Goal: Task Accomplishment & Management: Manage account settings

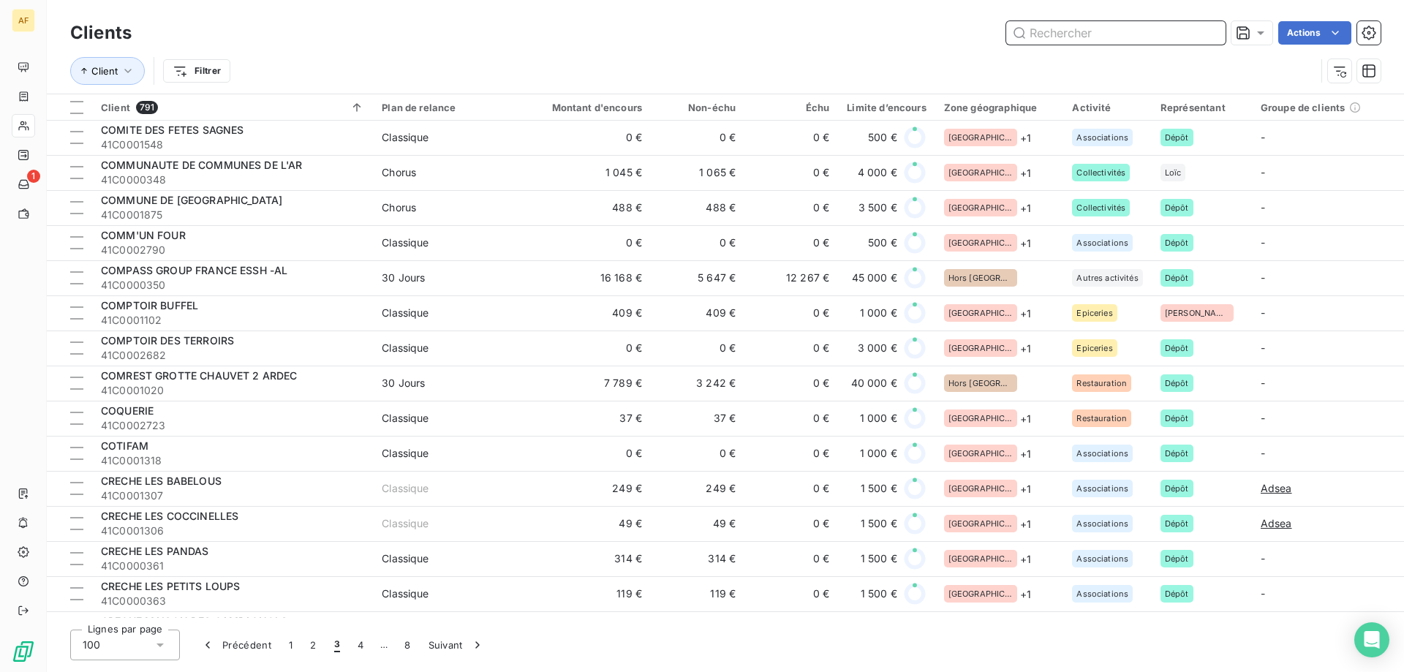
scroll to position [658, 0]
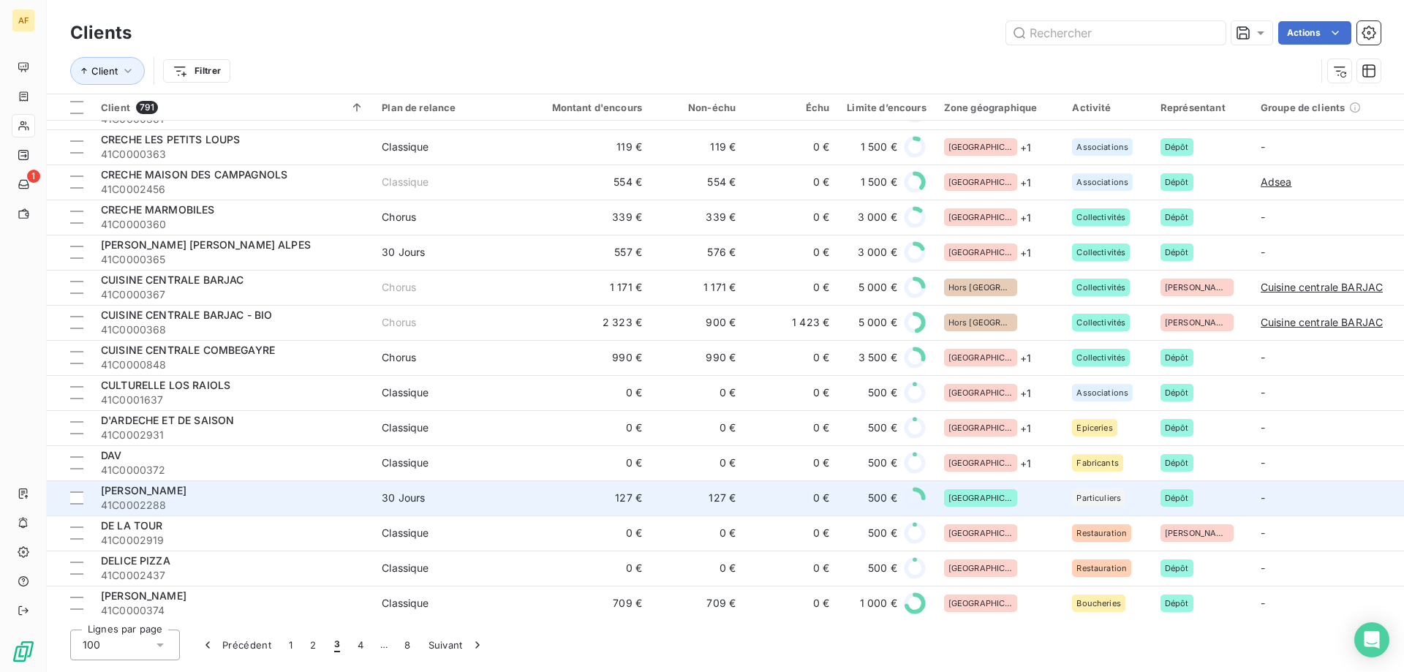
click at [1000, 504] on div "[GEOGRAPHIC_DATA]" at bounding box center [999, 498] width 111 height 18
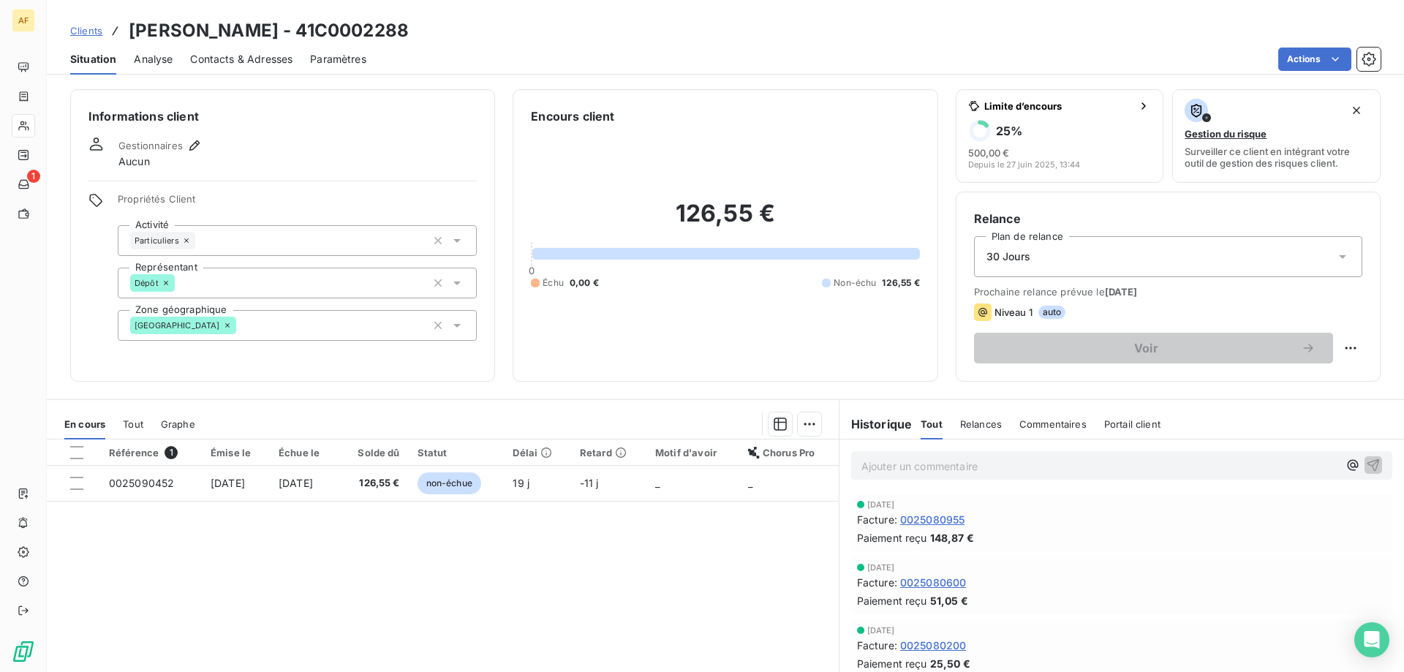
click at [257, 325] on div "[GEOGRAPHIC_DATA]" at bounding box center [297, 325] width 359 height 31
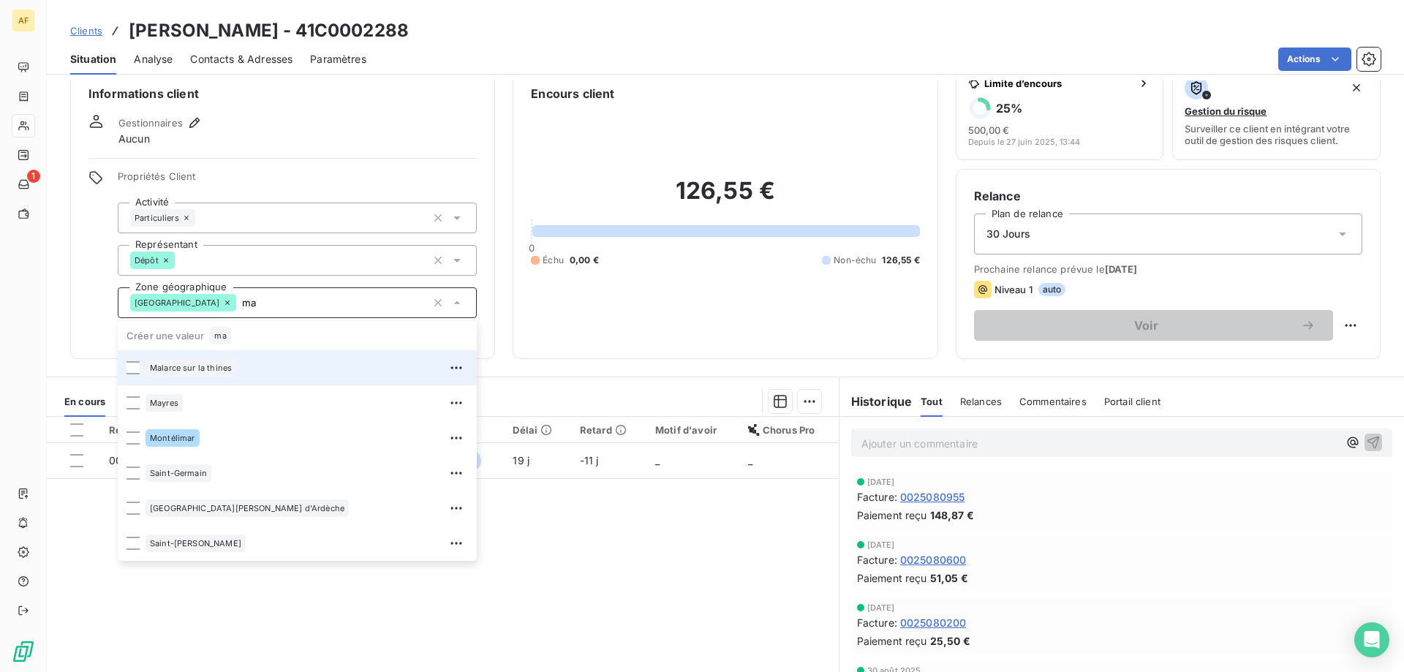
type input "m"
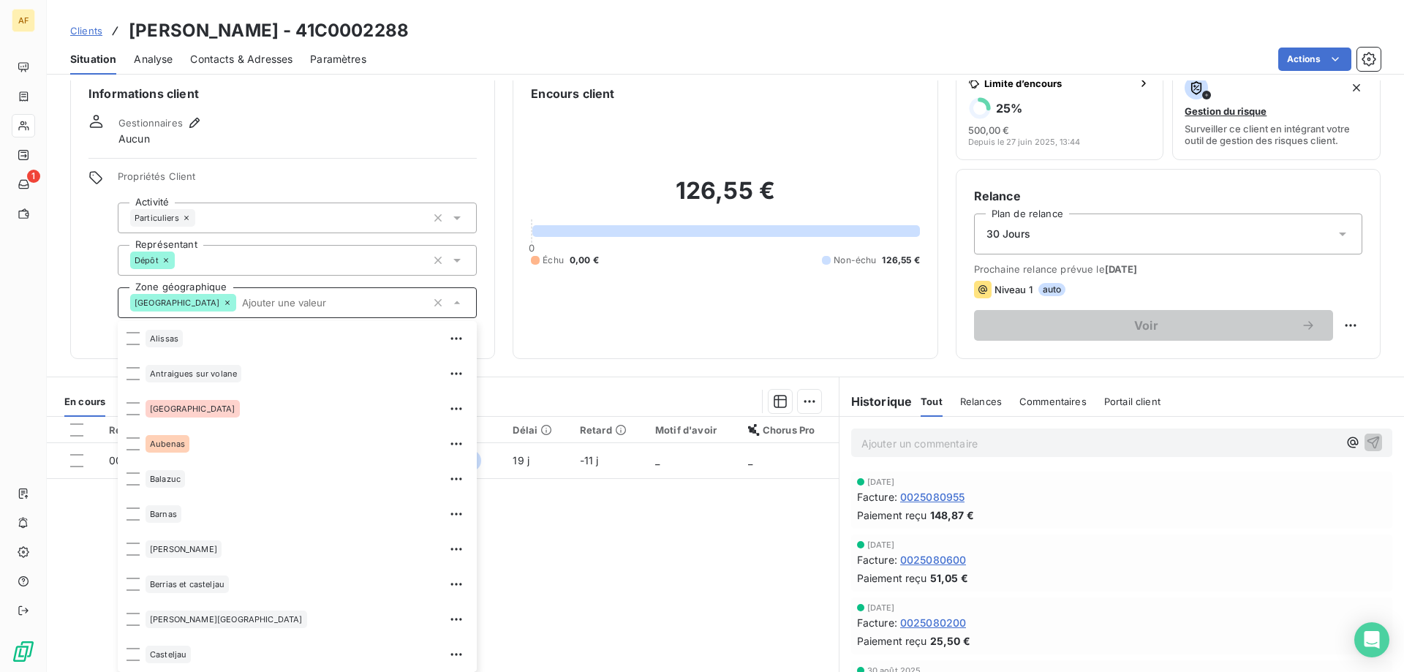
scroll to position [281, 0]
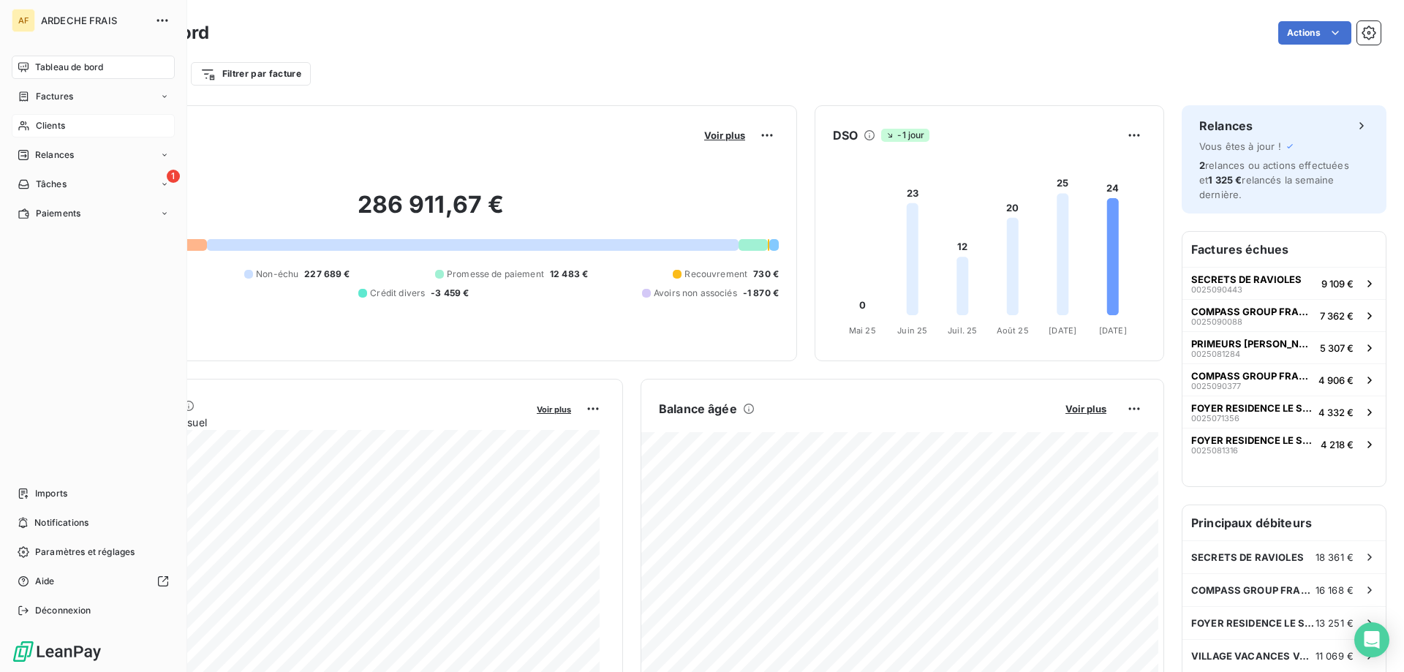
click at [42, 137] on div "Clients" at bounding box center [93, 125] width 163 height 23
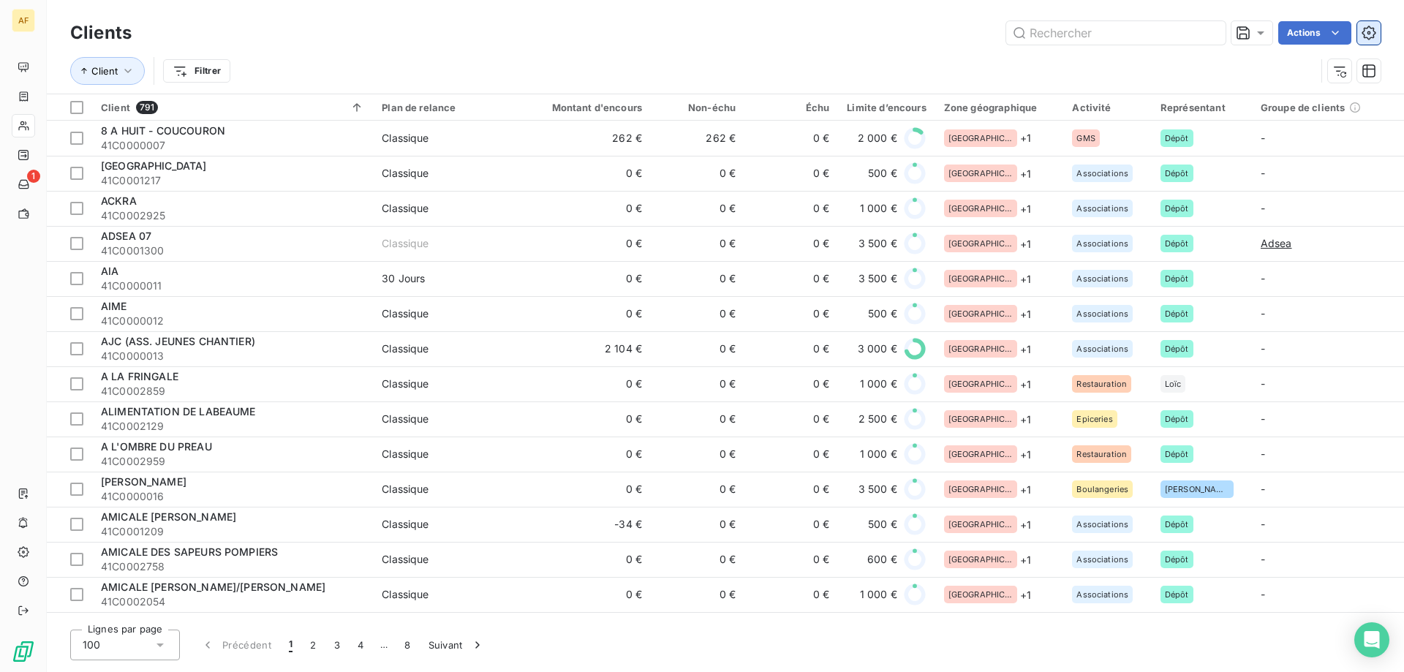
click at [1376, 26] on button "button" at bounding box center [1368, 32] width 23 height 23
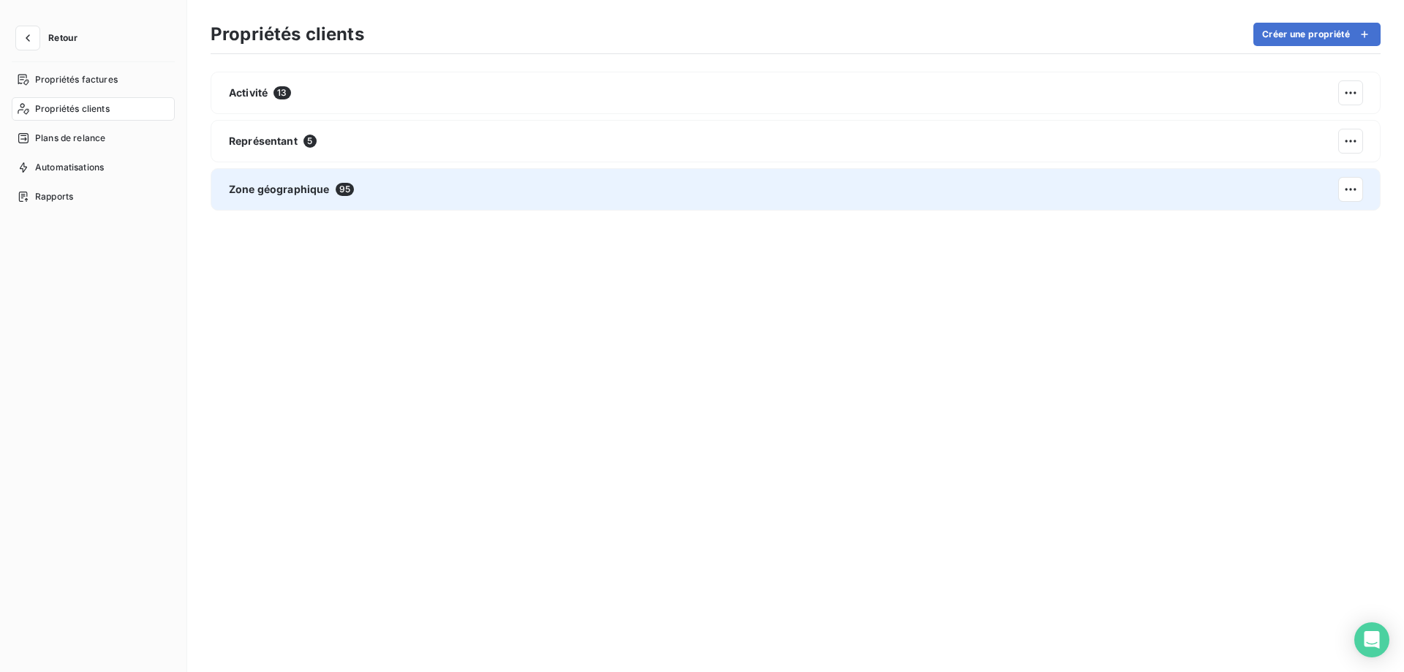
click at [410, 173] on div "Zone géographique 95" at bounding box center [796, 189] width 1170 height 42
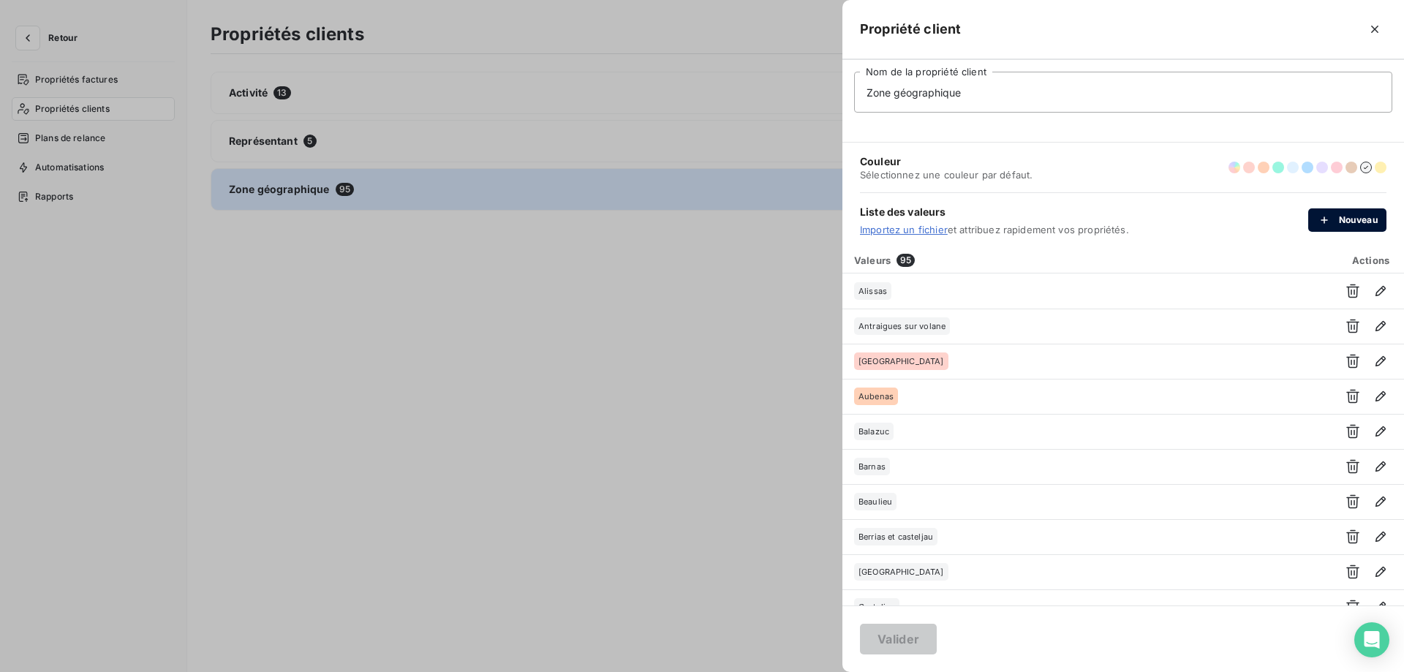
click at [1361, 219] on button "Nouveau" at bounding box center [1347, 219] width 78 height 23
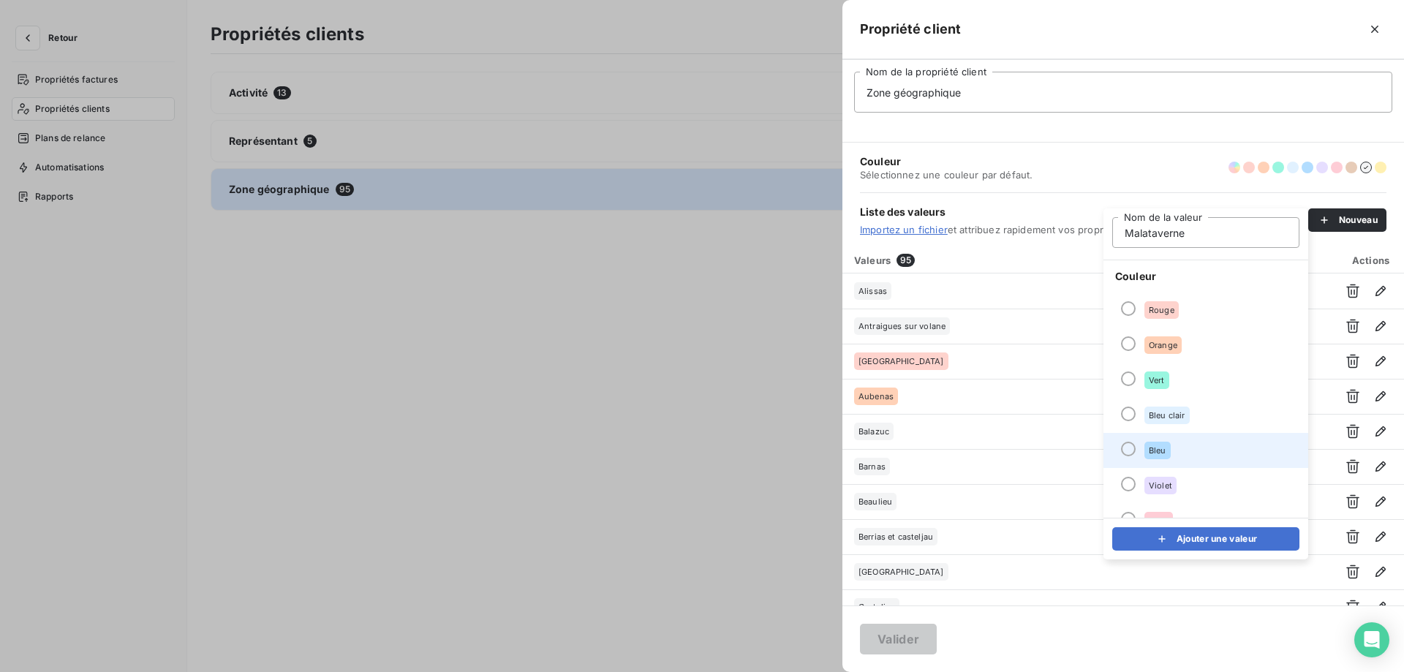
type input "Malataverne"
click at [1220, 454] on li "Bleu" at bounding box center [1205, 450] width 205 height 35
click at [1185, 538] on button "Ajouter une valeur" at bounding box center [1205, 538] width 187 height 23
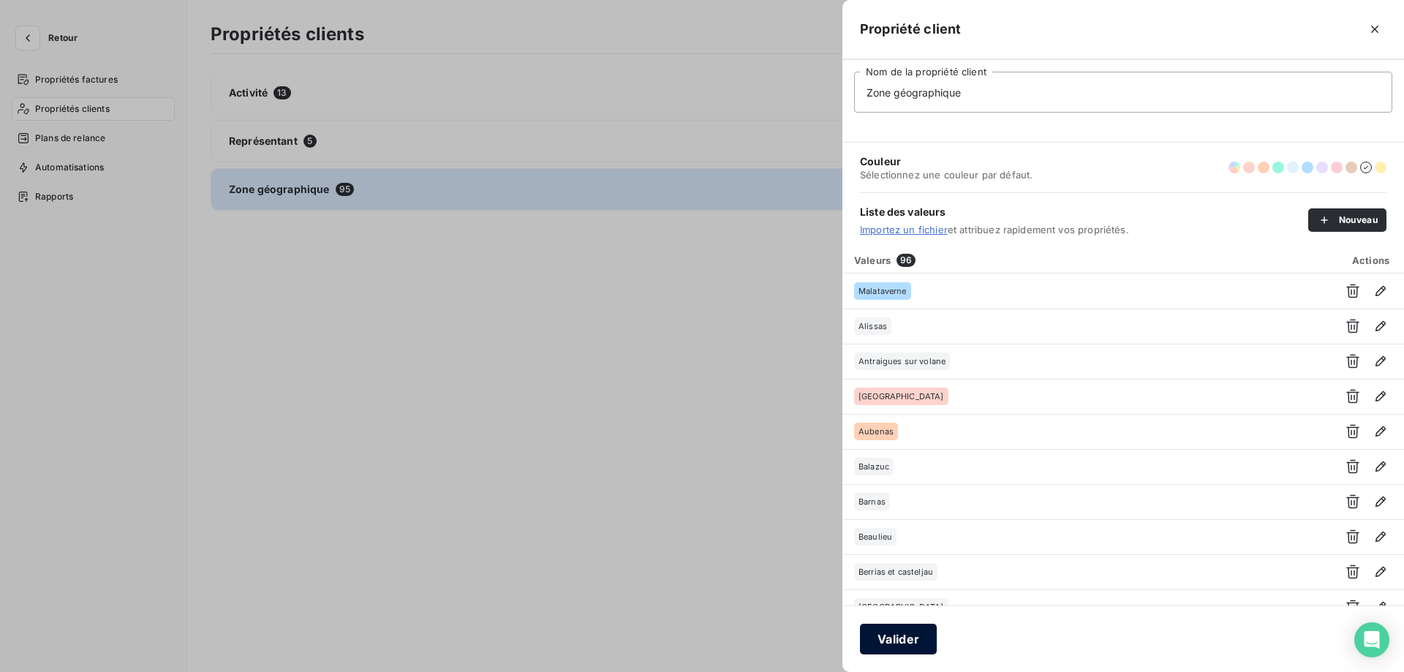
click at [899, 643] on button "Valider" at bounding box center [898, 639] width 77 height 31
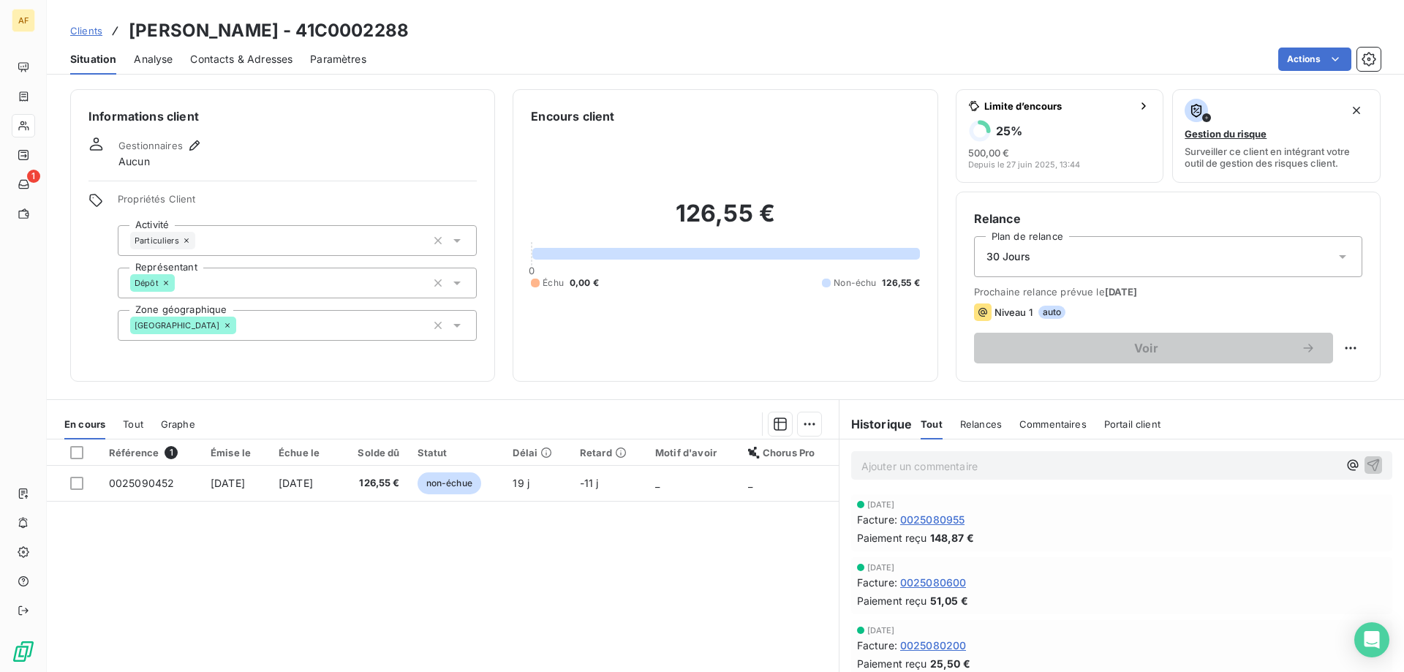
click at [307, 316] on div "[GEOGRAPHIC_DATA]" at bounding box center [297, 325] width 359 height 31
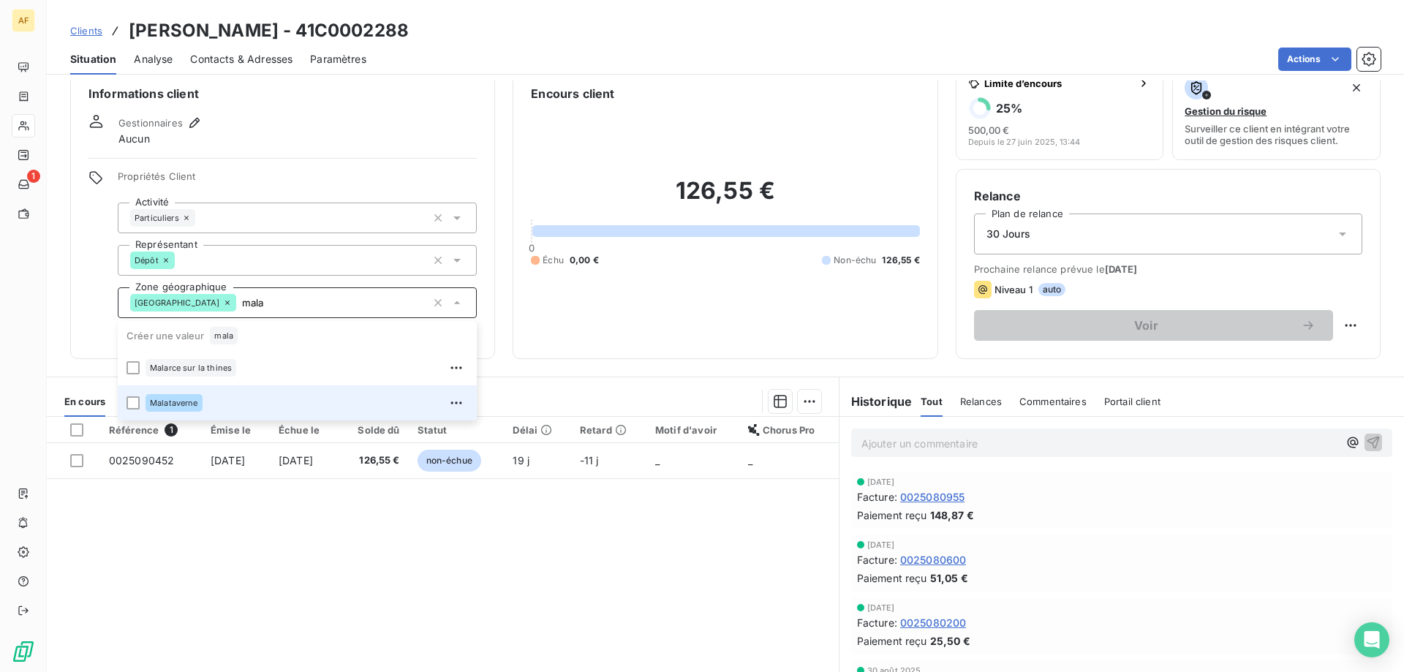
click at [222, 398] on div "Malataverne" at bounding box center [306, 402] width 322 height 23
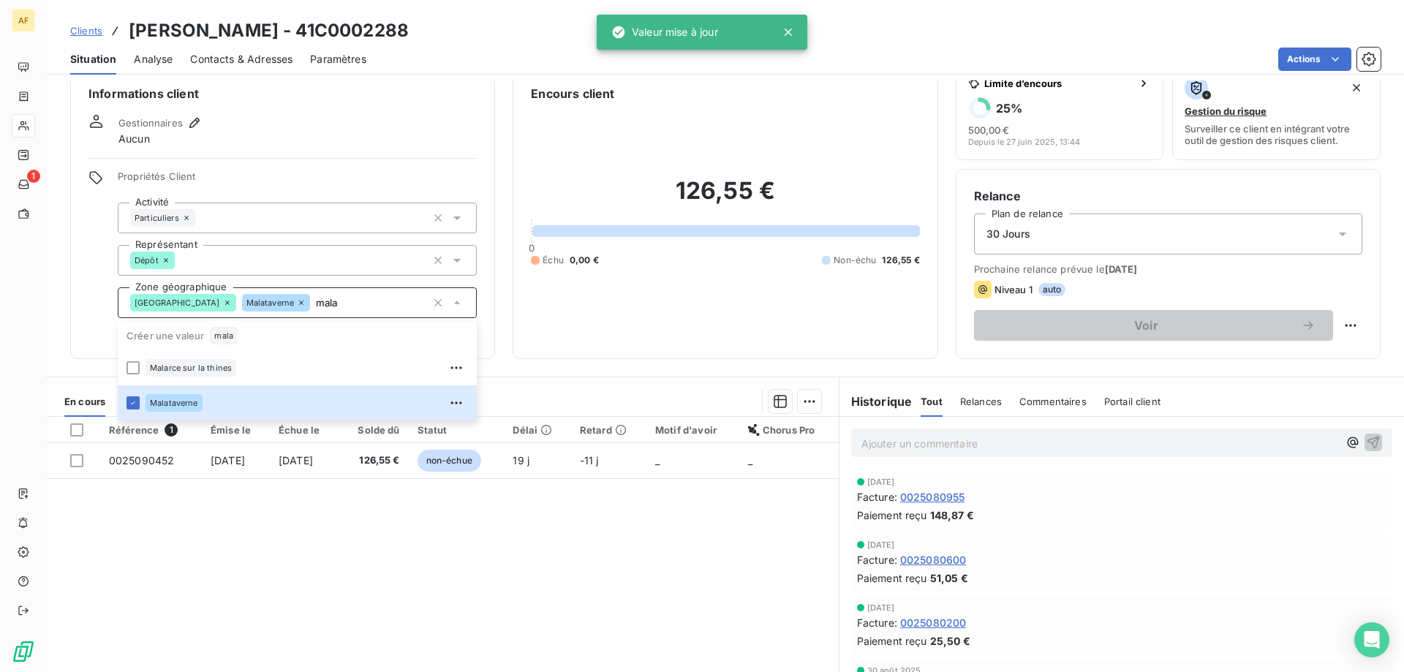
type input "mala"
click at [247, 530] on div "Référence 1 Émise le Échue le Solde dû Statut Délai Retard Motif d'avoir Chorus…" at bounding box center [443, 557] width 792 height 281
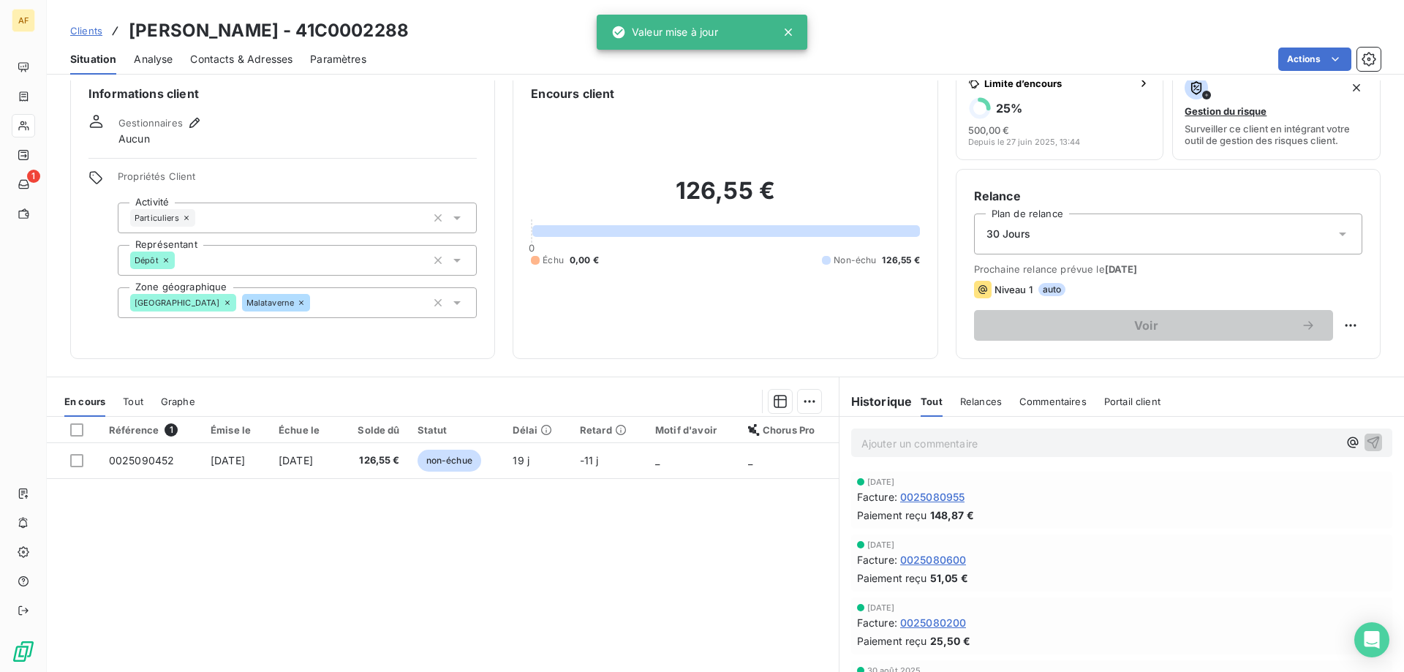
click at [89, 35] on span "Clients" at bounding box center [86, 31] width 32 height 12
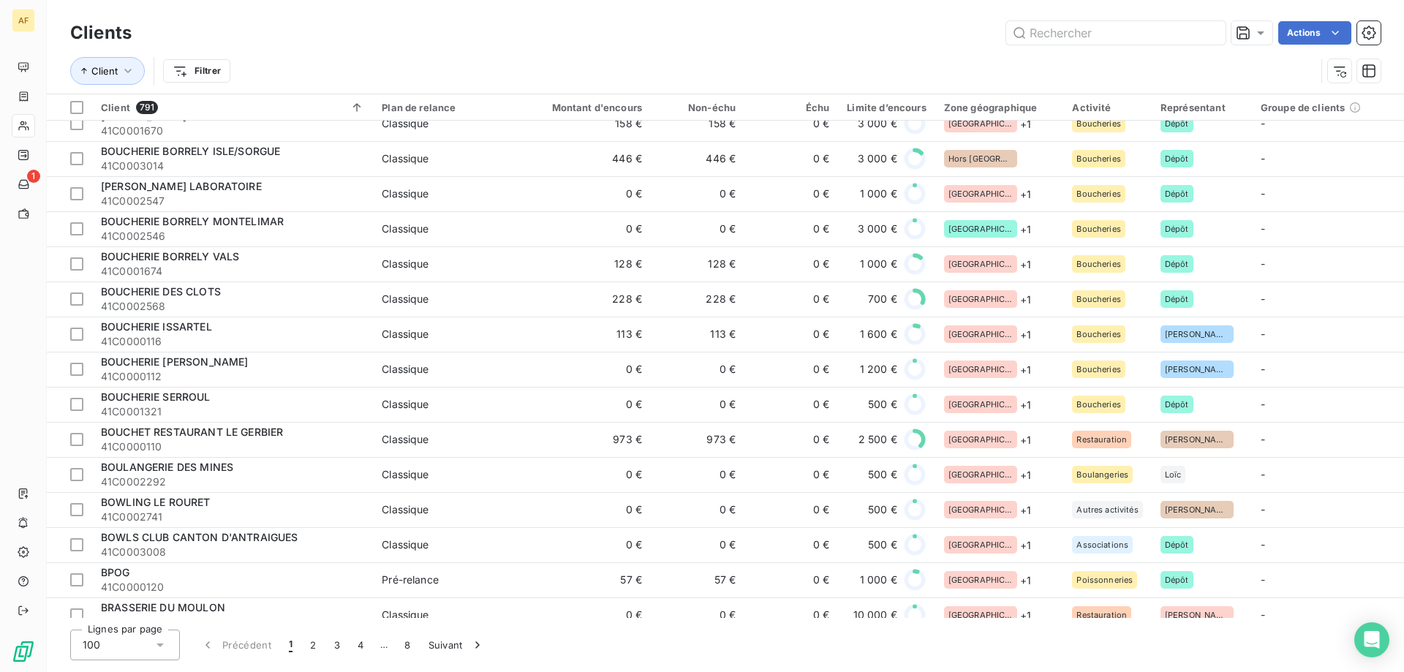
scroll to position [3019, 0]
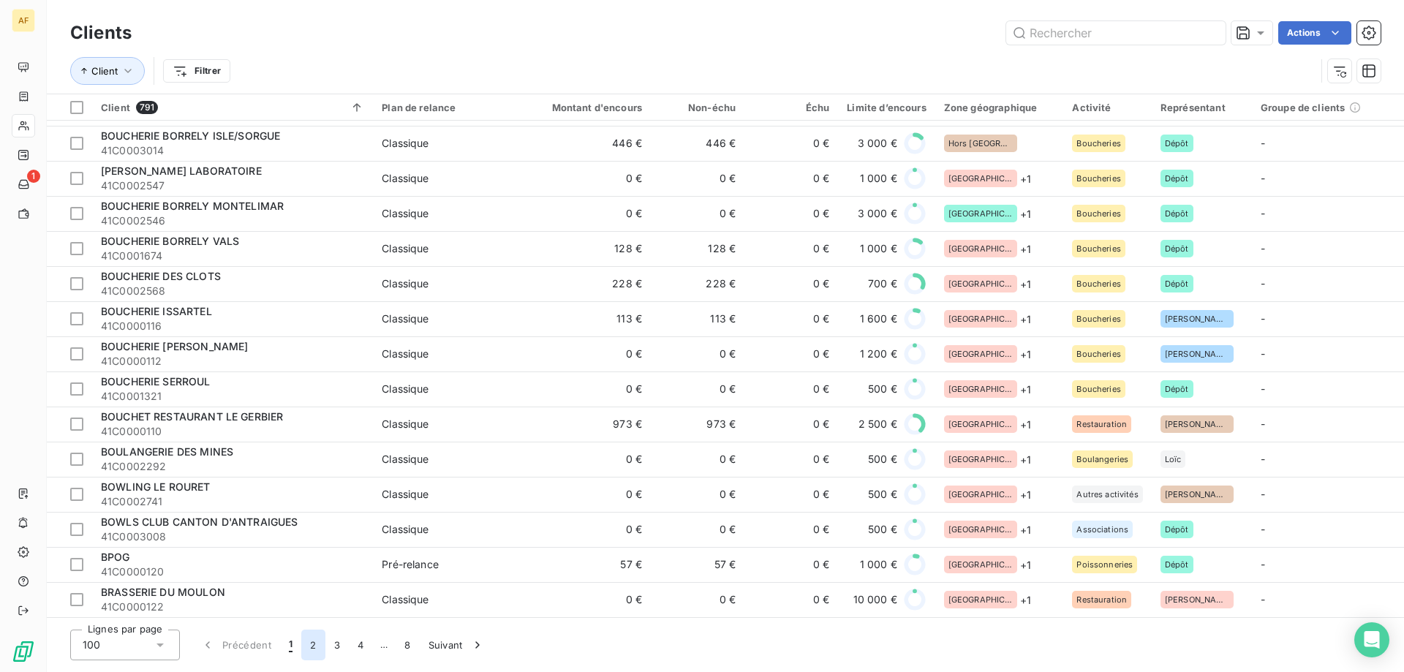
click at [324, 648] on button "2" at bounding box center [312, 644] width 23 height 31
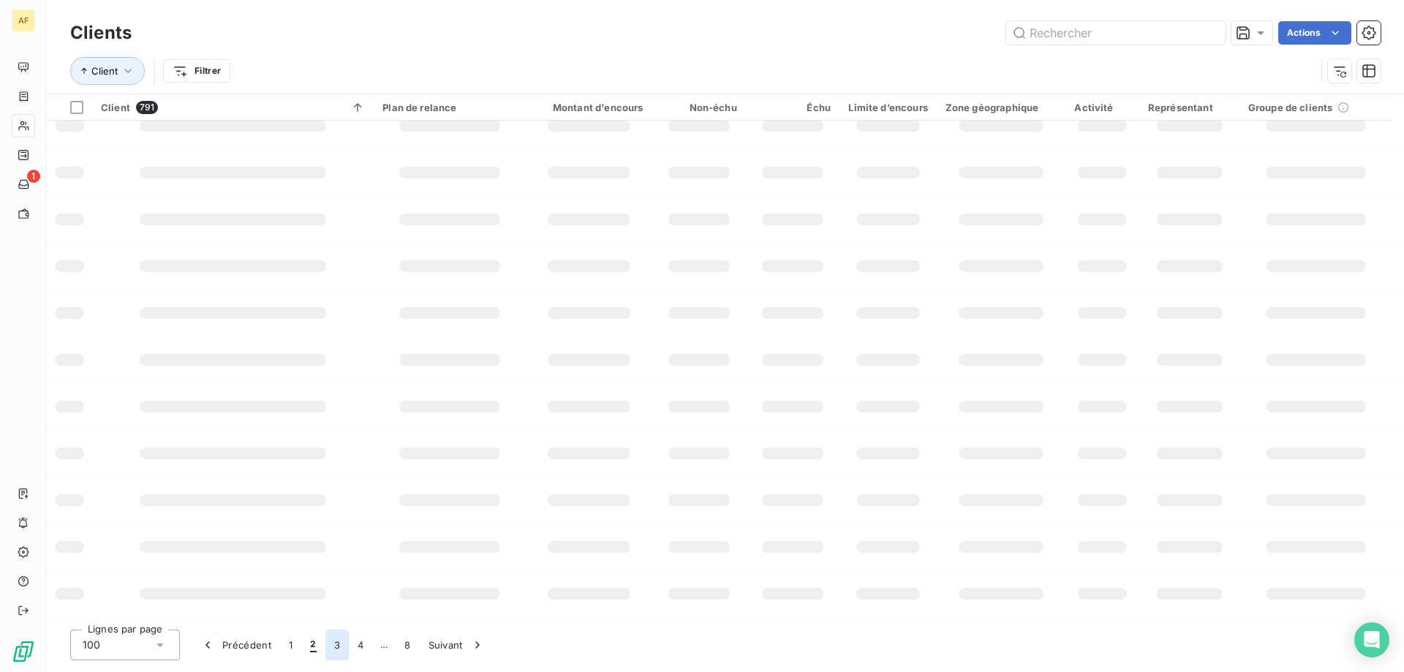
scroll to position [211, 0]
click at [325, 648] on button "3" at bounding box center [336, 644] width 23 height 31
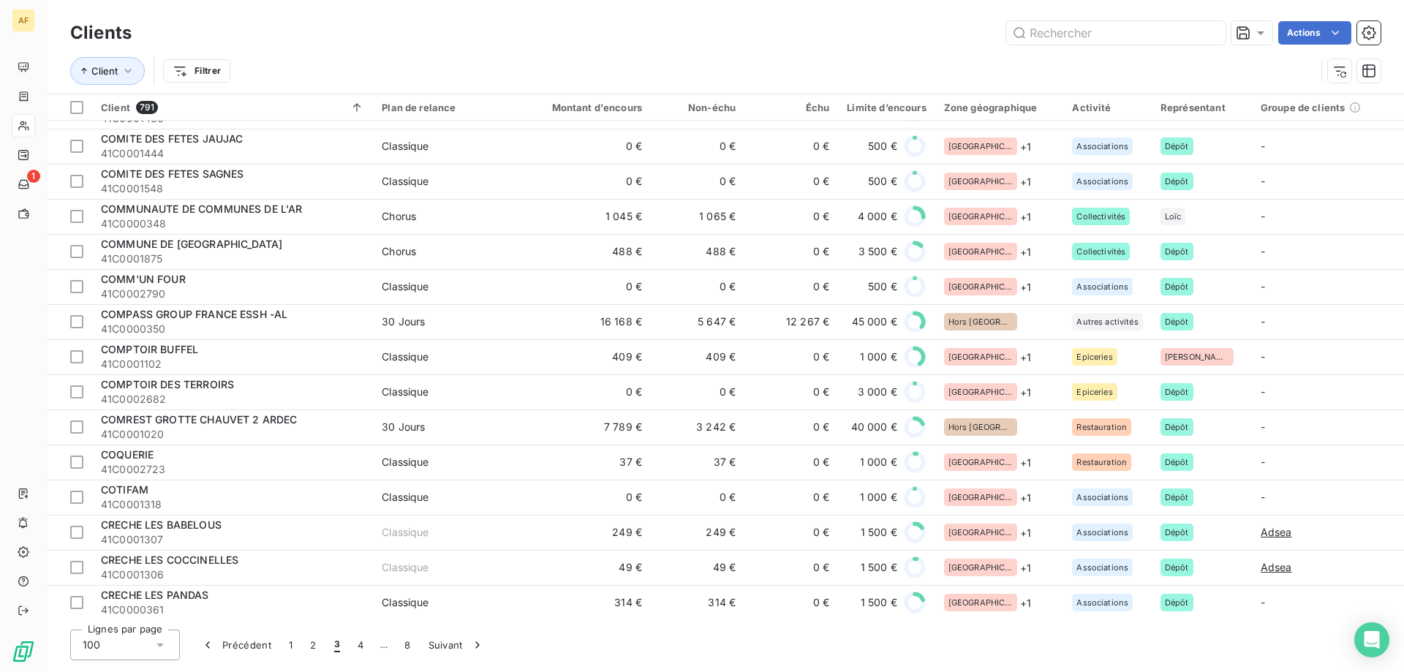
scroll to position [752, 0]
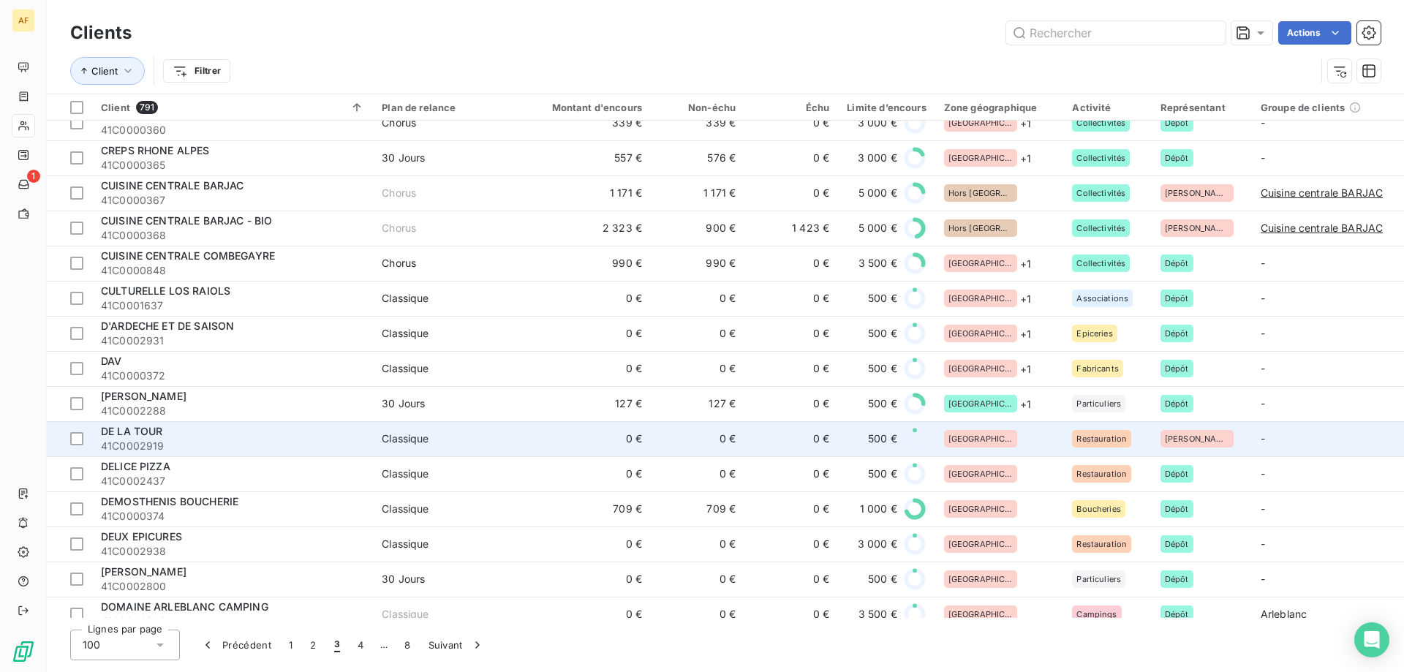
click at [997, 444] on div "[GEOGRAPHIC_DATA]" at bounding box center [999, 439] width 111 height 18
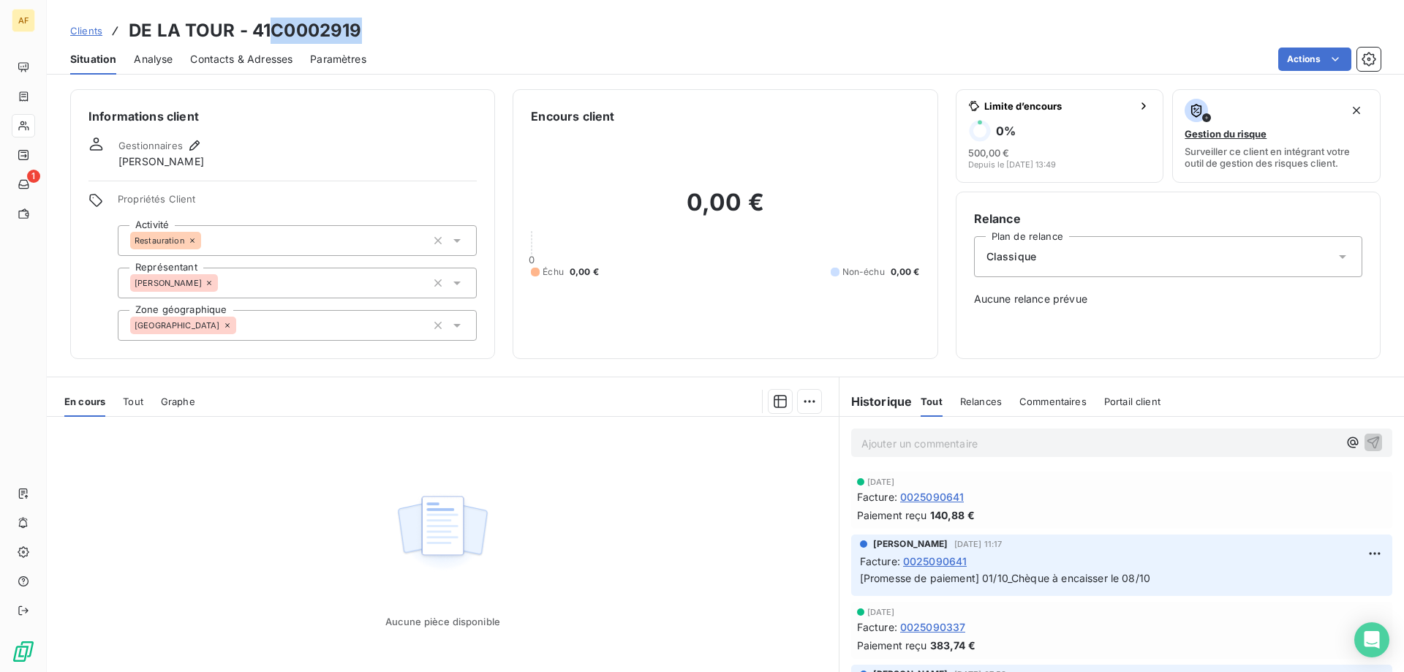
drag, startPoint x: 276, startPoint y: 26, endPoint x: 360, endPoint y: 31, distance: 84.3
click at [360, 31] on h3 "DE LA TOUR - 41C0002919" at bounding box center [245, 31] width 232 height 26
copy h3 "C0002919"
click at [297, 316] on div "[GEOGRAPHIC_DATA]" at bounding box center [297, 325] width 359 height 31
type input "j"
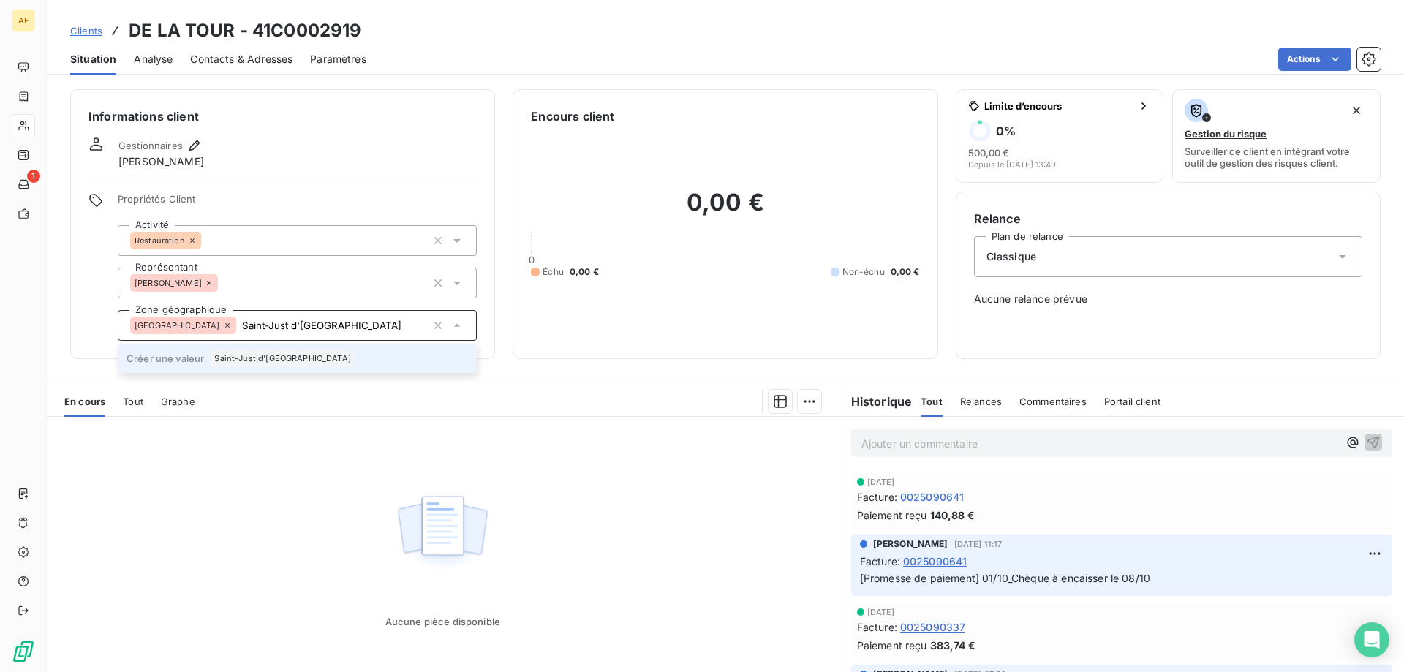
click at [240, 360] on span "Saint-Just d'Ardèche" at bounding box center [282, 358] width 137 height 9
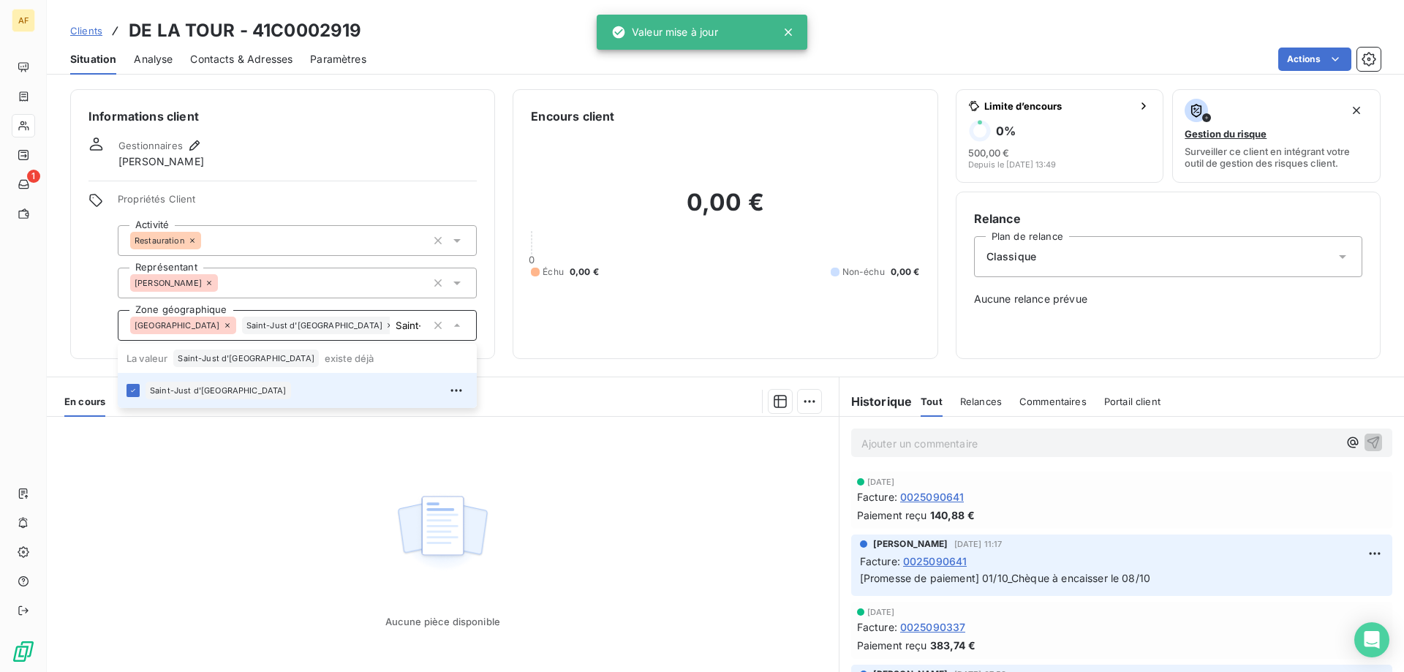
click at [281, 509] on div "Aucune pièce disponible" at bounding box center [443, 557] width 792 height 281
type input "Saint-Just d'Ardèche"
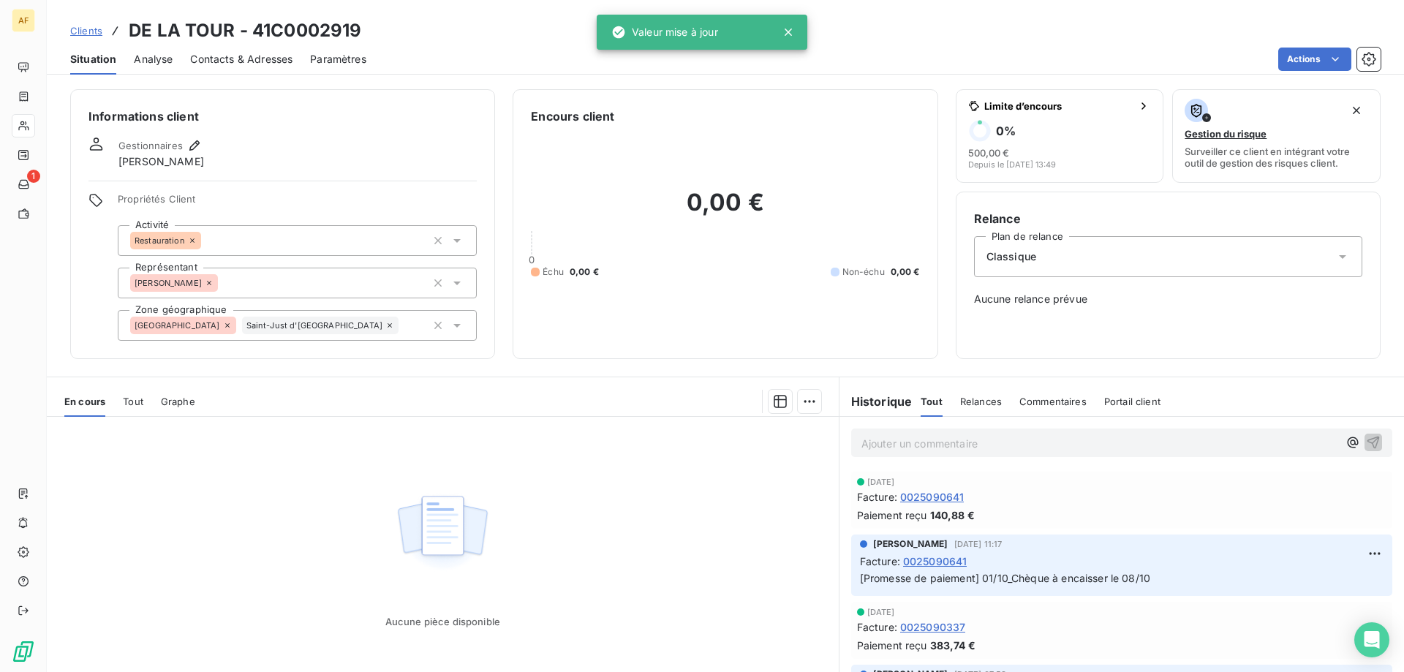
click at [85, 28] on span "Clients" at bounding box center [86, 31] width 32 height 12
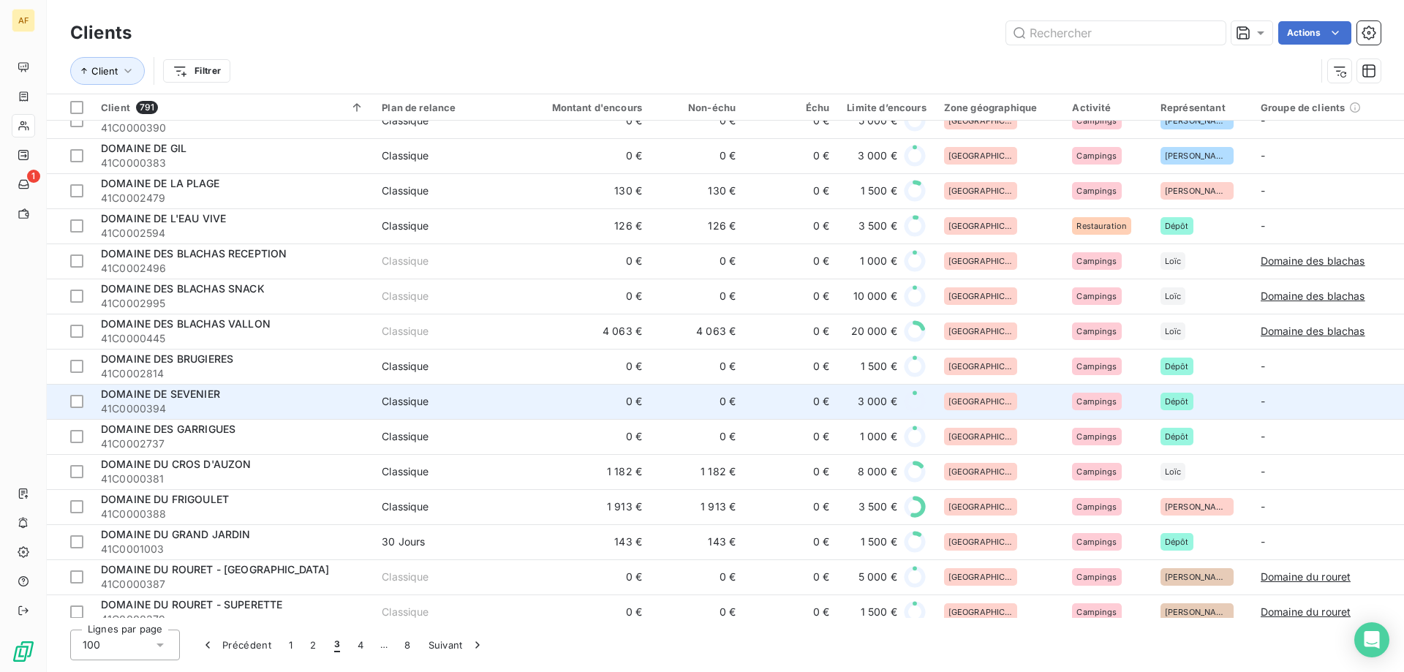
scroll to position [950, 0]
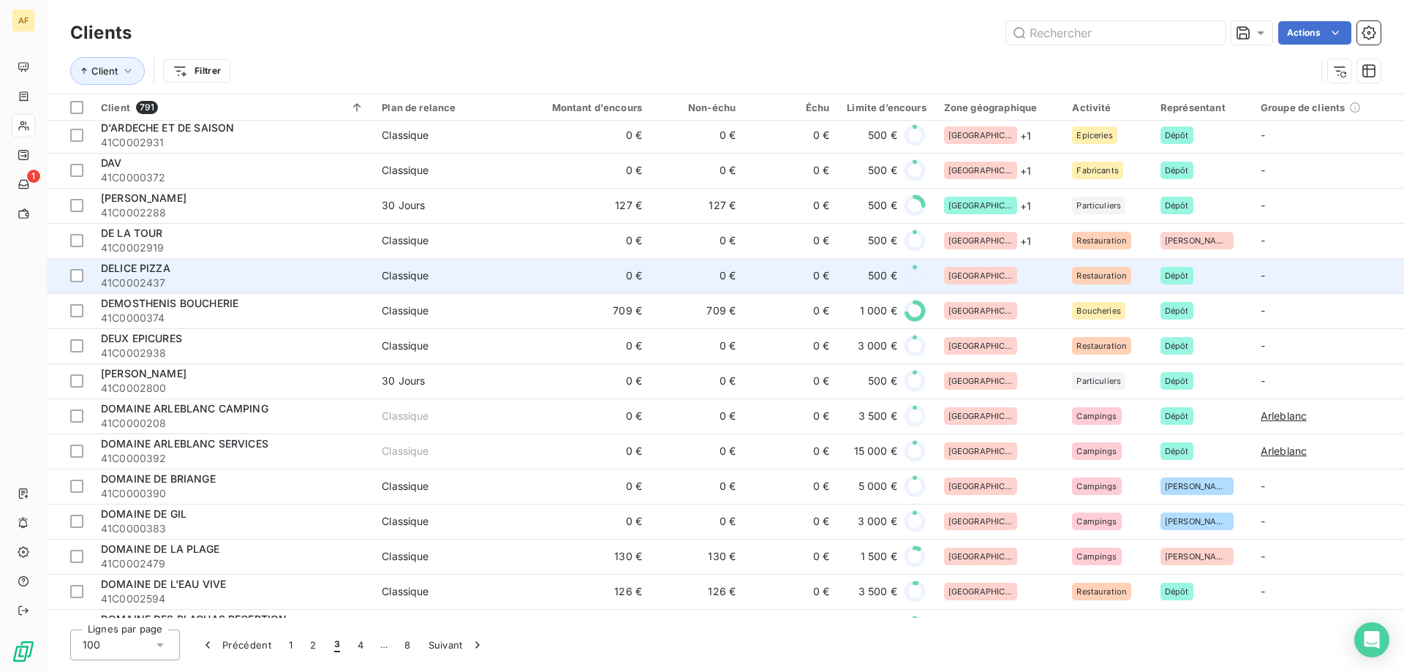
click at [1025, 273] on div "[GEOGRAPHIC_DATA]" at bounding box center [999, 276] width 111 height 18
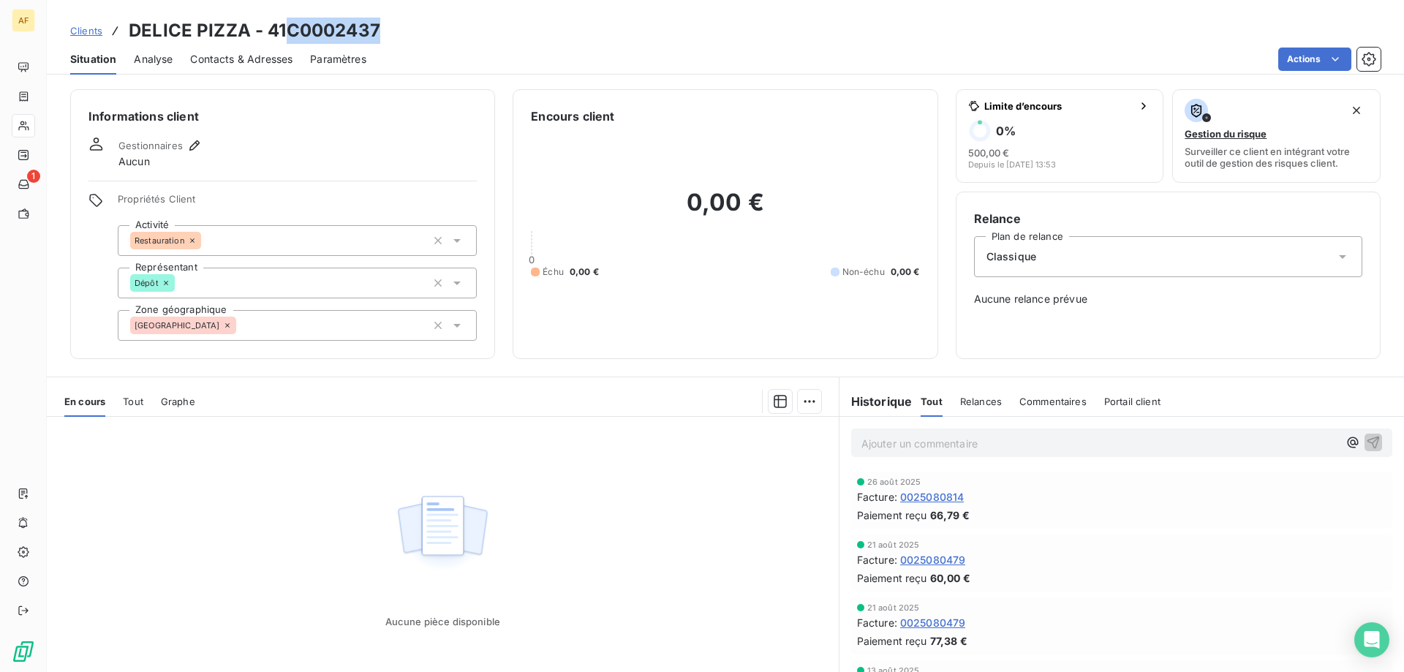
drag, startPoint x: 288, startPoint y: 29, endPoint x: 386, endPoint y: 45, distance: 99.2
click at [377, 35] on h3 "DELICE PIZZA - 41C0002437" at bounding box center [254, 31] width 251 height 26
copy h3 "C0002437"
click at [254, 325] on div "[GEOGRAPHIC_DATA]" at bounding box center [297, 325] width 359 height 31
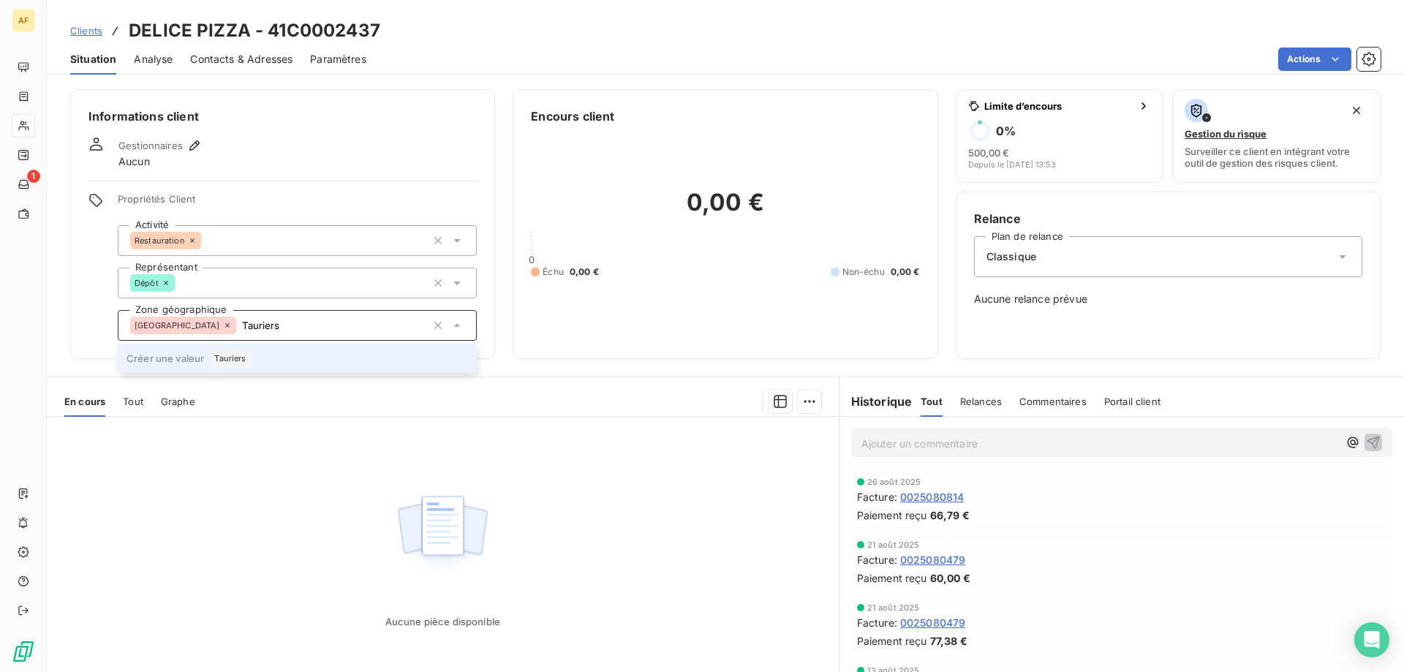
click at [219, 366] on div "Tauriers" at bounding box center [230, 358] width 40 height 18
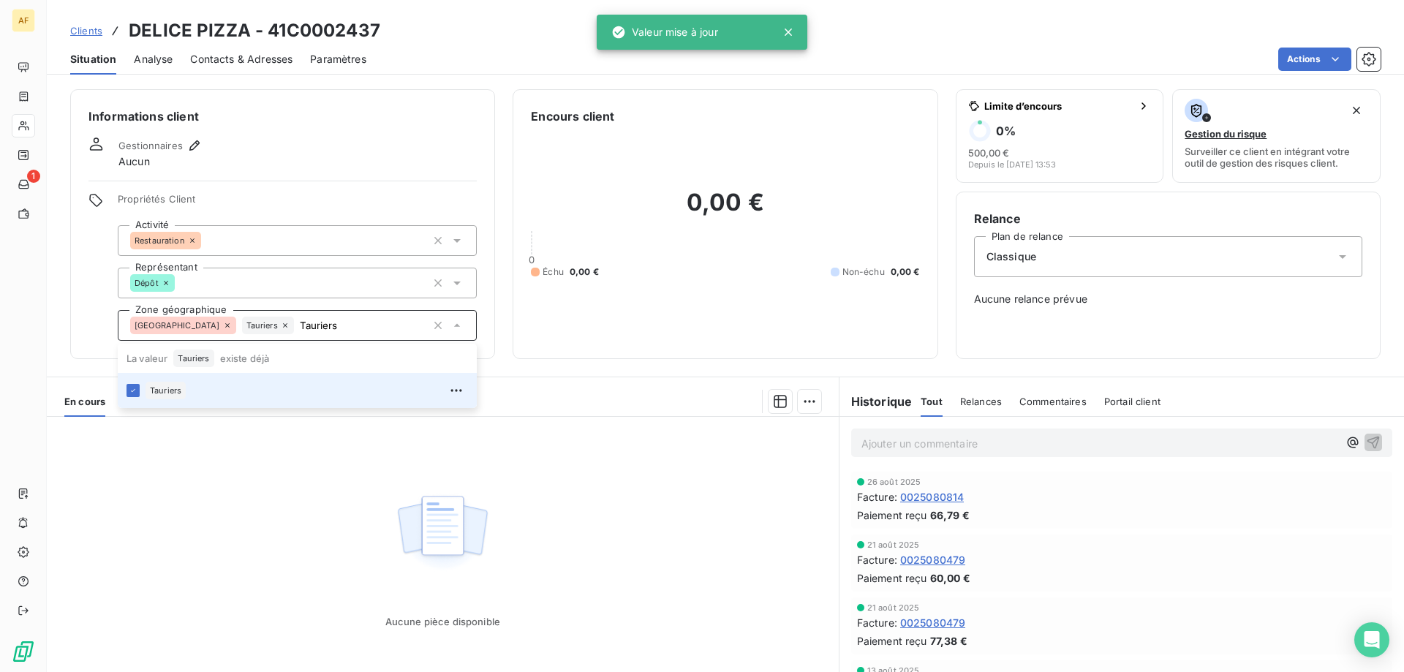
click at [303, 548] on div "Aucune pièce disponible" at bounding box center [443, 557] width 792 height 281
type input "Tauriers"
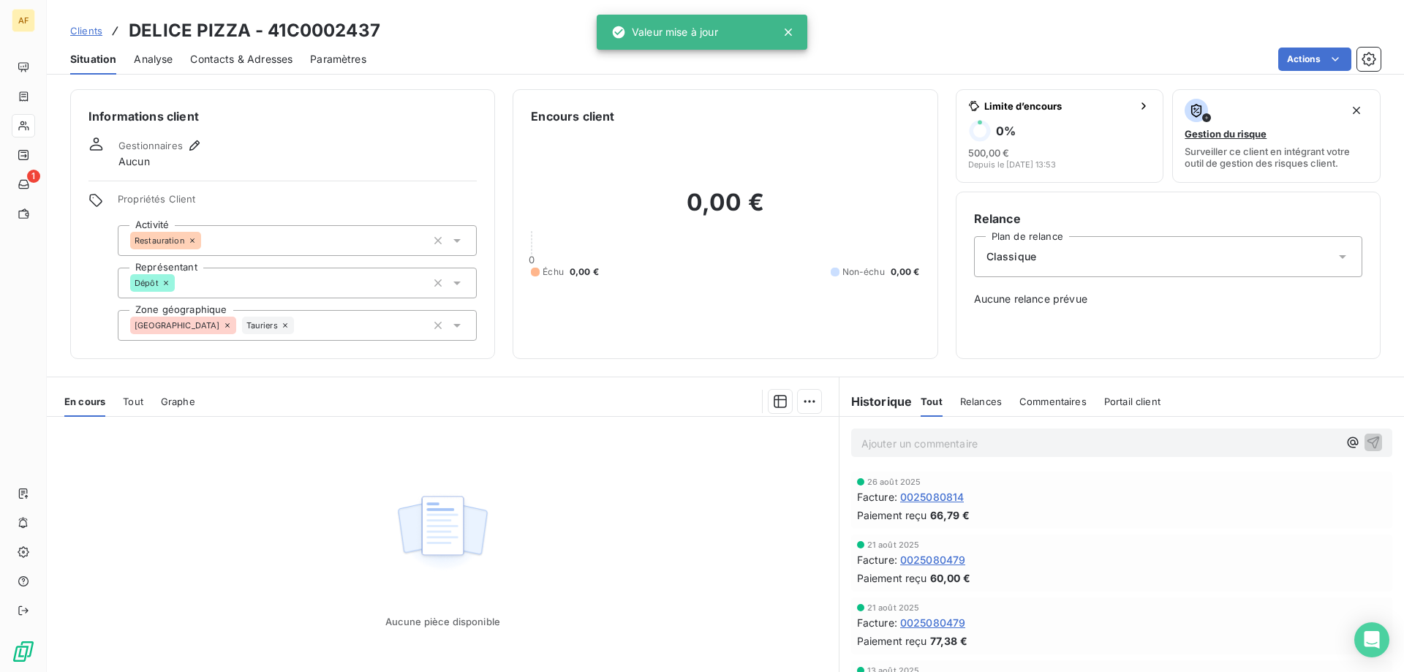
click at [78, 34] on span "Clients" at bounding box center [86, 31] width 32 height 12
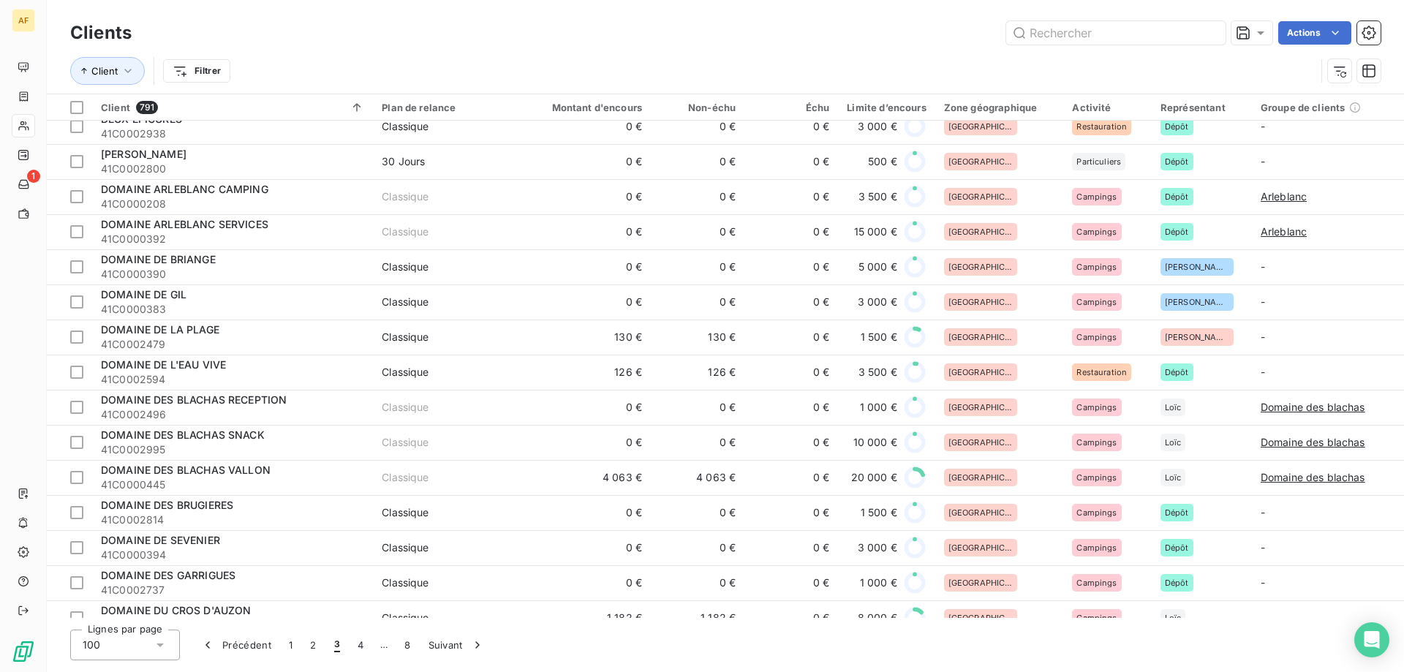
scroll to position [950, 0]
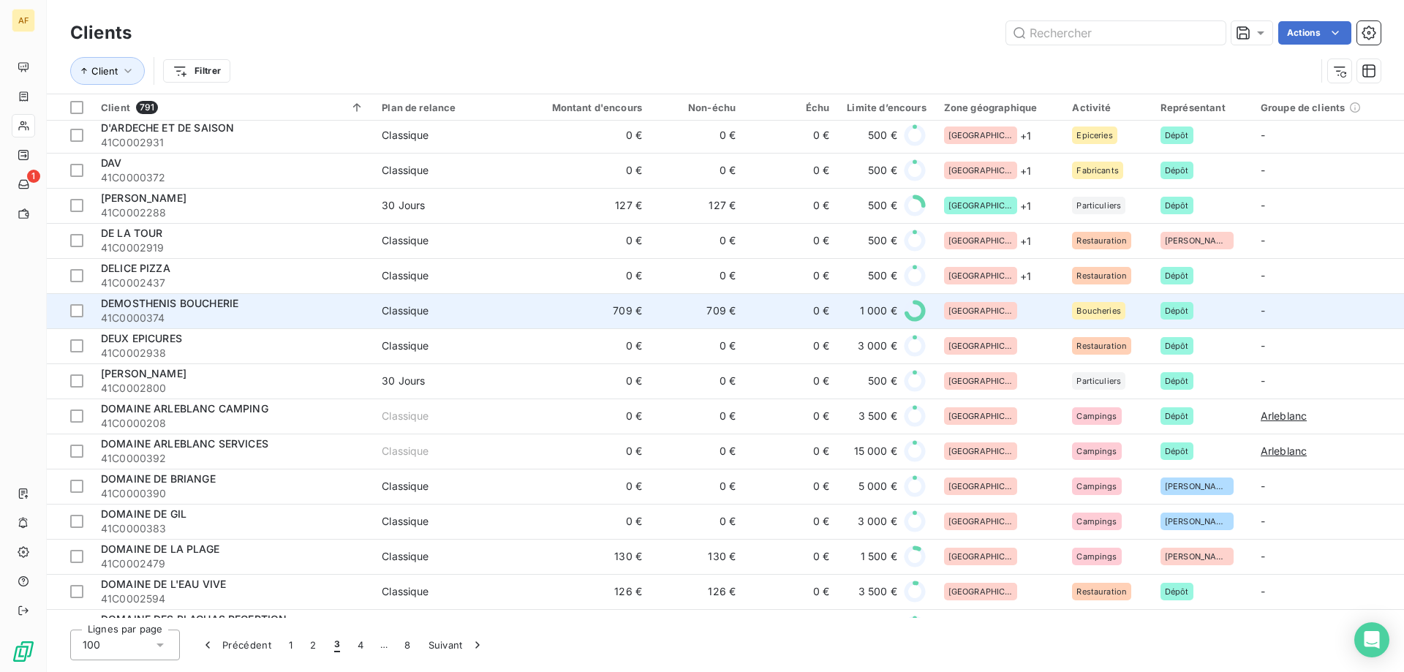
click at [1005, 311] on div "[GEOGRAPHIC_DATA]" at bounding box center [999, 311] width 111 height 18
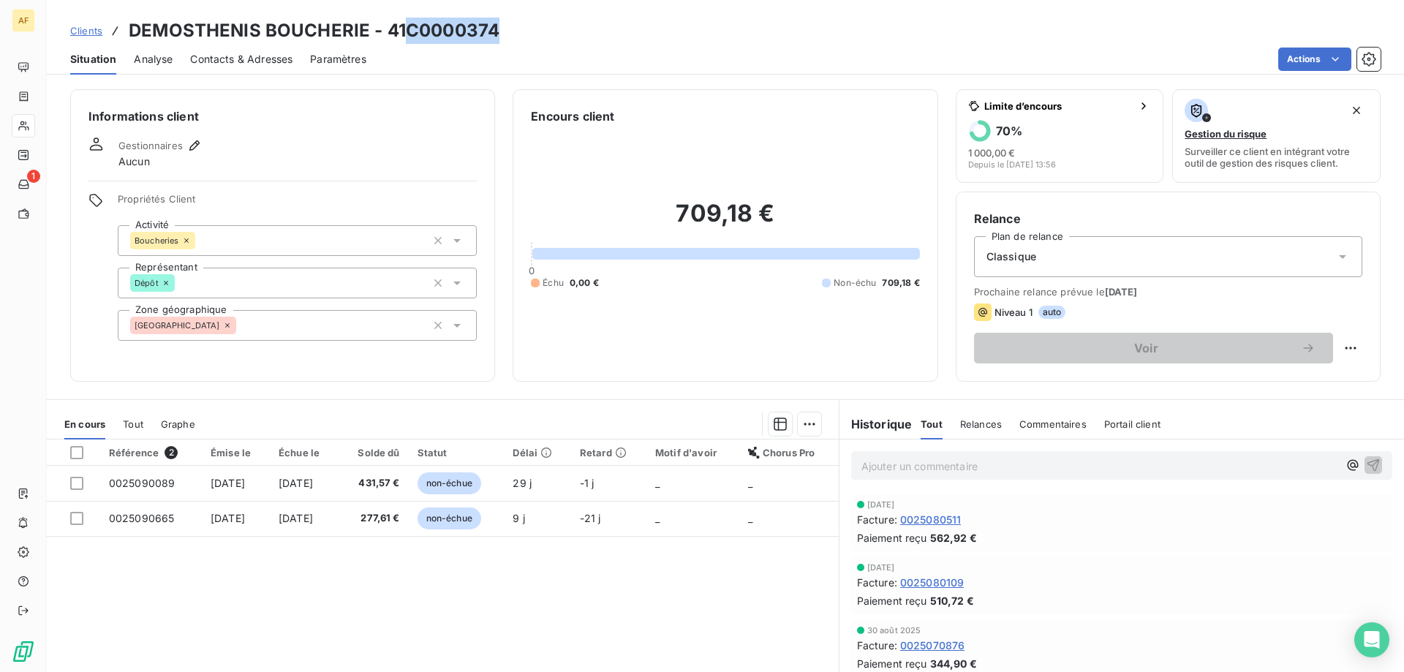
drag, startPoint x: 409, startPoint y: 27, endPoint x: 499, endPoint y: 29, distance: 90.7
click at [499, 29] on div "Clients DEMOSTHENIS BOUCHERIE - 41C0000374" at bounding box center [725, 31] width 1357 height 26
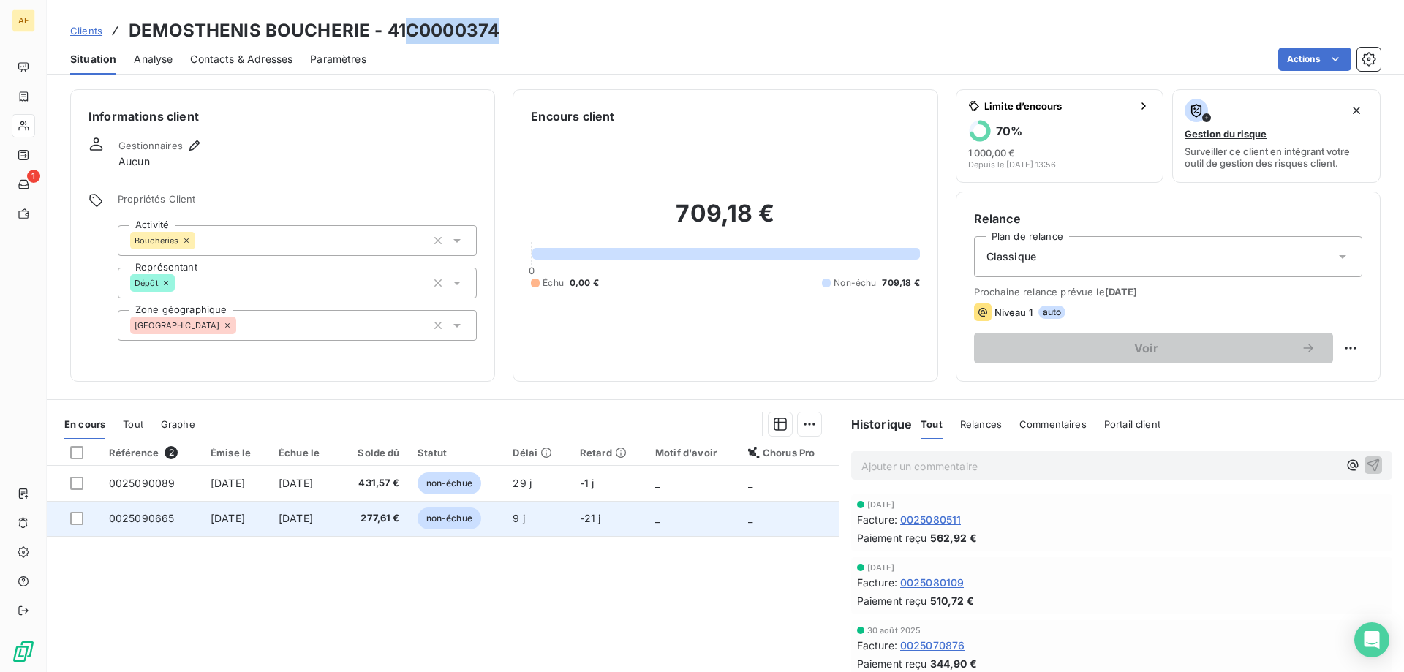
copy h3 "C0000374"
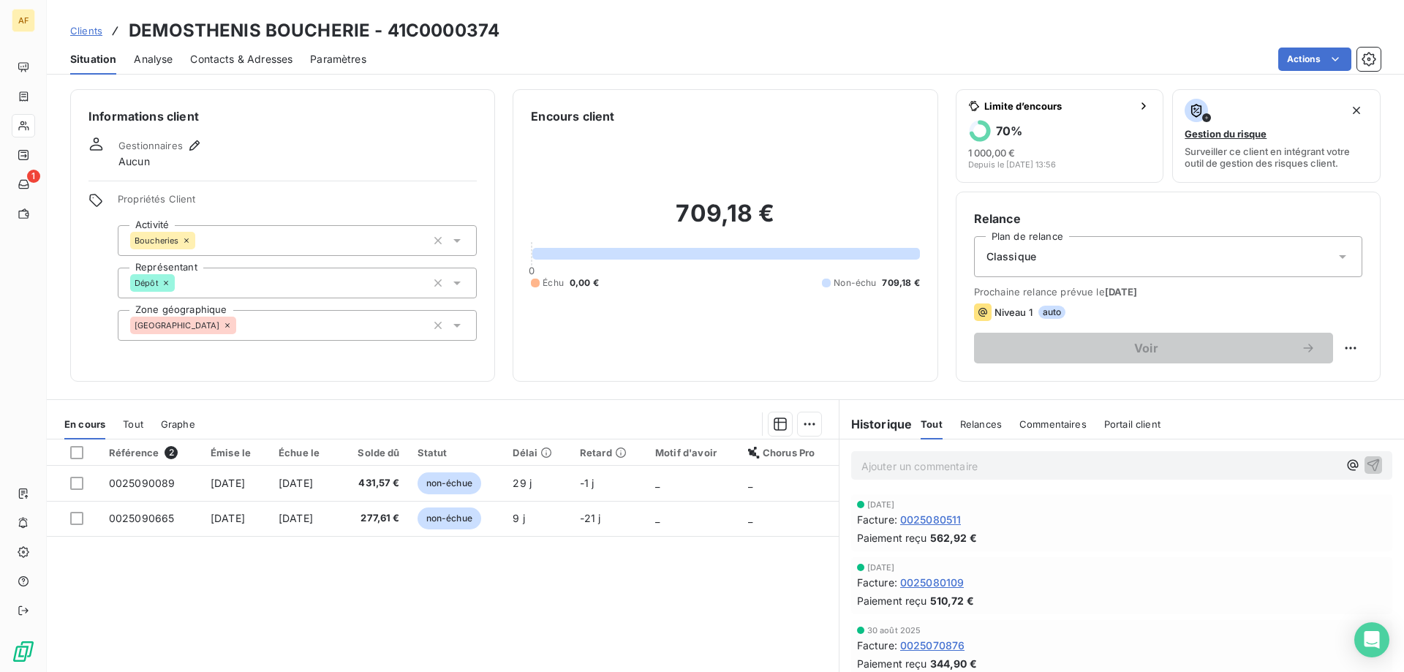
click at [304, 333] on div "[GEOGRAPHIC_DATA]" at bounding box center [297, 325] width 359 height 31
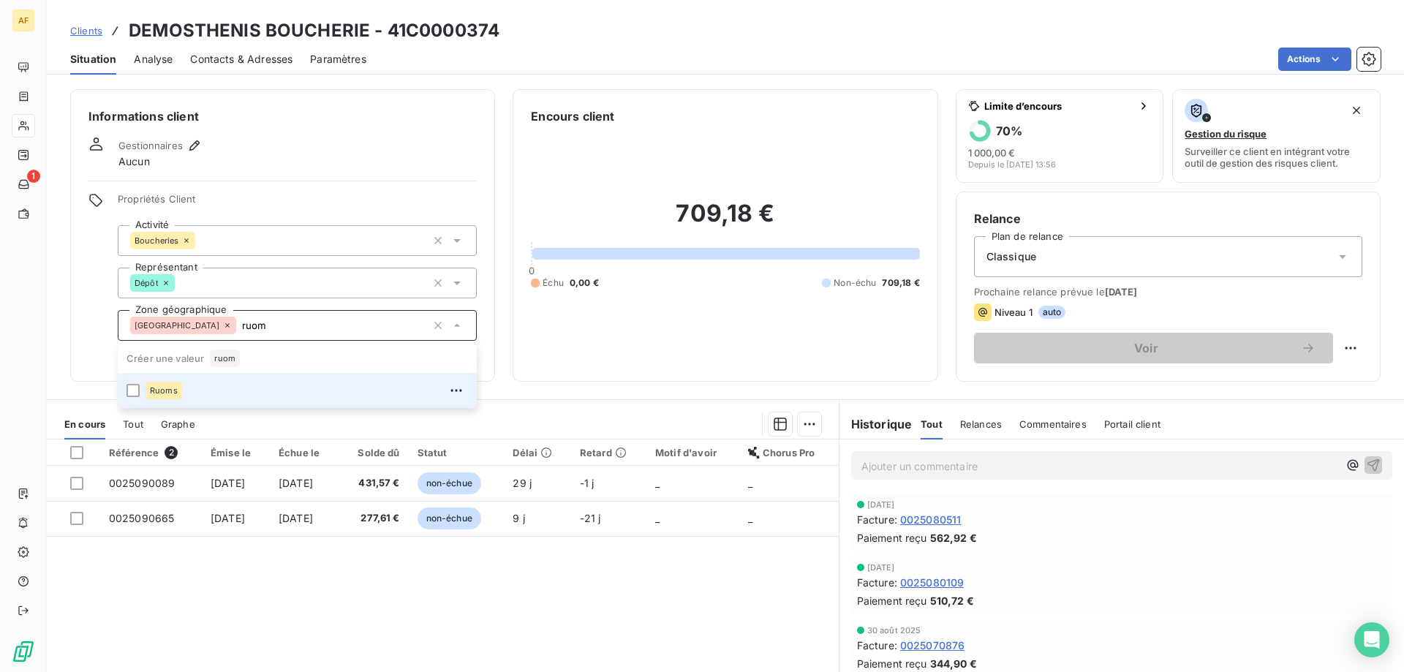
click at [254, 396] on div "Ruoms" at bounding box center [306, 390] width 322 height 23
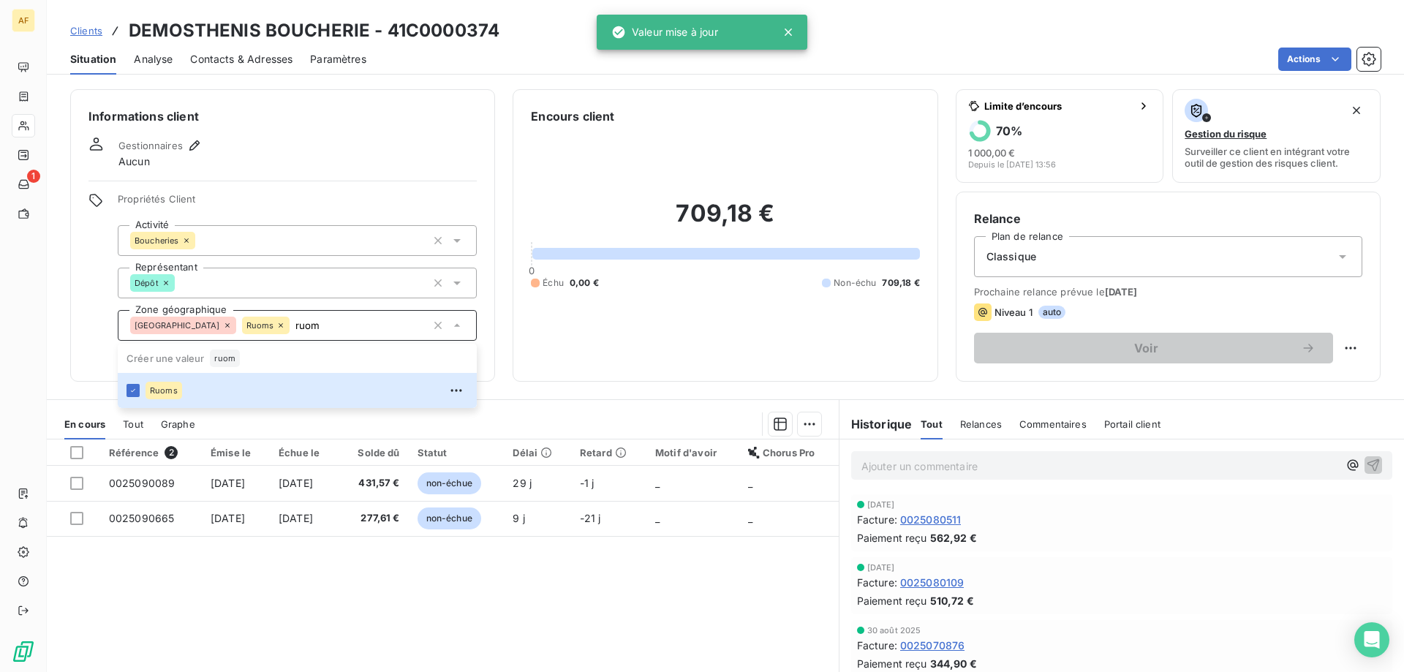
type input "ruom"
click at [240, 585] on div "Référence 2 Émise le Échue le Solde dû Statut Délai Retard Motif d'avoir Chorus…" at bounding box center [443, 579] width 792 height 281
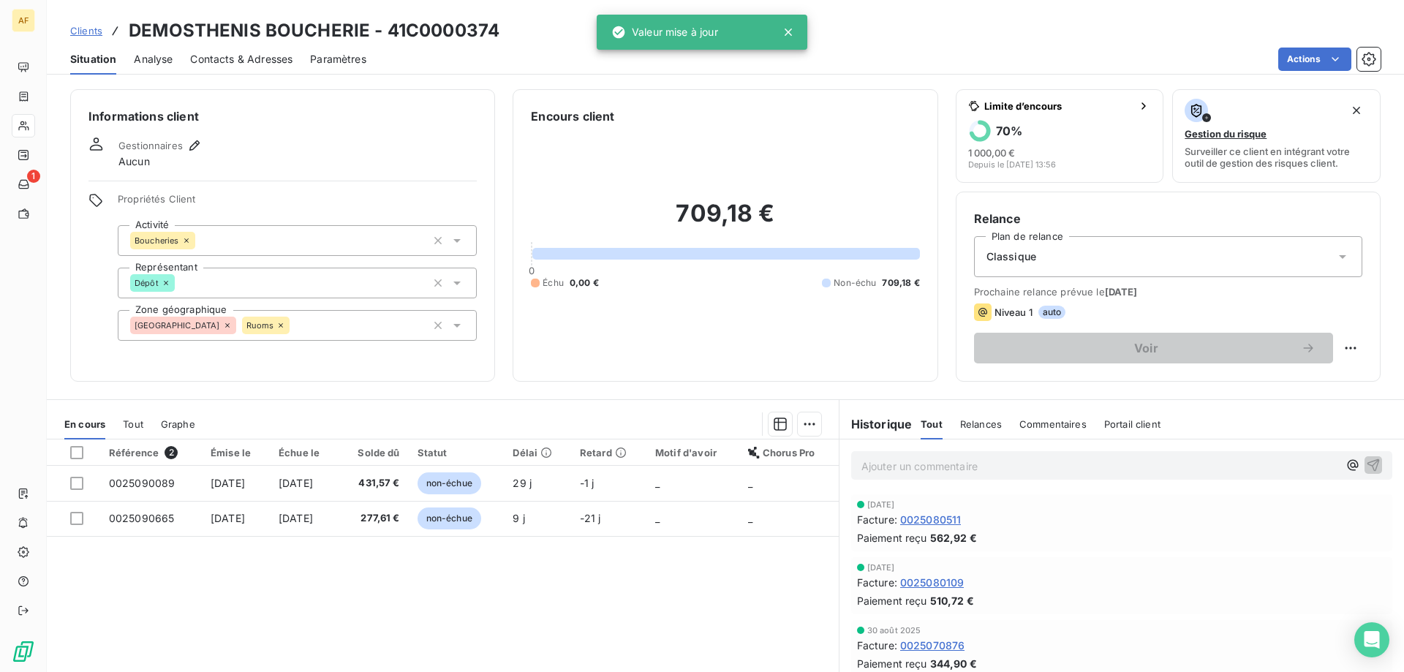
click at [82, 34] on span "Clients" at bounding box center [86, 31] width 32 height 12
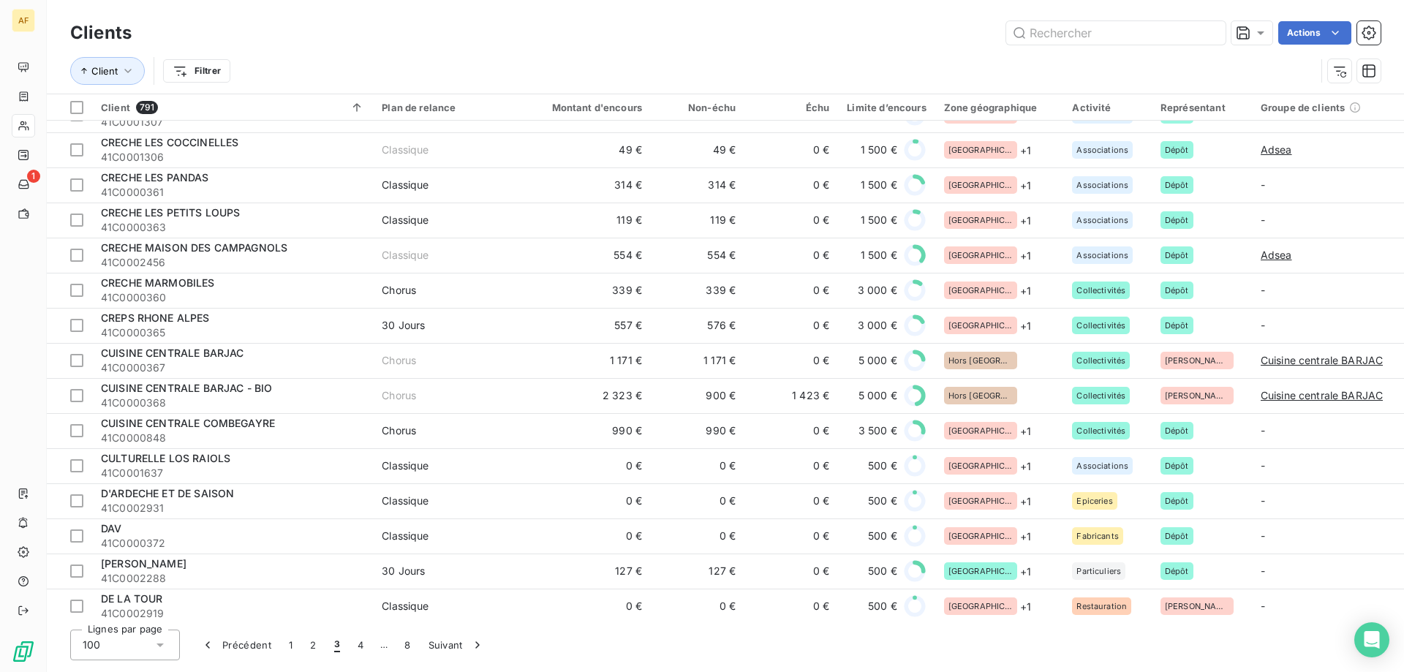
scroll to position [1097, 0]
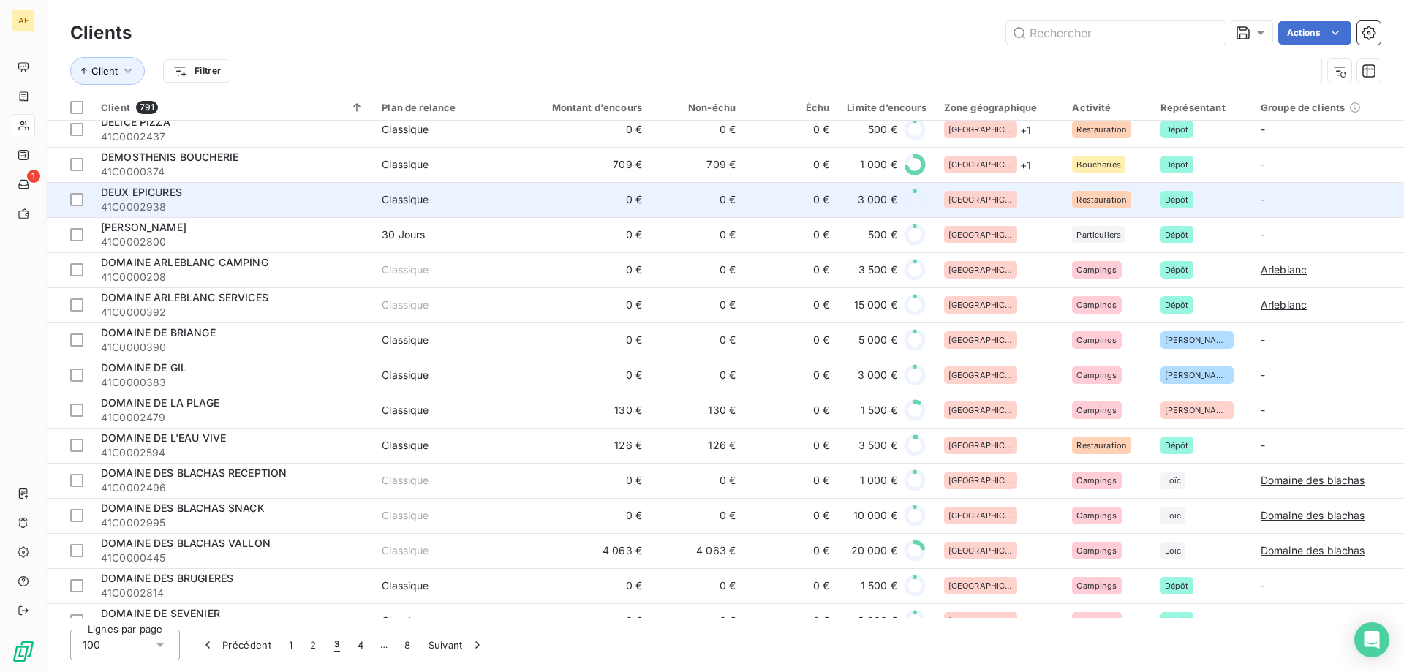
click at [806, 200] on td "0 €" at bounding box center [791, 199] width 94 height 35
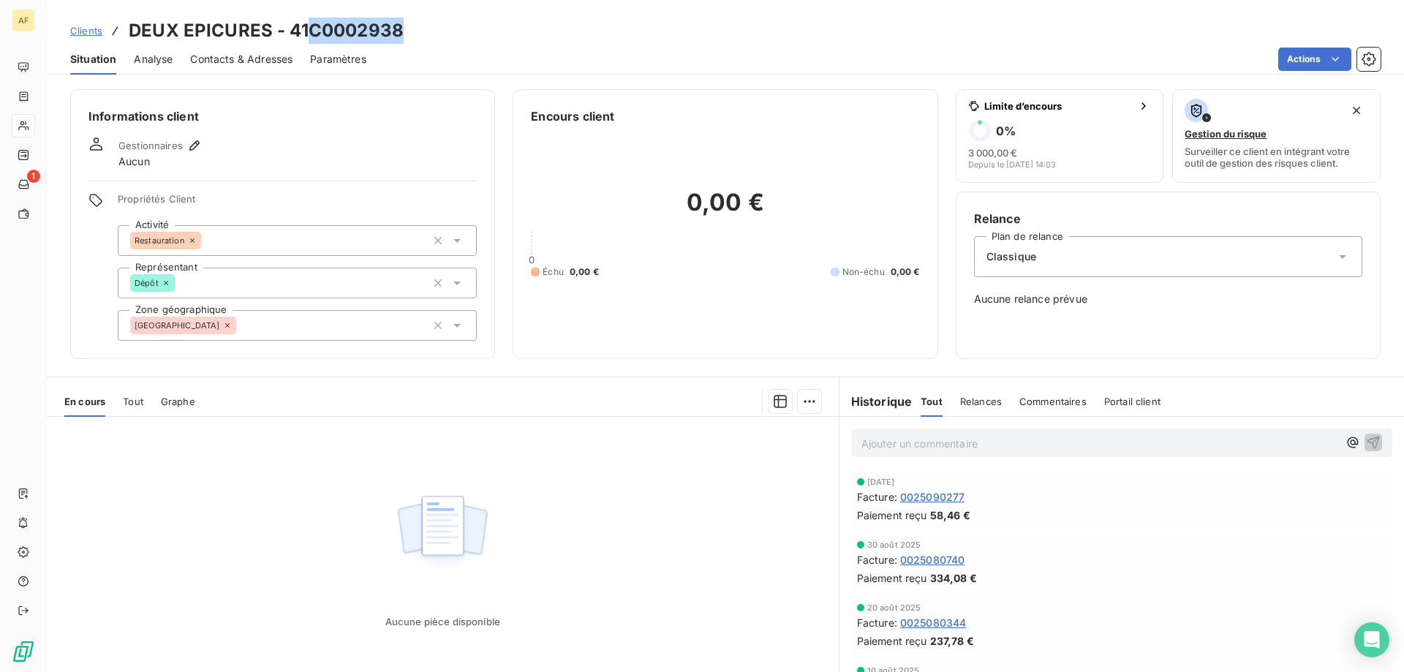
drag, startPoint x: 311, startPoint y: 26, endPoint x: 402, endPoint y: 29, distance: 90.7
click at [402, 29] on h3 "DEUX EPICURES - 41C0002938" at bounding box center [266, 31] width 275 height 26
copy h3 "C0002938"
click at [318, 328] on div "[GEOGRAPHIC_DATA]" at bounding box center [297, 325] width 359 height 31
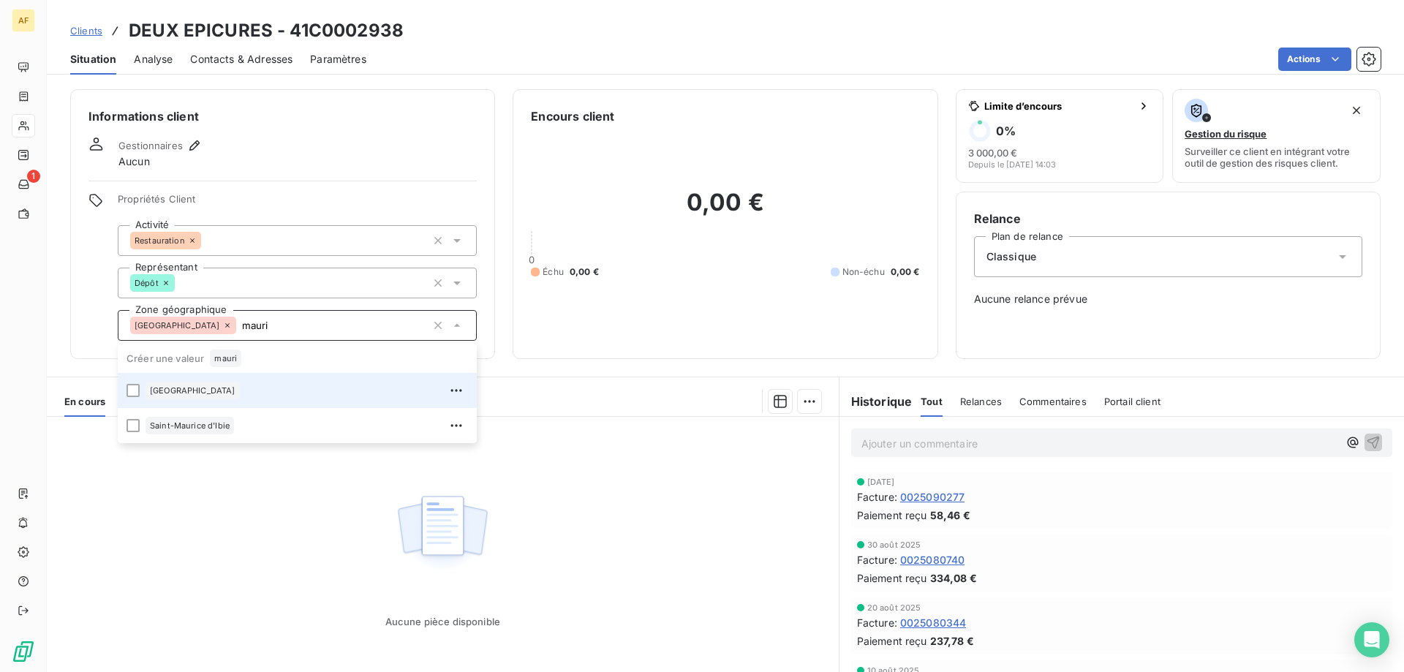
click at [300, 391] on div "[GEOGRAPHIC_DATA][PERSON_NAME] d'Ardèche" at bounding box center [306, 390] width 322 height 23
type input "mauri"
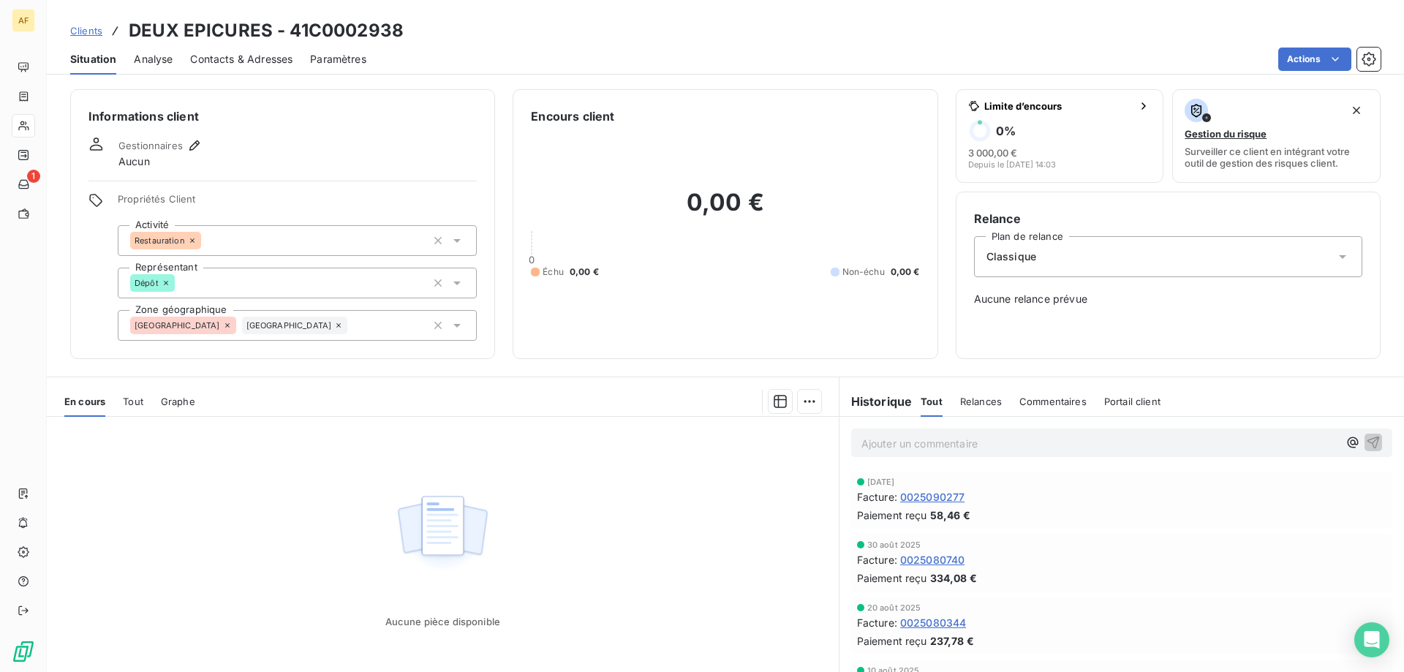
click at [295, 564] on div "Aucune pièce disponible" at bounding box center [443, 557] width 792 height 281
click at [84, 39] on div "Clients DEUX EPICURES - 41C0002938" at bounding box center [236, 31] width 333 height 26
click at [80, 32] on span "Clients" at bounding box center [86, 31] width 32 height 12
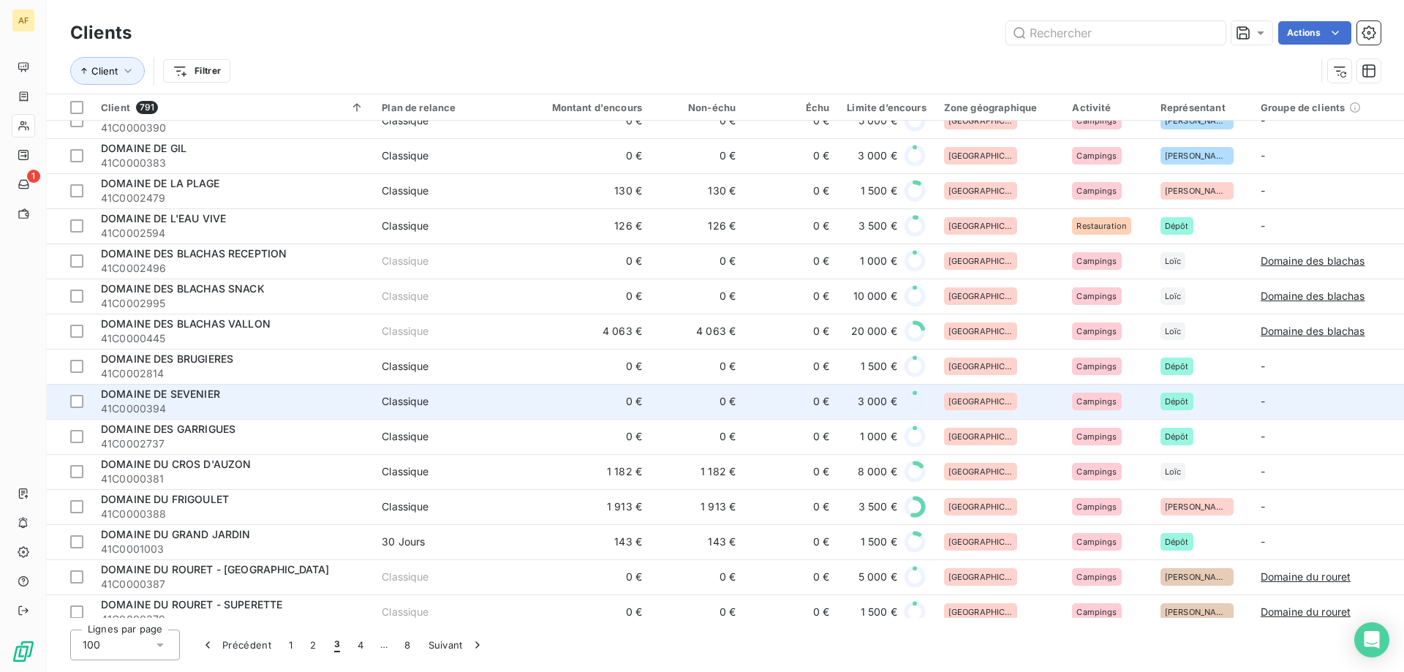
scroll to position [1024, 0]
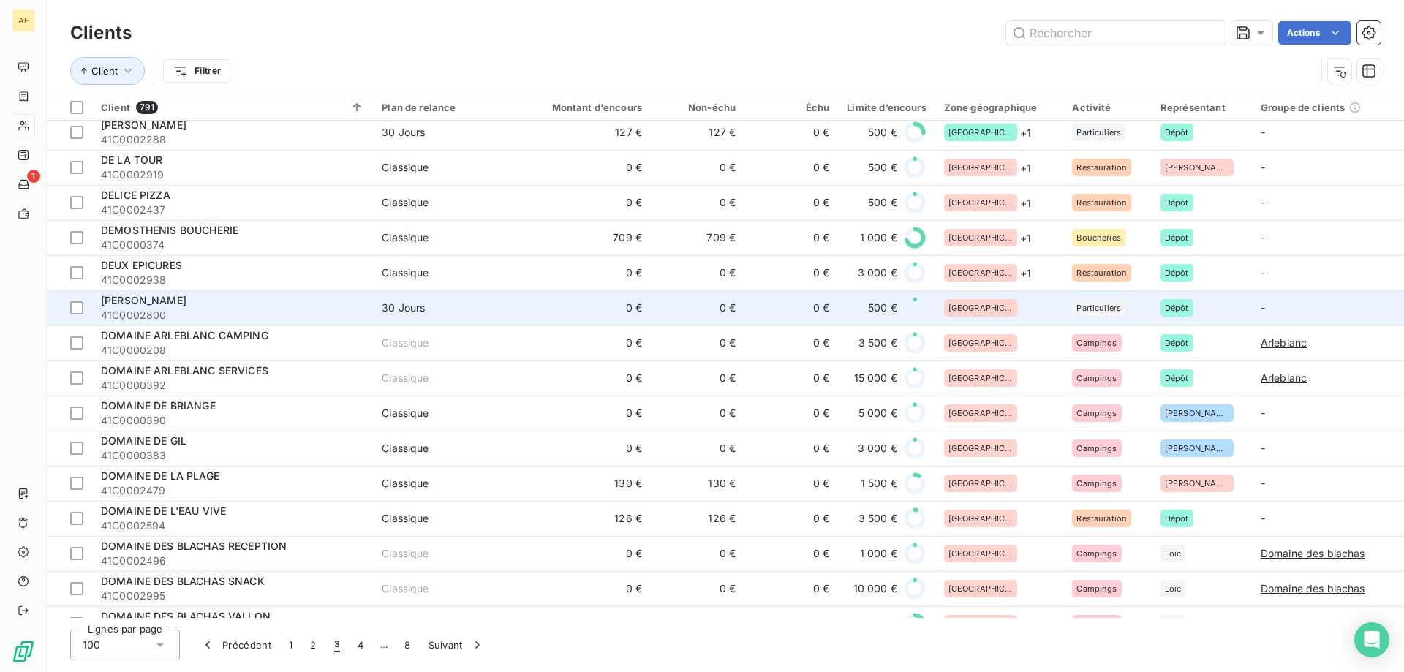
click at [1004, 305] on div "[GEOGRAPHIC_DATA]" at bounding box center [999, 308] width 111 height 18
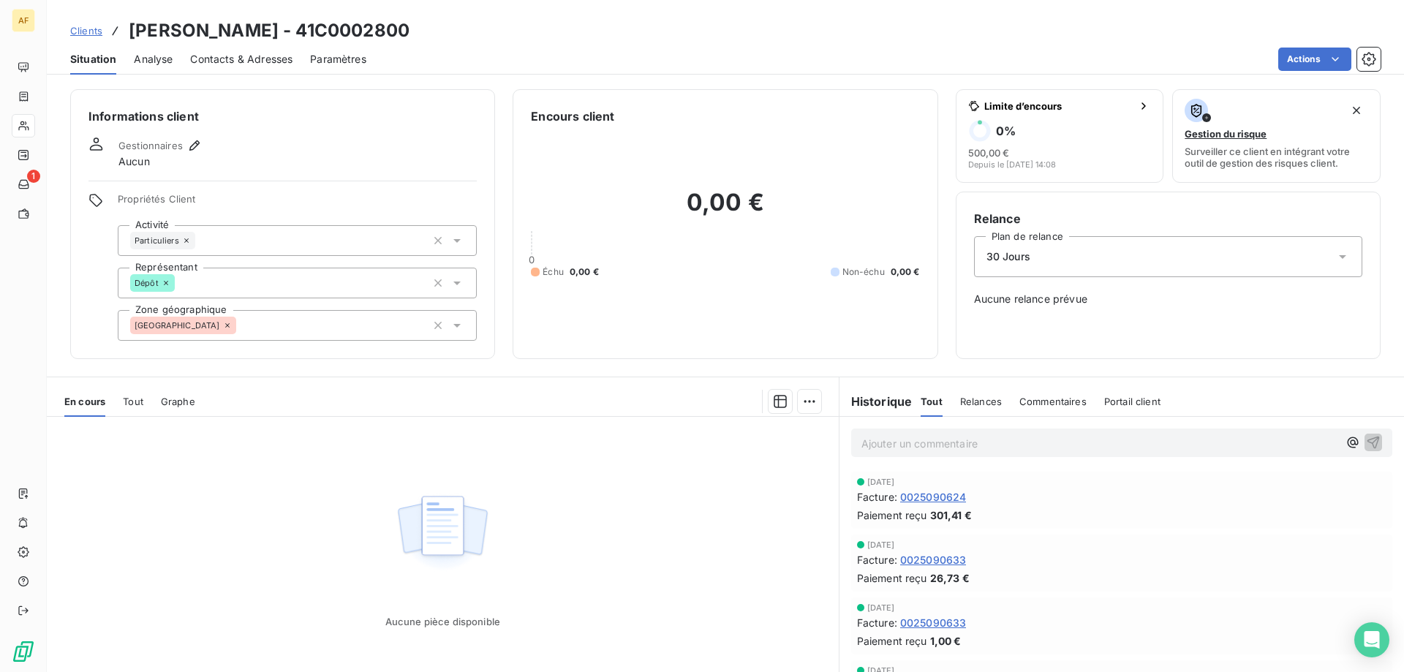
click at [314, 29] on h3 "DEYDIER THIERRY - 41C0002800" at bounding box center [269, 31] width 281 height 26
drag, startPoint x: 330, startPoint y: 23, endPoint x: 415, endPoint y: 31, distance: 85.8
click at [409, 31] on h3 "DEYDIER THIERRY - 41C0002800" at bounding box center [269, 31] width 281 height 26
copy h3 "C0002800"
click at [365, 334] on div "[GEOGRAPHIC_DATA]" at bounding box center [297, 325] width 359 height 31
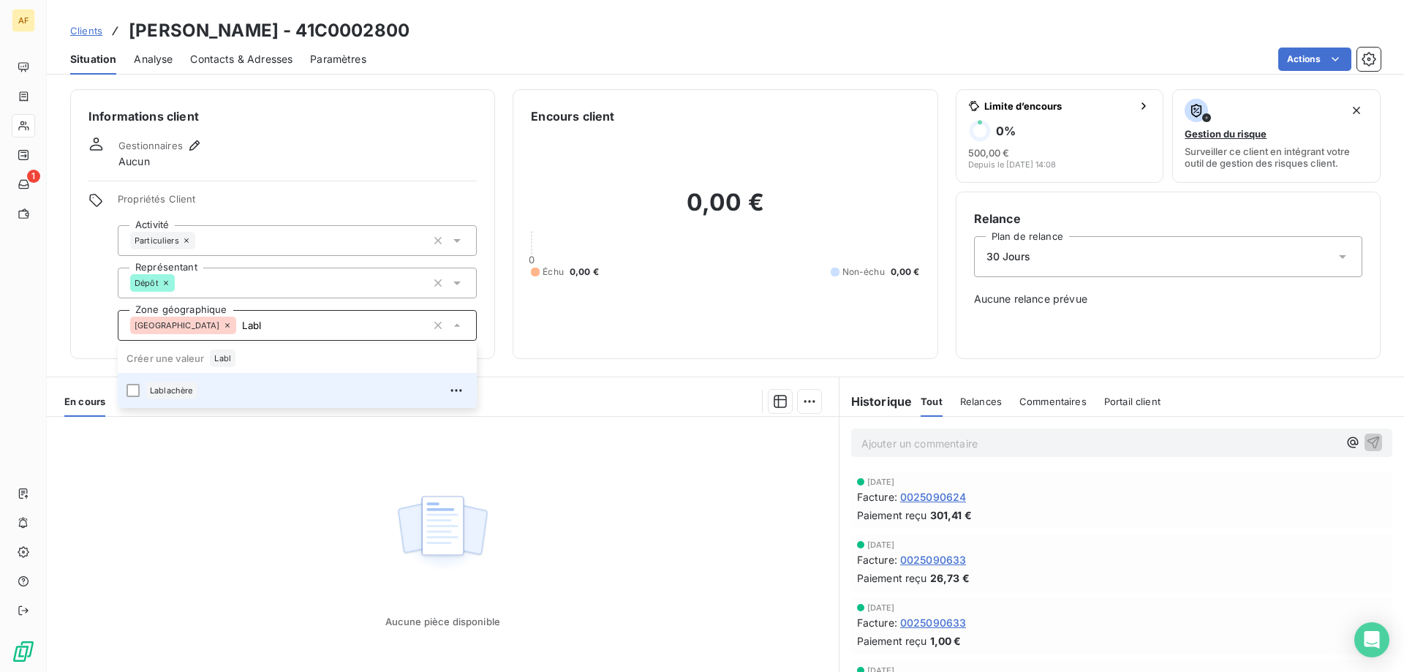
click at [359, 382] on div "Lablachère" at bounding box center [306, 390] width 322 height 23
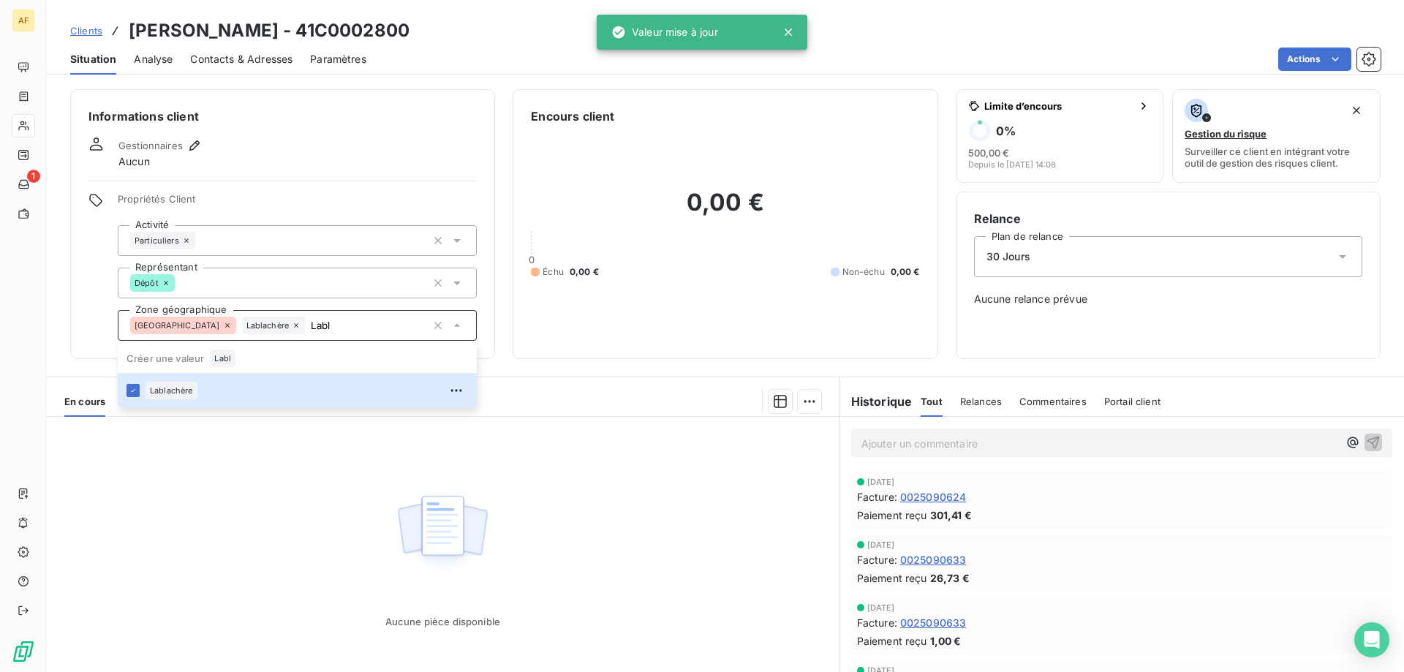
type input "Labl"
click at [316, 512] on div "Aucune pièce disponible" at bounding box center [443, 557] width 792 height 281
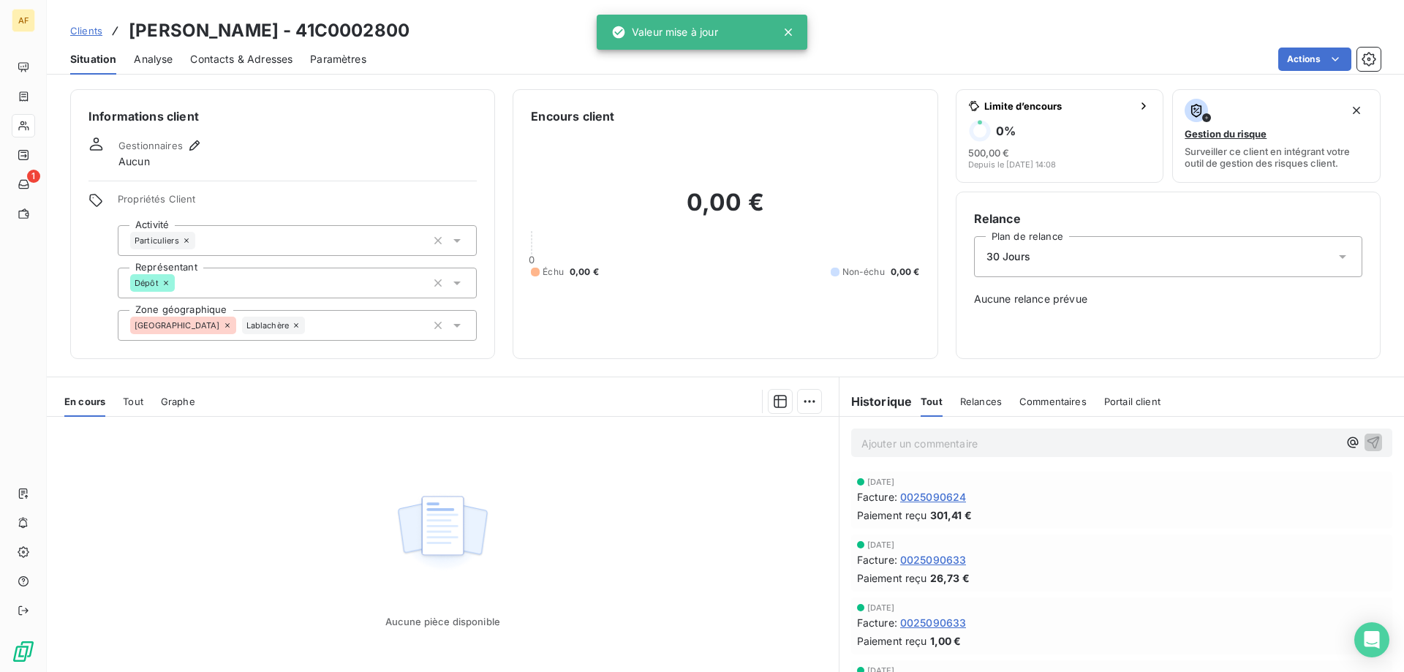
click at [74, 26] on span "Clients" at bounding box center [86, 31] width 32 height 12
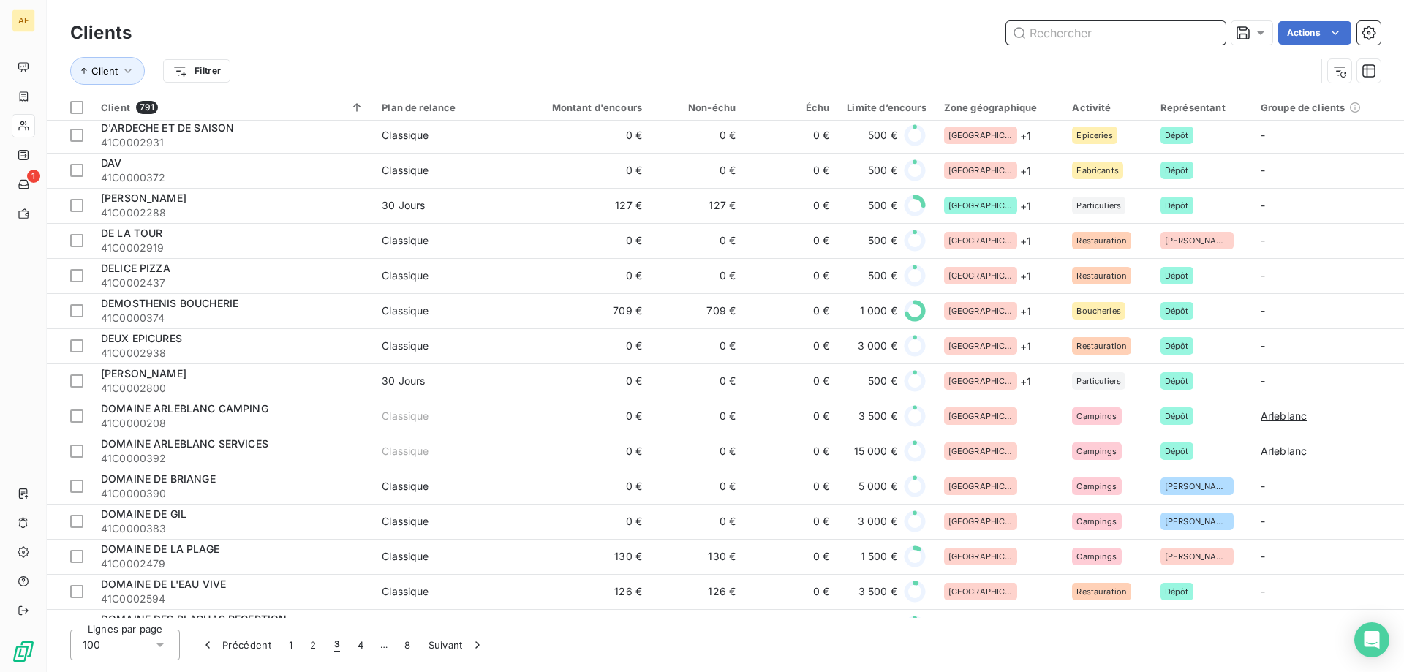
scroll to position [1170, 0]
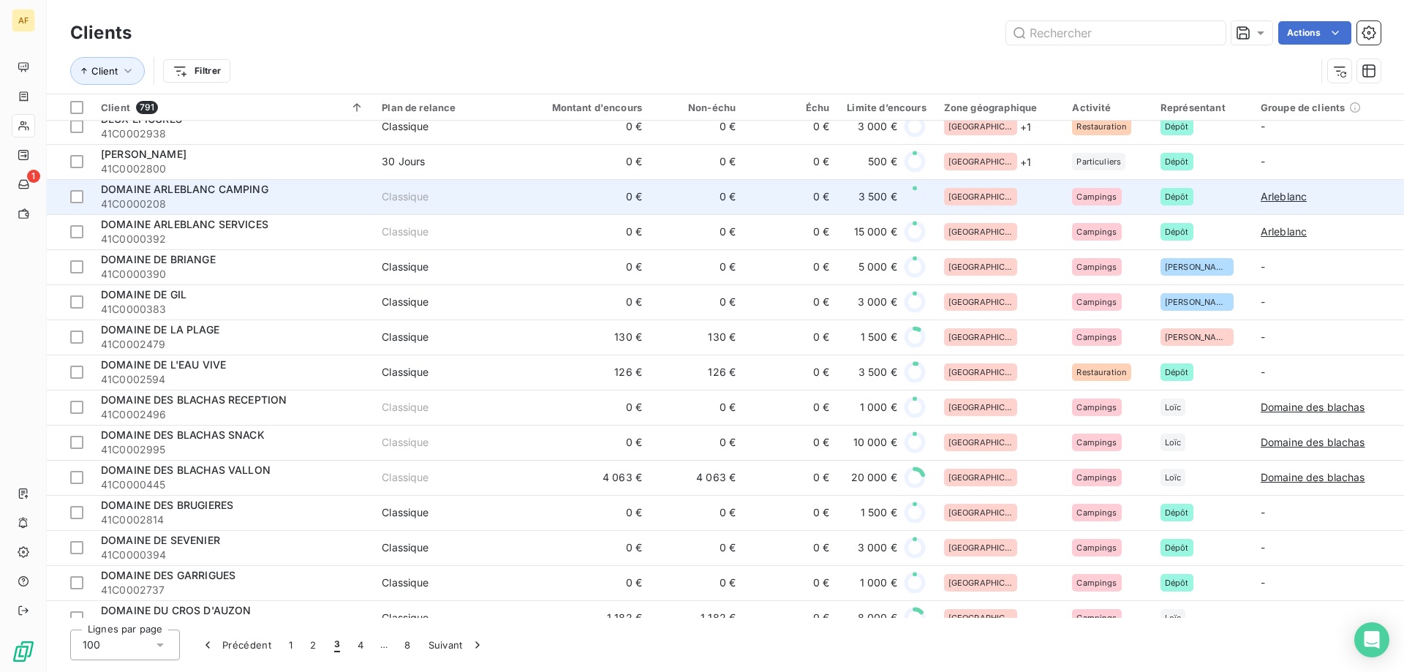
click at [993, 200] on div "[GEOGRAPHIC_DATA]" at bounding box center [999, 197] width 111 height 18
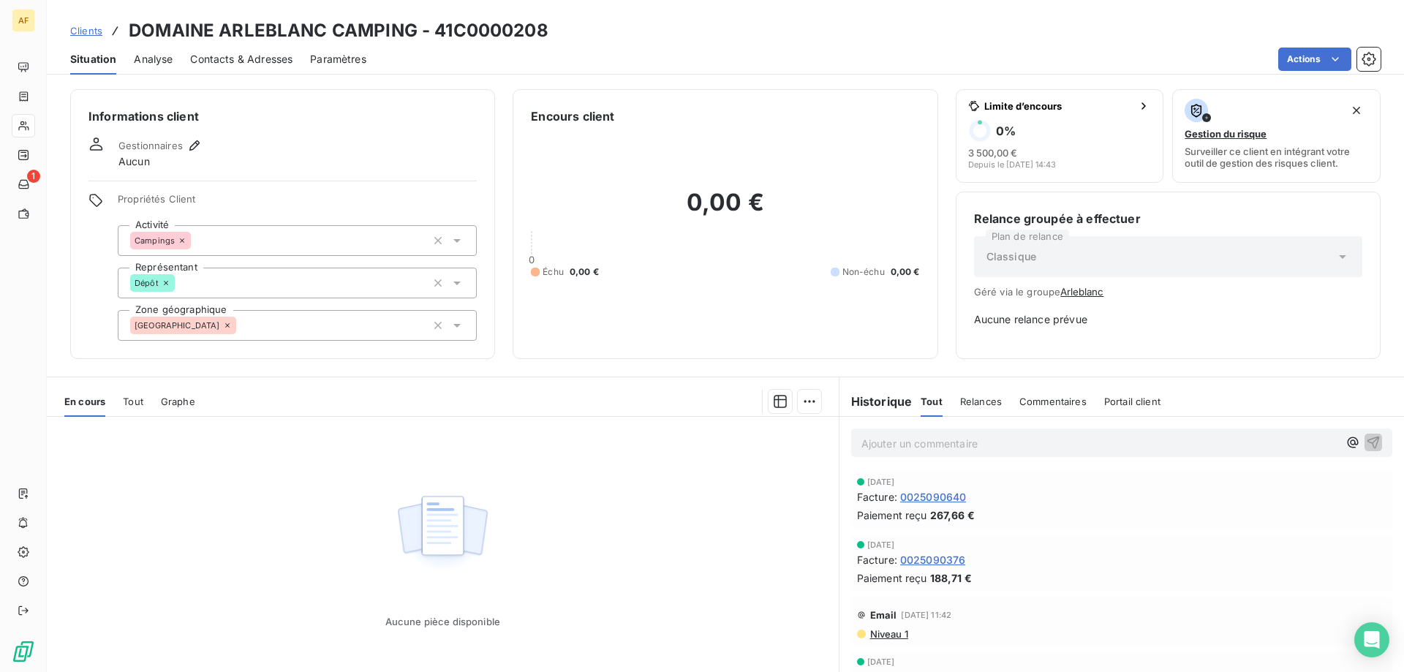
click at [453, 31] on h3 "DOMAINE ARLEBLANC CAMPING - 41C0000208" at bounding box center [339, 31] width 420 height 26
drag, startPoint x: 455, startPoint y: 29, endPoint x: 542, endPoint y: 31, distance: 87.8
click at [542, 31] on h3 "DOMAINE ARLEBLANC CAMPING - 41C0000208" at bounding box center [339, 31] width 420 height 26
copy h3 "C0000208"
click at [251, 327] on div "[GEOGRAPHIC_DATA]" at bounding box center [297, 325] width 359 height 31
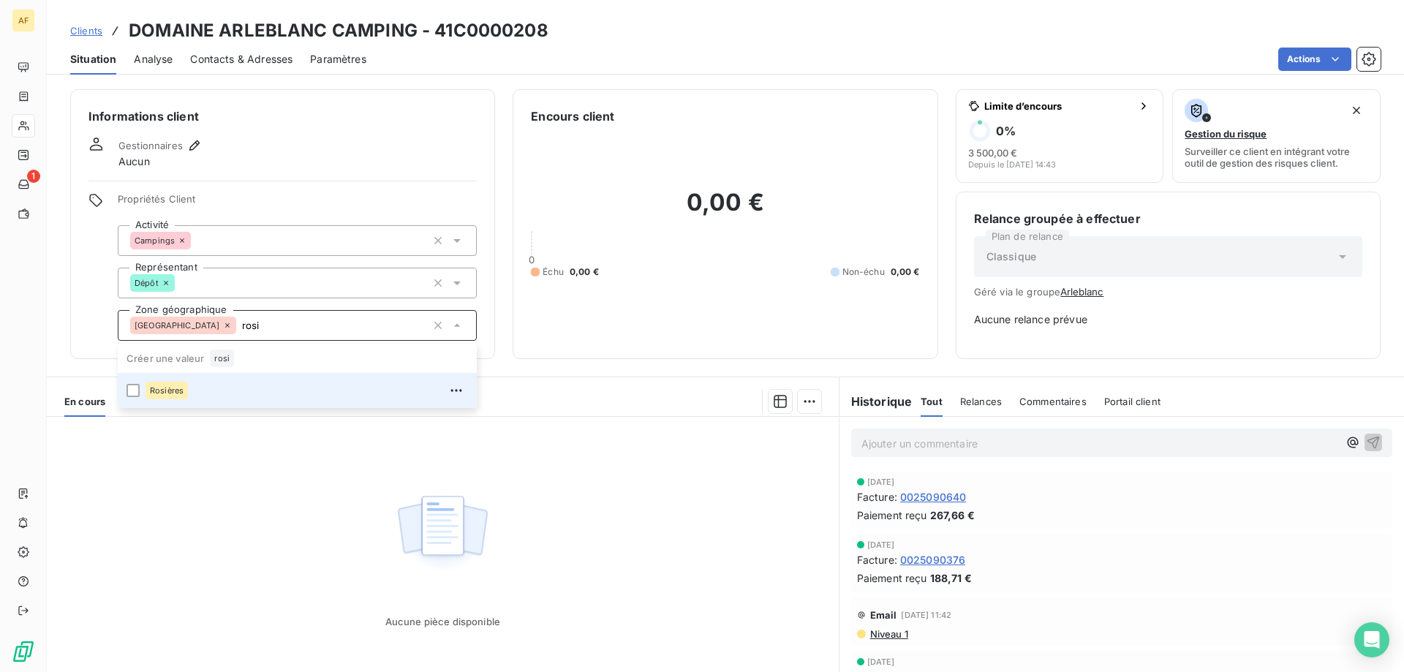
click at [224, 399] on div "Rosières" at bounding box center [306, 390] width 322 height 23
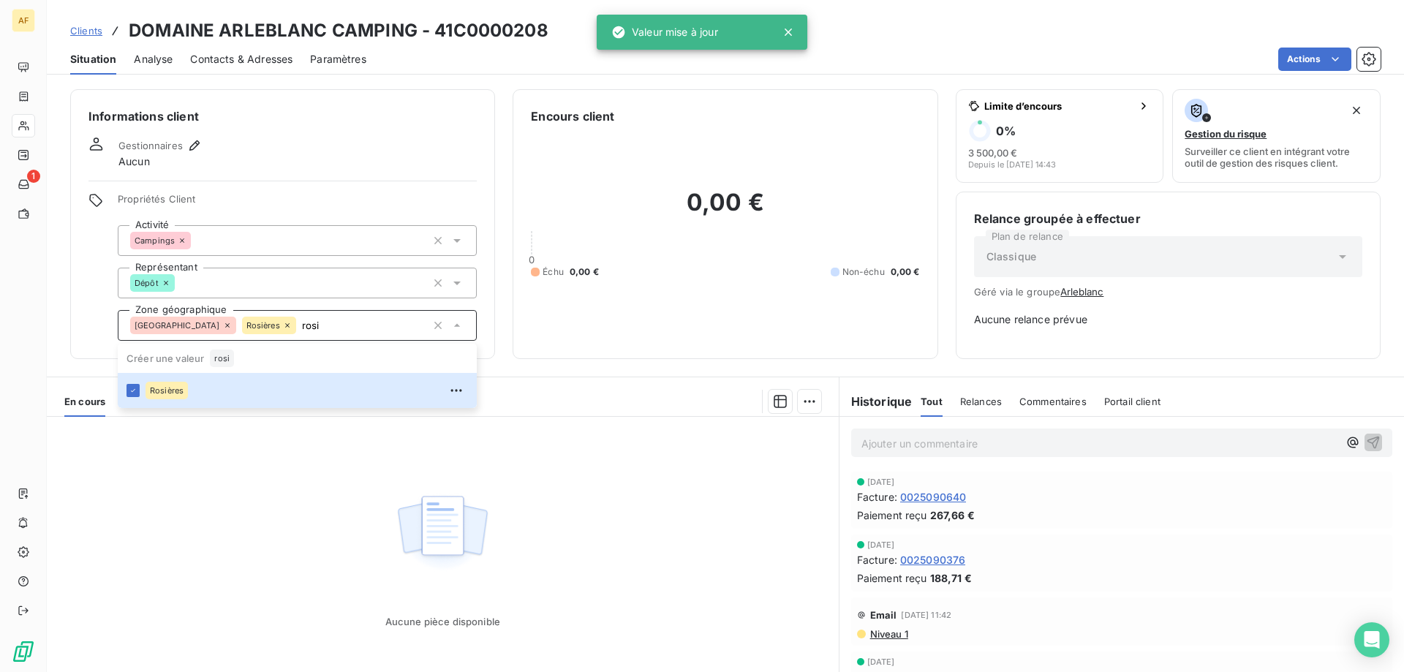
type input "rosi"
click at [238, 515] on div "Aucune pièce disponible" at bounding box center [443, 557] width 792 height 281
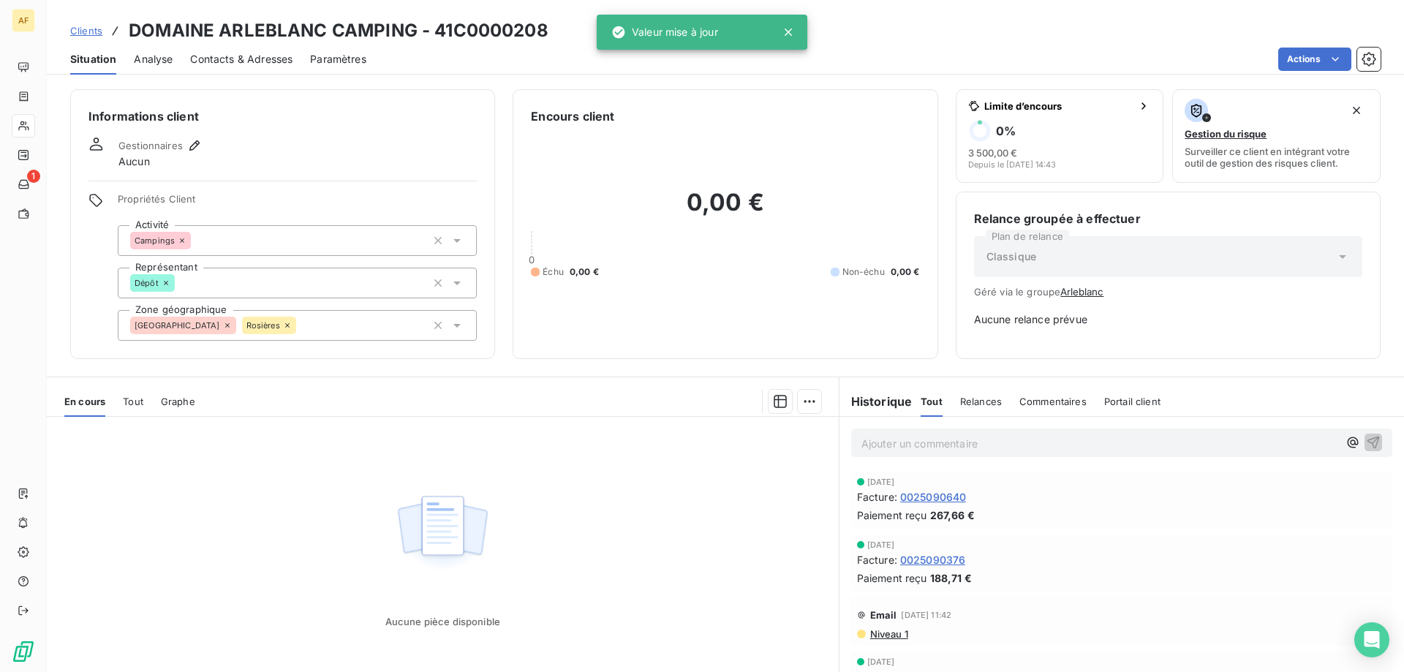
click at [90, 33] on span "Clients" at bounding box center [86, 31] width 32 height 12
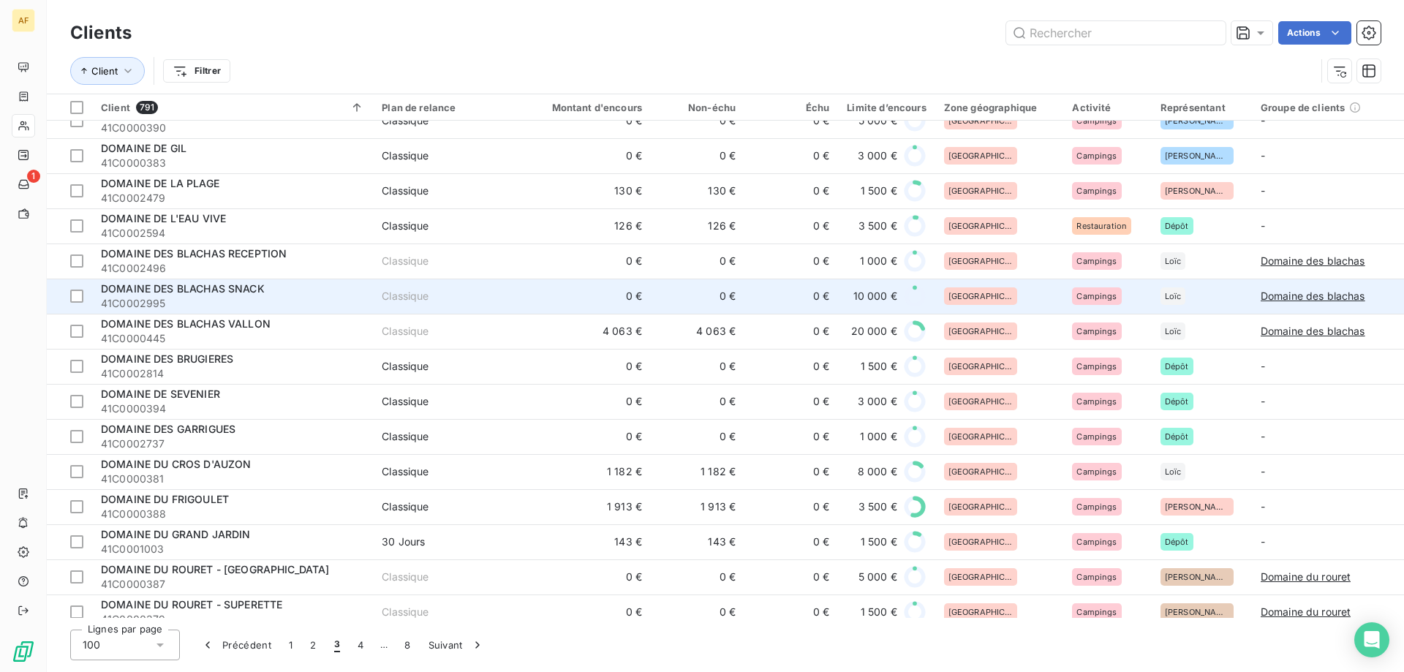
scroll to position [1170, 0]
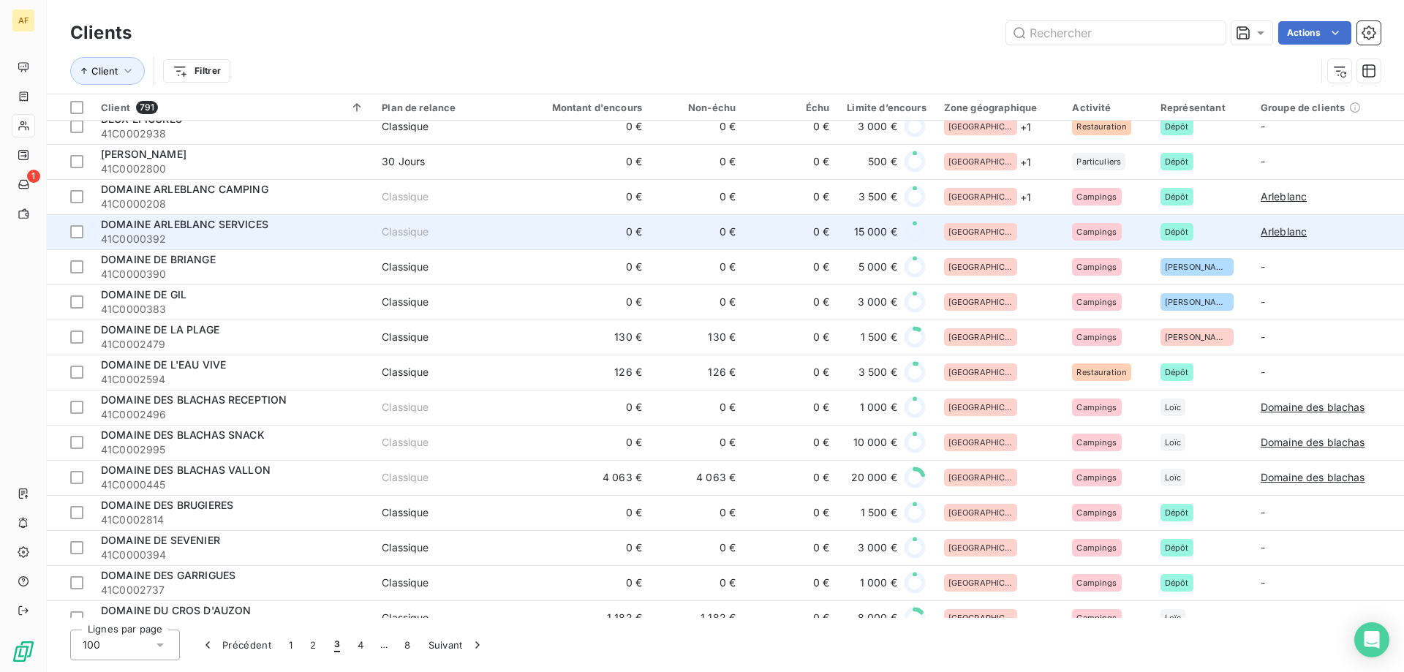
click at [1004, 232] on div "[GEOGRAPHIC_DATA]" at bounding box center [999, 232] width 111 height 18
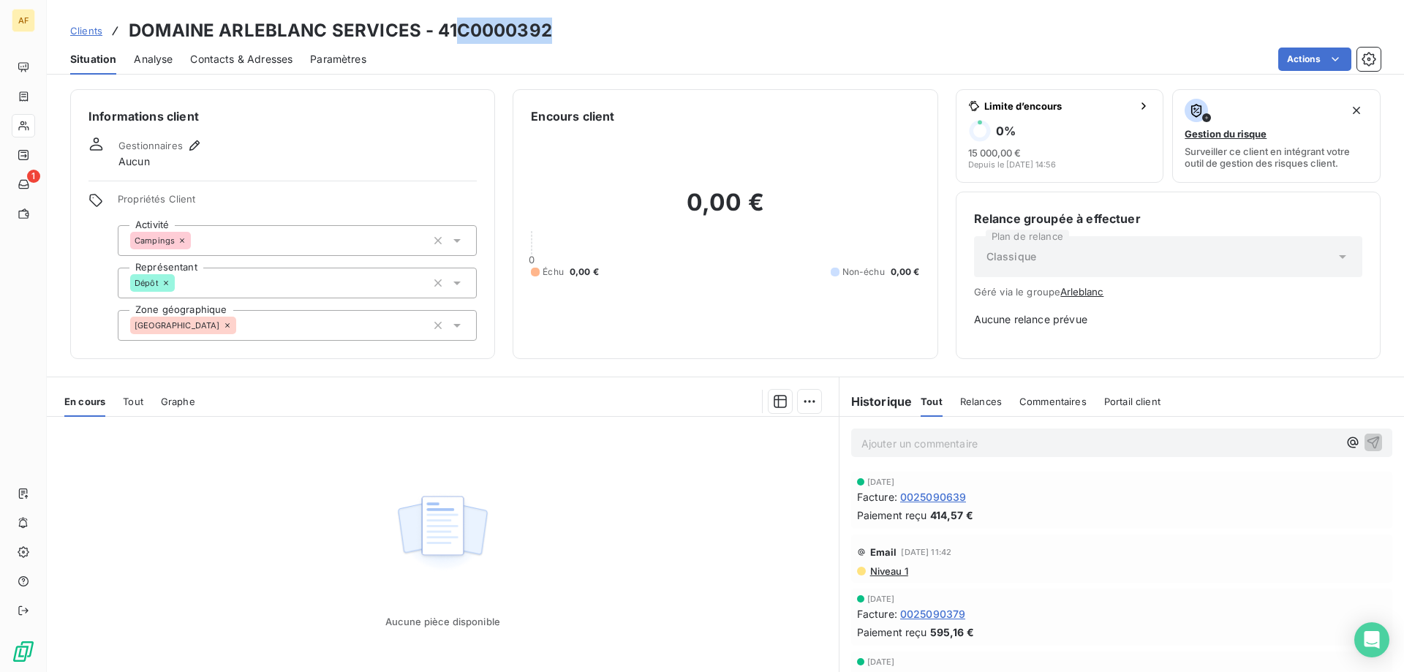
drag, startPoint x: 461, startPoint y: 29, endPoint x: 551, endPoint y: 29, distance: 89.9
click at [551, 29] on h3 "DOMAINE ARLEBLANC SERVICES - 41C0000392" at bounding box center [340, 31] width 423 height 26
copy h3 "C0000392"
click at [290, 349] on div "Informations client Gestionnaires Aucun Propriétés Client Activité Campings Rep…" at bounding box center [282, 224] width 425 height 270
click at [291, 335] on div "[GEOGRAPHIC_DATA]" at bounding box center [297, 325] width 359 height 31
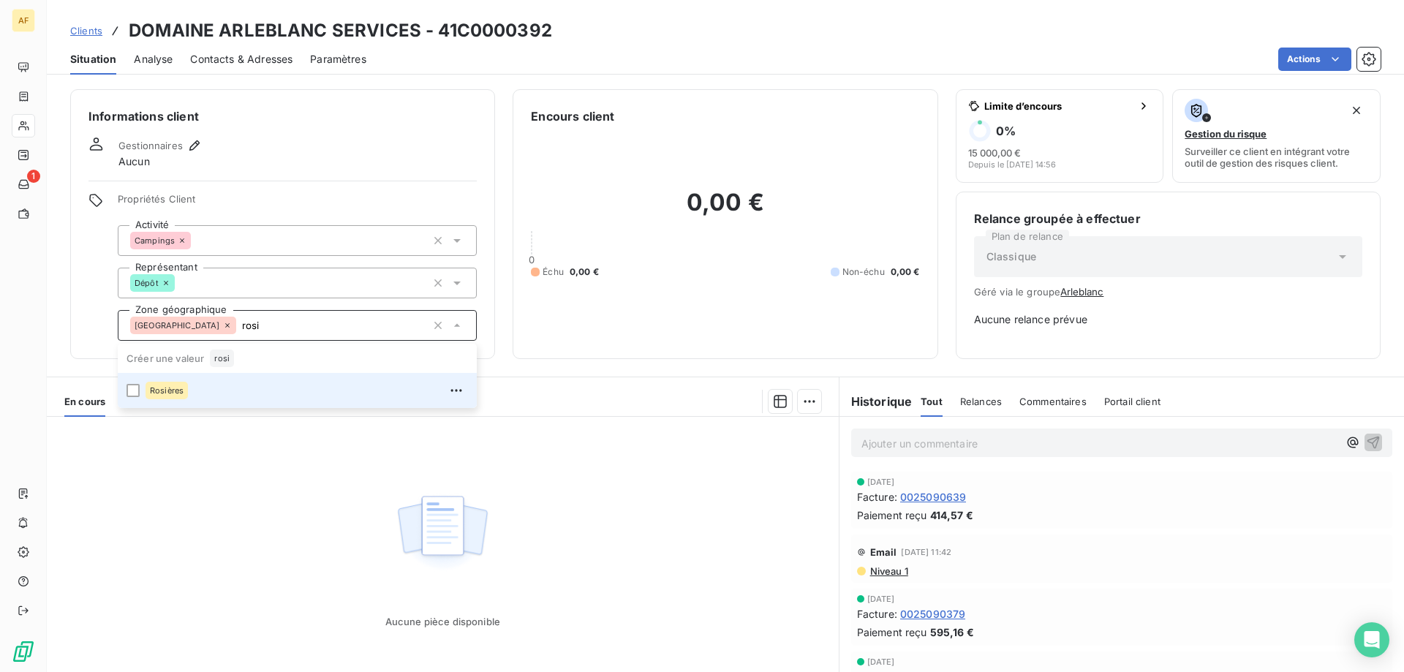
click at [264, 391] on div "Rosières" at bounding box center [306, 390] width 322 height 23
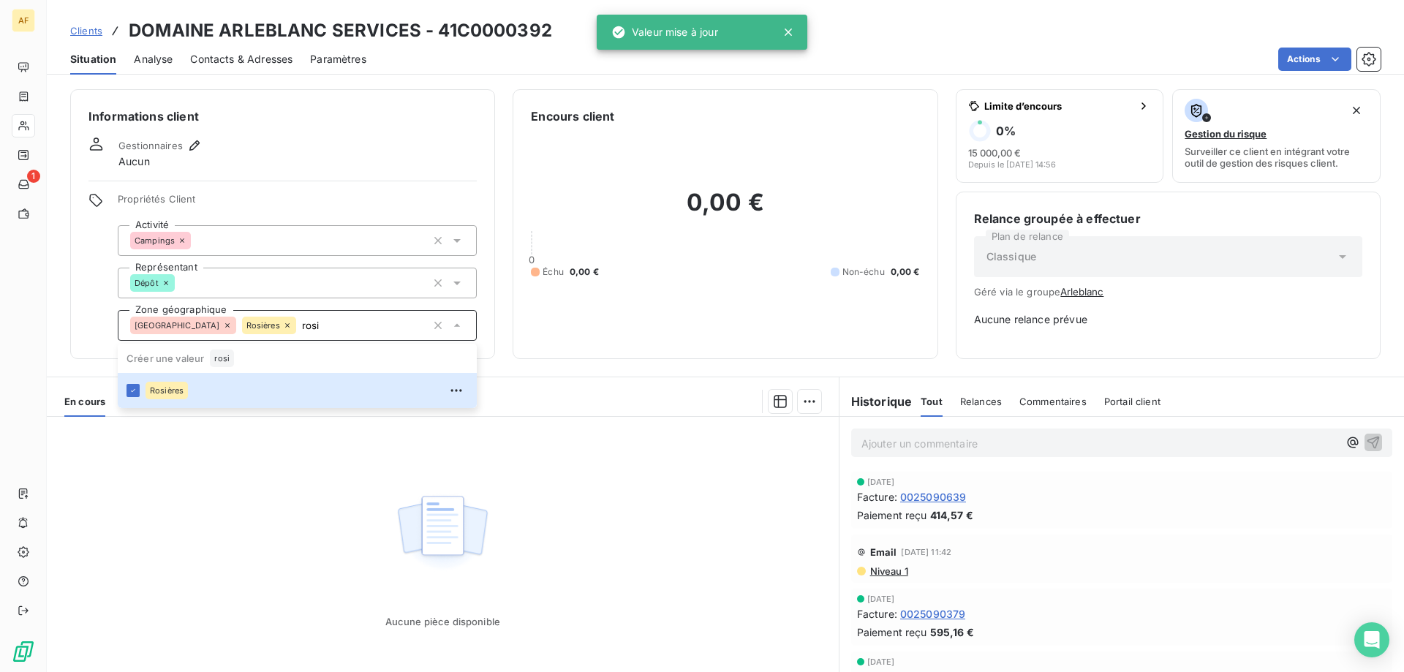
type input "rosi"
click at [228, 499] on div "Aucune pièce disponible" at bounding box center [443, 557] width 792 height 281
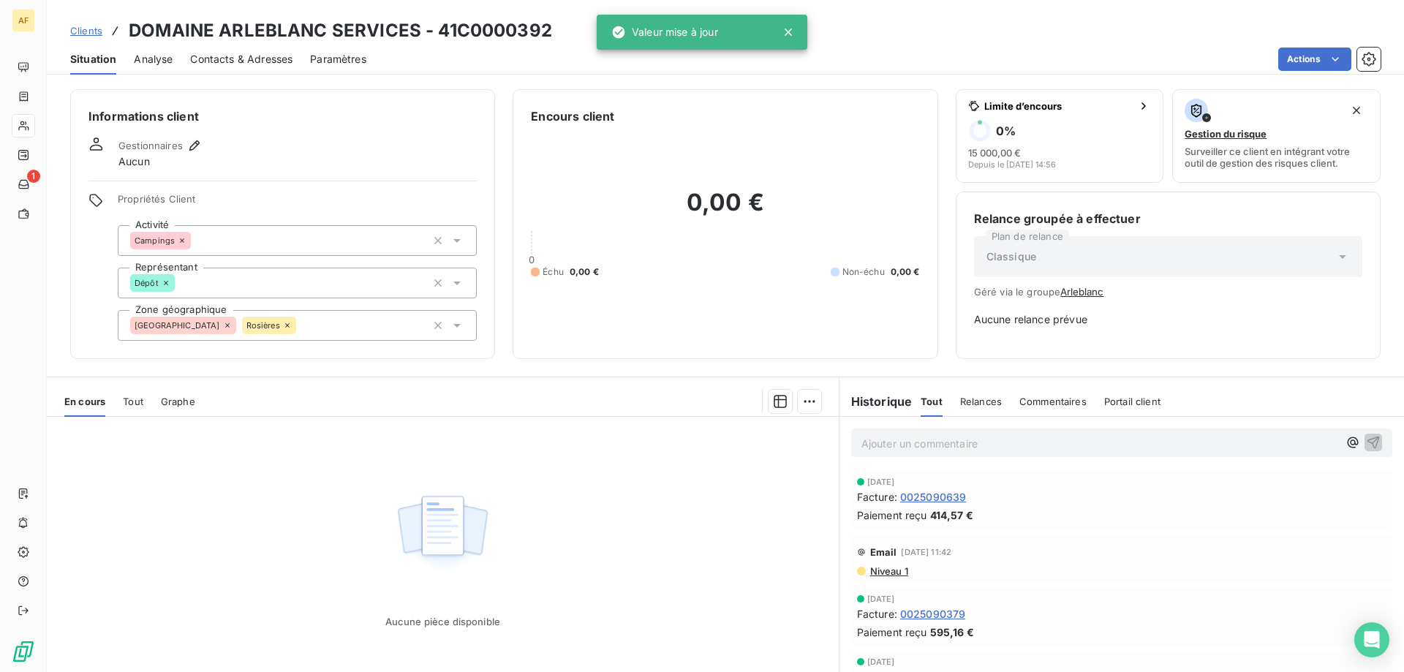
click at [90, 32] on span "Clients" at bounding box center [86, 31] width 32 height 12
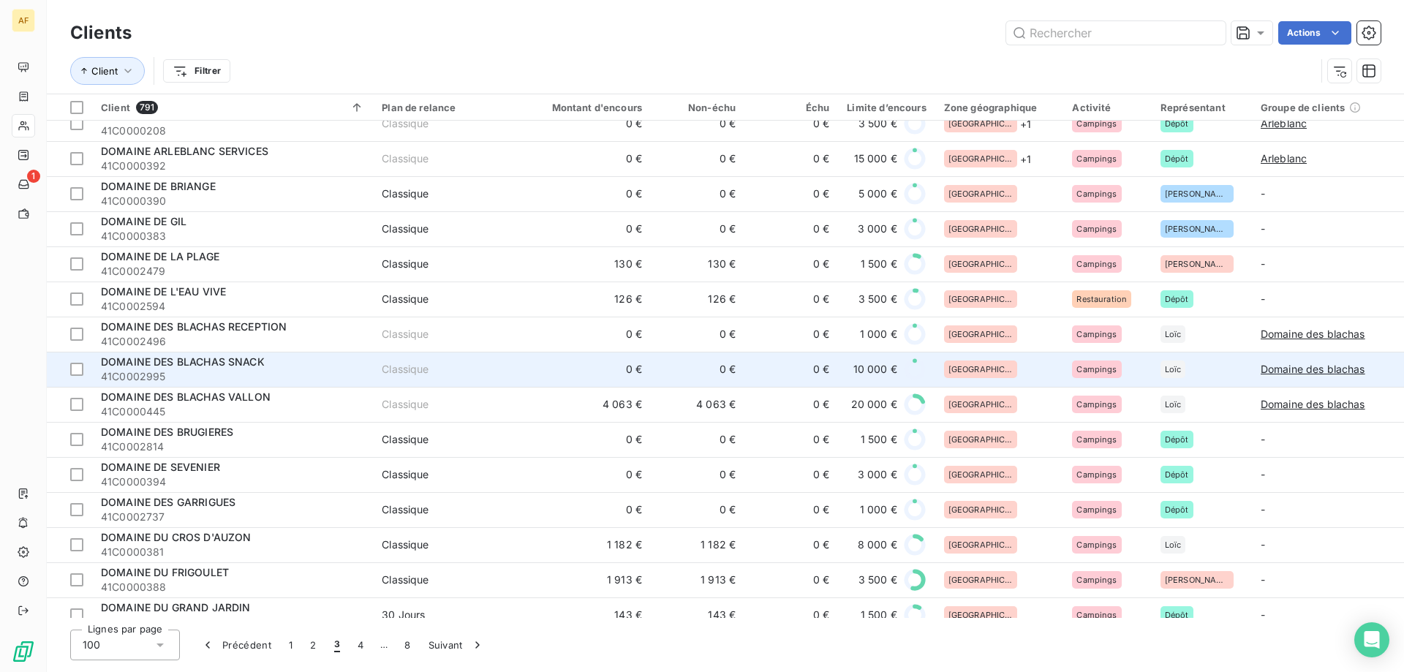
scroll to position [1170, 0]
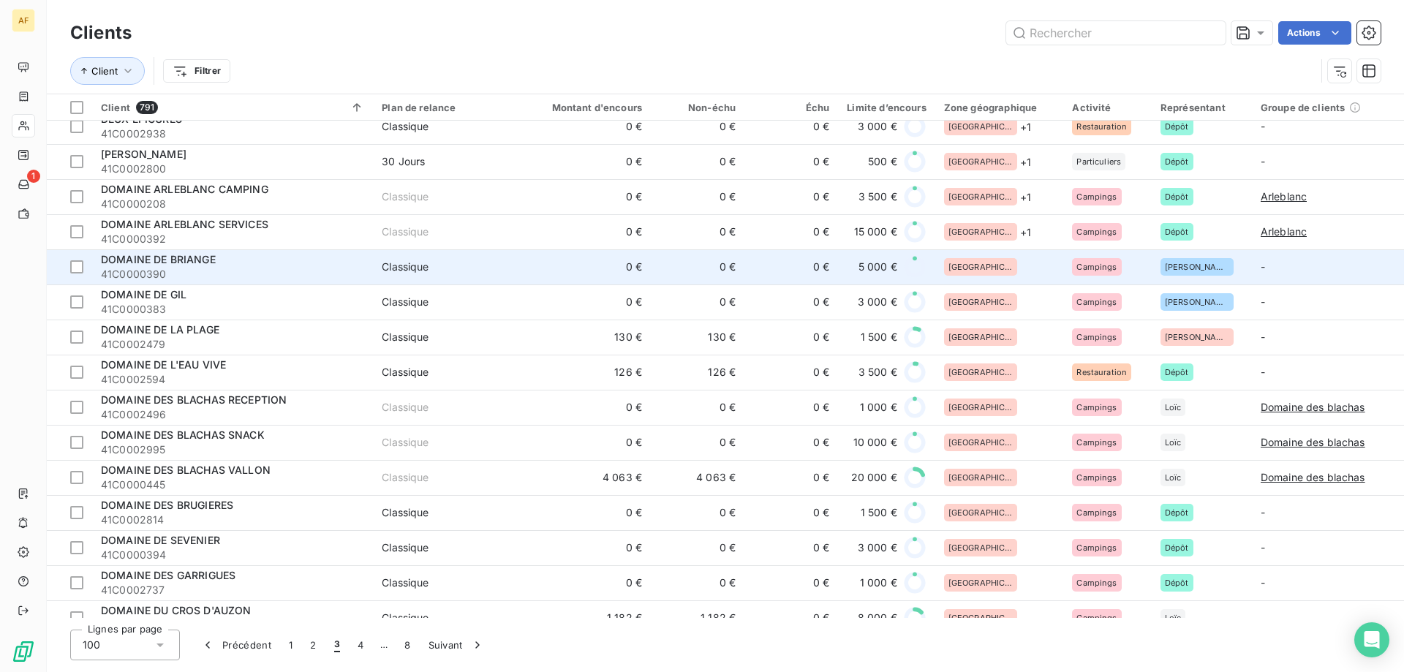
click at [1029, 268] on div "[GEOGRAPHIC_DATA]" at bounding box center [999, 267] width 111 height 18
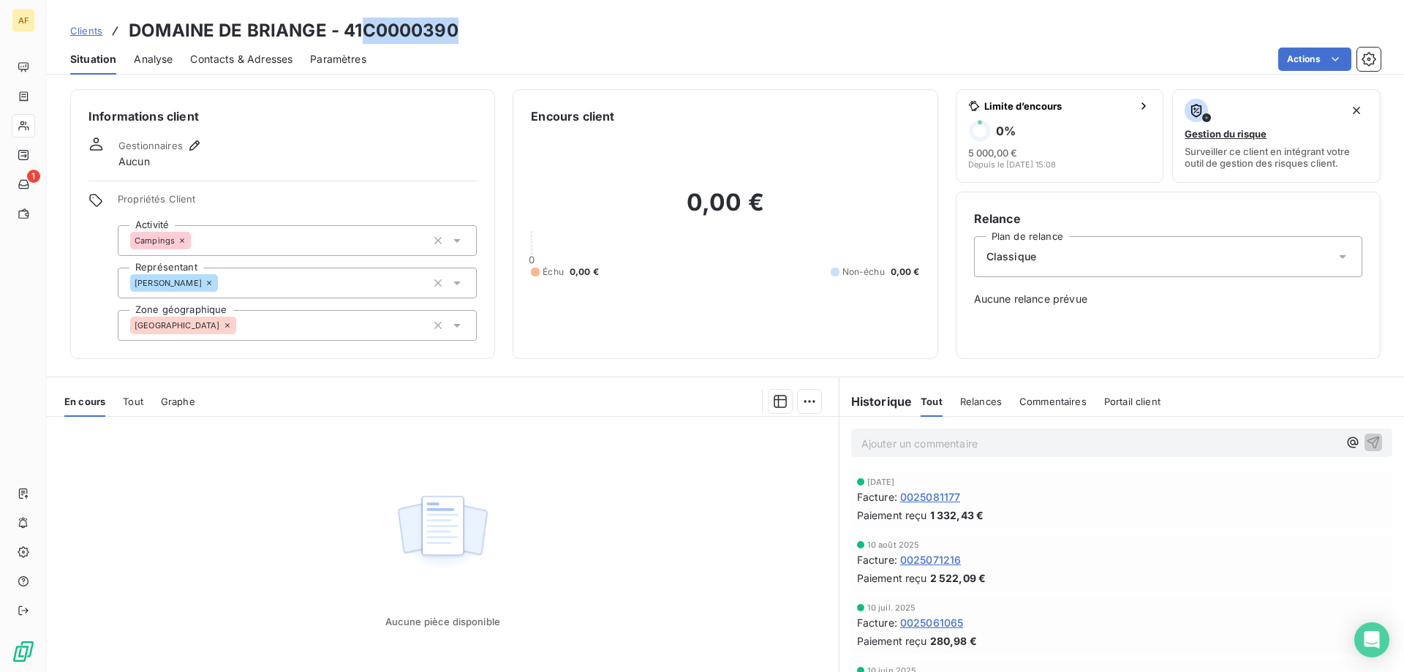
drag, startPoint x: 361, startPoint y: 28, endPoint x: 459, endPoint y: 33, distance: 98.1
click at [459, 33] on div "Clients DOMAINE DE BRIANGE - 41C0000390" at bounding box center [725, 31] width 1357 height 26
copy h3 "C0000390"
click at [318, 338] on div "[GEOGRAPHIC_DATA]" at bounding box center [297, 325] width 359 height 31
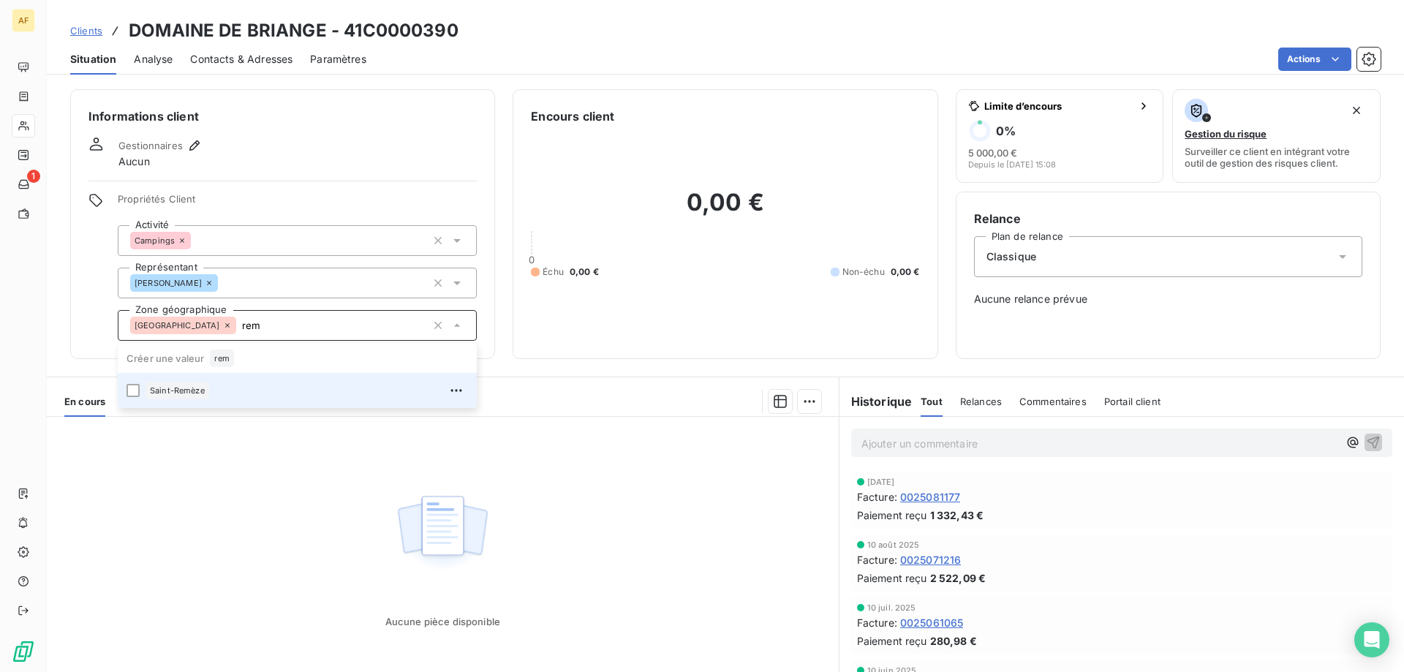
click at [258, 393] on div "Saint-Remèze" at bounding box center [306, 390] width 322 height 23
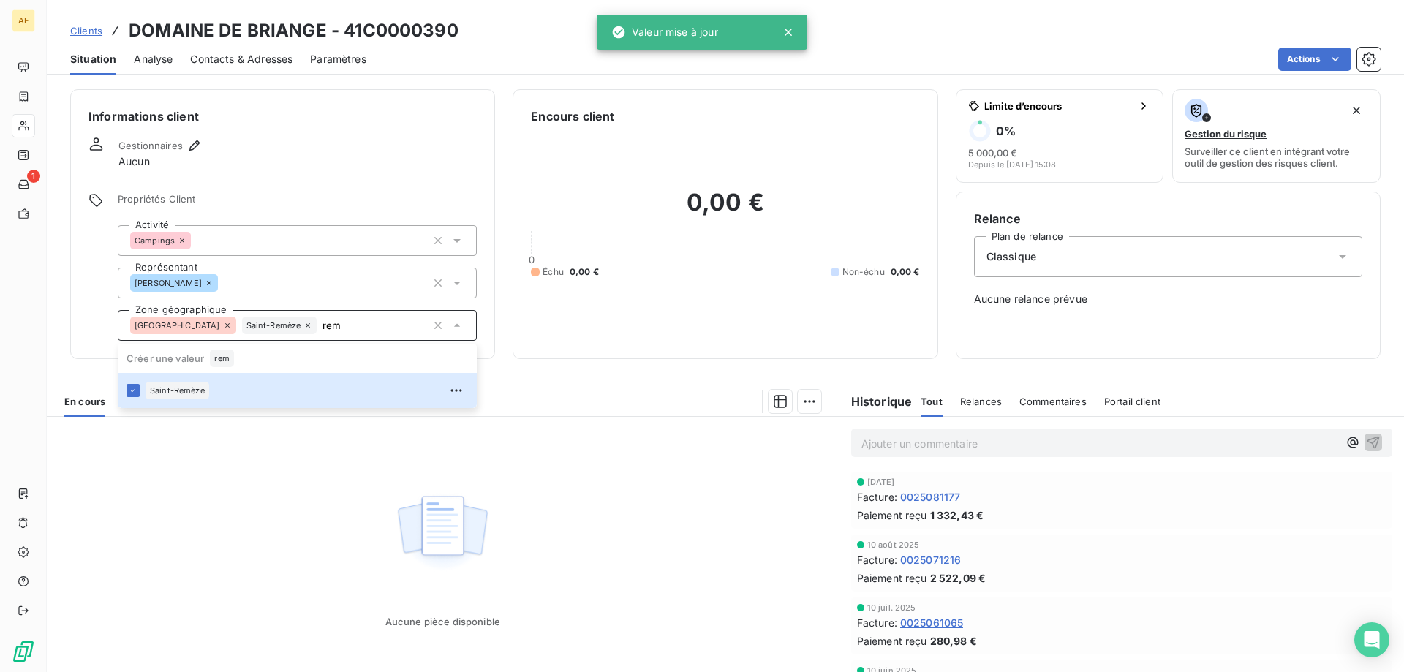
type input "rem"
click at [257, 504] on div "Aucune pièce disponible" at bounding box center [443, 557] width 792 height 281
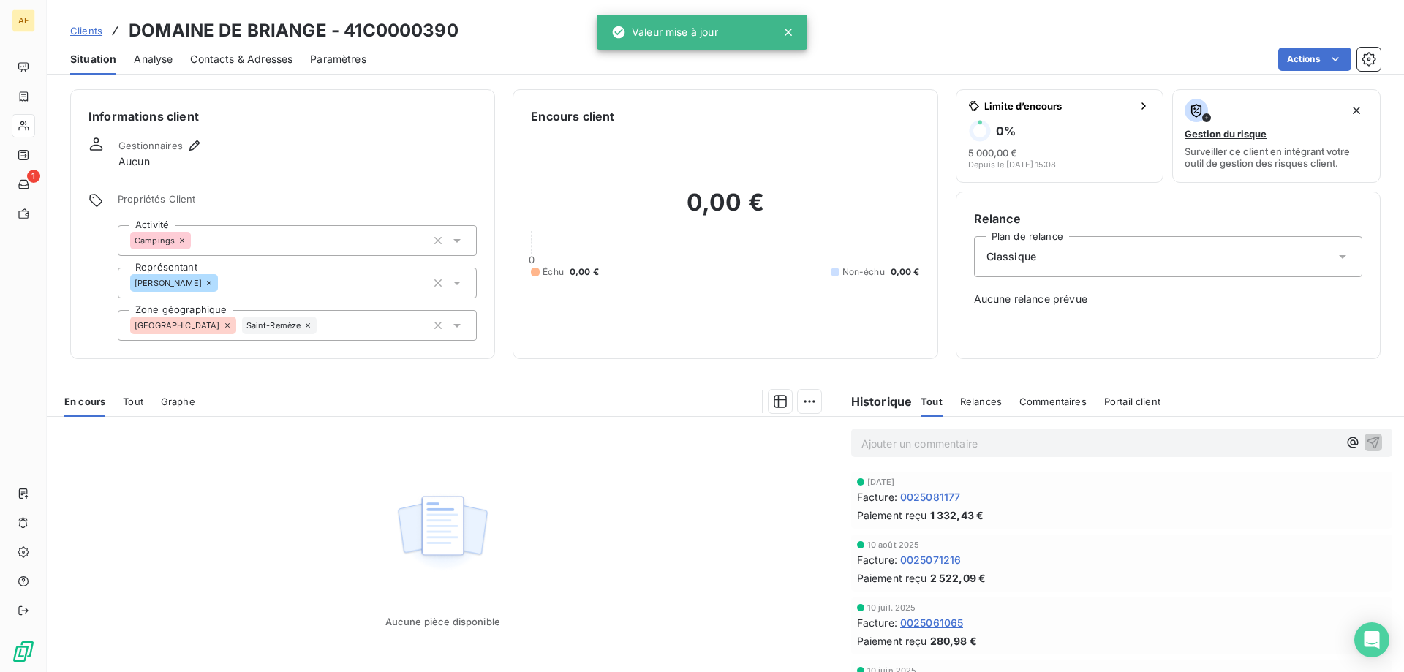
click at [89, 33] on span "Clients" at bounding box center [86, 31] width 32 height 12
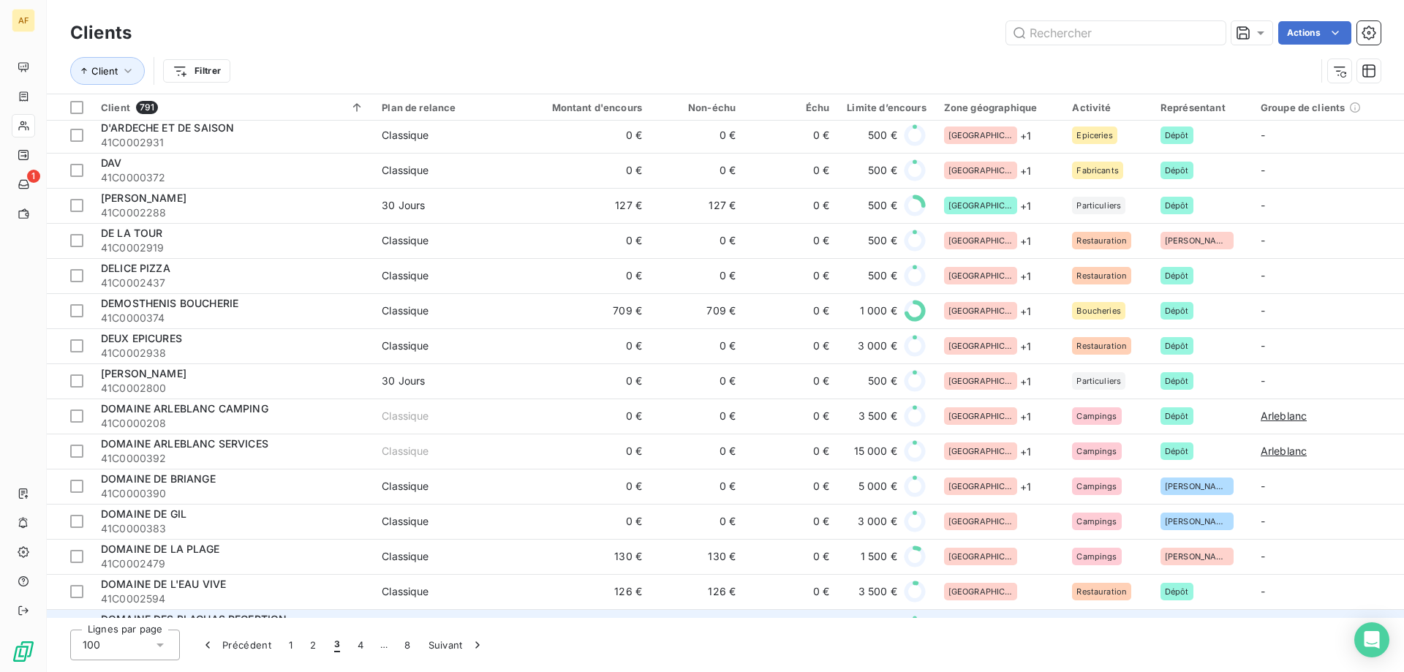
scroll to position [1097, 0]
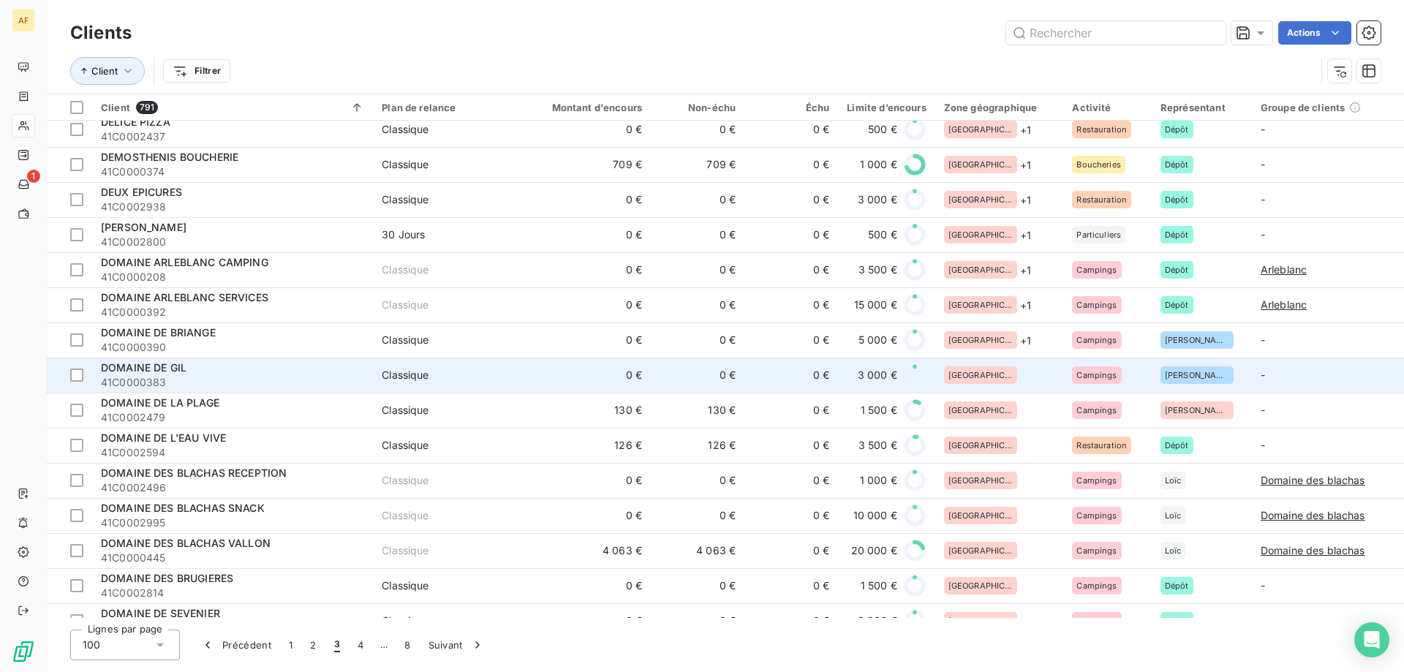
click at [1013, 373] on div "[GEOGRAPHIC_DATA]" at bounding box center [999, 375] width 111 height 18
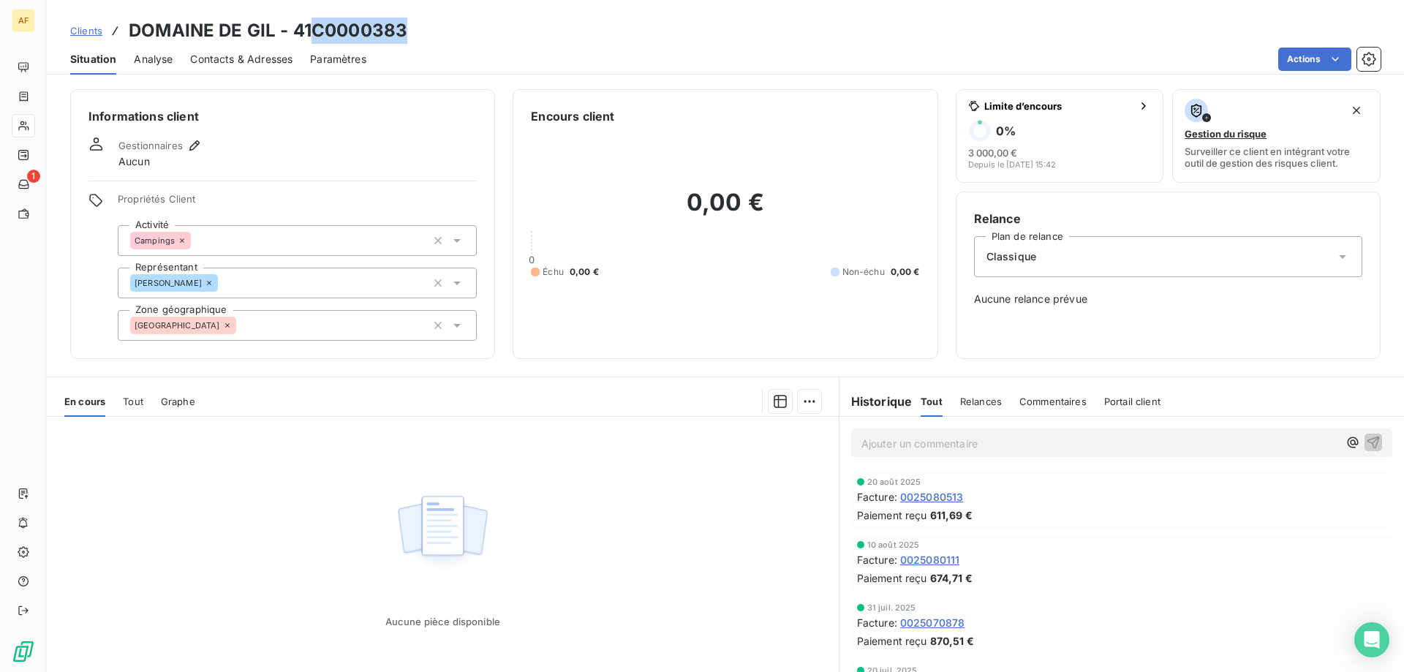
drag, startPoint x: 315, startPoint y: 30, endPoint x: 404, endPoint y: 34, distance: 89.3
click at [404, 34] on h3 "DOMAINE DE GIL - 41C0000383" at bounding box center [268, 31] width 279 height 26
copy h3 "C0000383"
click at [295, 330] on div "[GEOGRAPHIC_DATA]" at bounding box center [297, 325] width 359 height 31
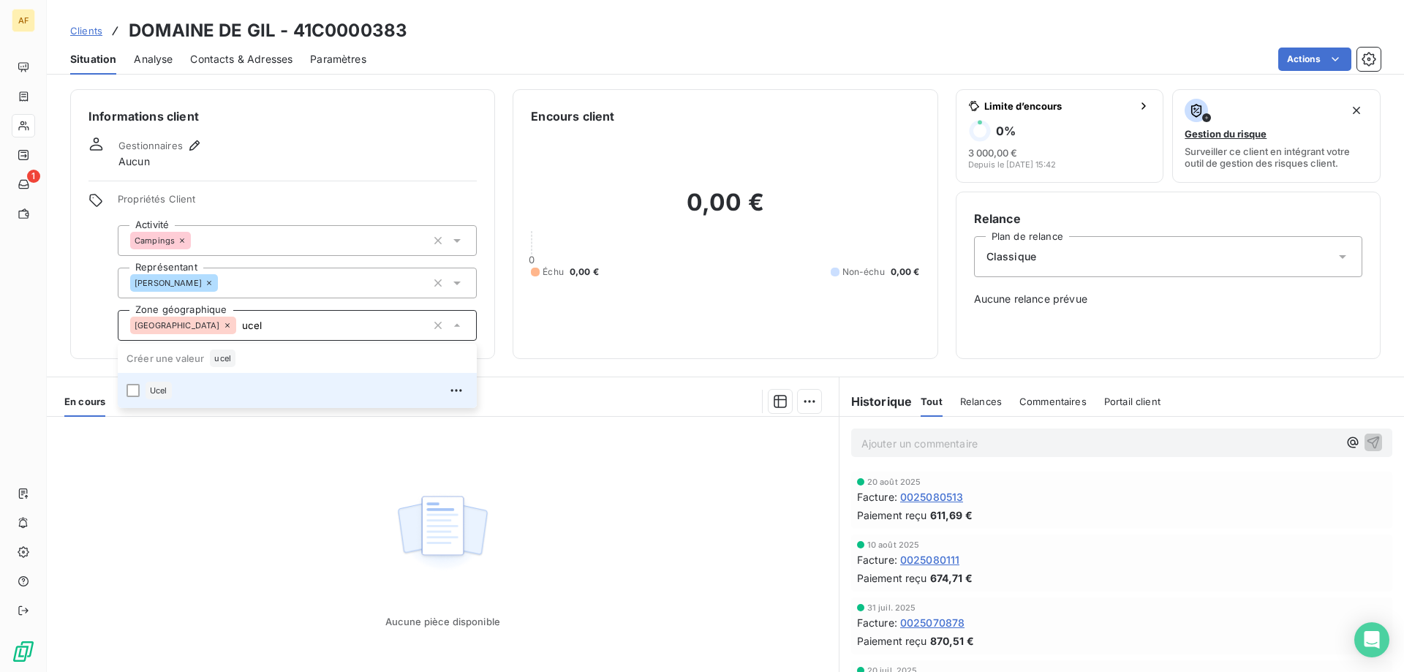
click at [260, 401] on div "Ucel" at bounding box center [306, 390] width 322 height 23
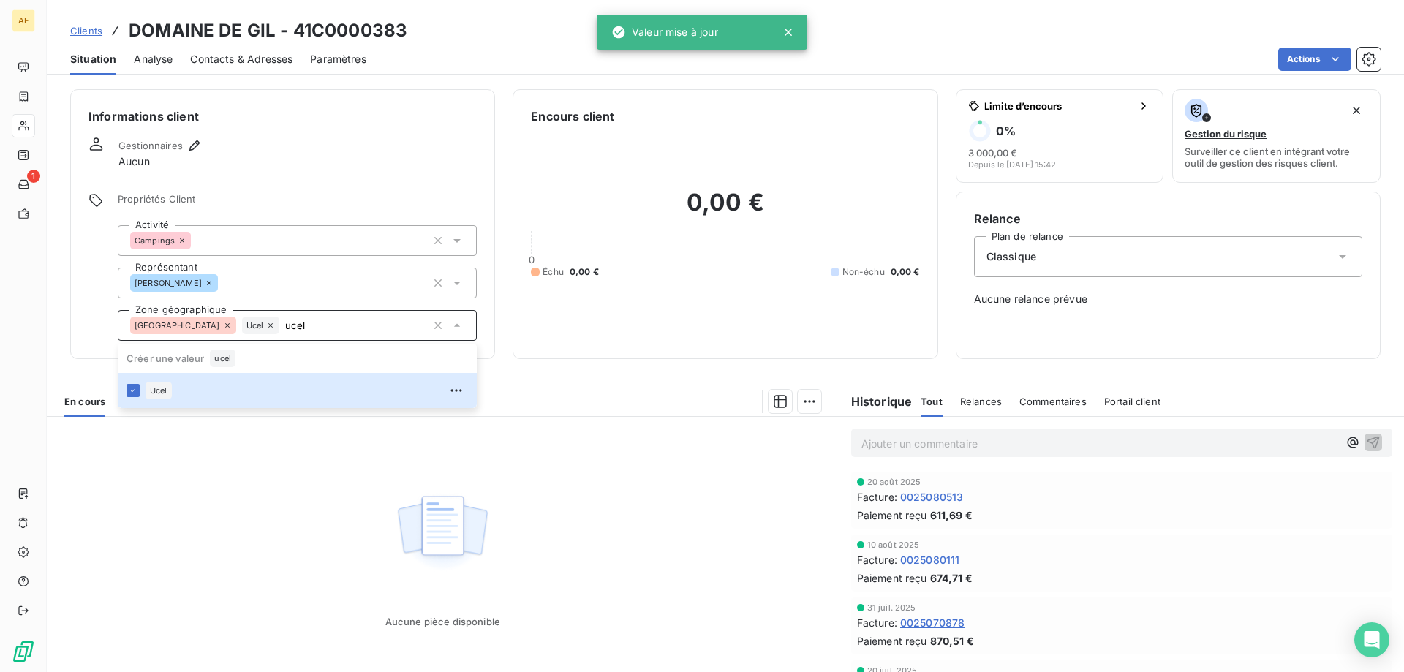
type input "ucel"
click at [255, 534] on div "Aucune pièce disponible" at bounding box center [443, 557] width 792 height 281
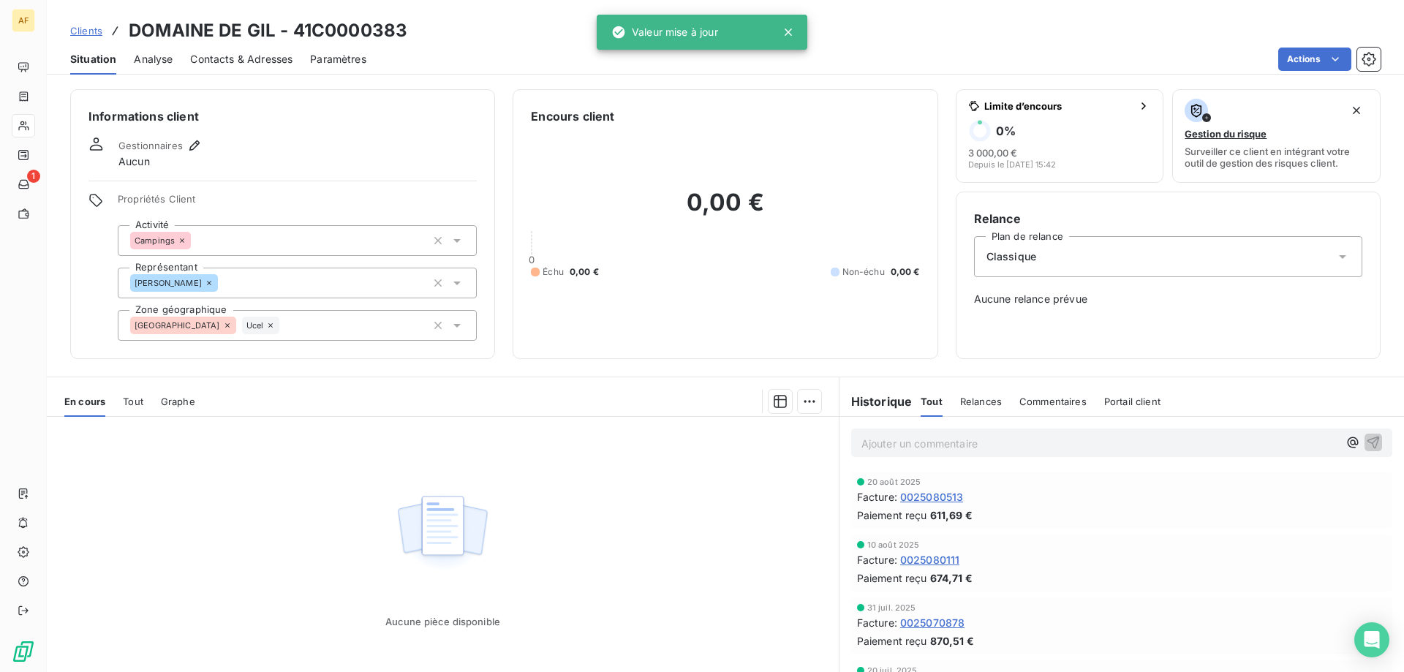
click at [85, 29] on span "Clients" at bounding box center [86, 31] width 32 height 12
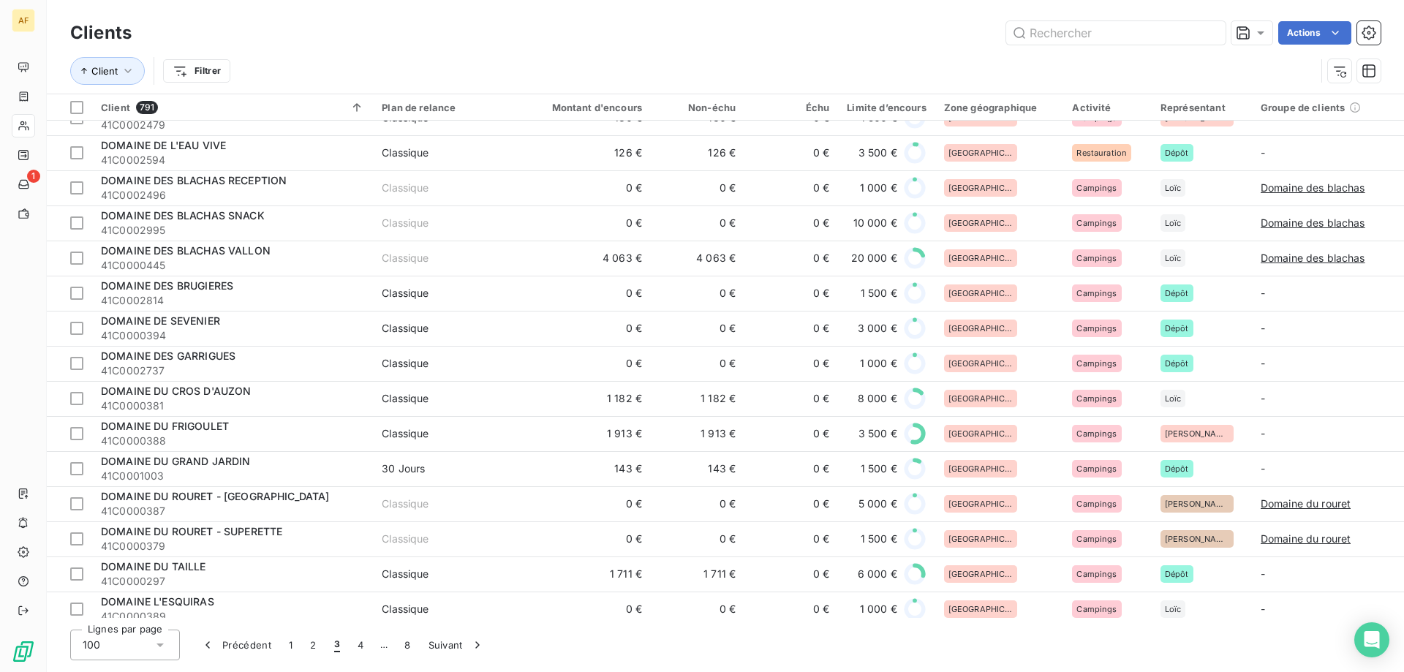
scroll to position [1243, 0]
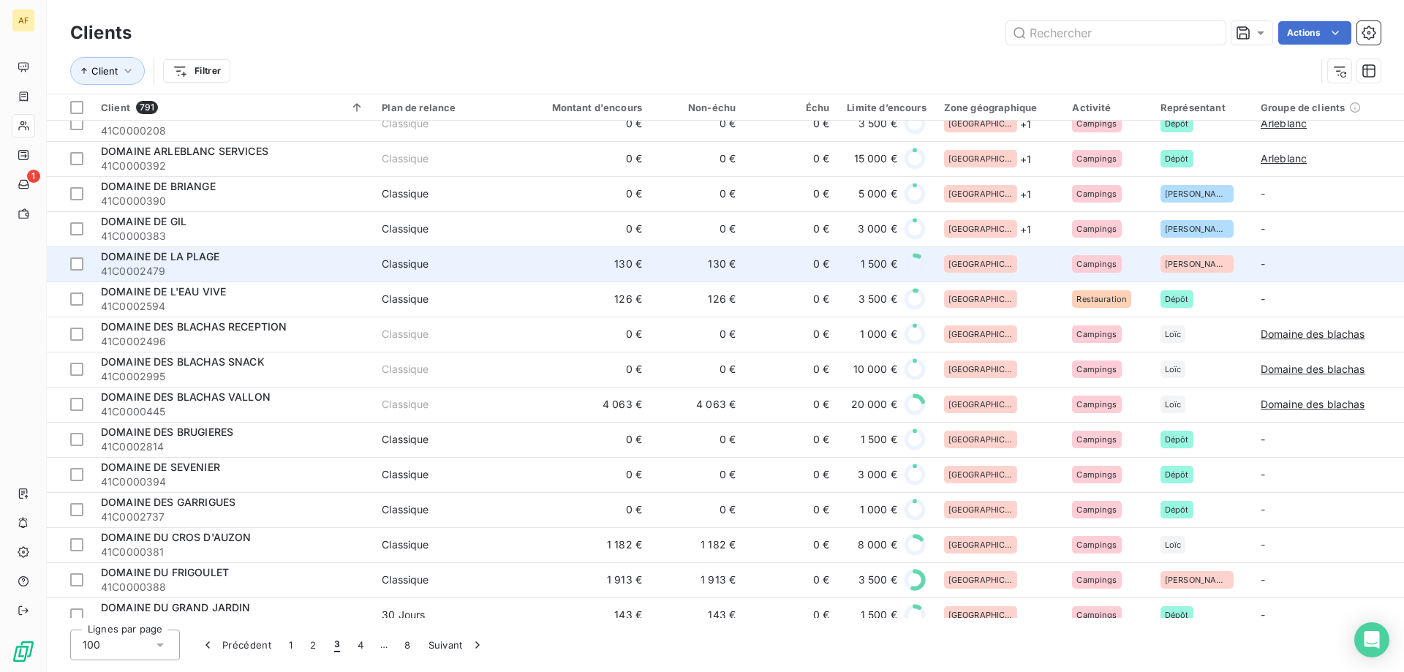
click at [1006, 274] on td "[GEOGRAPHIC_DATA]" at bounding box center [999, 263] width 129 height 35
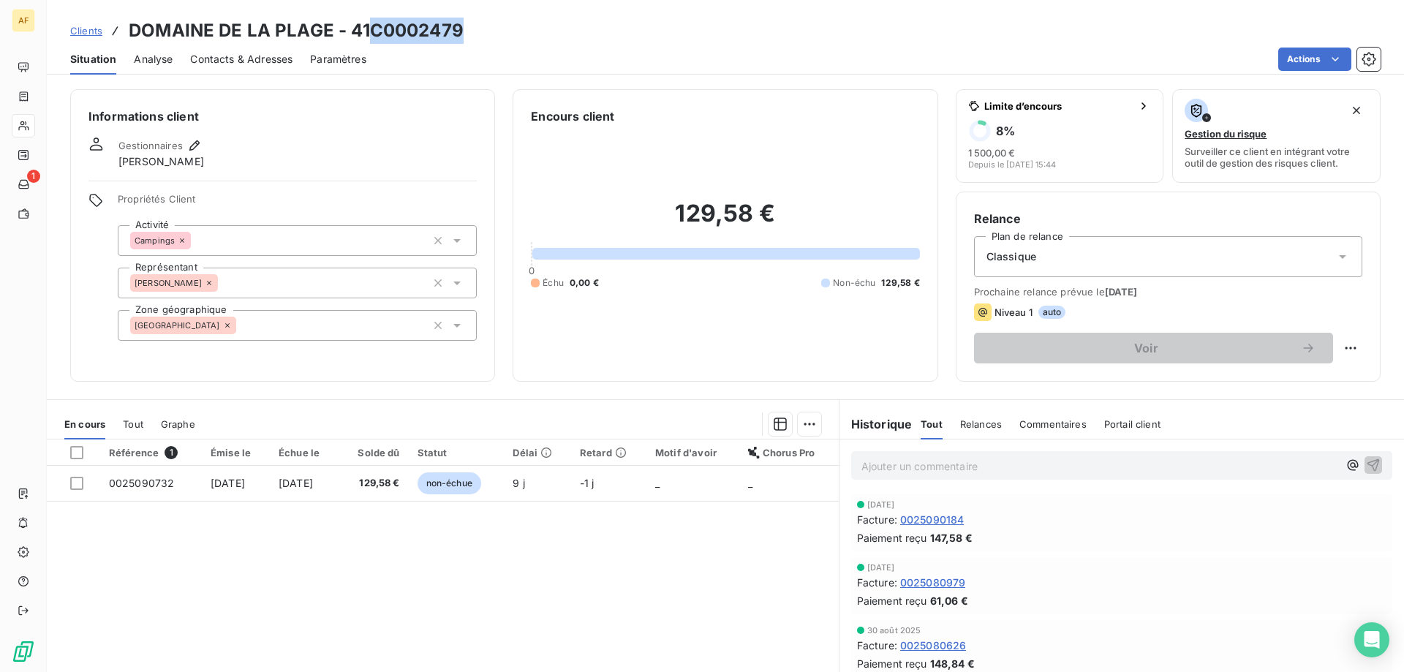
drag, startPoint x: 374, startPoint y: 26, endPoint x: 469, endPoint y: 31, distance: 94.4
click at [469, 31] on div "Clients DOMAINE DE LA PLAGE - 41C0002479" at bounding box center [725, 31] width 1357 height 26
copy h3 "C0002479"
click at [307, 338] on div "[GEOGRAPHIC_DATA]" at bounding box center [297, 325] width 359 height 31
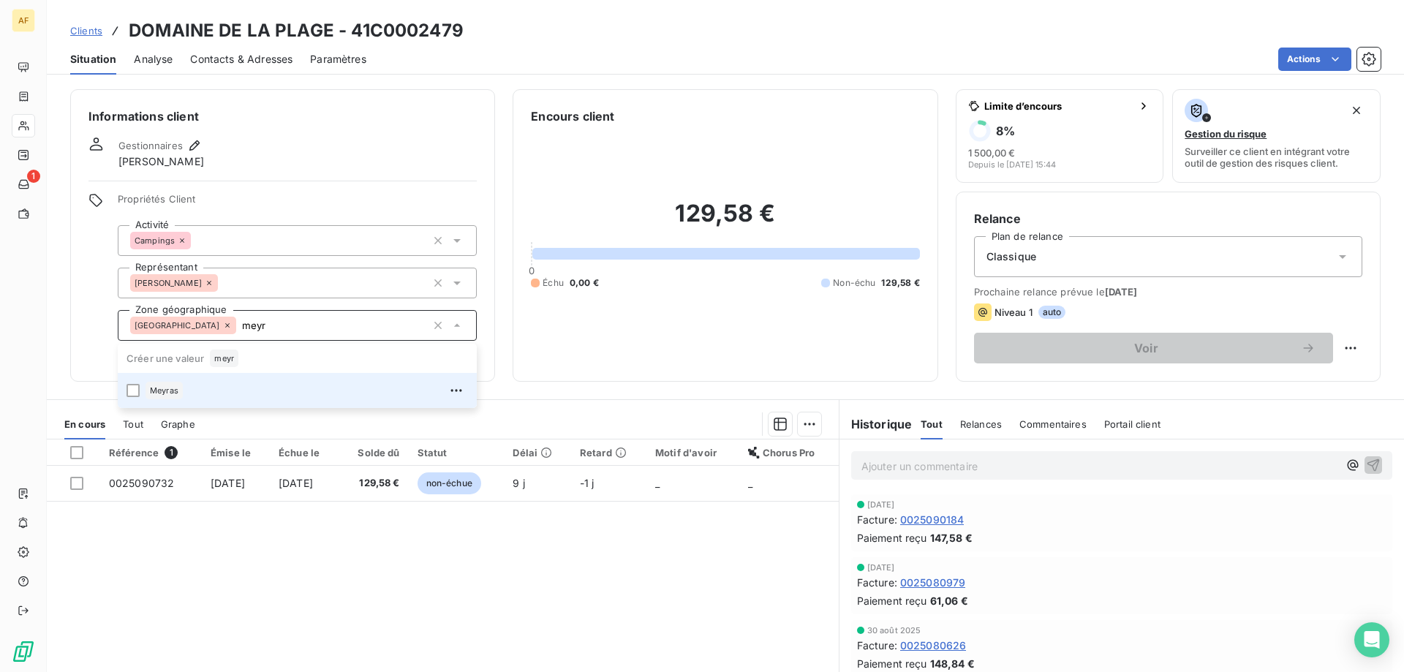
click at [301, 388] on div "Meyras" at bounding box center [306, 390] width 322 height 23
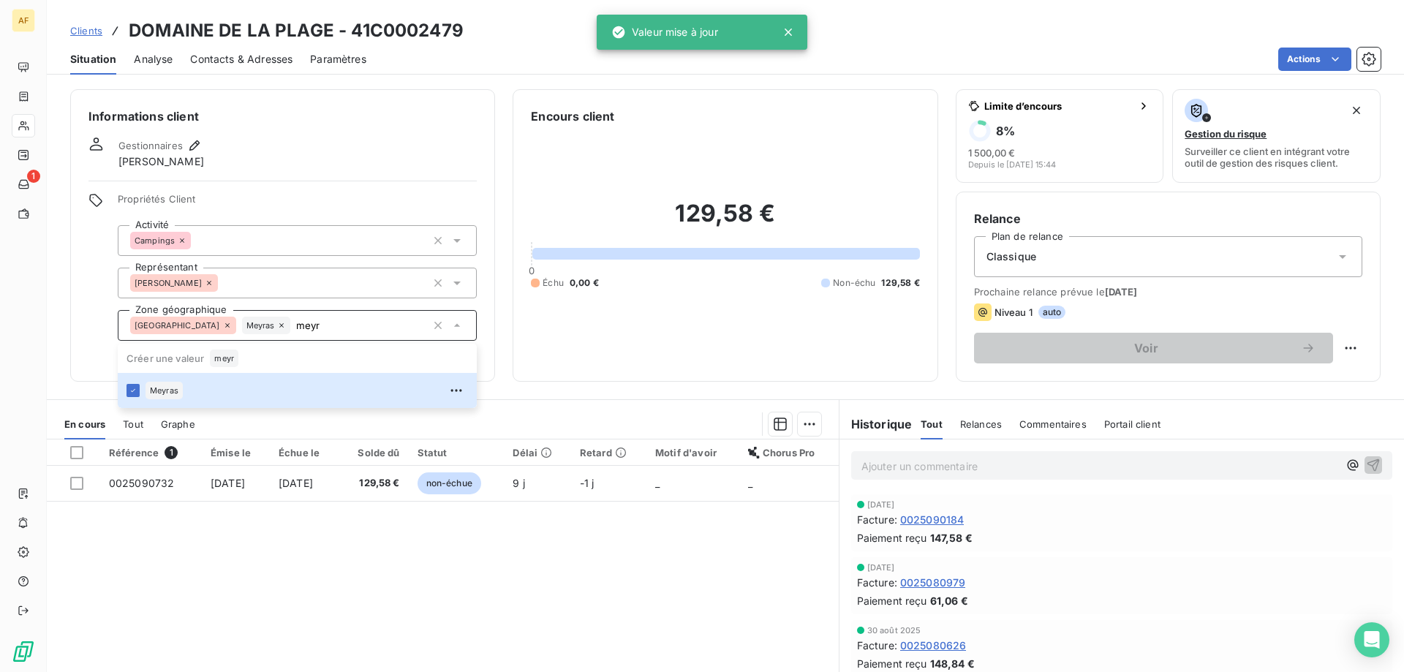
type input "meyr"
click at [196, 583] on div "Référence 1 Émise le Échue le Solde dû Statut Délai Retard Motif d'avoir Chorus…" at bounding box center [443, 579] width 792 height 281
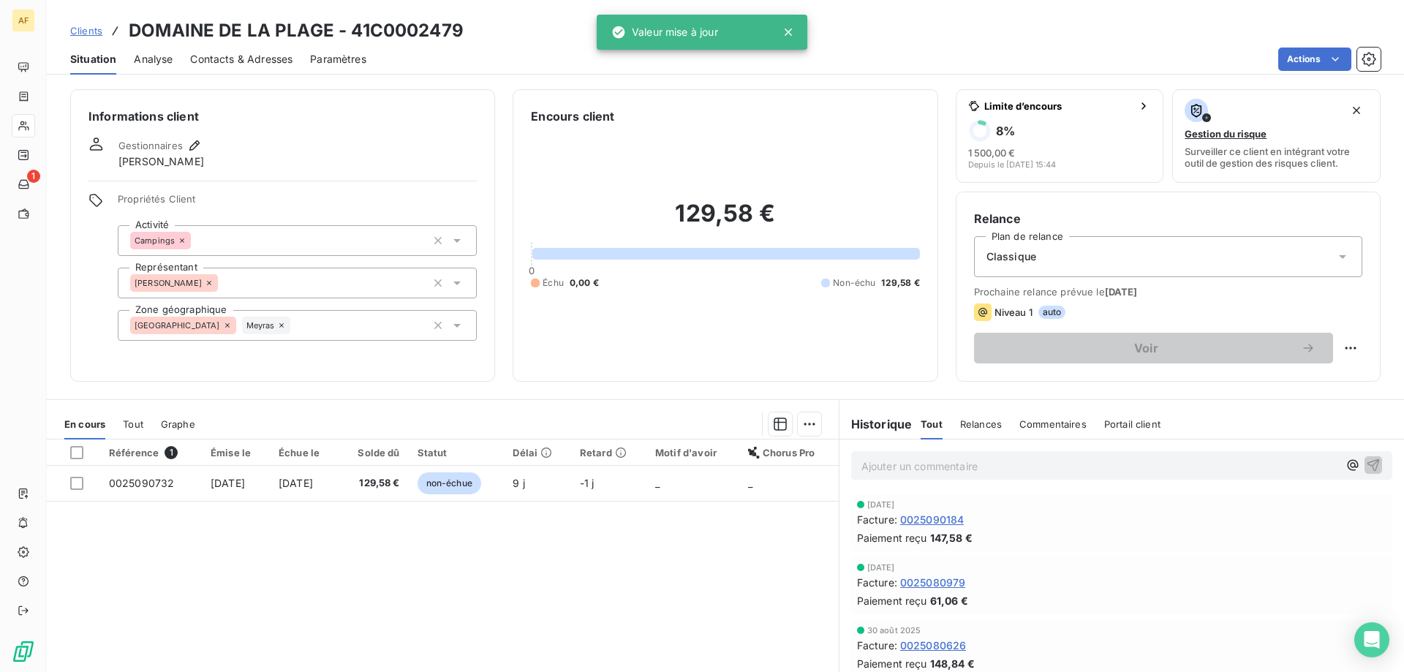
click at [90, 32] on span "Clients" at bounding box center [86, 31] width 32 height 12
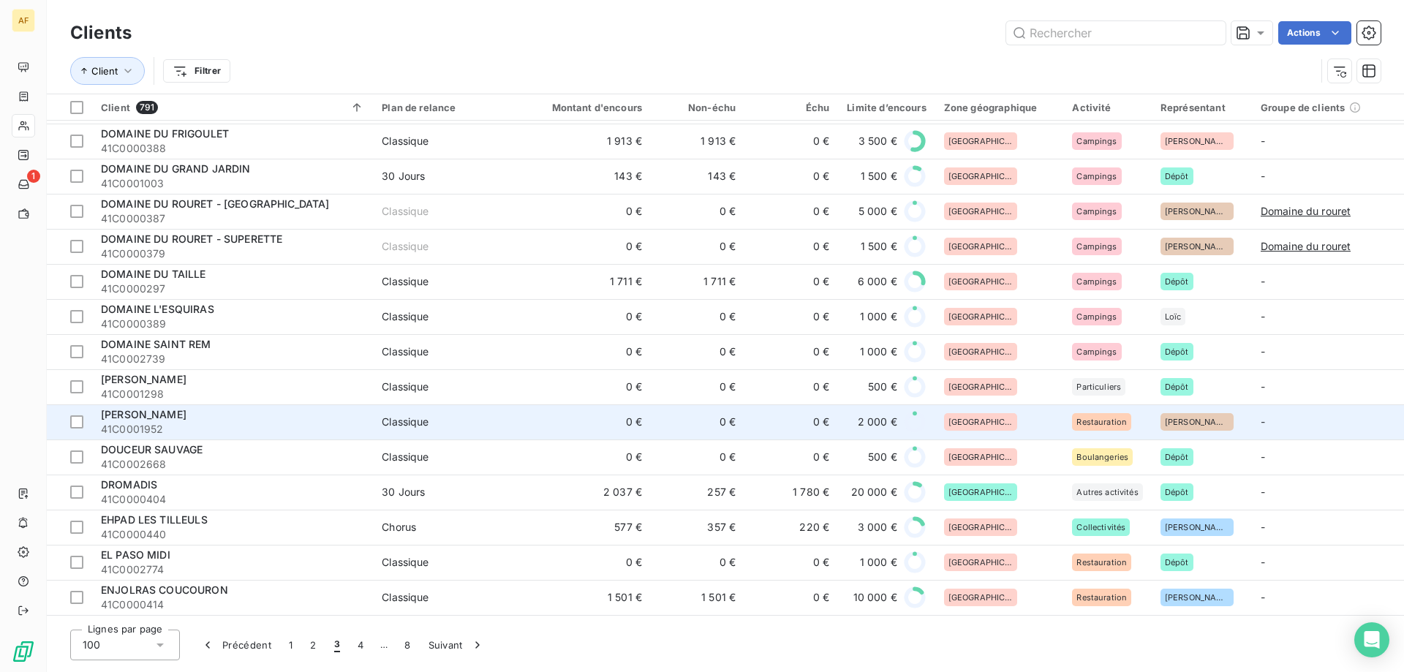
scroll to position [1170, 0]
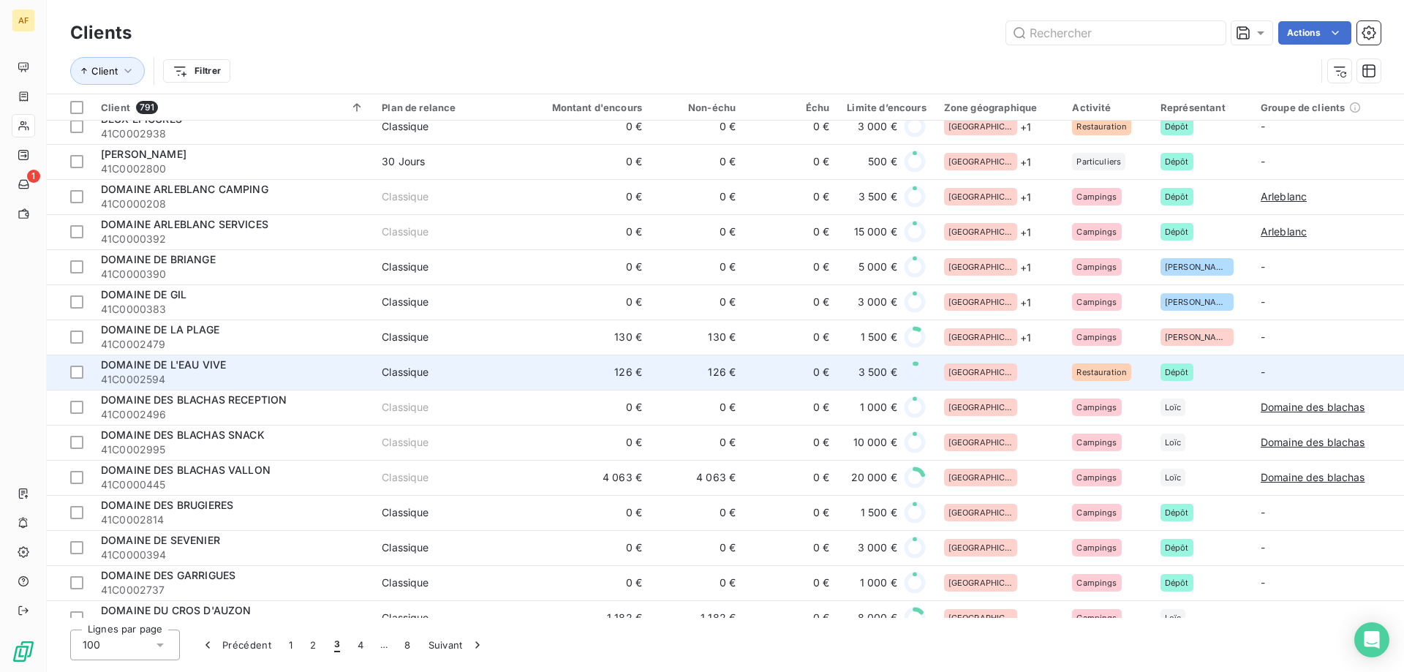
click at [1010, 377] on div "[GEOGRAPHIC_DATA]" at bounding box center [999, 372] width 111 height 18
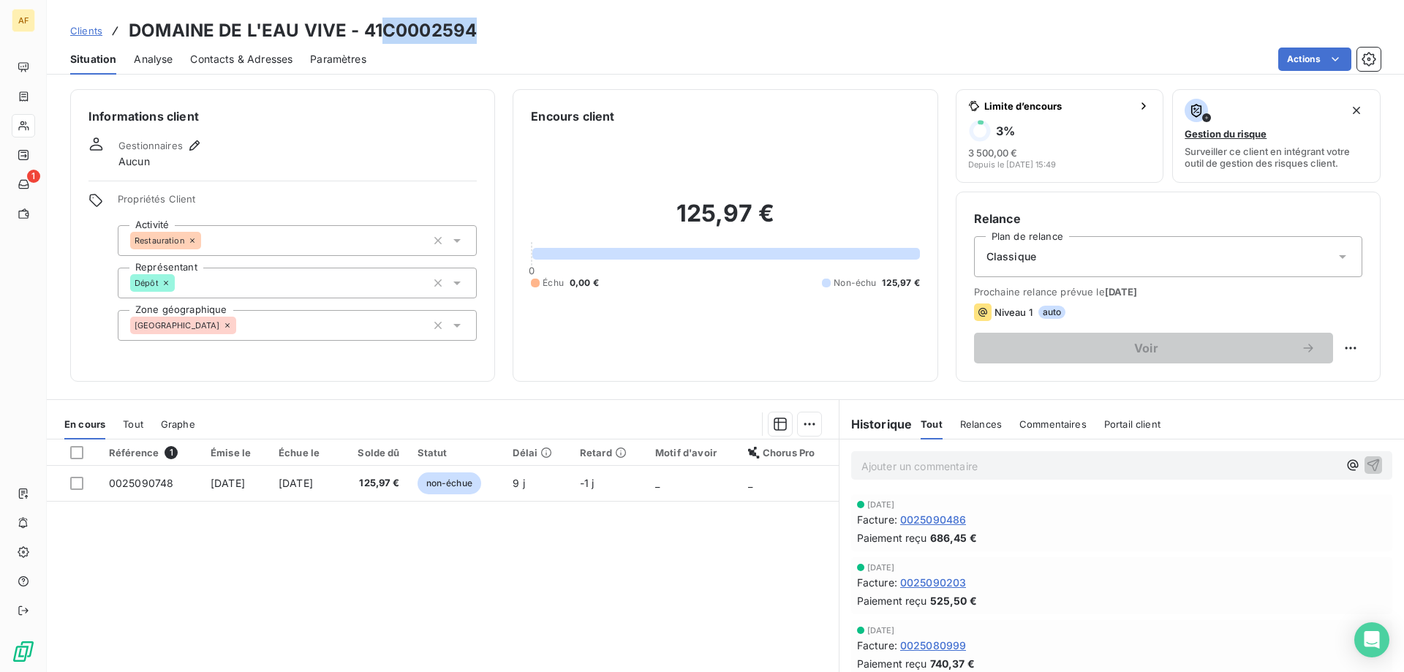
drag, startPoint x: 381, startPoint y: 30, endPoint x: 474, endPoint y: 116, distance: 127.3
click at [474, 34] on h3 "DOMAINE DE L'EAU VIVE - 41C0002594" at bounding box center [303, 31] width 348 height 26
click at [358, 321] on div "[GEOGRAPHIC_DATA]" at bounding box center [297, 325] width 359 height 31
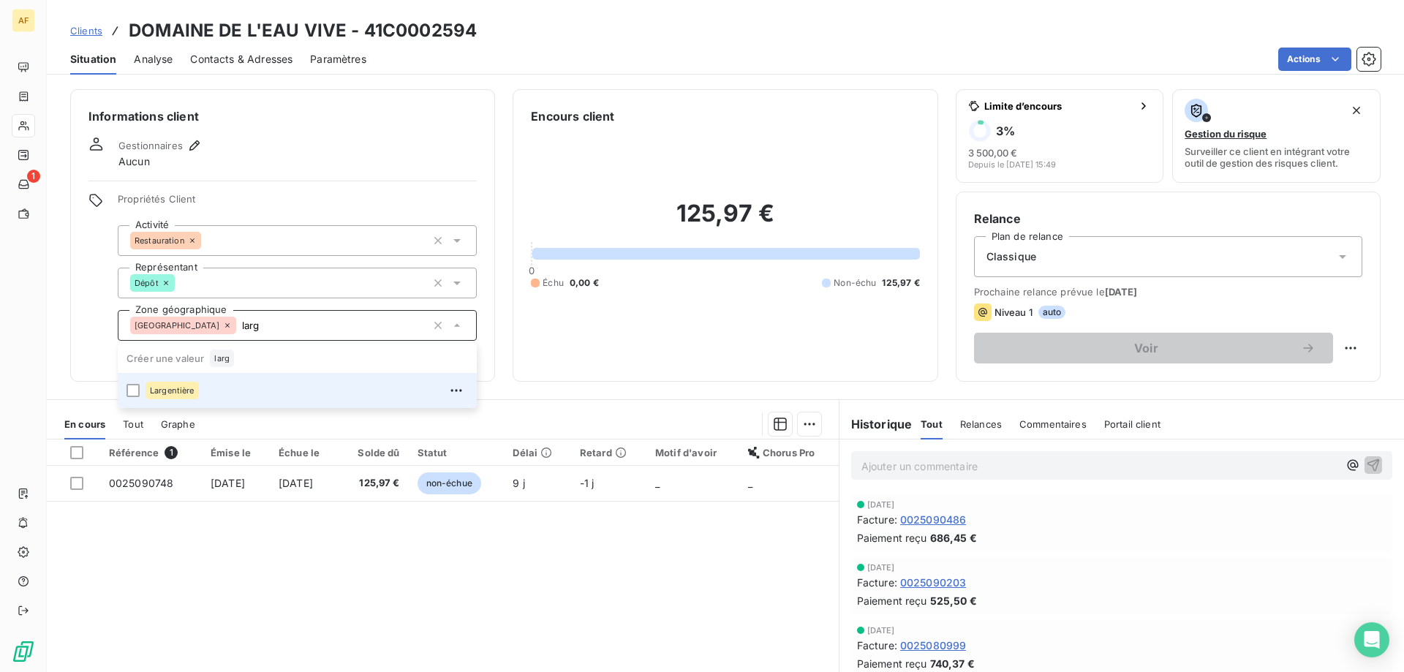
click at [325, 387] on div "Largentière" at bounding box center [306, 390] width 322 height 23
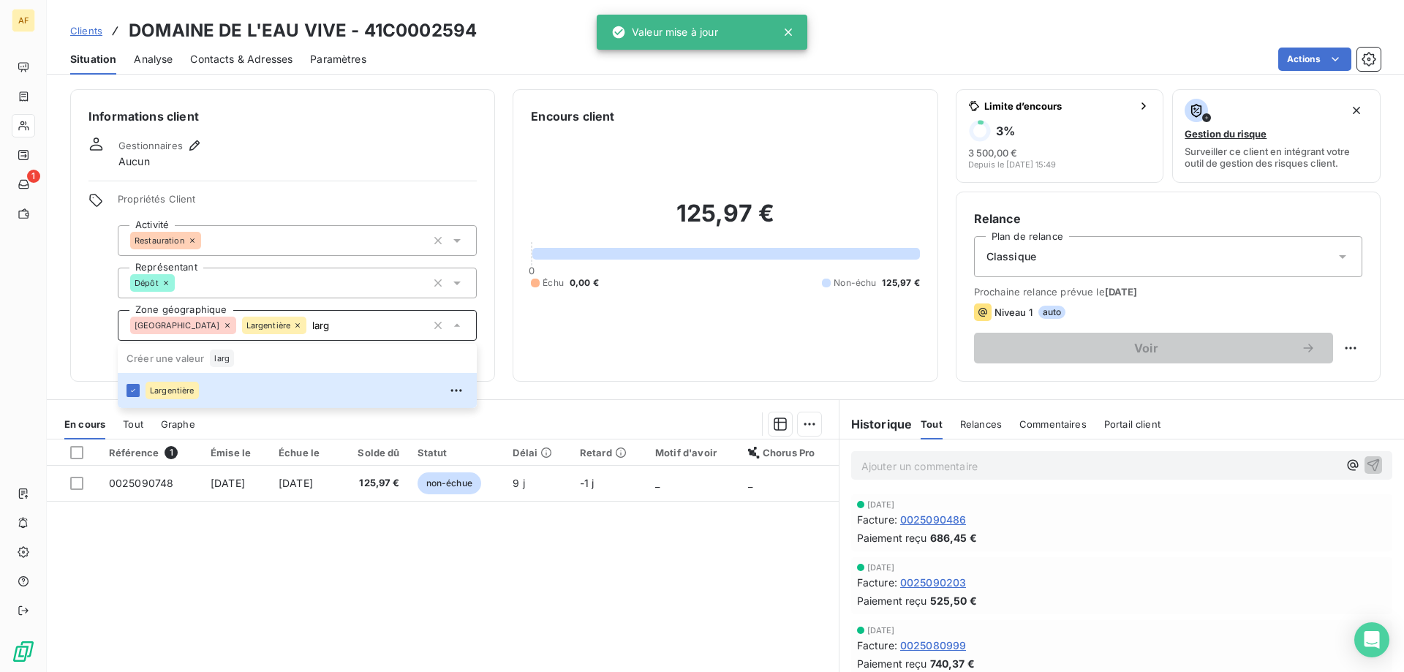
type input "larg"
click at [290, 547] on div "Référence 1 Émise le Échue le Solde dû Statut Délai Retard Motif d'avoir Chorus…" at bounding box center [443, 579] width 792 height 281
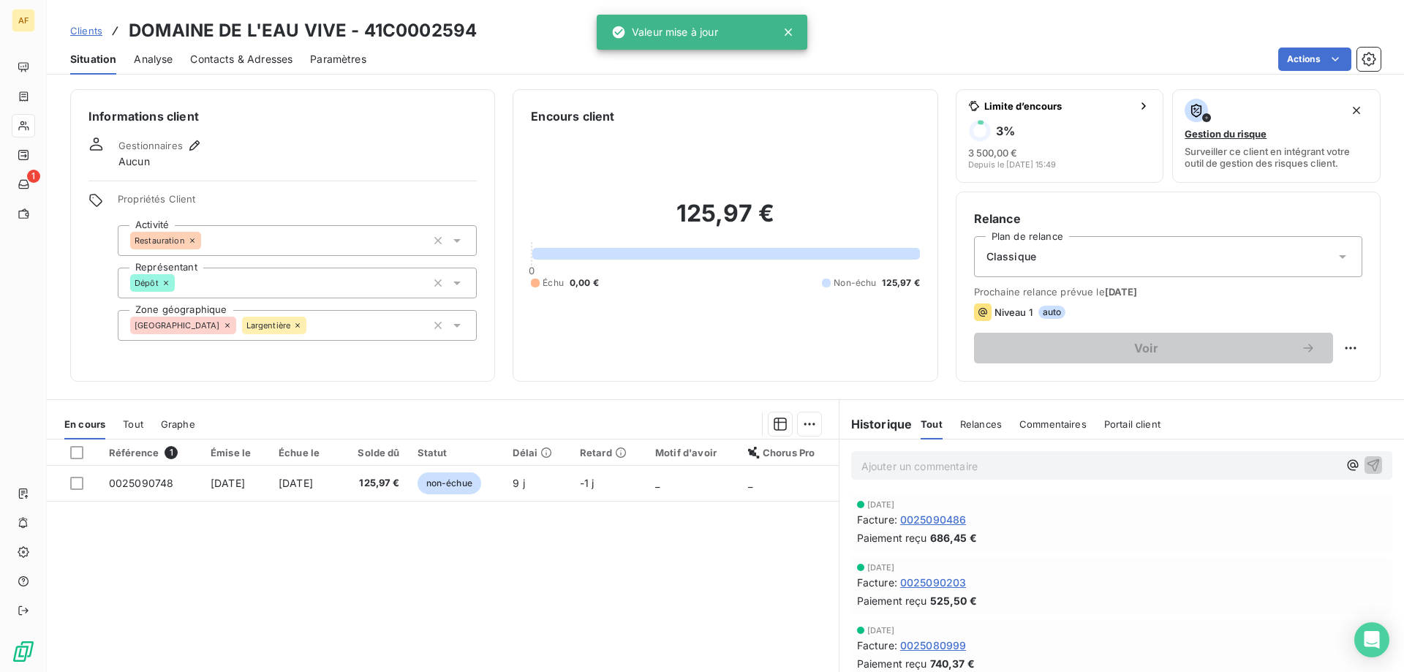
click at [94, 31] on span "Clients" at bounding box center [86, 31] width 32 height 12
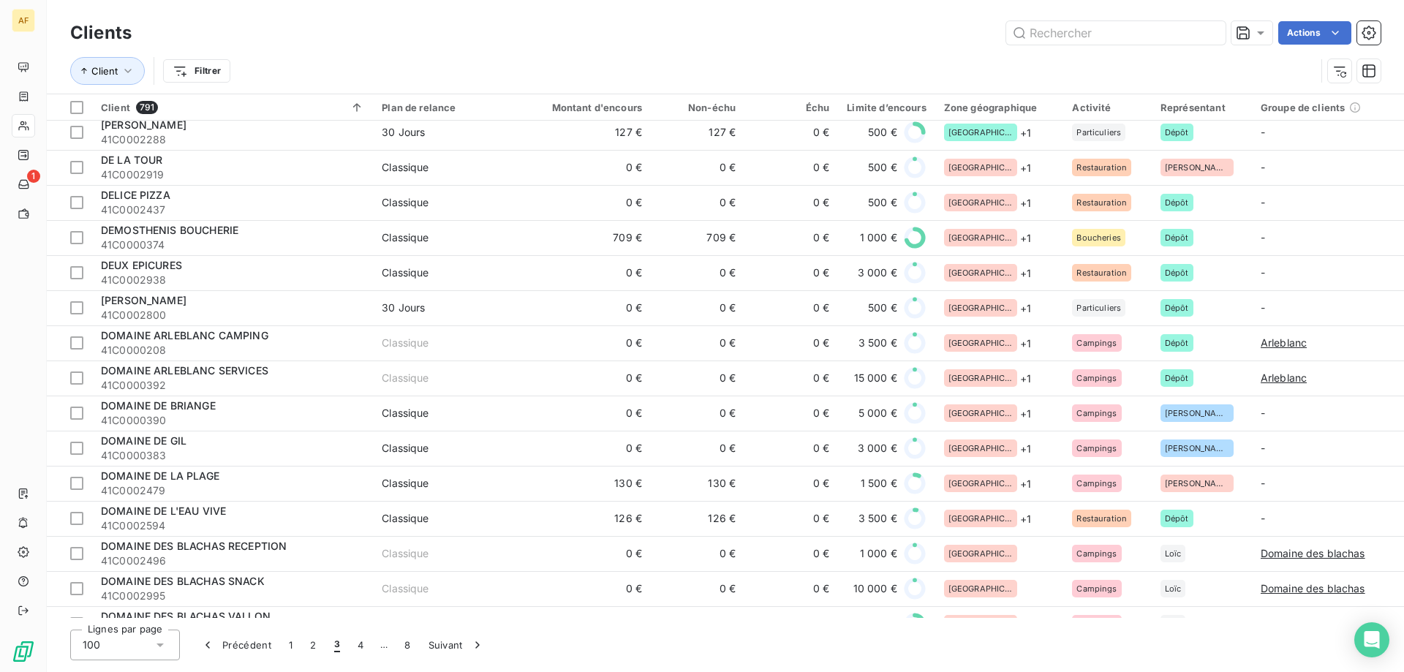
scroll to position [1097, 0]
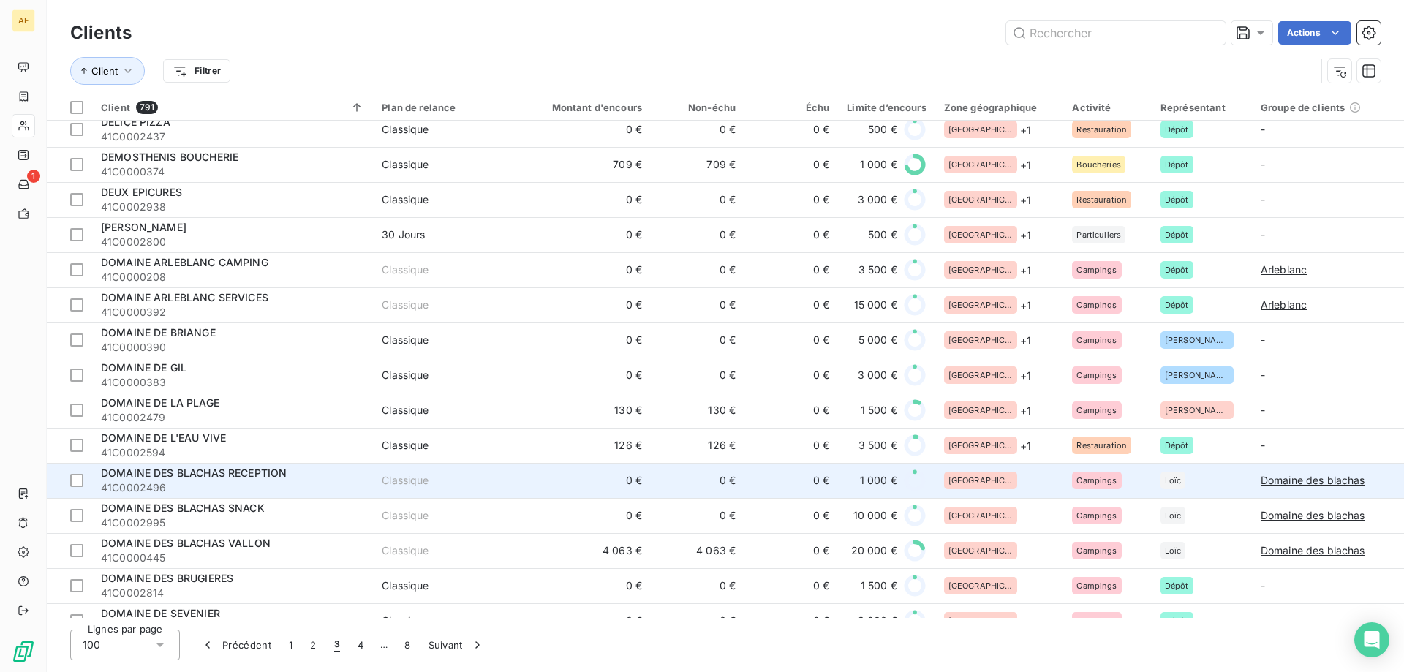
click at [344, 474] on div "DOMAINE DES BLACHAS RECEPTION" at bounding box center [232, 473] width 263 height 15
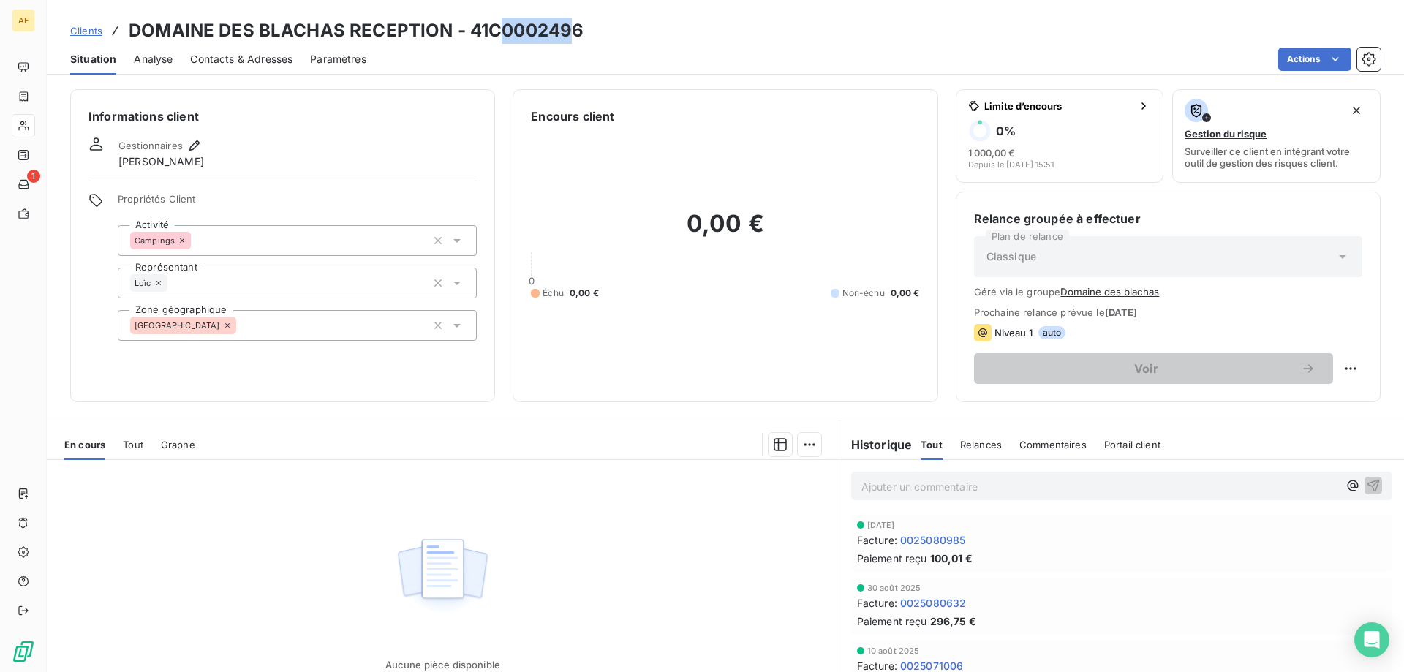
drag, startPoint x: 495, startPoint y: 29, endPoint x: 574, endPoint y: 30, distance: 79.0
click at [574, 30] on h3 "DOMAINE DES BLACHAS RECEPTION - 41C0002496" at bounding box center [356, 31] width 455 height 26
drag, startPoint x: 493, startPoint y: 31, endPoint x: 583, endPoint y: 31, distance: 90.7
click at [583, 31] on div "Clients DOMAINE DES BLACHAS RECEPTION - 41C0002496" at bounding box center [725, 31] width 1357 height 26
click at [312, 318] on div "[GEOGRAPHIC_DATA]" at bounding box center [297, 325] width 359 height 31
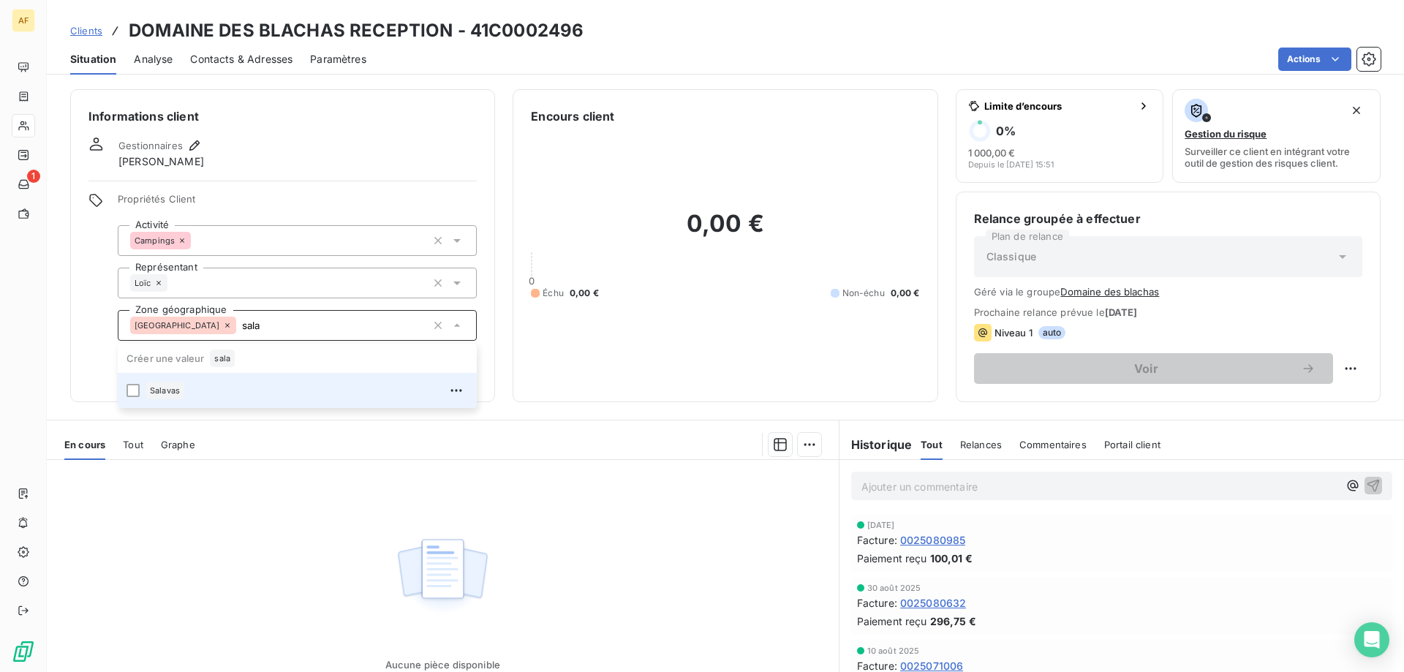
click at [311, 387] on div "Salavas" at bounding box center [306, 390] width 322 height 23
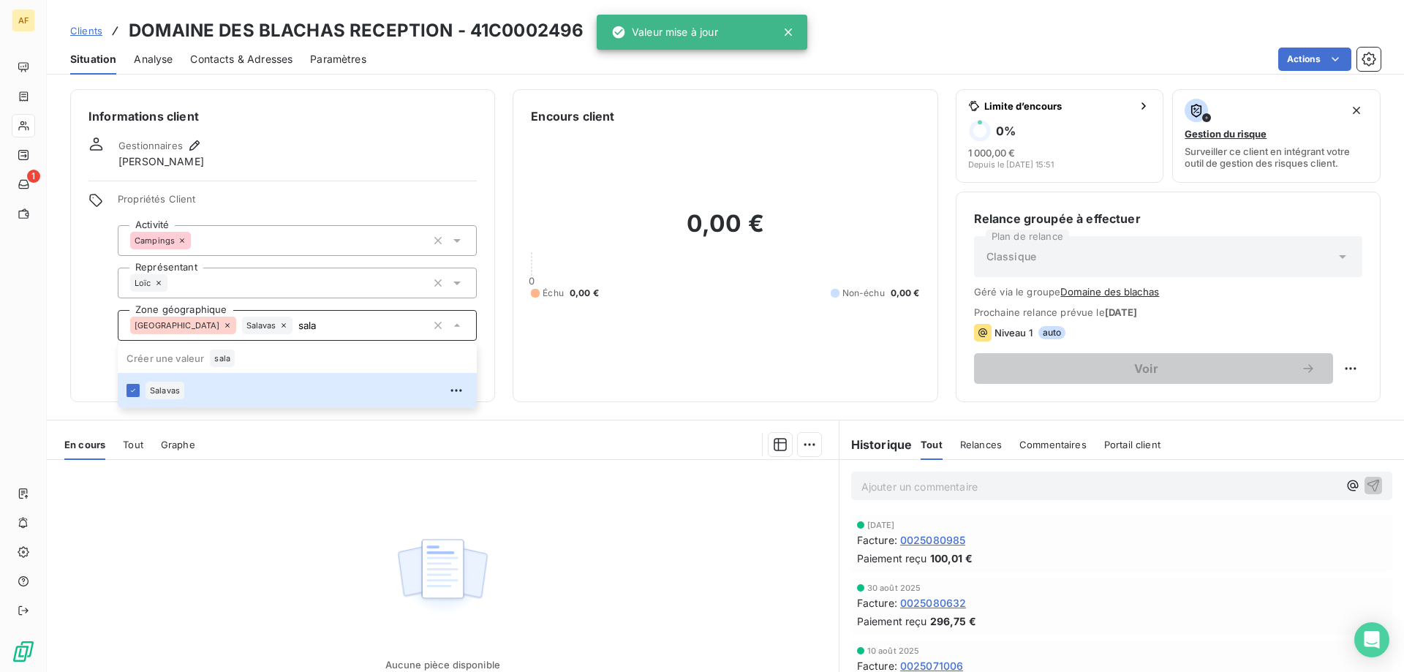
type input "sala"
click at [314, 590] on div "Aucune pièce disponible" at bounding box center [443, 600] width 792 height 281
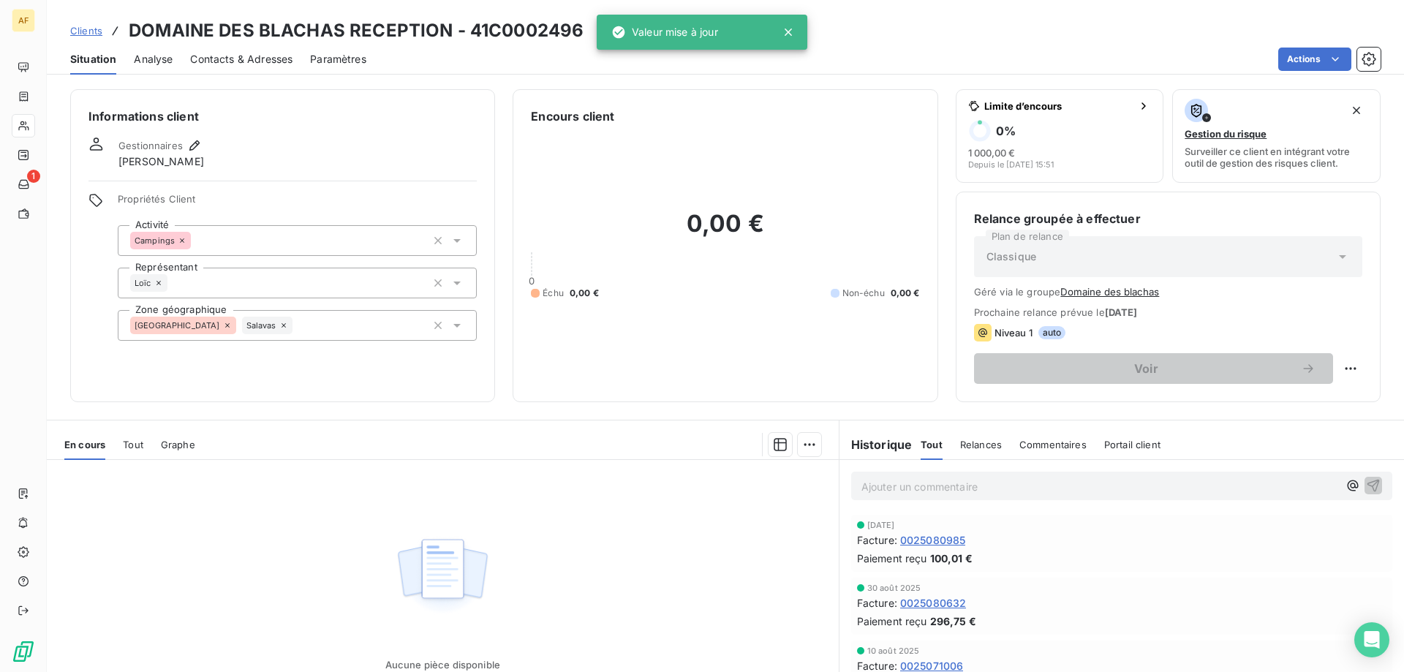
click at [94, 27] on span "Clients" at bounding box center [86, 31] width 32 height 12
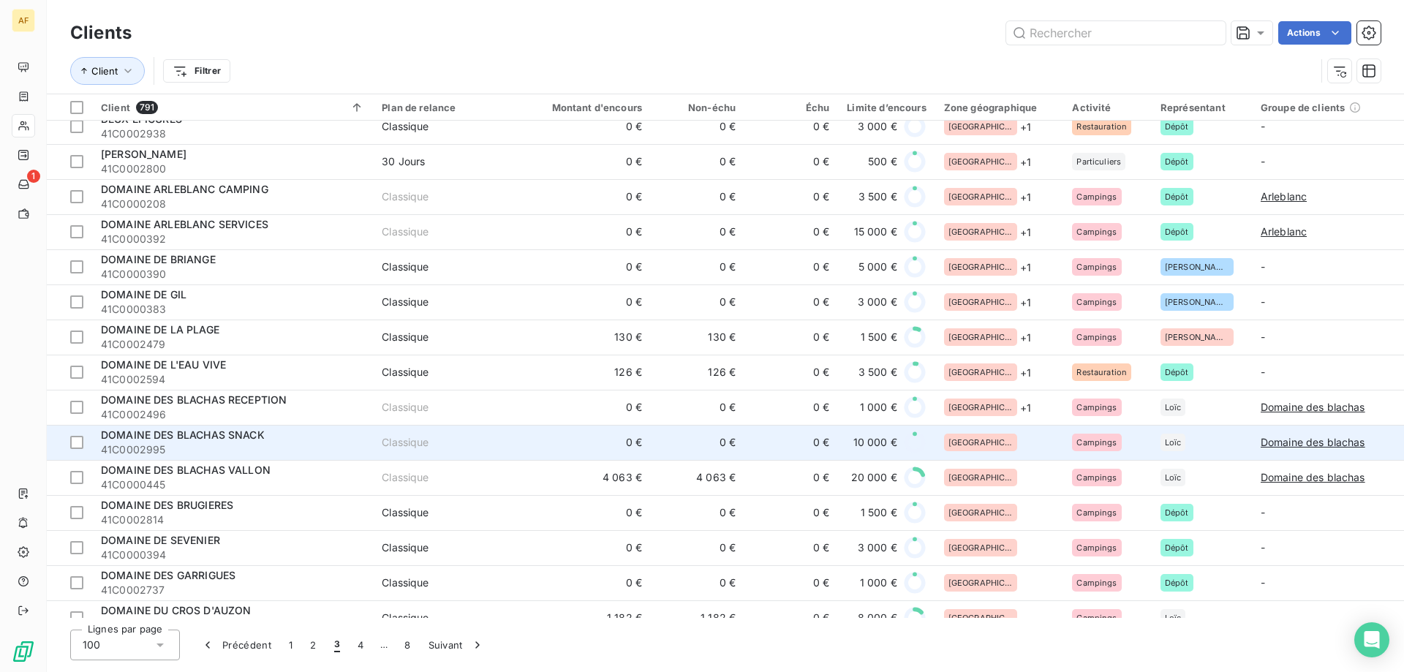
scroll to position [1243, 0]
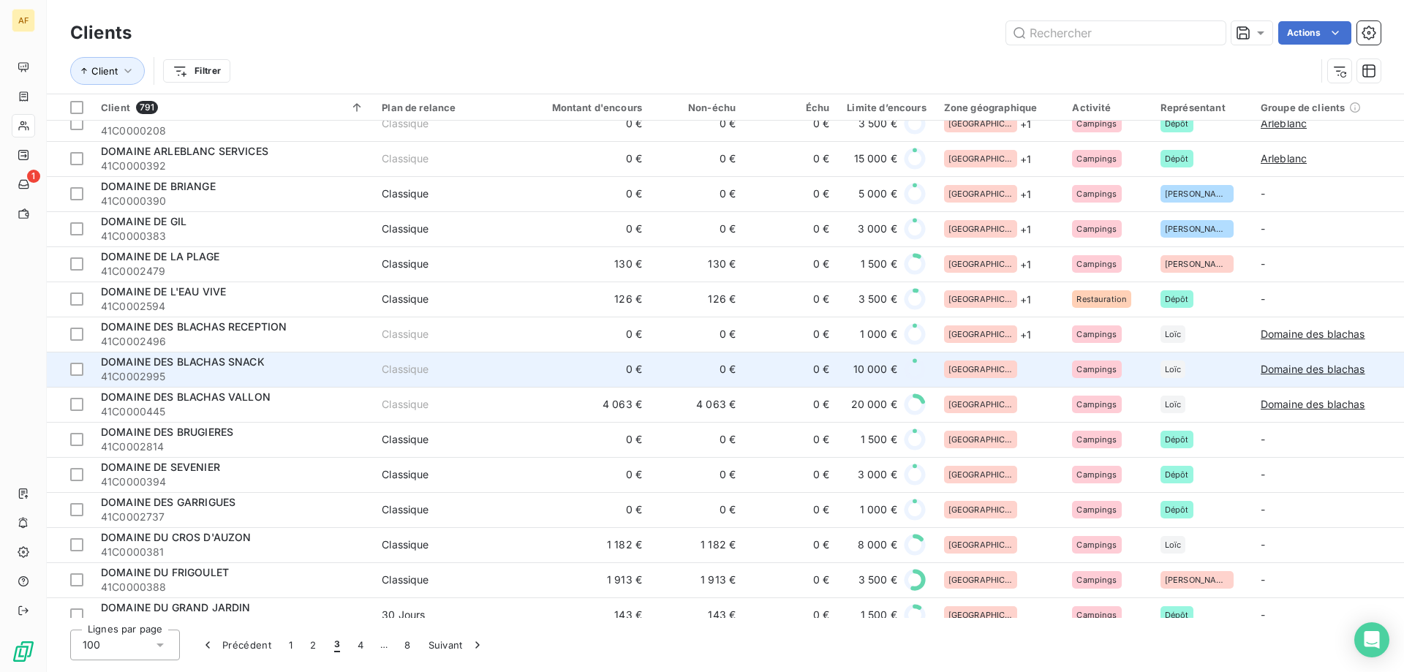
click at [989, 369] on div "[GEOGRAPHIC_DATA]" at bounding box center [999, 369] width 111 height 18
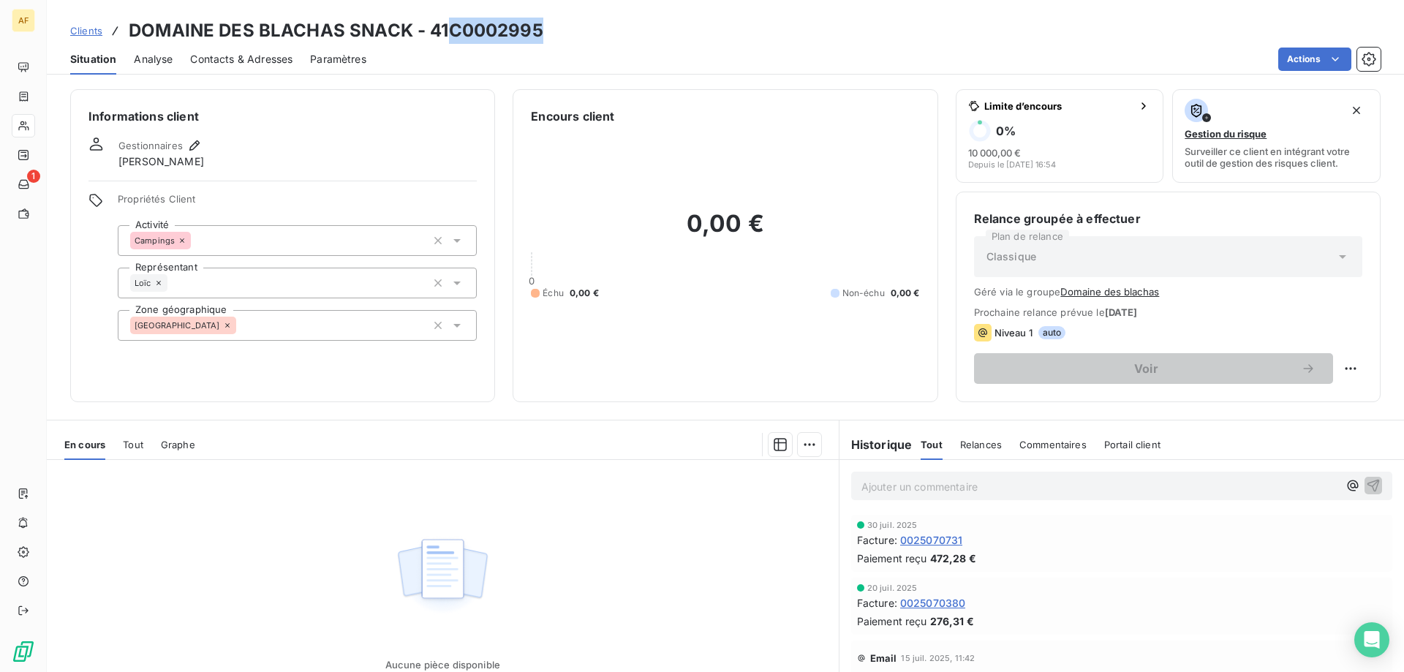
drag, startPoint x: 448, startPoint y: 30, endPoint x: 540, endPoint y: 33, distance: 92.2
click at [540, 33] on h3 "DOMAINE DES BLACHAS SNACK - 41C0002995" at bounding box center [336, 31] width 415 height 26
click at [379, 324] on div "[GEOGRAPHIC_DATA]" at bounding box center [297, 325] width 359 height 31
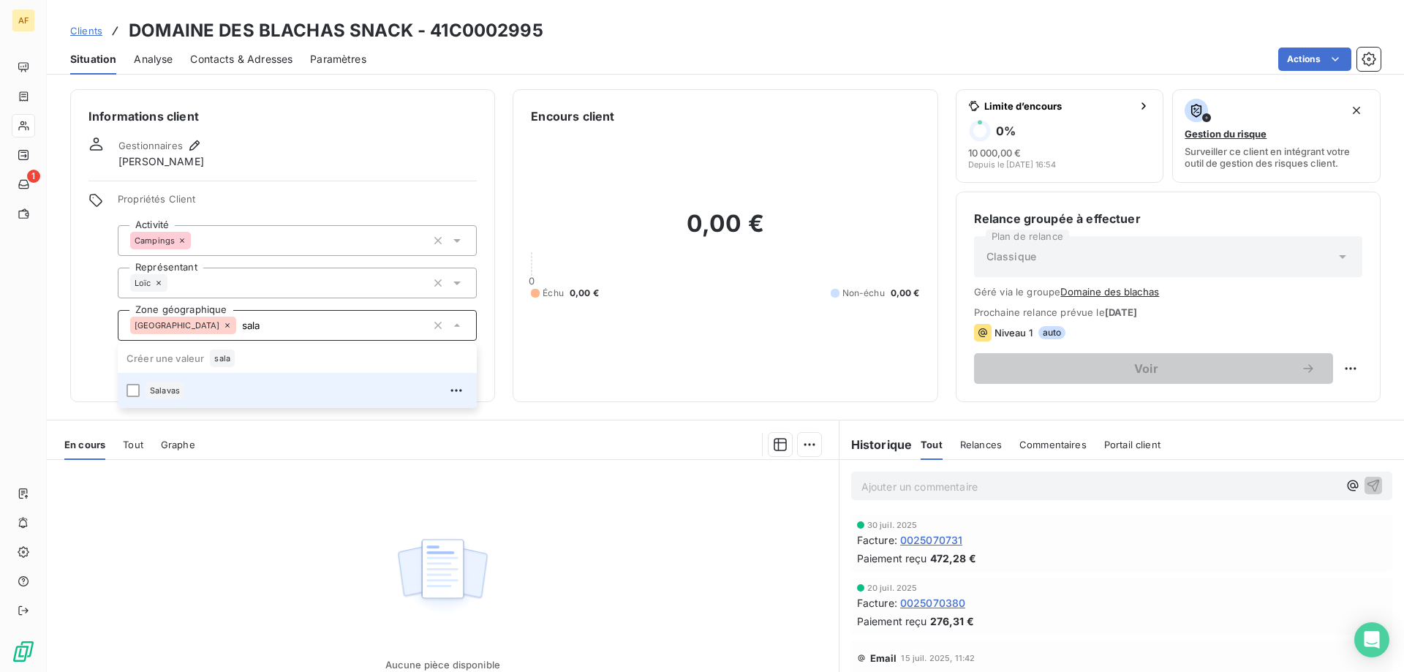
click at [322, 393] on div "Salavas" at bounding box center [306, 390] width 322 height 23
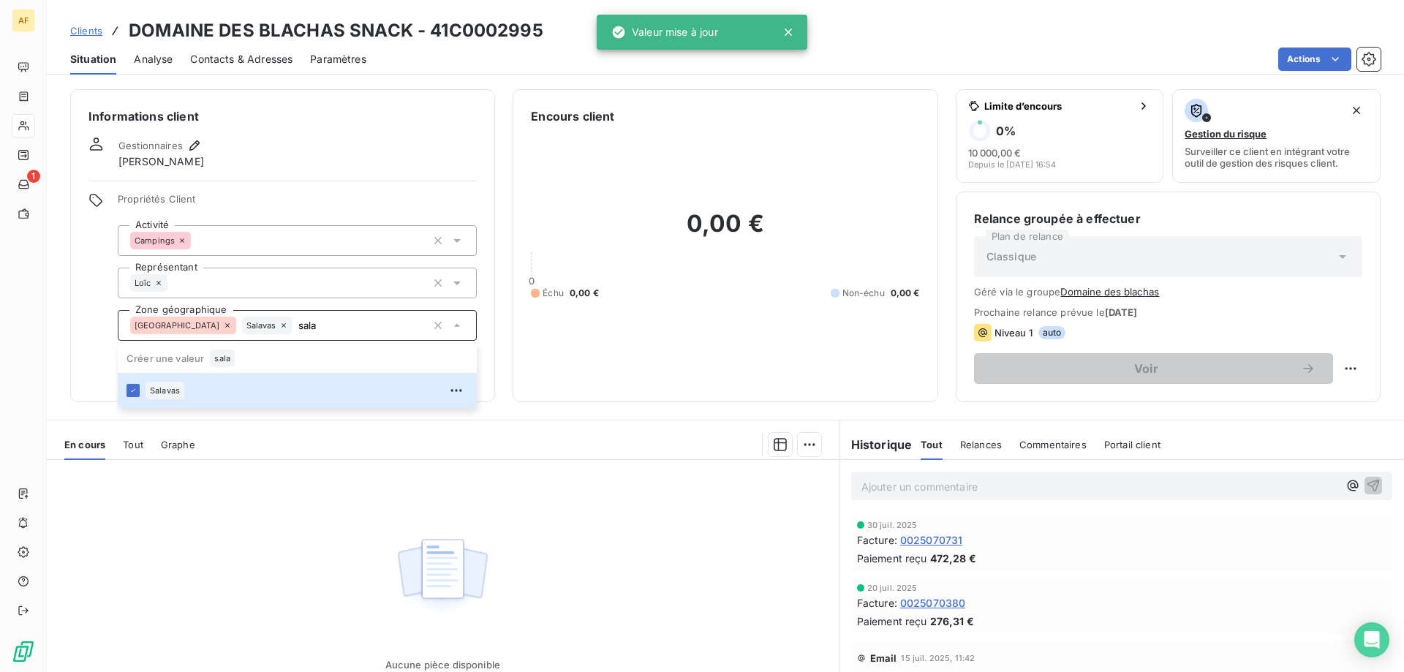
type input "sala"
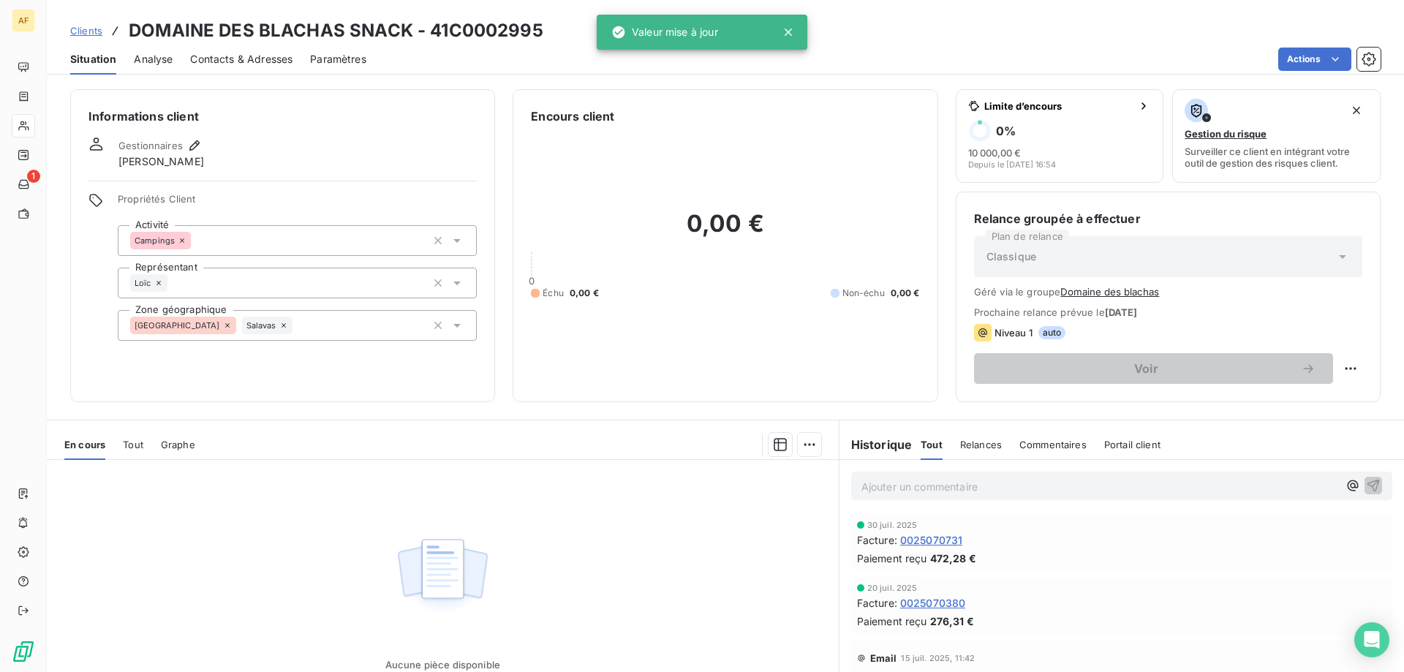
click at [314, 506] on div "Aucune pièce disponible" at bounding box center [443, 600] width 792 height 281
click at [80, 33] on span "Clients" at bounding box center [86, 31] width 32 height 12
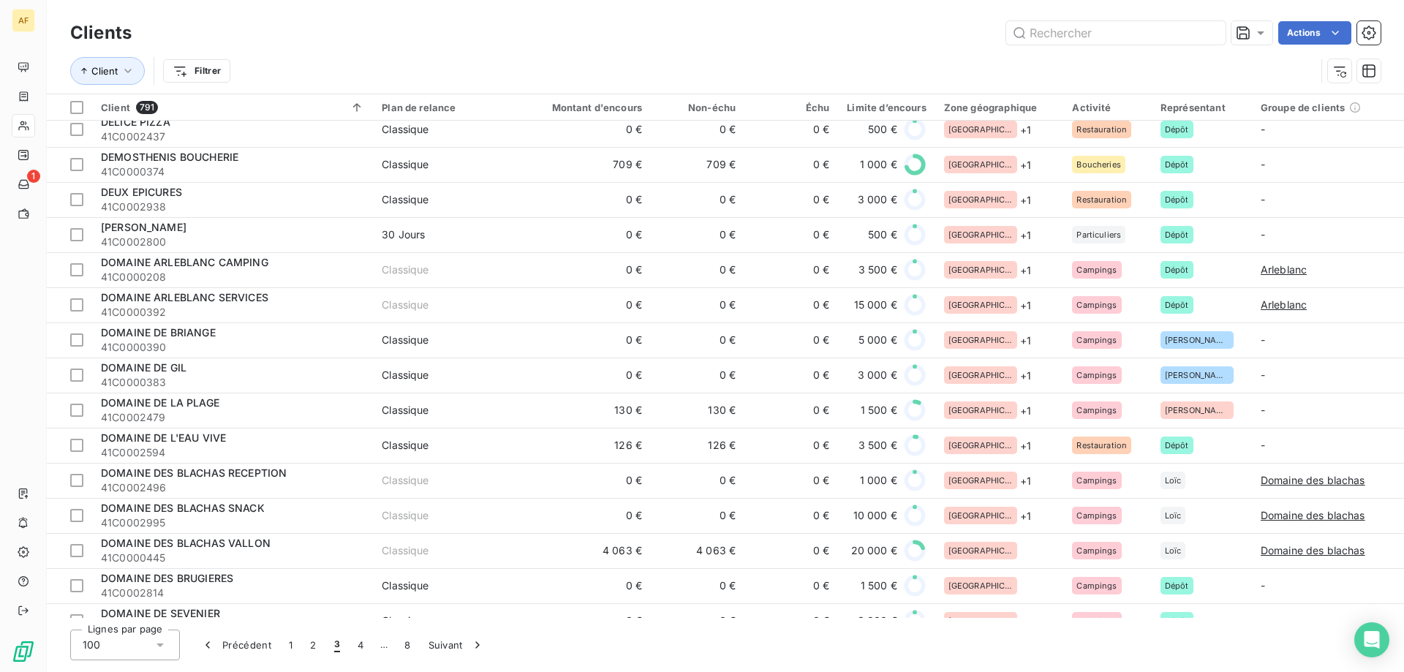
scroll to position [1316, 0]
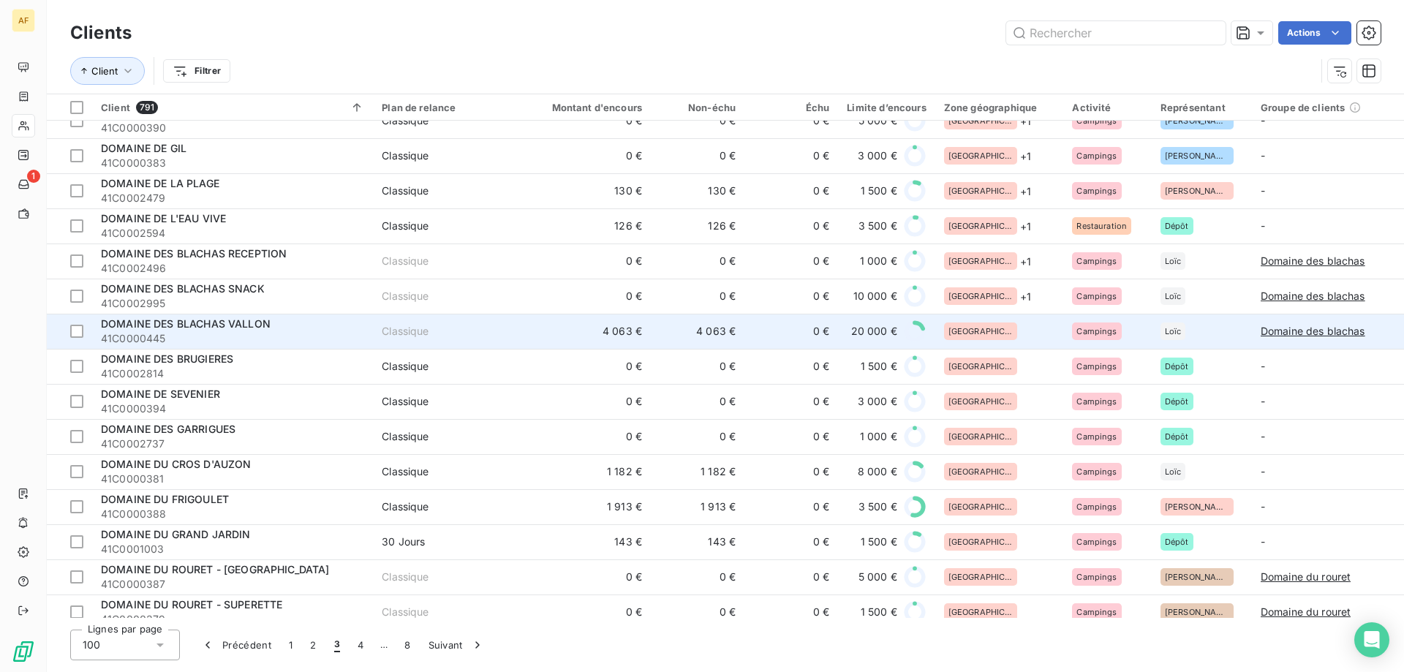
click at [995, 335] on div "[GEOGRAPHIC_DATA]" at bounding box center [999, 331] width 111 height 18
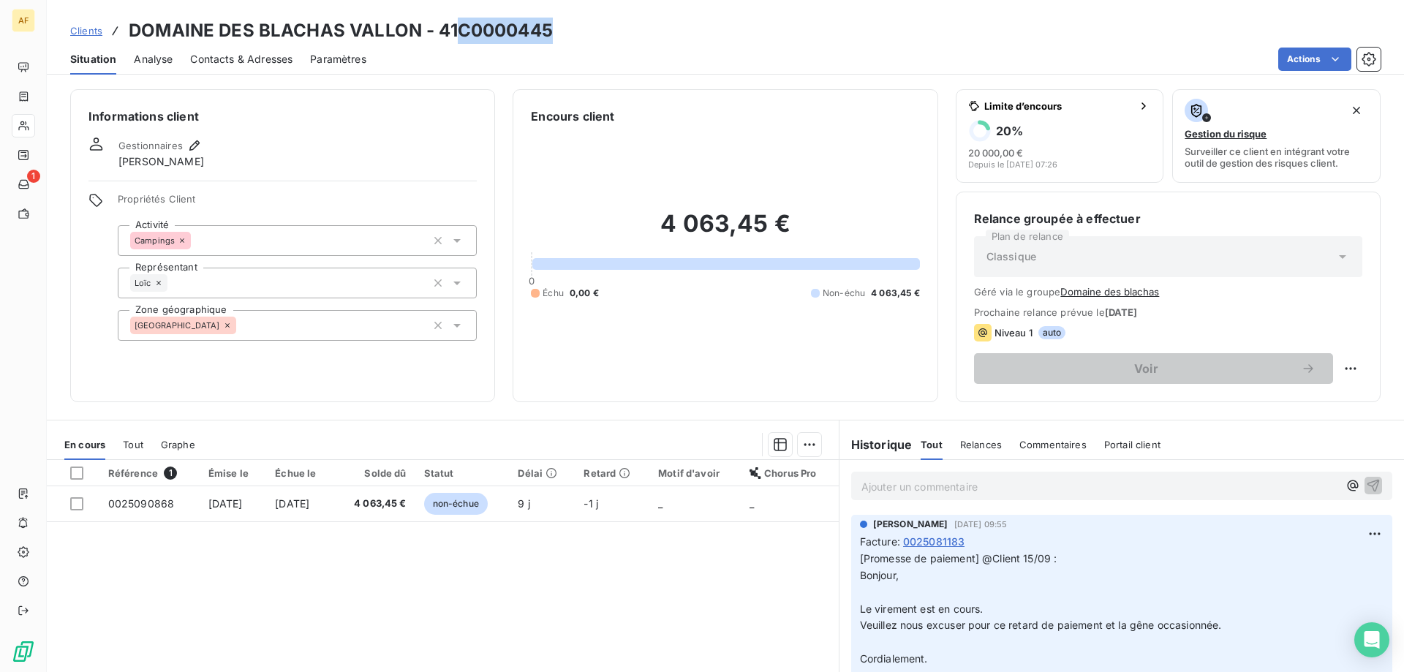
drag, startPoint x: 461, startPoint y: 26, endPoint x: 548, endPoint y: 30, distance: 86.4
click at [548, 30] on h3 "DOMAINE DES BLACHAS VALLON - 41C0000445" at bounding box center [341, 31] width 424 height 26
click at [342, 338] on div "[GEOGRAPHIC_DATA]" at bounding box center [297, 325] width 359 height 31
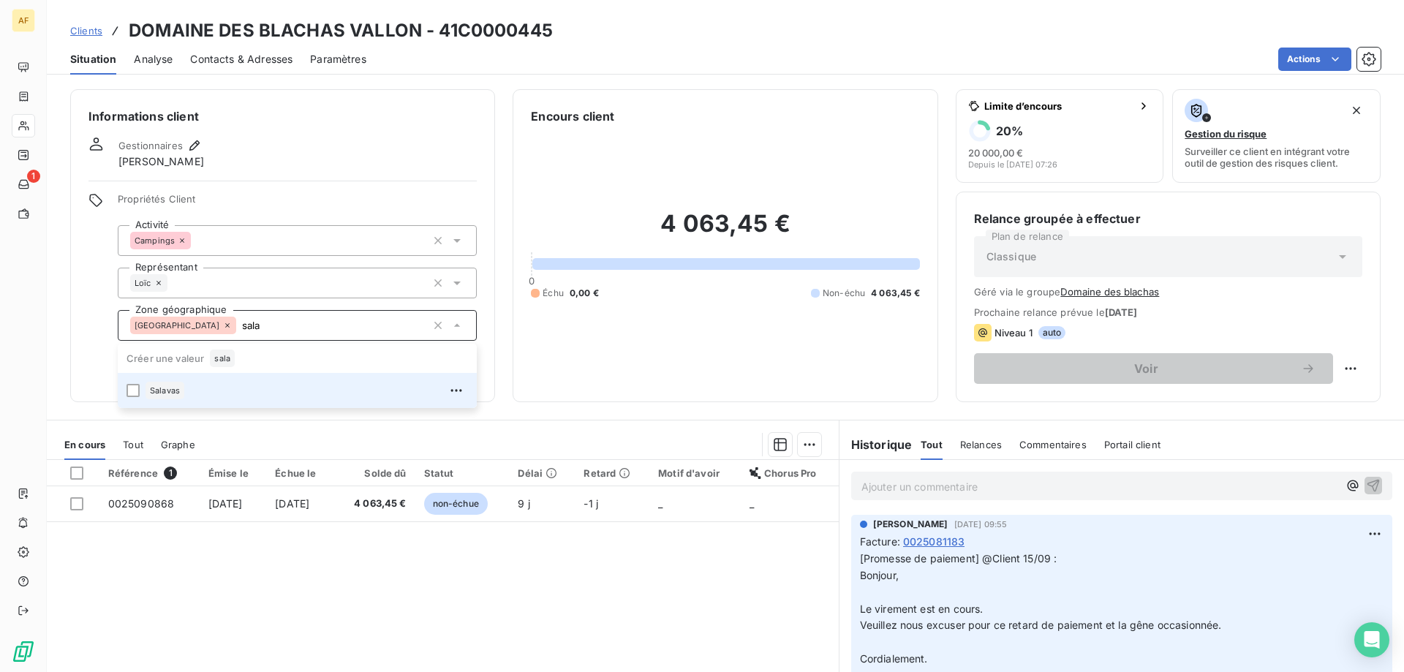
click at [310, 405] on li "Salavas" at bounding box center [297, 390] width 359 height 35
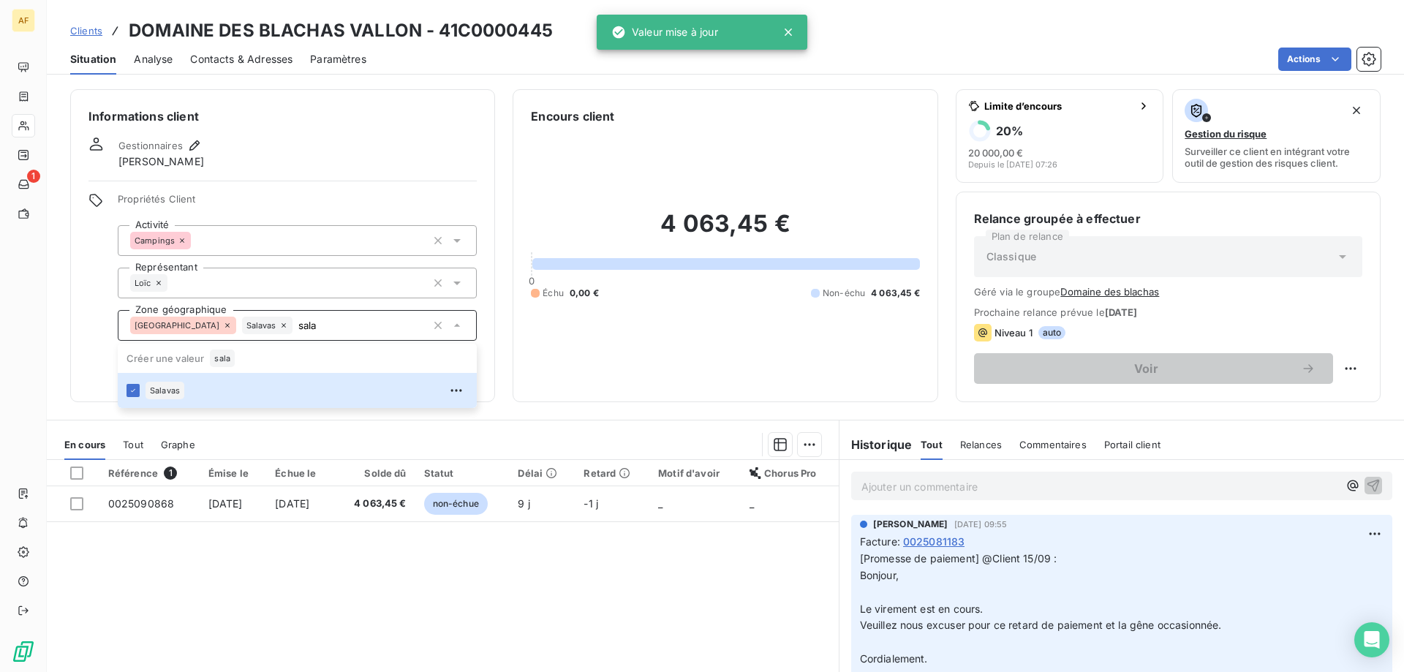
type input "sala"
click at [302, 562] on div "Référence 1 Émise le Échue le Solde dû Statut Délai Retard Motif d'avoir Chorus…" at bounding box center [443, 600] width 792 height 281
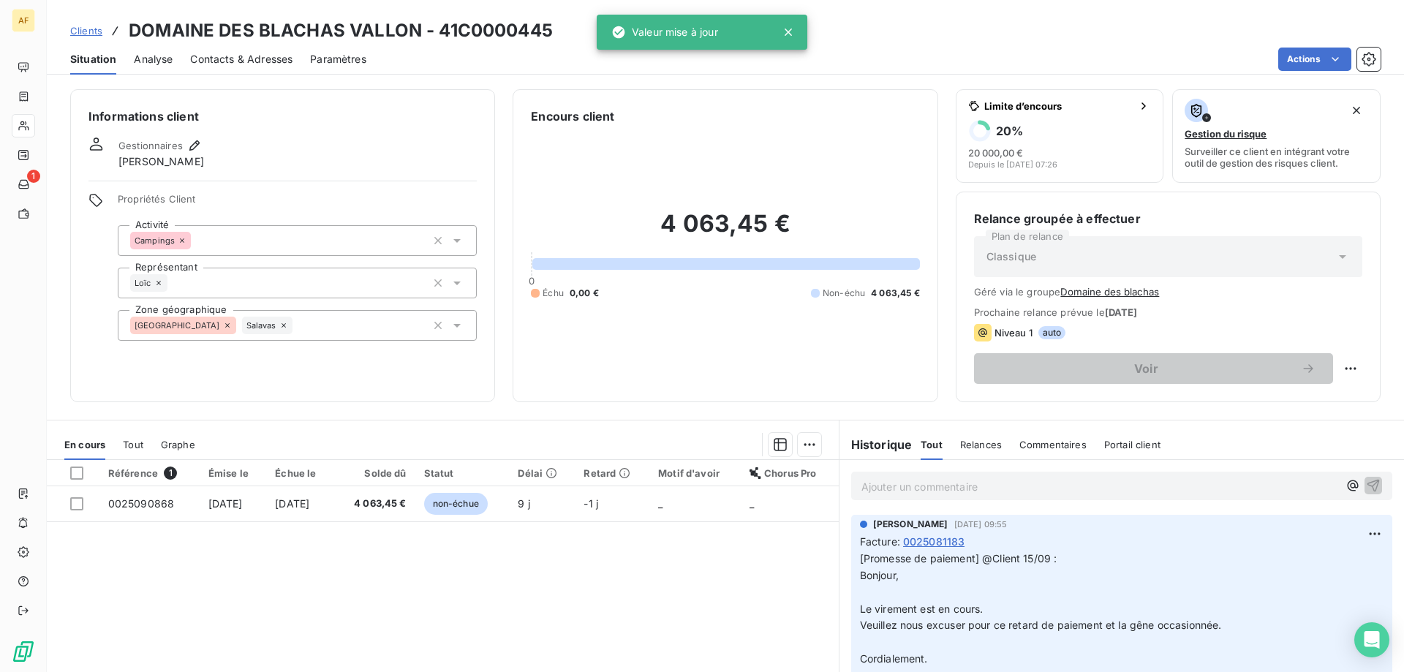
click at [69, 29] on div "Clients DOMAINE DES BLACHAS VALLON - 41C0000445" at bounding box center [725, 31] width 1357 height 26
click at [83, 33] on span "Clients" at bounding box center [86, 31] width 32 height 12
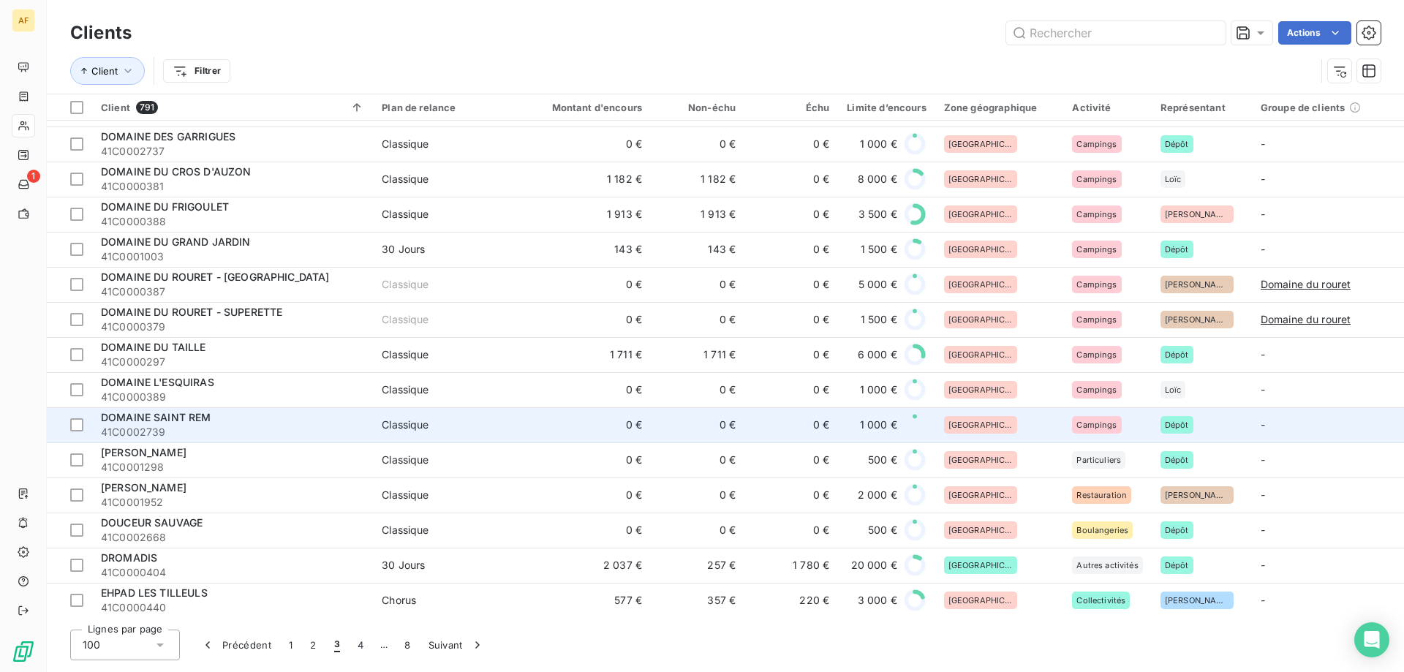
scroll to position [1462, 0]
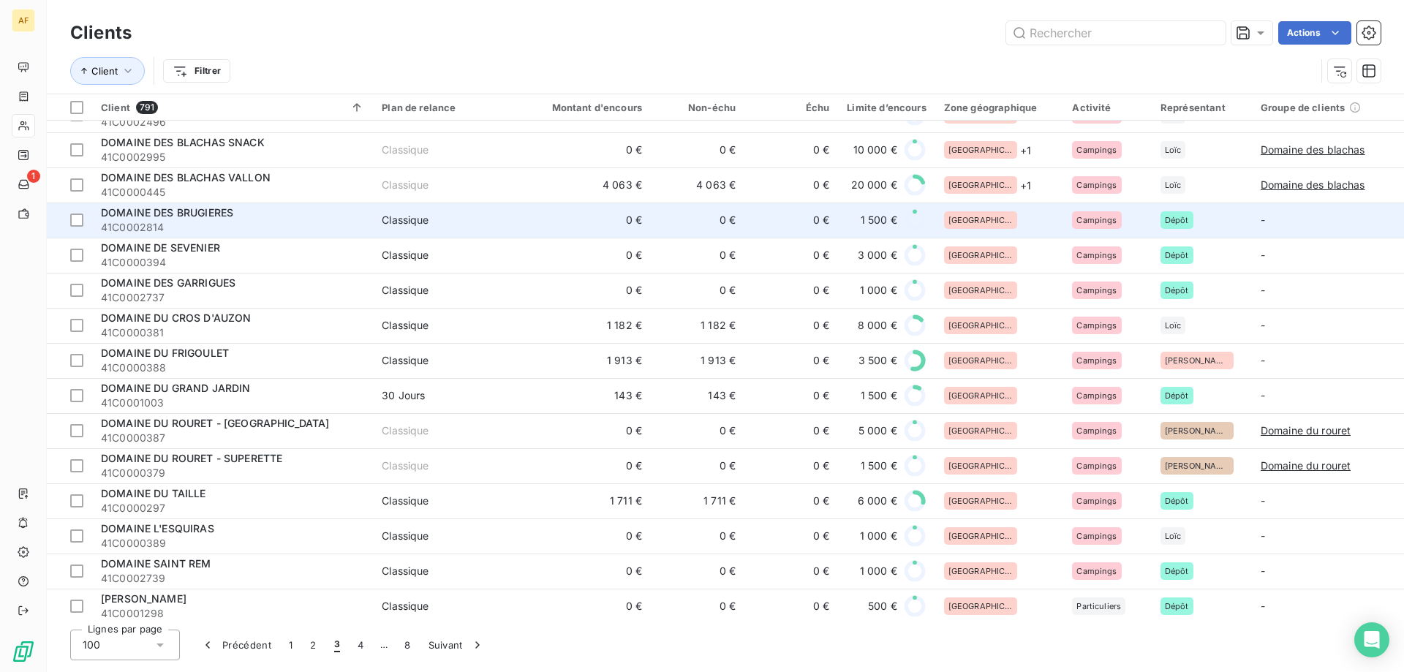
click at [1010, 226] on div "[GEOGRAPHIC_DATA]" at bounding box center [999, 220] width 111 height 18
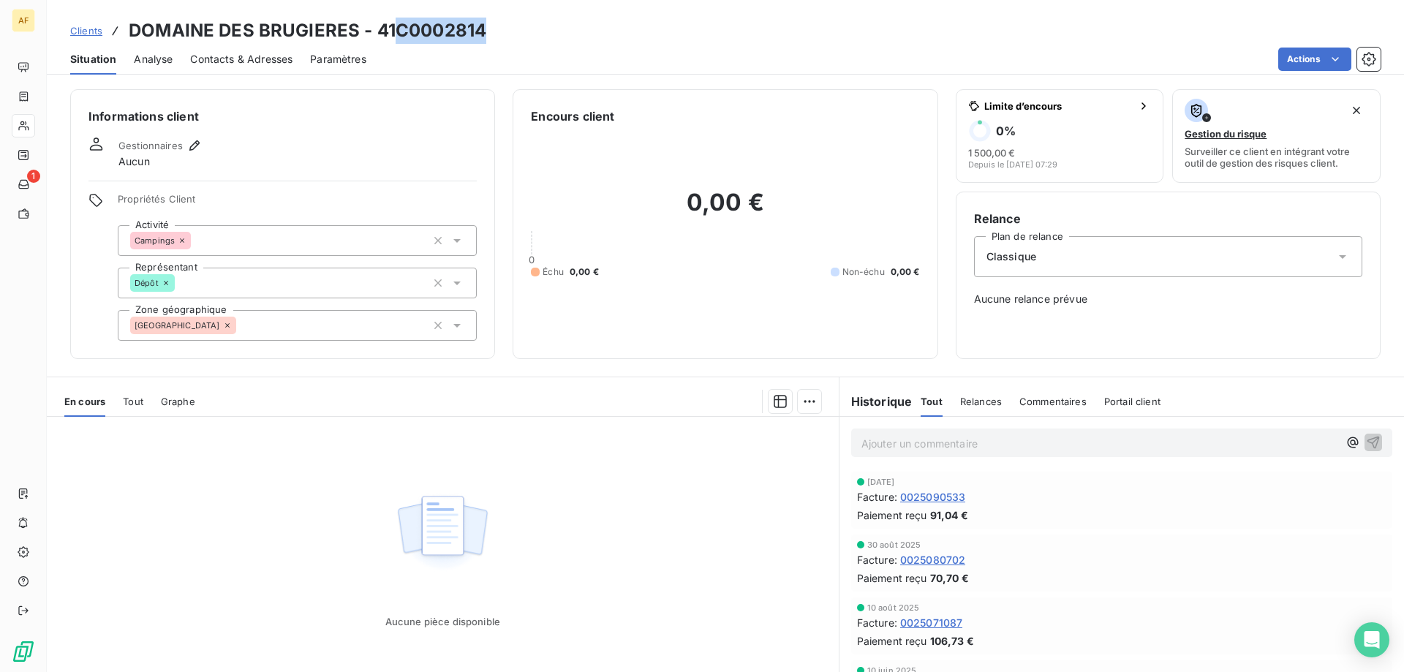
drag, startPoint x: 398, startPoint y: 25, endPoint x: 488, endPoint y: 28, distance: 90.0
click at [488, 28] on div "Clients DOMAINE DES BRUGIERES - 41C0002814" at bounding box center [725, 31] width 1357 height 26
click at [303, 308] on div "Propriétés Client Activité Campings Représentant Dépôt Zone géographique Ardèche" at bounding box center [297, 267] width 359 height 148
click at [305, 321] on div "[GEOGRAPHIC_DATA]" at bounding box center [297, 325] width 359 height 31
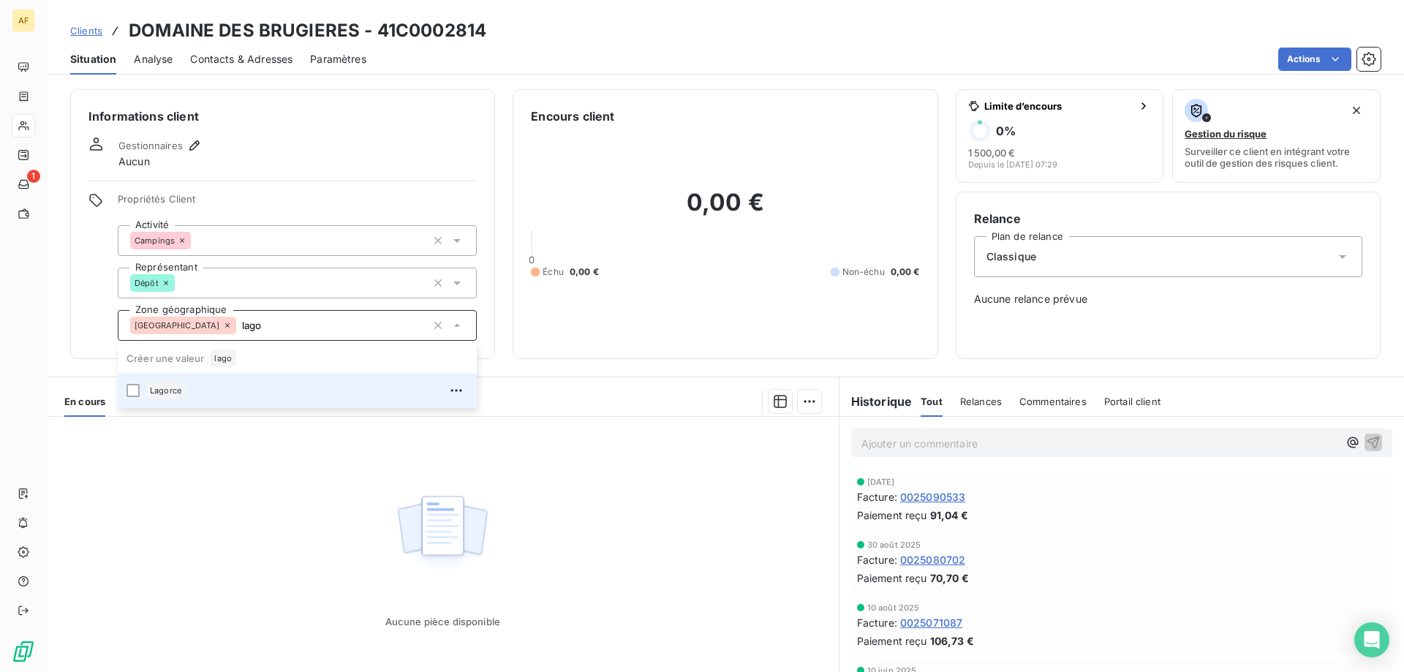
click at [262, 390] on div "Lagorce" at bounding box center [306, 390] width 322 height 23
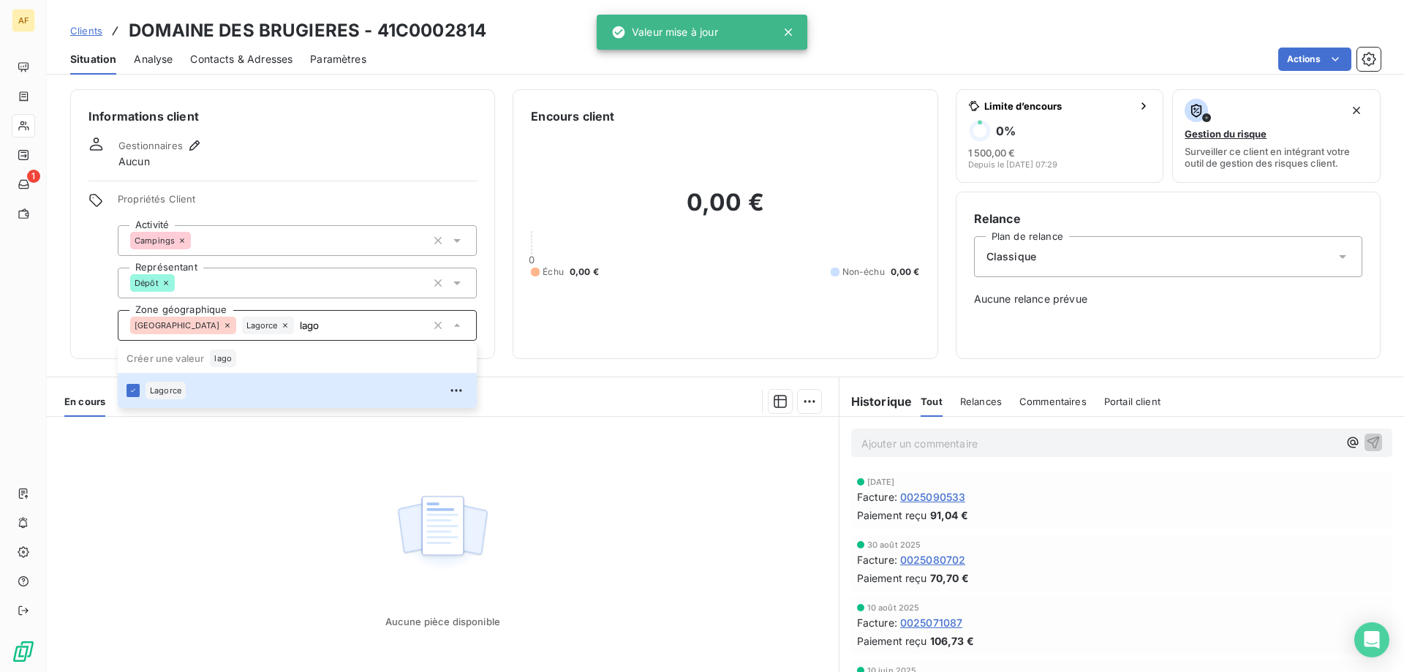
type input "lago"
click at [241, 488] on div "Aucune pièce disponible" at bounding box center [443, 557] width 792 height 281
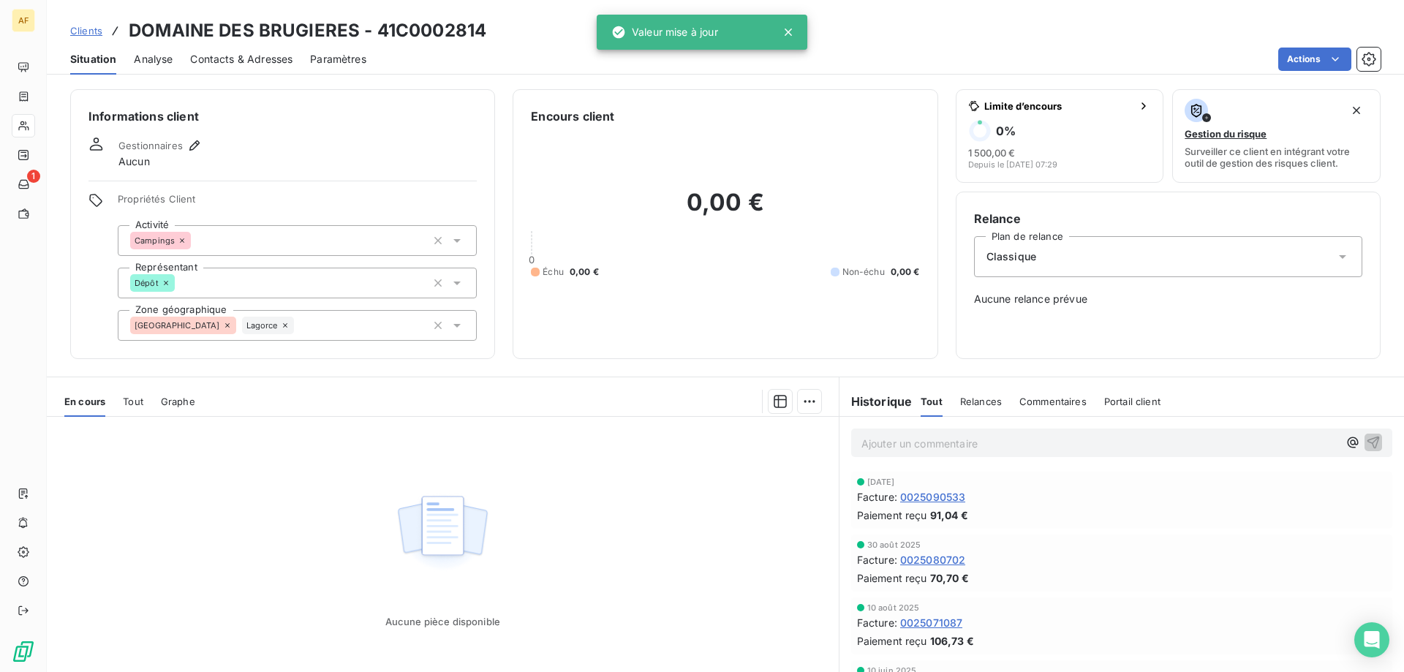
click at [89, 27] on span "Clients" at bounding box center [86, 31] width 32 height 12
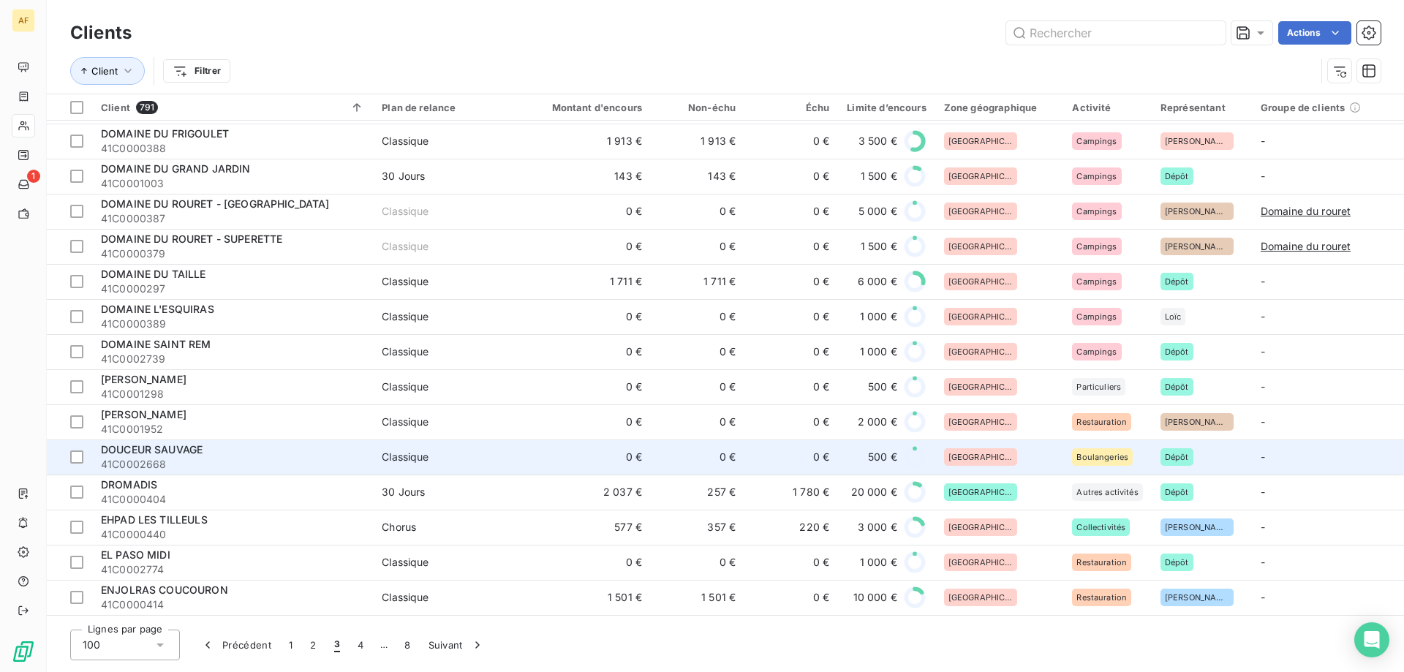
scroll to position [1535, 0]
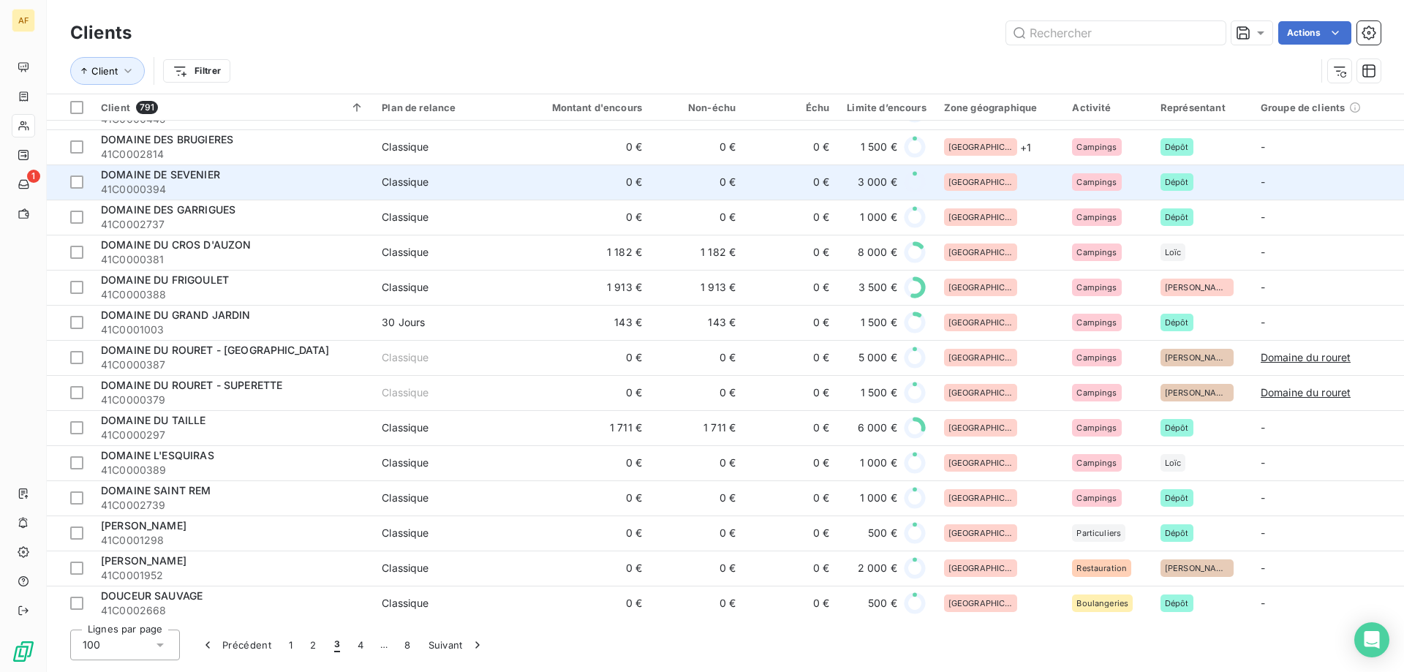
click at [1009, 180] on div "[GEOGRAPHIC_DATA]" at bounding box center [999, 182] width 111 height 18
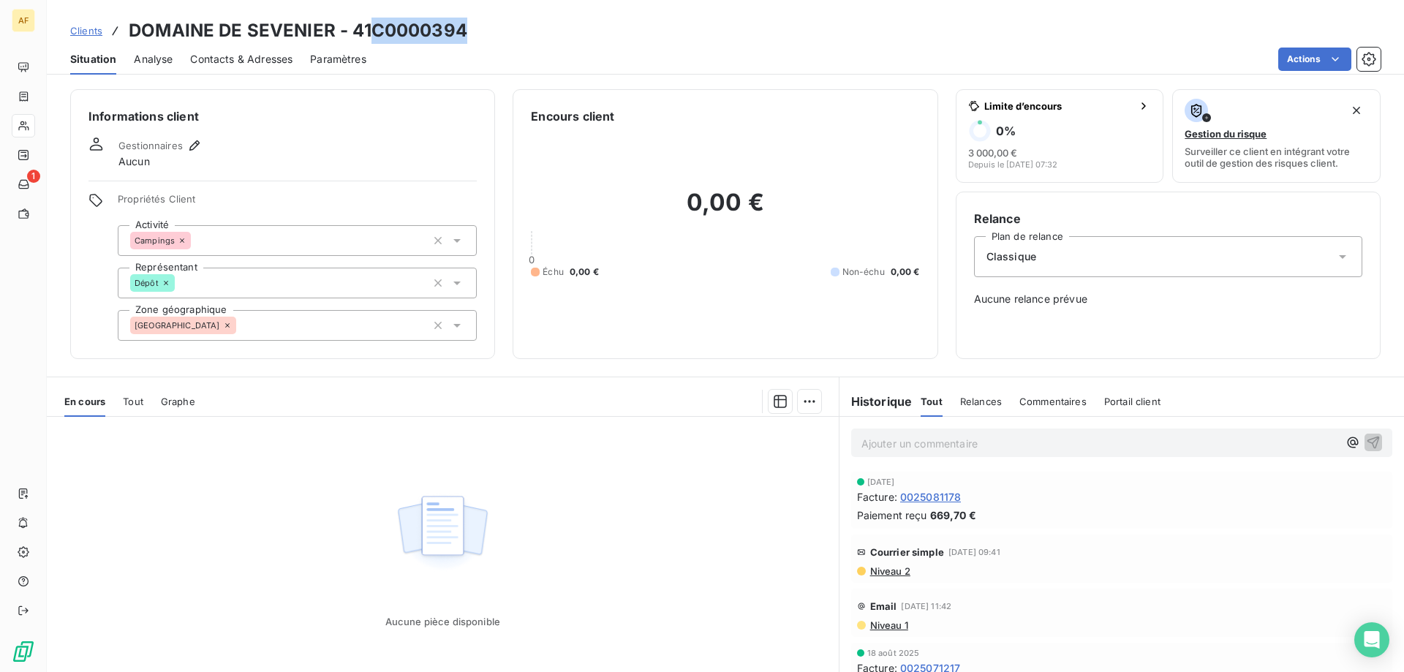
drag, startPoint x: 372, startPoint y: 25, endPoint x: 464, endPoint y: 30, distance: 92.3
click at [464, 30] on h3 "DOMAINE DE SEVENIER - 41C0000394" at bounding box center [298, 31] width 338 height 26
click at [346, 337] on div "[GEOGRAPHIC_DATA]" at bounding box center [297, 325] width 359 height 31
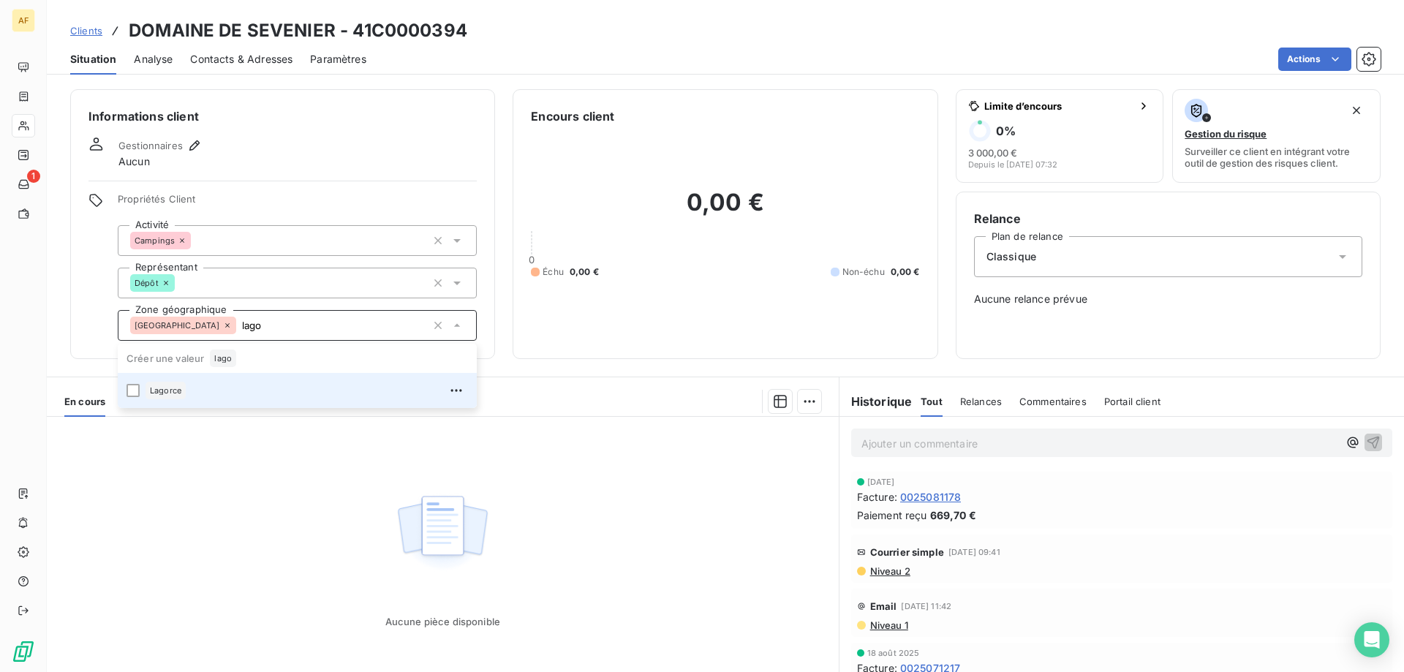
click at [292, 388] on div "Lagorce" at bounding box center [306, 390] width 322 height 23
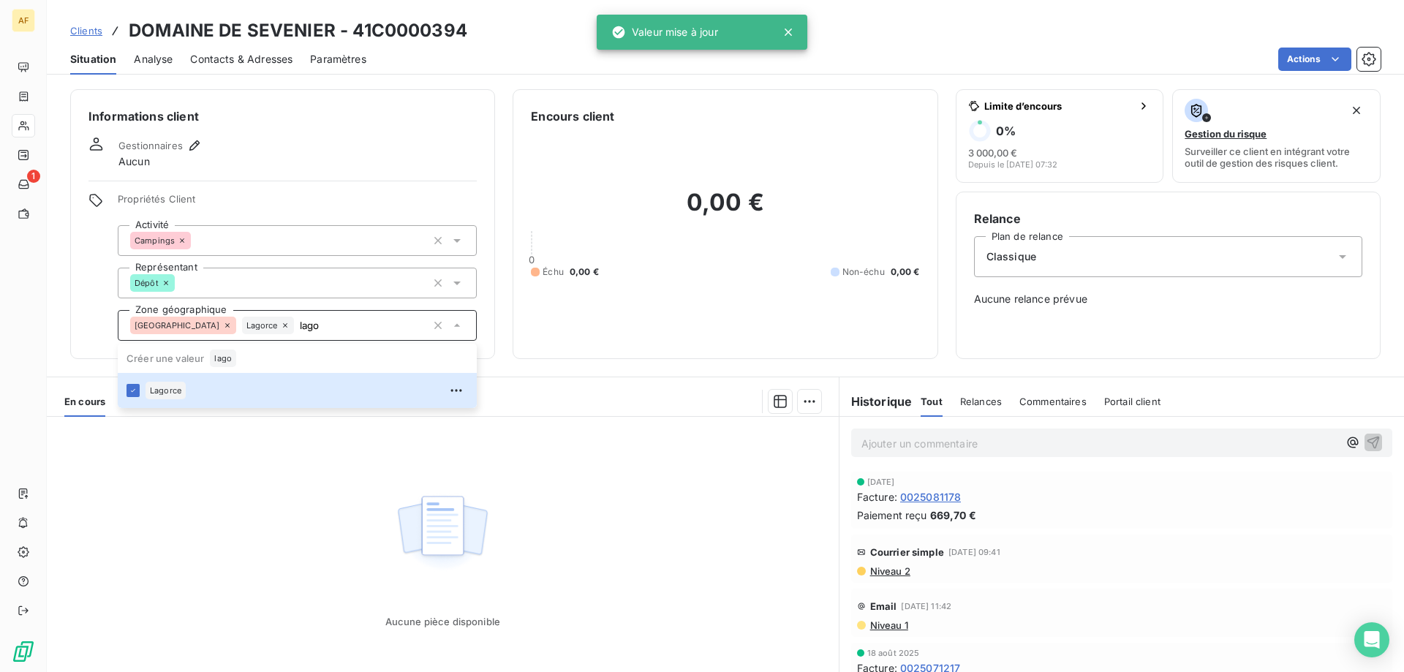
type input "lago"
click at [262, 507] on div "Aucune pièce disponible" at bounding box center [443, 557] width 792 height 281
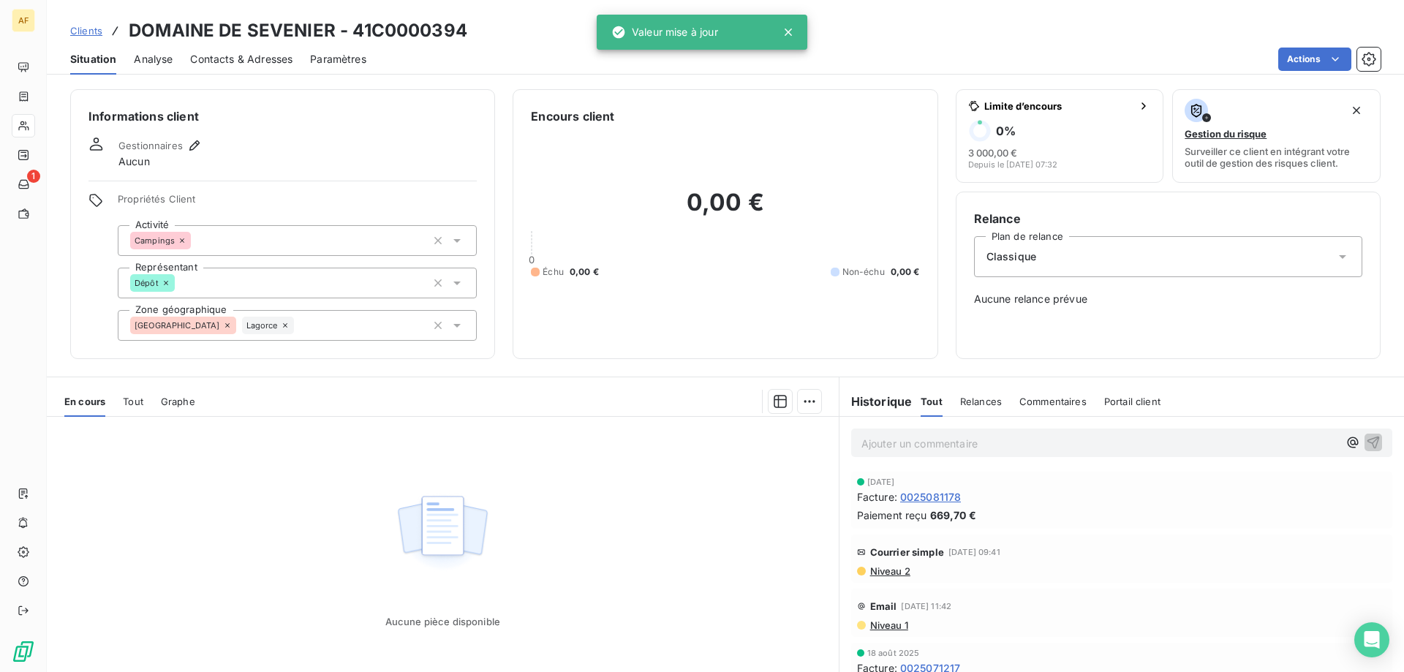
click at [99, 31] on span "Clients" at bounding box center [86, 31] width 32 height 12
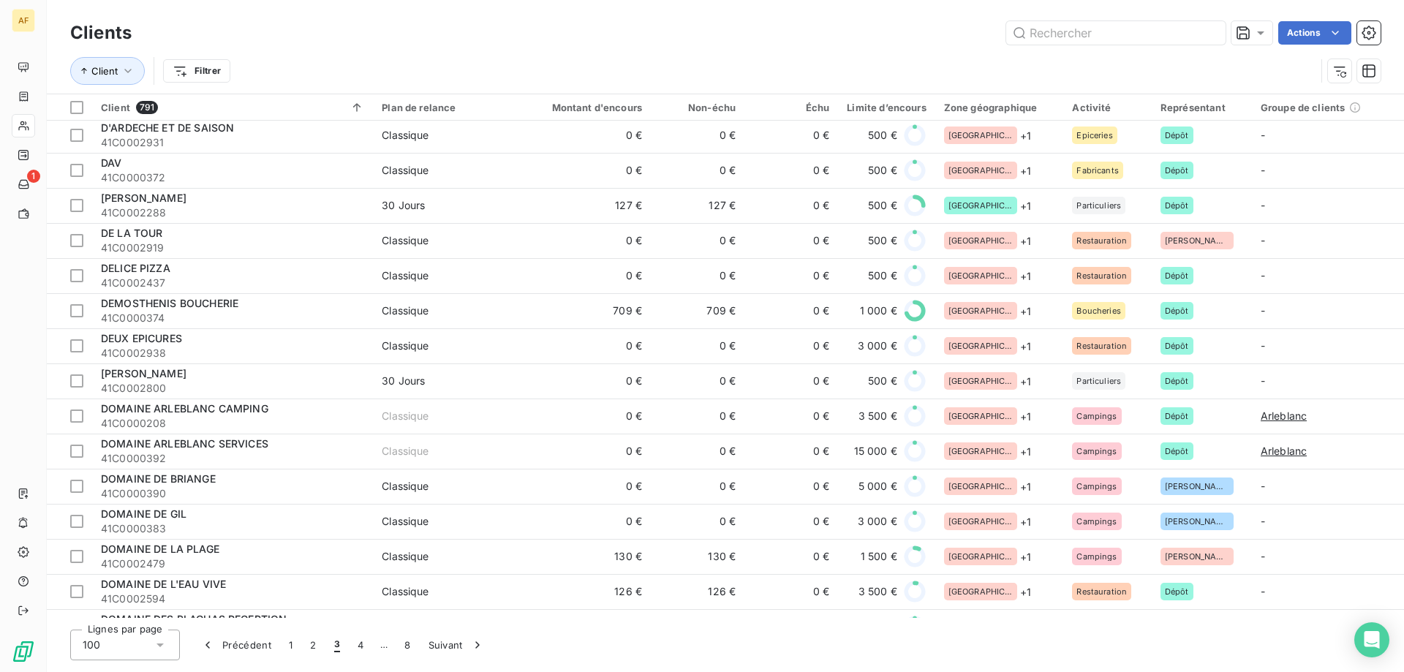
scroll to position [1316, 0]
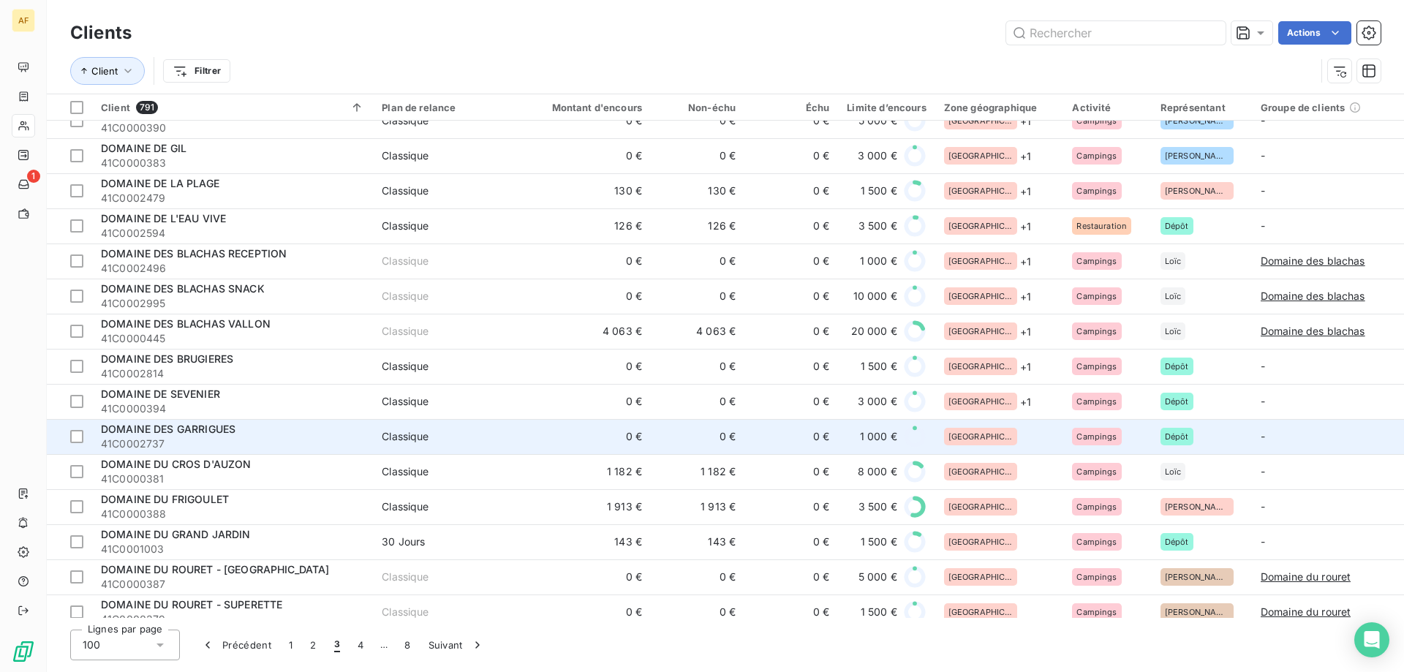
click at [999, 443] on div "[GEOGRAPHIC_DATA]" at bounding box center [999, 437] width 111 height 18
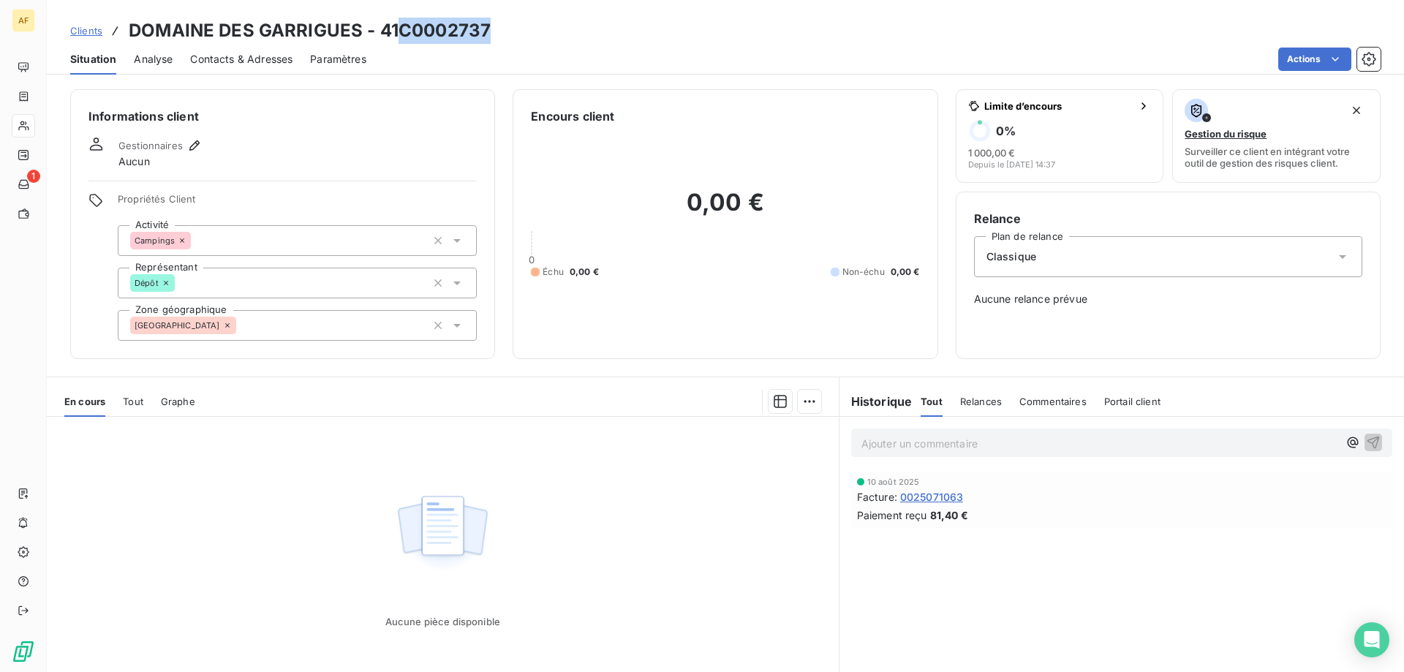
drag, startPoint x: 401, startPoint y: 29, endPoint x: 493, endPoint y: 29, distance: 92.1
click at [493, 29] on div "Clients DOMAINE DES GARRIGUES - 41C0002737" at bounding box center [725, 31] width 1357 height 26
click at [336, 325] on div "[GEOGRAPHIC_DATA]" at bounding box center [297, 325] width 359 height 31
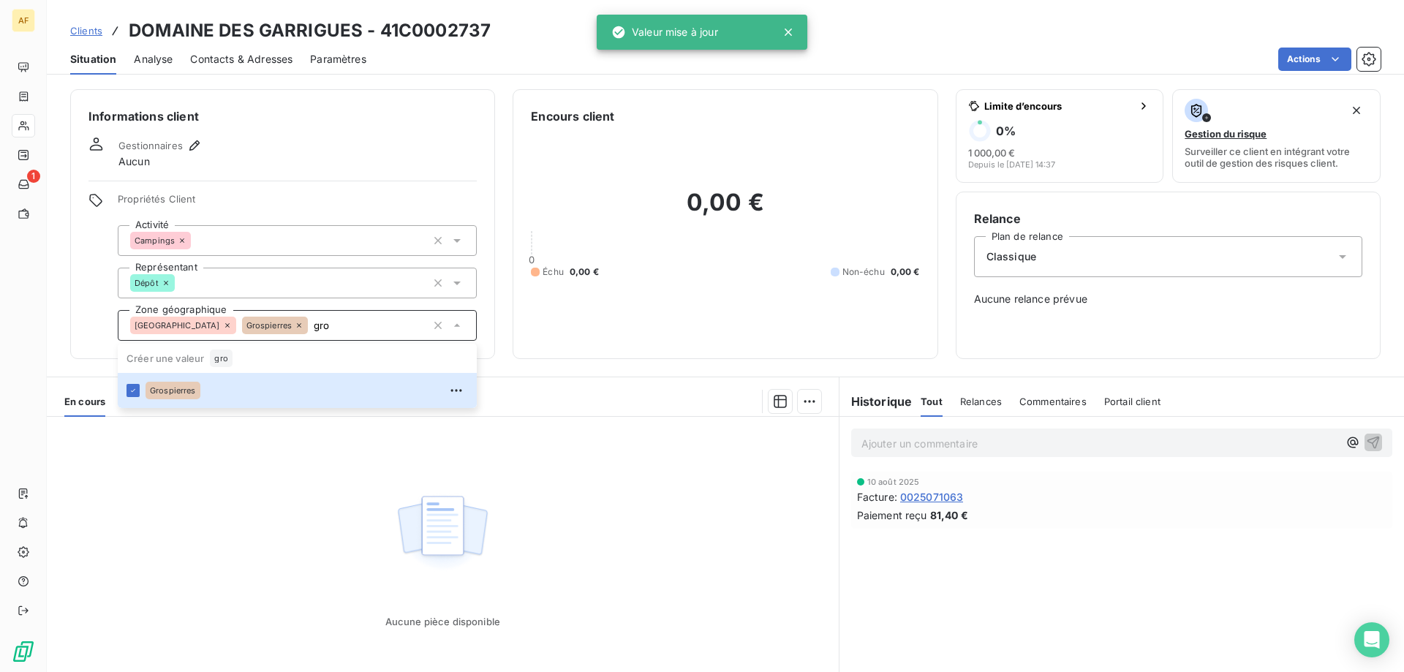
type input "gro"
click at [265, 523] on div "Aucune pièce disponible" at bounding box center [443, 557] width 792 height 281
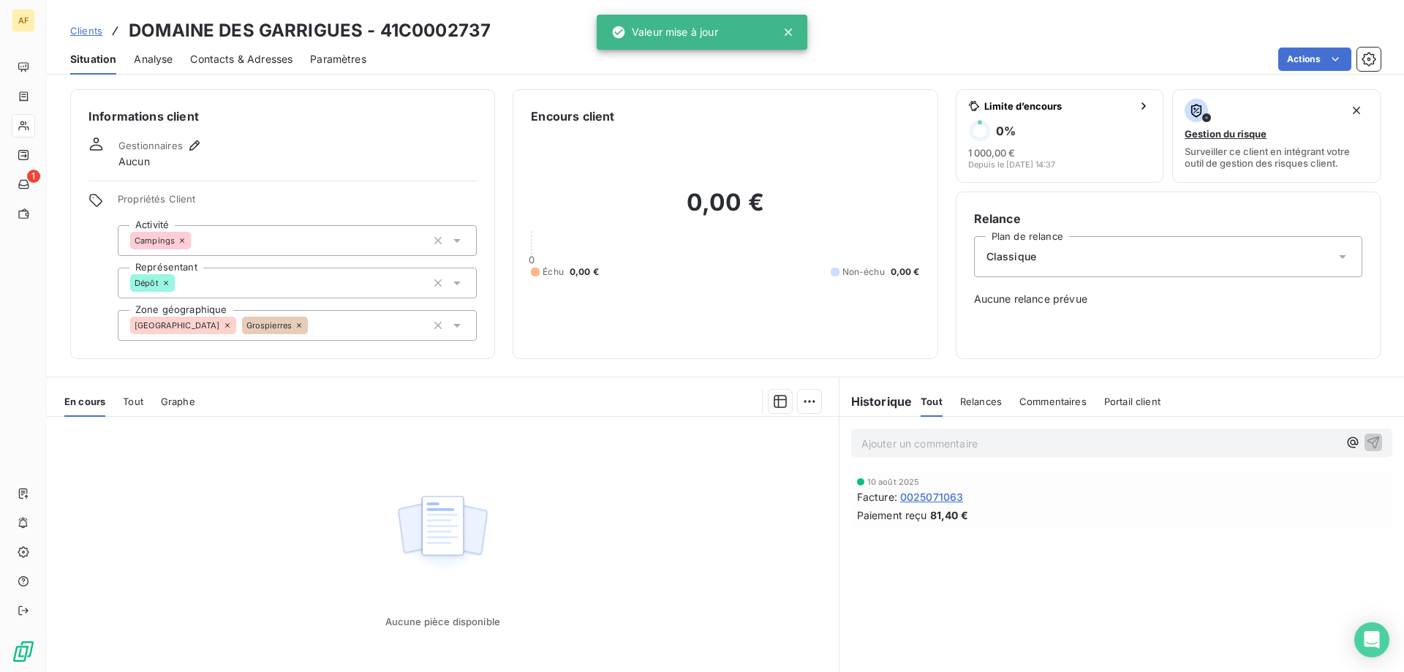
click at [99, 32] on span "Clients" at bounding box center [86, 31] width 32 height 12
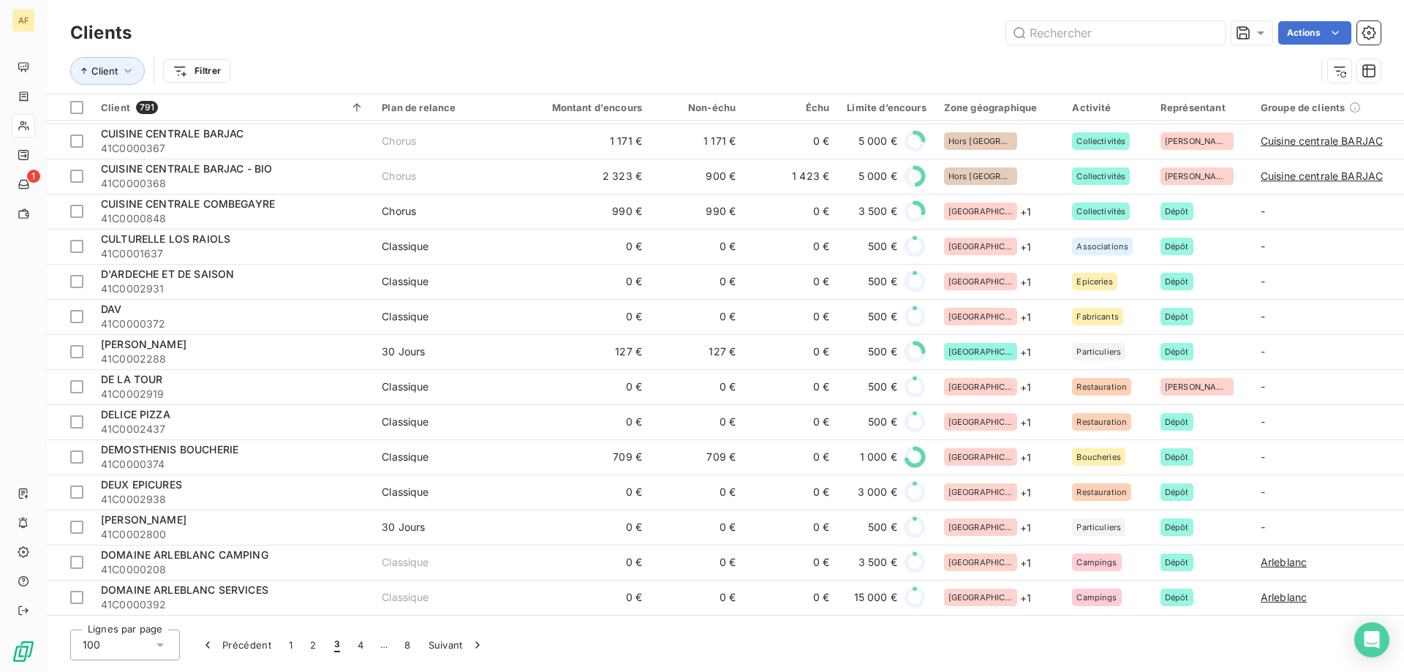
scroll to position [1389, 0]
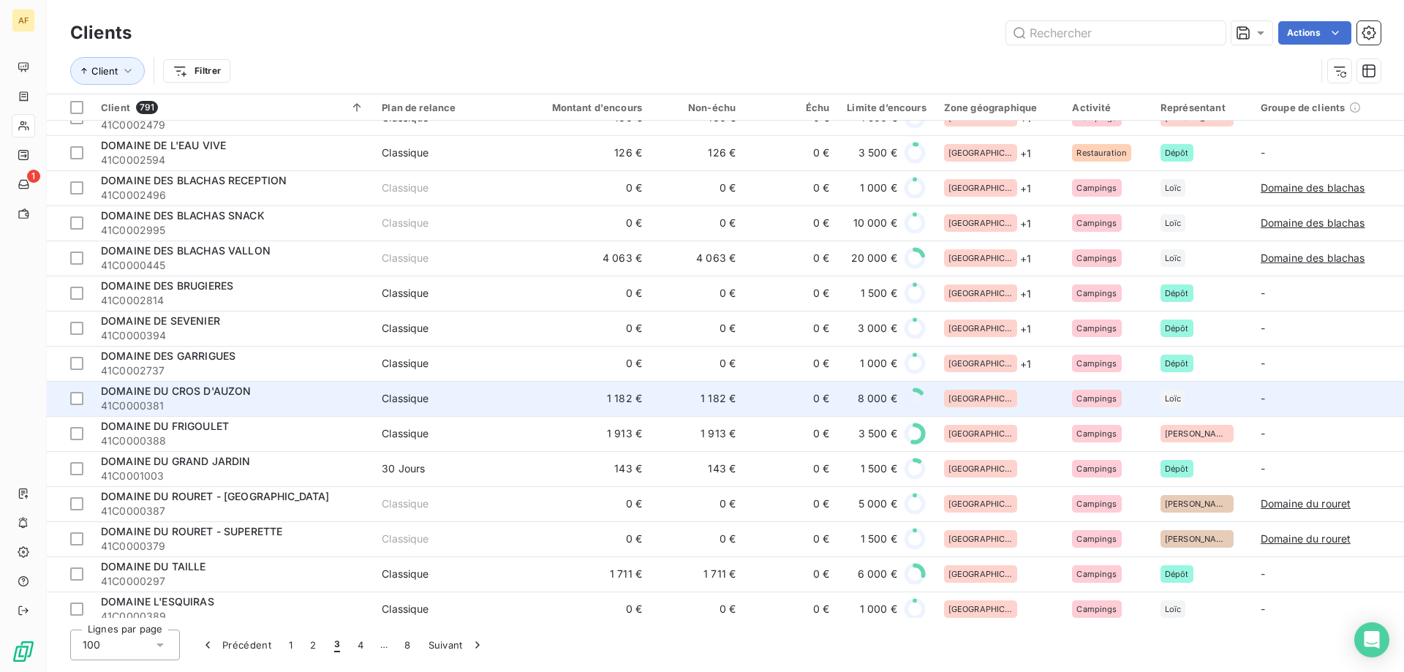
click at [999, 396] on div "[GEOGRAPHIC_DATA]" at bounding box center [999, 399] width 111 height 18
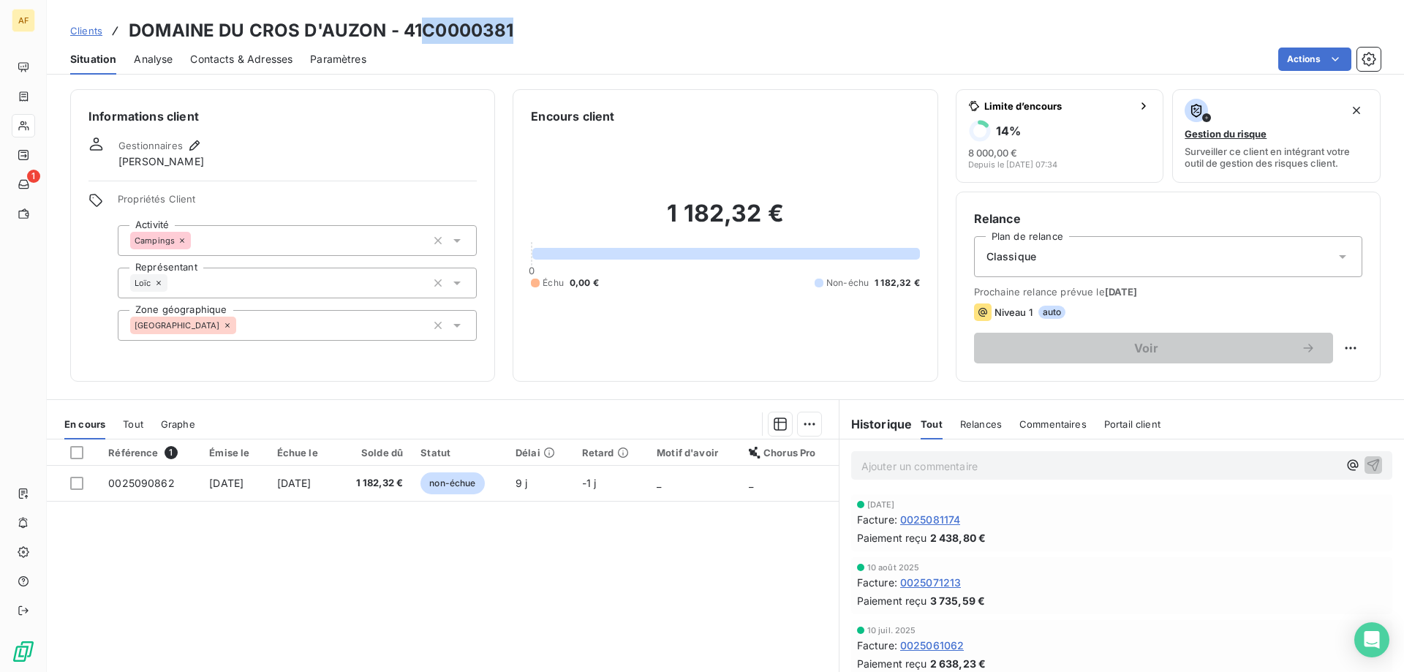
drag, startPoint x: 424, startPoint y: 29, endPoint x: 519, endPoint y: 30, distance: 95.0
click at [519, 30] on div "Clients DOMAINE DU CROS D'AUZON - 41C0000381" at bounding box center [725, 31] width 1357 height 26
click at [306, 317] on div "[GEOGRAPHIC_DATA]" at bounding box center [297, 325] width 359 height 31
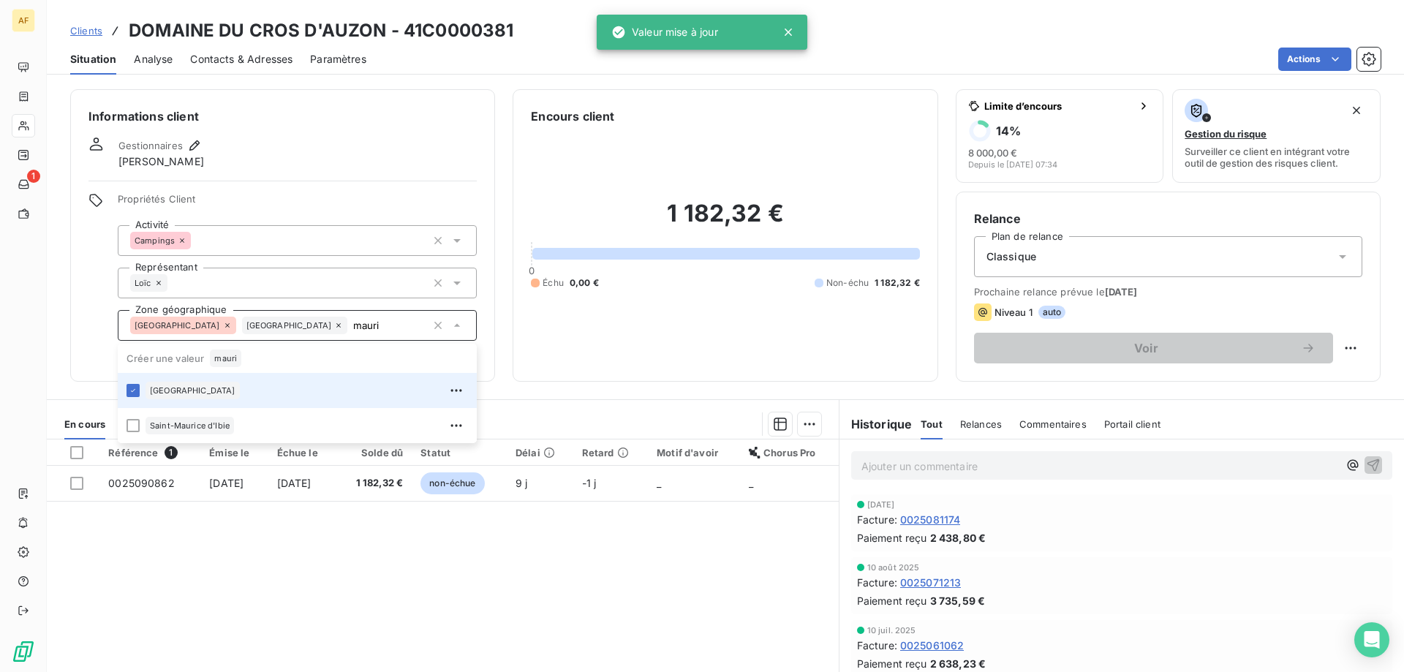
type input "mauri"
click at [272, 558] on div "Référence 1 Émise le Échue le Solde dû Statut Délai Retard Motif d'avoir Chorus…" at bounding box center [443, 579] width 792 height 281
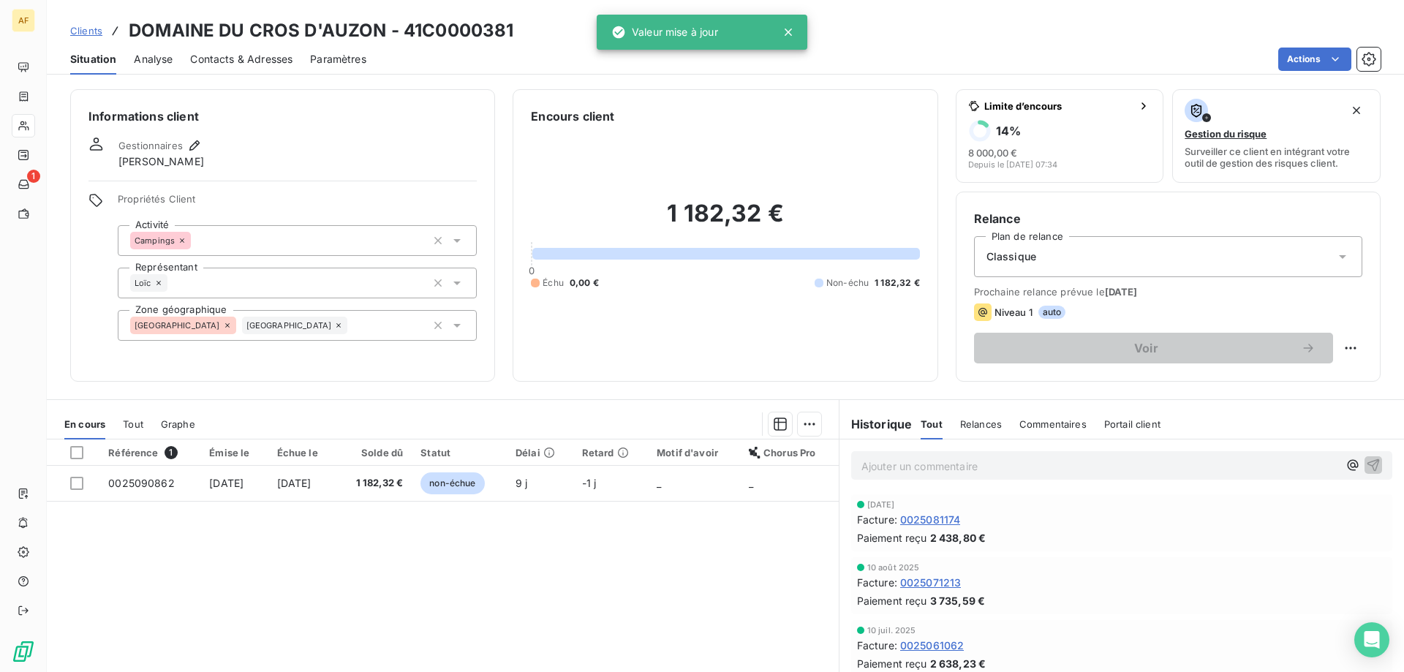
click at [86, 29] on span "Clients" at bounding box center [86, 31] width 32 height 12
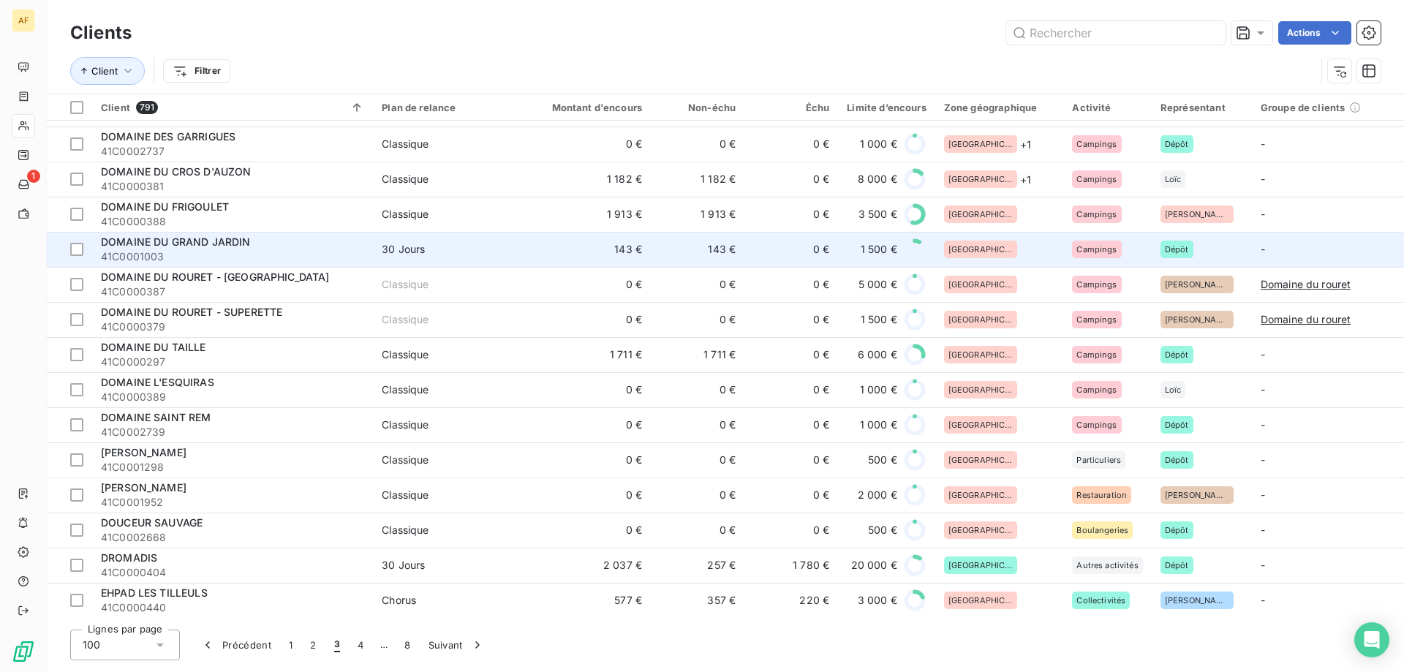
scroll to position [1535, 0]
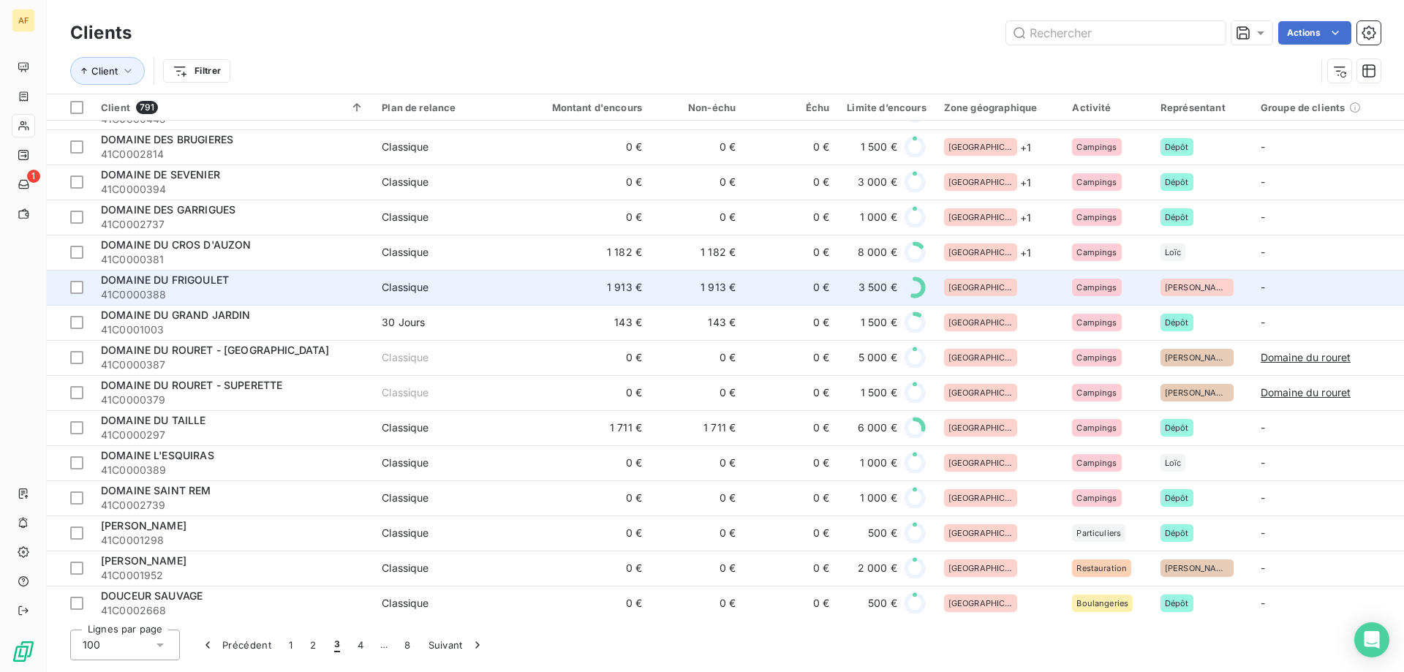
click at [997, 294] on div "[GEOGRAPHIC_DATA]" at bounding box center [999, 288] width 111 height 18
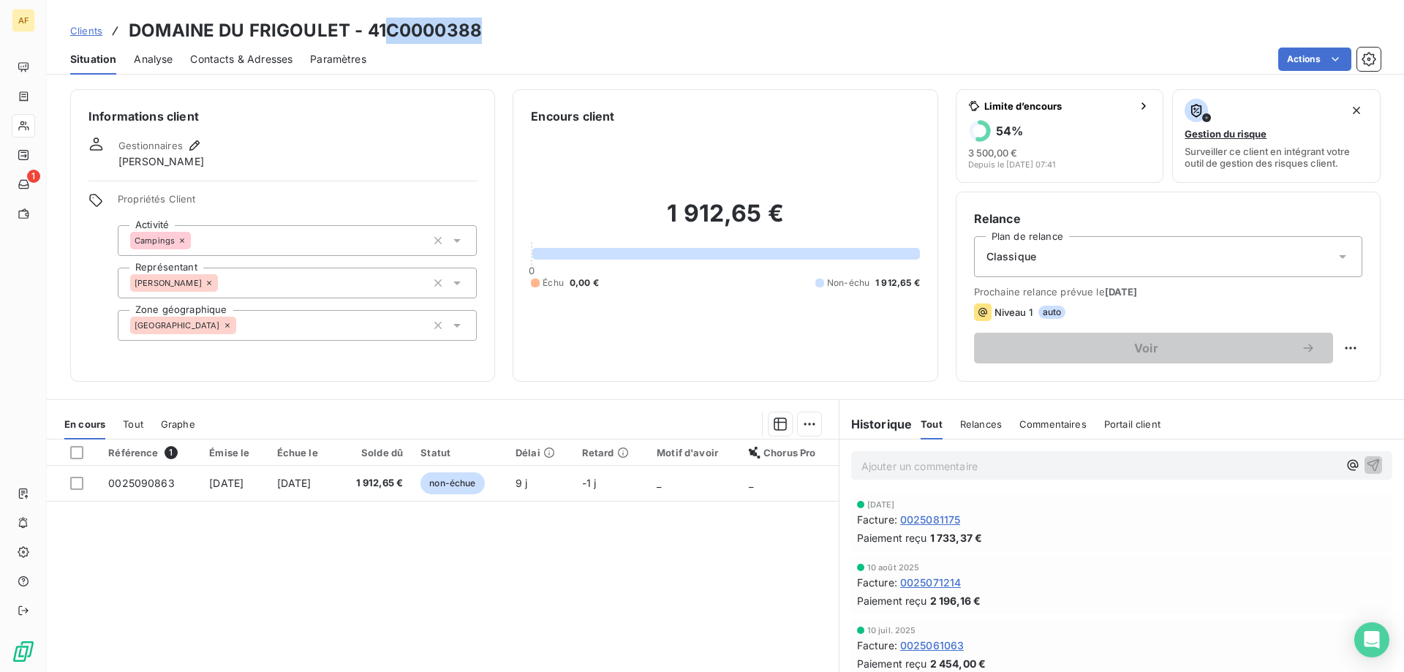
drag, startPoint x: 390, startPoint y: 28, endPoint x: 481, endPoint y: 29, distance: 91.4
click at [481, 29] on h3 "DOMAINE DU FRIGOULET - 41C0000388" at bounding box center [305, 31] width 353 height 26
click at [356, 333] on div "[GEOGRAPHIC_DATA]" at bounding box center [297, 325] width 359 height 31
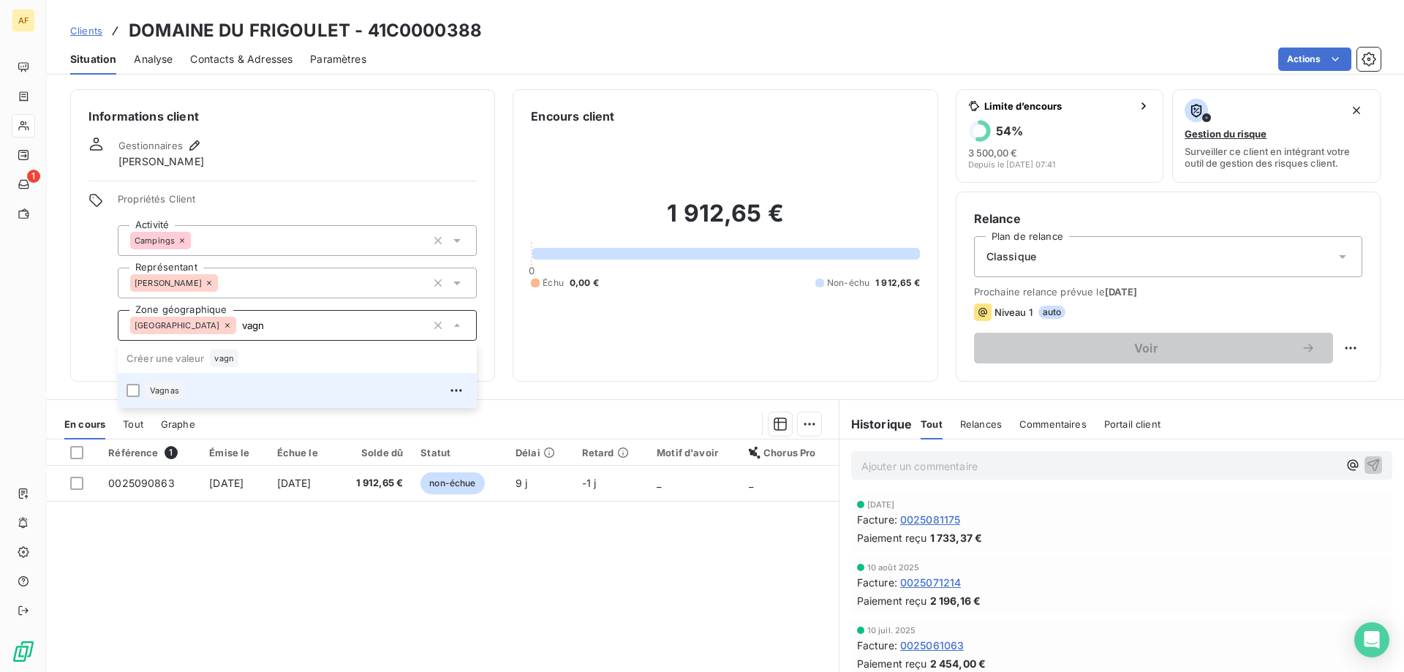
click at [290, 387] on div "Vagnas" at bounding box center [306, 390] width 322 height 23
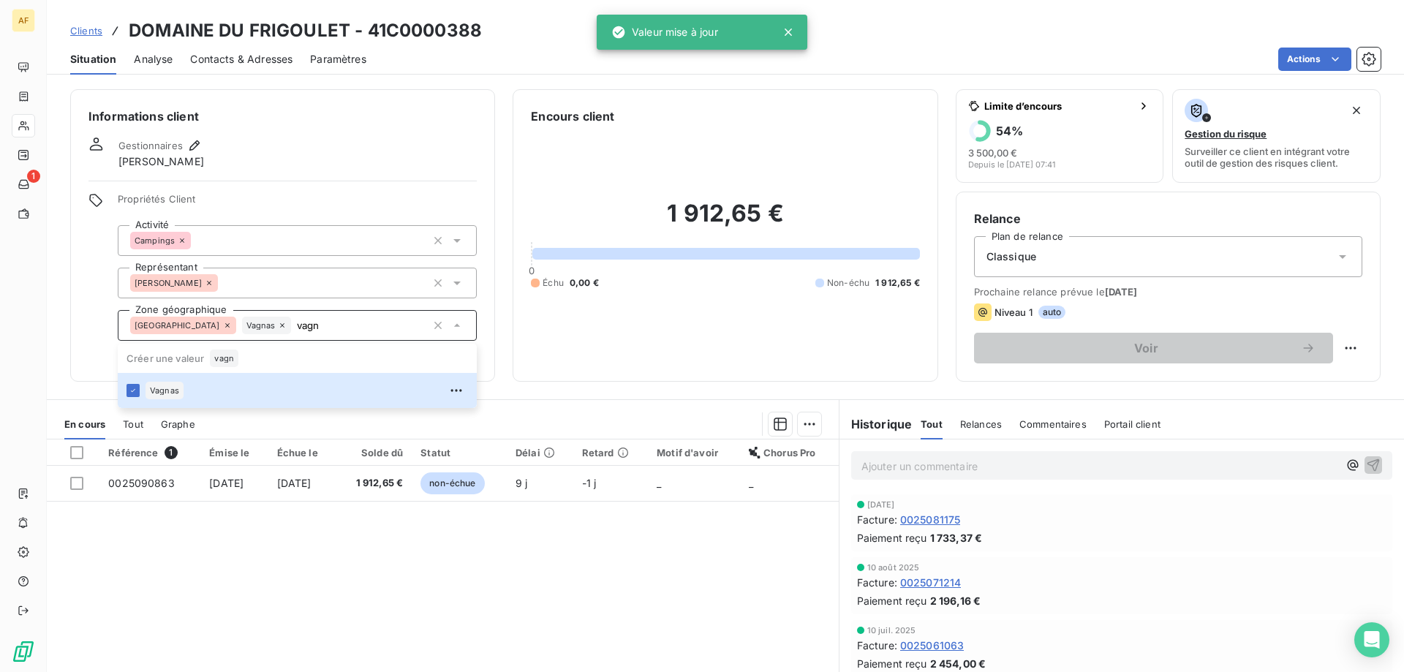
type input "vagn"
click at [273, 604] on div "Référence 1 Émise le Échue le Solde dû Statut Délai Retard Motif d'avoir Chorus…" at bounding box center [443, 579] width 792 height 281
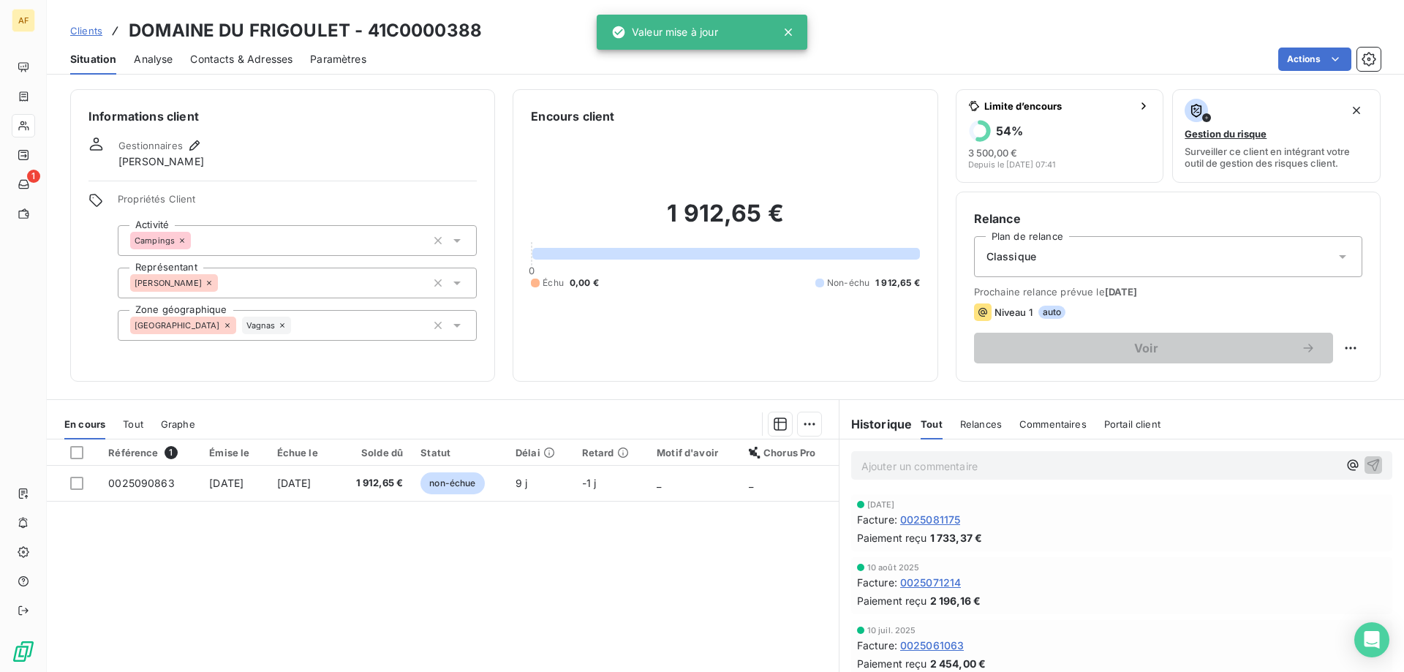
click at [646, 544] on div "Référence 1 Émise le Échue le Solde dû Statut Délai Retard Motif d'avoir Chorus…" at bounding box center [443, 579] width 792 height 281
click at [94, 32] on span "Clients" at bounding box center [86, 31] width 32 height 12
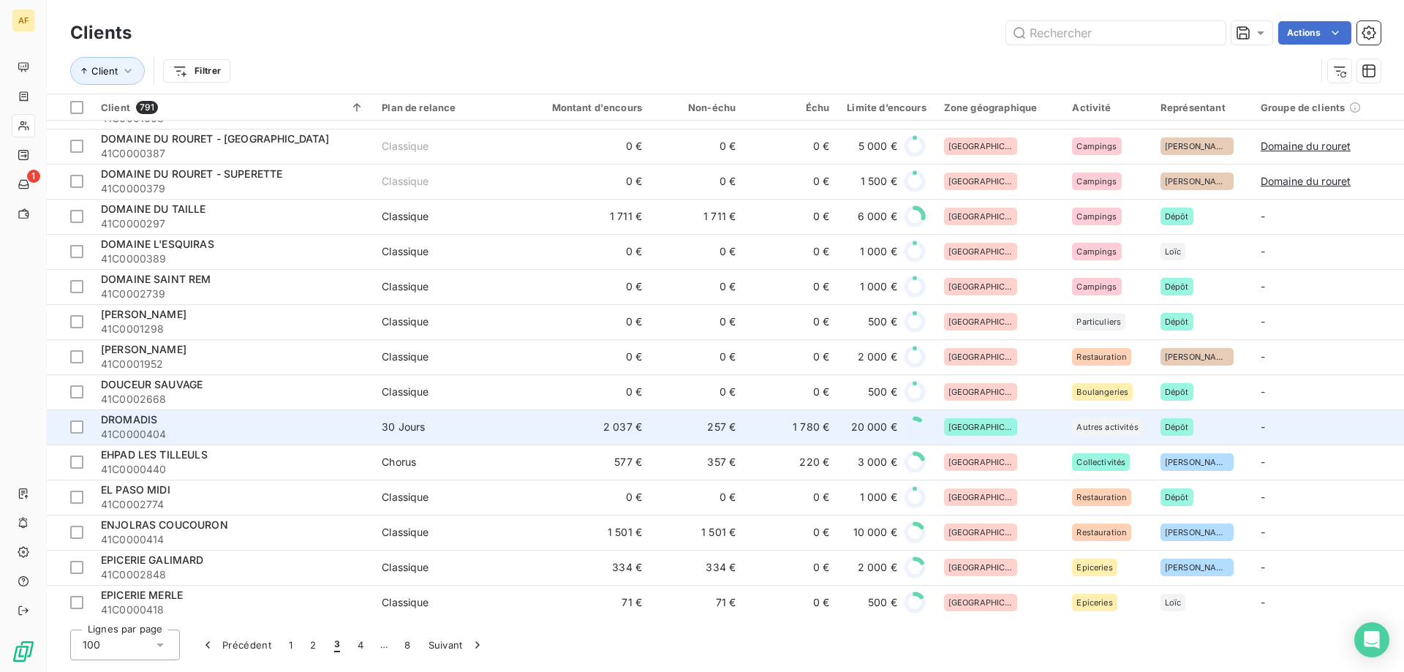
scroll to position [1308, 0]
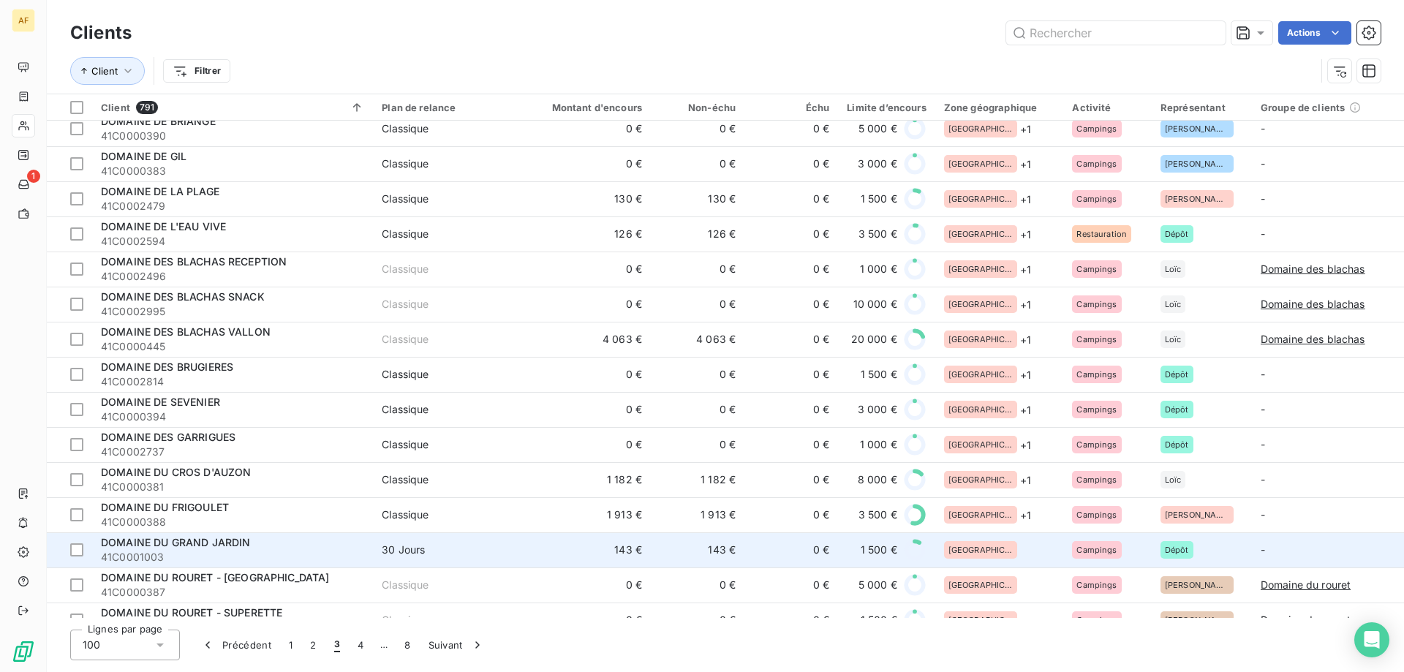
click at [991, 545] on div "[GEOGRAPHIC_DATA]" at bounding box center [999, 550] width 111 height 18
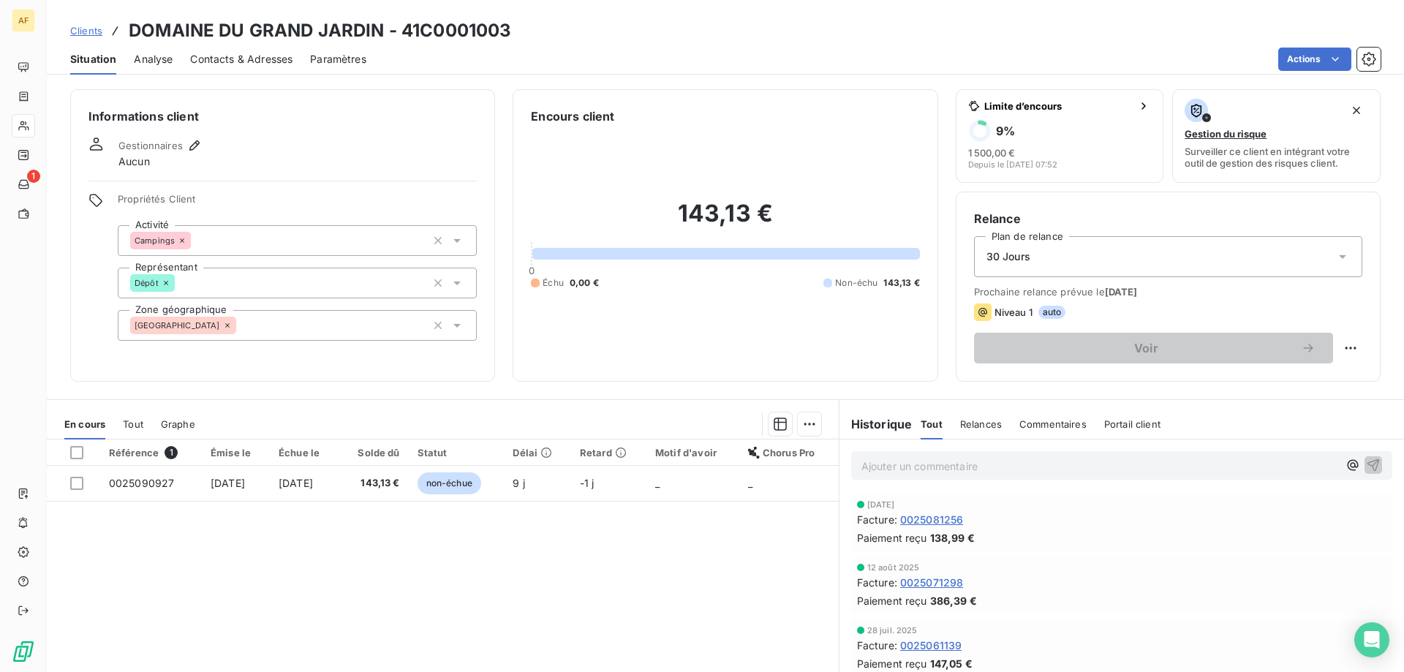
click at [419, 31] on h3 "DOMAINE DU GRAND JARDIN - 41C0001003" at bounding box center [320, 31] width 382 height 26
drag, startPoint x: 420, startPoint y: 30, endPoint x: 510, endPoint y: 33, distance: 89.2
click at [510, 33] on h3 "DOMAINE DU GRAND JARDIN - 41C0001003" at bounding box center [320, 31] width 382 height 26
click at [305, 338] on div "[GEOGRAPHIC_DATA]" at bounding box center [297, 325] width 359 height 31
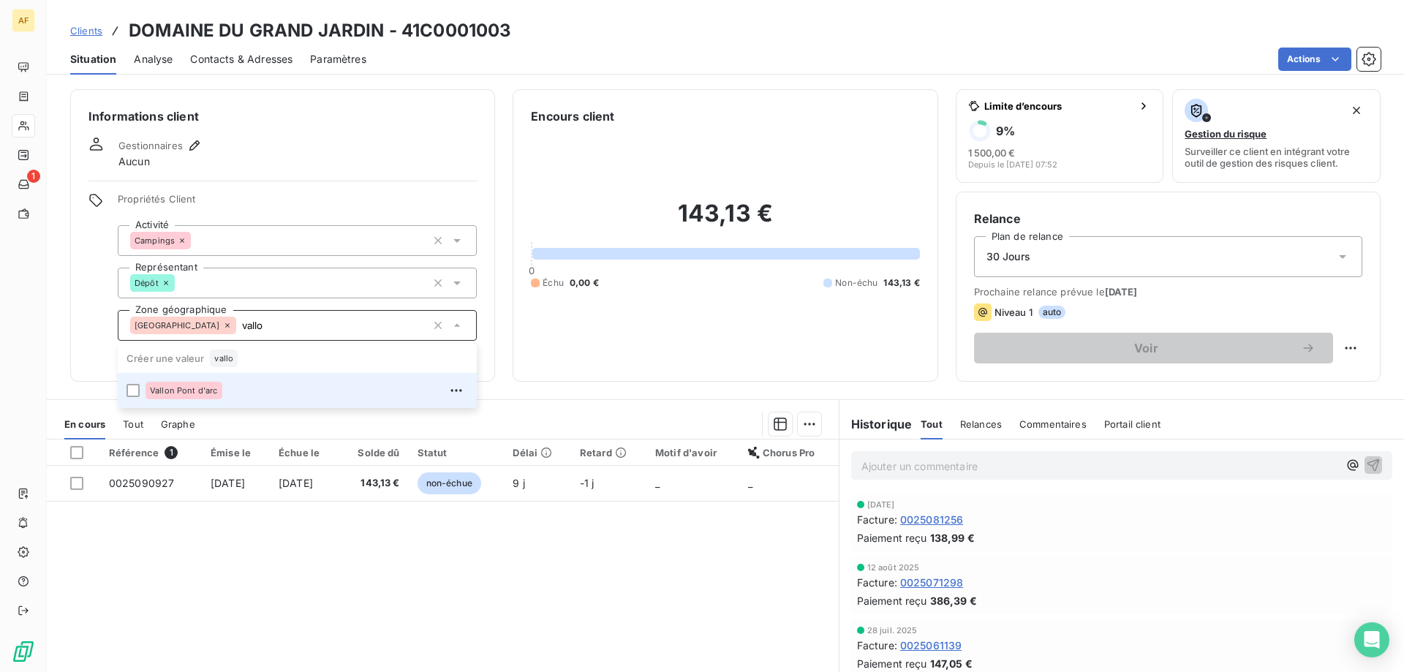
click at [205, 398] on div "Vallon Pont d'arc" at bounding box center [183, 391] width 77 height 18
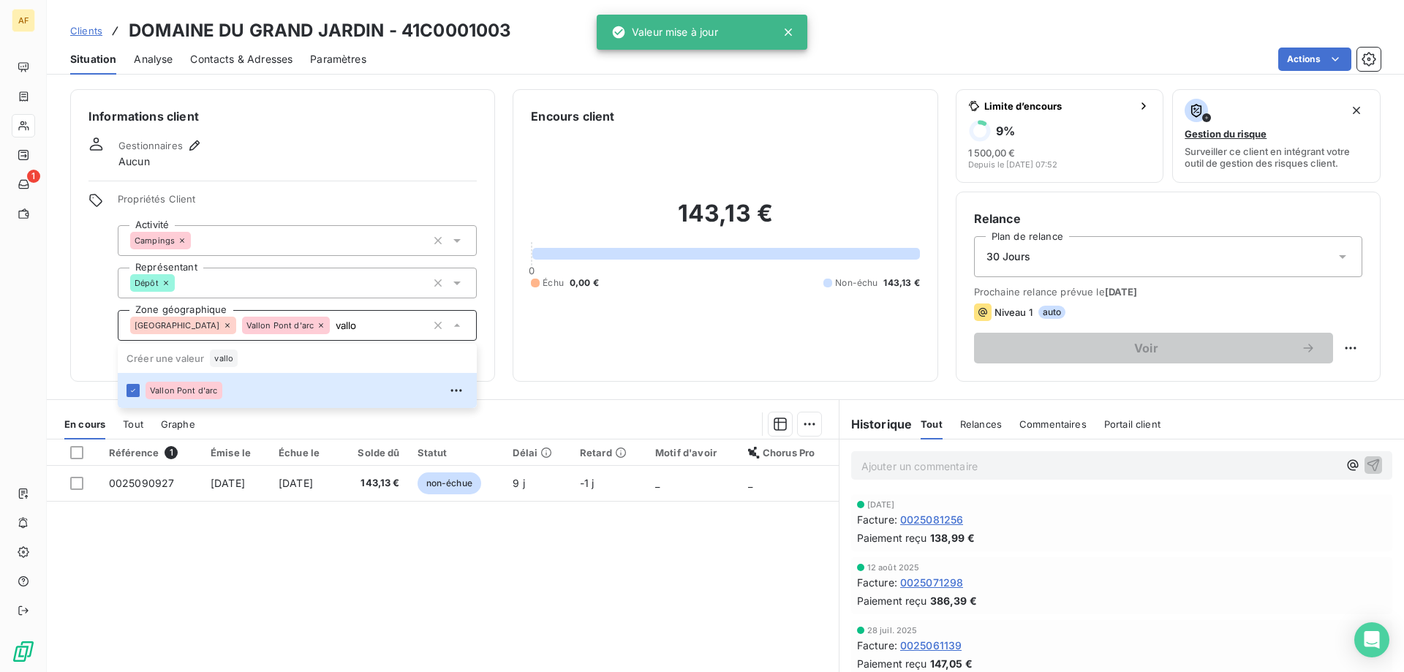
type input "vallo"
click at [240, 589] on div "Référence 1 Émise le Échue le Solde dû Statut Délai Retard Motif d'avoir Chorus…" at bounding box center [443, 579] width 792 height 281
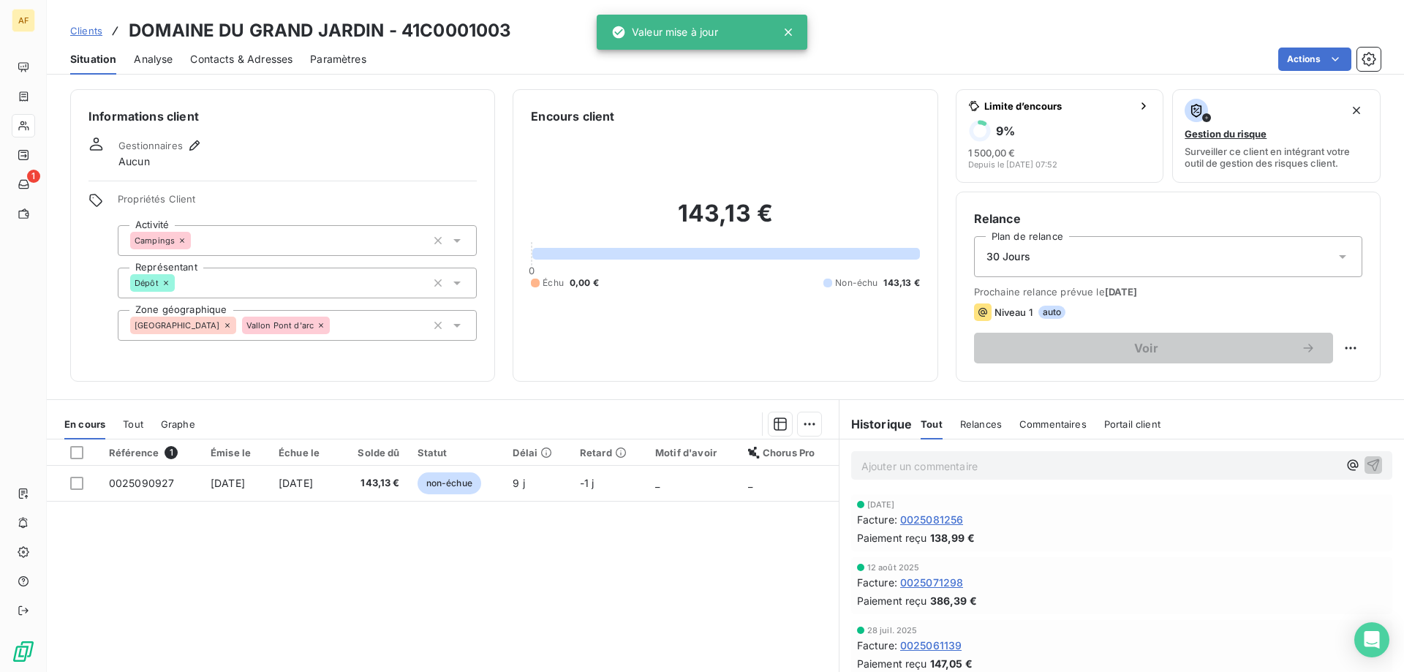
click at [83, 25] on span "Clients" at bounding box center [86, 31] width 32 height 12
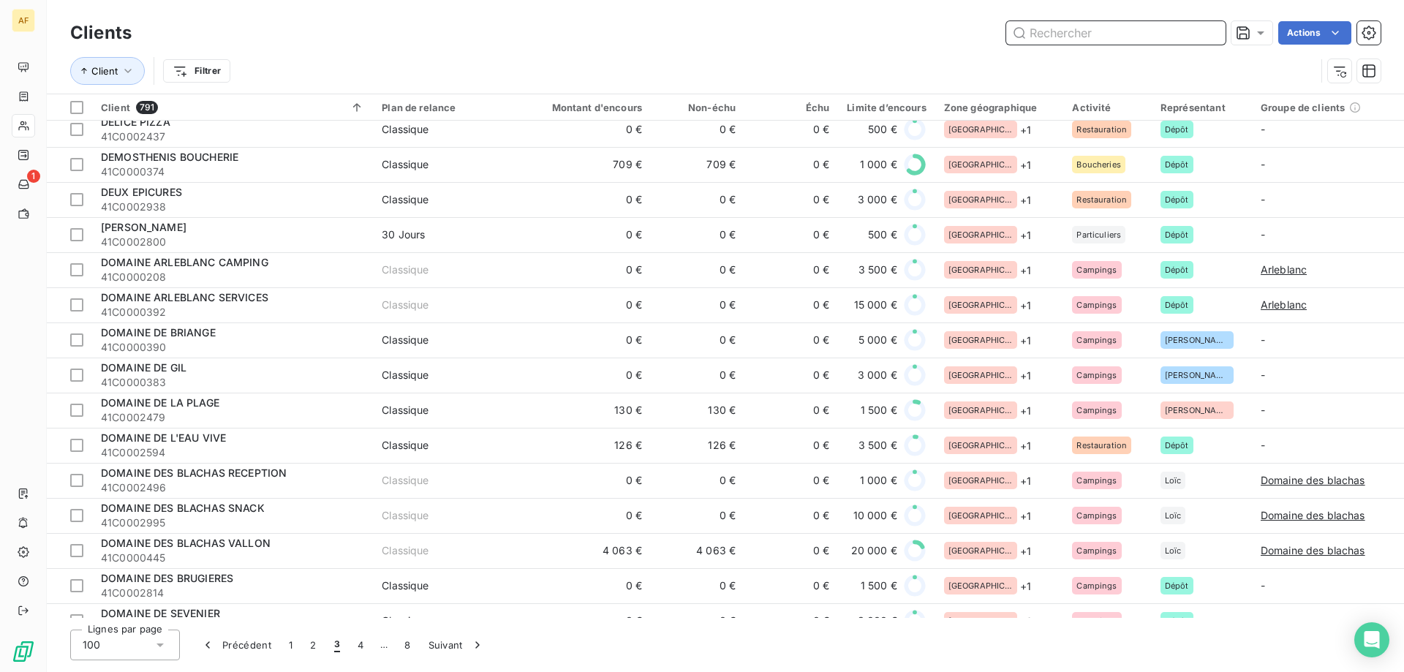
scroll to position [1462, 0]
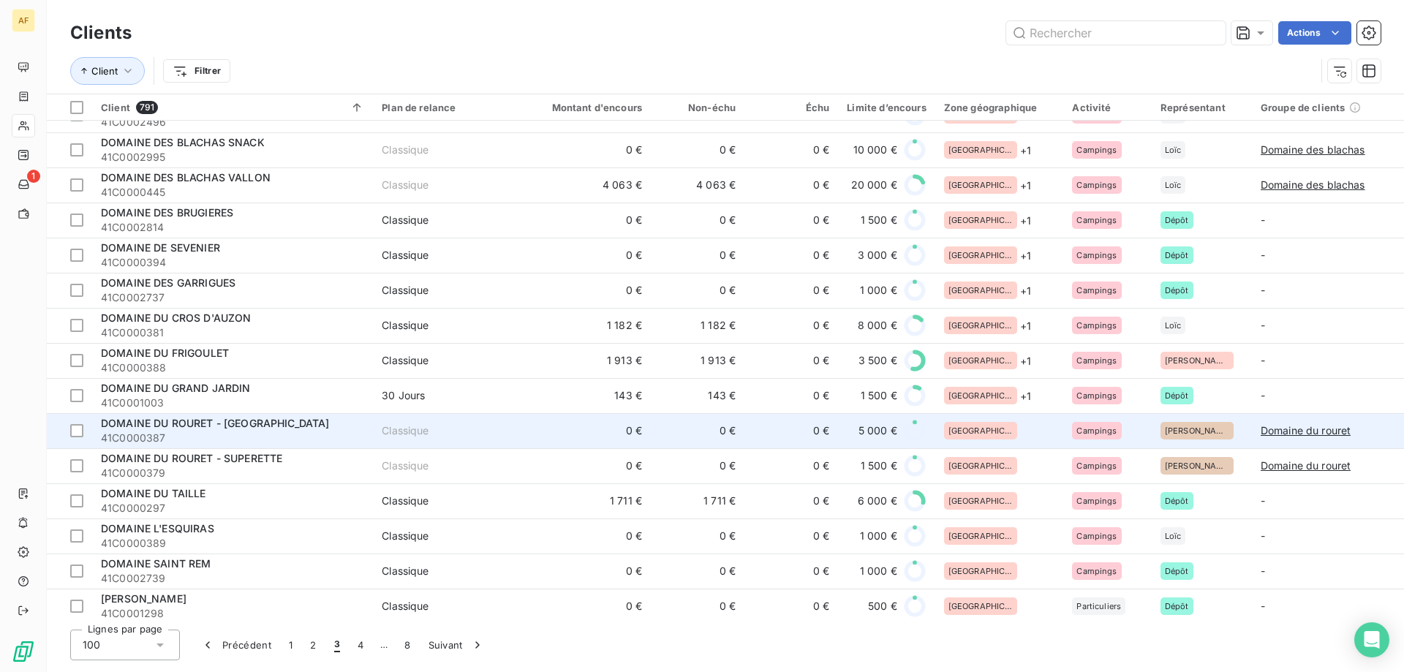
click at [1024, 428] on div "[GEOGRAPHIC_DATA]" at bounding box center [999, 431] width 111 height 18
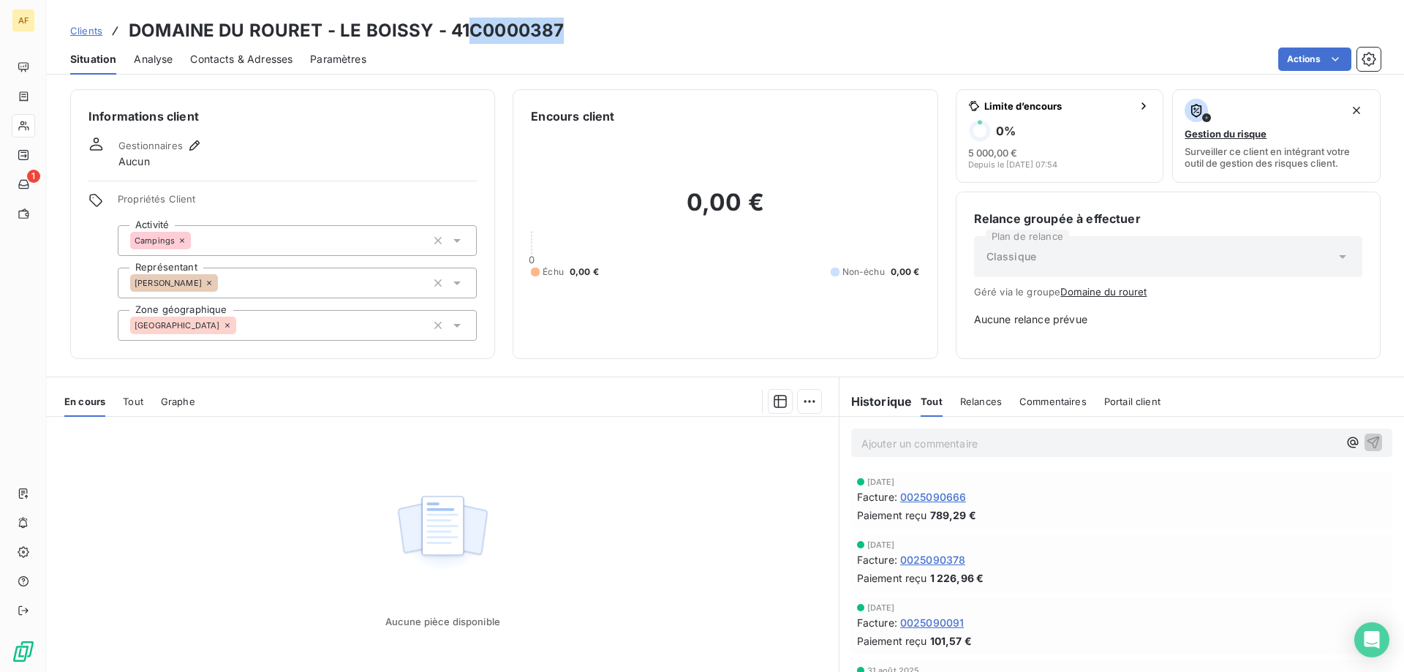
drag, startPoint x: 471, startPoint y: 21, endPoint x: 566, endPoint y: 29, distance: 95.3
click at [566, 29] on div "Clients DOMAINE DU ROURET - LE BOISSY - 41C0000387" at bounding box center [725, 31] width 1357 height 26
click at [338, 316] on div "[GEOGRAPHIC_DATA]" at bounding box center [297, 325] width 359 height 31
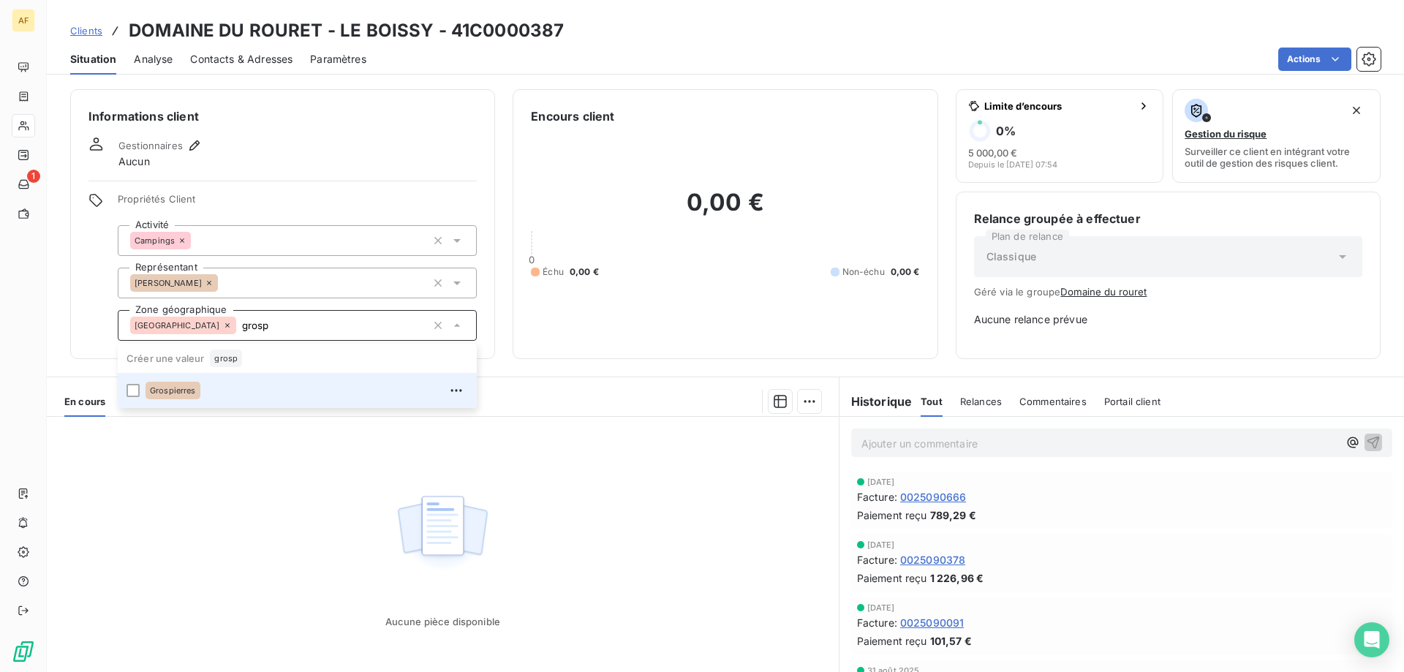
click at [309, 401] on div "Grospierres" at bounding box center [306, 390] width 322 height 23
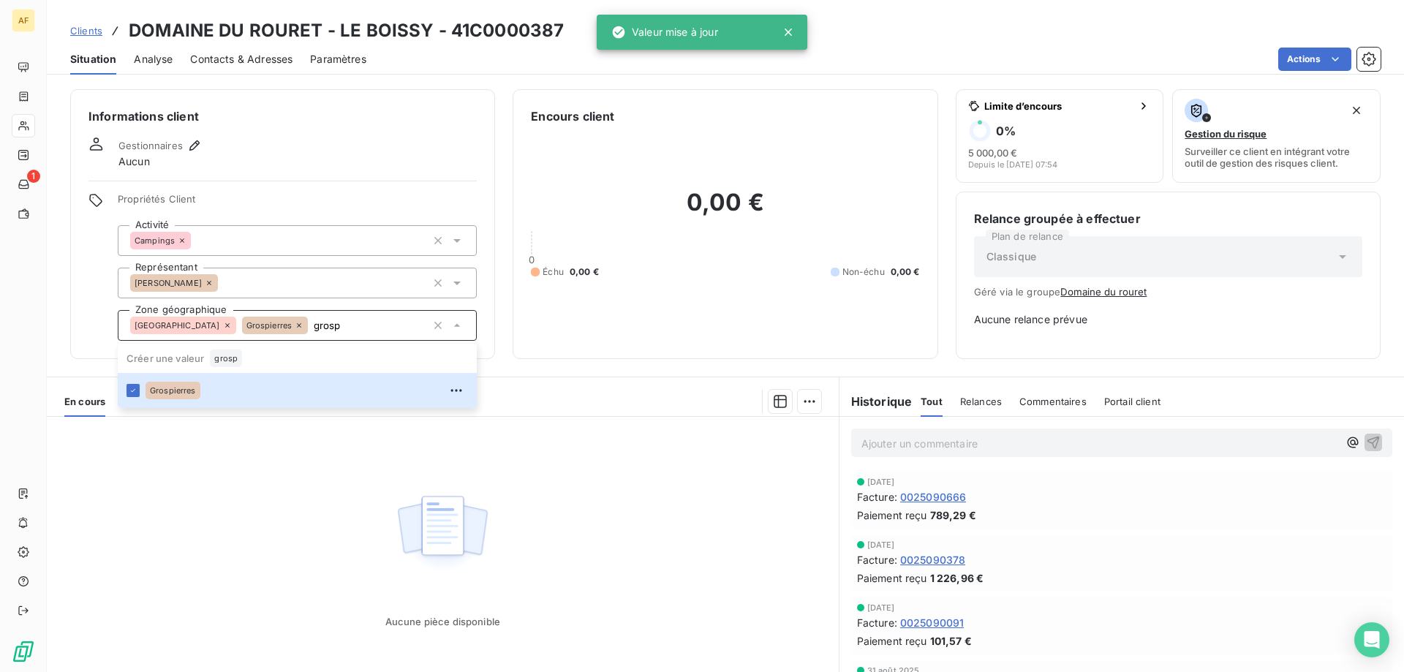
type input "grosp"
click at [207, 491] on div "Aucune pièce disponible" at bounding box center [443, 557] width 792 height 281
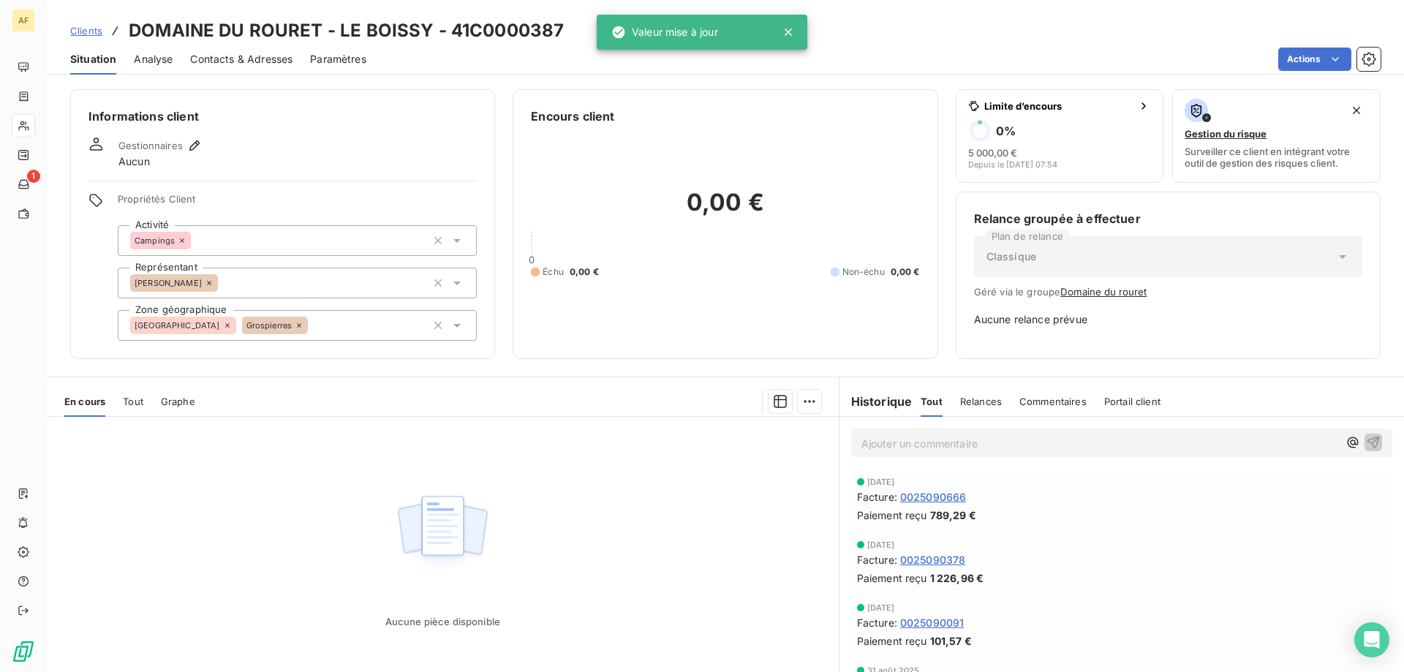
click at [94, 30] on span "Clients" at bounding box center [86, 31] width 32 height 12
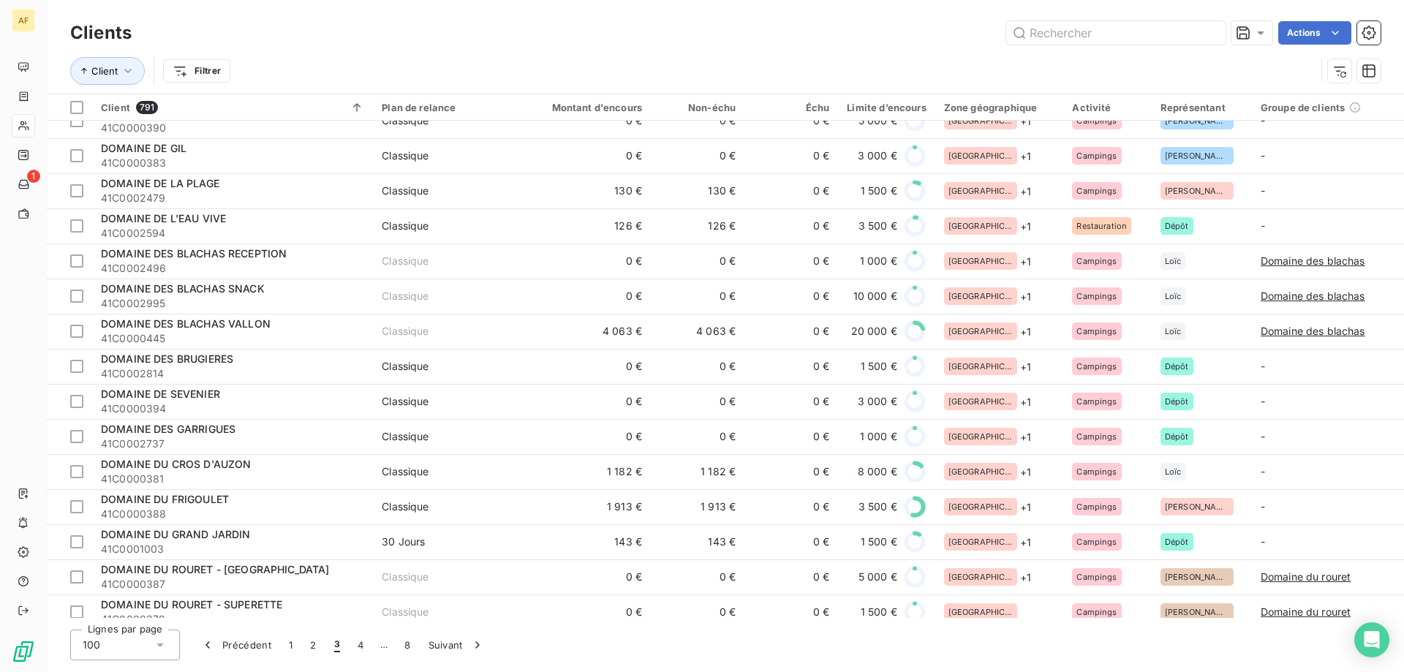
scroll to position [1681, 0]
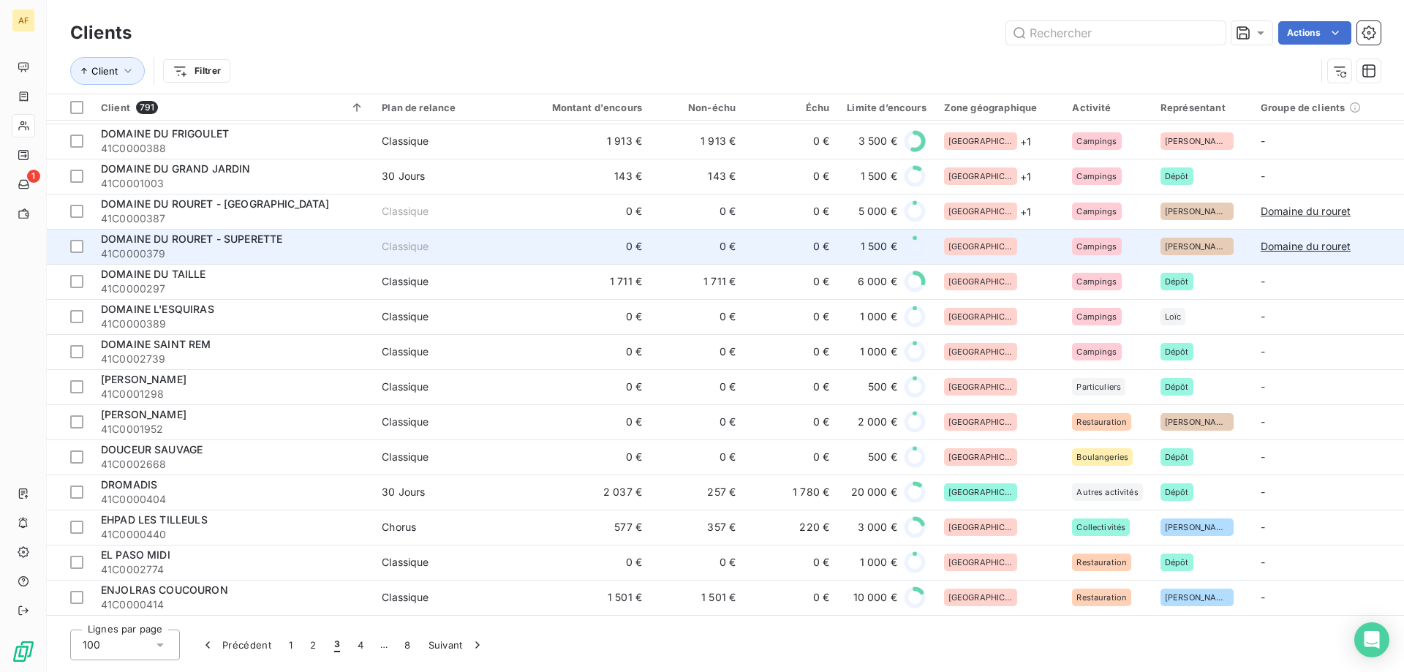
click at [1000, 254] on div "[GEOGRAPHIC_DATA]" at bounding box center [999, 247] width 111 height 18
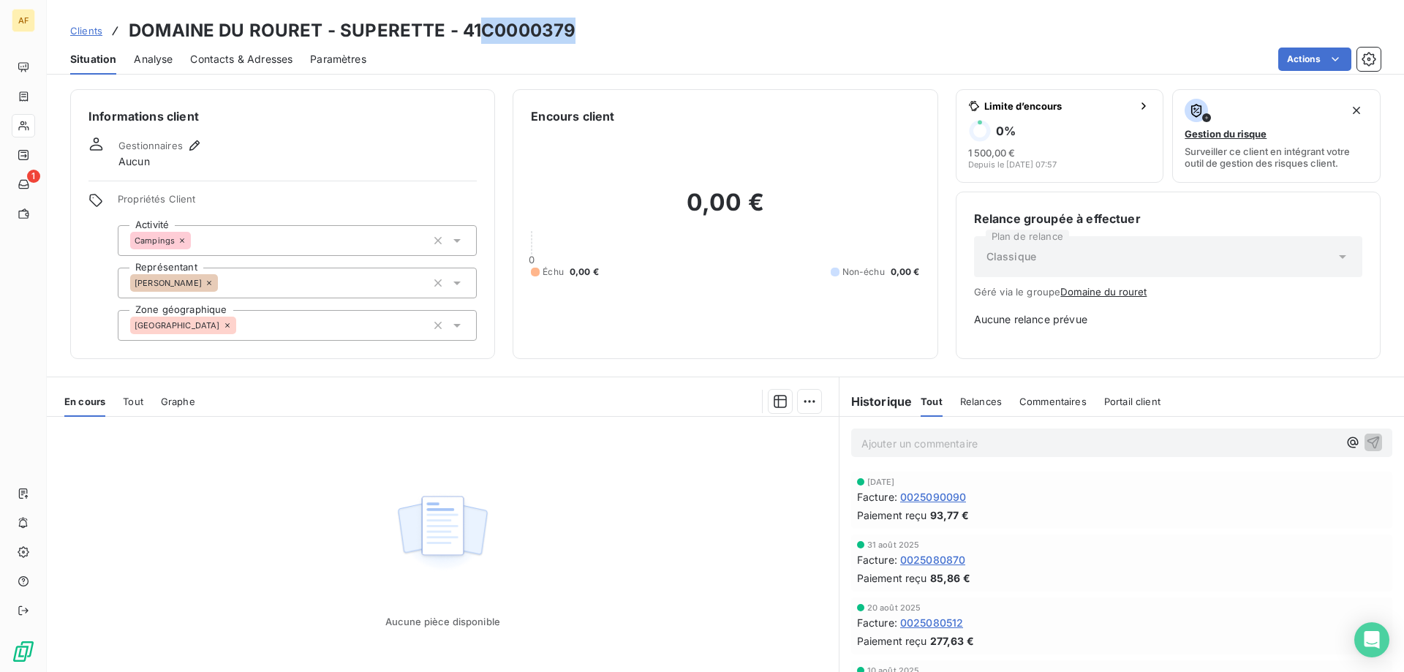
drag, startPoint x: 486, startPoint y: 30, endPoint x: 581, endPoint y: 29, distance: 95.0
click at [581, 29] on div "Clients DOMAINE DU ROURET - SUPERETTE - 41C0000379" at bounding box center [725, 31] width 1357 height 26
click at [280, 317] on div "[GEOGRAPHIC_DATA]" at bounding box center [297, 325] width 359 height 31
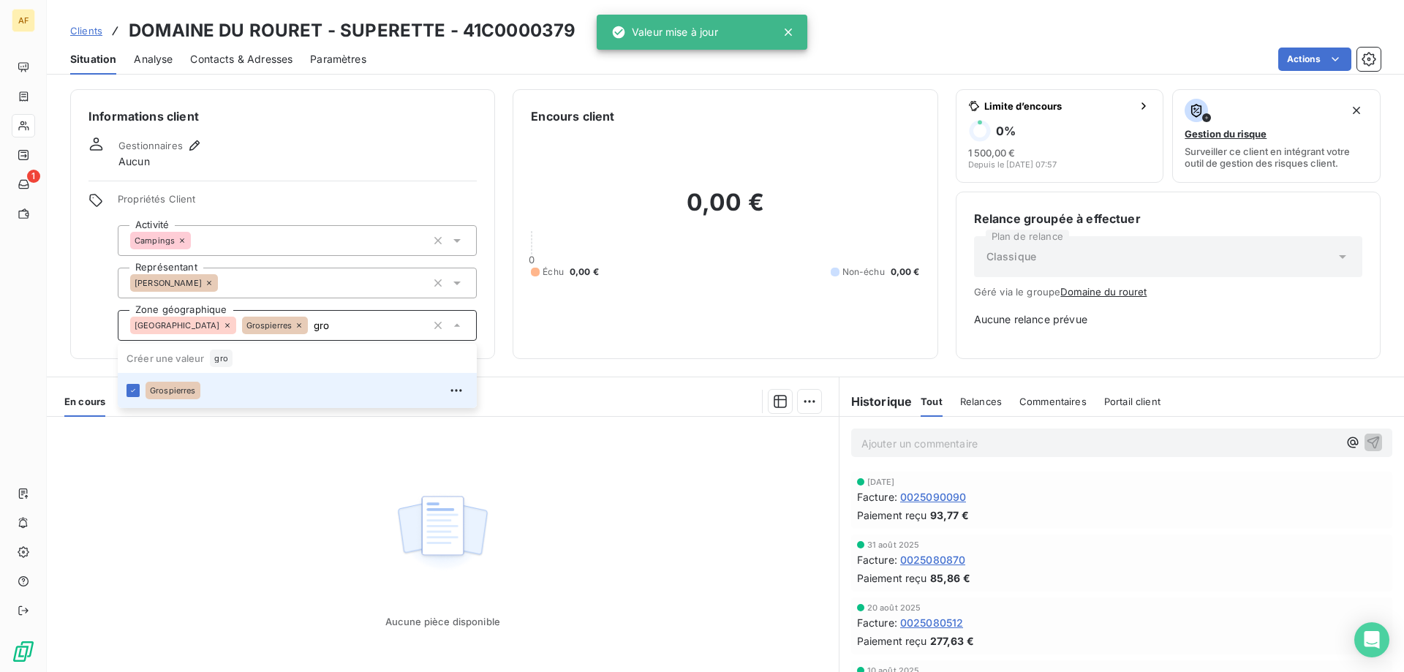
type input "gro"
click at [217, 509] on div "Aucune pièce disponible" at bounding box center [443, 557] width 792 height 281
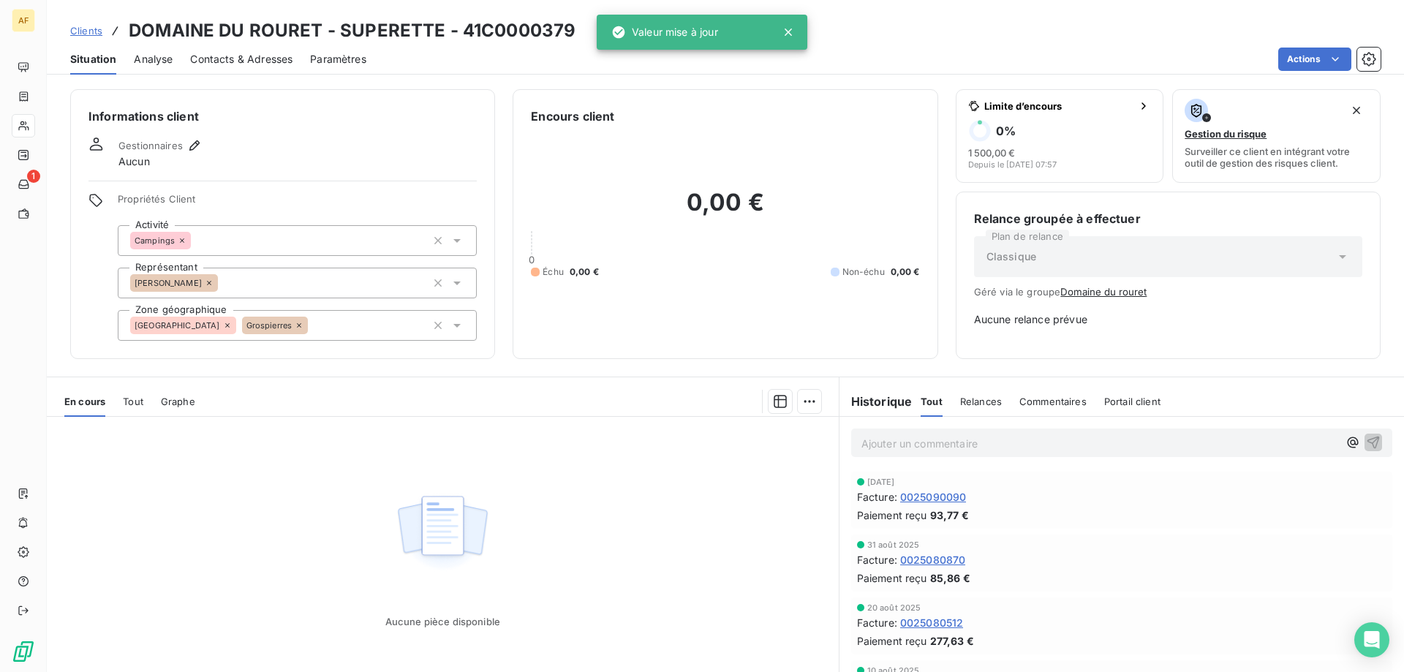
click at [95, 25] on span "Clients" at bounding box center [86, 31] width 32 height 12
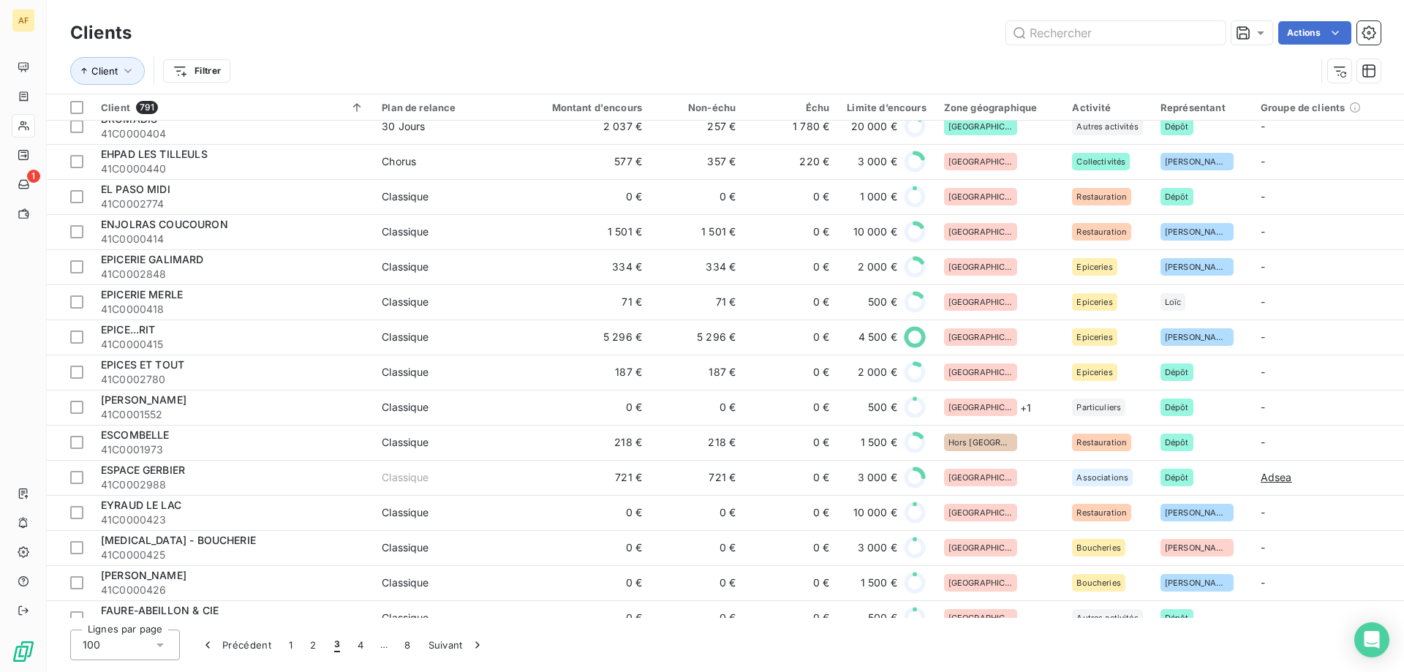
scroll to position [1608, 0]
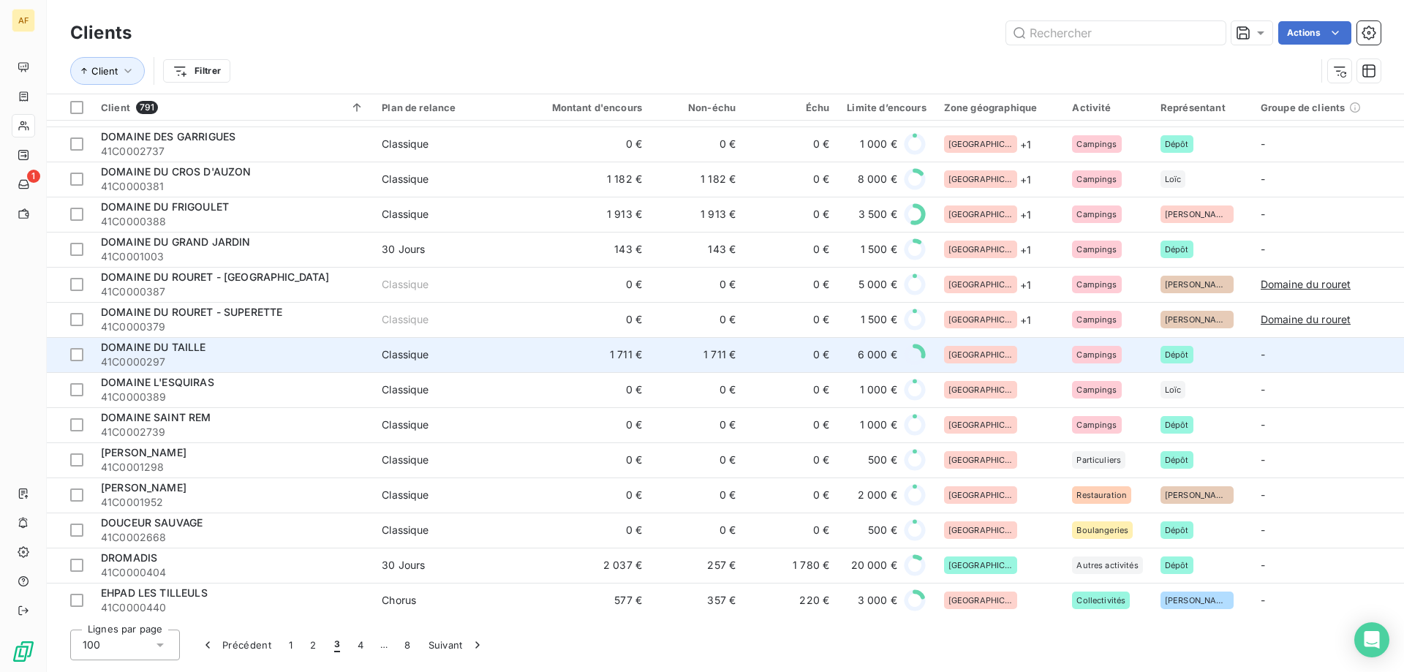
click at [1012, 349] on div "[GEOGRAPHIC_DATA]" at bounding box center [999, 355] width 111 height 18
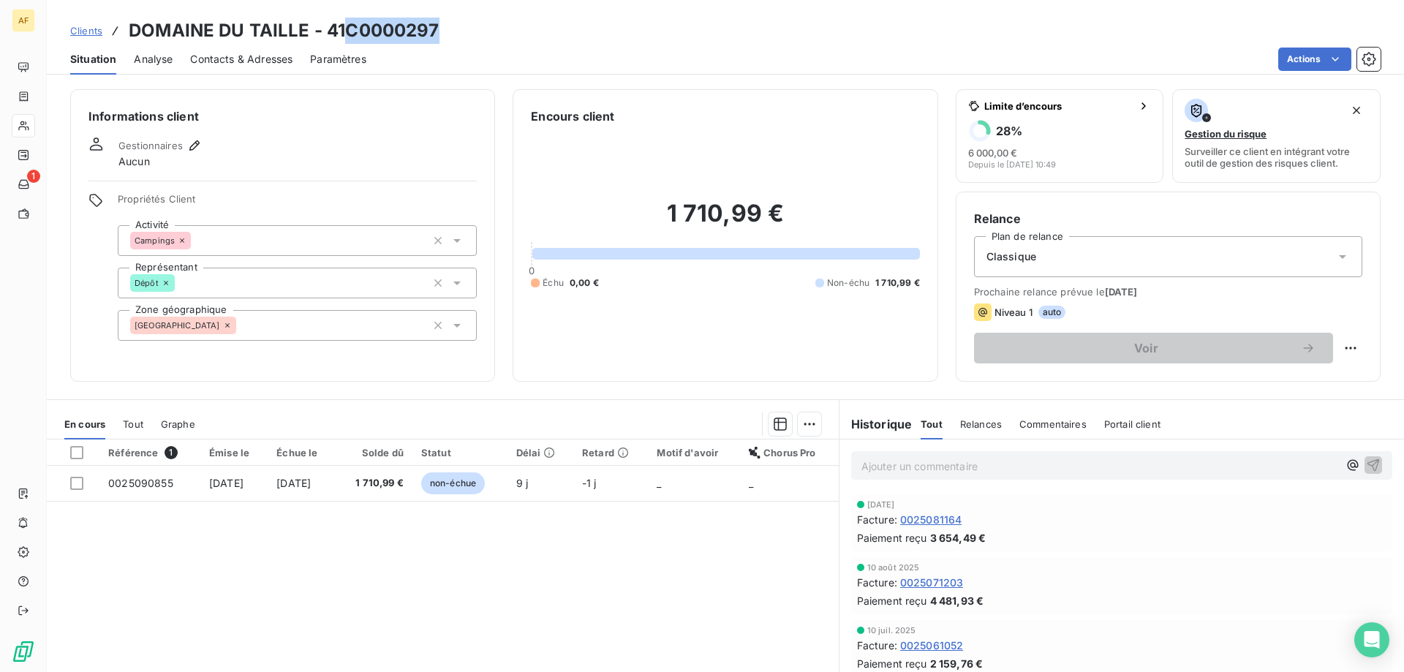
drag, startPoint x: 348, startPoint y: 27, endPoint x: 441, endPoint y: 28, distance: 92.9
click at [441, 28] on div "Clients DOMAINE DU TAILLE - 41C0000297" at bounding box center [725, 31] width 1357 height 26
click at [329, 335] on div "[GEOGRAPHIC_DATA]" at bounding box center [297, 325] width 359 height 31
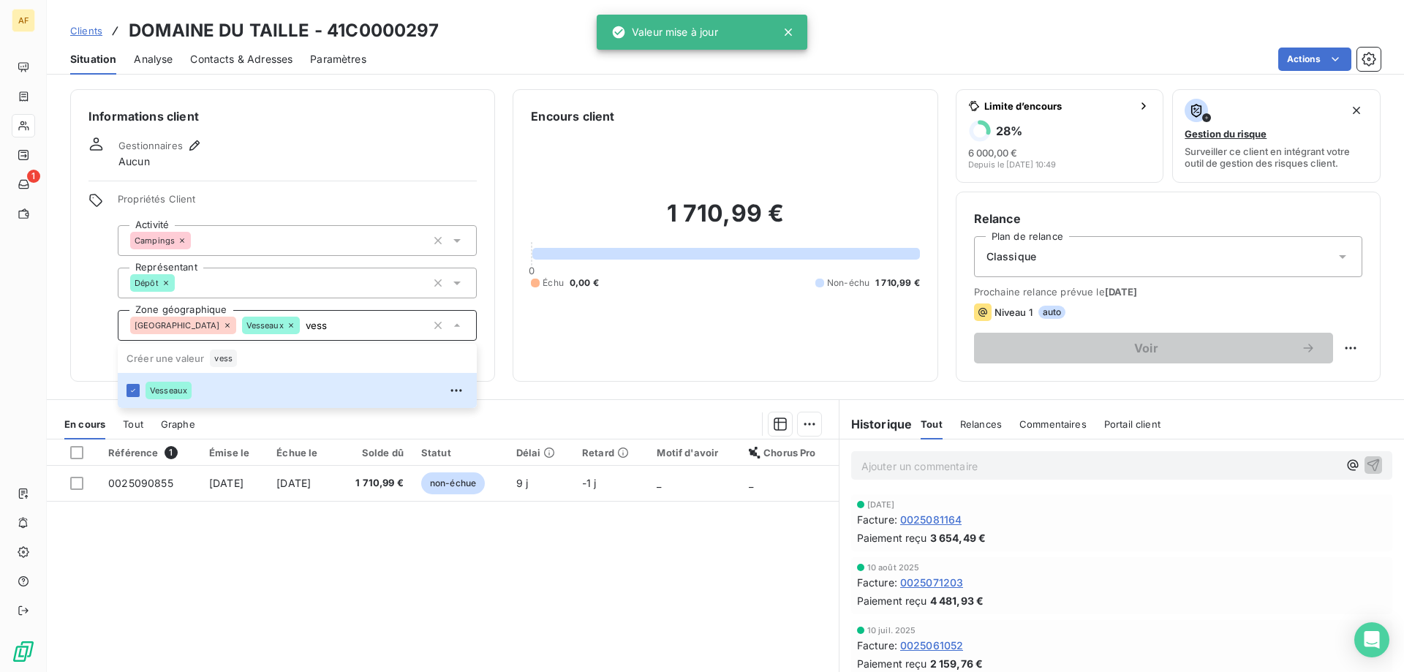
type input "vess"
click at [375, 593] on div "Référence 1 Émise le Échue le Solde dû Statut Délai Retard Motif d'avoir Chorus…" at bounding box center [443, 579] width 792 height 281
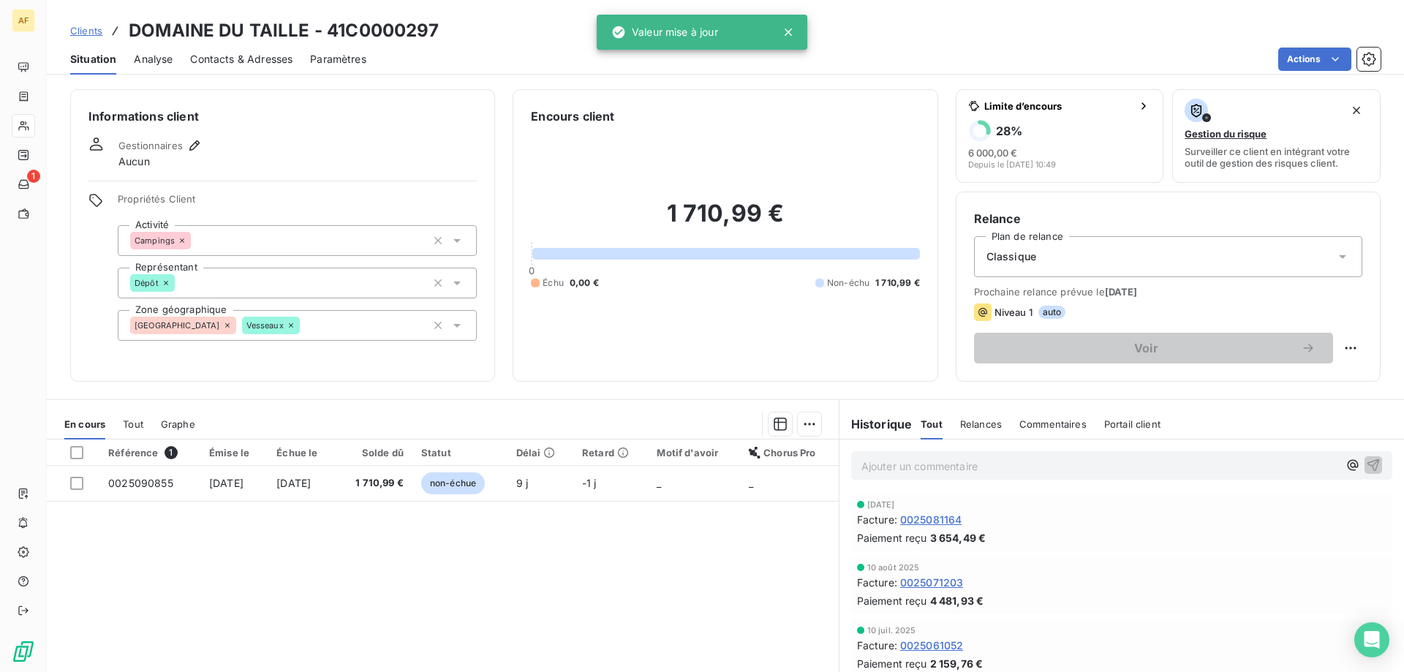
click at [96, 26] on span "Clients" at bounding box center [86, 31] width 32 height 12
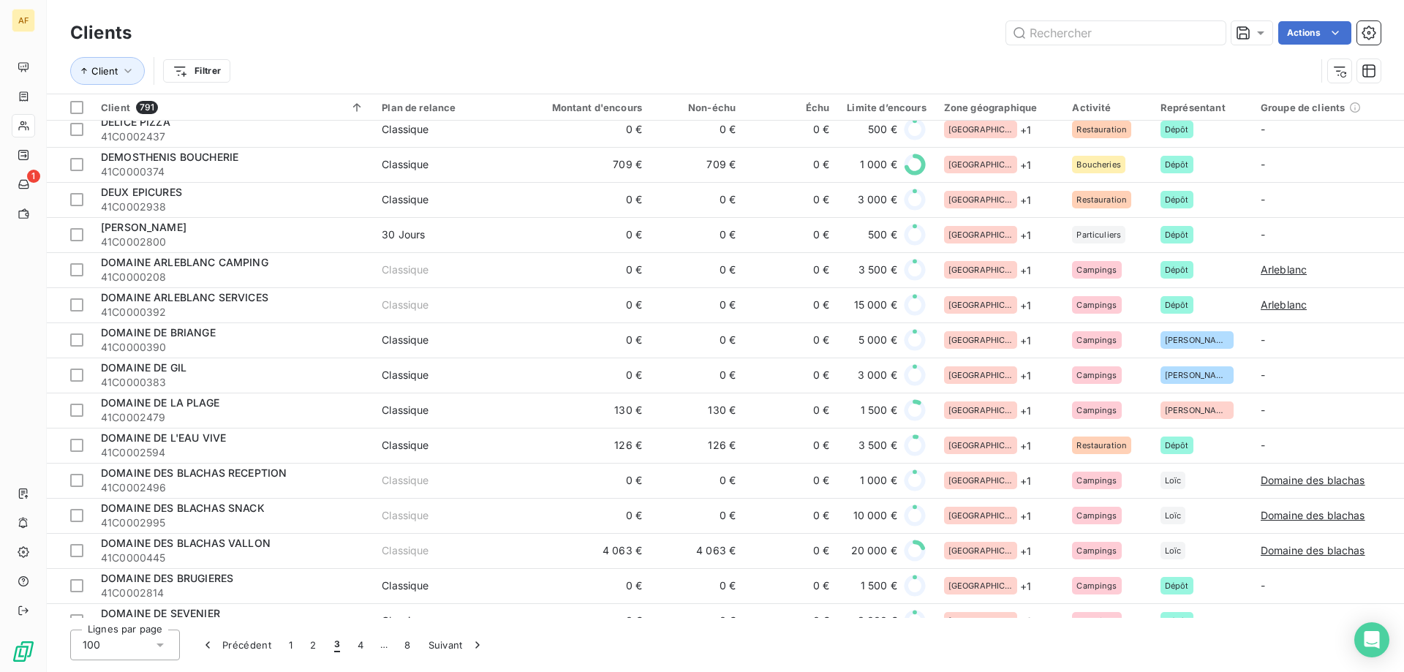
scroll to position [1681, 0]
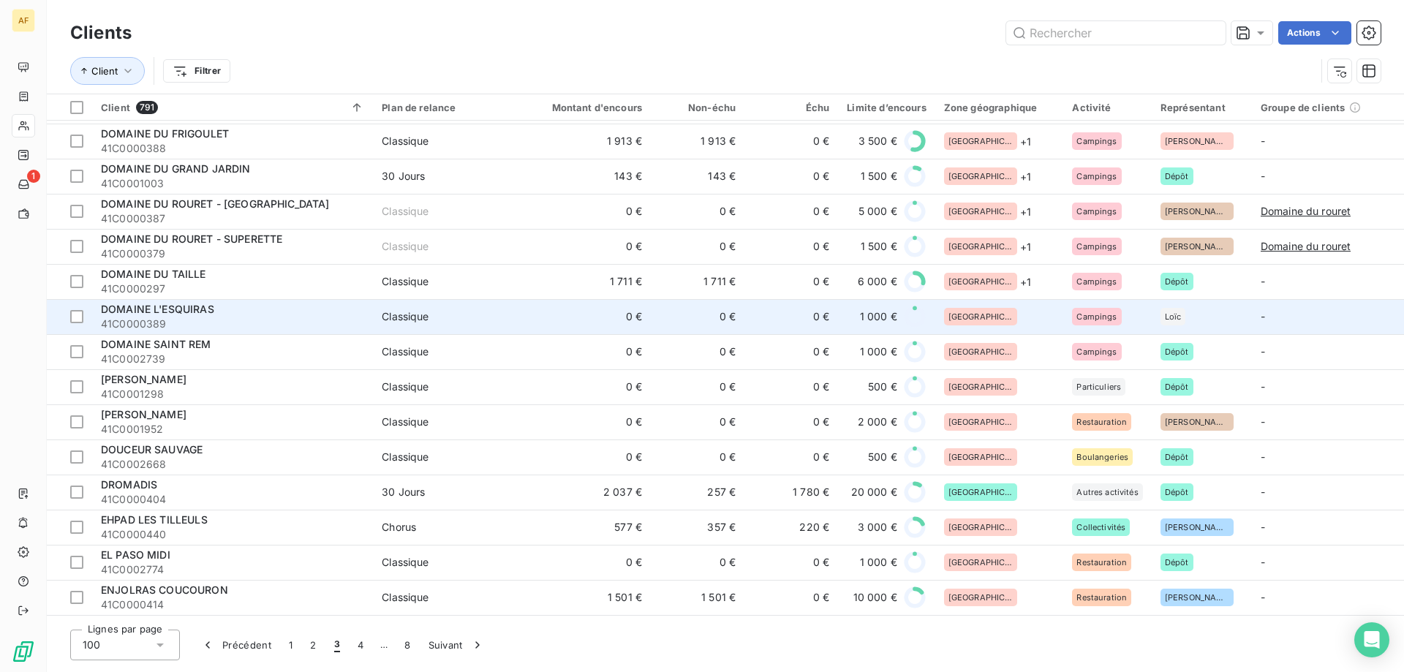
click at [1021, 306] on td "[GEOGRAPHIC_DATA]" at bounding box center [999, 316] width 129 height 35
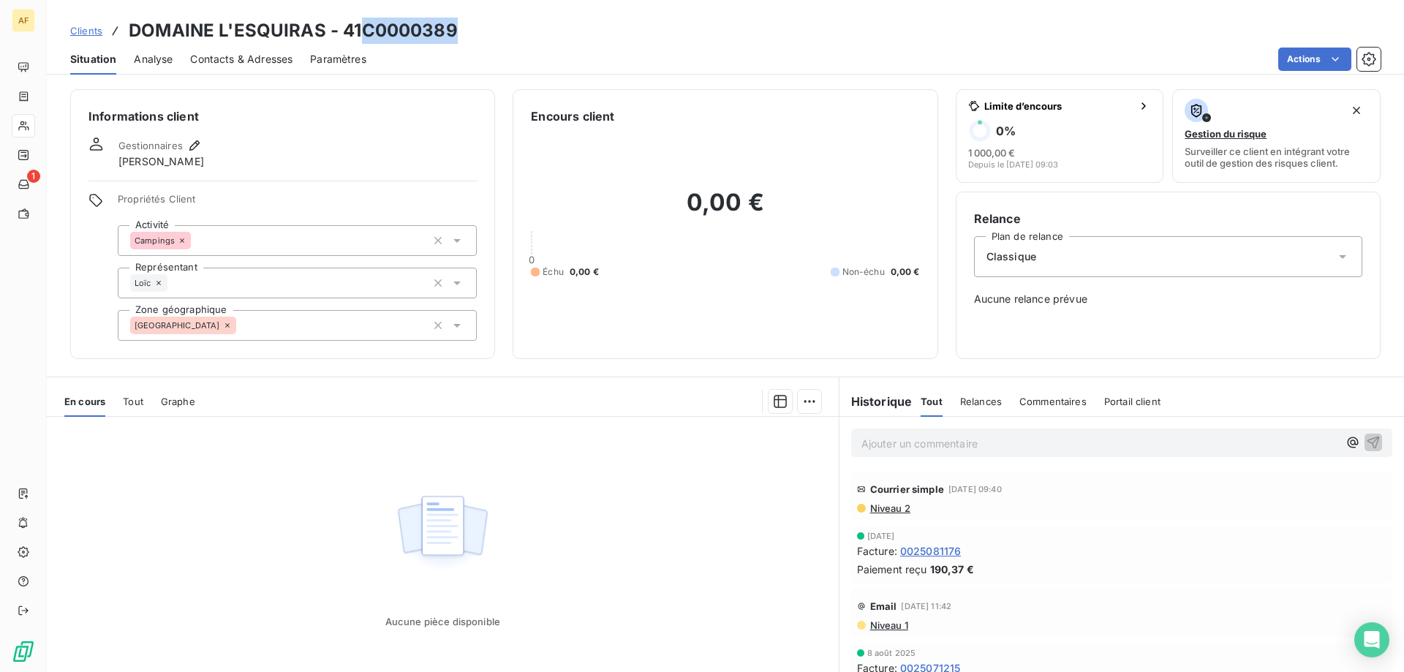
drag, startPoint x: 363, startPoint y: 23, endPoint x: 456, endPoint y: 35, distance: 93.6
click at [456, 35] on h3 "DOMAINE L'ESQUIRAS - 41C0000389" at bounding box center [293, 31] width 329 height 26
click at [317, 322] on div "[GEOGRAPHIC_DATA]" at bounding box center [297, 325] width 359 height 31
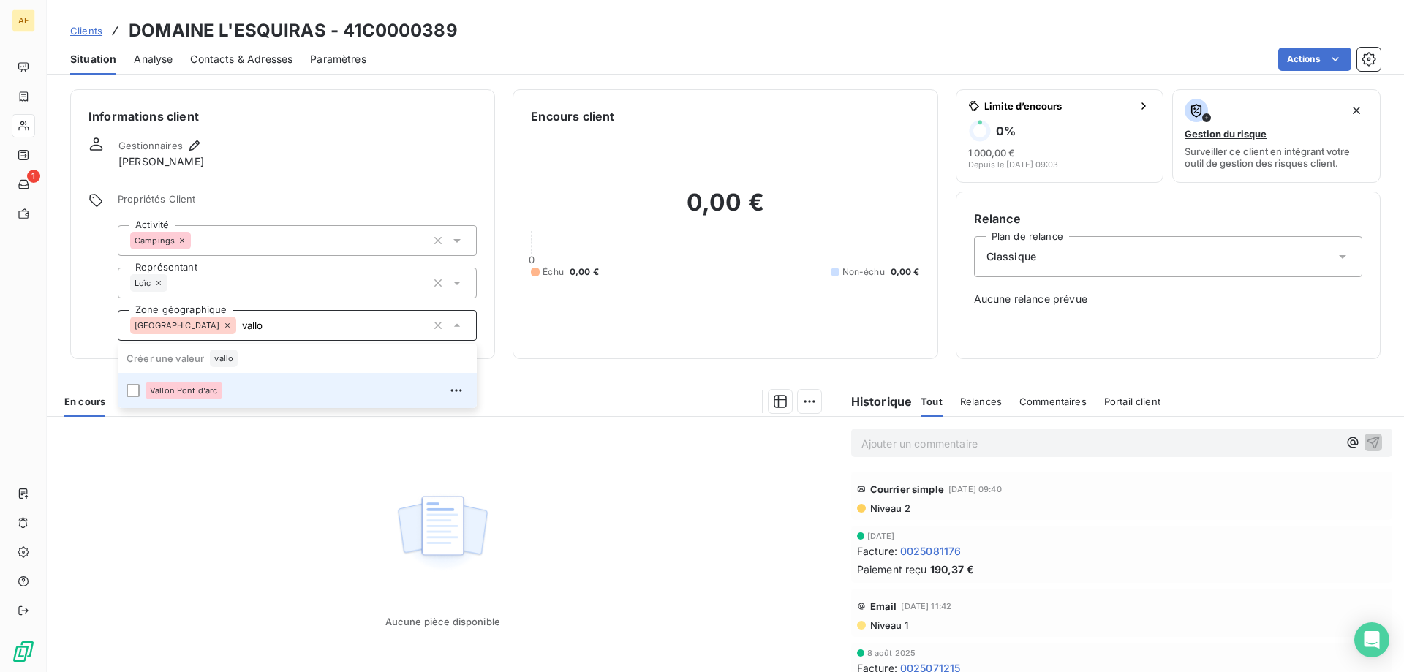
click at [284, 390] on div "Vallon Pont d'arc" at bounding box center [306, 390] width 322 height 23
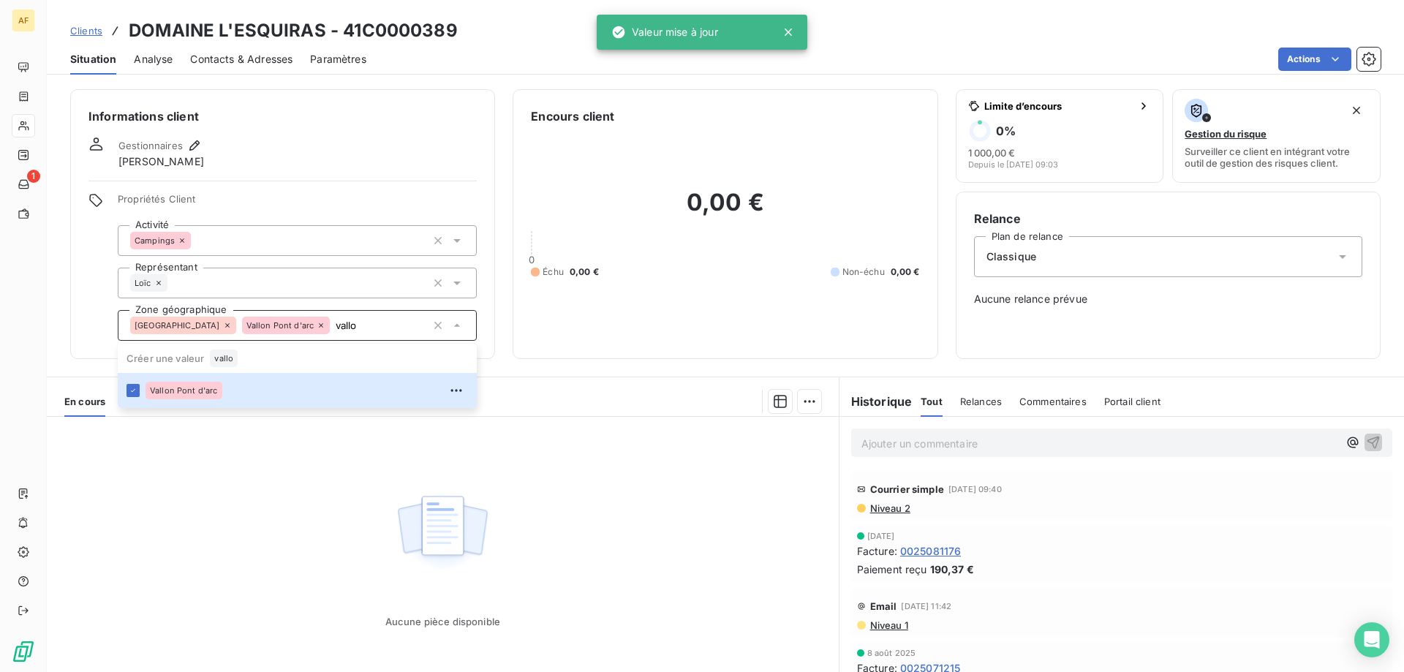
type input "vallo"
click at [269, 447] on div "Aucune pièce disponible" at bounding box center [443, 557] width 792 height 281
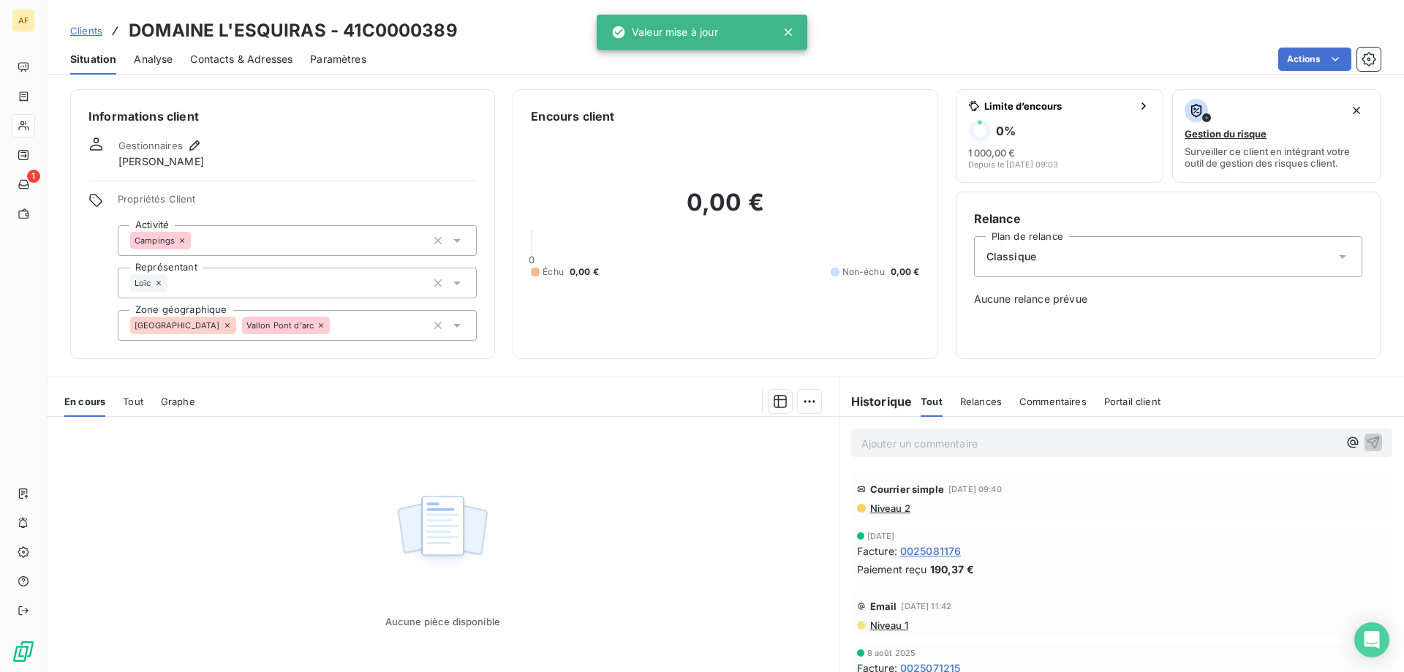
click at [103, 29] on div "Clients DOMAINE L'ESQUIRAS - 41C0000389" at bounding box center [263, 31] width 387 height 26
click at [98, 29] on span "Clients" at bounding box center [86, 31] width 32 height 12
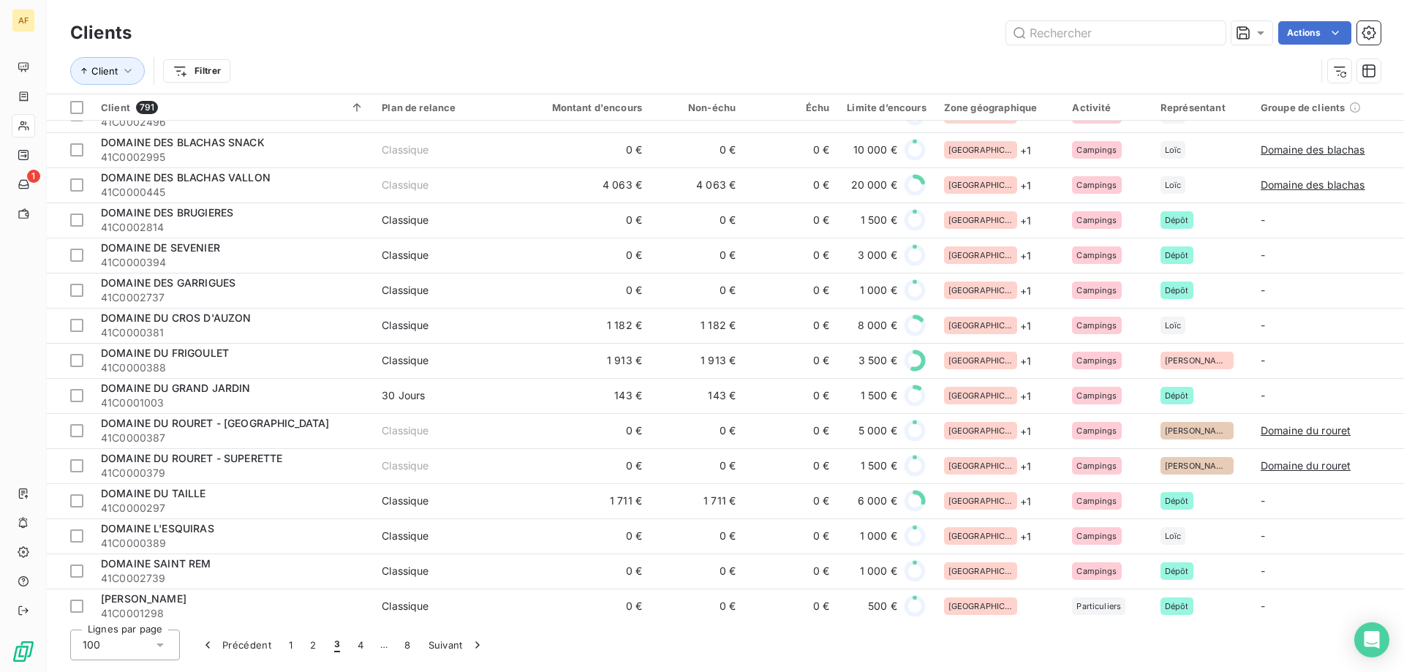
scroll to position [1755, 0]
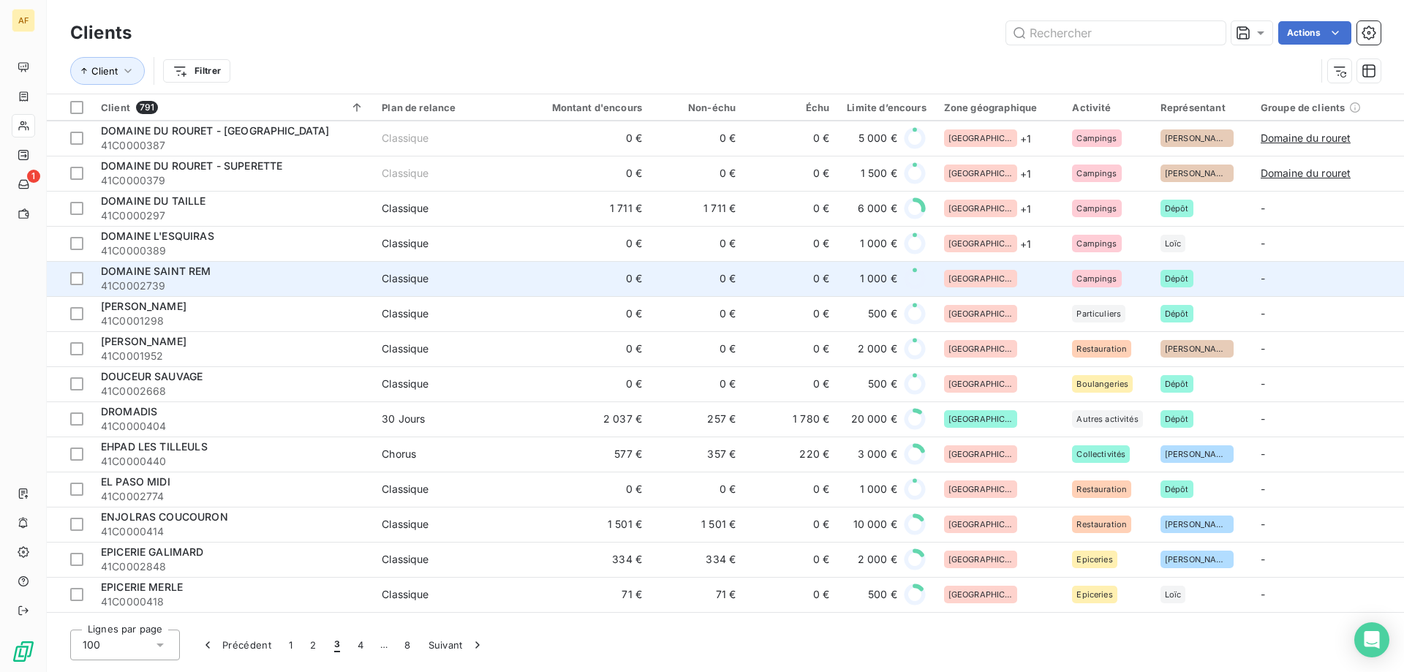
click at [995, 275] on div "[GEOGRAPHIC_DATA]" at bounding box center [999, 279] width 111 height 18
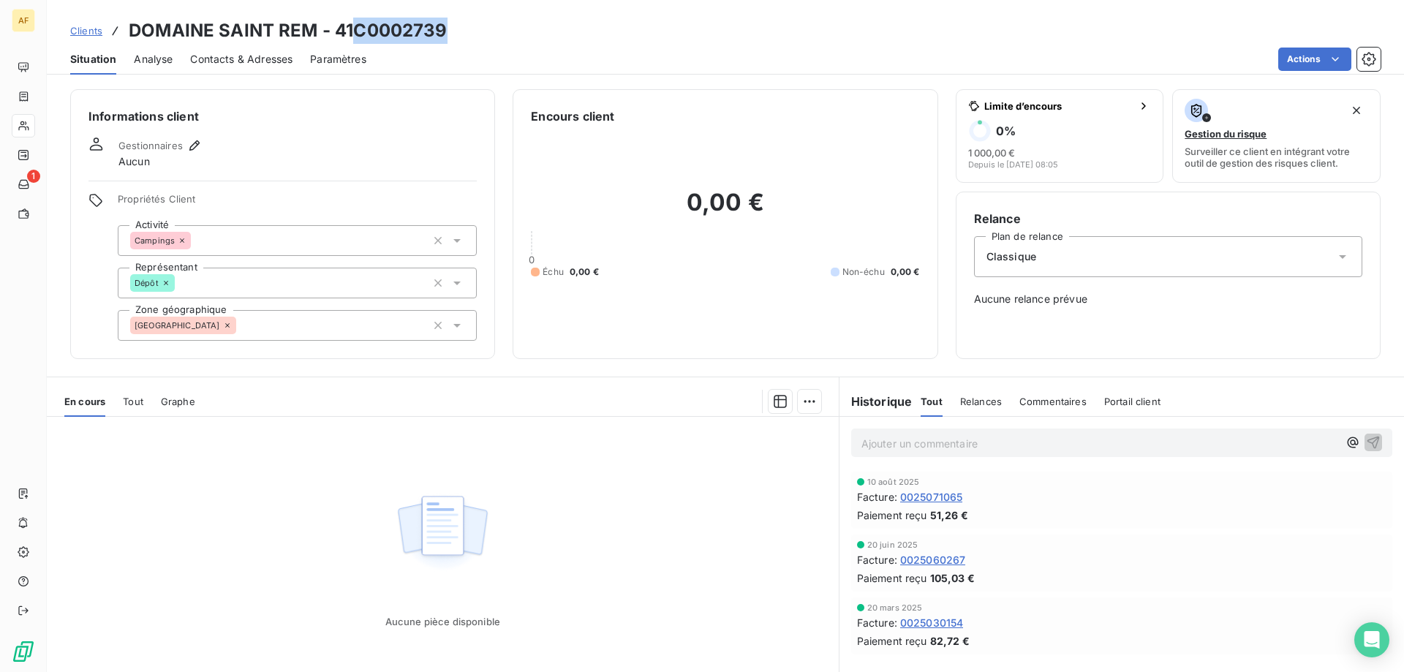
drag, startPoint x: 358, startPoint y: 30, endPoint x: 447, endPoint y: 33, distance: 88.5
click at [447, 33] on div "Clients DOMAINE SAINT REM - 41C0002739" at bounding box center [725, 31] width 1357 height 26
click at [349, 329] on div "[GEOGRAPHIC_DATA]" at bounding box center [297, 325] width 359 height 31
click at [263, 336] on div "Ardèche rem" at bounding box center [297, 325] width 359 height 31
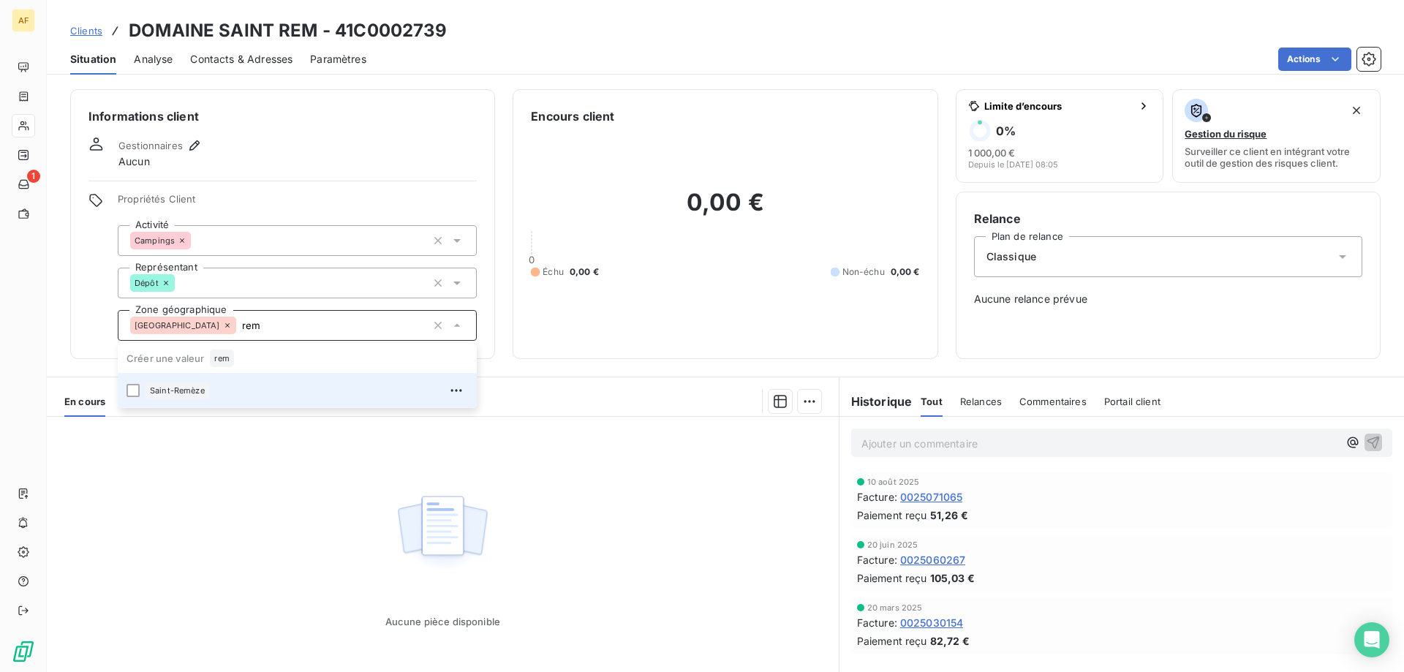
click at [232, 396] on div "Saint-Remèze" at bounding box center [306, 390] width 322 height 23
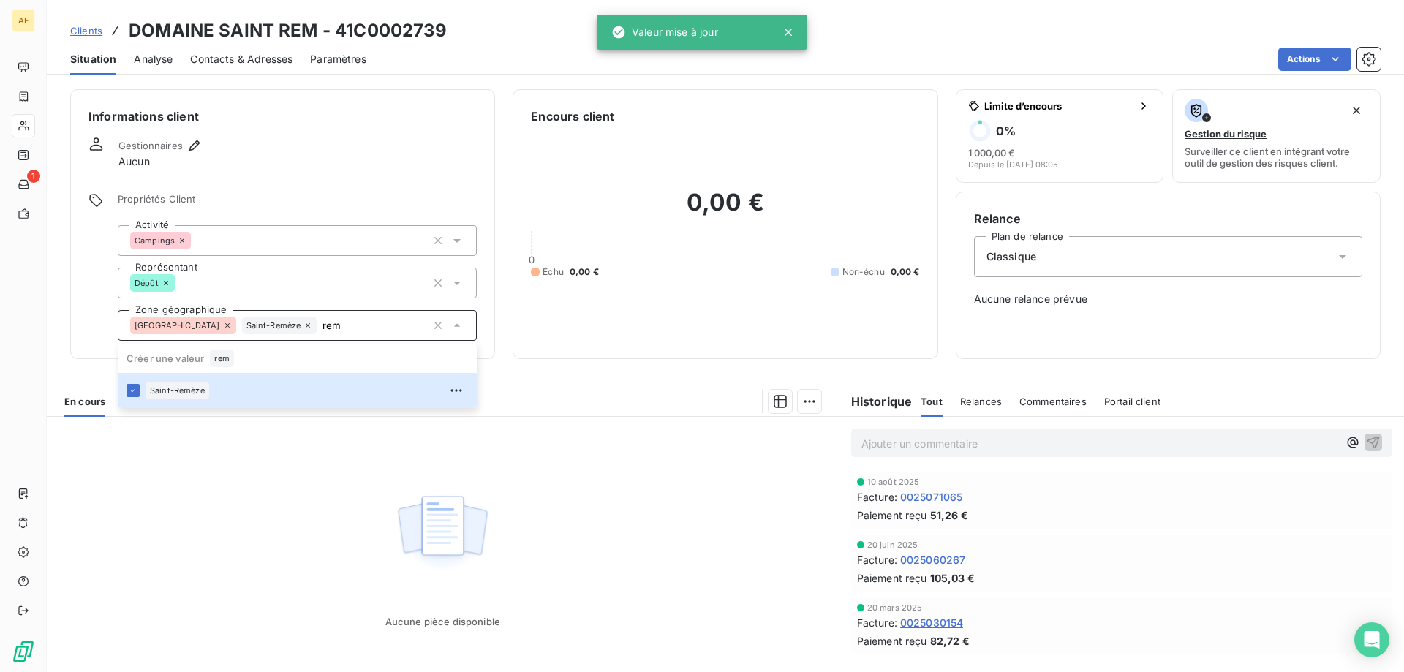
type input "rem"
click at [240, 530] on div "Aucune pièce disponible" at bounding box center [443, 557] width 792 height 281
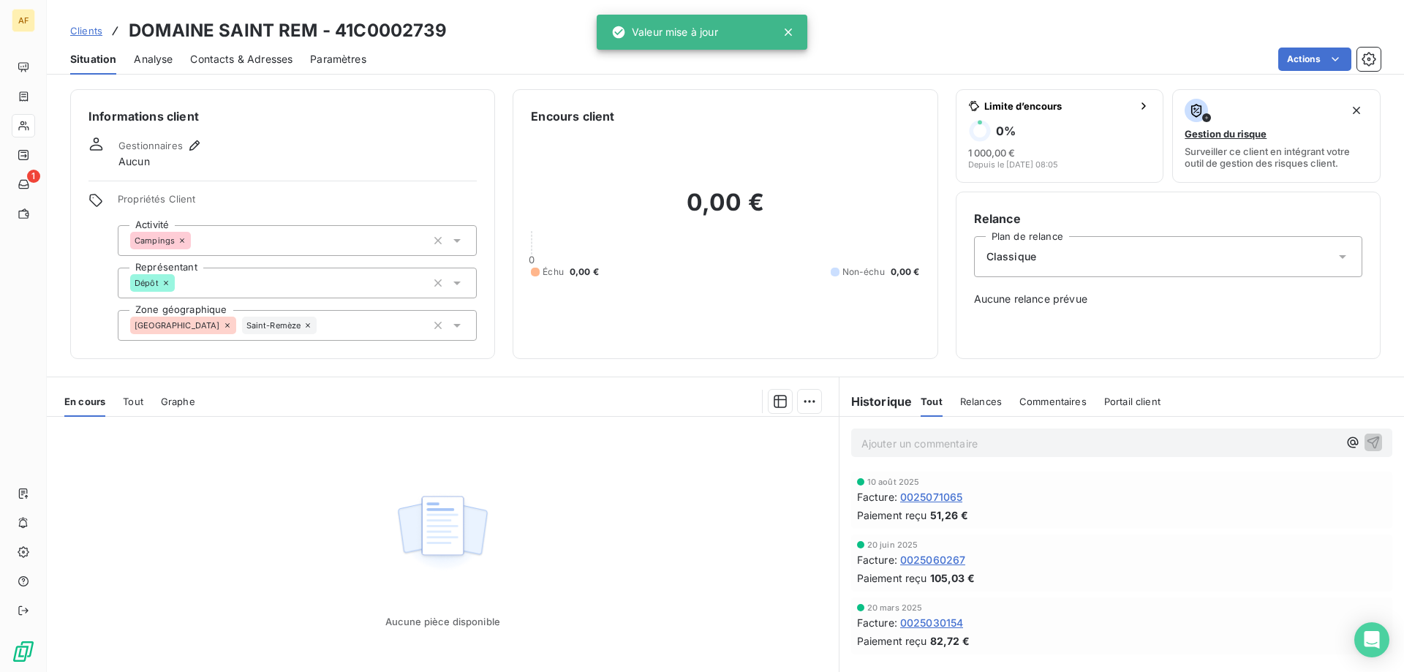
click at [89, 26] on span "Clients" at bounding box center [86, 31] width 32 height 12
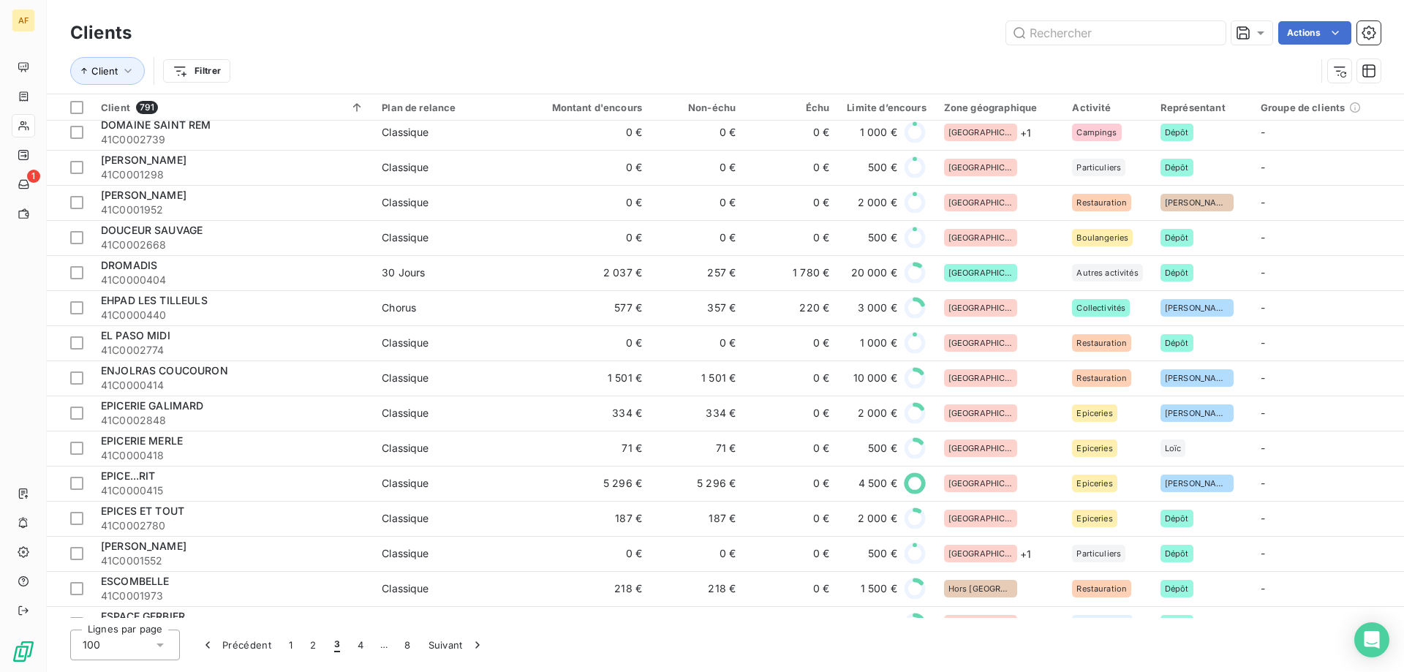
scroll to position [1755, 0]
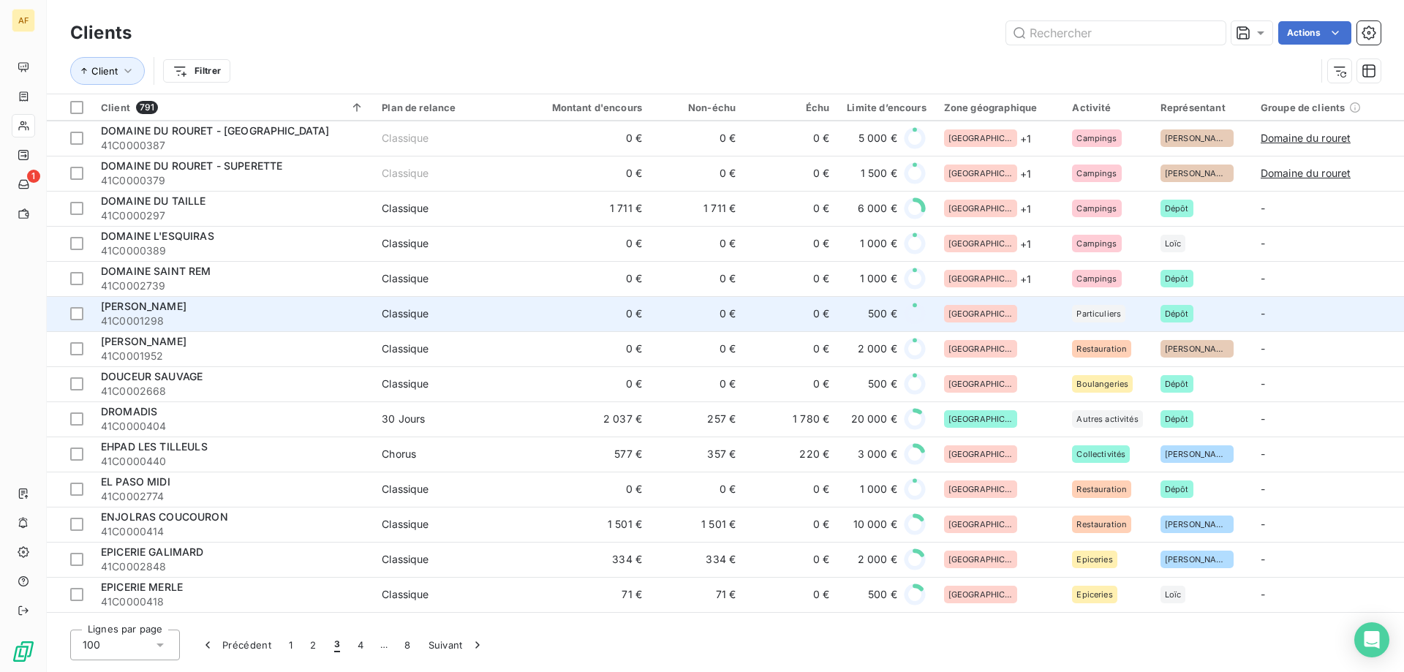
click at [1007, 304] on td "[GEOGRAPHIC_DATA]" at bounding box center [999, 313] width 129 height 35
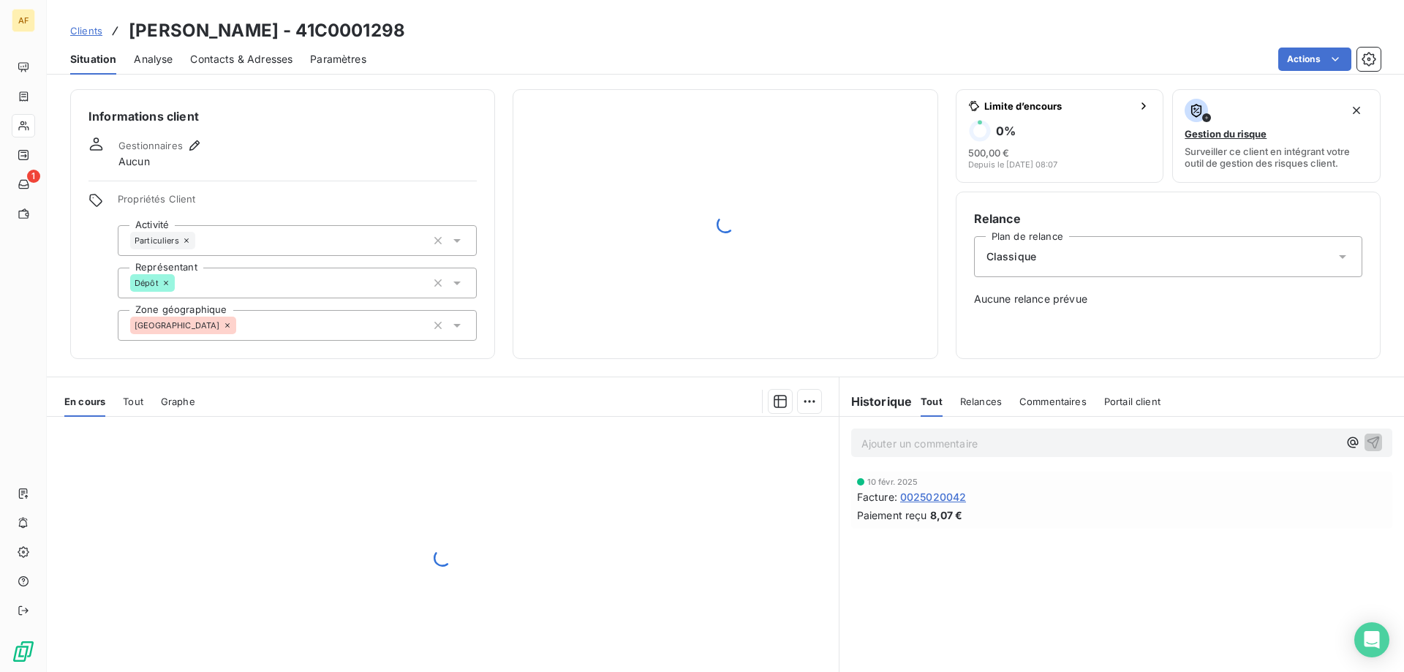
drag, startPoint x: 324, startPoint y: 28, endPoint x: 410, endPoint y: 28, distance: 86.3
click at [405, 28] on h3 "DOMINIQUE JOEL - 41C0001298" at bounding box center [267, 31] width 276 height 26
click at [371, 320] on div "[GEOGRAPHIC_DATA]" at bounding box center [297, 325] width 359 height 31
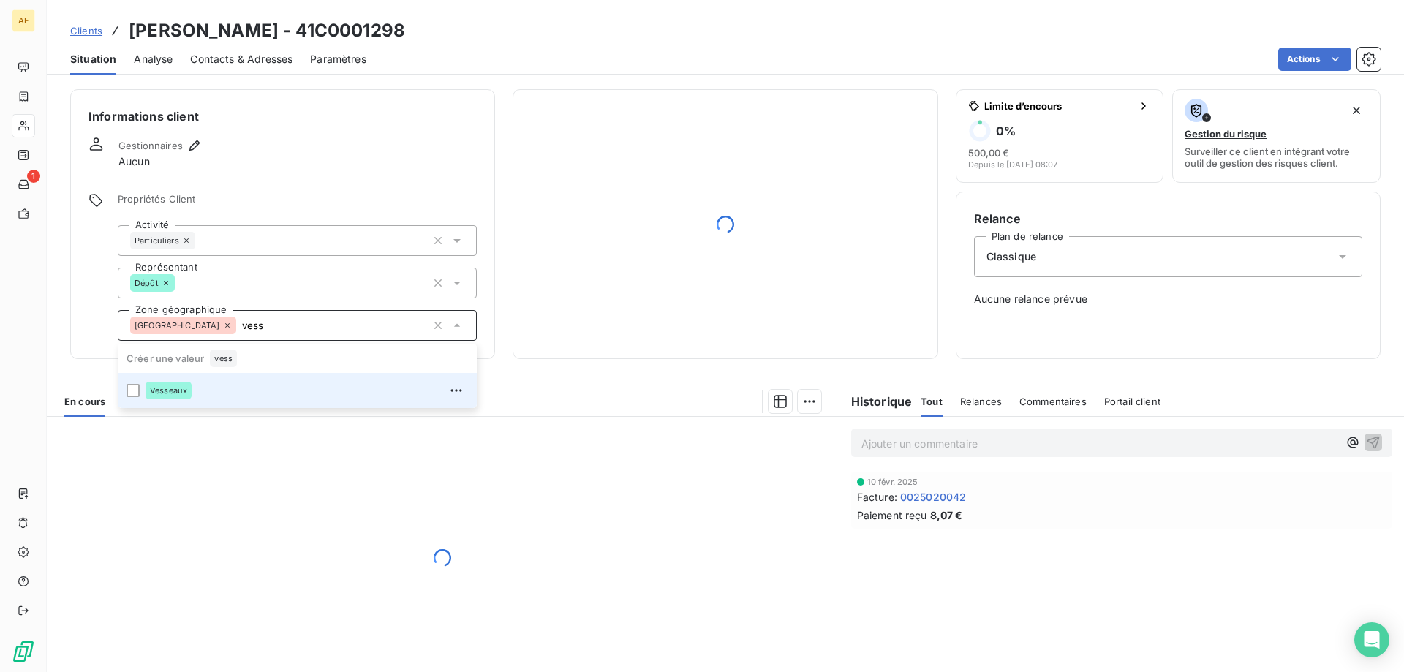
click at [327, 386] on div "Vesseaux" at bounding box center [306, 390] width 322 height 23
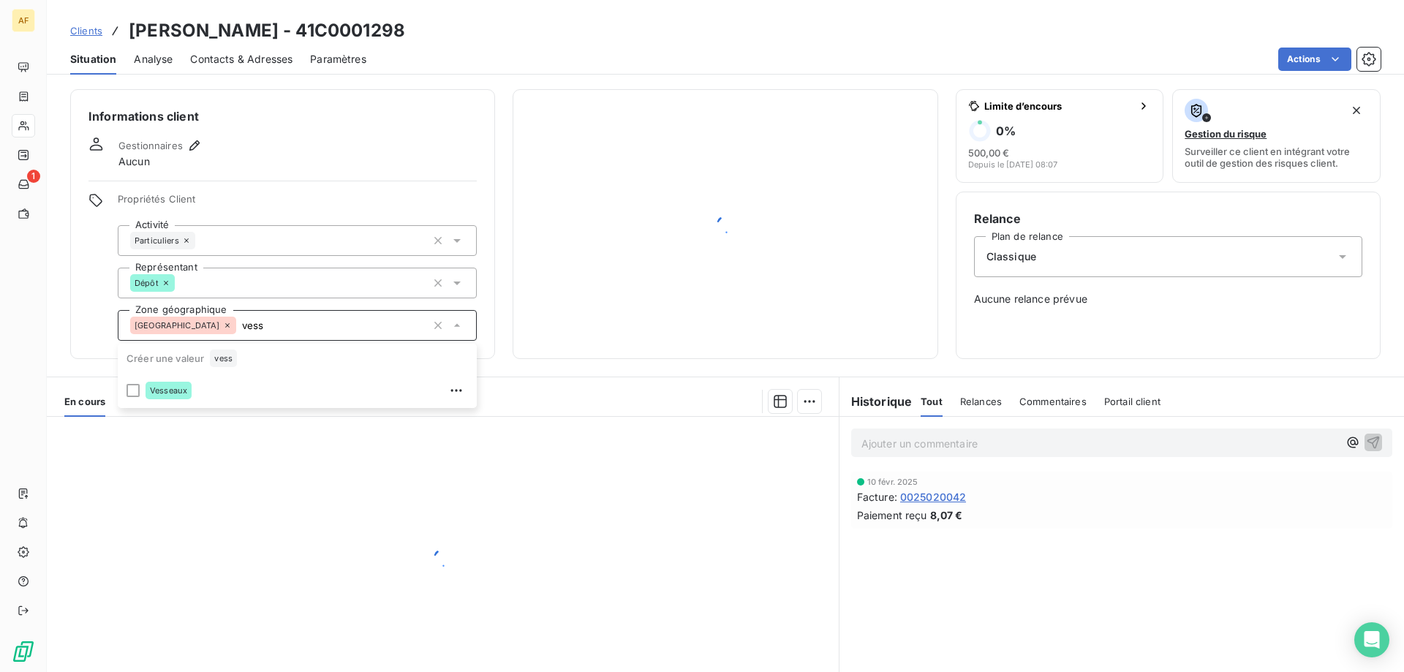
click at [327, 508] on div at bounding box center [443, 557] width 792 height 281
click at [297, 334] on div "Ardèche vess" at bounding box center [297, 325] width 359 height 31
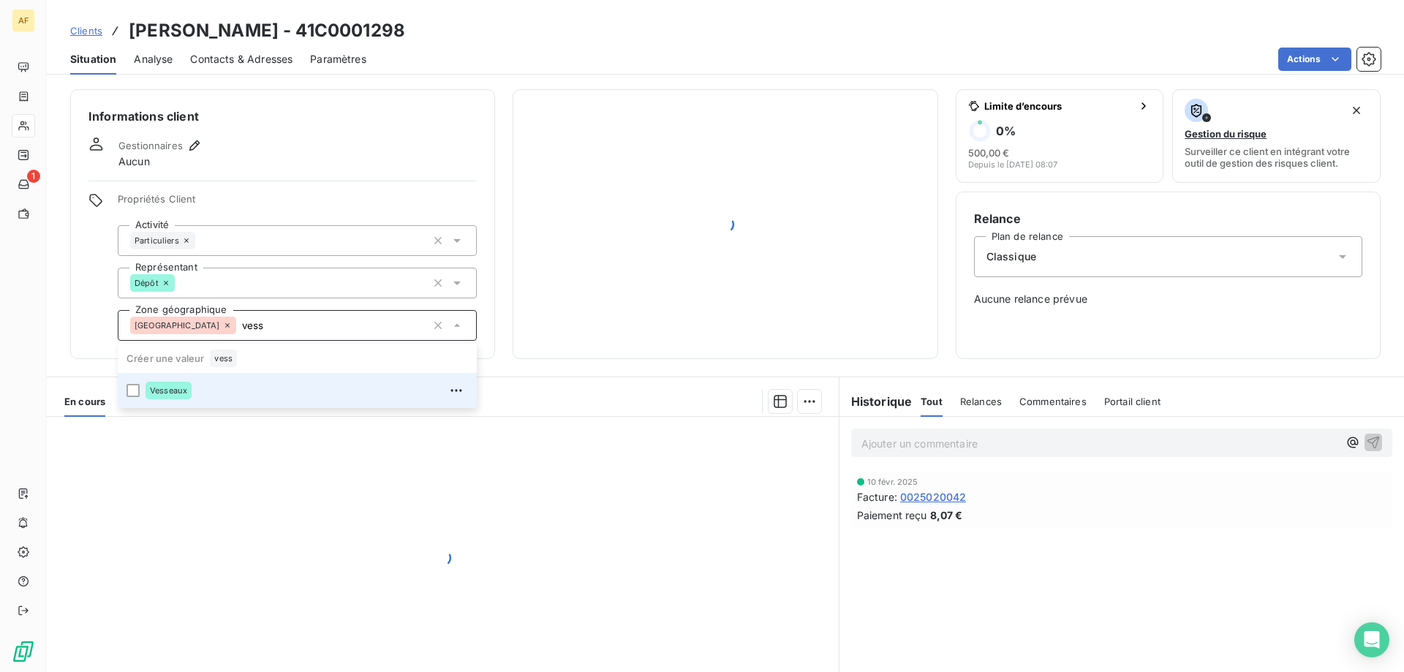
click at [241, 393] on div "Vesseaux" at bounding box center [306, 390] width 322 height 23
type input "vess"
click at [216, 522] on div at bounding box center [443, 557] width 792 height 281
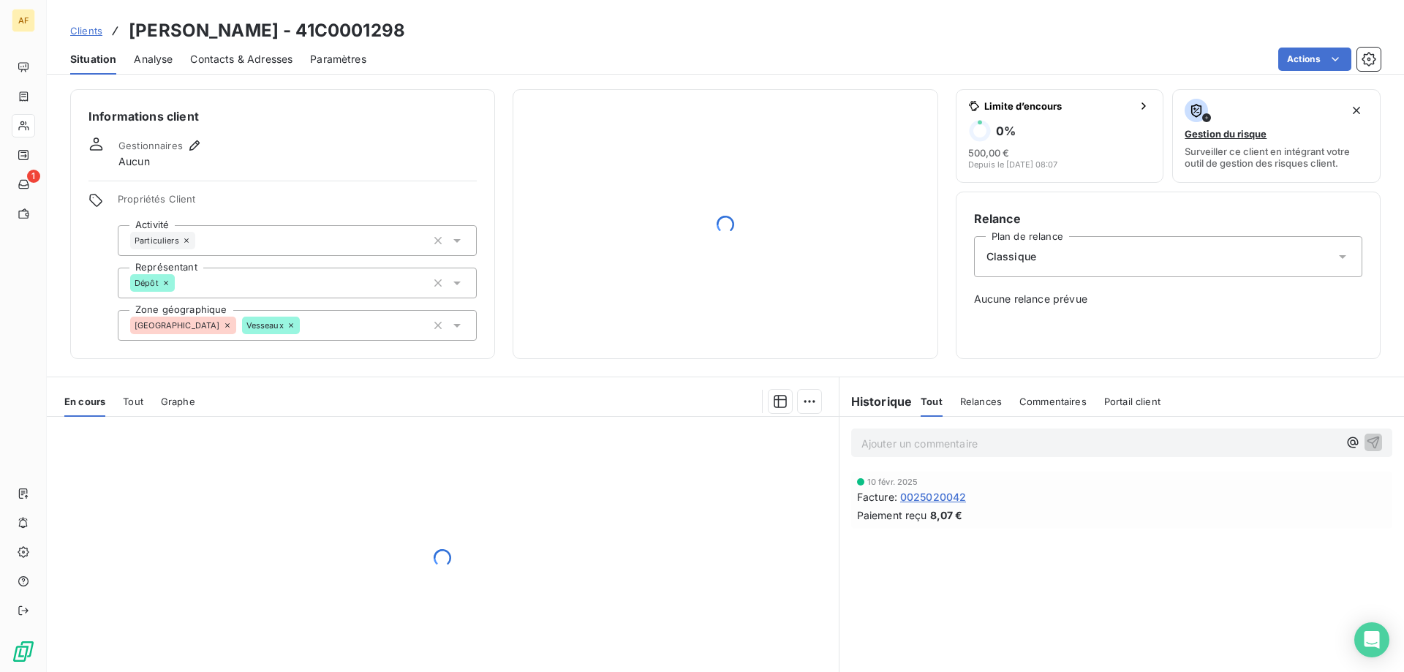
click at [89, 28] on span "Clients" at bounding box center [86, 31] width 32 height 12
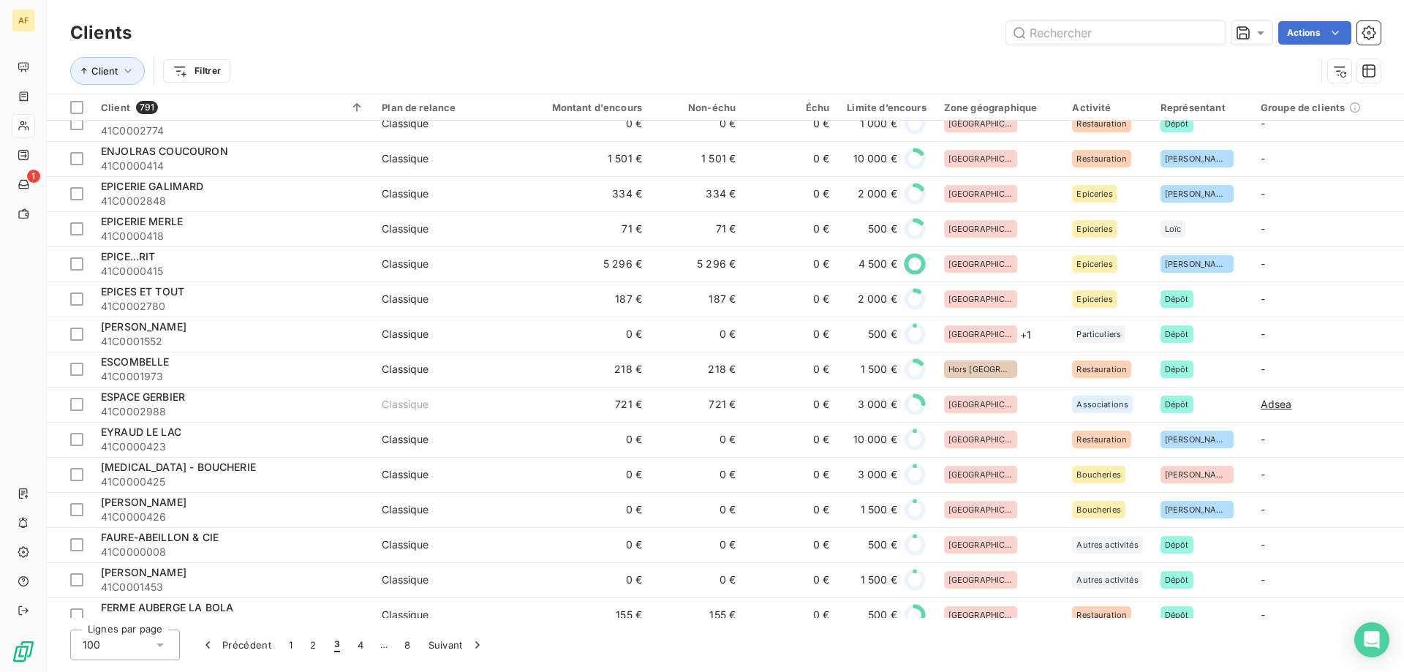
scroll to position [1755, 0]
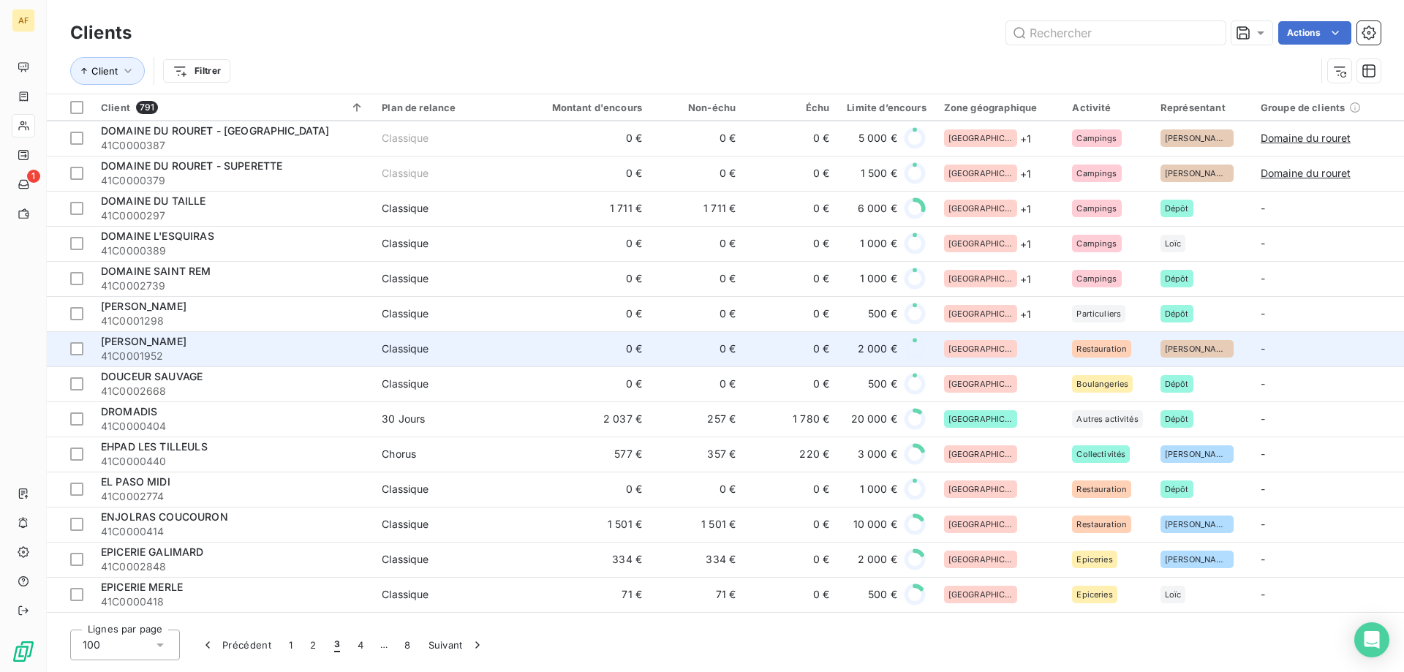
click at [1007, 350] on div "[GEOGRAPHIC_DATA]" at bounding box center [999, 349] width 111 height 18
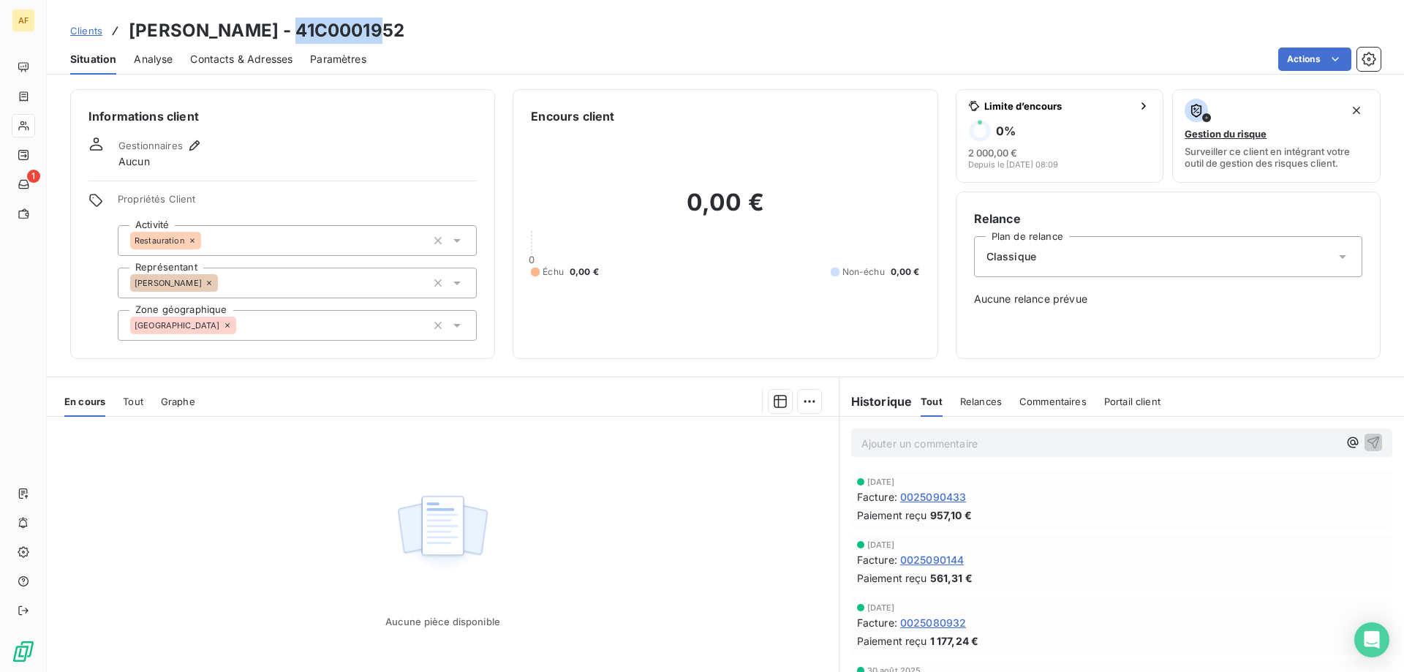
drag, startPoint x: 294, startPoint y: 23, endPoint x: 390, endPoint y: 31, distance: 96.8
click at [390, 31] on div "Clients DON CAMILLO - 41C0001952" at bounding box center [725, 31] width 1357 height 26
click at [325, 317] on div "[GEOGRAPHIC_DATA]" at bounding box center [297, 325] width 359 height 31
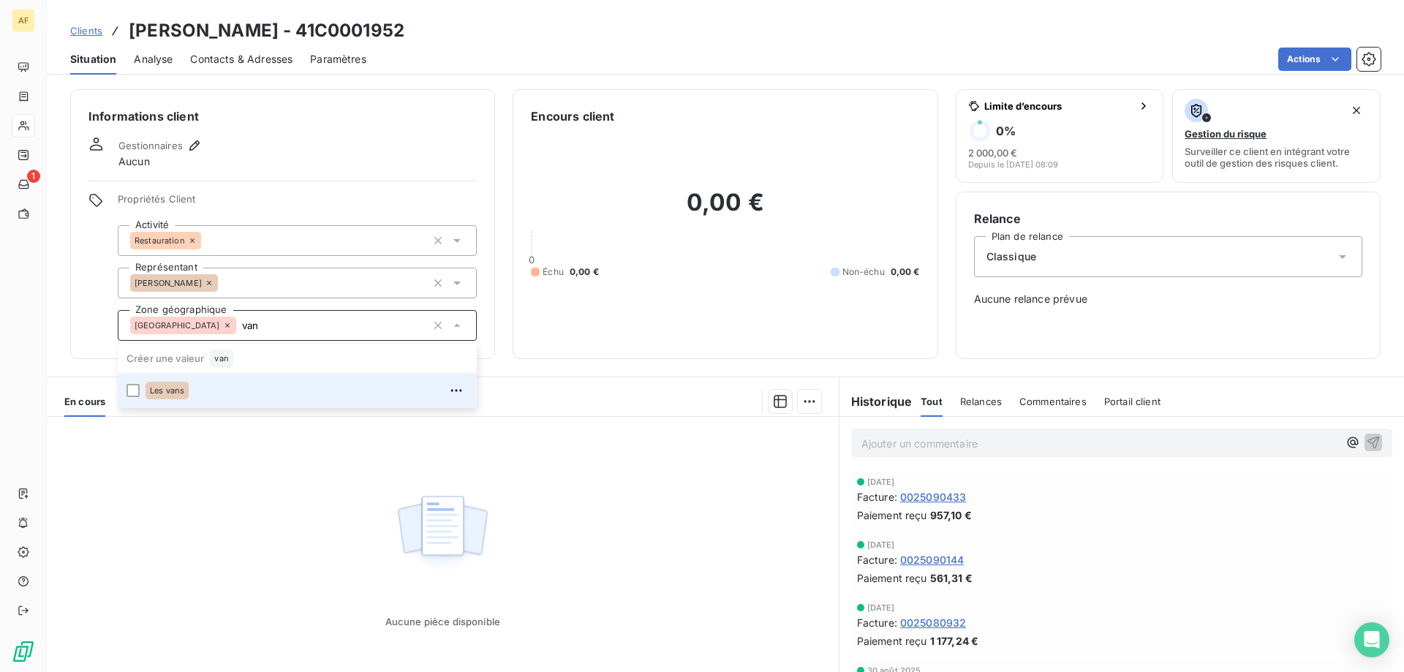
click at [308, 386] on div "Les vans" at bounding box center [306, 390] width 322 height 23
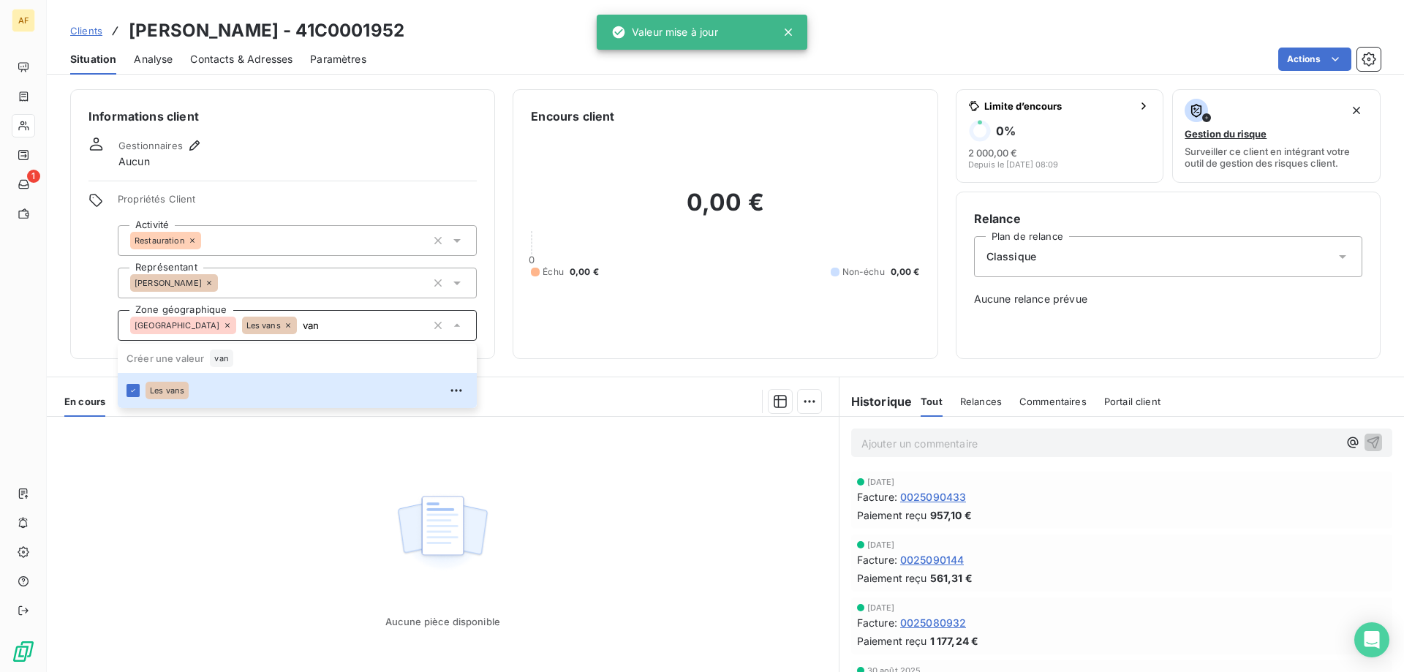
type input "van"
click at [213, 550] on div "Aucune pièce disponible" at bounding box center [443, 557] width 792 height 281
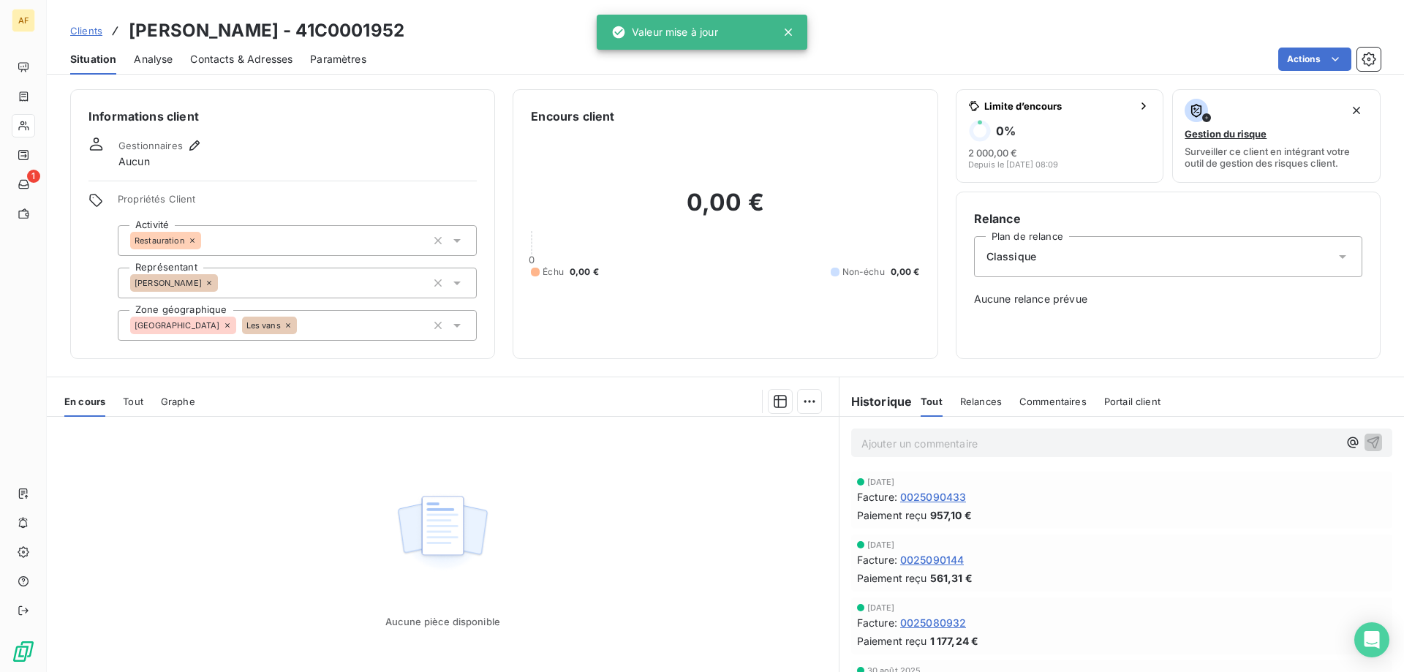
click at [97, 28] on span "Clients" at bounding box center [86, 31] width 32 height 12
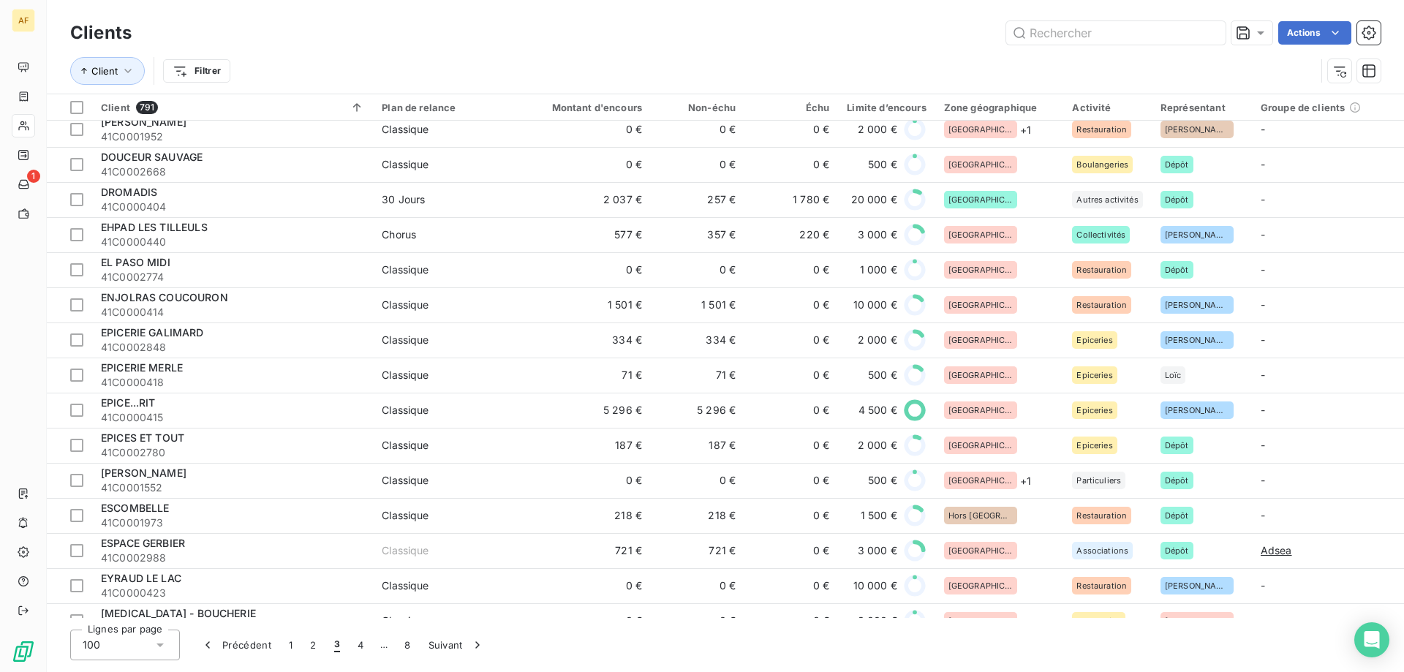
scroll to position [1755, 0]
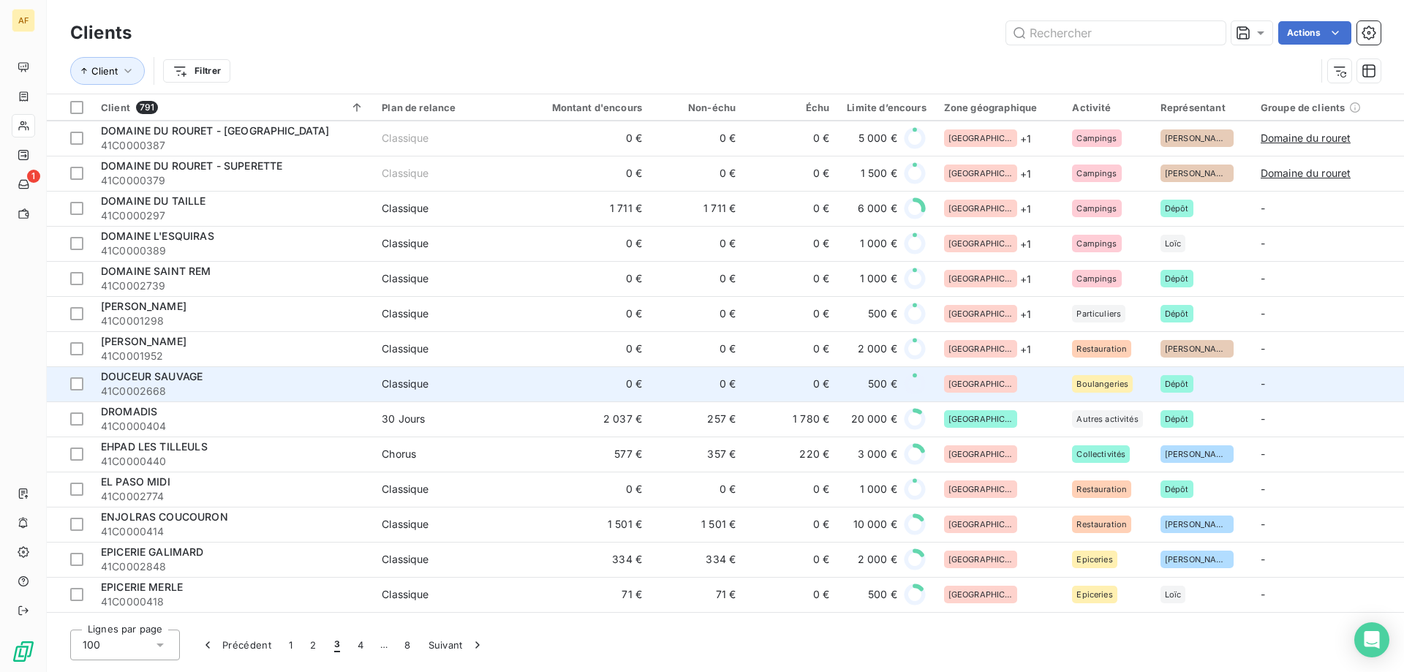
click at [990, 382] on div "[GEOGRAPHIC_DATA]" at bounding box center [999, 384] width 111 height 18
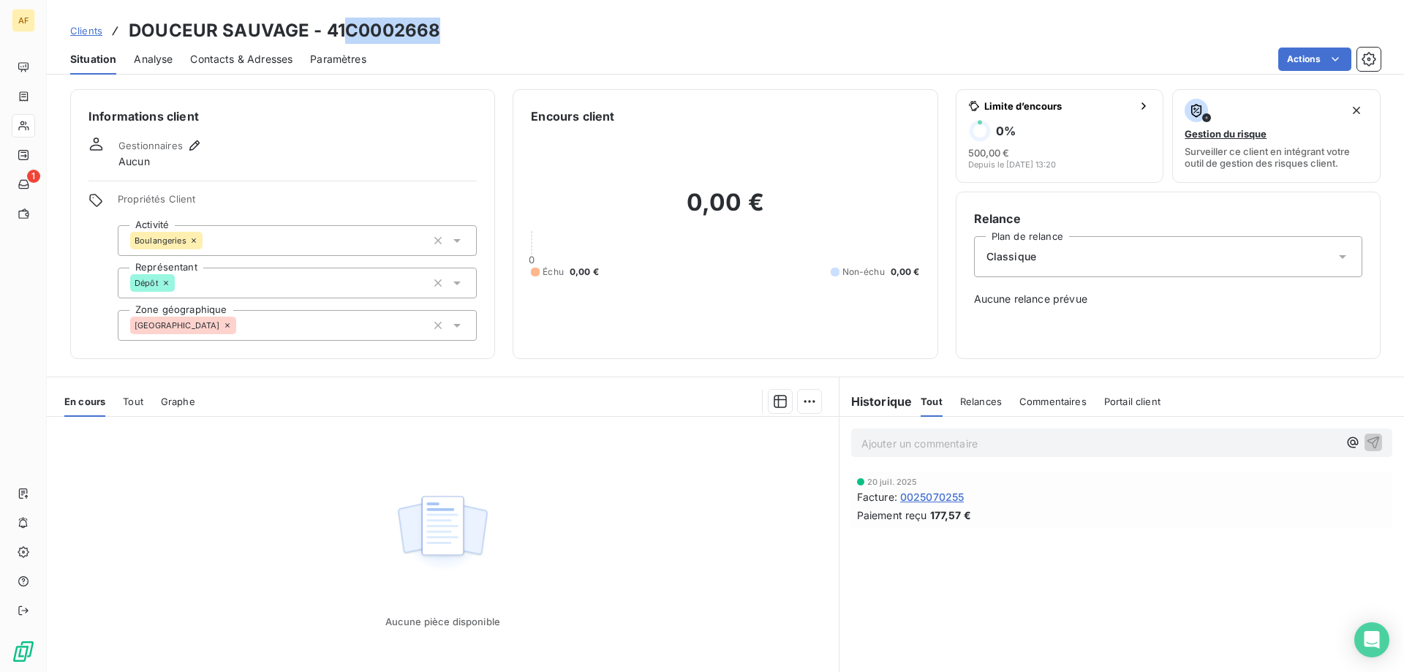
drag, startPoint x: 347, startPoint y: 31, endPoint x: 435, endPoint y: 29, distance: 87.8
click at [435, 29] on h3 "DOUCEUR SAUVAGE - 41C0002668" at bounding box center [284, 31] width 311 height 26
click at [333, 329] on div "[GEOGRAPHIC_DATA]" at bounding box center [297, 325] width 359 height 31
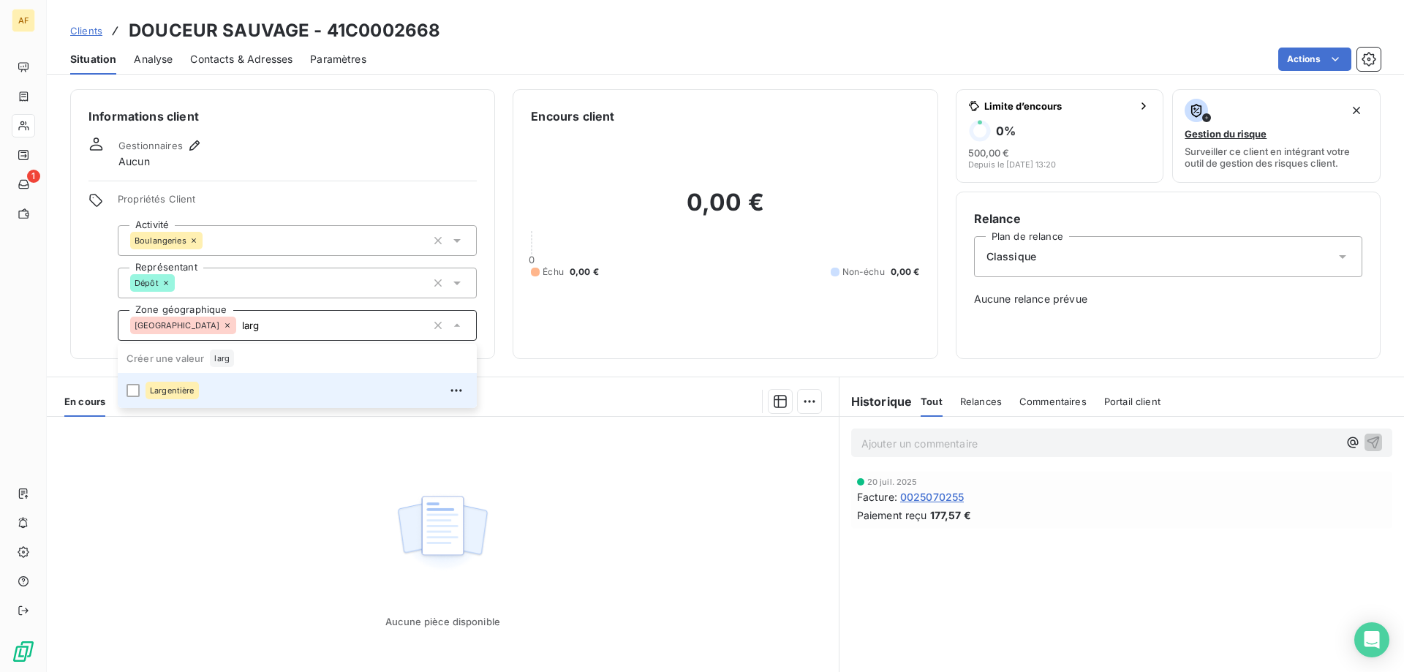
click at [282, 388] on div "Largentière" at bounding box center [306, 390] width 322 height 23
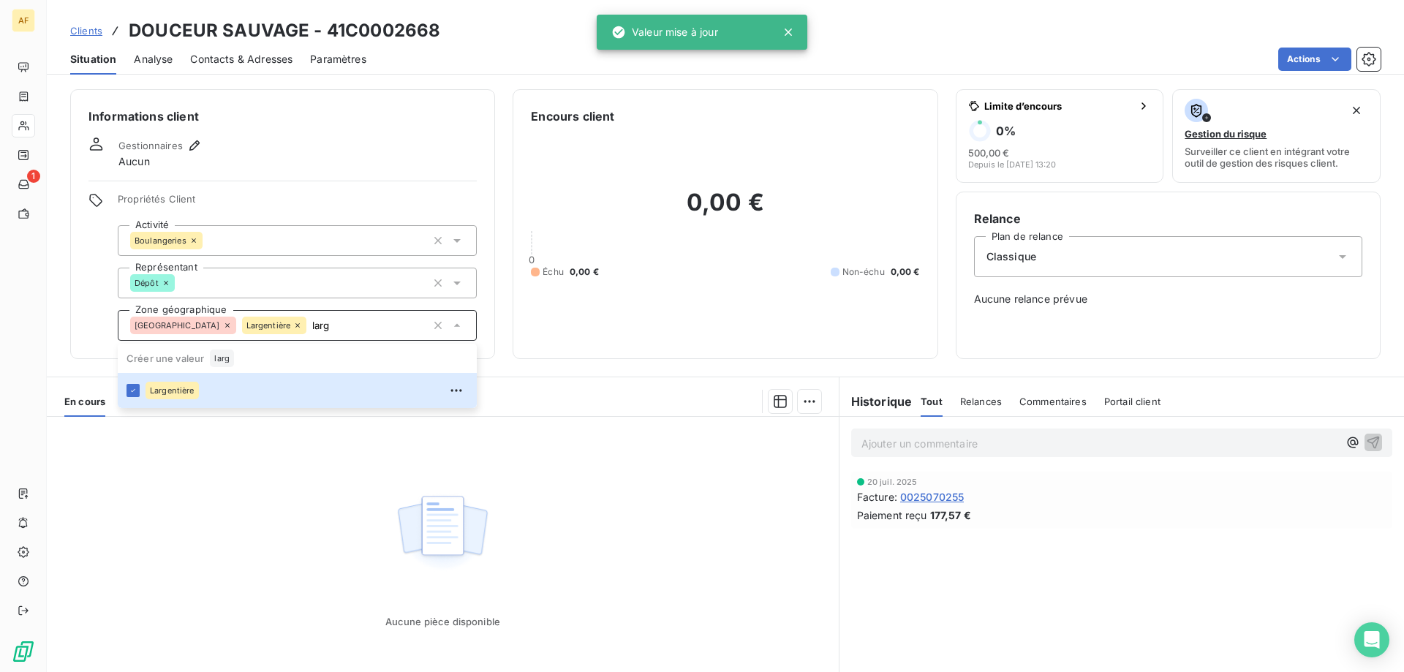
type input "larg"
click at [220, 532] on div "Aucune pièce disponible" at bounding box center [443, 557] width 792 height 281
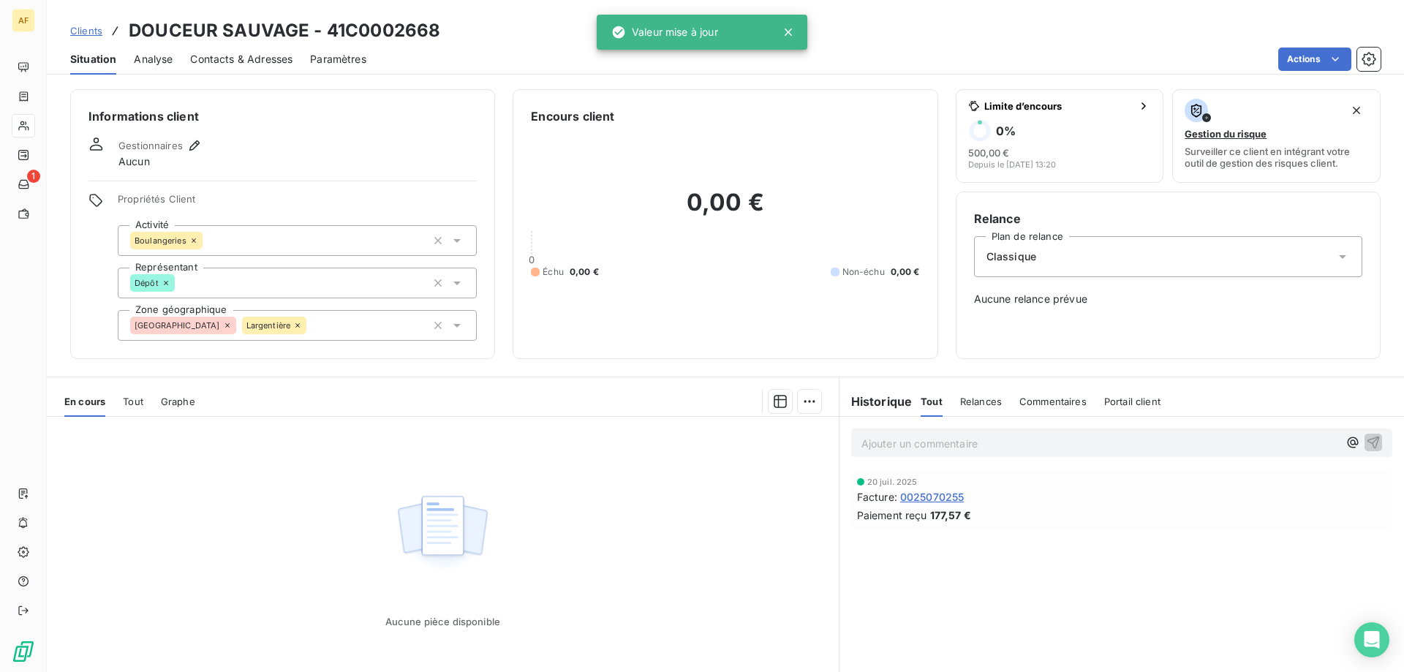
click at [80, 31] on span "Clients" at bounding box center [86, 31] width 32 height 12
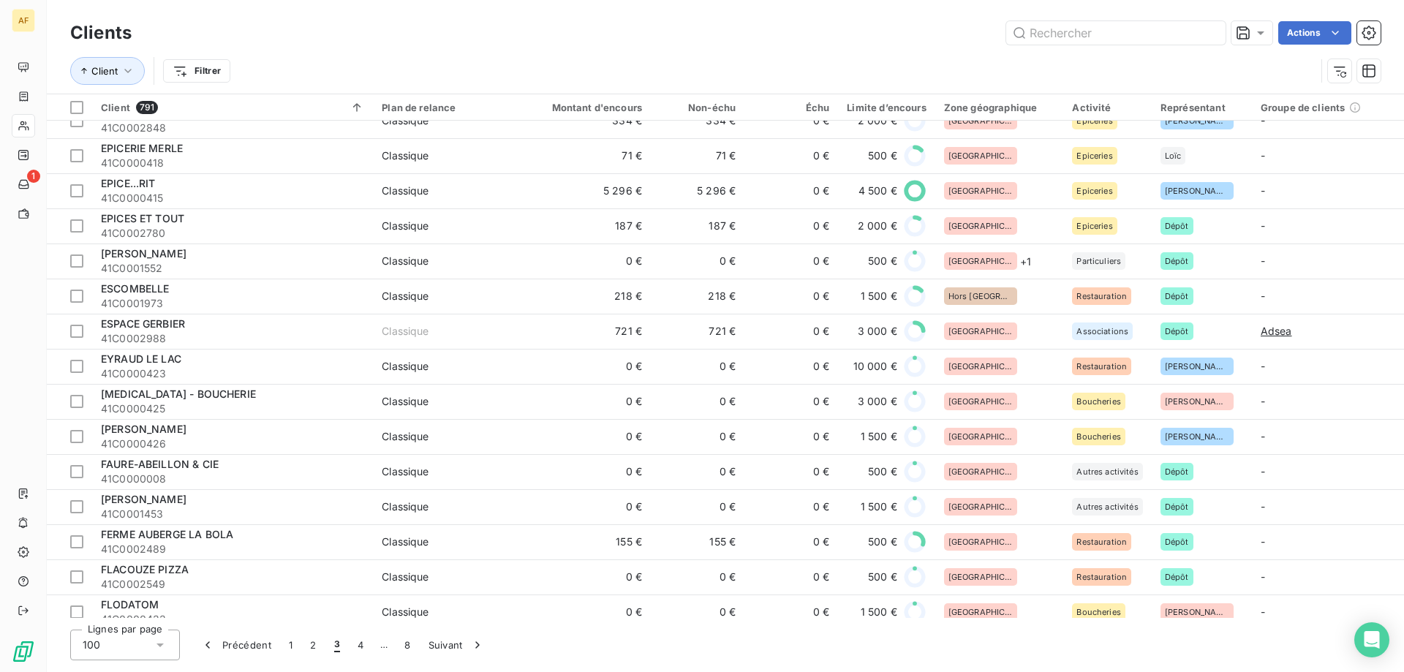
scroll to position [1901, 0]
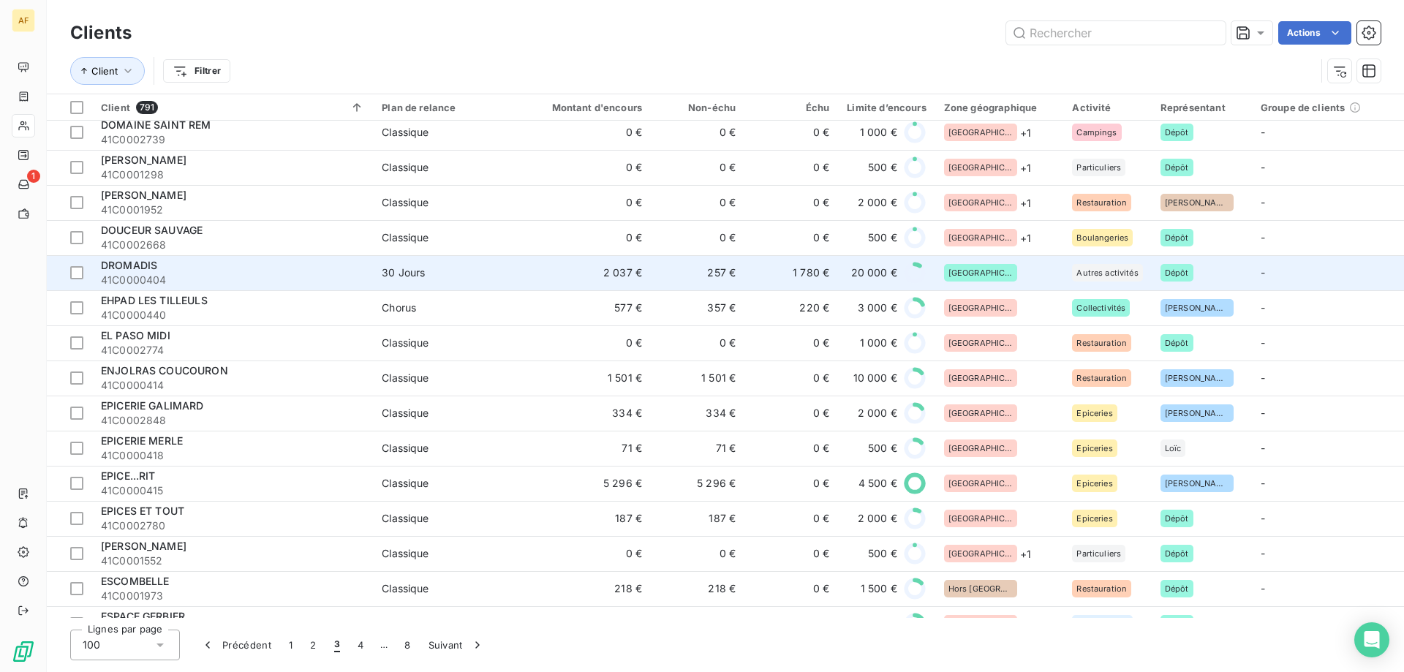
click at [1004, 280] on div "[GEOGRAPHIC_DATA]" at bounding box center [999, 273] width 111 height 18
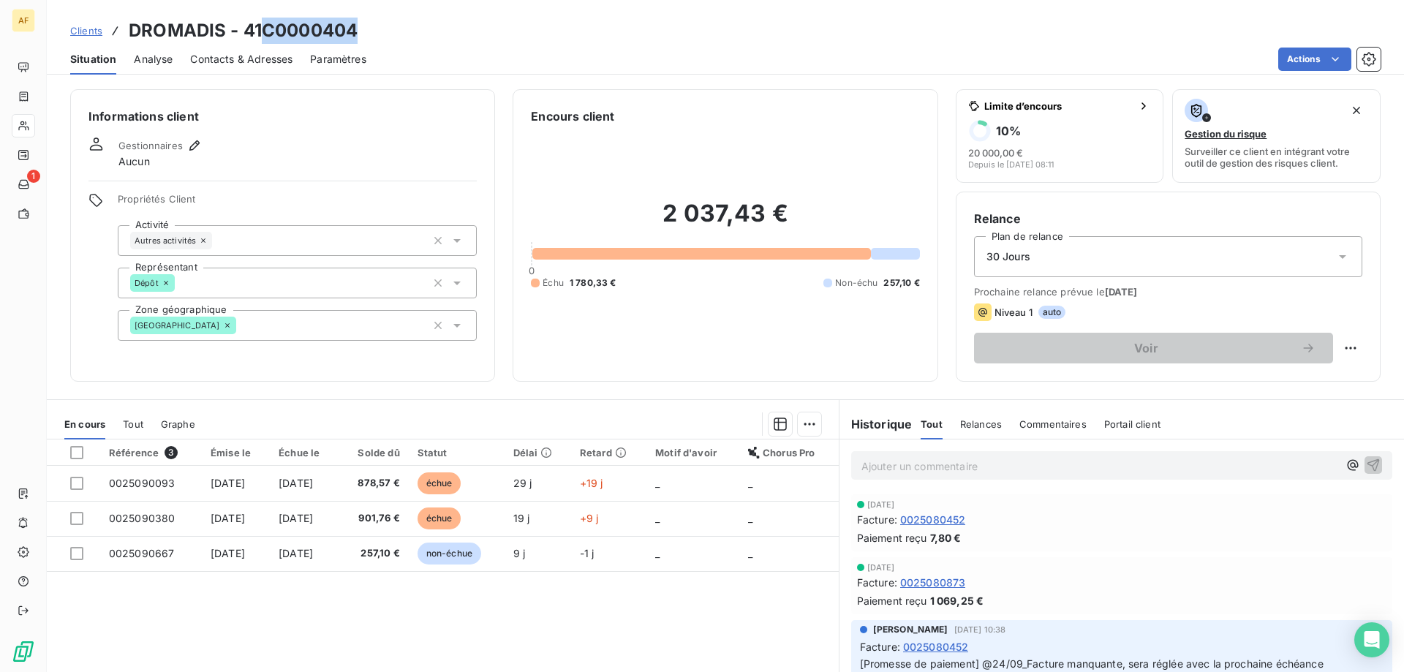
drag, startPoint x: 262, startPoint y: 27, endPoint x: 358, endPoint y: 29, distance: 95.8
click at [360, 29] on div "Clients DROMADIS - 41C0000404" at bounding box center [725, 31] width 1357 height 26
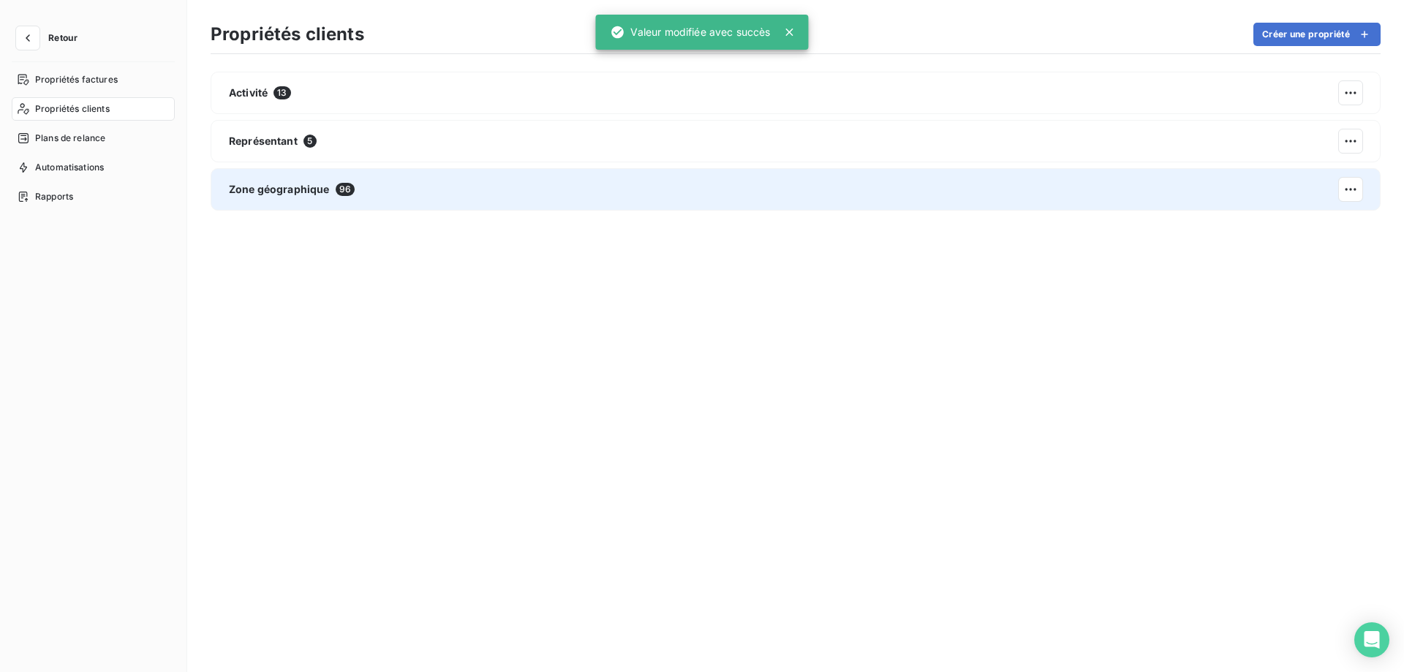
click at [843, 200] on div "Zone géographique 96" at bounding box center [796, 189] width 1170 height 42
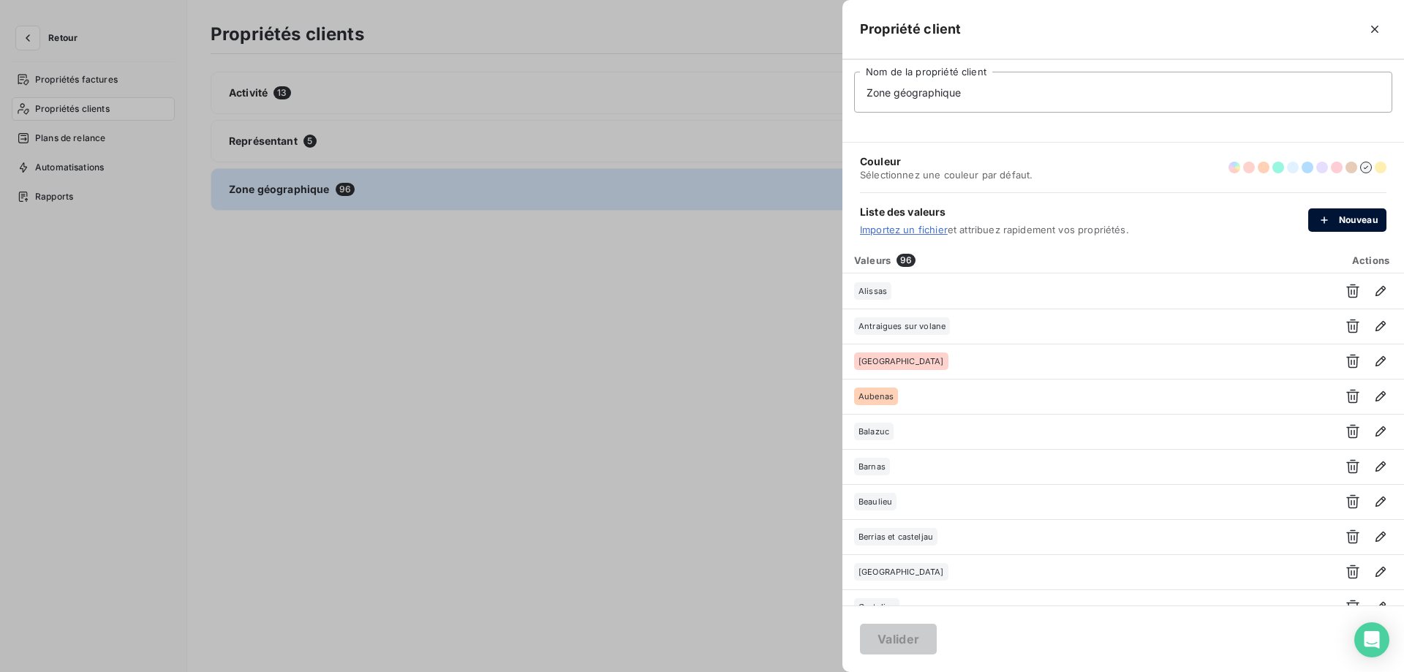
click at [1340, 219] on button "Nouveau" at bounding box center [1347, 219] width 78 height 23
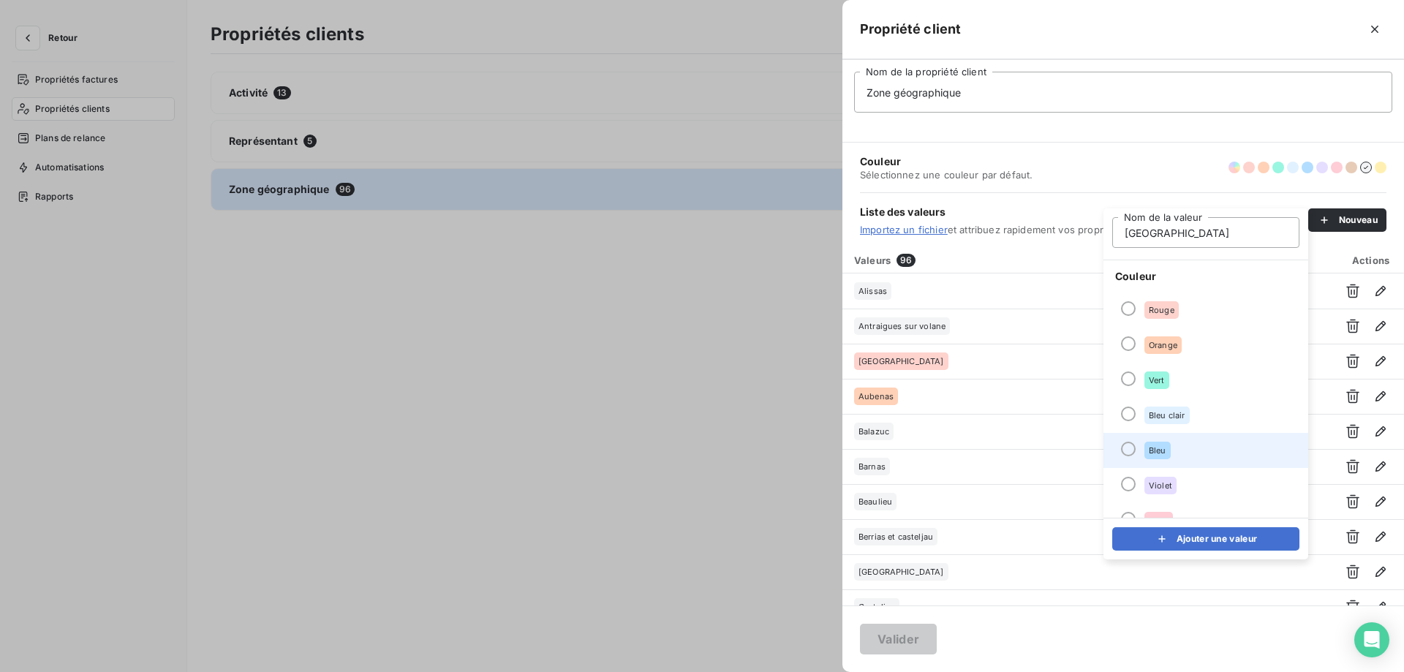
type input "Valence"
click at [1200, 438] on li "Bleu" at bounding box center [1205, 450] width 205 height 35
click at [1190, 534] on button "Ajouter une valeur" at bounding box center [1205, 538] width 187 height 23
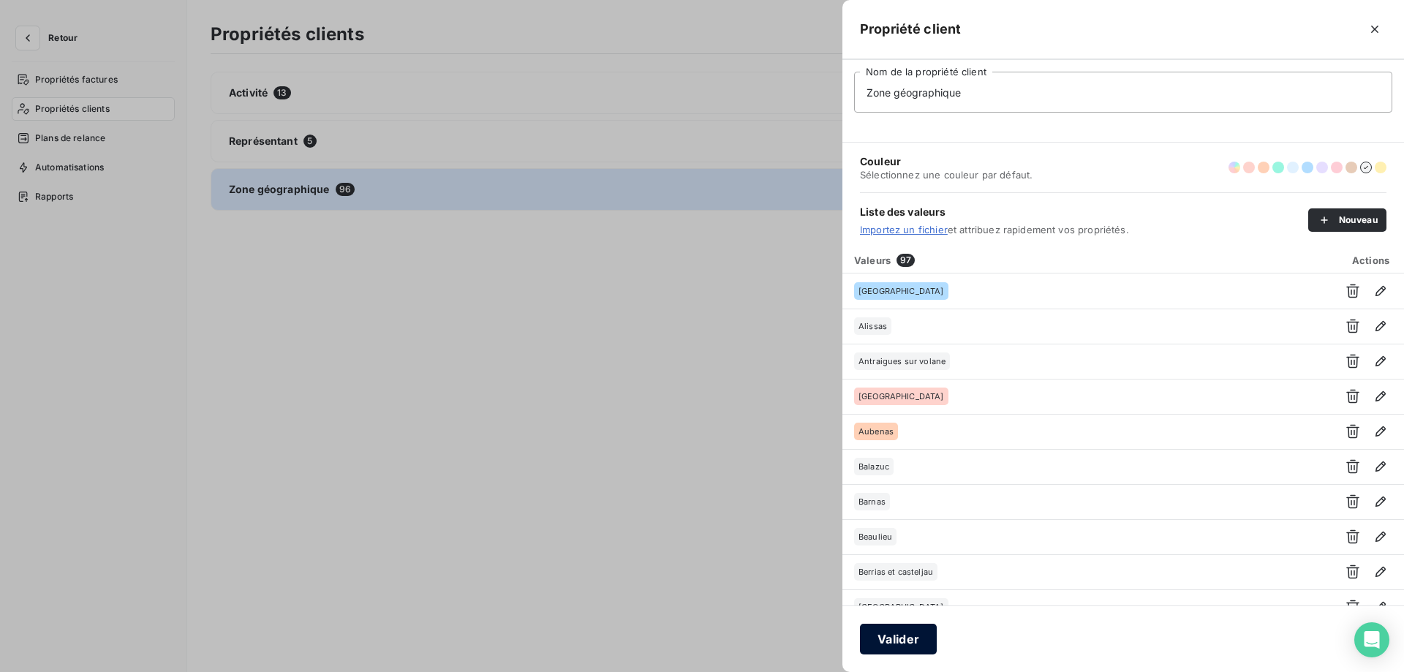
click at [915, 638] on button "Valider" at bounding box center [898, 639] width 77 height 31
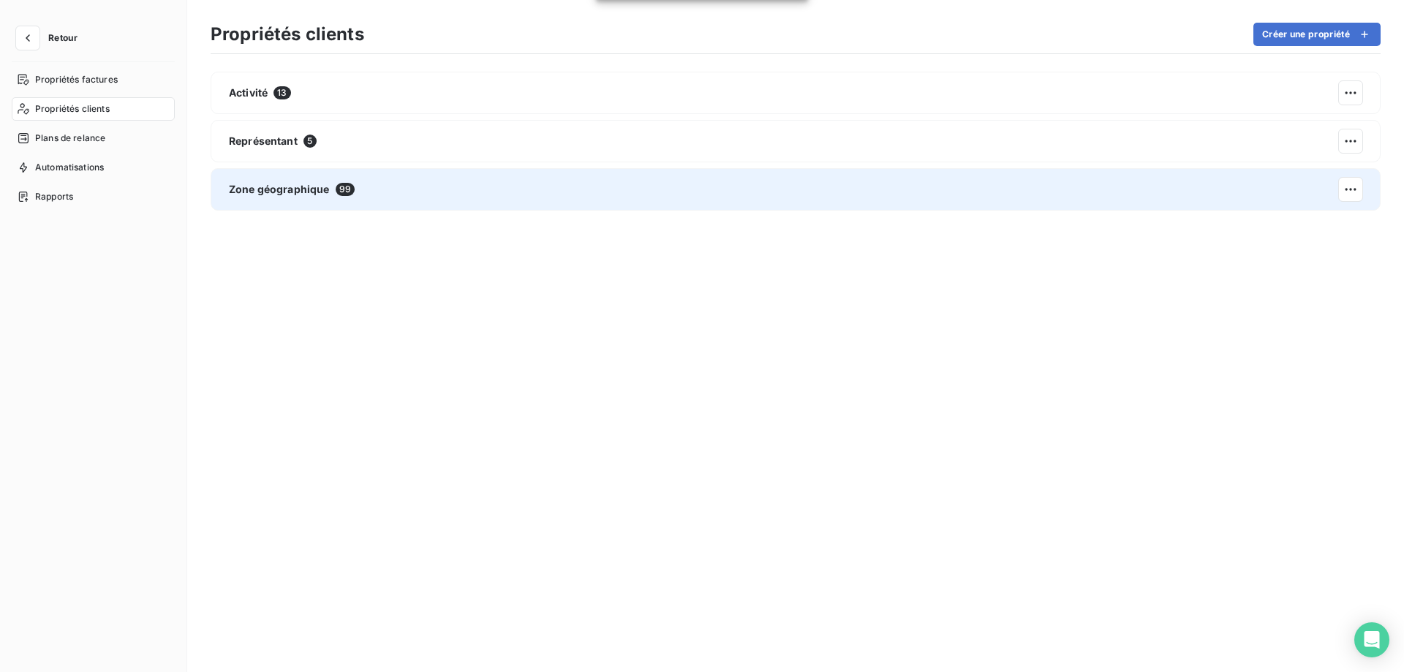
click at [557, 191] on div "Zone géographique 99" at bounding box center [796, 189] width 1170 height 42
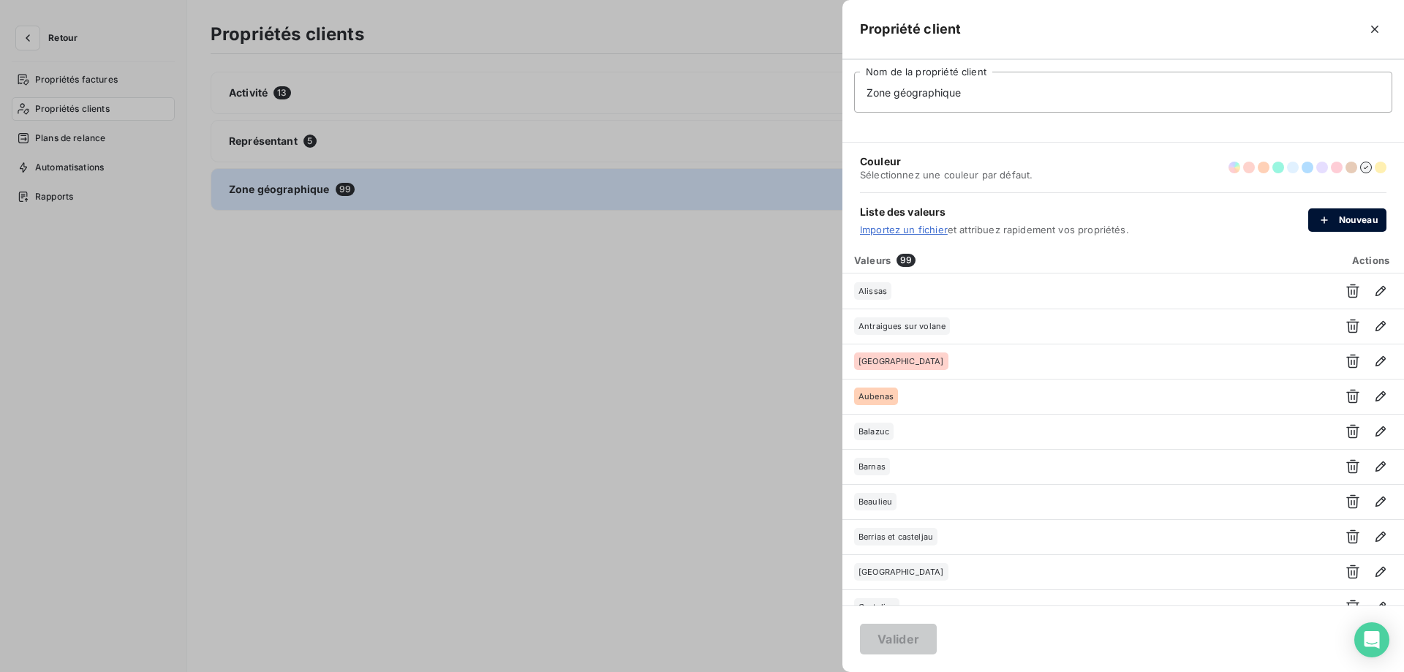
click at [1315, 222] on button "Nouveau" at bounding box center [1347, 219] width 78 height 23
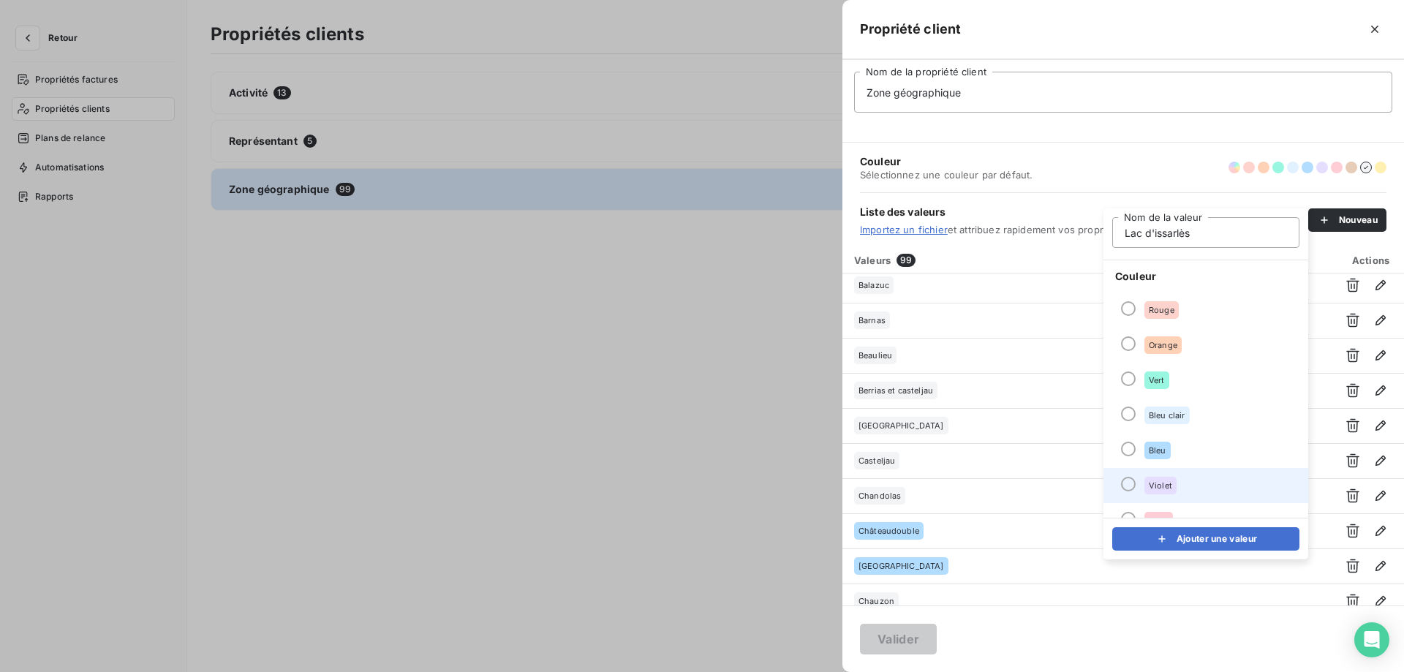
scroll to position [73, 0]
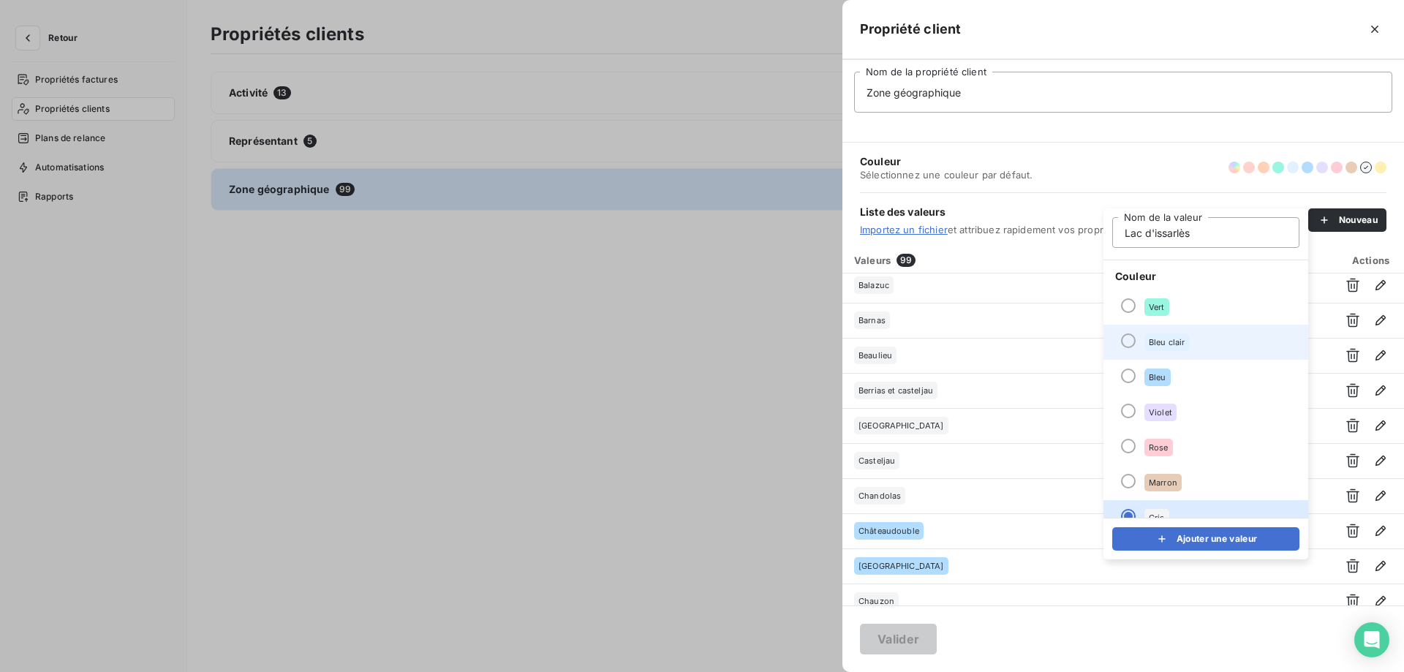
type input "Lac d'issarlès"
click at [1190, 347] on li "Bleu clair" at bounding box center [1205, 342] width 205 height 35
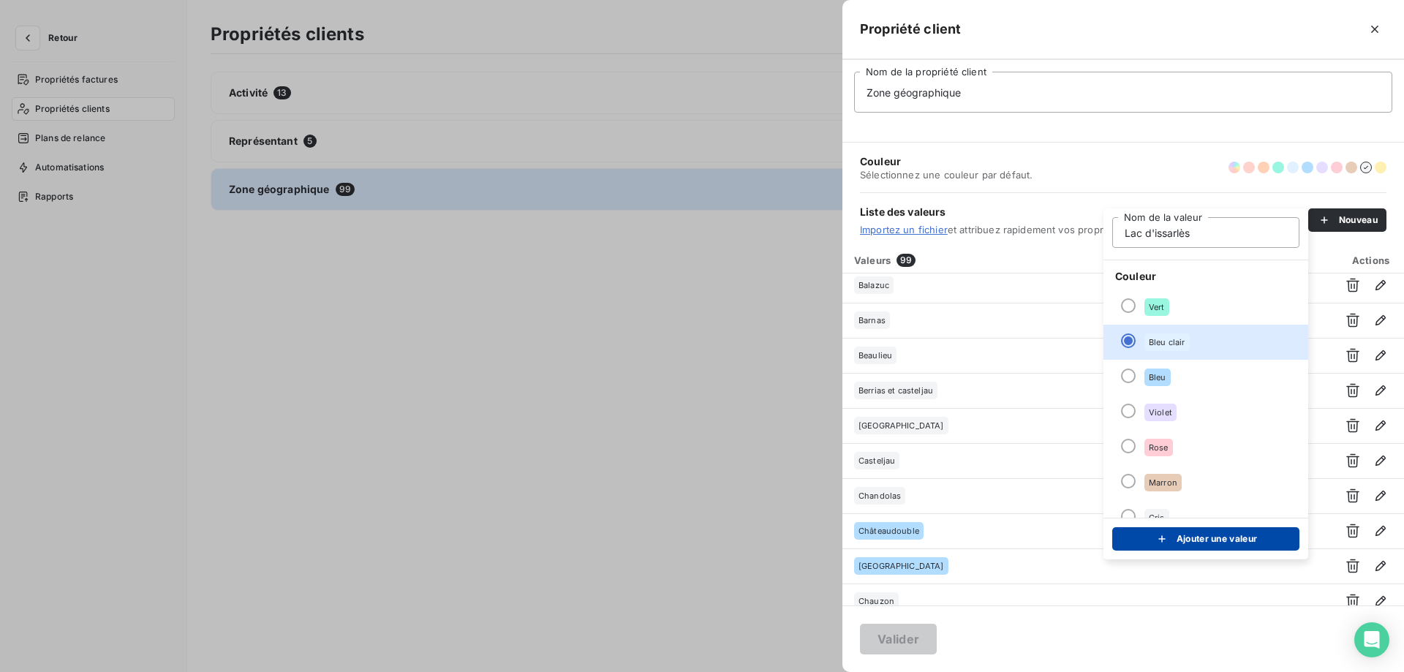
click at [1189, 537] on button "Ajouter une valeur" at bounding box center [1205, 538] width 187 height 23
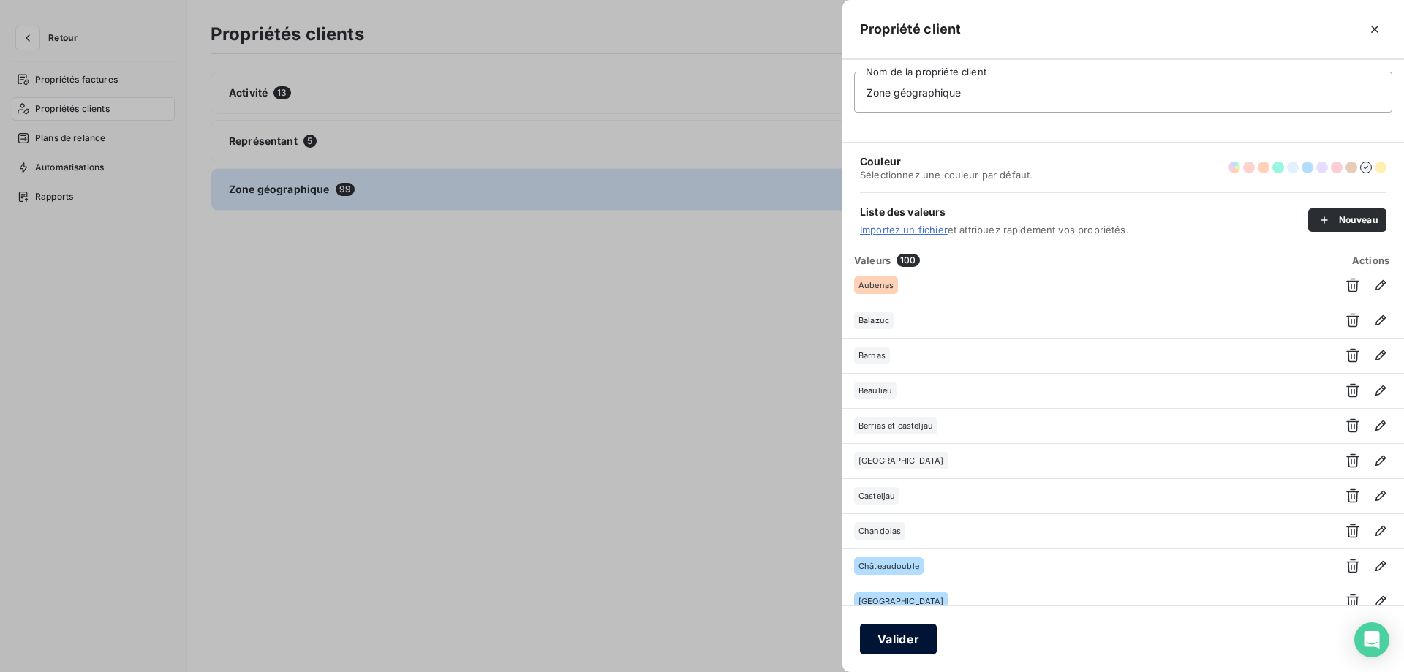
click at [902, 640] on button "Valider" at bounding box center [898, 639] width 77 height 31
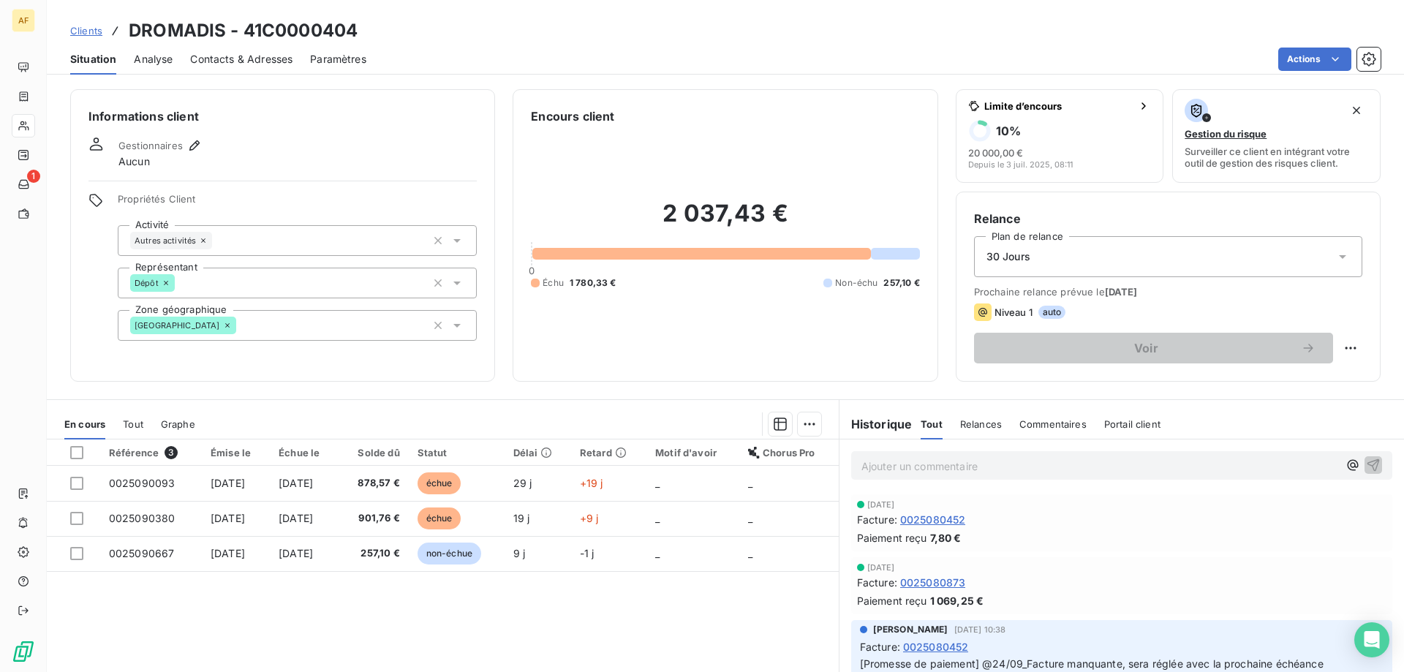
click at [216, 323] on div "[GEOGRAPHIC_DATA]" at bounding box center [297, 325] width 359 height 31
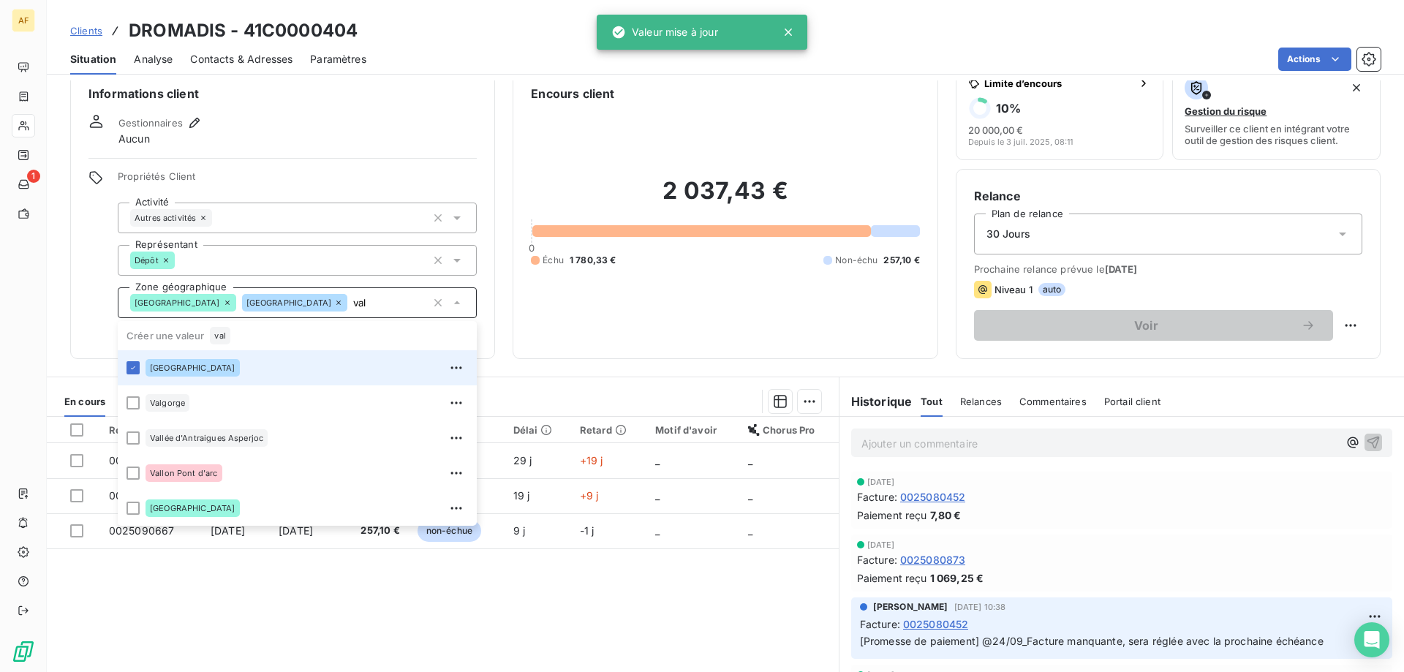
type input "val"
click at [317, 616] on div "Référence 3 Émise le Échue le Solde dû Statut Délai Retard Motif d'avoir Chorus…" at bounding box center [443, 557] width 792 height 281
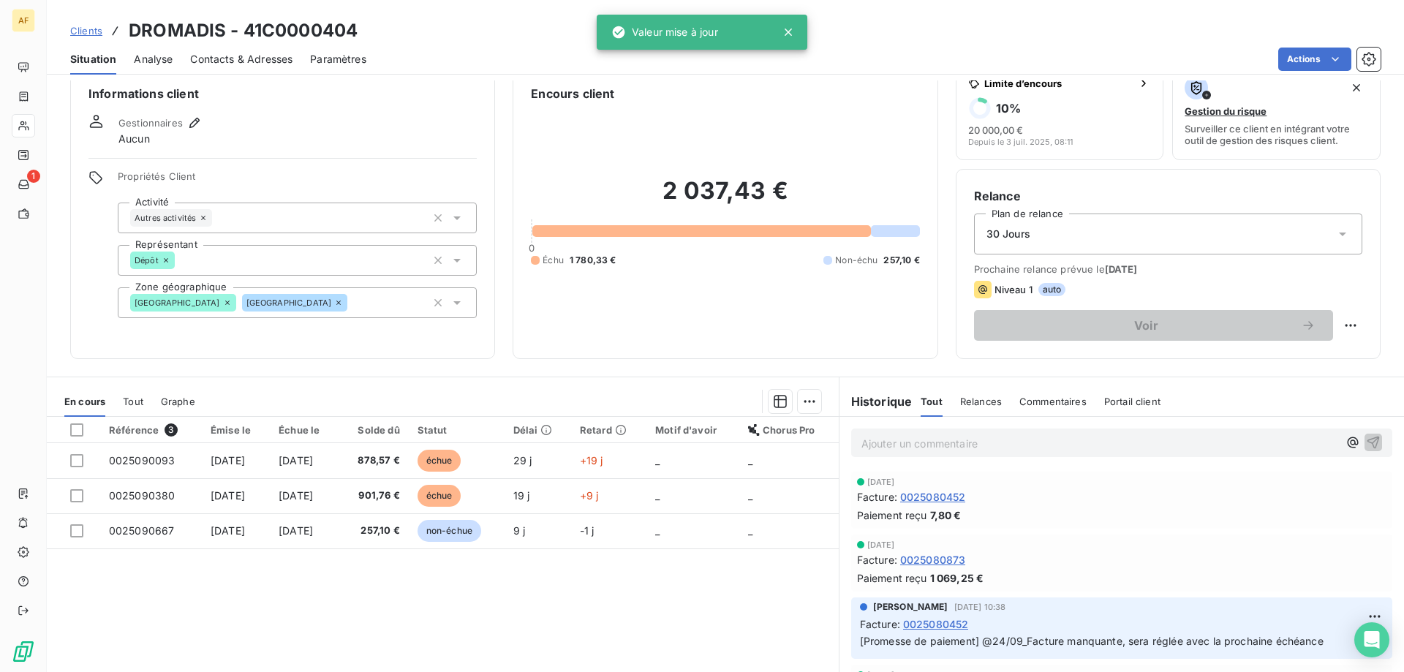
click at [96, 28] on span "Clients" at bounding box center [86, 31] width 32 height 12
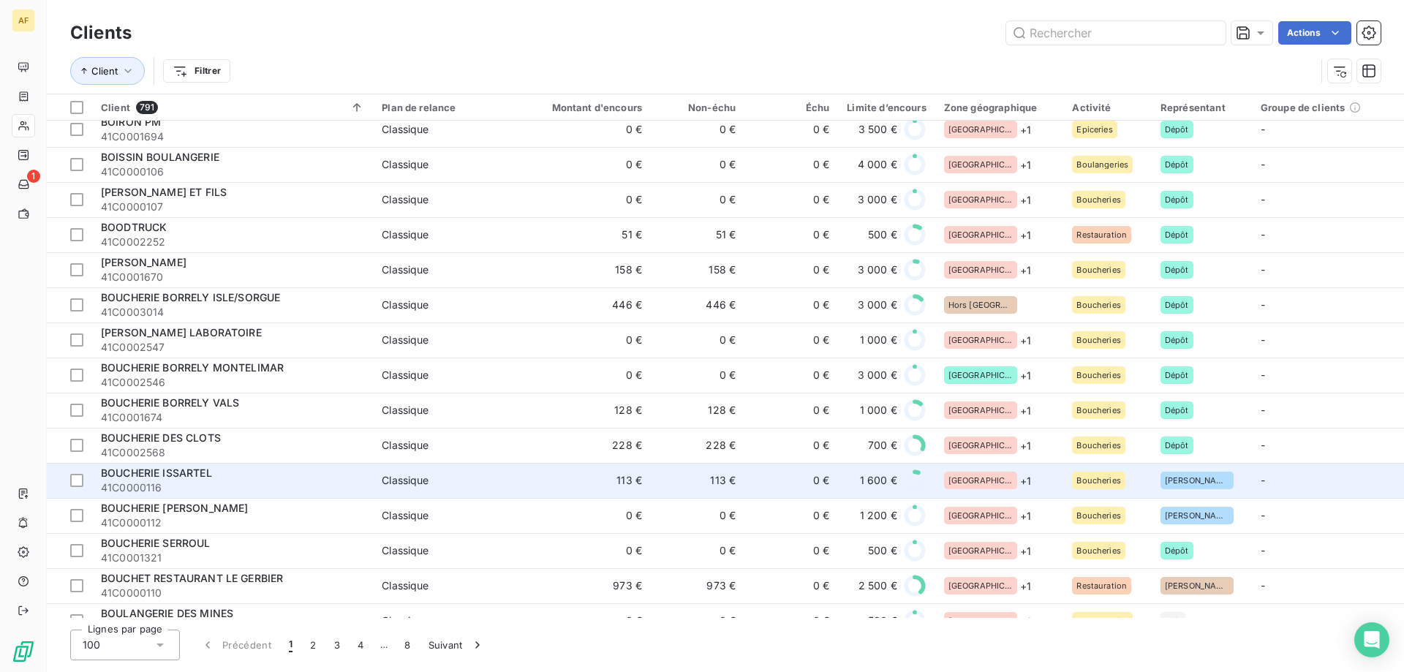
scroll to position [3019, 0]
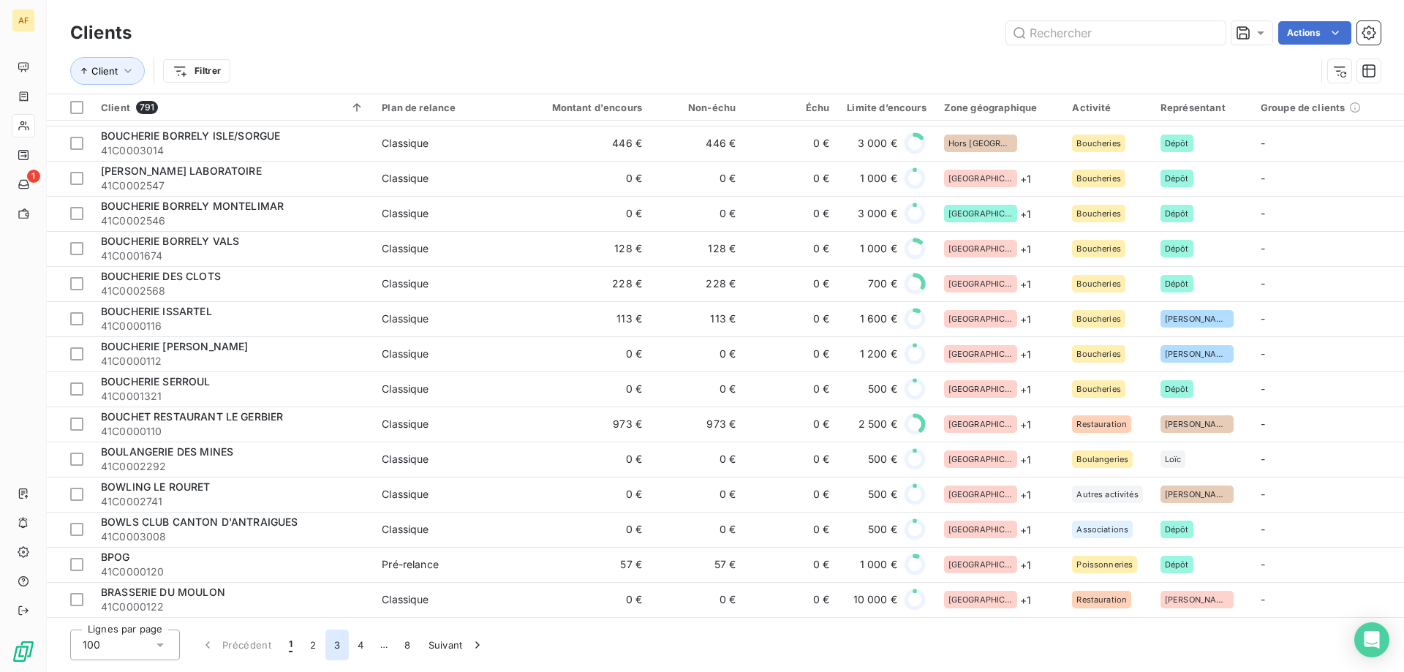
click at [340, 645] on button "3" at bounding box center [336, 644] width 23 height 31
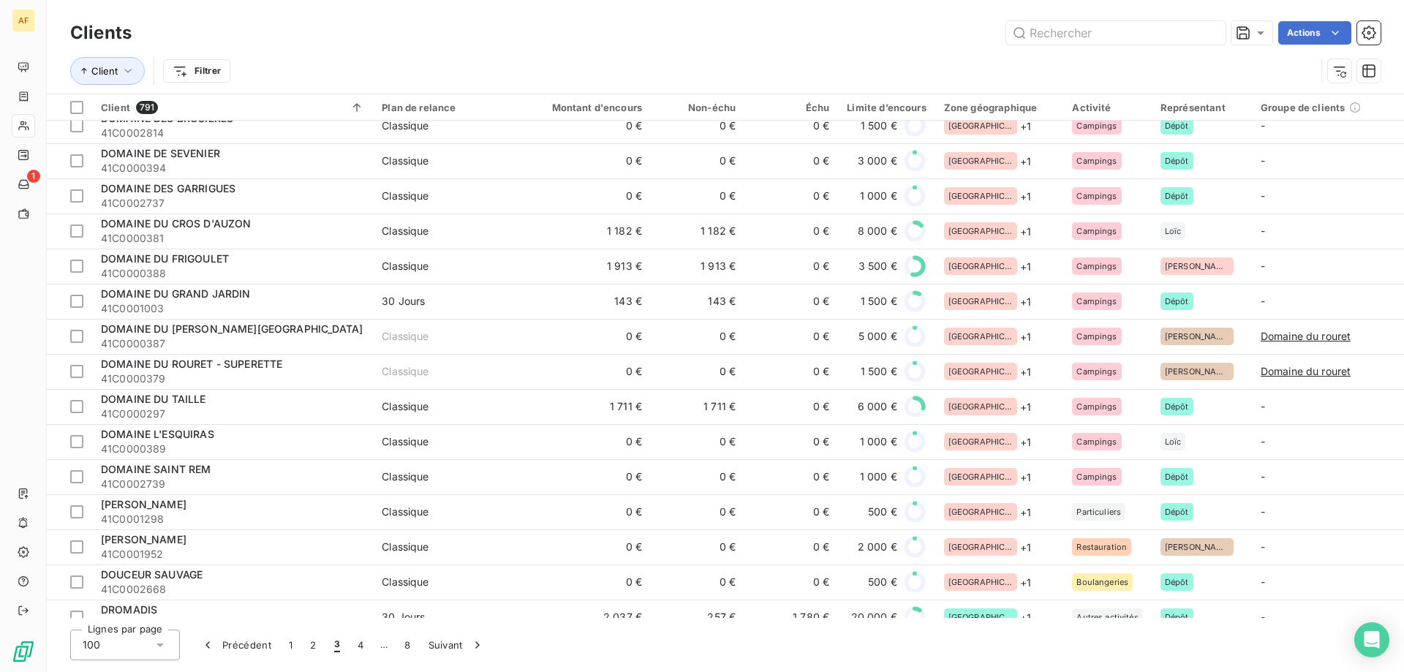
scroll to position [1995, 0]
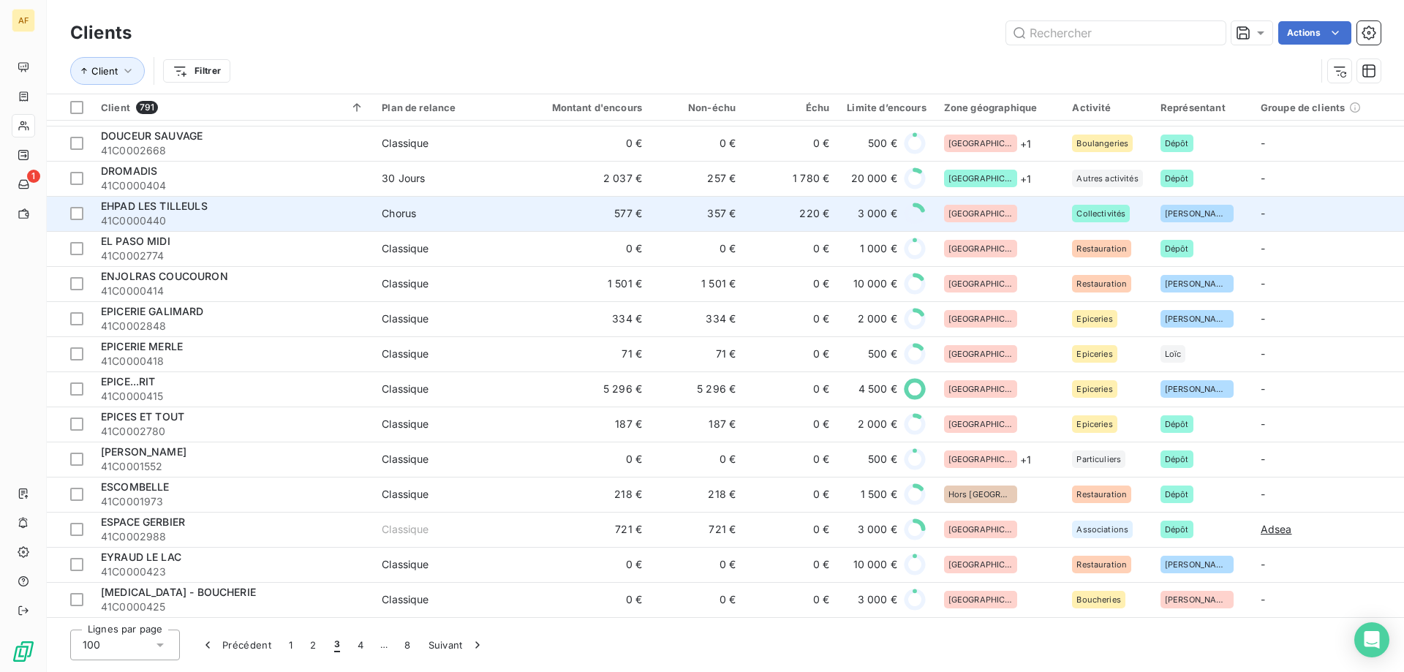
click at [996, 214] on div "[GEOGRAPHIC_DATA]" at bounding box center [999, 214] width 111 height 18
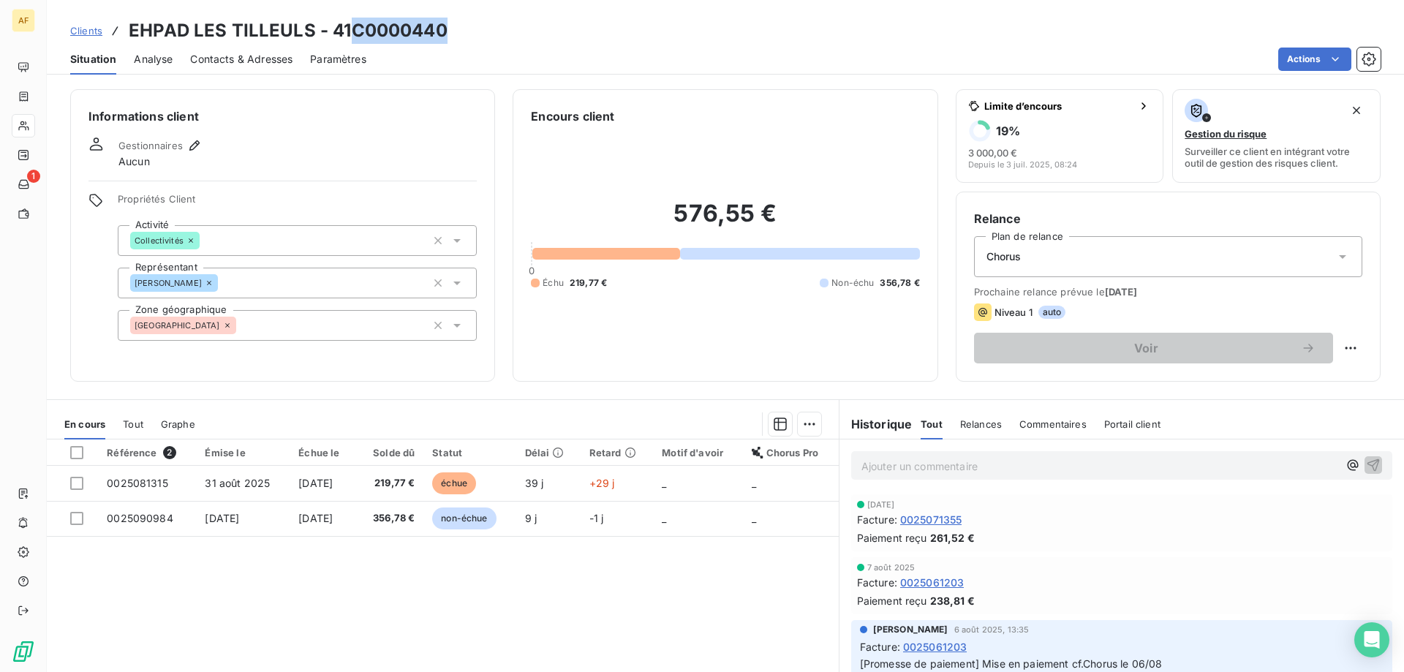
drag, startPoint x: 354, startPoint y: 26, endPoint x: 455, endPoint y: 30, distance: 101.7
click at [455, 30] on div "Clients EHPAD LES TILLEULS - 41C0000440" at bounding box center [725, 31] width 1357 height 26
copy h3 "C0000440"
click at [279, 335] on div "[GEOGRAPHIC_DATA]" at bounding box center [297, 325] width 359 height 31
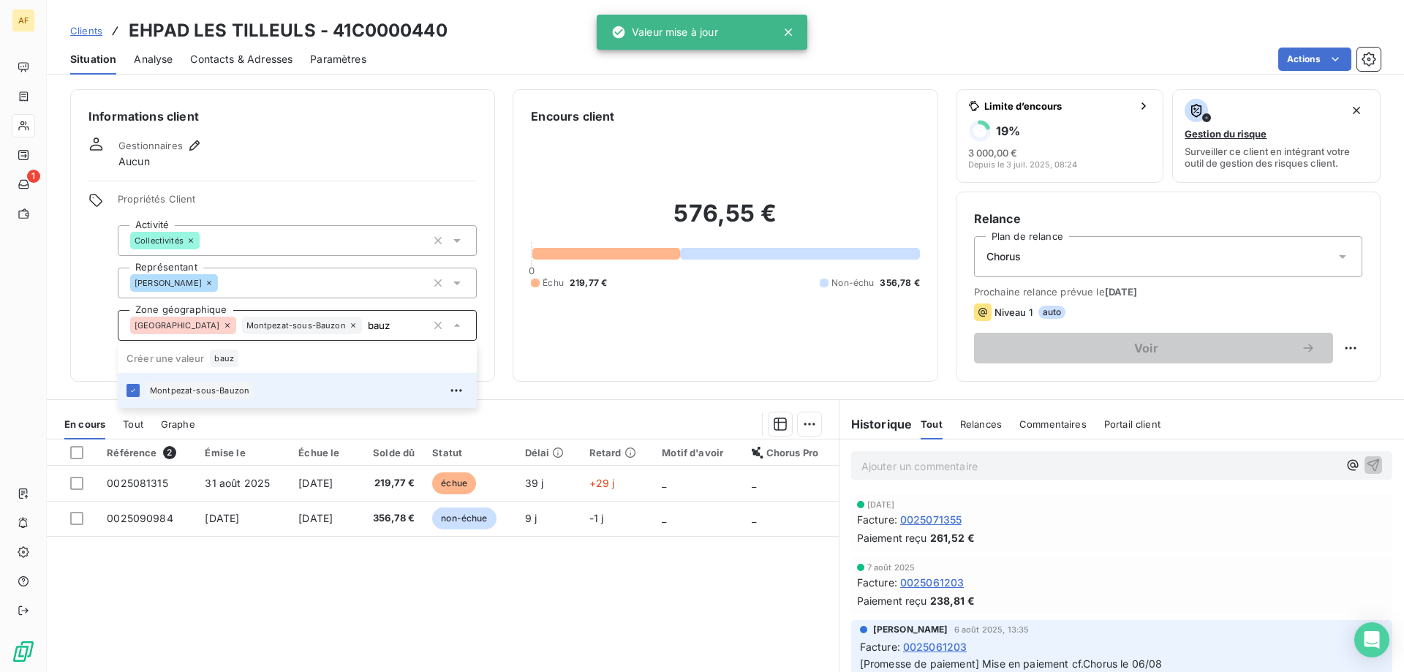
type input "bauz"
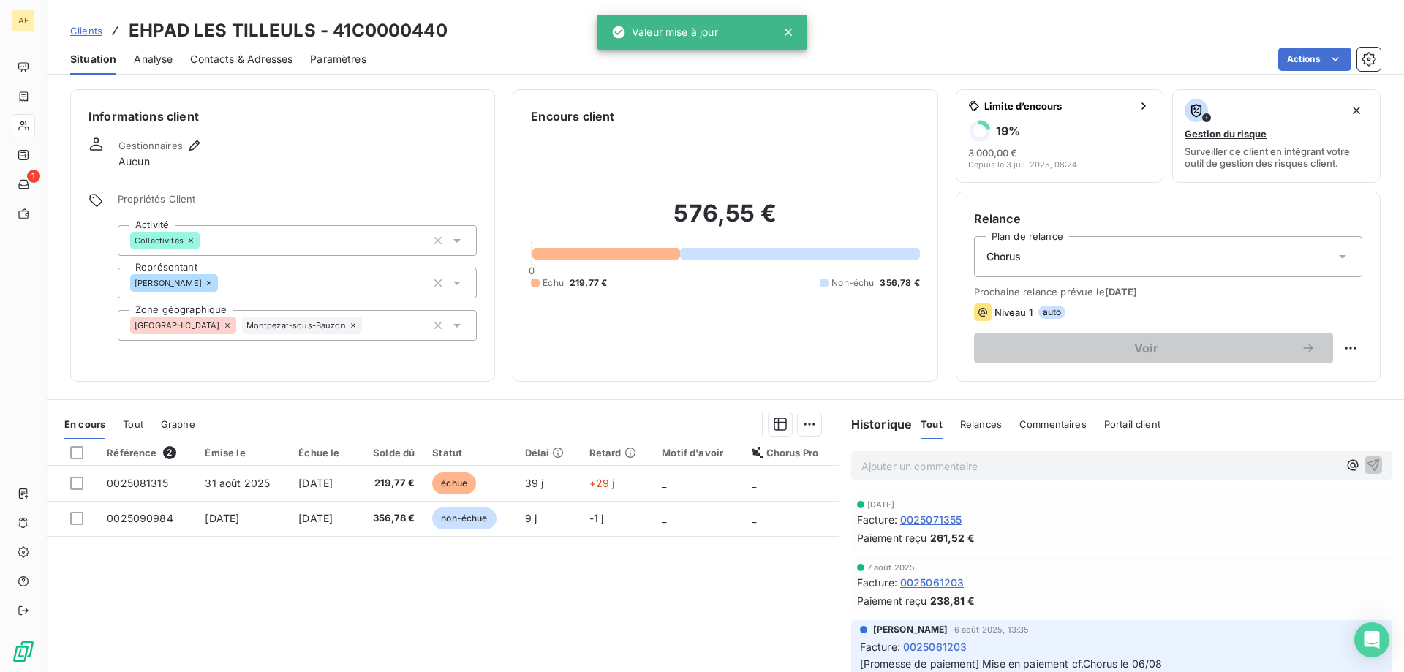
click at [295, 599] on div "Référence 2 Émise le Échue le Solde dû Statut Délai Retard Motif d'avoir Chorus…" at bounding box center [443, 579] width 792 height 281
click at [94, 34] on span "Clients" at bounding box center [86, 31] width 32 height 12
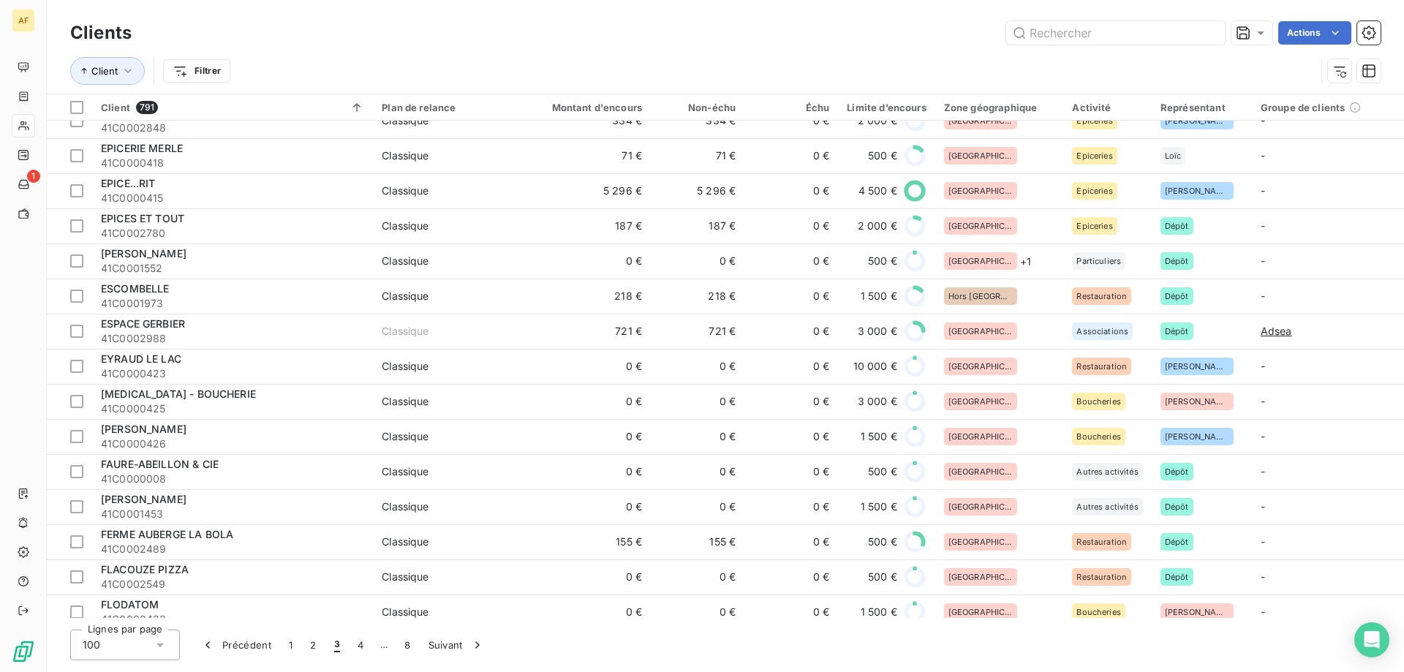
scroll to position [1901, 0]
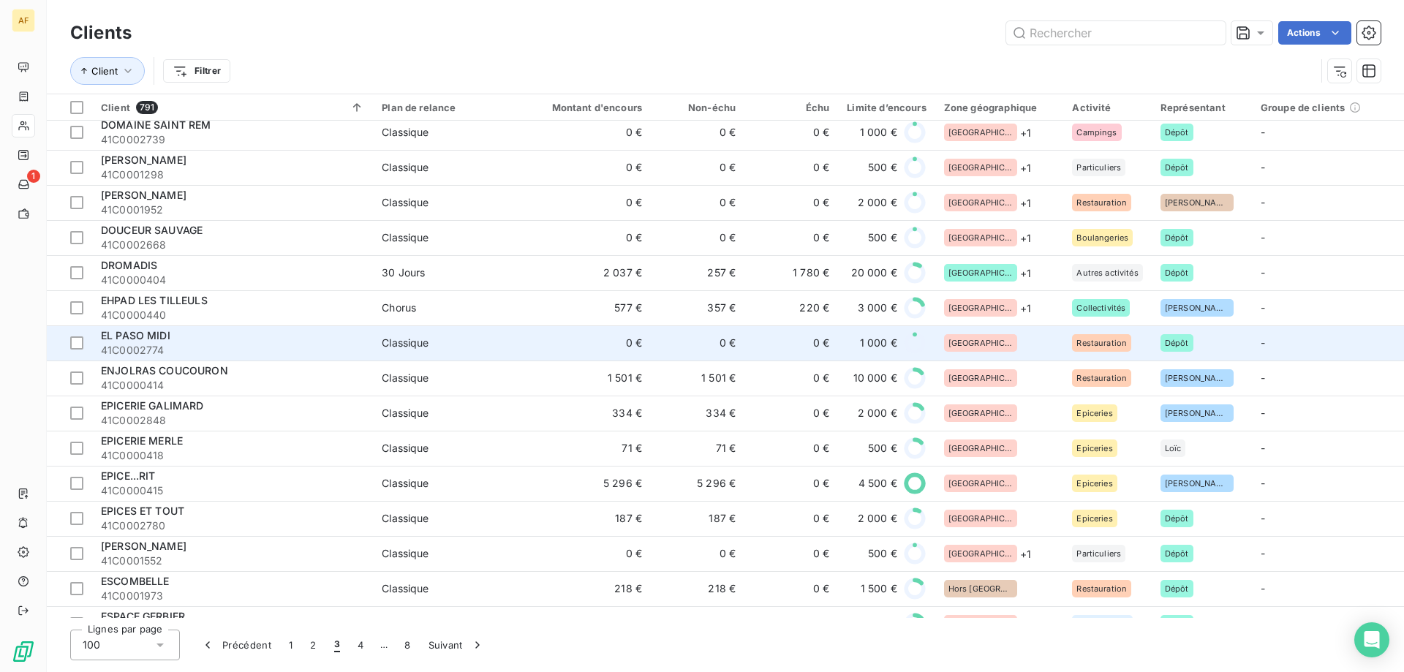
click at [1008, 341] on div "[GEOGRAPHIC_DATA]" at bounding box center [999, 343] width 111 height 18
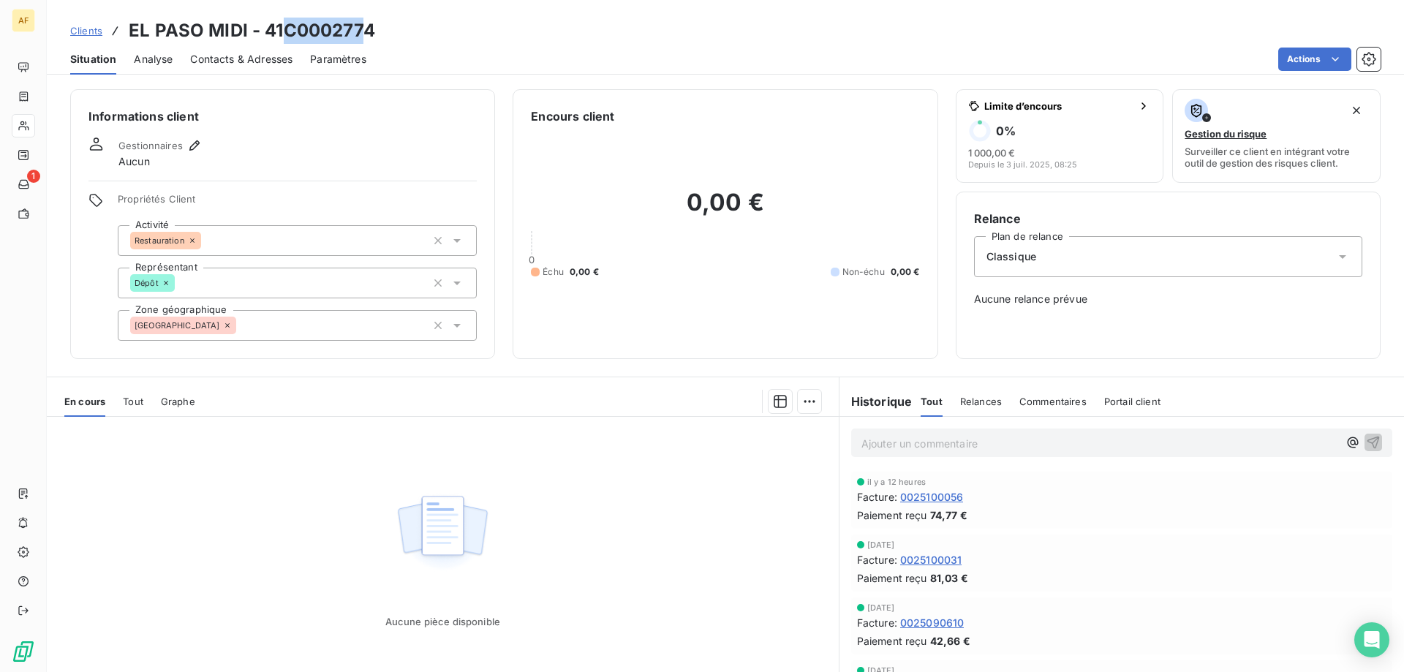
drag, startPoint x: 284, startPoint y: 29, endPoint x: 368, endPoint y: 26, distance: 83.4
click at [368, 26] on h3 "EL PASO MIDI - 41C0002774" at bounding box center [252, 31] width 246 height 26
click at [320, 33] on h3 "EL PASO MIDI - 41C0002774" at bounding box center [252, 31] width 246 height 26
drag, startPoint x: 285, startPoint y: 29, endPoint x: 382, endPoint y: 31, distance: 97.2
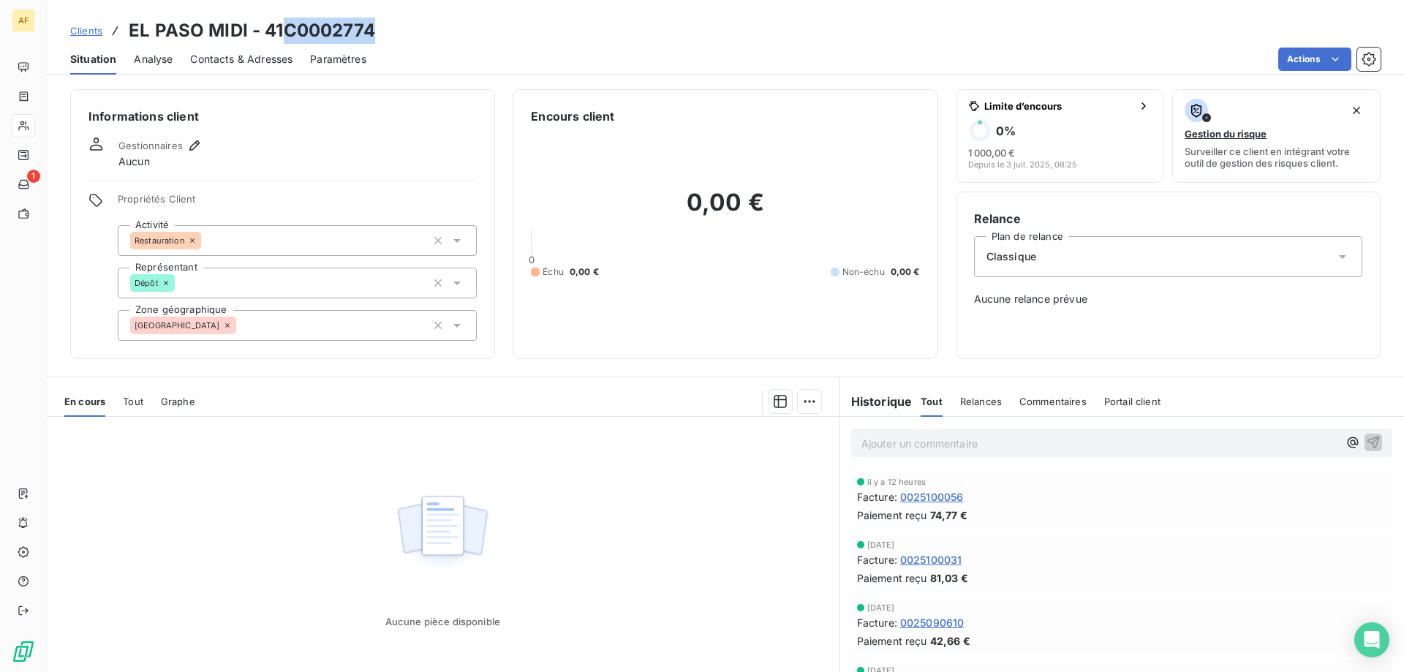
click at [382, 31] on div "Clients EL PASO MIDI - 41C0002774" at bounding box center [725, 31] width 1357 height 26
copy h3 "C0002774"
click at [250, 339] on div "[GEOGRAPHIC_DATA]" at bounding box center [297, 325] width 359 height 31
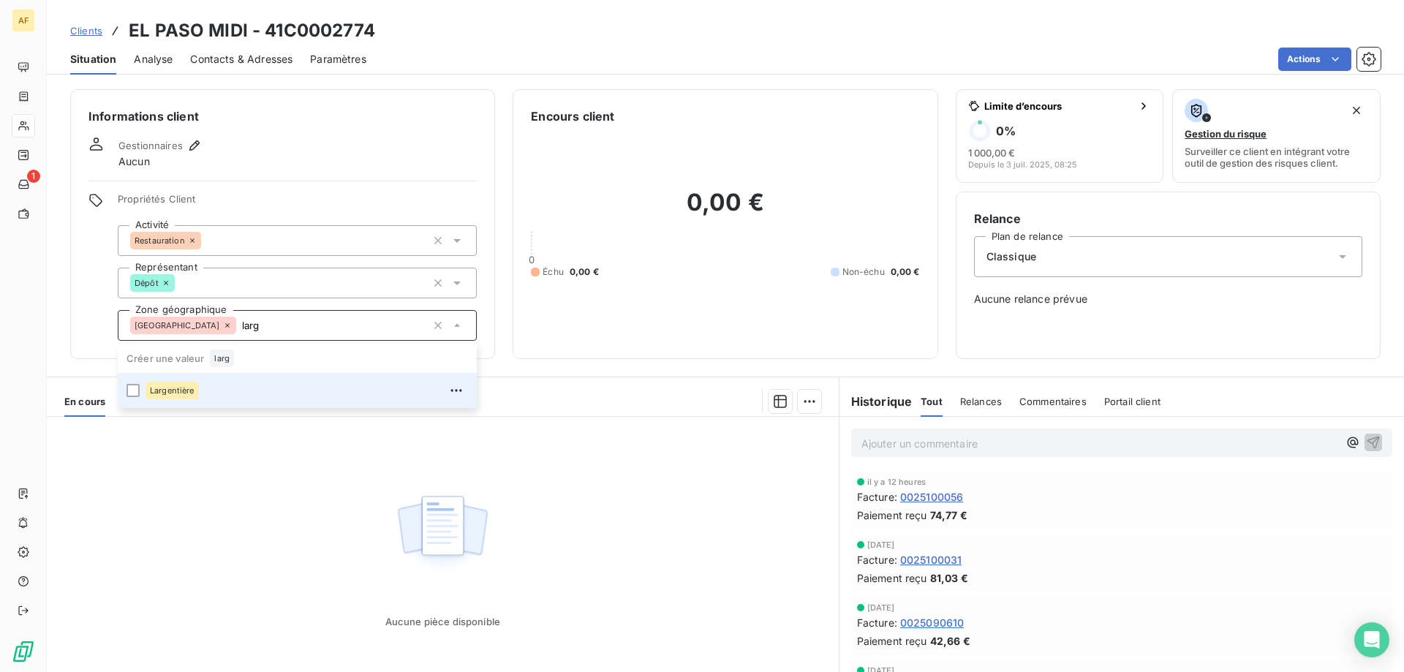
click at [214, 400] on div "Largentière" at bounding box center [306, 390] width 322 height 23
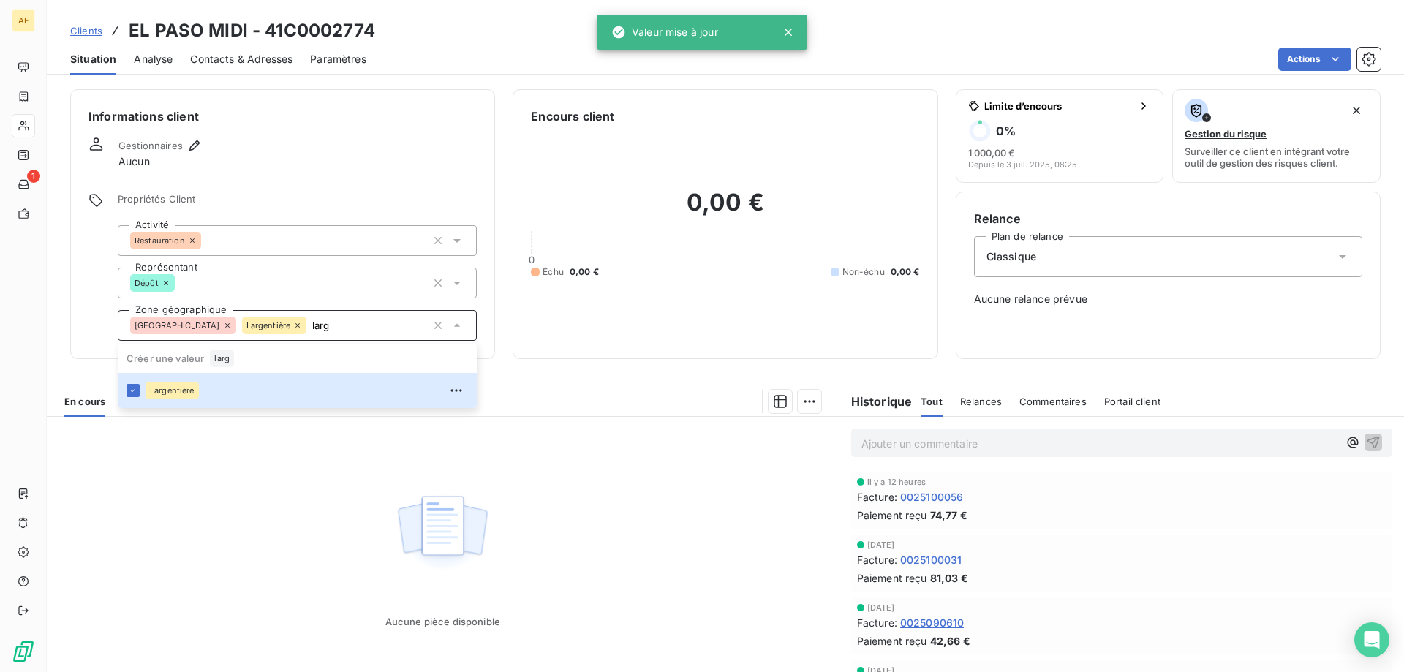
type input "larg"
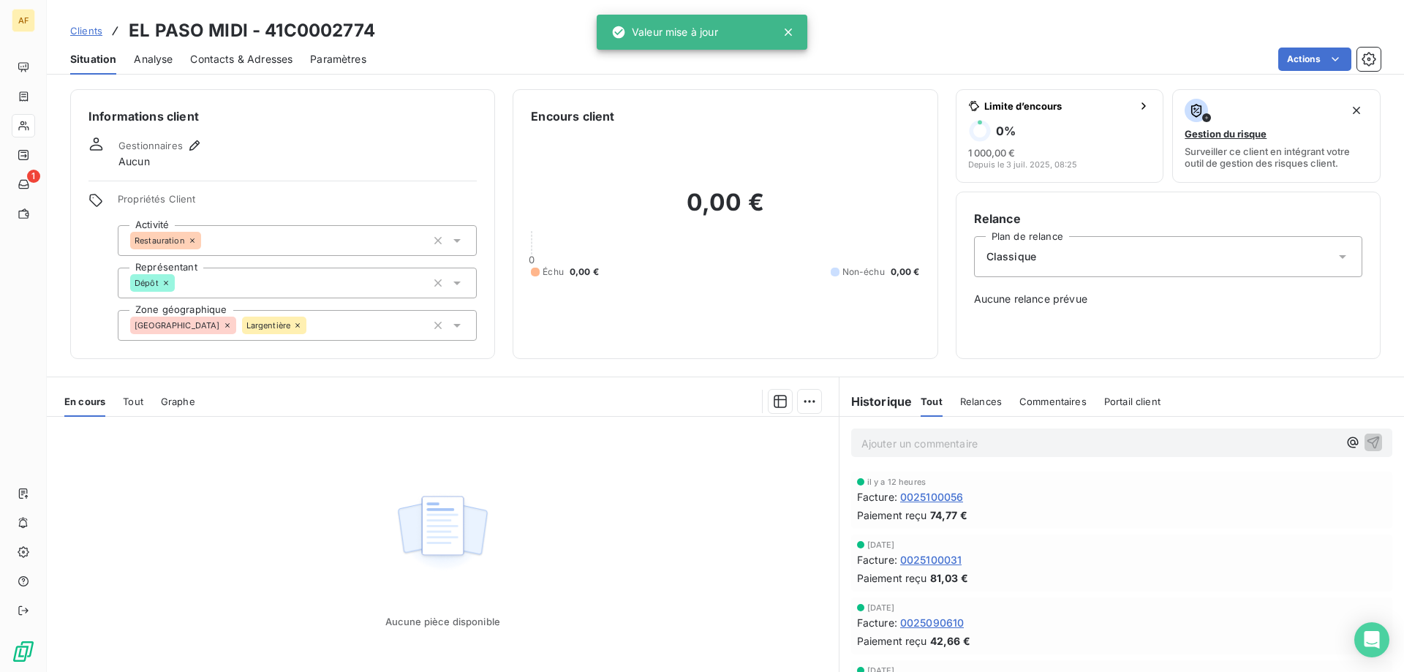
click at [219, 438] on div "Aucune pièce disponible" at bounding box center [443, 557] width 792 height 281
click at [84, 34] on span "Clients" at bounding box center [86, 31] width 32 height 12
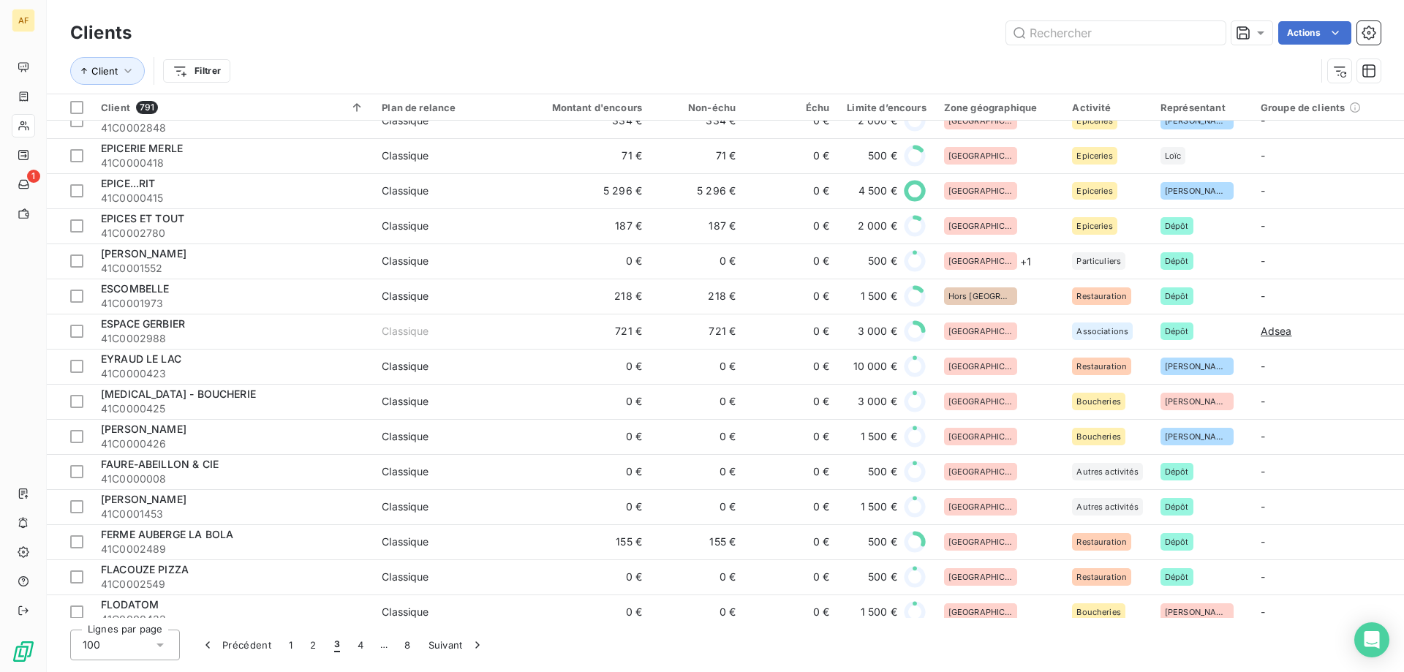
scroll to position [2120, 0]
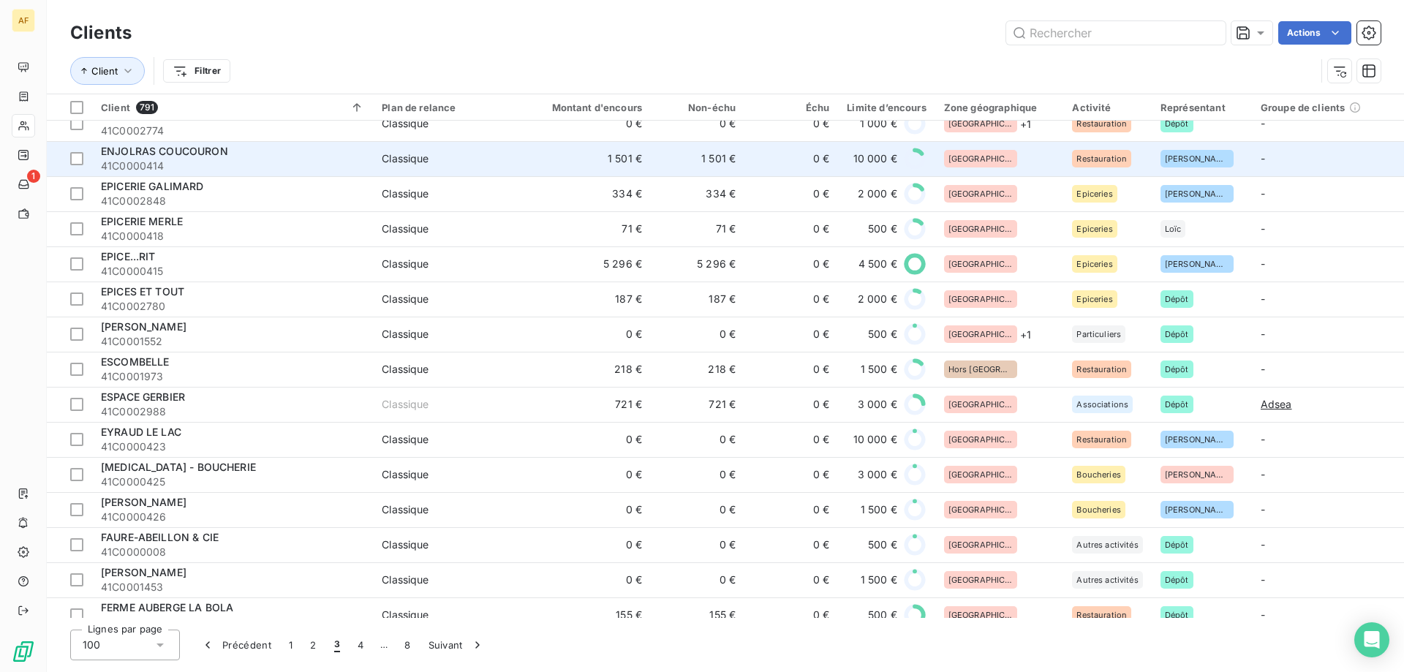
click at [1018, 162] on div "[GEOGRAPHIC_DATA]" at bounding box center [999, 159] width 111 height 18
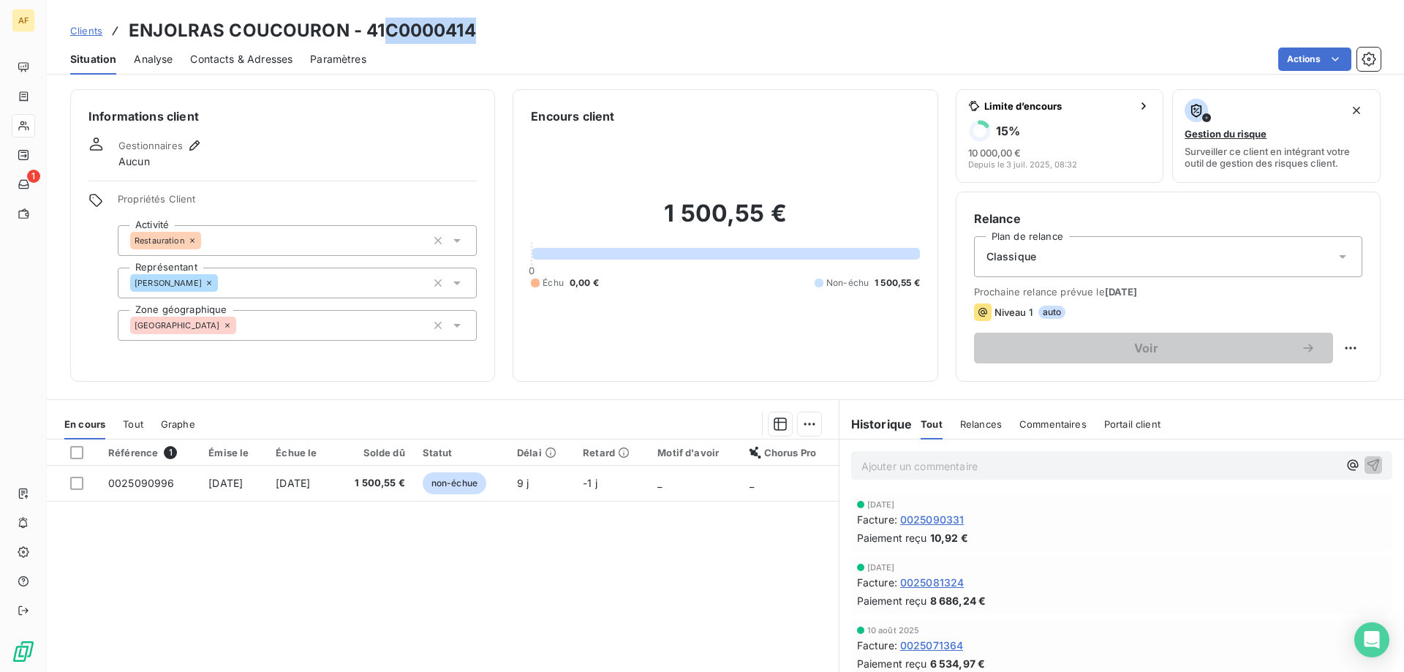
drag, startPoint x: 389, startPoint y: 29, endPoint x: 472, endPoint y: 34, distance: 83.5
click at [472, 34] on h3 "ENJOLRAS COUCOURON - 41C0000414" at bounding box center [302, 31] width 347 height 26
copy h3 "C0000414"
click at [284, 328] on div "[GEOGRAPHIC_DATA]" at bounding box center [297, 325] width 359 height 31
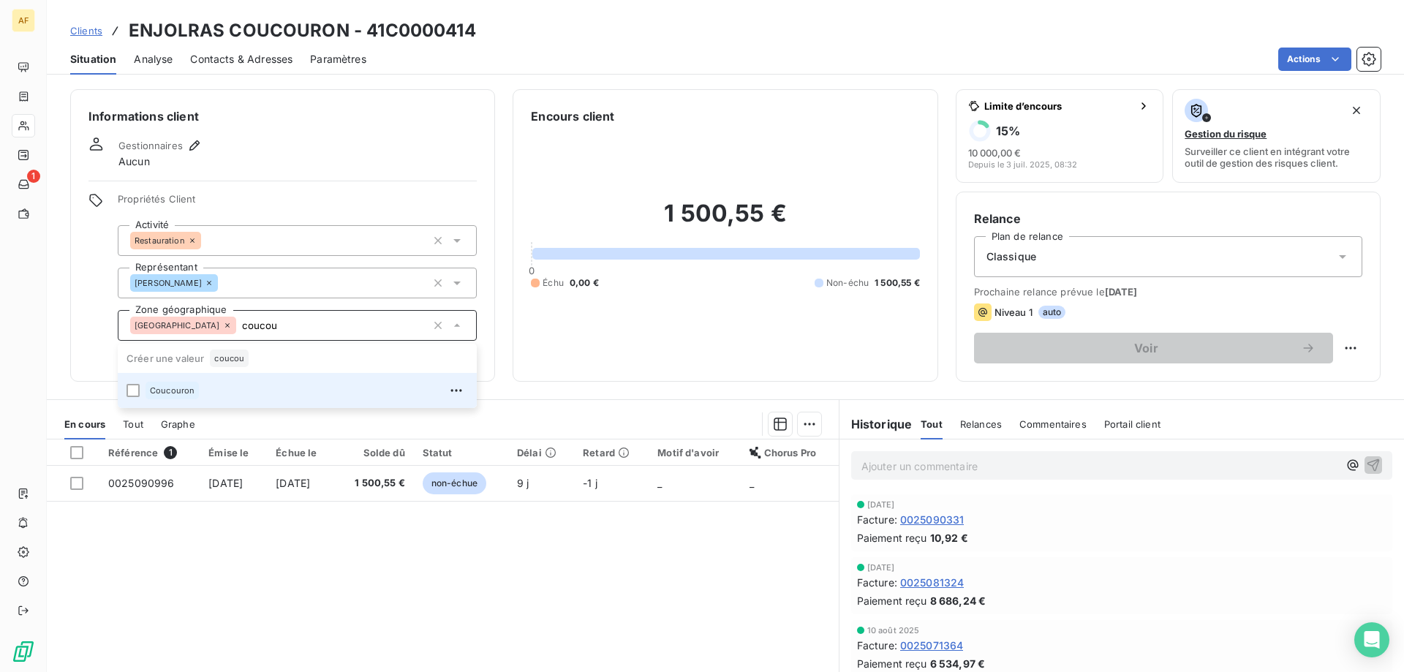
click at [226, 393] on div "Coucouron" at bounding box center [306, 390] width 322 height 23
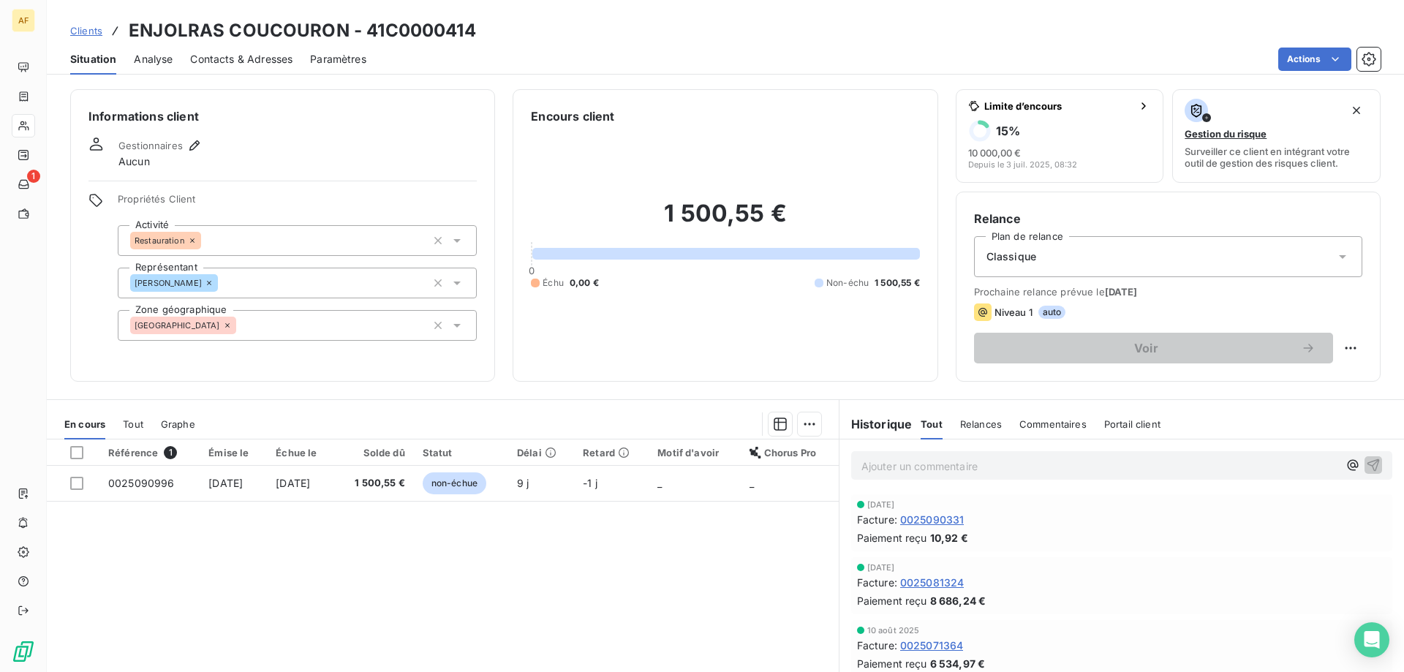
click at [290, 611] on div "Référence 1 Émise le Échue le Solde dû Statut Délai Retard Motif d'avoir Chorus…" at bounding box center [443, 579] width 792 height 281
click at [266, 344] on div "Informations client Gestionnaires Aucun Propriétés Client Activité Restauration…" at bounding box center [282, 235] width 425 height 292
click at [265, 335] on div "Ardèche coucou" at bounding box center [297, 325] width 359 height 31
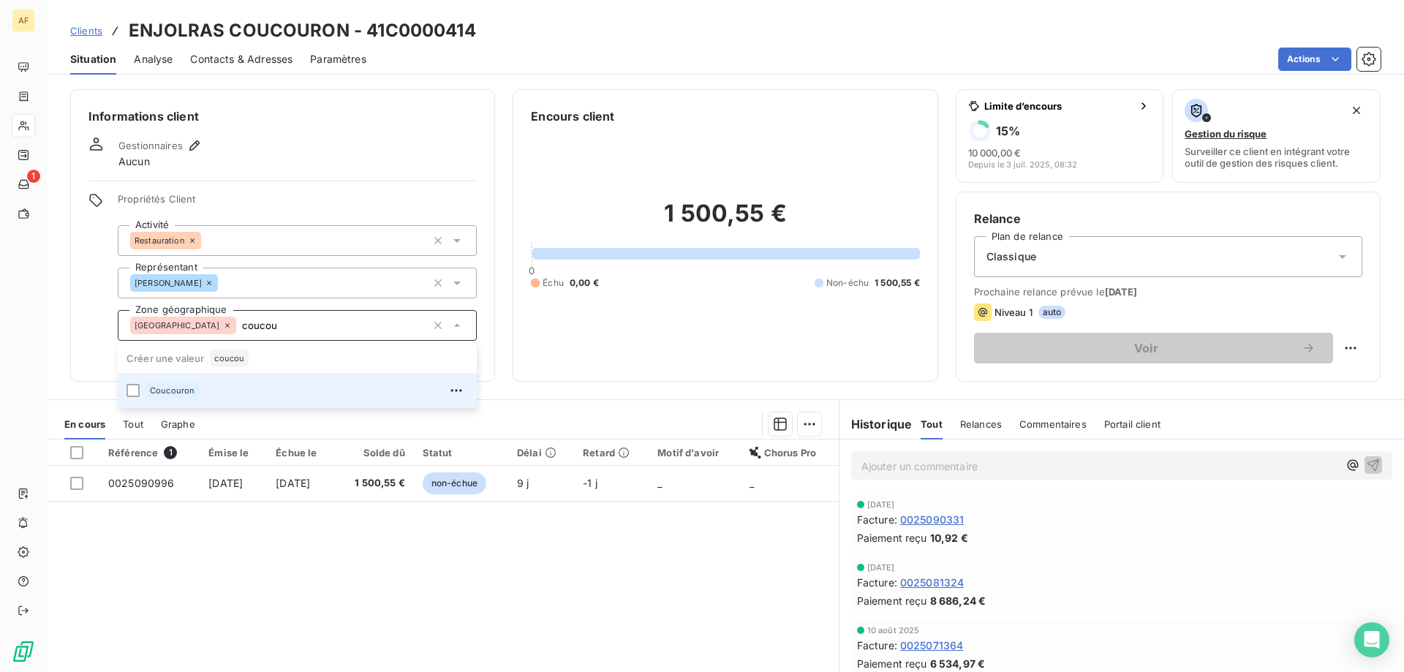
click at [186, 388] on span "Coucouron" at bounding box center [172, 390] width 45 height 9
click at [128, 393] on div at bounding box center [132, 390] width 13 height 13
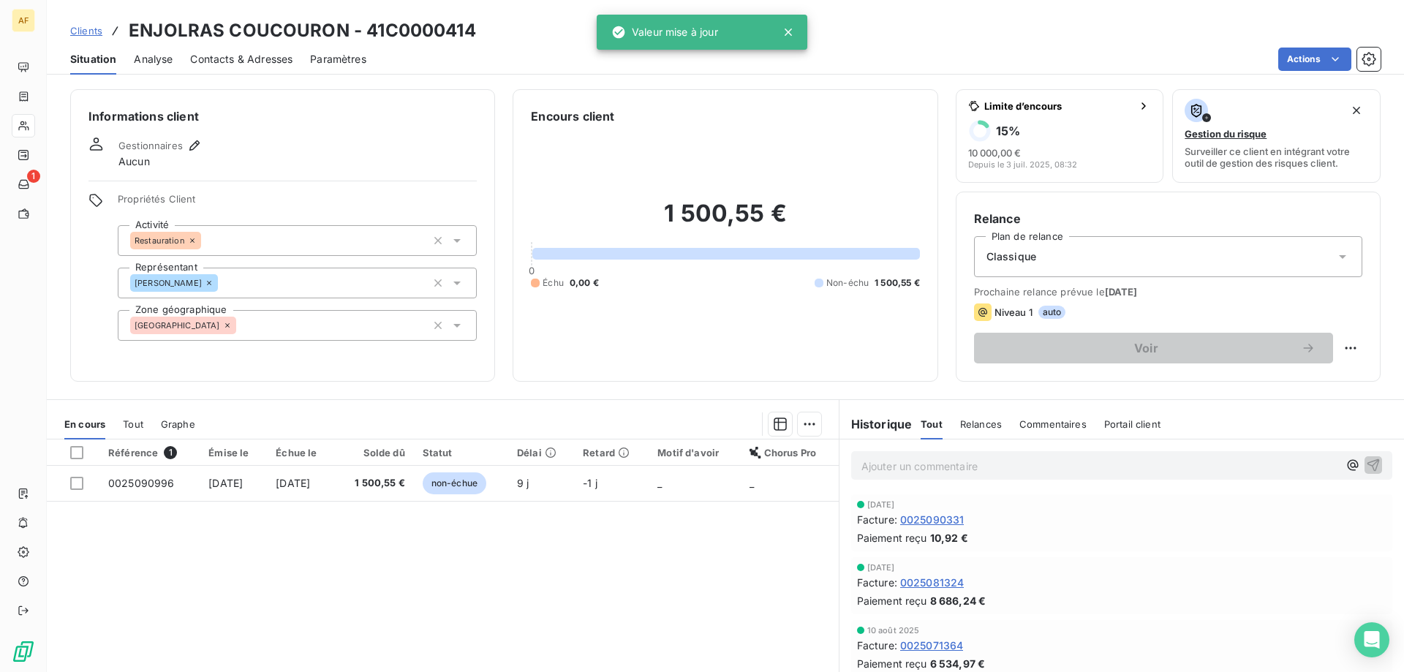
click at [162, 591] on div "Référence 1 Émise le Échue le Solde dû Statut Délai Retard Motif d'avoir Chorus…" at bounding box center [443, 579] width 792 height 281
click at [219, 320] on div "Ardèche coucou" at bounding box center [297, 325] width 359 height 31
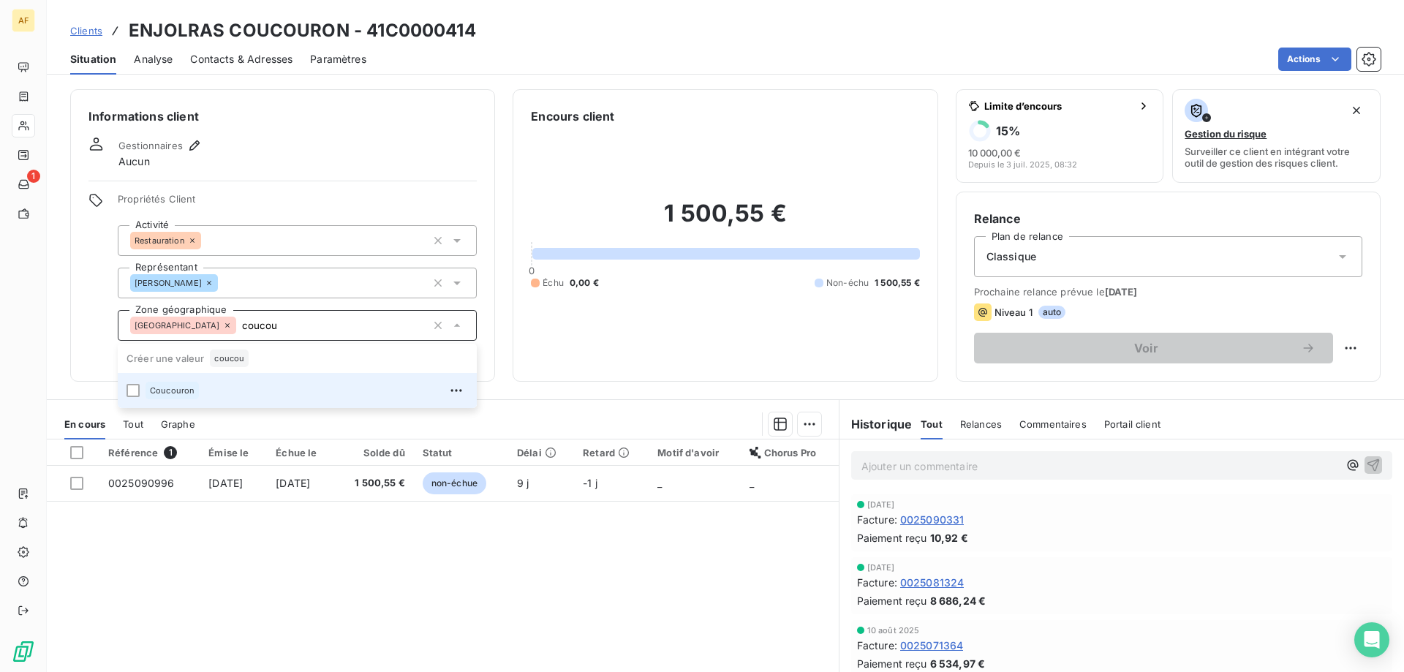
click at [215, 385] on div "Coucouron" at bounding box center [306, 390] width 322 height 23
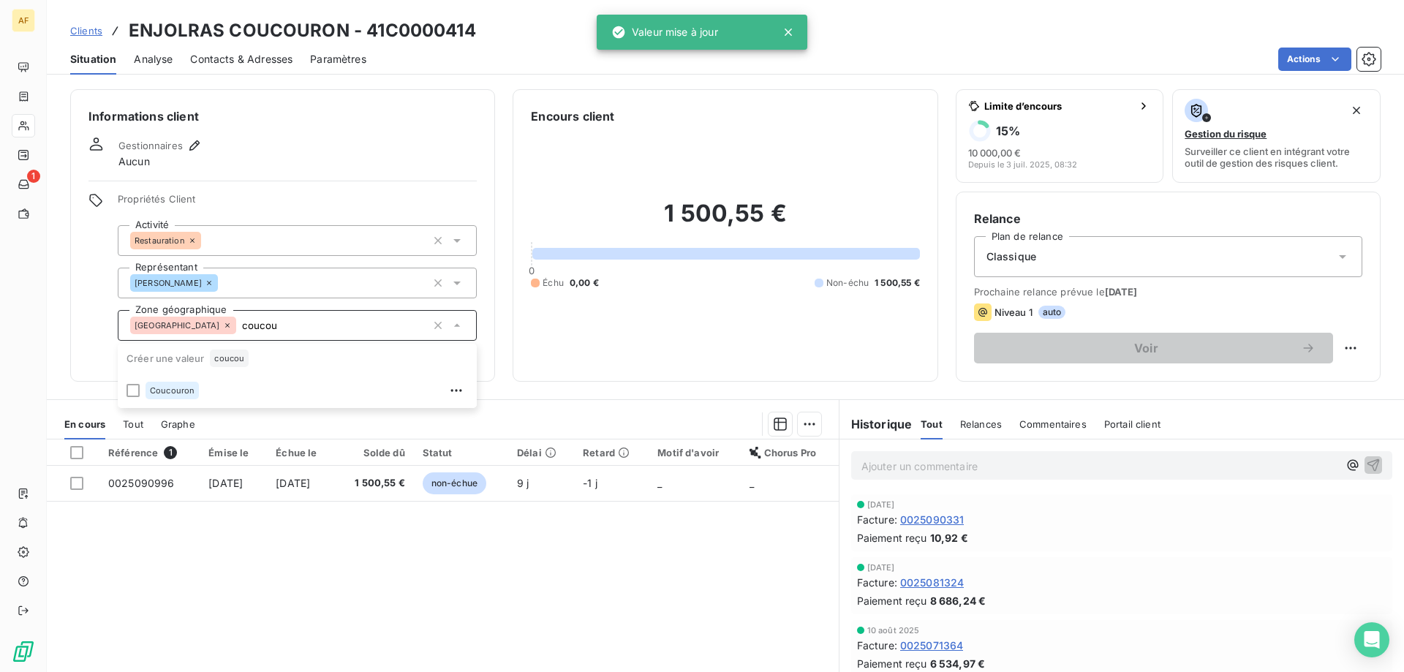
type input "coucou"
click at [219, 538] on div "Référence 1 Émise le Échue le Solde dû Statut Délai Retard Motif d'avoir Chorus…" at bounding box center [443, 579] width 792 height 281
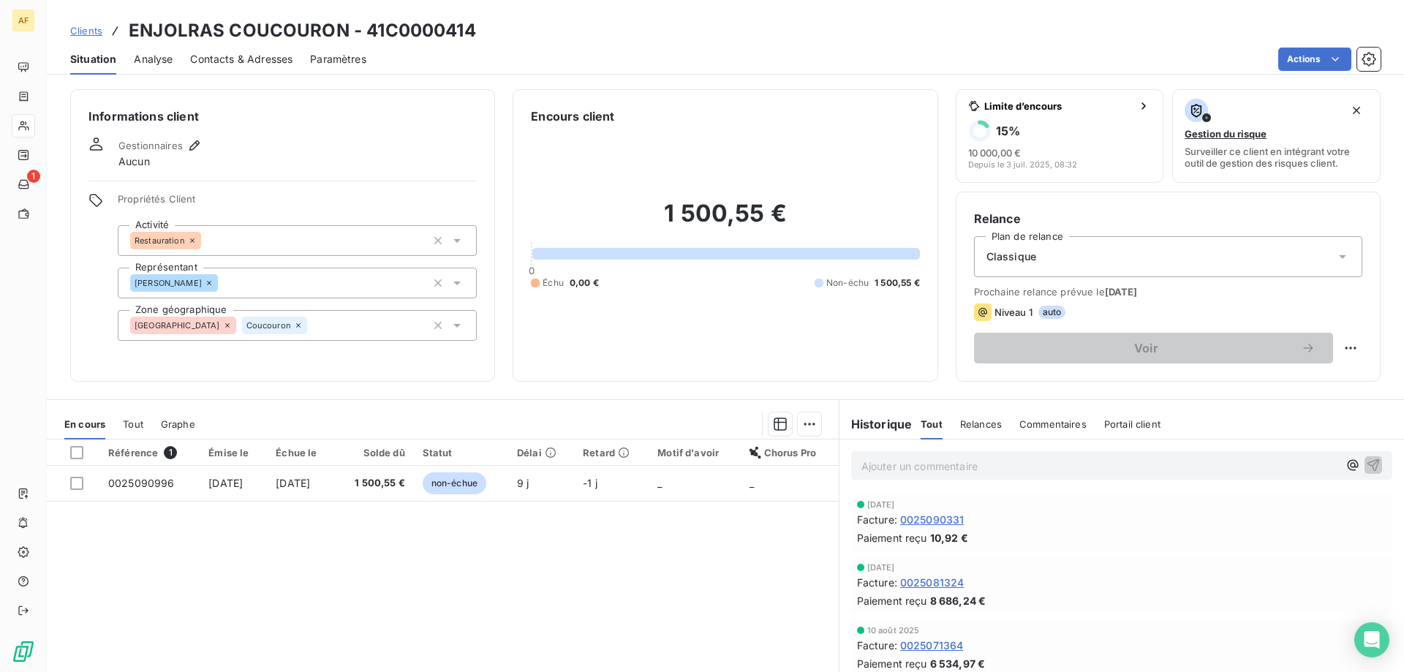
click at [75, 34] on span "Clients" at bounding box center [86, 31] width 32 height 12
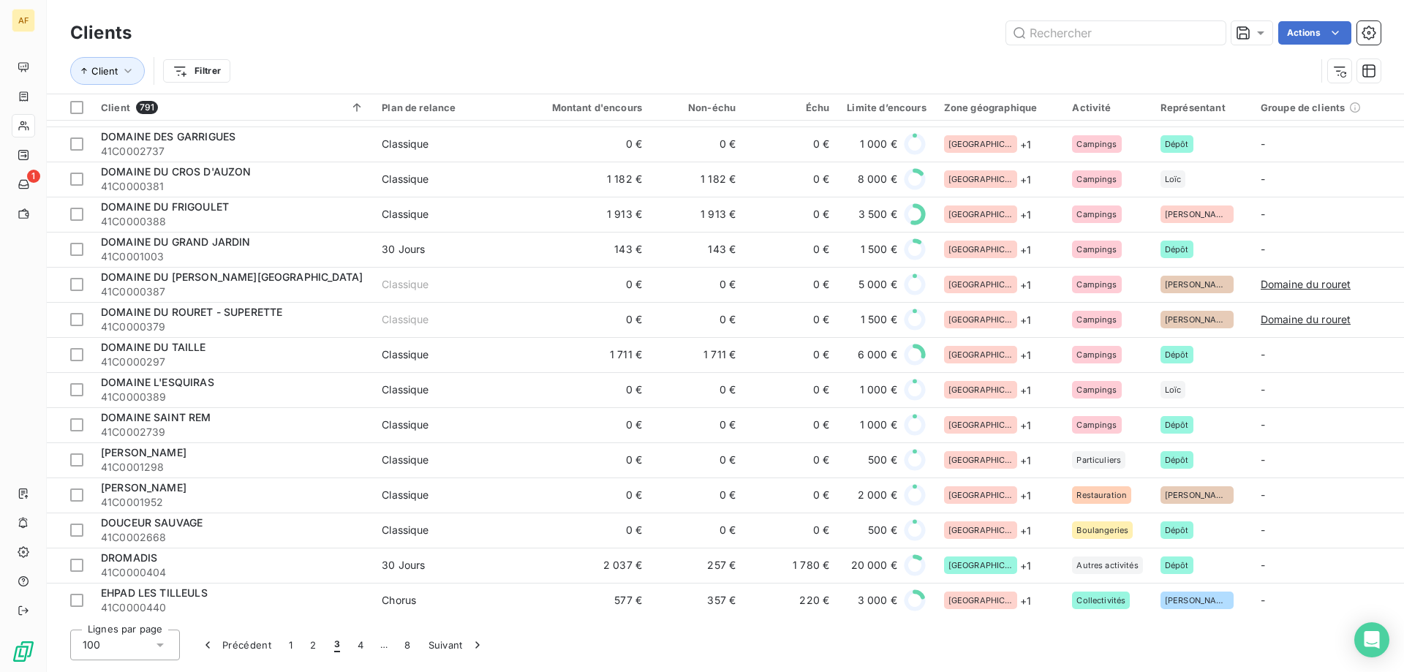
scroll to position [1974, 0]
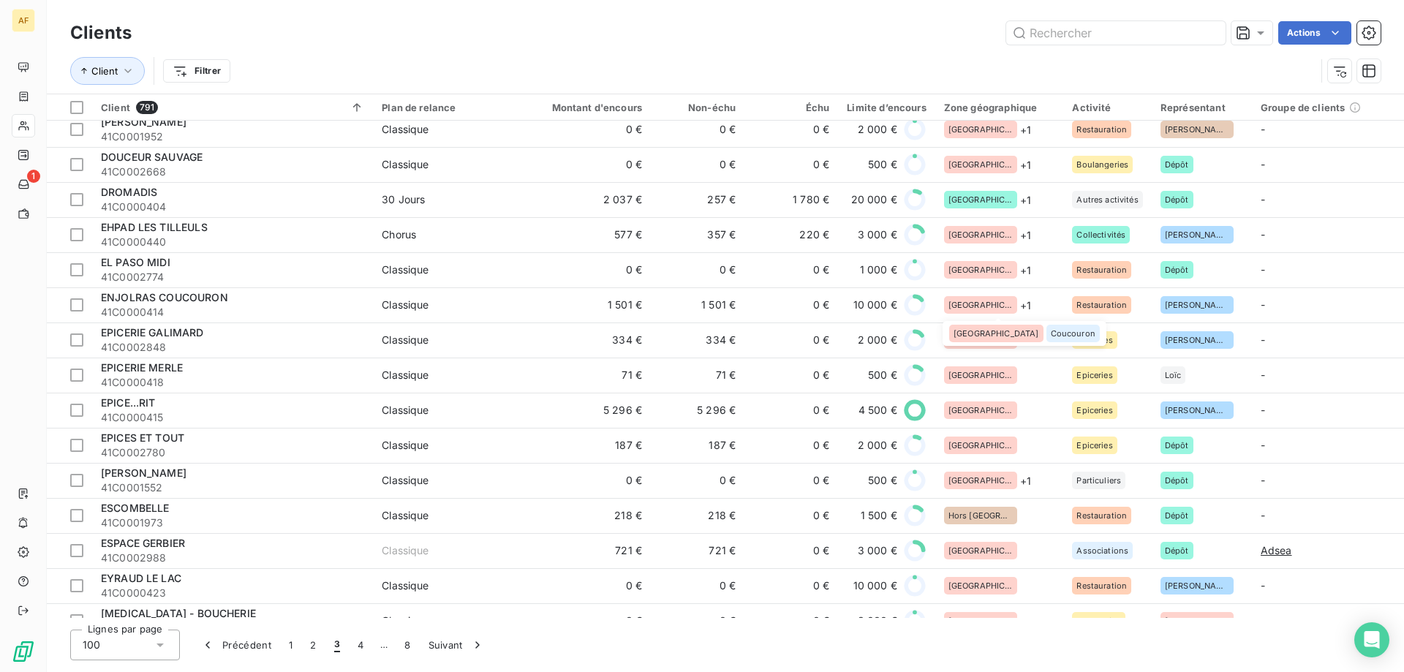
click at [1051, 338] on span "Coucouron" at bounding box center [1073, 333] width 45 height 9
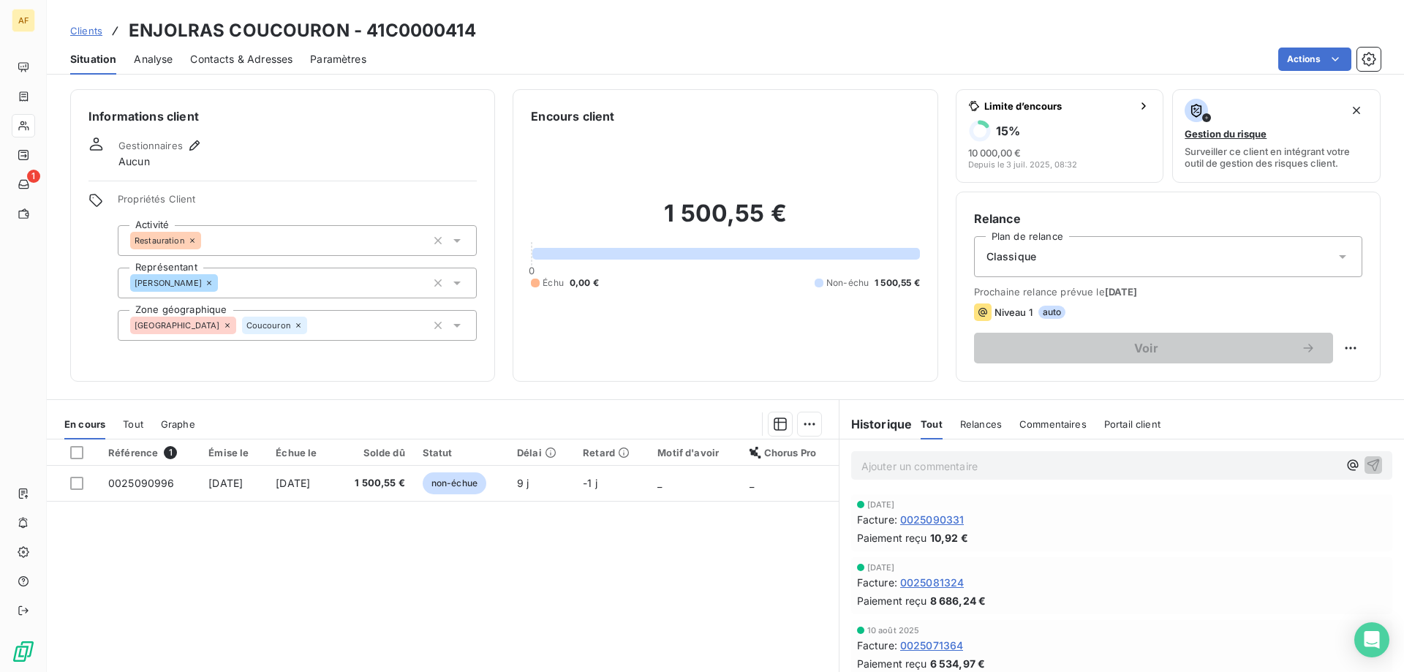
click at [385, 28] on h3 "ENJOLRAS COUCOURON - 41C0000414" at bounding box center [302, 31] width 347 height 26
click at [87, 26] on span "Clients" at bounding box center [86, 31] width 32 height 12
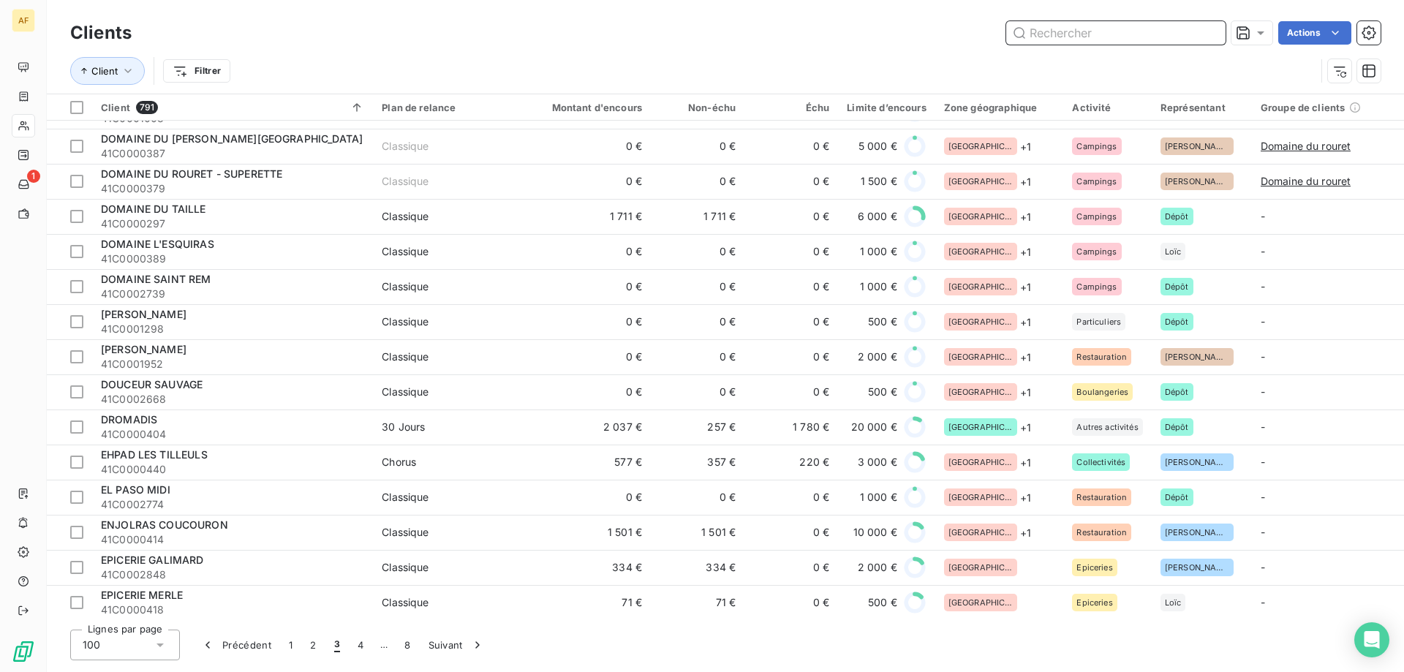
scroll to position [1893, 0]
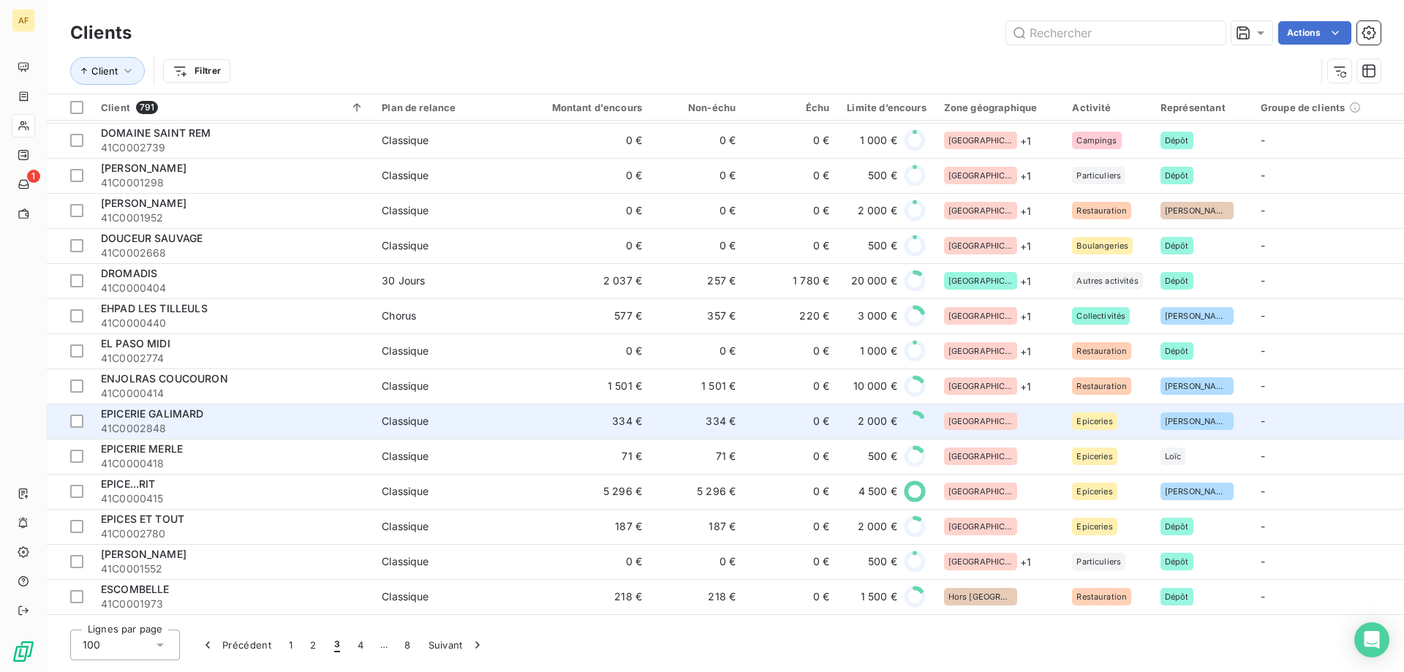
click at [1001, 419] on div "[GEOGRAPHIC_DATA]" at bounding box center [999, 421] width 111 height 18
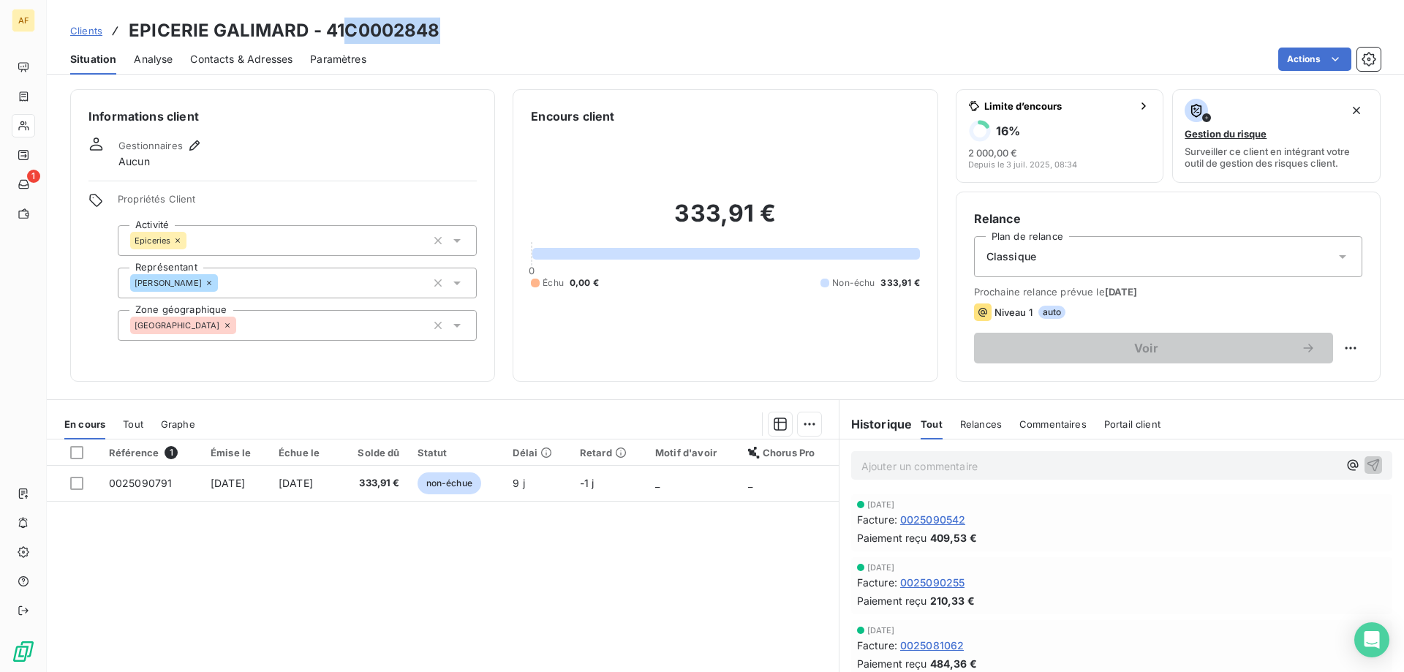
drag, startPoint x: 347, startPoint y: 26, endPoint x: 463, endPoint y: 31, distance: 116.4
click at [463, 31] on div "Clients EPICERIE GALIMARD - 41C0002848" at bounding box center [725, 31] width 1357 height 26
copy h3 "C0002848"
click at [255, 330] on div "[GEOGRAPHIC_DATA]" at bounding box center [297, 325] width 359 height 31
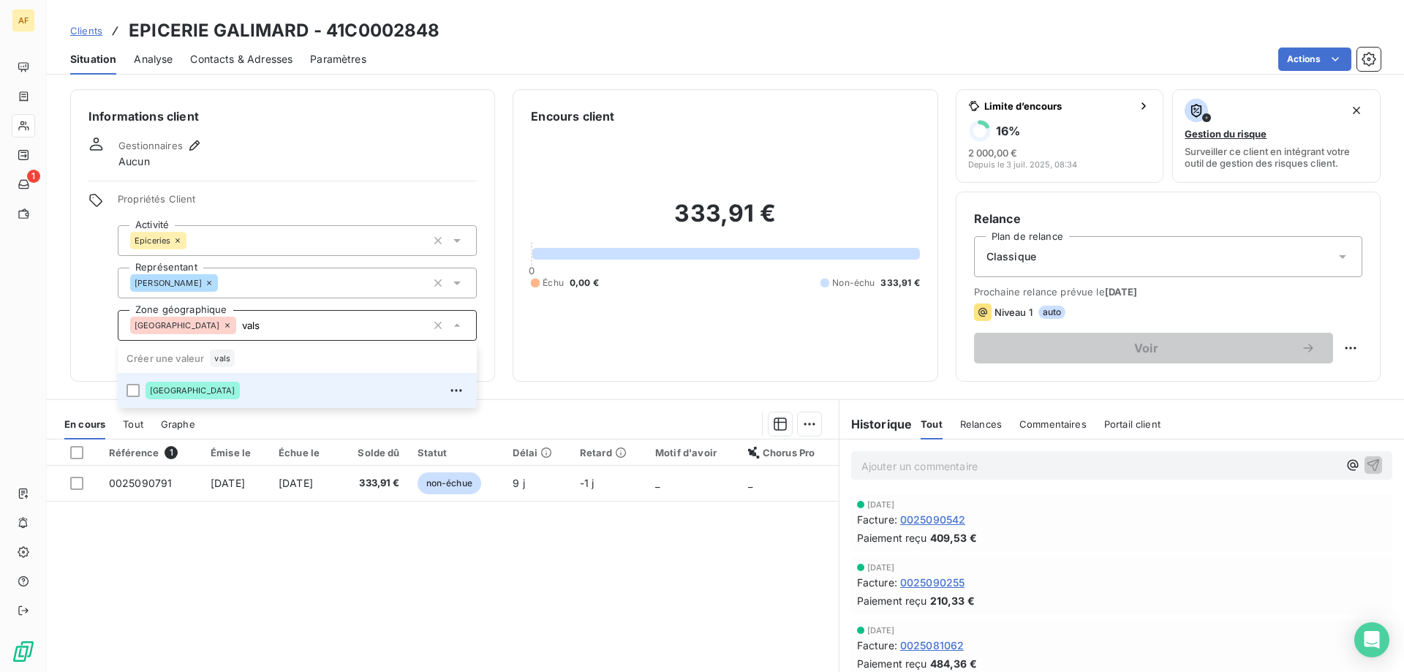
click at [245, 386] on div "[GEOGRAPHIC_DATA]" at bounding box center [306, 390] width 322 height 23
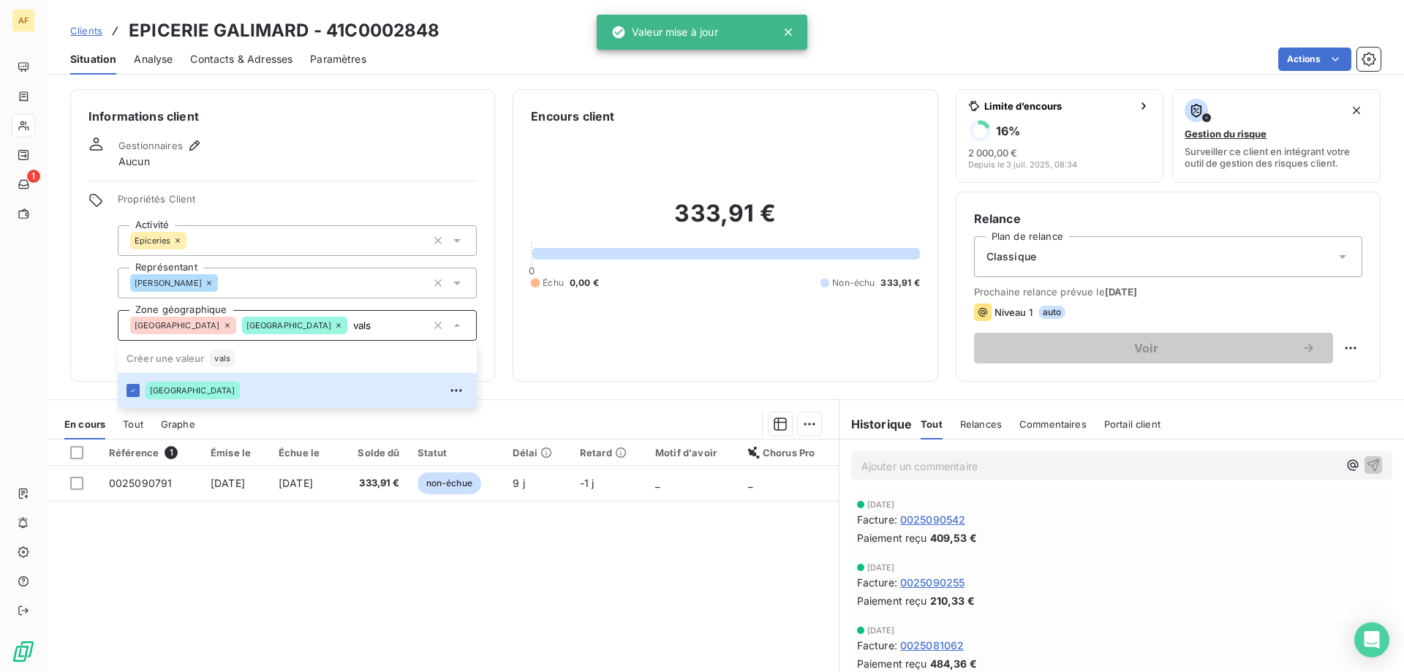
type input "vals"
click at [255, 555] on div "Référence 1 Émise le Échue le Solde dû Statut Délai Retard Motif d'avoir Chorus…" at bounding box center [443, 579] width 792 height 281
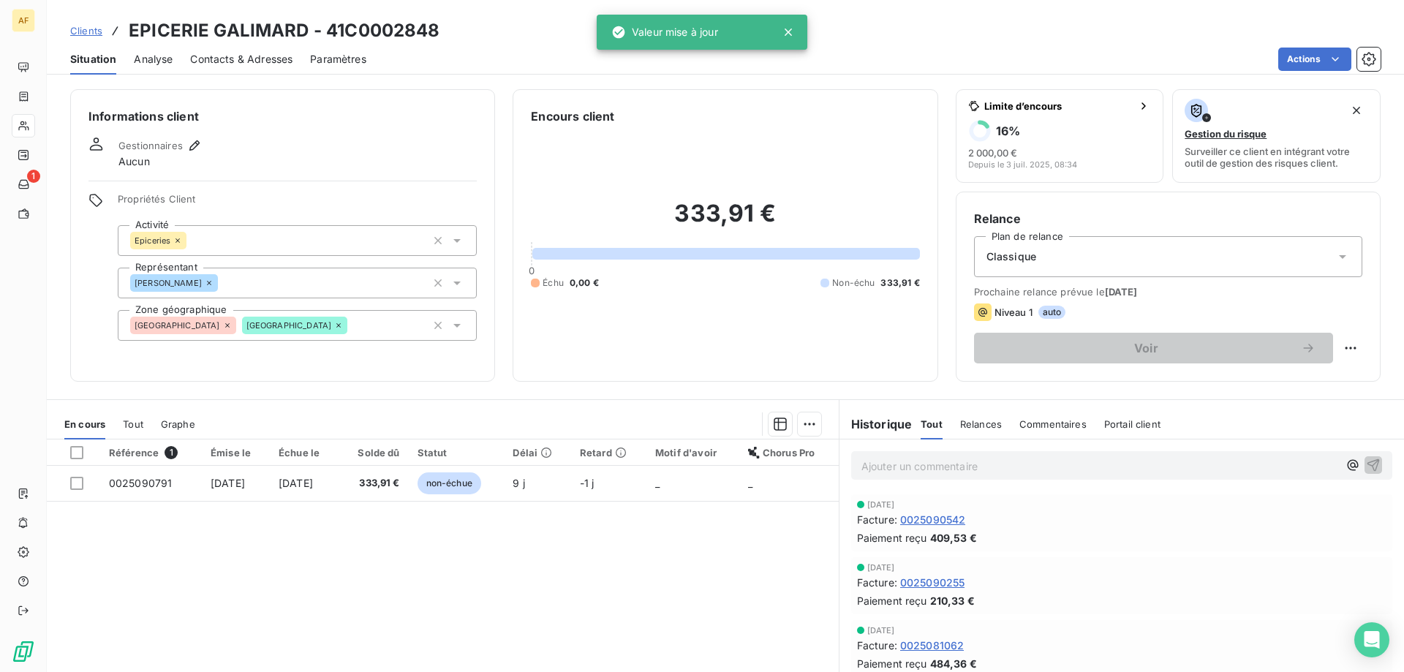
click at [89, 34] on span "Clients" at bounding box center [86, 31] width 32 height 12
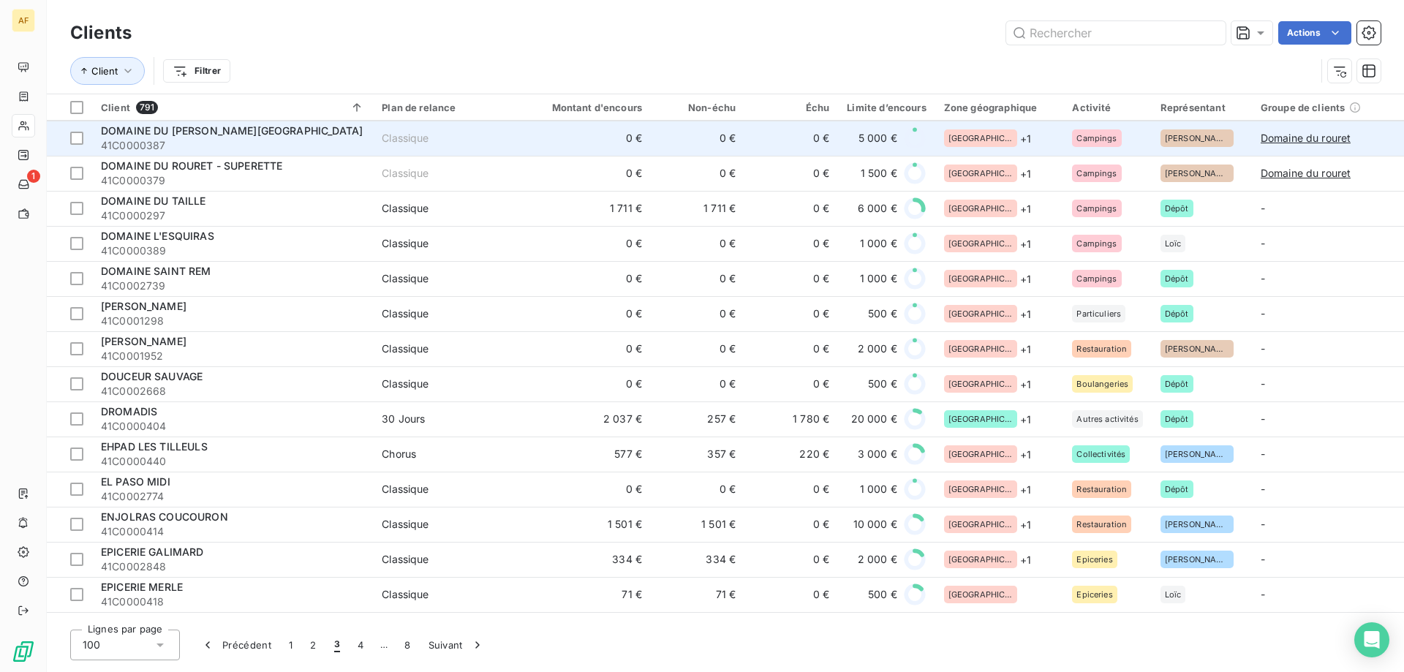
scroll to position [1901, 0]
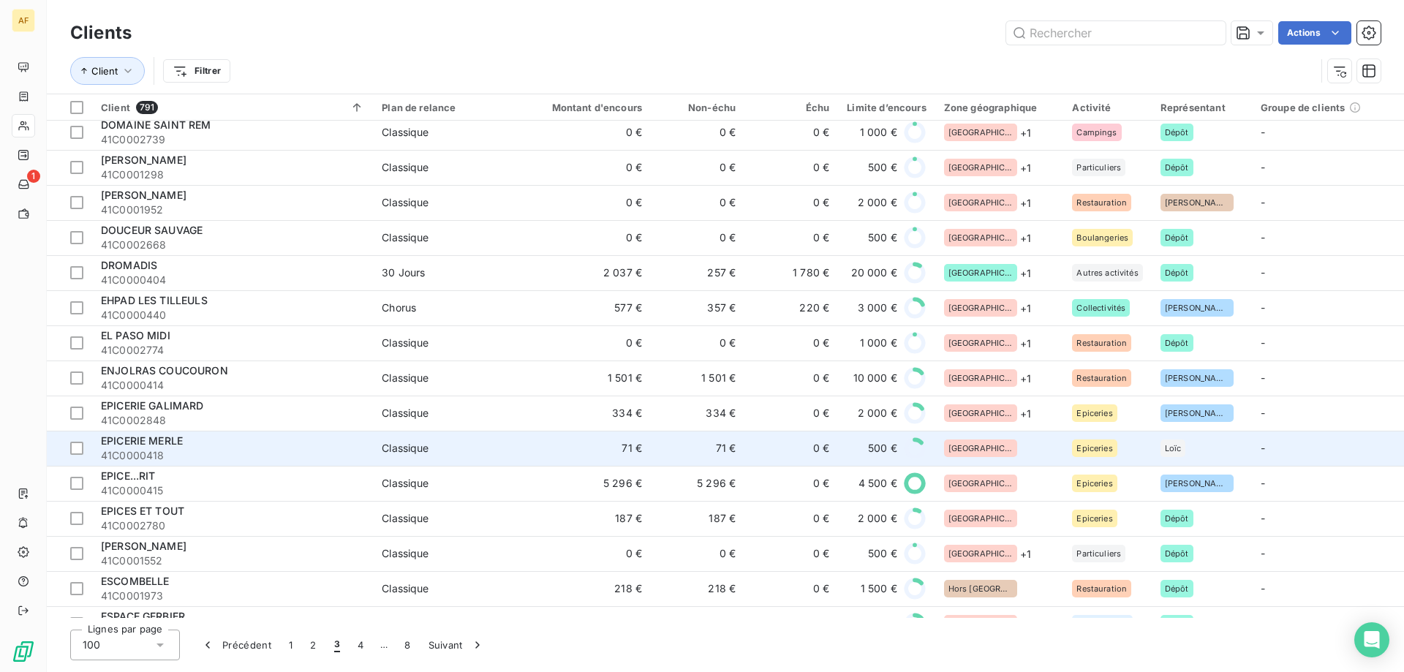
click at [1013, 455] on div "[GEOGRAPHIC_DATA]" at bounding box center [999, 448] width 111 height 18
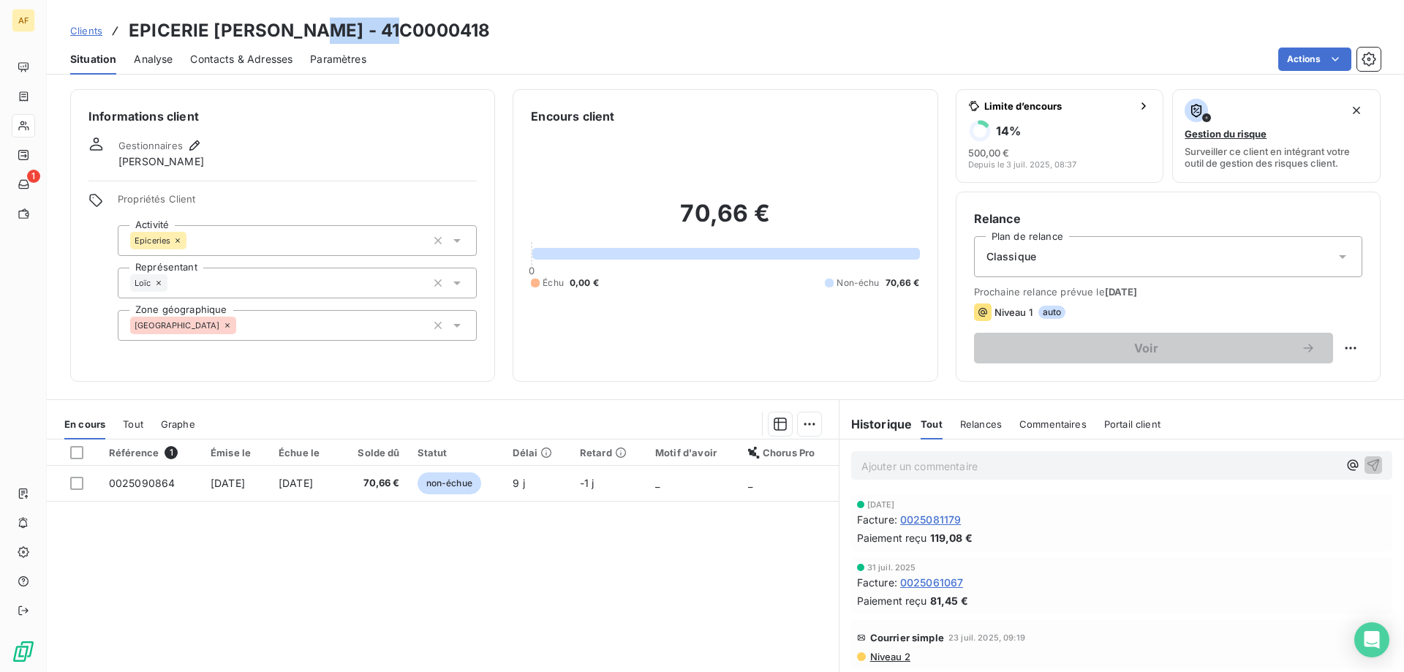
drag, startPoint x: 309, startPoint y: 27, endPoint x: 425, endPoint y: 52, distance: 118.2
click at [409, 36] on div "Clients EPICERIE MERLE - 41C0000418" at bounding box center [725, 31] width 1357 height 26
copy h3 "C0000418"
click at [277, 347] on div "Informations client Gestionnaires Loic Bernard Propriétés Client Activité Epice…" at bounding box center [282, 235] width 425 height 292
click at [278, 338] on div "[GEOGRAPHIC_DATA]" at bounding box center [297, 325] width 359 height 31
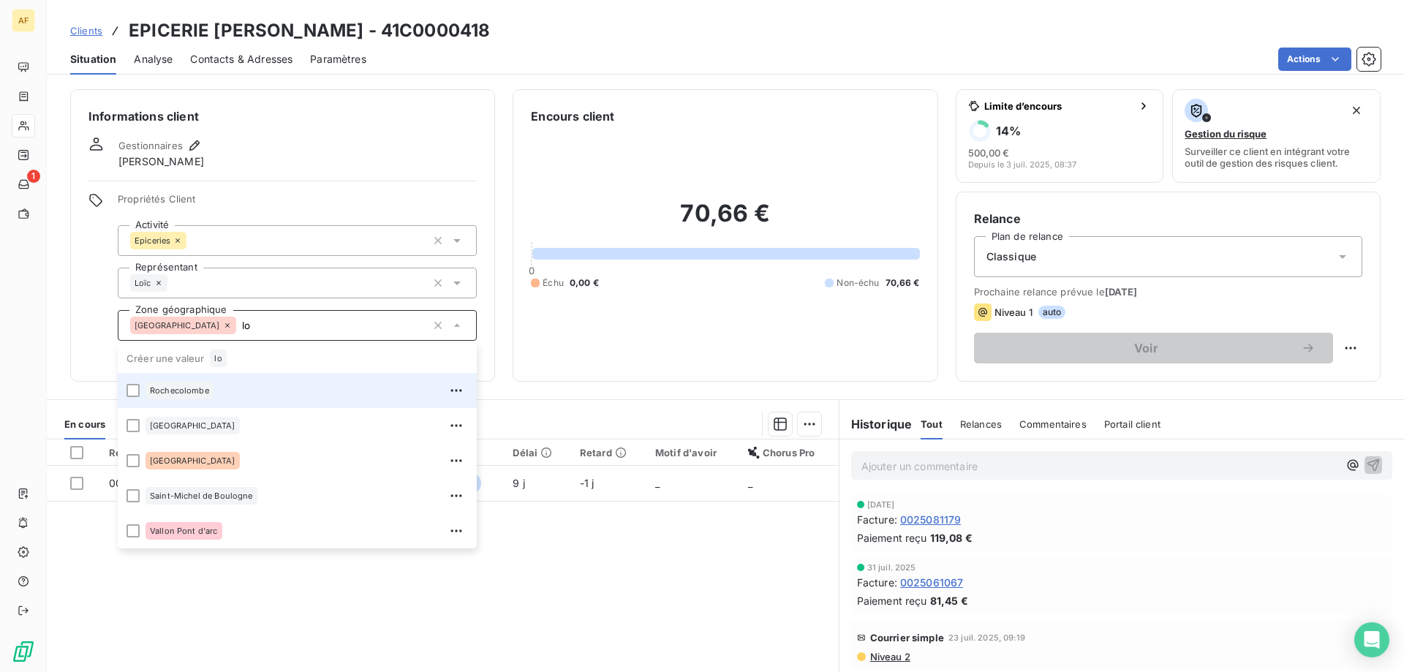
type input "l"
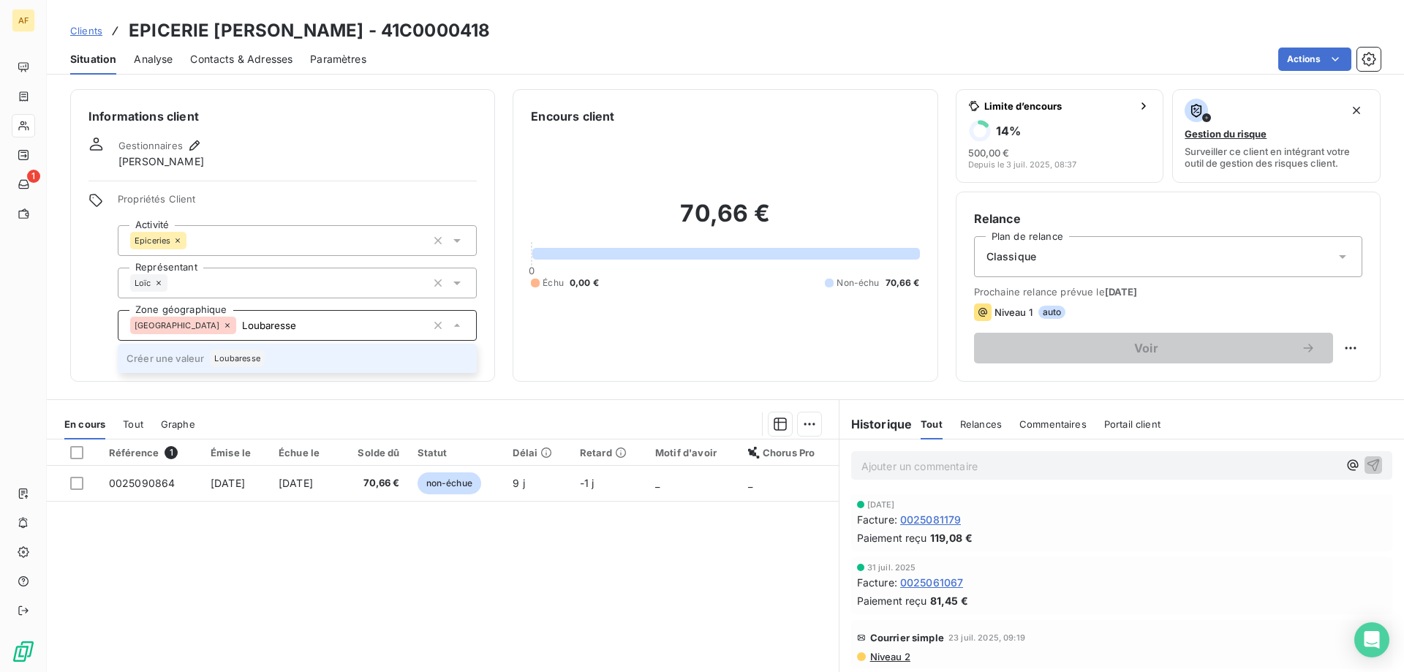
click at [249, 355] on span "Loubaresse" at bounding box center [237, 358] width 46 height 9
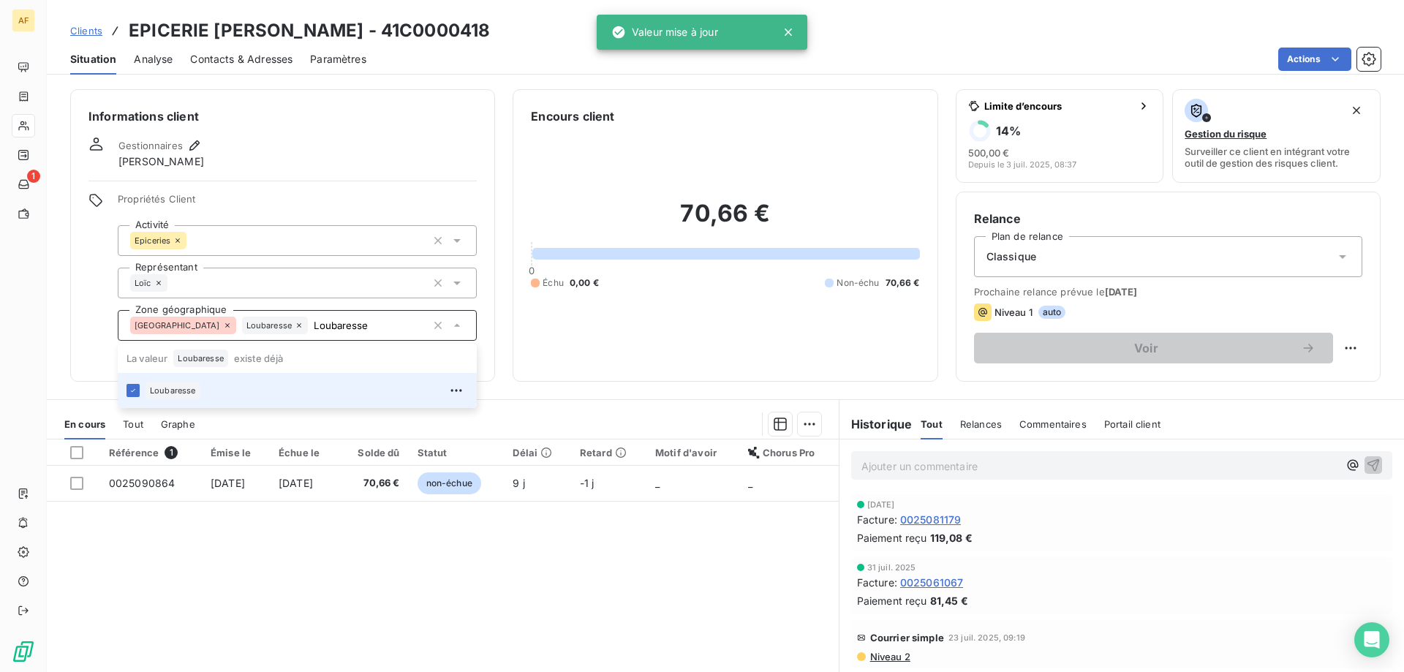
click at [249, 512] on div "Référence 1 Émise le Échue le Solde dû Statut Délai Retard Motif d'avoir Chorus…" at bounding box center [443, 579] width 792 height 281
type input "Loubaresse"
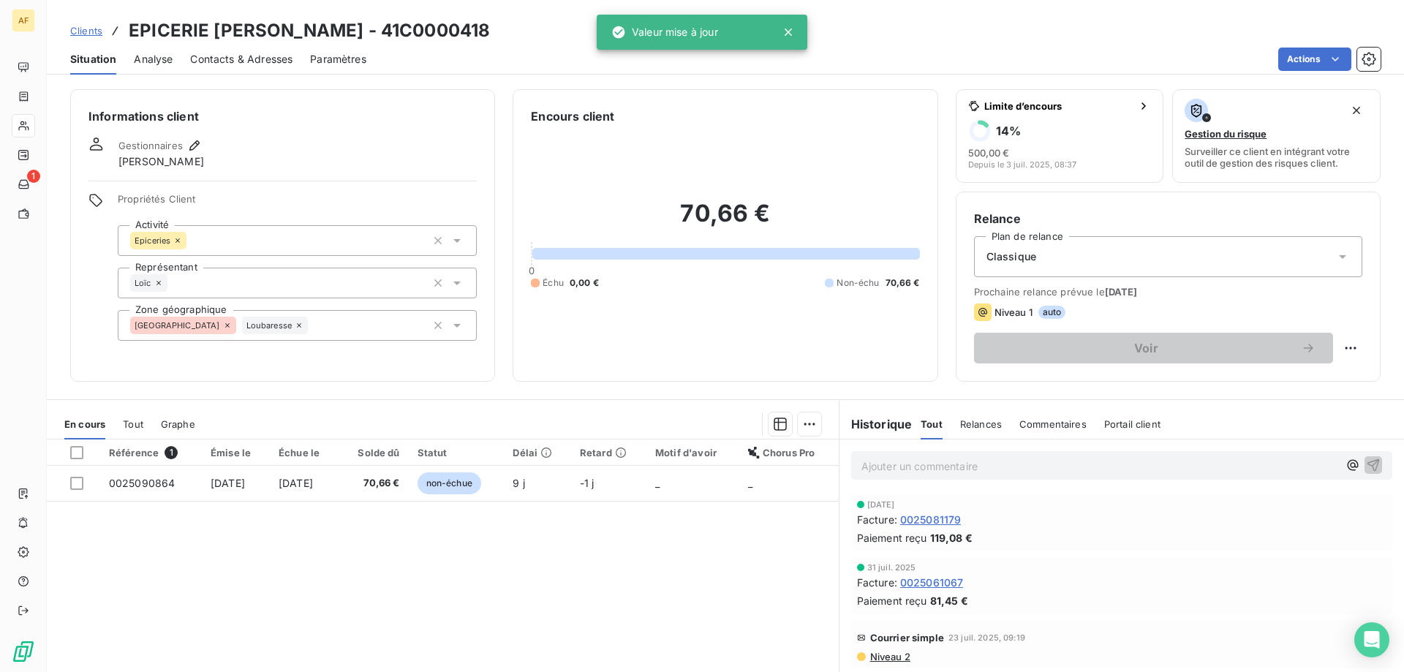
click at [91, 31] on span "Clients" at bounding box center [86, 31] width 32 height 12
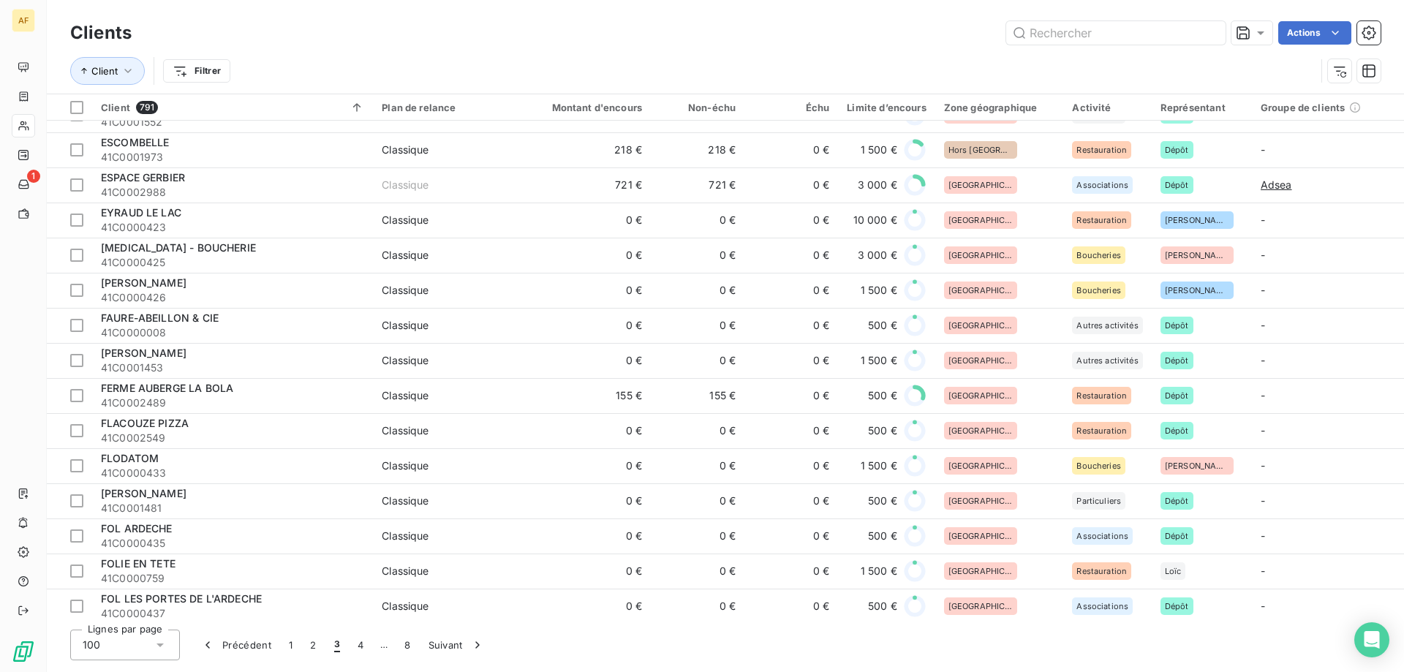
scroll to position [2120, 0]
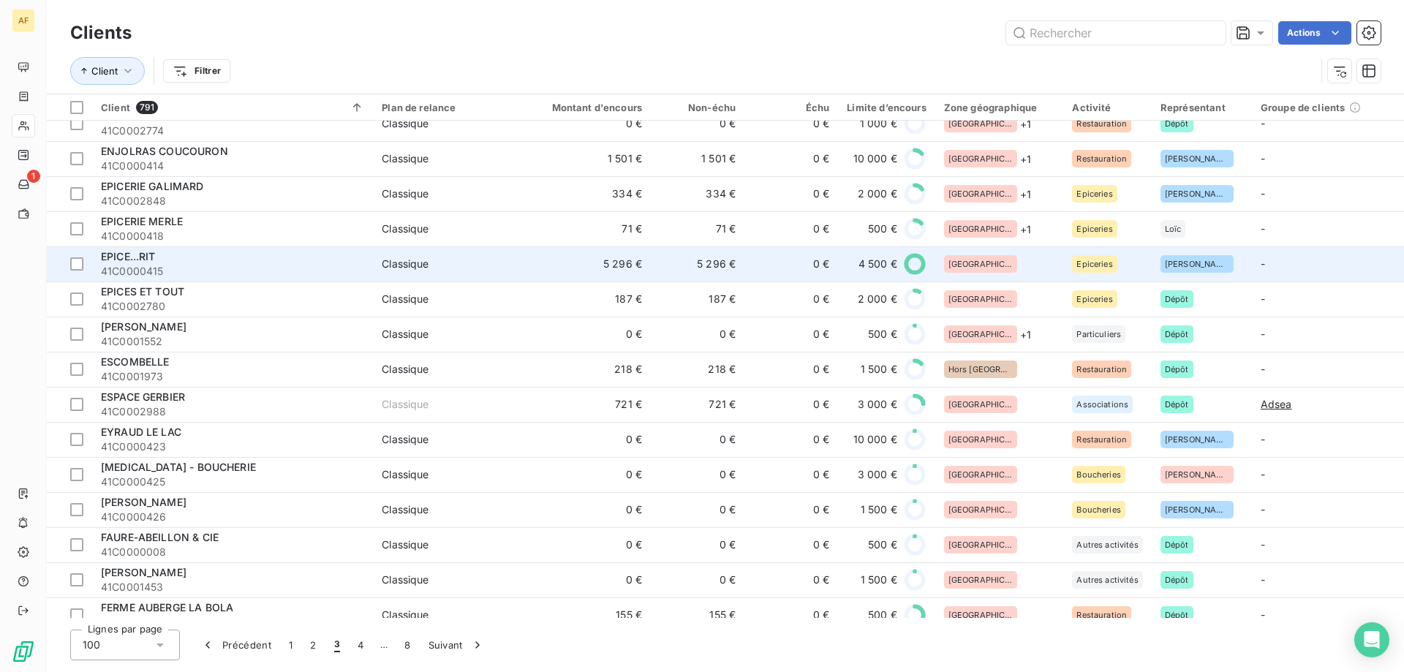
click at [1005, 257] on div "[GEOGRAPHIC_DATA]" at bounding box center [999, 264] width 111 height 18
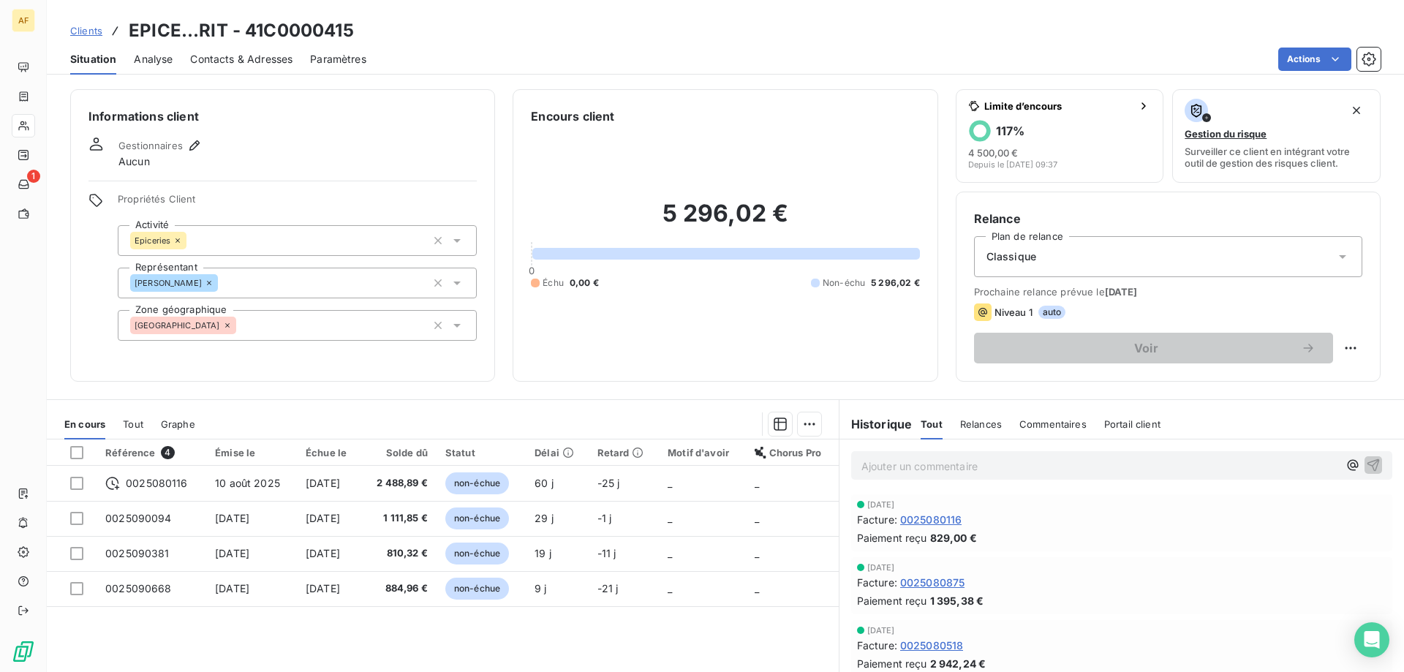
click at [262, 29] on h3 "EPICE...RIT - 41C0000415" at bounding box center [241, 31] width 225 height 26
drag, startPoint x: 266, startPoint y: 26, endPoint x: 355, endPoint y: 37, distance: 89.8
click at [353, 34] on h3 "EPICE...RIT - 41C0000415" at bounding box center [241, 31] width 225 height 26
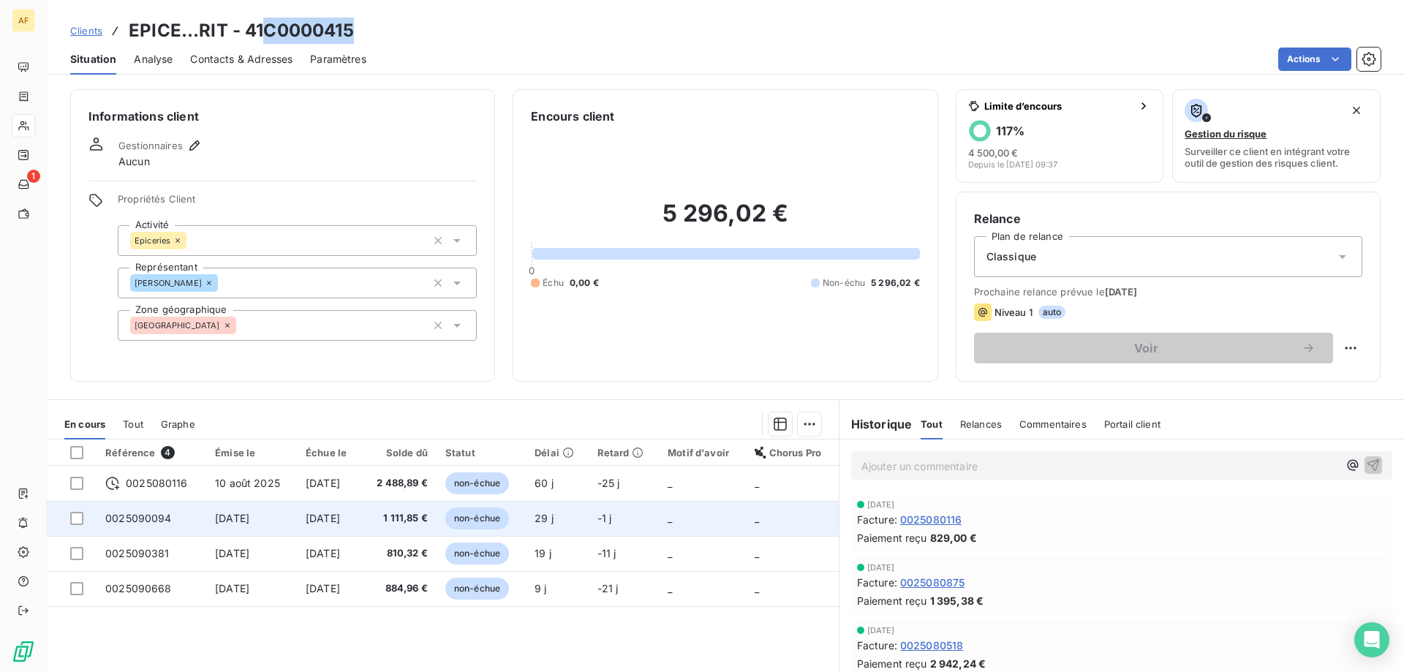
copy h3 "C0000415"
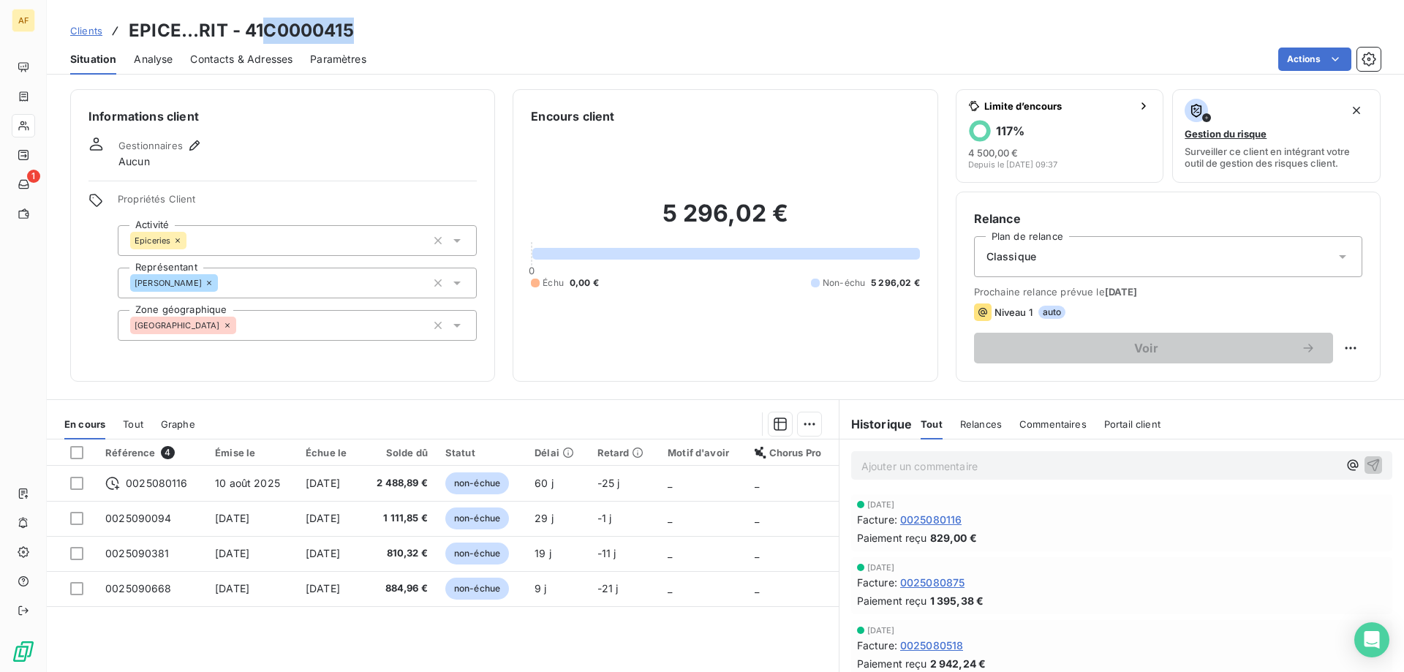
click at [335, 332] on div "[GEOGRAPHIC_DATA]" at bounding box center [297, 325] width 359 height 31
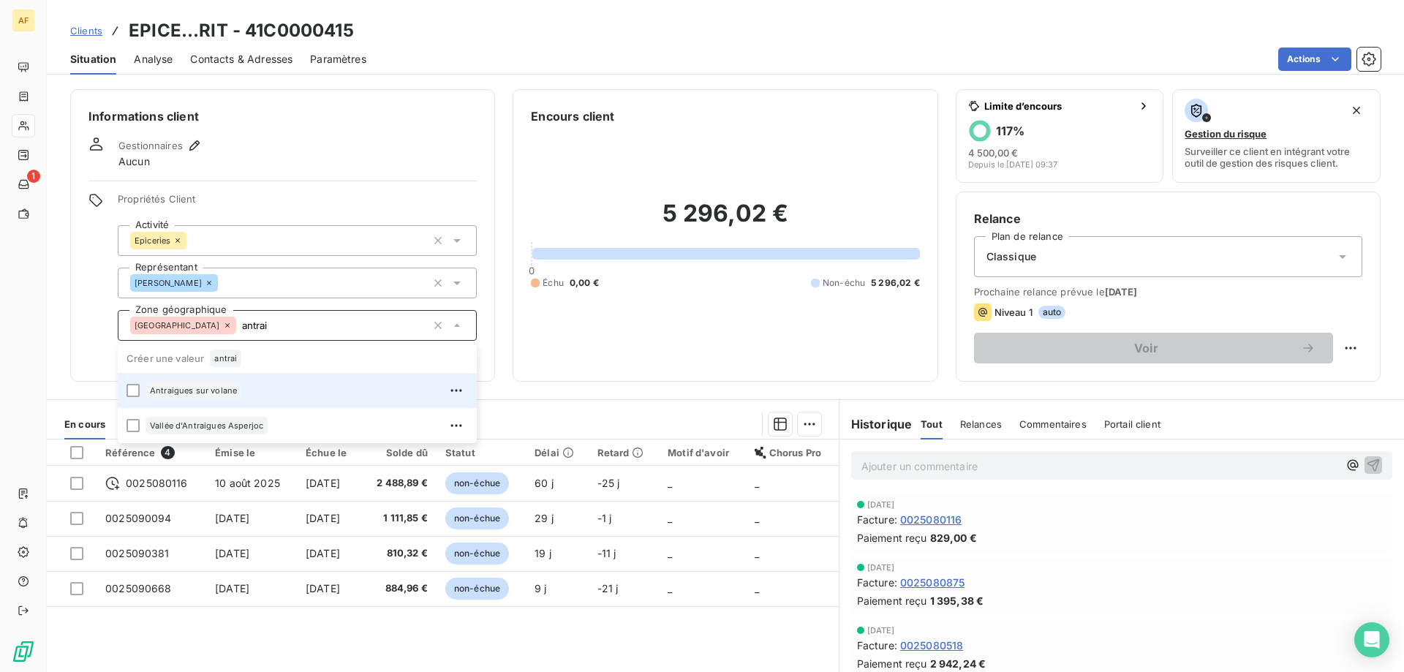
drag, startPoint x: 286, startPoint y: 387, endPoint x: 287, endPoint y: 298, distance: 88.5
click at [285, 387] on div "Antraigues sur volane" at bounding box center [306, 390] width 322 height 23
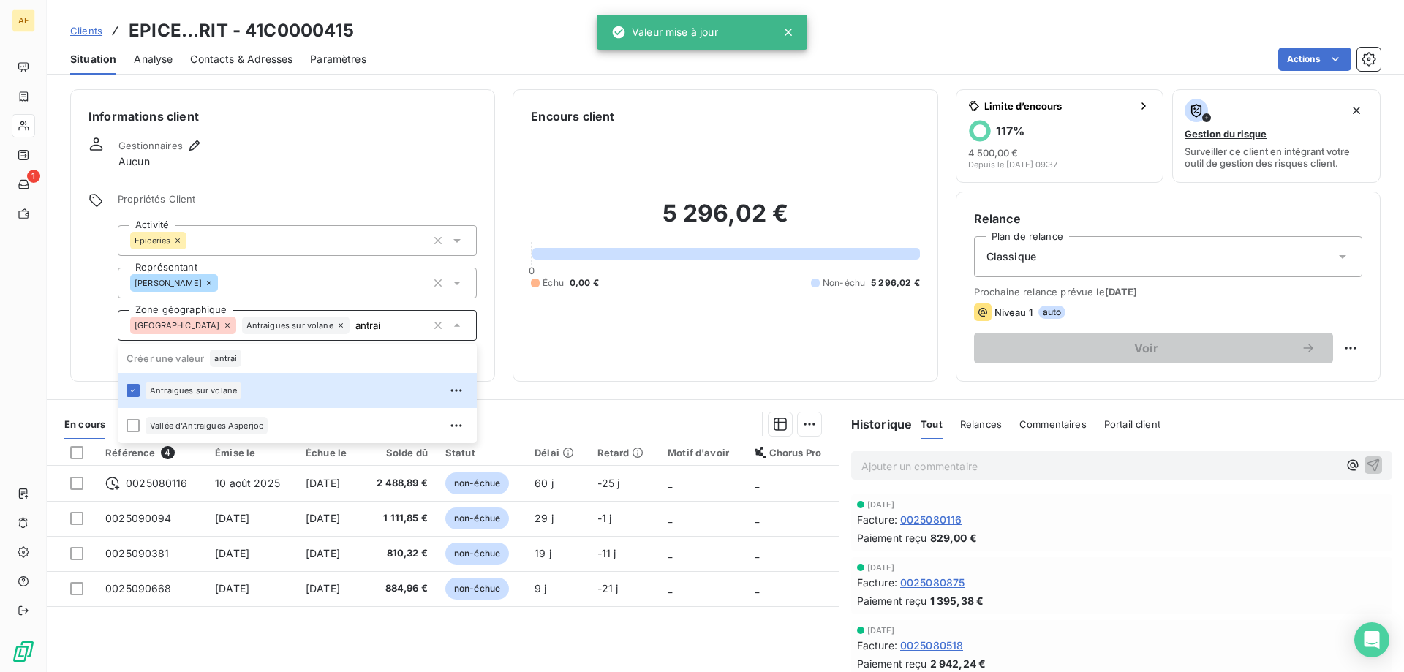
type input "antrai"
click at [452, 44] on div "Situation Analyse Contacts & Adresses Paramètres Actions" at bounding box center [725, 59] width 1357 height 31
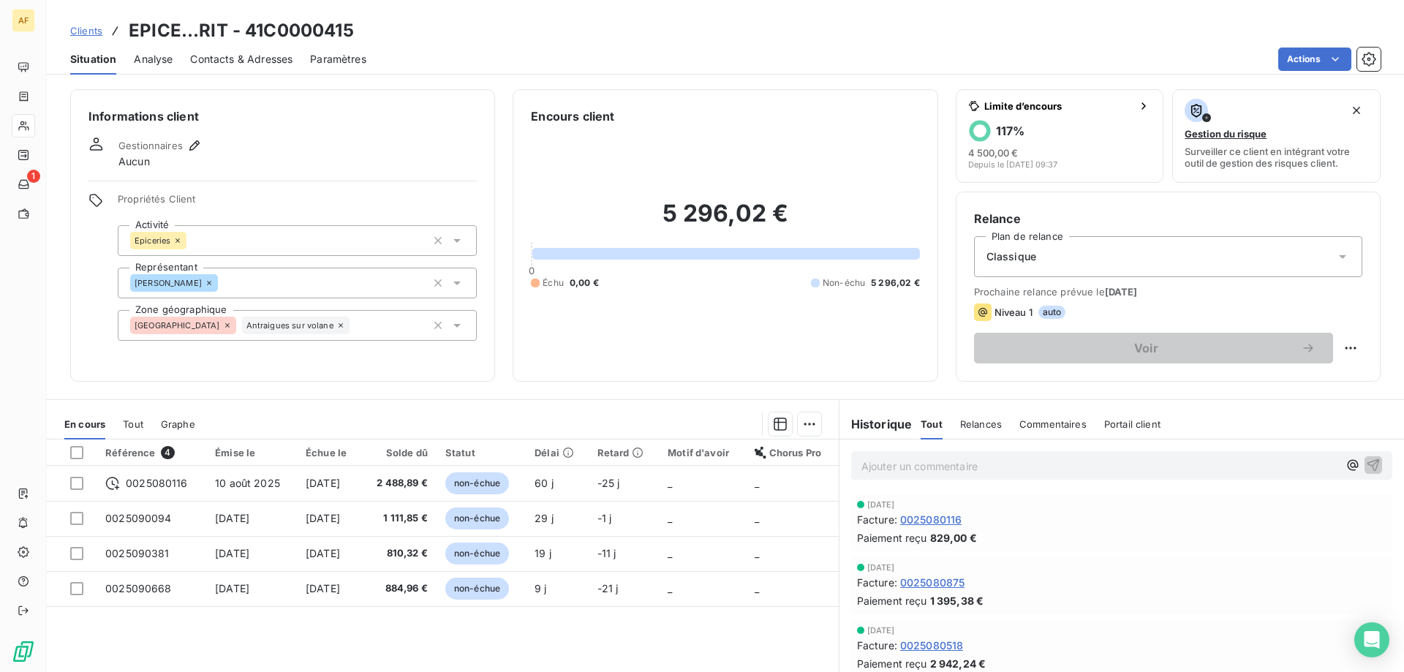
click at [90, 31] on span "Clients" at bounding box center [86, 31] width 32 height 12
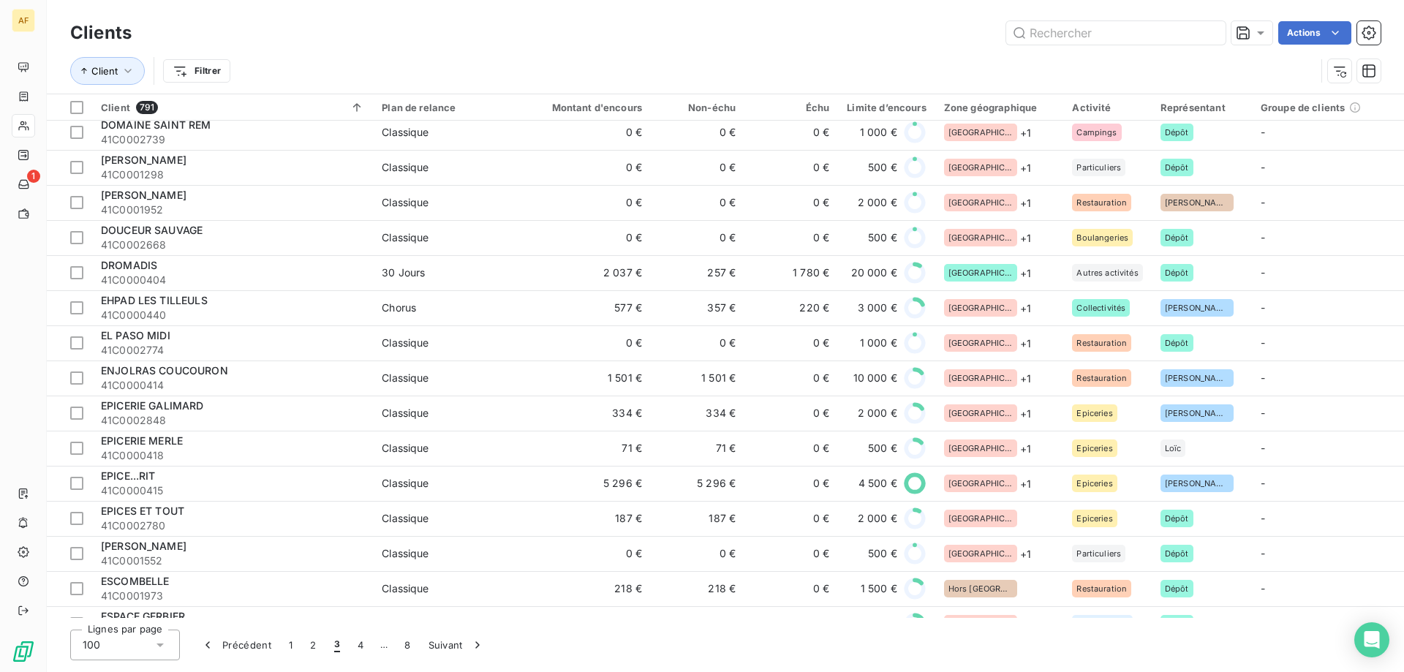
scroll to position [2193, 0]
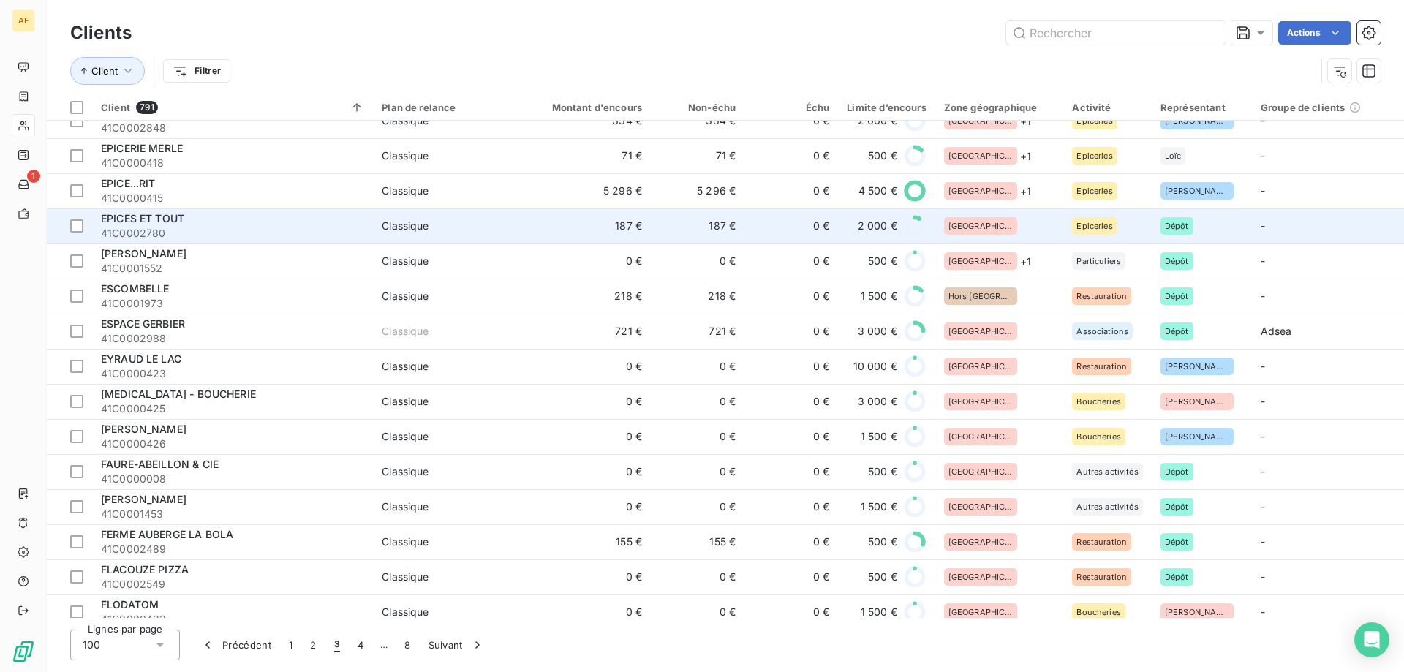
click at [985, 228] on div "[GEOGRAPHIC_DATA]" at bounding box center [999, 226] width 111 height 18
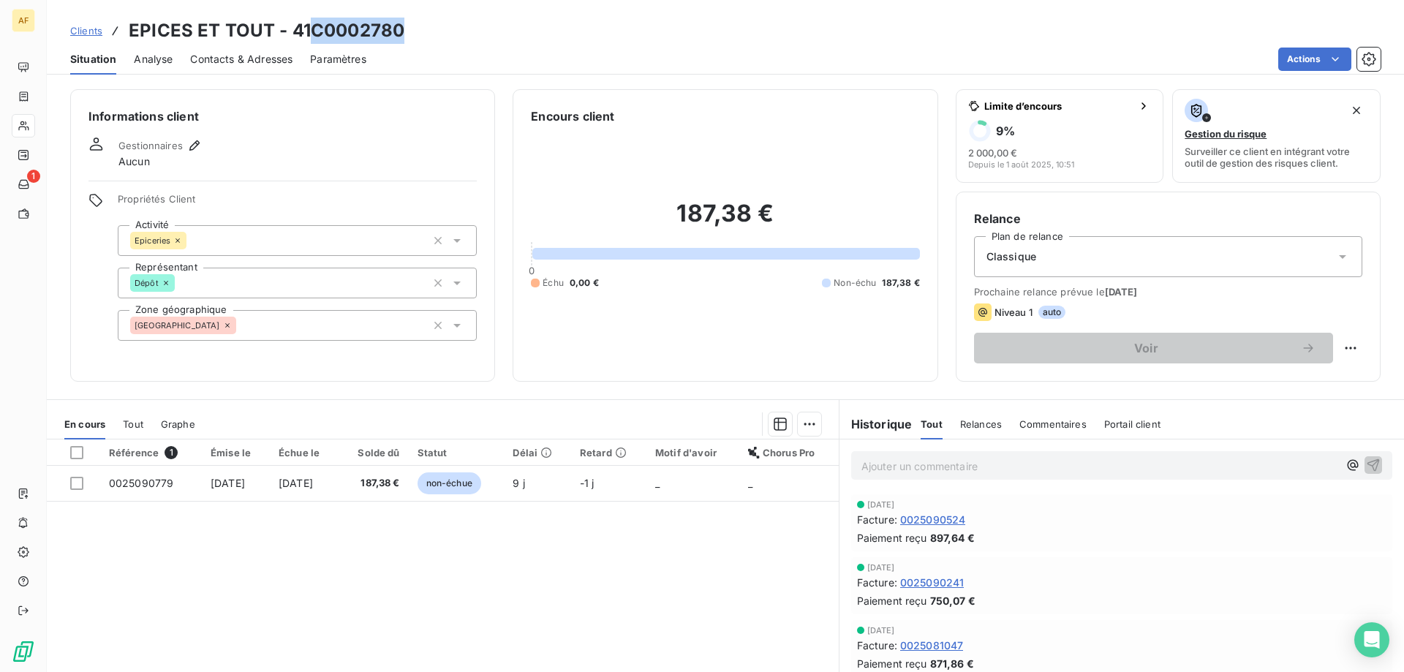
drag, startPoint x: 314, startPoint y: 28, endPoint x: 399, endPoint y: 30, distance: 84.8
click at [399, 30] on h3 "EPICES ET TOUT - 41C0002780" at bounding box center [267, 31] width 276 height 26
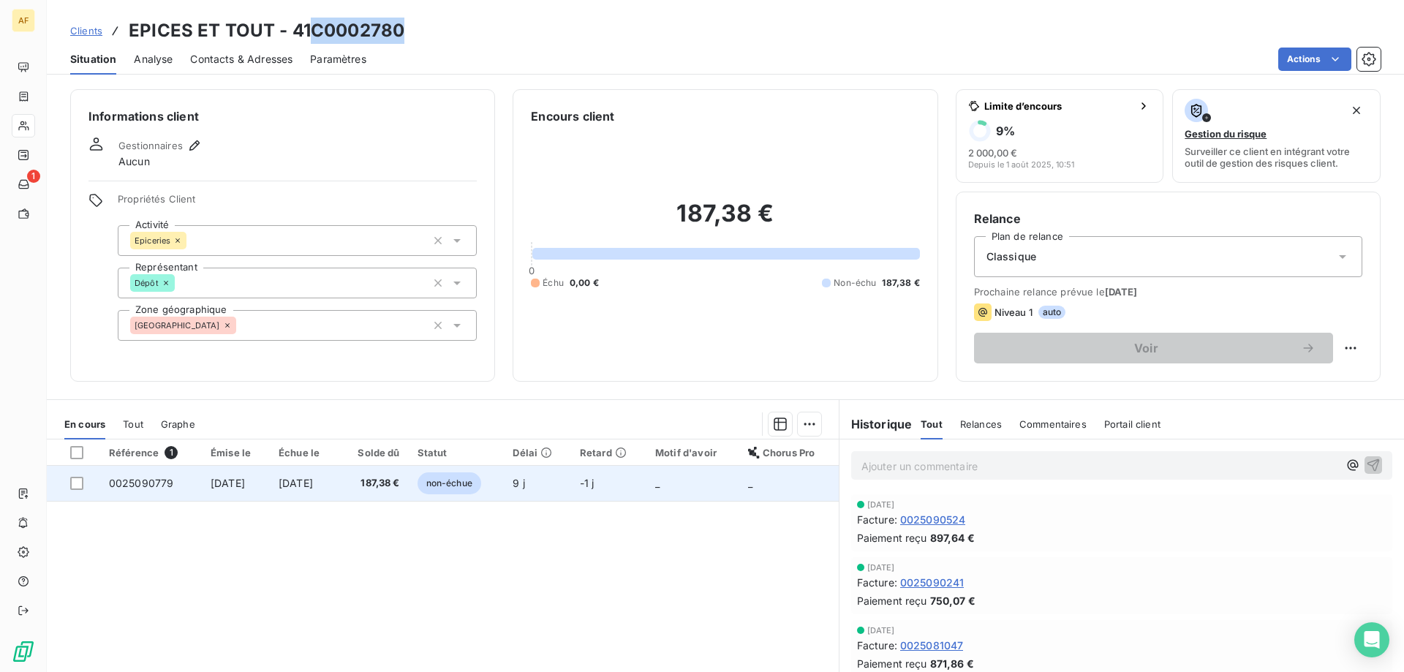
copy h3 "C0002780"
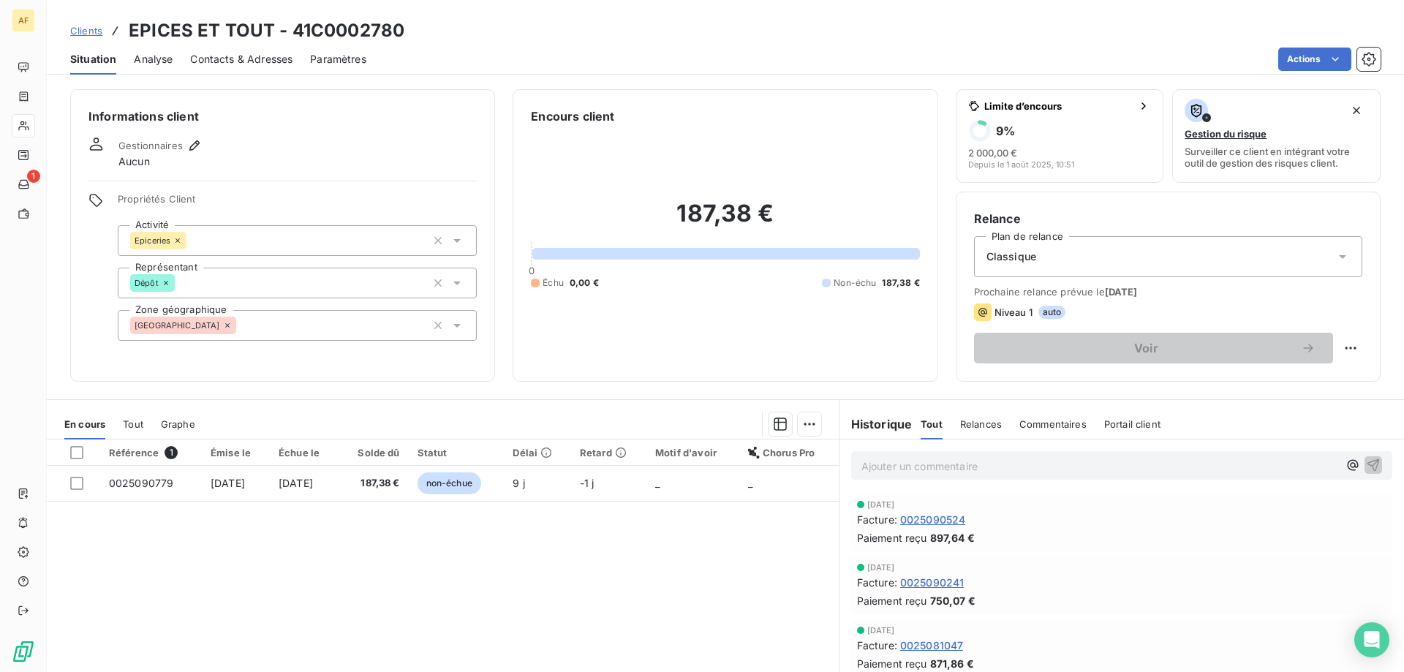
click at [339, 325] on div "[GEOGRAPHIC_DATA]" at bounding box center [297, 325] width 359 height 31
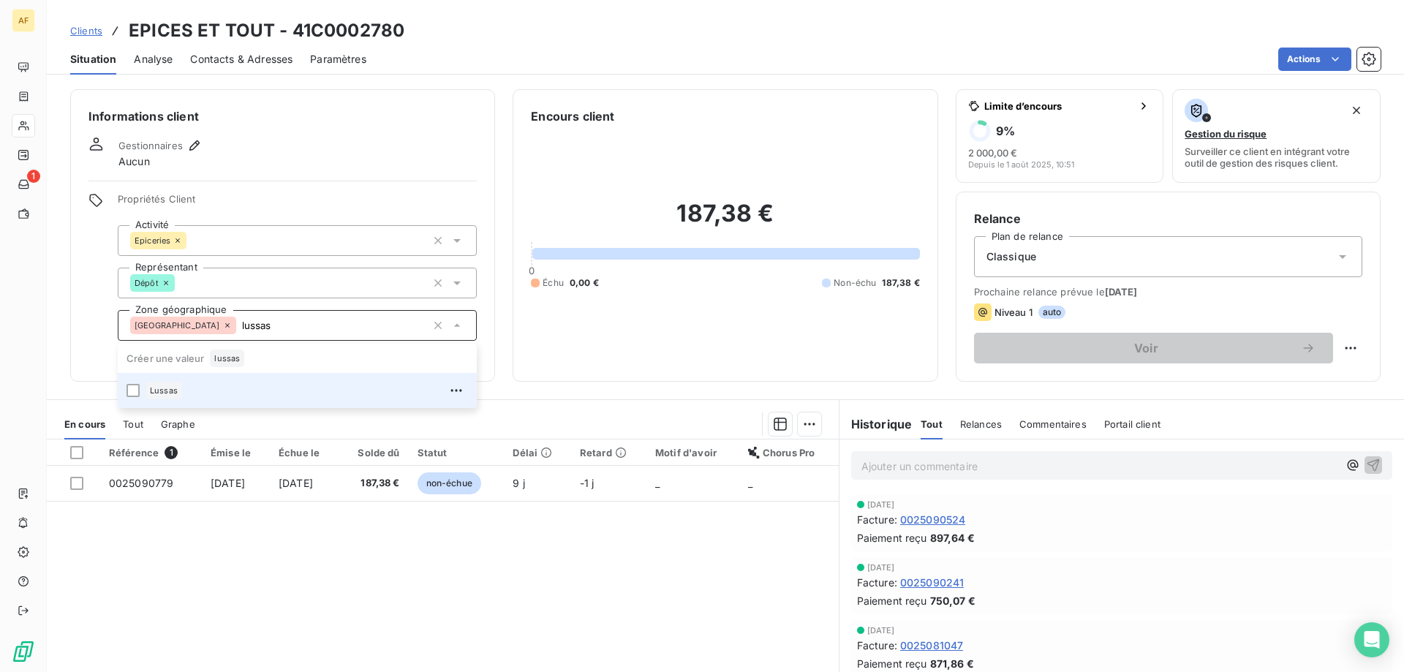
click at [286, 399] on div "Lussas" at bounding box center [306, 390] width 322 height 23
type input "lussas"
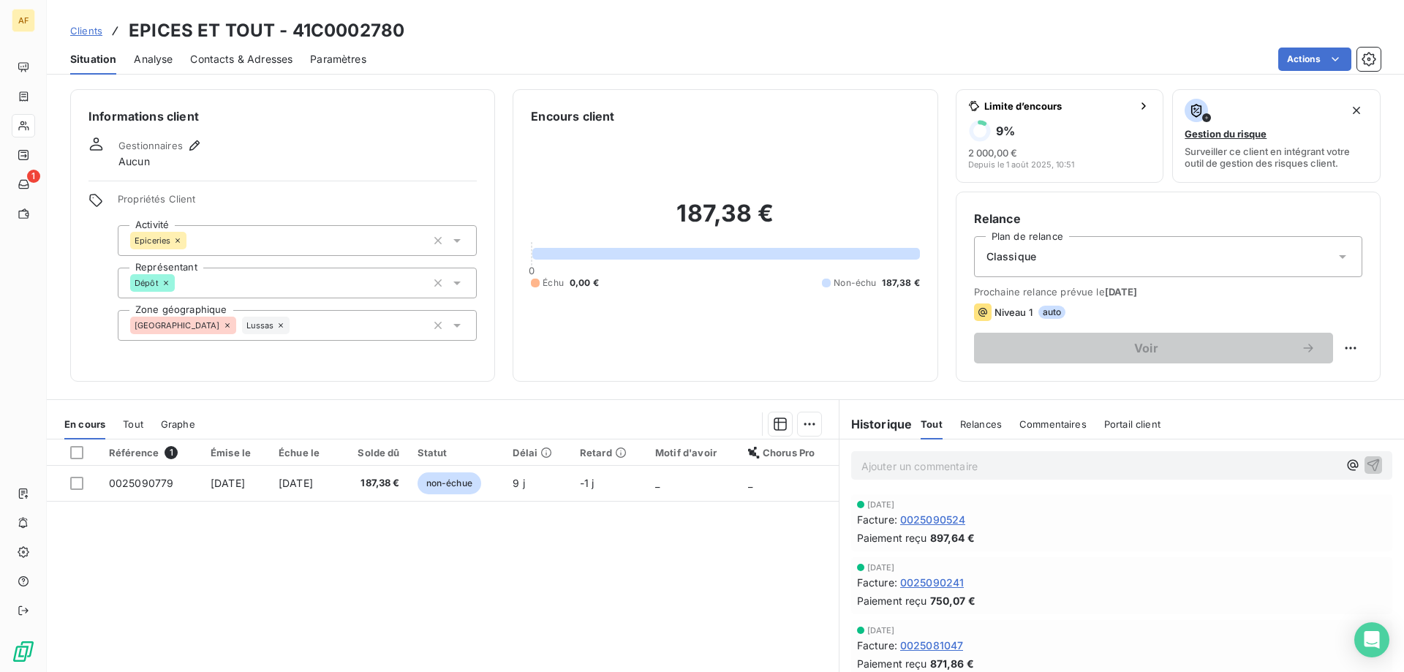
click at [288, 611] on div "Référence 1 Émise le Échue le Solde dû Statut Délai Retard Motif d'avoir Chorus…" at bounding box center [443, 579] width 792 height 281
click at [79, 31] on span "Clients" at bounding box center [86, 31] width 32 height 12
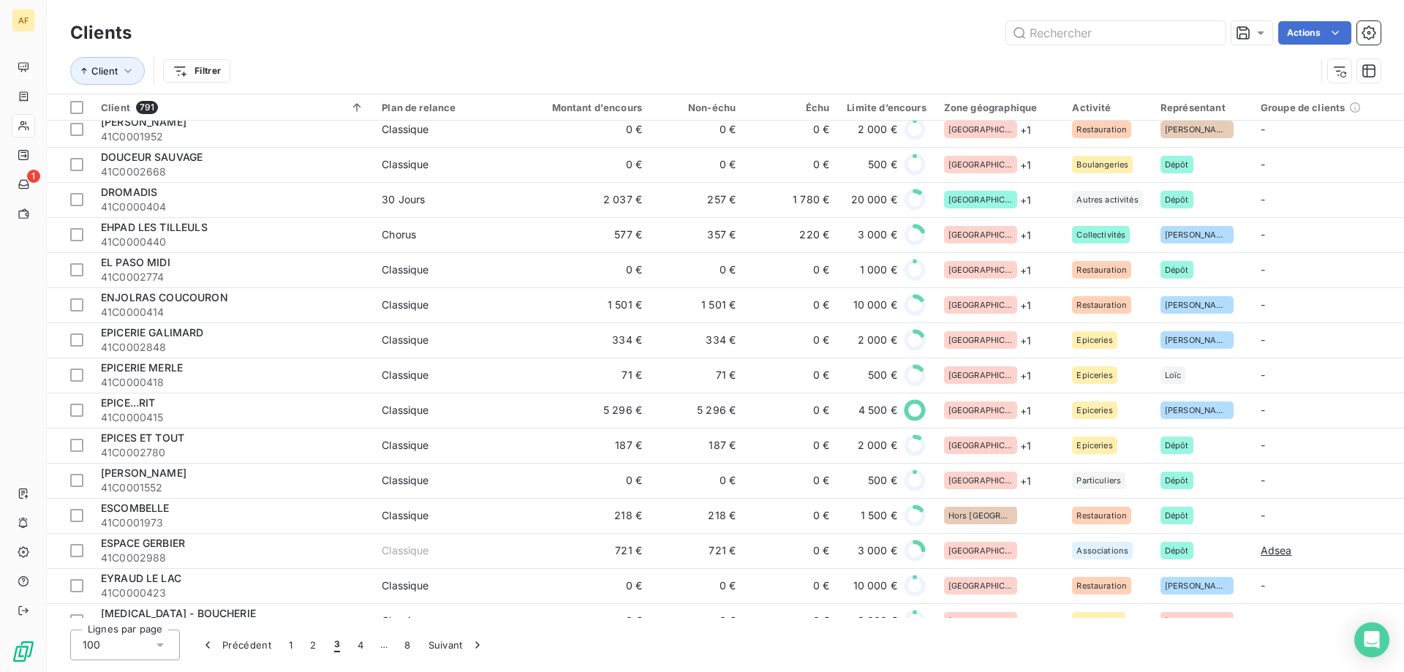
scroll to position [2193, 0]
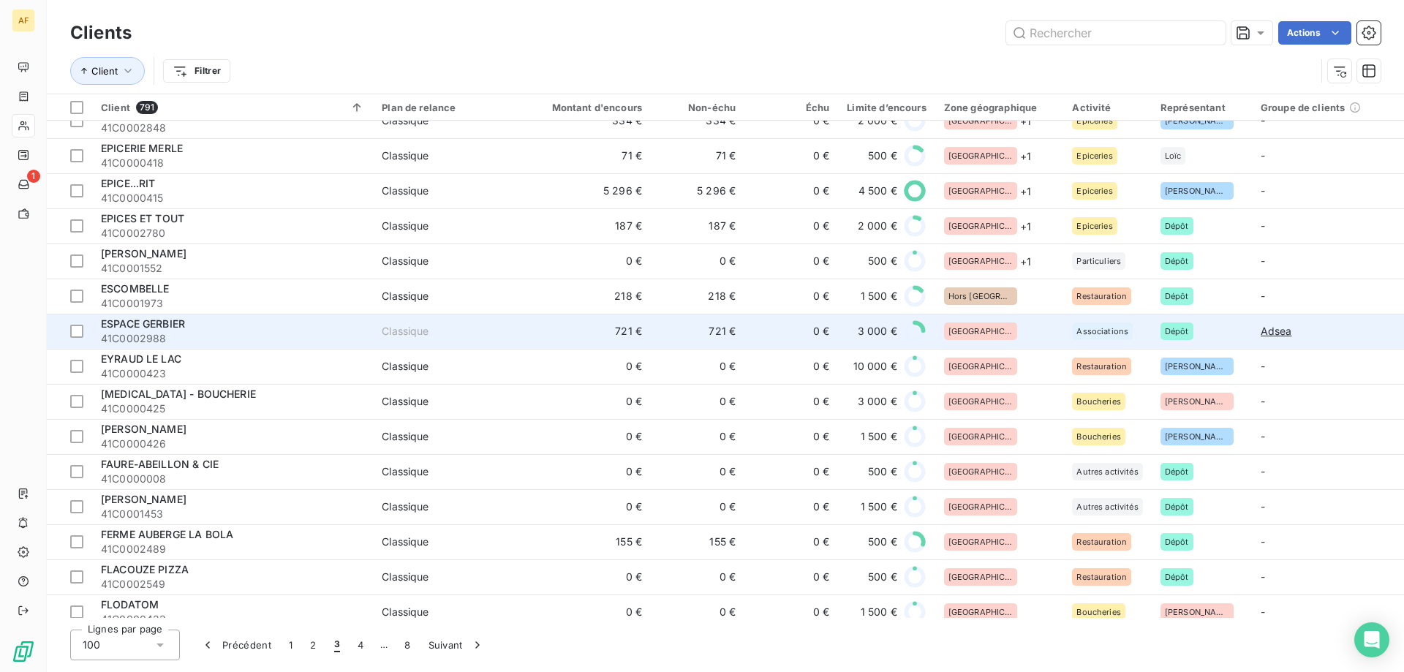
click at [991, 338] on div "[GEOGRAPHIC_DATA]" at bounding box center [999, 331] width 111 height 18
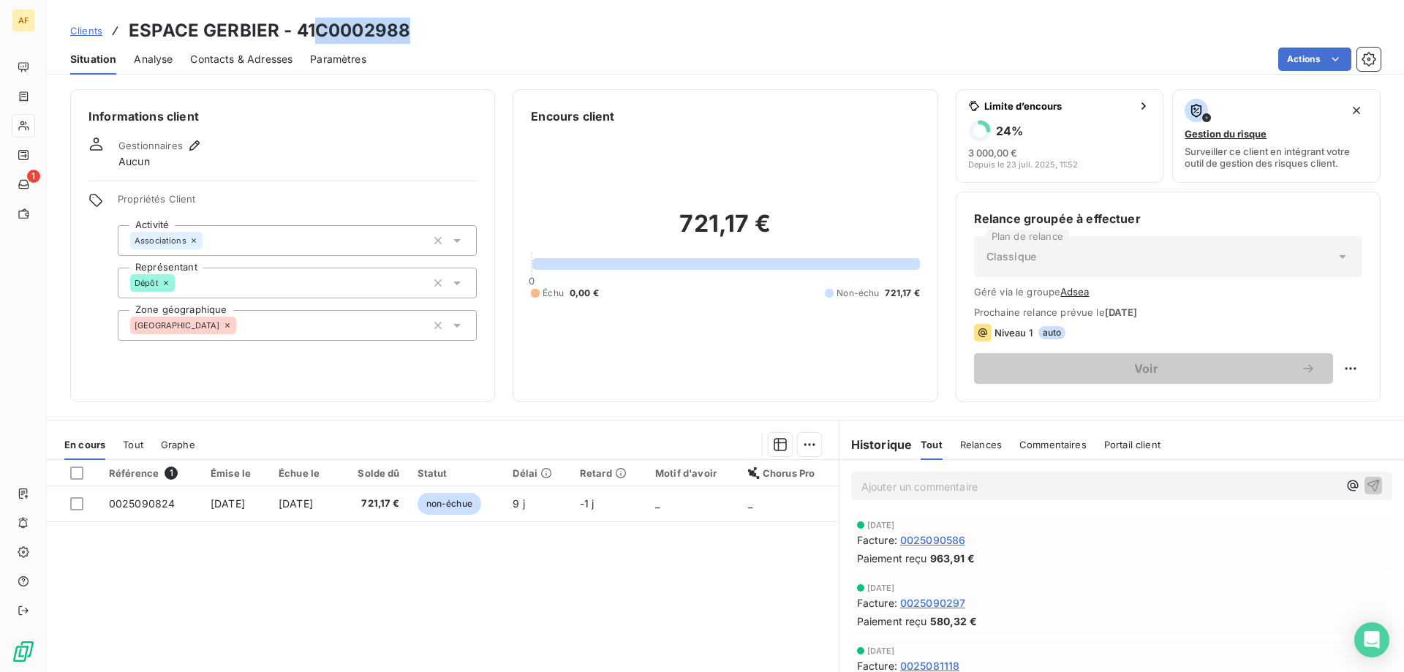
drag, startPoint x: 319, startPoint y: 31, endPoint x: 409, endPoint y: 24, distance: 89.4
click at [409, 24] on h3 "ESPACE GERBIER - 41C0002988" at bounding box center [269, 31] width 281 height 26
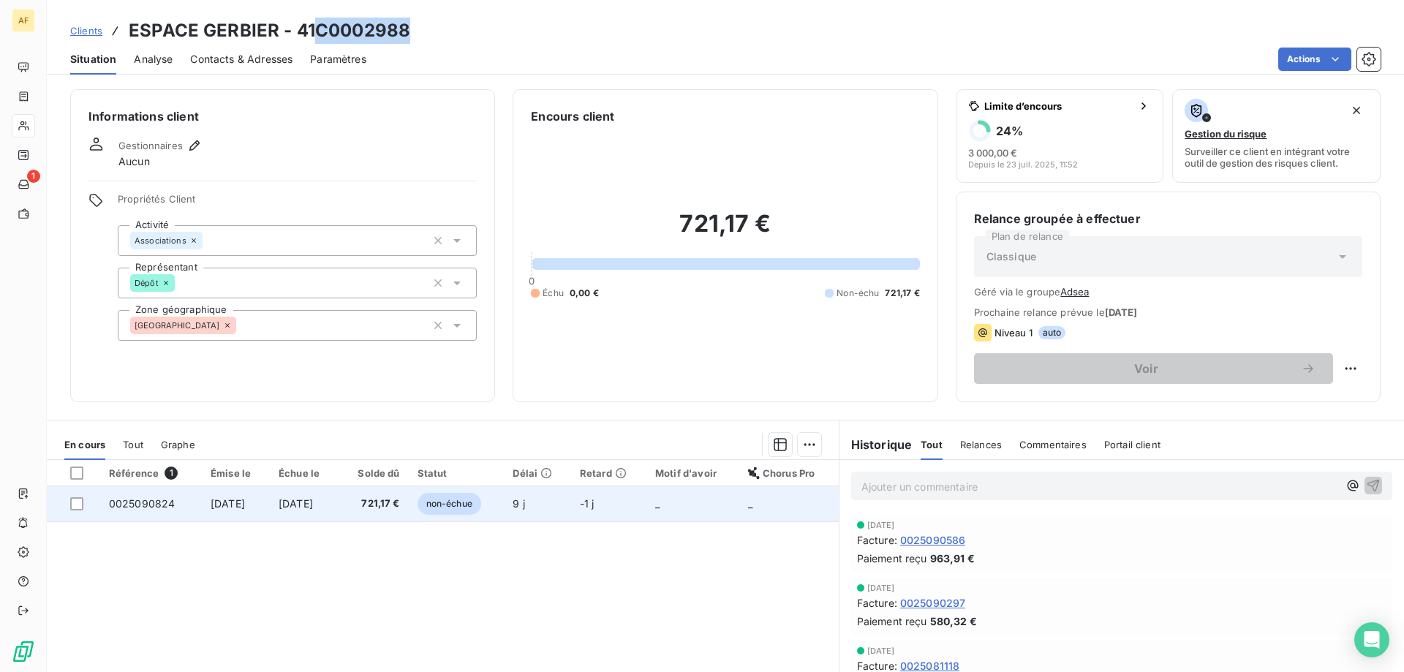
copy h3 "C0002988"
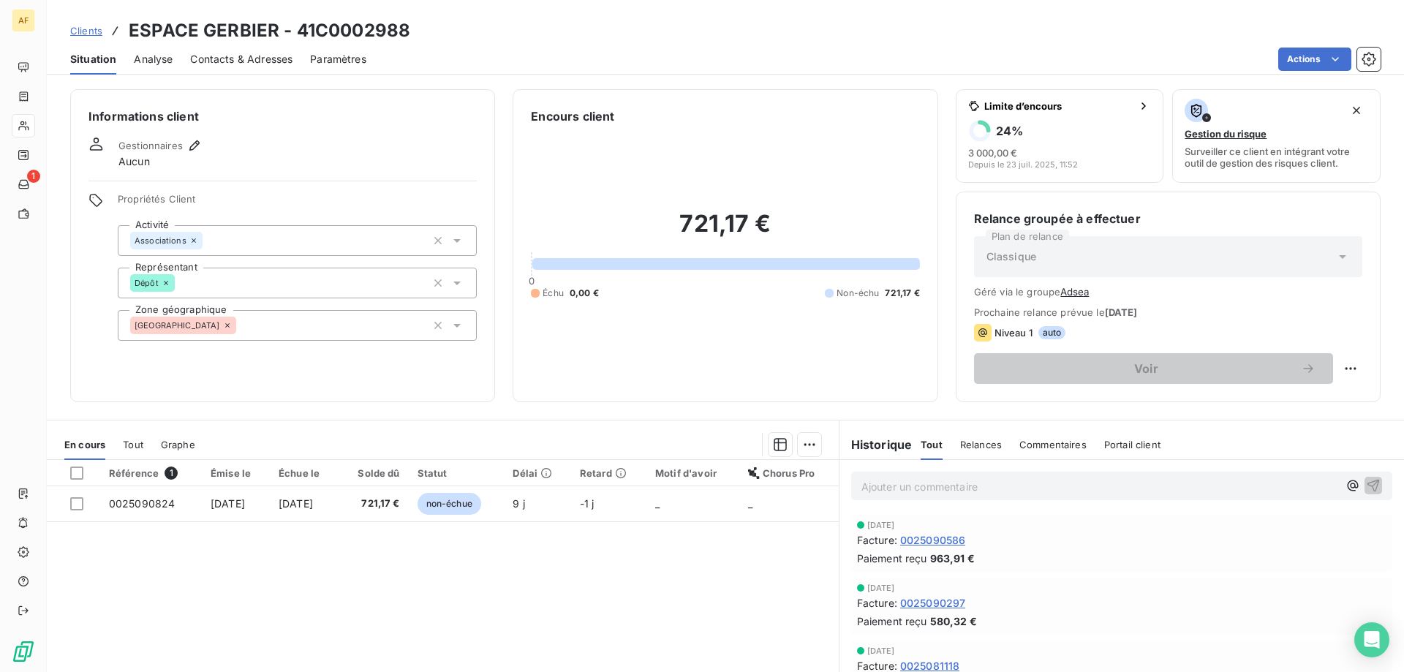
click at [300, 330] on div "[GEOGRAPHIC_DATA]" at bounding box center [297, 325] width 359 height 31
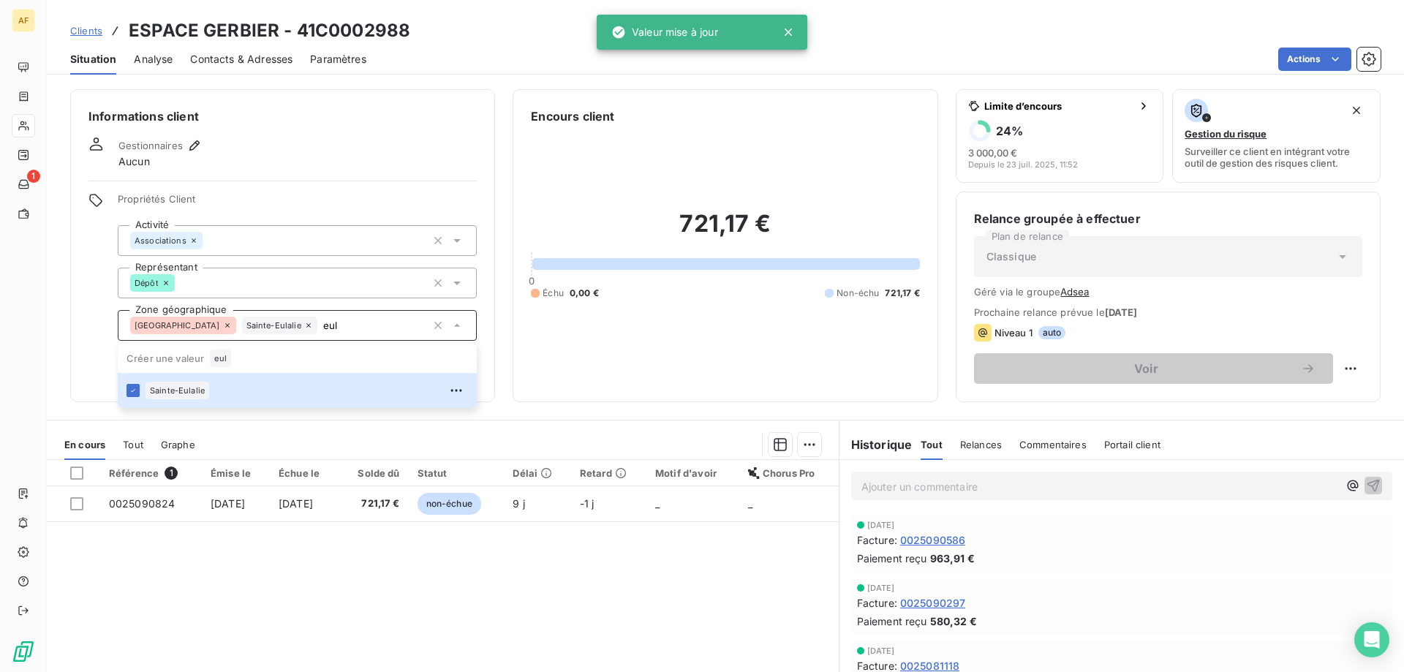
type input "eul"
click at [300, 551] on div "Référence 1 Émise le Échue le Solde dû Statut Délai Retard Motif d'avoir Chorus…" at bounding box center [443, 600] width 792 height 281
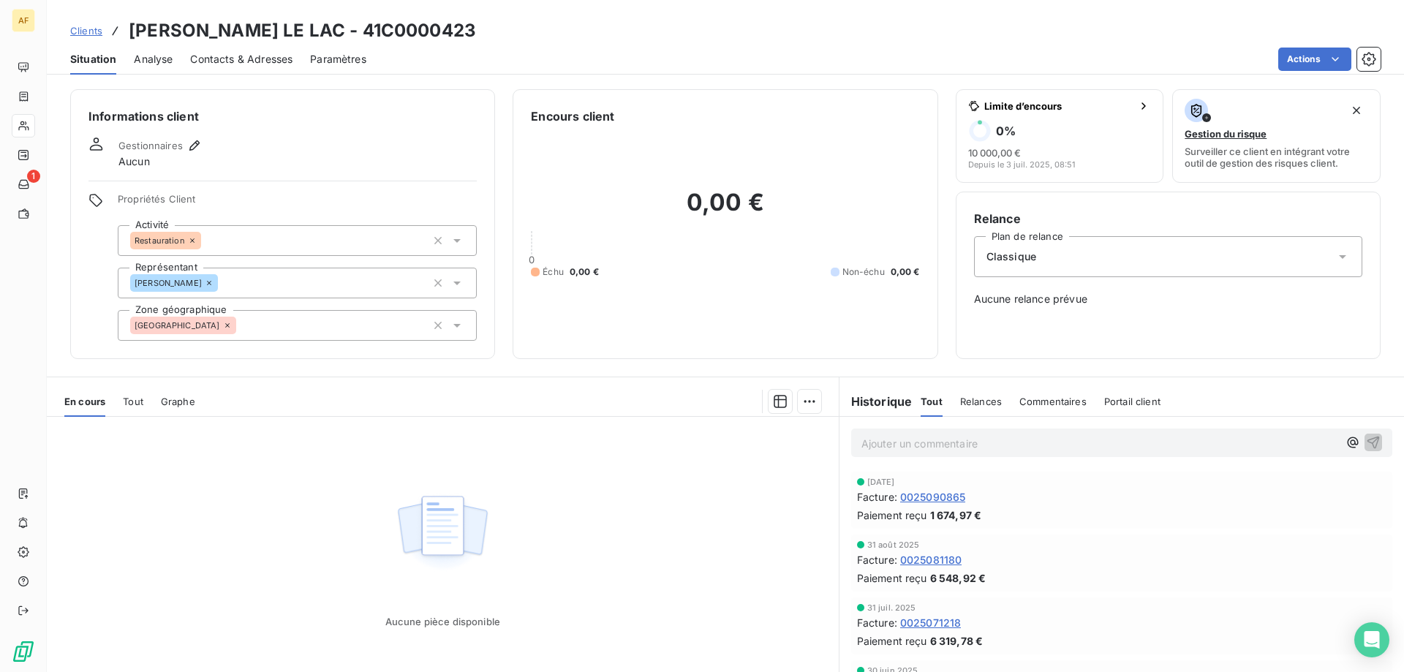
click at [240, 326] on div "Ardèche" at bounding box center [297, 325] width 359 height 31
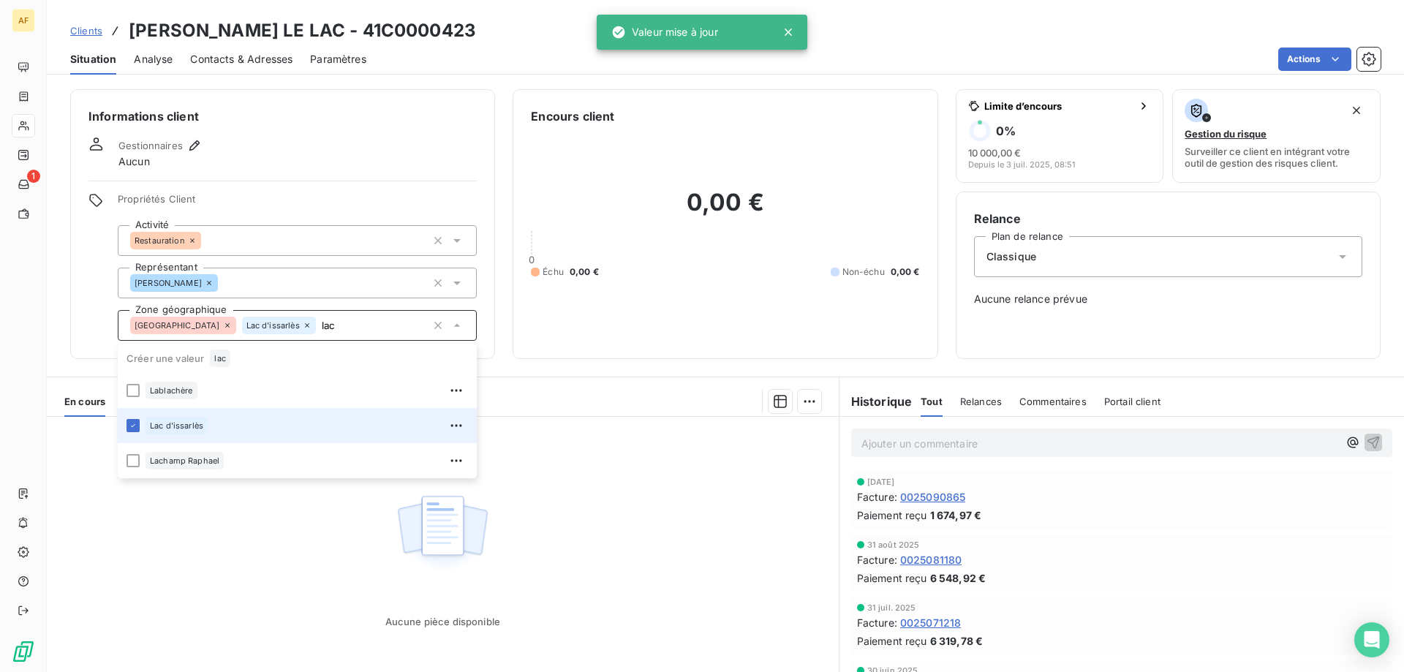
type input "lac"
click at [655, 486] on div "Aucune pièce disponible" at bounding box center [443, 557] width 792 height 281
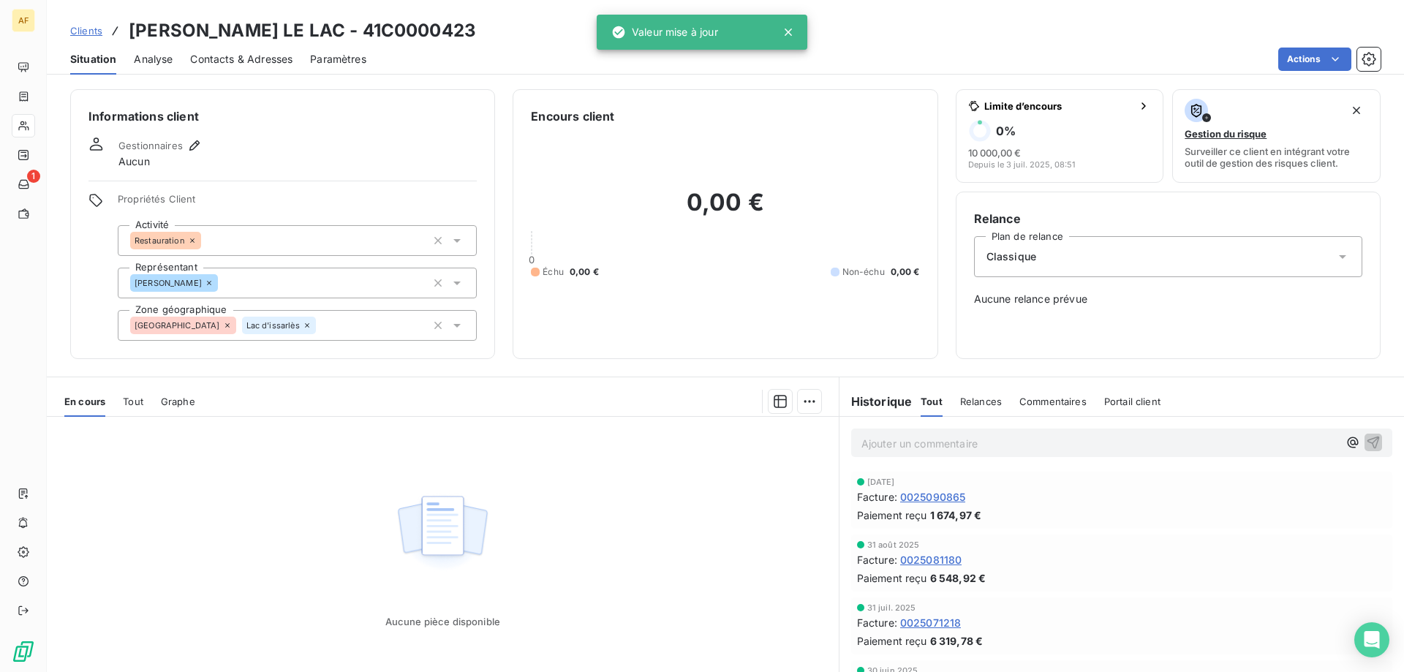
click at [97, 30] on span "Clients" at bounding box center [86, 31] width 32 height 12
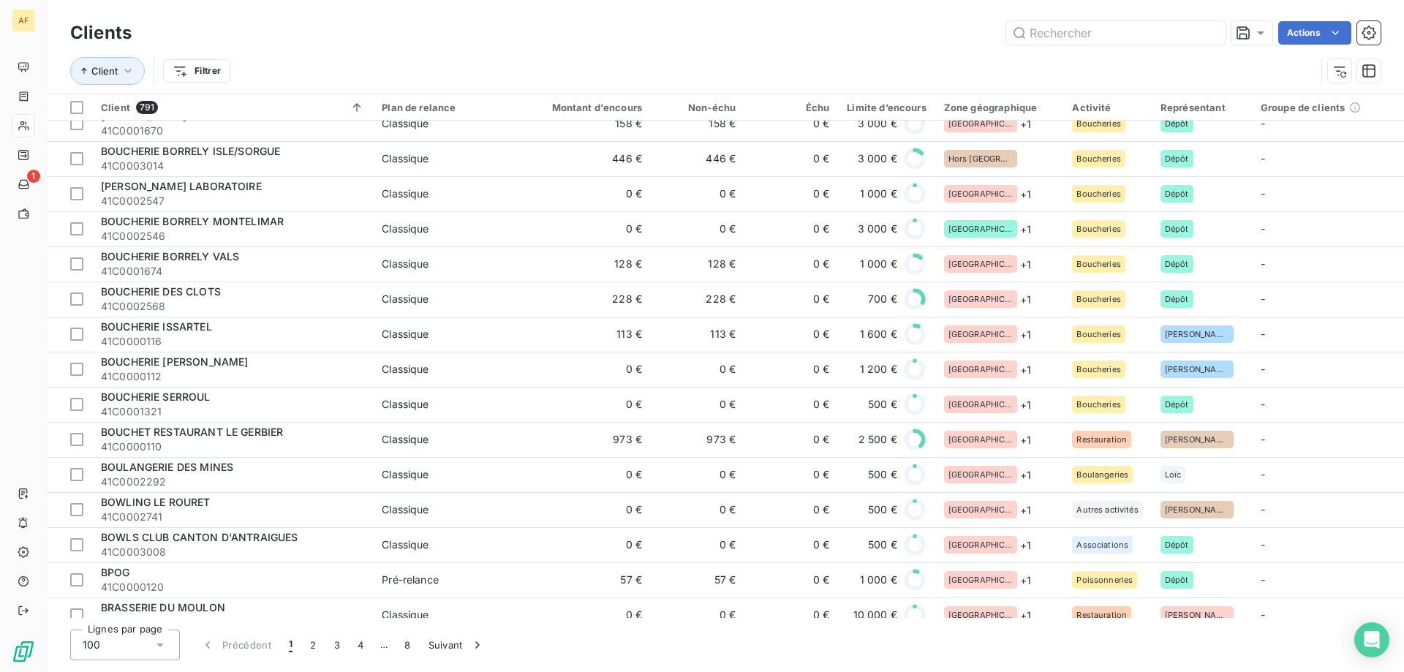
scroll to position [3019, 0]
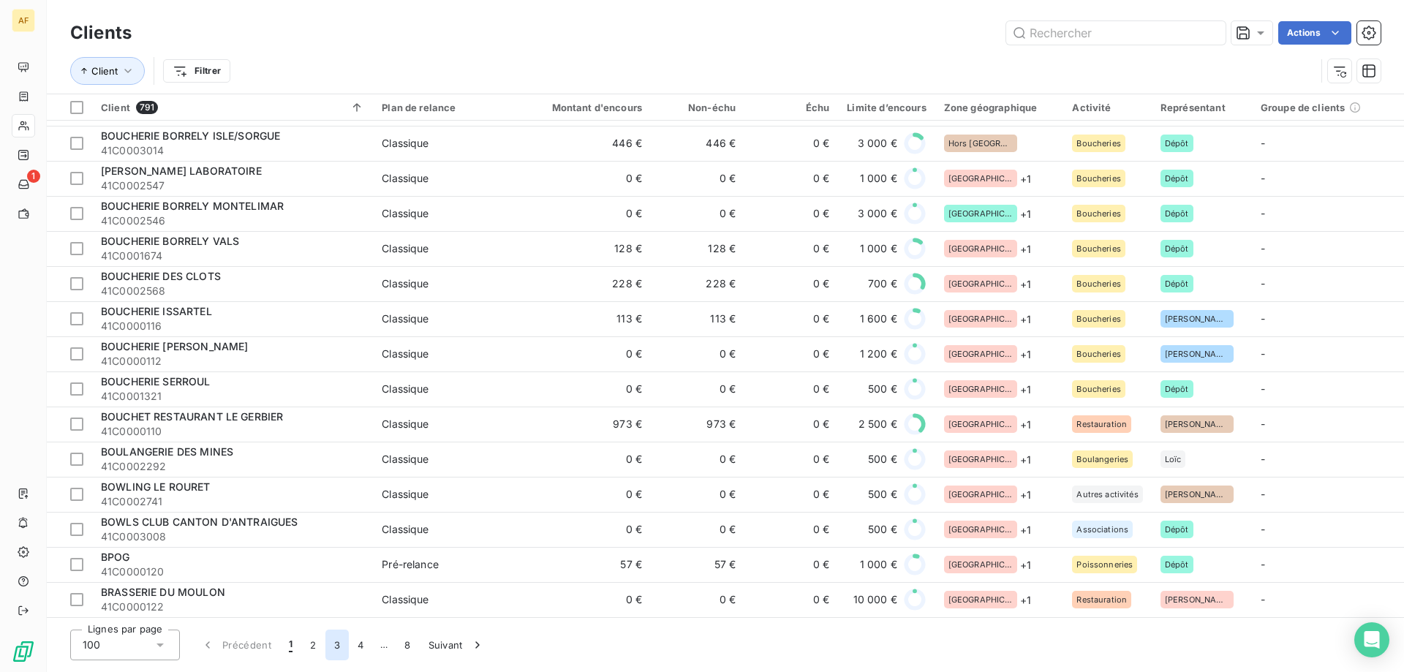
click at [333, 643] on button "3" at bounding box center [336, 644] width 23 height 31
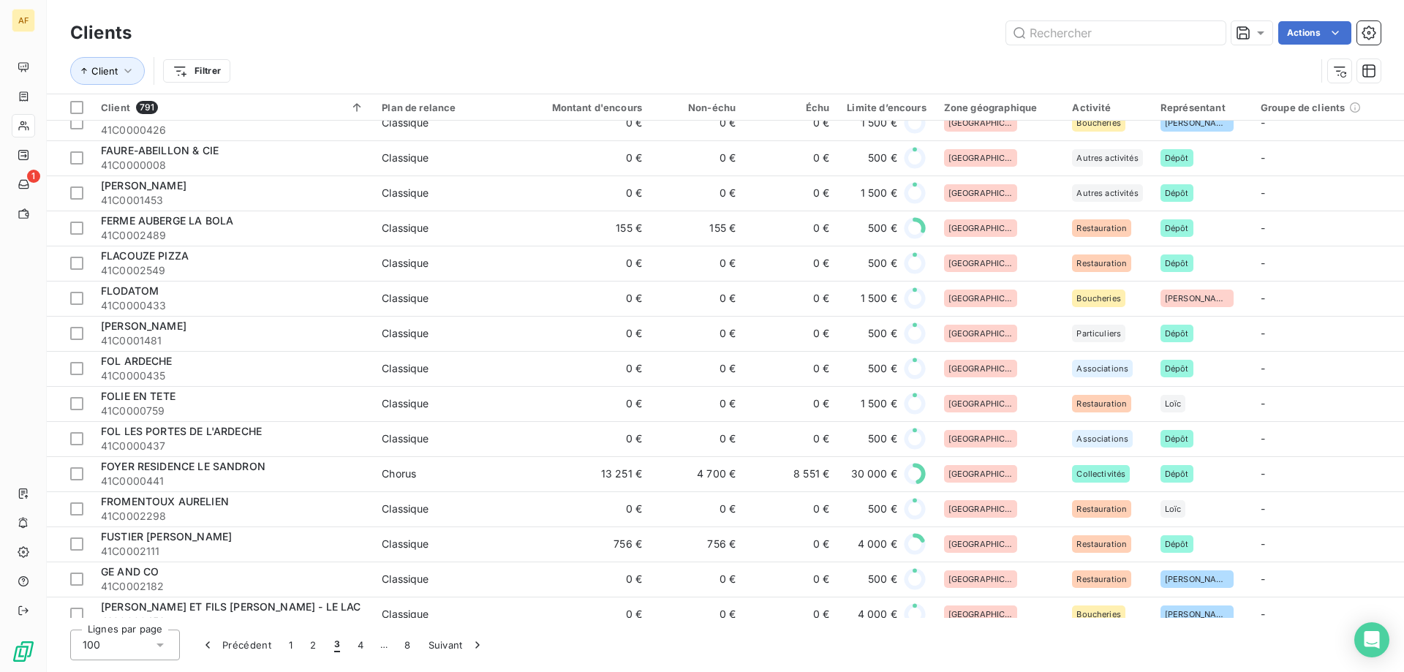
scroll to position [2214, 0]
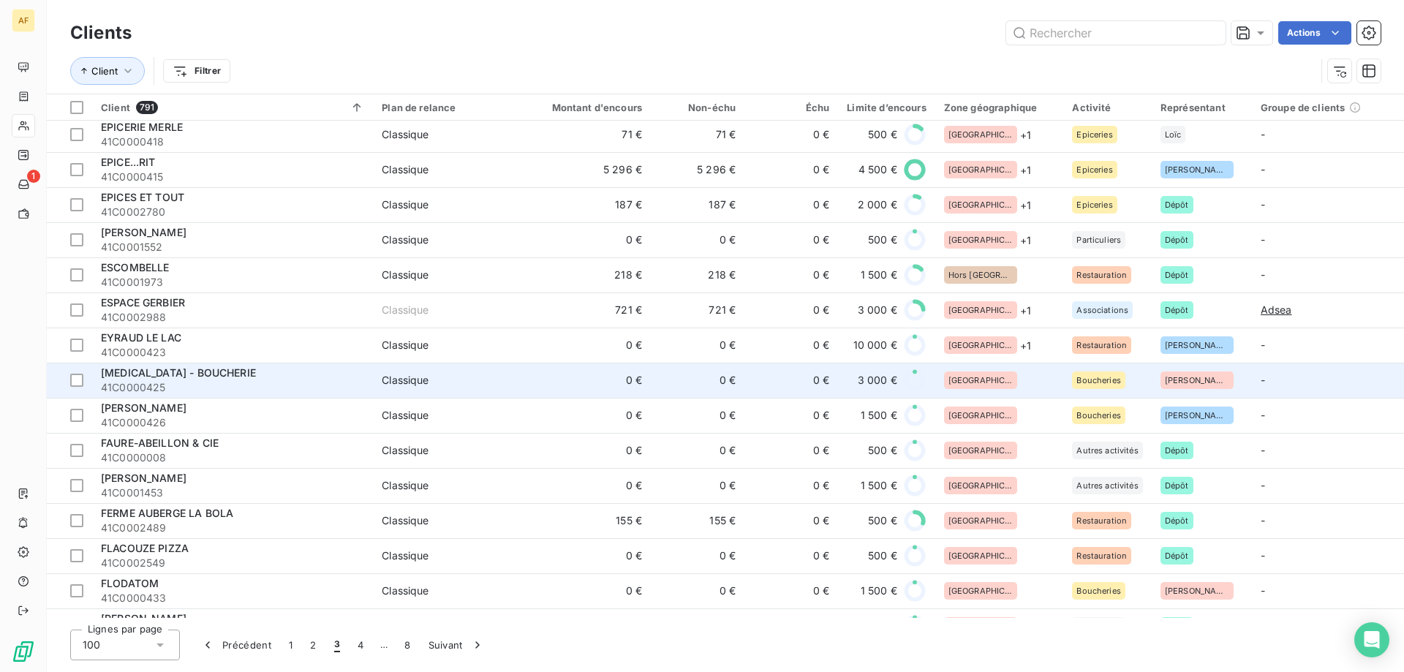
click at [1002, 377] on div "[GEOGRAPHIC_DATA]" at bounding box center [999, 380] width 111 height 18
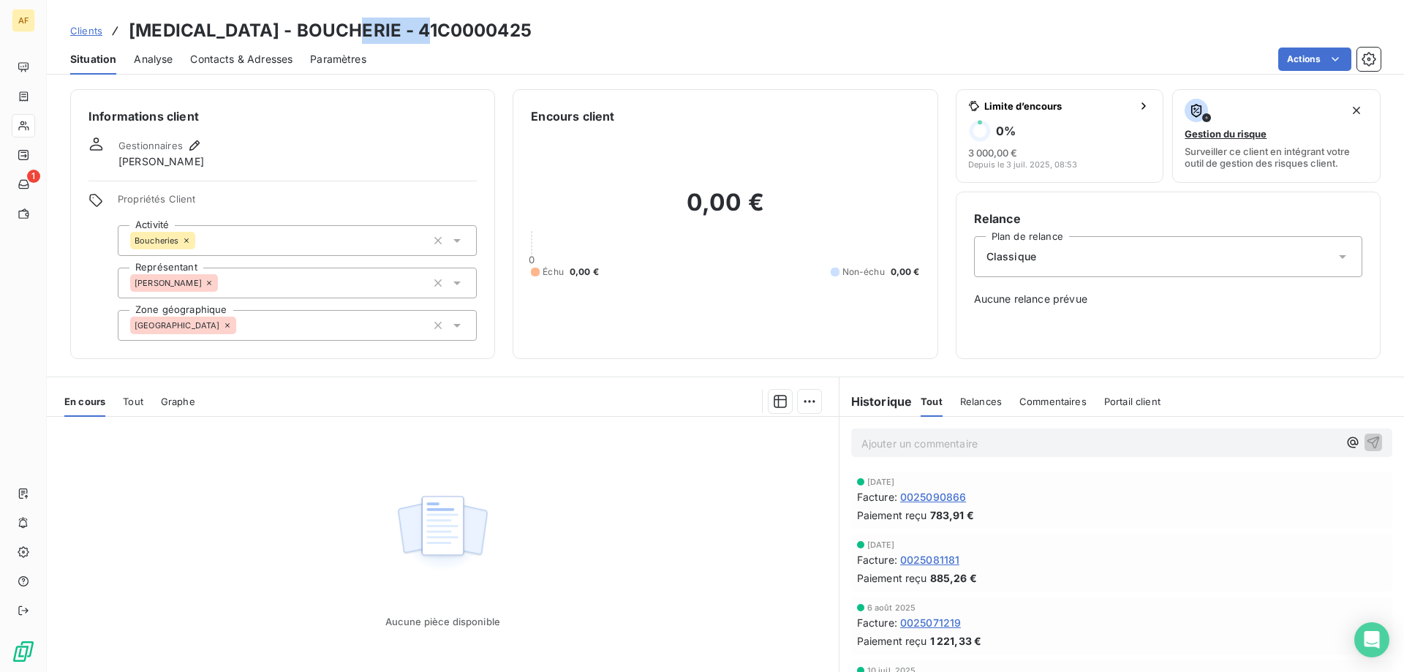
drag, startPoint x: 352, startPoint y: 30, endPoint x: 457, endPoint y: 36, distance: 105.4
click at [460, 38] on div "Clients FARCY - BOUCHERIE - 41C0000425" at bounding box center [725, 31] width 1357 height 26
copy h3 "C0000425"
click at [347, 326] on div "[GEOGRAPHIC_DATA]" at bounding box center [297, 325] width 359 height 31
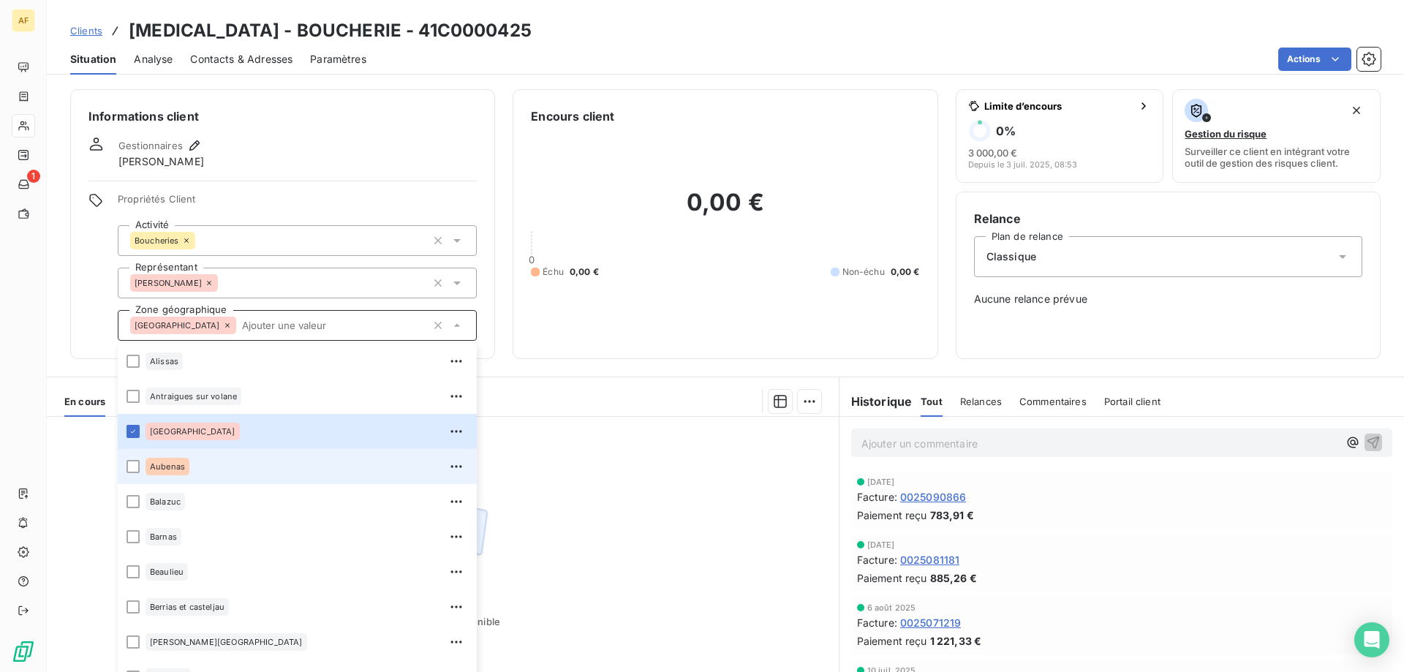
click at [246, 464] on div "Aubenas" at bounding box center [306, 466] width 322 height 23
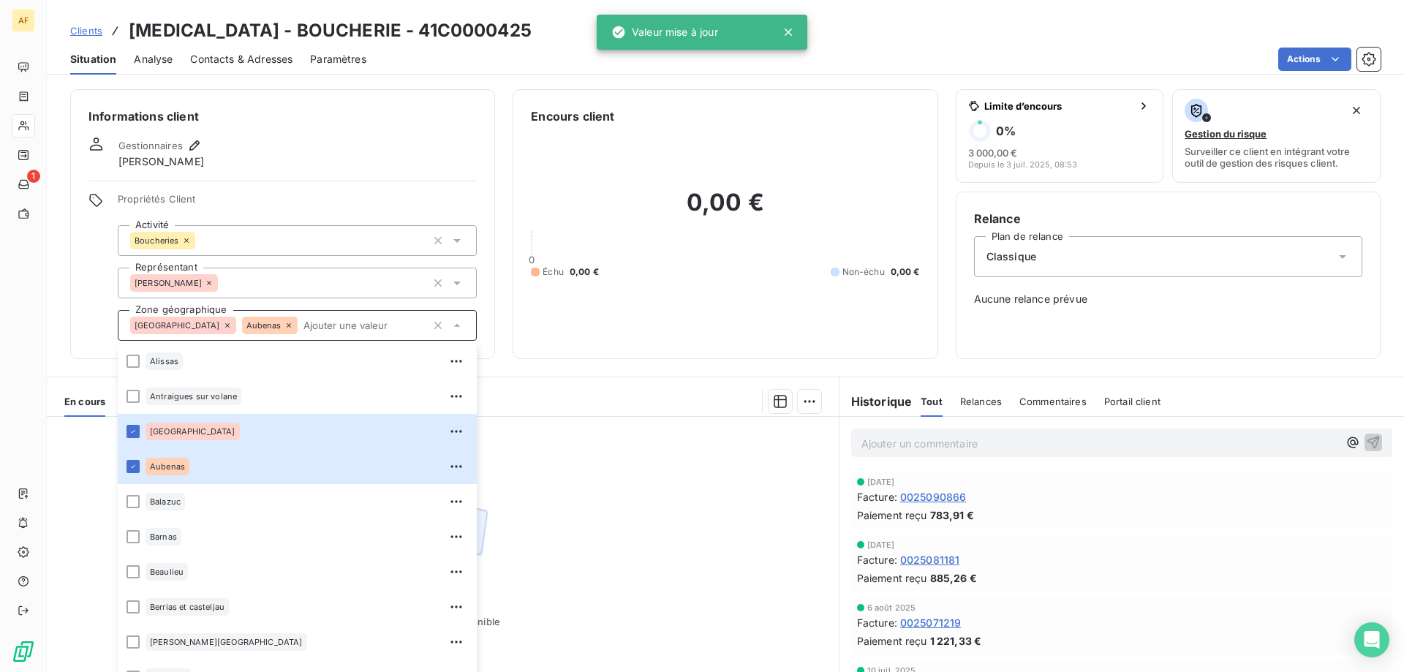
click at [605, 477] on div "Aucune pièce disponible" at bounding box center [443, 557] width 792 height 281
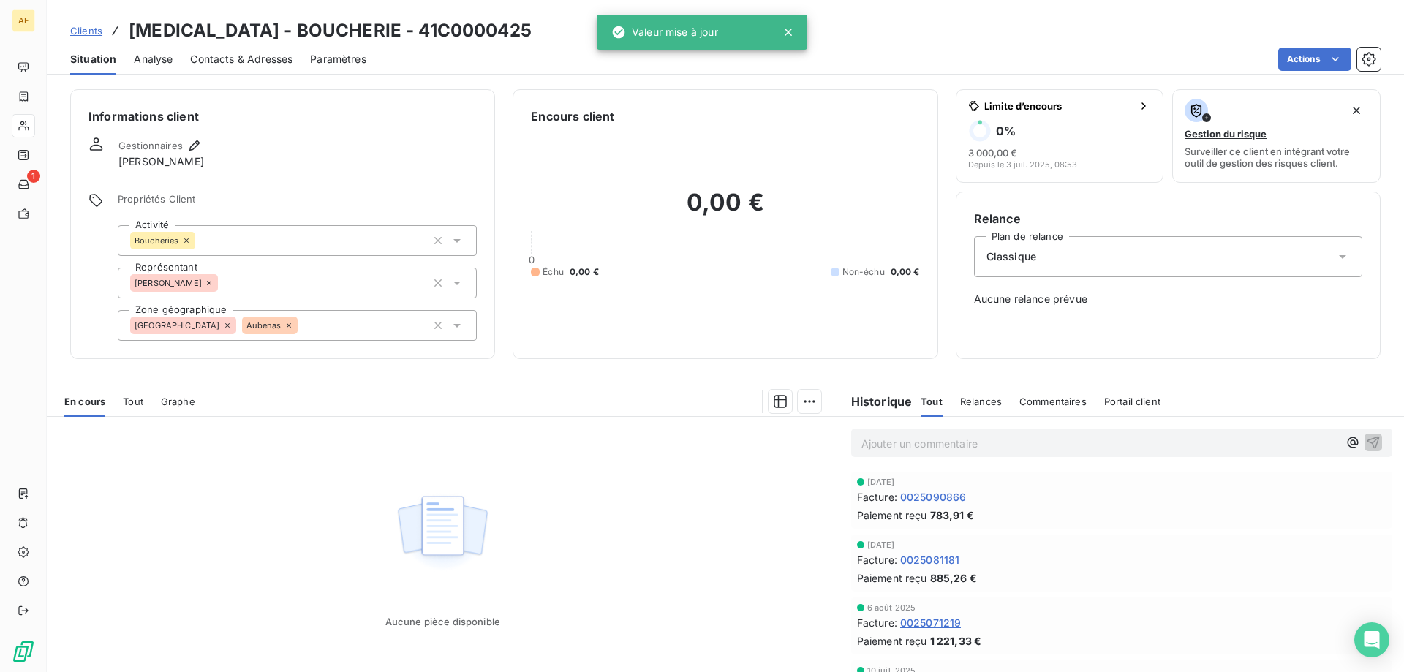
click at [91, 31] on span "Clients" at bounding box center [86, 31] width 32 height 12
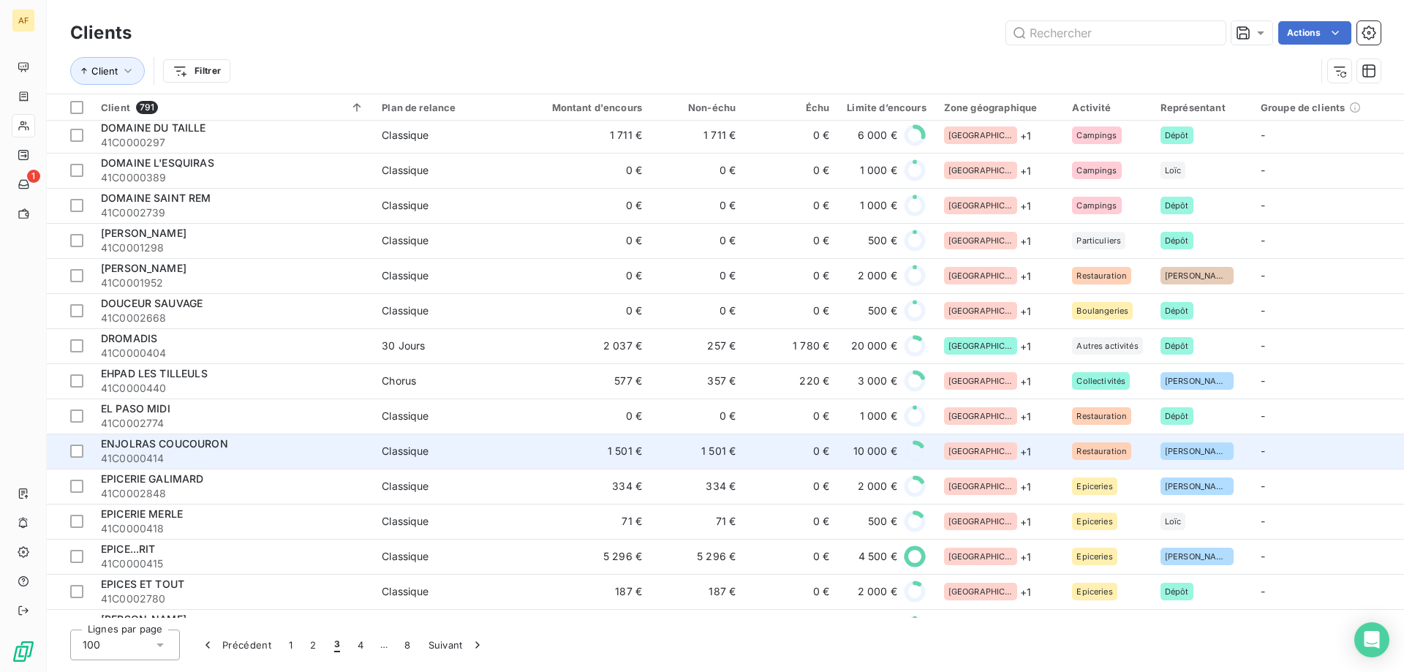
scroll to position [2266, 0]
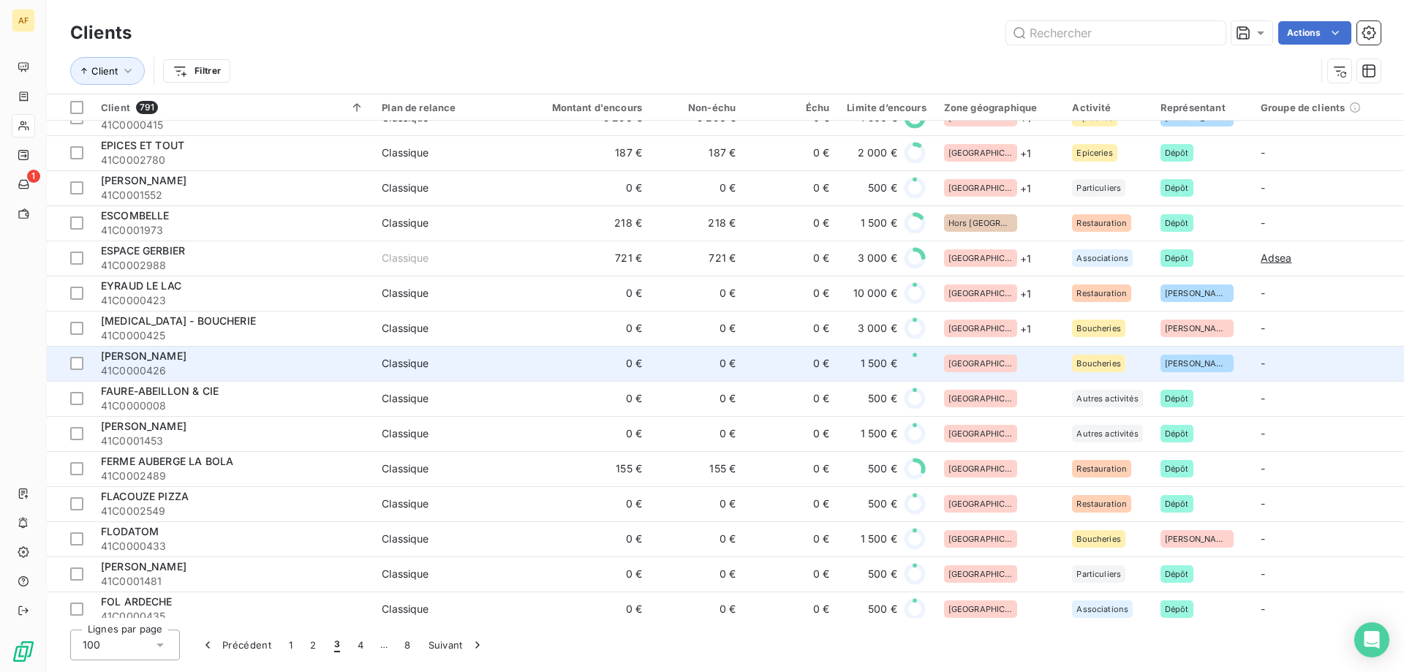
click at [994, 367] on div "[GEOGRAPHIC_DATA]" at bounding box center [999, 364] width 111 height 18
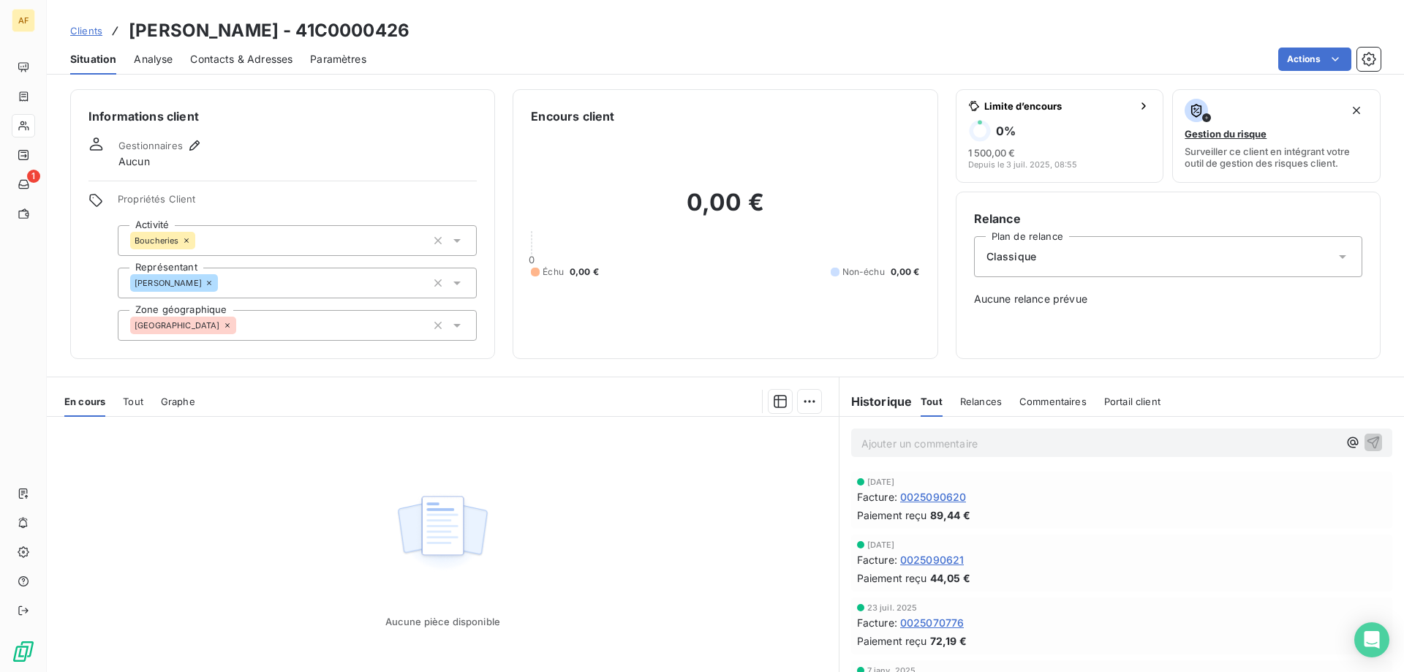
drag, startPoint x: 346, startPoint y: 26, endPoint x: 450, endPoint y: 29, distance: 104.6
click at [450, 29] on div "Clients FARGER BOUCHERIE - 41C0000426" at bounding box center [725, 31] width 1357 height 26
copy h3 "C0000426"
click at [301, 325] on div "[GEOGRAPHIC_DATA]" at bounding box center [297, 325] width 359 height 31
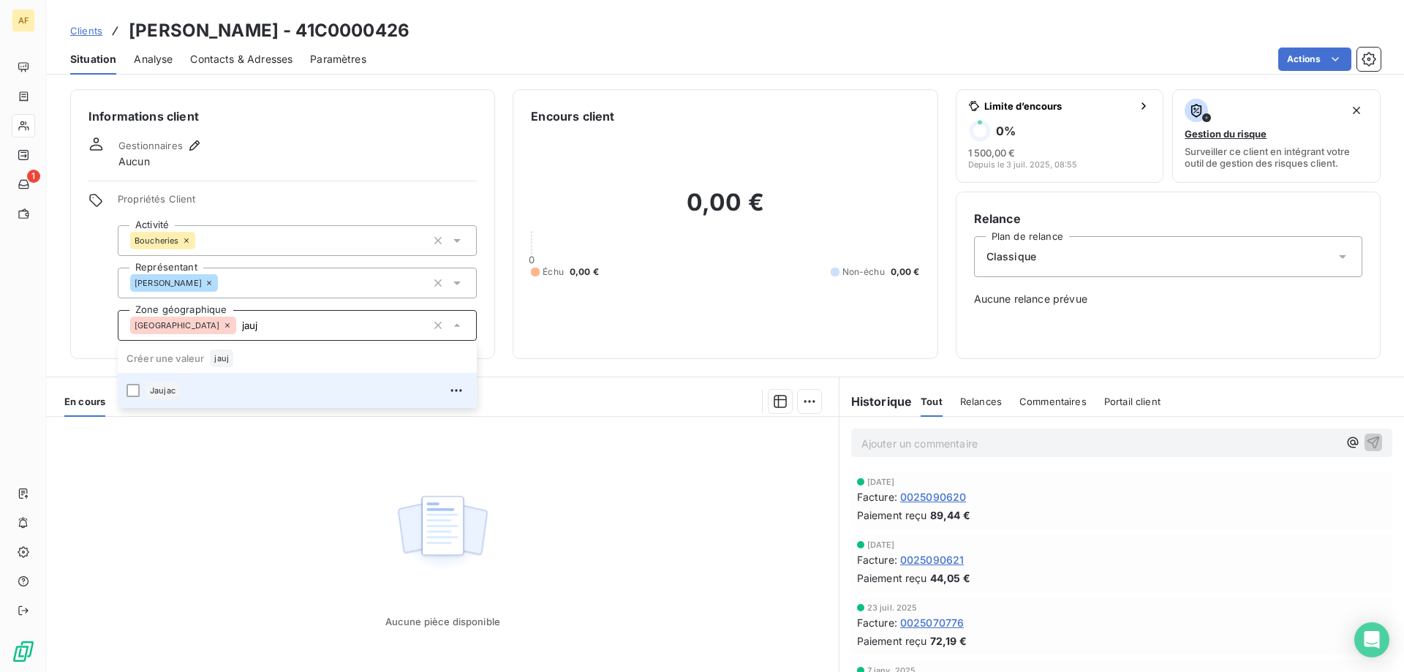
click at [272, 392] on div "Jaujac" at bounding box center [306, 390] width 322 height 23
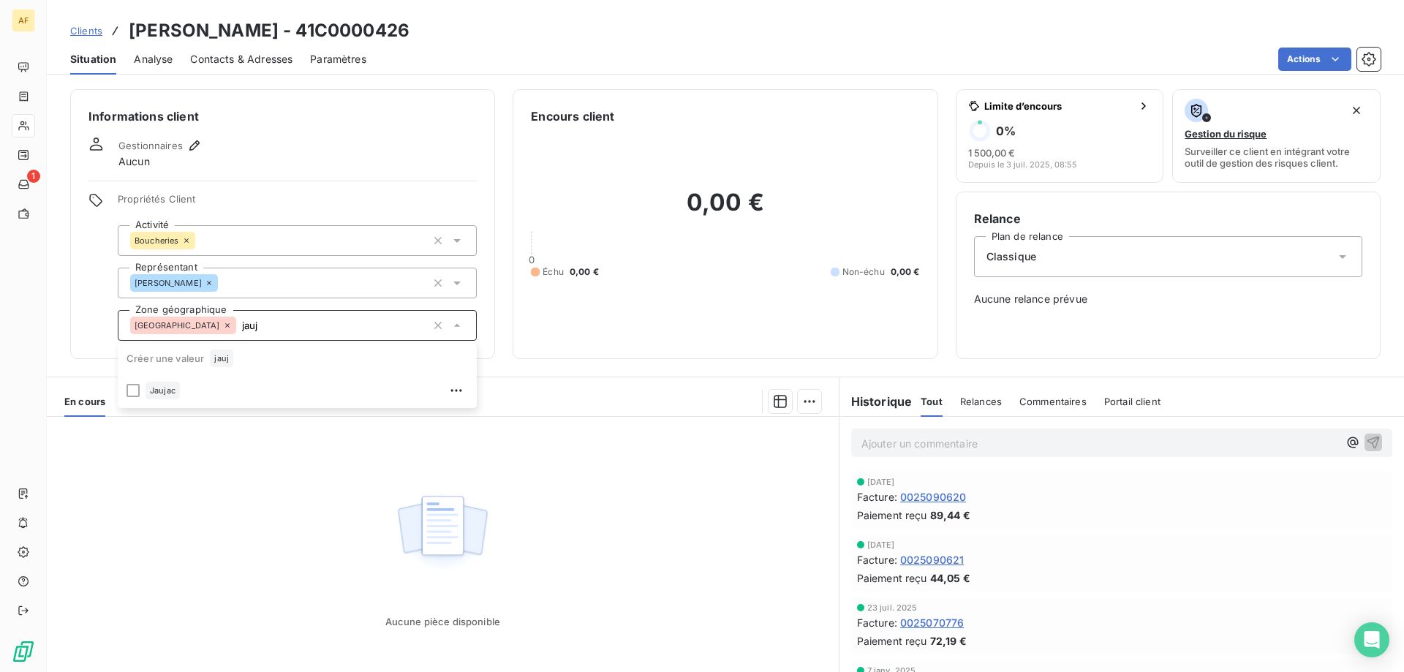
type input "jauj"
click at [279, 526] on div "Aucune pièce disponible" at bounding box center [443, 557] width 792 height 281
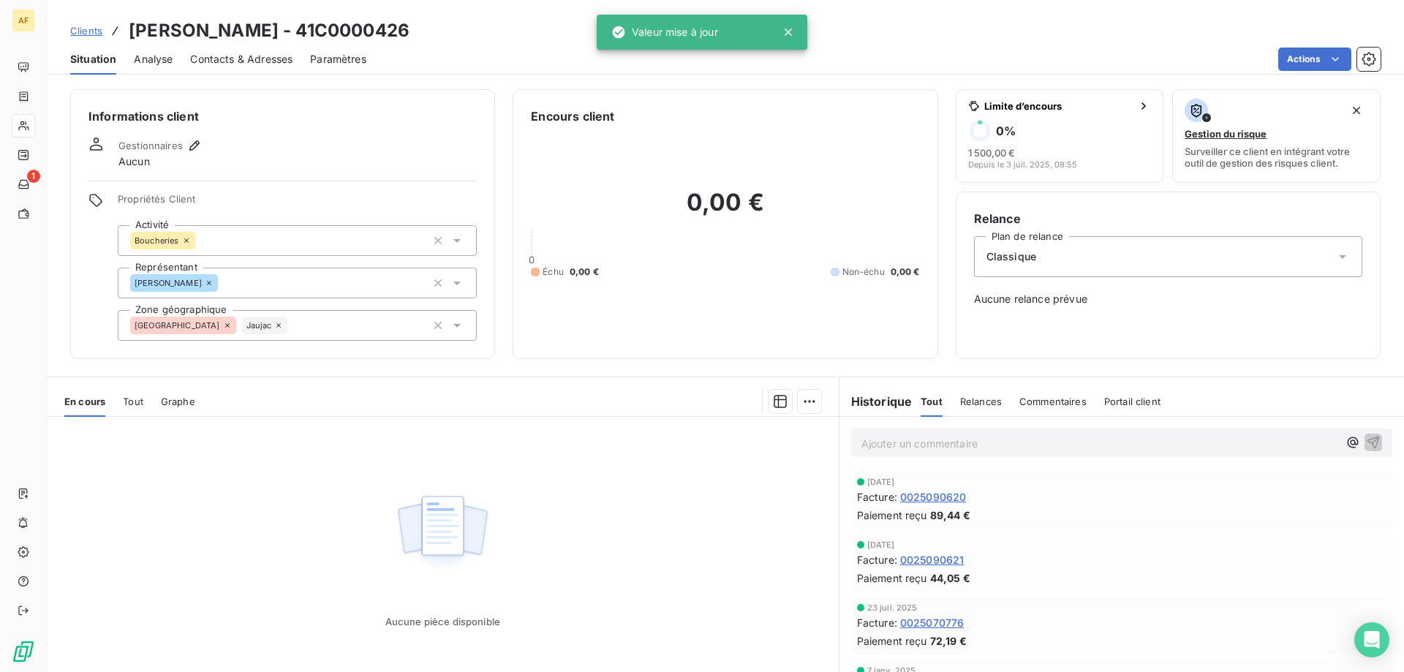
click at [99, 31] on span "Clients" at bounding box center [86, 31] width 32 height 12
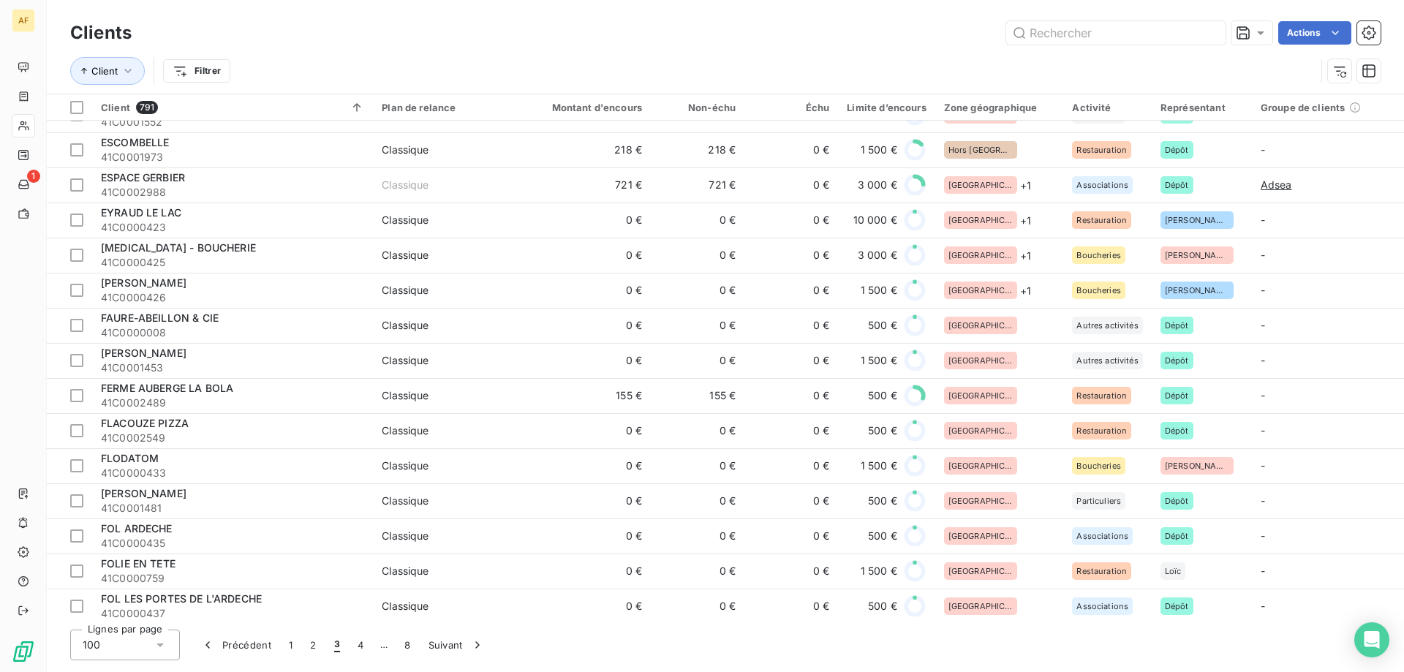
scroll to position [2486, 0]
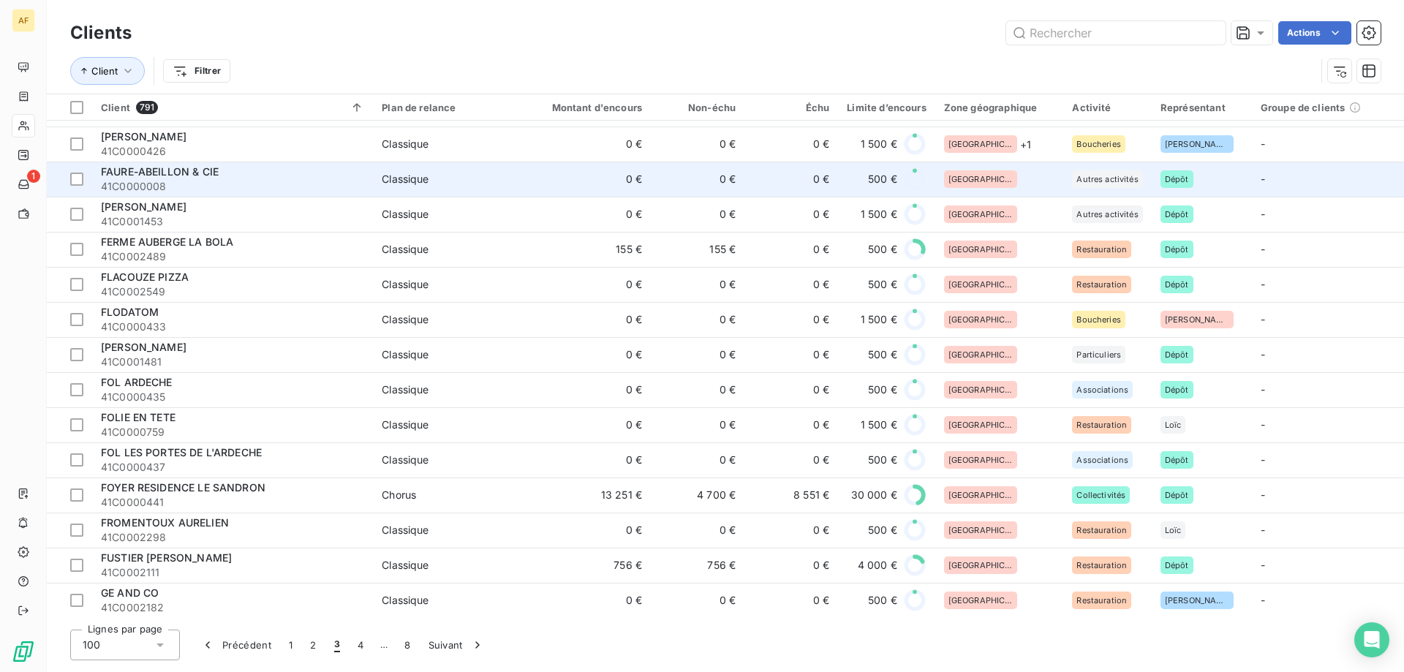
click at [994, 184] on div "[GEOGRAPHIC_DATA]" at bounding box center [999, 179] width 111 height 18
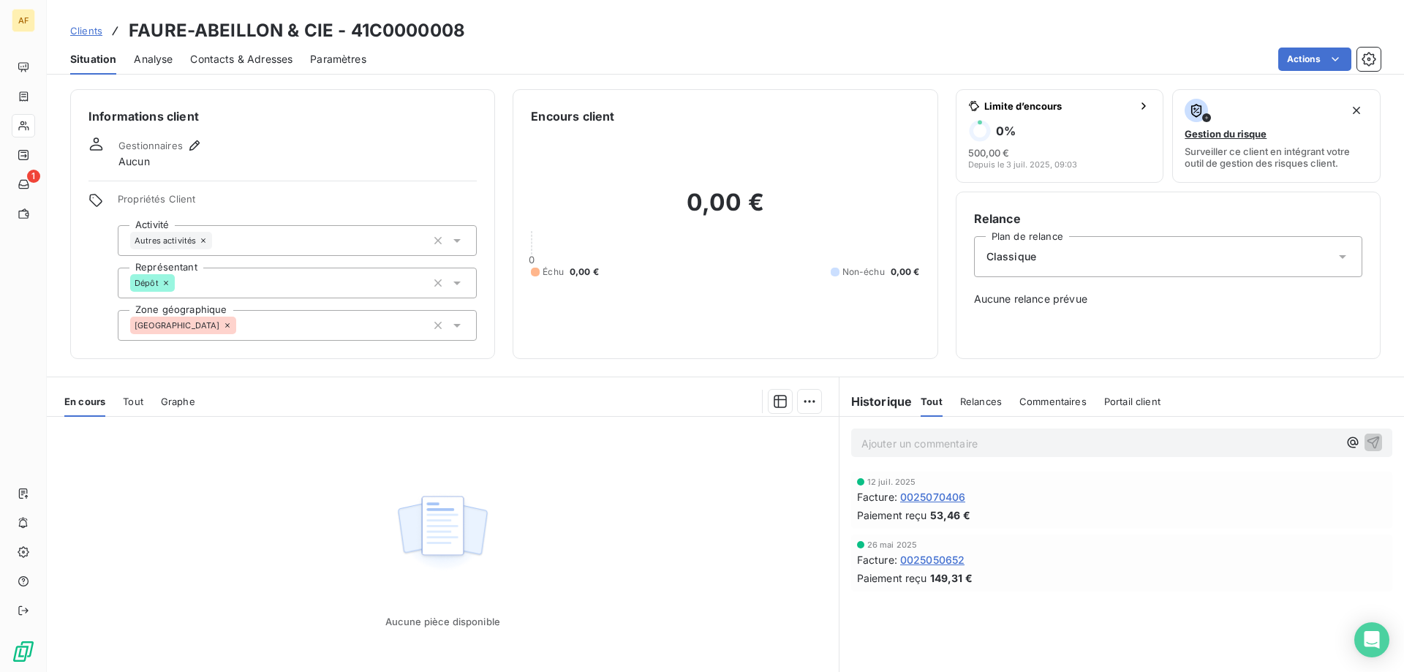
click at [368, 29] on h3 "FAURE-ABEILLON & CIE - 41C0000008" at bounding box center [297, 31] width 336 height 26
drag, startPoint x: 370, startPoint y: 29, endPoint x: 476, endPoint y: 32, distance: 106.1
click at [476, 32] on div "Clients FAURE-ABEILLON & CIE - 41C0000008" at bounding box center [725, 31] width 1357 height 26
copy h3 "C0000008"
click at [243, 341] on div "Informations client Gestionnaires Aucun Propriétés Client Activité Autres activ…" at bounding box center [282, 224] width 425 height 270
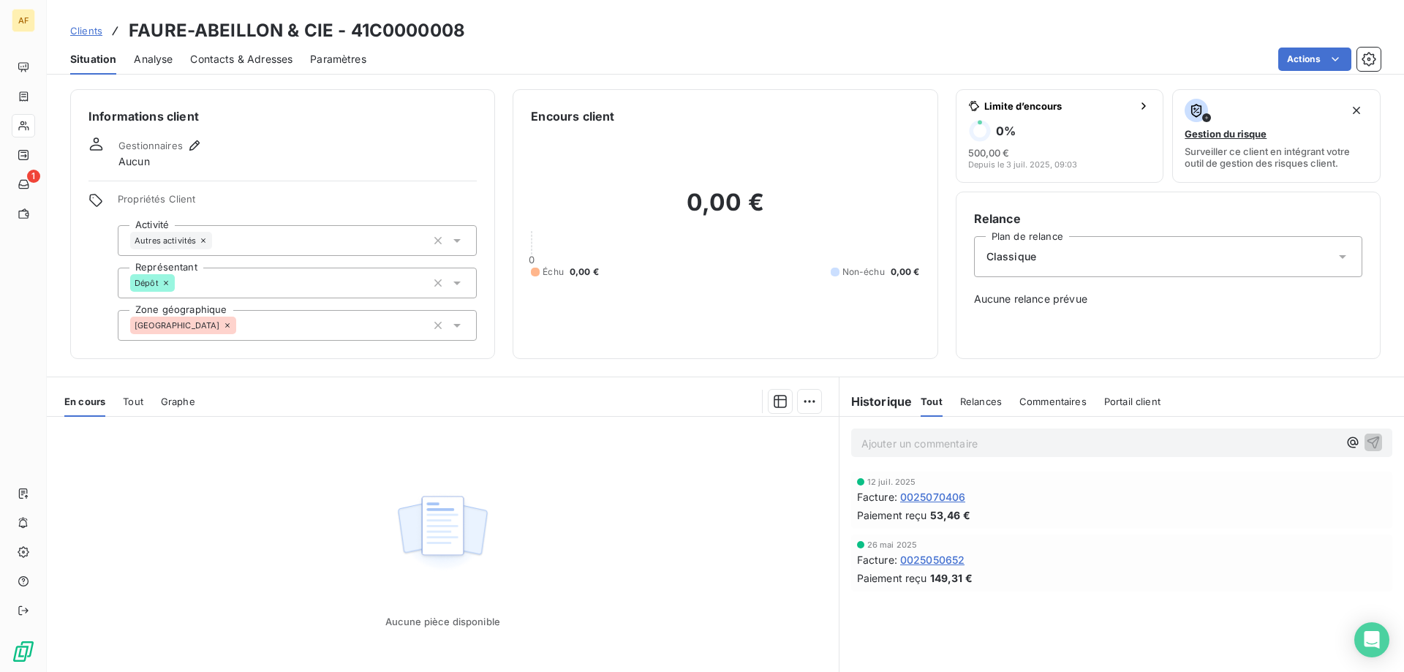
click at [236, 323] on div "[GEOGRAPHIC_DATA]" at bounding box center [297, 325] width 359 height 31
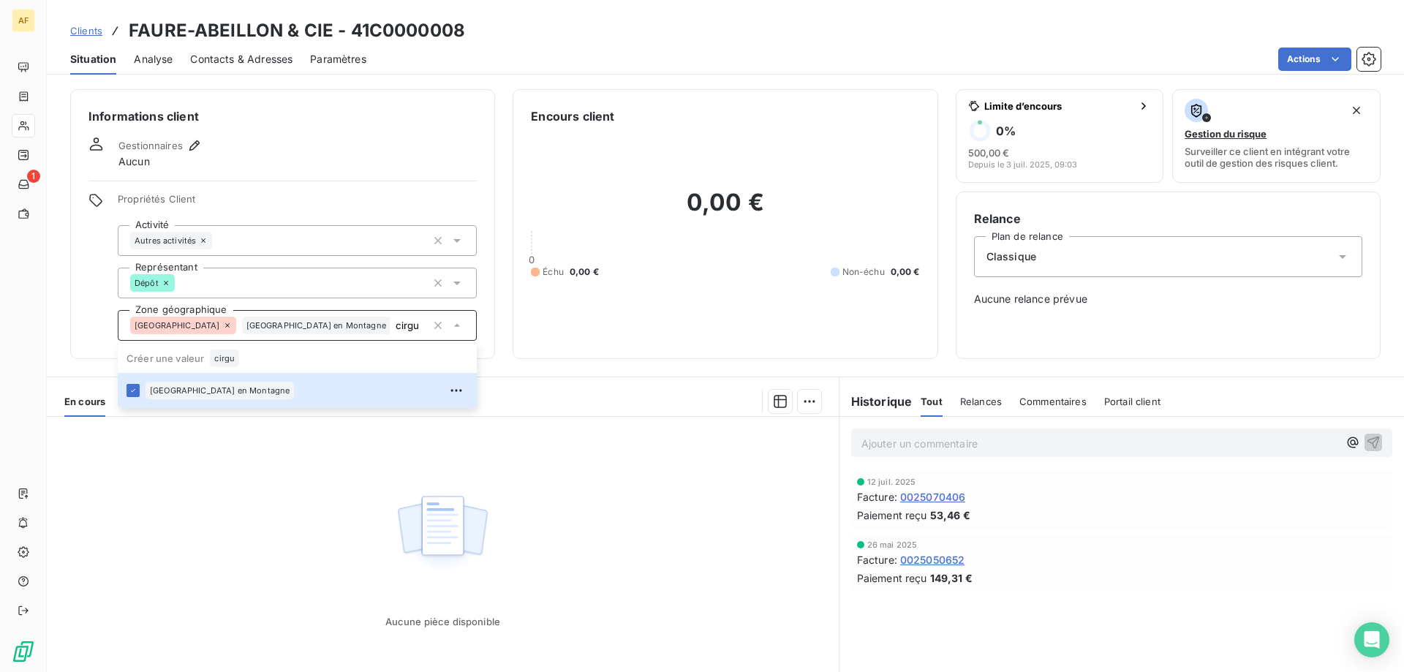
type input "cirgu"
click at [284, 502] on div "Aucune pièce disponible" at bounding box center [443, 557] width 792 height 281
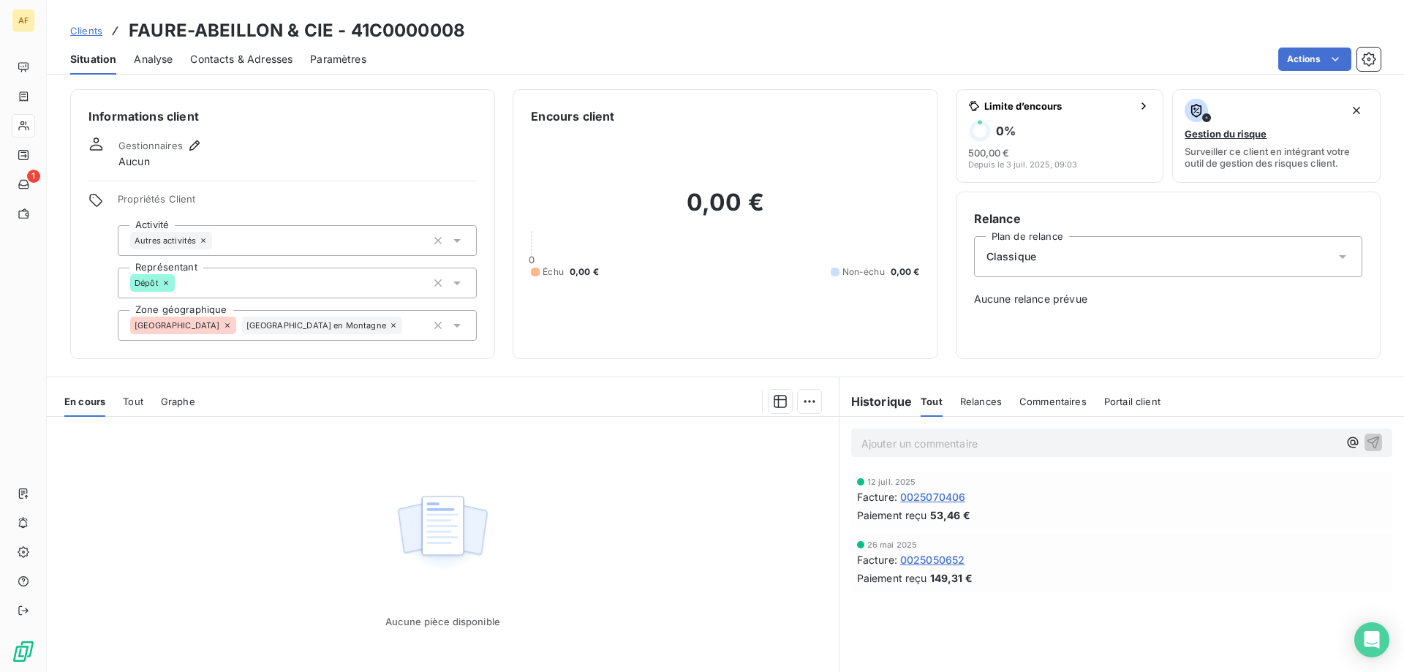
click at [88, 34] on span "Clients" at bounding box center [86, 31] width 32 height 12
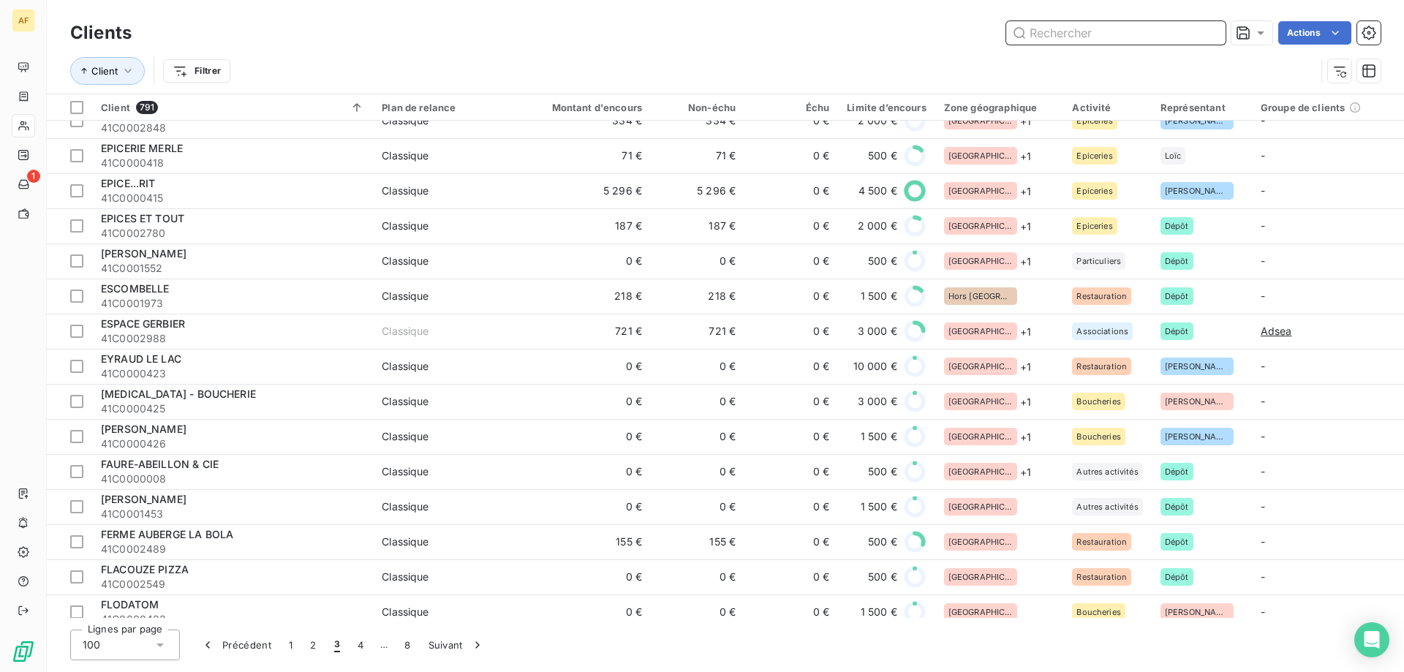
scroll to position [2266, 0]
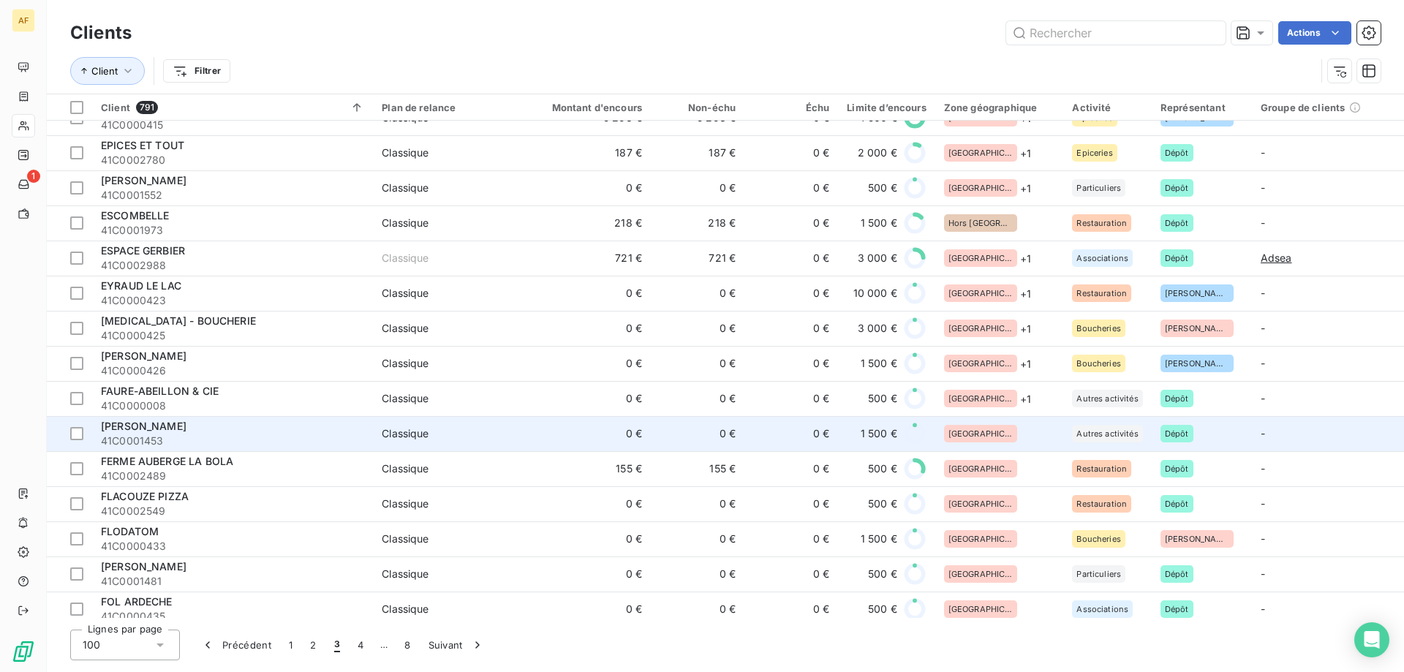
click at [991, 434] on div "[GEOGRAPHIC_DATA]" at bounding box center [999, 434] width 111 height 18
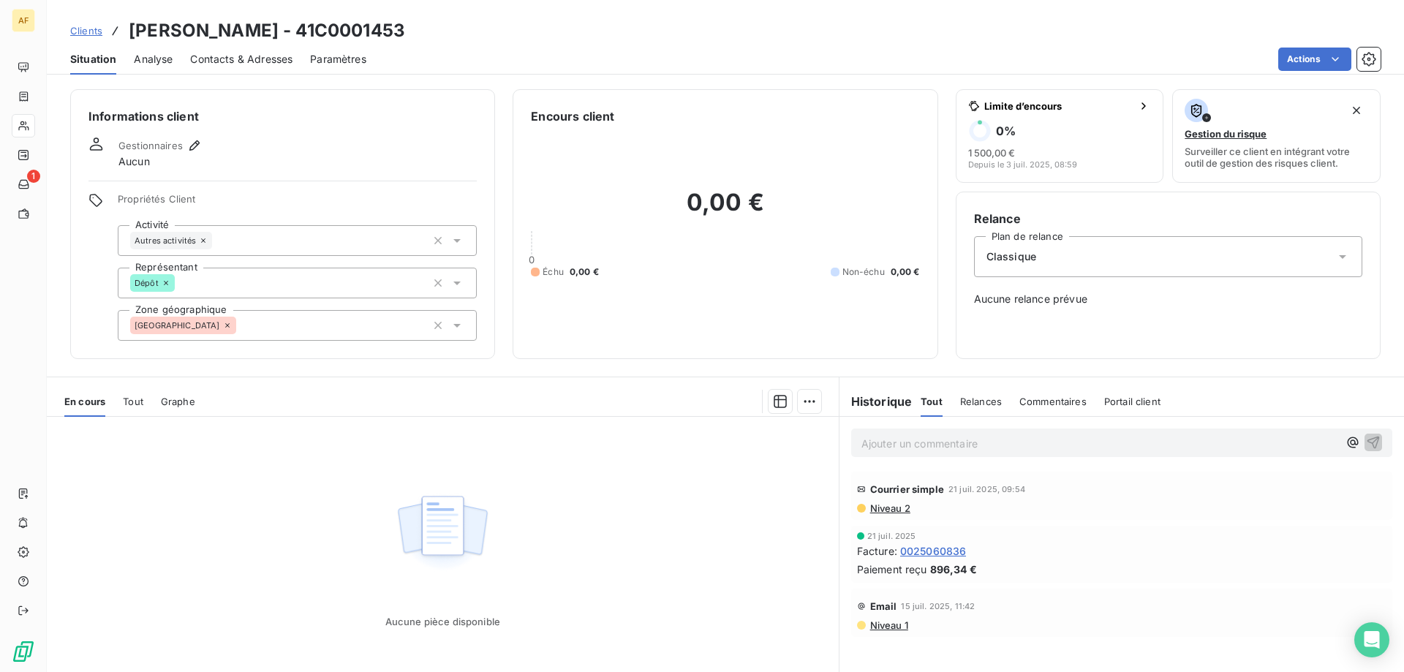
drag, startPoint x: 329, startPoint y: 32, endPoint x: 412, endPoint y: 34, distance: 83.4
click at [405, 34] on h3 "FEOUGIER ADRIEN - 41C0001453" at bounding box center [267, 31] width 276 height 26
copy h3 "C0001453"
click at [347, 315] on div "[GEOGRAPHIC_DATA]" at bounding box center [297, 325] width 359 height 31
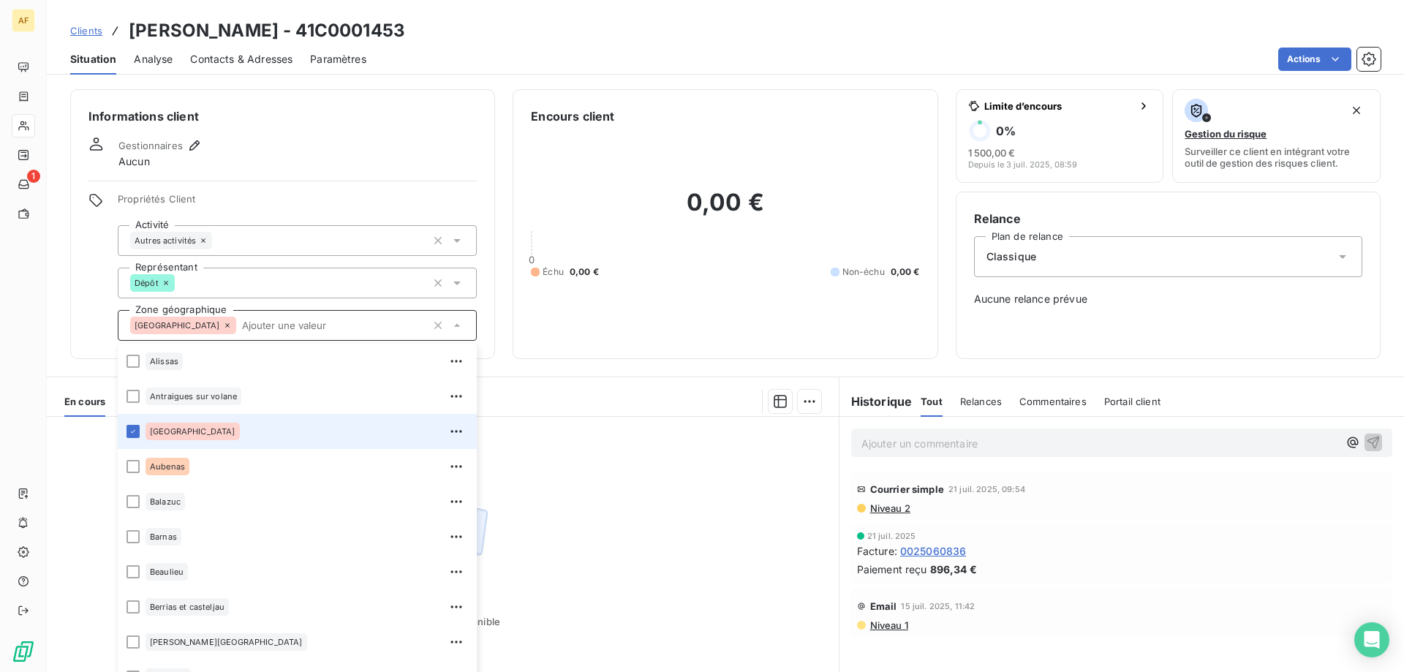
click at [347, 315] on div "[GEOGRAPHIC_DATA]" at bounding box center [297, 325] width 359 height 31
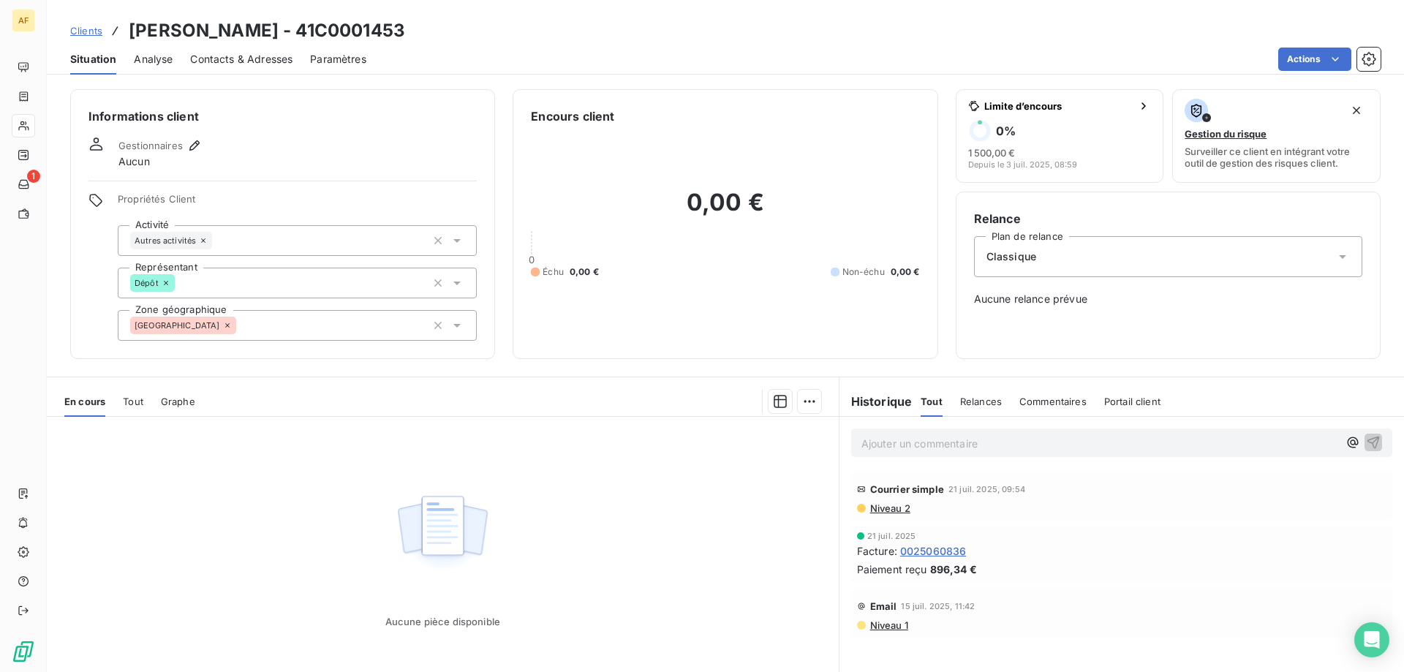
click at [321, 328] on div "[GEOGRAPHIC_DATA]" at bounding box center [297, 325] width 359 height 31
type input "a"
type input "Z"
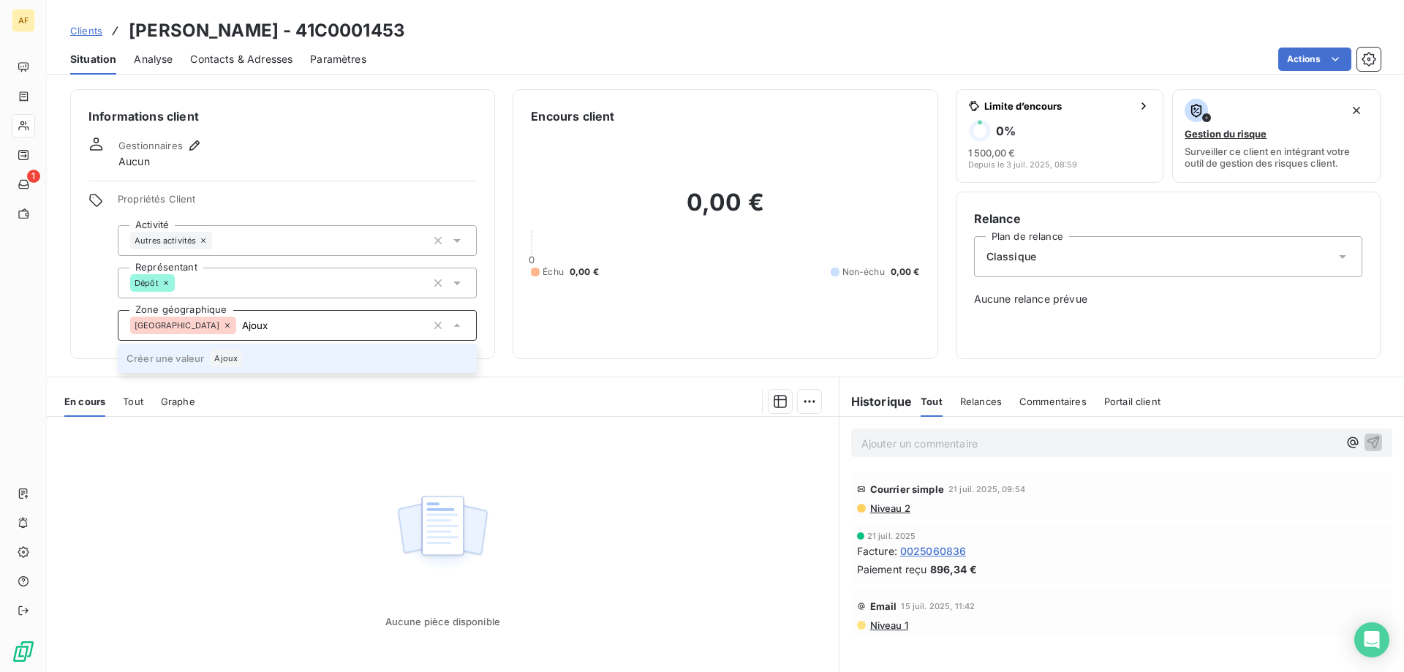
click at [232, 355] on span "Ajoux" at bounding box center [225, 358] width 23 height 9
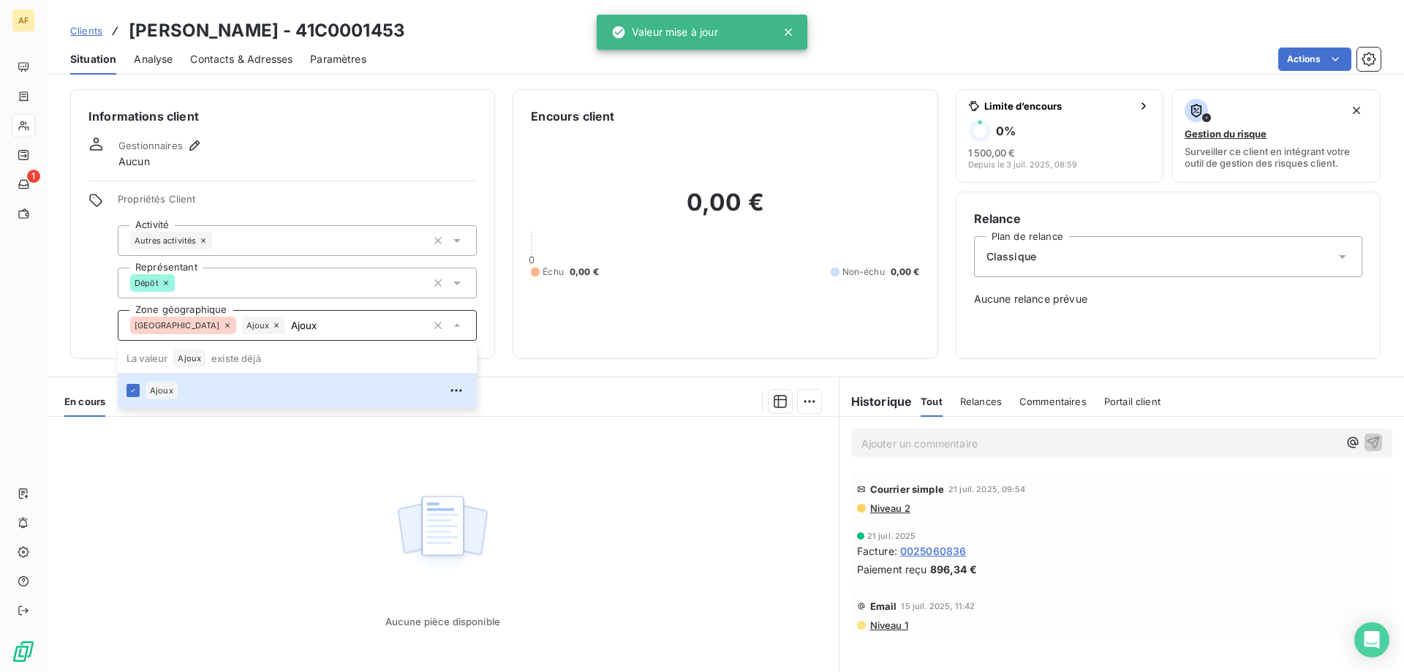
click at [265, 507] on div "Aucune pièce disponible" at bounding box center [443, 557] width 792 height 281
type input "Ajoux"
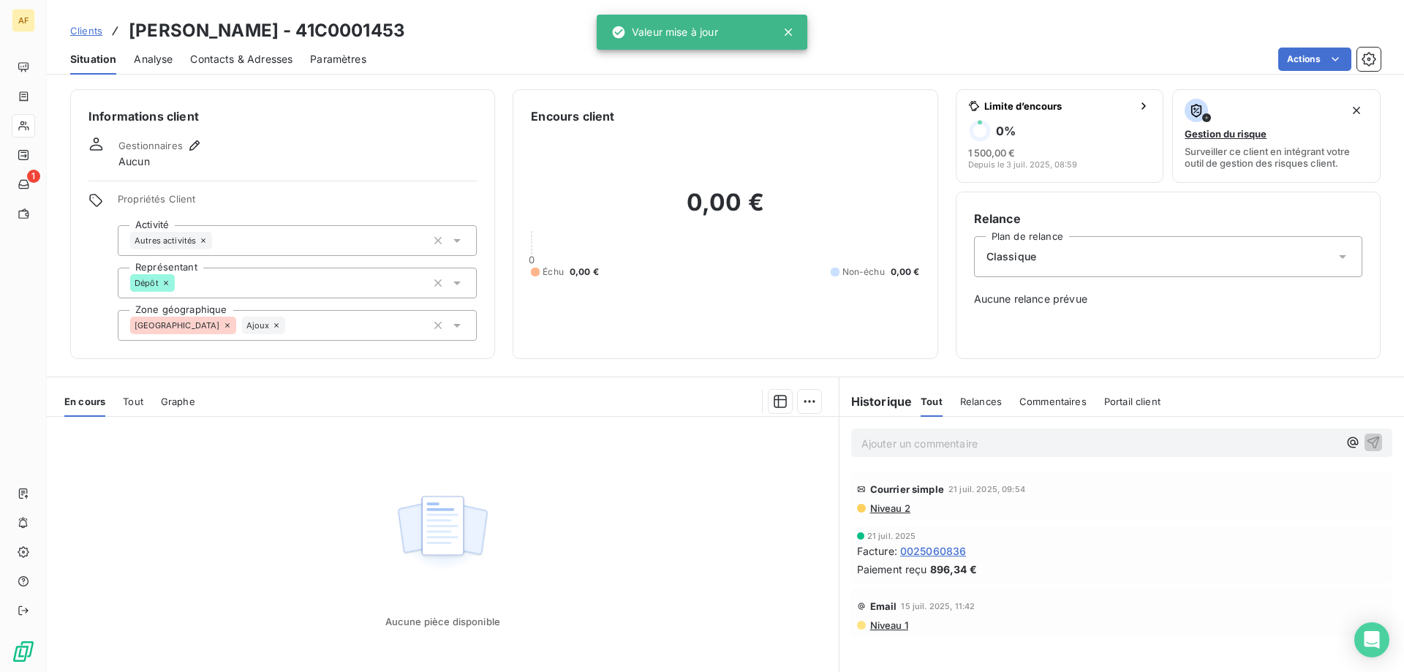
click at [79, 29] on span "Clients" at bounding box center [86, 31] width 32 height 12
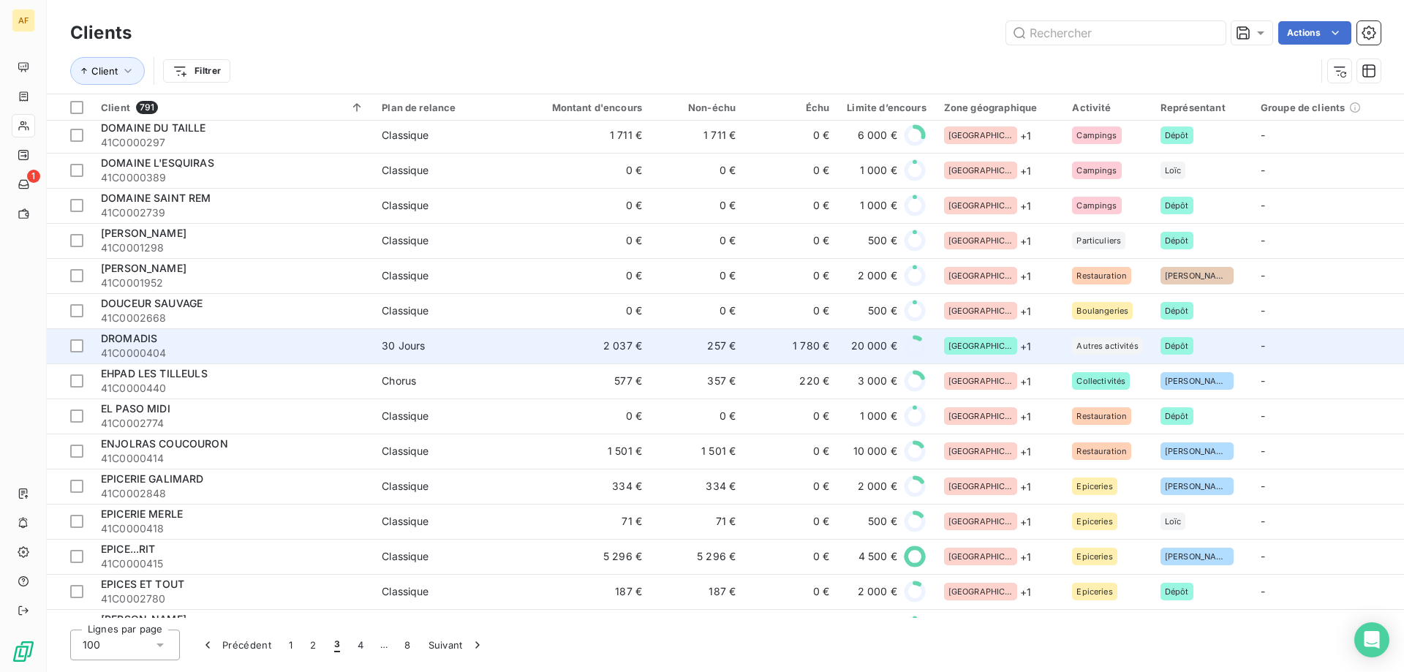
scroll to position [2413, 0]
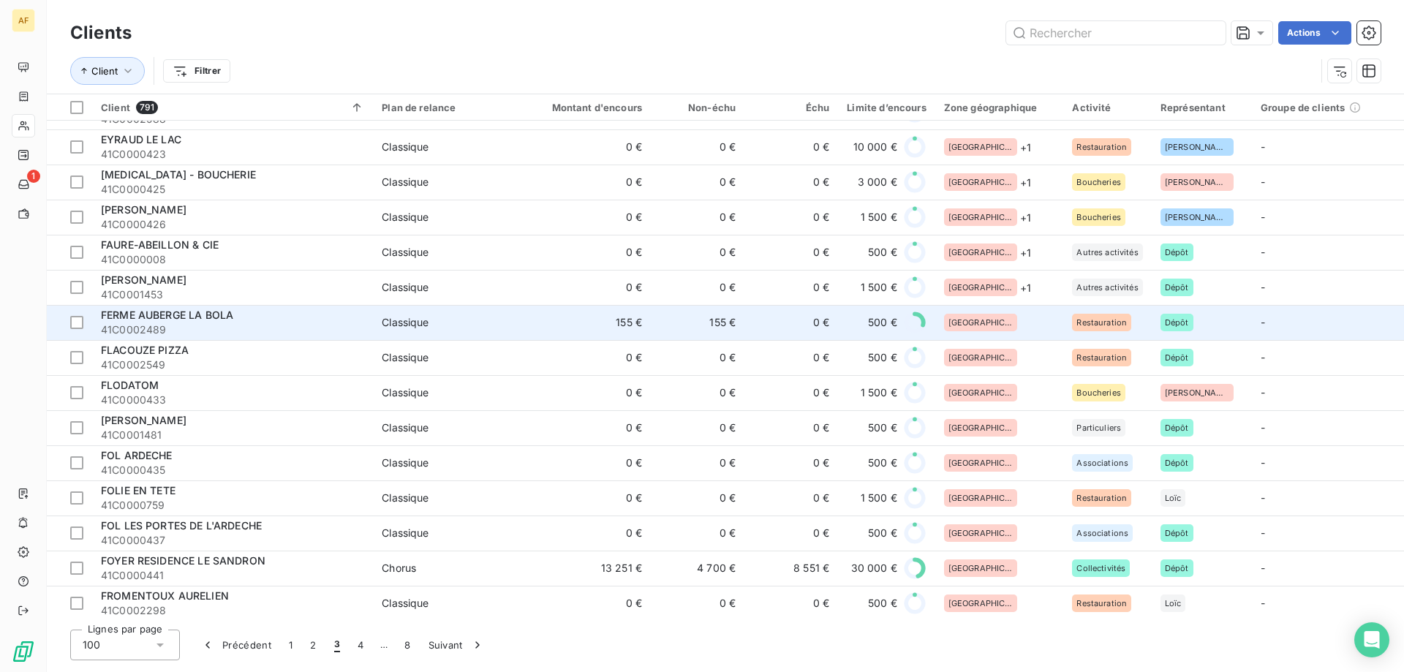
click at [993, 326] on div "[GEOGRAPHIC_DATA]" at bounding box center [999, 323] width 111 height 18
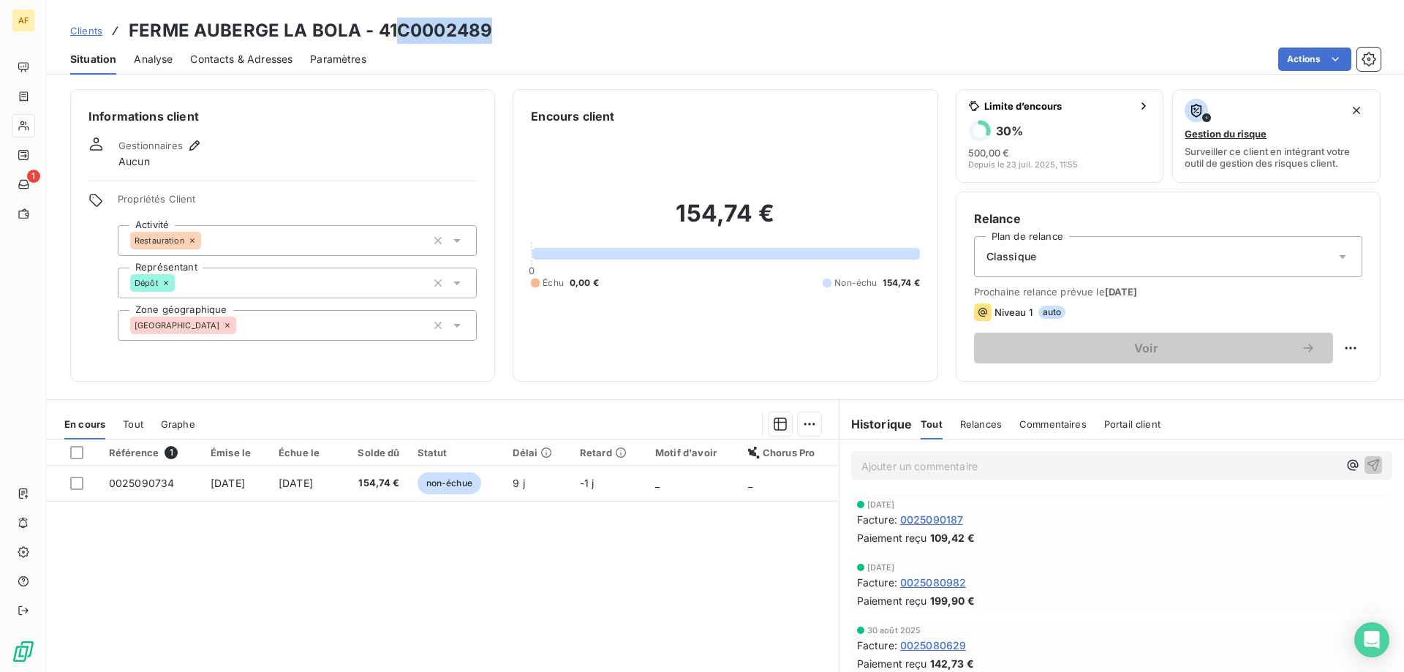
drag, startPoint x: 402, startPoint y: 30, endPoint x: 489, endPoint y: 33, distance: 87.0
click at [489, 33] on h3 "FERME AUBERGE LA BOLA - 41C0002489" at bounding box center [310, 31] width 363 height 26
copy h3 "C0002489"
click at [308, 325] on div "[GEOGRAPHIC_DATA]" at bounding box center [297, 325] width 359 height 31
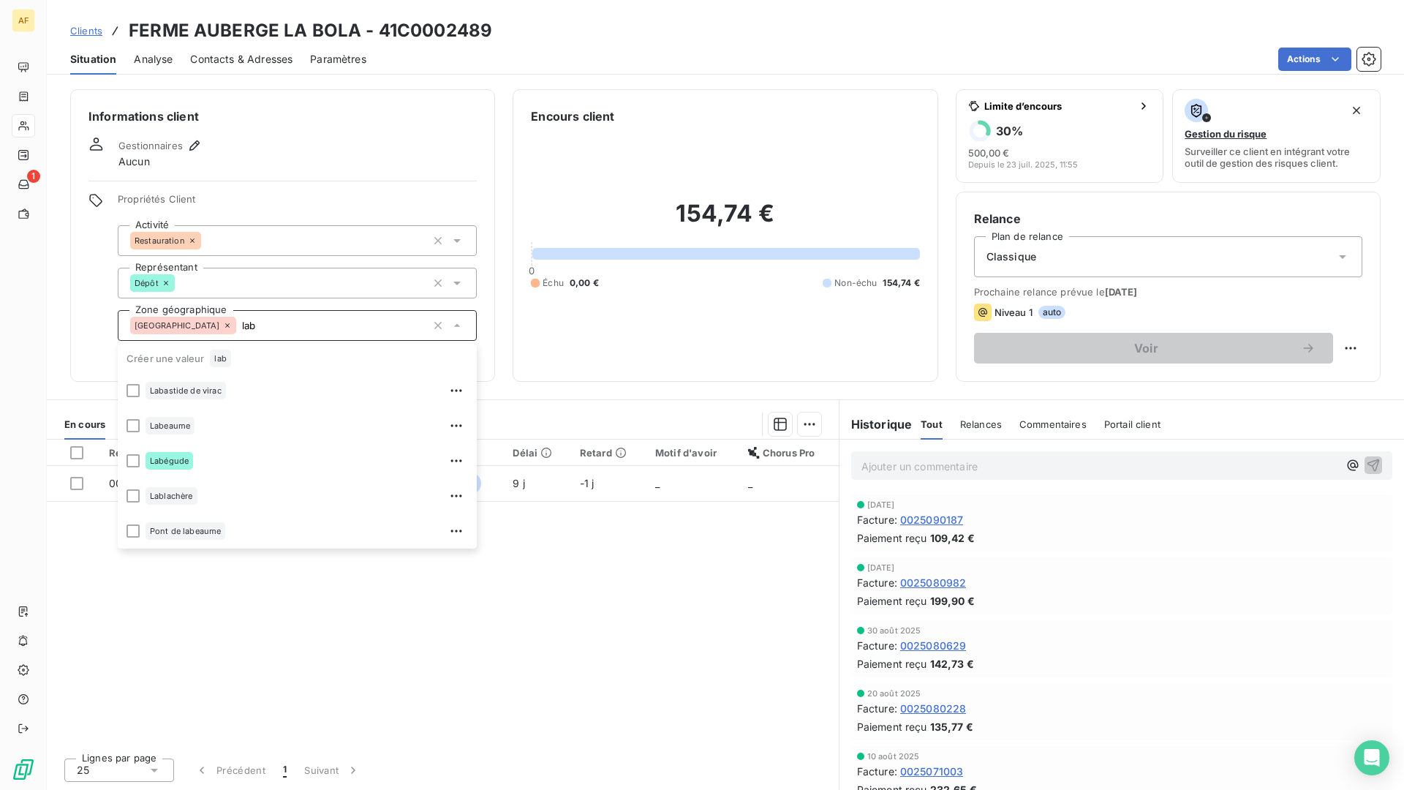
click at [866, 60] on div "Actions" at bounding box center [882, 59] width 996 height 23
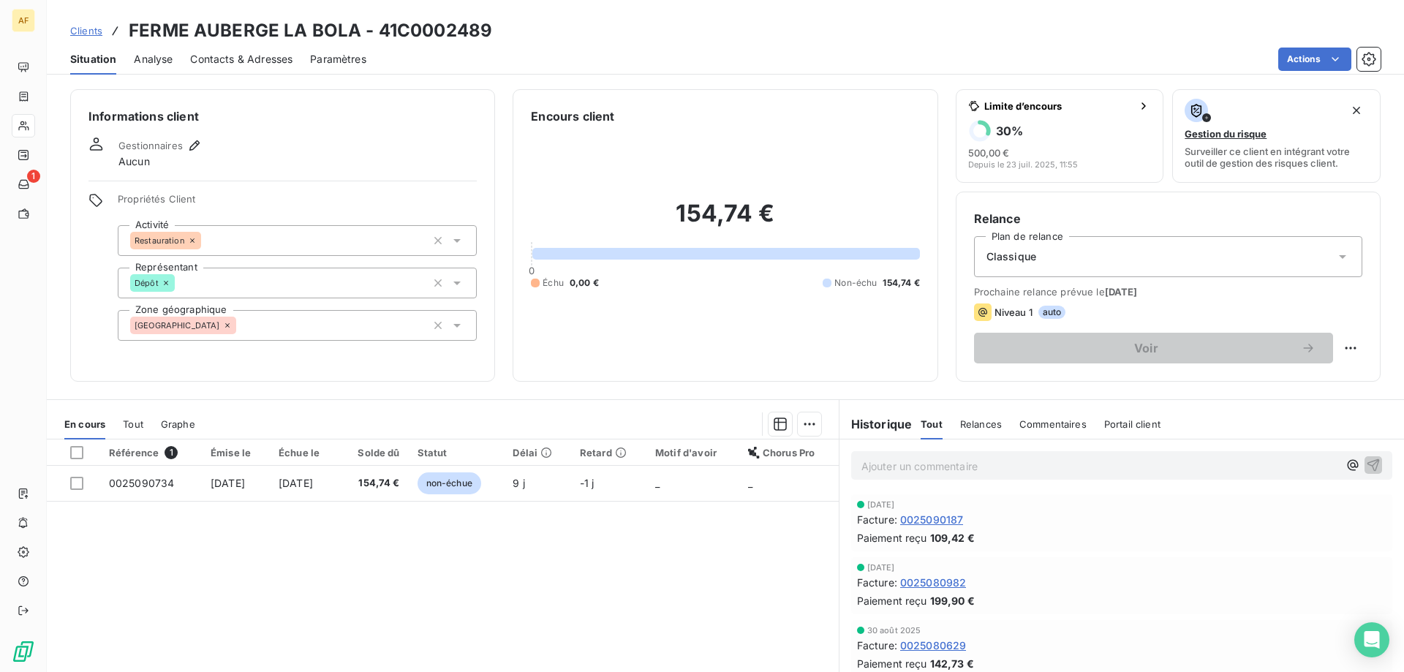
click at [345, 330] on div "Ardèche lab" at bounding box center [297, 325] width 359 height 31
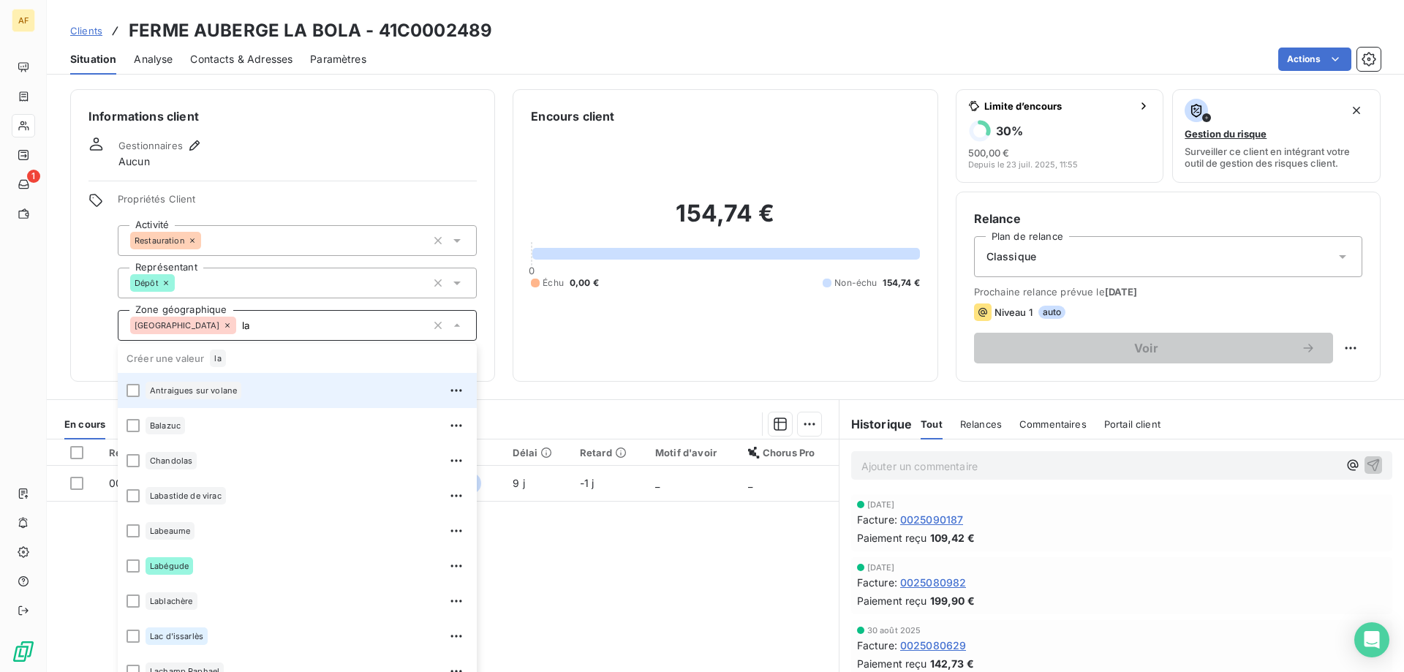
type input "l"
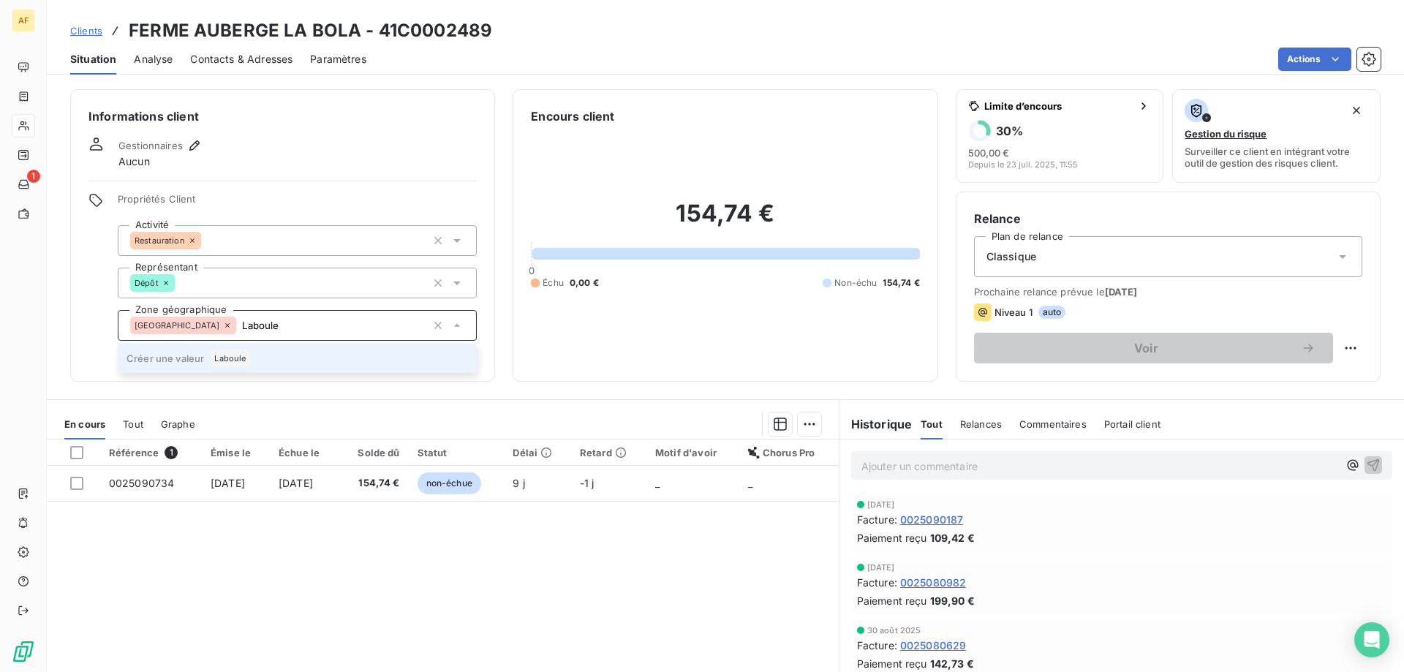
click at [227, 355] on span "Laboule" at bounding box center [229, 358] width 31 height 9
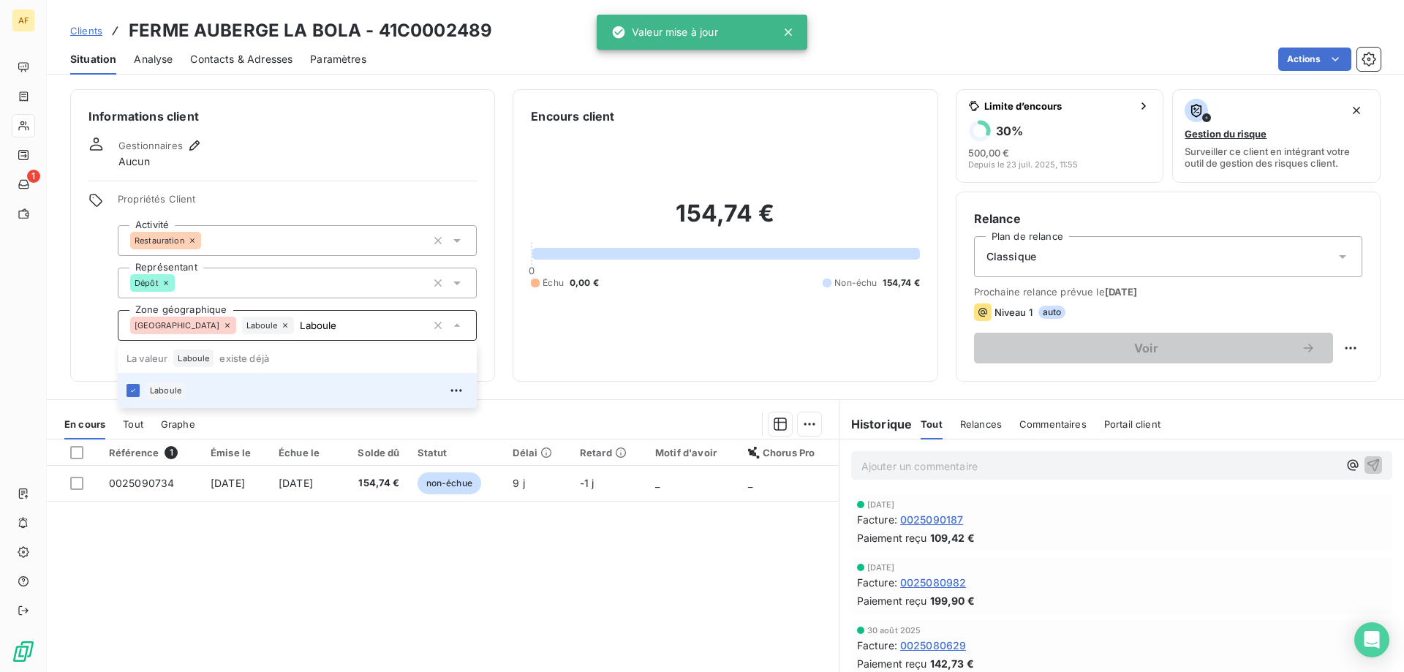
click at [257, 535] on div "Référence 1 Émise le Échue le Solde dû Statut Délai Retard Motif d'avoir Chorus…" at bounding box center [443, 579] width 792 height 281
type input "Laboule"
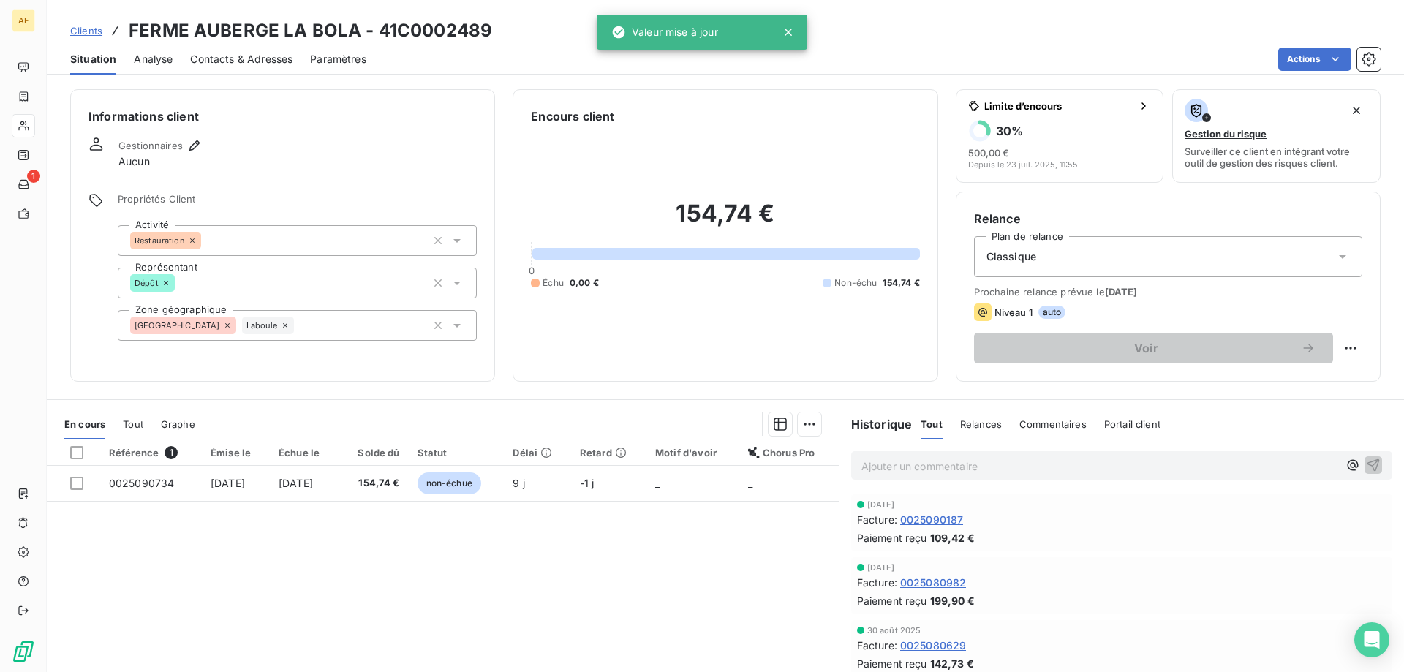
click at [91, 34] on span "Clients" at bounding box center [86, 31] width 32 height 12
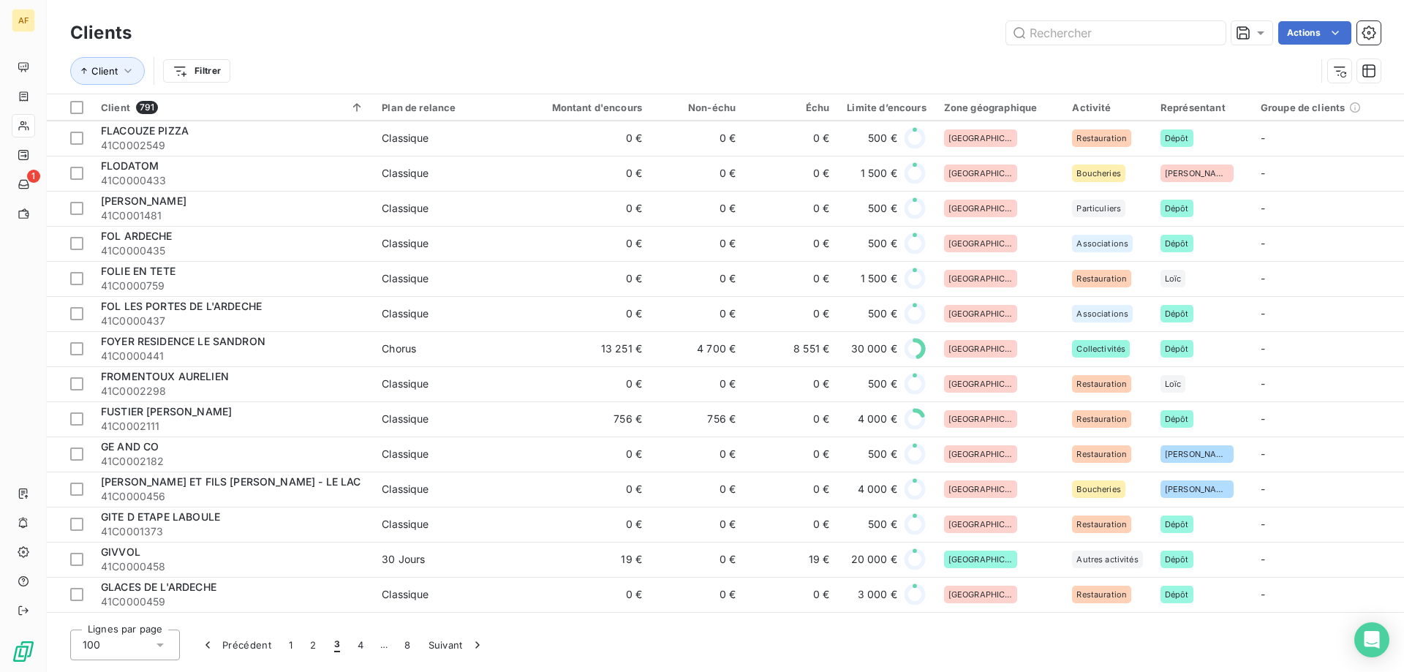
scroll to position [2486, 0]
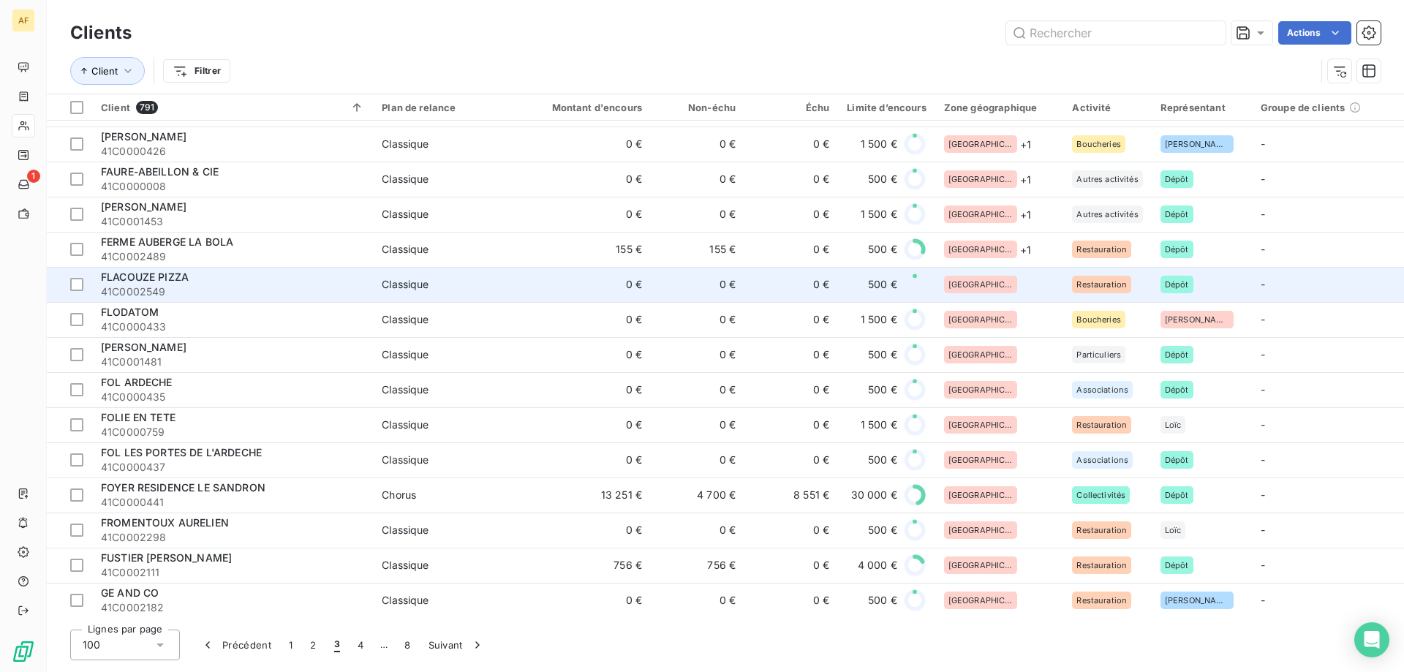
click at [1020, 276] on div "[GEOGRAPHIC_DATA]" at bounding box center [999, 285] width 111 height 18
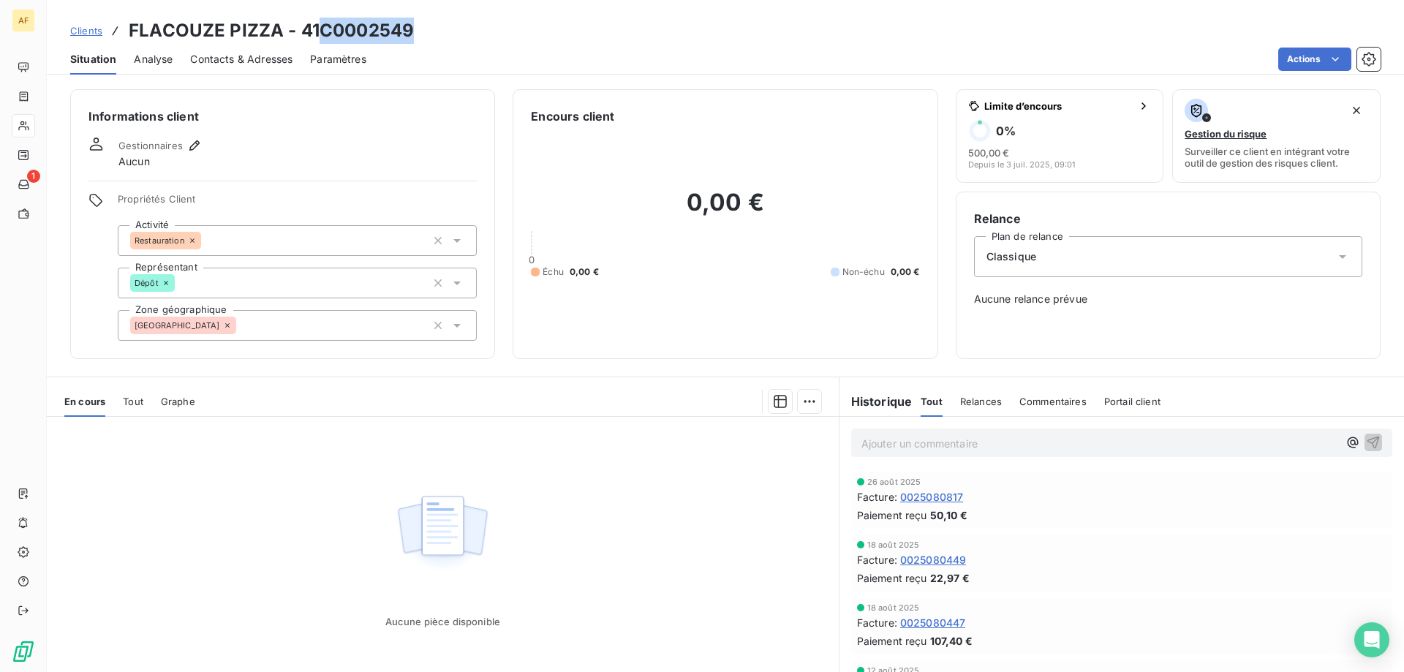
drag, startPoint x: 320, startPoint y: 28, endPoint x: 427, endPoint y: 39, distance: 107.3
click at [416, 23] on div "Clients FLACOUZE PIZZA - 41C0002549" at bounding box center [725, 31] width 1357 height 26
copy h3 "C0002549"
click at [262, 327] on div "[GEOGRAPHIC_DATA]" at bounding box center [297, 325] width 359 height 31
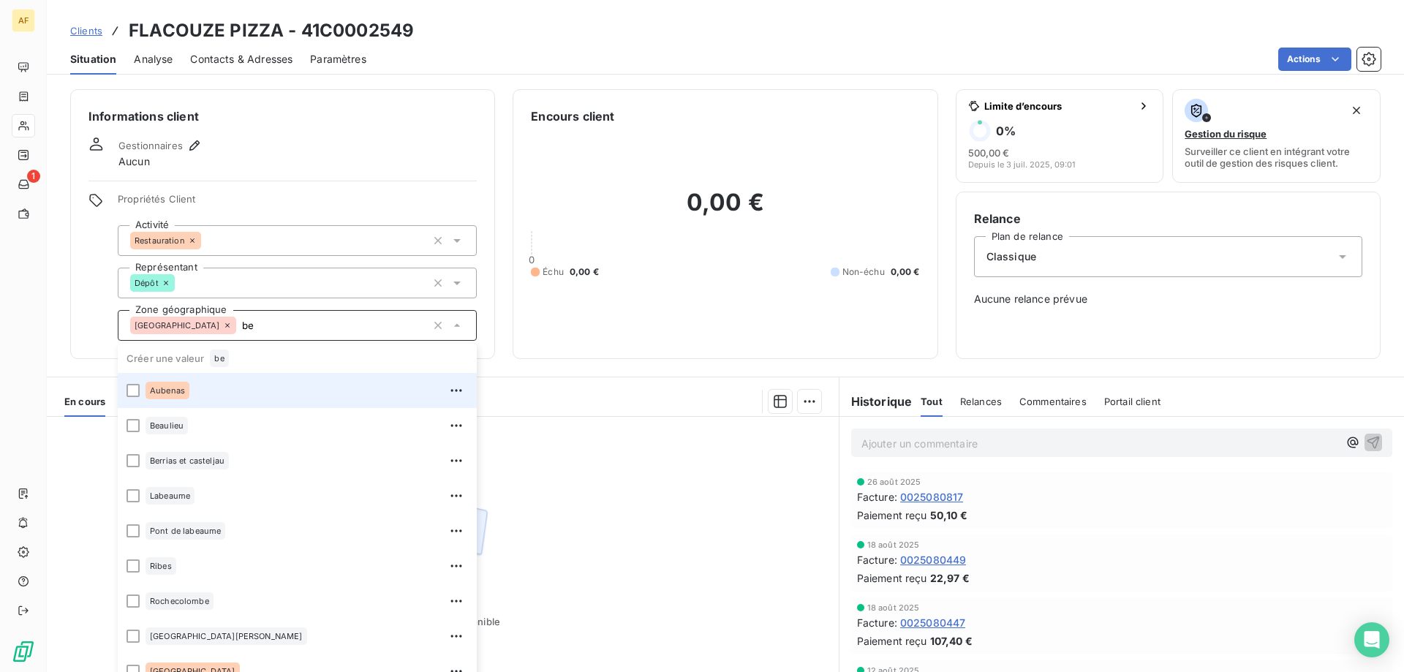
type input "b"
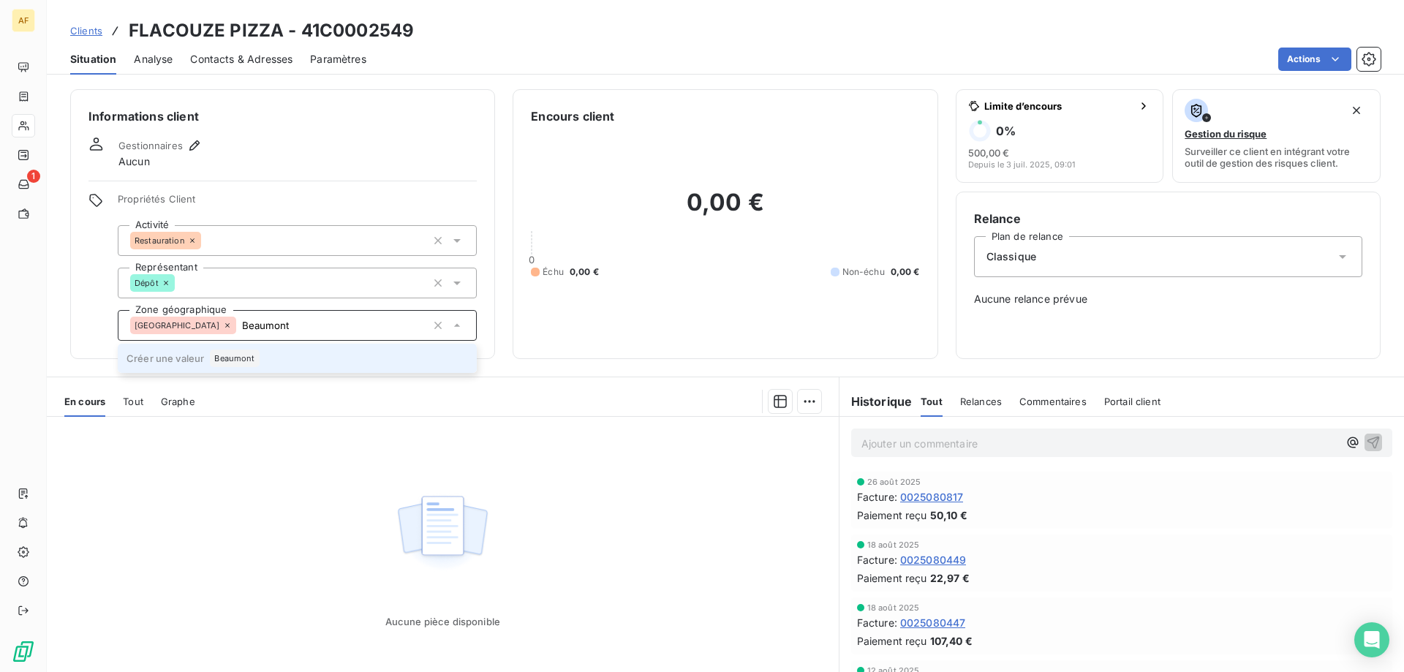
click at [277, 366] on li "Créer une valeur Beaumont" at bounding box center [297, 358] width 359 height 29
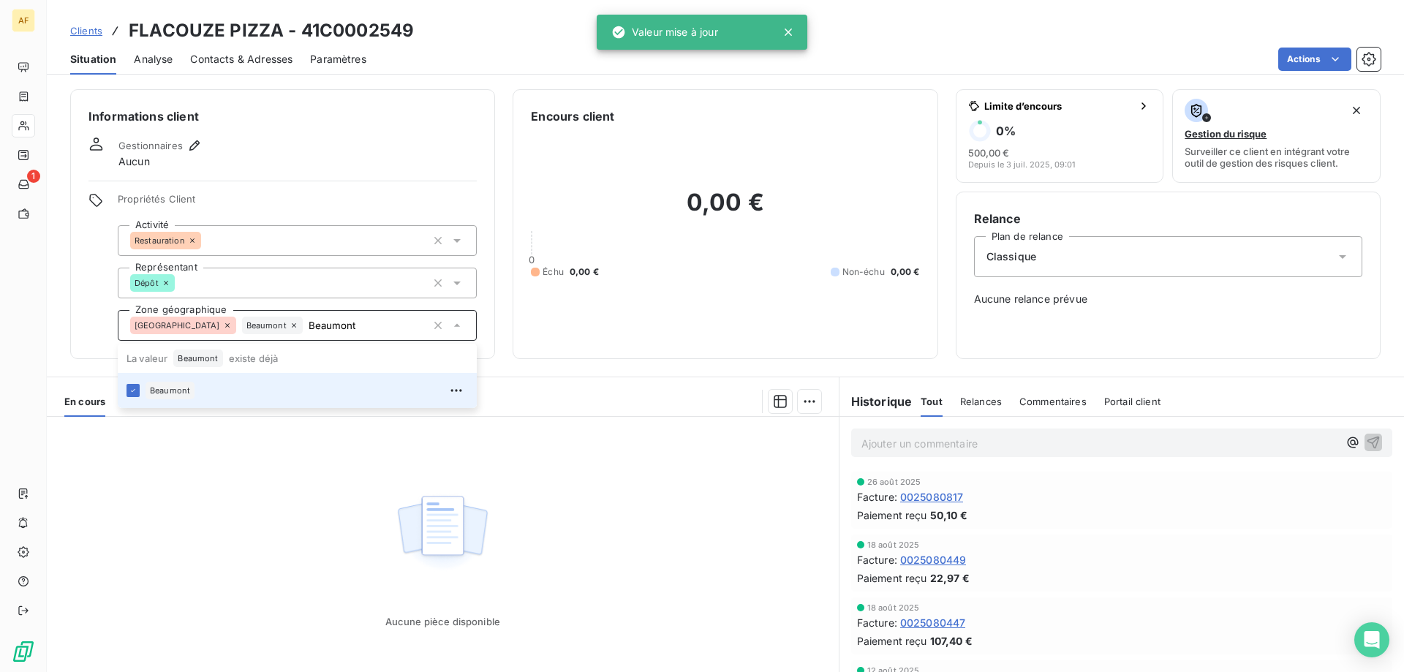
click at [507, 502] on div "Aucune pièce disponible" at bounding box center [443, 557] width 792 height 281
type input "Beaumont"
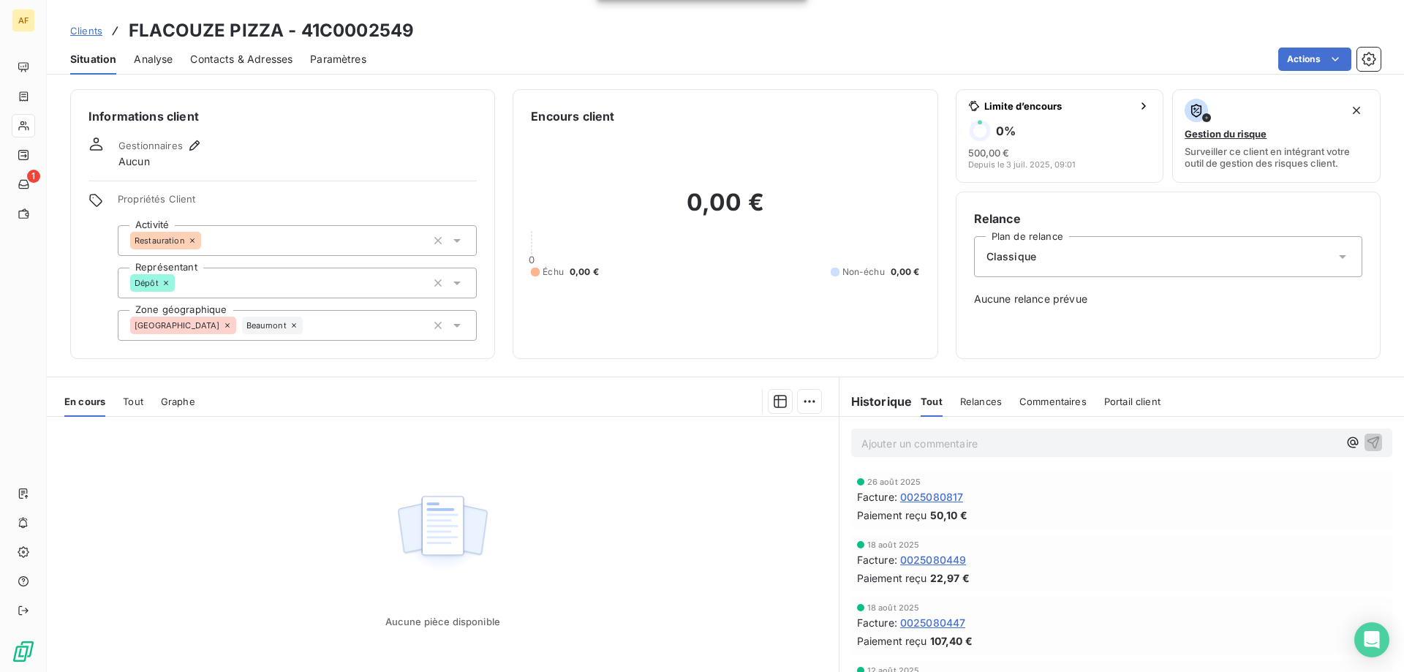
click at [97, 31] on span "Clients" at bounding box center [86, 31] width 32 height 12
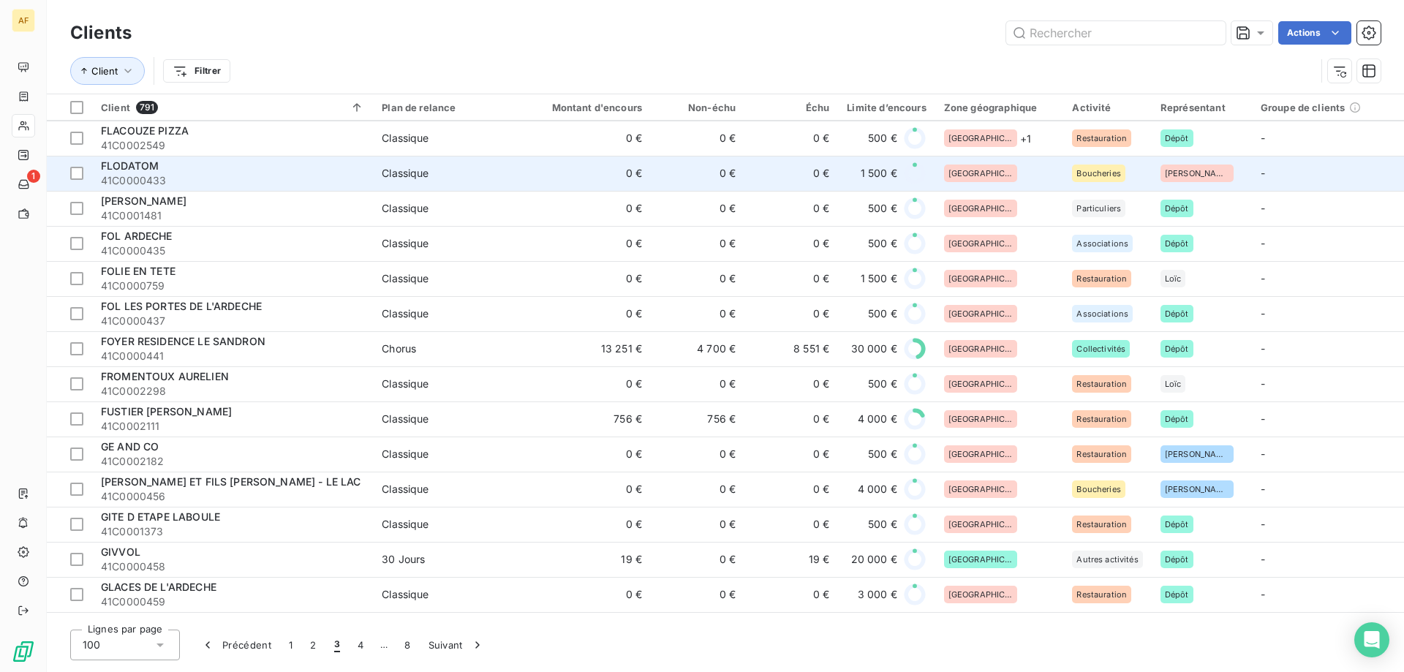
scroll to position [2413, 0]
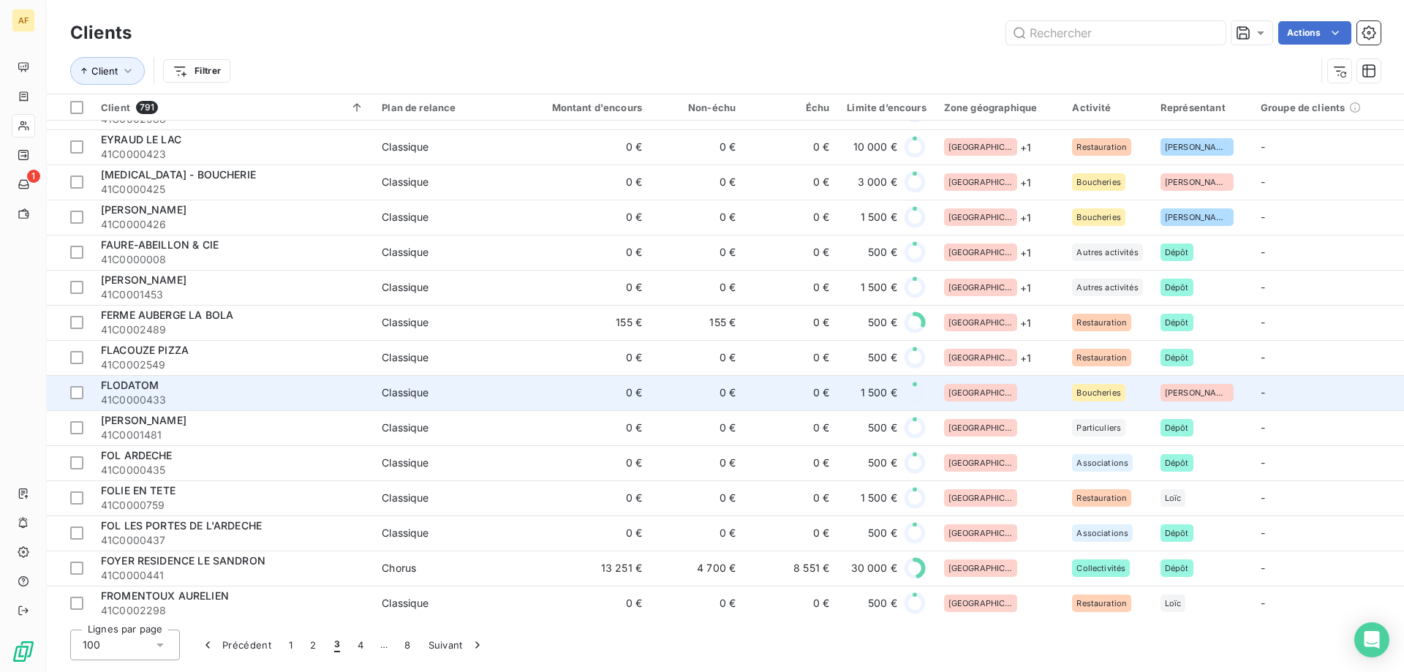
click at [1031, 398] on div "[GEOGRAPHIC_DATA]" at bounding box center [999, 393] width 111 height 18
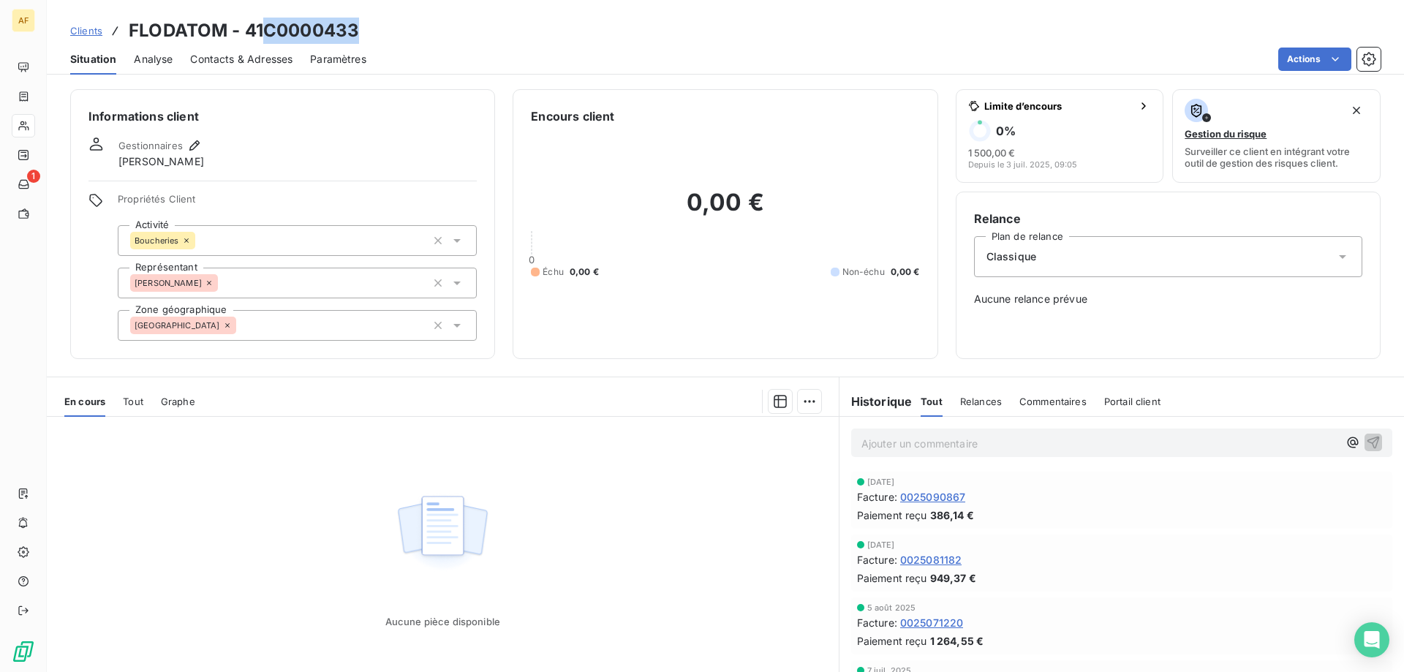
drag, startPoint x: 270, startPoint y: 31, endPoint x: 356, endPoint y: 31, distance: 86.3
click at [356, 31] on h3 "FLODATOM - 41C0000433" at bounding box center [244, 31] width 230 height 26
copy h3 "C0000433"
click at [246, 327] on div "[GEOGRAPHIC_DATA]" at bounding box center [297, 325] width 359 height 31
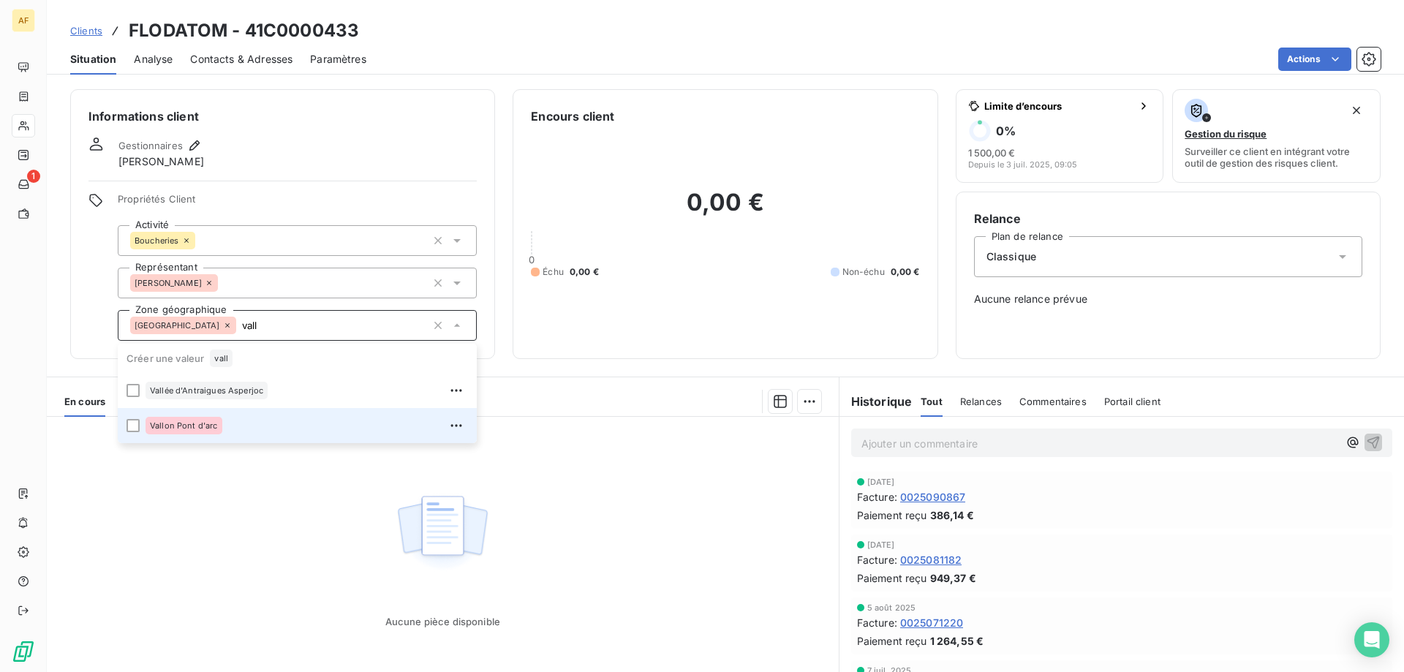
click at [218, 422] on div "Vallon Pont d'arc" at bounding box center [183, 426] width 77 height 18
type input "vall"
click at [204, 531] on div "Aucune pièce disponible" at bounding box center [443, 557] width 792 height 281
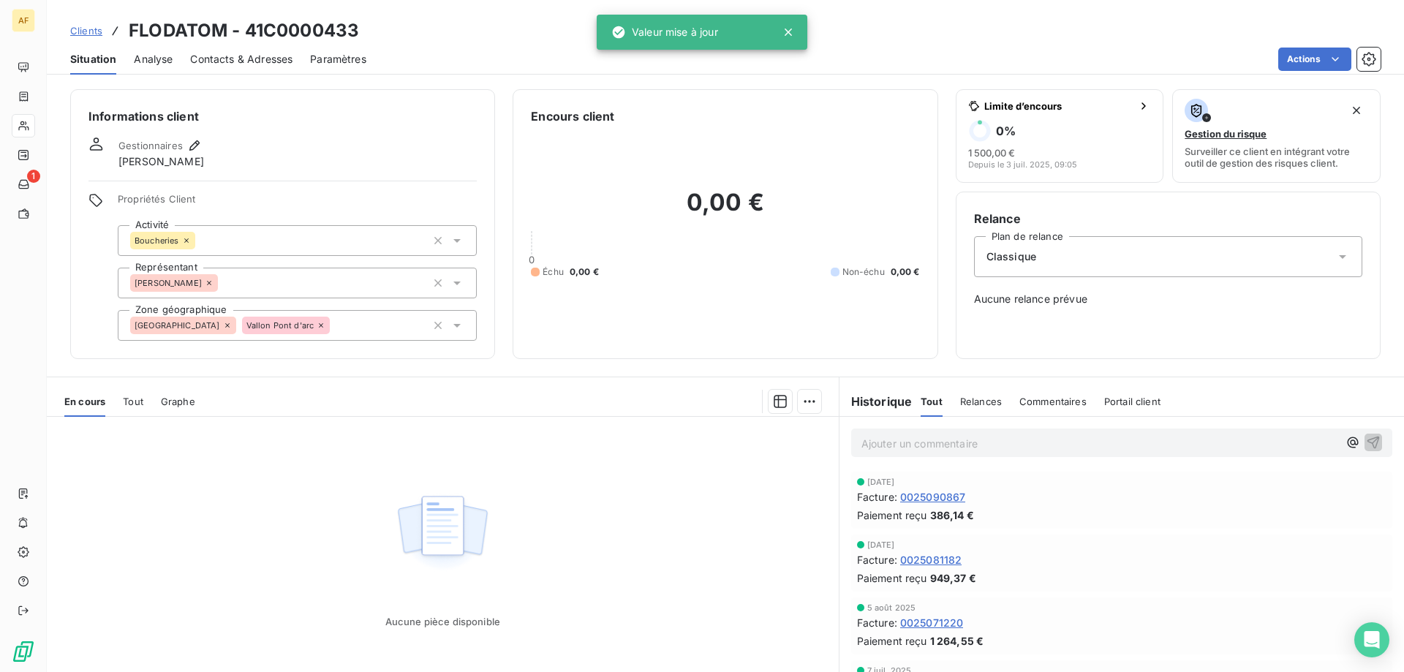
click at [88, 25] on span "Clients" at bounding box center [86, 31] width 32 height 12
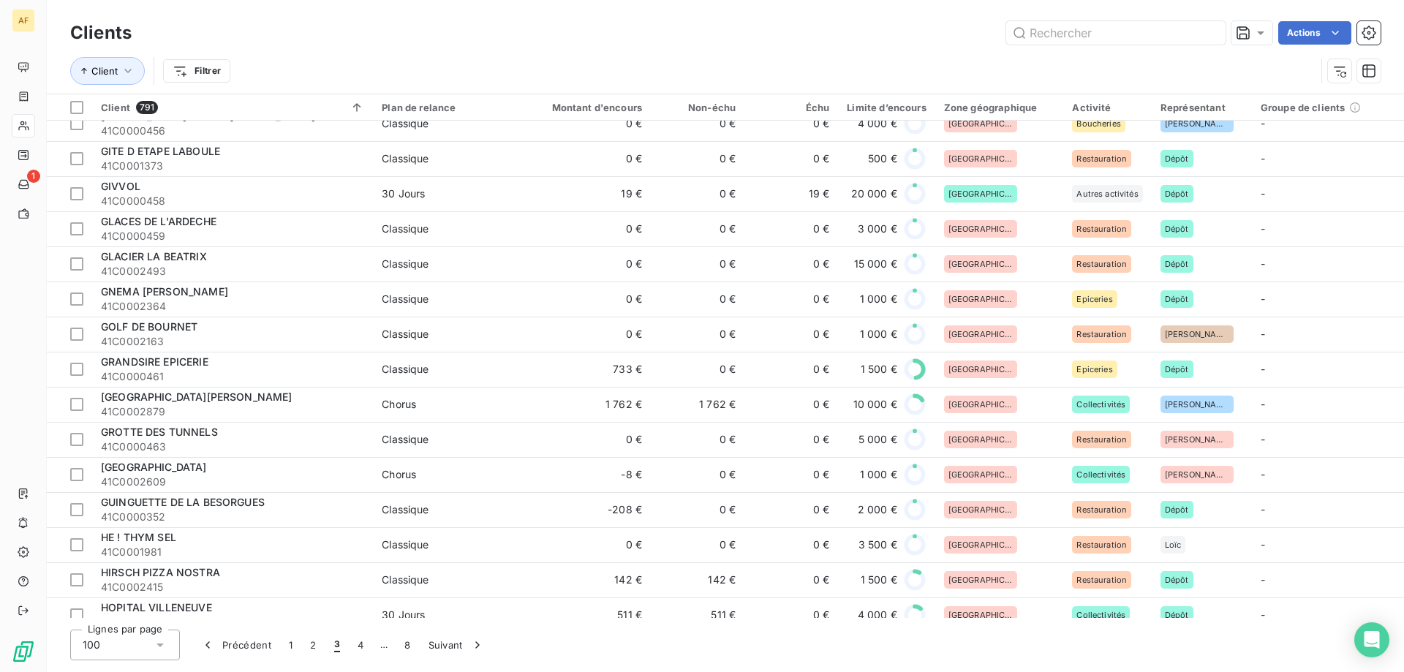
scroll to position [2632, 0]
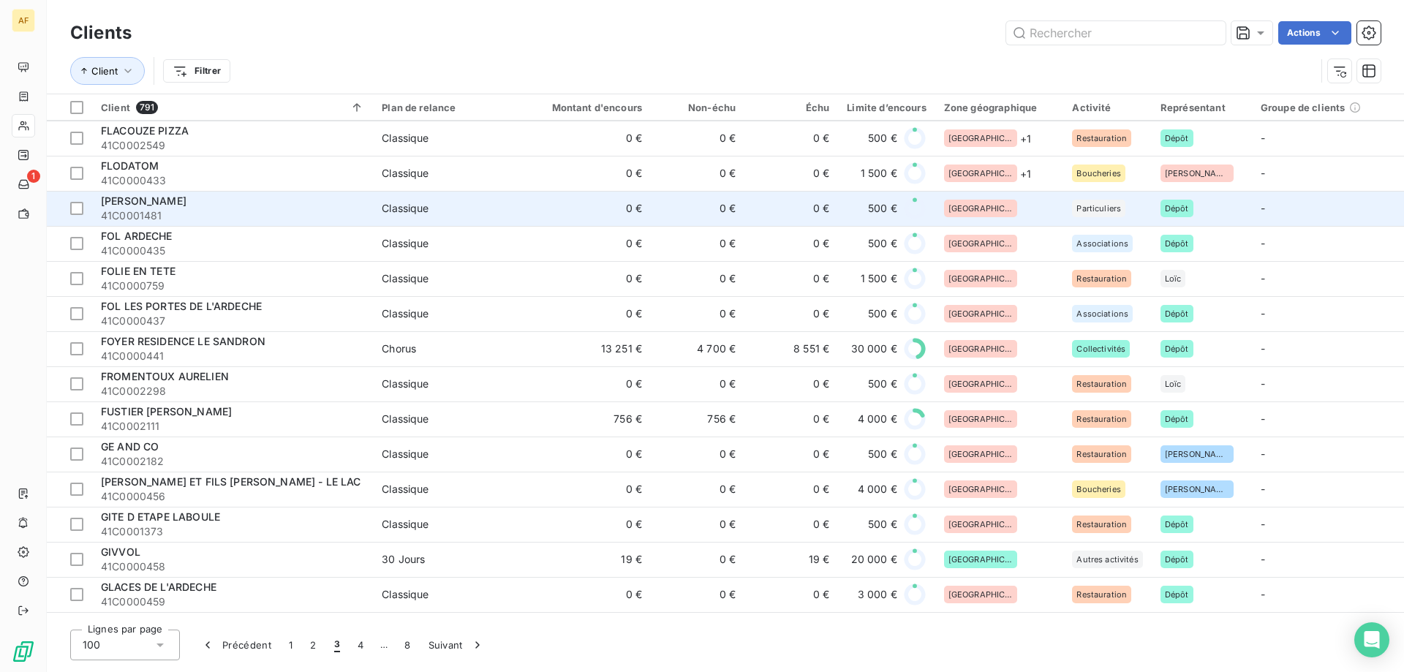
click at [1013, 221] on td "[GEOGRAPHIC_DATA]" at bounding box center [999, 208] width 129 height 35
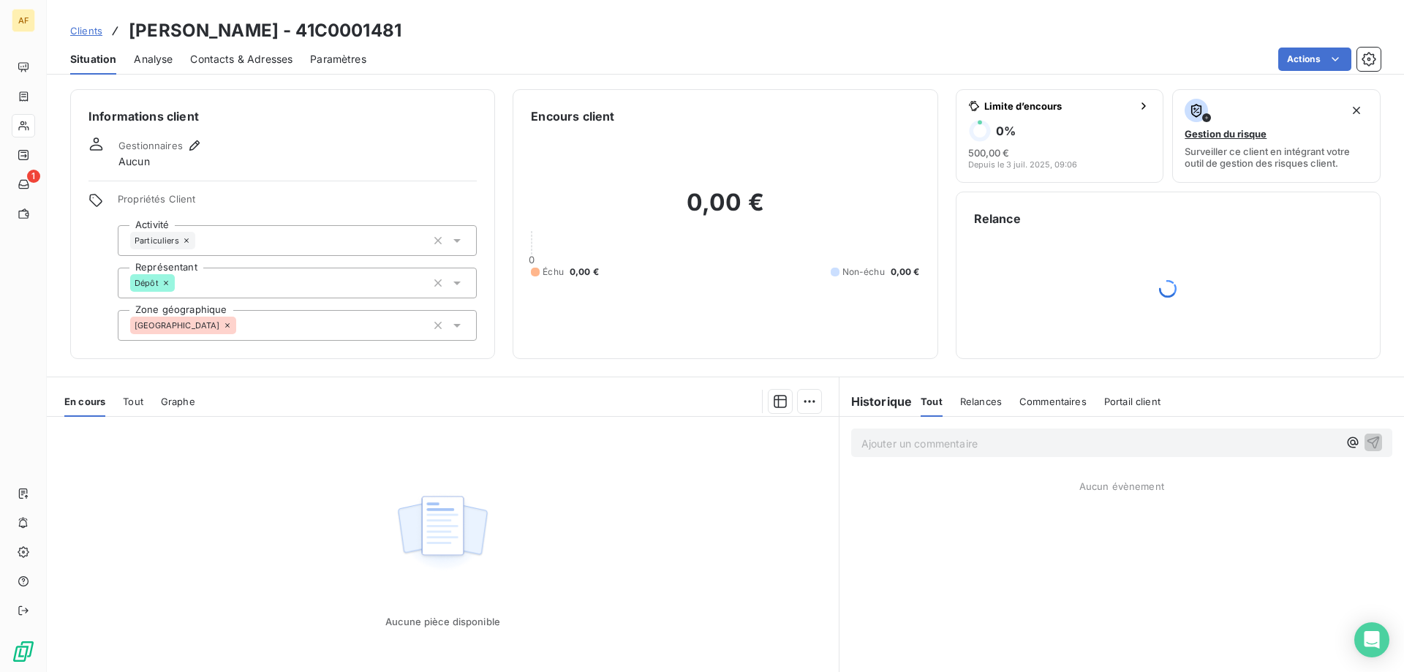
drag, startPoint x: 337, startPoint y: 30, endPoint x: 423, endPoint y: 30, distance: 85.5
click at [401, 30] on h3 "FLORY CLAUDETTE - 41C0001481" at bounding box center [265, 31] width 273 height 26
copy h3 "C0001481"
click at [378, 322] on div "[GEOGRAPHIC_DATA]" at bounding box center [297, 325] width 359 height 31
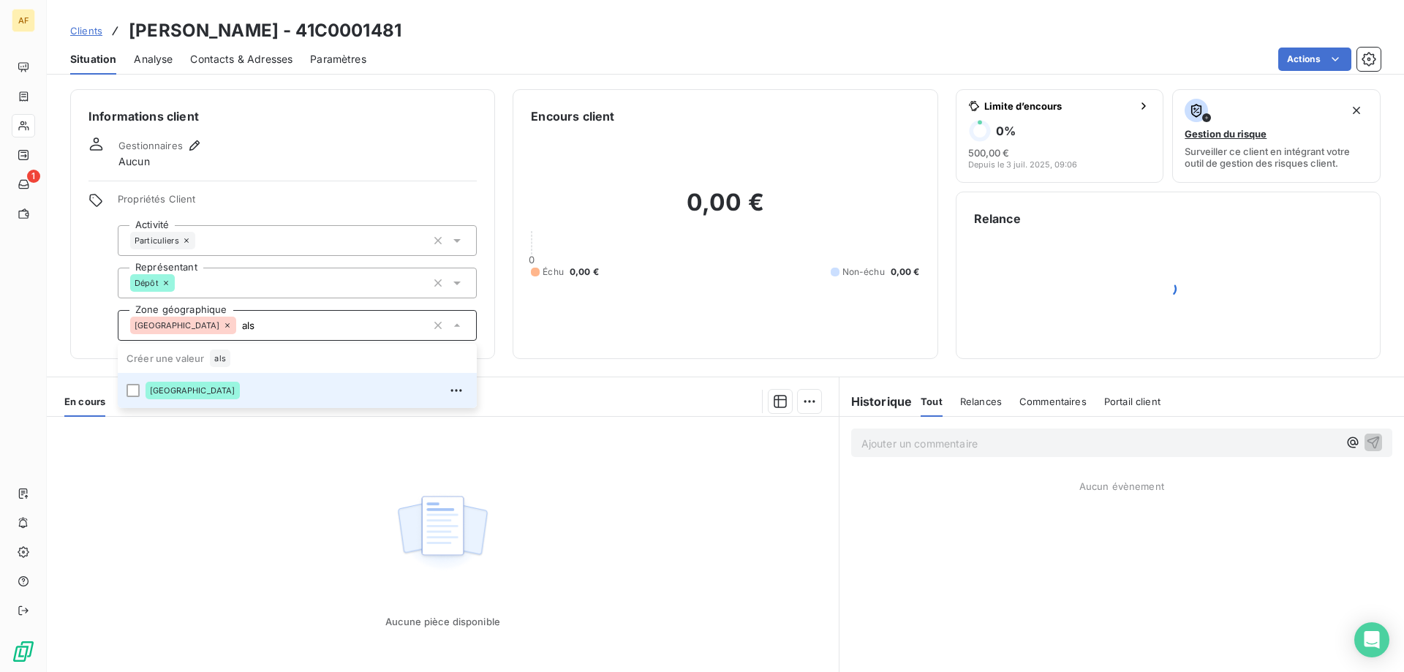
click at [318, 396] on div "[GEOGRAPHIC_DATA]" at bounding box center [306, 390] width 322 height 23
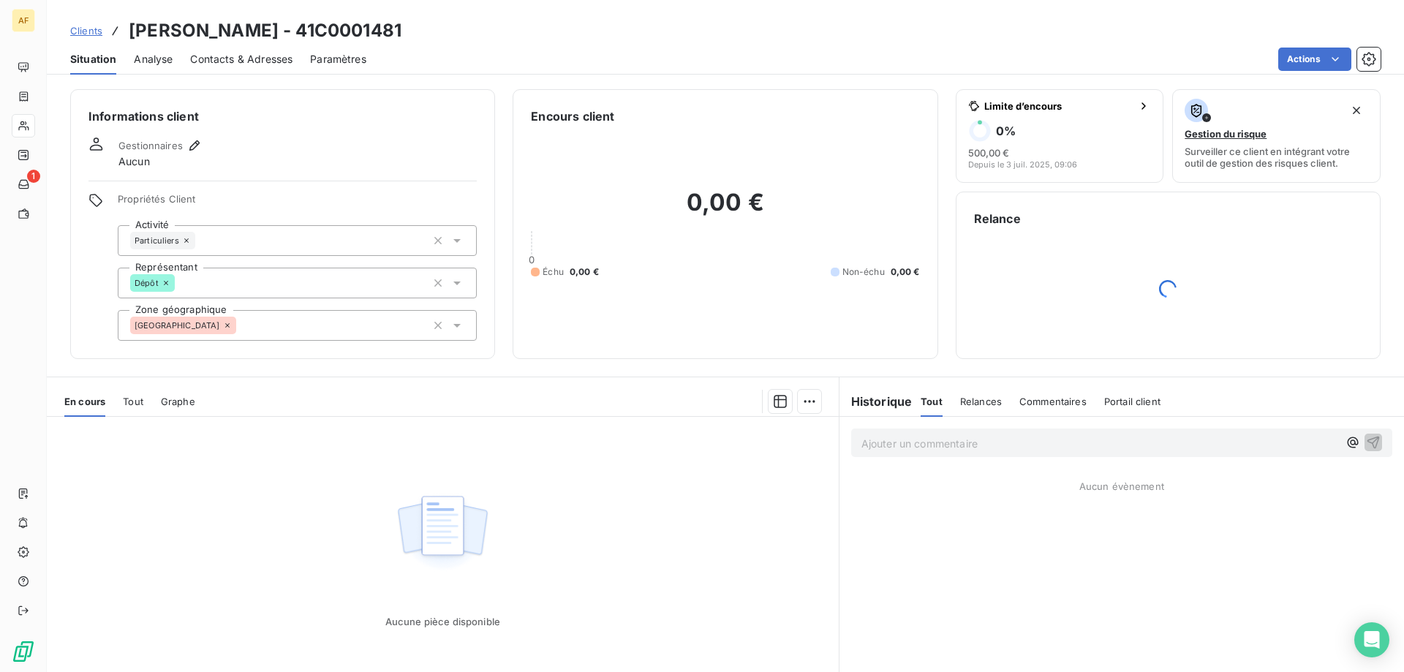
click at [280, 489] on div "Aucune pièce disponible" at bounding box center [443, 557] width 792 height 281
click at [257, 333] on div "Ardèche als" at bounding box center [297, 325] width 359 height 31
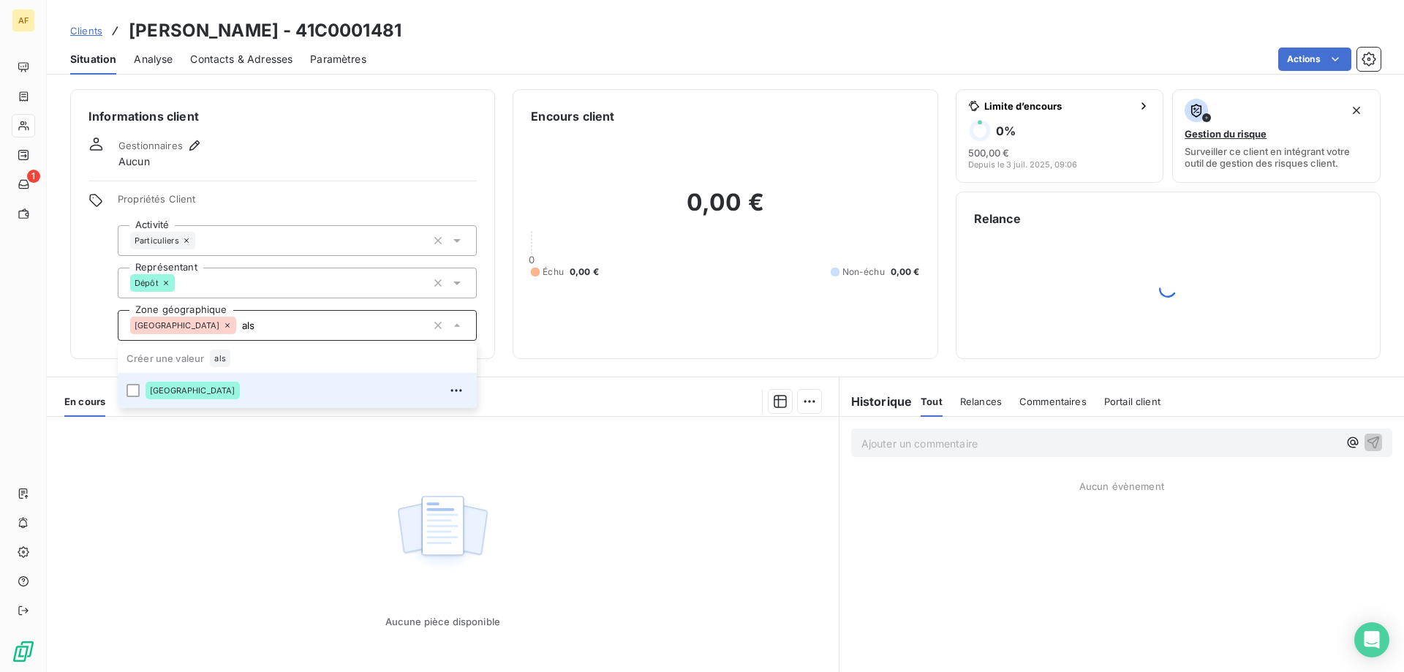
click at [223, 387] on div "[GEOGRAPHIC_DATA]" at bounding box center [306, 390] width 322 height 23
click at [158, 401] on div "[GEOGRAPHIC_DATA]" at bounding box center [306, 390] width 322 height 23
type input "als"
click at [170, 493] on div "Aucune pièce disponible" at bounding box center [443, 557] width 792 height 281
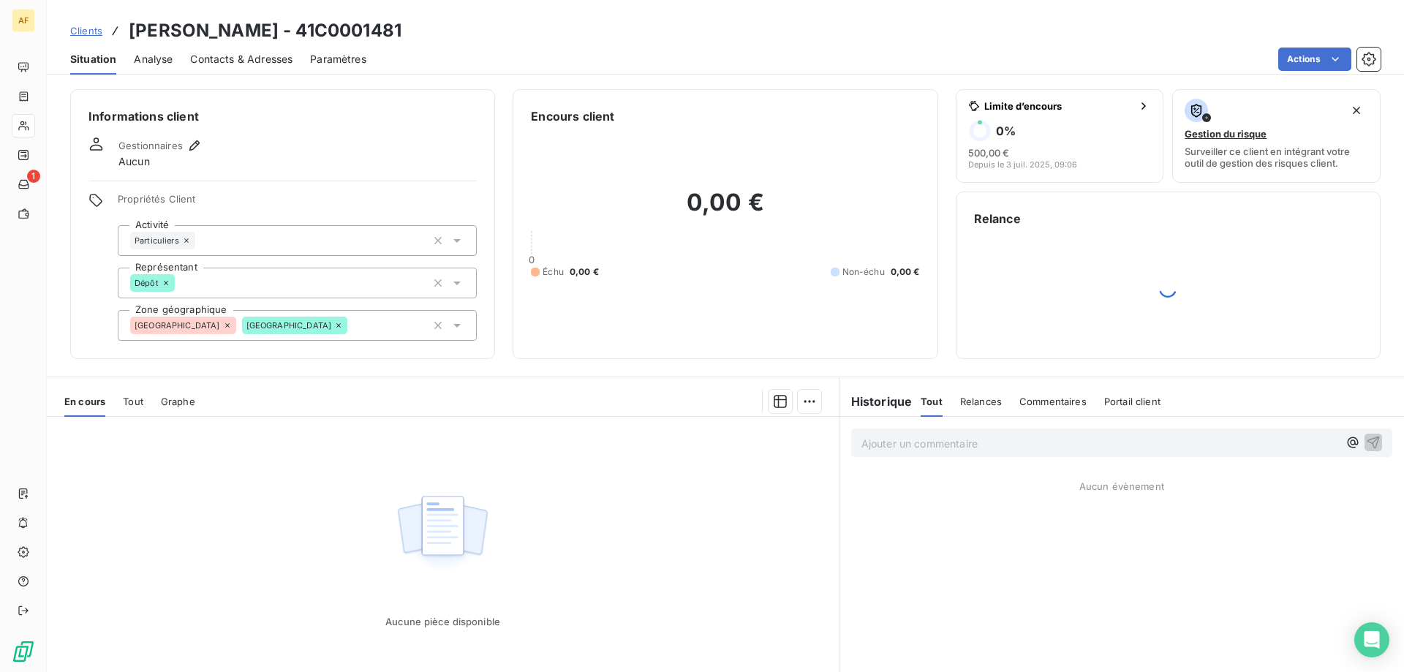
click at [91, 30] on span "Clients" at bounding box center [86, 31] width 32 height 12
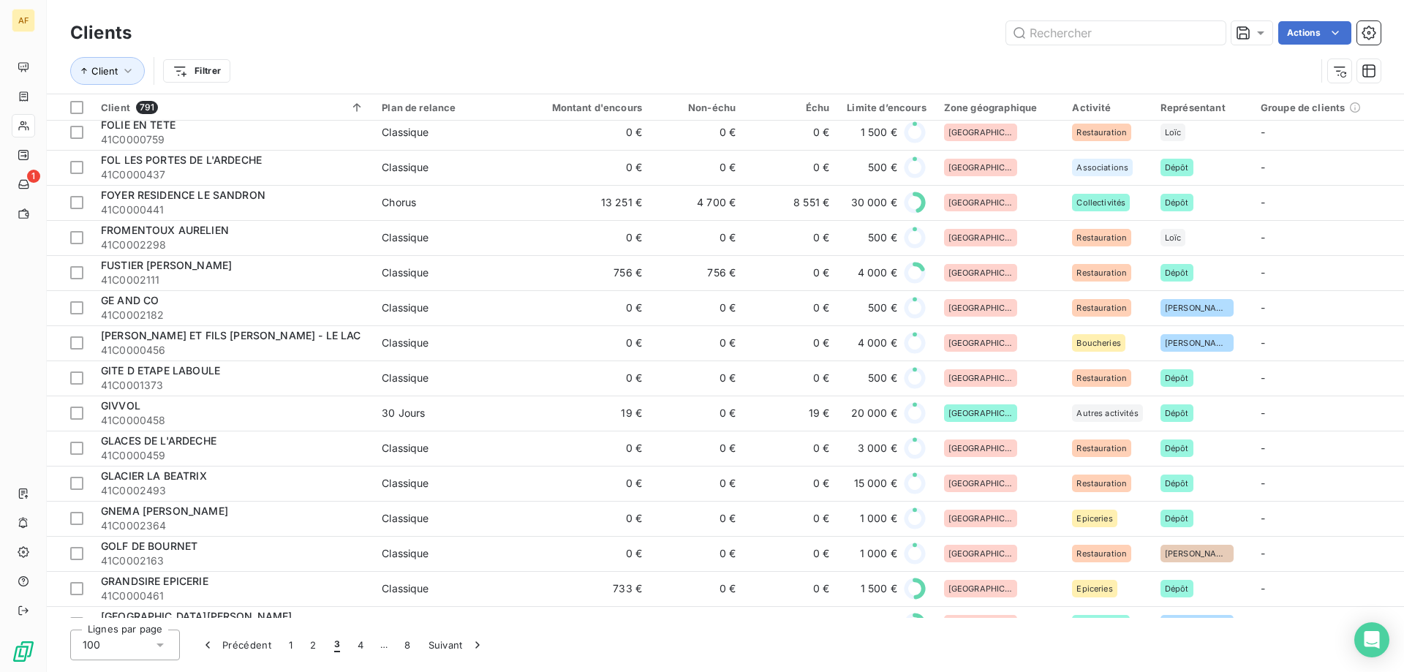
scroll to position [2632, 0]
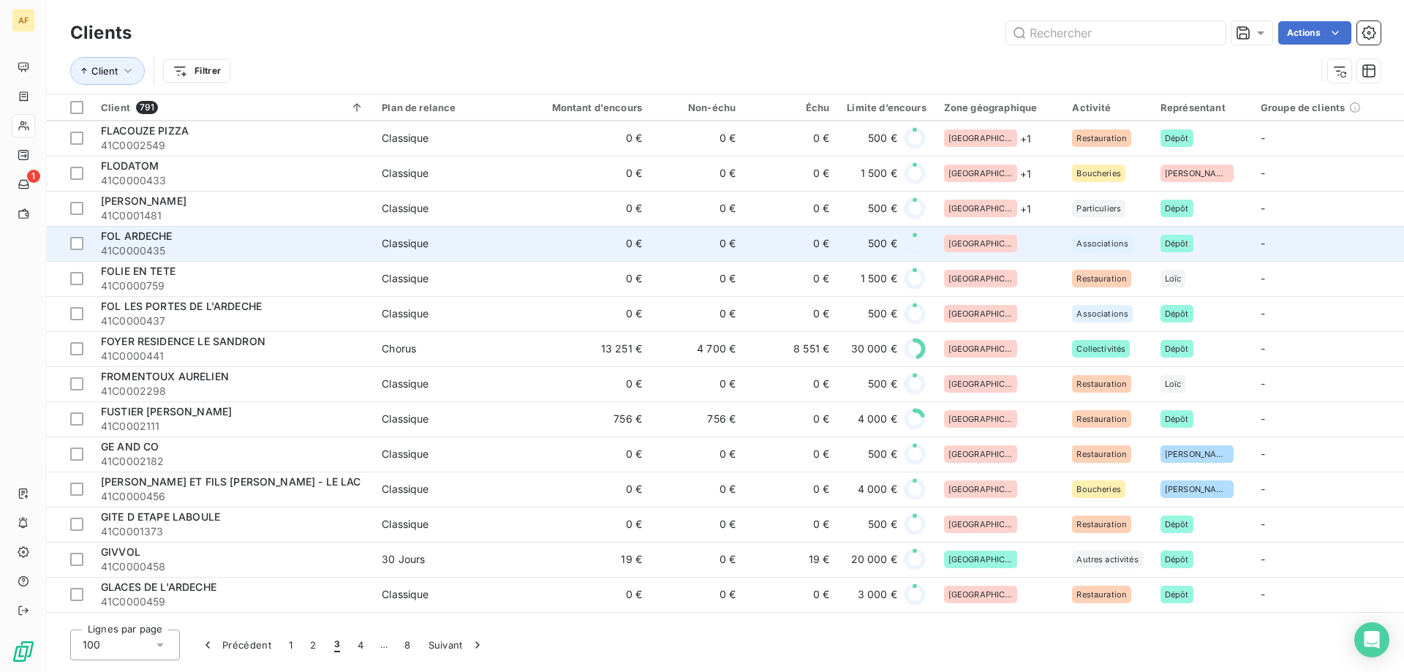
click at [1005, 251] on div "[GEOGRAPHIC_DATA]" at bounding box center [999, 244] width 111 height 18
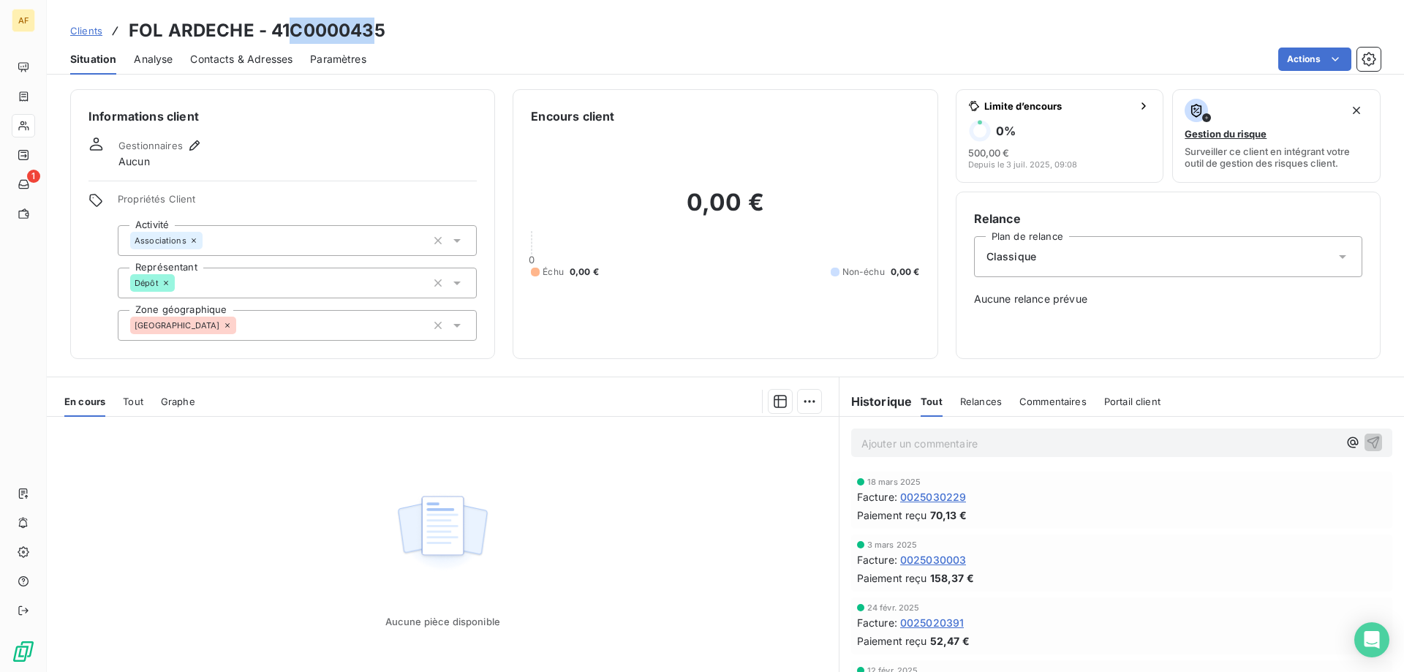
drag, startPoint x: 293, startPoint y: 34, endPoint x: 379, endPoint y: 35, distance: 86.3
click at [379, 35] on h3 "FOL ARDECHE - 41C0000435" at bounding box center [257, 31] width 257 height 26
drag, startPoint x: 297, startPoint y: 26, endPoint x: 398, endPoint y: 27, distance: 100.9
click at [398, 27] on div "Clients FOL ARDECHE - 41C0000435" at bounding box center [725, 31] width 1357 height 26
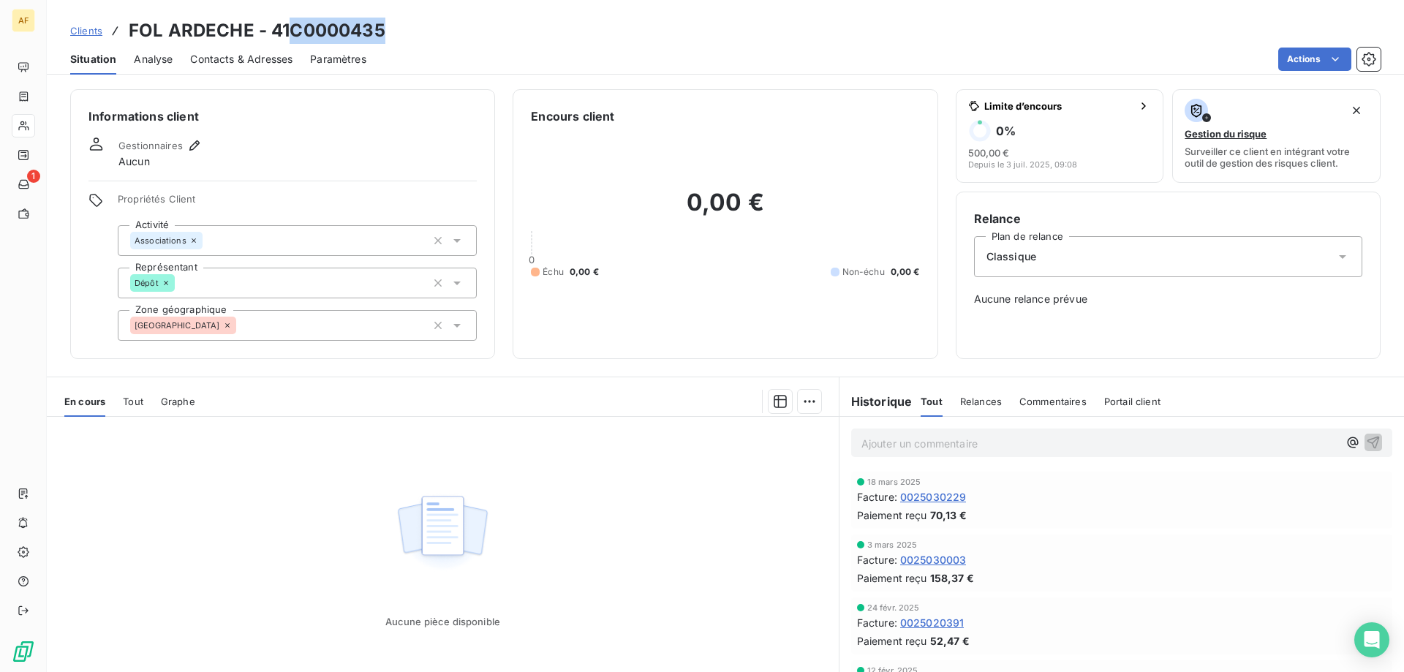
drag, startPoint x: 294, startPoint y: 27, endPoint x: 415, endPoint y: 29, distance: 121.4
click at [415, 29] on div "Clients FOL ARDECHE - 41C0000435" at bounding box center [725, 31] width 1357 height 26
copy h3 "C0000435"
click at [334, 328] on div "[GEOGRAPHIC_DATA]" at bounding box center [297, 325] width 359 height 31
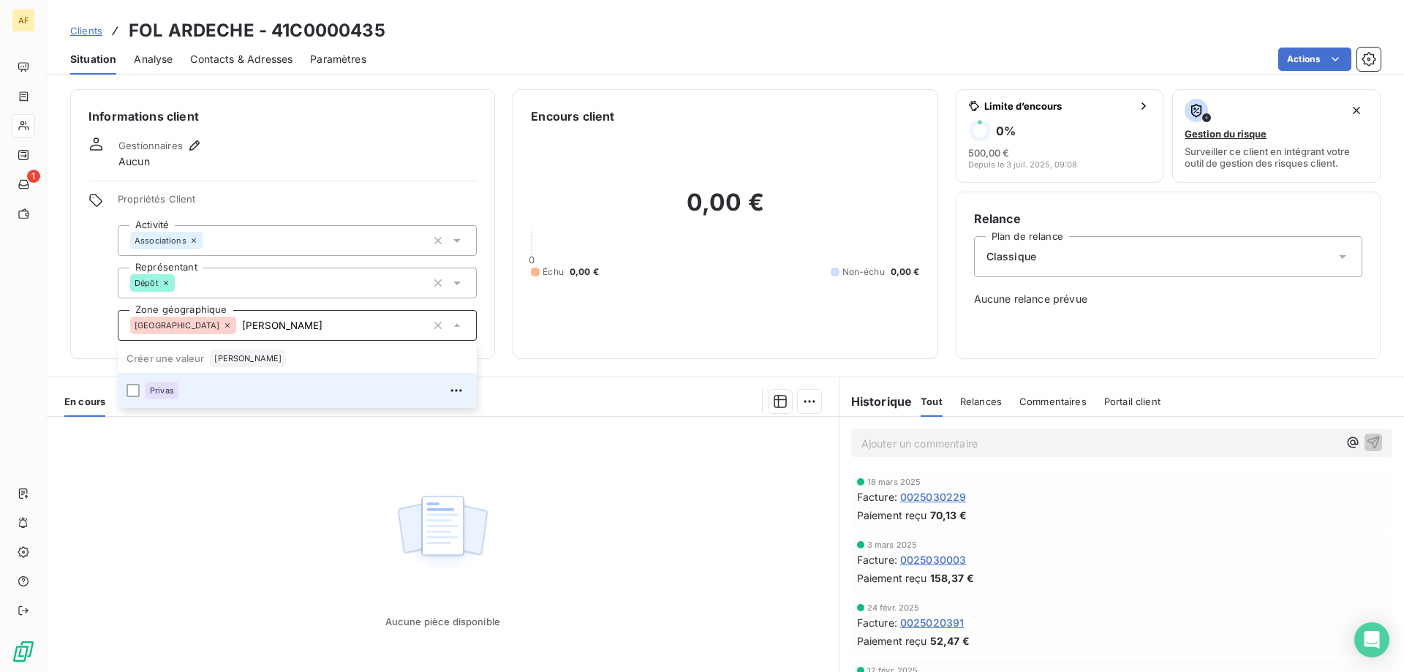
click at [305, 377] on li "Privas" at bounding box center [297, 390] width 359 height 35
type input "rivas"
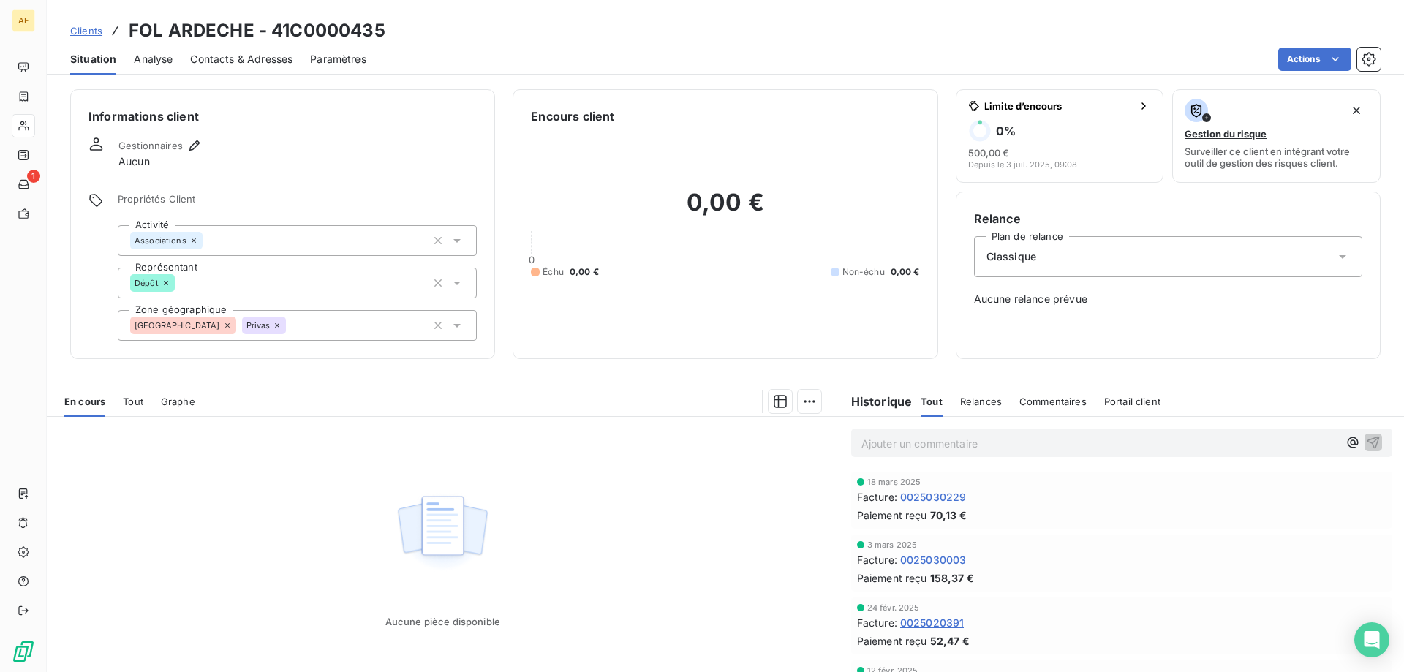
click at [292, 510] on div "Aucune pièce disponible" at bounding box center [443, 557] width 792 height 281
click at [91, 30] on span "Clients" at bounding box center [86, 31] width 32 height 12
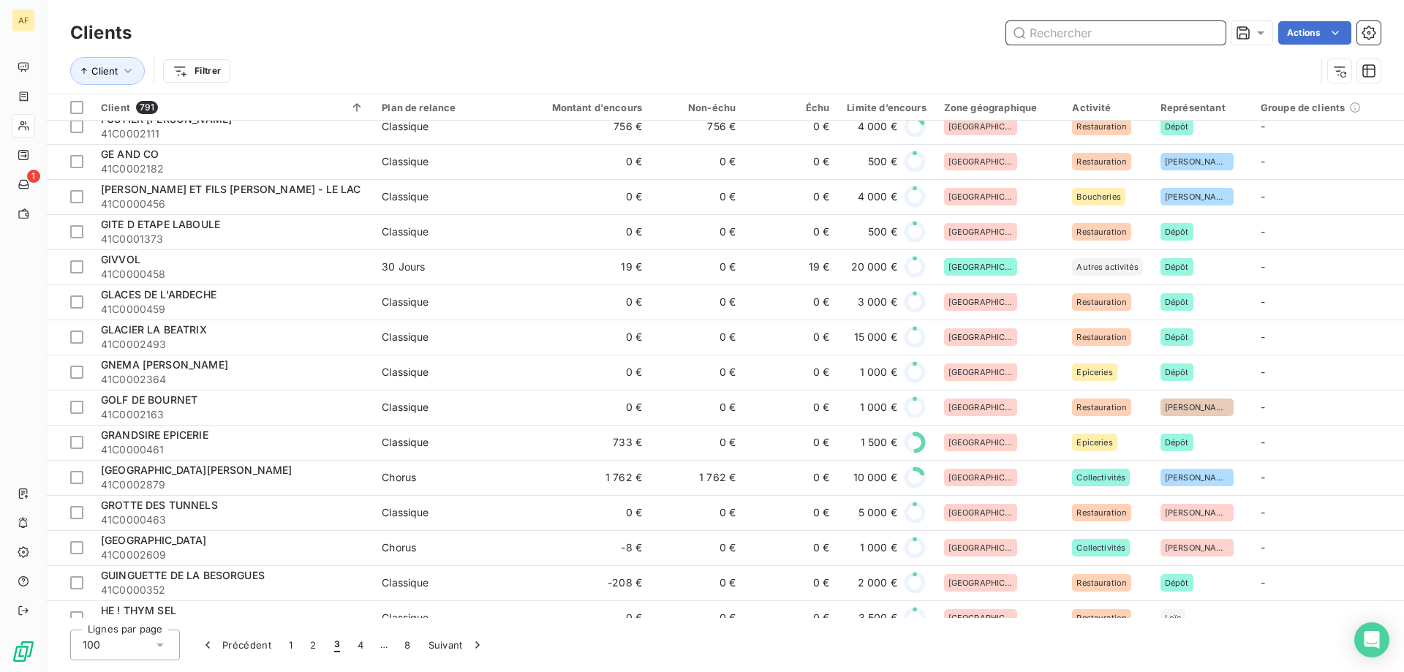
scroll to position [2486, 0]
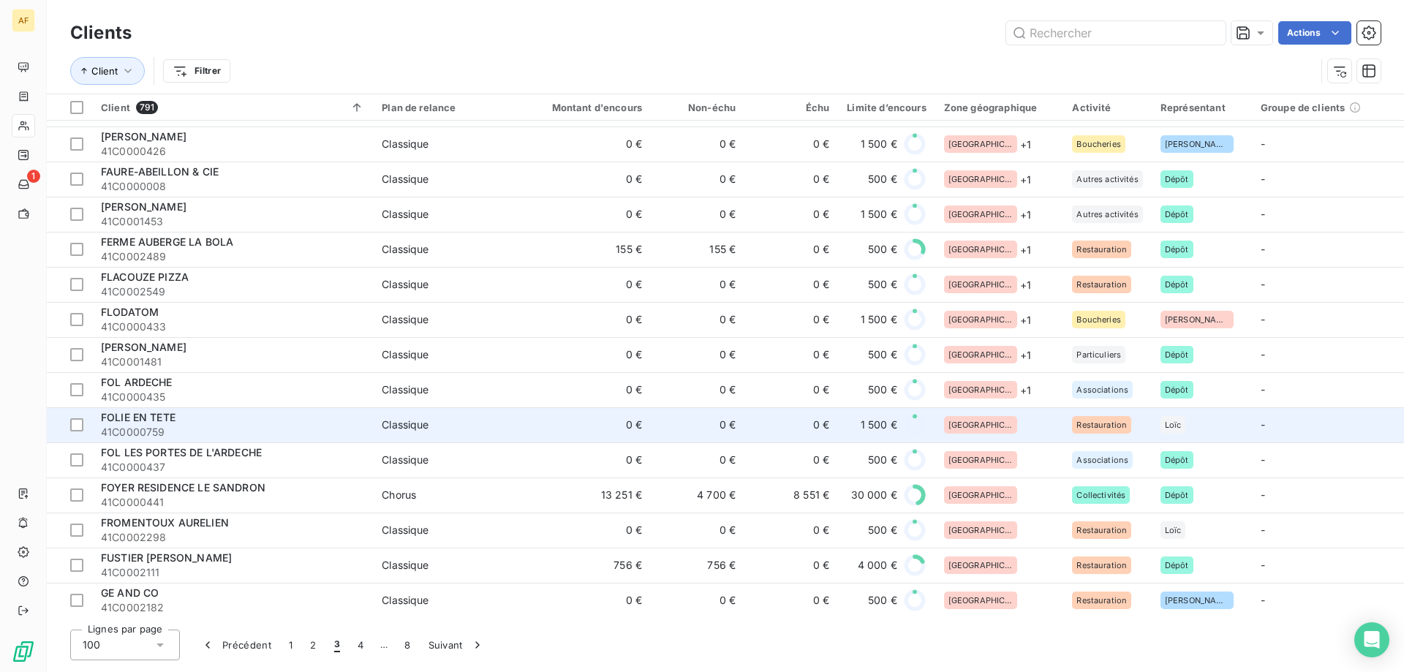
click at [1019, 417] on div "[GEOGRAPHIC_DATA]" at bounding box center [999, 425] width 111 height 18
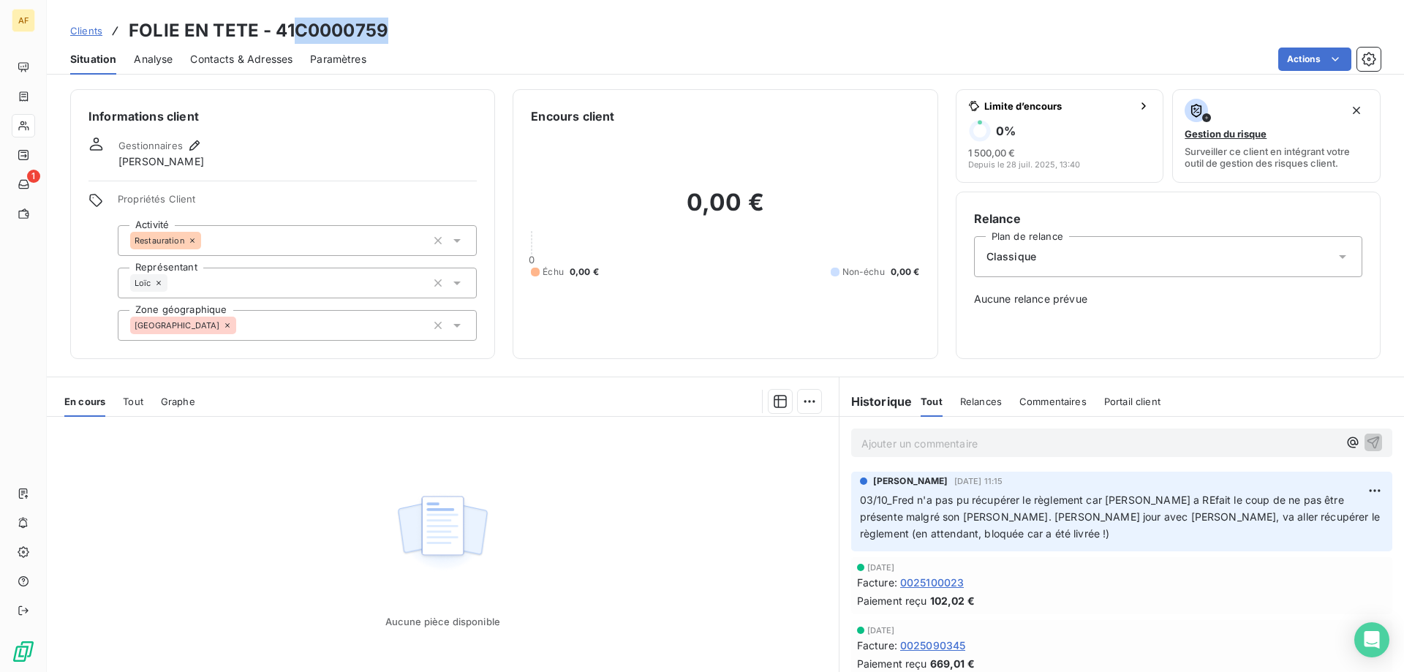
drag, startPoint x: 295, startPoint y: 31, endPoint x: 384, endPoint y: 37, distance: 88.7
click at [384, 37] on h3 "FOLIE EN TETE - 41C0000759" at bounding box center [259, 31] width 260 height 26
copy h3 "C0000759"
click at [338, 338] on div "[GEOGRAPHIC_DATA]" at bounding box center [297, 325] width 359 height 31
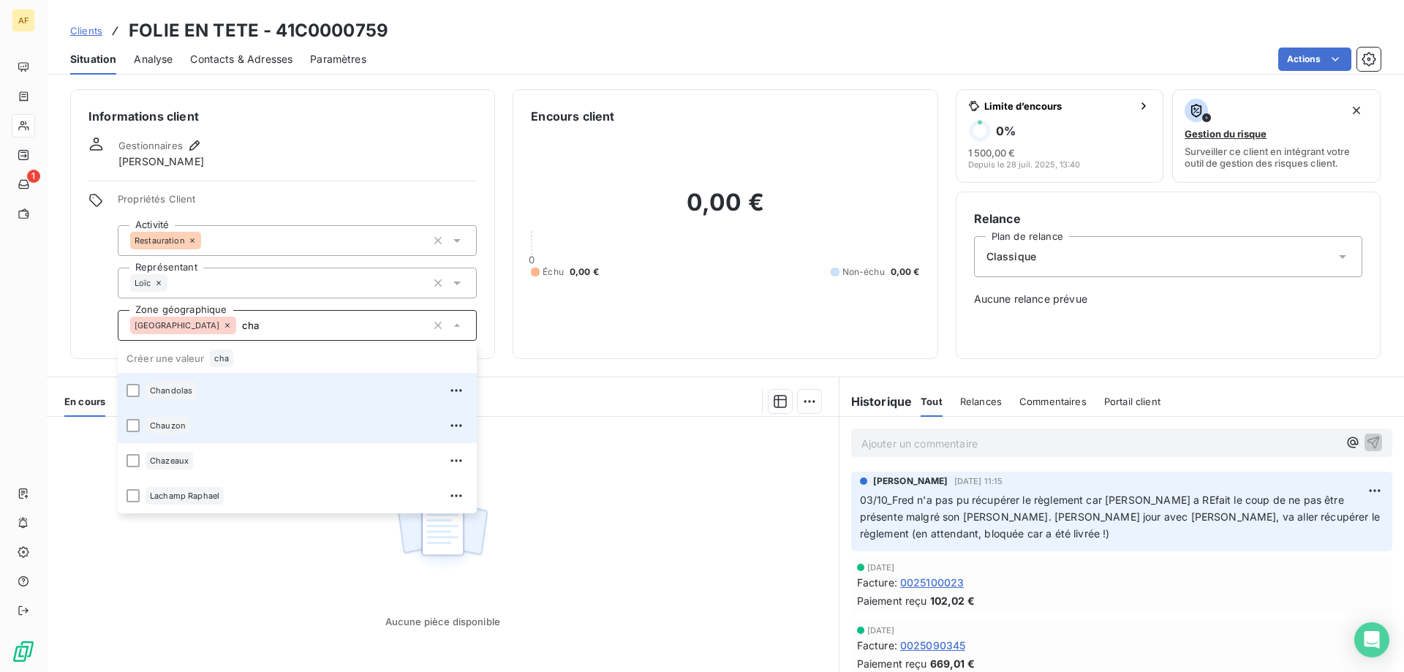
click at [251, 415] on div "Chauzon" at bounding box center [306, 425] width 322 height 23
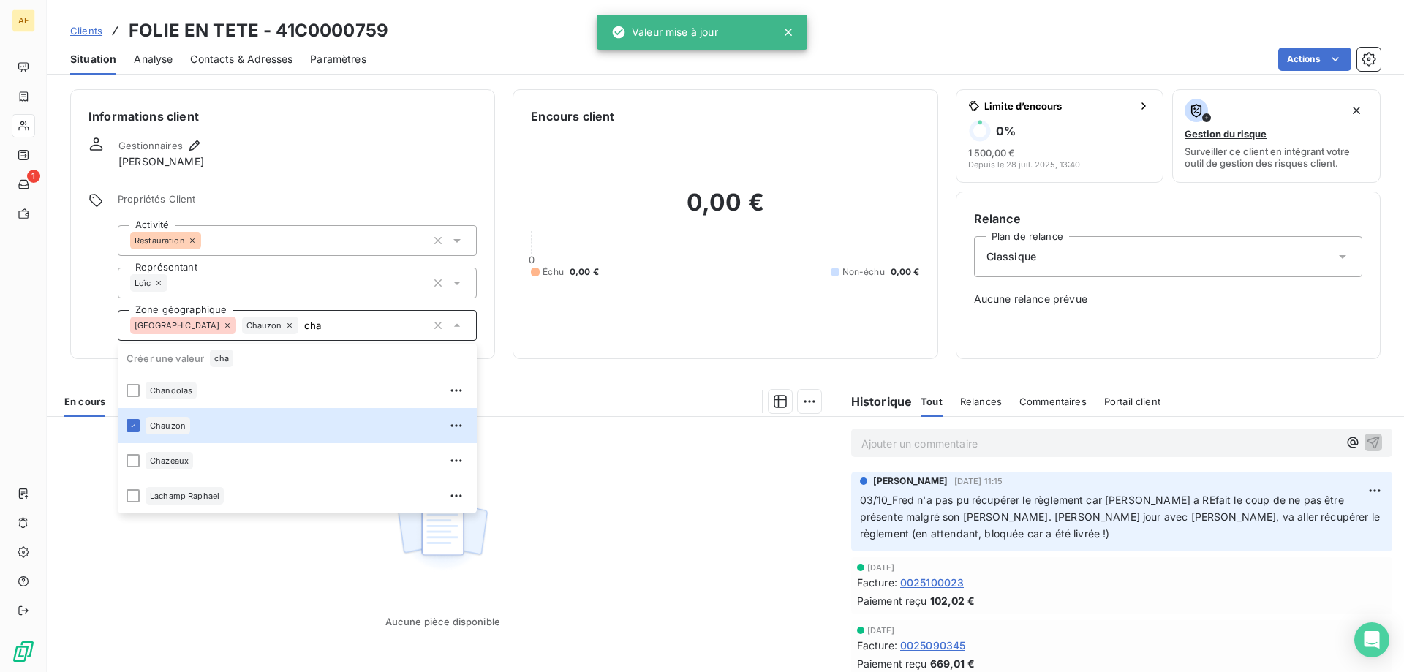
type input "cha"
click at [550, 485] on div "Aucune pièce disponible" at bounding box center [443, 557] width 792 height 281
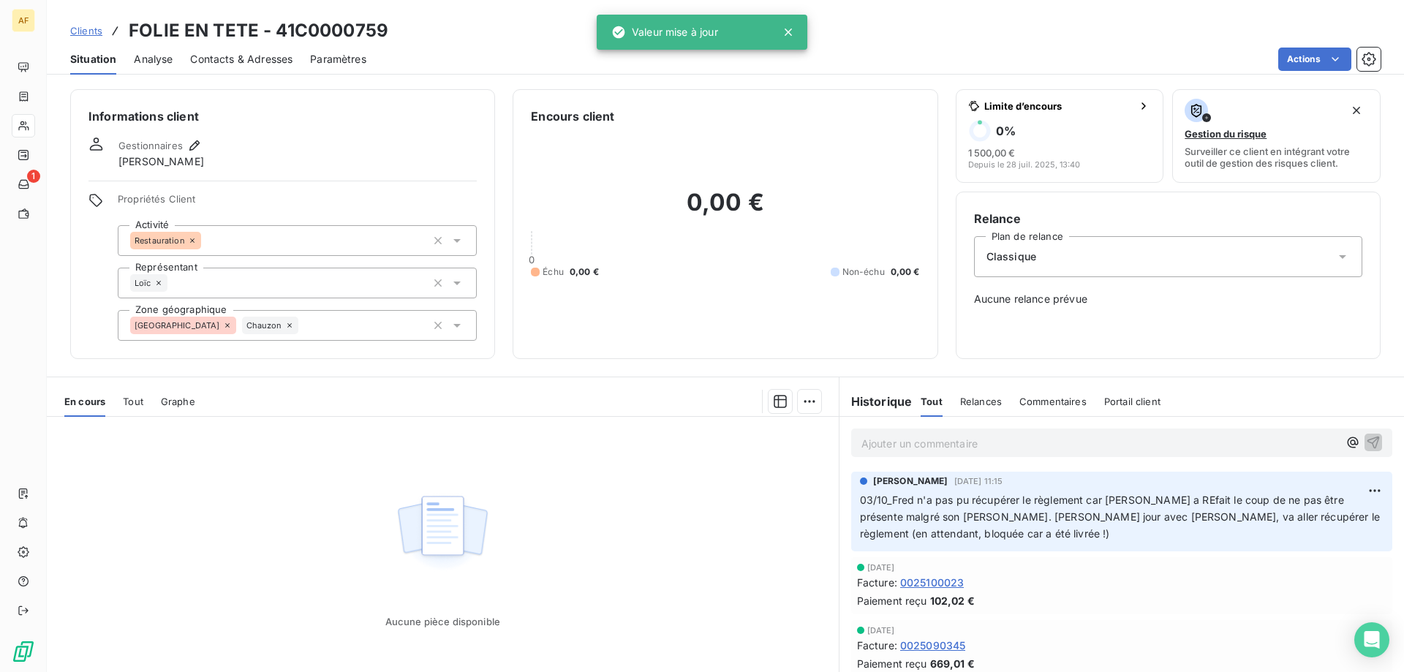
click at [88, 31] on span "Clients" at bounding box center [86, 31] width 32 height 12
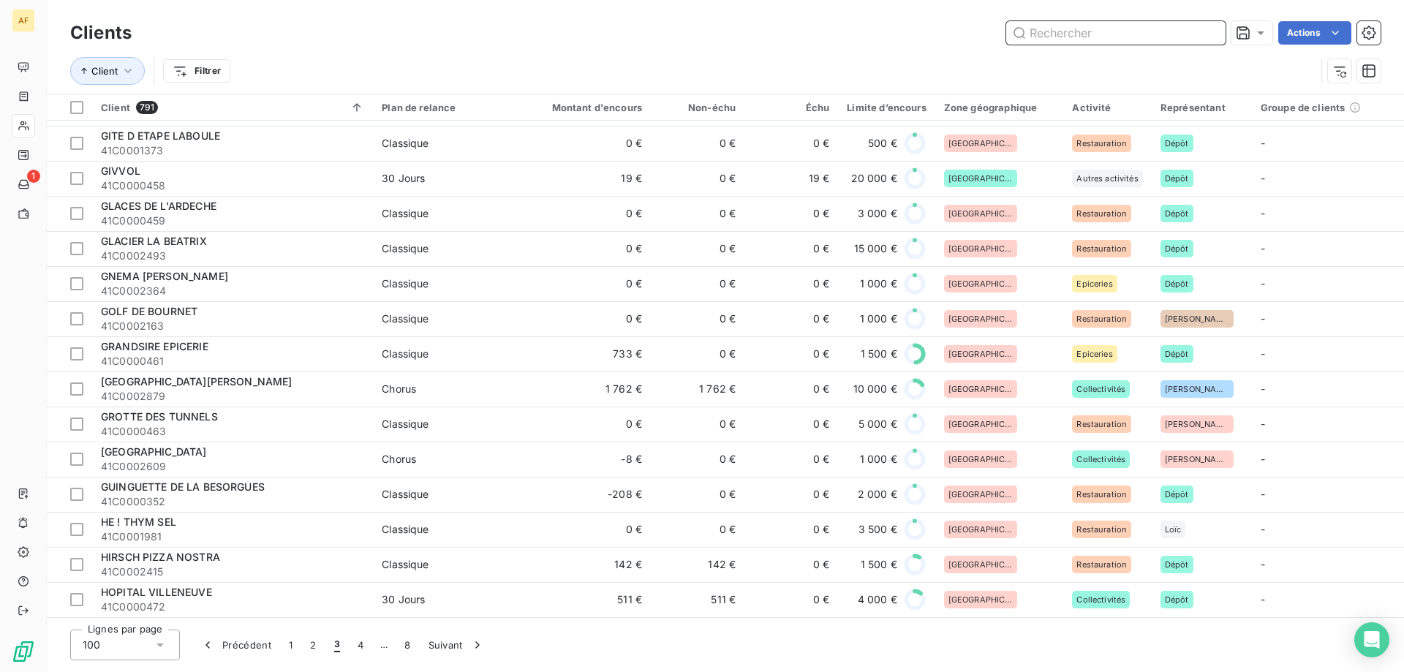
scroll to position [2726, 0]
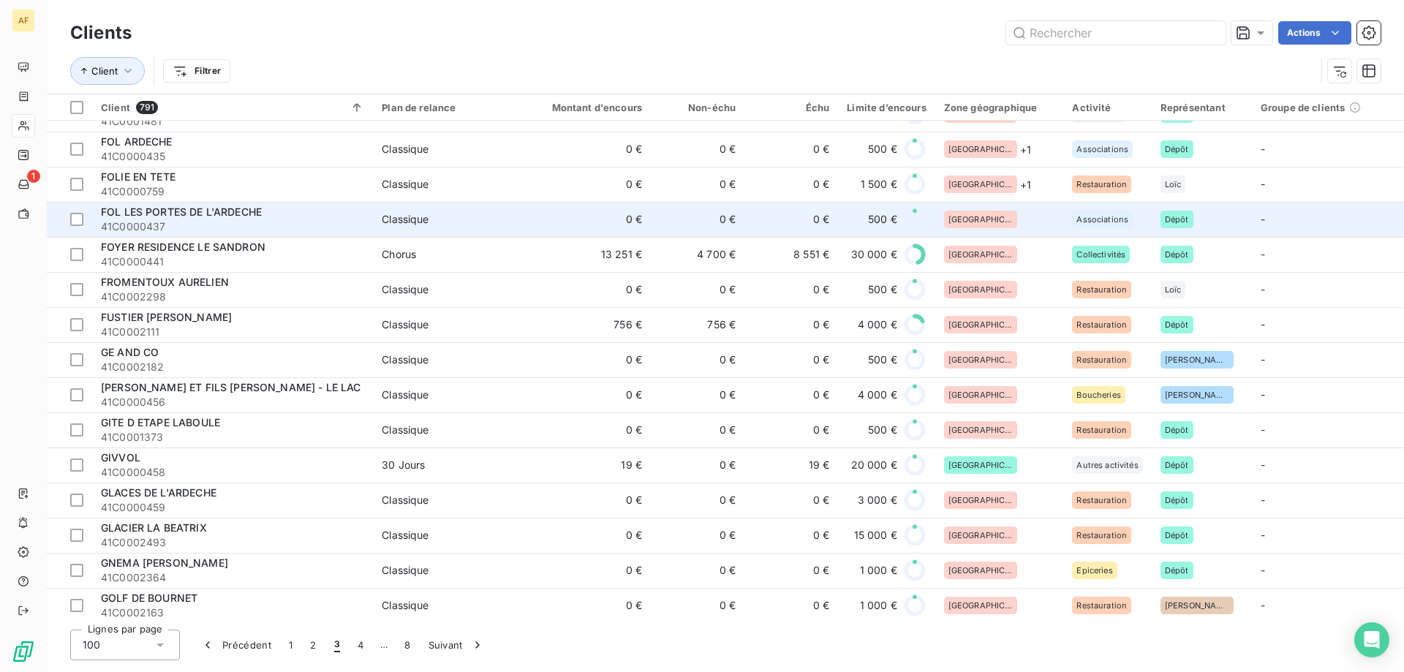
click at [991, 222] on div "[GEOGRAPHIC_DATA]" at bounding box center [999, 220] width 111 height 18
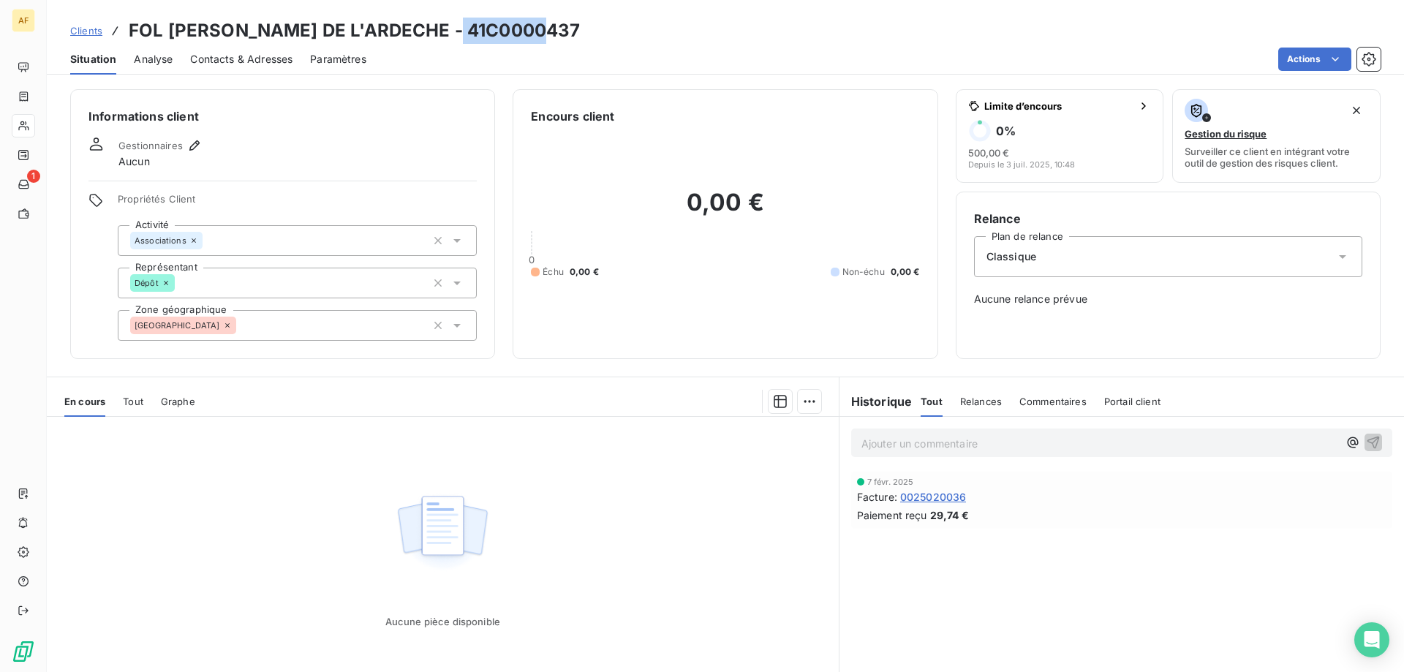
drag, startPoint x: 450, startPoint y: 29, endPoint x: 540, endPoint y: 35, distance: 90.9
click at [540, 35] on div "Clients FOL LES PORTES DE L'ARDECHE - 41C0000437" at bounding box center [725, 31] width 1357 height 26
click at [289, 334] on div "[GEOGRAPHIC_DATA]" at bounding box center [297, 325] width 359 height 31
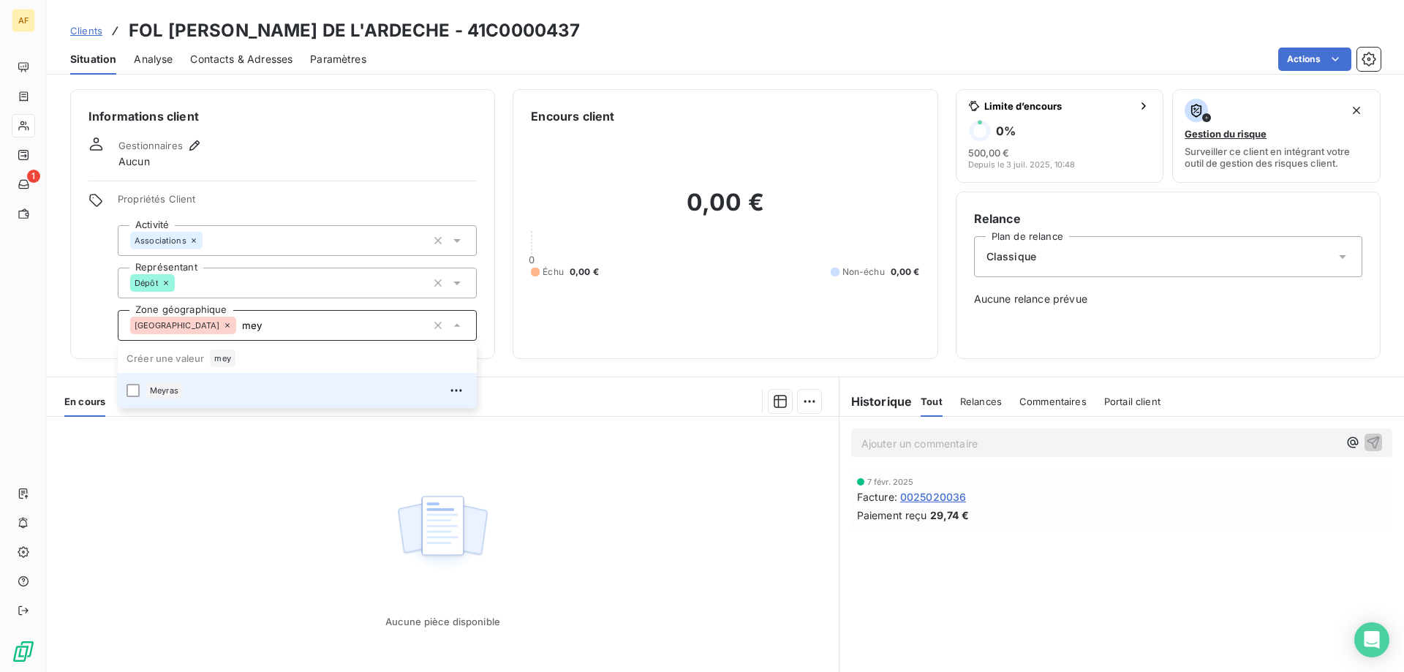
click at [249, 383] on div "Meyras" at bounding box center [306, 390] width 322 height 23
type input "mey"
click at [255, 488] on div "Aucune pièce disponible" at bounding box center [443, 557] width 792 height 281
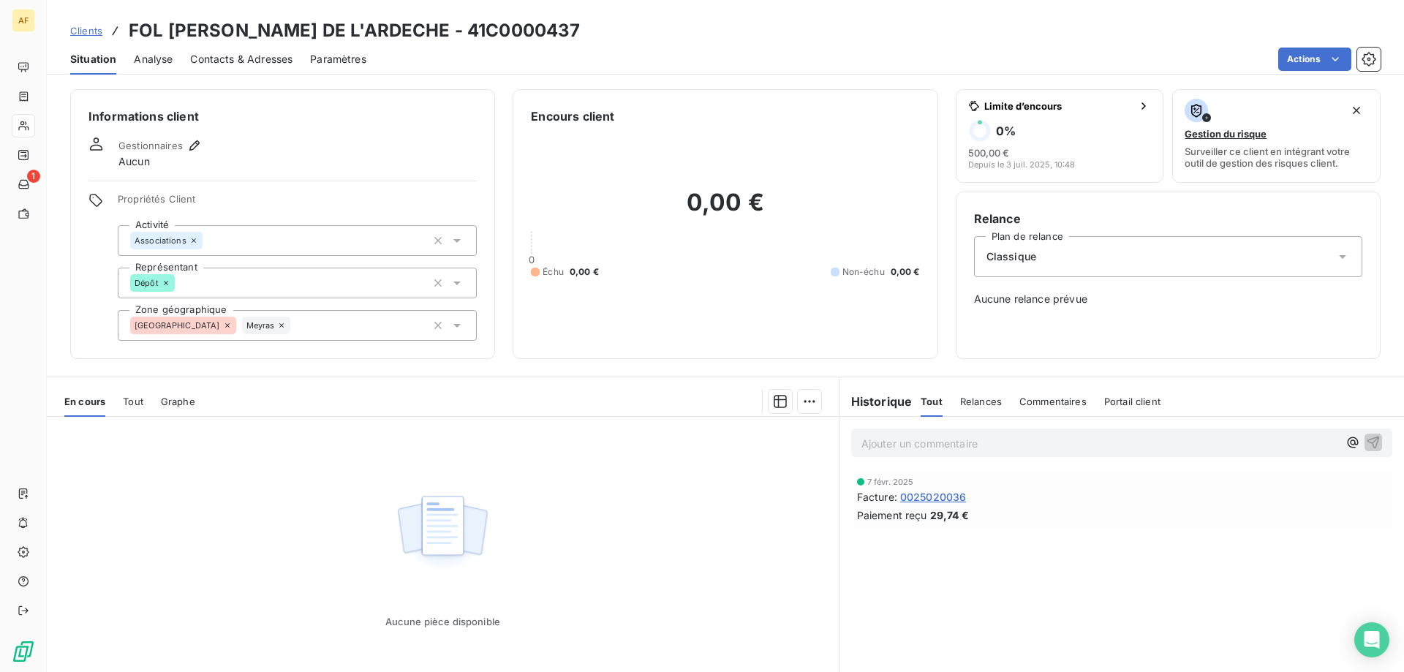
click at [88, 27] on span "Clients" at bounding box center [86, 31] width 32 height 12
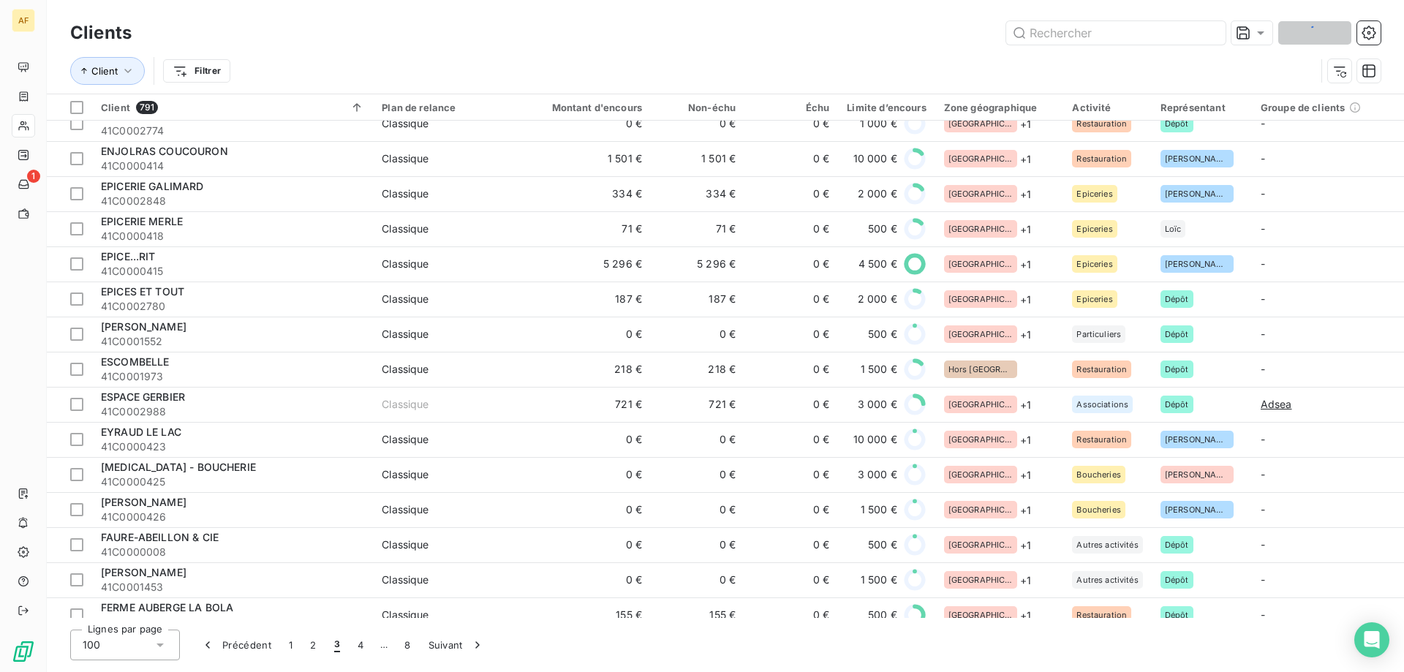
scroll to position [2705, 0]
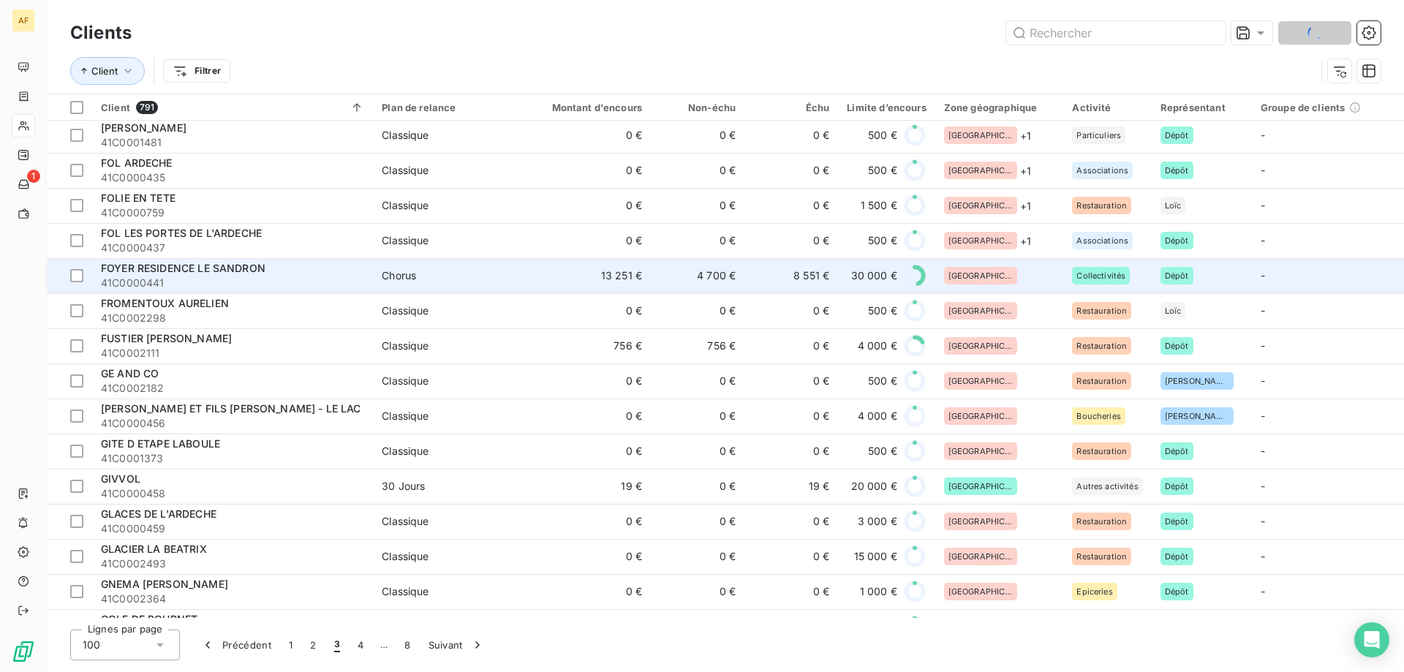
click at [1013, 273] on div "[GEOGRAPHIC_DATA]" at bounding box center [999, 276] width 111 height 18
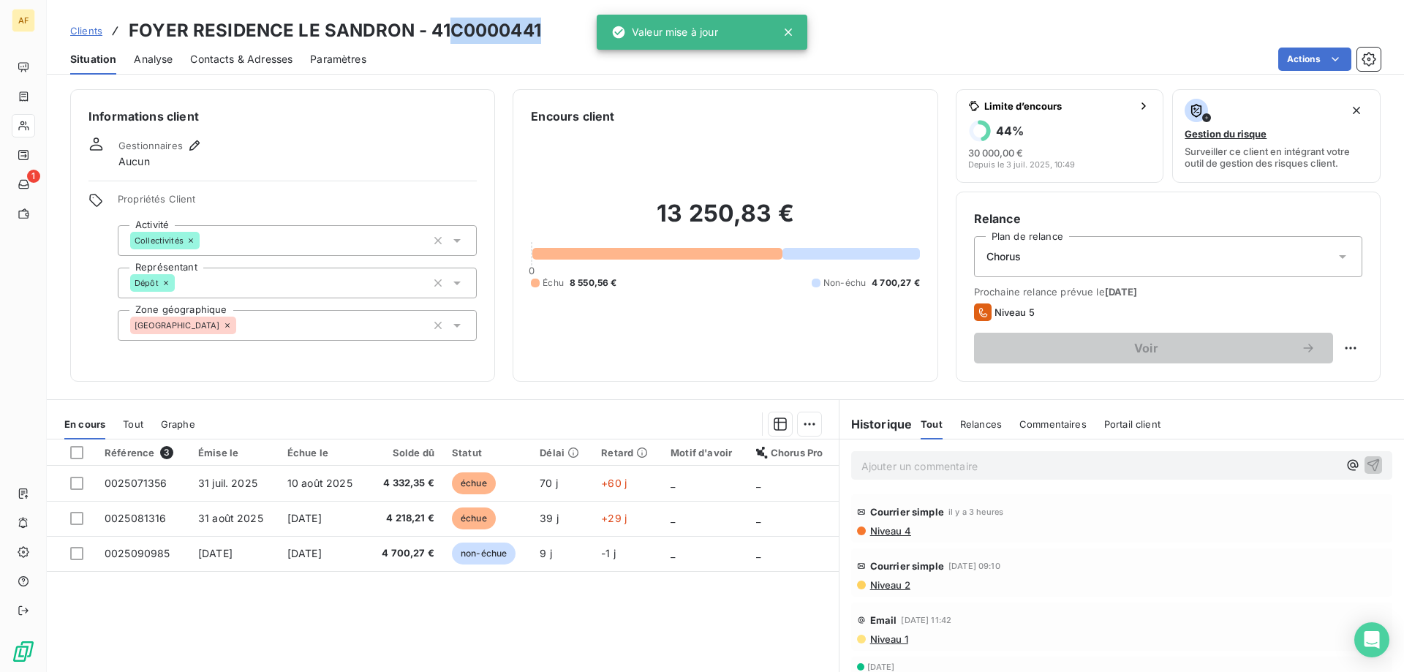
drag, startPoint x: 451, startPoint y: 31, endPoint x: 542, endPoint y: 29, distance: 91.4
click at [540, 29] on h3 "FOYER RESIDENCE LE SANDRON - 41C0000441" at bounding box center [335, 31] width 412 height 26
click at [291, 343] on div "Informations client Gestionnaires Aucun Propriétés Client Activité Collectivité…" at bounding box center [282, 235] width 425 height 292
click at [294, 327] on div "[GEOGRAPHIC_DATA]" at bounding box center [297, 325] width 359 height 31
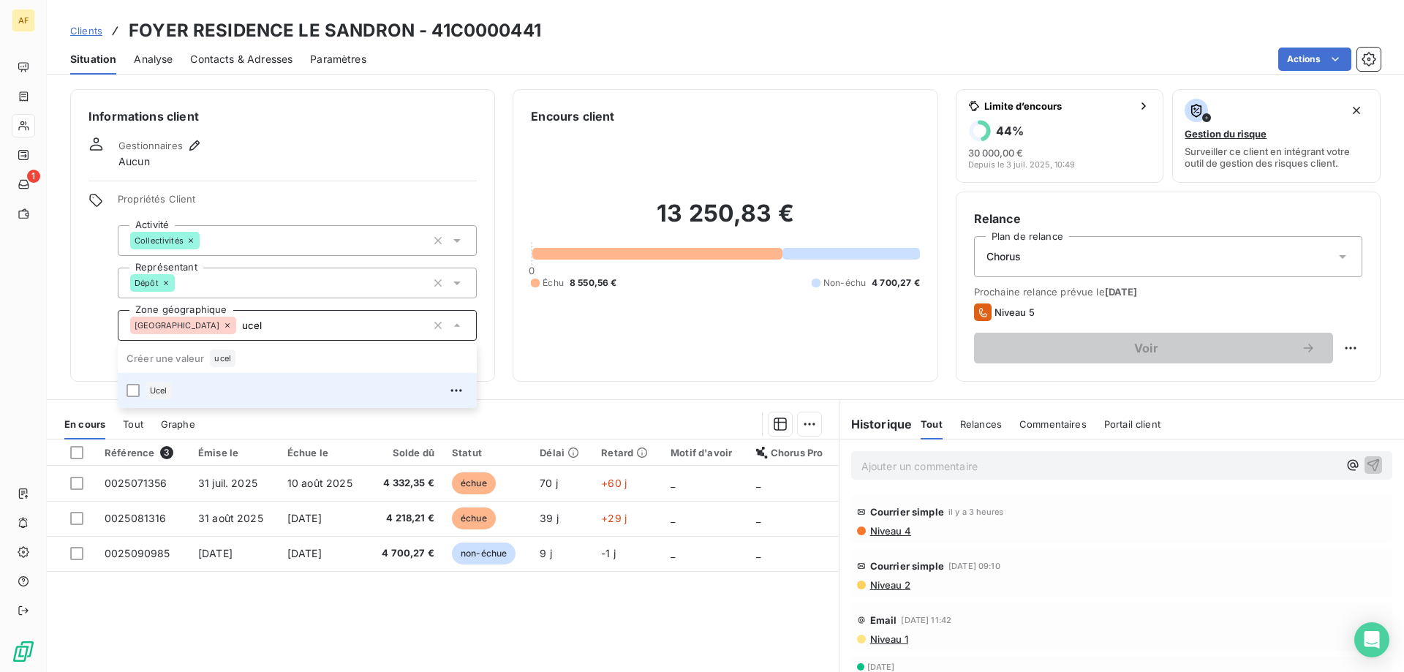
click at [280, 389] on div "Ucel" at bounding box center [306, 390] width 322 height 23
type input "ucel"
click at [319, 621] on div "Référence 3 Émise le Échue le Solde dû Statut Délai Retard Motif d'avoir Chorus…" at bounding box center [443, 579] width 792 height 281
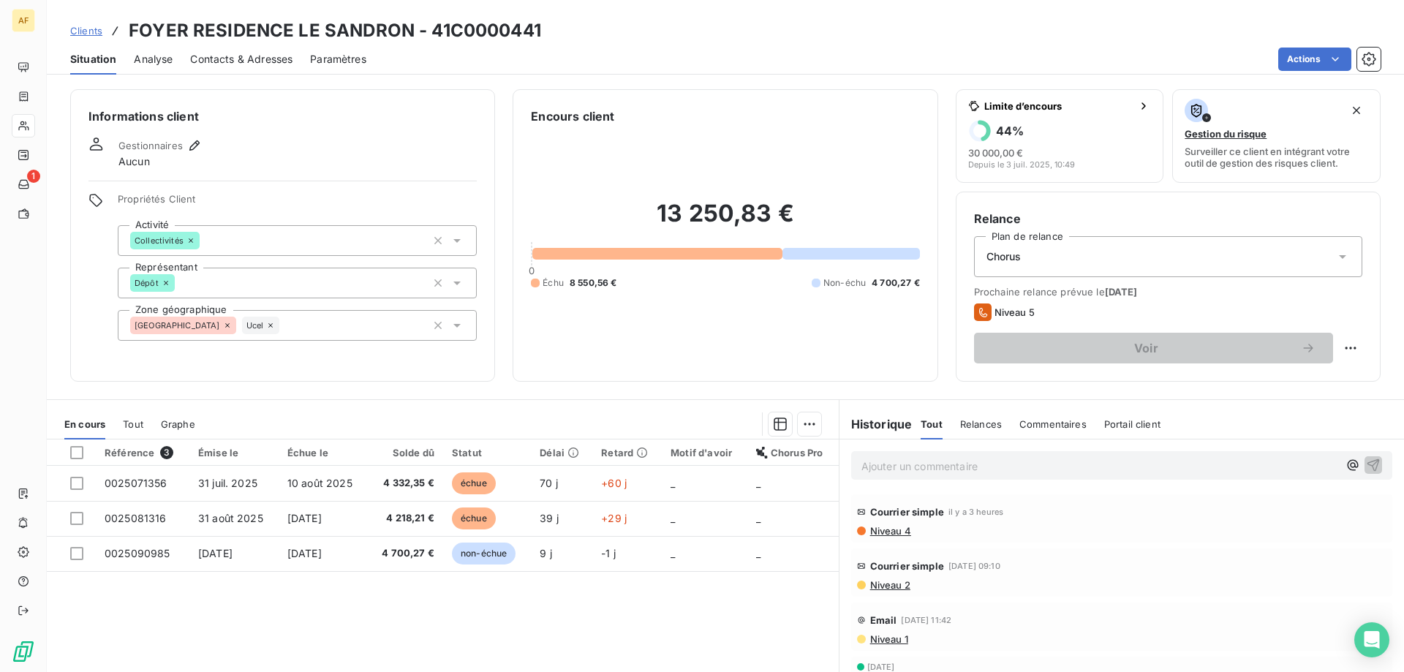
click at [88, 27] on span "Clients" at bounding box center [86, 31] width 32 height 12
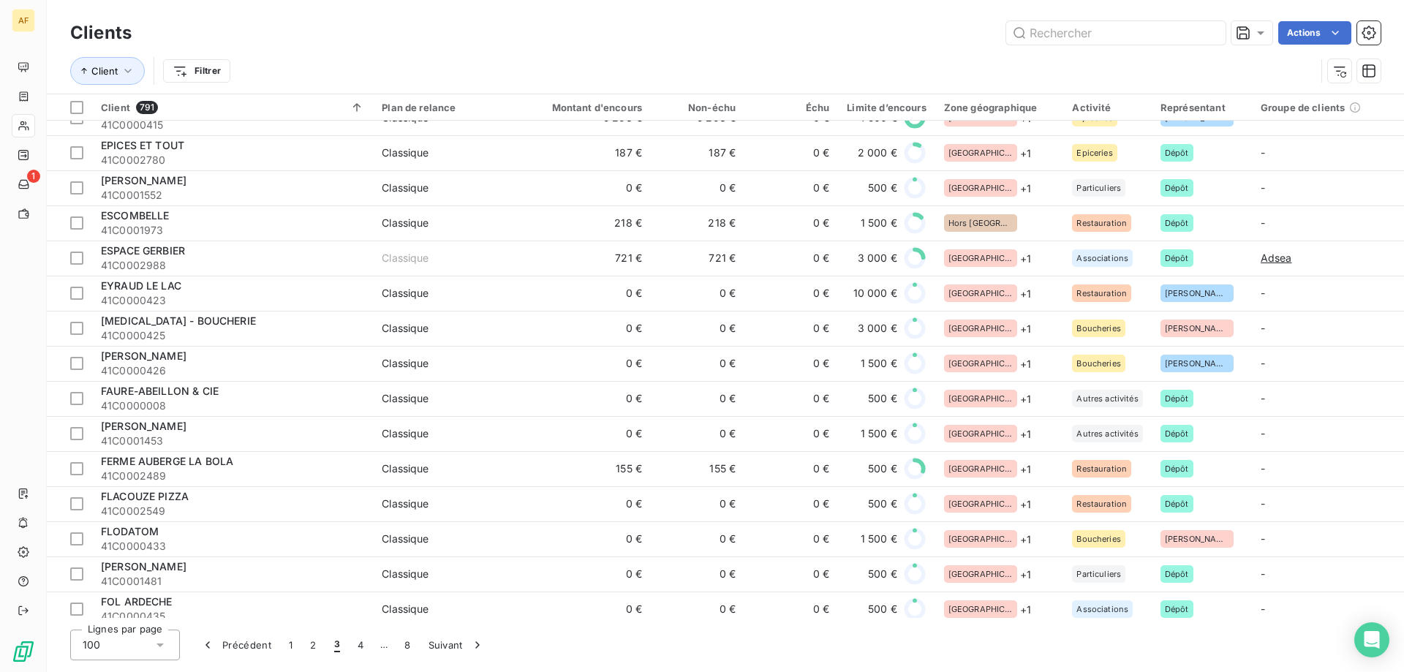
scroll to position [2778, 0]
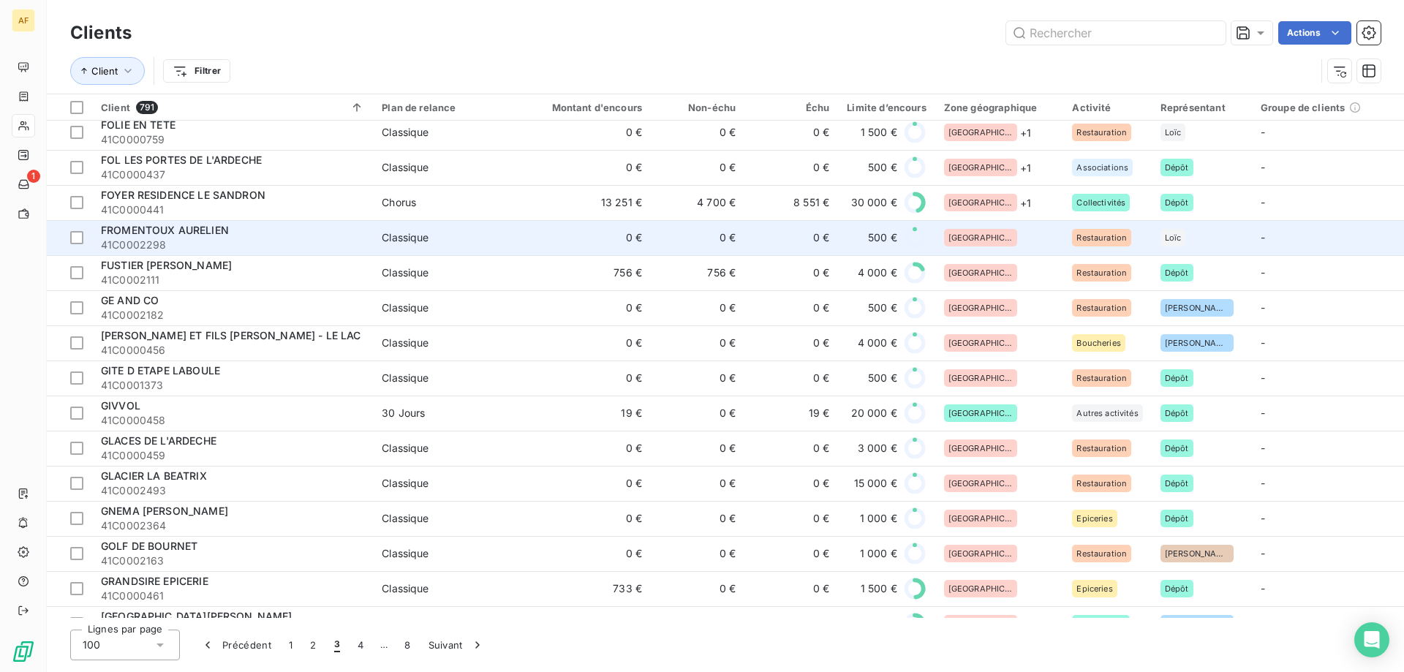
click at [979, 224] on td "[GEOGRAPHIC_DATA]" at bounding box center [999, 237] width 129 height 35
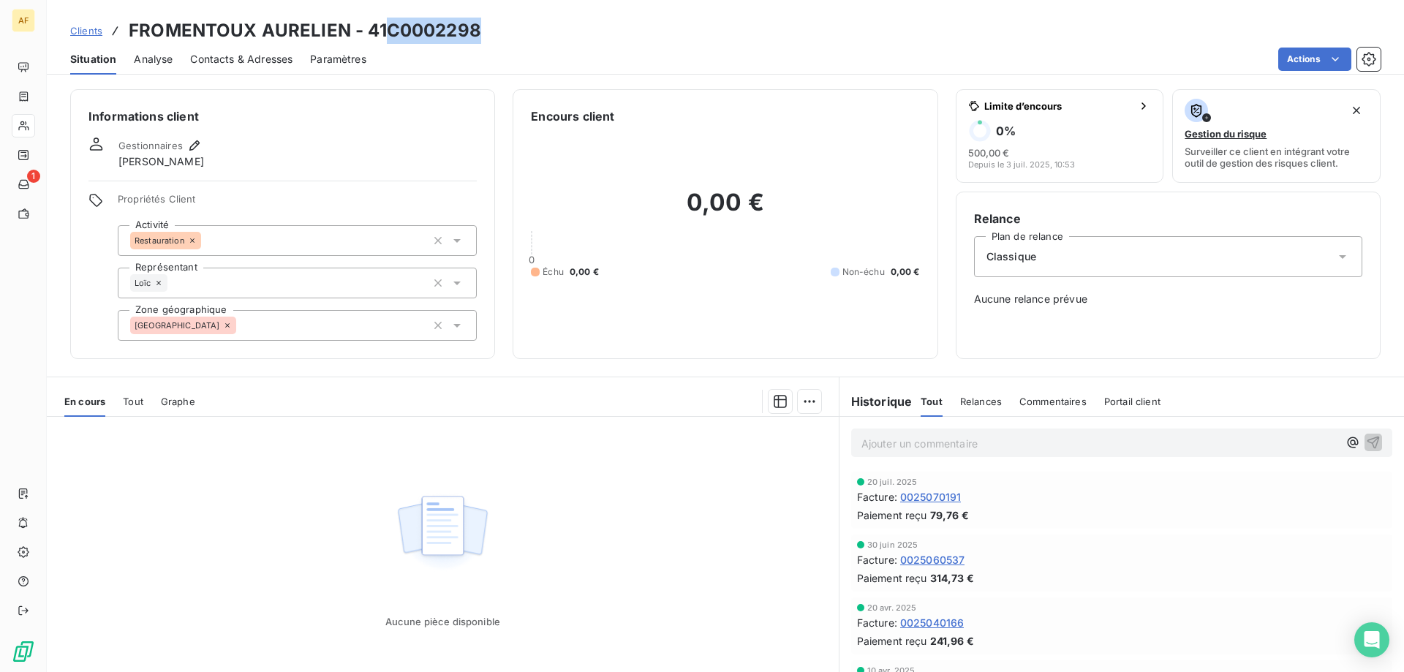
drag, startPoint x: 390, startPoint y: 30, endPoint x: 479, endPoint y: 37, distance: 88.7
click at [479, 37] on h3 "FROMENTOUX AURELIEN - 41C0002298" at bounding box center [305, 31] width 352 height 26
click at [321, 322] on div "[GEOGRAPHIC_DATA]" at bounding box center [297, 325] width 359 height 31
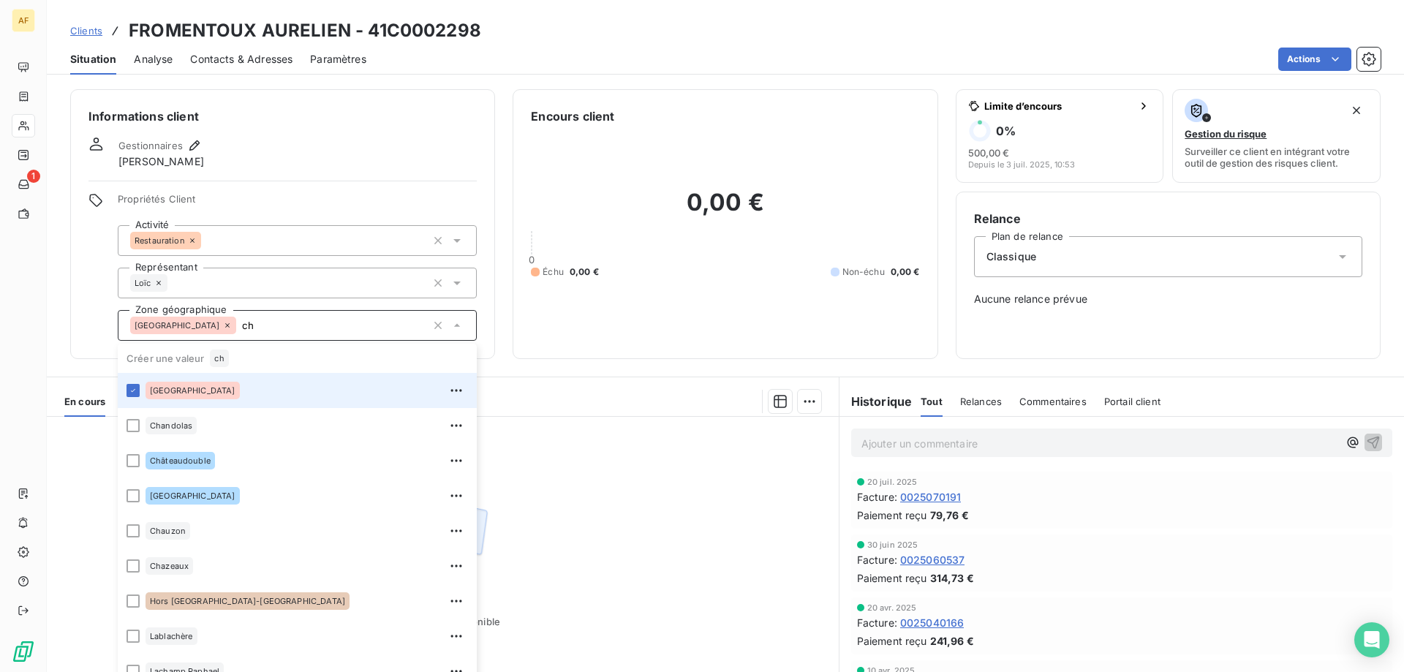
type input "c"
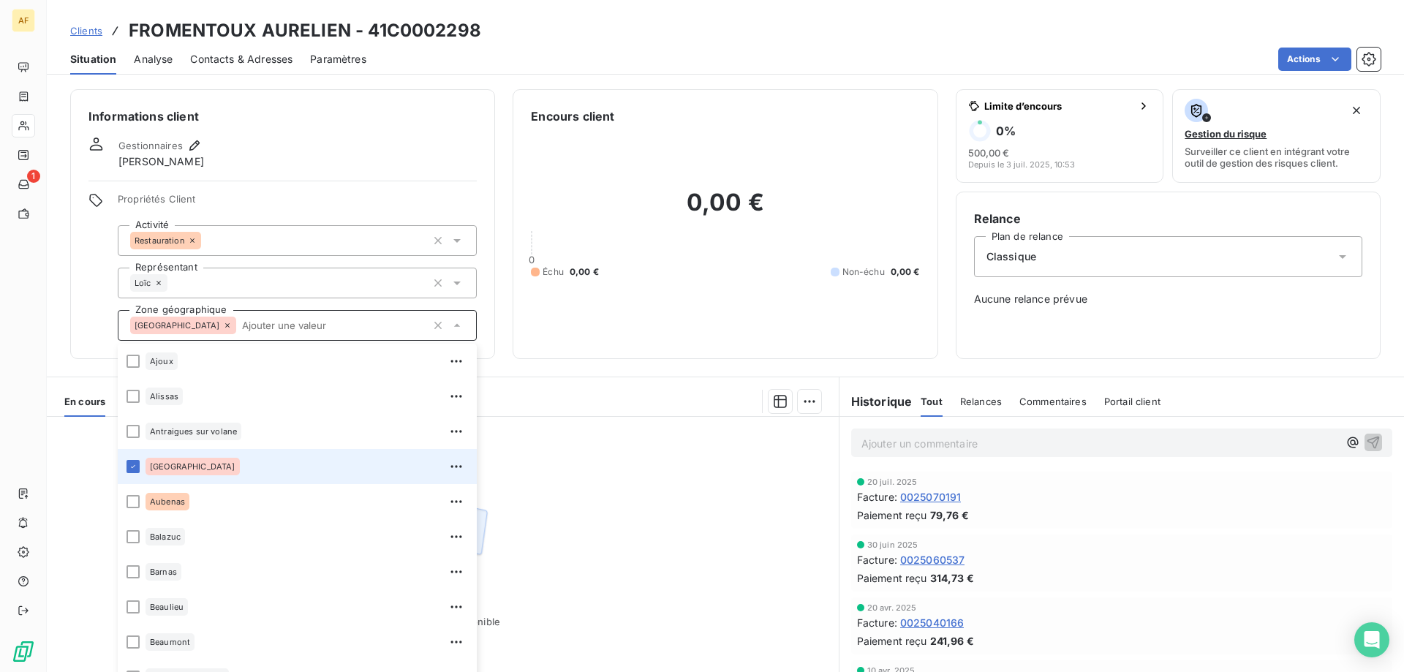
click at [303, 319] on input "text" at bounding box center [331, 325] width 191 height 13
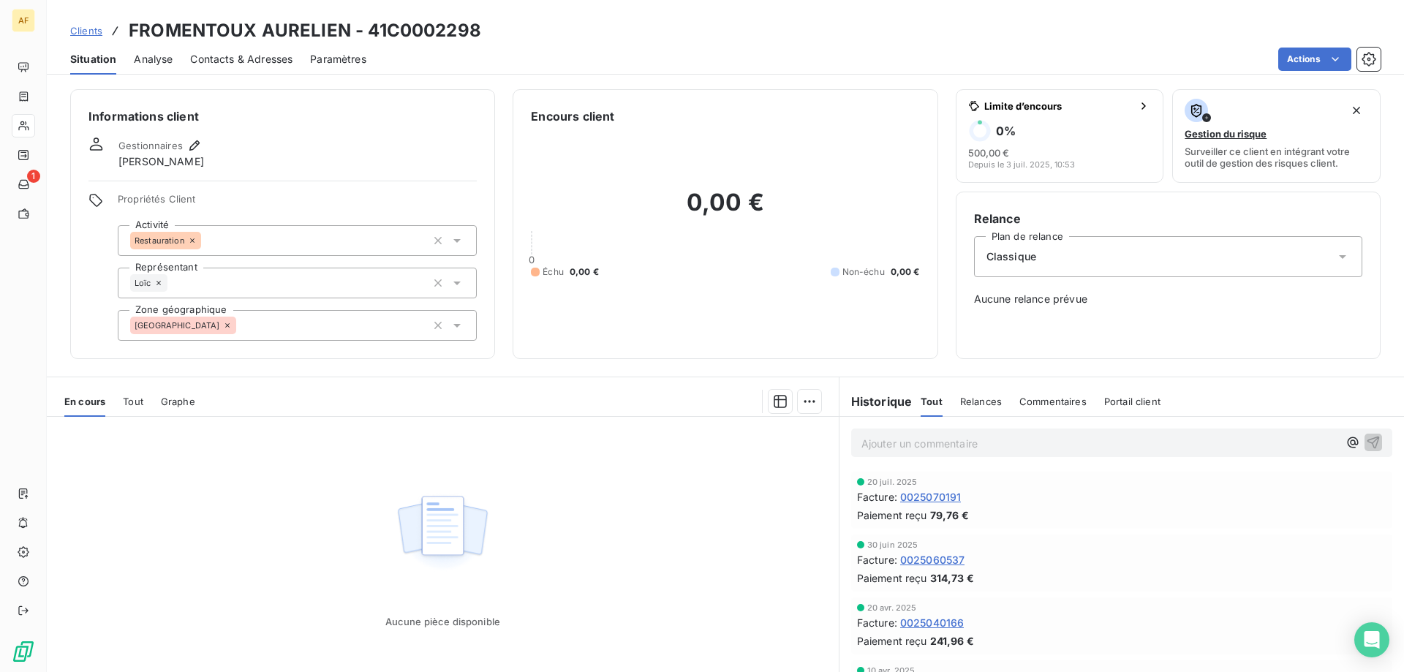
click at [356, 319] on div "[GEOGRAPHIC_DATA]" at bounding box center [297, 325] width 359 height 31
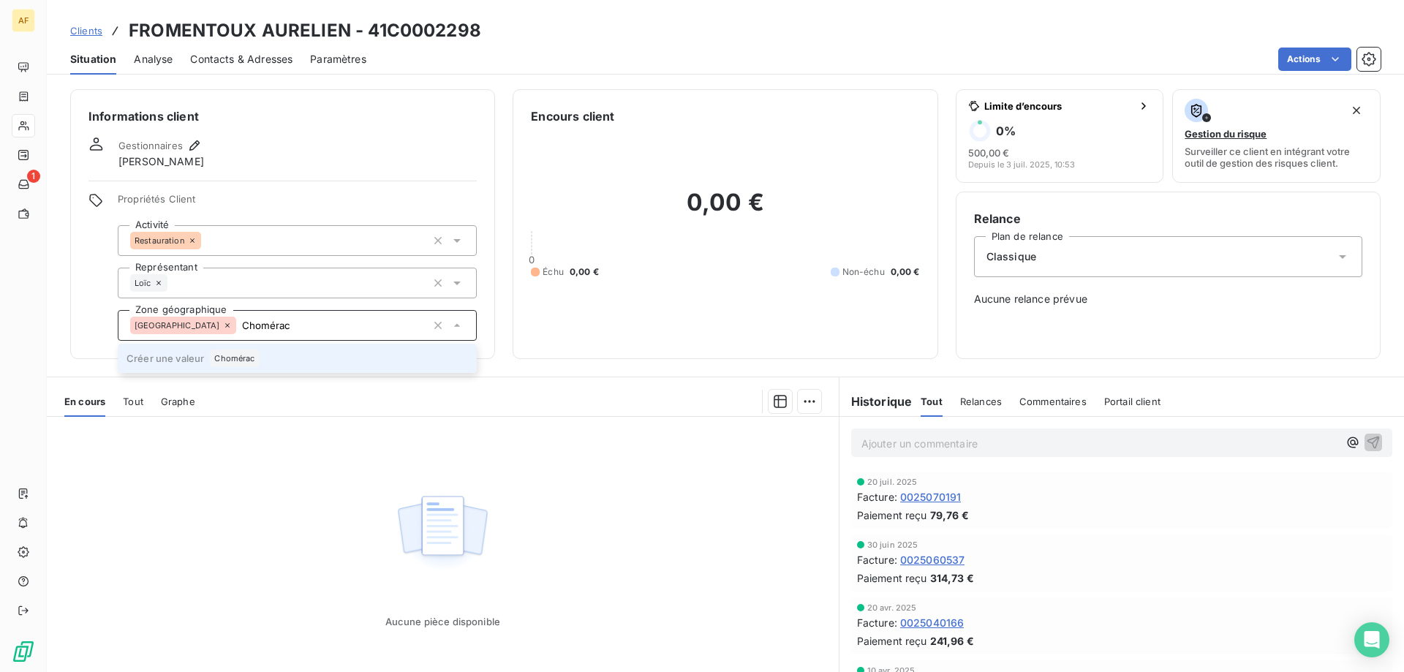
click at [316, 356] on li "Créer une valeur Chomérac" at bounding box center [297, 358] width 359 height 29
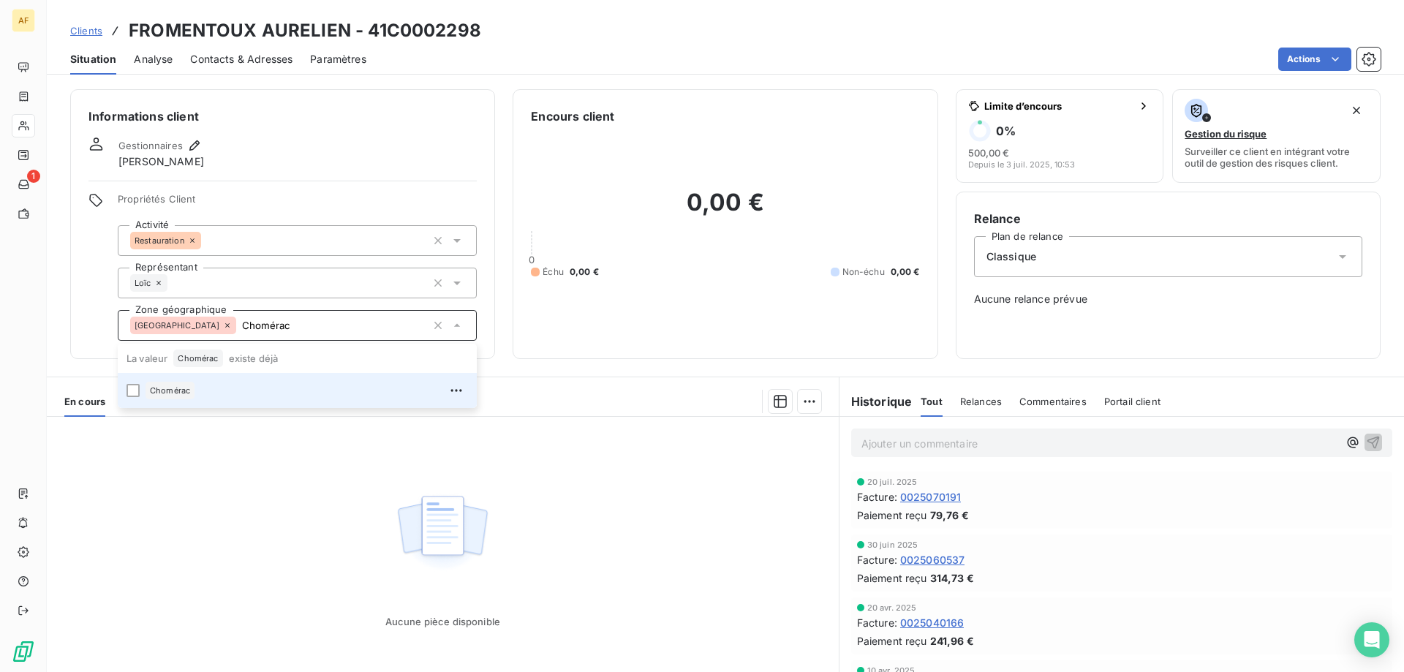
click at [181, 387] on span "Chomérac" at bounding box center [170, 390] width 40 height 9
click at [125, 386] on li "Chomérac" at bounding box center [297, 390] width 359 height 35
type input "Chomérac"
click at [242, 488] on div "Aucune pièce disponible" at bounding box center [443, 557] width 792 height 281
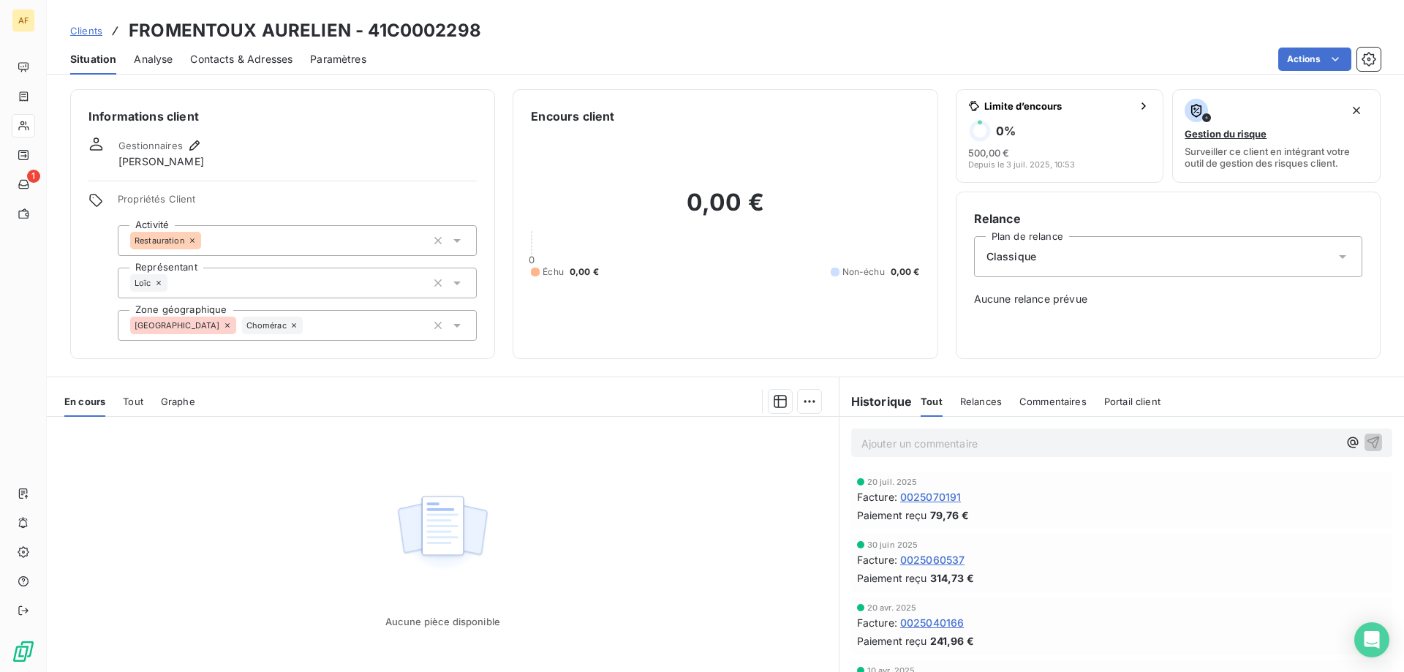
click at [92, 32] on span "Clients" at bounding box center [86, 31] width 32 height 12
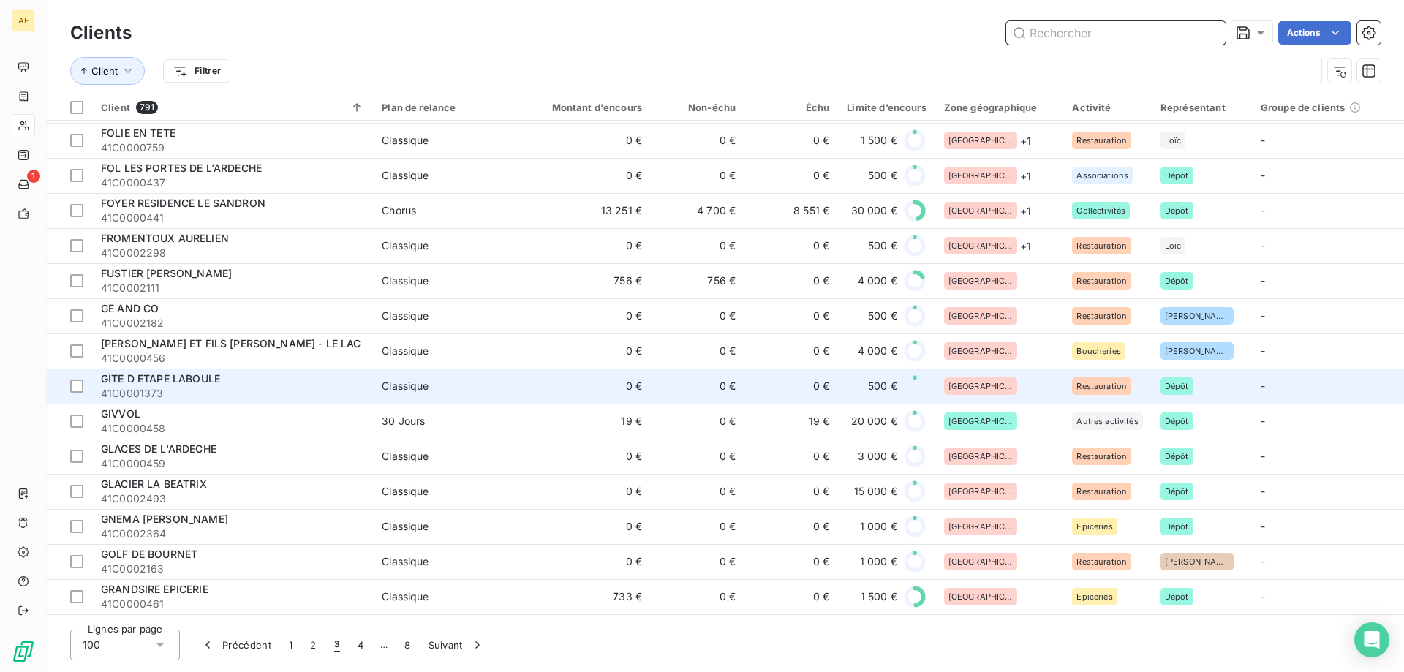
scroll to position [2843, 0]
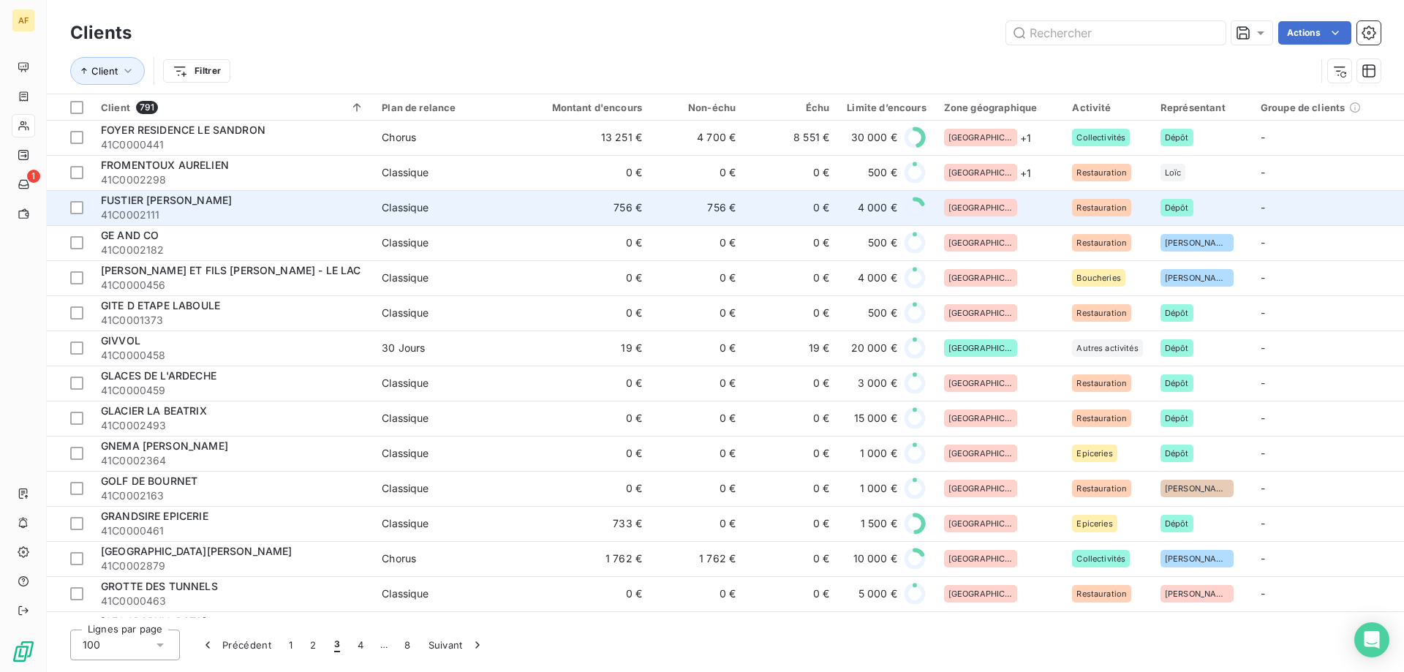
click at [1001, 211] on div "[GEOGRAPHIC_DATA]" at bounding box center [999, 208] width 111 height 18
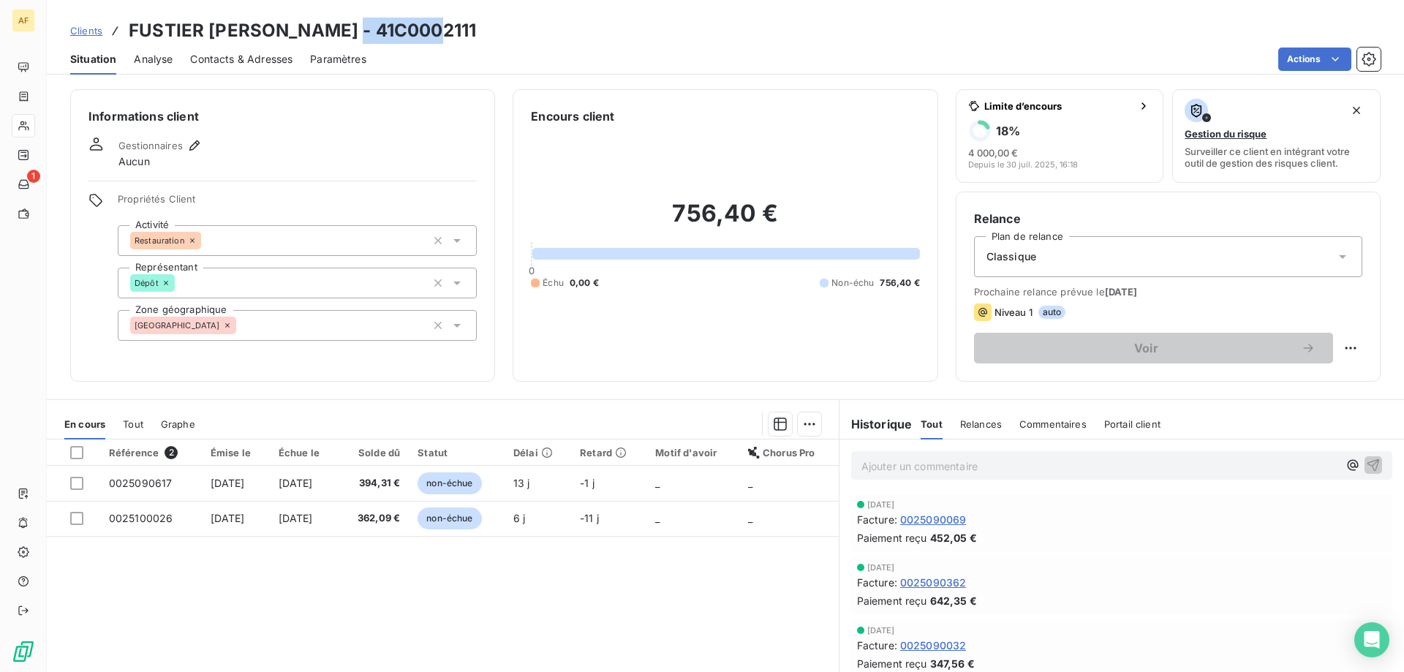
drag, startPoint x: 357, startPoint y: 31, endPoint x: 447, endPoint y: 32, distance: 90.7
click at [447, 32] on div "Clients FUSTIER ALEXANDRE - 41C0002111" at bounding box center [725, 31] width 1357 height 26
click at [382, 333] on div "[GEOGRAPHIC_DATA]" at bounding box center [297, 325] width 359 height 31
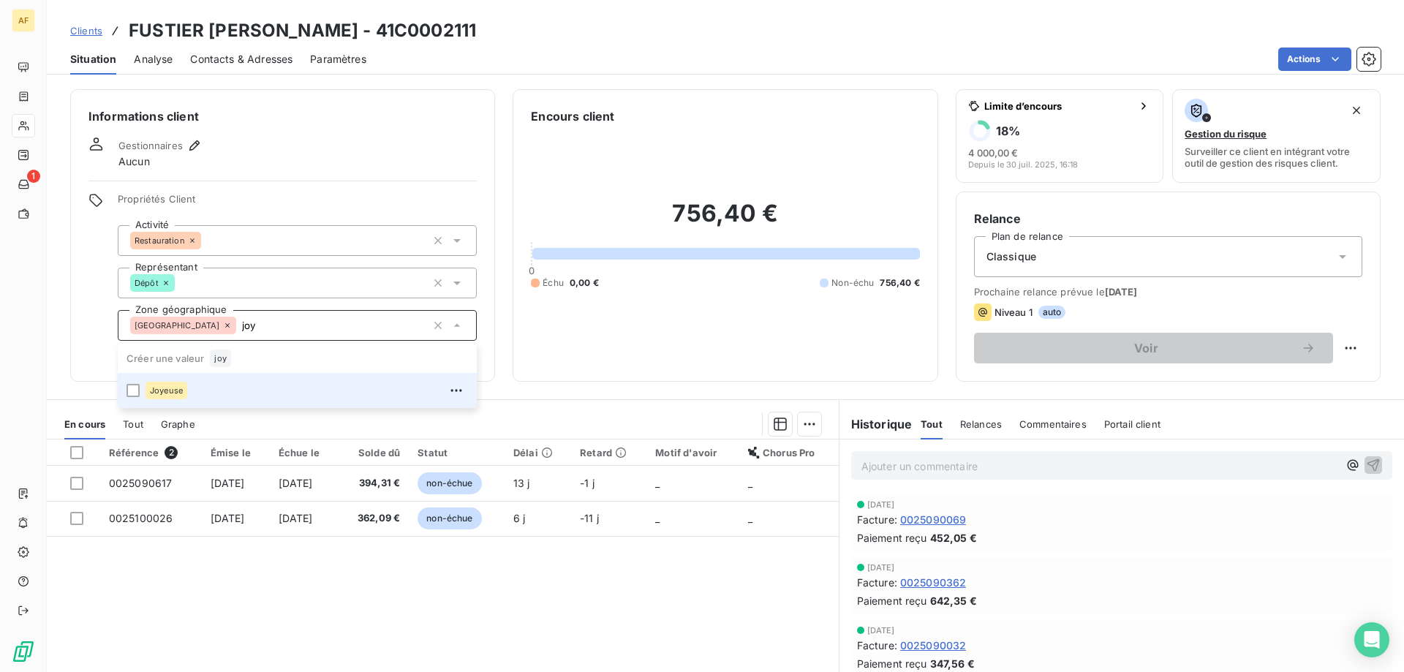
click at [318, 395] on div "Joyeuse" at bounding box center [306, 390] width 322 height 23
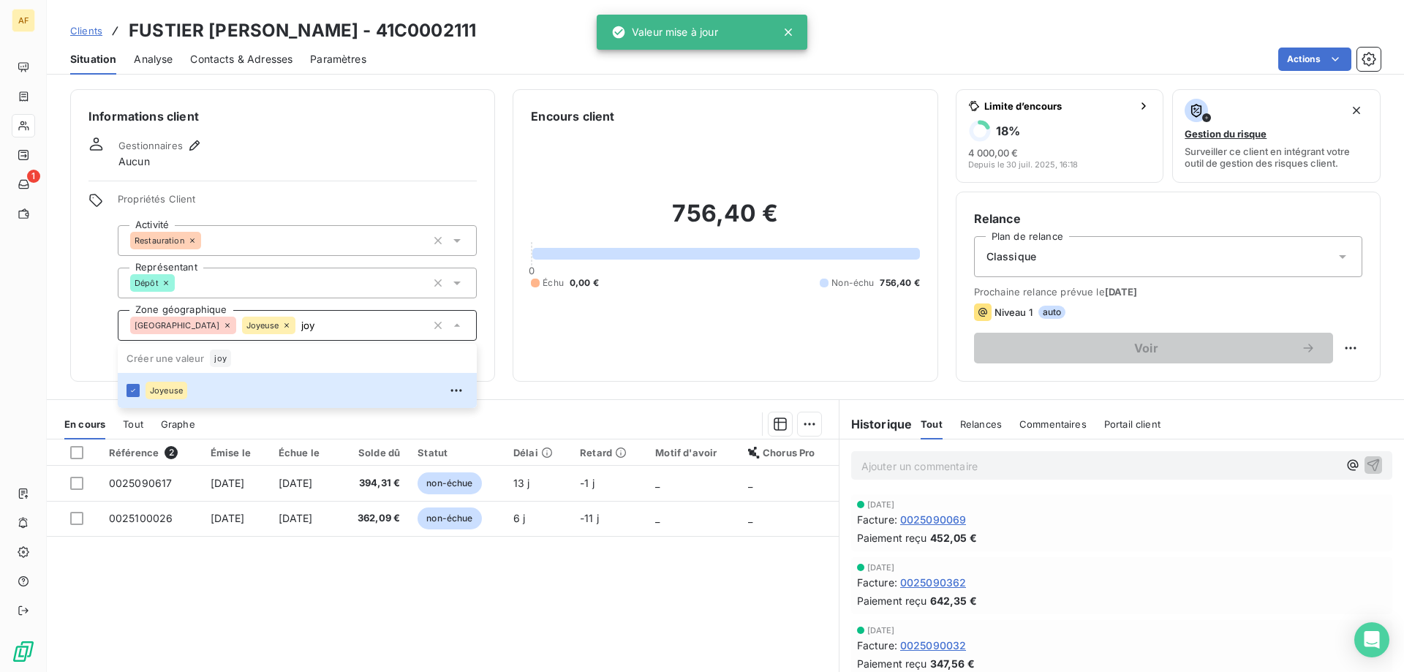
type input "joy"
click at [319, 579] on div "Référence 2 Émise le Échue le Solde dû Statut Délai Retard Motif d'avoir Chorus…" at bounding box center [443, 579] width 792 height 281
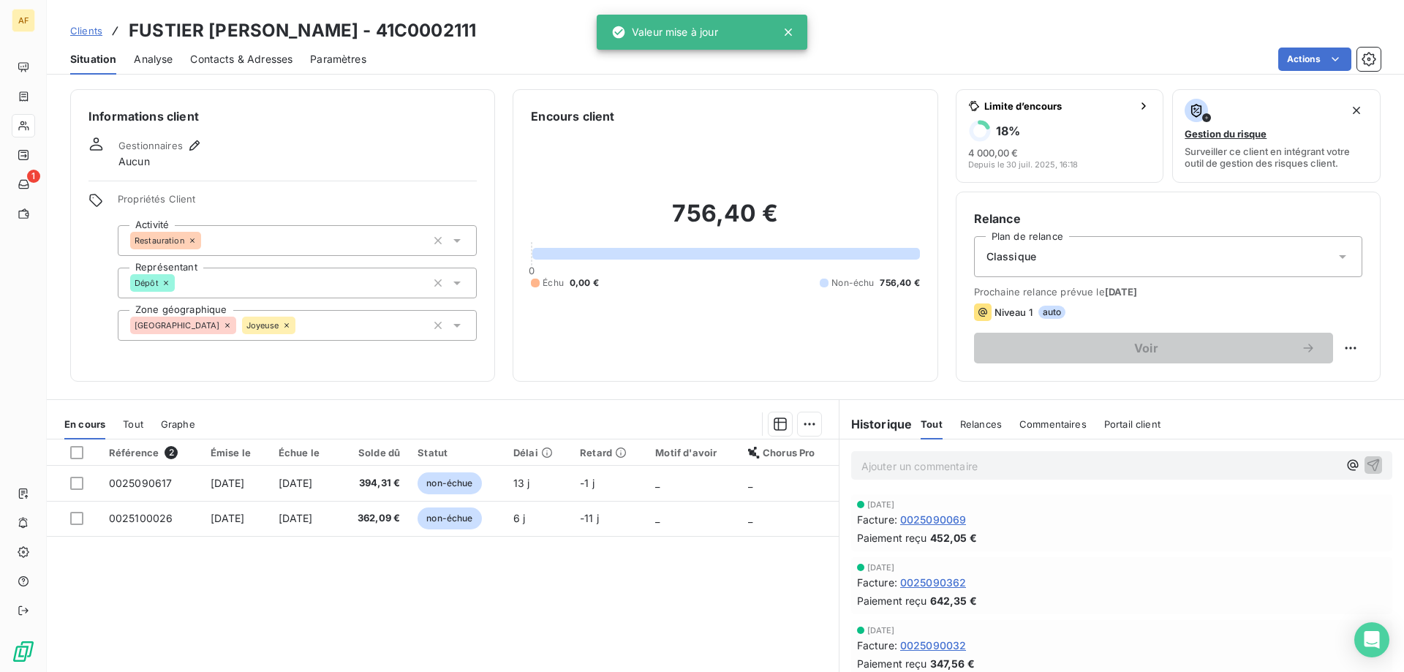
click at [92, 31] on span "Clients" at bounding box center [86, 31] width 32 height 12
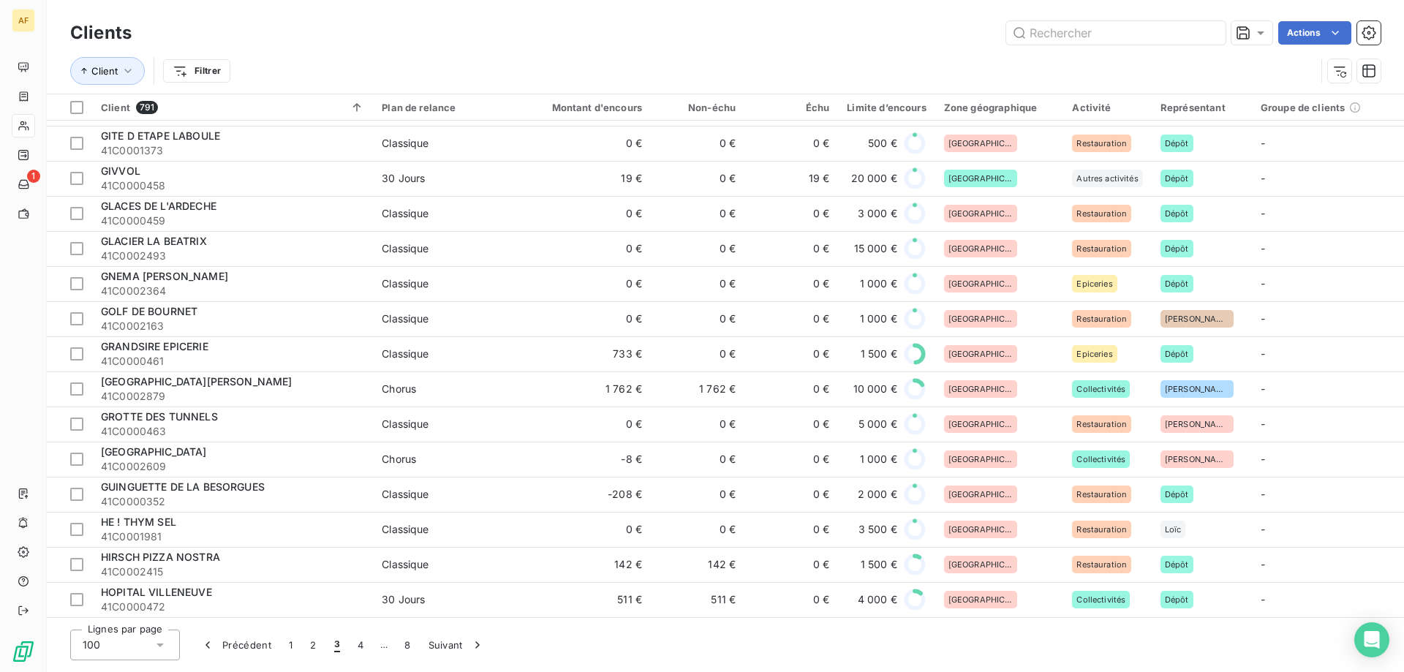
scroll to position [2507, 0]
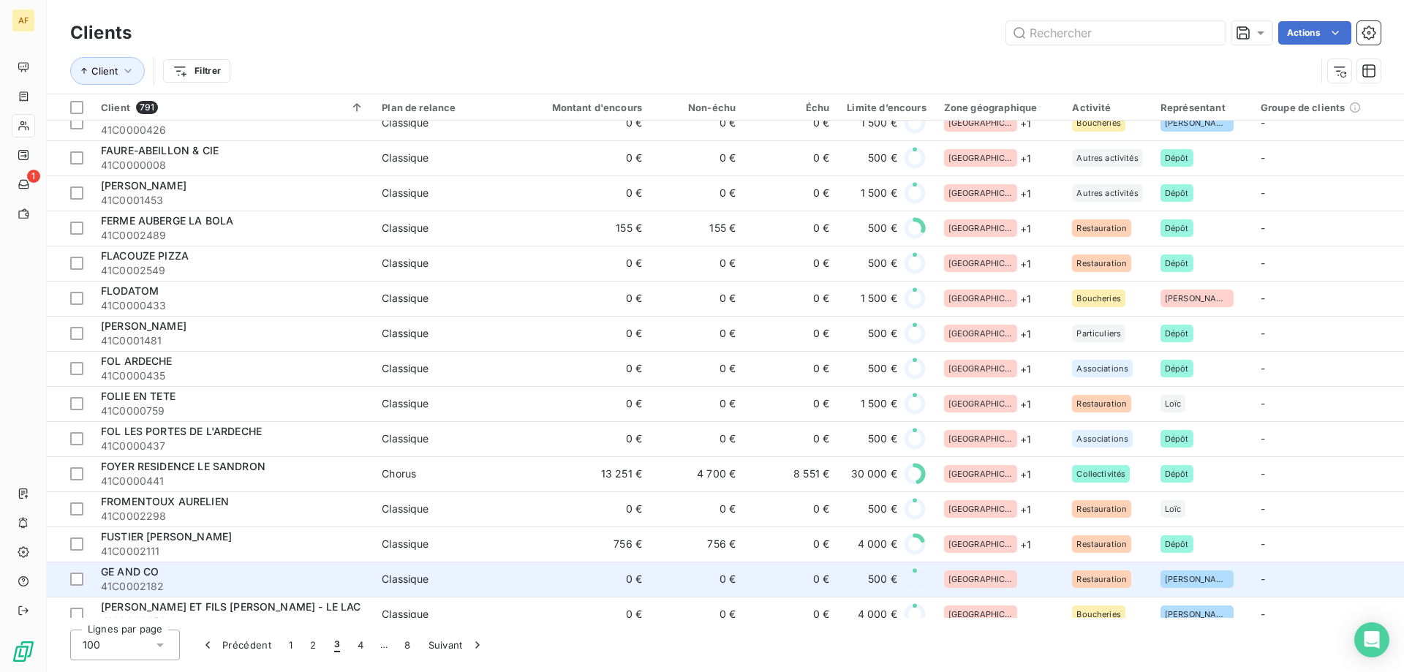
click at [994, 578] on div "[GEOGRAPHIC_DATA]" at bounding box center [999, 579] width 111 height 18
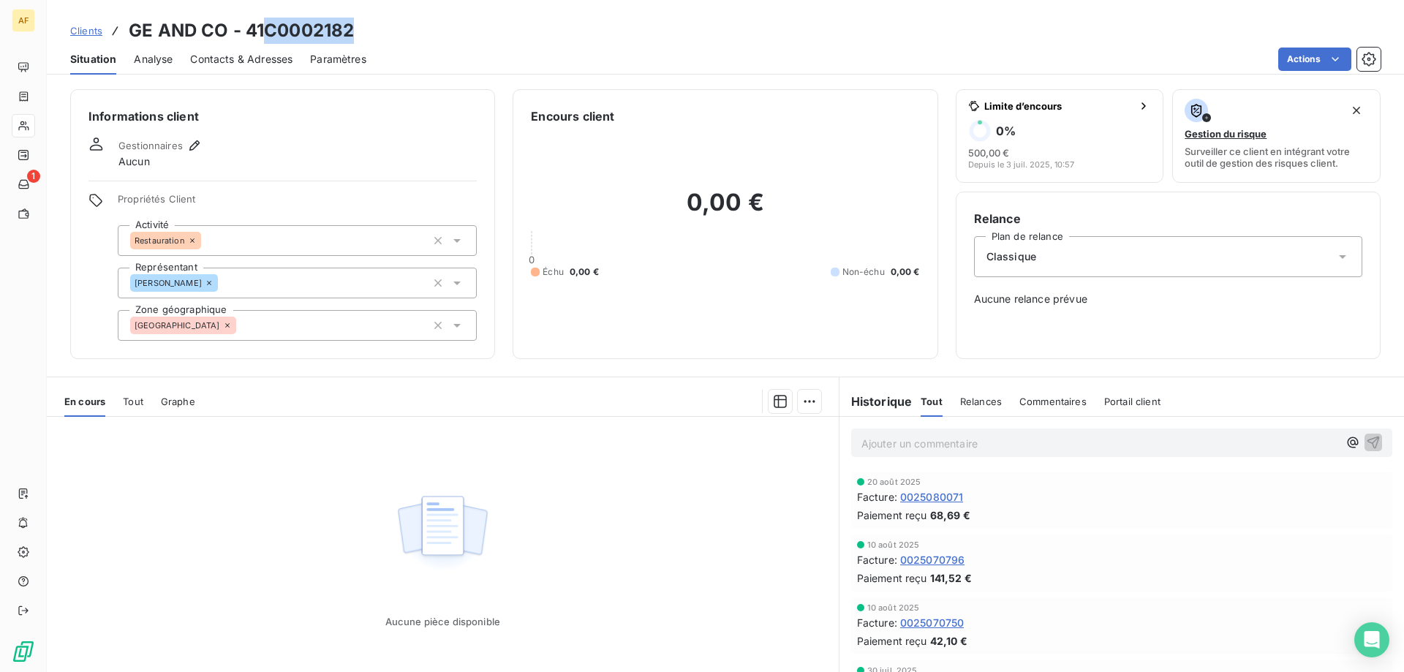
drag, startPoint x: 266, startPoint y: 34, endPoint x: 398, endPoint y: 62, distance: 134.6
click at [358, 30] on div "Clients GE AND CO - 41C0002182" at bounding box center [725, 31] width 1357 height 26
click at [304, 311] on div "[GEOGRAPHIC_DATA]" at bounding box center [297, 325] width 359 height 31
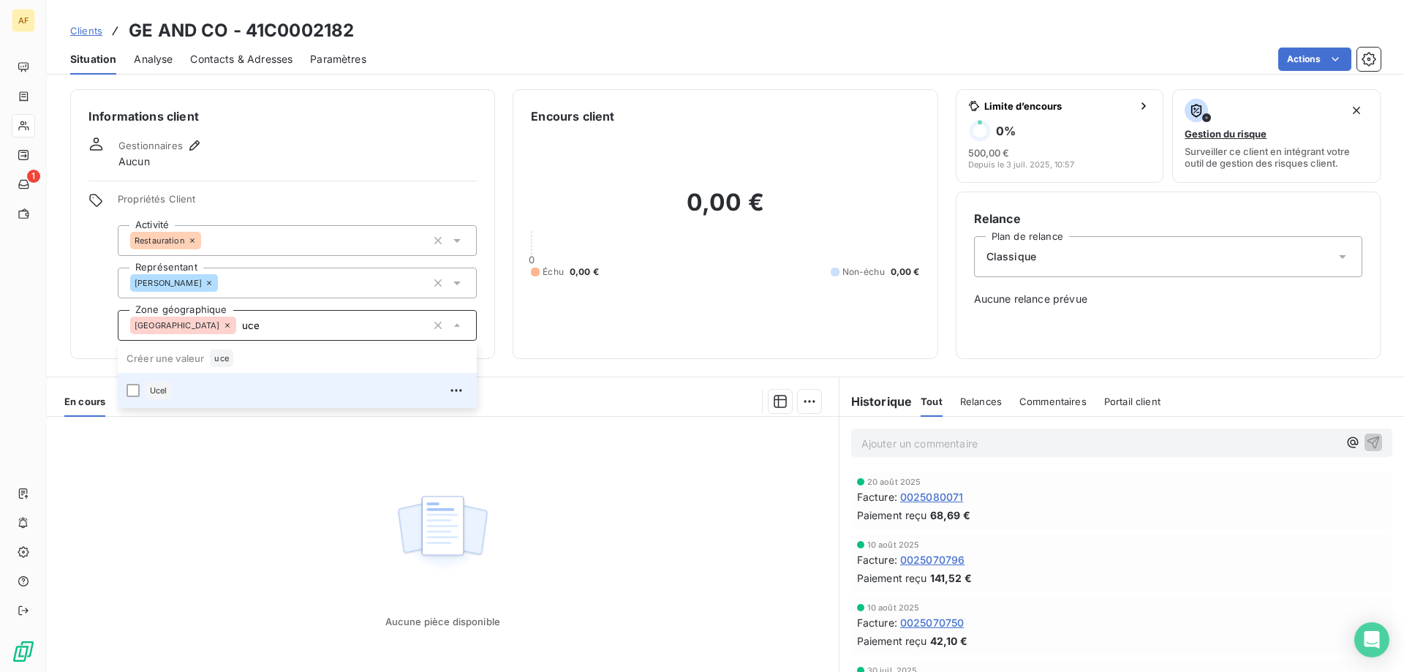
click at [248, 404] on li "Ucel" at bounding box center [297, 390] width 359 height 35
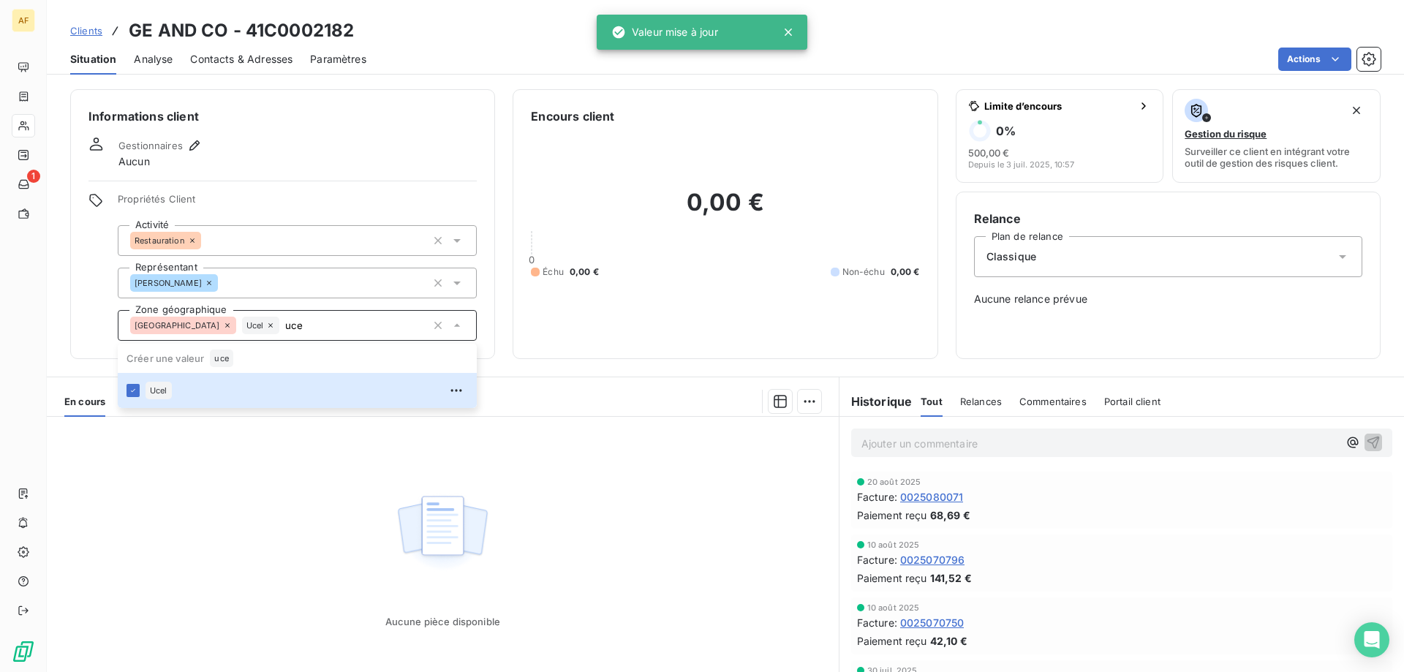
type input "uce"
click at [253, 498] on div "Aucune pièce disponible" at bounding box center [443, 557] width 792 height 281
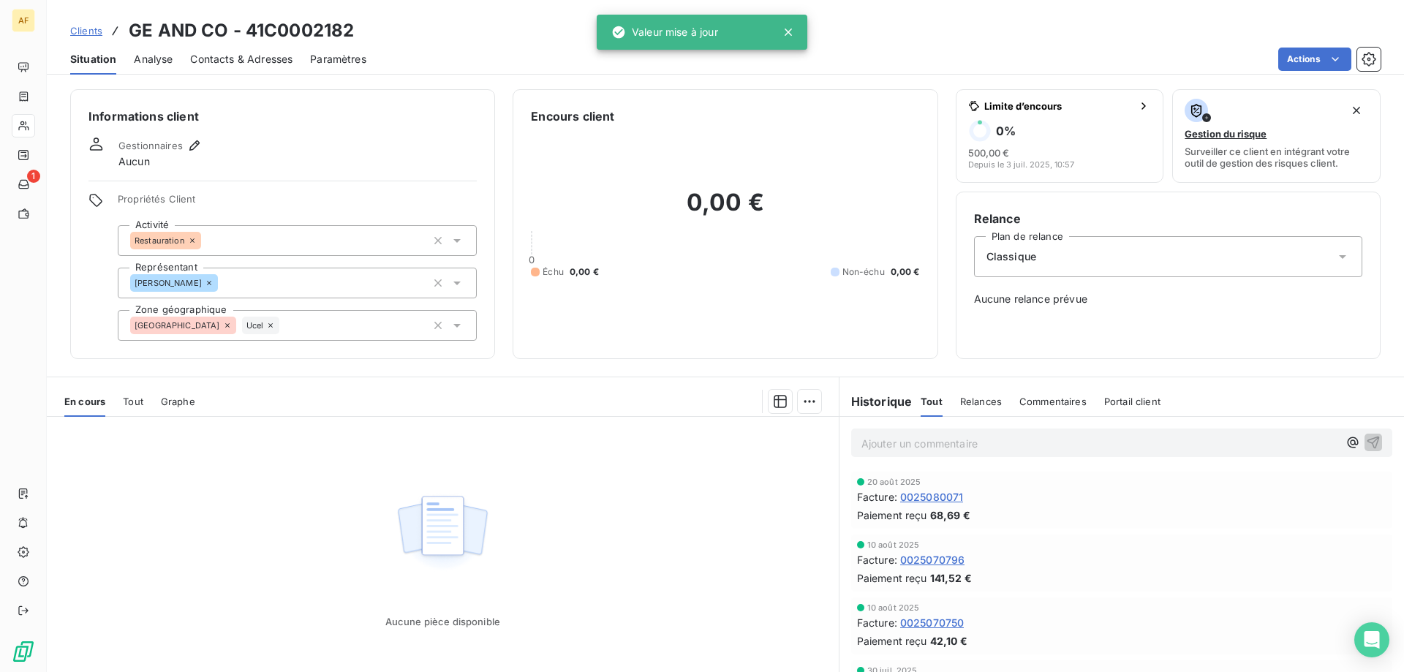
click at [97, 35] on span "Clients" at bounding box center [86, 31] width 32 height 12
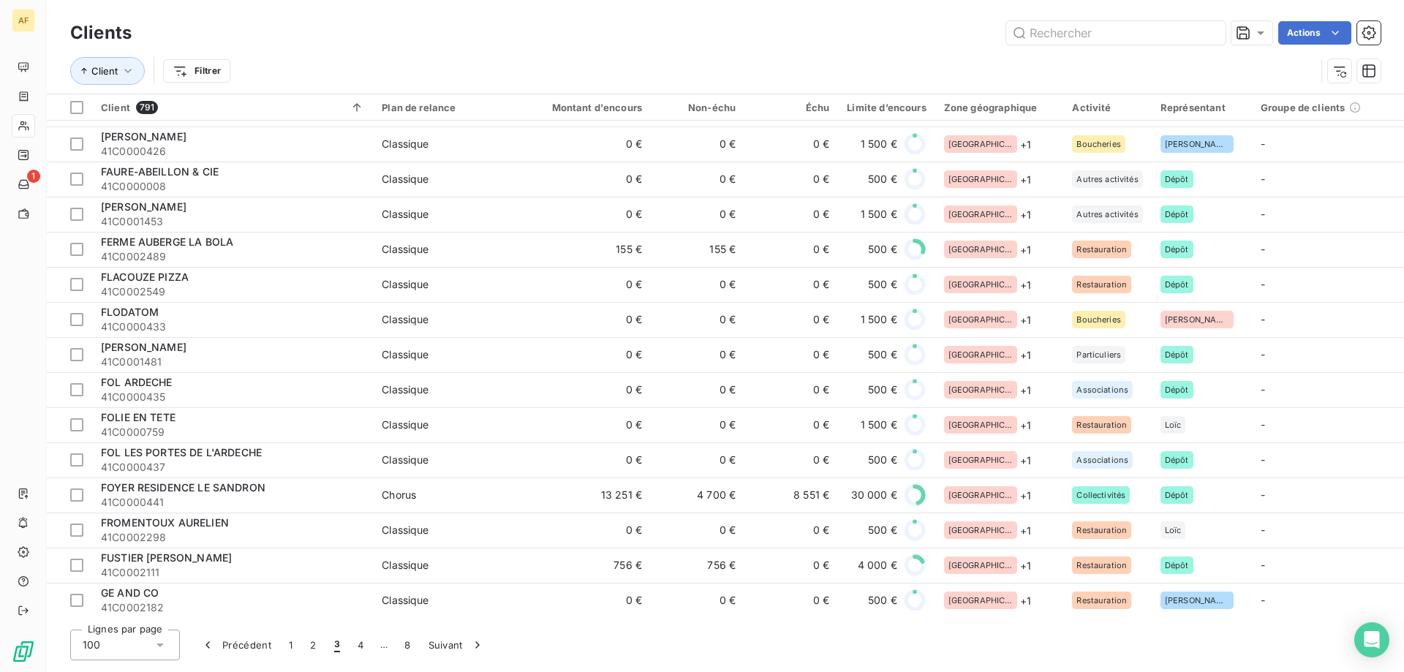
scroll to position [2924, 0]
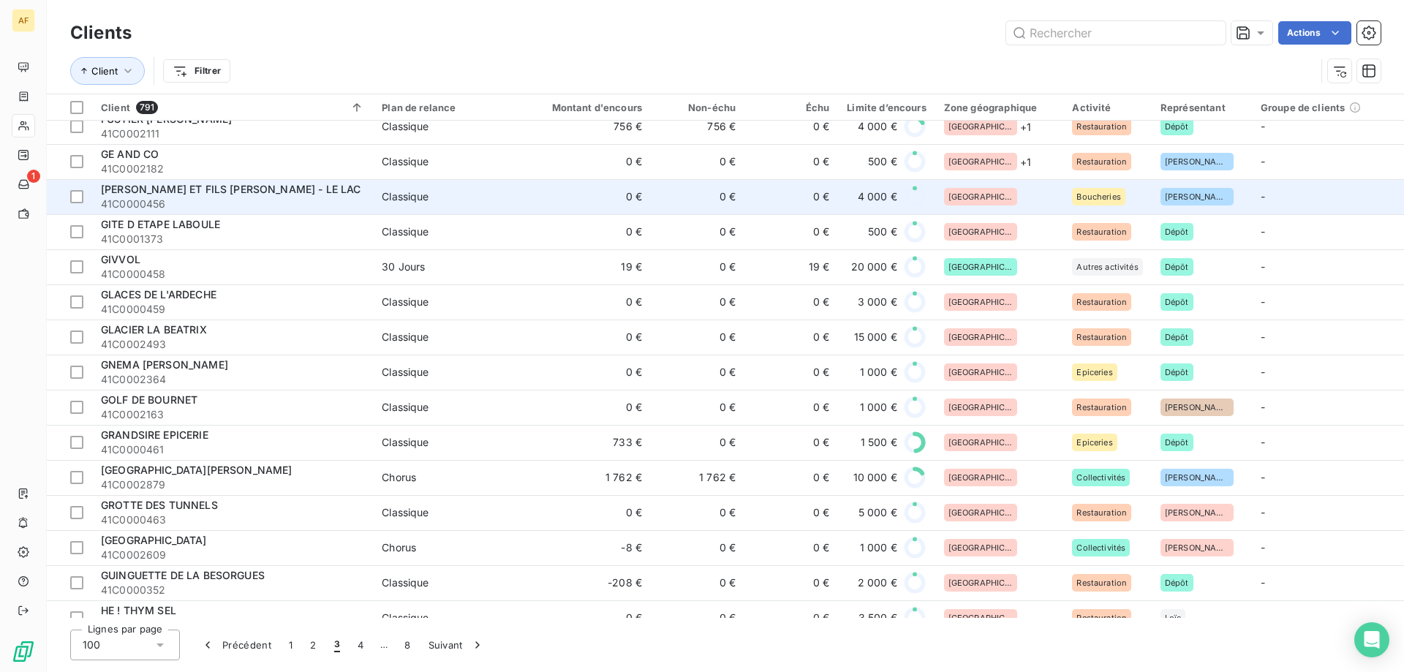
click at [1019, 197] on div "[GEOGRAPHIC_DATA]" at bounding box center [999, 197] width 111 height 18
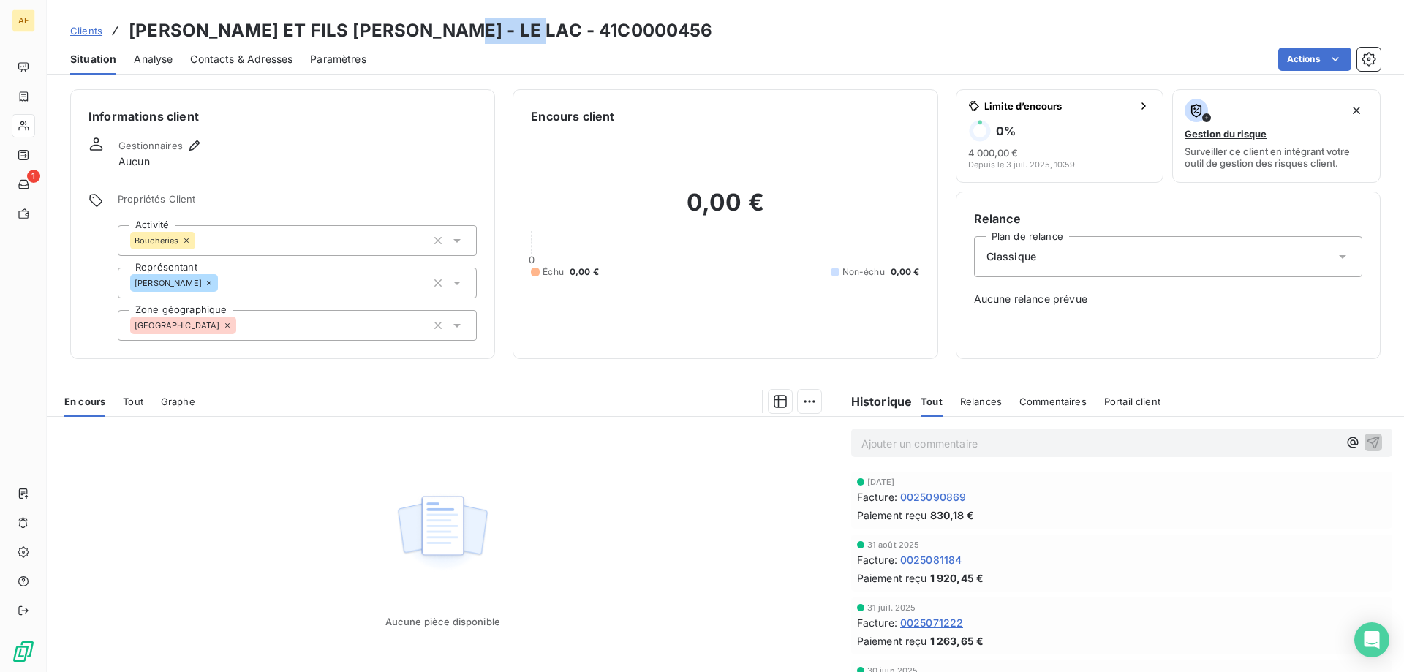
drag, startPoint x: 440, startPoint y: 31, endPoint x: 524, endPoint y: 27, distance: 84.2
click at [524, 27] on h3 "GINEYS ET FILS SARL - LE LAC - 41C0000456" at bounding box center [421, 31] width 584 height 26
click at [338, 327] on div "[GEOGRAPHIC_DATA]" at bounding box center [297, 325] width 359 height 31
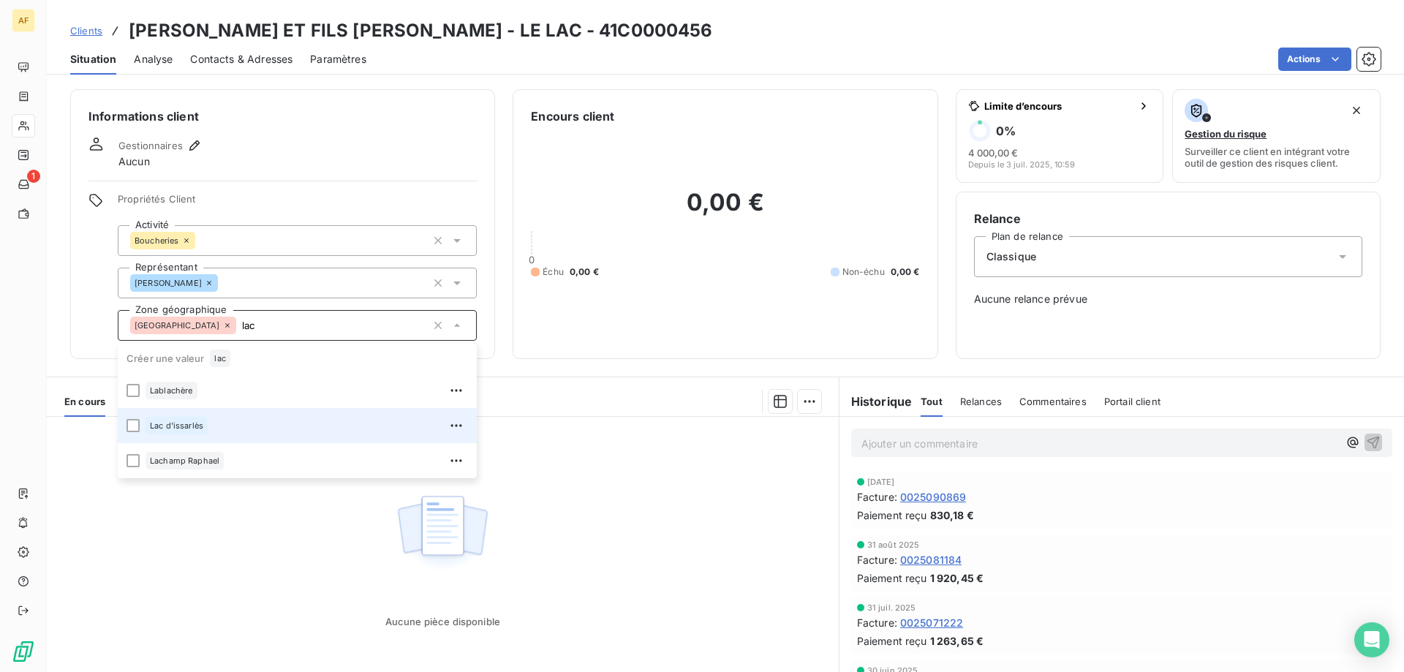
click at [270, 417] on div "Lac d'issarlès" at bounding box center [306, 425] width 322 height 23
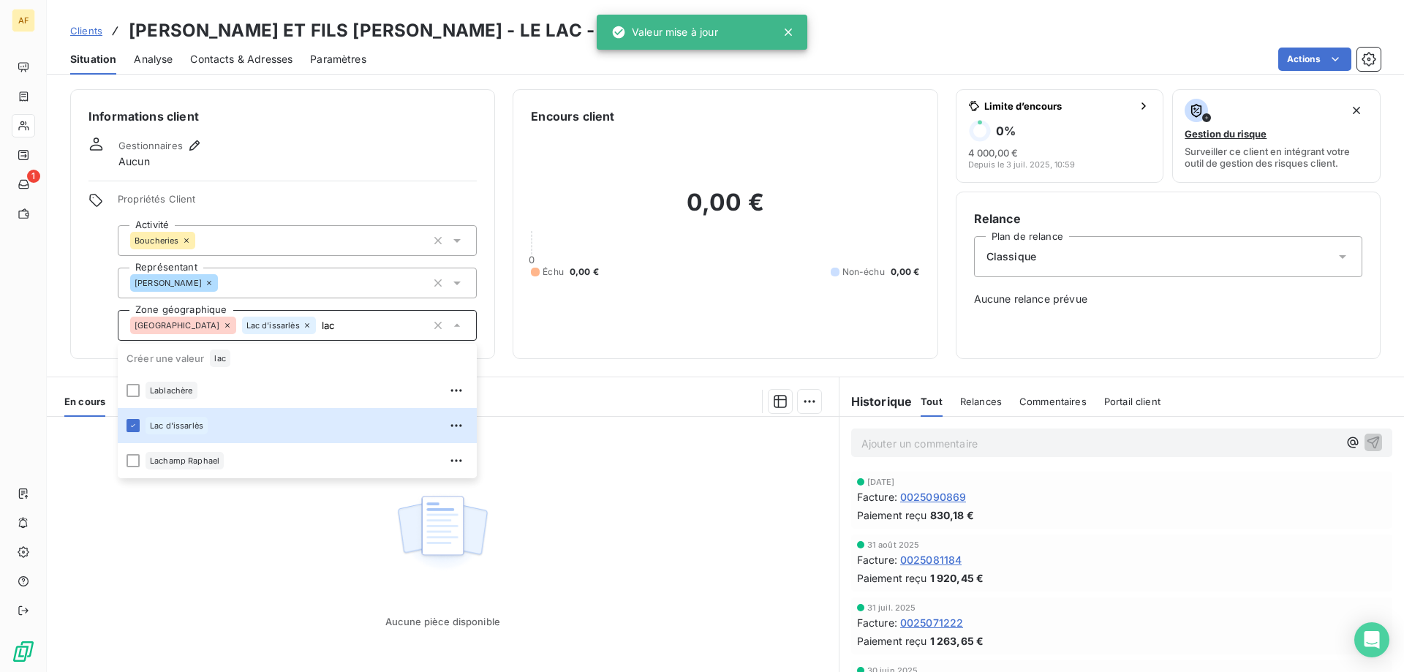
type input "lac"
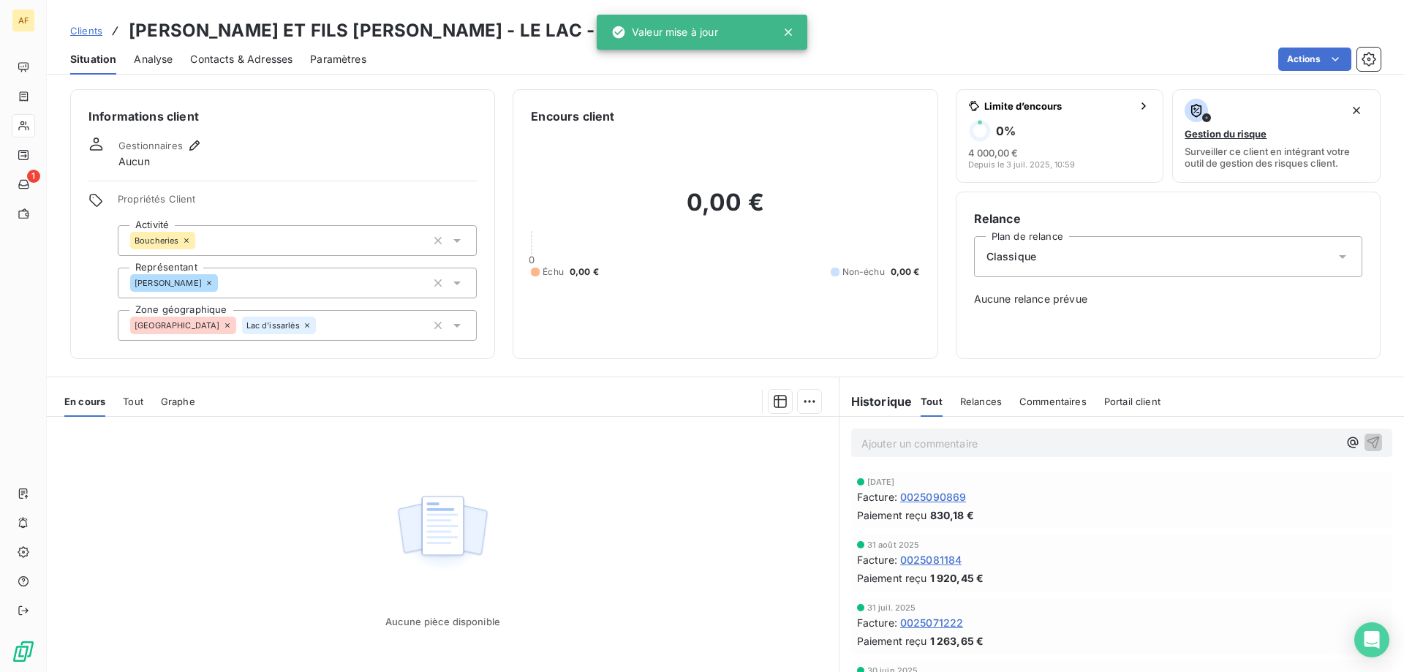
click at [361, 570] on div "Aucune pièce disponible" at bounding box center [443, 557] width 792 height 281
click at [76, 31] on span "Clients" at bounding box center [86, 31] width 32 height 12
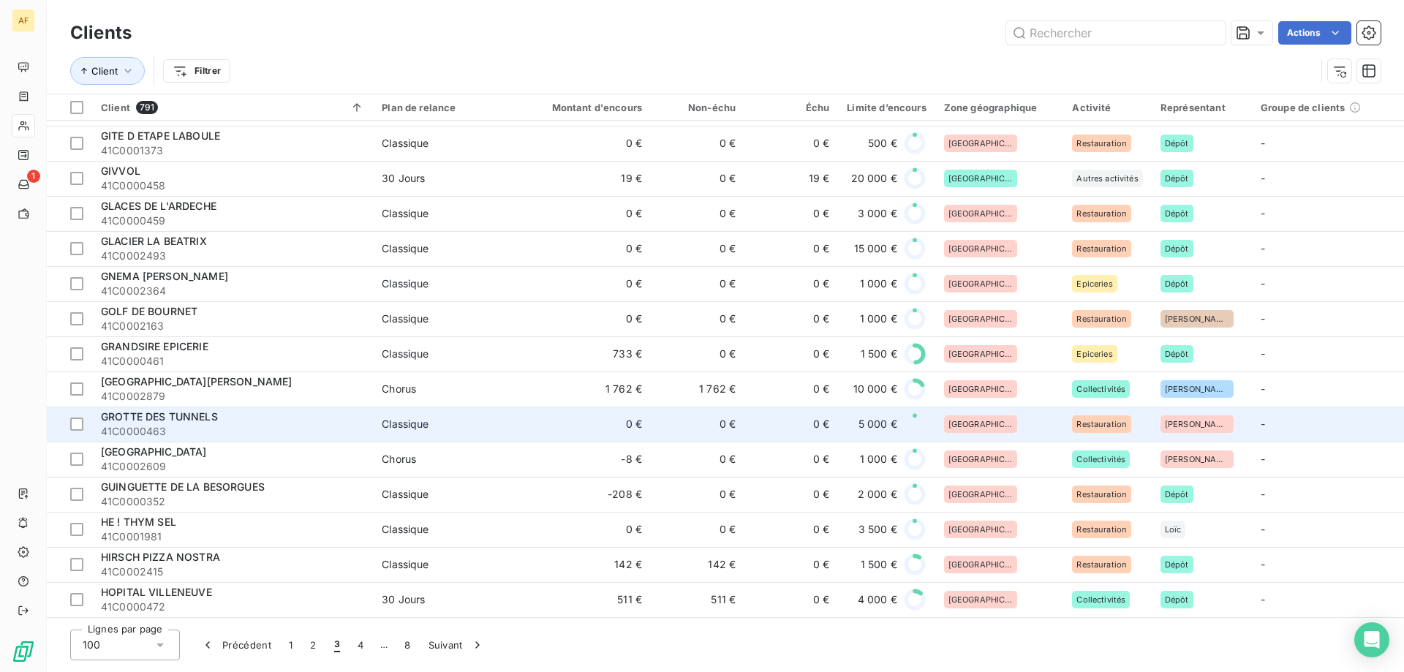
scroll to position [2872, 0]
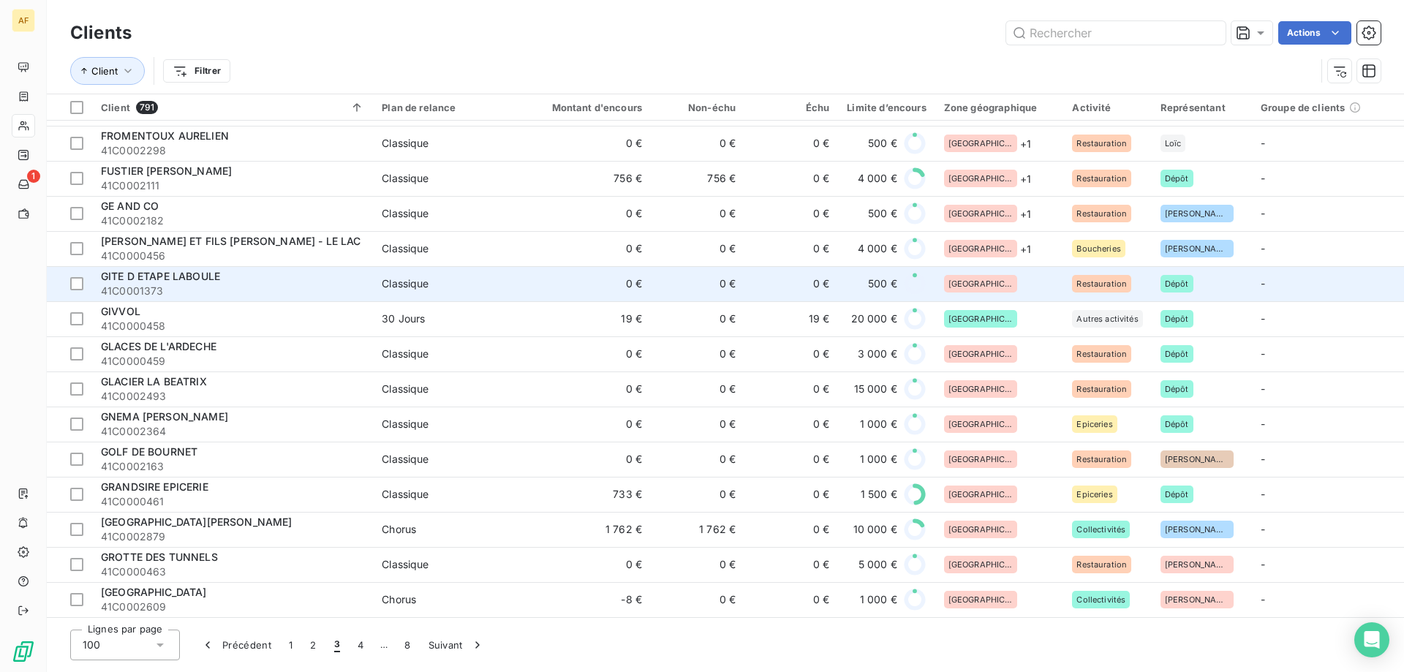
click at [1034, 283] on div "[GEOGRAPHIC_DATA]" at bounding box center [999, 284] width 111 height 18
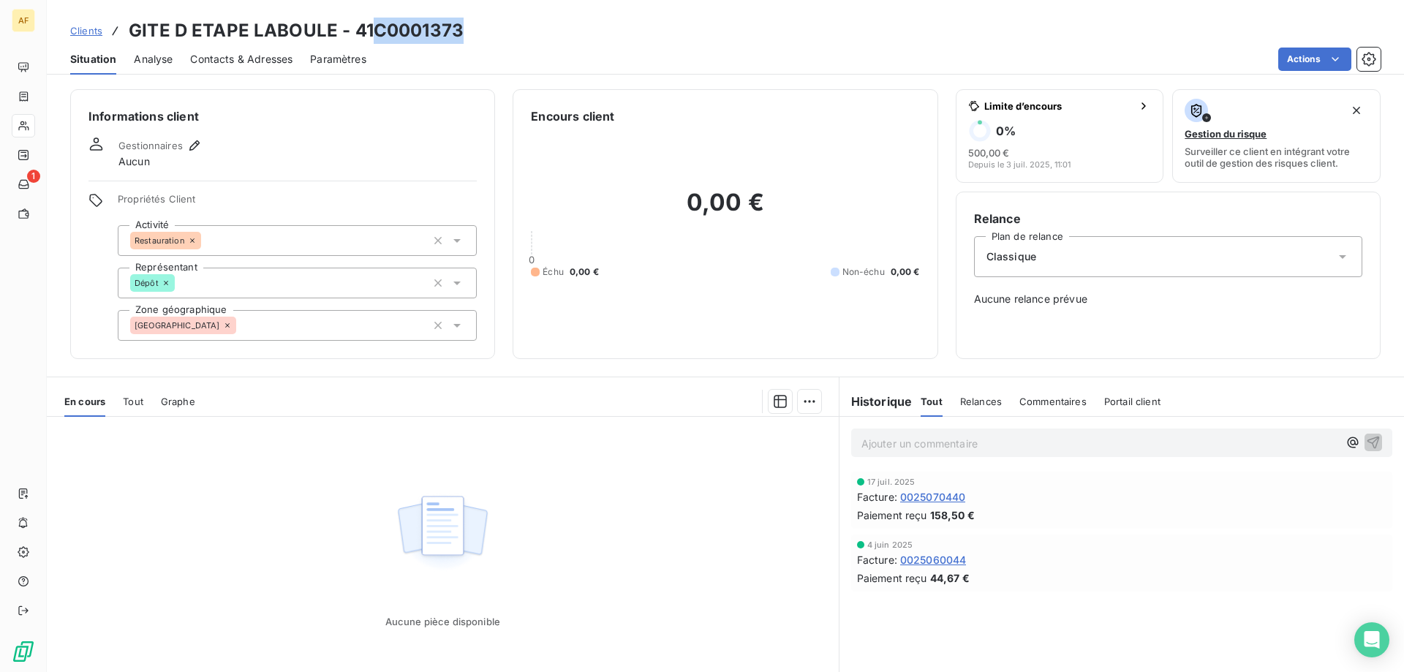
drag, startPoint x: 373, startPoint y: 26, endPoint x: 462, endPoint y: 31, distance: 89.3
click at [462, 31] on h3 "GITE D ETAPE LABOULE - 41C0001373" at bounding box center [296, 31] width 335 height 26
click at [369, 336] on div "[GEOGRAPHIC_DATA]" at bounding box center [297, 325] width 359 height 31
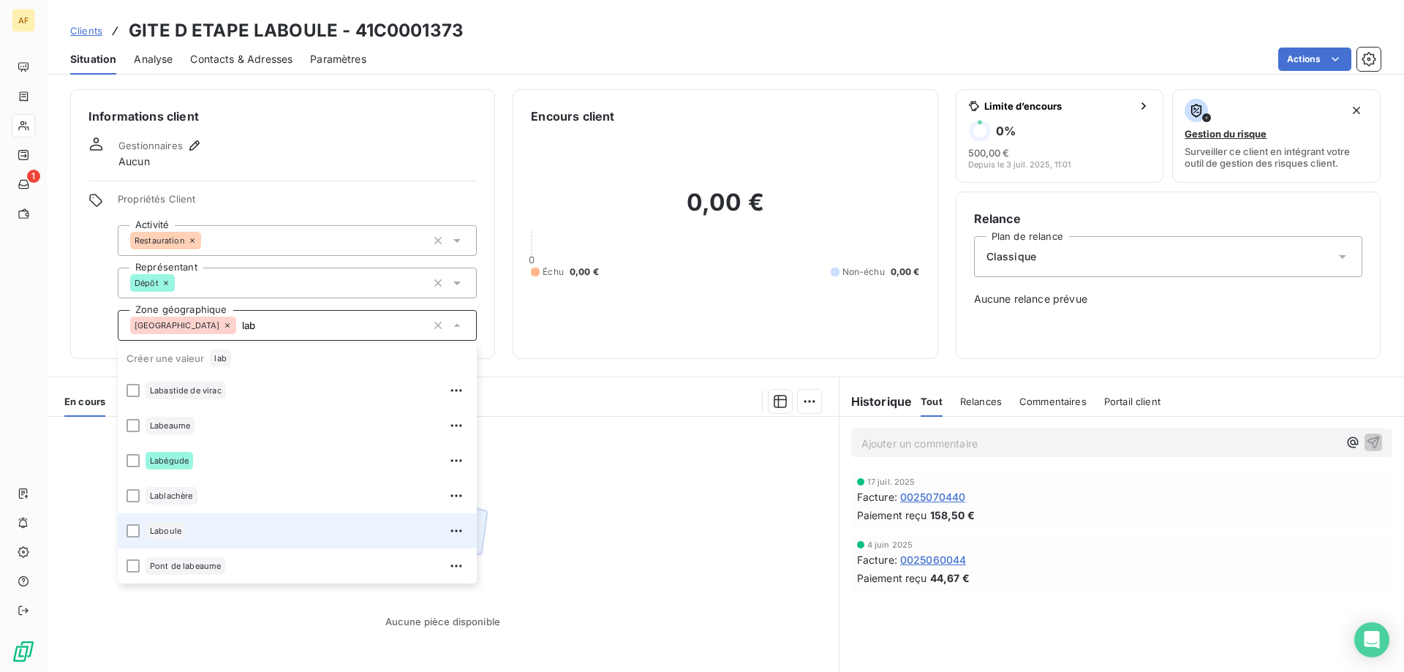
click at [246, 521] on div "Laboule" at bounding box center [306, 530] width 322 height 23
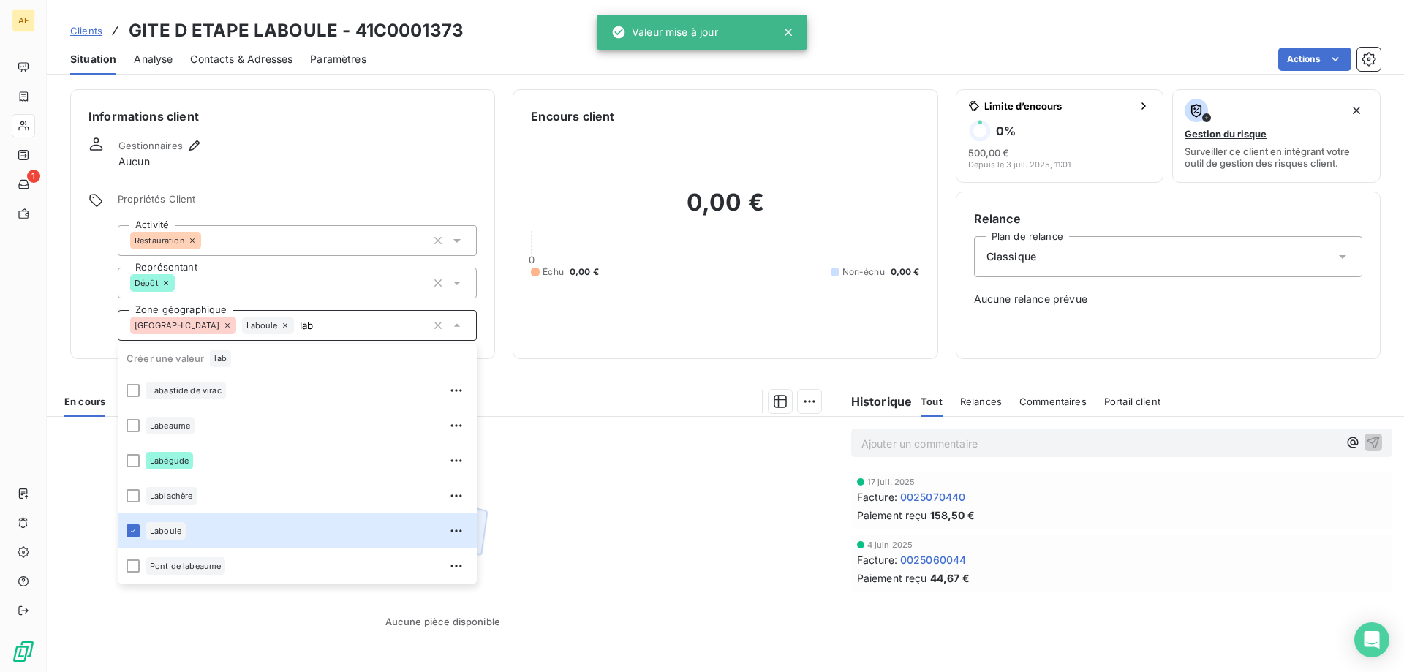
type input "lab"
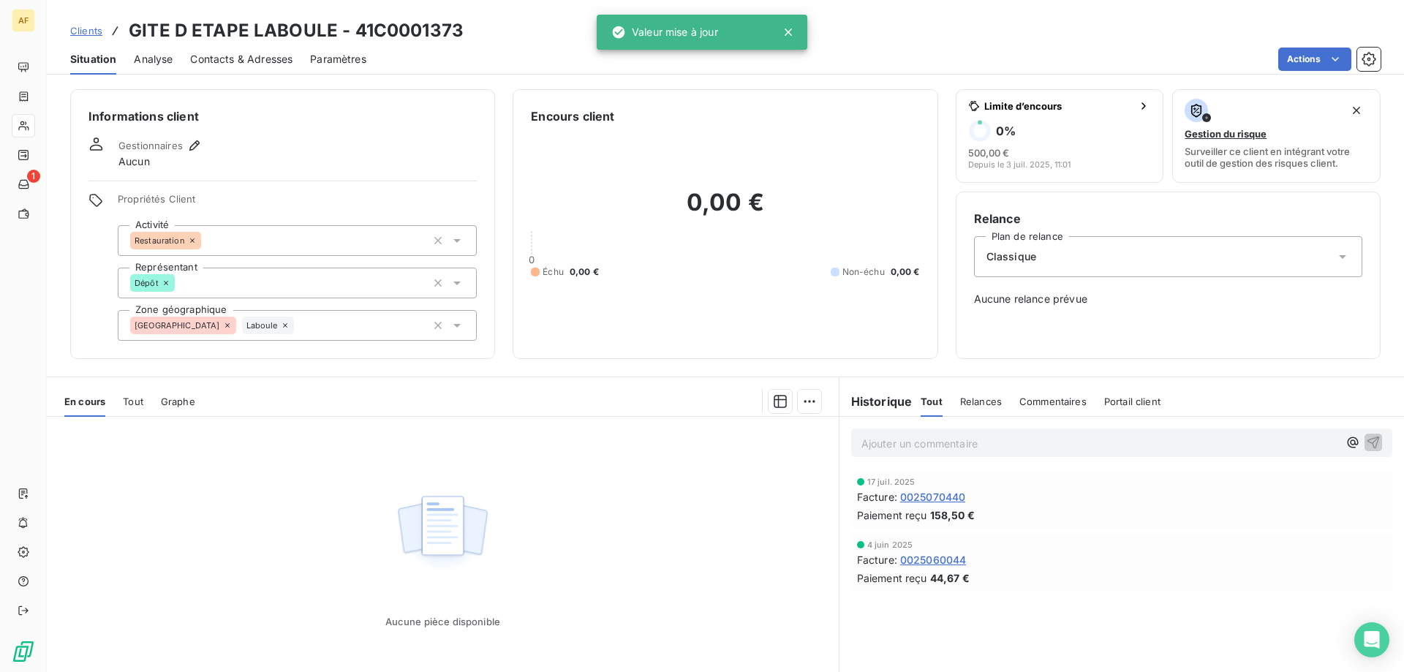
click at [700, 506] on div "Aucune pièce disponible" at bounding box center [443, 557] width 792 height 281
click at [86, 30] on span "Clients" at bounding box center [86, 31] width 32 height 12
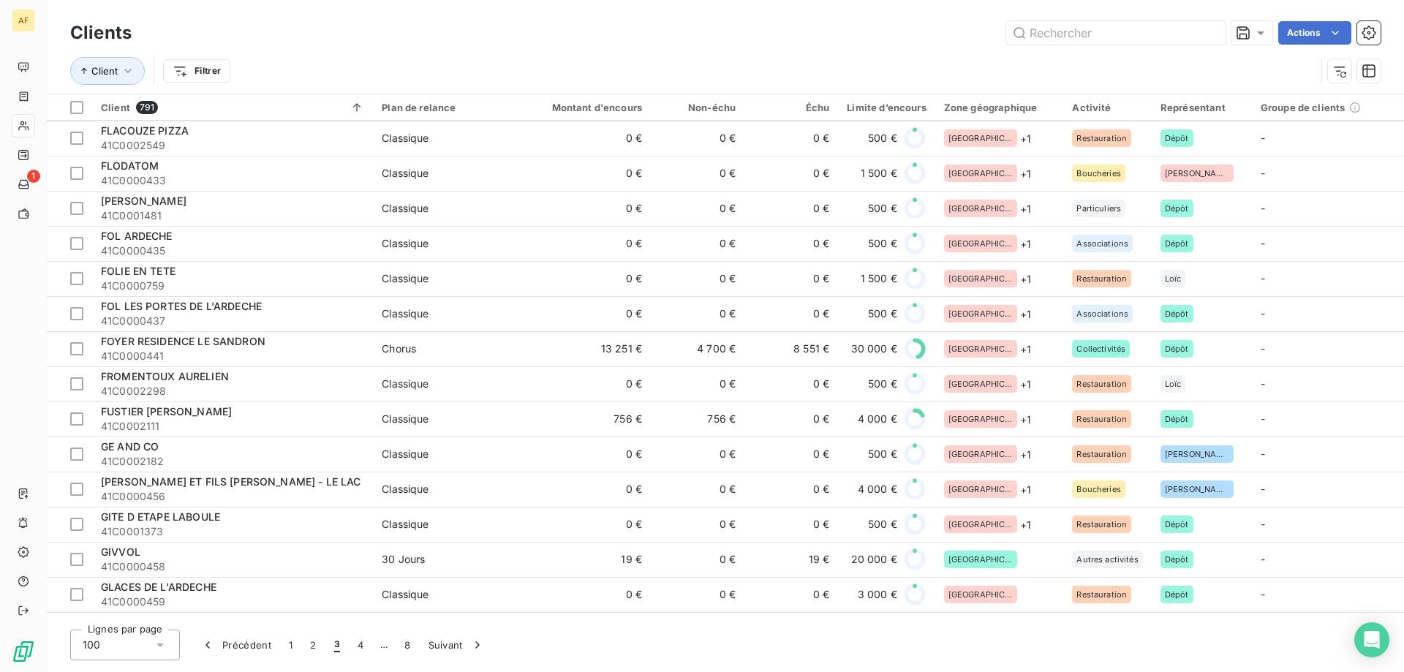
scroll to position [2851, 0]
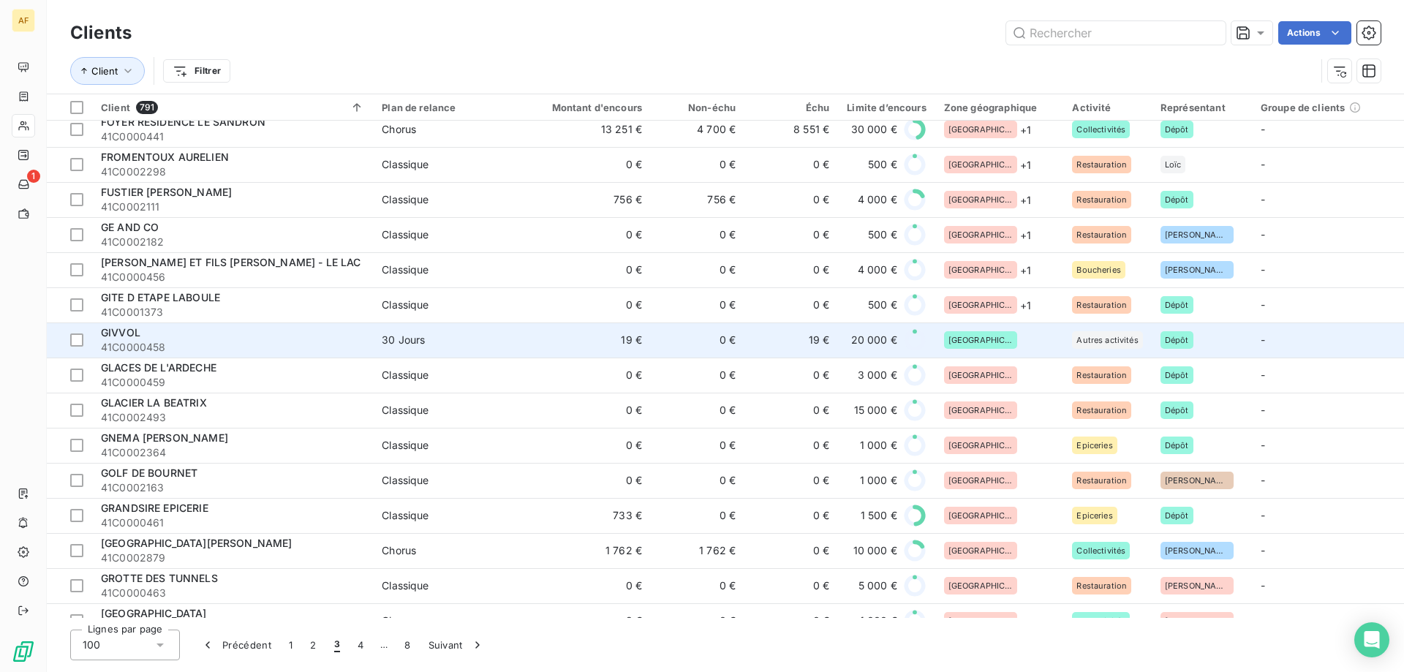
click at [1013, 344] on div "[GEOGRAPHIC_DATA]" at bounding box center [999, 340] width 111 height 18
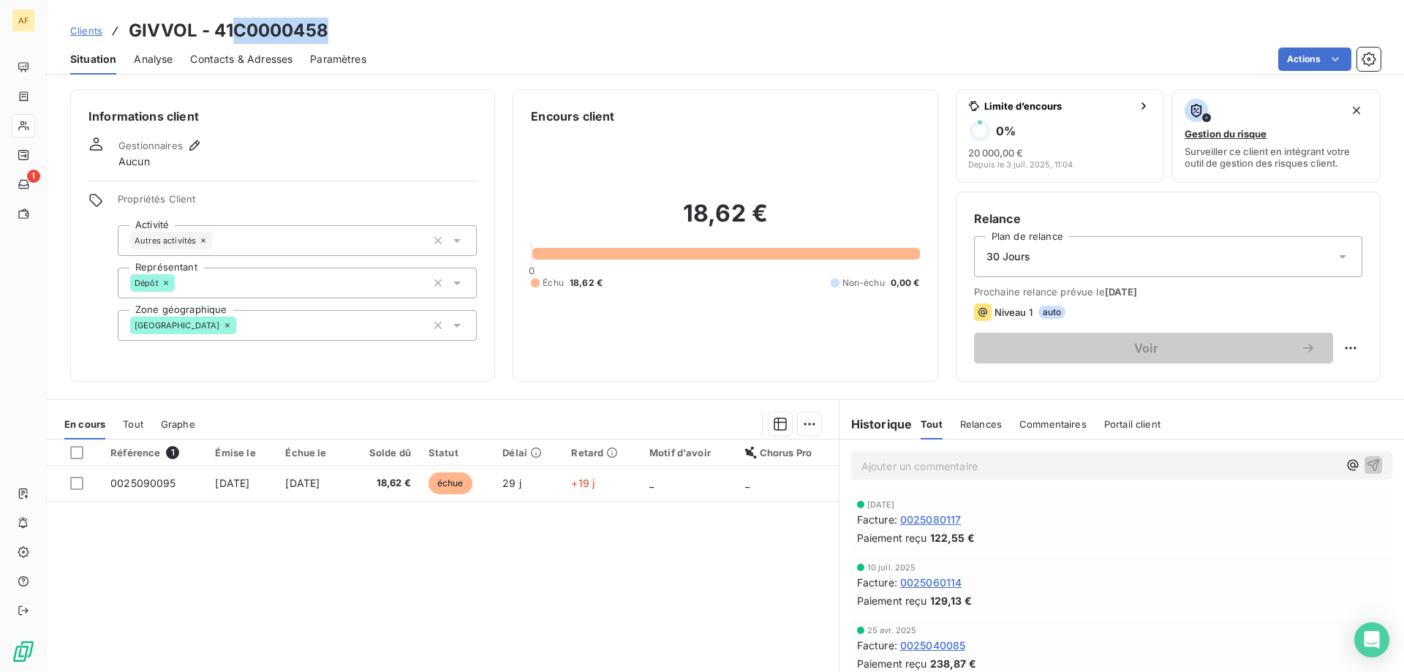
drag, startPoint x: 234, startPoint y: 25, endPoint x: 332, endPoint y: 34, distance: 98.4
click at [332, 34] on div "Clients GIVVOL - 41C0000458" at bounding box center [725, 31] width 1357 height 26
click at [259, 319] on div "[GEOGRAPHIC_DATA]" at bounding box center [297, 325] width 359 height 31
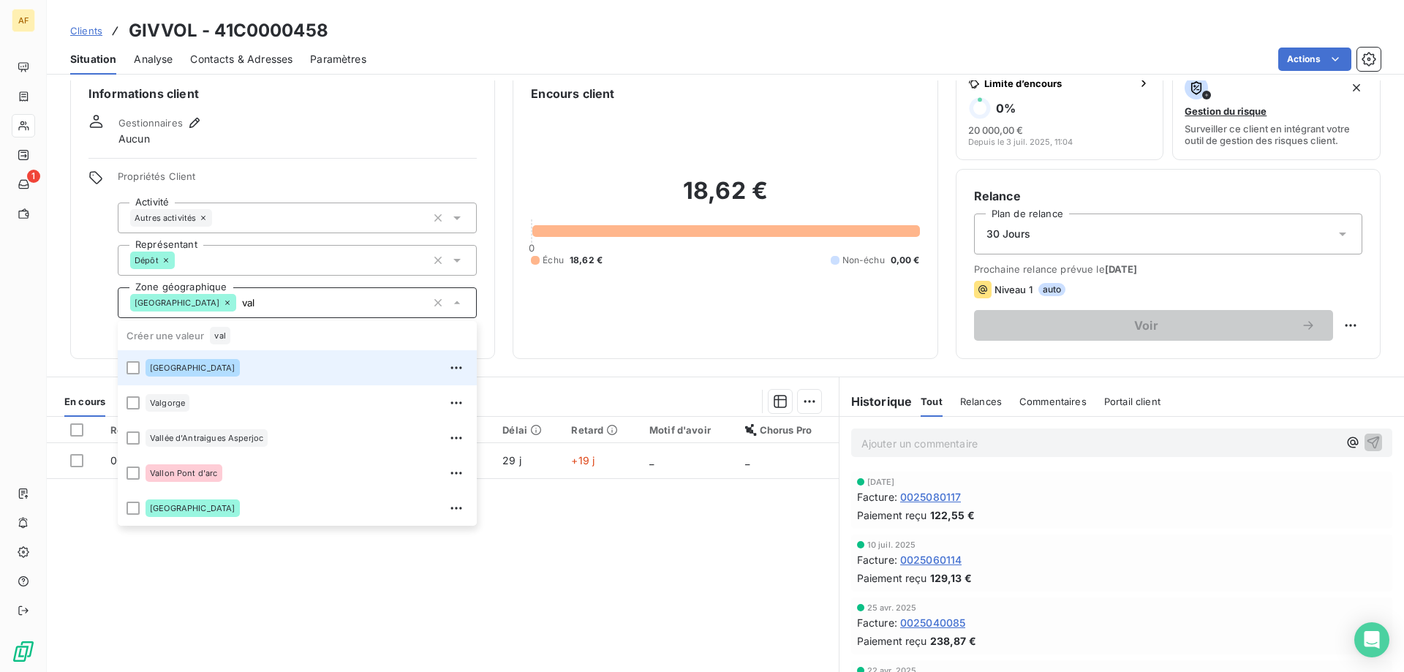
click at [220, 366] on div "[GEOGRAPHIC_DATA]" at bounding box center [306, 367] width 322 height 23
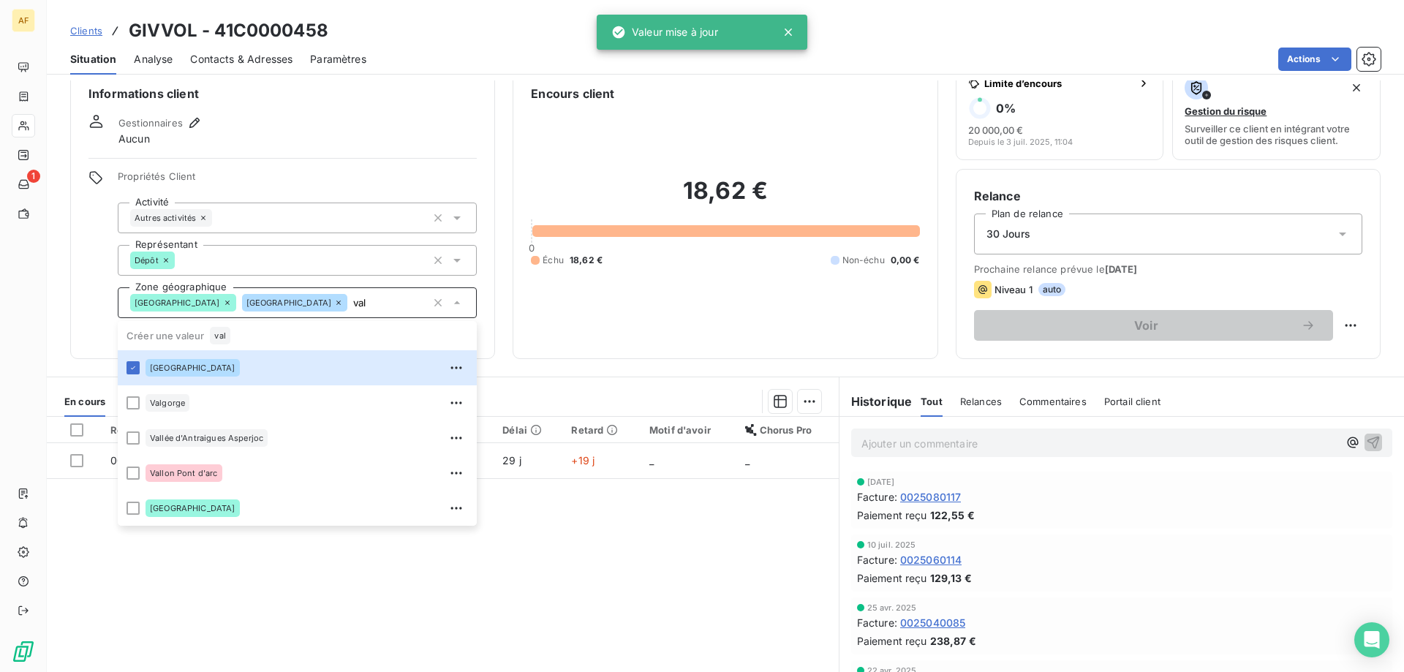
type input "val"
click at [395, 597] on div "Référence 1 Émise le Échue le Solde dû Statut Délai Retard Motif d'avoir Chorus…" at bounding box center [443, 557] width 792 height 281
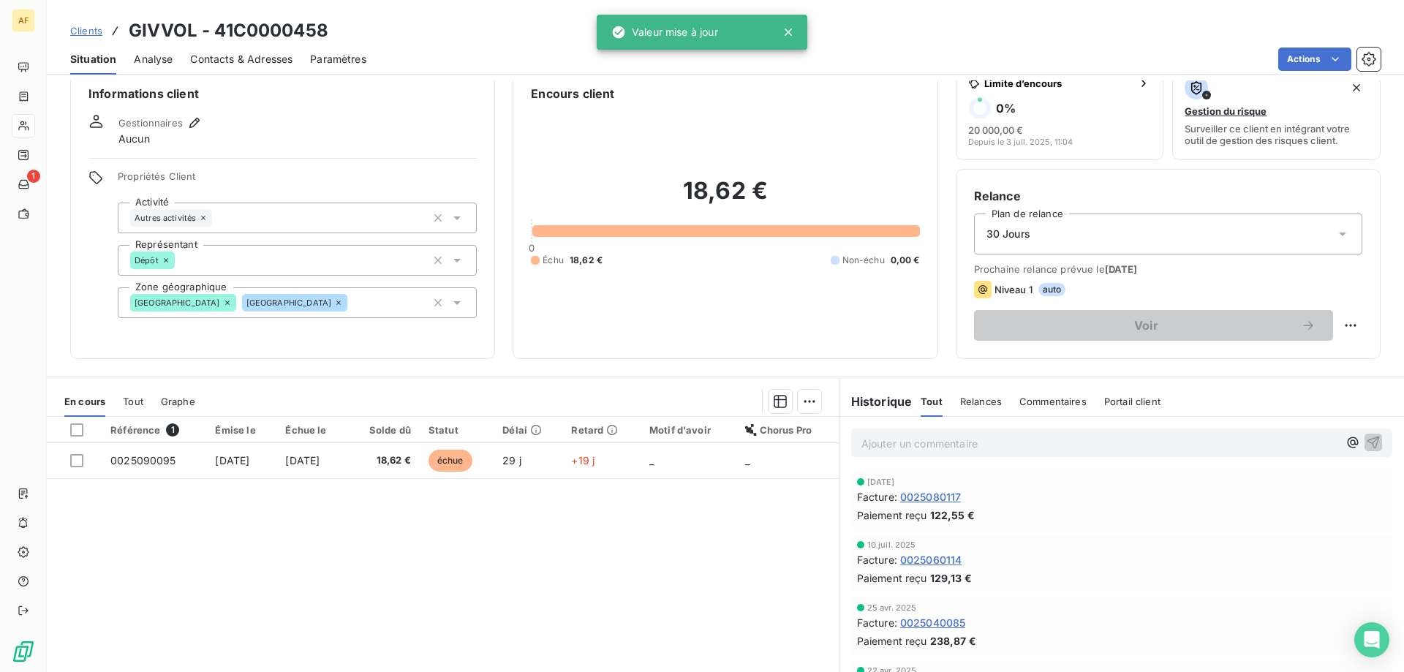
click at [93, 34] on span "Clients" at bounding box center [86, 31] width 32 height 12
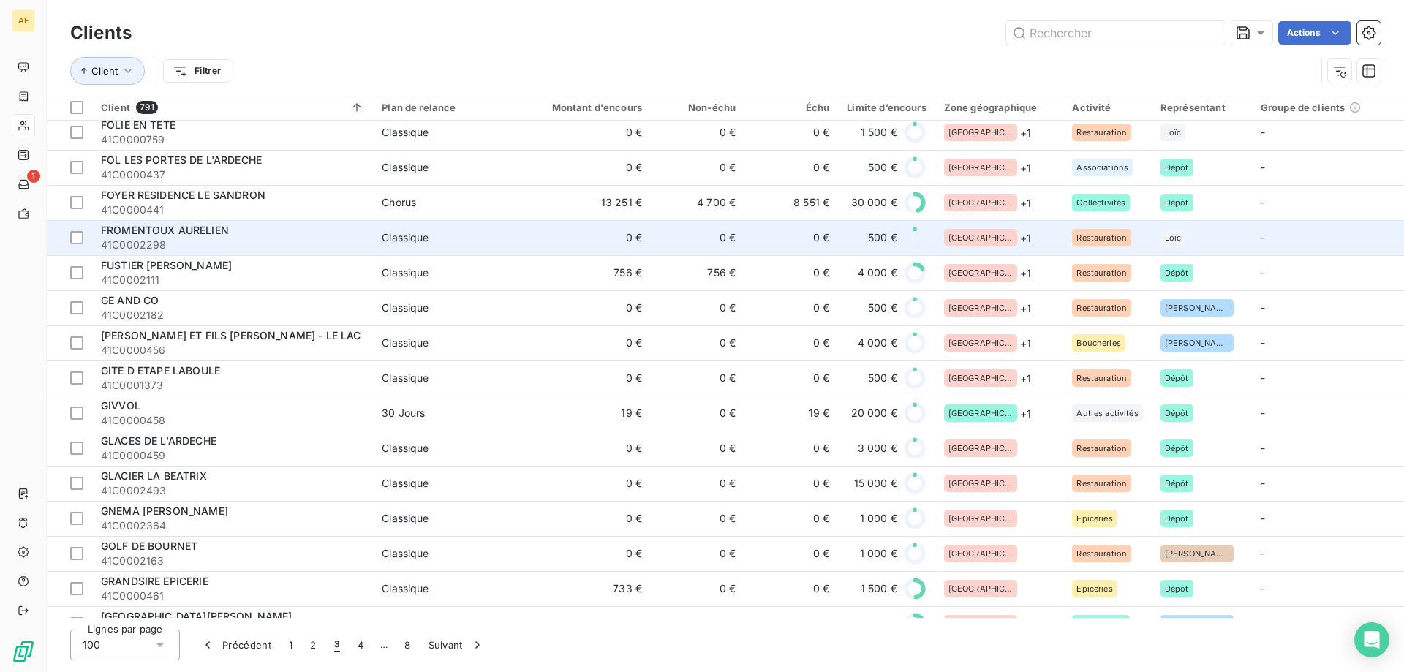
scroll to position [3019, 0]
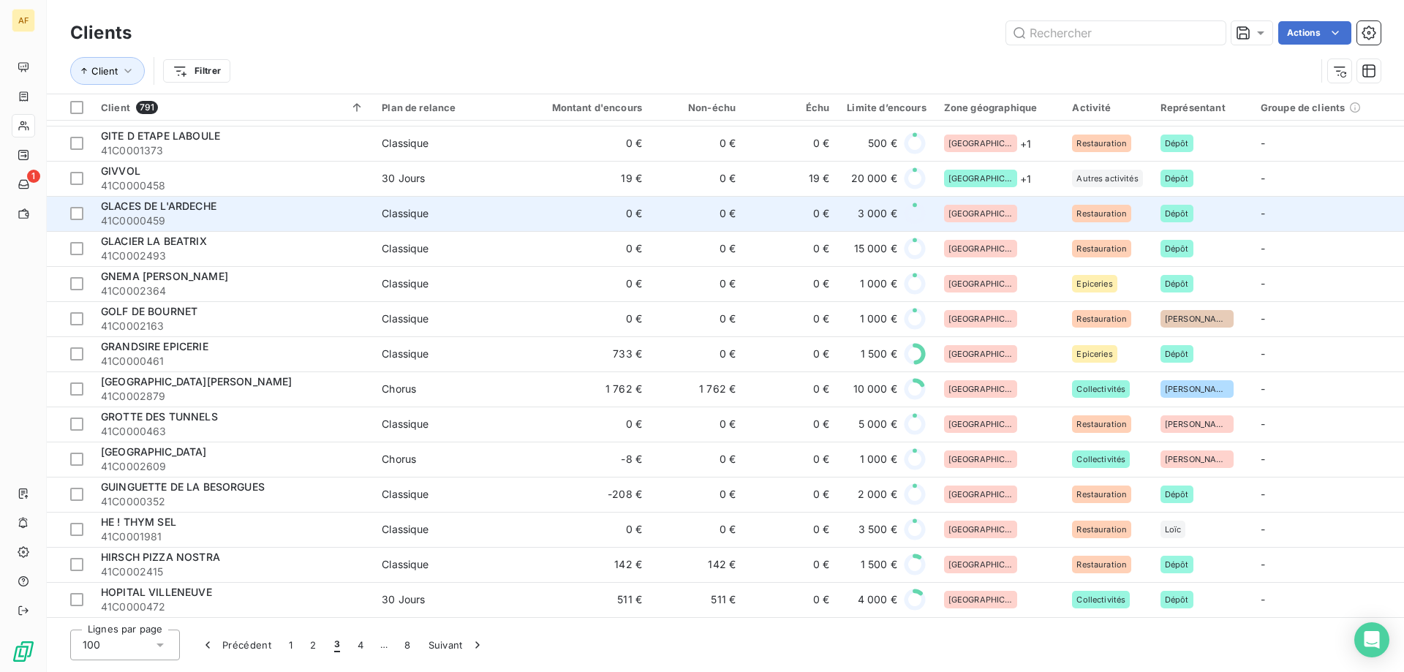
click at [999, 218] on td "[GEOGRAPHIC_DATA]" at bounding box center [999, 213] width 129 height 35
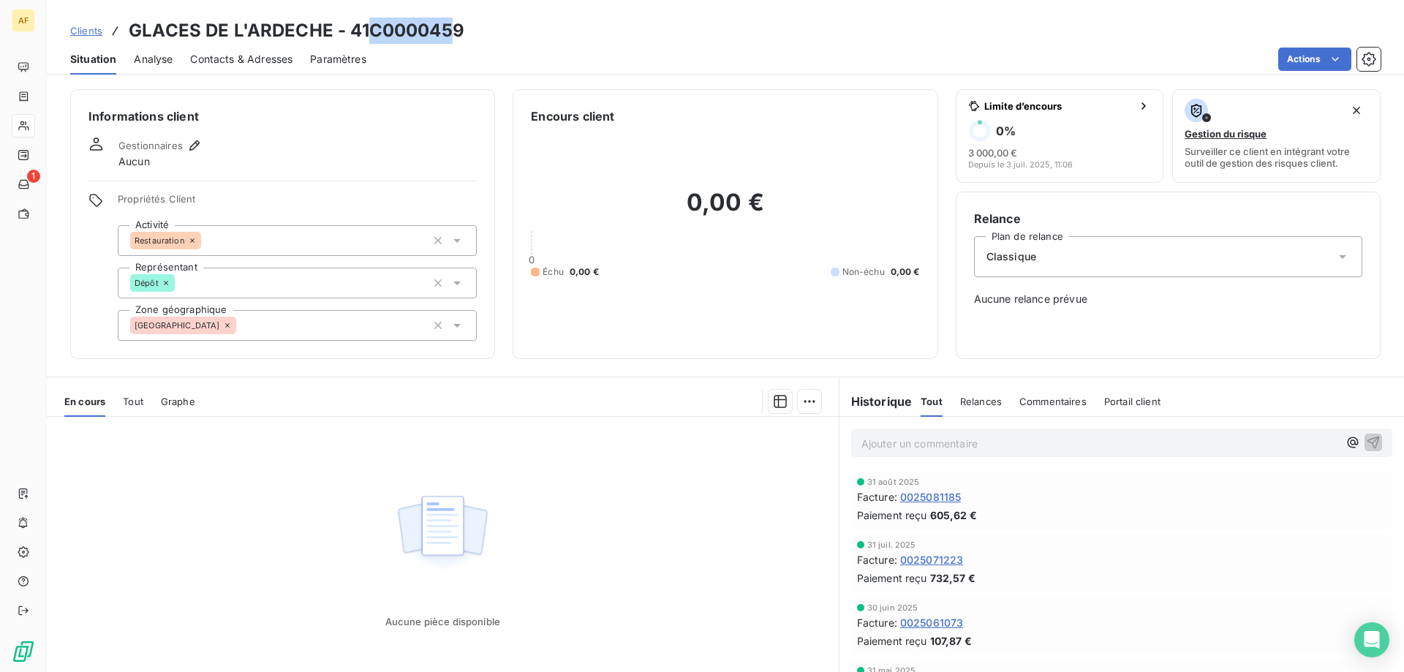
drag, startPoint x: 371, startPoint y: 32, endPoint x: 458, endPoint y: 32, distance: 86.3
click at [458, 32] on h3 "GLACES DE L'ARDECHE - 41C0000459" at bounding box center [297, 31] width 336 height 26
click at [365, 15] on div "Clients GLACES DE L'ARDECHE - 41C0000459 Situation Analyse Contacts & Adresses …" at bounding box center [725, 37] width 1357 height 75
drag, startPoint x: 369, startPoint y: 27, endPoint x: 477, endPoint y: 28, distance: 107.5
click at [472, 28] on div "Clients GLACES DE L'ARDECHE - 41C0000459" at bounding box center [725, 31] width 1357 height 26
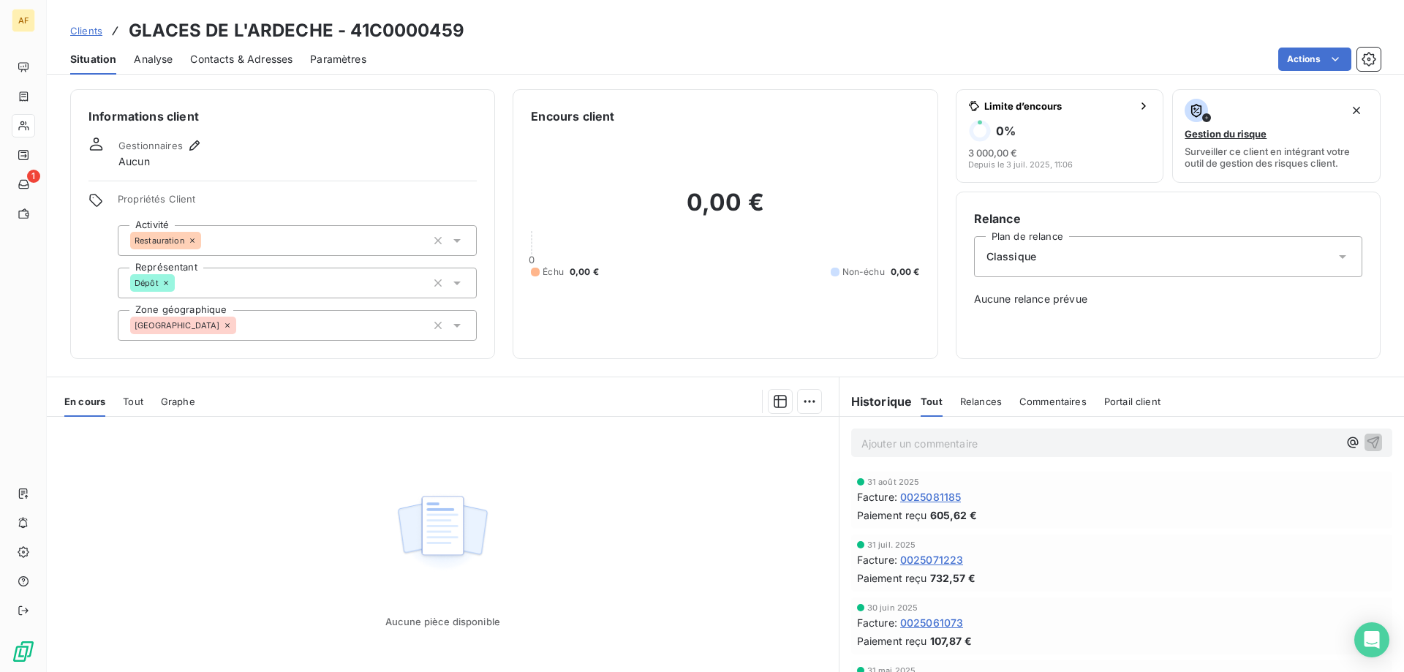
click at [332, 337] on div "[GEOGRAPHIC_DATA]" at bounding box center [297, 325] width 359 height 31
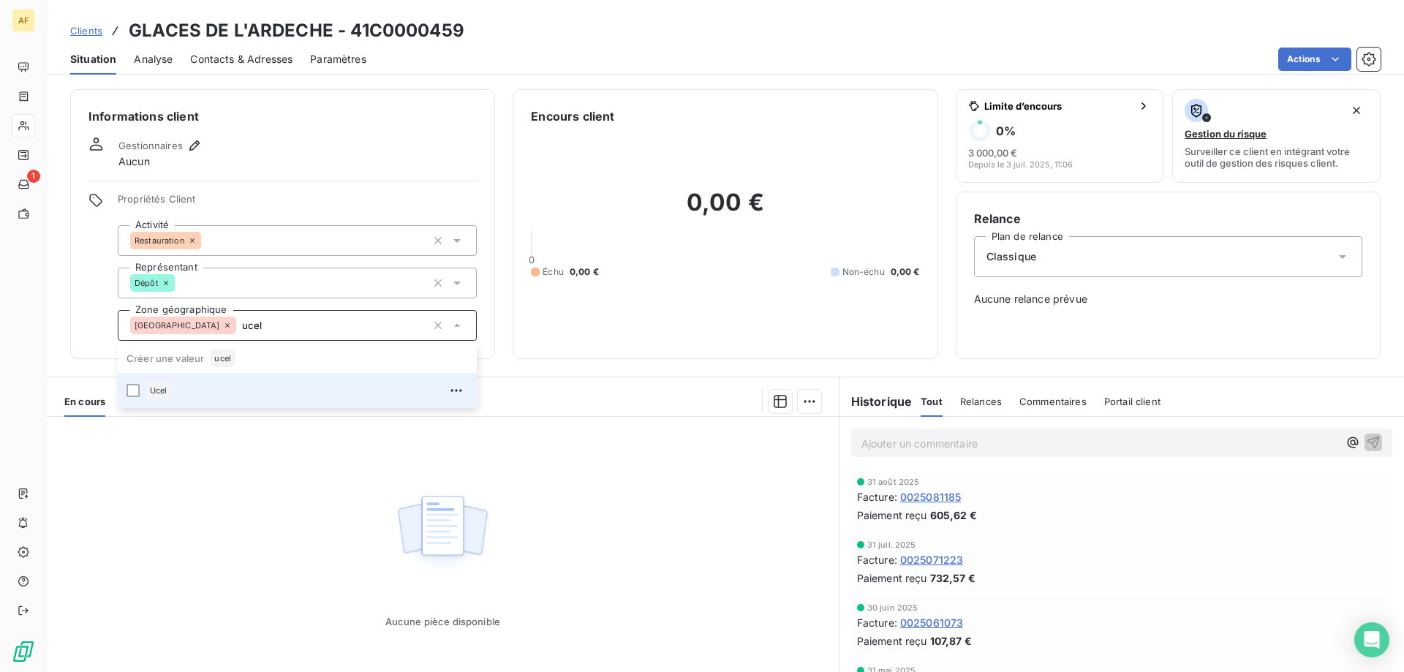
click at [298, 385] on div "Ucel" at bounding box center [306, 390] width 322 height 23
type input "ucel"
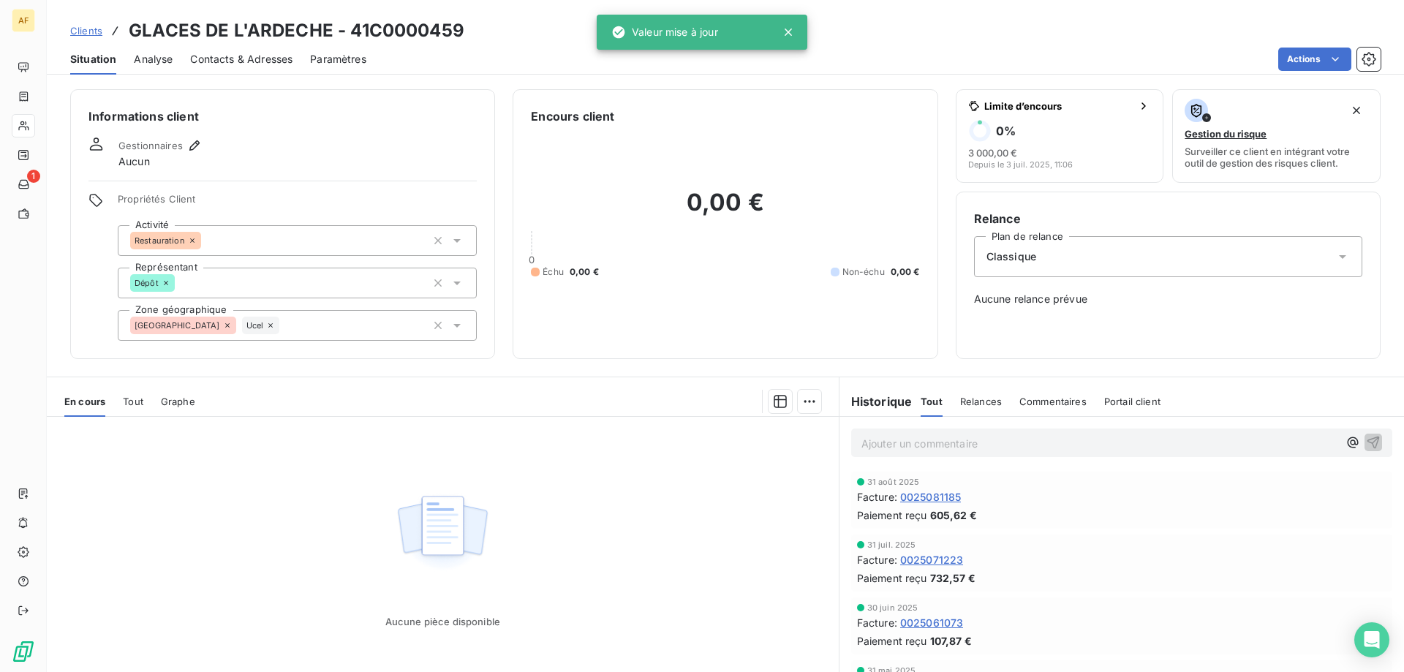
click at [287, 496] on div "Aucune pièce disponible" at bounding box center [443, 557] width 792 height 281
click at [90, 30] on span "Clients" at bounding box center [86, 31] width 32 height 12
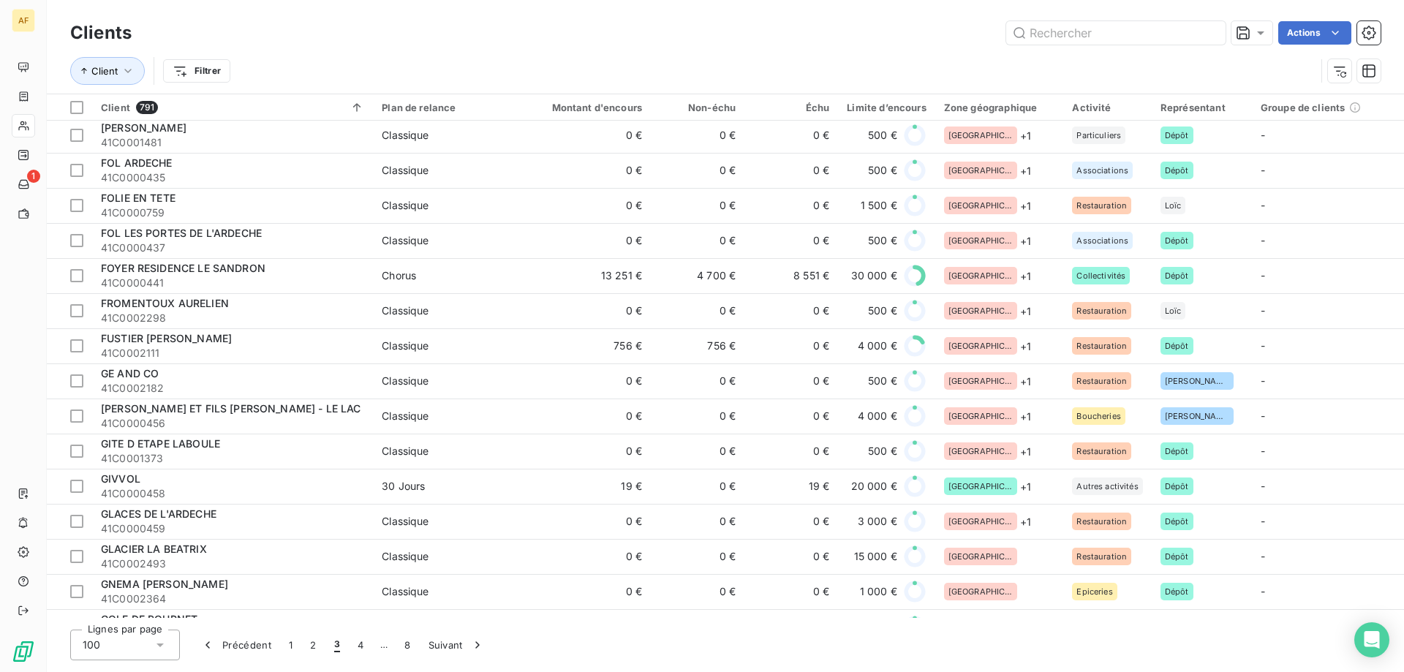
scroll to position [2997, 0]
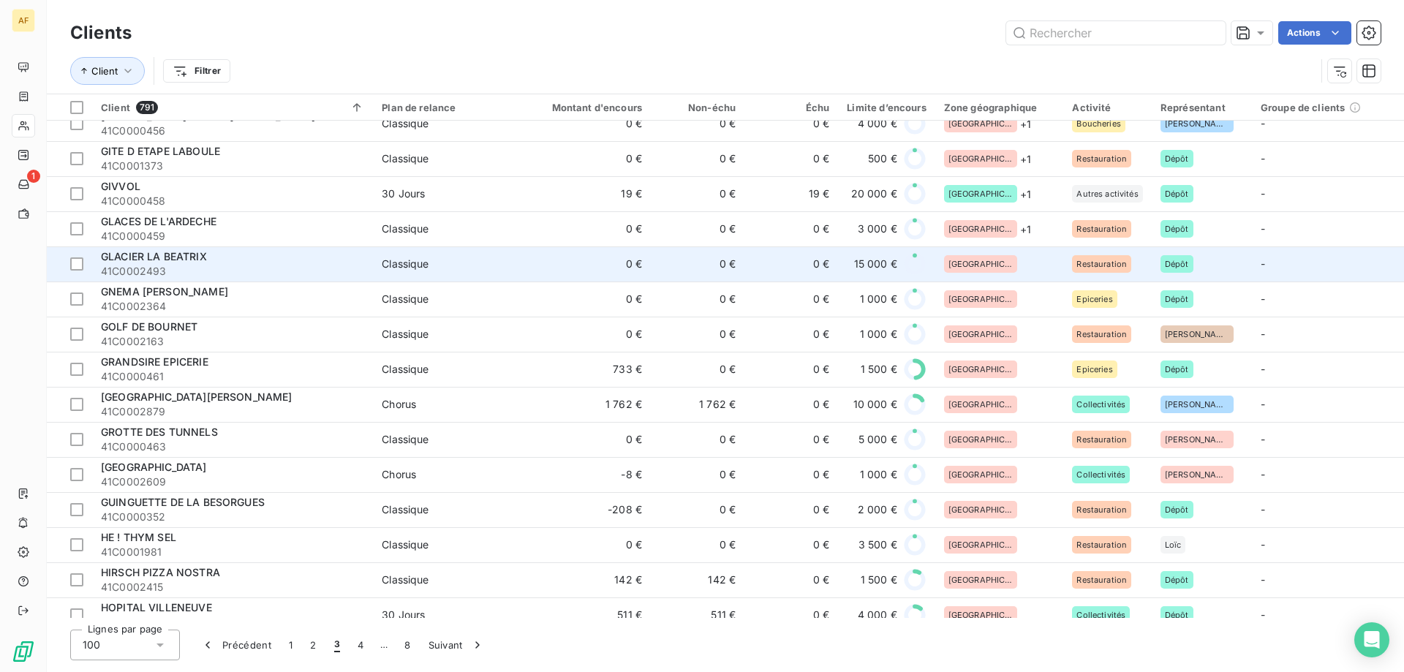
click at [998, 258] on div "[GEOGRAPHIC_DATA]" at bounding box center [999, 264] width 111 height 18
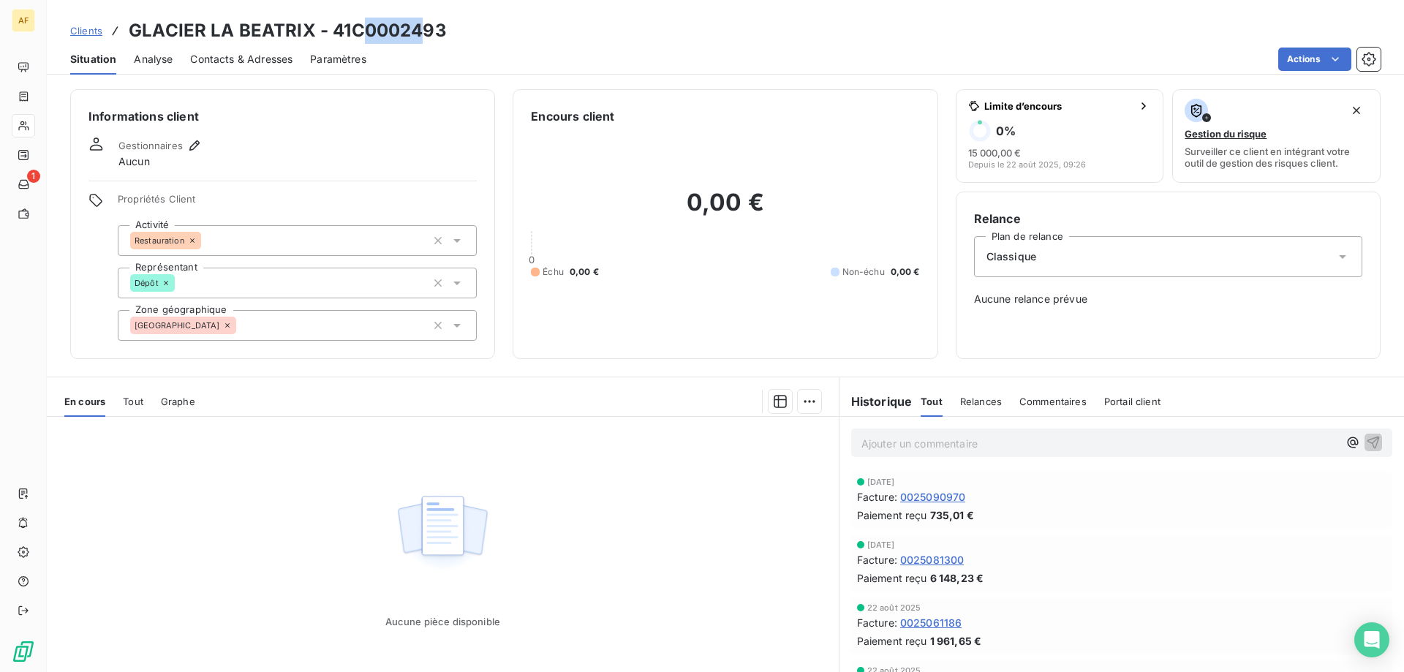
drag, startPoint x: 359, startPoint y: 27, endPoint x: 423, endPoint y: 31, distance: 63.7
click at [423, 31] on h3 "GLACIER LA BEATRIX - 41C0002493" at bounding box center [288, 31] width 318 height 26
drag, startPoint x: 352, startPoint y: 32, endPoint x: 460, endPoint y: 38, distance: 107.6
click at [460, 38] on div "Clients GLACIER LA BEATRIX - 41C0002493" at bounding box center [725, 31] width 1357 height 26
click at [283, 322] on div "[GEOGRAPHIC_DATA]" at bounding box center [297, 325] width 359 height 31
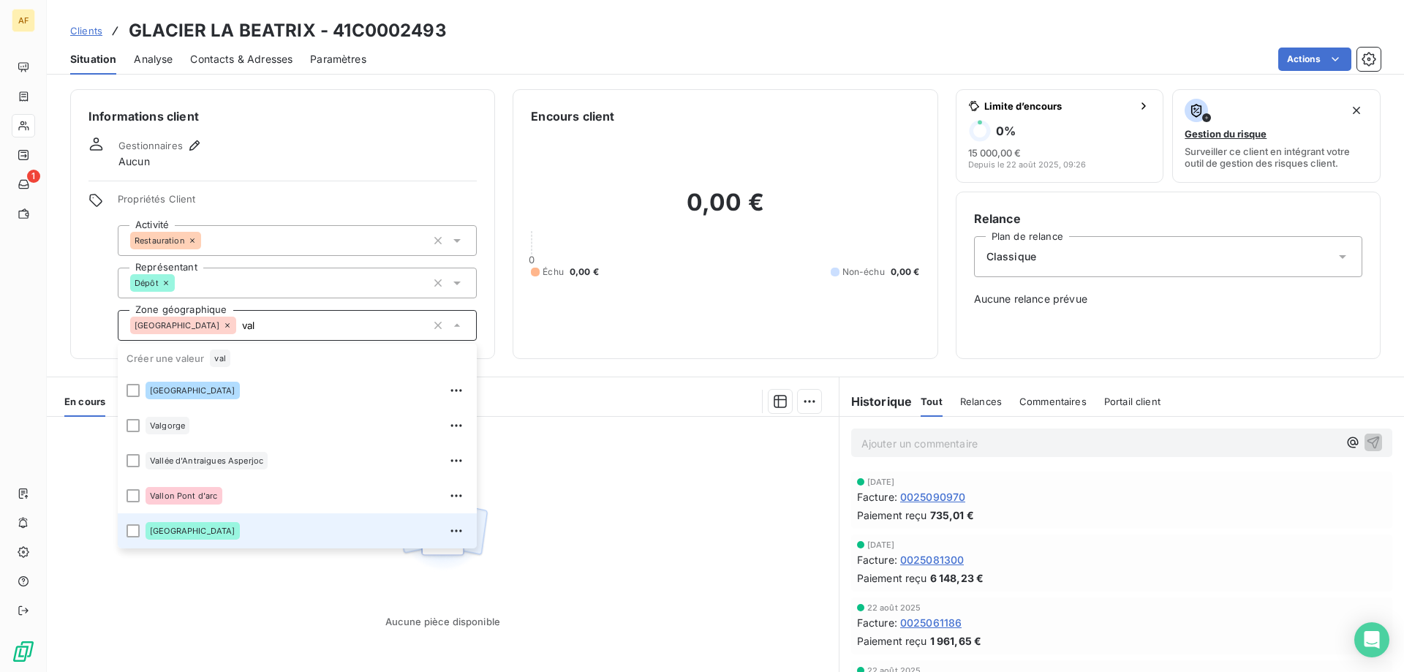
click at [223, 526] on div "[GEOGRAPHIC_DATA]" at bounding box center [306, 530] width 322 height 23
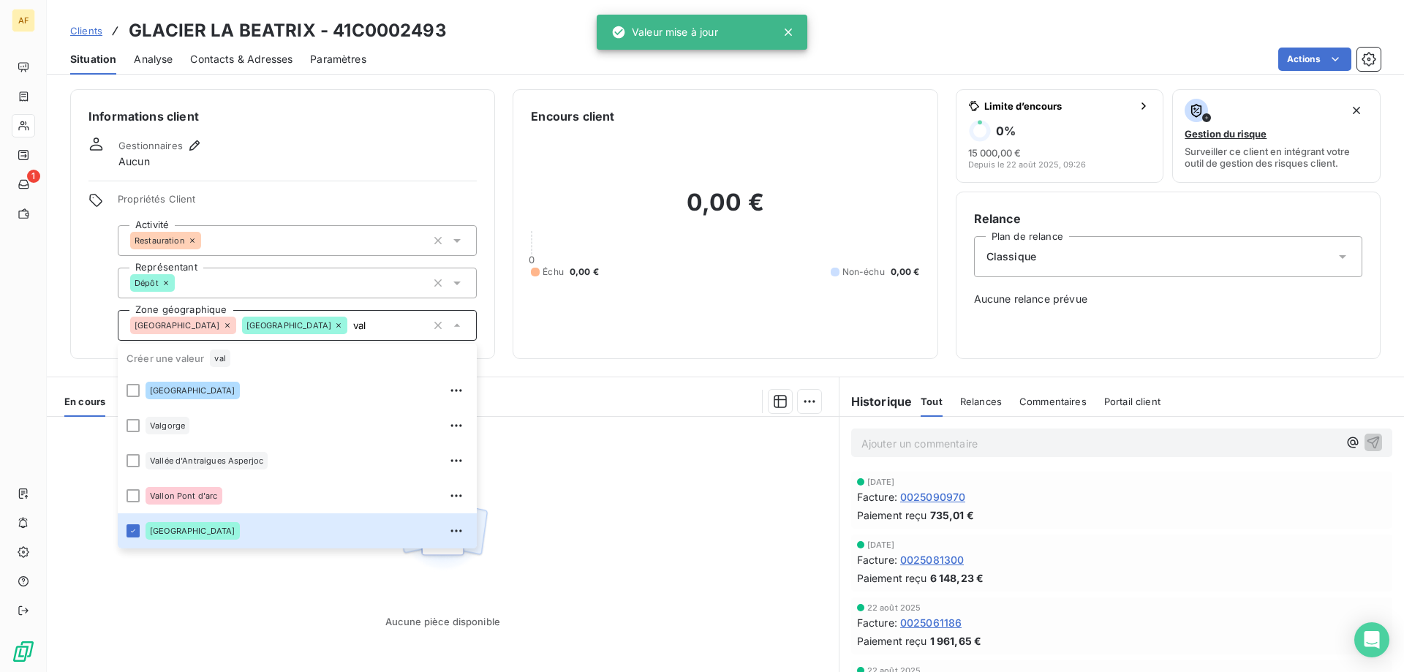
type input "val"
click at [226, 586] on div "Aucune pièce disponible" at bounding box center [443, 557] width 792 height 281
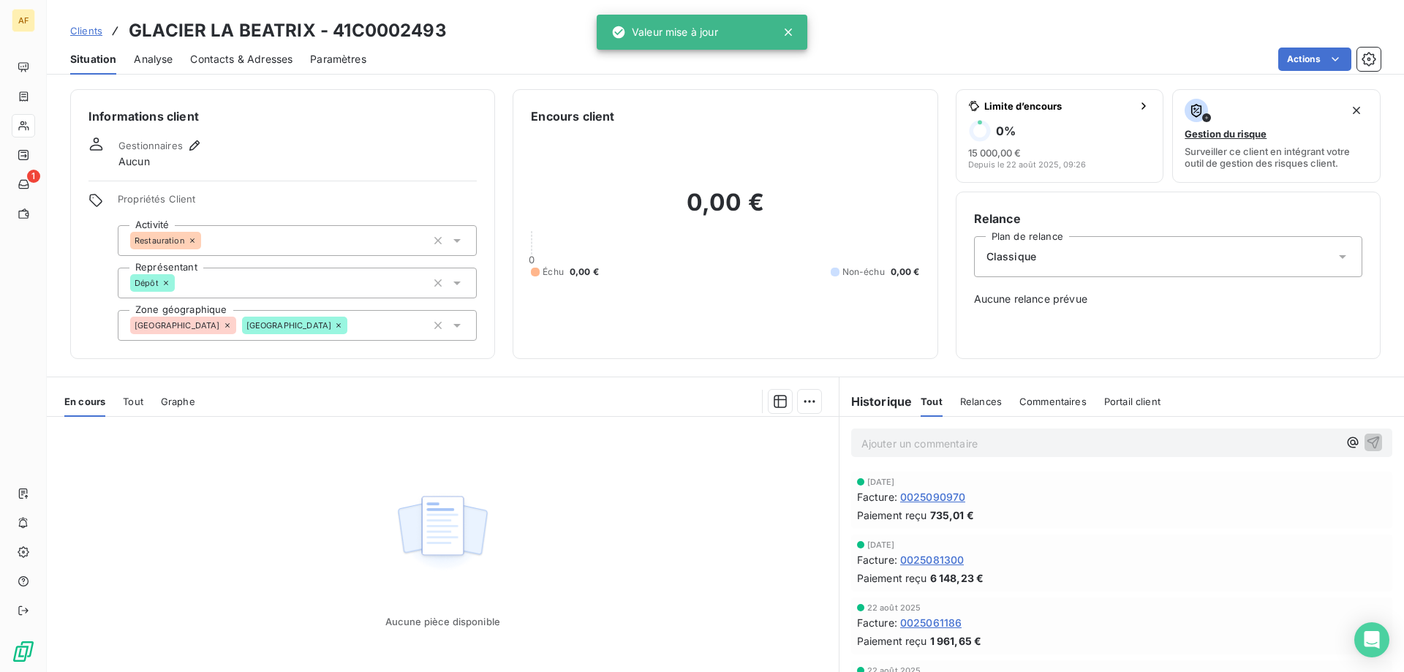
click at [89, 25] on span "Clients" at bounding box center [86, 31] width 32 height 12
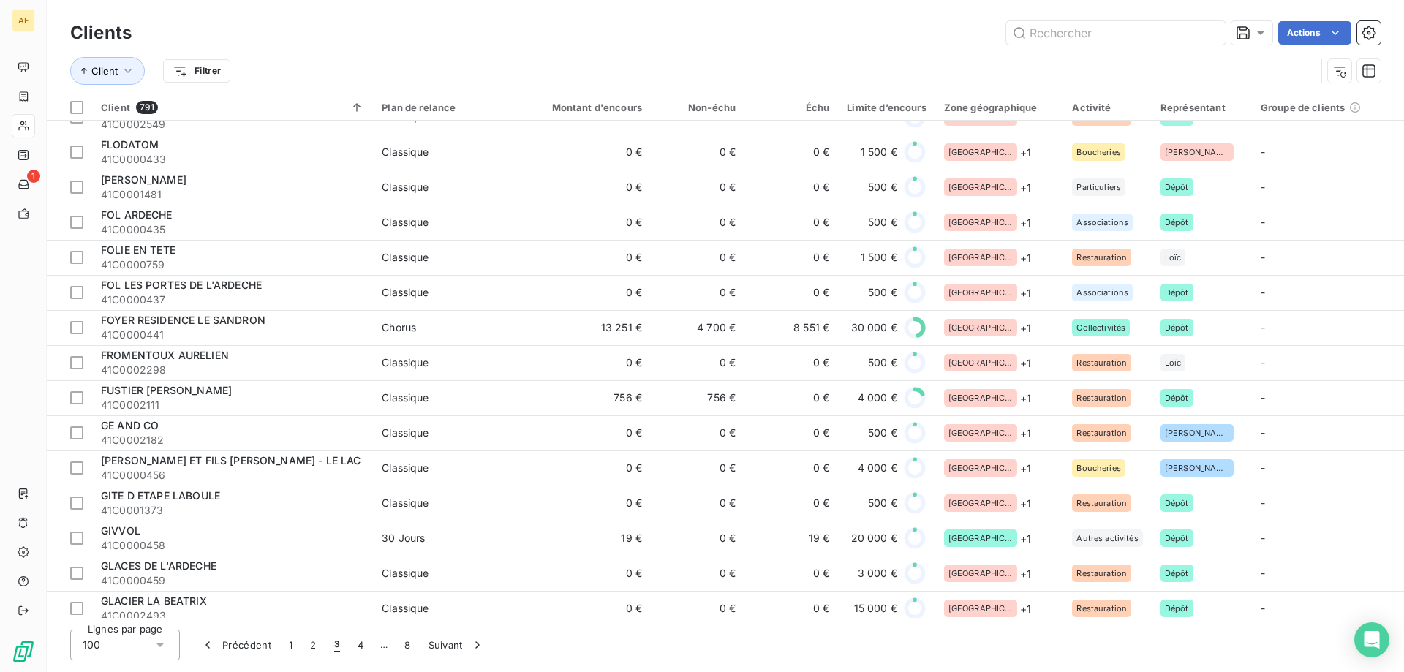
scroll to position [3019, 0]
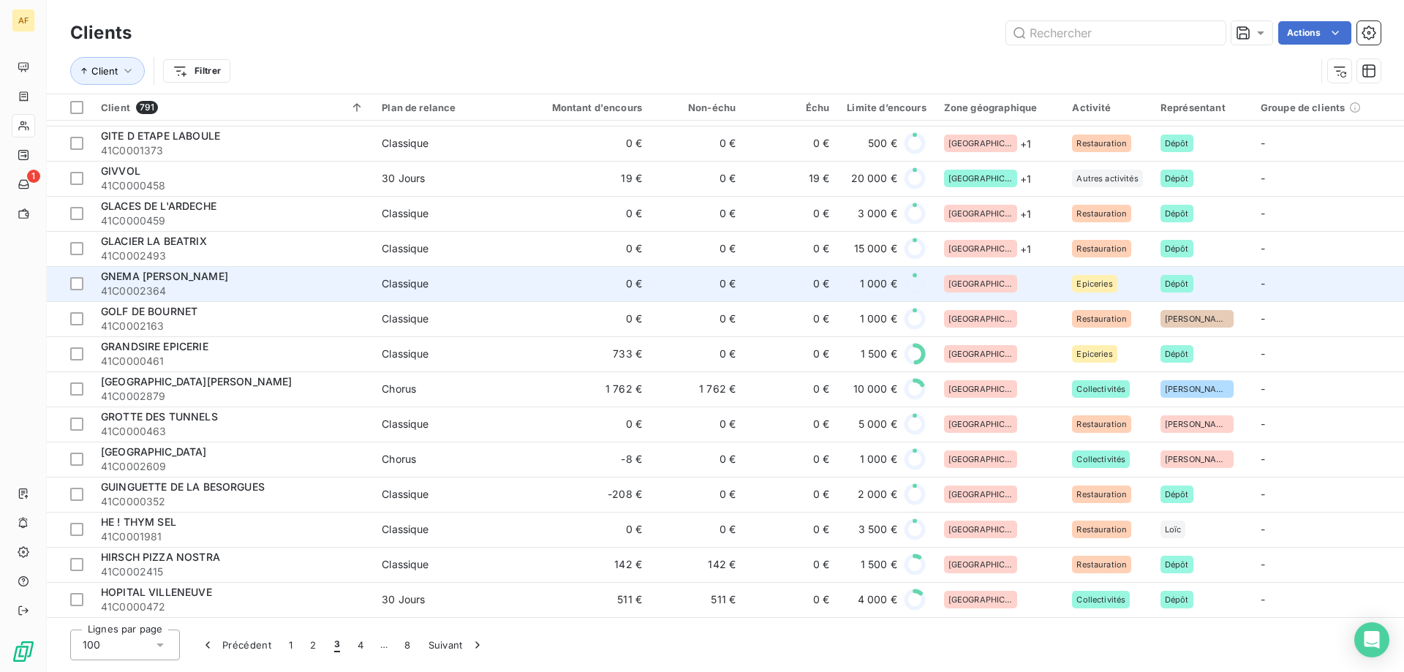
click at [1027, 275] on div "[GEOGRAPHIC_DATA]" at bounding box center [999, 284] width 111 height 18
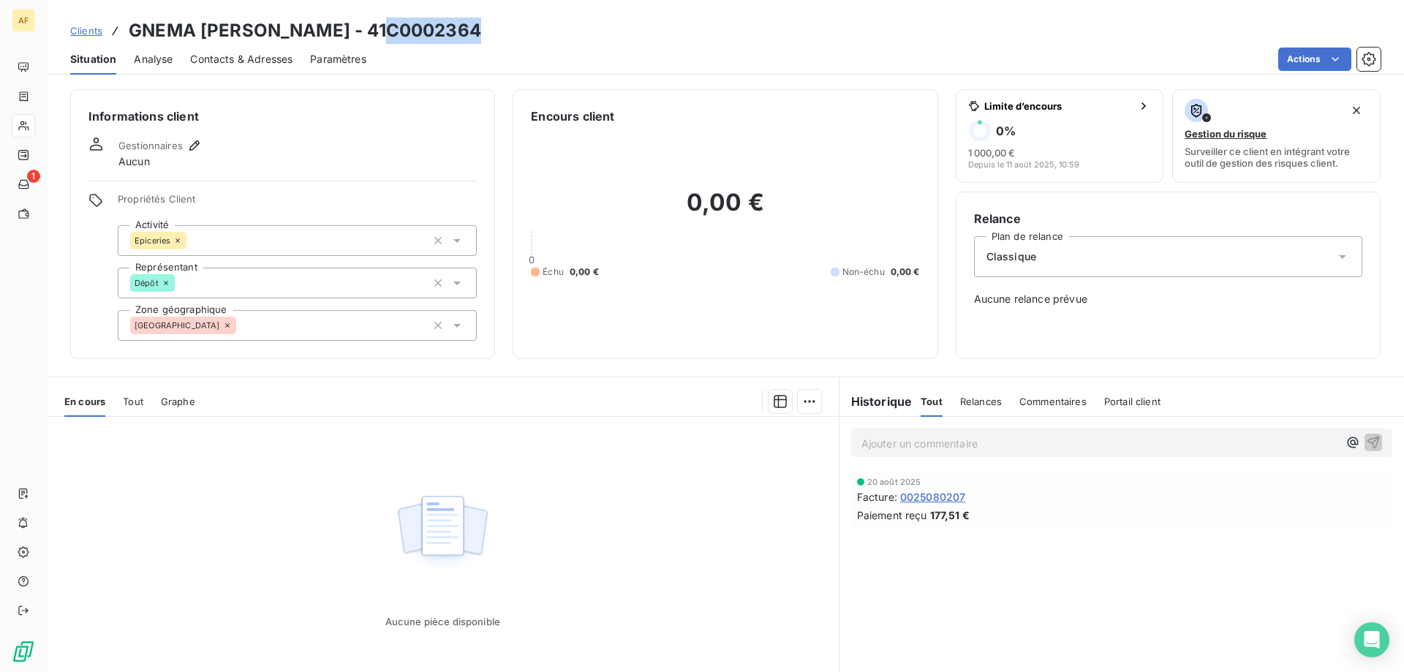
drag, startPoint x: 385, startPoint y: 29, endPoint x: 477, endPoint y: 35, distance: 92.4
click at [477, 35] on h3 "GNEMA MARGIER ANDRE - 41C0002364" at bounding box center [305, 31] width 352 height 26
click at [318, 322] on div "[GEOGRAPHIC_DATA]" at bounding box center [297, 325] width 359 height 31
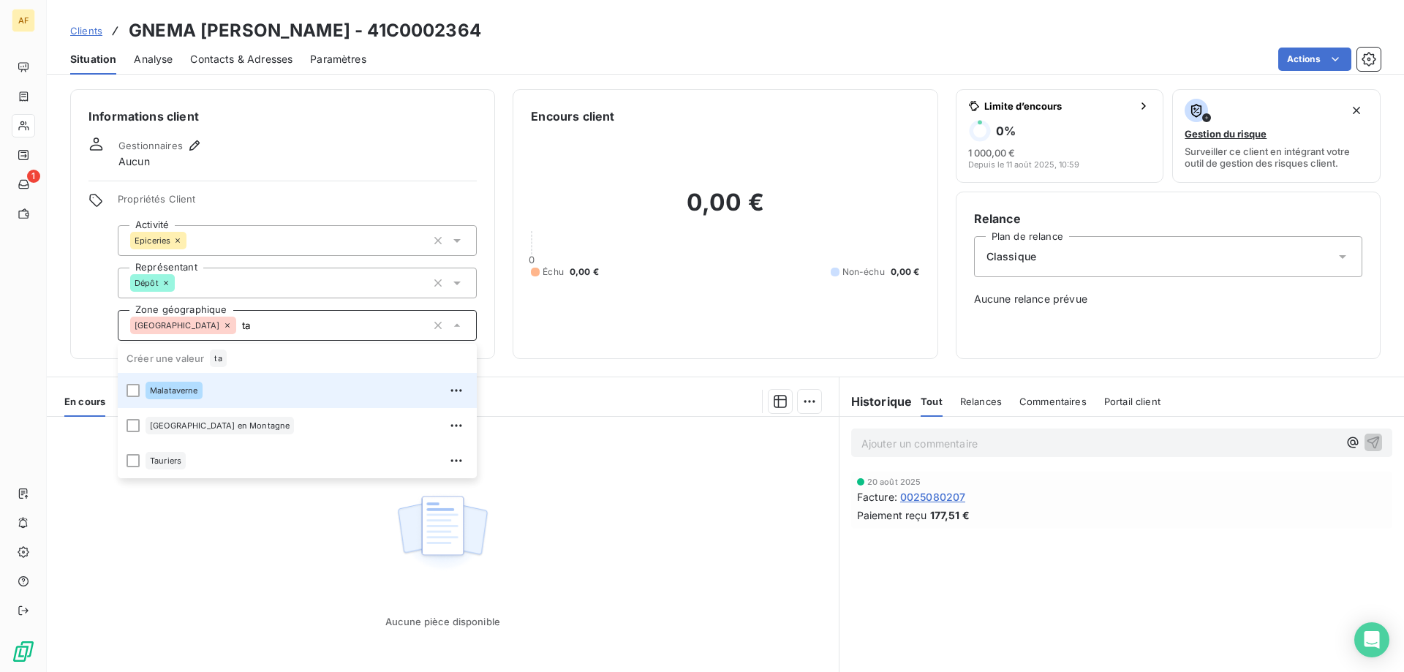
type input "t"
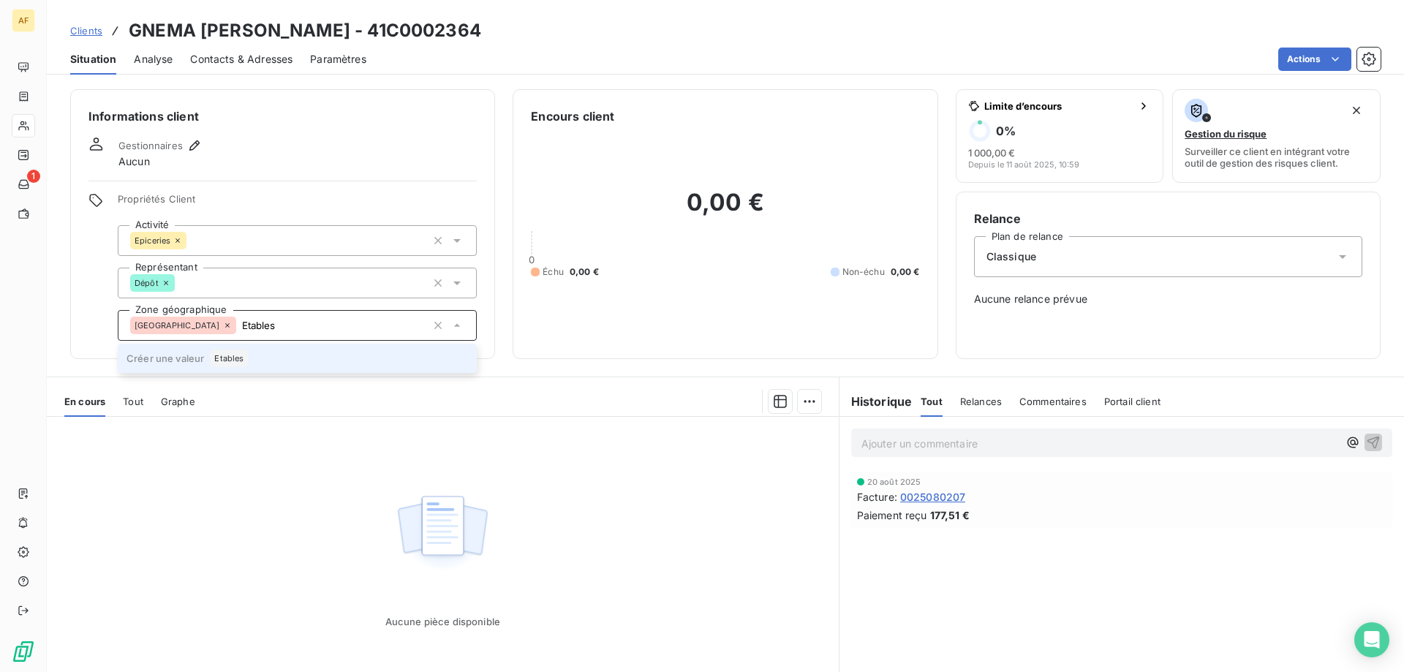
click at [237, 364] on div "Etables" at bounding box center [229, 358] width 38 height 18
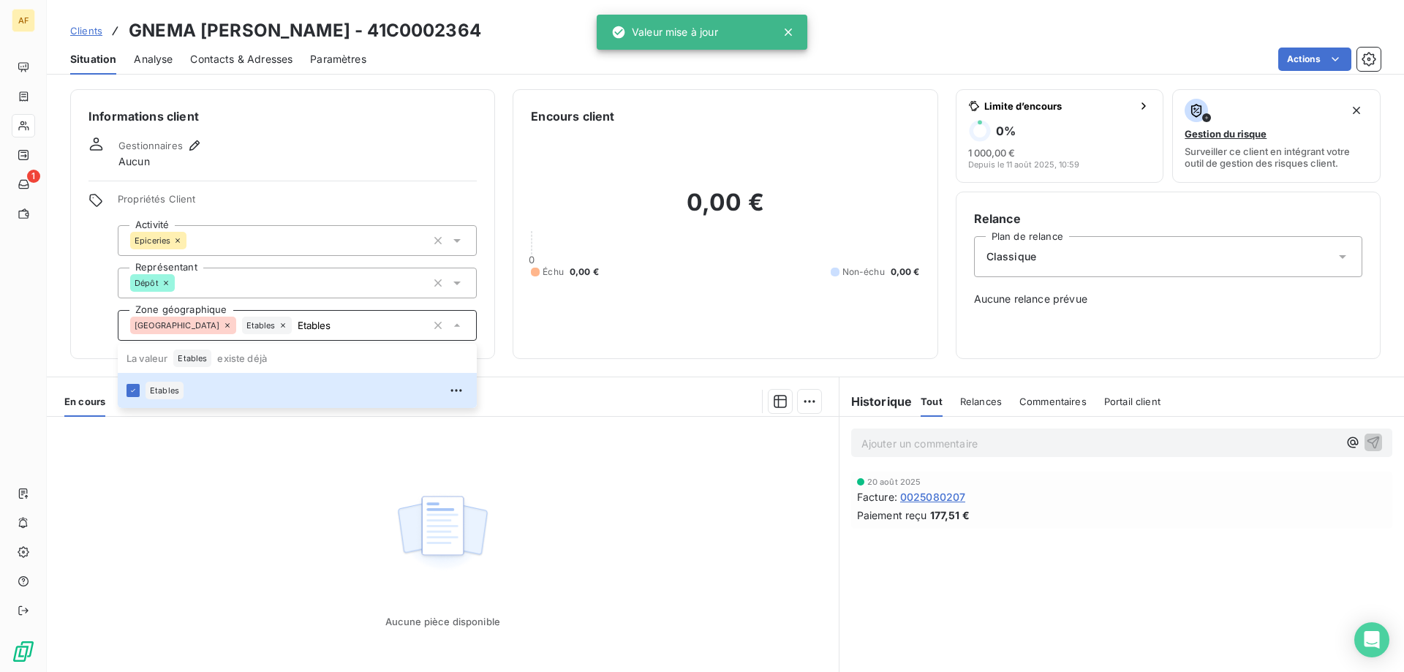
click at [227, 512] on div "Aucune pièce disponible" at bounding box center [443, 557] width 792 height 281
type input "Etables"
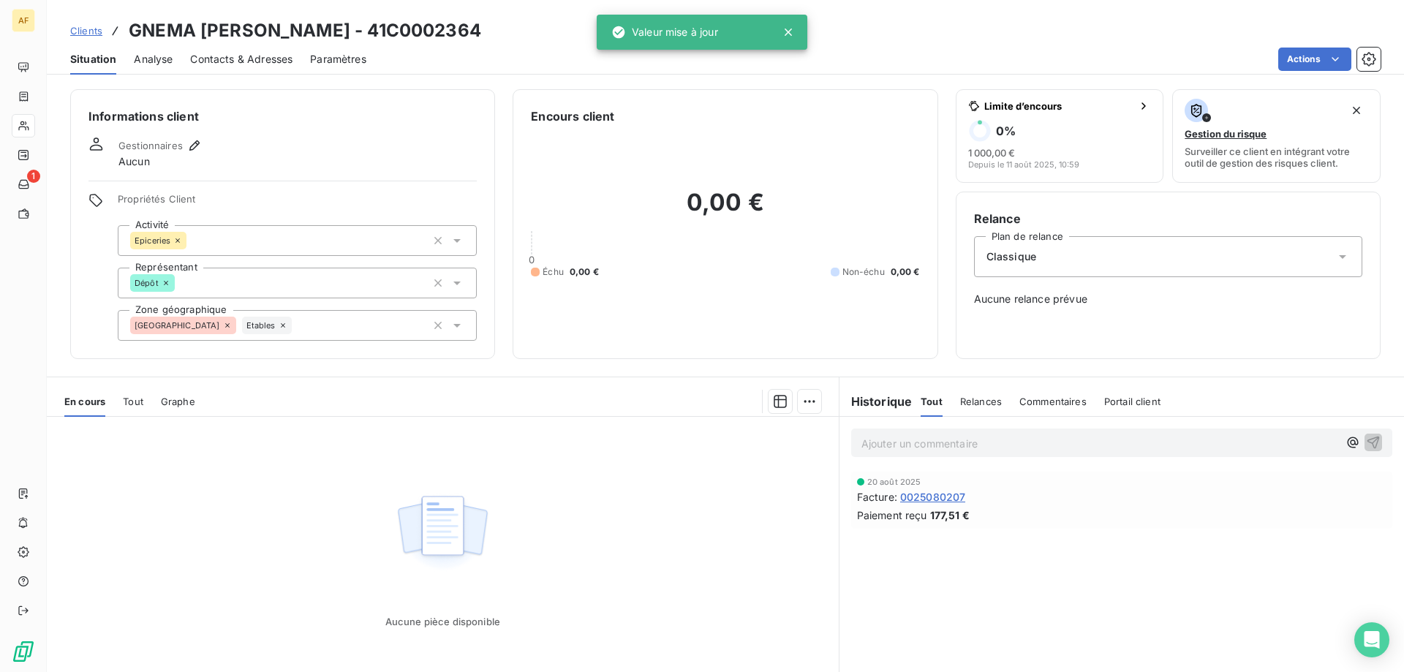
click at [92, 26] on span "Clients" at bounding box center [86, 31] width 32 height 12
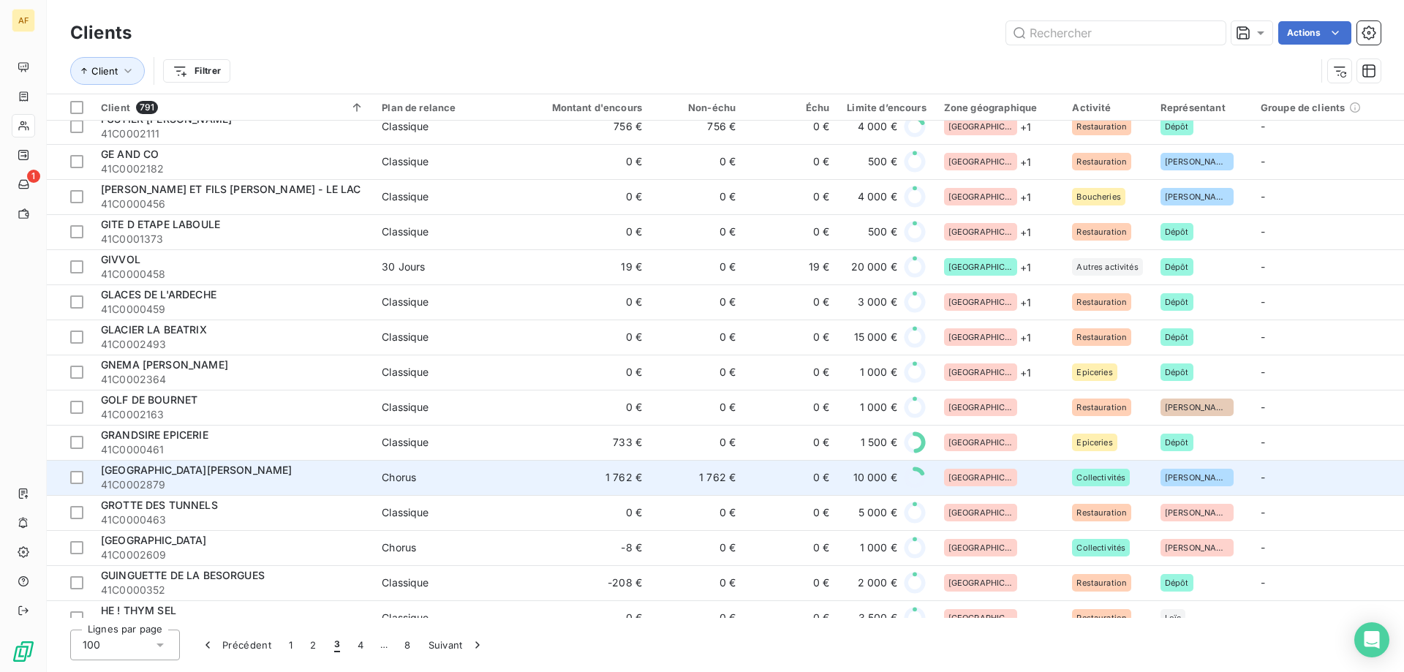
scroll to position [3019, 0]
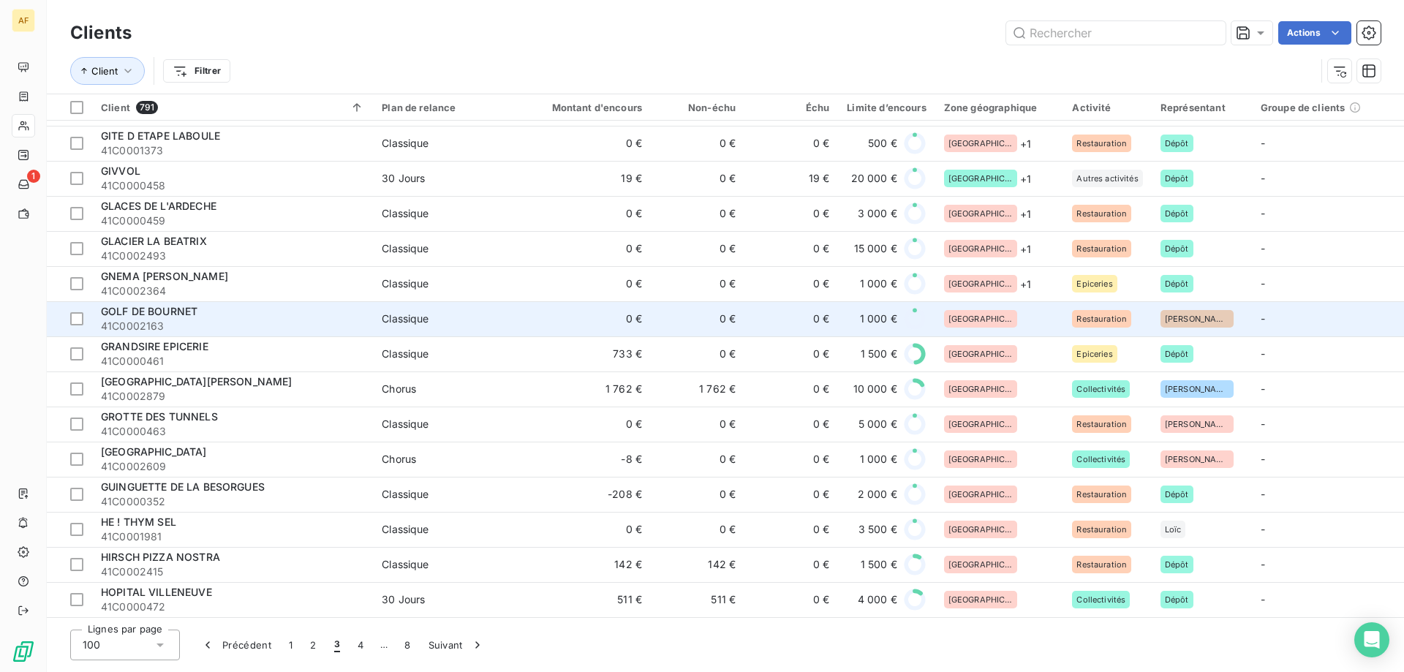
click at [993, 322] on td "[GEOGRAPHIC_DATA]" at bounding box center [999, 318] width 129 height 35
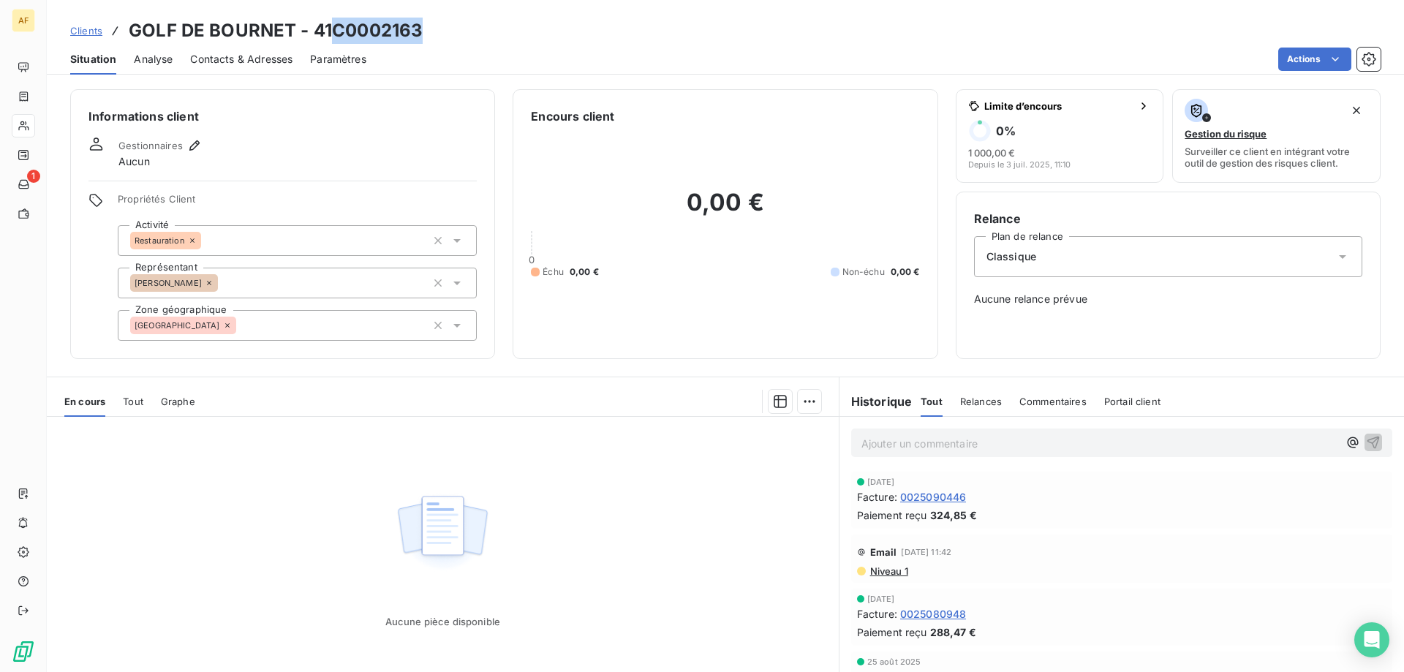
drag, startPoint x: 333, startPoint y: 29, endPoint x: 467, endPoint y: 28, distance: 134.5
click at [467, 28] on div "Clients GOLF DE BOURNET - 41C0002163" at bounding box center [725, 31] width 1357 height 26
click at [289, 331] on div "[GEOGRAPHIC_DATA]" at bounding box center [297, 325] width 359 height 31
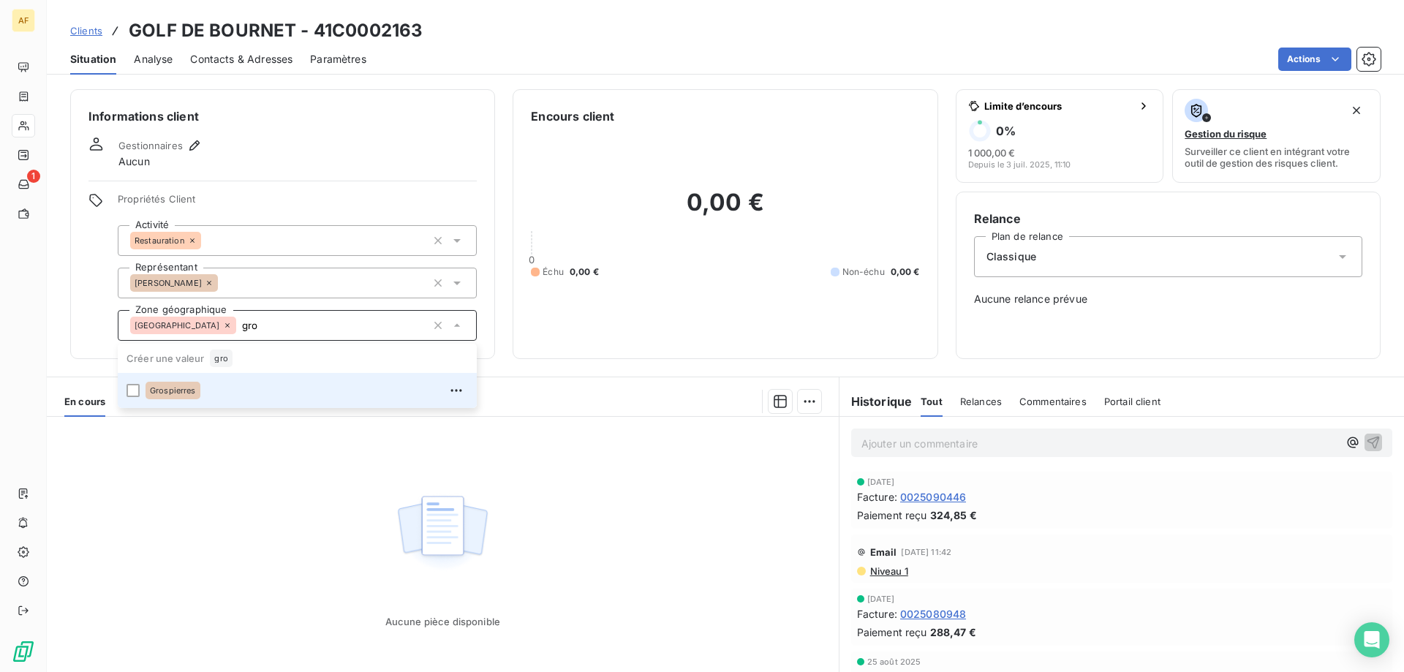
click at [257, 397] on div "Grospierres" at bounding box center [306, 390] width 322 height 23
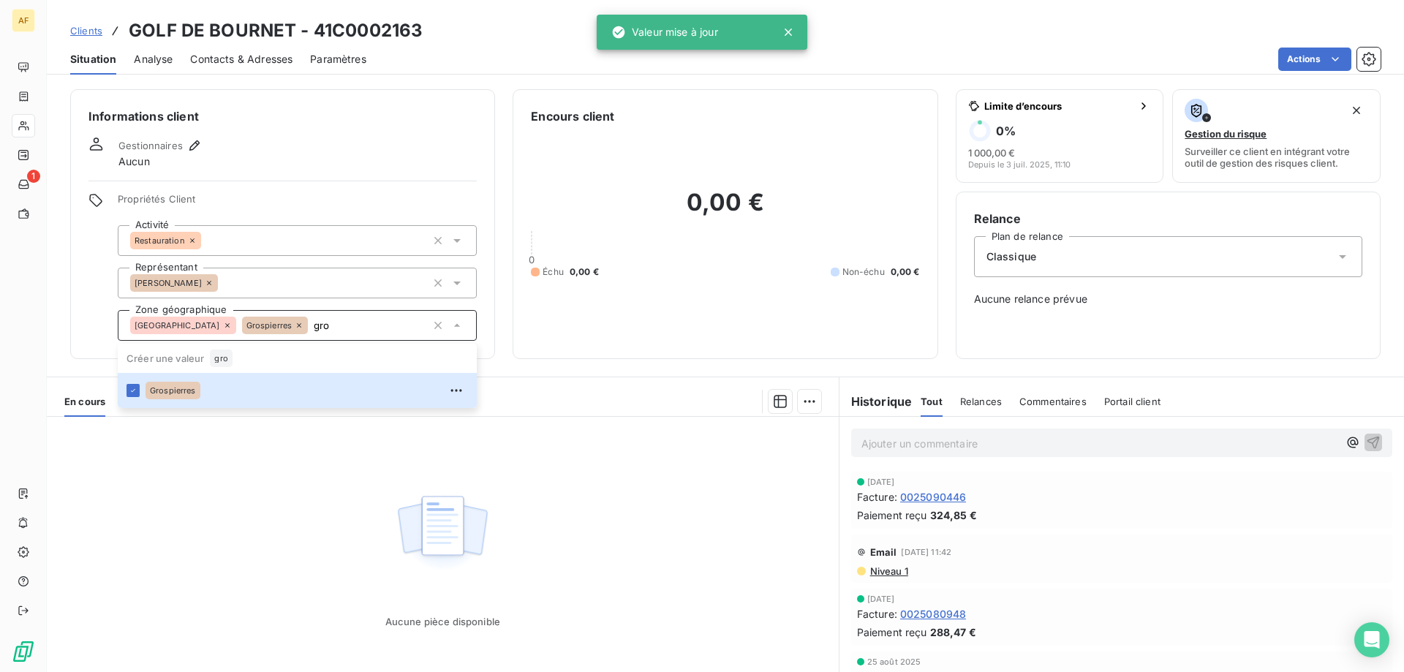
type input "gro"
click at [250, 512] on div "Aucune pièce disponible" at bounding box center [443, 557] width 792 height 281
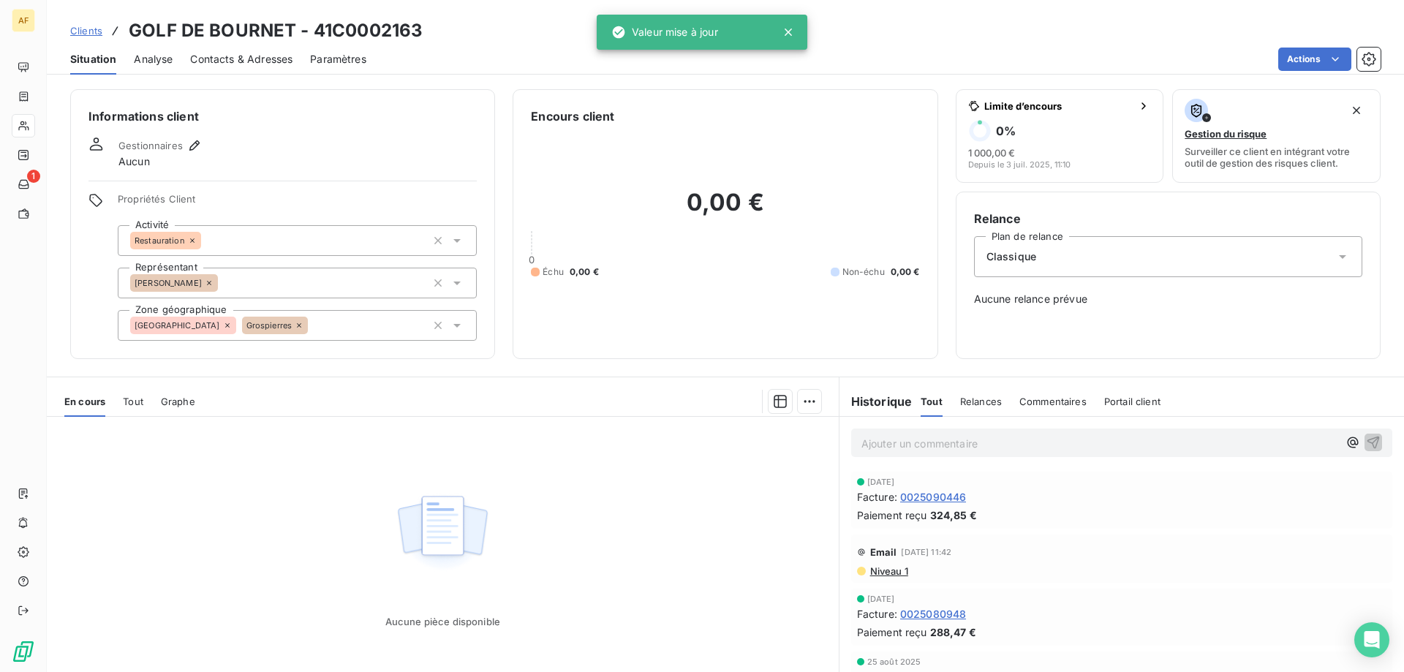
click at [97, 35] on span "Clients" at bounding box center [86, 31] width 32 height 12
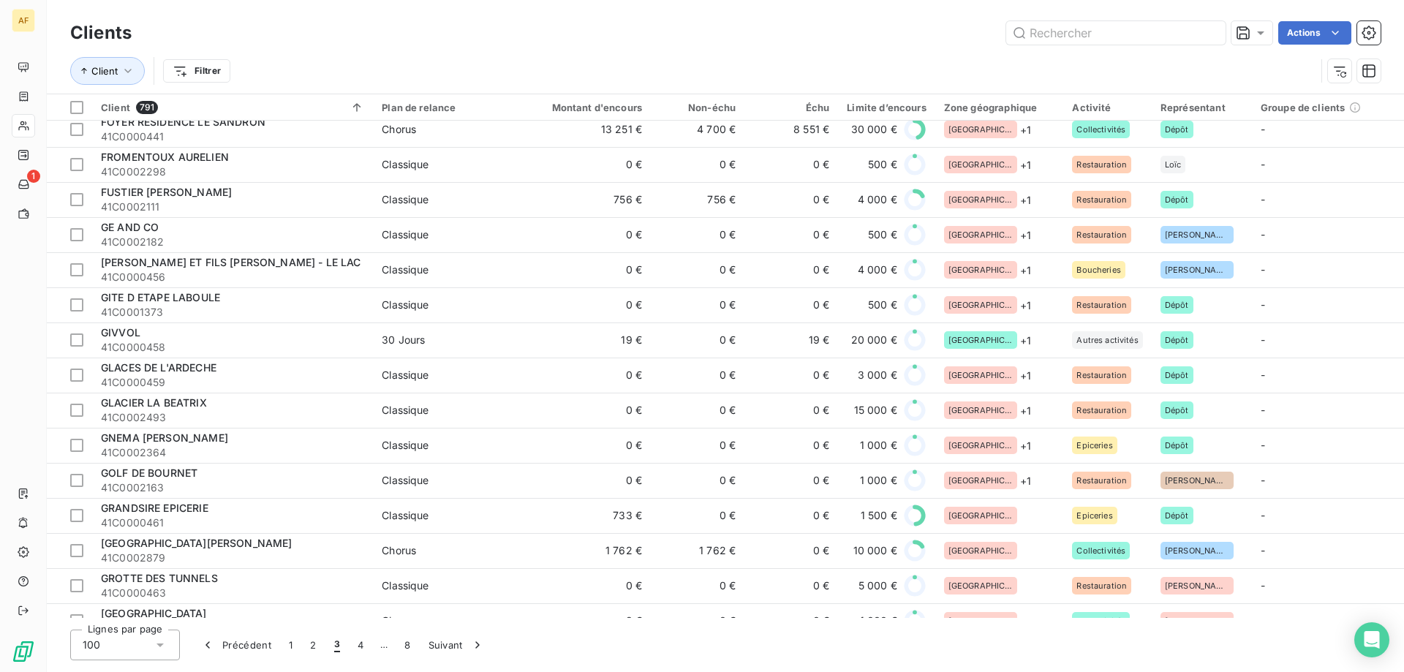
scroll to position [3019, 0]
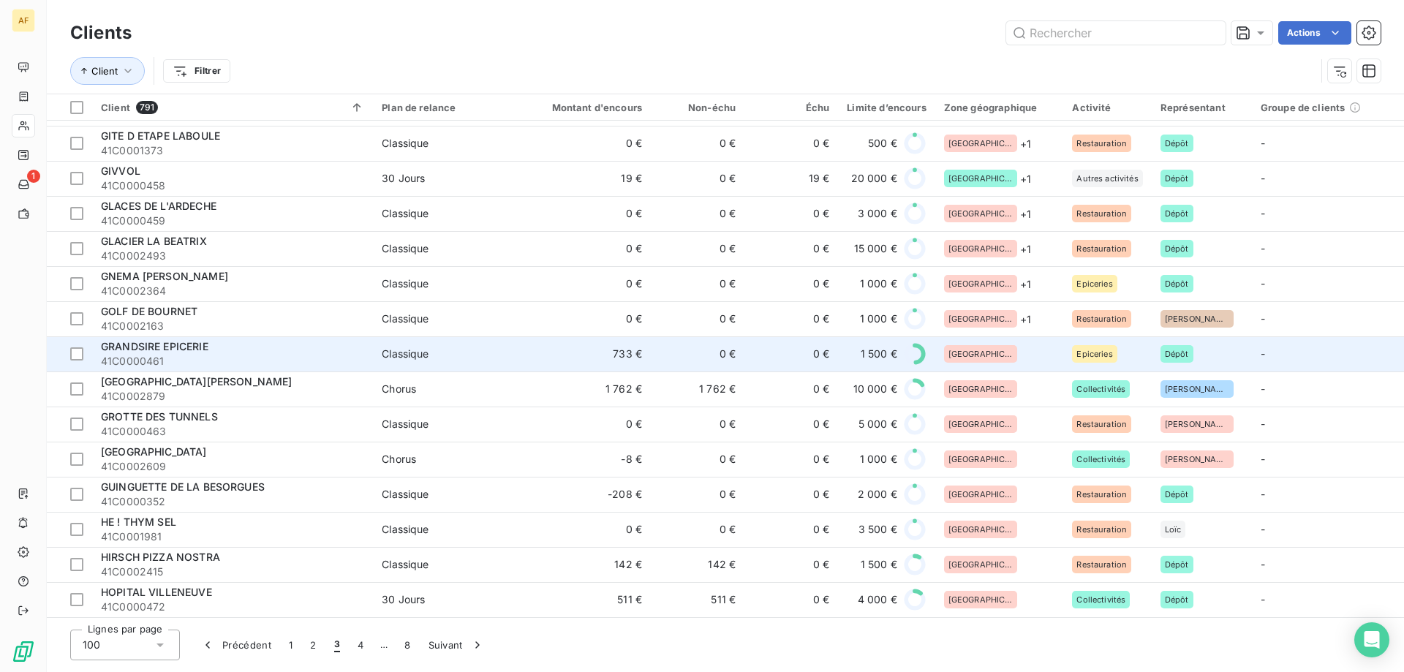
click at [1003, 352] on div "[GEOGRAPHIC_DATA]" at bounding box center [999, 354] width 111 height 18
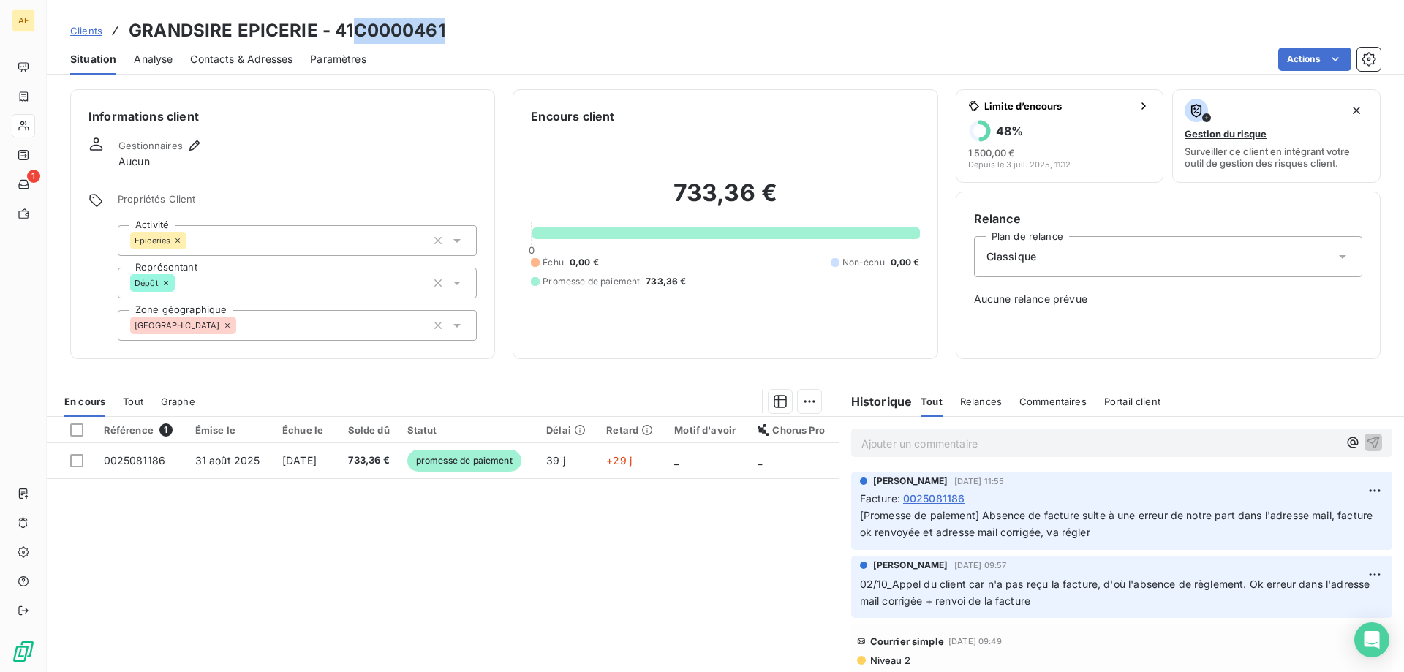
drag, startPoint x: 353, startPoint y: 27, endPoint x: 455, endPoint y: 29, distance: 101.6
click at [455, 29] on div "Clients GRANDSIRE EPICERIE - 41C0000461" at bounding box center [725, 31] width 1357 height 26
click at [300, 322] on div "[GEOGRAPHIC_DATA]" at bounding box center [297, 325] width 359 height 31
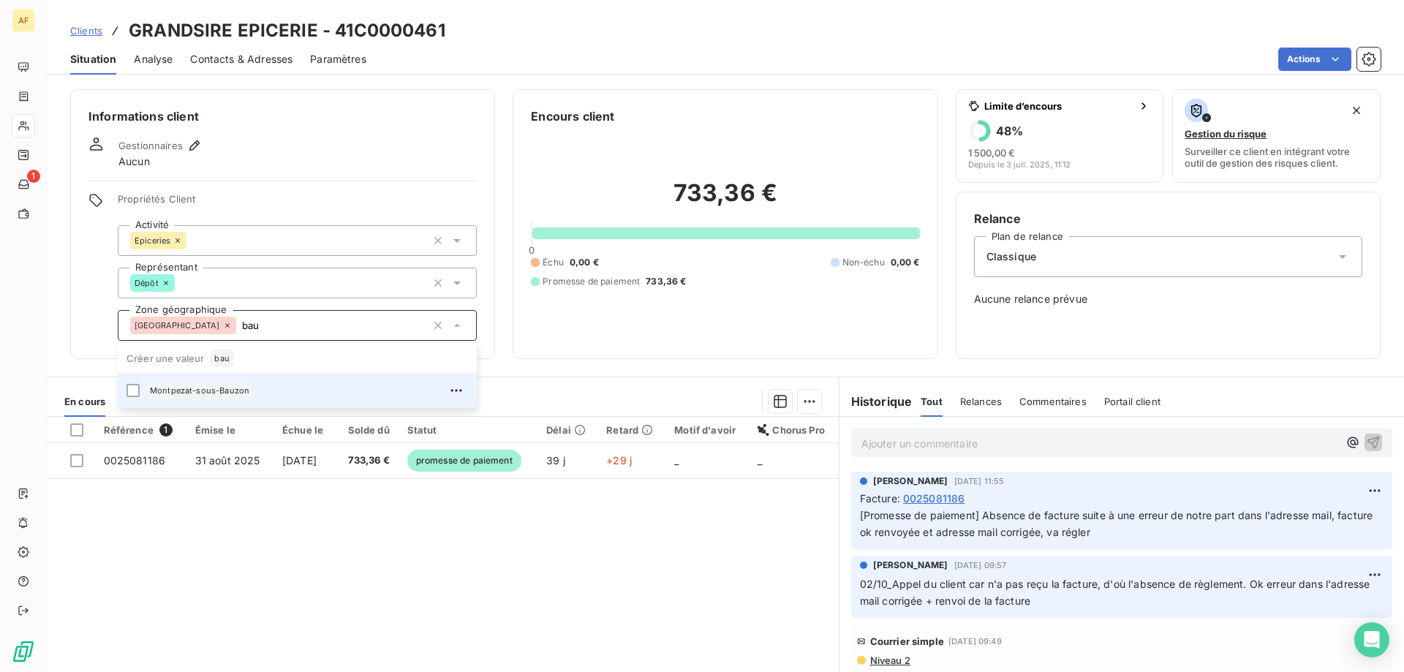
click at [280, 397] on div "Montpezat-sous-Bauzon" at bounding box center [306, 390] width 322 height 23
click at [196, 386] on span "Montpezat-sous-Bauzon" at bounding box center [199, 390] width 99 height 9
click at [184, 385] on div "Montpezat-sous-Bauzon" at bounding box center [199, 391] width 108 height 18
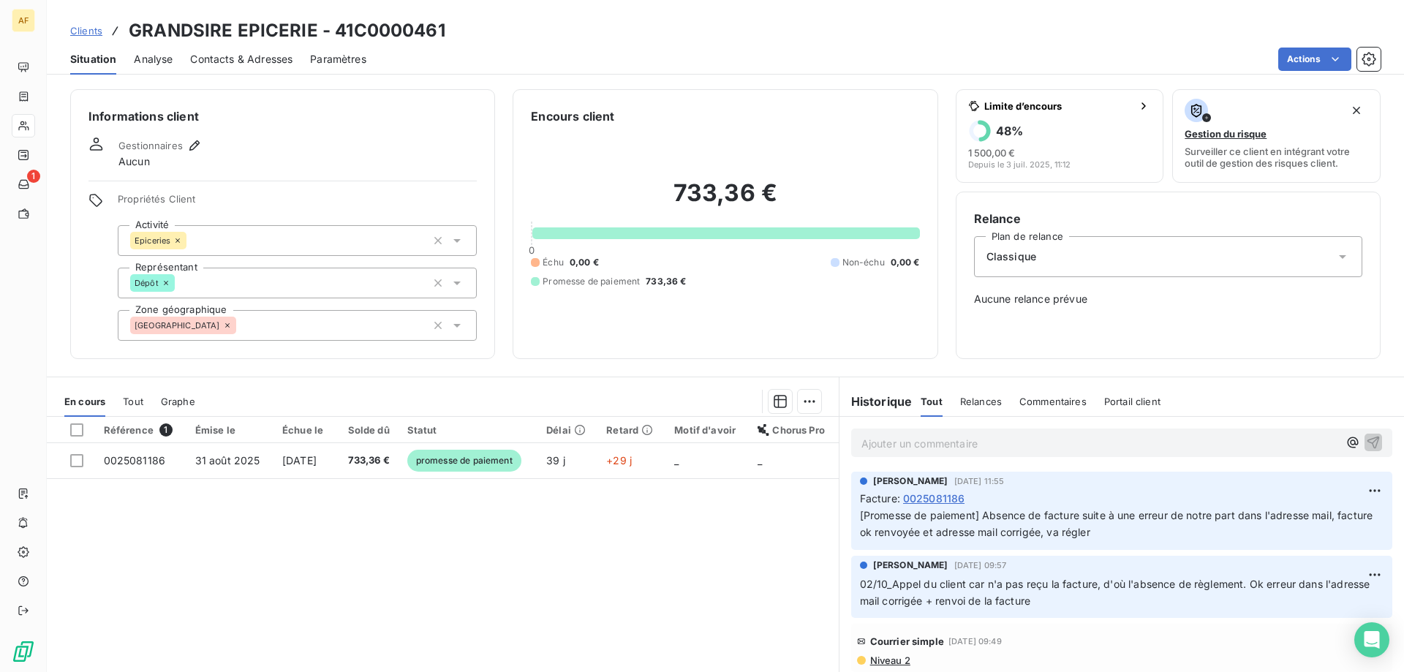
click at [218, 528] on div "Référence 1 Émise le Échue le Solde dû Statut Délai Retard Motif d'avoir Chorus…" at bounding box center [443, 557] width 792 height 281
click at [208, 331] on div "Ardèche bau" at bounding box center [297, 325] width 359 height 31
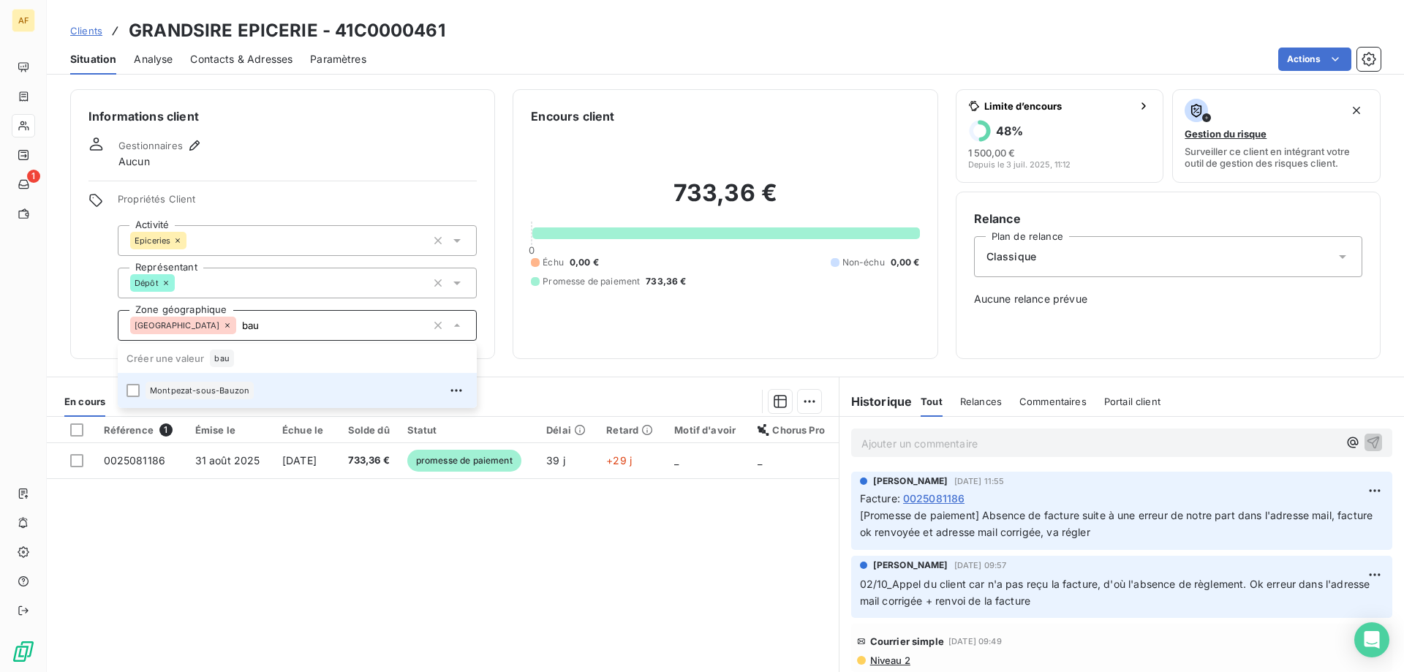
click at [197, 389] on span "Montpezat-sous-Bauzon" at bounding box center [199, 390] width 99 height 9
click at [135, 390] on div at bounding box center [132, 390] width 13 height 13
type input "bau"
click at [251, 552] on div "Référence 1 Émise le Échue le Solde dû Statut Délai Retard Motif d'avoir Chorus…" at bounding box center [443, 557] width 792 height 281
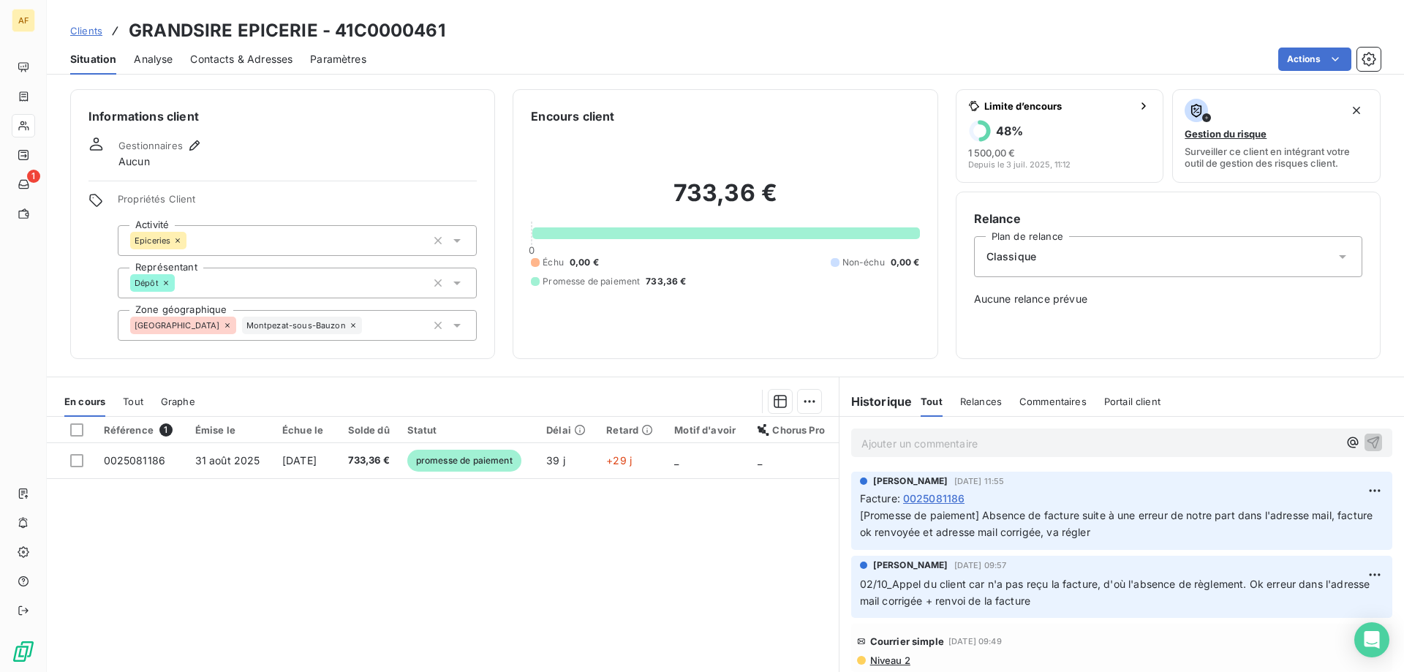
click at [97, 33] on span "Clients" at bounding box center [86, 31] width 32 height 12
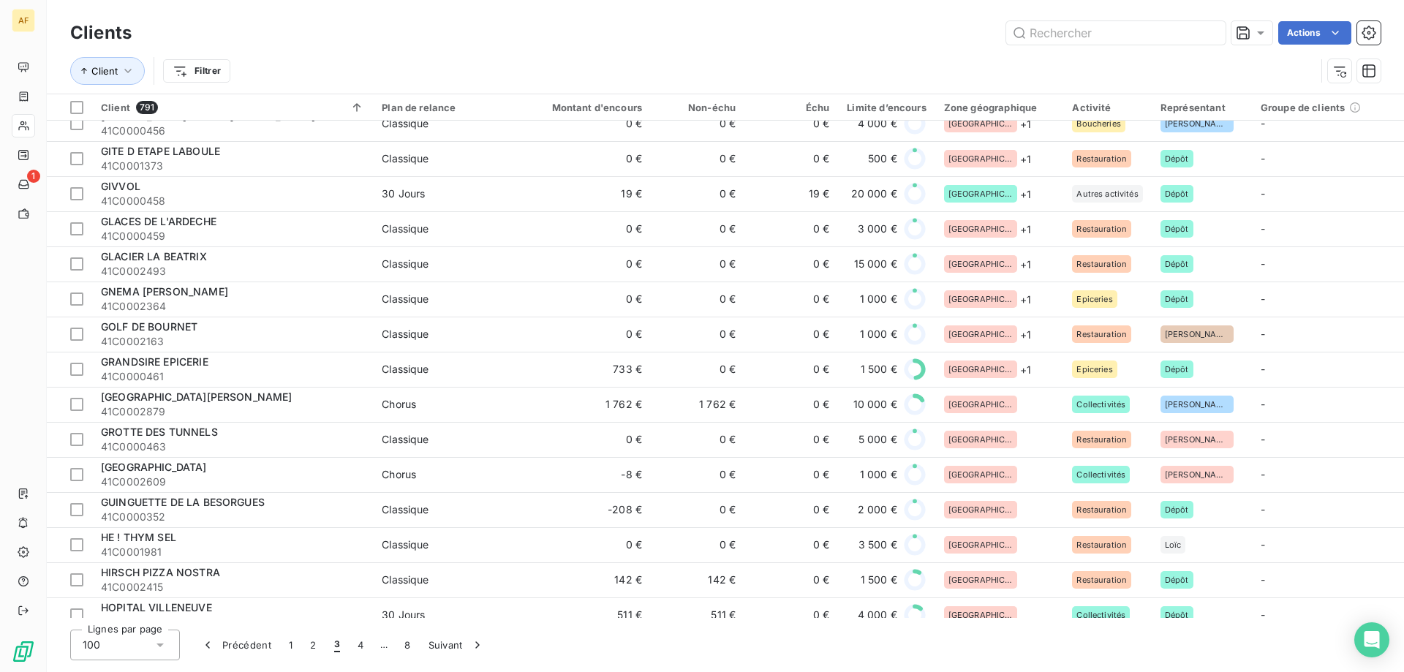
scroll to position [3019, 0]
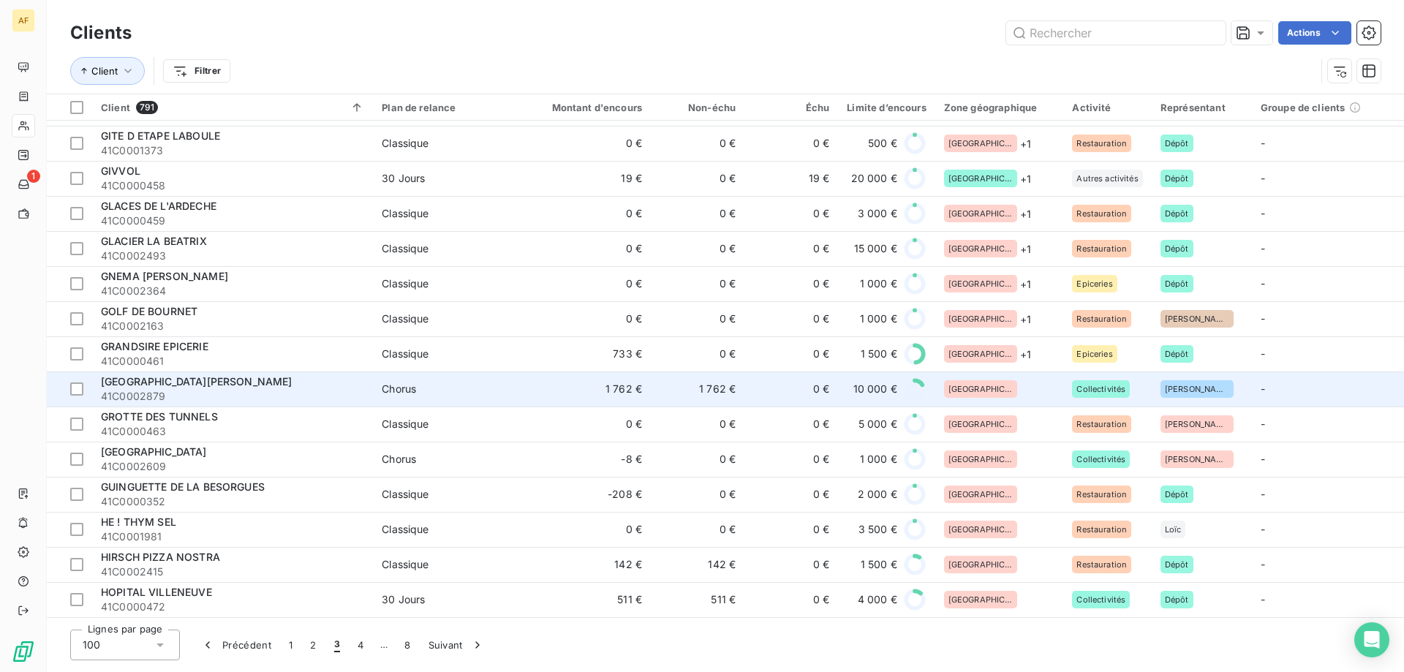
click at [1015, 374] on td "[GEOGRAPHIC_DATA]" at bounding box center [999, 388] width 129 height 35
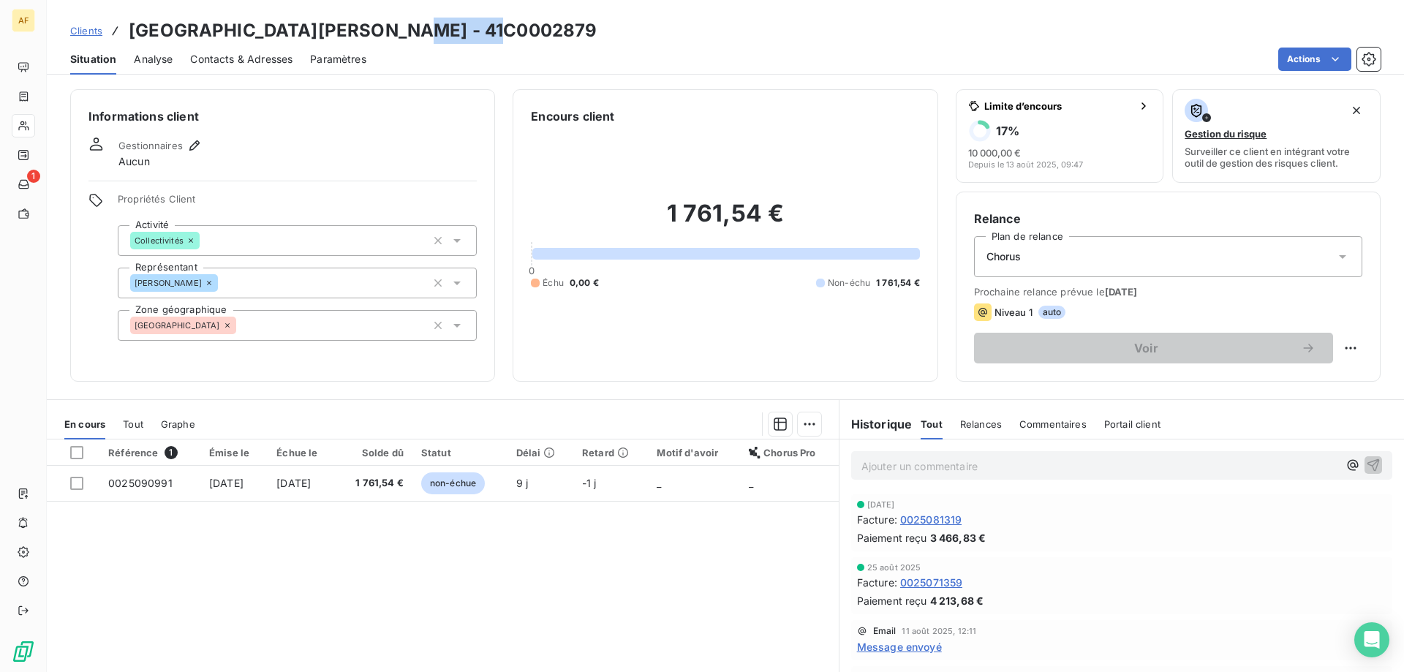
drag, startPoint x: 404, startPoint y: 23, endPoint x: 502, endPoint y: 27, distance: 98.1
click at [502, 27] on div "Clients GROTTE DE LA MADELEINE - 41C0002879" at bounding box center [725, 31] width 1357 height 26
click at [322, 330] on div "[GEOGRAPHIC_DATA]" at bounding box center [297, 325] width 359 height 31
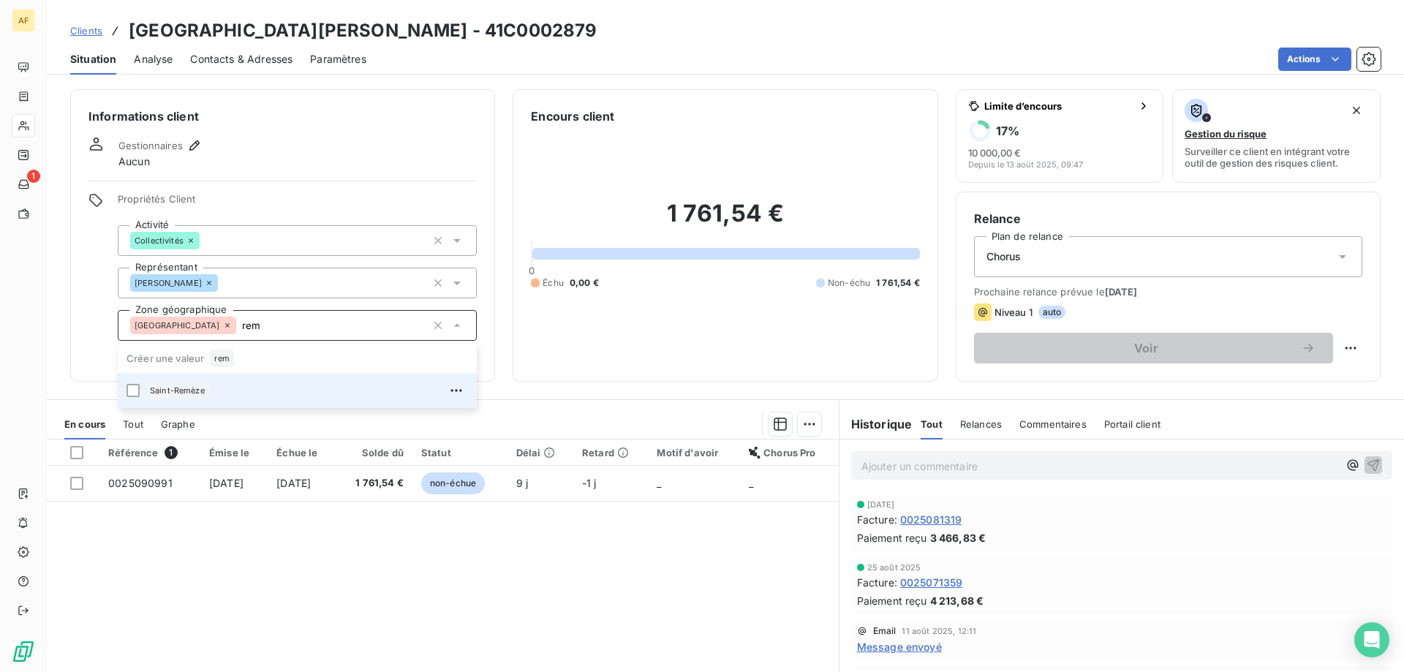
click at [239, 390] on div "Saint-Remèze" at bounding box center [306, 390] width 322 height 23
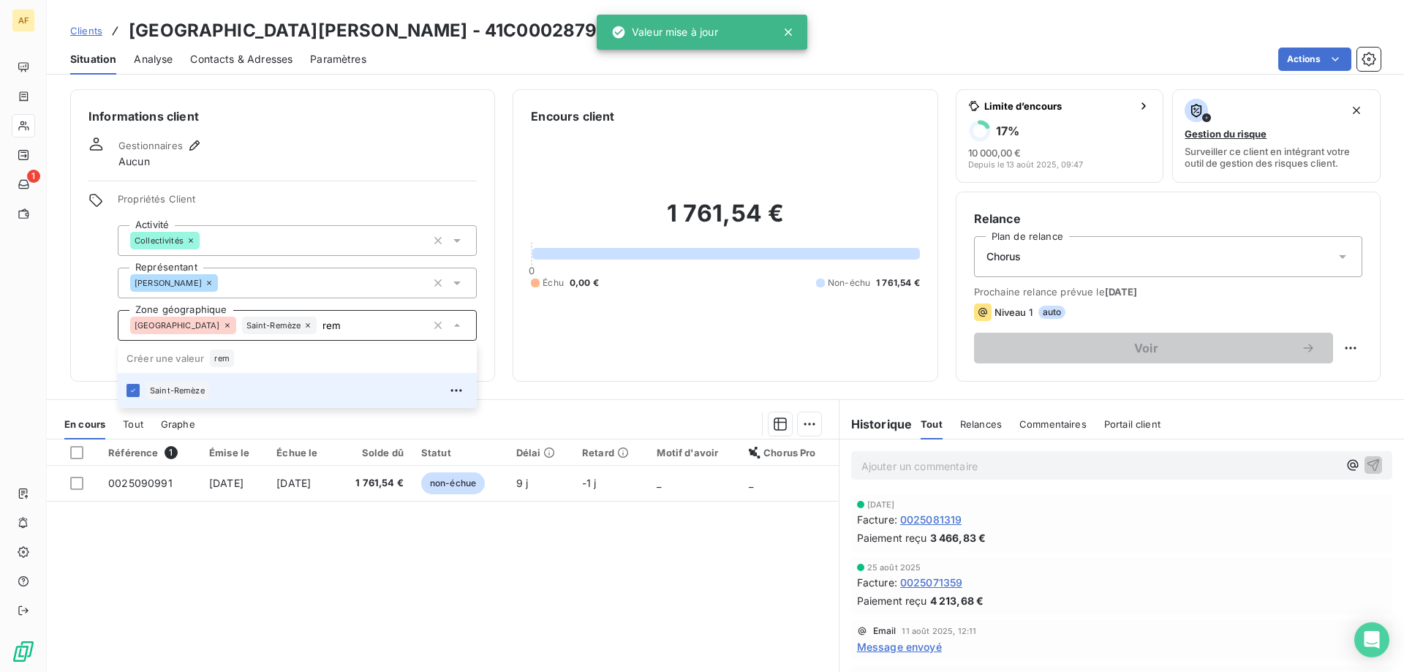
click at [149, 391] on div "Saint-Remèze" at bounding box center [177, 391] width 64 height 18
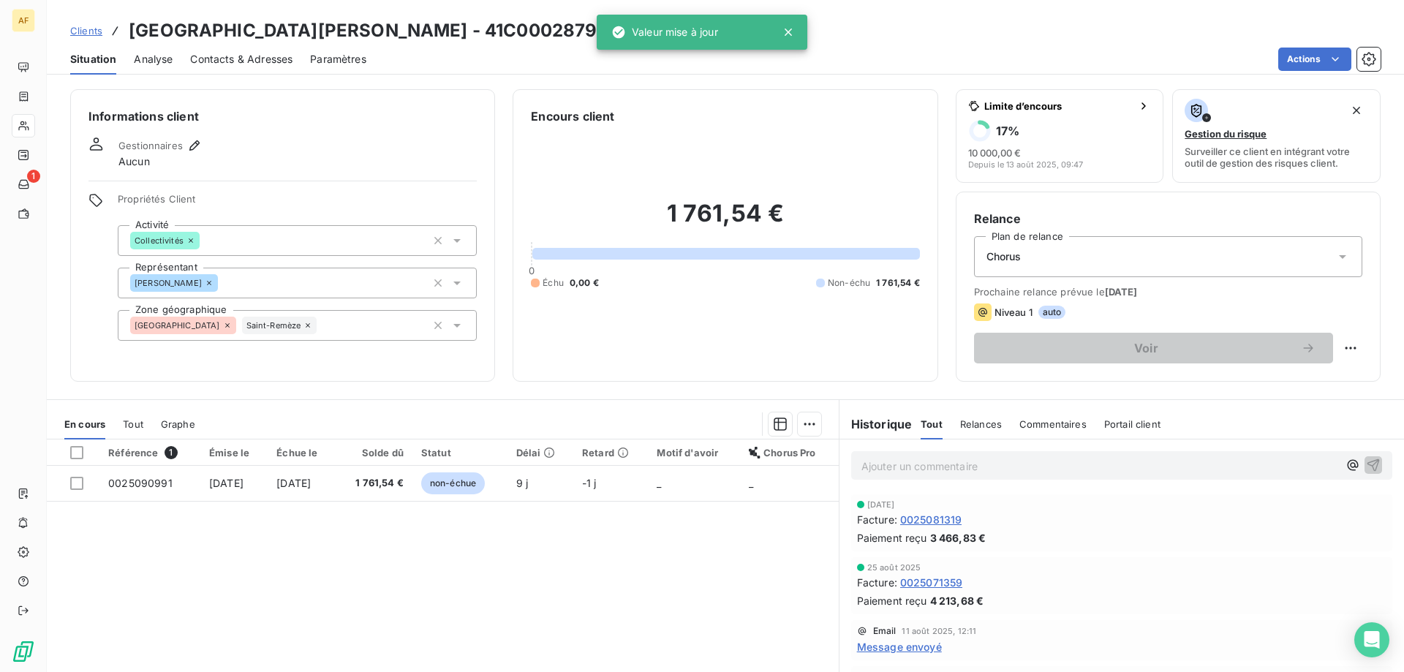
click at [192, 551] on div "Référence 1 Émise le Échue le Solde dû Statut Délai Retard Motif d'avoir Chorus…" at bounding box center [443, 579] width 792 height 281
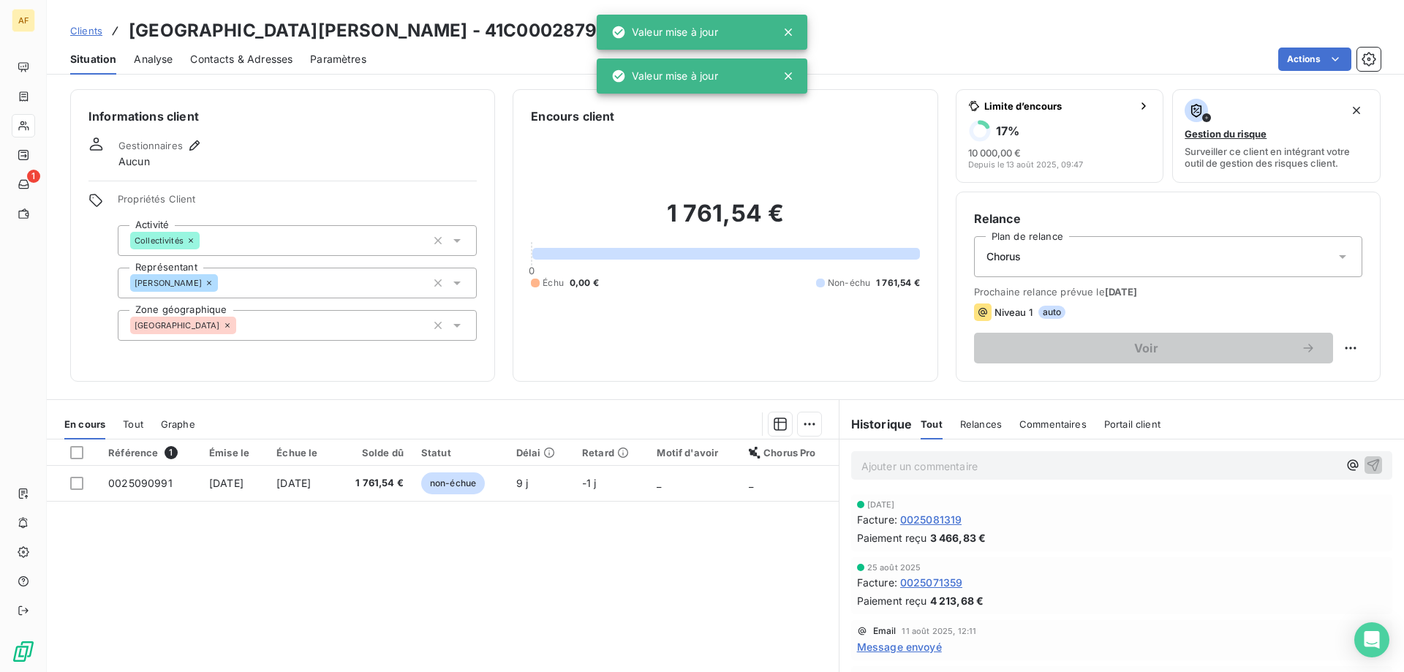
click at [239, 320] on div "Ardèche rem" at bounding box center [297, 325] width 359 height 31
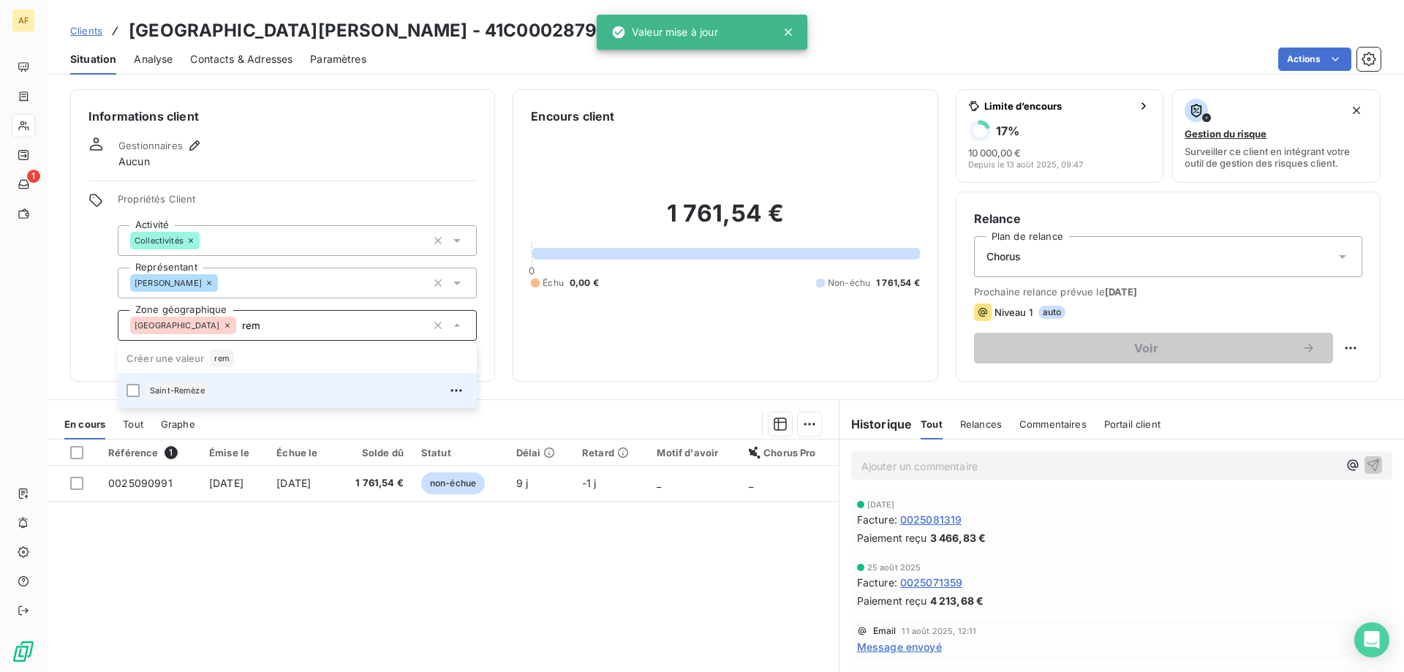
click at [183, 400] on div "Saint-Remèze" at bounding box center [306, 390] width 322 height 23
type input "rem"
click at [193, 540] on div "Référence 1 Émise le Échue le Solde dû Statut Délai Retard Motif d'avoir Chorus…" at bounding box center [443, 579] width 792 height 281
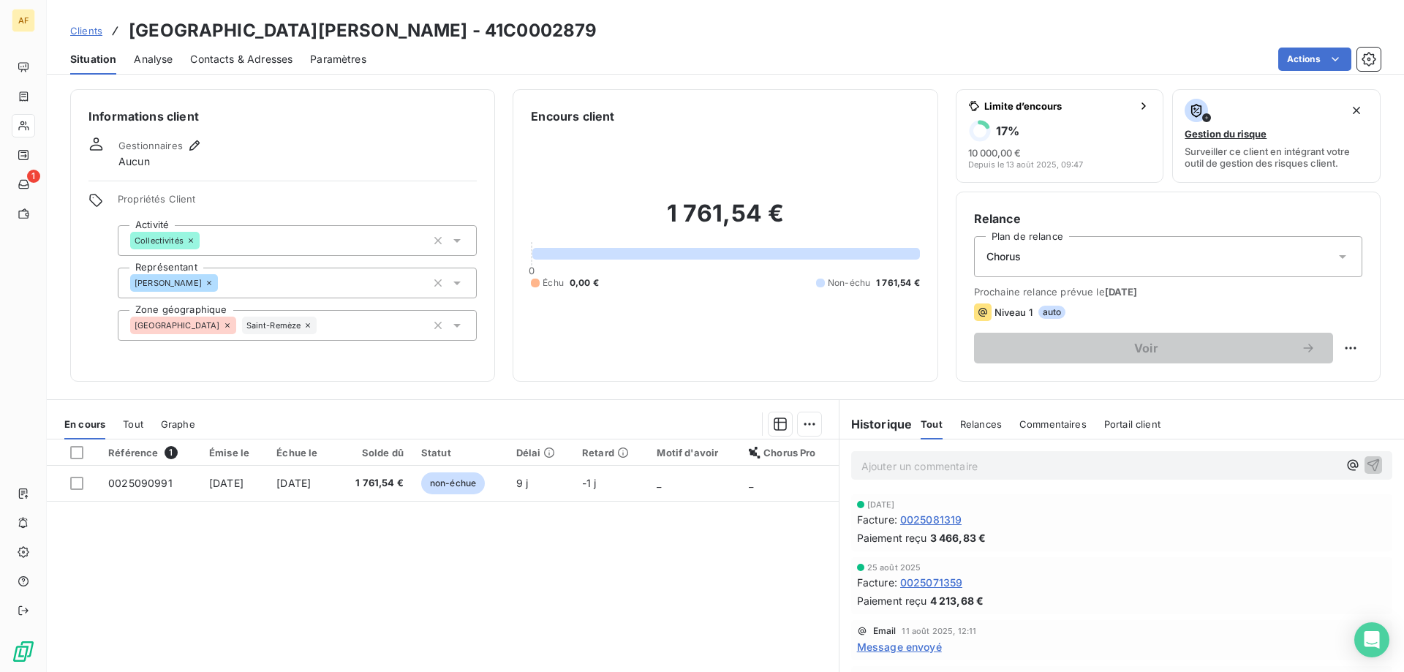
click at [91, 37] on link "Clients" at bounding box center [86, 30] width 32 height 15
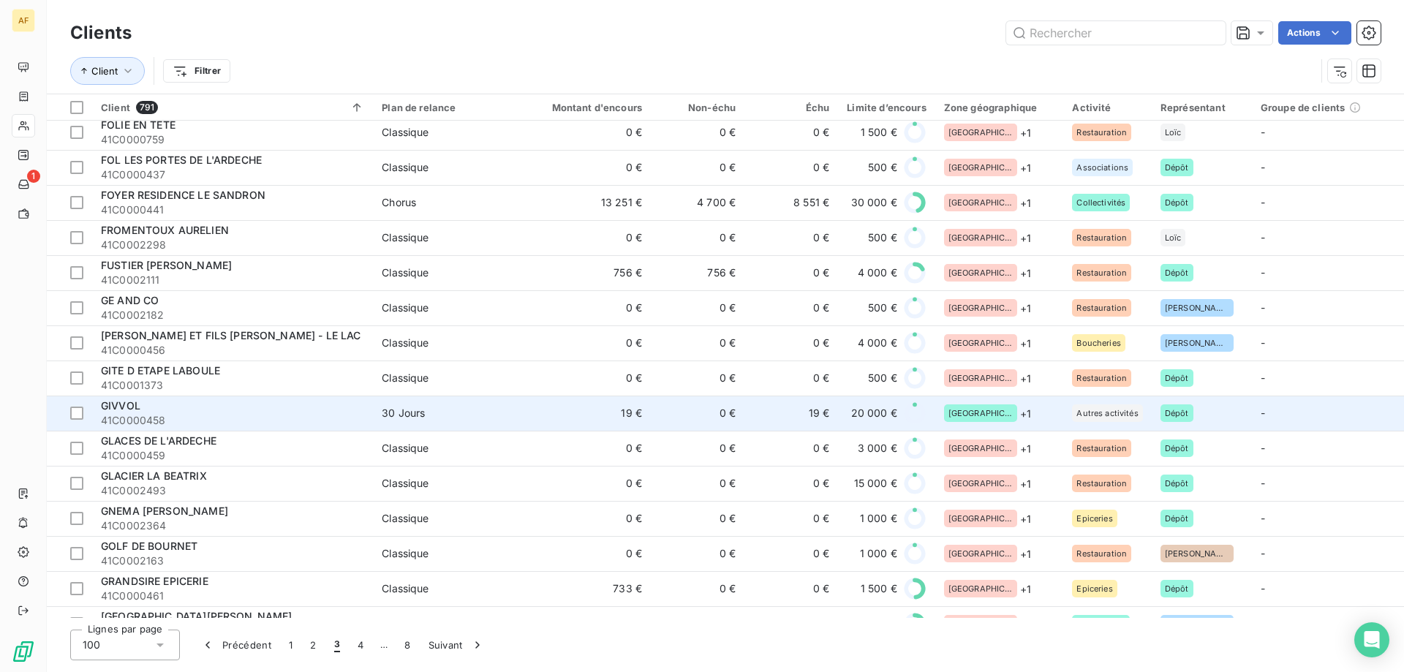
scroll to position [3019, 0]
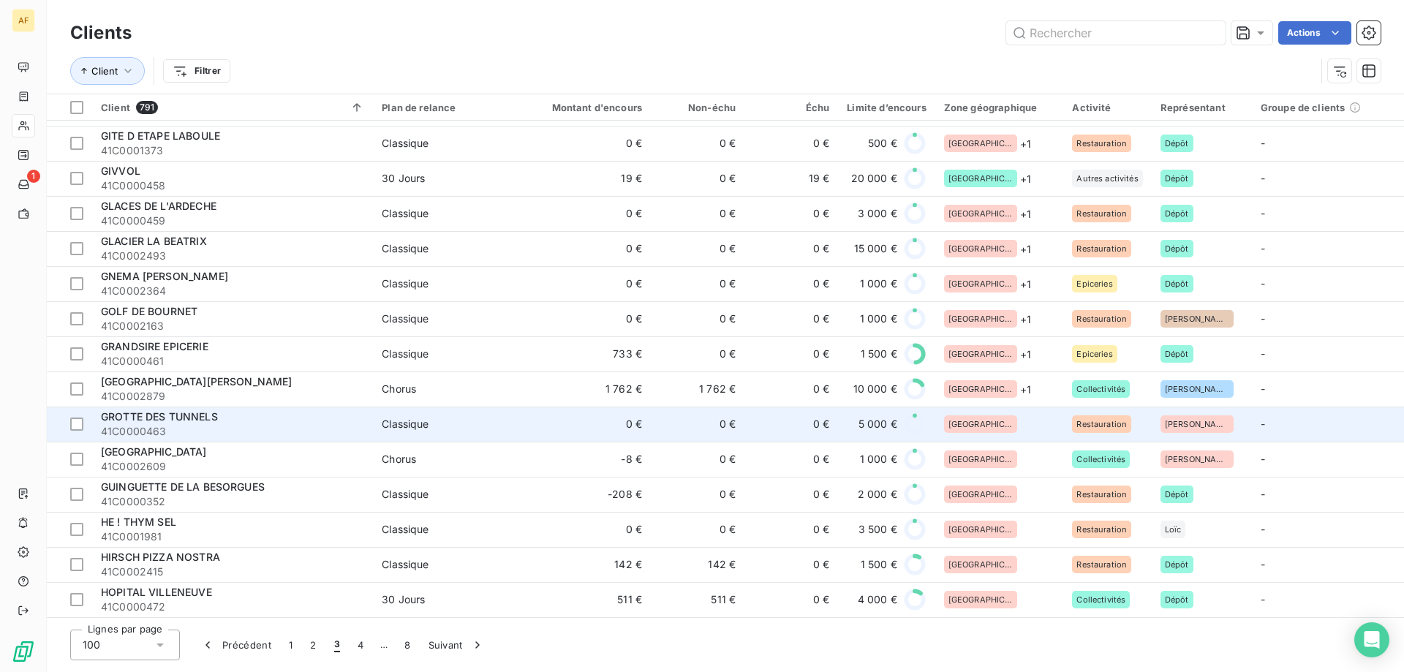
click at [977, 420] on span "[GEOGRAPHIC_DATA]" at bounding box center [980, 424] width 64 height 9
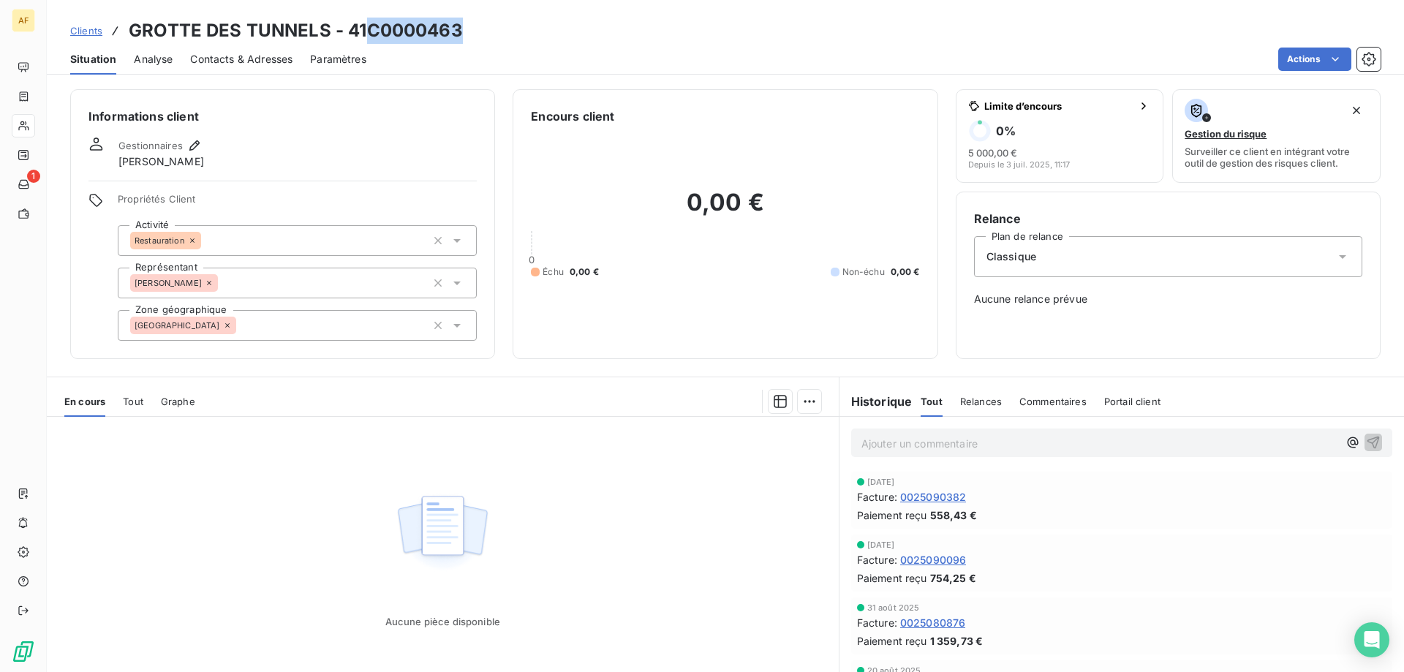
drag, startPoint x: 369, startPoint y: 26, endPoint x: 461, endPoint y: 31, distance: 92.3
click at [461, 31] on h3 "GROTTE DES TUNNELS - 41C0000463" at bounding box center [296, 31] width 334 height 26
click at [319, 323] on div "[GEOGRAPHIC_DATA]" at bounding box center [297, 325] width 359 height 31
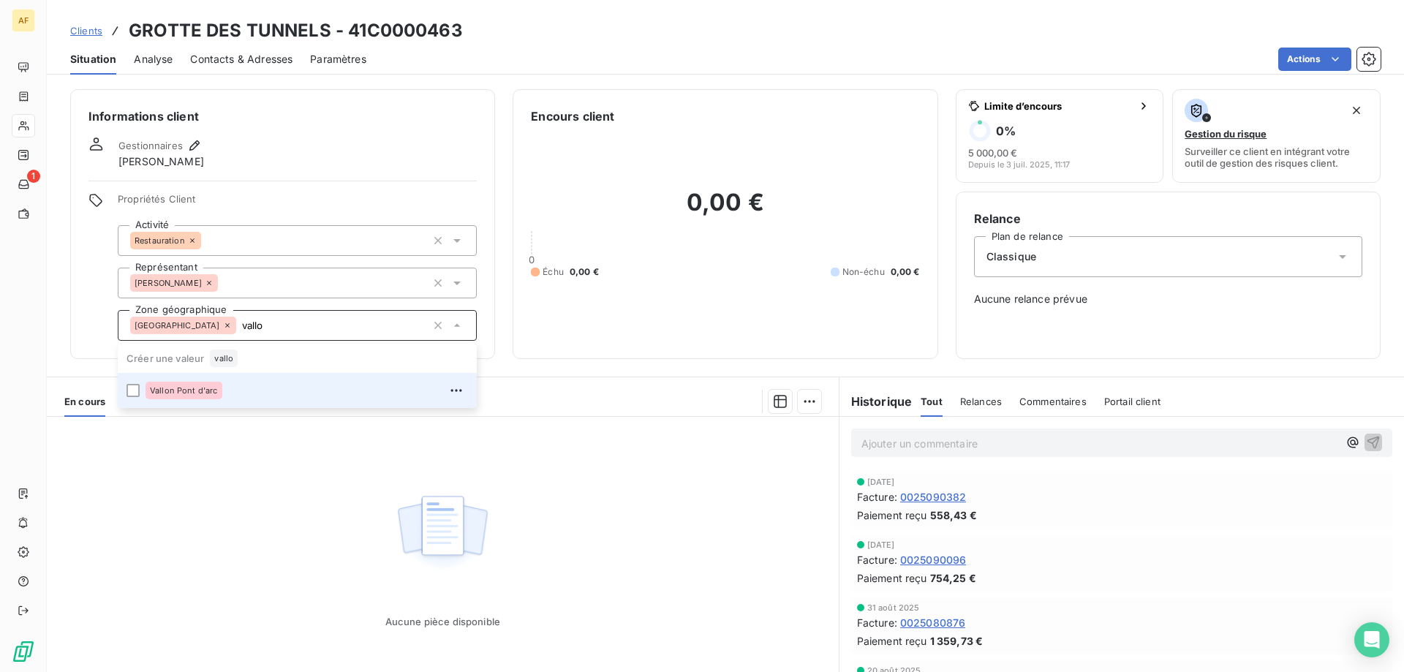
click at [236, 404] on li "Vallon Pont d'arc" at bounding box center [297, 390] width 359 height 35
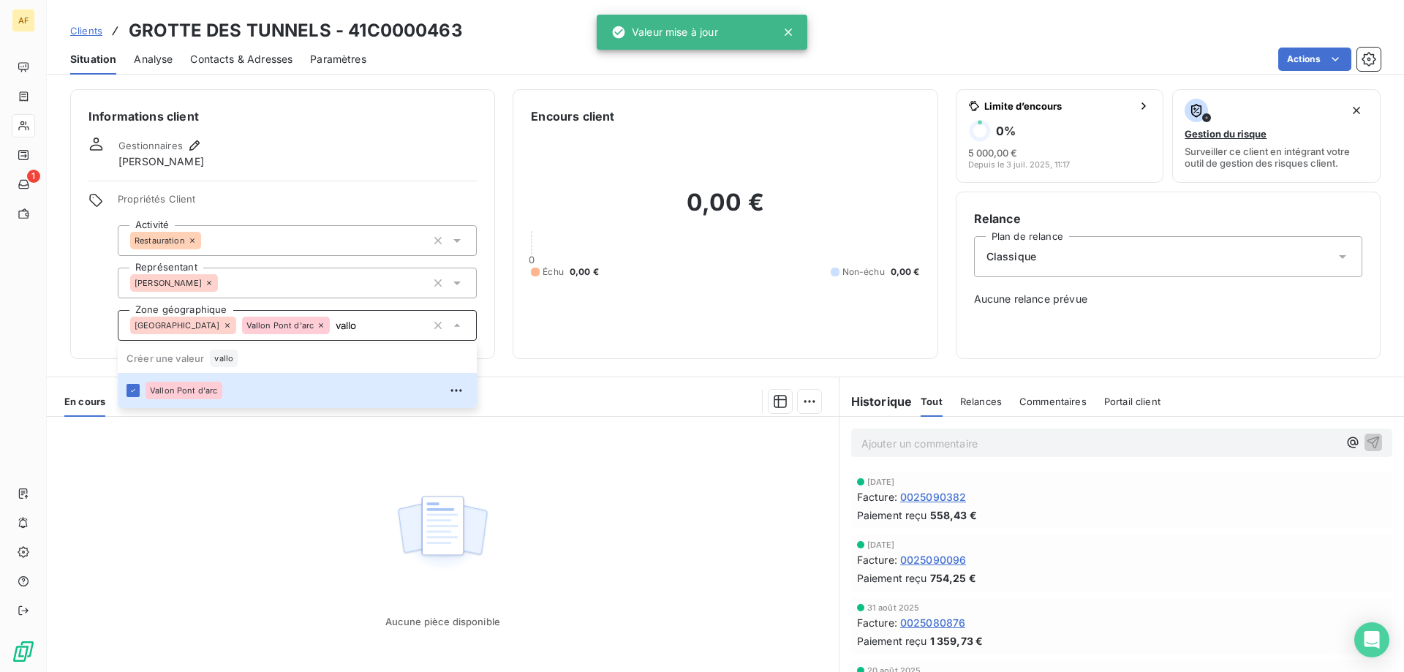
type input "vallo"
click at [230, 518] on div "Aucune pièce disponible" at bounding box center [443, 557] width 792 height 281
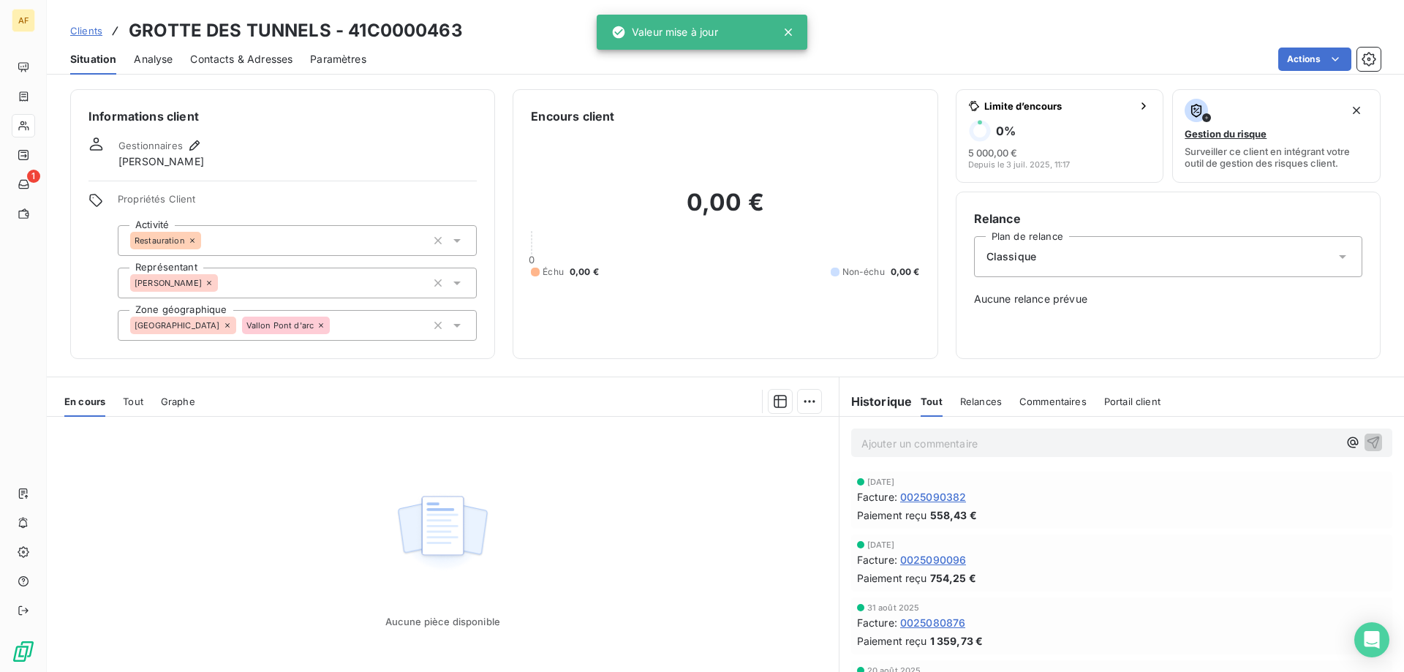
click at [75, 30] on span "Clients" at bounding box center [86, 31] width 32 height 12
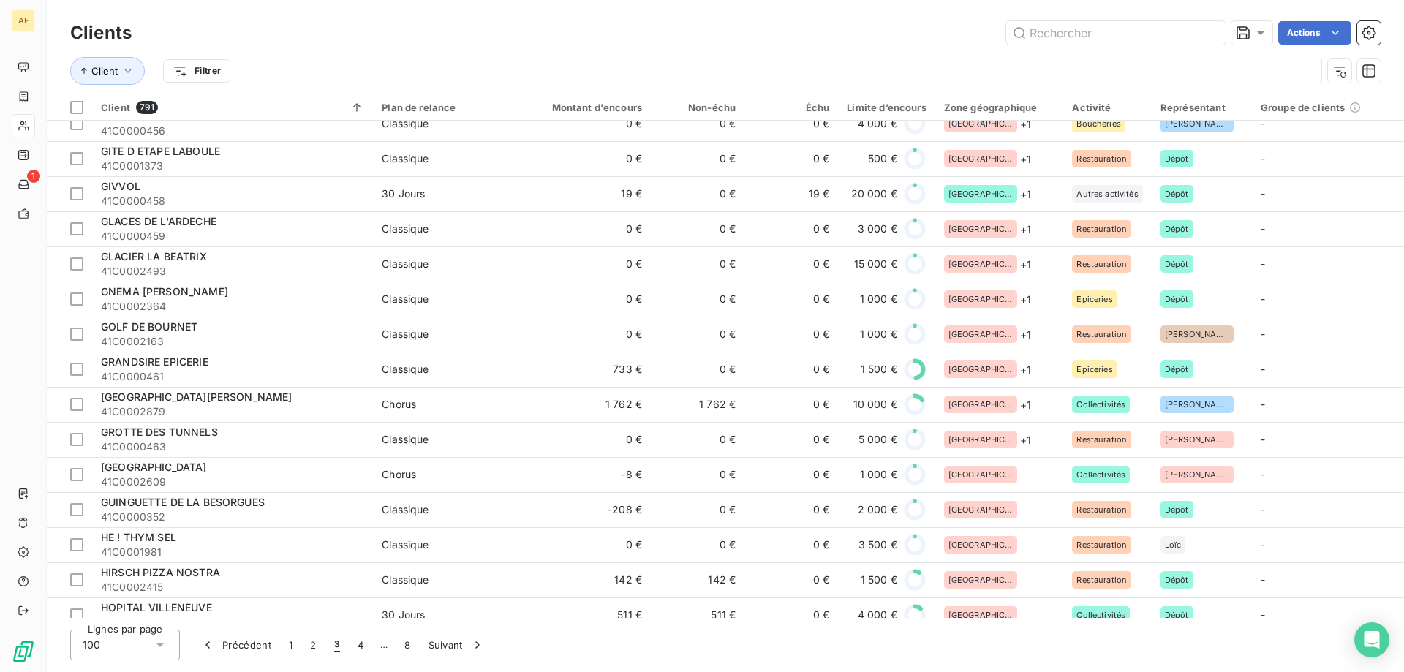
scroll to position [3019, 0]
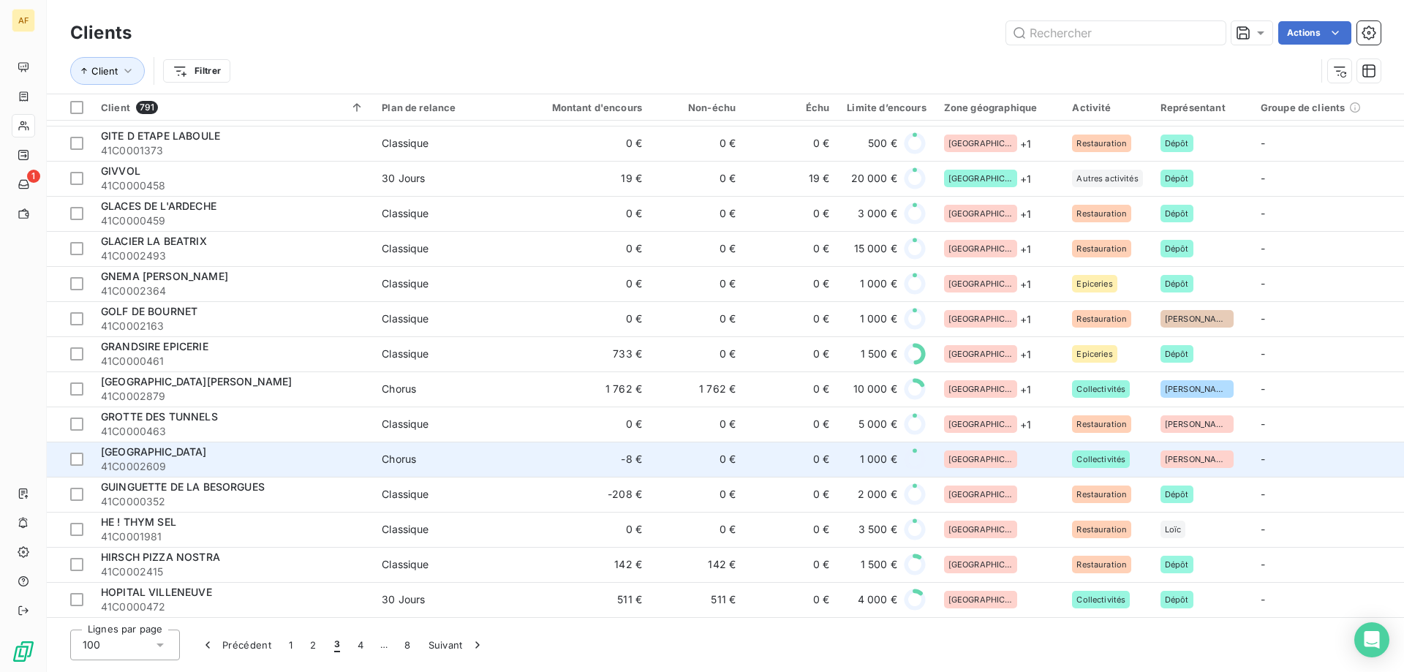
click at [1009, 450] on div "[GEOGRAPHIC_DATA]" at bounding box center [999, 459] width 111 height 18
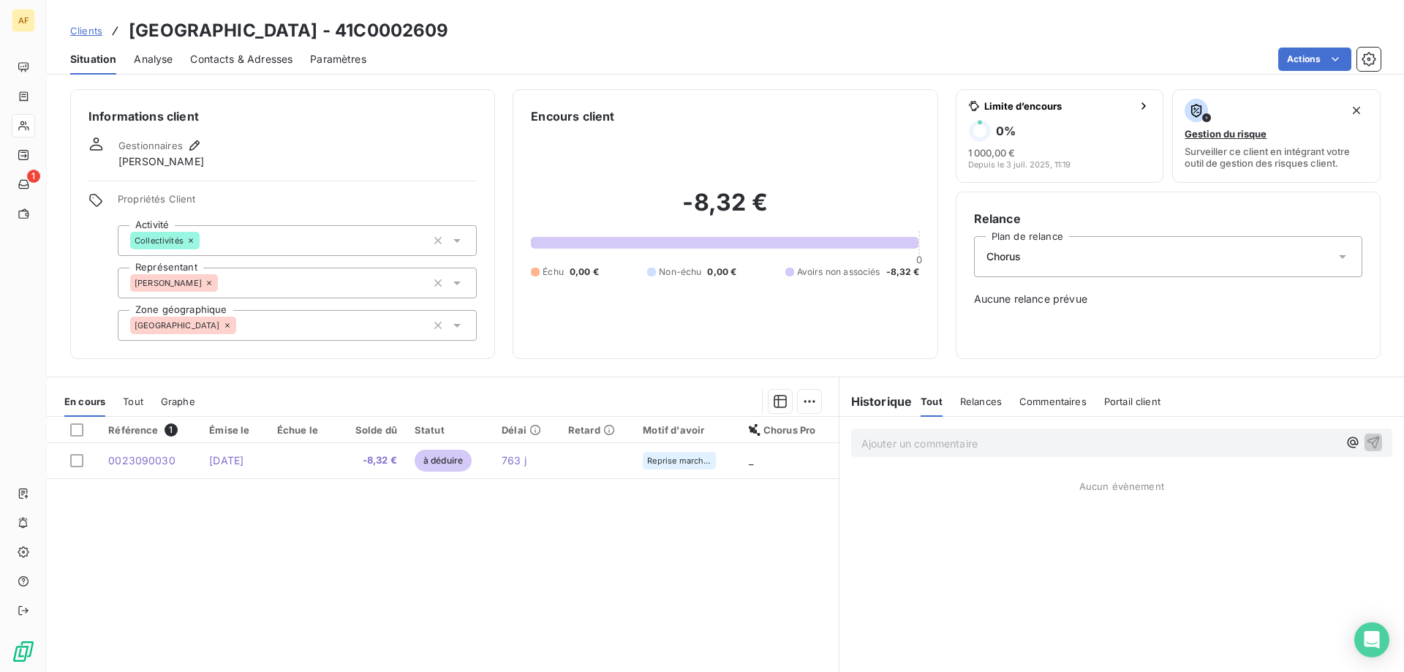
drag, startPoint x: 382, startPoint y: 31, endPoint x: 470, endPoint y: 34, distance: 87.8
click at [449, 34] on h3 "GROTTE SAINT MARCEL - 41C0002609" at bounding box center [289, 31] width 320 height 26
click at [265, 313] on div "[GEOGRAPHIC_DATA]" at bounding box center [297, 325] width 359 height 31
type input "b"
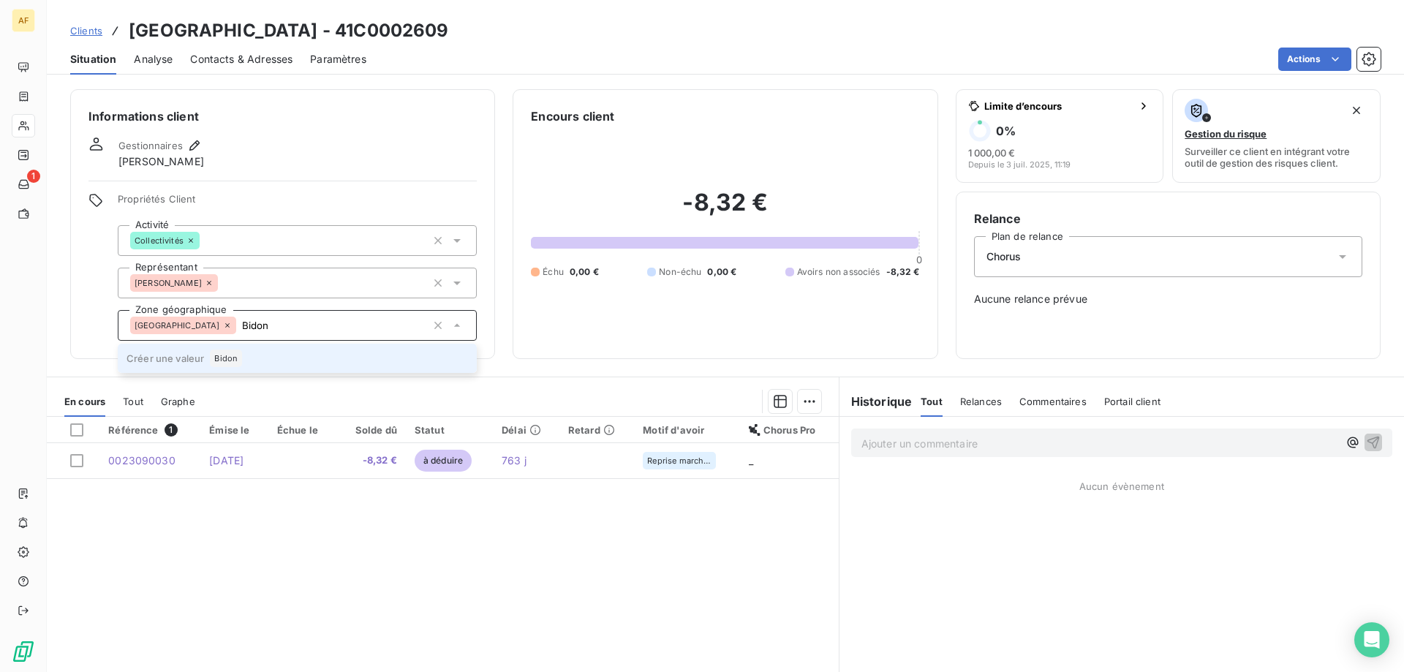
click at [227, 366] on div "Bidon" at bounding box center [226, 358] width 32 height 18
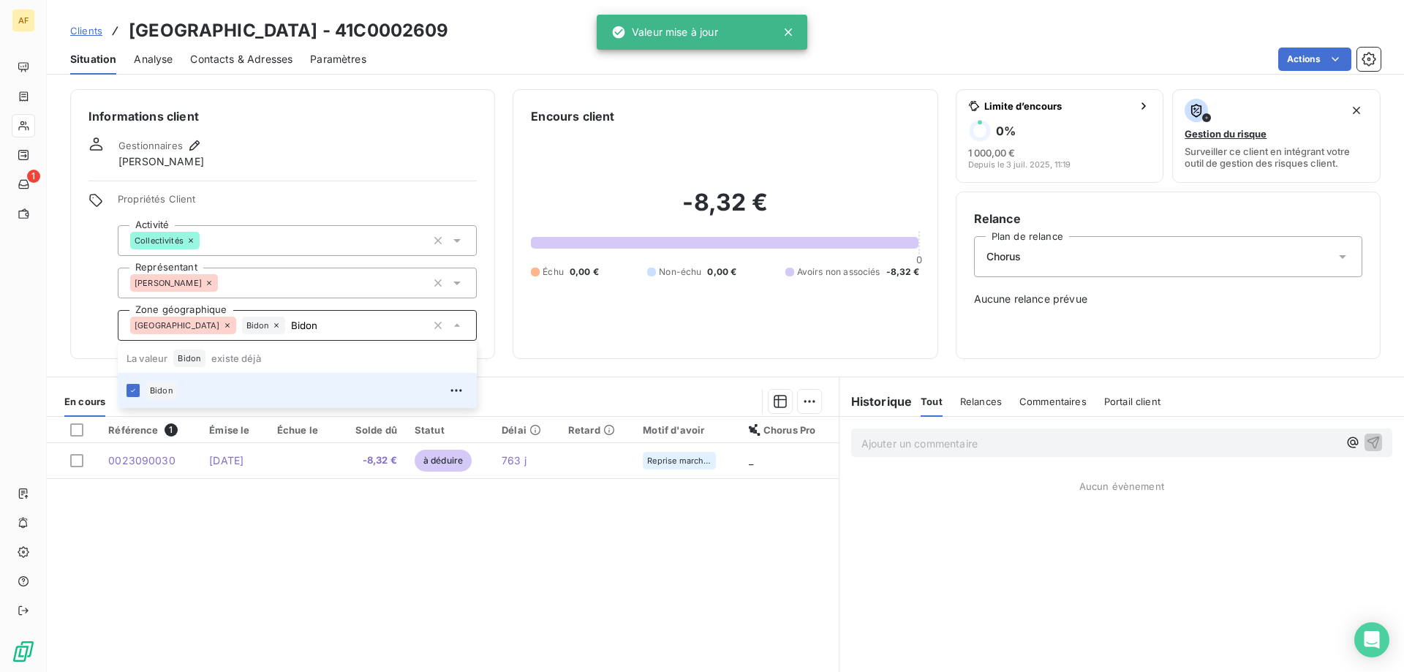
click at [252, 512] on div "Référence 1 Émise le Échue le Solde dû Statut Délai Retard Motif d'avoir Chorus…" at bounding box center [443, 557] width 792 height 281
type input "Bidon"
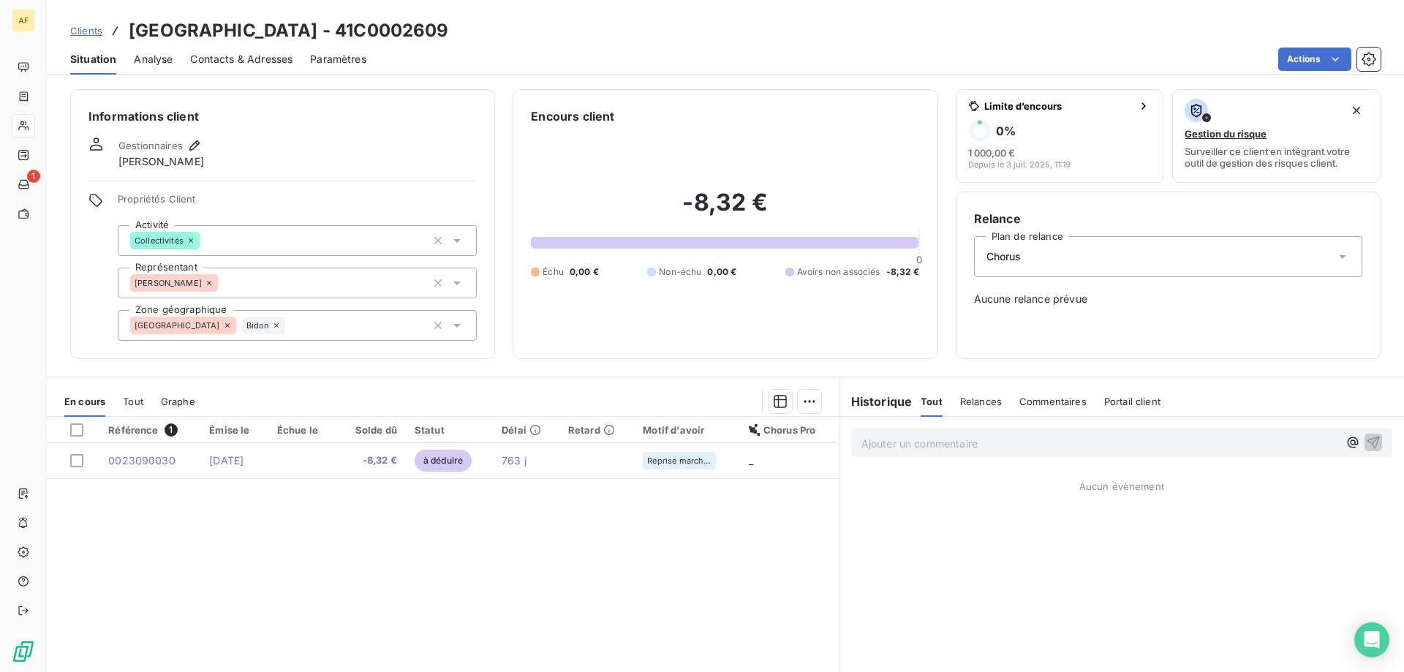
click at [91, 23] on link "Clients" at bounding box center [86, 30] width 32 height 15
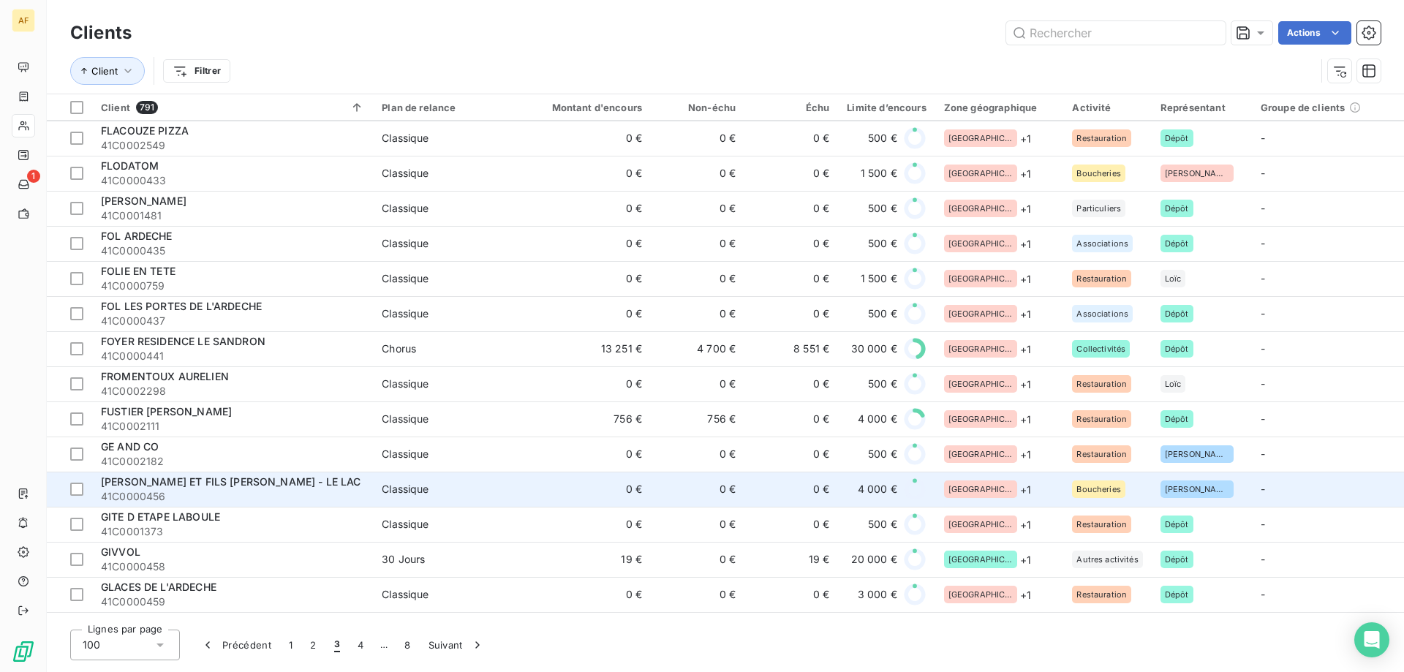
scroll to position [3019, 0]
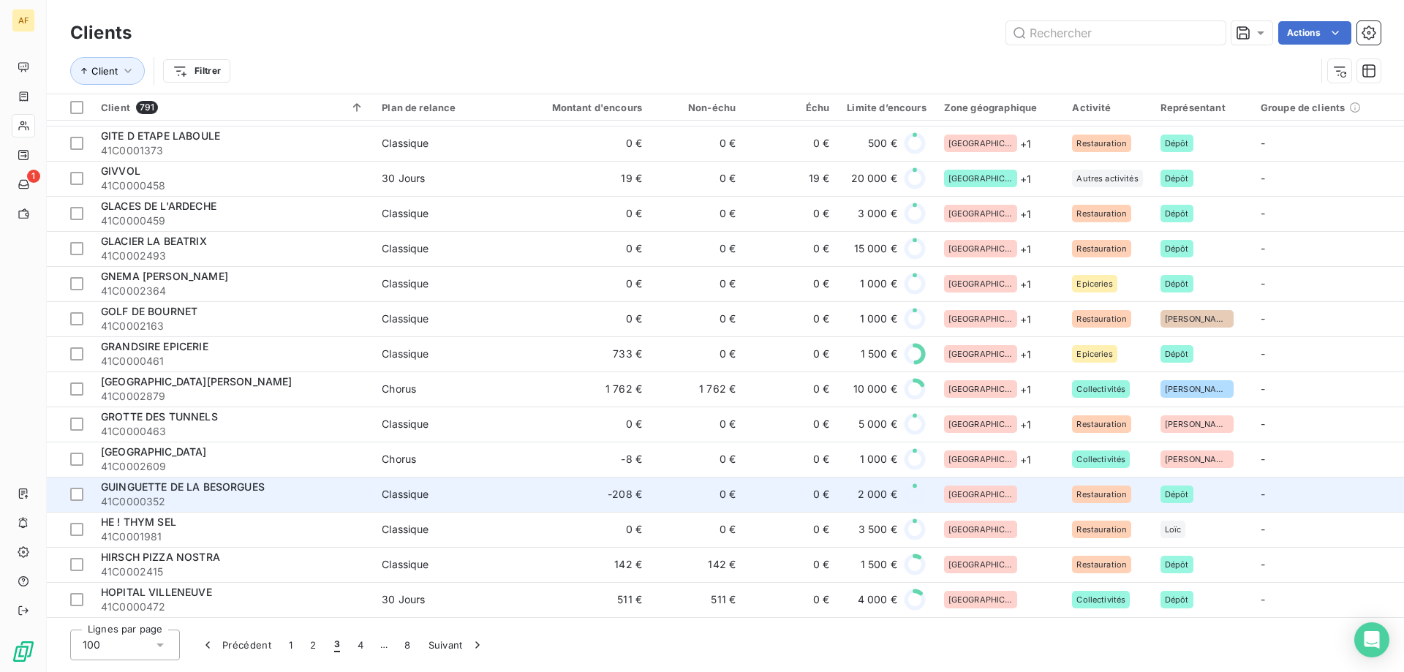
click at [1009, 491] on div "[GEOGRAPHIC_DATA]" at bounding box center [999, 494] width 111 height 18
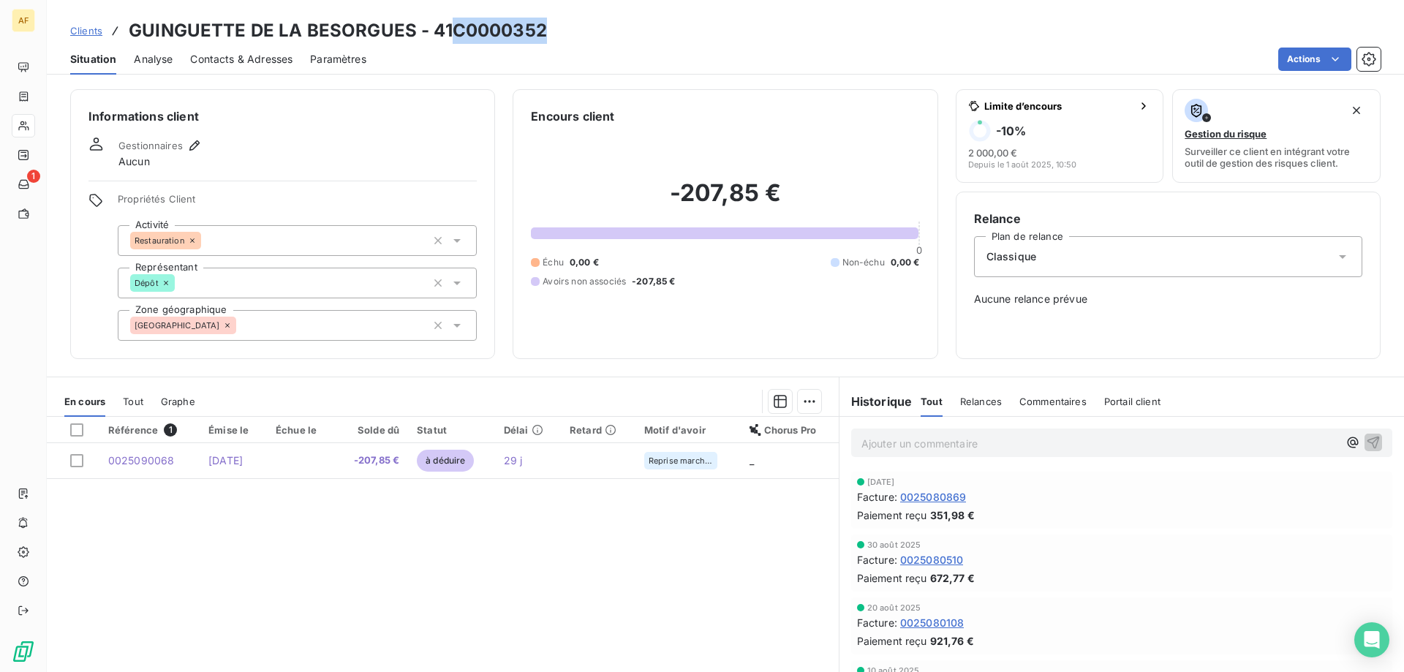
drag, startPoint x: 458, startPoint y: 31, endPoint x: 548, endPoint y: 34, distance: 90.0
click at [548, 34] on div "Clients GUINGUETTE DE LA BESORGUES - 41C0000352" at bounding box center [725, 31] width 1357 height 26
click at [387, 328] on div "[GEOGRAPHIC_DATA]" at bounding box center [297, 325] width 359 height 31
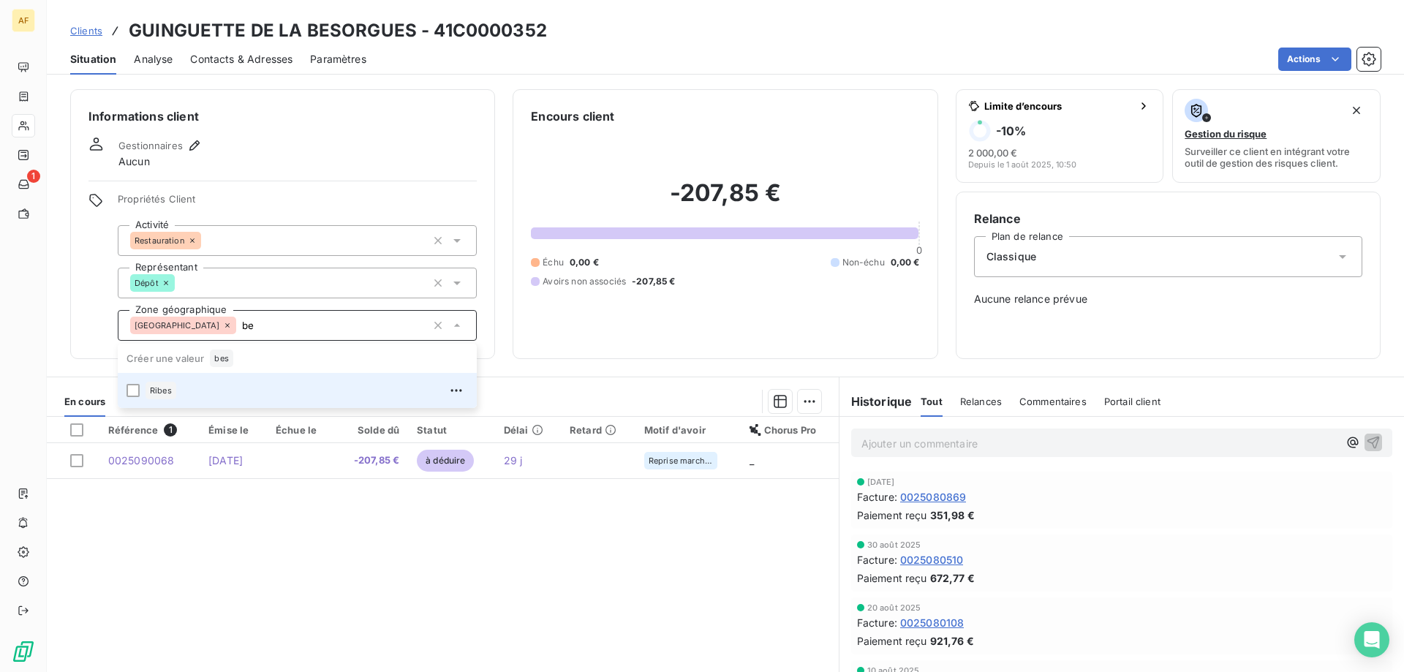
type input "b"
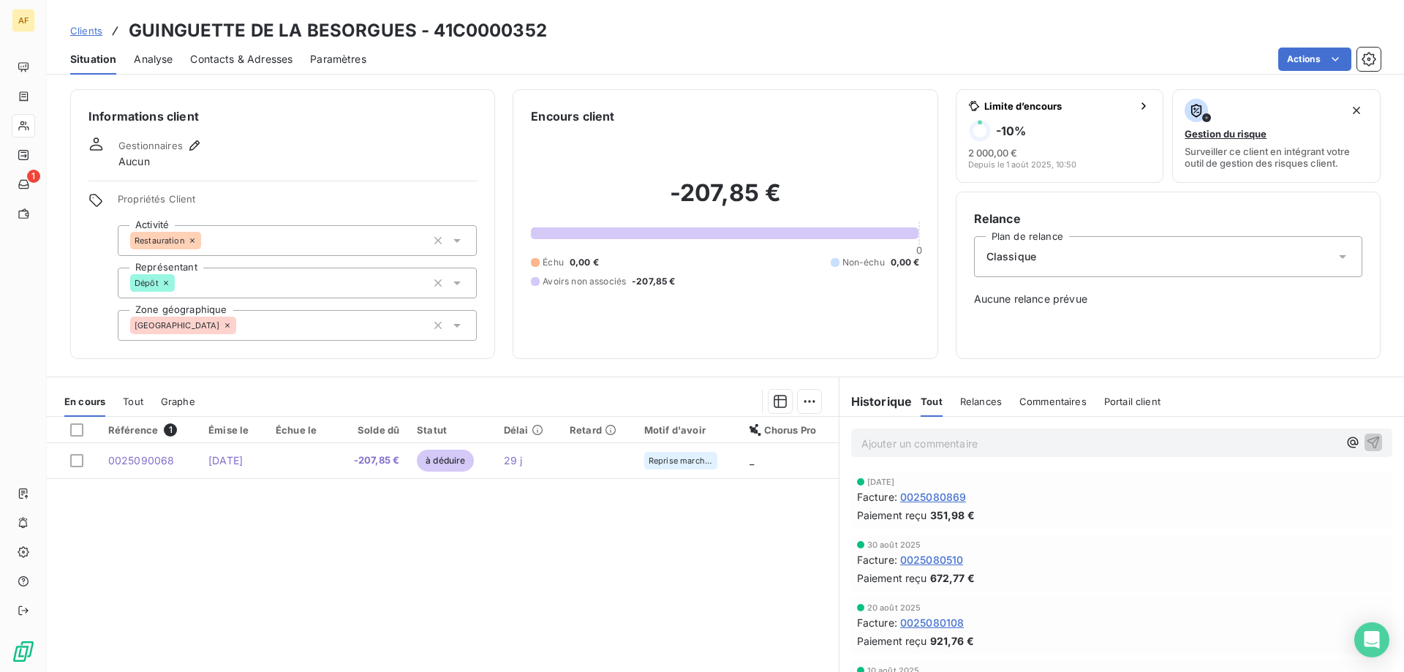
click at [689, 576] on div "Référence 1 Émise le Échue le Solde dû Statut Délai Retard Motif d'avoir Chorus…" at bounding box center [443, 557] width 792 height 281
click at [258, 336] on div "[GEOGRAPHIC_DATA]" at bounding box center [297, 325] width 359 height 31
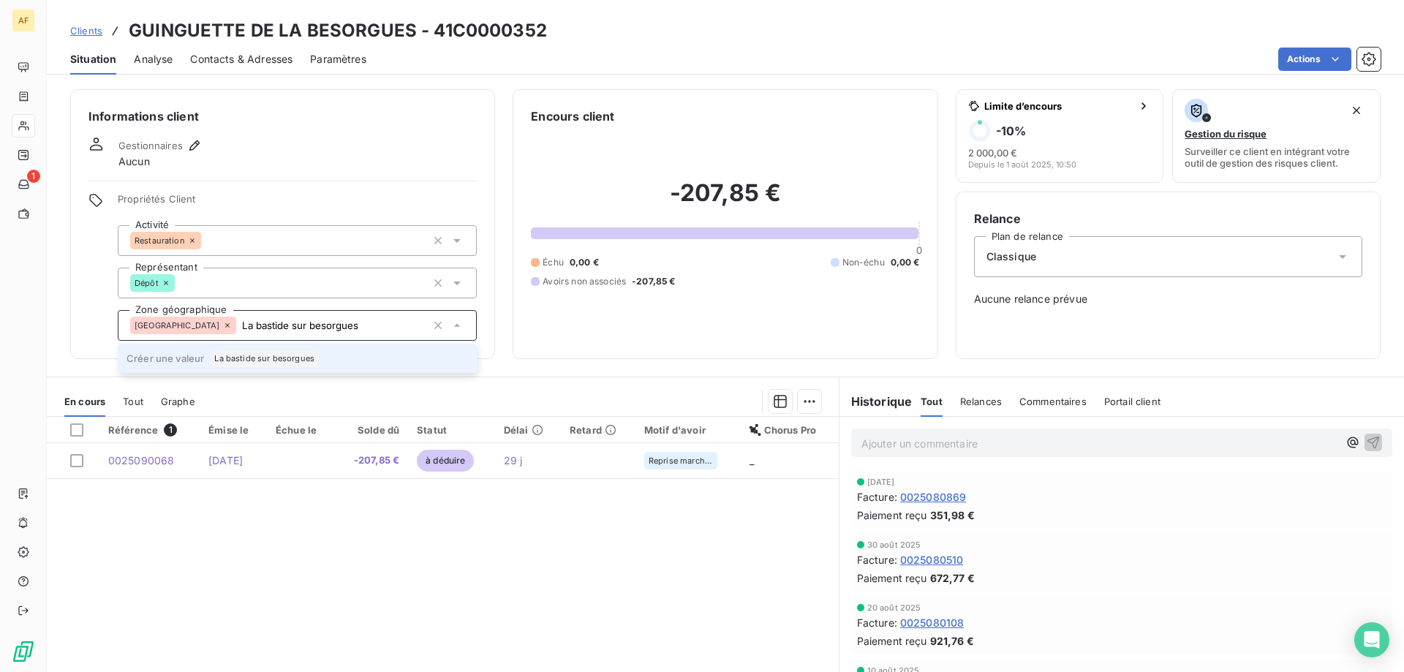
click at [250, 362] on span "La bastide sur besorgues" at bounding box center [264, 358] width 100 height 9
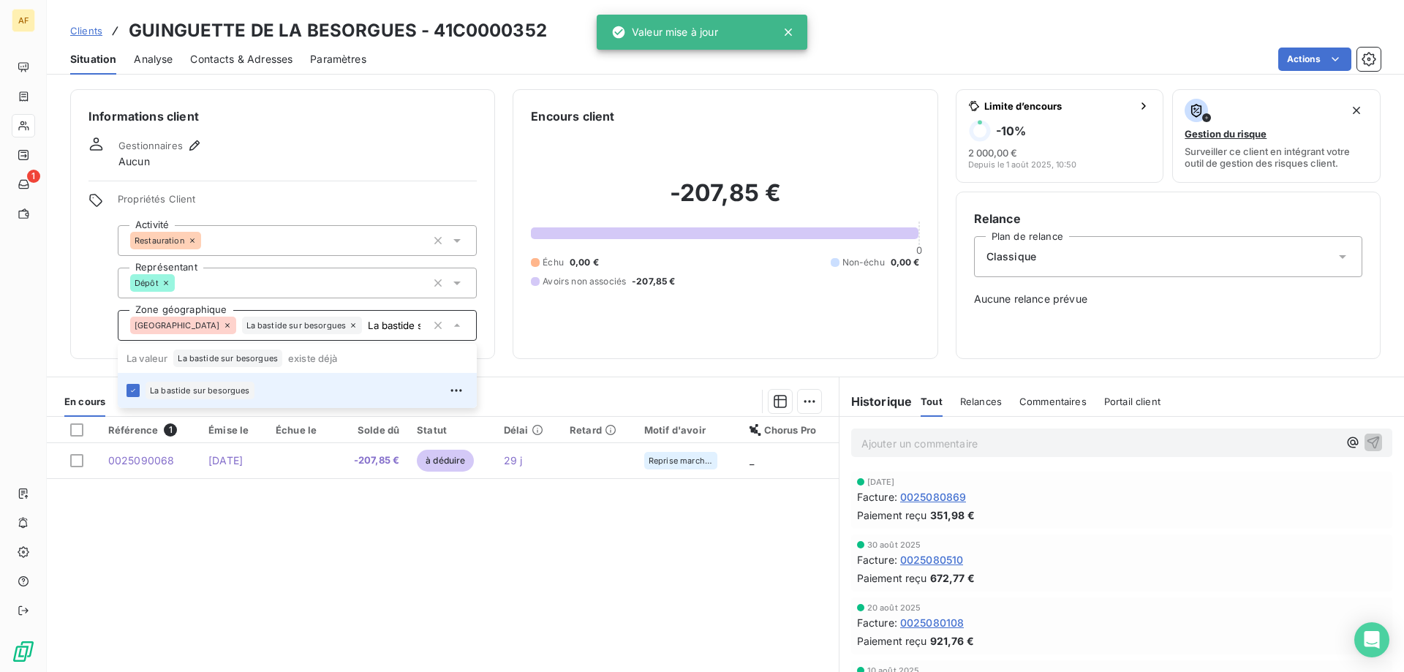
click at [352, 594] on div "Référence 1 Émise le Échue le Solde dû Statut Délai Retard Motif d'avoir Chorus…" at bounding box center [443, 557] width 792 height 281
type input "La bastide sur besorgues"
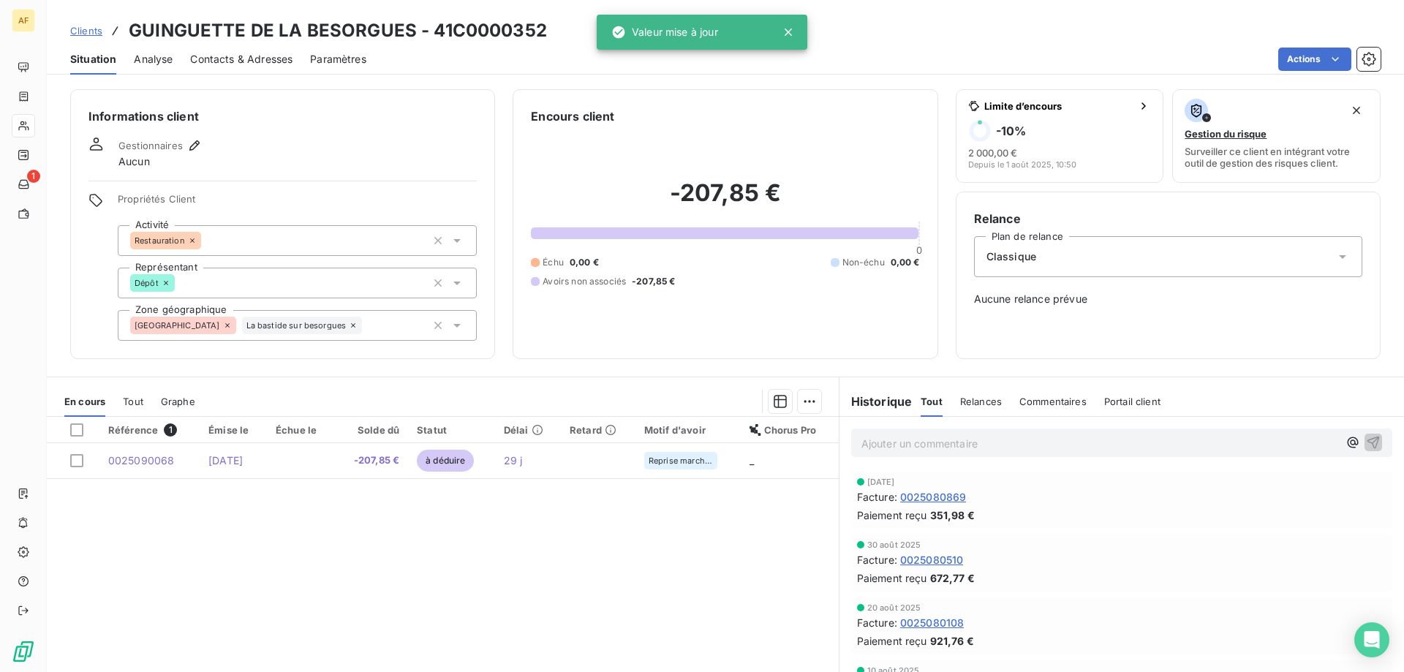
click at [93, 37] on link "Clients" at bounding box center [86, 30] width 32 height 15
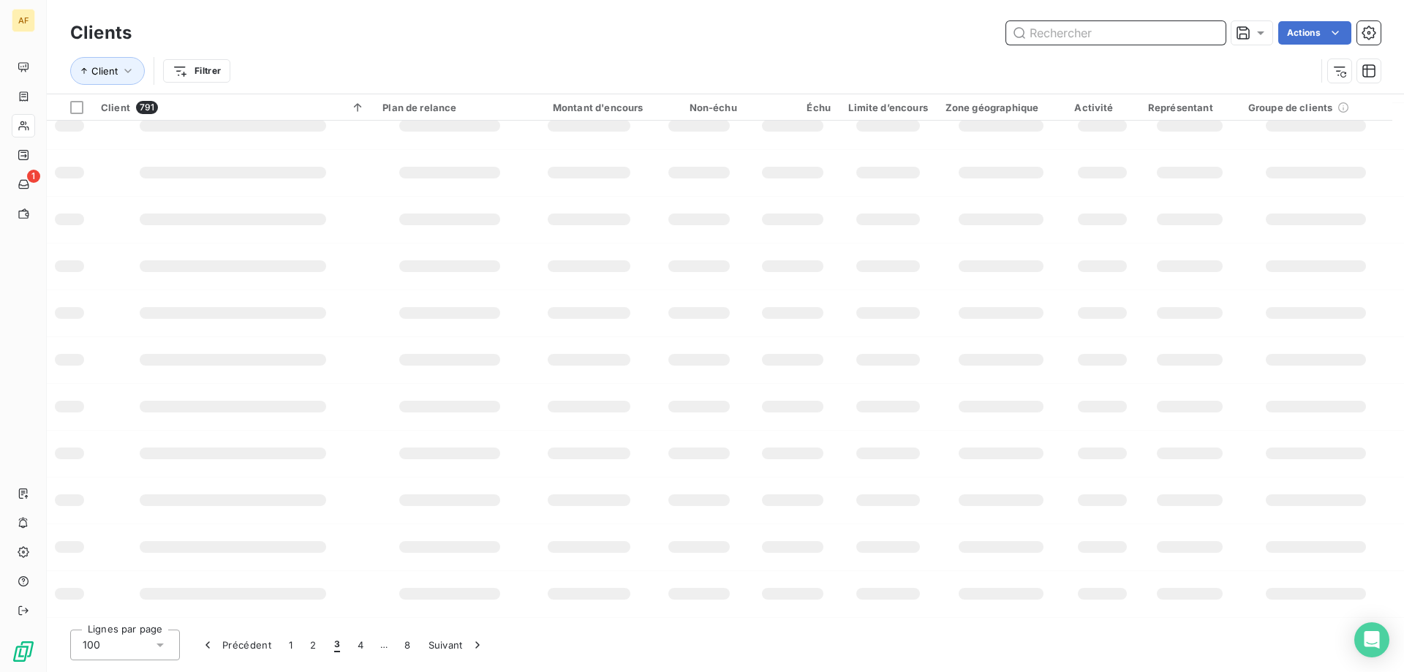
scroll to position [211, 0]
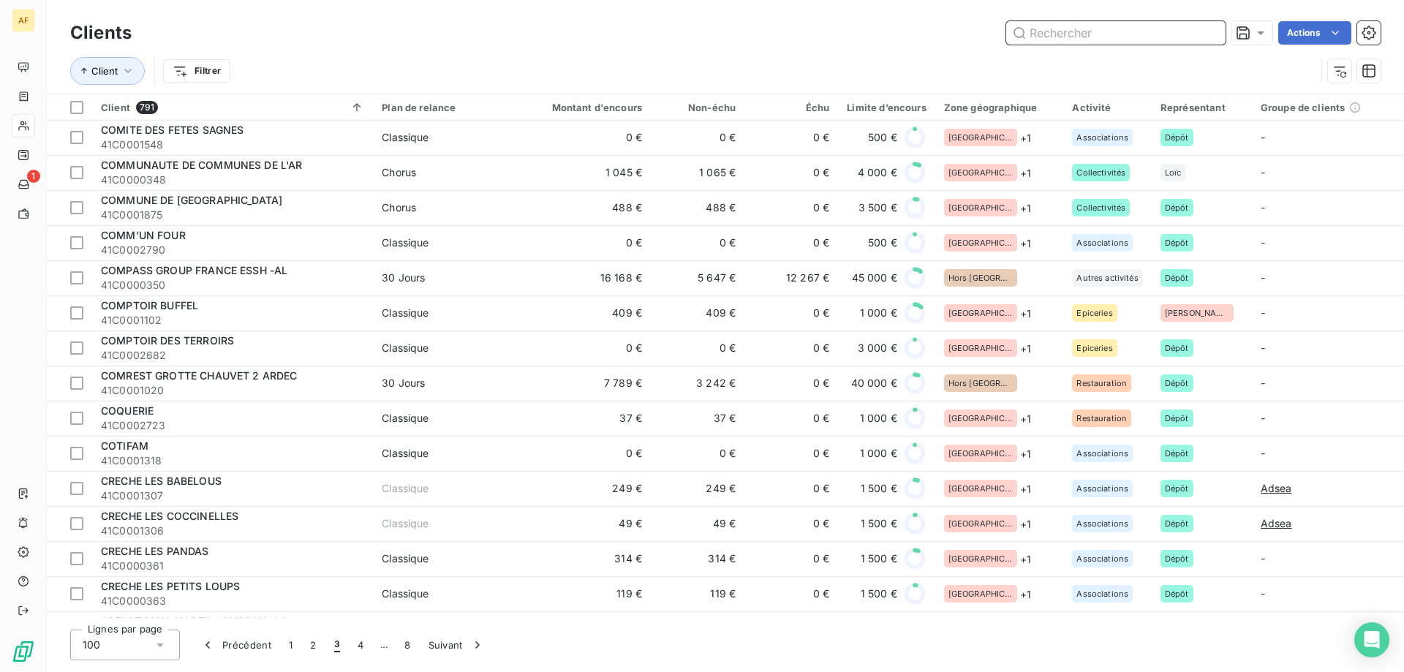
click at [1114, 36] on input "text" at bounding box center [1115, 32] width 219 height 23
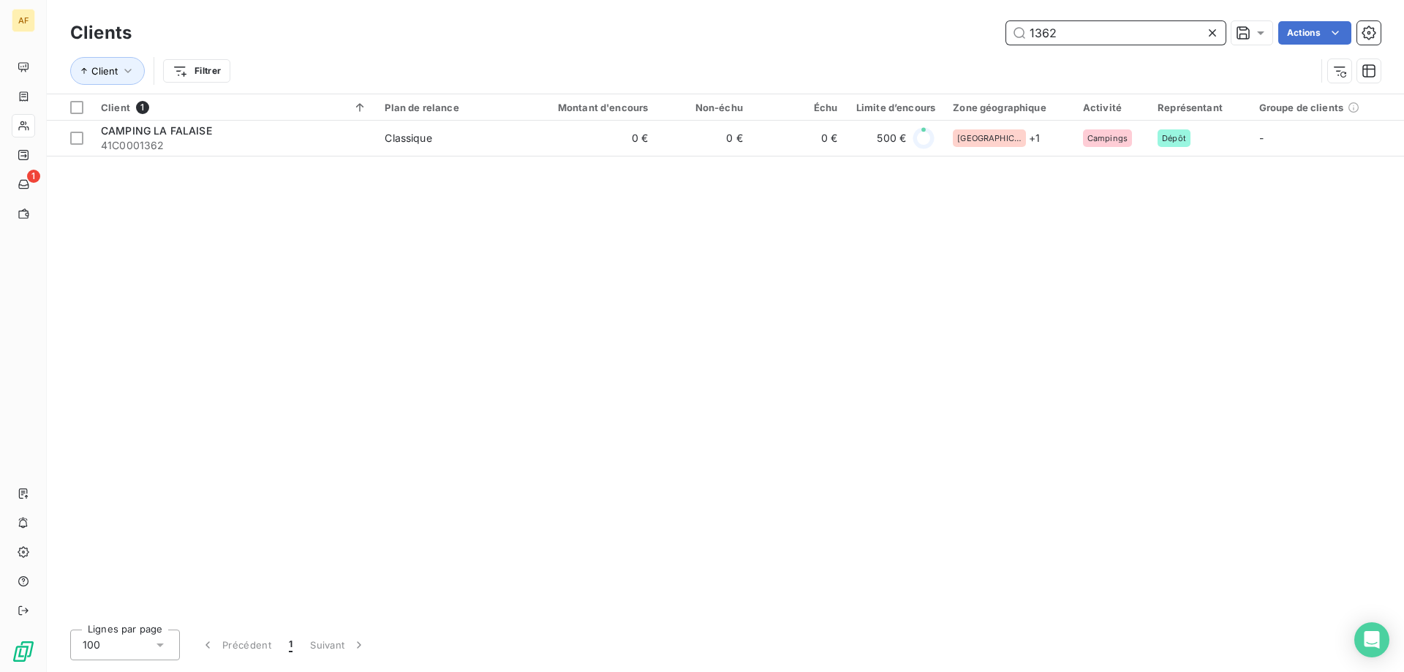
scroll to position [0, 0]
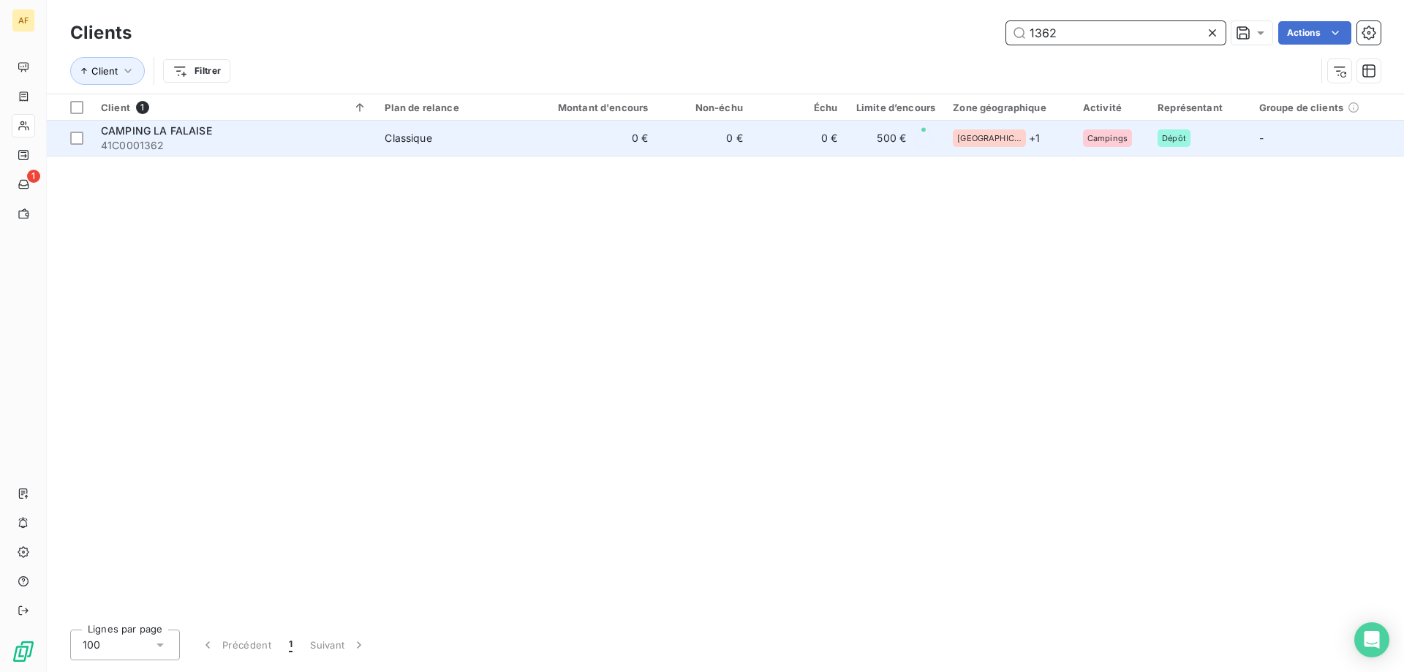
type input "1362"
click at [420, 142] on div "Classique" at bounding box center [408, 138] width 47 height 15
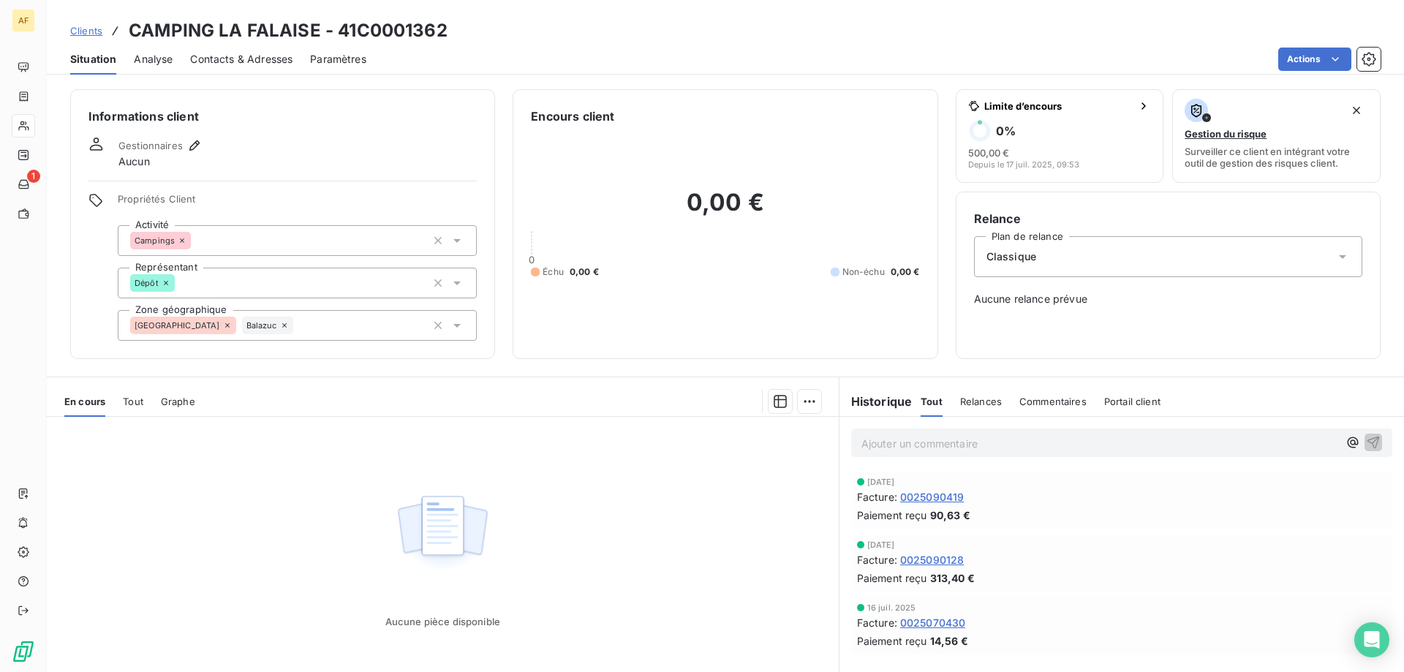
click at [162, 68] on div "Analyse" at bounding box center [153, 59] width 39 height 31
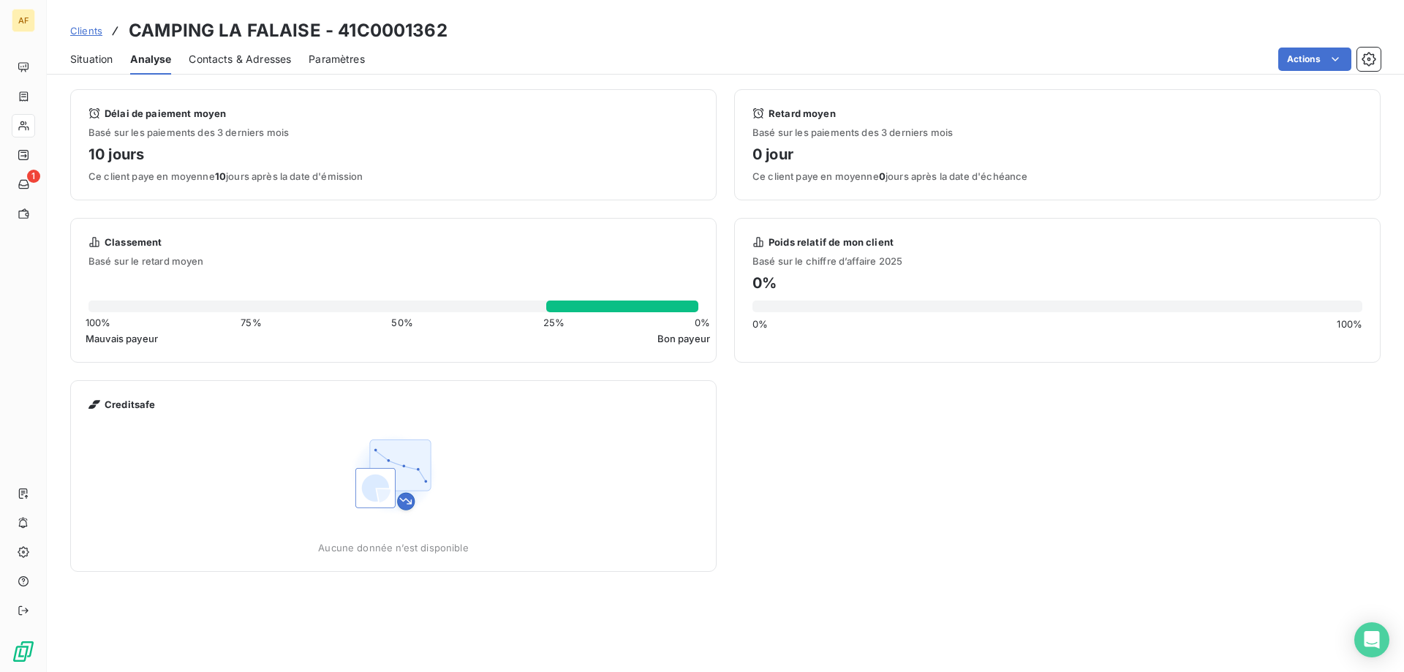
click at [221, 62] on span "Contacts & Adresses" at bounding box center [240, 59] width 102 height 15
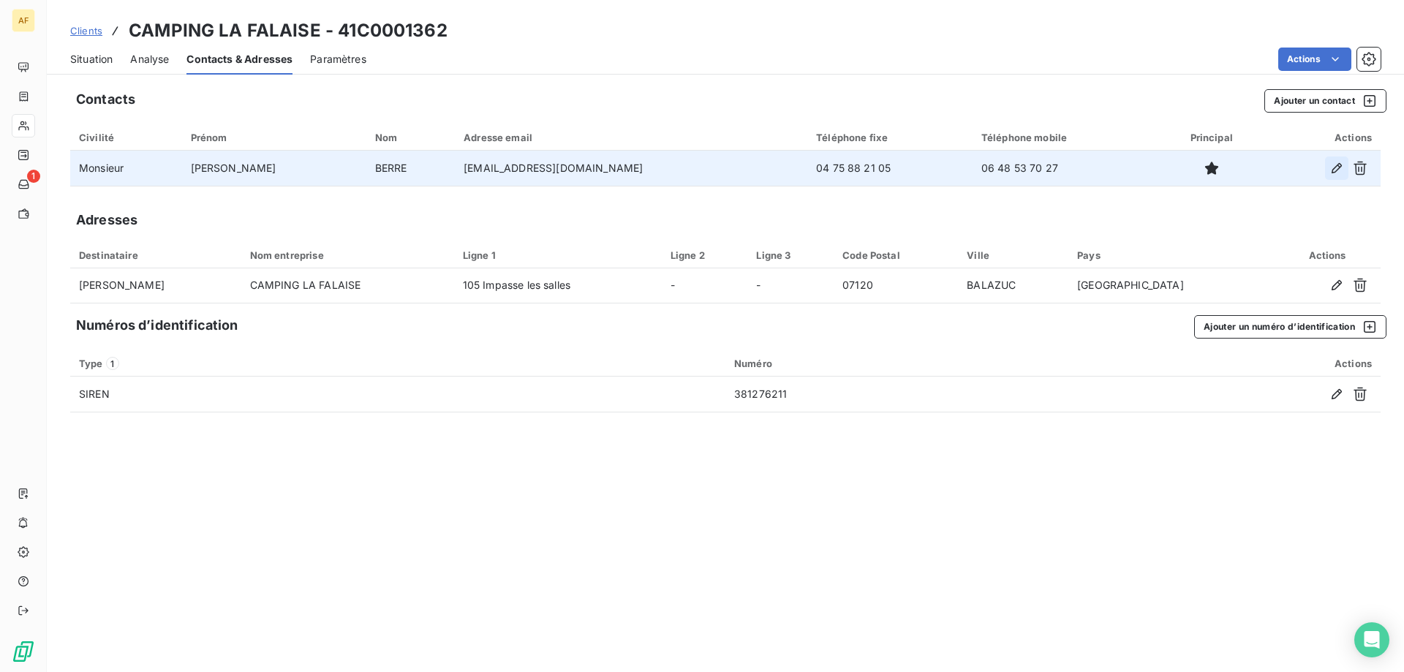
click at [1339, 164] on icon "button" at bounding box center [1336, 168] width 15 height 15
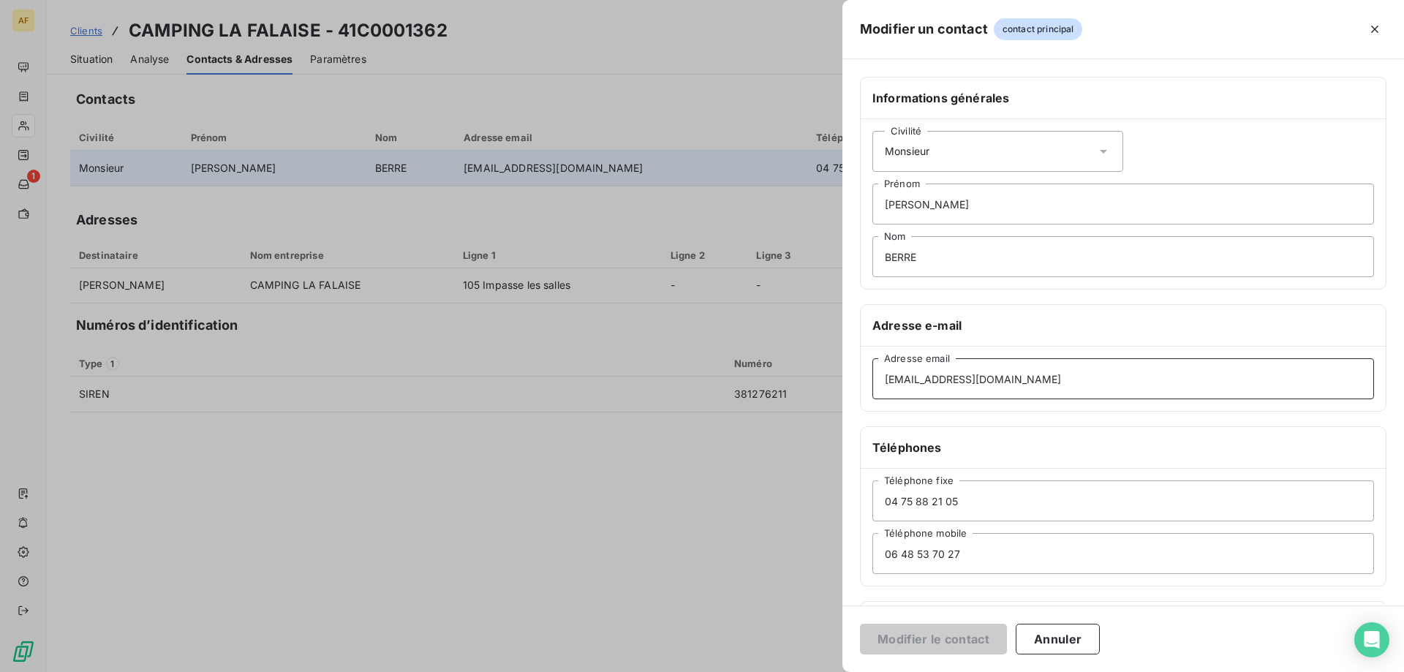
click at [1072, 377] on input "camping.falaise@wanadoo.fr" at bounding box center [1123, 378] width 502 height 41
drag, startPoint x: 1092, startPoint y: 387, endPoint x: 515, endPoint y: 290, distance: 584.8
click at [515, 671] on div "Modifier un contact contact principal Informations générales Civilité Monsieur …" at bounding box center [702, 672] width 1404 height 0
paste input "ontact@campingdelafalaise.com"
type input "contact@campingdelafalaise.com"
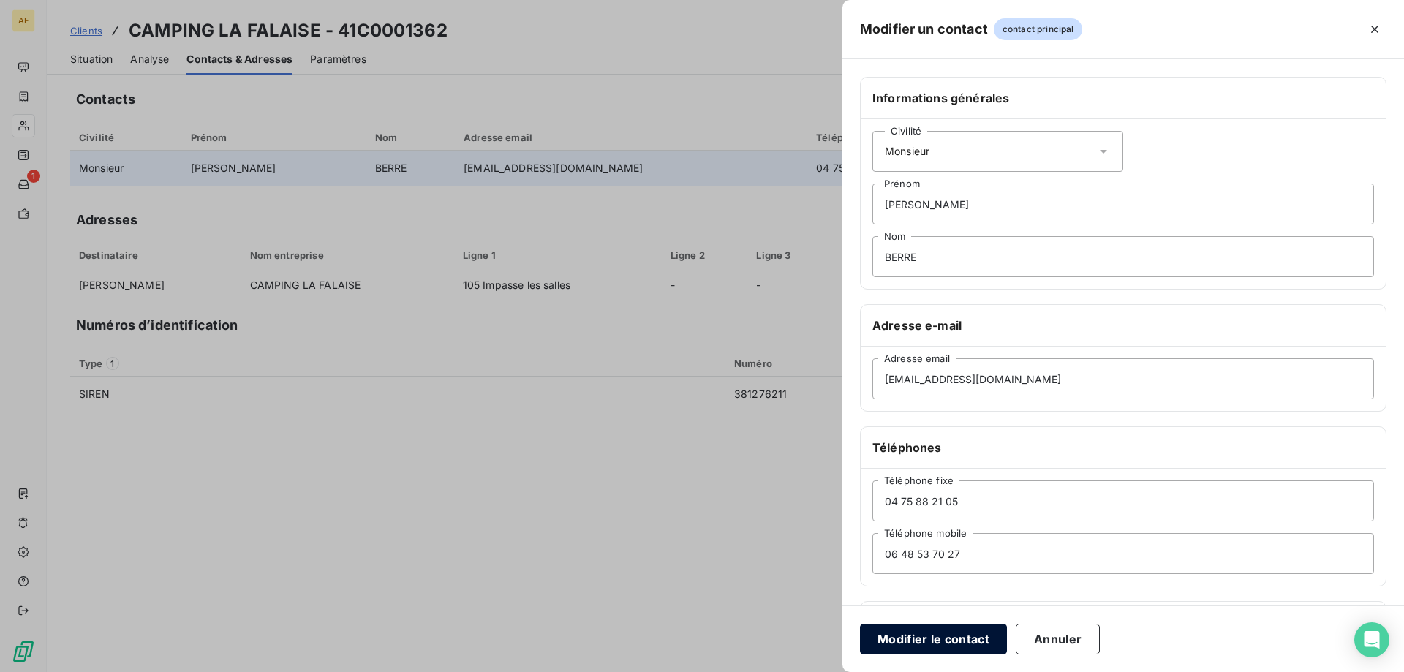
click at [904, 639] on button "Modifier le contact" at bounding box center [933, 639] width 147 height 31
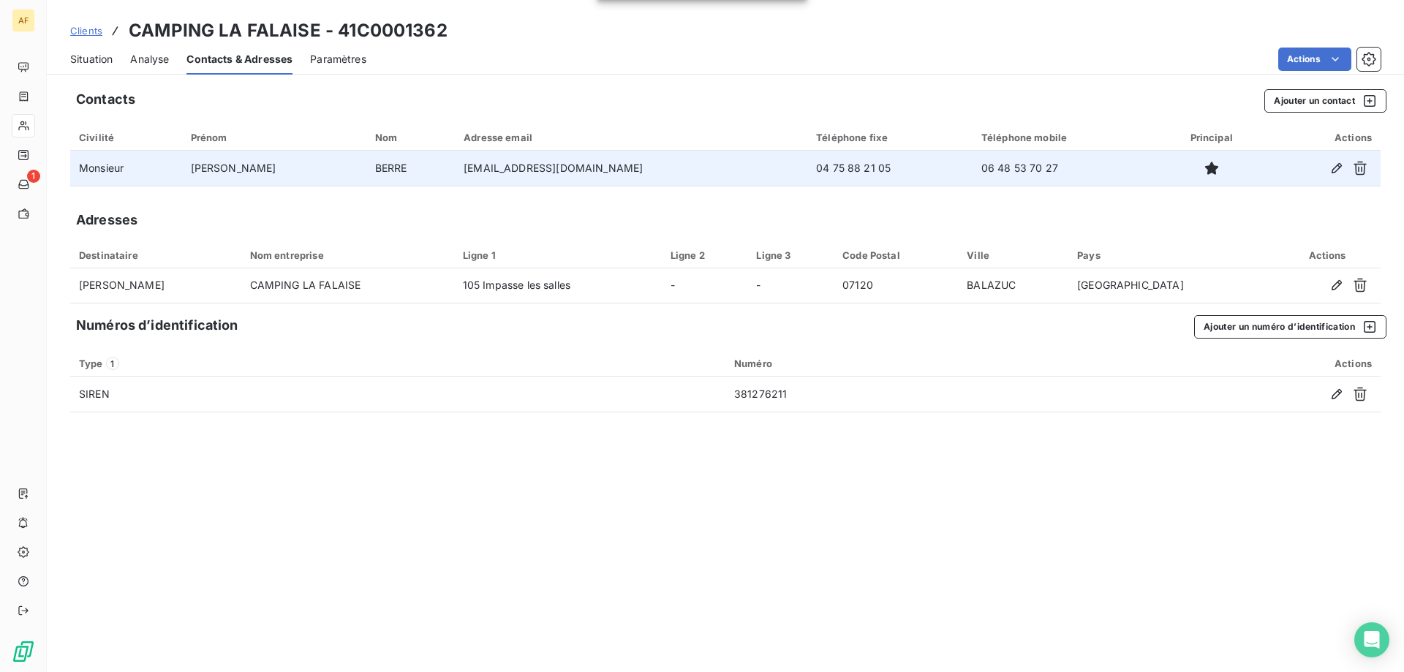
click at [91, 58] on span "Situation" at bounding box center [91, 59] width 42 height 15
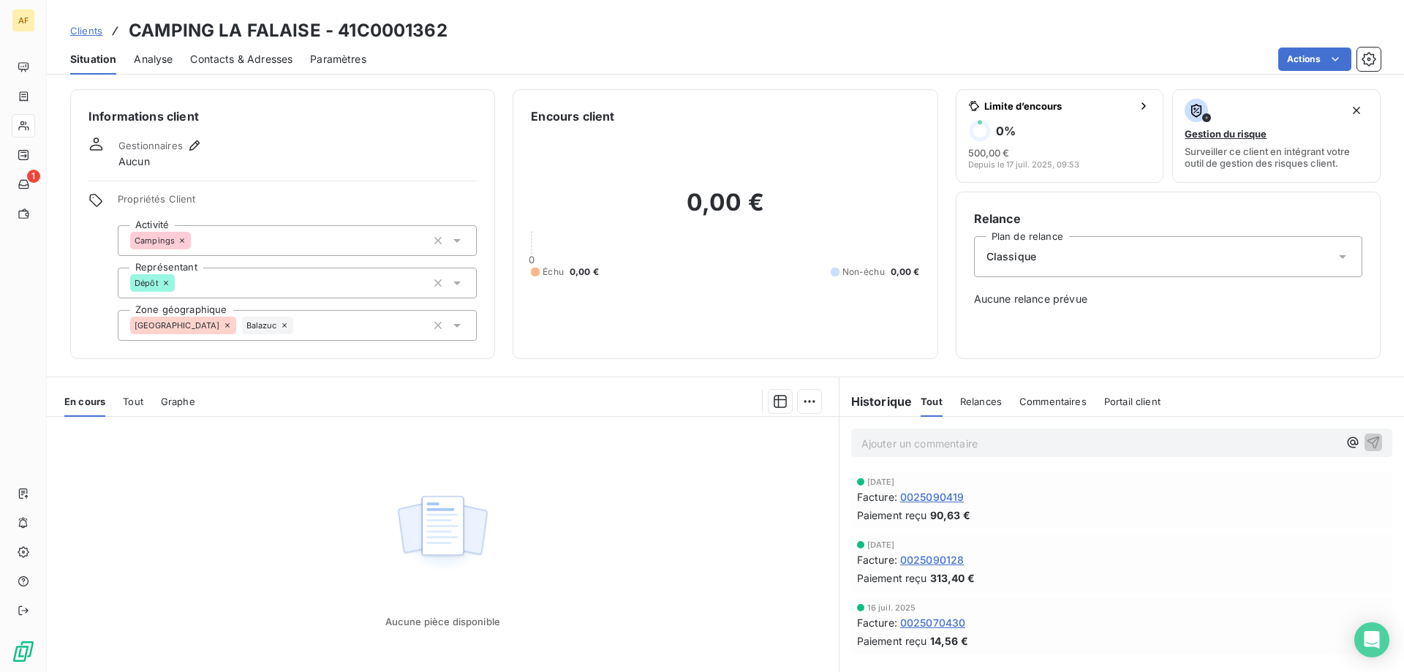
click at [86, 29] on span "Clients" at bounding box center [86, 31] width 32 height 12
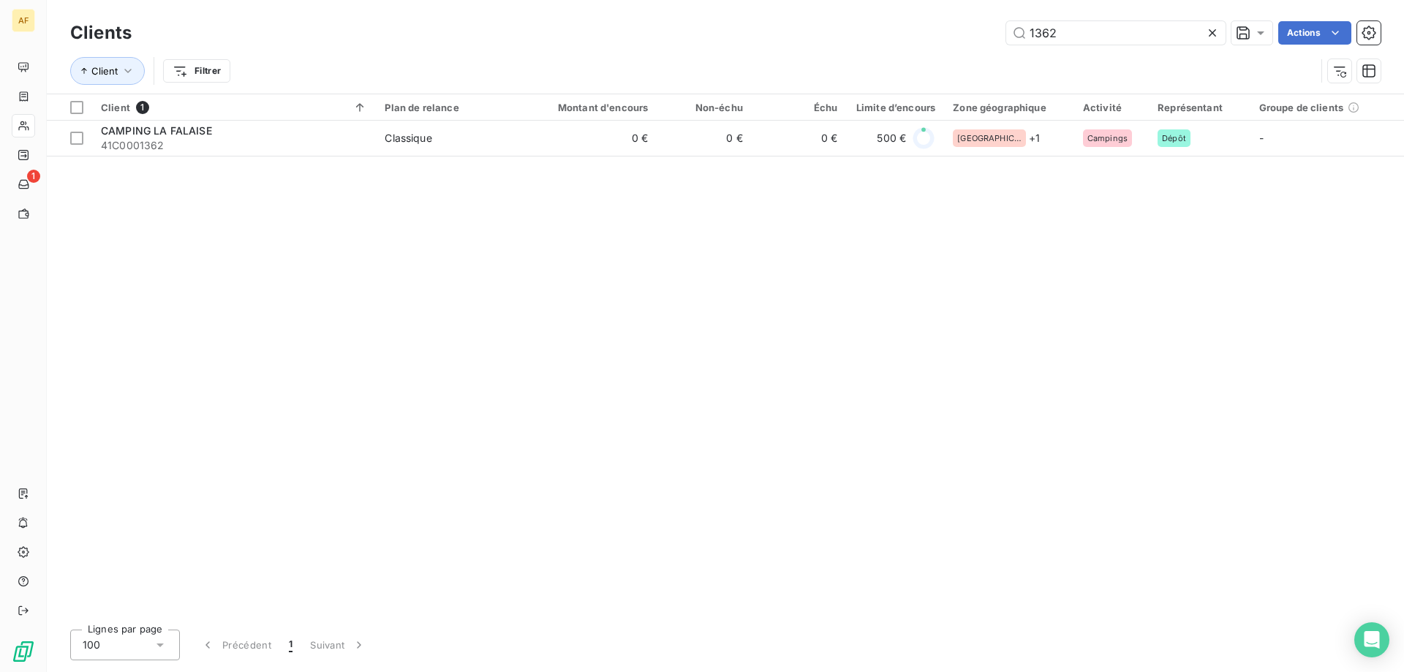
click at [1208, 36] on icon at bounding box center [1212, 33] width 15 height 15
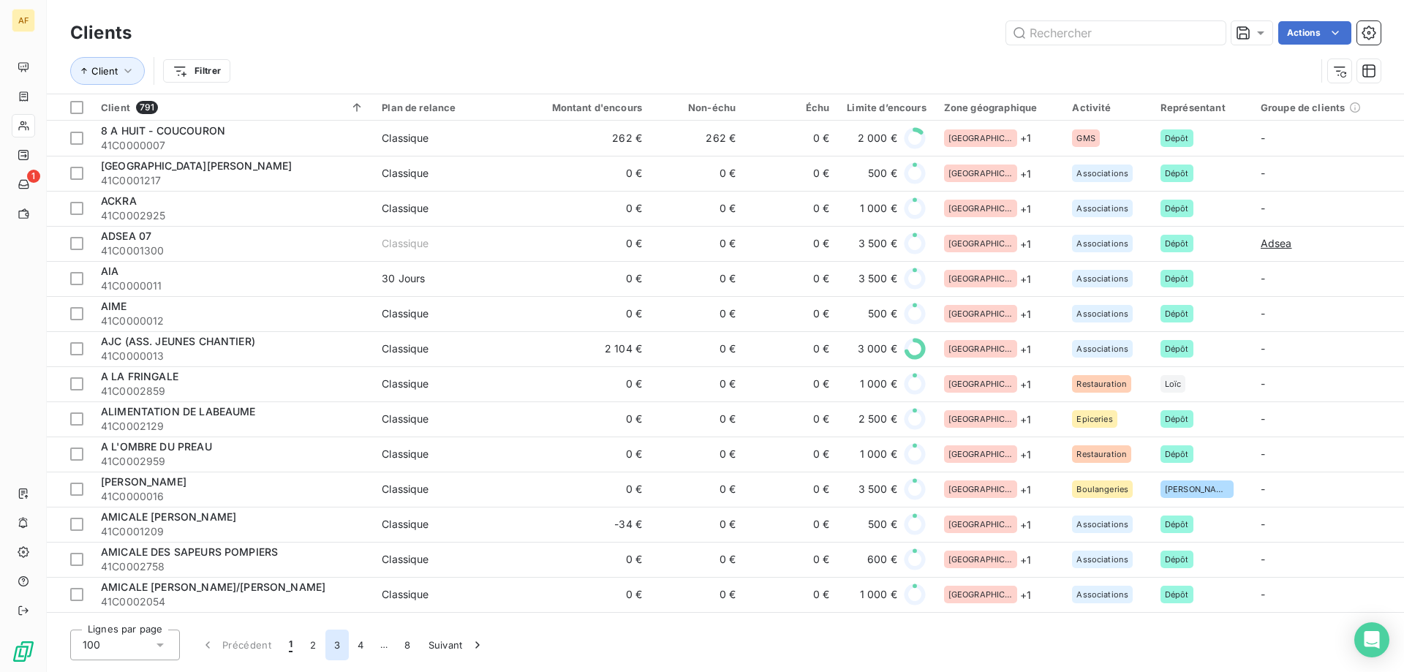
click at [341, 646] on button "3" at bounding box center [336, 644] width 23 height 31
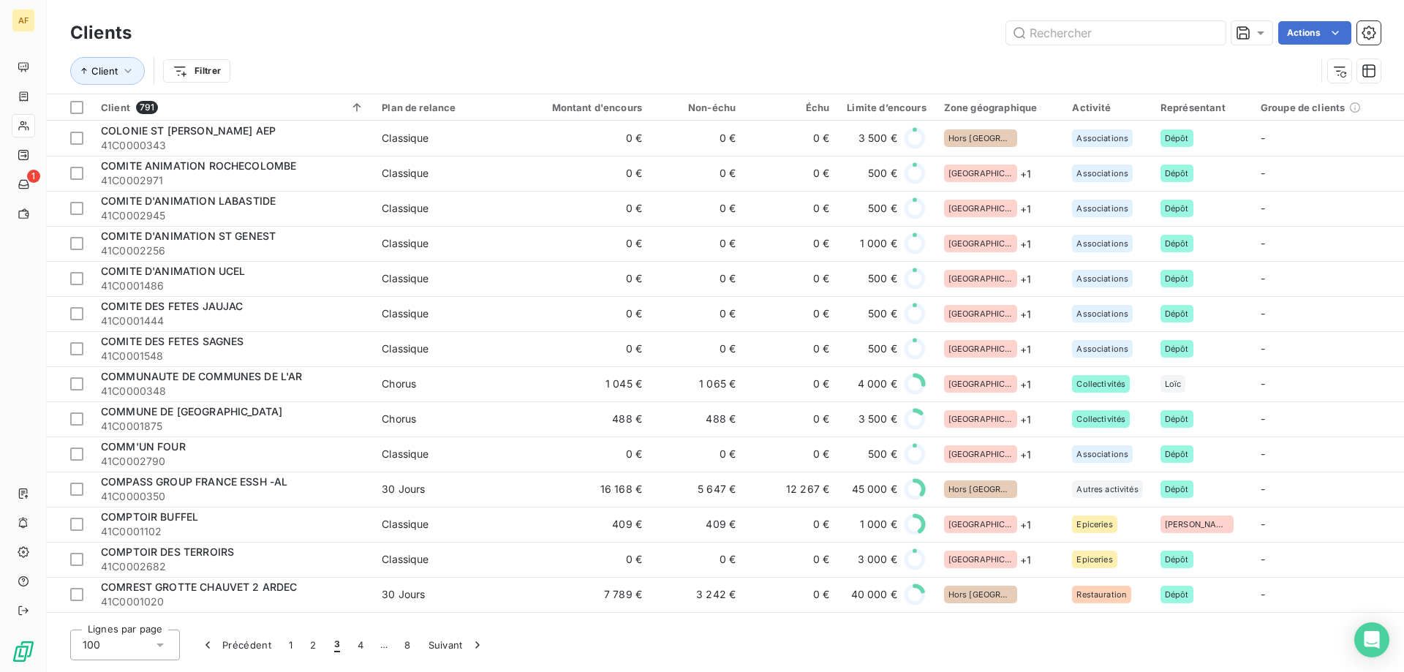
click at [325, 629] on button "3" at bounding box center [336, 644] width 23 height 31
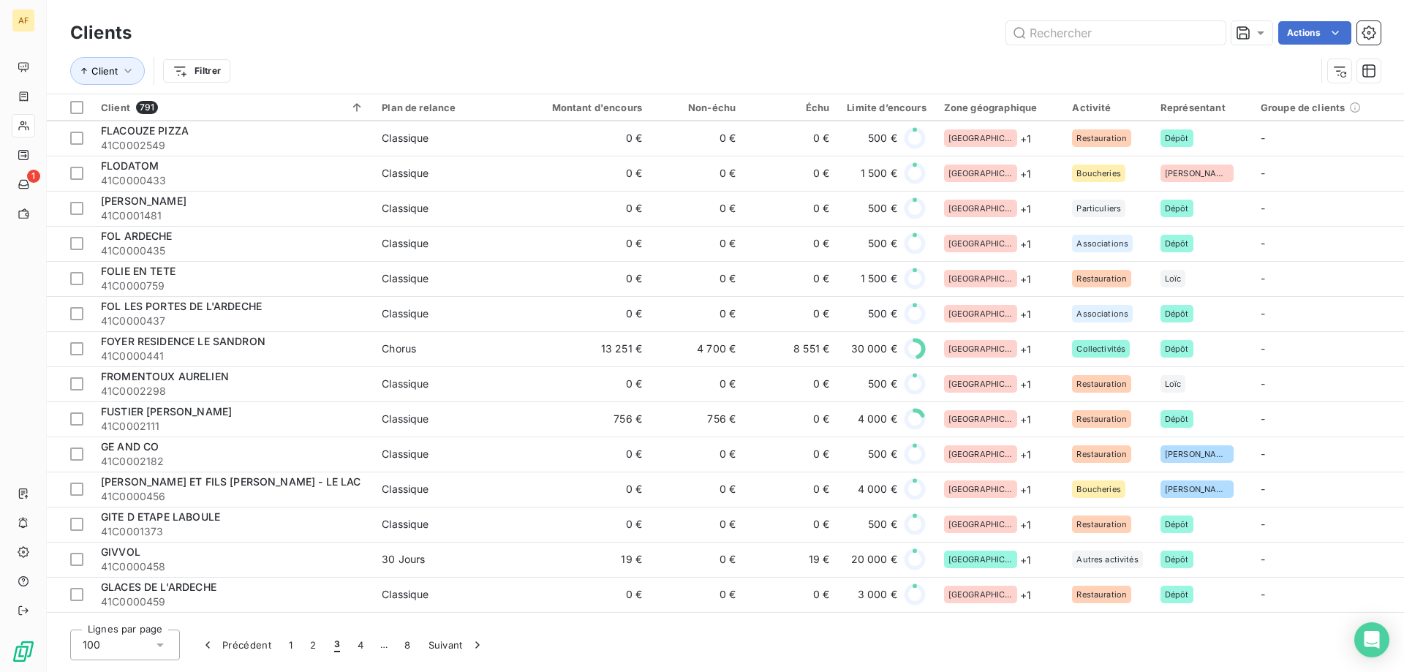
scroll to position [3019, 0]
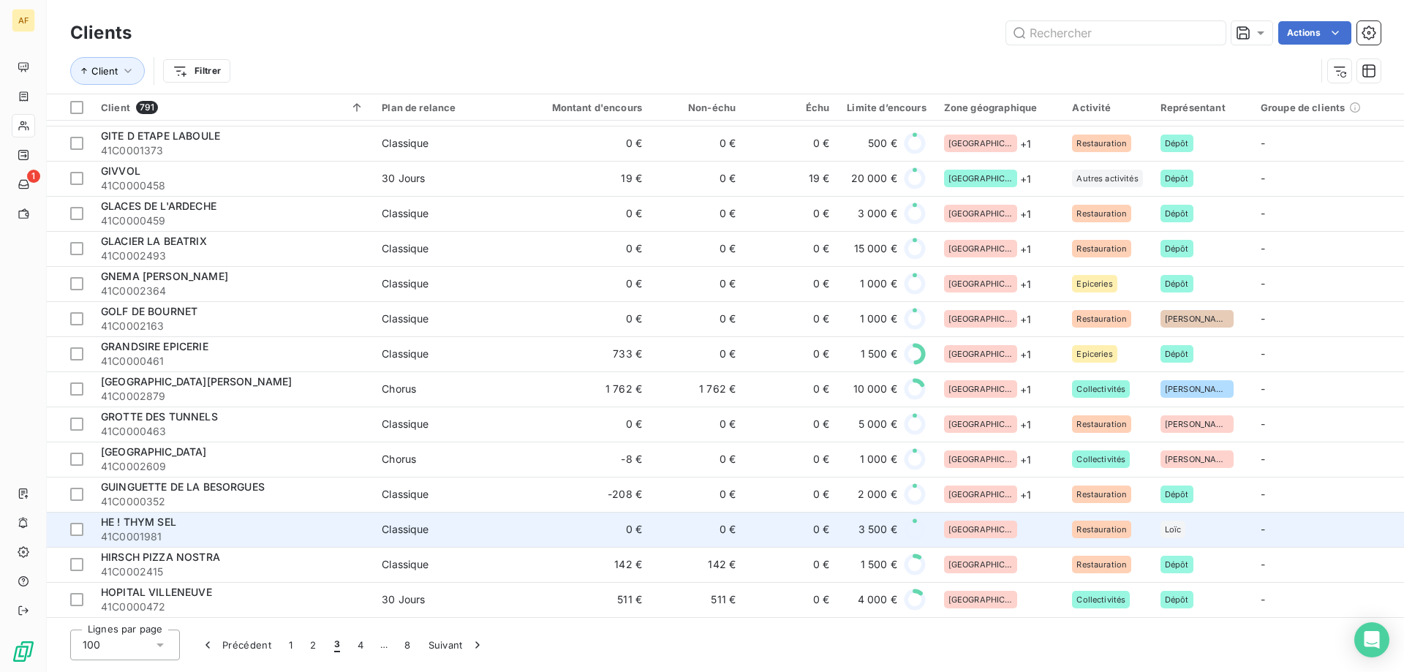
click at [1021, 521] on div "[GEOGRAPHIC_DATA]" at bounding box center [999, 530] width 111 height 18
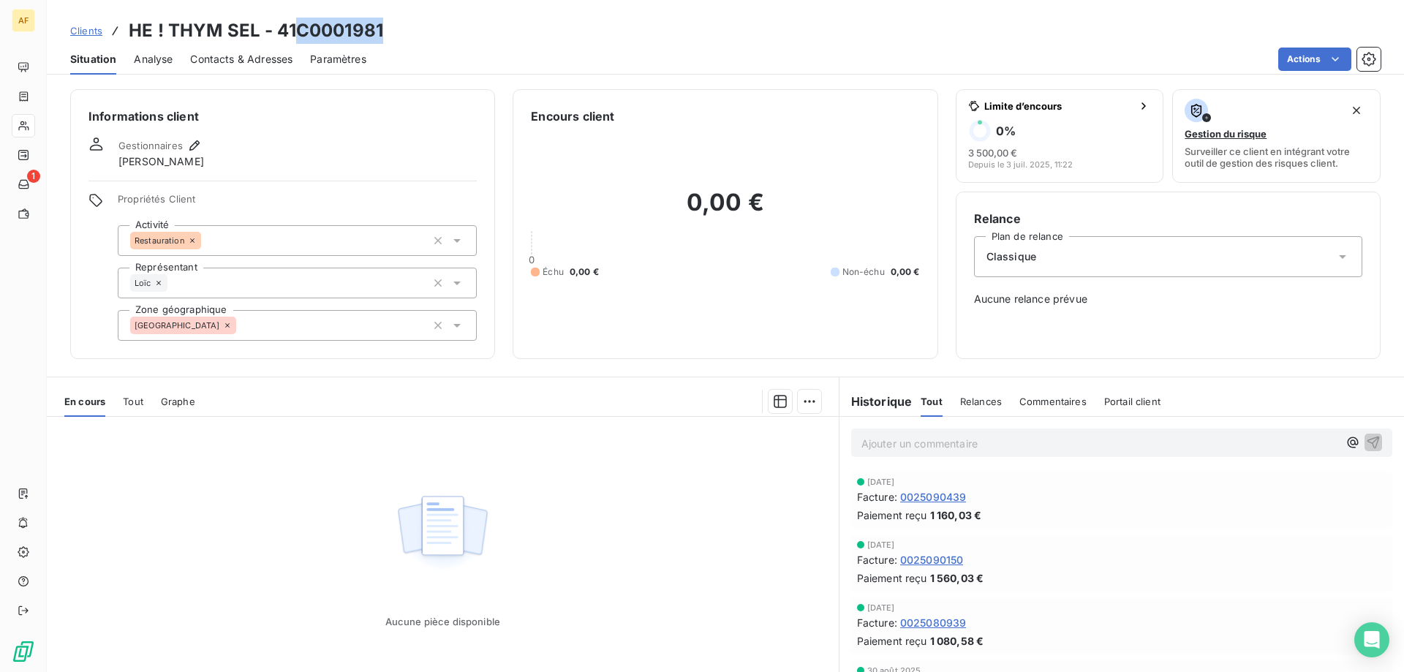
drag, startPoint x: 295, startPoint y: 31, endPoint x: 389, endPoint y: 29, distance: 93.6
click at [389, 29] on div "Clients HE ! THYM SEL - 41C0001981" at bounding box center [725, 31] width 1357 height 26
click at [305, 333] on div "[GEOGRAPHIC_DATA]" at bounding box center [297, 325] width 359 height 31
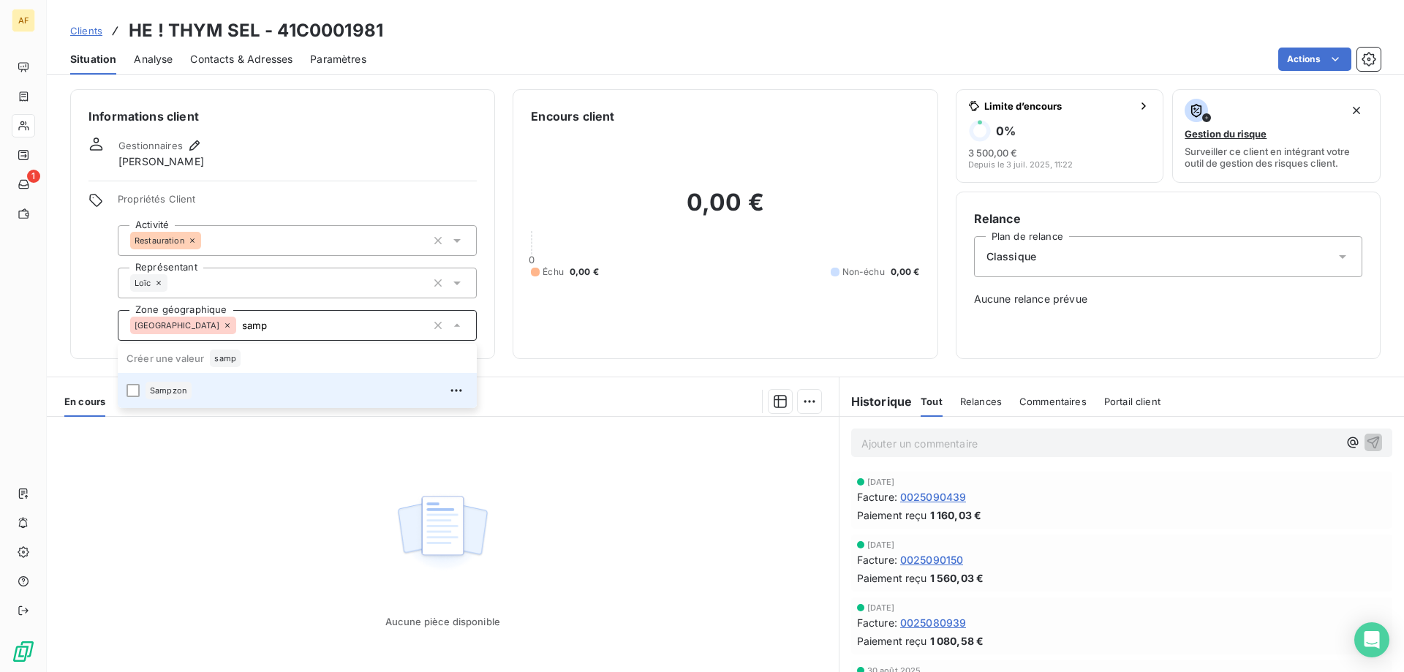
click at [281, 406] on li "Sampzon" at bounding box center [297, 390] width 359 height 35
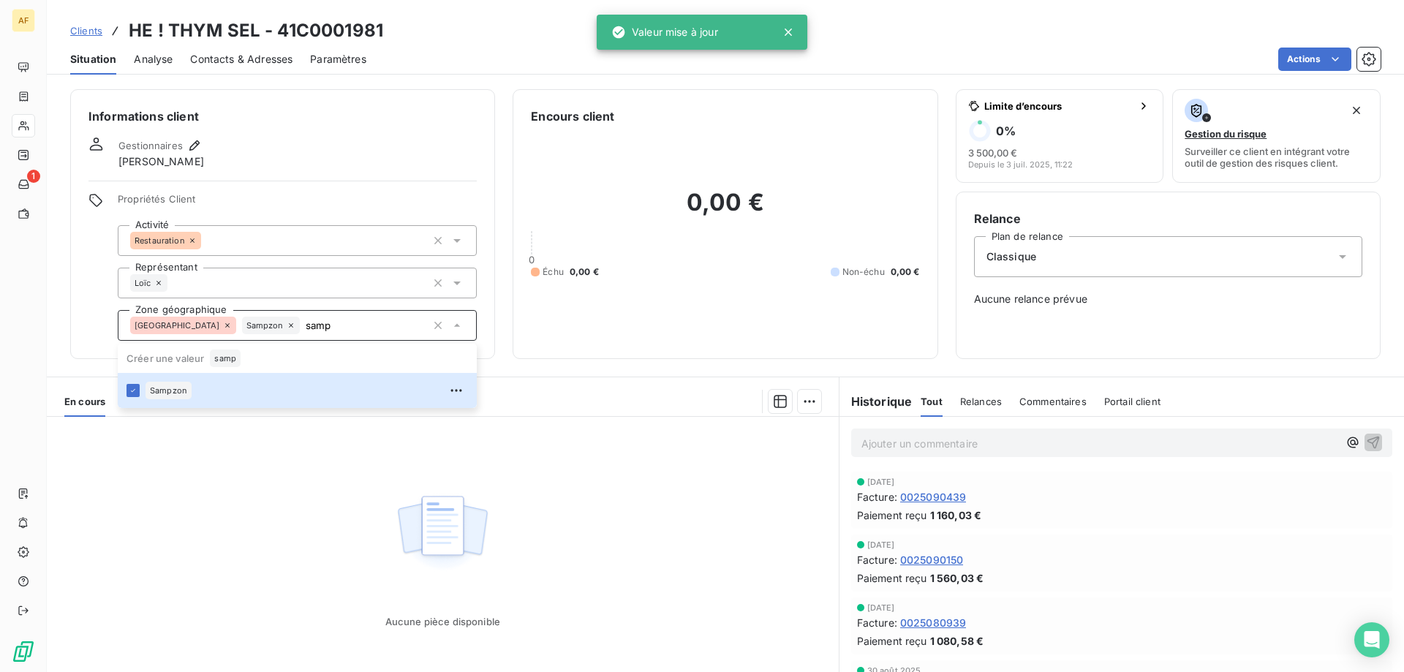
type input "samp"
click at [284, 510] on div "Aucune pièce disponible" at bounding box center [443, 557] width 792 height 281
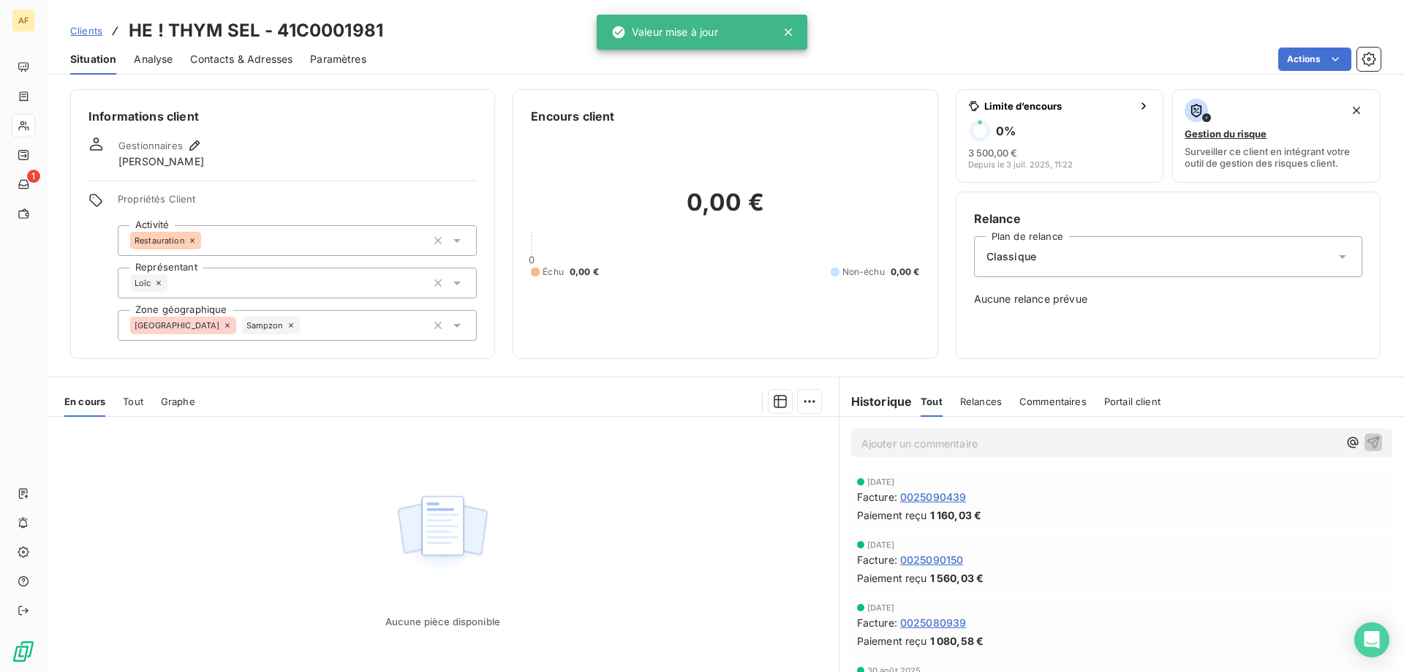
click at [76, 33] on span "Clients" at bounding box center [86, 31] width 32 height 12
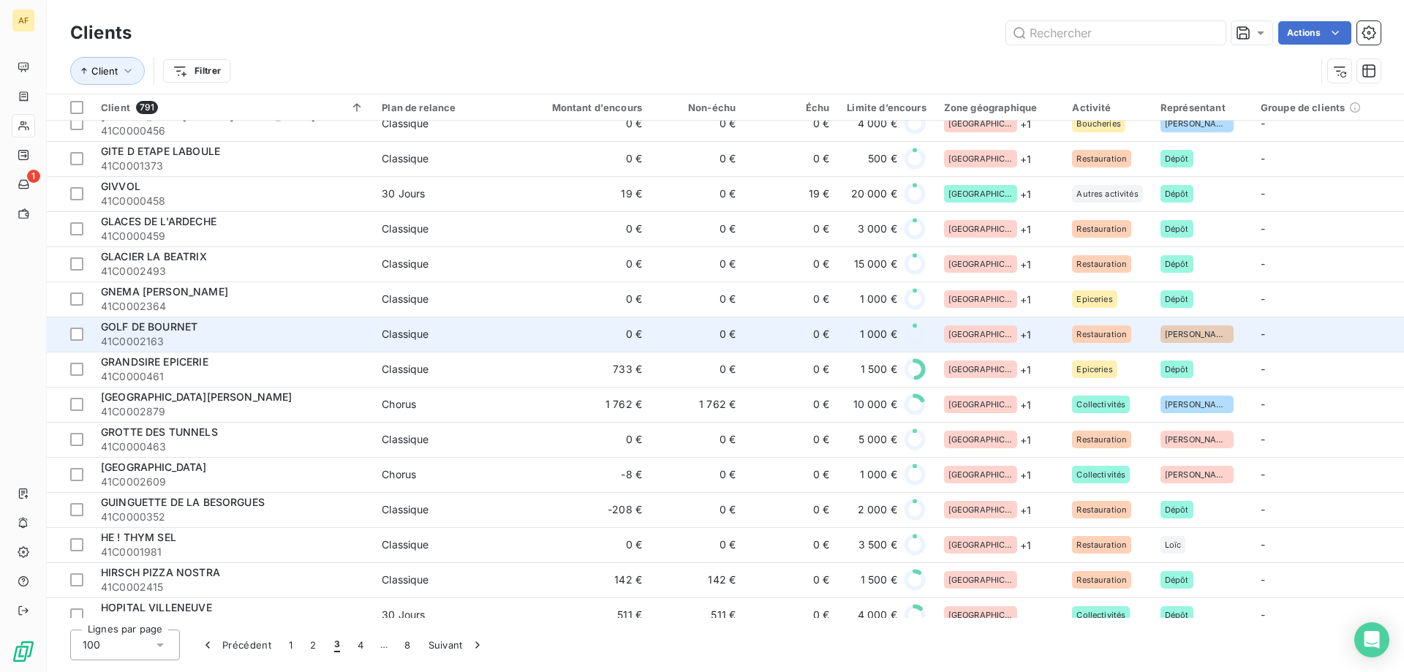
scroll to position [3019, 0]
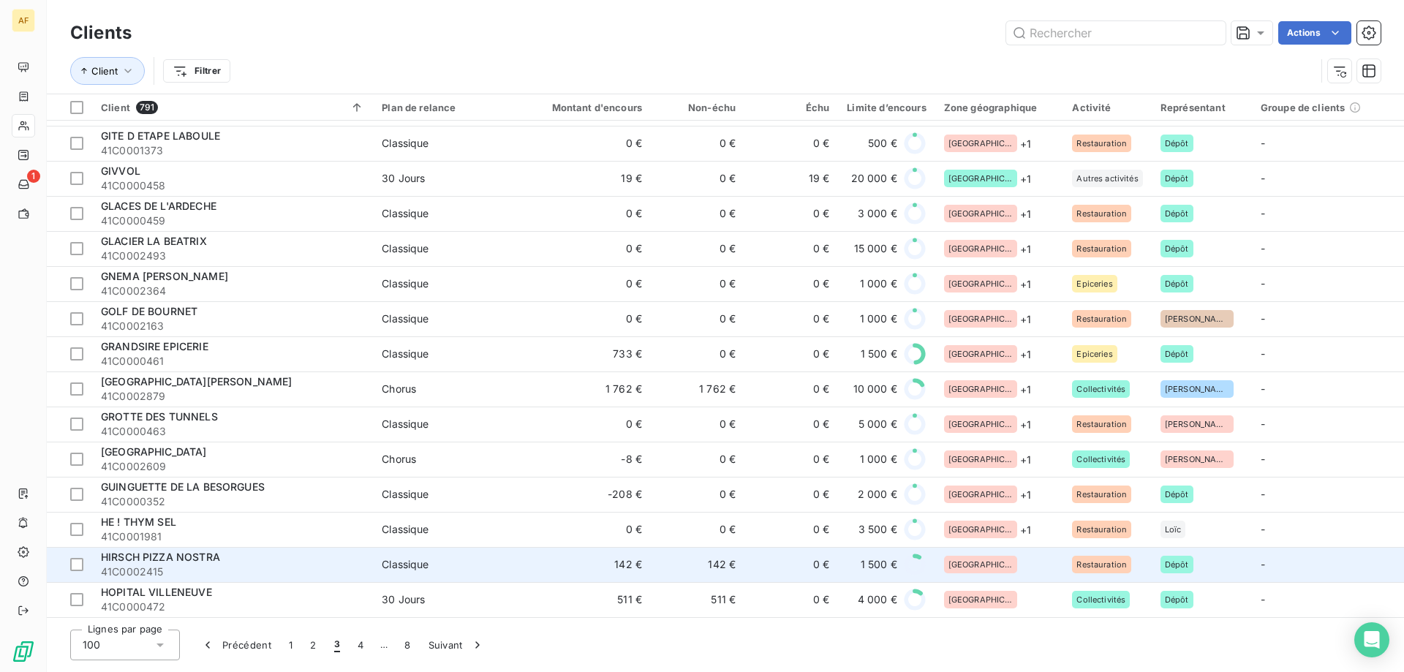
click at [1000, 567] on div "[GEOGRAPHIC_DATA]" at bounding box center [999, 565] width 111 height 18
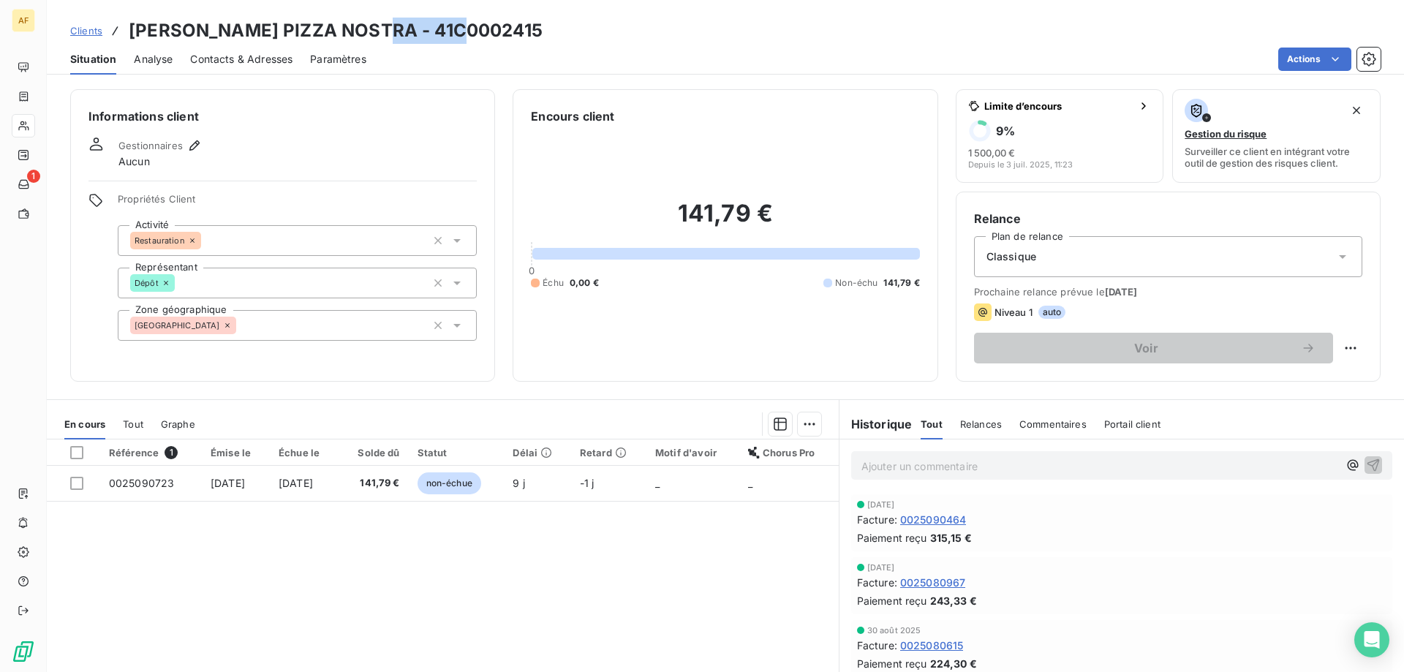
drag, startPoint x: 374, startPoint y: 26, endPoint x: 461, endPoint y: 23, distance: 87.0
click at [461, 23] on div "Clients HIRSCH PIZZA NOSTRA - 41C0002415" at bounding box center [725, 31] width 1357 height 26
click at [777, 661] on div "Référence 1 Émise le Échue le Solde dû Statut Délai Retard Motif d'avoir Chorus…" at bounding box center [443, 579] width 792 height 281
click at [334, 333] on div "[GEOGRAPHIC_DATA]" at bounding box center [297, 325] width 359 height 31
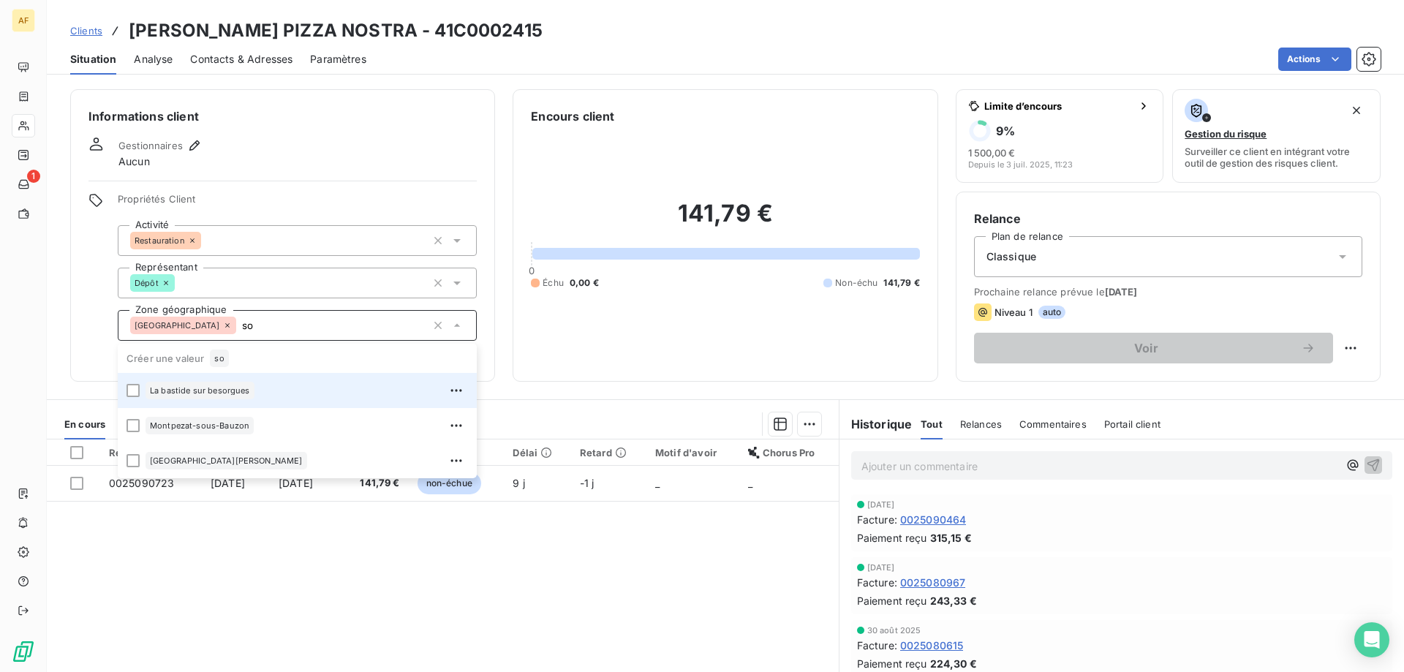
type input "s"
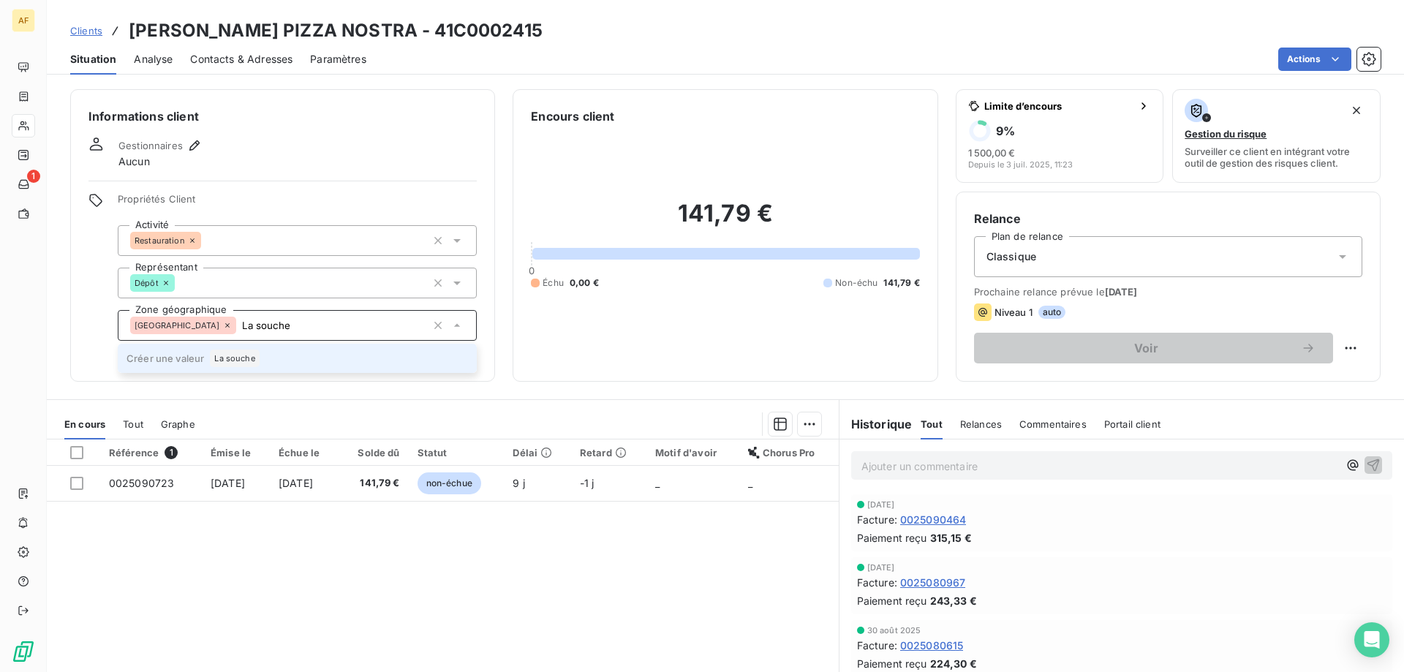
click at [306, 352] on li "Créer une valeur La souche" at bounding box center [297, 358] width 359 height 29
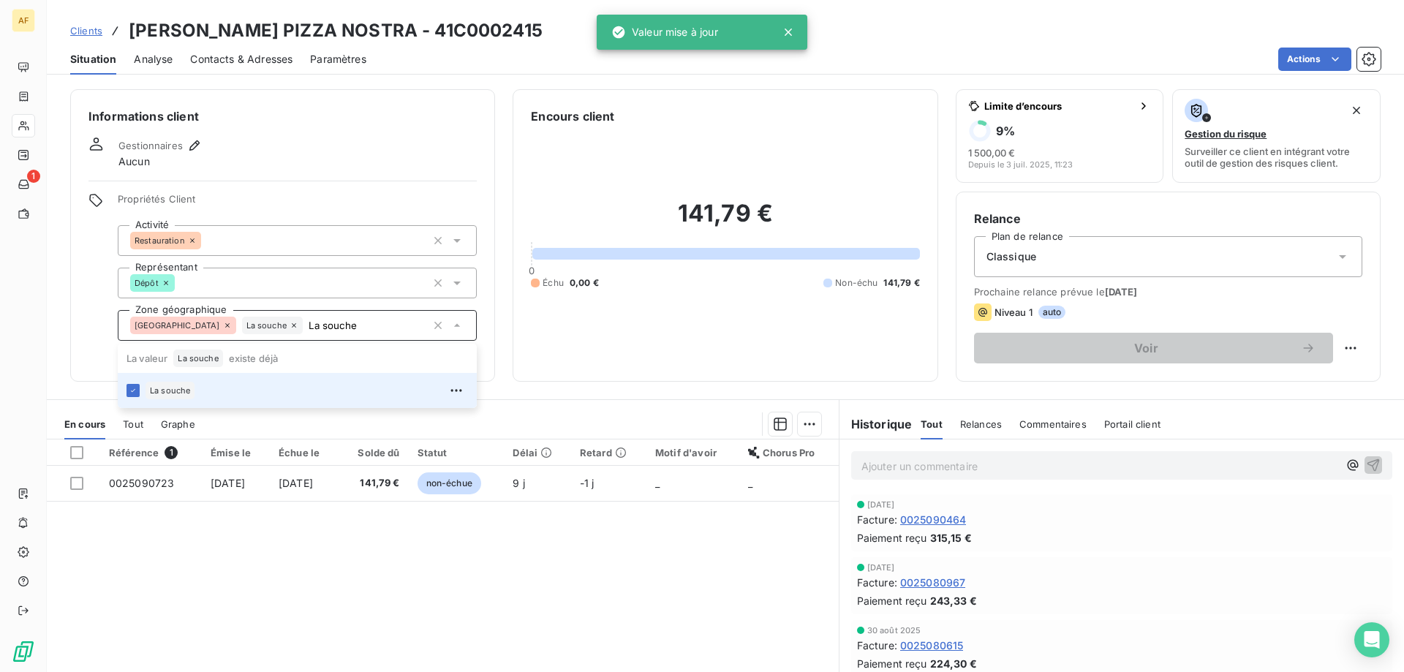
click at [284, 616] on div "Référence 1 Émise le Échue le Solde dû Statut Délai Retard Motif d'avoir Chorus…" at bounding box center [443, 579] width 792 height 281
type input "La souche"
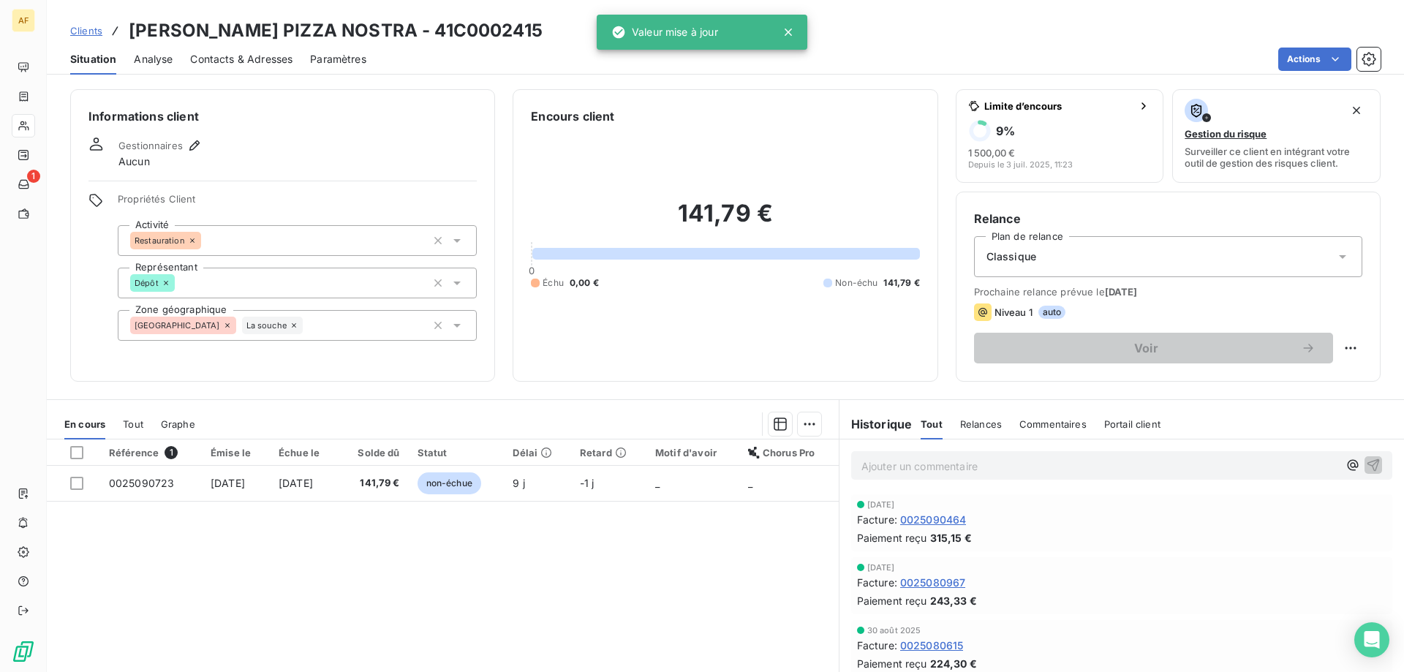
click at [86, 31] on span "Clients" at bounding box center [86, 31] width 32 height 12
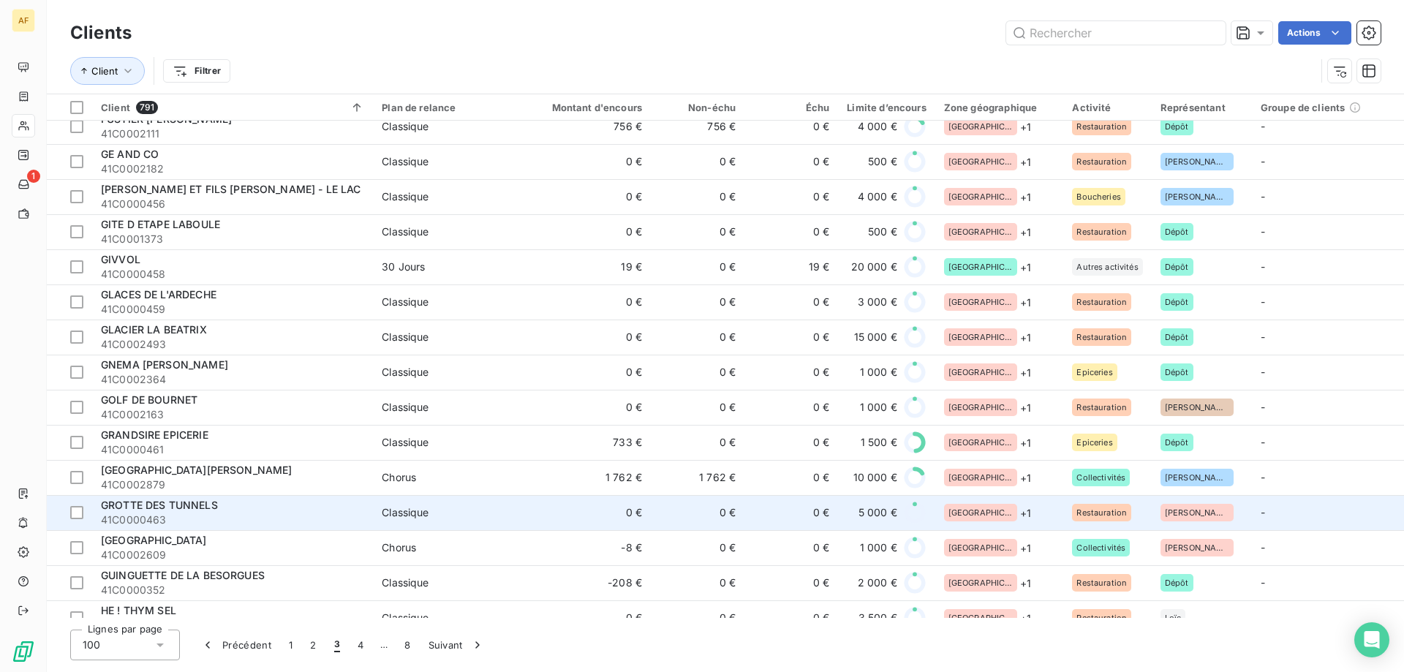
scroll to position [3019, 0]
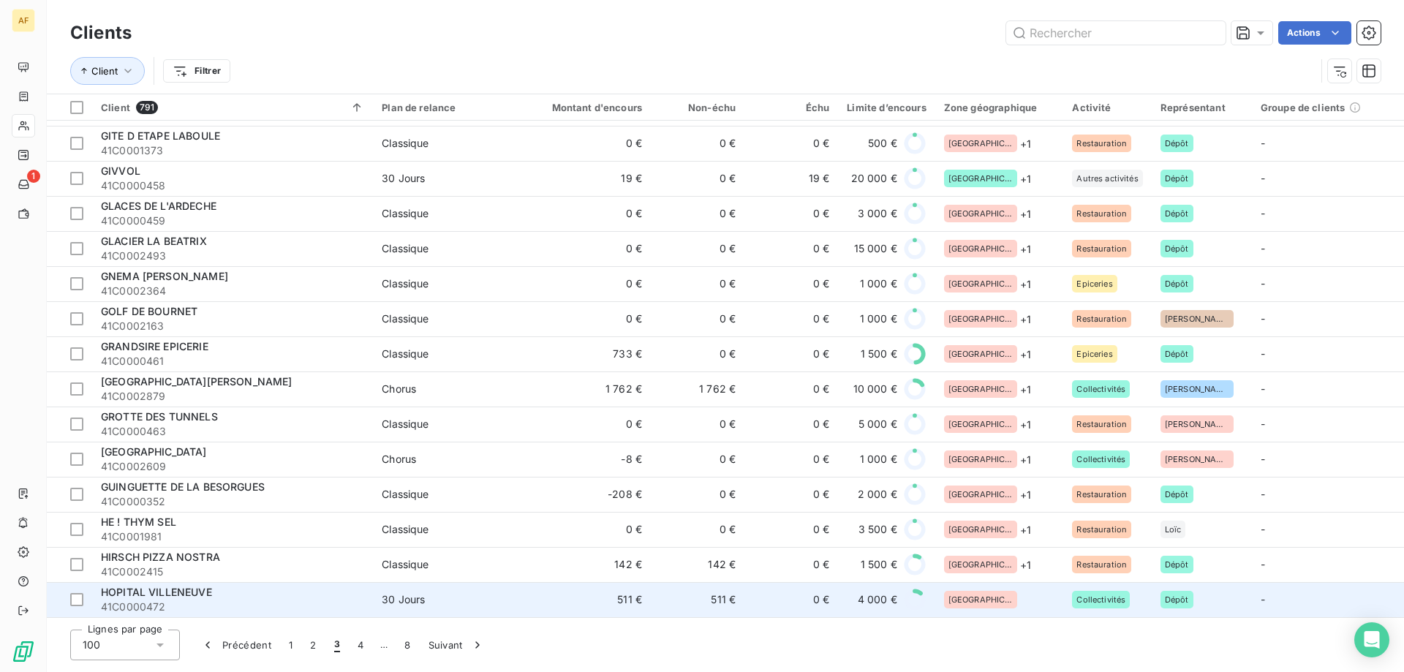
click at [776, 591] on td "0 €" at bounding box center [791, 599] width 94 height 35
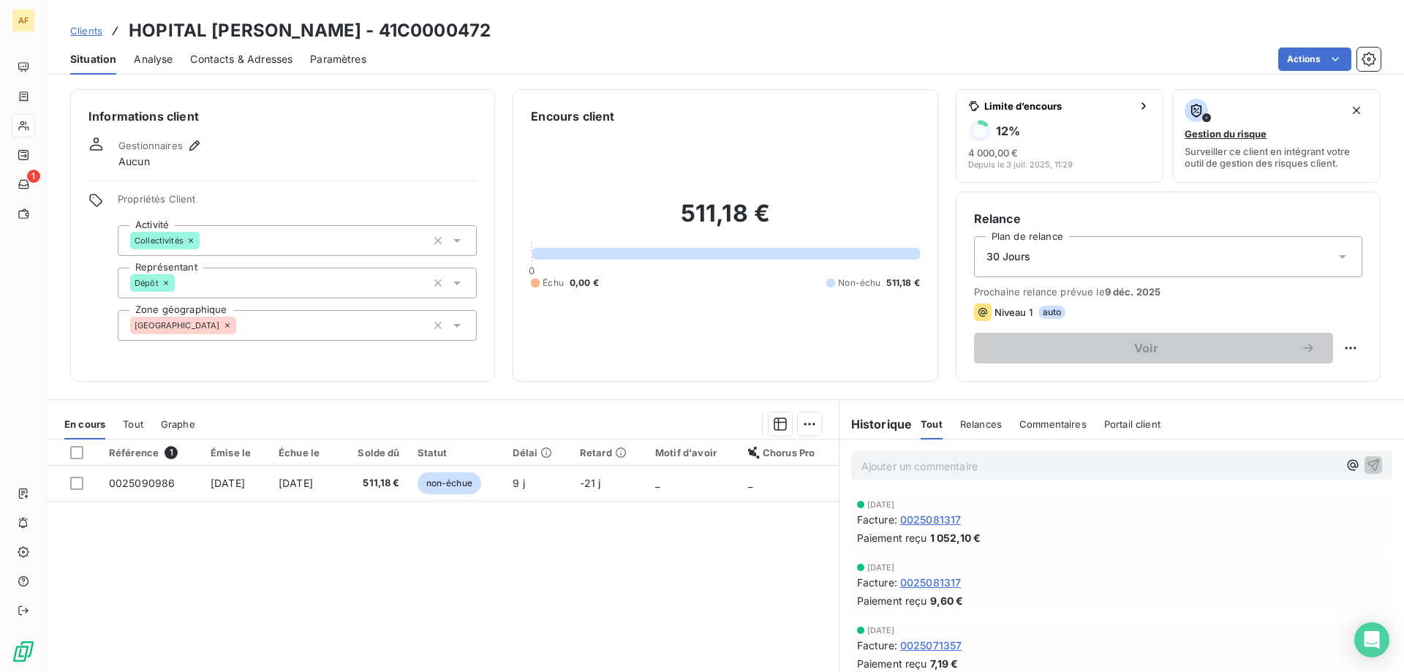
click at [262, 328] on div "[GEOGRAPHIC_DATA]" at bounding box center [297, 325] width 359 height 31
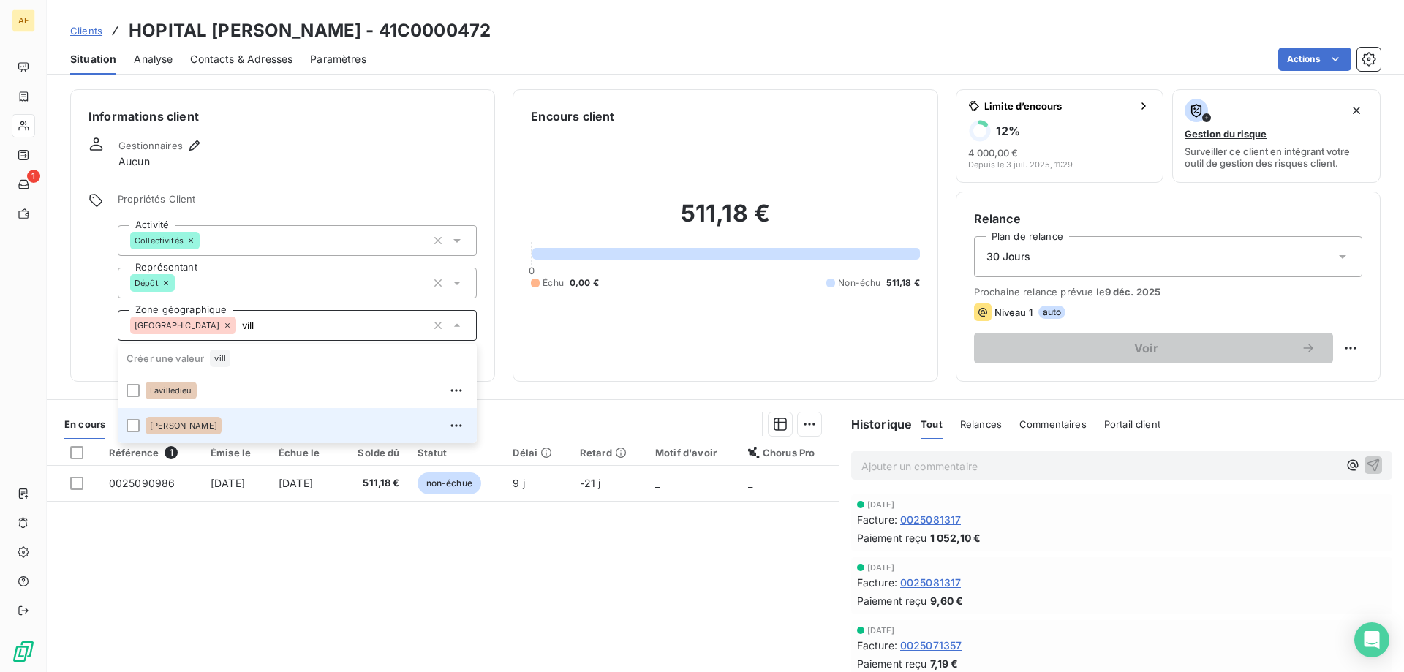
click at [213, 430] on div "[GEOGRAPHIC_DATA]" at bounding box center [183, 426] width 76 height 18
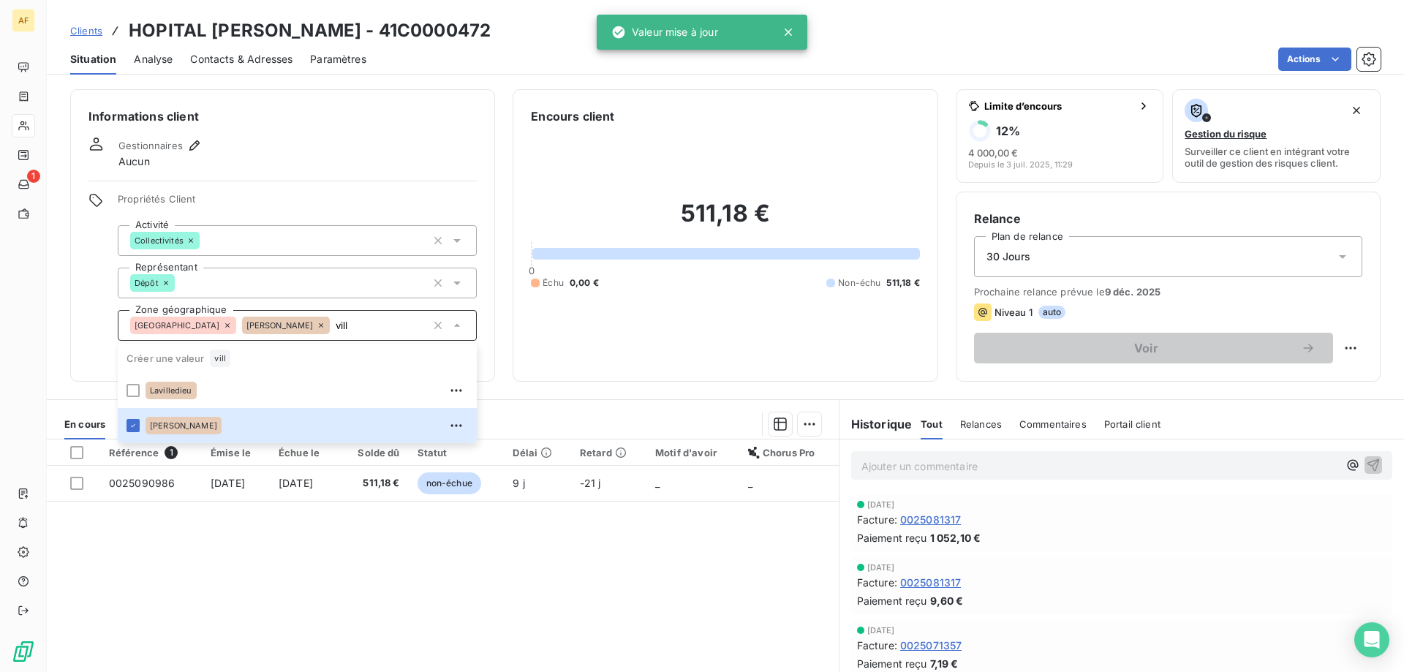
type input "vill"
click at [253, 568] on div "Référence 1 Émise le Échue le Solde dû Statut Délai Retard Motif d'avoir Chorus…" at bounding box center [443, 579] width 792 height 281
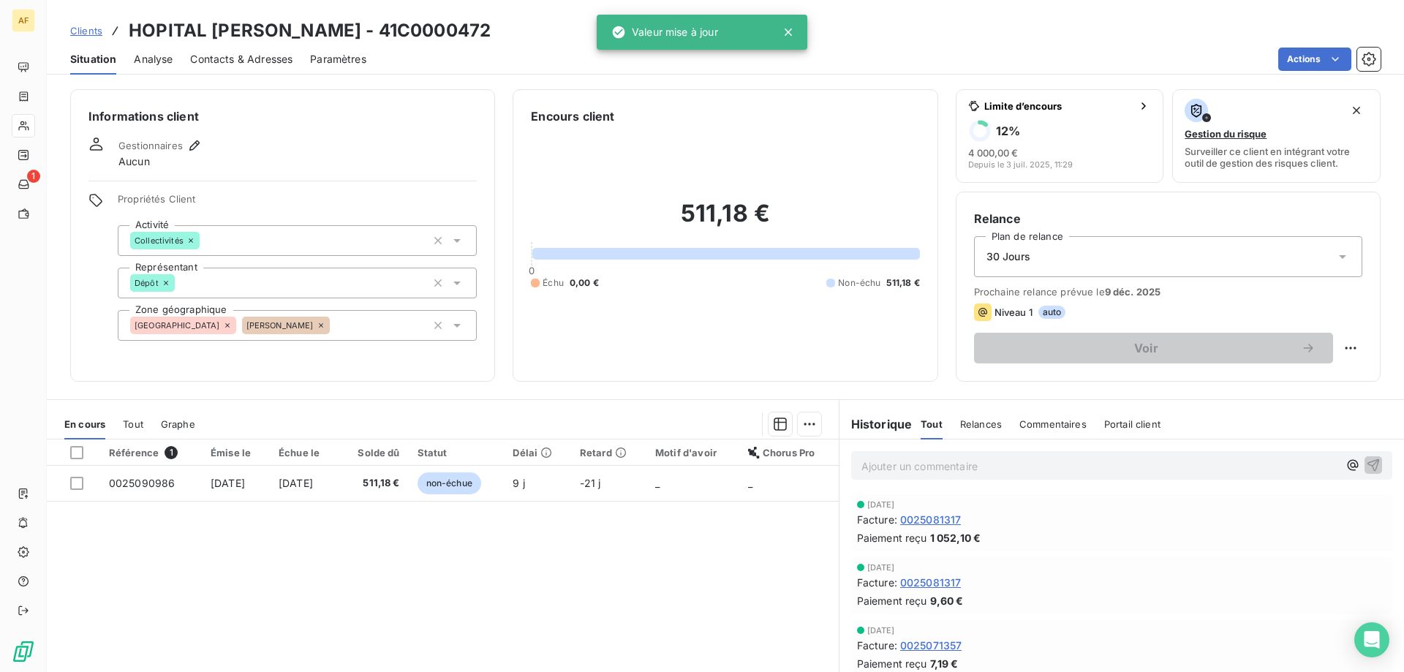
click at [90, 27] on span "Clients" at bounding box center [86, 31] width 32 height 12
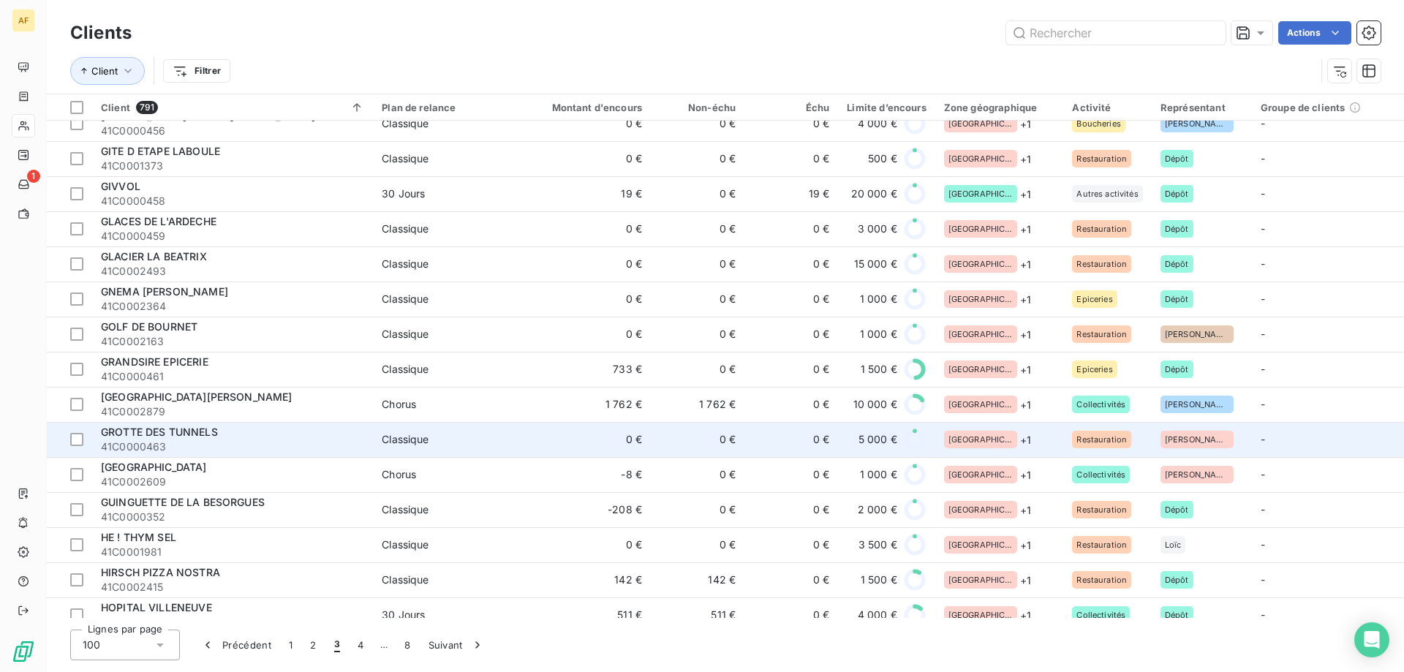
scroll to position [3019, 0]
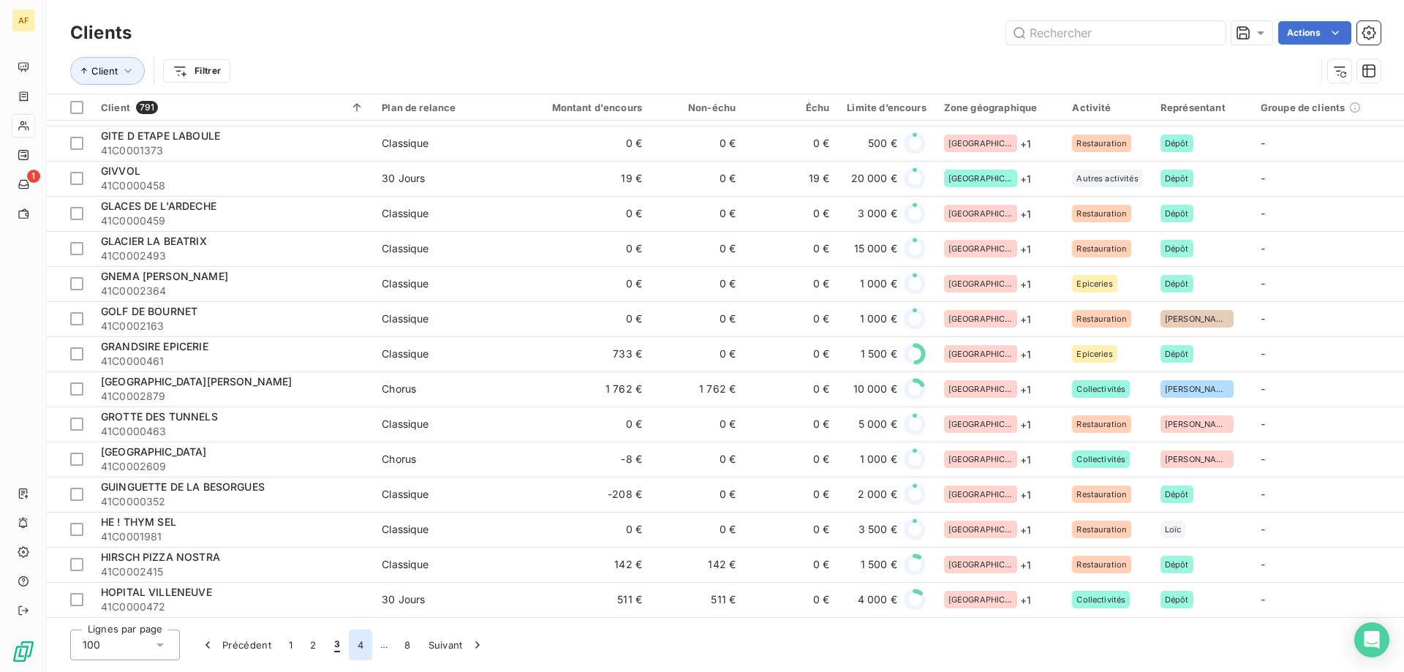
click at [355, 650] on button "4" at bounding box center [360, 644] width 23 height 31
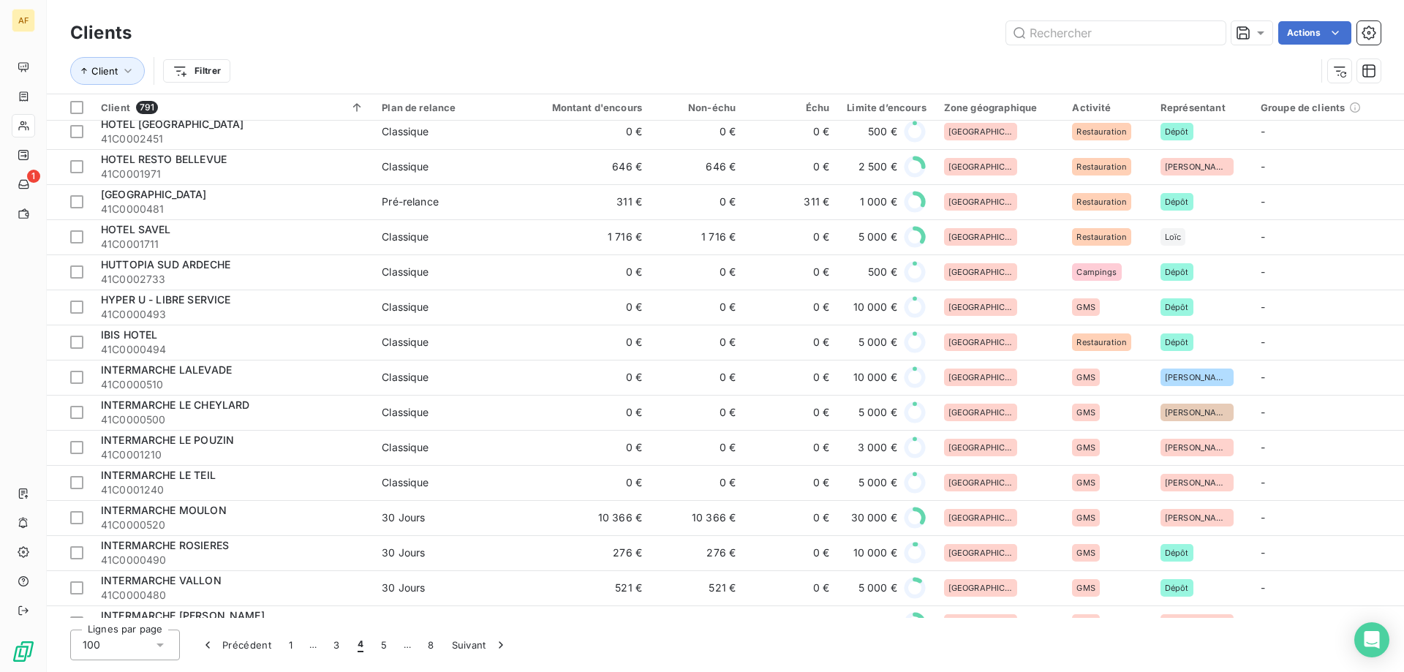
scroll to position [0, 0]
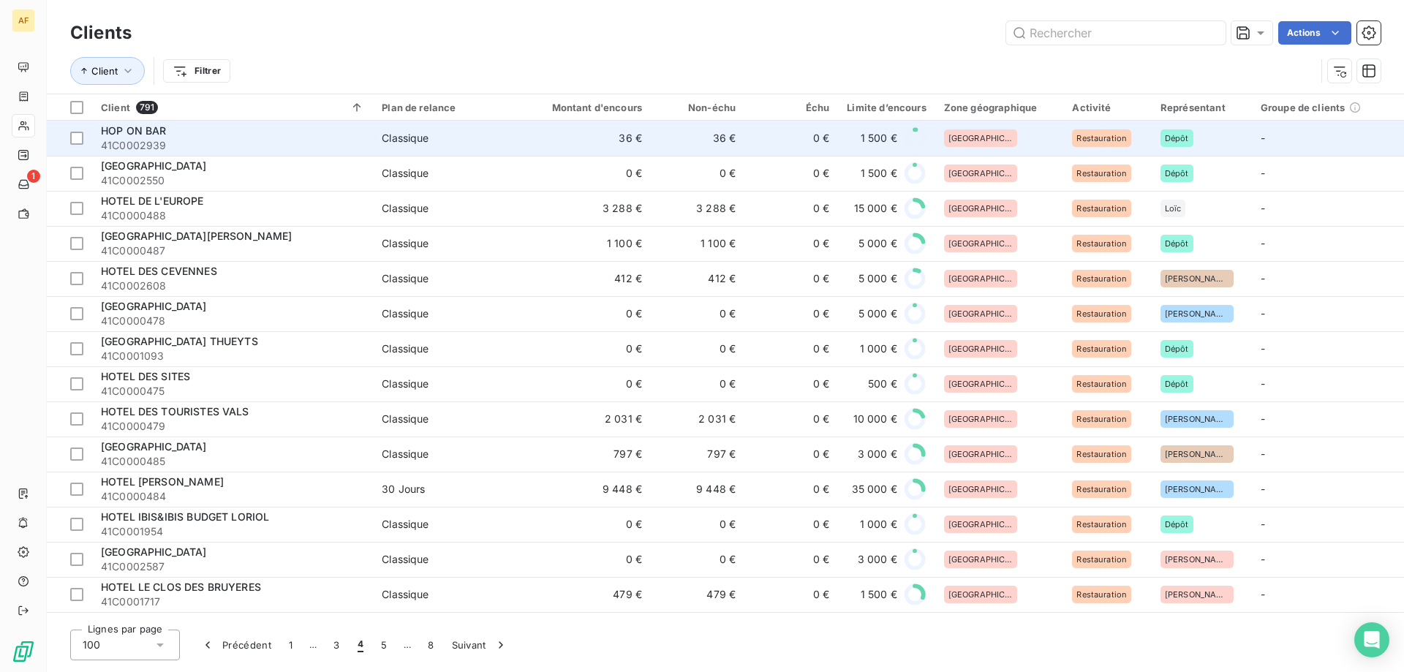
click at [385, 143] on div "Classique" at bounding box center [405, 138] width 47 height 15
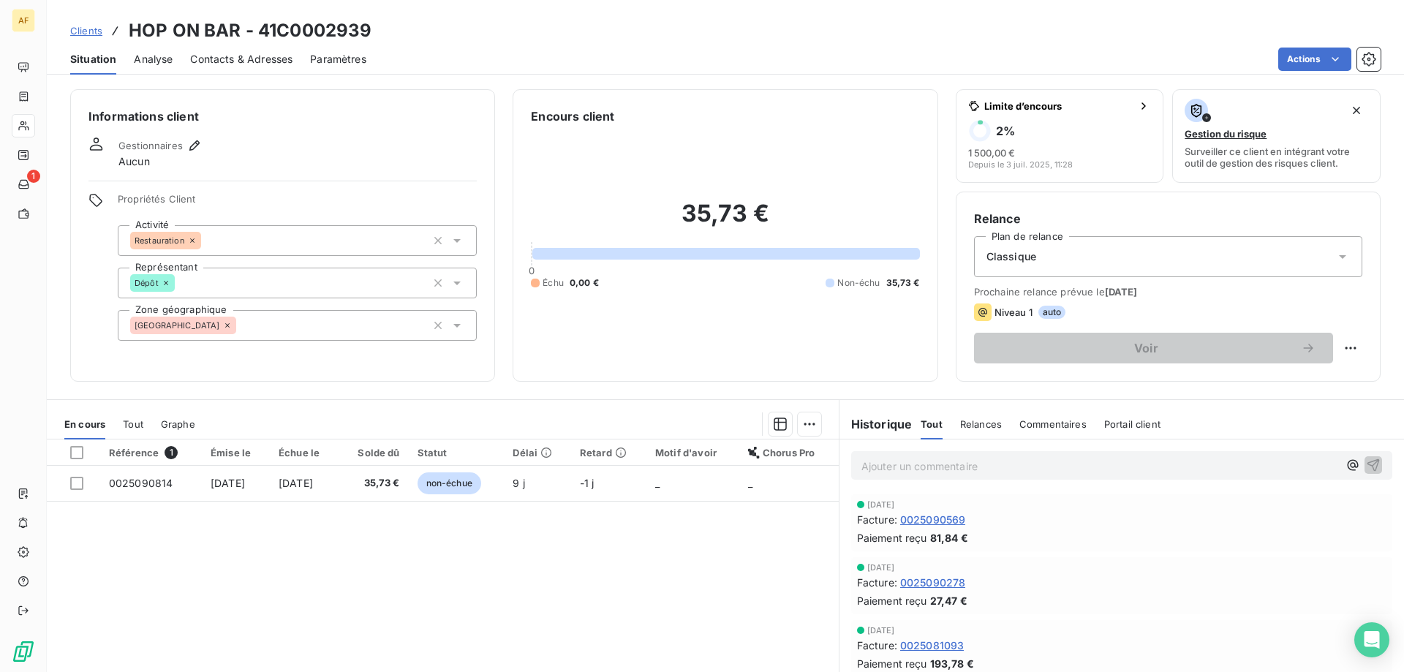
click at [274, 29] on h3 "HOP ON BAR - 41C0002939" at bounding box center [250, 31] width 243 height 26
drag, startPoint x: 279, startPoint y: 26, endPoint x: 371, endPoint y: 34, distance: 92.5
click at [371, 34] on h3 "HOP ON BAR - 41C0002939" at bounding box center [250, 31] width 243 height 26
click at [309, 329] on div "[GEOGRAPHIC_DATA]" at bounding box center [297, 325] width 359 height 31
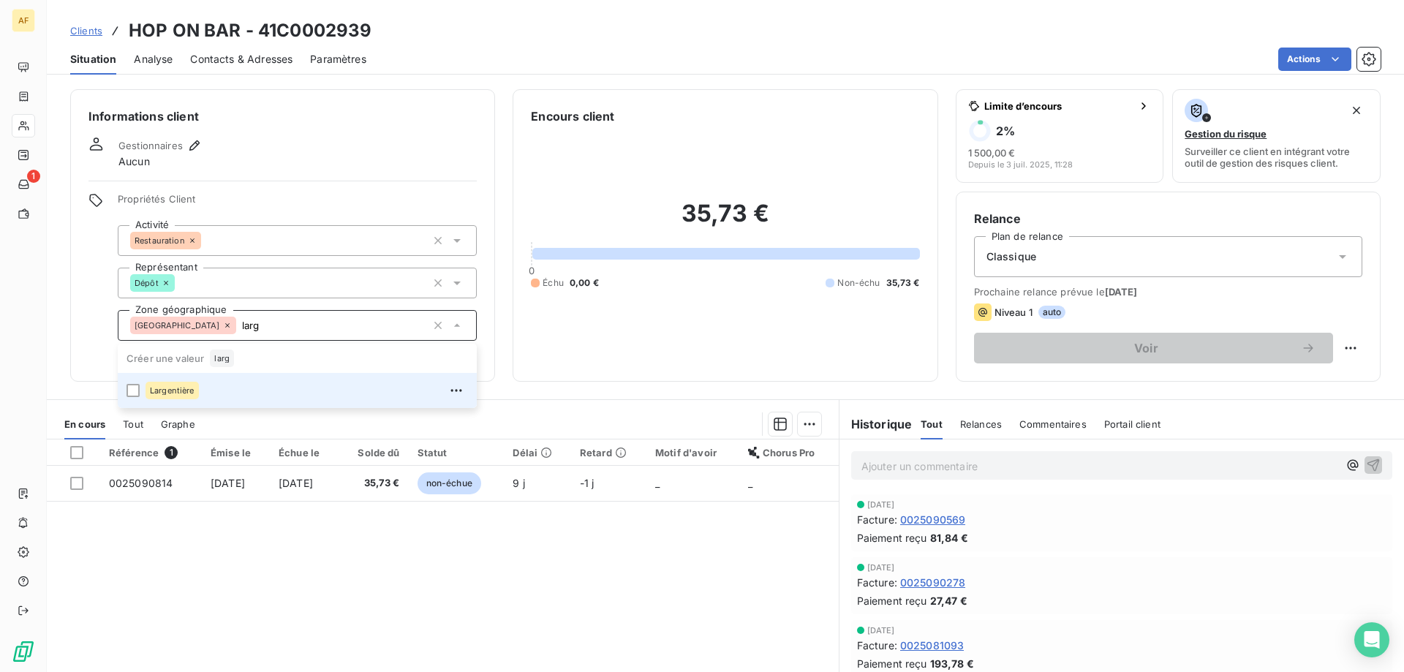
click at [254, 393] on div "Largentière" at bounding box center [306, 390] width 322 height 23
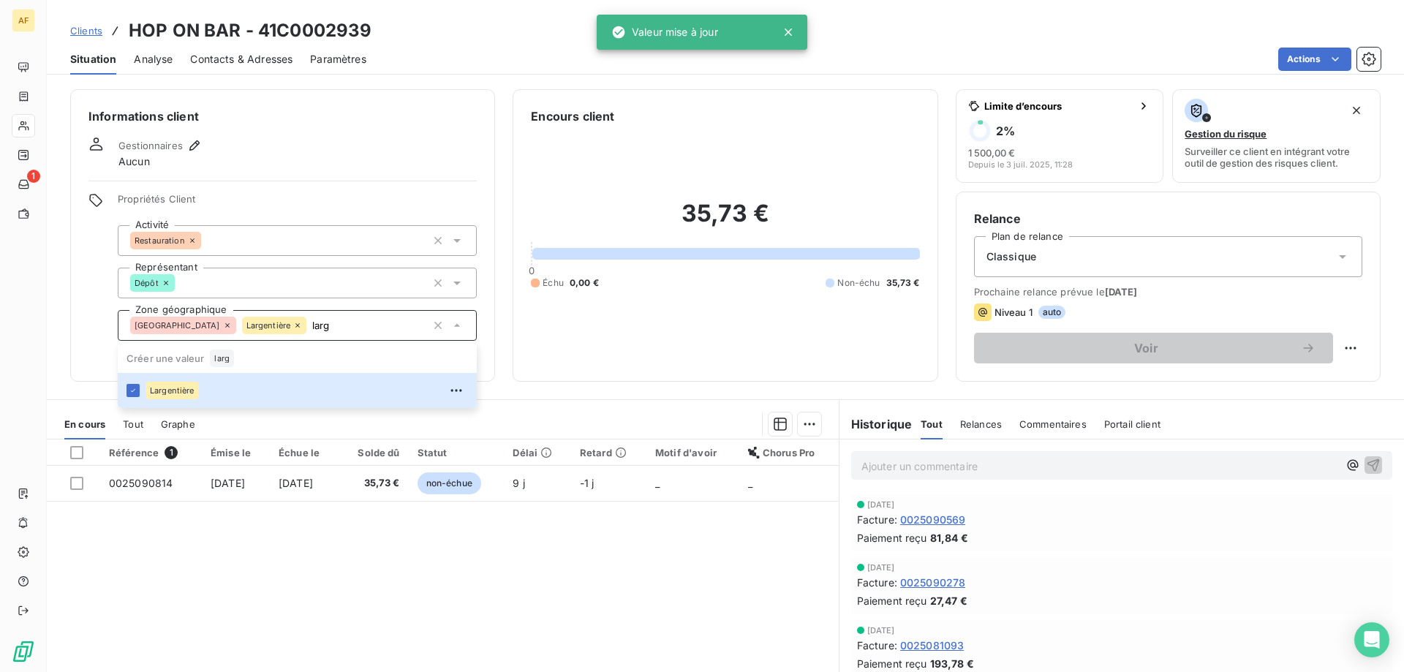
type input "larg"
click at [297, 550] on div "Référence 1 Émise le Échue le Solde dû Statut Délai Retard Motif d'avoir Chorus…" at bounding box center [443, 579] width 792 height 281
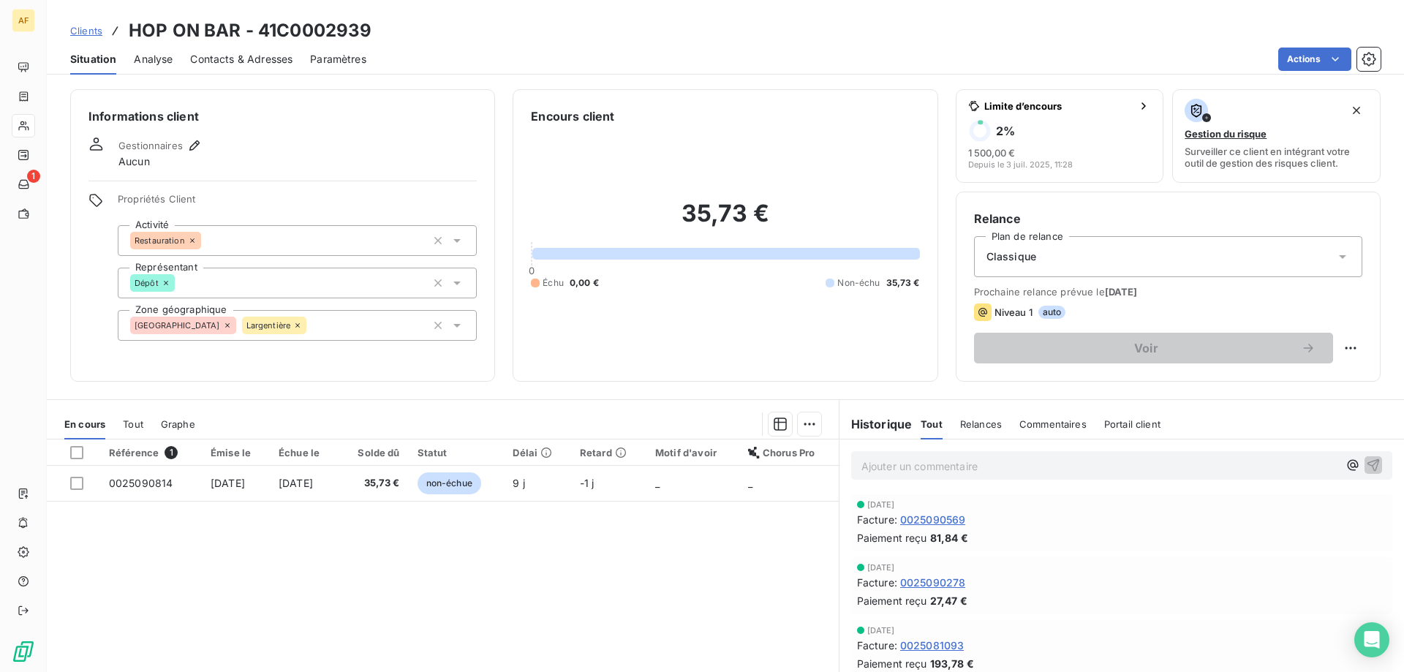
click at [78, 31] on span "Clients" at bounding box center [86, 31] width 32 height 12
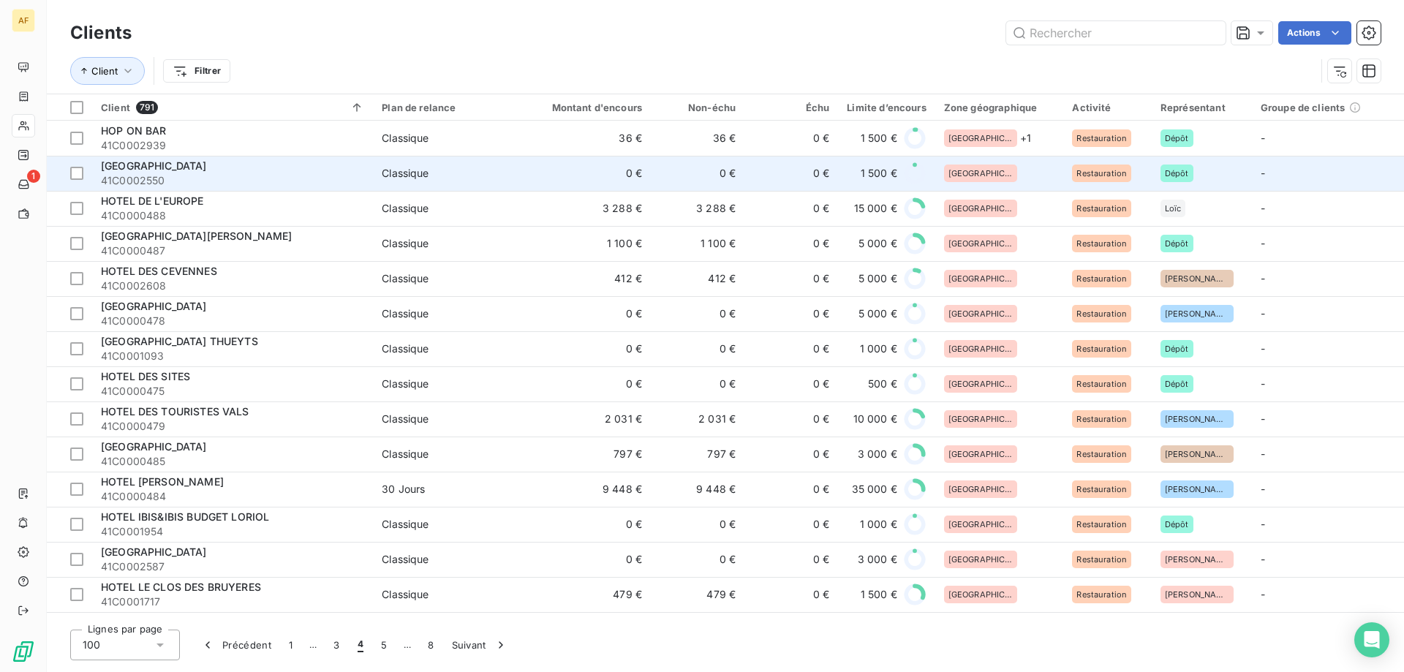
click at [1017, 172] on div "[GEOGRAPHIC_DATA]" at bounding box center [999, 173] width 111 height 18
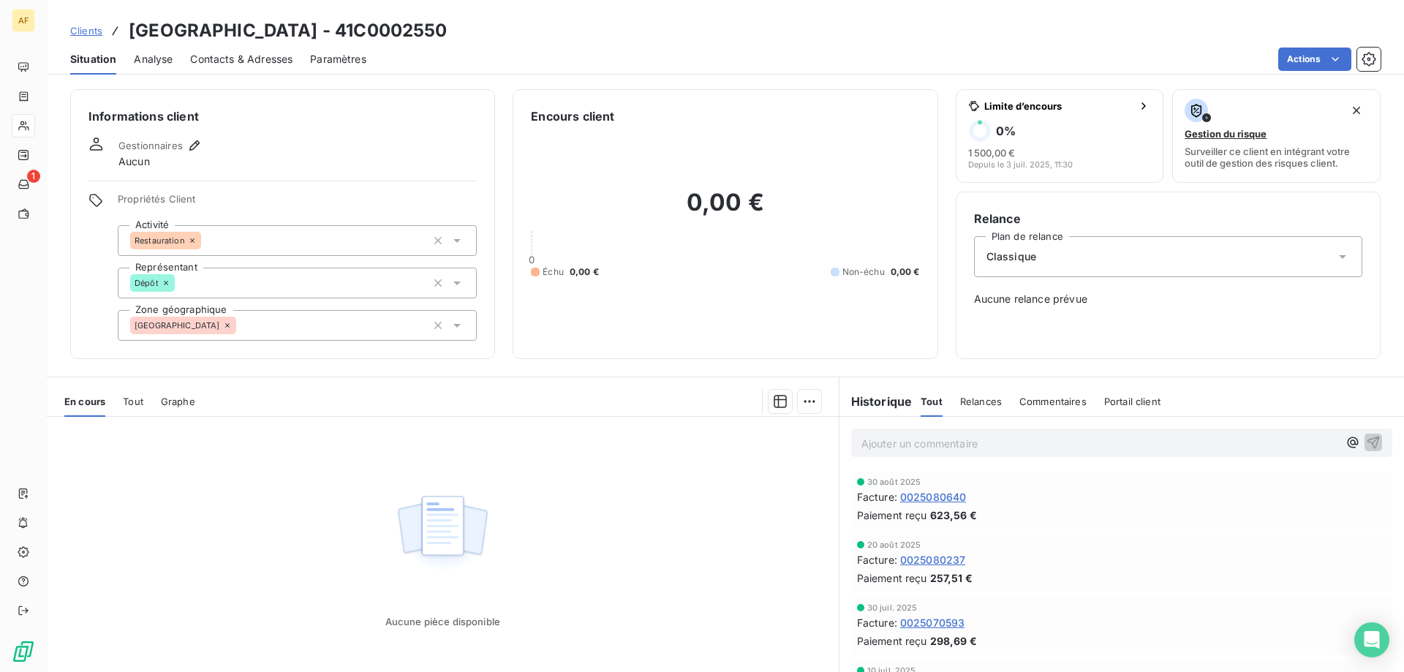
drag, startPoint x: 381, startPoint y: 31, endPoint x: 468, endPoint y: 34, distance: 87.1
click at [447, 34] on h3 "HOTEL DE LA VIGNASSE - 41C0002550" at bounding box center [288, 31] width 319 height 26
click at [325, 325] on div "[GEOGRAPHIC_DATA]" at bounding box center [297, 325] width 359 height 31
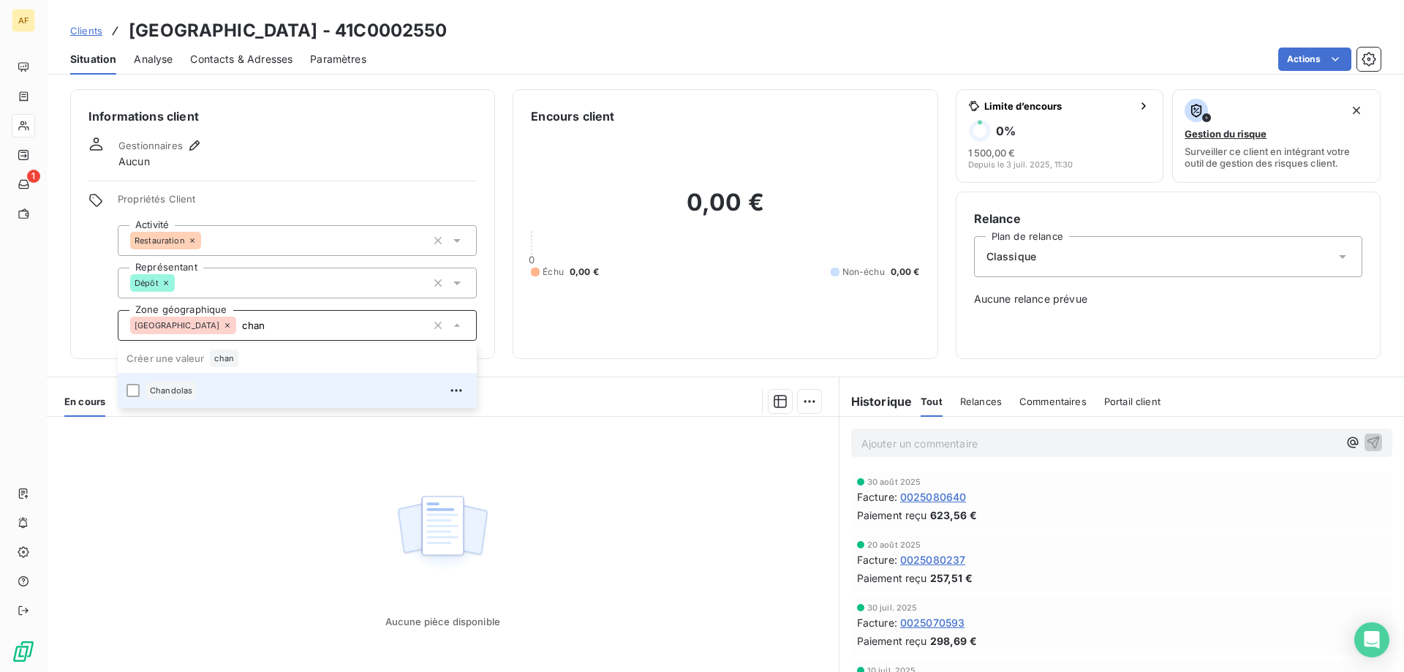
click at [294, 392] on div "Chandolas" at bounding box center [306, 390] width 322 height 23
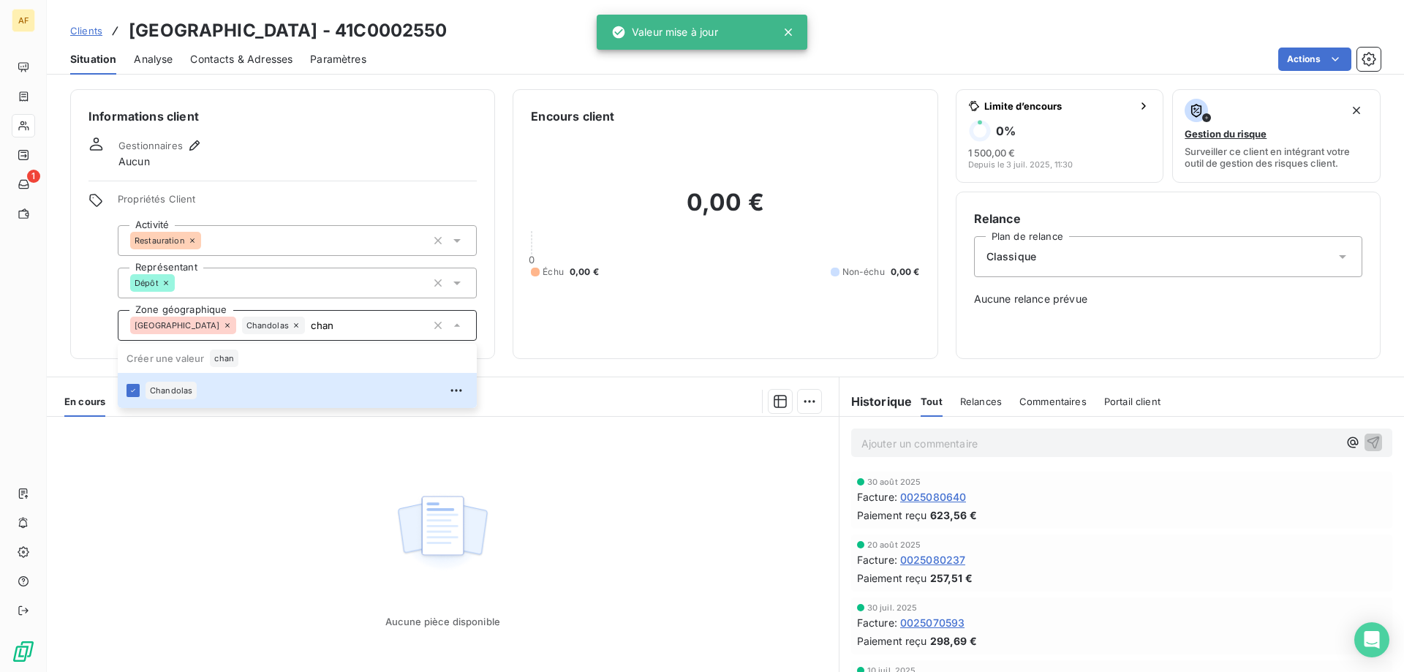
type input "chan"
click at [236, 491] on div "Aucune pièce disponible" at bounding box center [443, 557] width 792 height 281
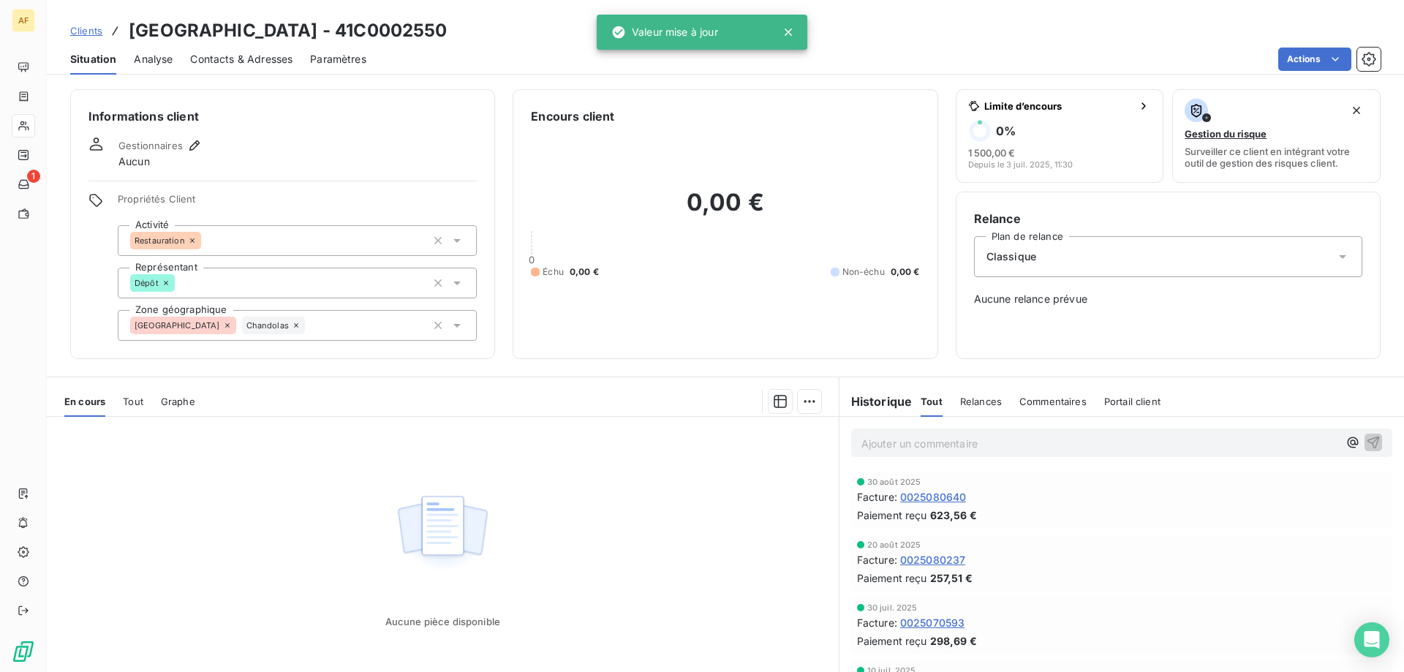
click at [94, 31] on span "Clients" at bounding box center [86, 31] width 32 height 12
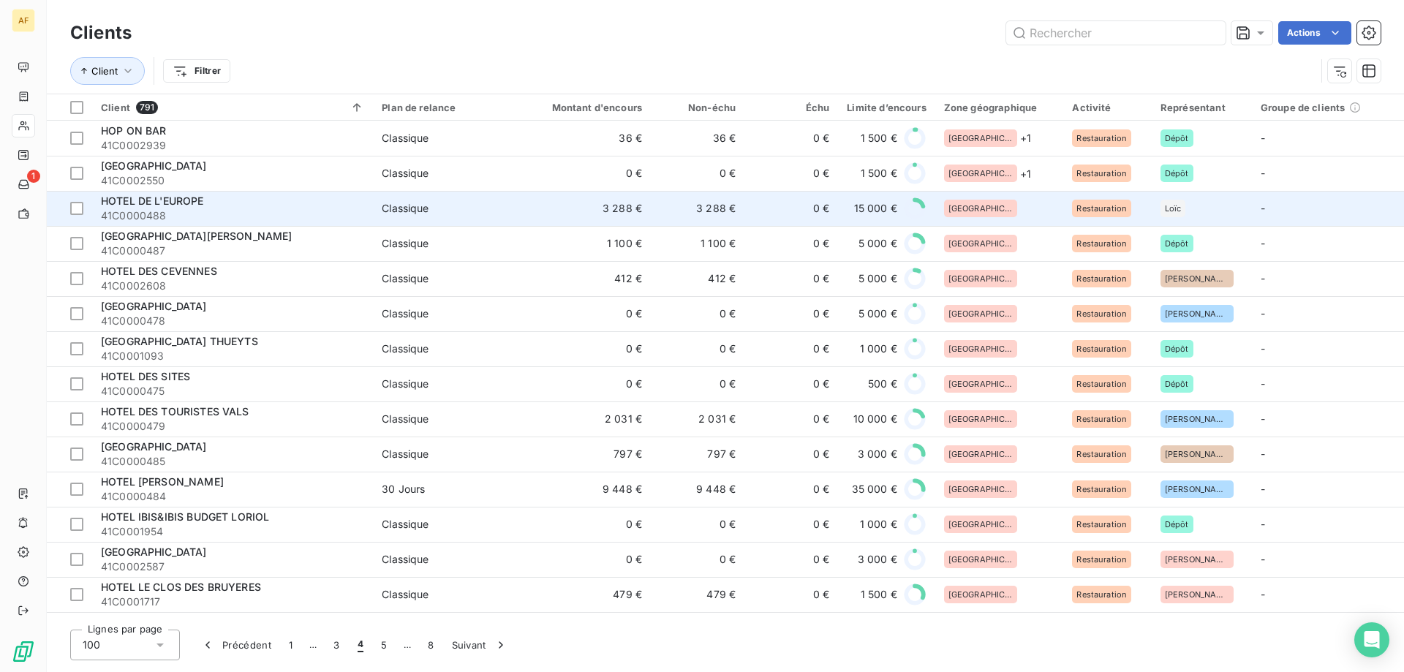
click at [991, 203] on div "[GEOGRAPHIC_DATA]" at bounding box center [999, 209] width 111 height 18
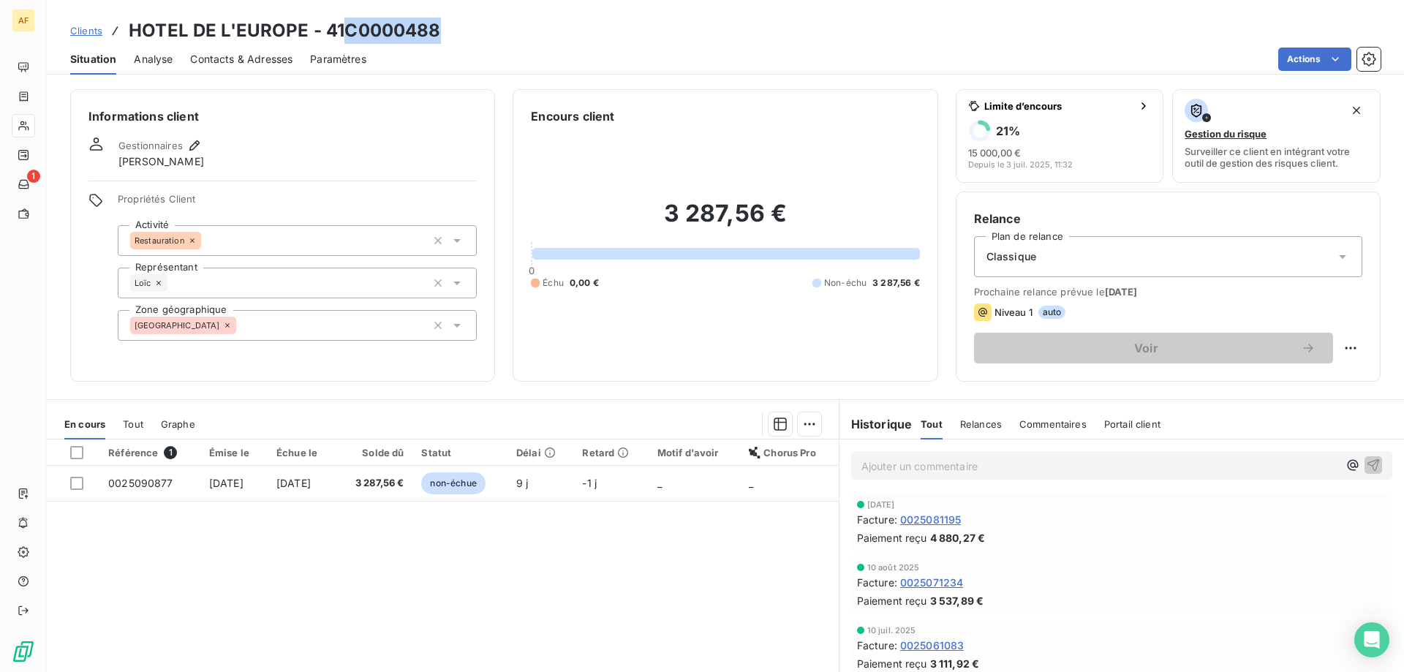
drag, startPoint x: 346, startPoint y: 31, endPoint x: 439, endPoint y: 34, distance: 92.9
click at [439, 34] on h3 "HOTEL DE L'EUROPE - 41C0000488" at bounding box center [285, 31] width 312 height 26
click at [336, 325] on div "[GEOGRAPHIC_DATA]" at bounding box center [297, 325] width 359 height 31
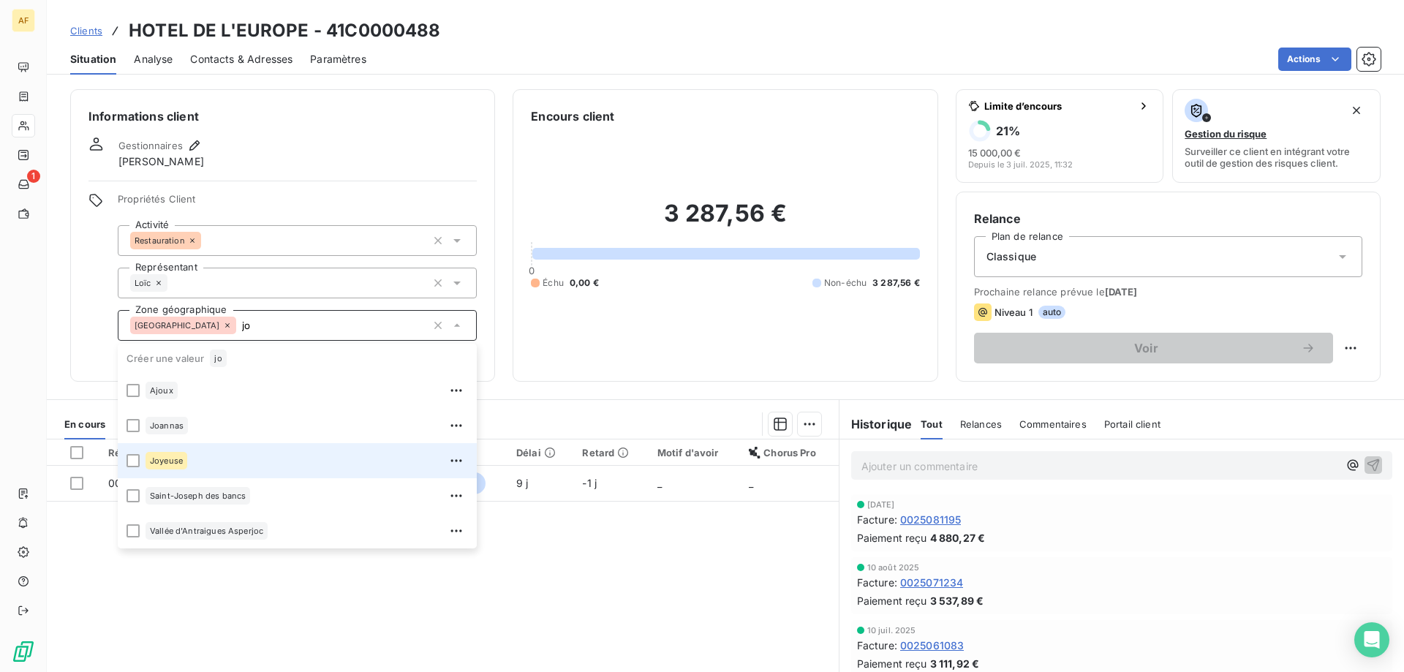
click at [167, 461] on span "Joyeuse" at bounding box center [166, 460] width 33 height 9
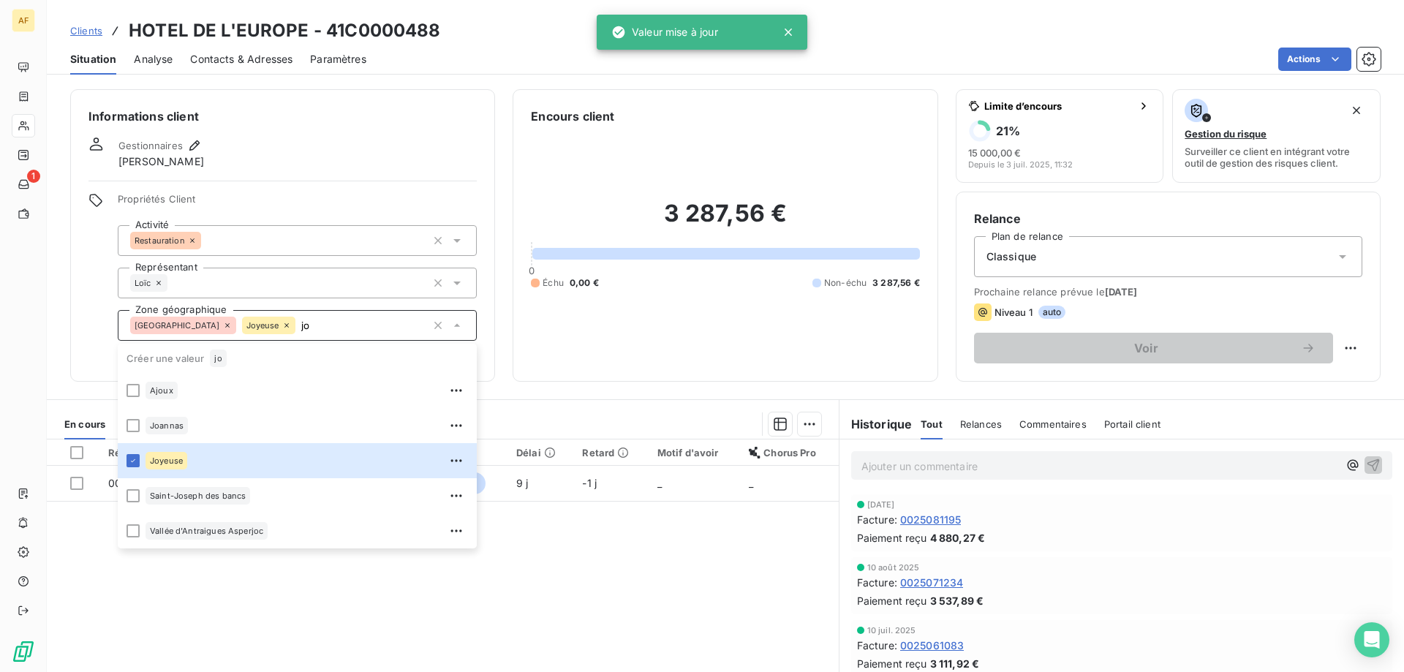
type input "jo"
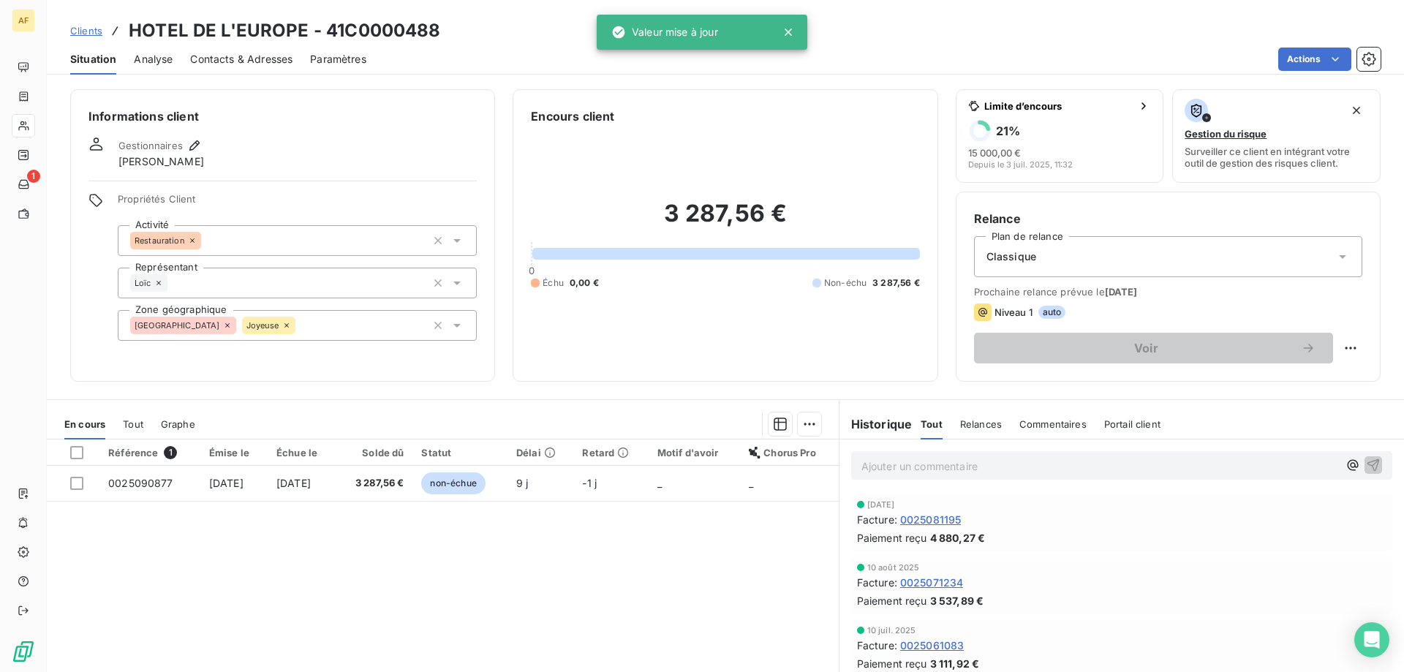
click at [266, 597] on div "Référence 1 Émise le Échue le Solde dû Statut Délai Retard Motif d'avoir Chorus…" at bounding box center [443, 579] width 792 height 281
click at [86, 30] on span "Clients" at bounding box center [86, 31] width 32 height 12
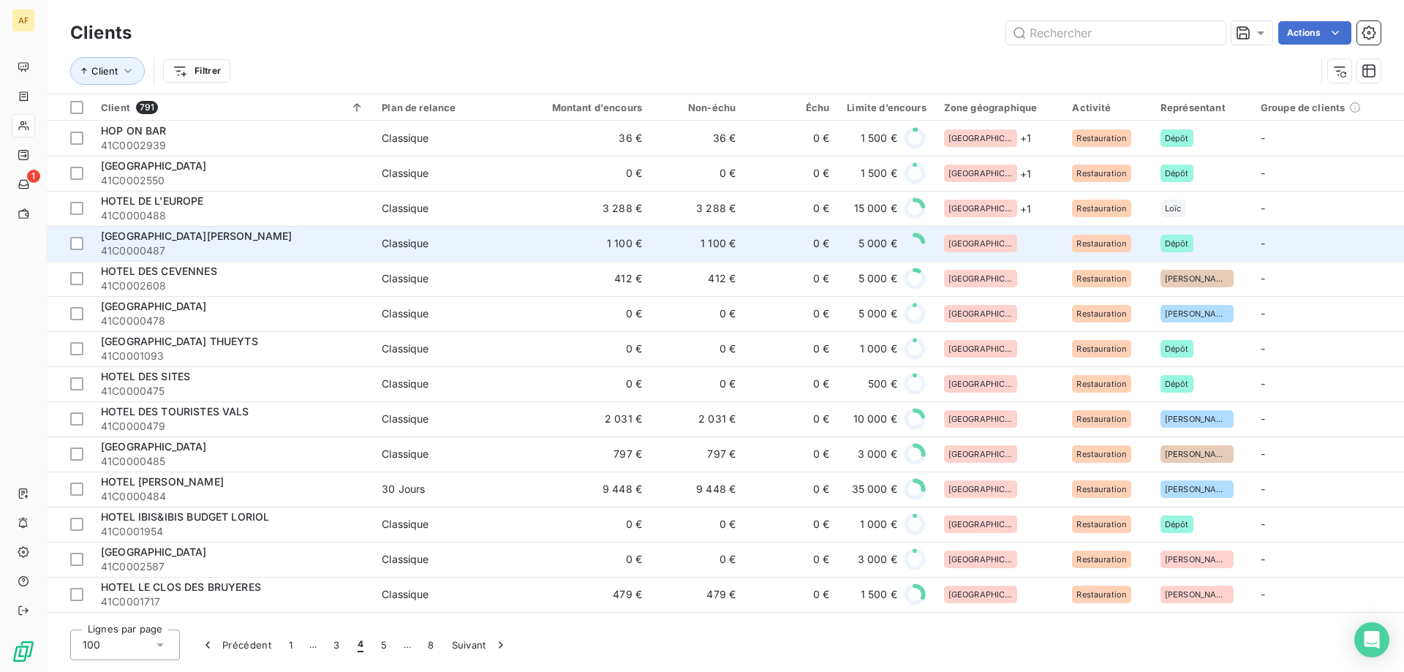
click at [1025, 232] on td "[GEOGRAPHIC_DATA]" at bounding box center [999, 243] width 129 height 35
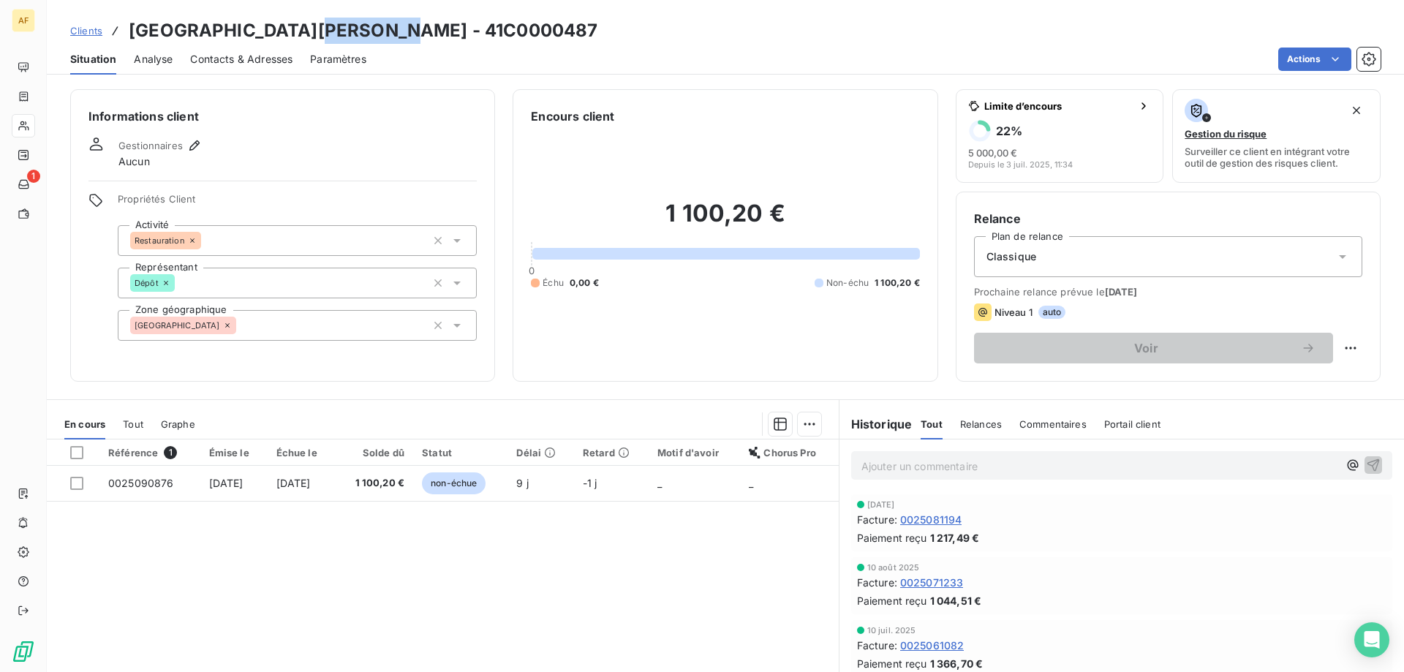
drag, startPoint x: 303, startPoint y: 29, endPoint x: 405, endPoint y: 30, distance: 102.4
click at [405, 30] on div "Clients HOTEL DE LYON - 41C0000487" at bounding box center [725, 31] width 1357 height 26
click at [284, 315] on div "[GEOGRAPHIC_DATA]" at bounding box center [297, 325] width 359 height 31
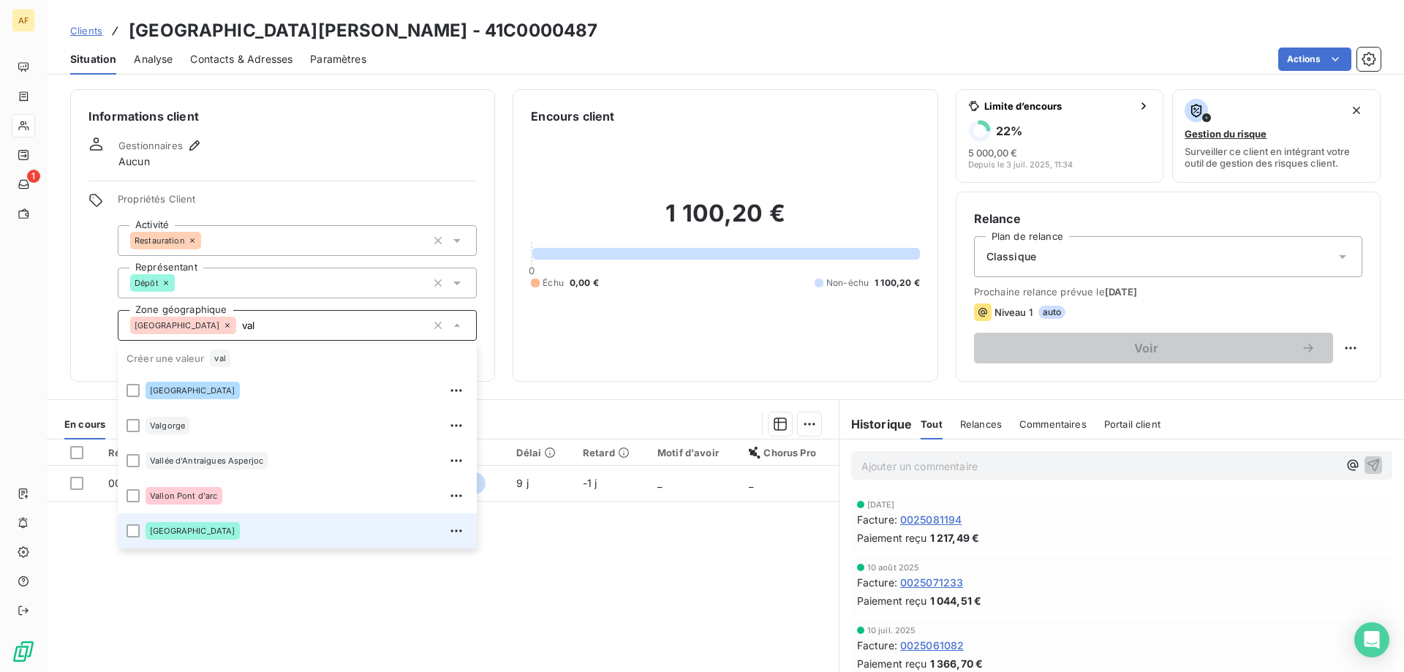
click at [242, 526] on div "[GEOGRAPHIC_DATA]" at bounding box center [306, 530] width 322 height 23
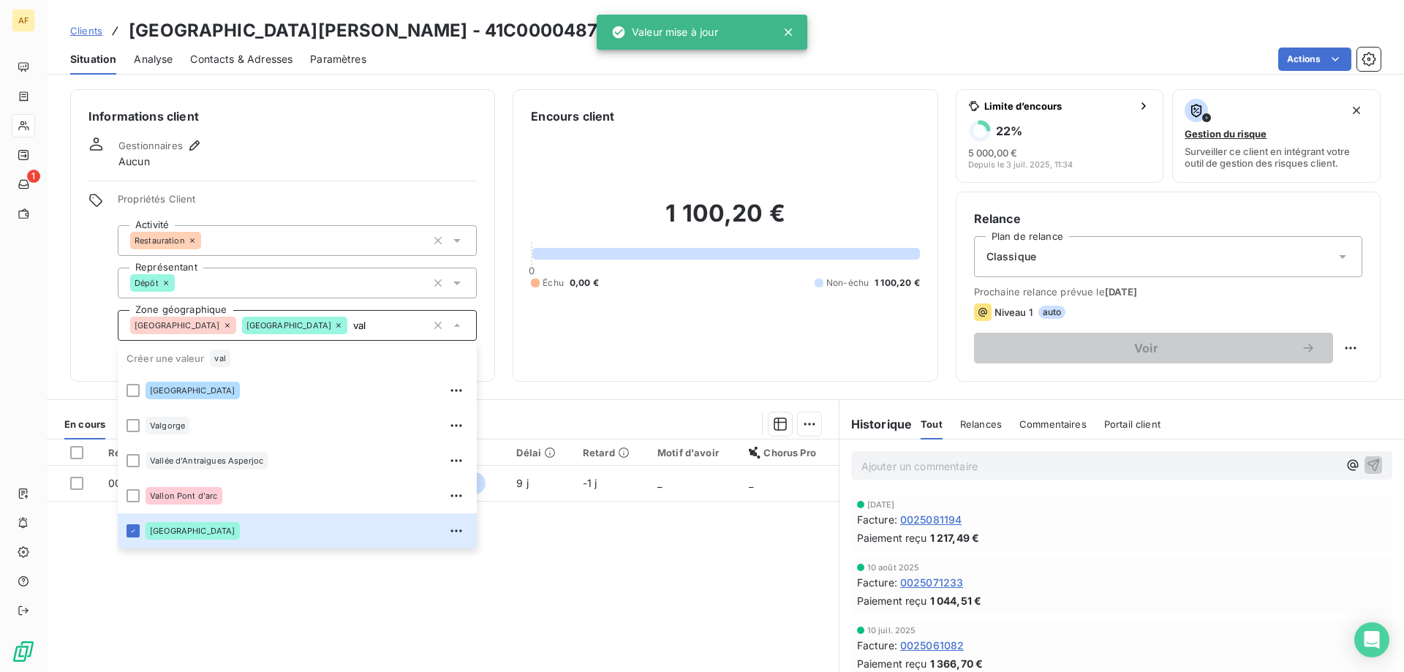
type input "val"
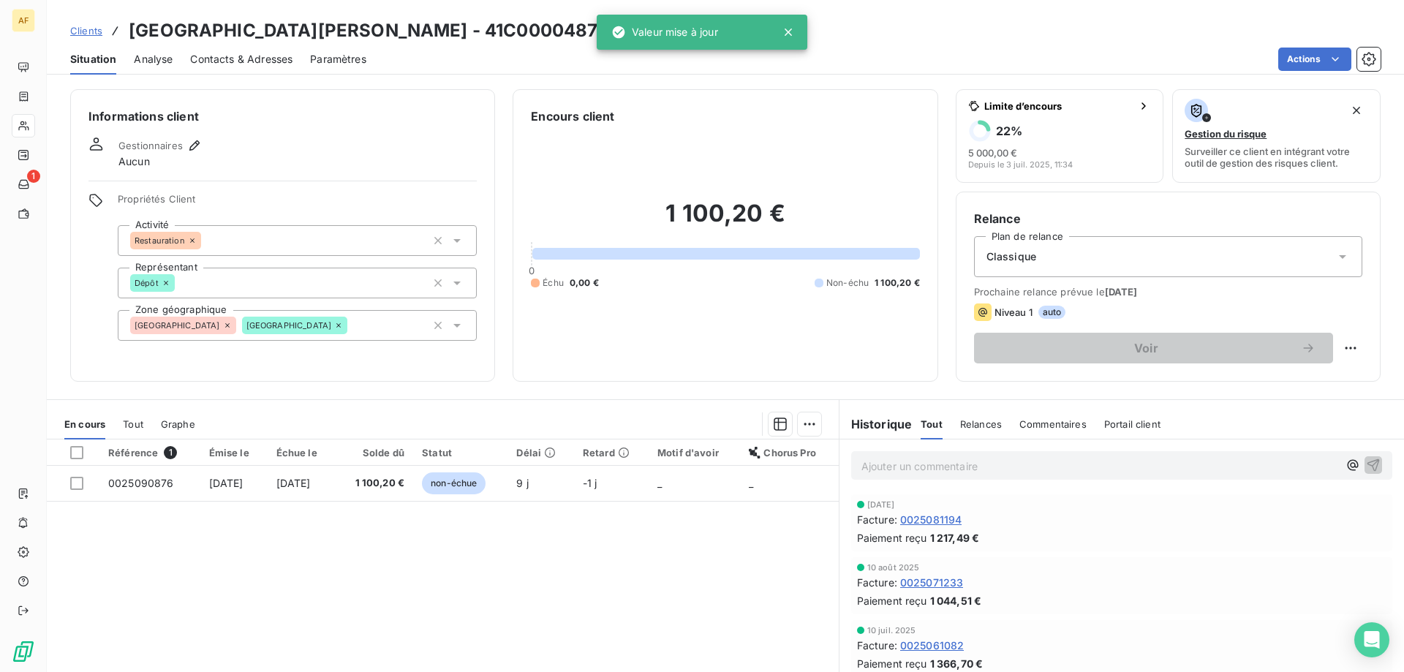
click at [498, 586] on div "Référence 1 Émise le Échue le Solde dû Statut Délai Retard Motif d'avoir Chorus…" at bounding box center [443, 579] width 792 height 281
click at [102, 26] on span "Clients" at bounding box center [86, 31] width 32 height 12
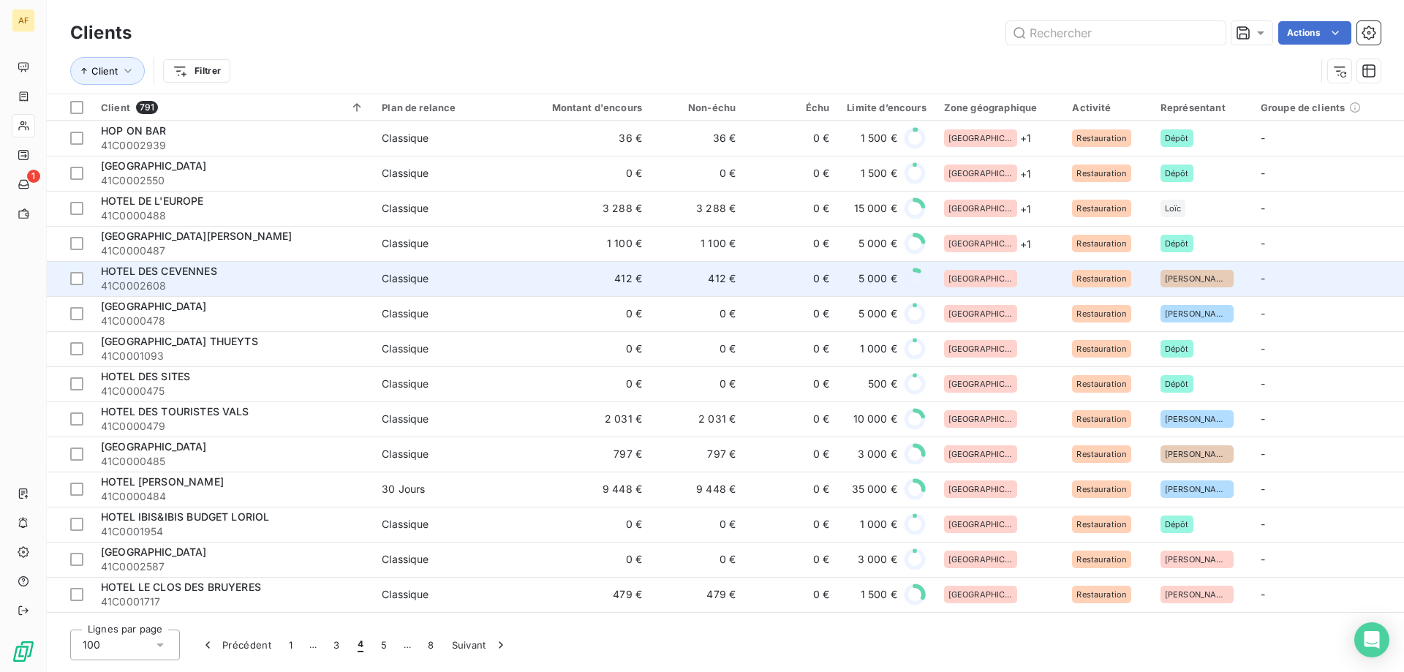
click at [1036, 284] on div "[GEOGRAPHIC_DATA]" at bounding box center [999, 279] width 111 height 18
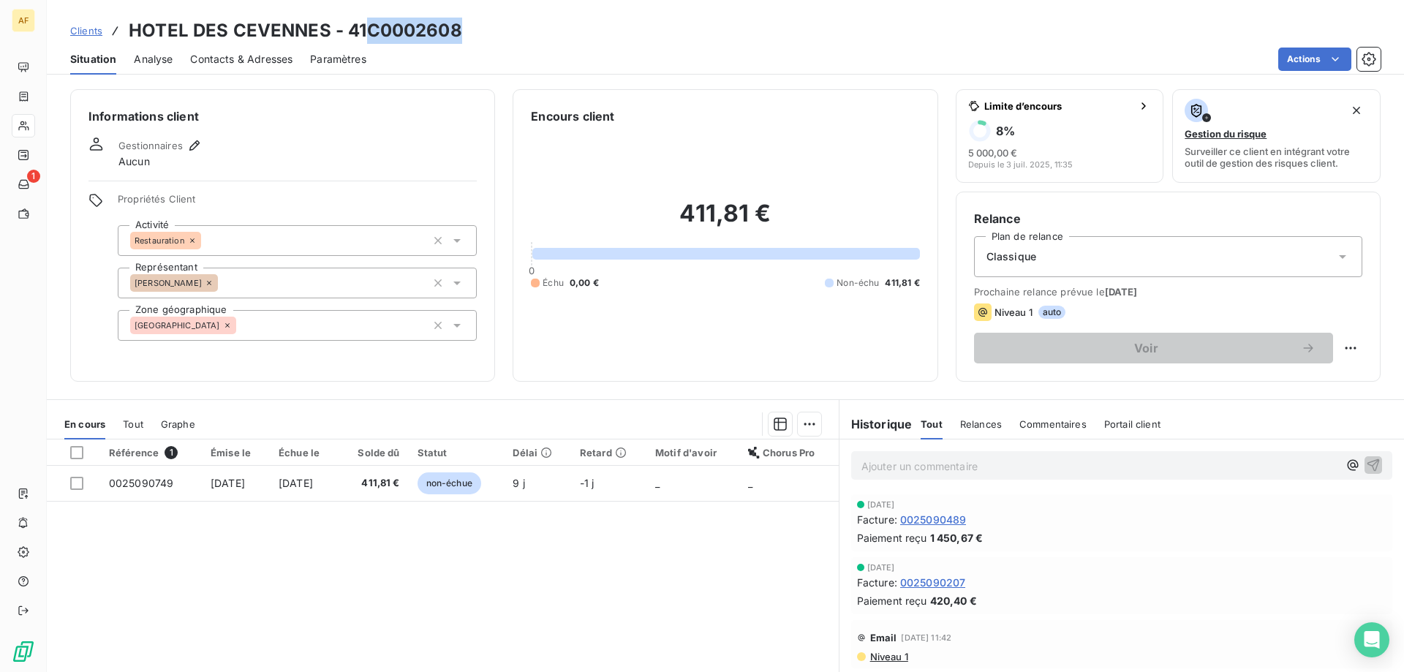
drag, startPoint x: 367, startPoint y: 29, endPoint x: 498, endPoint y: 36, distance: 131.1
click at [498, 36] on div "Clients HOTEL DES CEVENNES - 41C0002608" at bounding box center [725, 31] width 1357 height 26
click at [373, 575] on div "Référence 1 Émise le Échue le Solde dû Statut Délai Retard Motif d'avoir Chorus…" at bounding box center [443, 579] width 792 height 281
drag, startPoint x: 371, startPoint y: 26, endPoint x: 461, endPoint y: 30, distance: 90.0
click at [461, 30] on h3 "HOTEL DES CEVENNES - 41C0002608" at bounding box center [295, 31] width 333 height 26
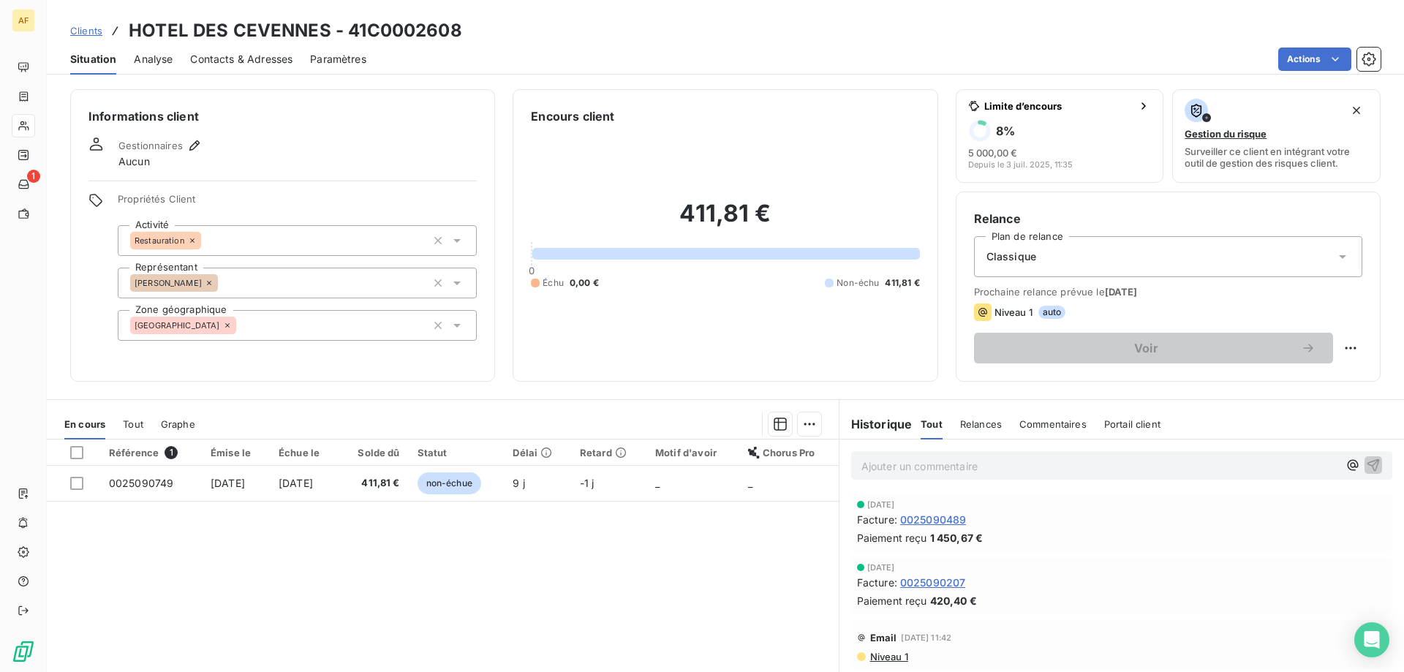
click at [315, 328] on div "[GEOGRAPHIC_DATA]" at bounding box center [297, 325] width 359 height 31
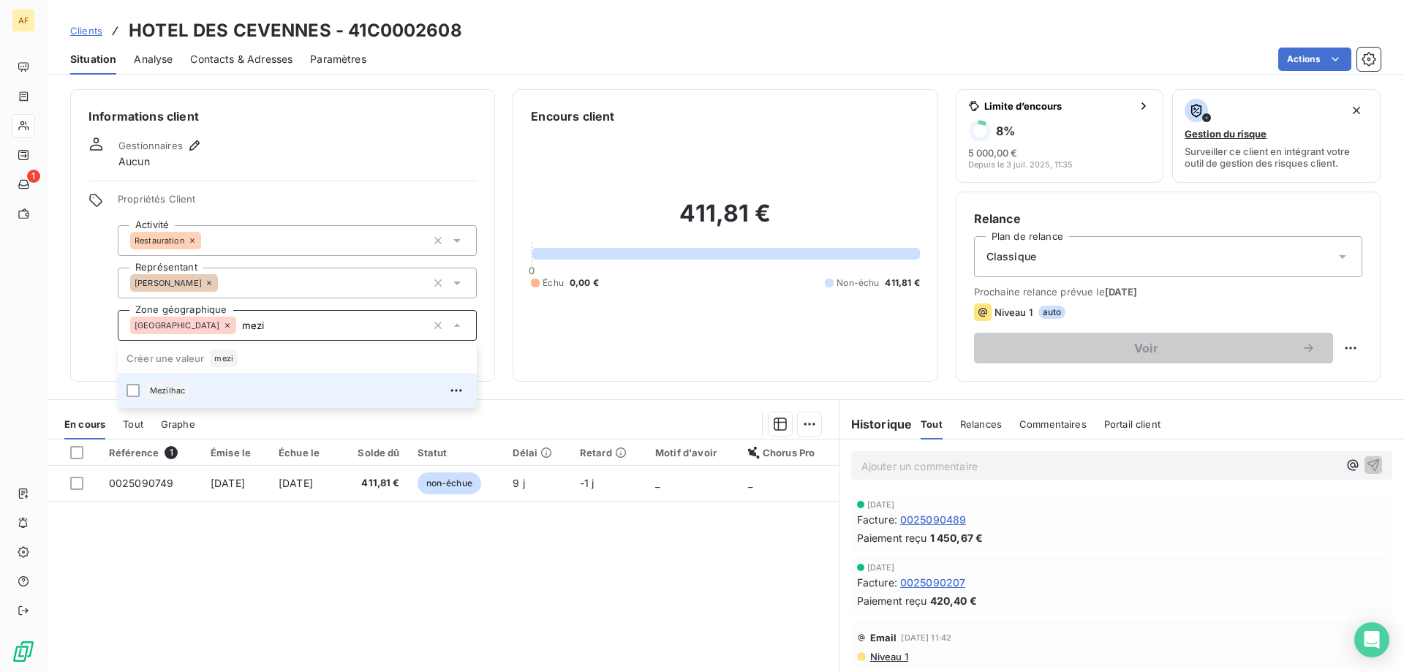
click at [188, 394] on div "Mezilhac" at bounding box center [167, 391] width 44 height 18
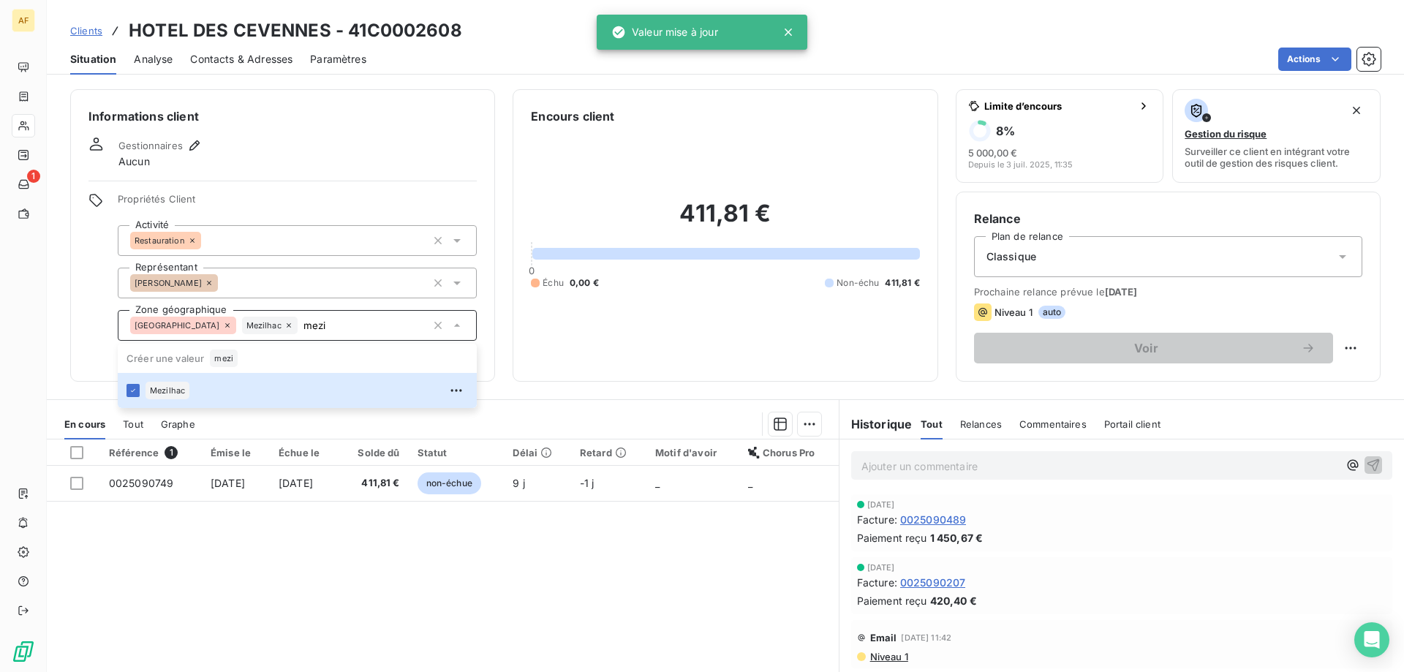
type input "mezi"
click at [175, 559] on div "Référence 1 Émise le Échue le Solde dû Statut Délai Retard Motif d'avoir Chorus…" at bounding box center [443, 579] width 792 height 281
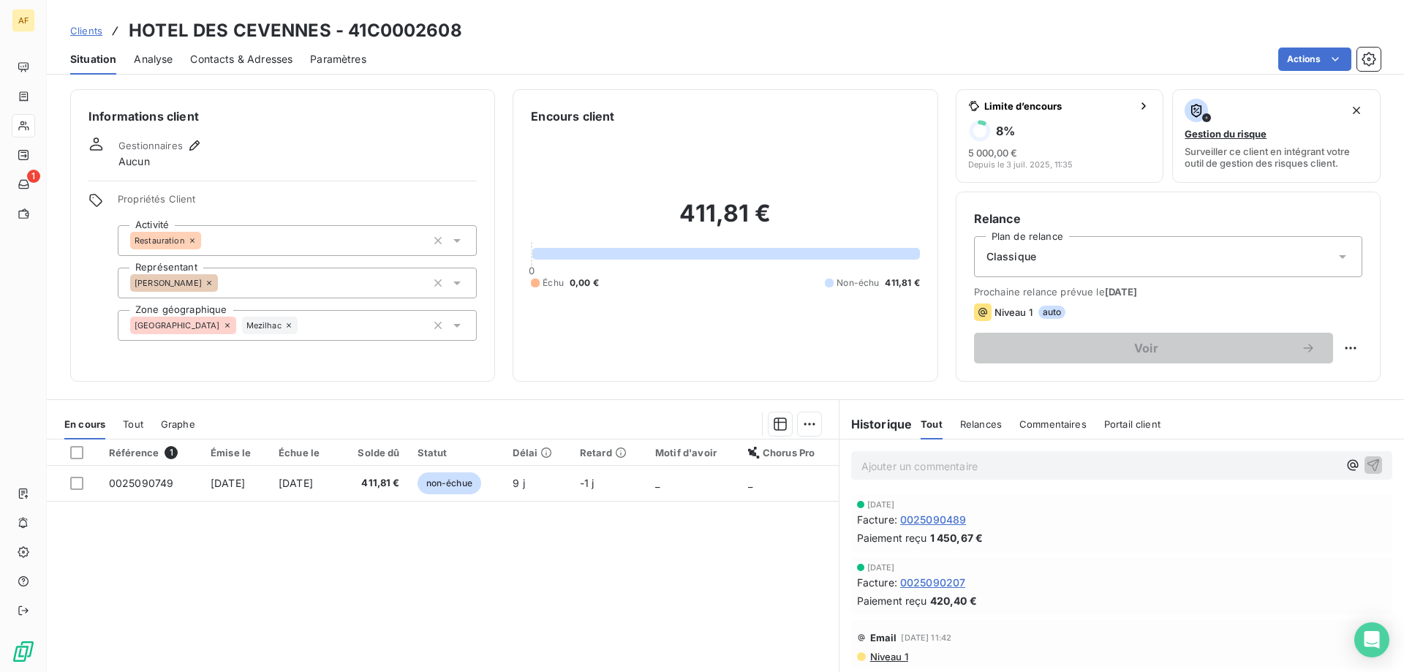
click at [82, 26] on span "Clients" at bounding box center [86, 31] width 32 height 12
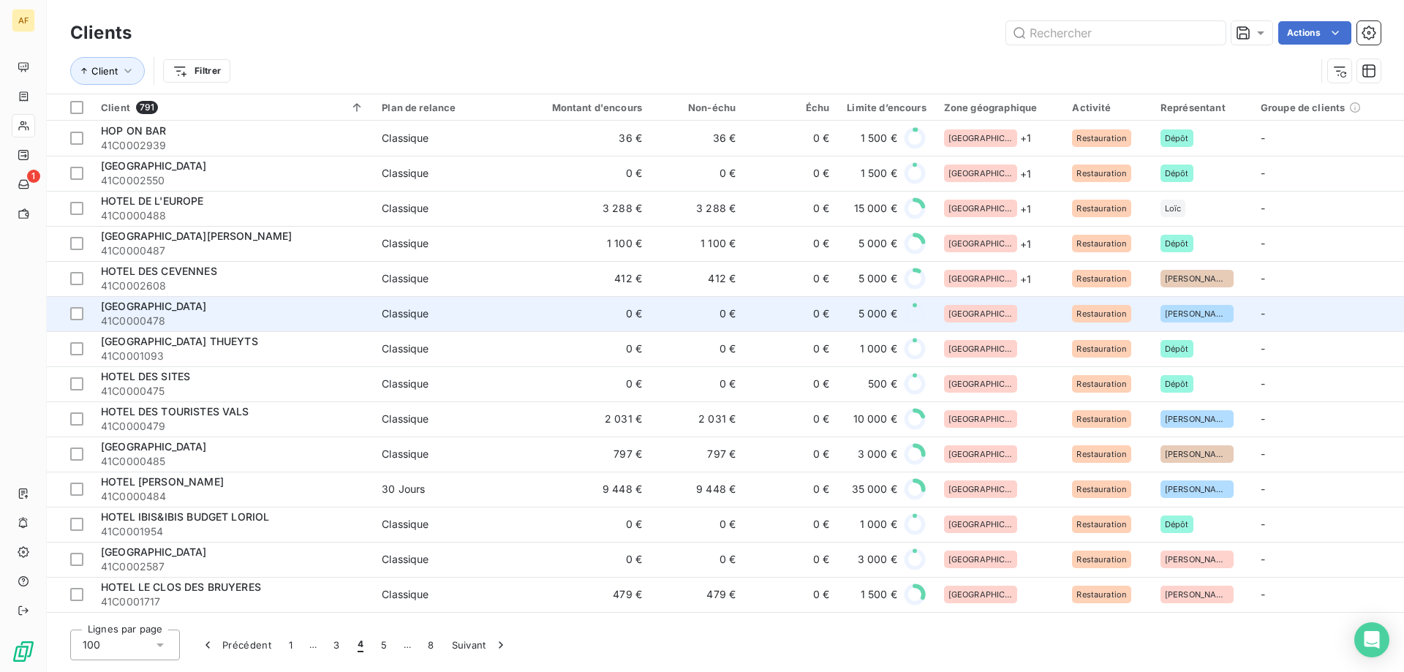
click at [1015, 305] on div "[GEOGRAPHIC_DATA]" at bounding box center [999, 314] width 111 height 18
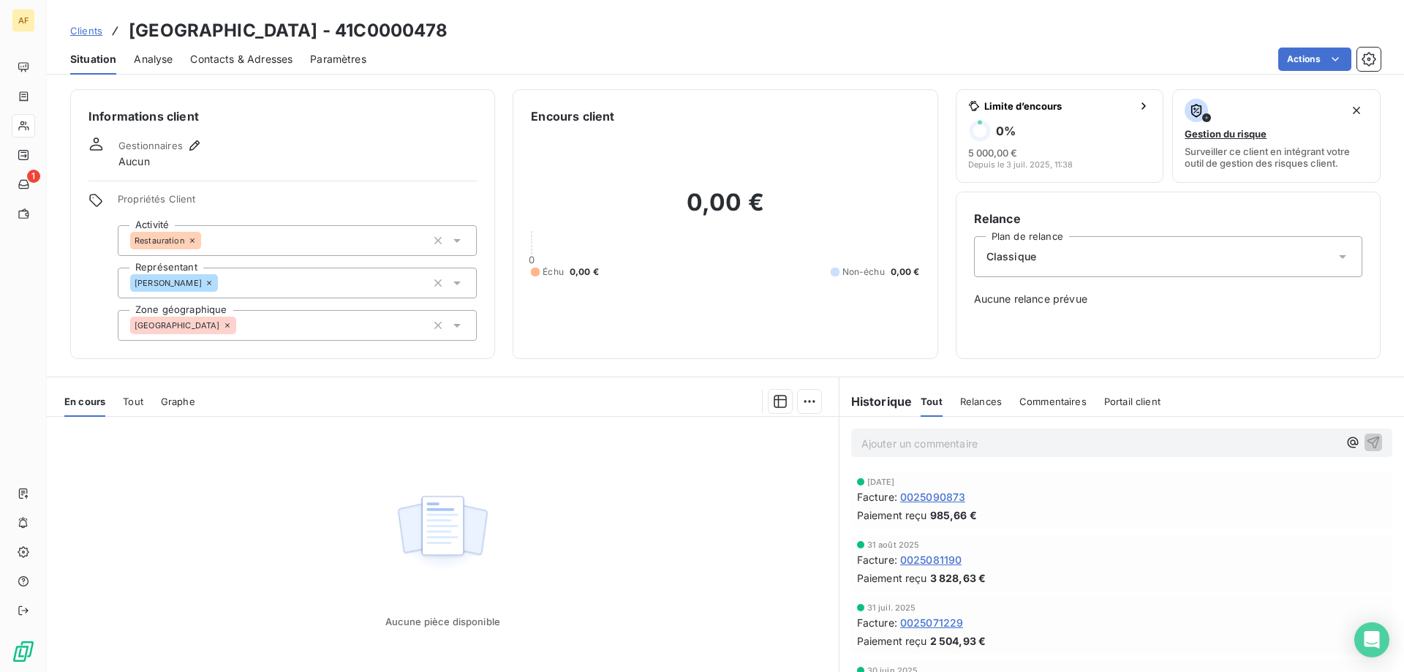
drag, startPoint x: 483, startPoint y: 25, endPoint x: 577, endPoint y: 28, distance: 93.6
click at [577, 28] on div "Clients HOTEL DES CEVENNES ST CIRGUES - 41C0000478" at bounding box center [725, 31] width 1357 height 26
click at [330, 338] on div "[GEOGRAPHIC_DATA]" at bounding box center [297, 325] width 359 height 31
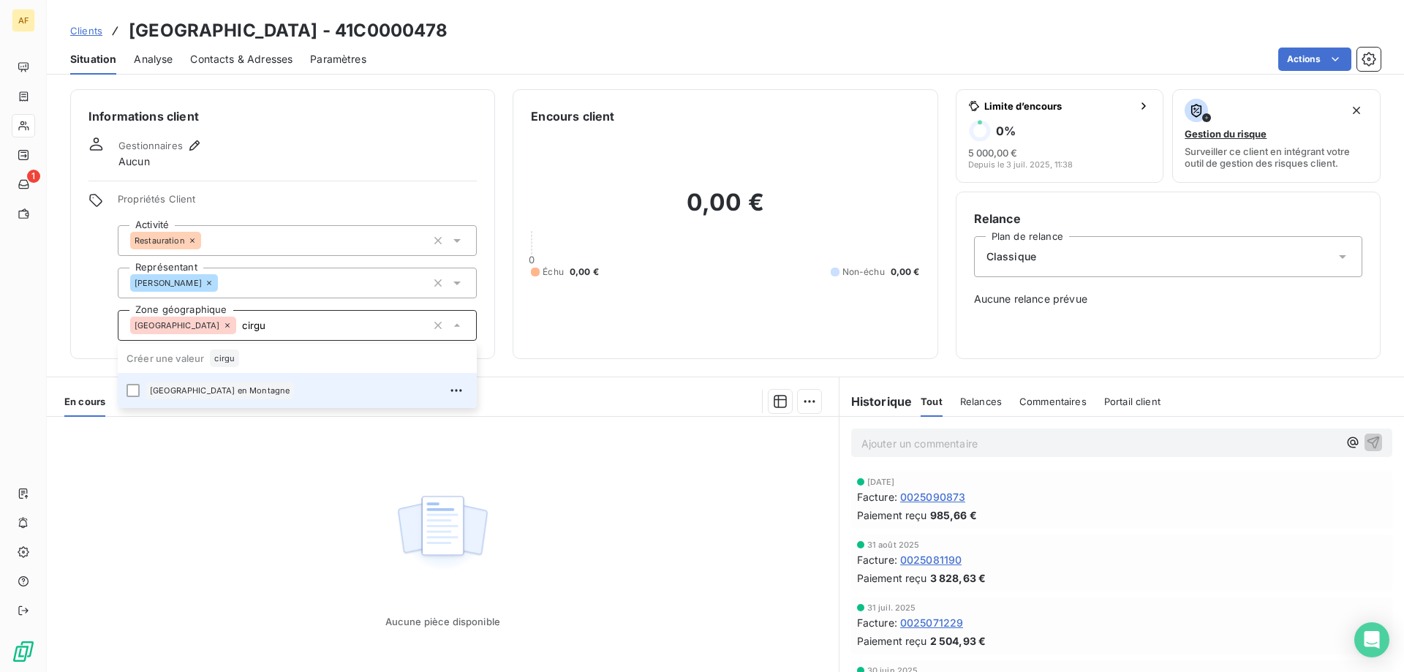
click at [271, 404] on li "[GEOGRAPHIC_DATA] en Montagne" at bounding box center [297, 390] width 359 height 35
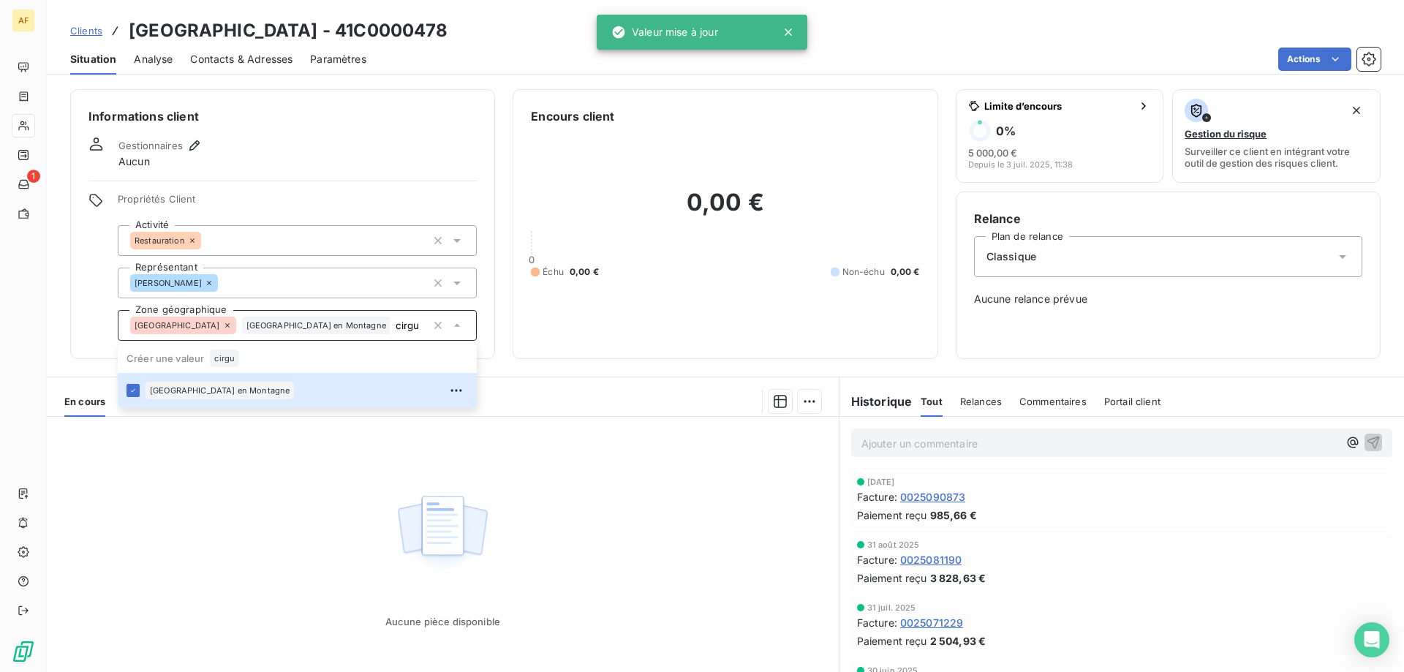
type input "cirgu"
click at [273, 504] on div "Aucune pièce disponible" at bounding box center [443, 557] width 792 height 281
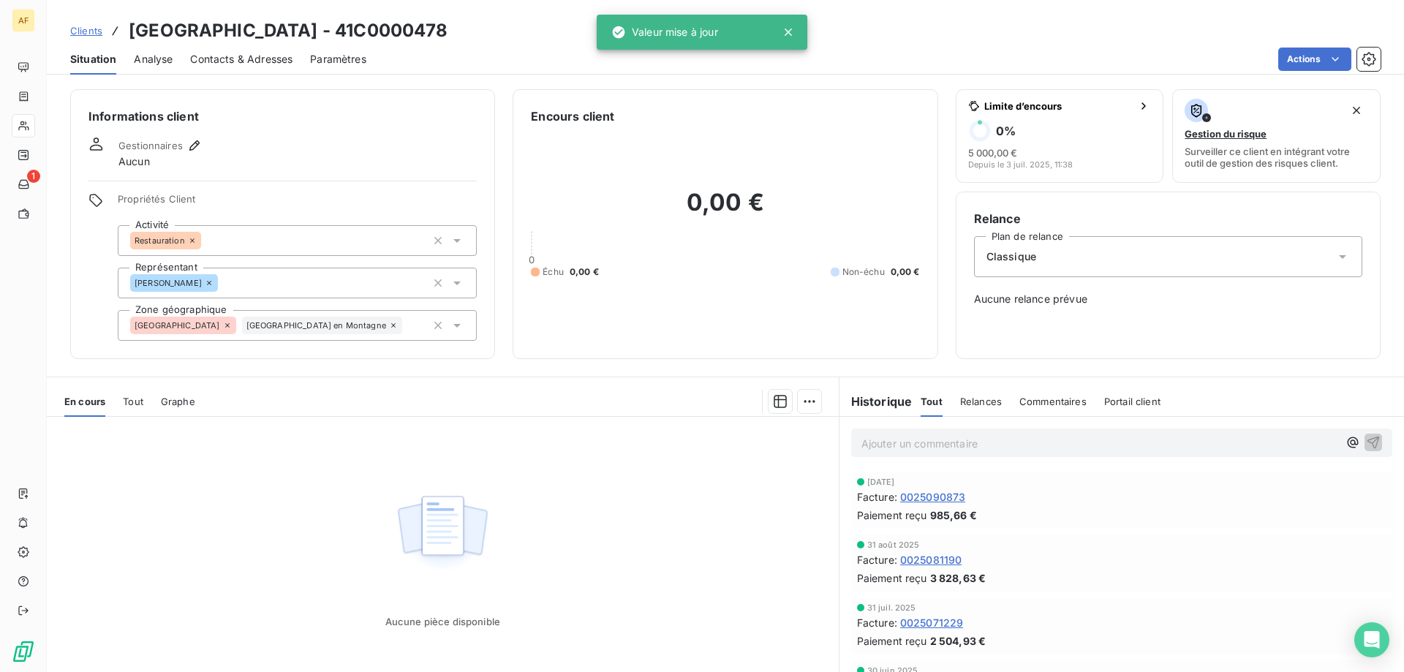
click at [82, 30] on span "Clients" at bounding box center [86, 31] width 32 height 12
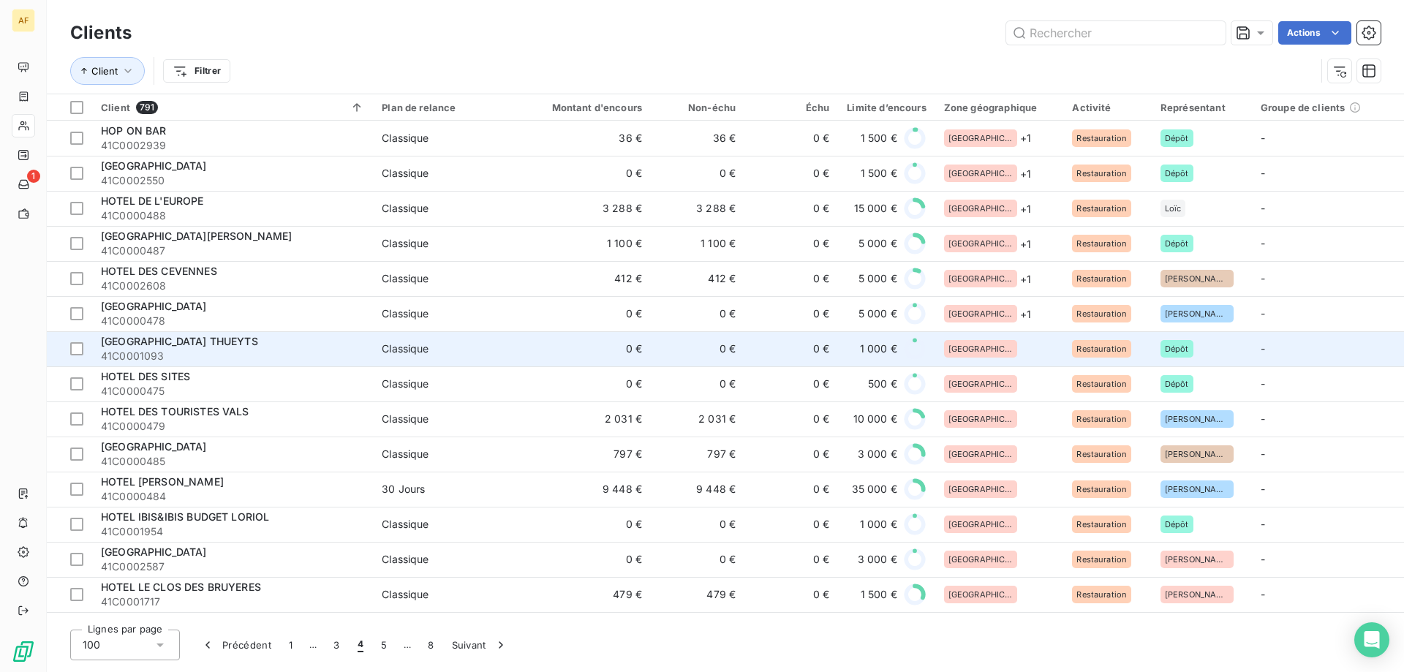
click at [1026, 349] on div "[GEOGRAPHIC_DATA]" at bounding box center [999, 349] width 111 height 18
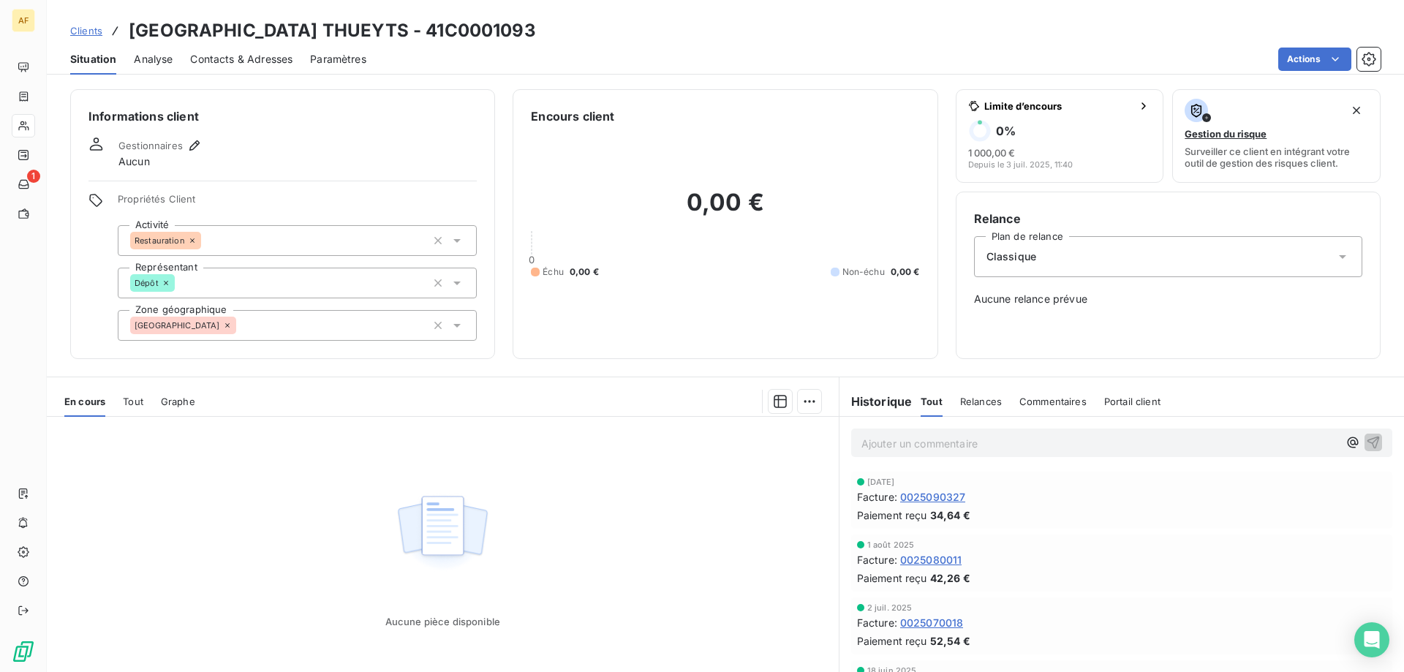
drag, startPoint x: 453, startPoint y: 22, endPoint x: 540, endPoint y: 33, distance: 87.7
click at [536, 33] on h3 "HOTEL DES PLATANES THUEYTS - 41C0001093" at bounding box center [332, 31] width 407 height 26
drag, startPoint x: 353, startPoint y: 306, endPoint x: 347, endPoint y: 326, distance: 21.3
click at [354, 306] on div "Propriétés Client Activité Restauration Représentant Dépôt Zone géographique Ar…" at bounding box center [297, 267] width 359 height 148
click at [349, 322] on div "[GEOGRAPHIC_DATA]" at bounding box center [297, 325] width 359 height 31
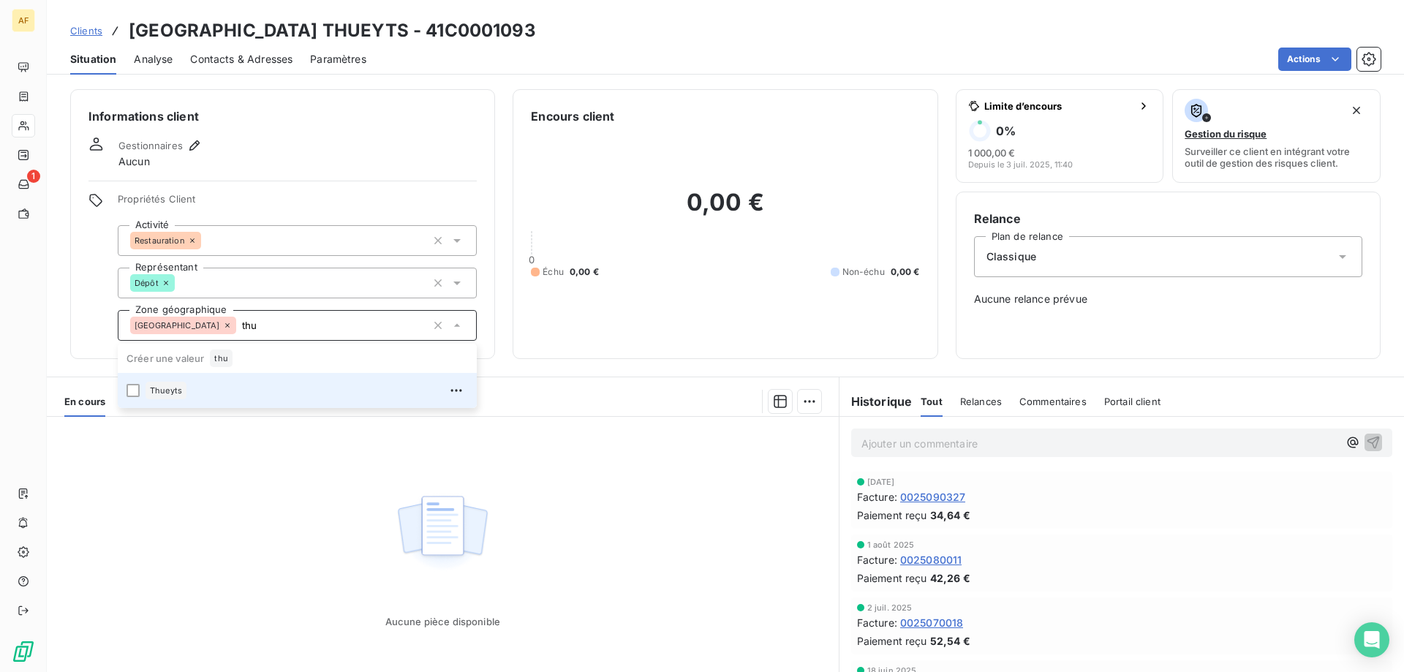
click at [301, 391] on div "Thueyts" at bounding box center [306, 390] width 322 height 23
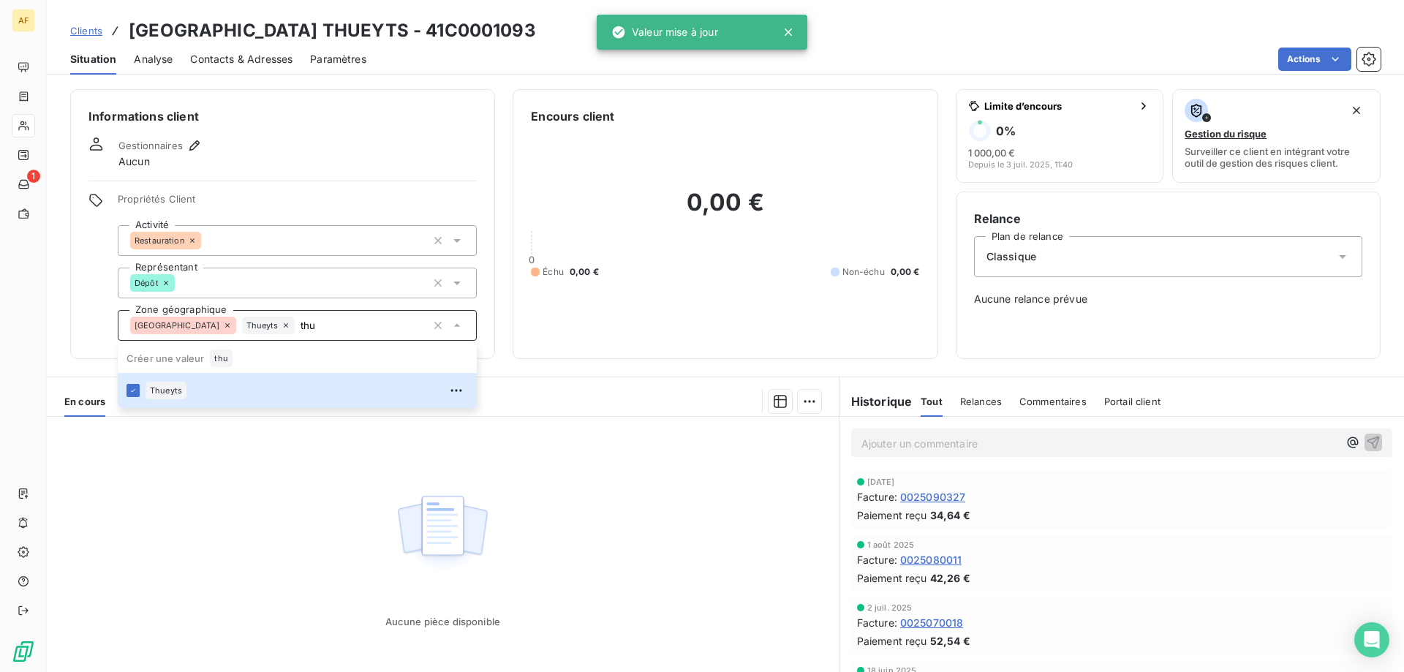
type input "thu"
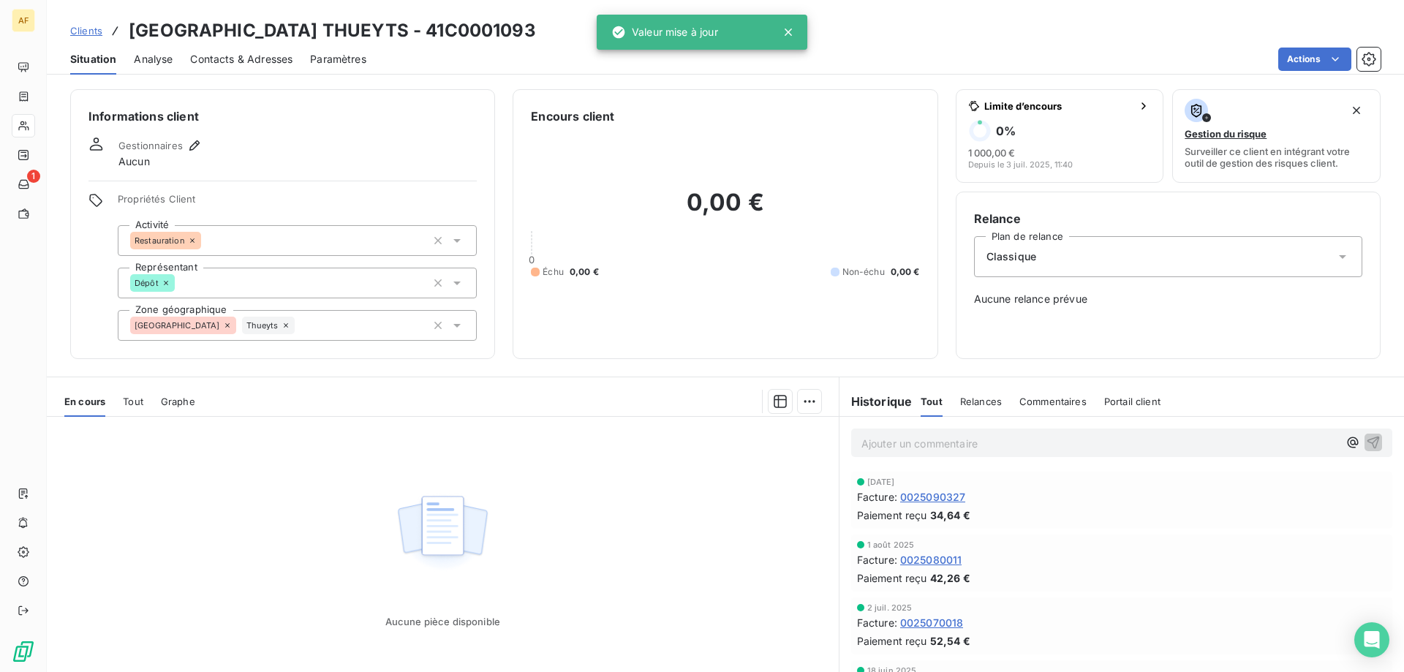
click at [278, 494] on div "Aucune pièce disponible" at bounding box center [443, 557] width 792 height 281
click at [91, 30] on span "Clients" at bounding box center [86, 31] width 32 height 12
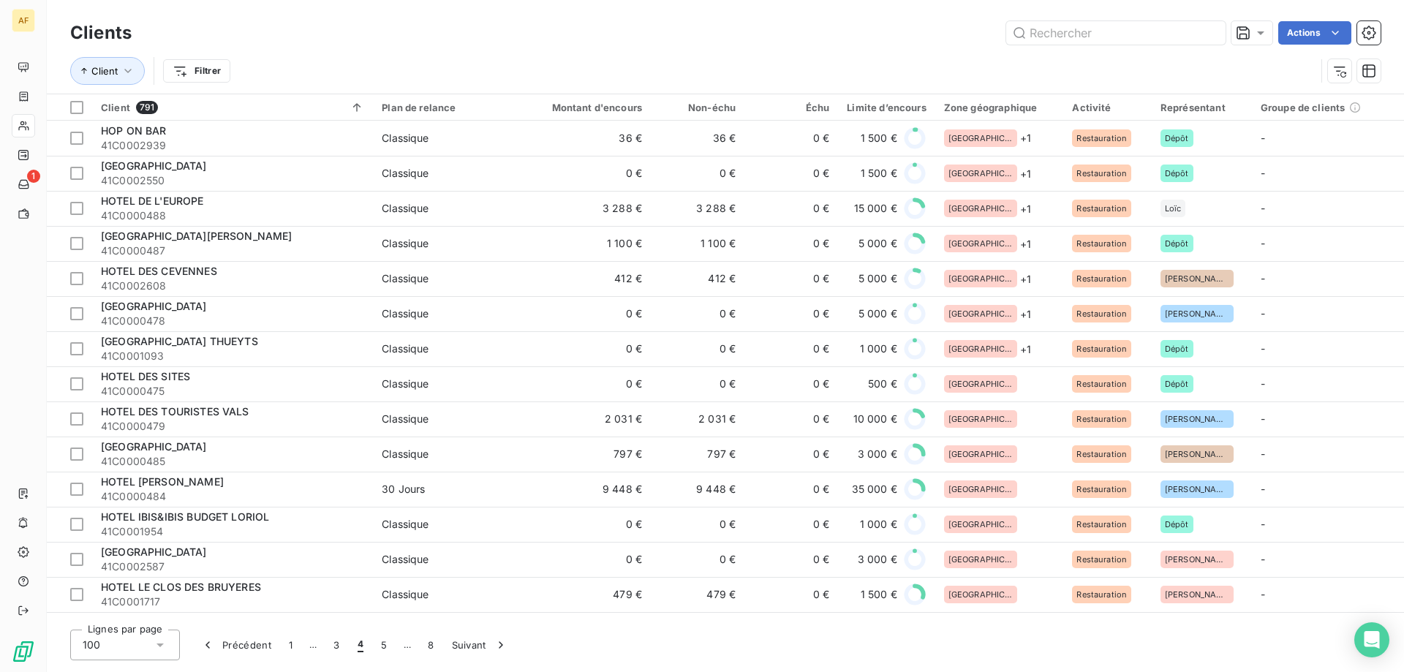
scroll to position [146, 0]
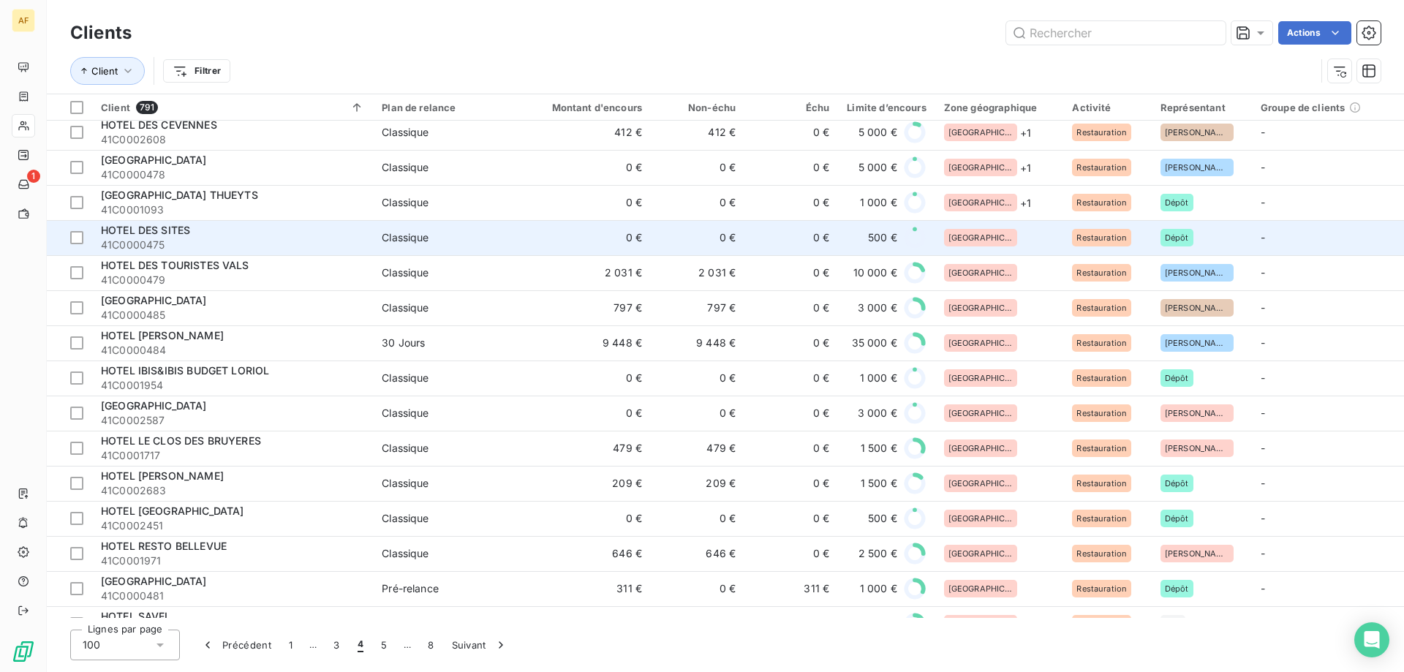
click at [1018, 253] on td "[GEOGRAPHIC_DATA]" at bounding box center [999, 237] width 129 height 35
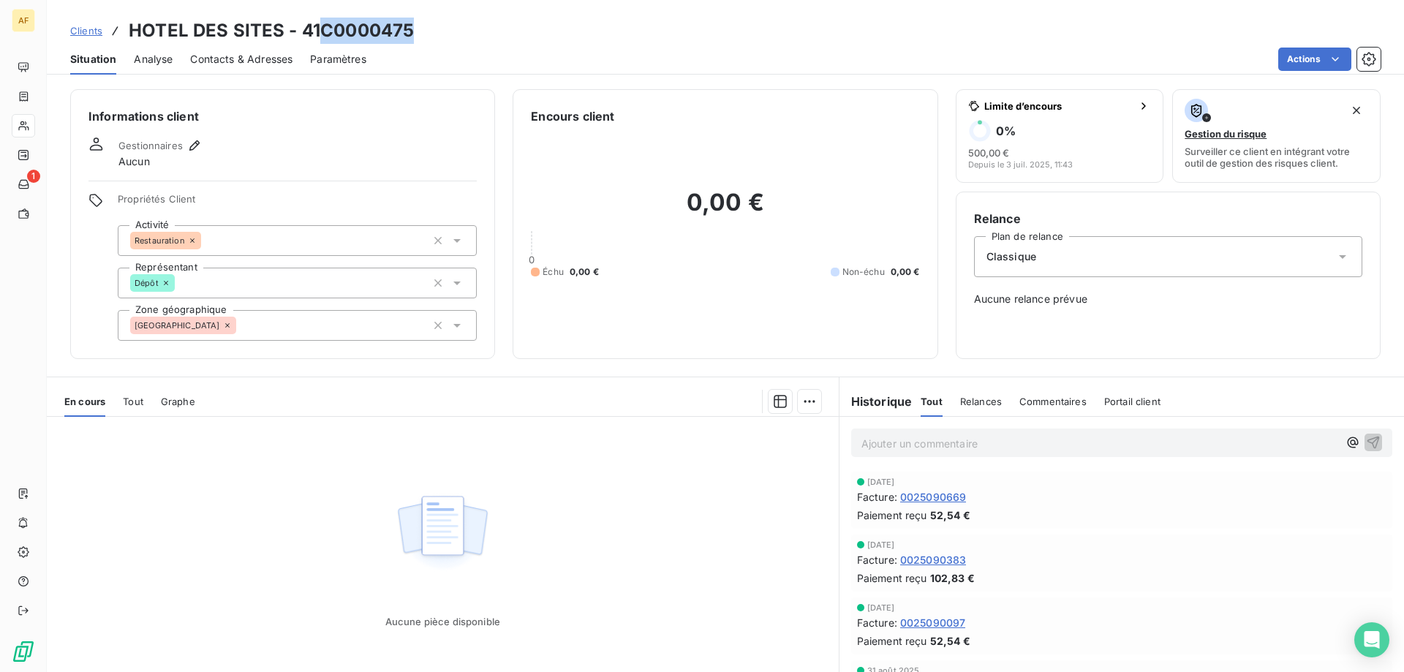
drag, startPoint x: 318, startPoint y: 29, endPoint x: 423, endPoint y: 31, distance: 104.6
click at [423, 31] on div "Clients HOTEL DES SITES - 41C0000475" at bounding box center [725, 31] width 1357 height 26
click at [299, 319] on div "[GEOGRAPHIC_DATA]" at bounding box center [297, 325] width 359 height 31
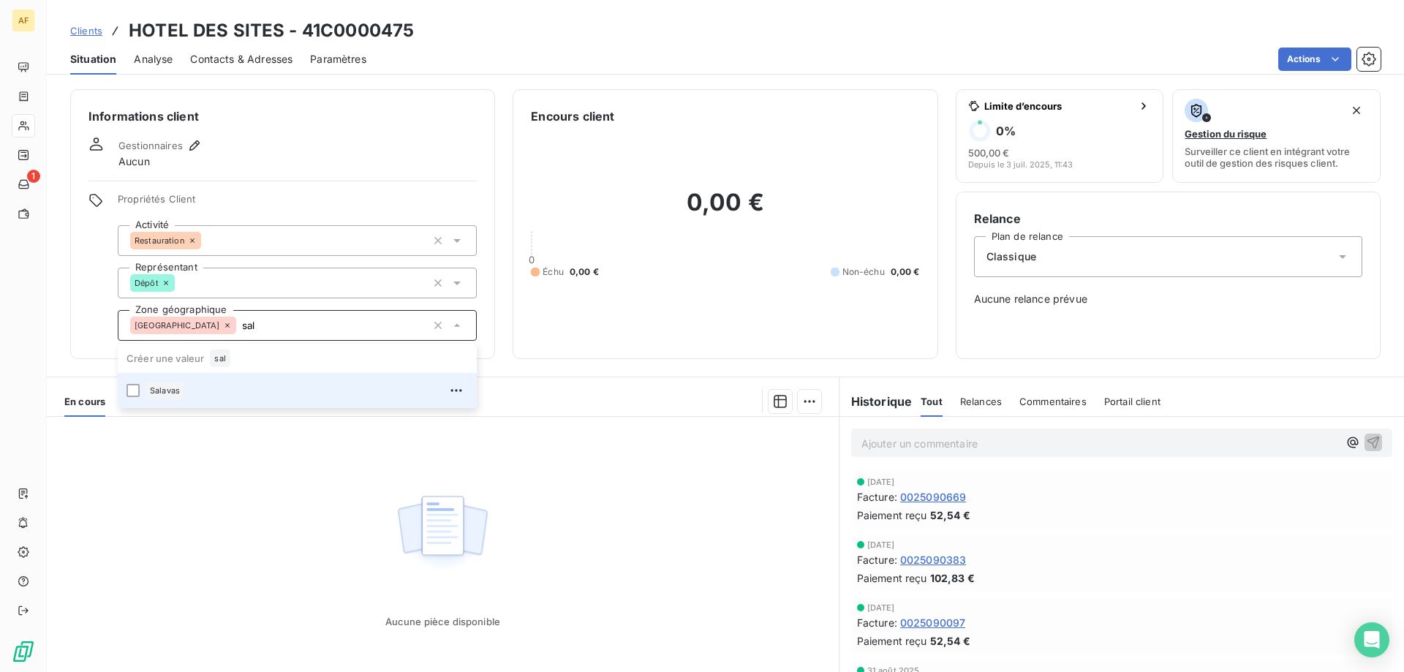
click at [249, 385] on div "Salavas" at bounding box center [306, 390] width 322 height 23
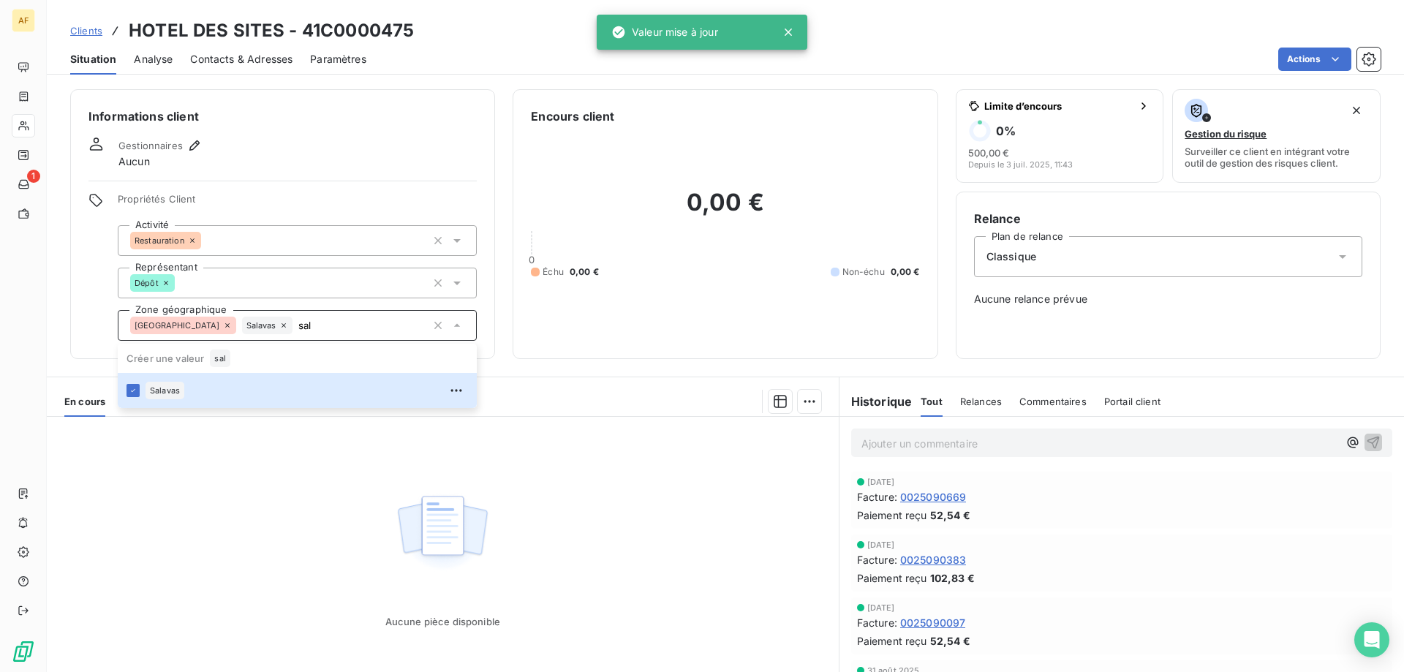
type input "sal"
click at [238, 495] on div "Aucune pièce disponible" at bounding box center [443, 557] width 792 height 281
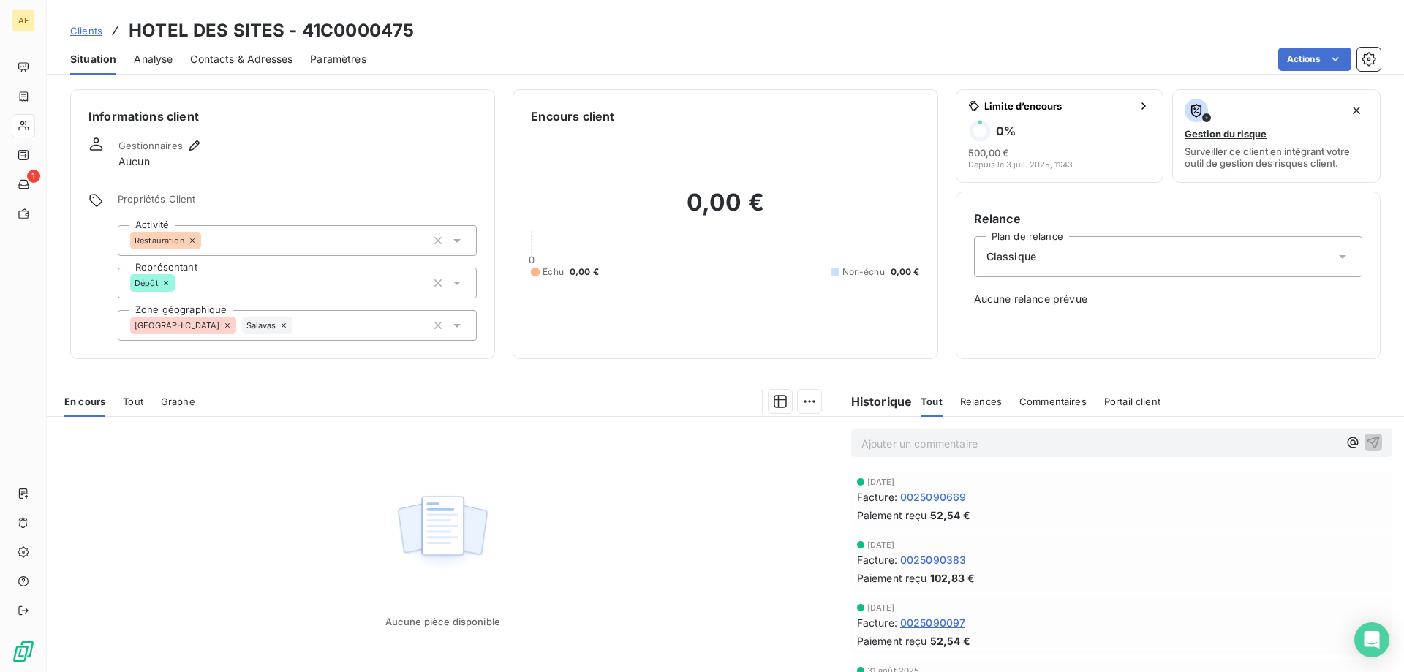
click at [96, 32] on span "Clients" at bounding box center [86, 31] width 32 height 12
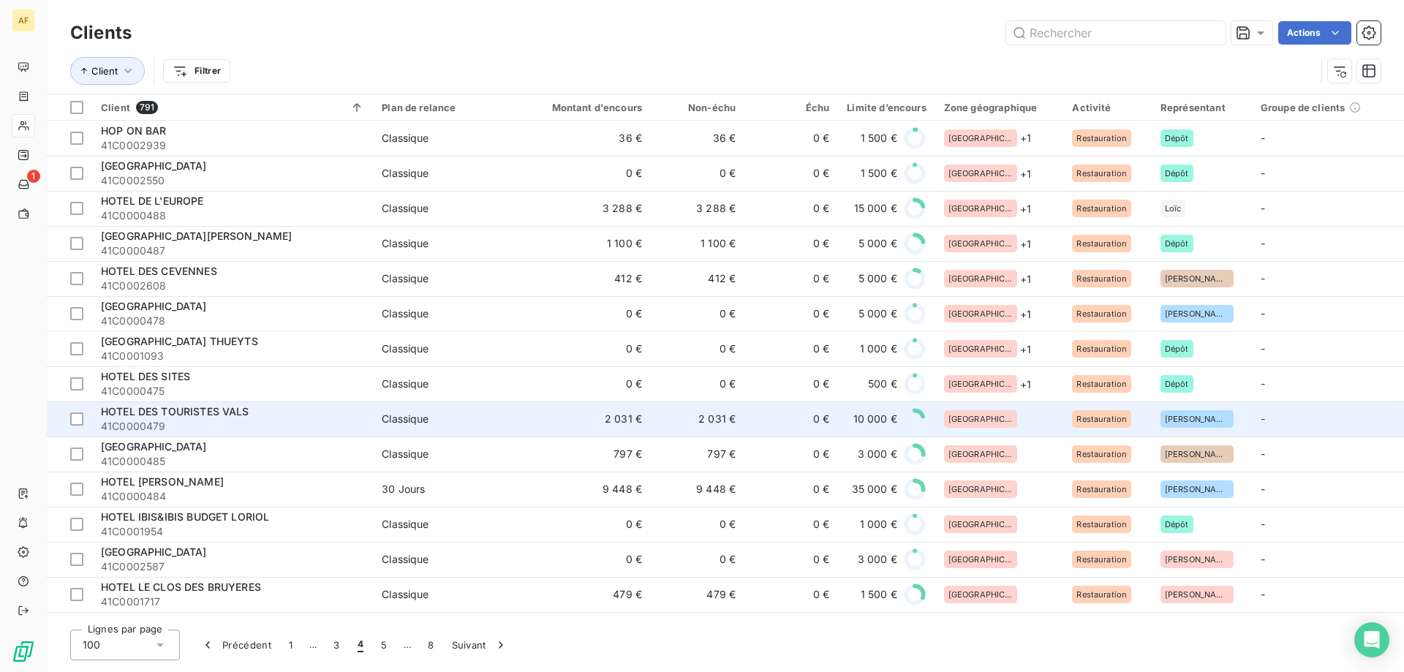
click at [1011, 423] on div "[GEOGRAPHIC_DATA]" at bounding box center [999, 419] width 111 height 18
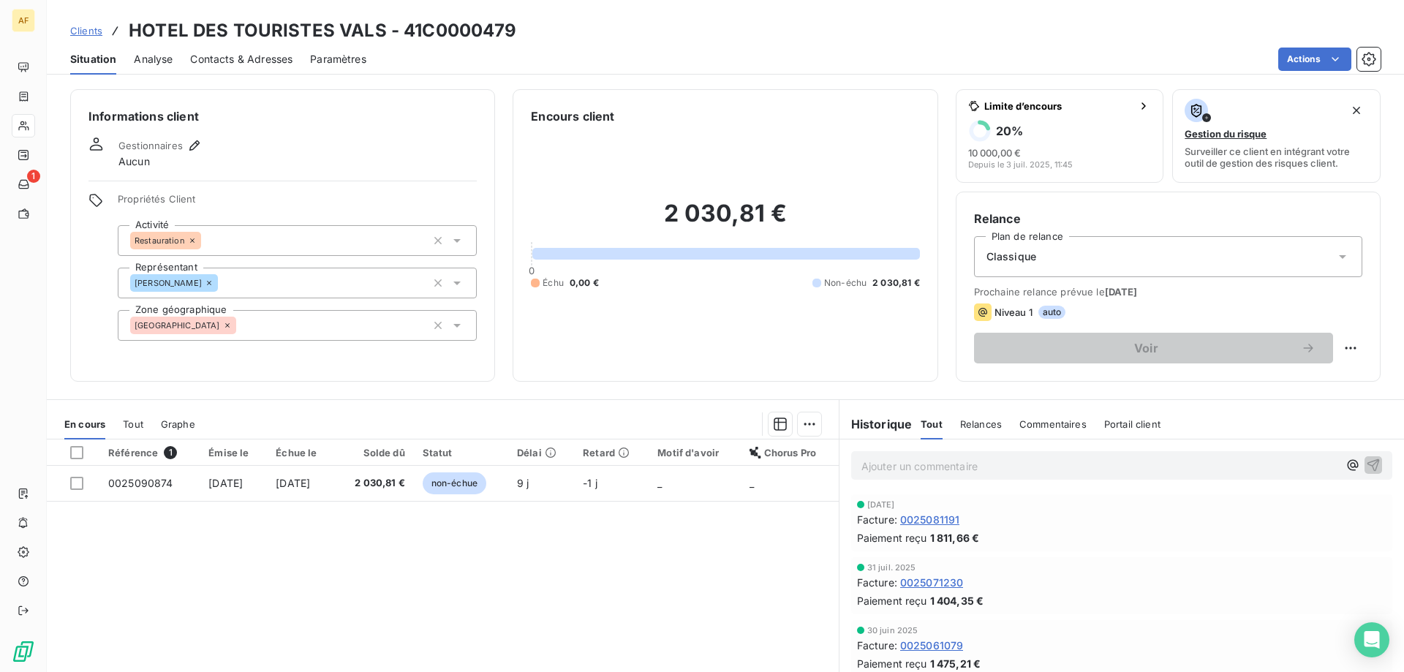
click at [420, 31] on h3 "HOTEL DES TOURISTES VALS - 41C0000479" at bounding box center [323, 31] width 388 height 26
click at [428, 29] on h3 "HOTEL DES TOURISTES VALS - 41C0000479" at bounding box center [323, 31] width 388 height 26
drag, startPoint x: 426, startPoint y: 29, endPoint x: 513, endPoint y: 36, distance: 87.2
click at [513, 36] on h3 "HOTEL DES TOURISTES VALS - 41C0000479" at bounding box center [323, 31] width 388 height 26
click at [295, 330] on div "[GEOGRAPHIC_DATA]" at bounding box center [297, 325] width 359 height 31
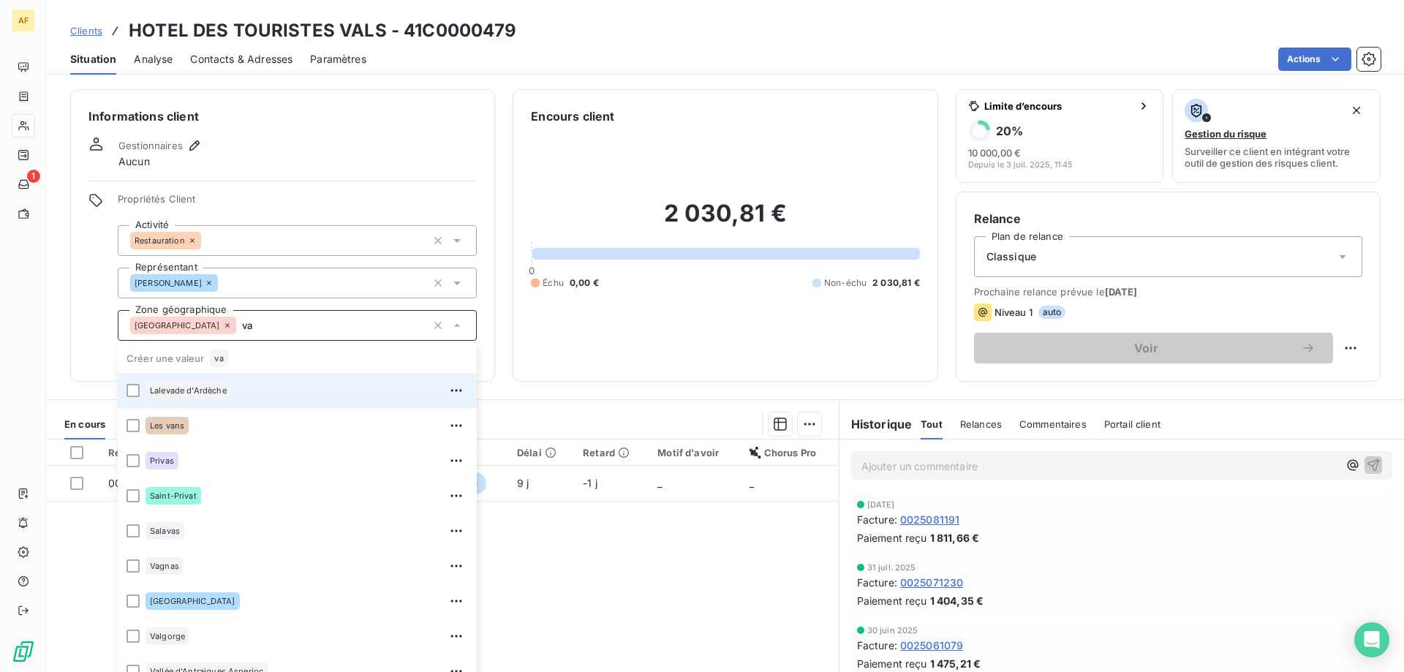
type input "val"
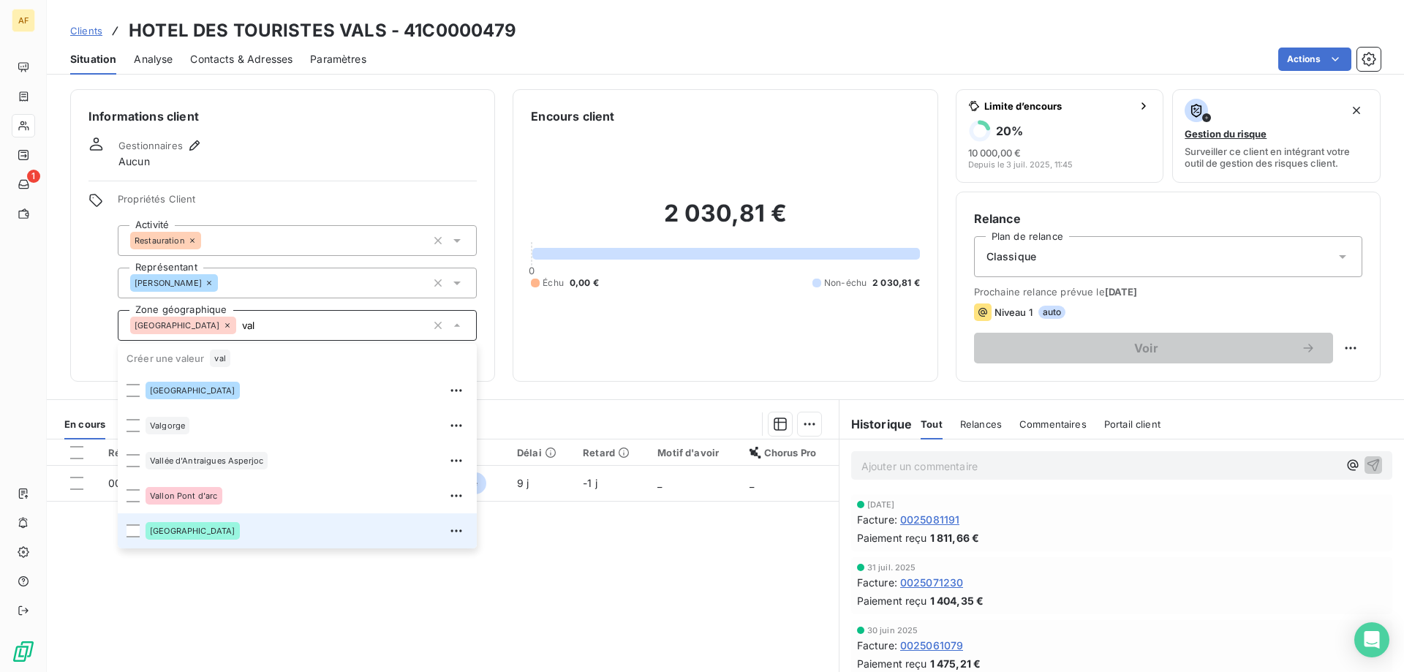
click at [224, 526] on div "[GEOGRAPHIC_DATA]" at bounding box center [306, 530] width 322 height 23
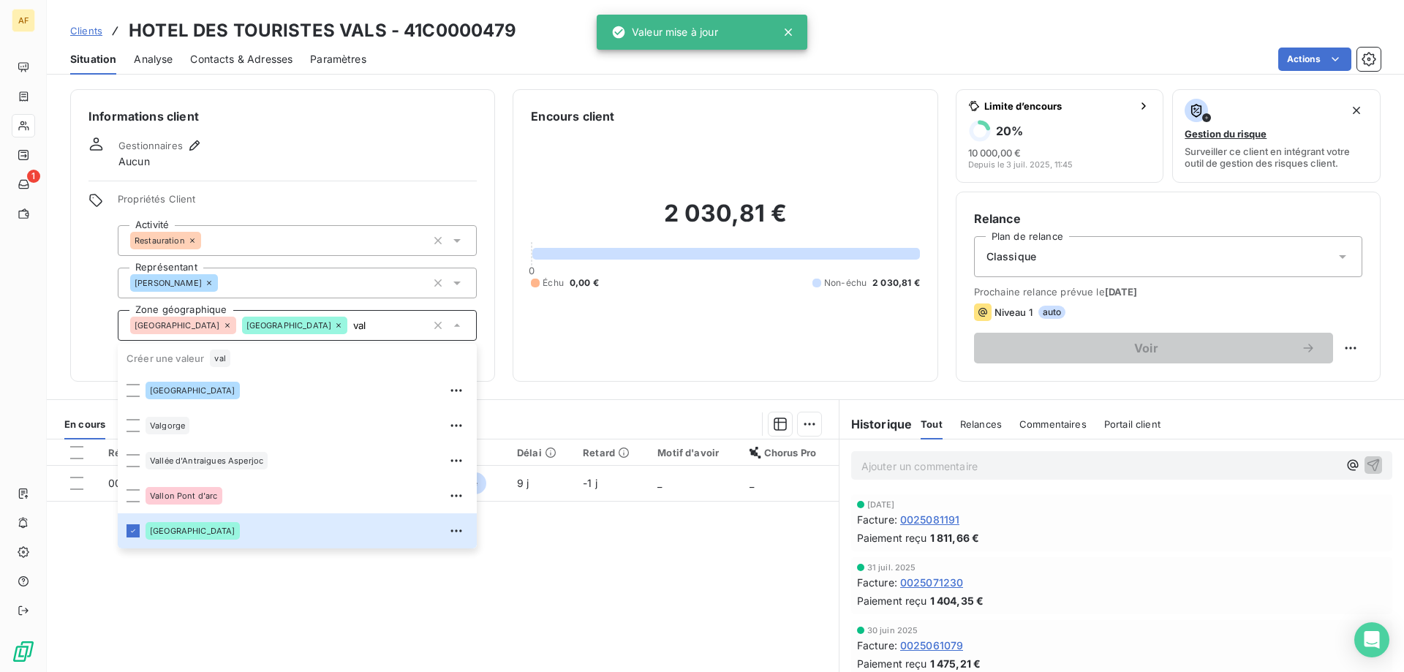
type input "val"
click at [252, 575] on div "Référence 1 Émise le Échue le Solde dû Statut Délai Retard Motif d'avoir Chorus…" at bounding box center [443, 579] width 792 height 281
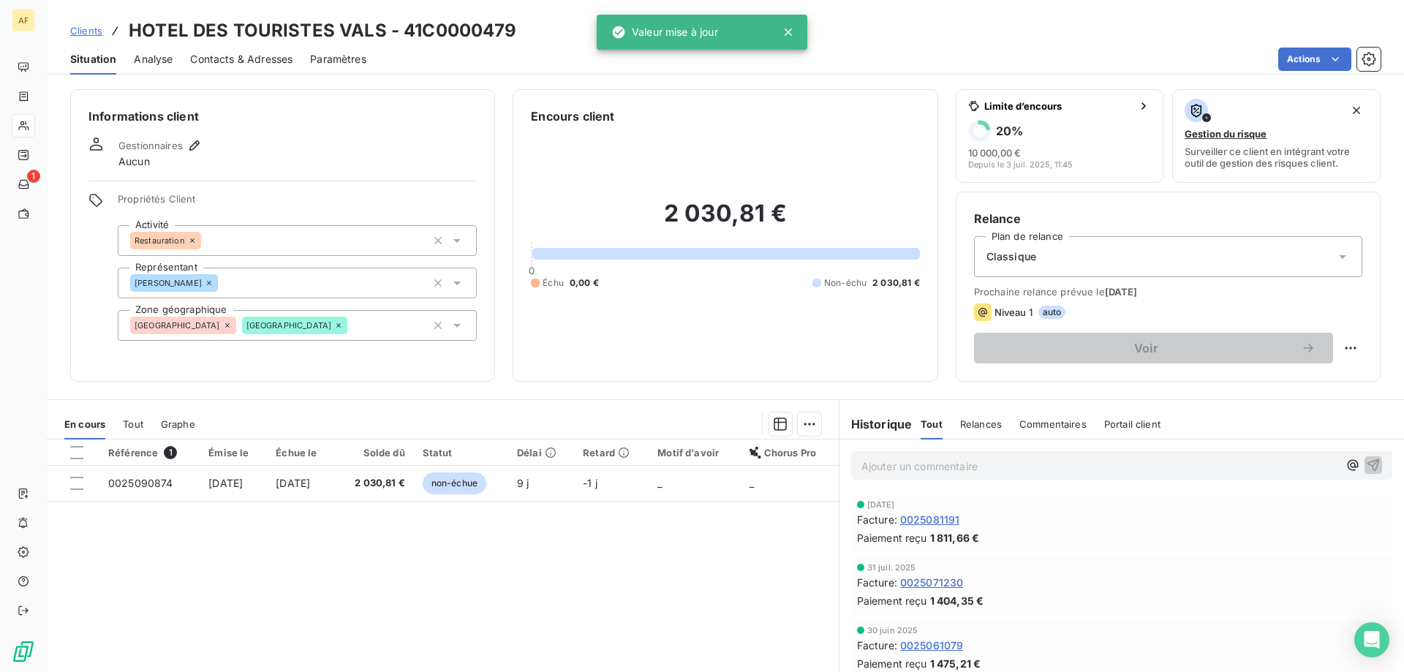
click at [97, 27] on span "Clients" at bounding box center [86, 31] width 32 height 12
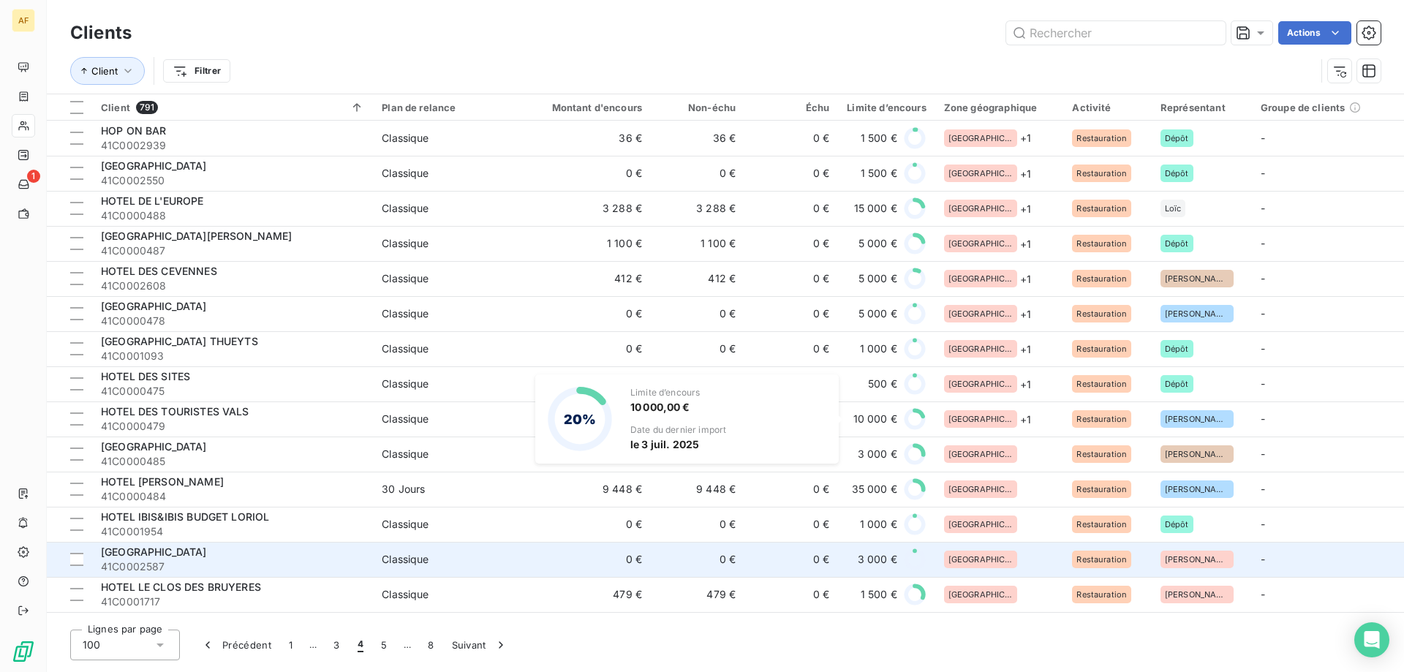
scroll to position [219, 0]
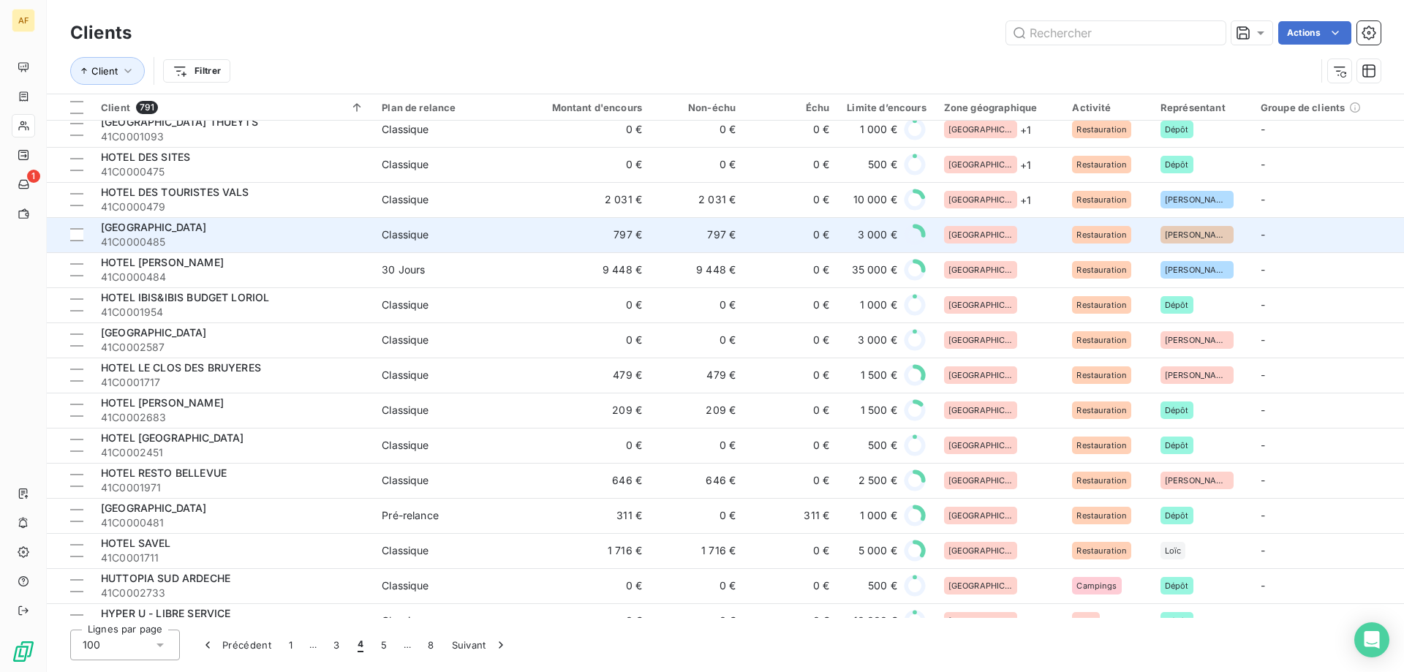
click at [999, 238] on div "[GEOGRAPHIC_DATA]" at bounding box center [999, 235] width 111 height 18
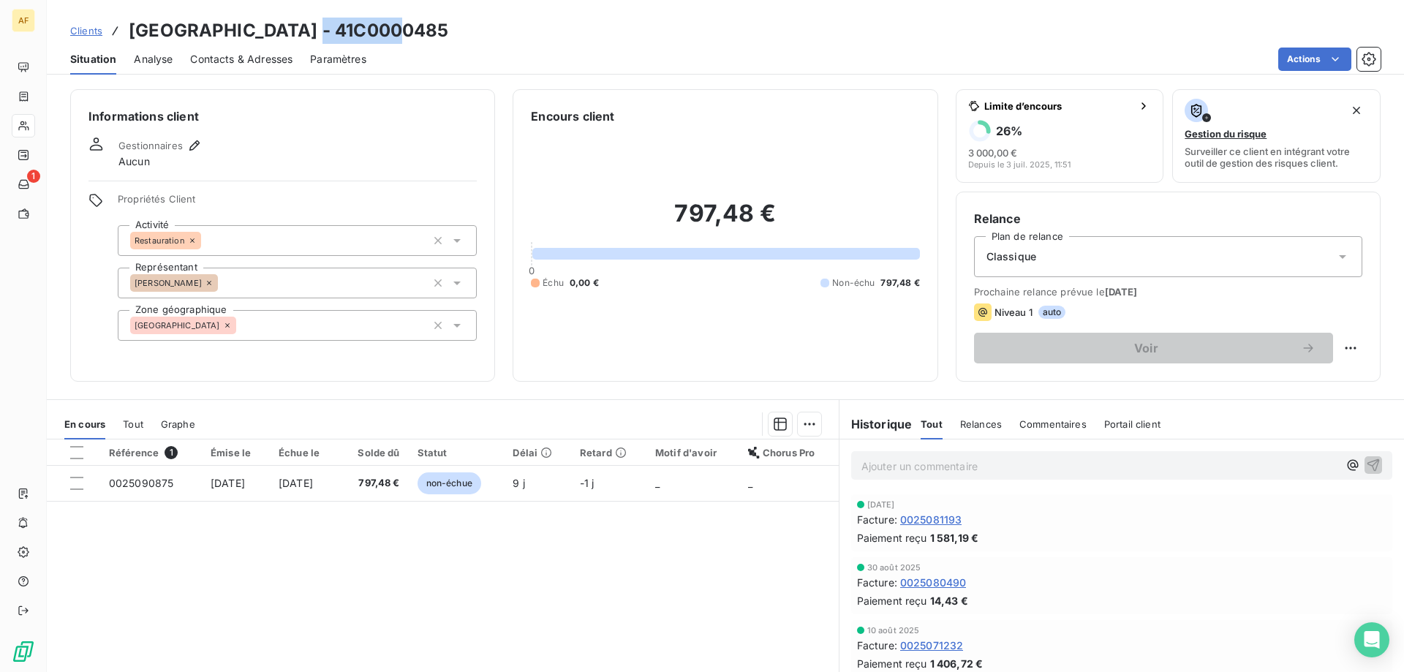
drag, startPoint x: 313, startPoint y: 31, endPoint x: 402, endPoint y: 31, distance: 89.2
click at [402, 31] on h3 "[GEOGRAPHIC_DATA] - 41C0000485" at bounding box center [289, 31] width 320 height 26
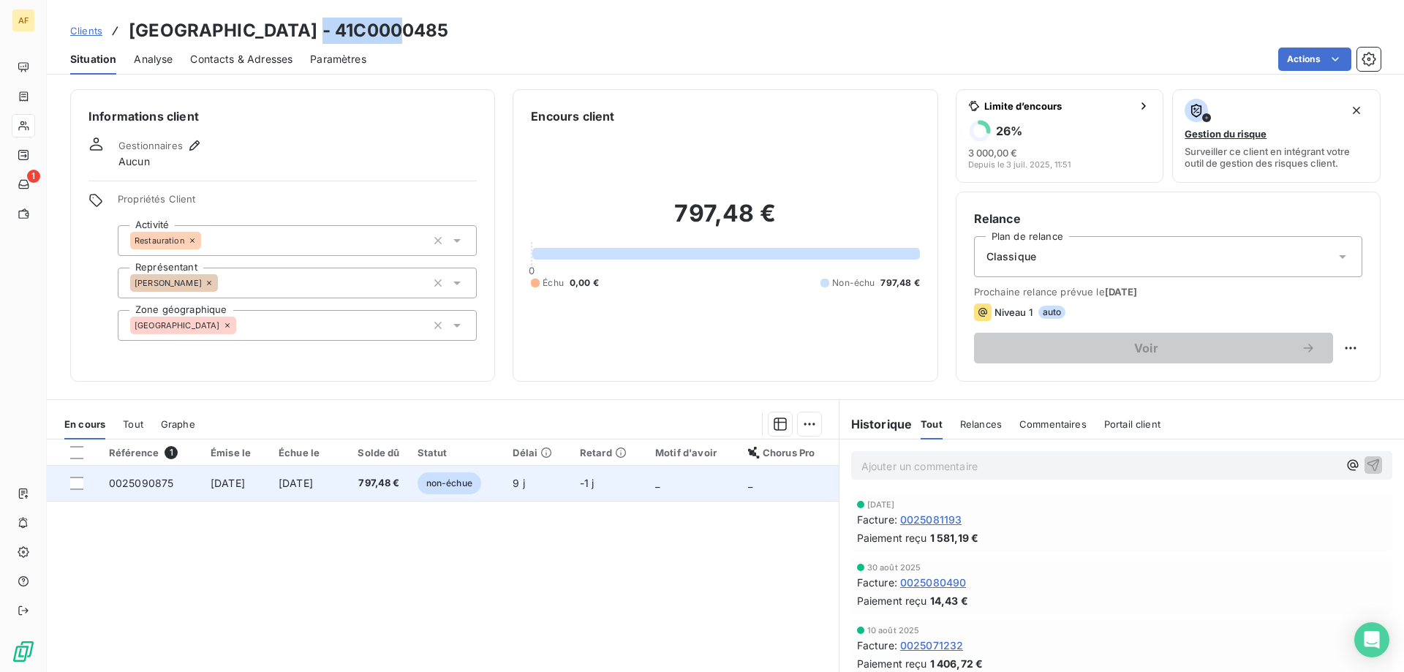
copy h3 "C0000485"
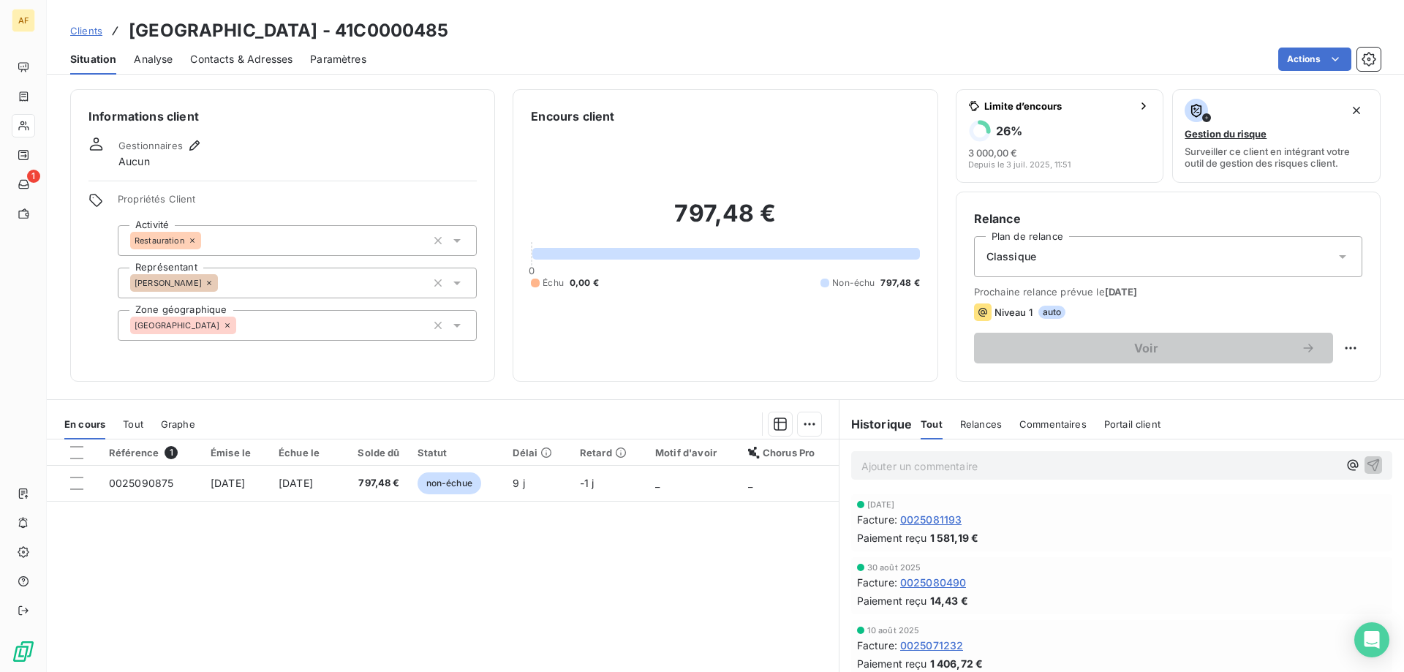
click at [325, 336] on div "[GEOGRAPHIC_DATA]" at bounding box center [297, 325] width 359 height 31
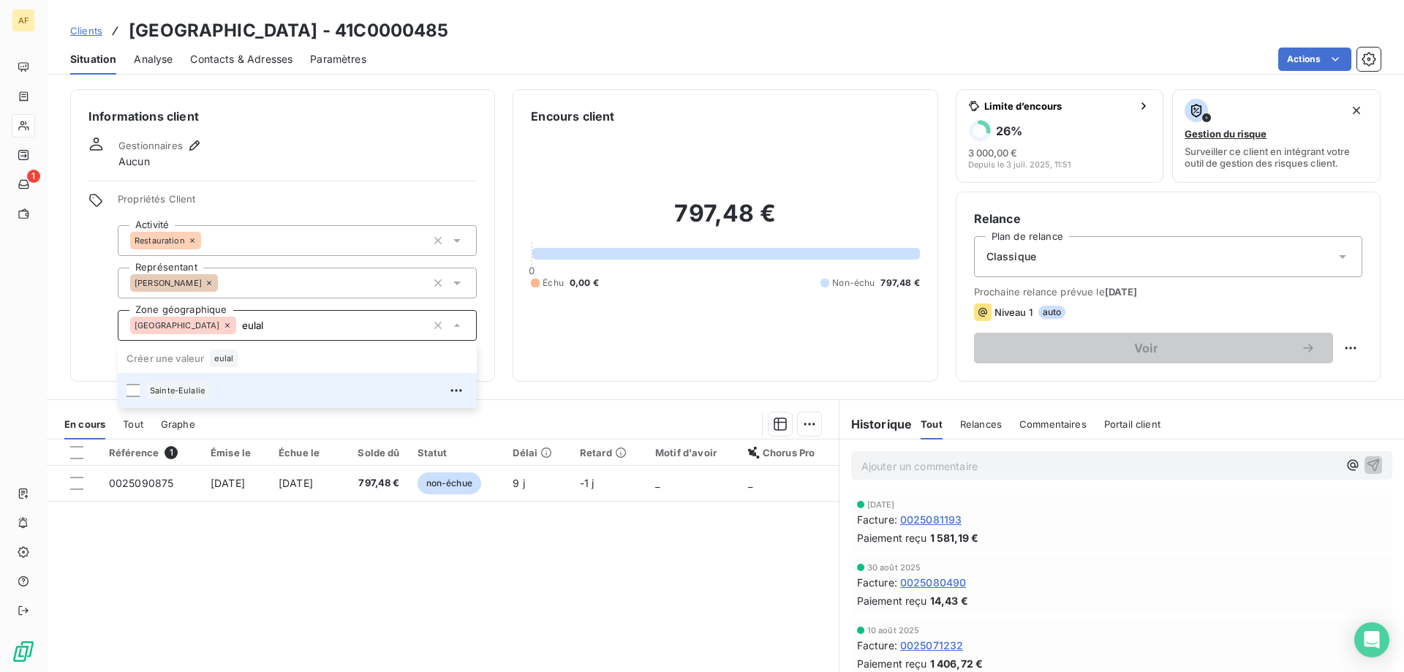
click at [268, 377] on li "Sainte-Eulalie" at bounding box center [297, 390] width 359 height 35
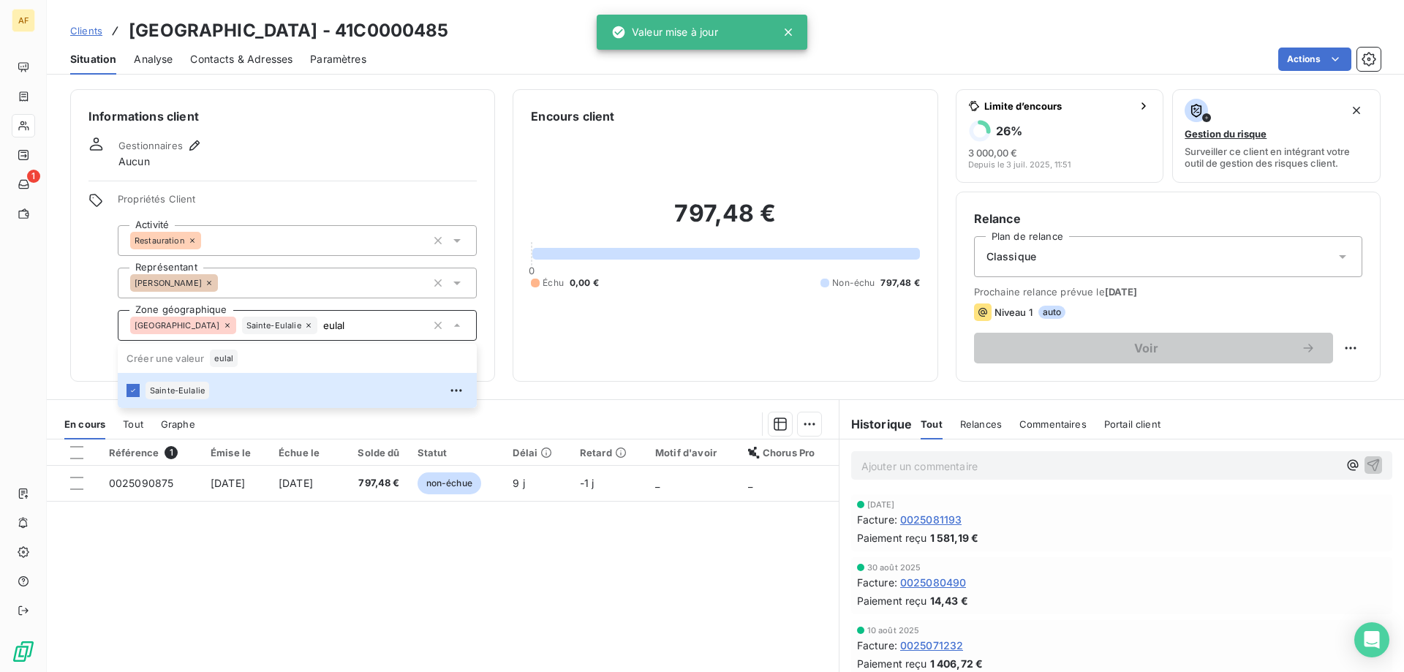
type input "eulal"
click at [377, 608] on div "Référence 1 Émise le Échue le Solde dû Statut Délai Retard Motif d'avoir Chorus…" at bounding box center [443, 579] width 792 height 281
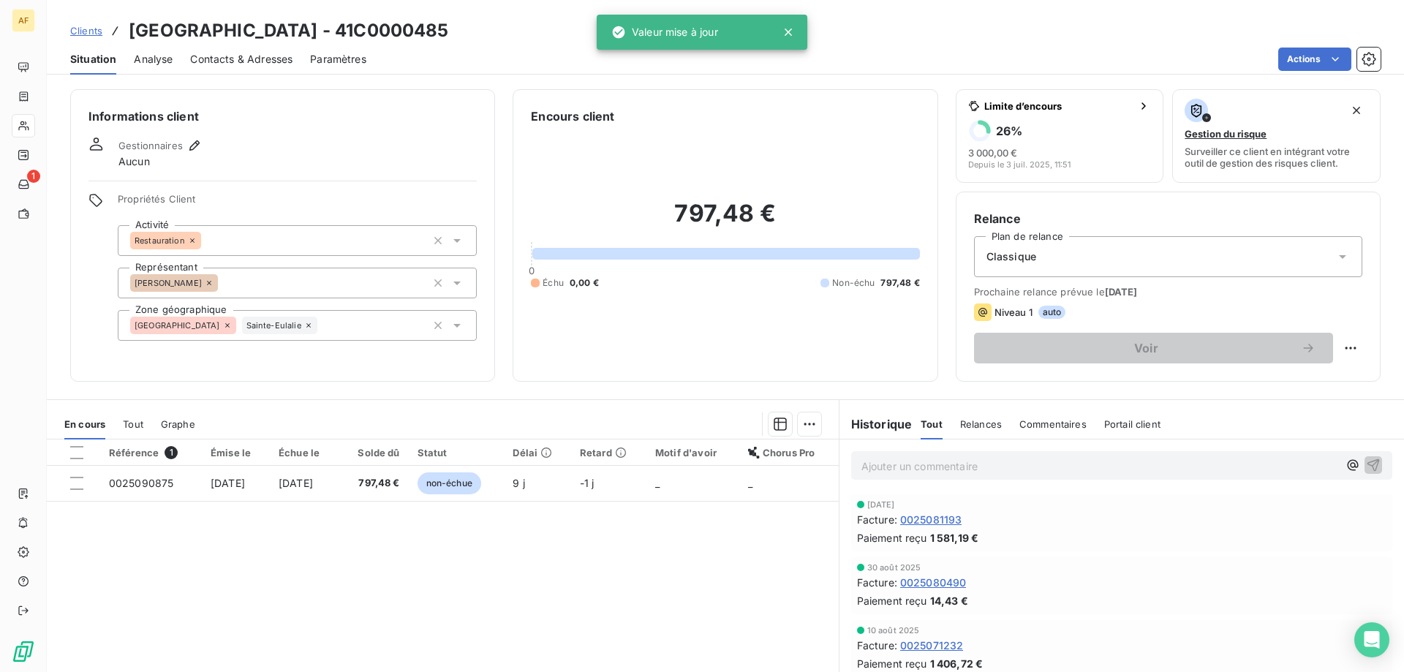
click at [85, 35] on span "Clients" at bounding box center [86, 31] width 32 height 12
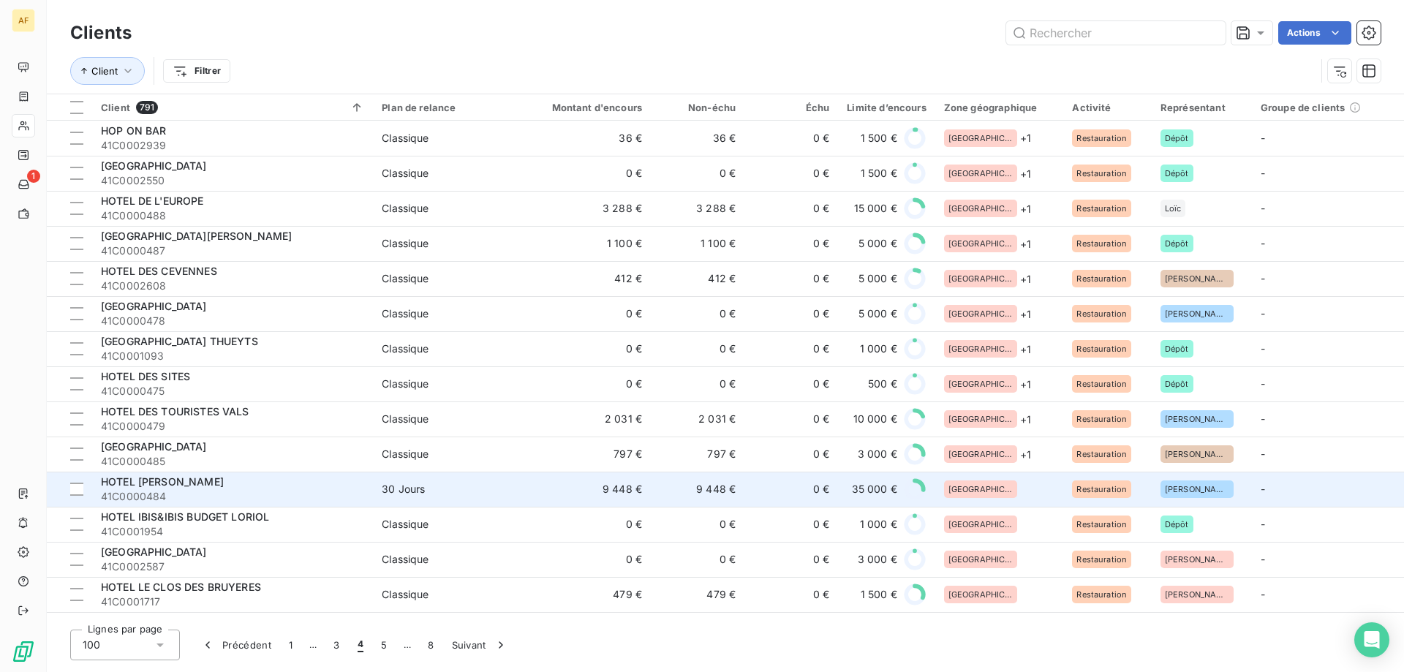
click at [749, 493] on td "0 €" at bounding box center [791, 489] width 94 height 35
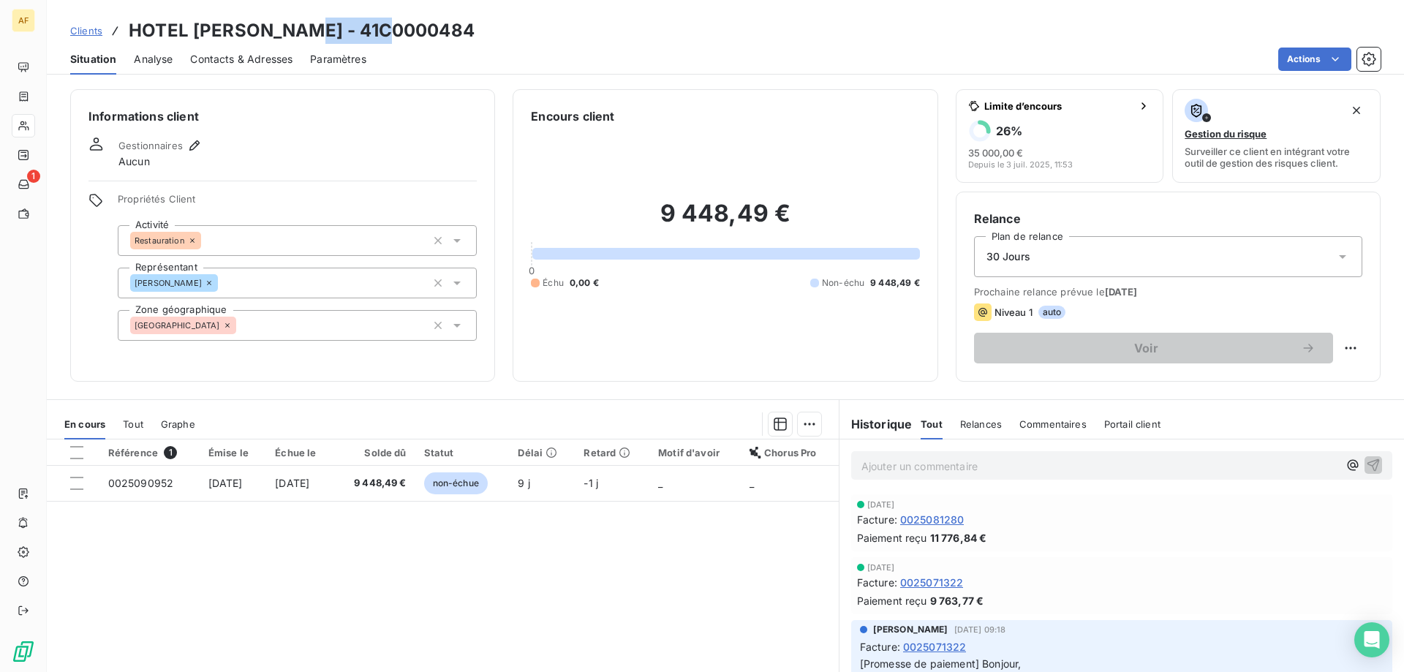
drag, startPoint x: 295, startPoint y: 27, endPoint x: 383, endPoint y: 31, distance: 87.8
click at [383, 31] on h3 "HOTEL [PERSON_NAME] - 41C0000484" at bounding box center [302, 31] width 346 height 26
copy h3 "C0000484"
click at [338, 331] on div "[GEOGRAPHIC_DATA]" at bounding box center [297, 325] width 359 height 31
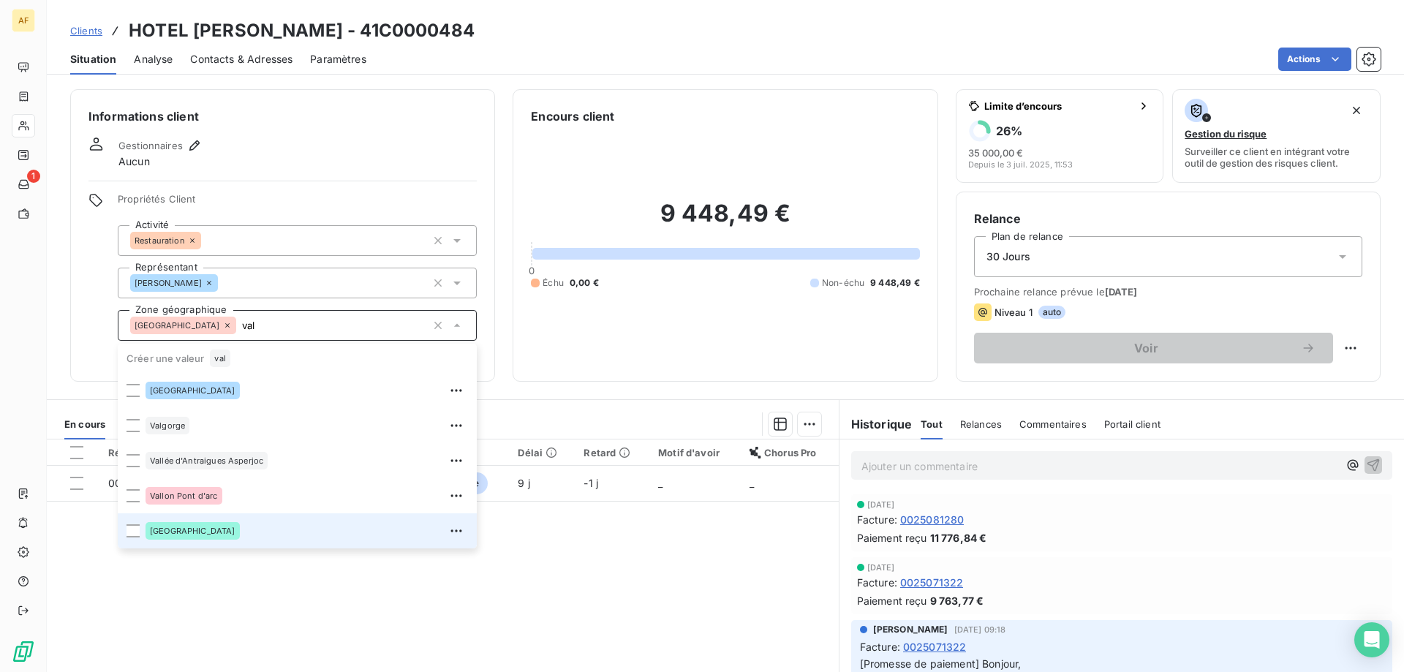
click at [224, 523] on div "[GEOGRAPHIC_DATA]" at bounding box center [306, 530] width 322 height 23
type input "val"
click at [489, 586] on div "Référence 1 Émise le Échue le Solde dû Statut Délai Retard Motif d'avoir Chorus…" at bounding box center [443, 579] width 792 height 281
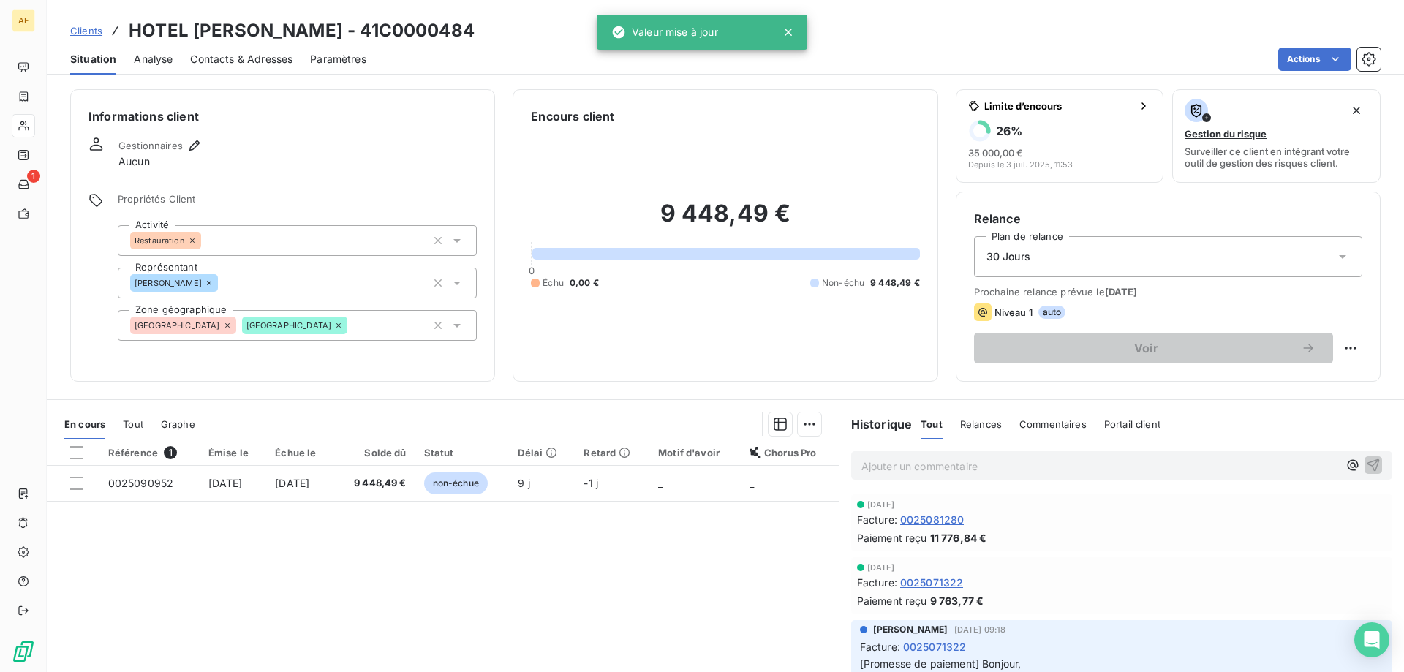
click at [94, 31] on span "Clients" at bounding box center [86, 31] width 32 height 12
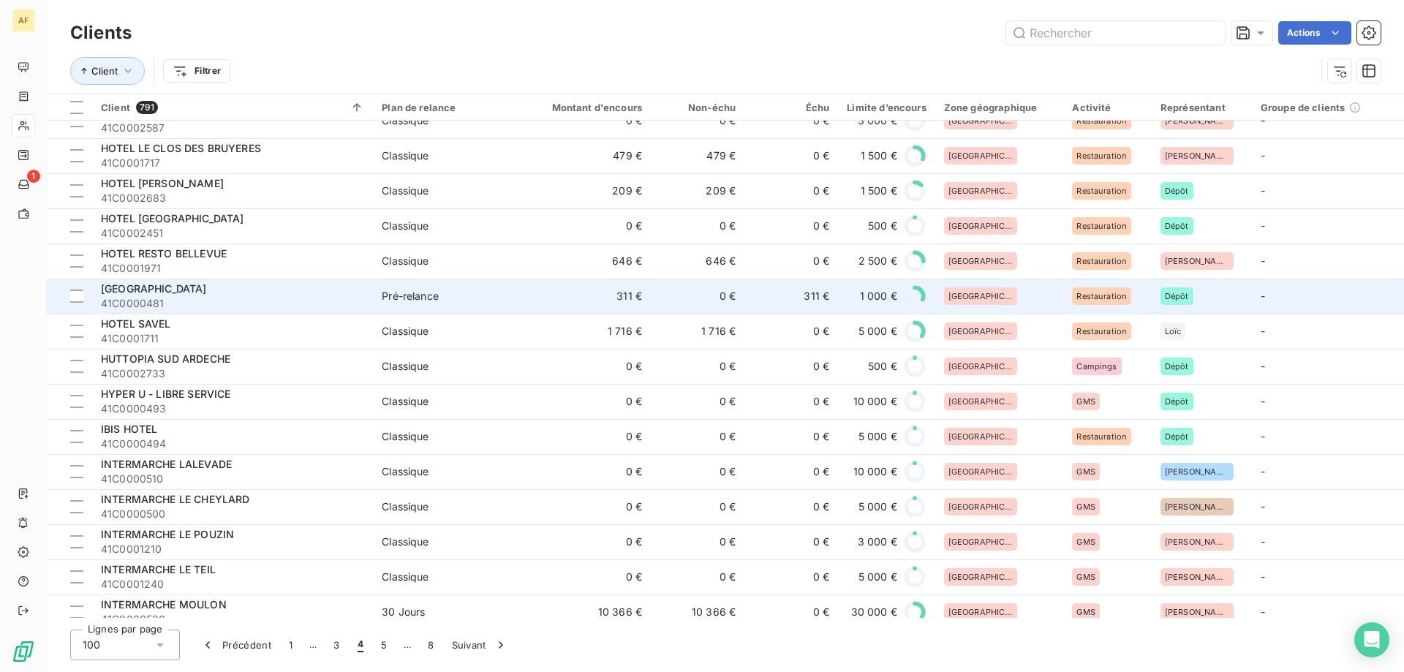
scroll to position [146, 0]
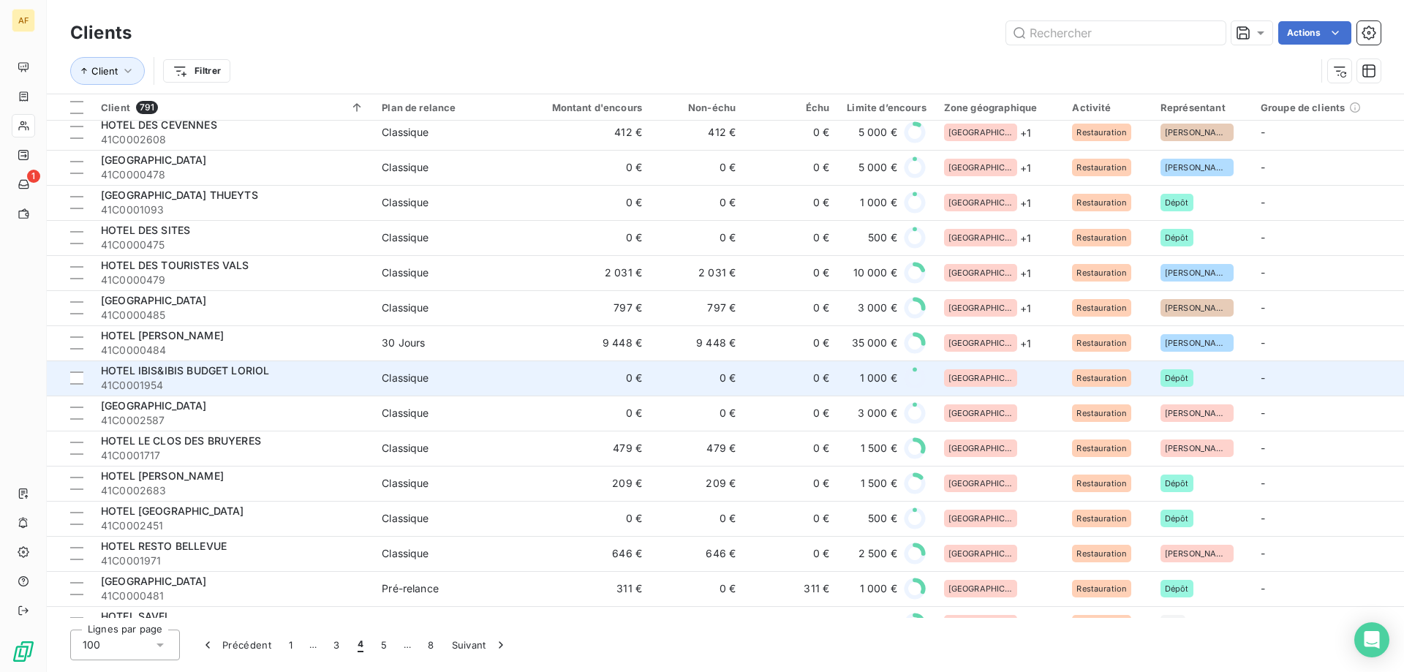
click at [1007, 379] on div "[GEOGRAPHIC_DATA]" at bounding box center [999, 378] width 111 height 18
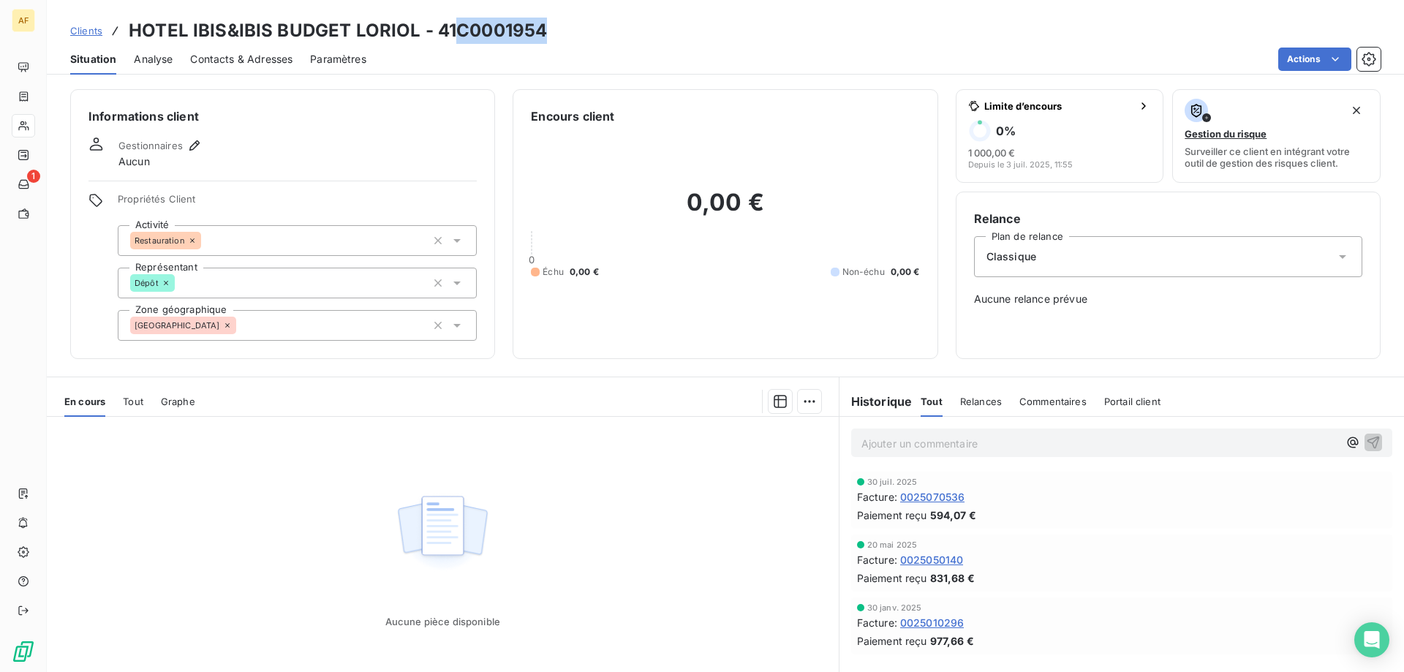
drag, startPoint x: 460, startPoint y: 28, endPoint x: 548, endPoint y: 29, distance: 88.5
click at [550, 29] on div "Clients HOTEL IBIS&IBIS BUDGET LORIOL - 41C0001954" at bounding box center [725, 31] width 1357 height 26
copy h3 "C0001954"
click at [346, 327] on div "[GEOGRAPHIC_DATA]" at bounding box center [297, 325] width 359 height 31
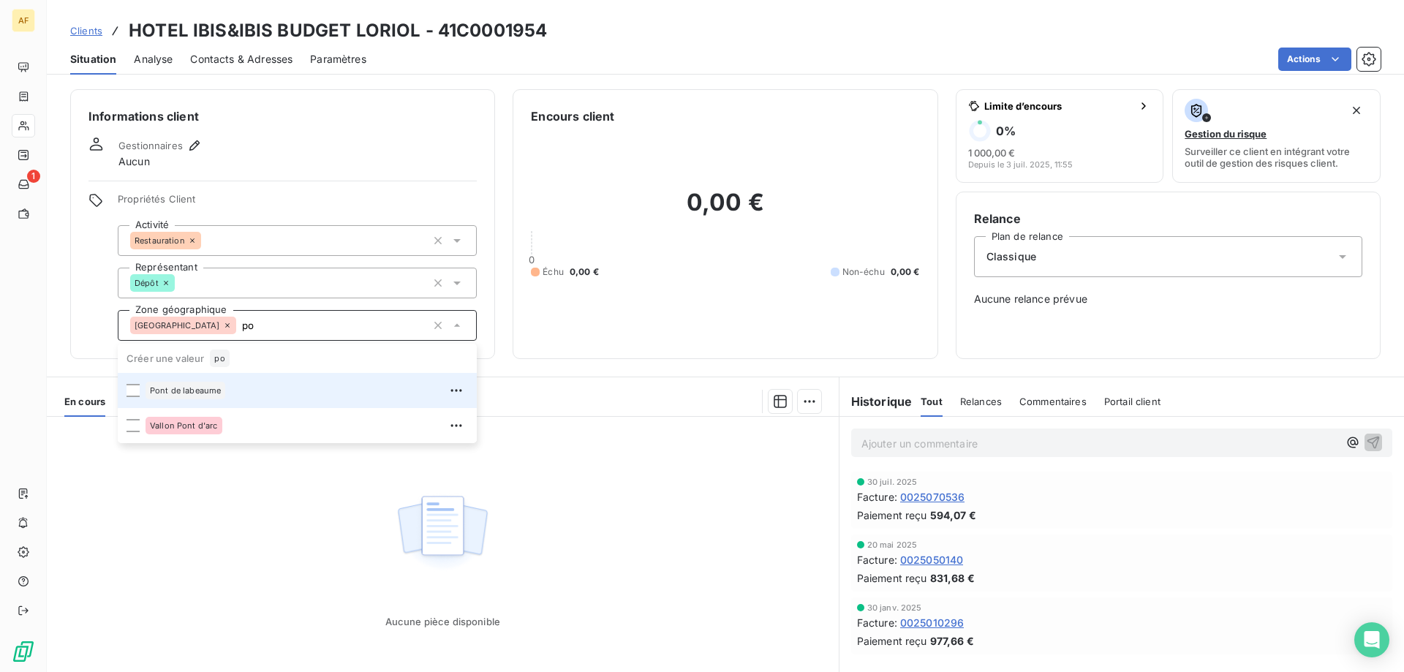
type input "p"
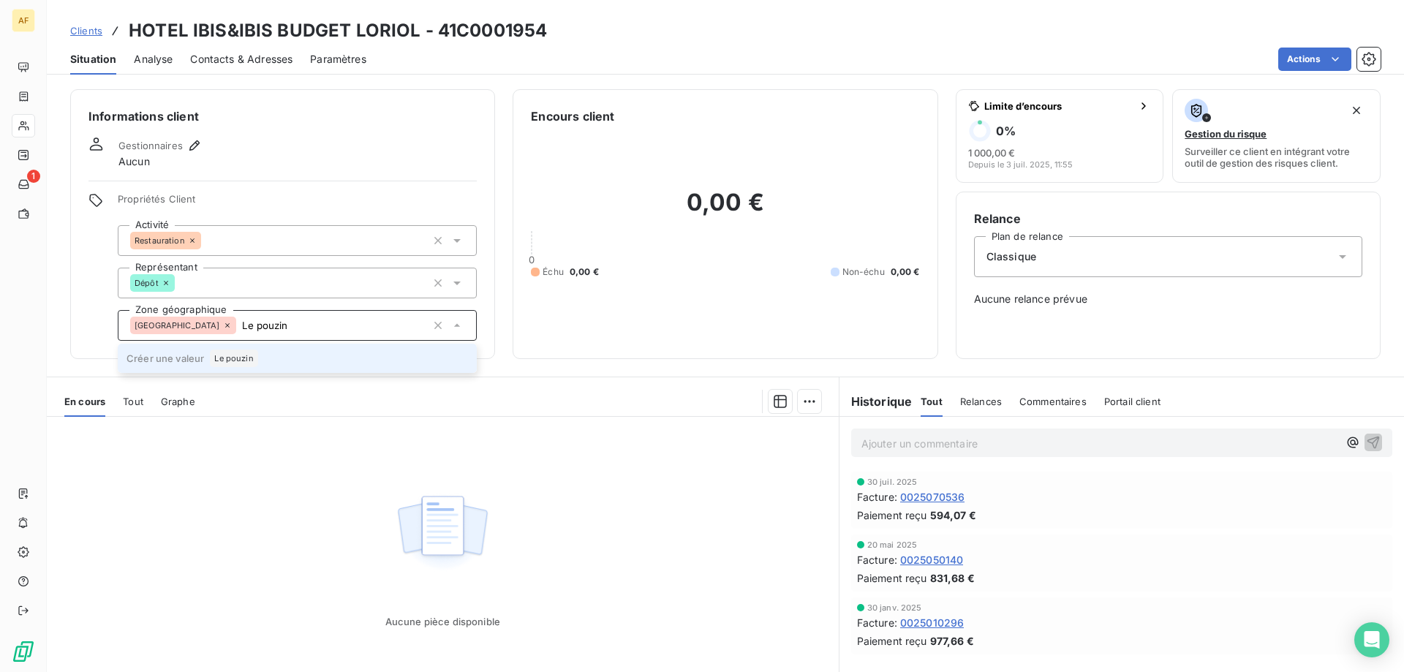
click at [222, 355] on span "Le pouzin" at bounding box center [233, 358] width 39 height 9
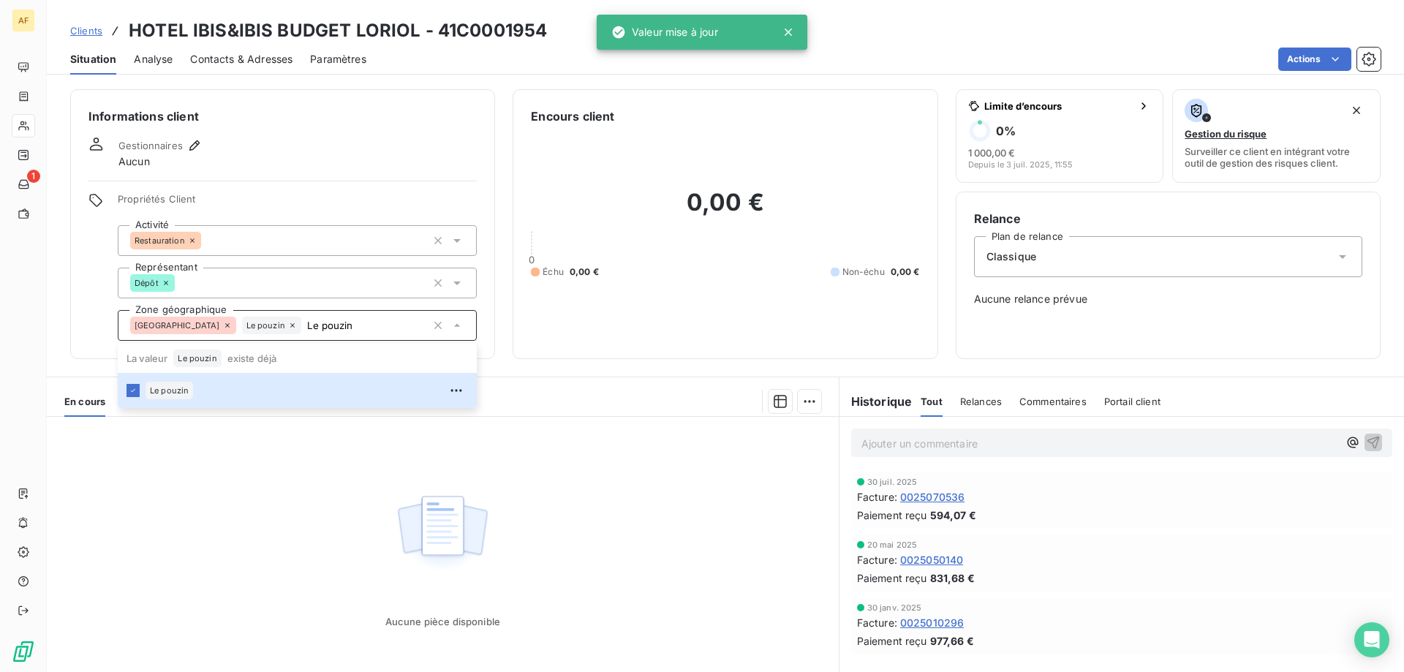
click at [339, 542] on div "Aucune pièce disponible" at bounding box center [443, 557] width 792 height 281
type input "Le pouzin"
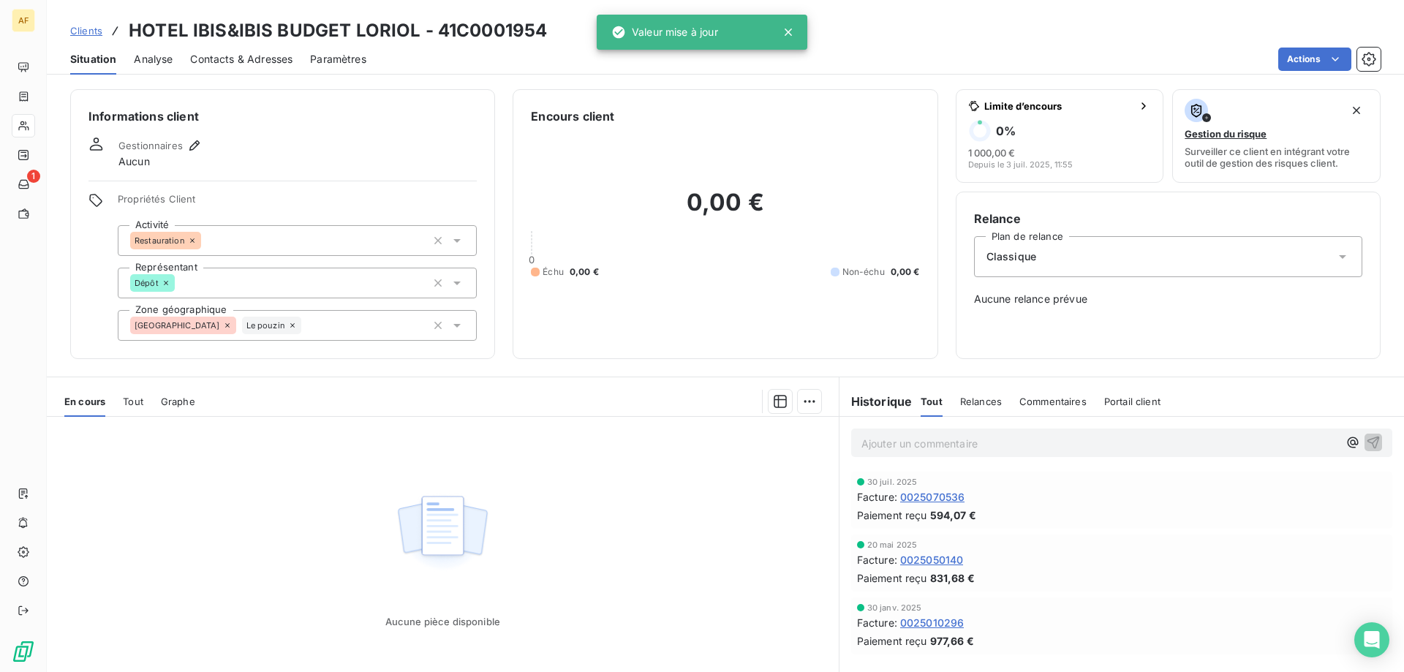
click at [91, 27] on span "Clients" at bounding box center [86, 31] width 32 height 12
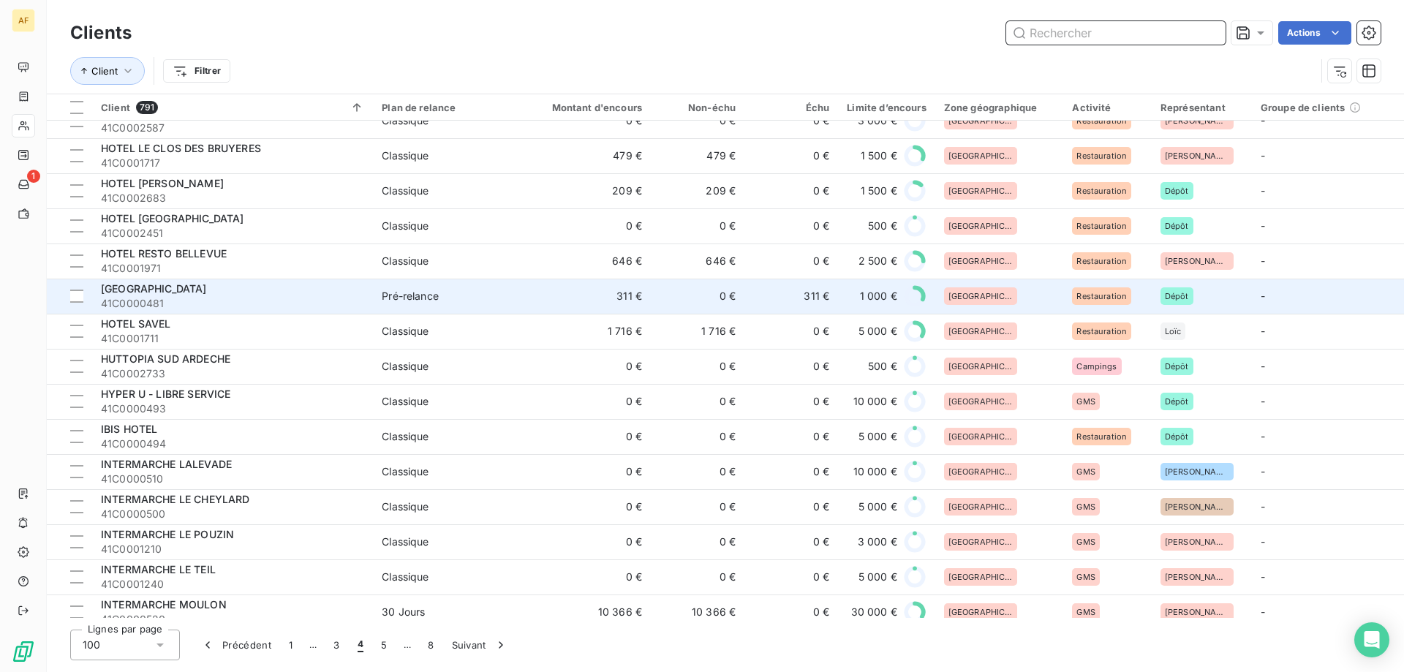
scroll to position [219, 0]
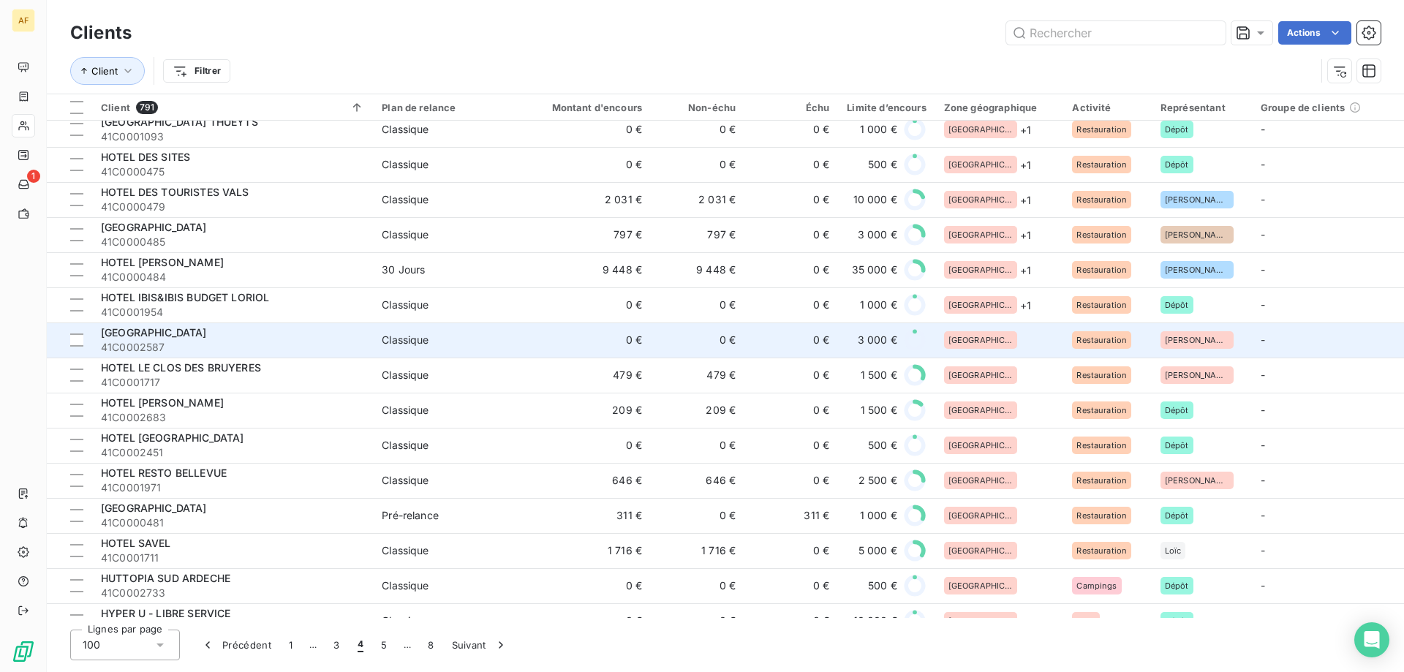
click at [839, 336] on td "3 000 €" at bounding box center [886, 339] width 97 height 35
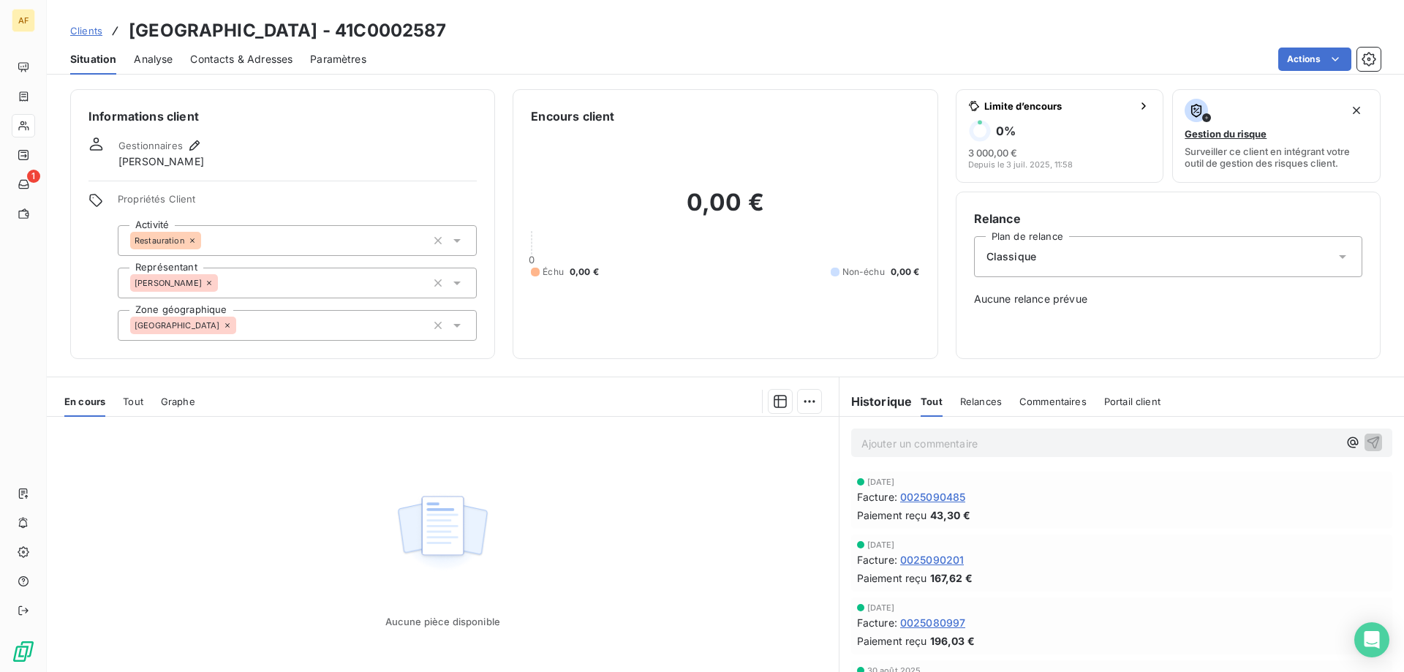
drag, startPoint x: 362, startPoint y: 29, endPoint x: 448, endPoint y: 32, distance: 86.3
click at [447, 32] on h3 "[GEOGRAPHIC_DATA] - 41C0002587" at bounding box center [288, 31] width 318 height 26
copy h3 "C0002587"
click at [328, 317] on div "[GEOGRAPHIC_DATA]" at bounding box center [297, 325] width 359 height 31
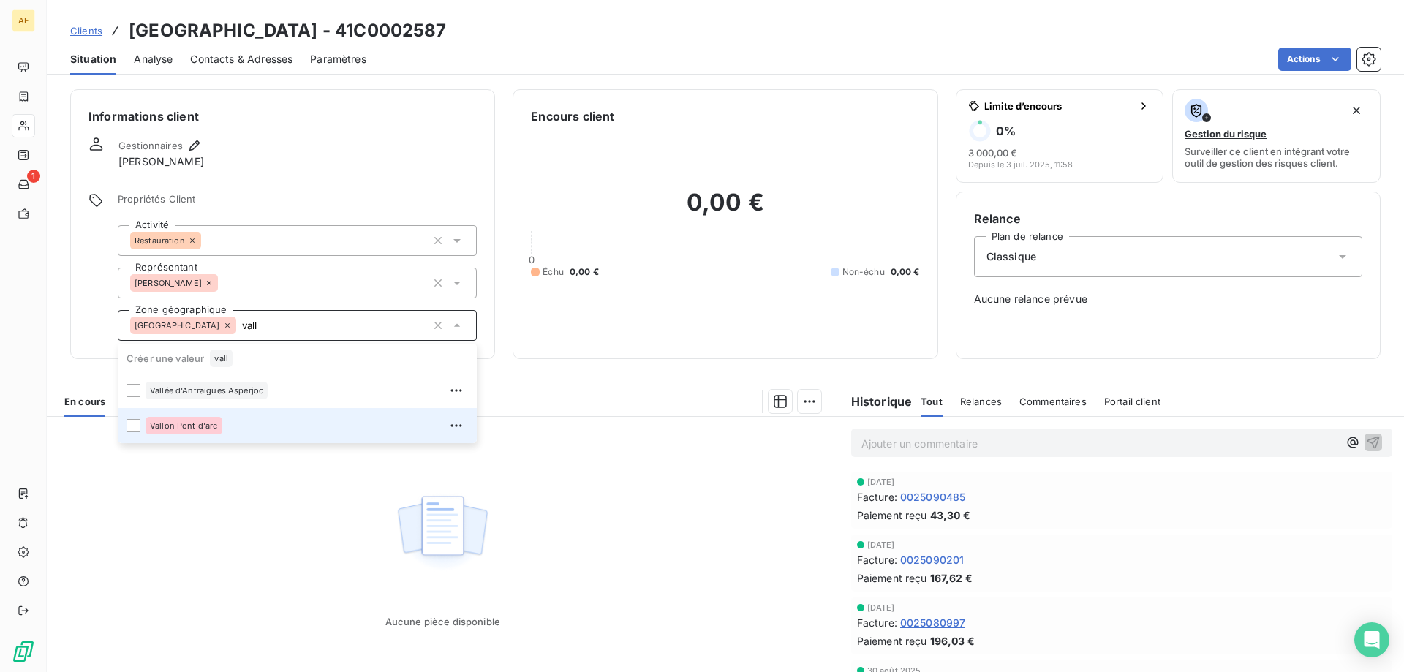
click at [257, 417] on div "Vallon Pont d'arc" at bounding box center [306, 425] width 322 height 23
type input "vall"
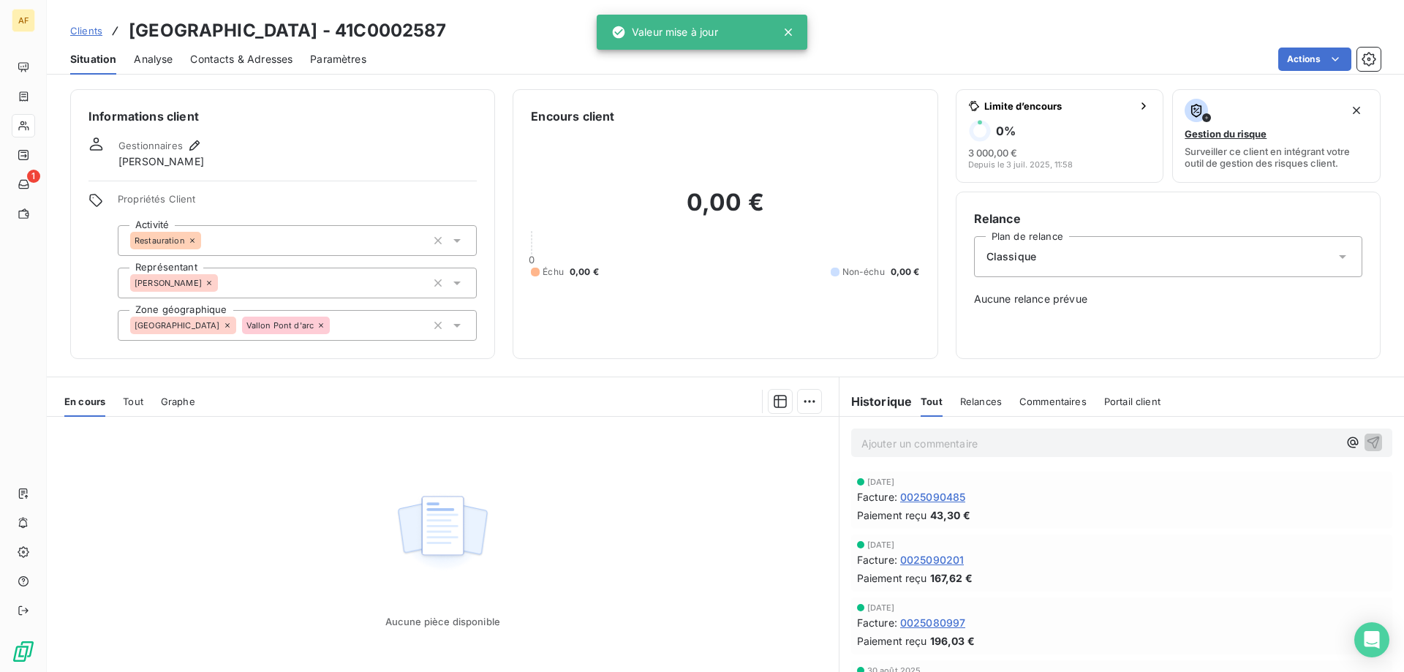
click at [246, 491] on div "Aucune pièce disponible" at bounding box center [443, 557] width 792 height 281
click at [88, 30] on span "Clients" at bounding box center [86, 31] width 32 height 12
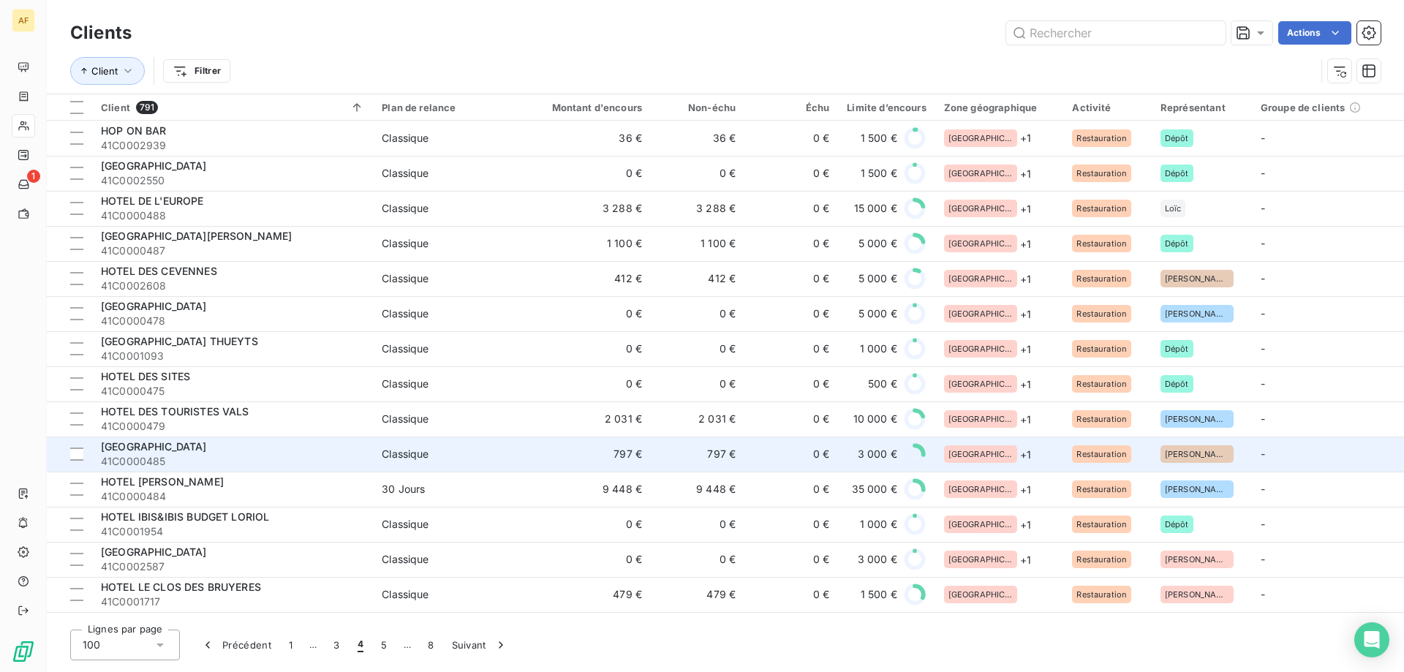
scroll to position [292, 0]
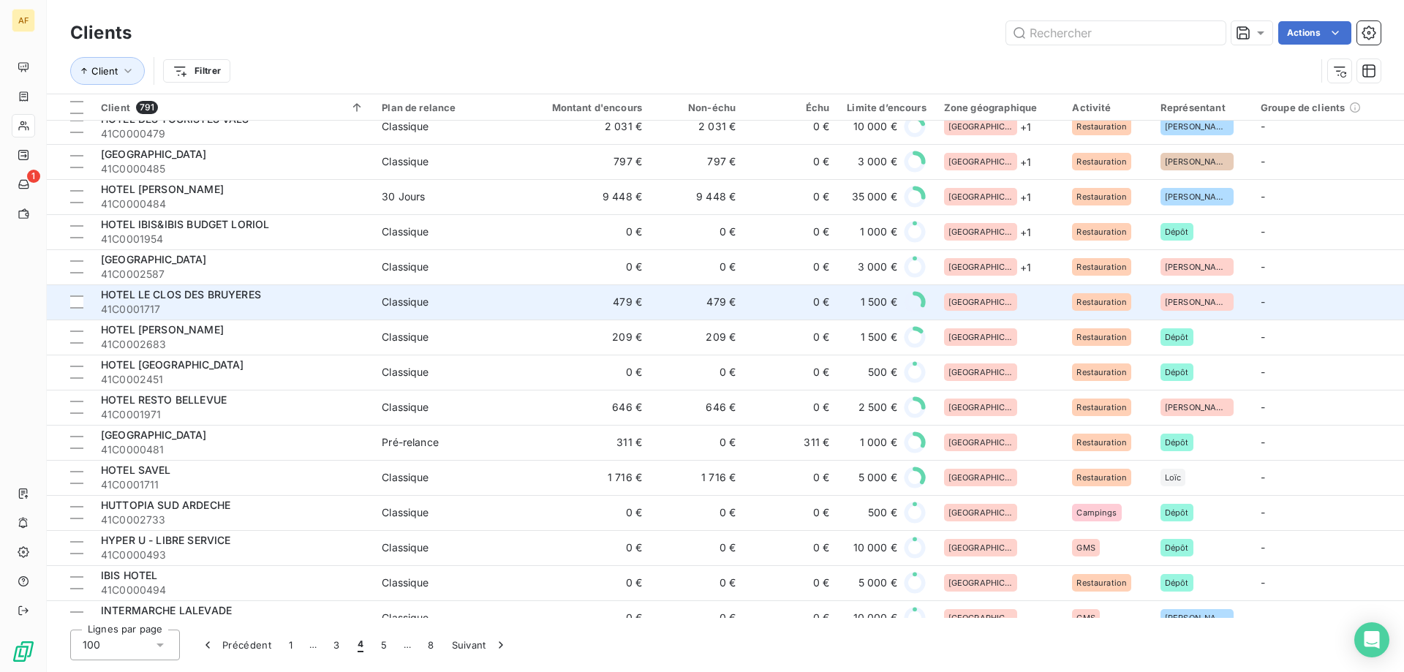
click at [708, 298] on td "479 €" at bounding box center [698, 301] width 94 height 35
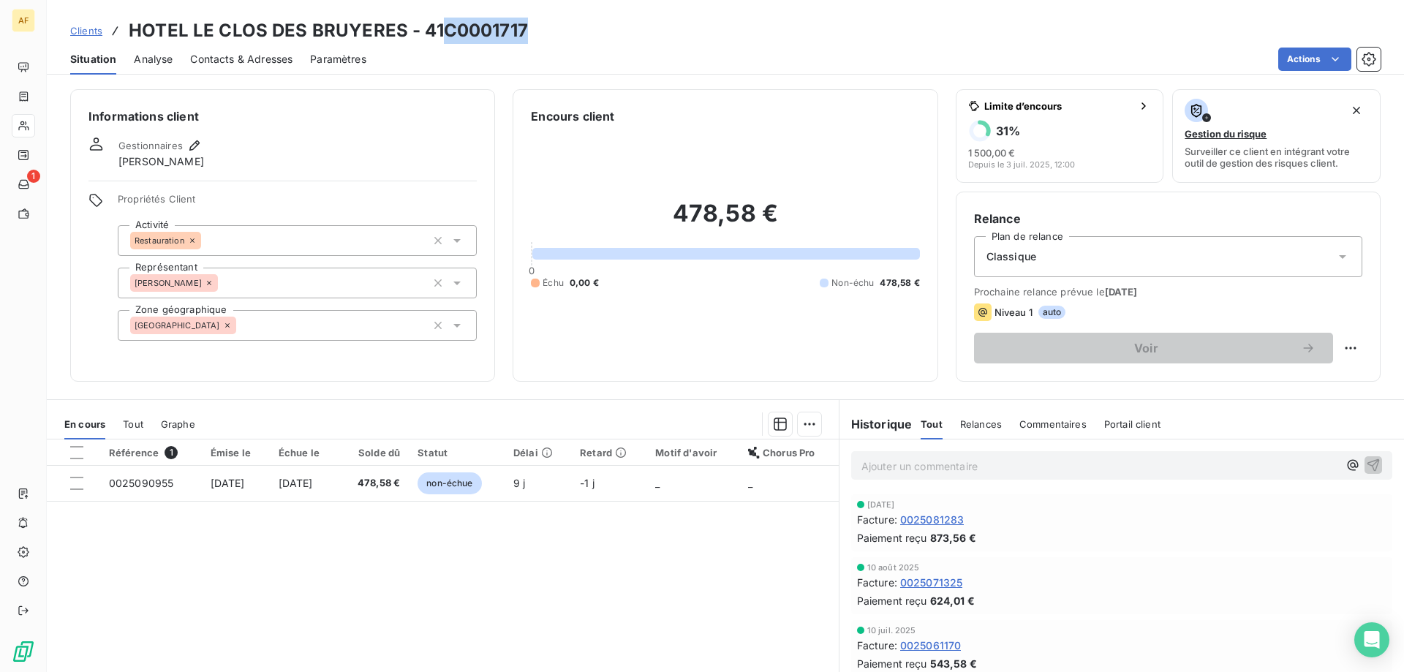
drag, startPoint x: 448, startPoint y: 25, endPoint x: 533, endPoint y: 36, distance: 85.5
click at [533, 36] on div "Clients HOTEL LE CLOS DES BRUYERES - 41C0001717" at bounding box center [725, 31] width 1357 height 26
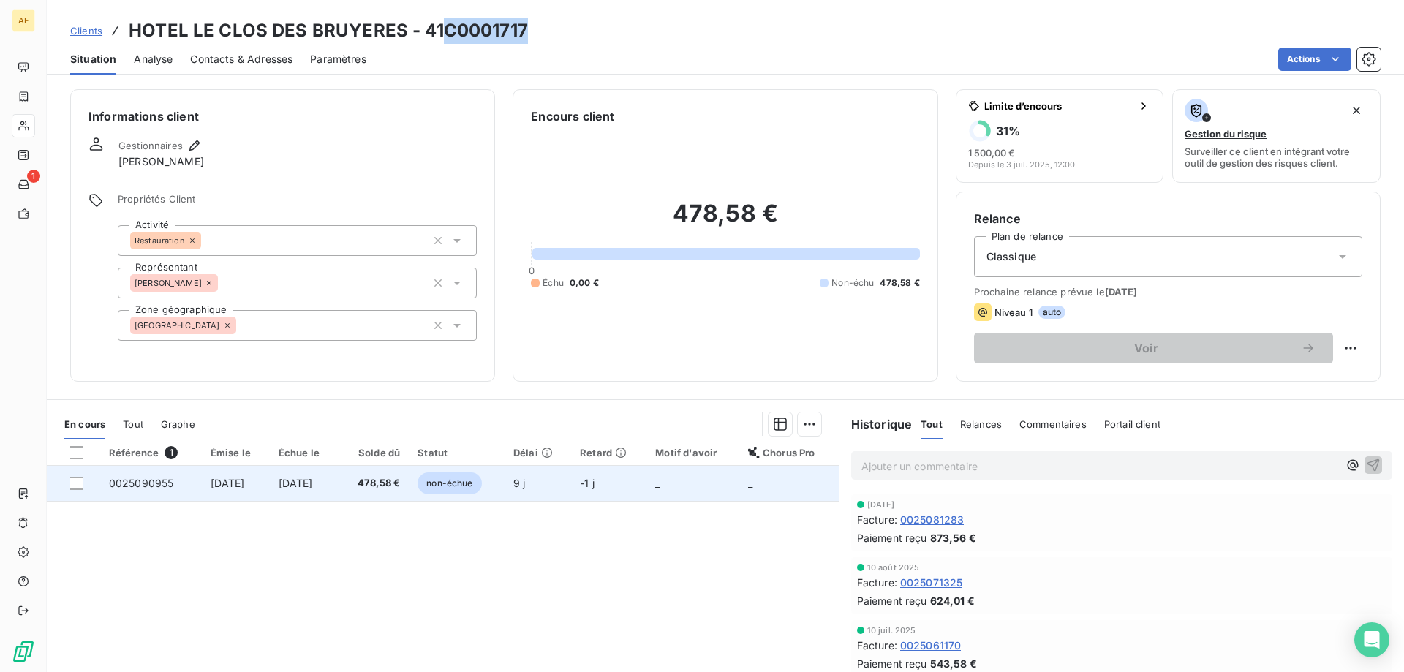
copy h3 "C0001717"
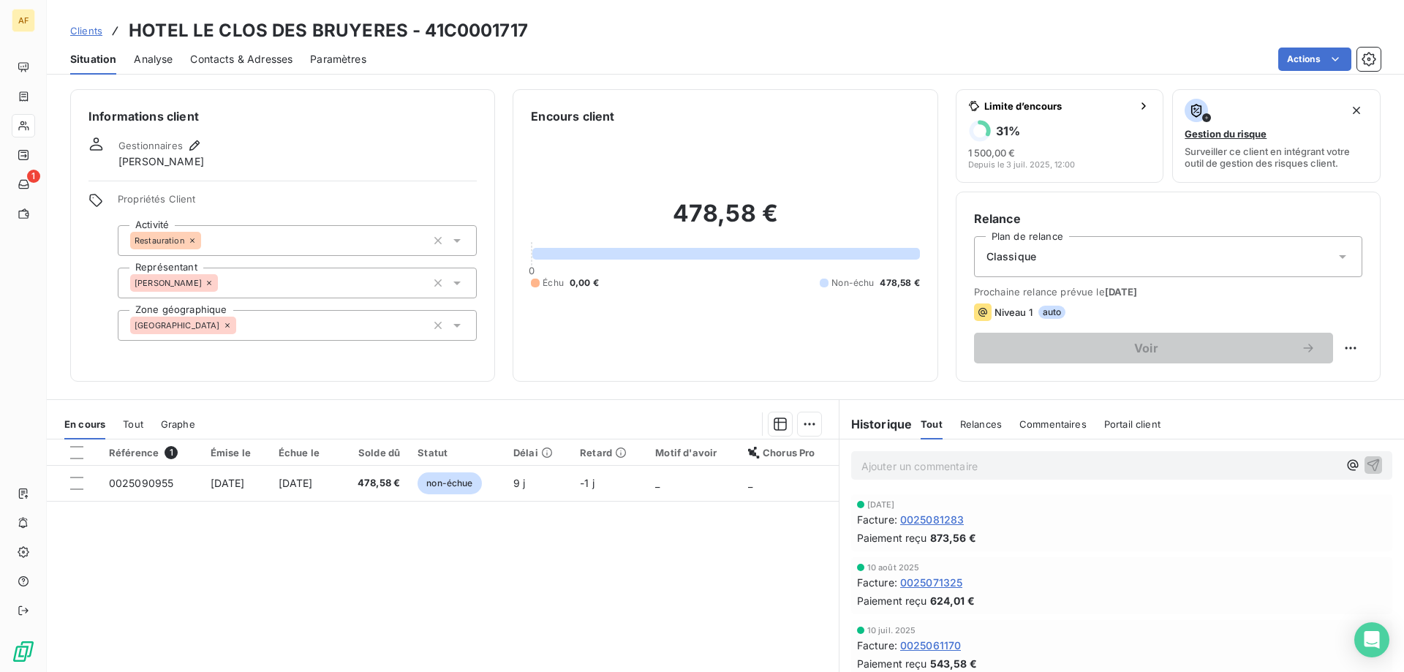
click at [300, 333] on div "[GEOGRAPHIC_DATA]" at bounding box center [297, 325] width 359 height 31
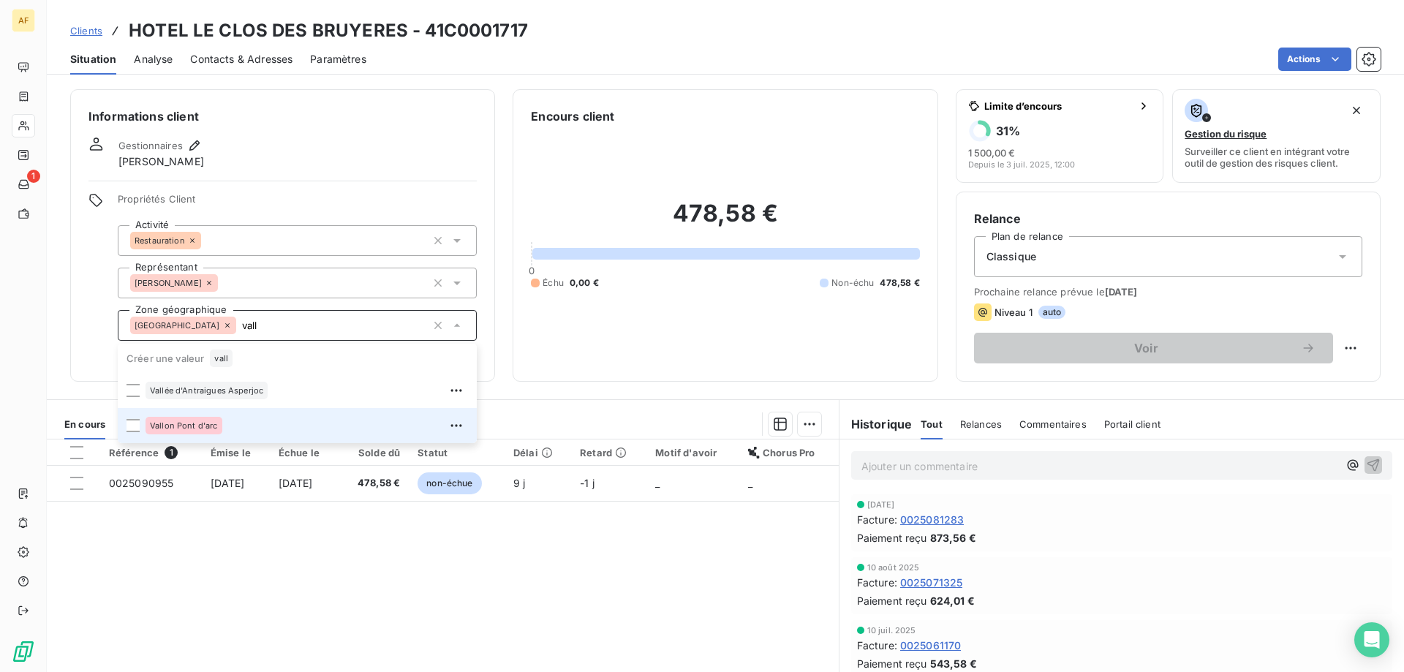
click at [235, 425] on div "Vallon Pont d'arc" at bounding box center [306, 425] width 322 height 23
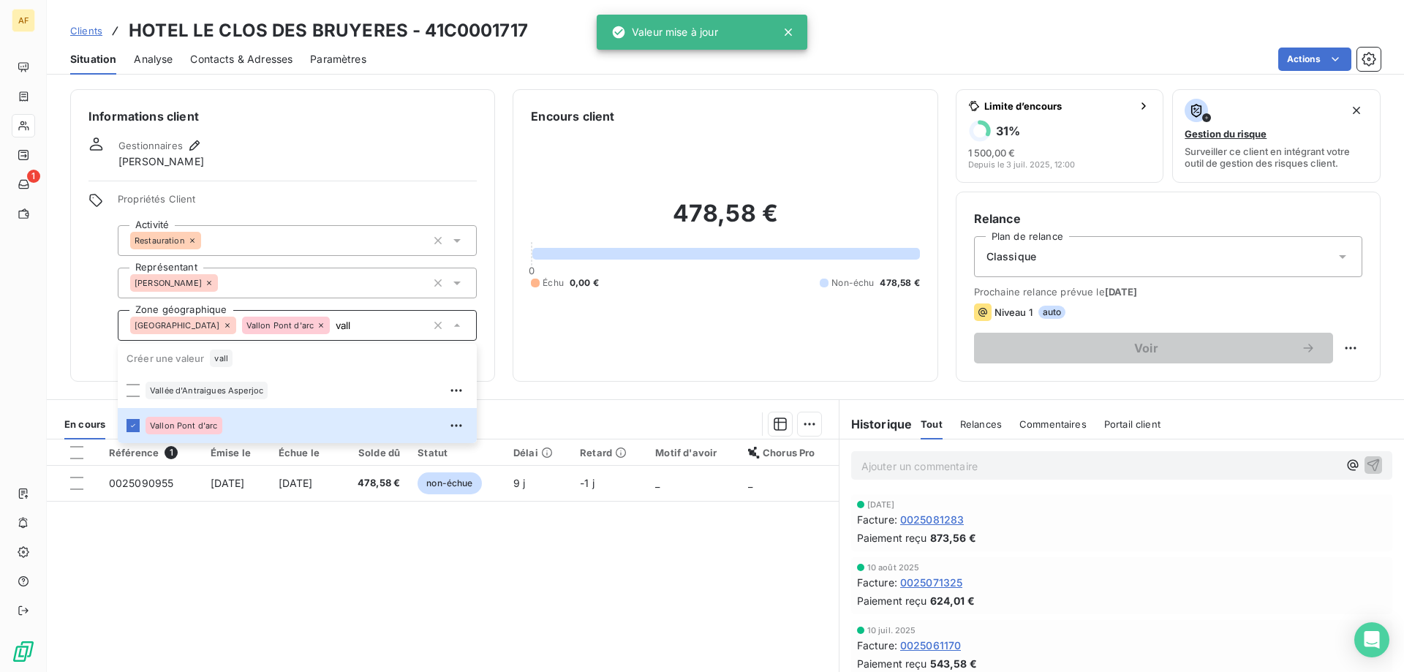
type input "vall"
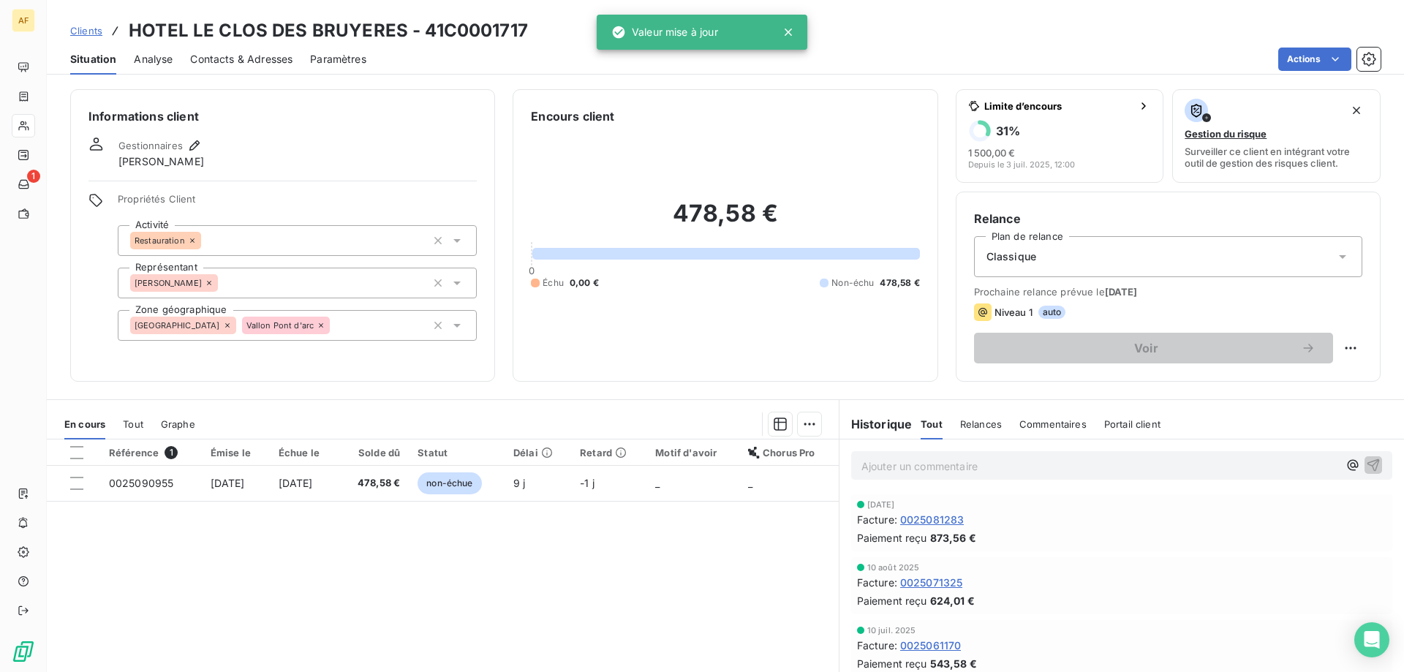
click at [290, 608] on div "Référence 1 Émise le Échue le Solde dû Statut Délai Retard Motif d'avoir Chorus…" at bounding box center [443, 579] width 792 height 281
click at [82, 29] on span "Clients" at bounding box center [86, 31] width 32 height 12
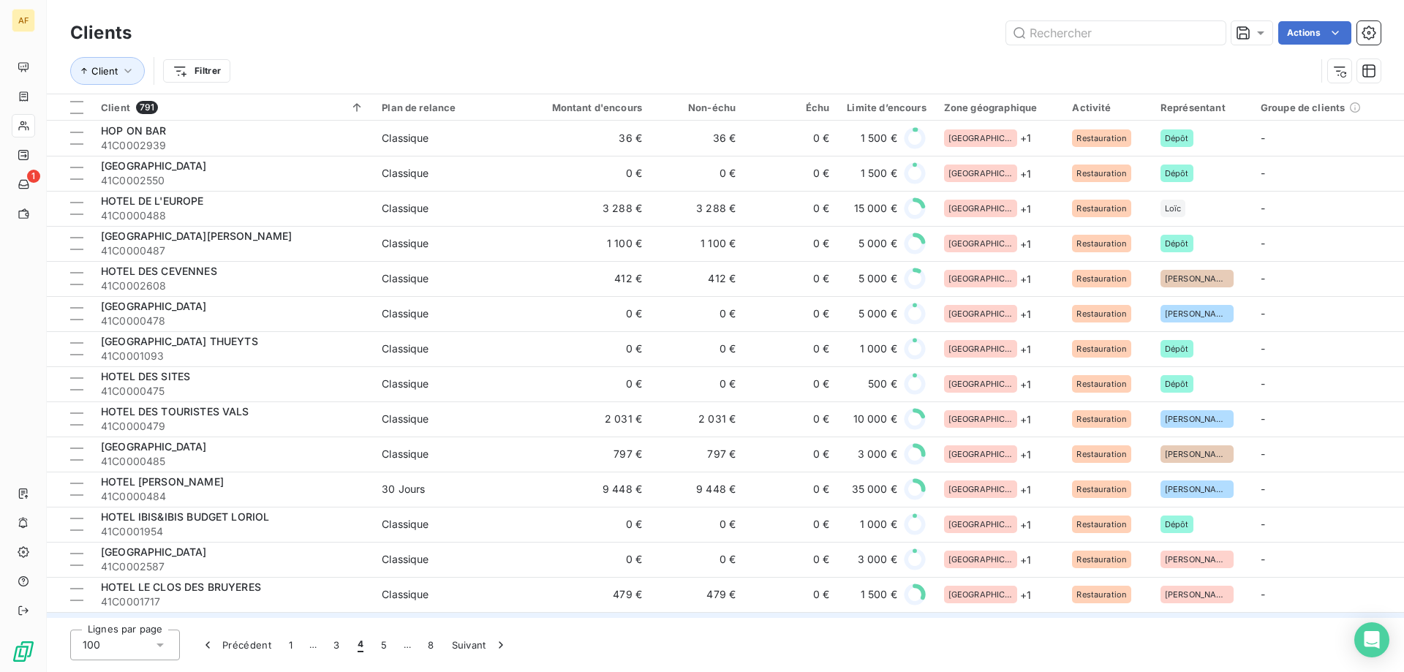
scroll to position [292, 0]
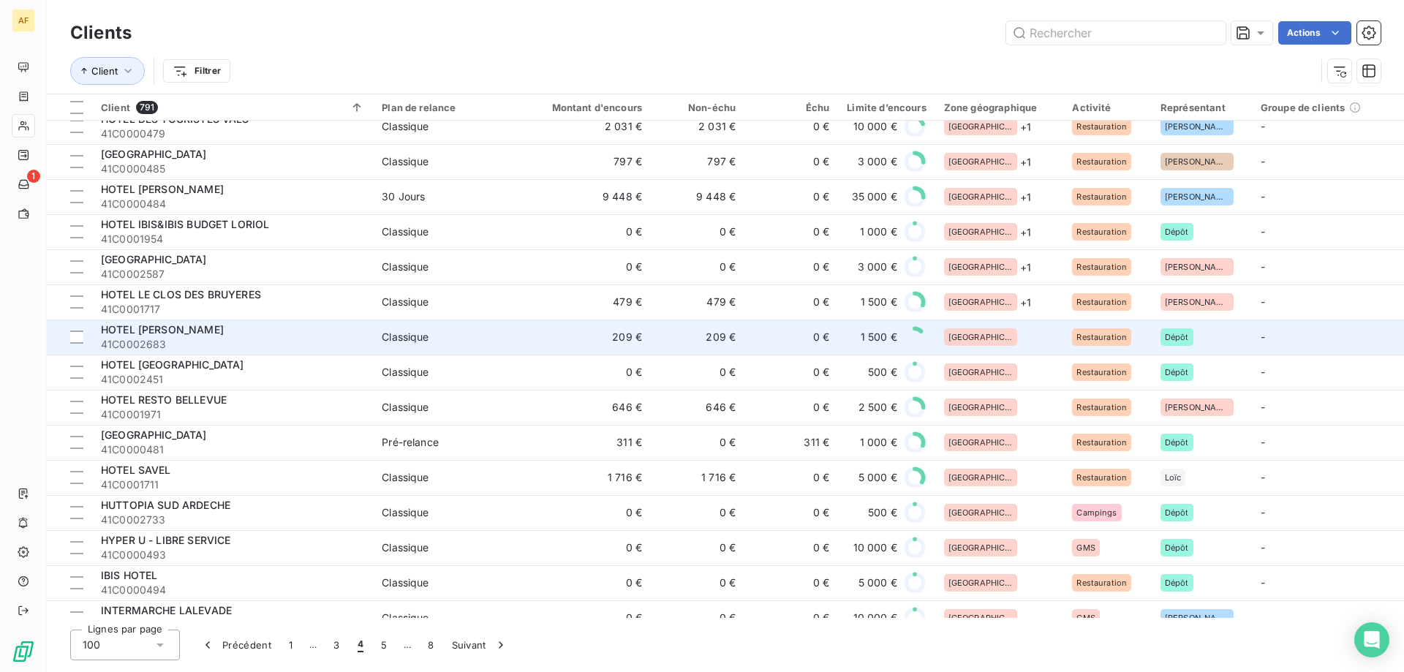
click at [651, 339] on td "209 €" at bounding box center [698, 336] width 94 height 35
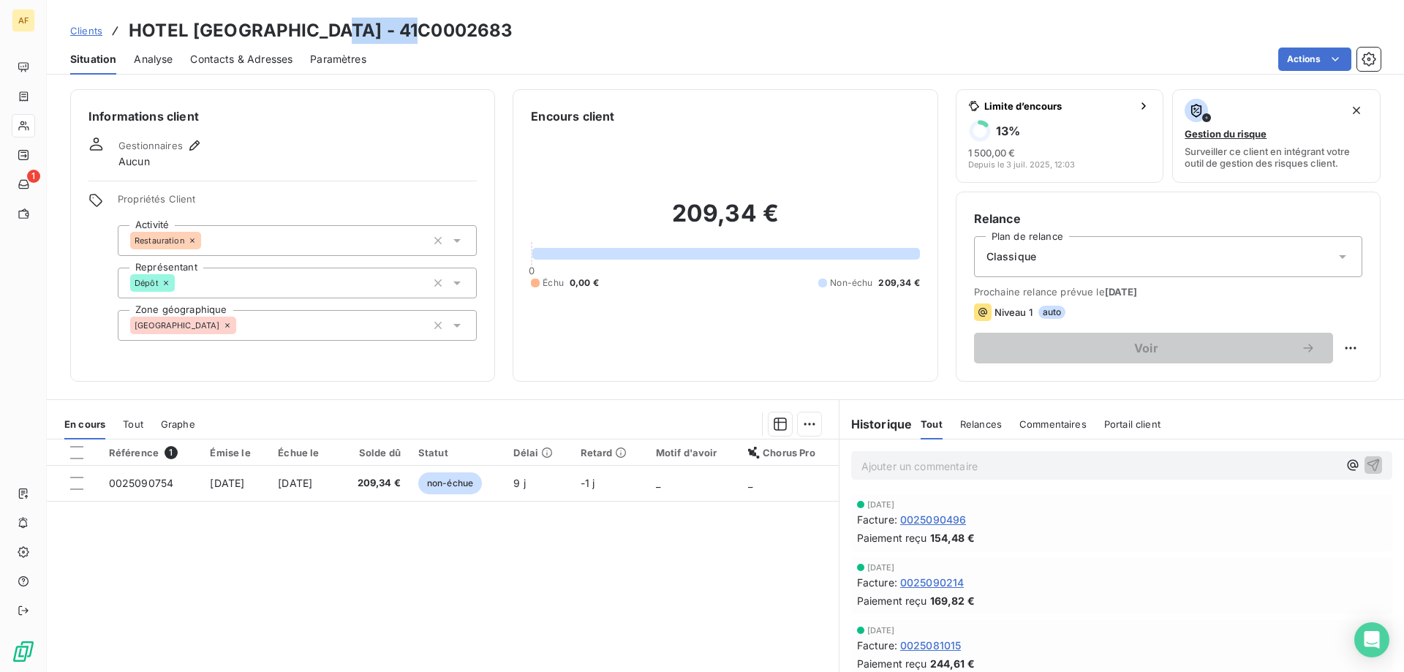
drag, startPoint x: 337, startPoint y: 29, endPoint x: 430, endPoint y: 29, distance: 92.8
click at [430, 29] on div "Clients HOTEL [GEOGRAPHIC_DATA] - 41C0002683" at bounding box center [725, 31] width 1357 height 26
copy h3 "C0002683"
click at [287, 325] on div "[GEOGRAPHIC_DATA]" at bounding box center [297, 325] width 359 height 31
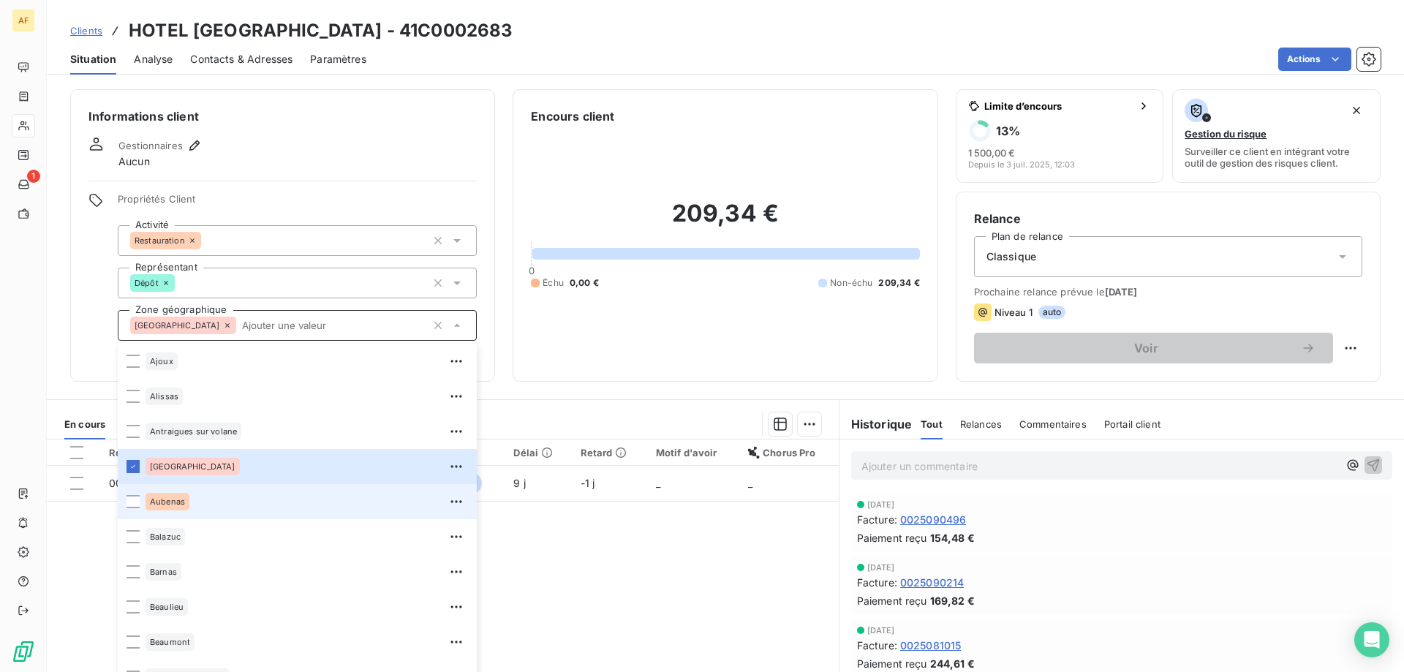
click at [217, 509] on div "Aubenas" at bounding box center [306, 501] width 322 height 23
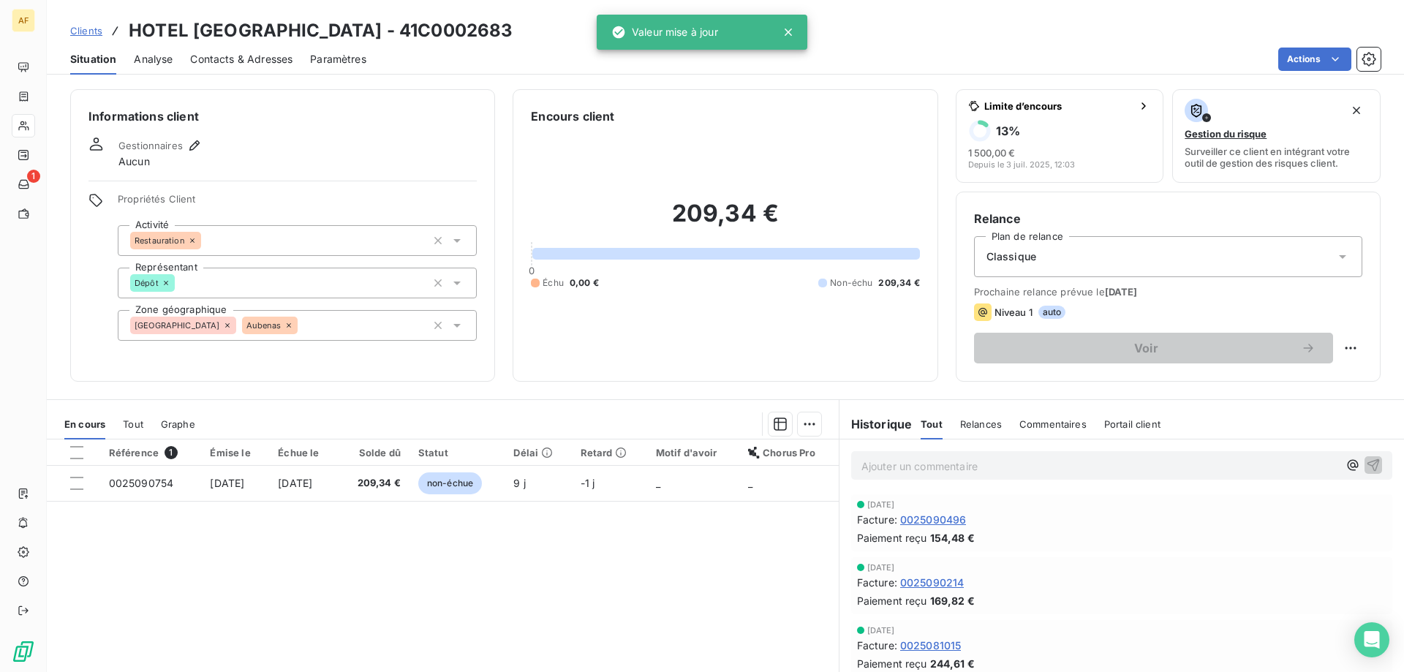
click at [667, 570] on div "Référence 1 Émise le Échue le Solde dû Statut Délai Retard Motif d'avoir Chorus…" at bounding box center [443, 579] width 792 height 281
click at [93, 32] on span "Clients" at bounding box center [86, 31] width 32 height 12
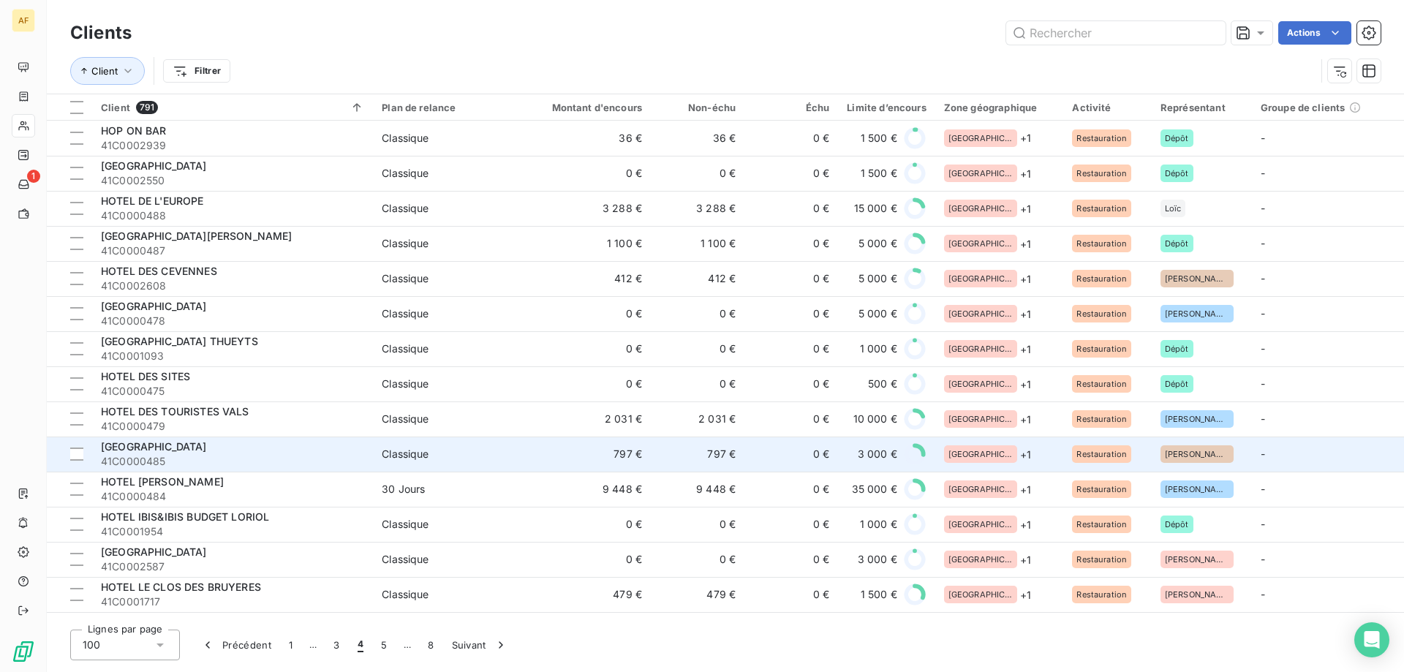
scroll to position [366, 0]
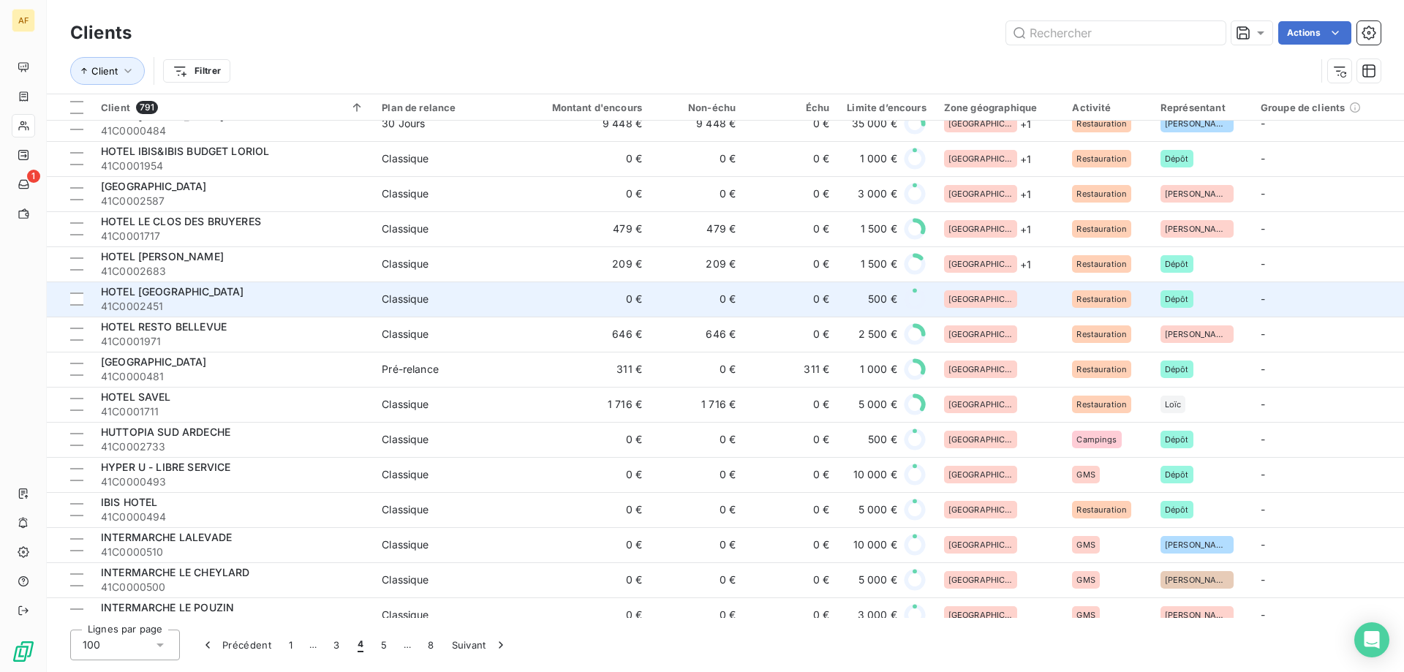
click at [1019, 298] on div "[GEOGRAPHIC_DATA]" at bounding box center [999, 299] width 111 height 18
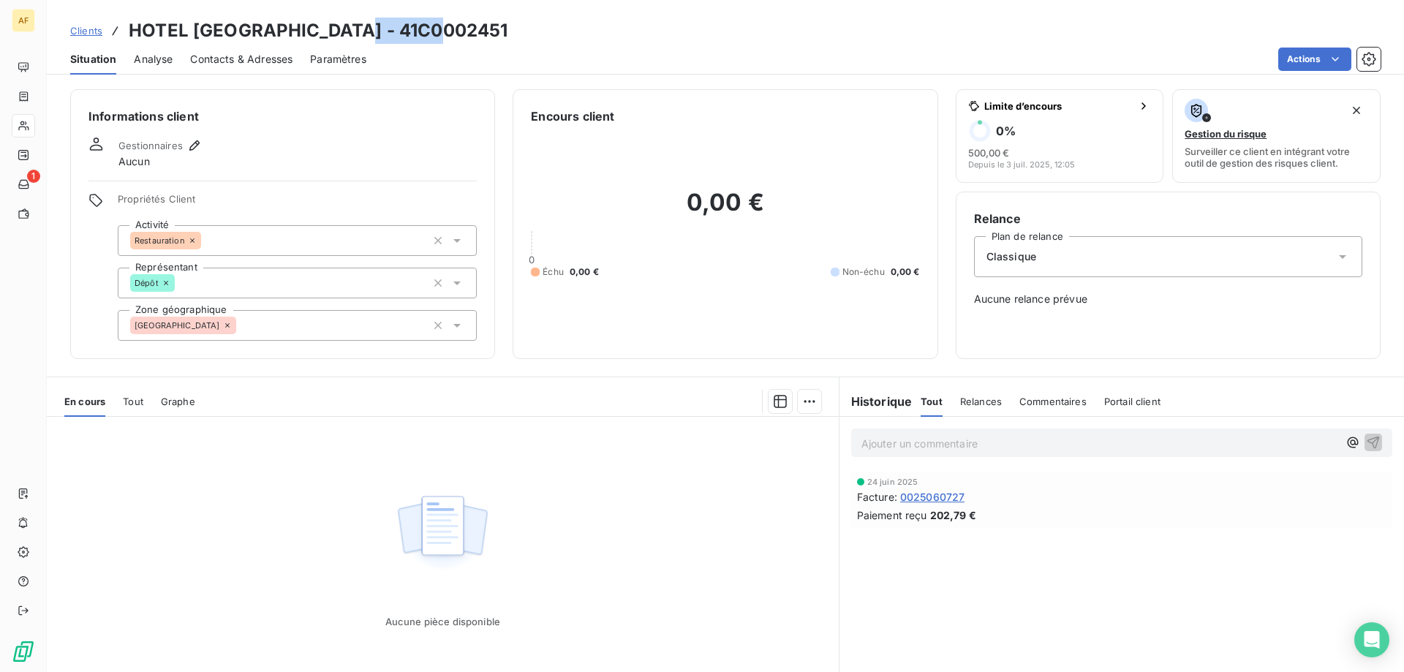
drag, startPoint x: 358, startPoint y: 31, endPoint x: 445, endPoint y: 31, distance: 87.0
click at [445, 31] on div "Clients HOTEL [GEOGRAPHIC_DATA] - 41C0002451" at bounding box center [725, 31] width 1357 height 26
copy h3 "C0002451"
click at [309, 320] on div "[GEOGRAPHIC_DATA]" at bounding box center [297, 325] width 359 height 31
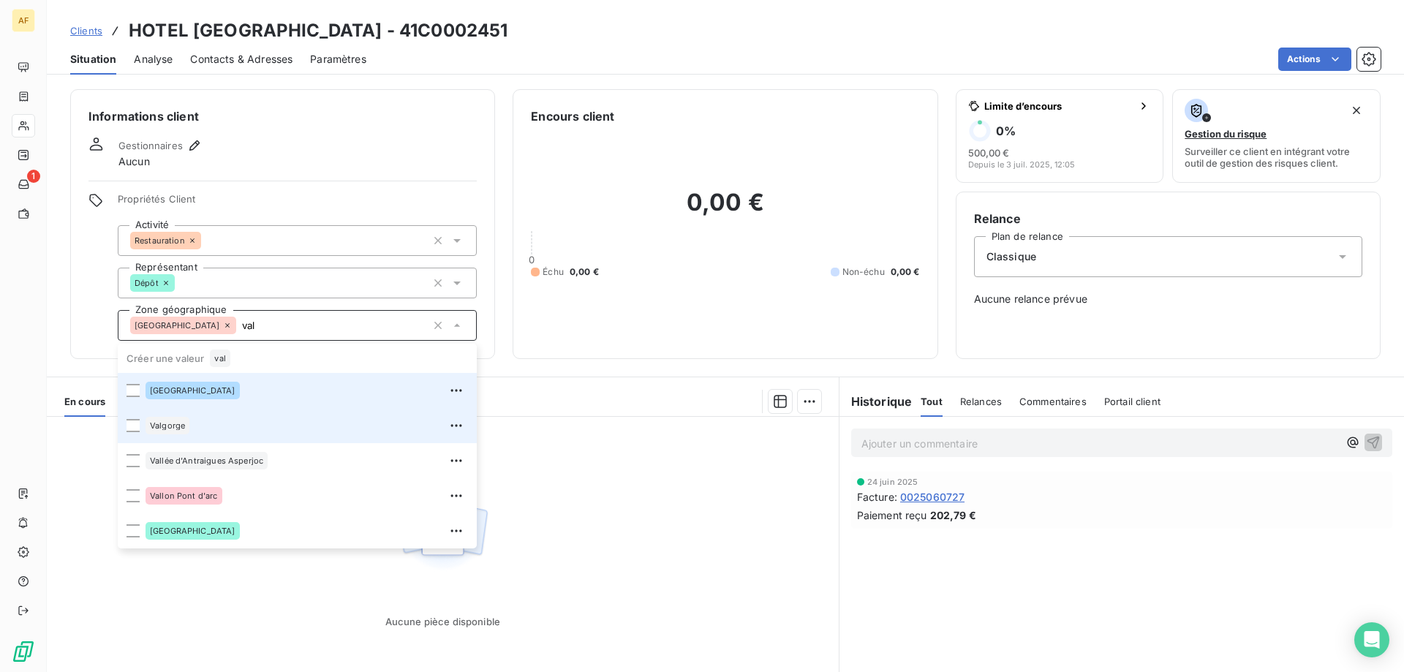
click at [234, 419] on div "Valgorge" at bounding box center [306, 425] width 322 height 23
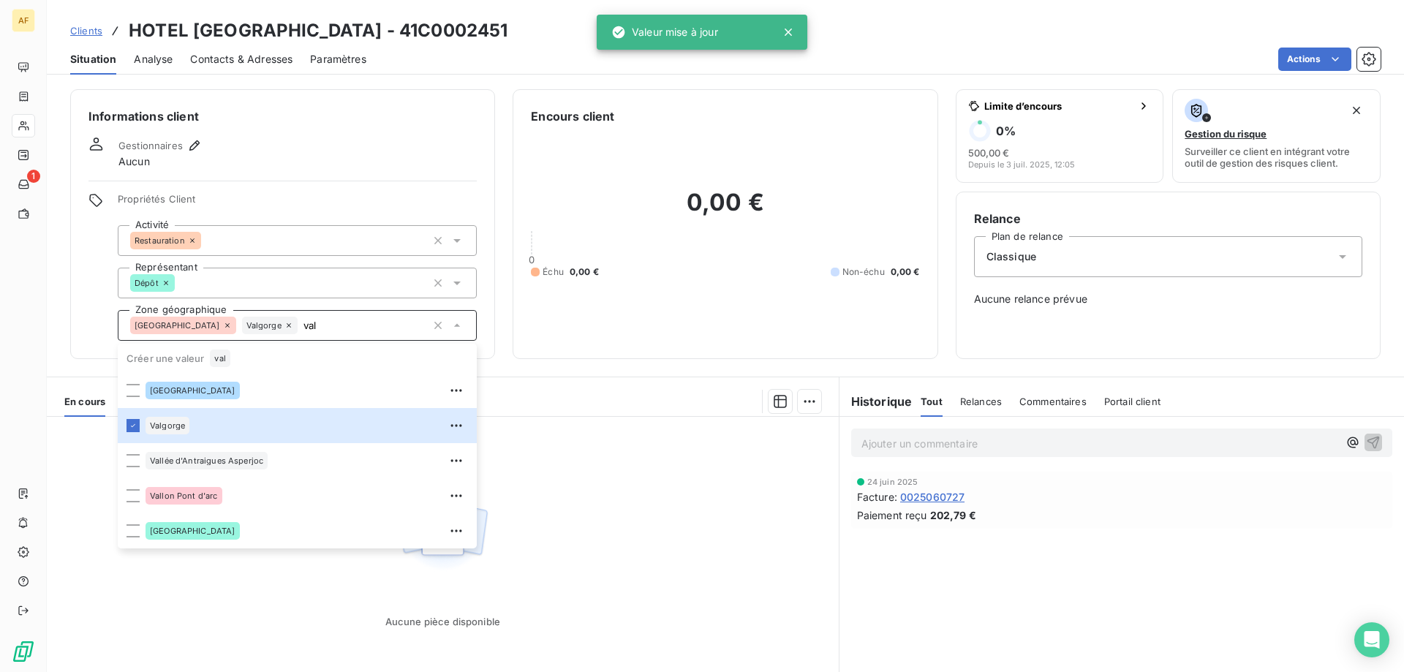
type input "val"
click at [581, 557] on div "Aucune pièce disponible" at bounding box center [443, 557] width 792 height 281
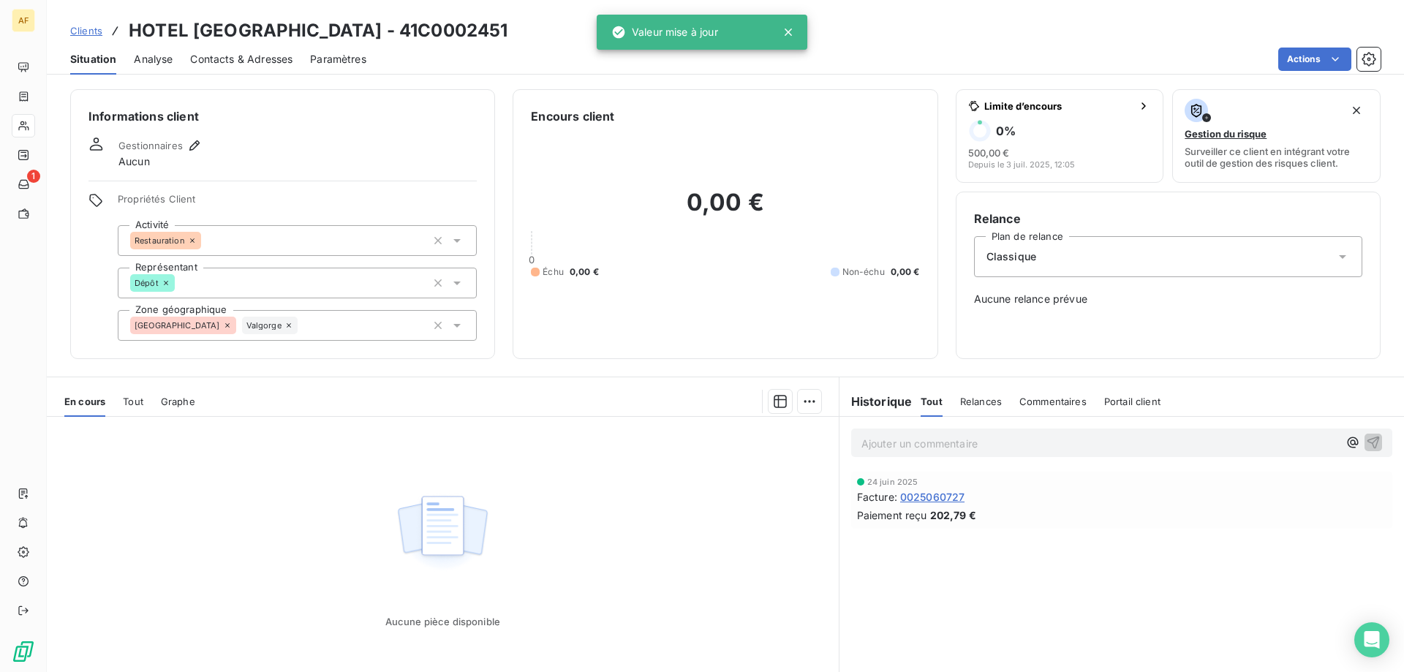
click at [94, 31] on span "Clients" at bounding box center [86, 31] width 32 height 12
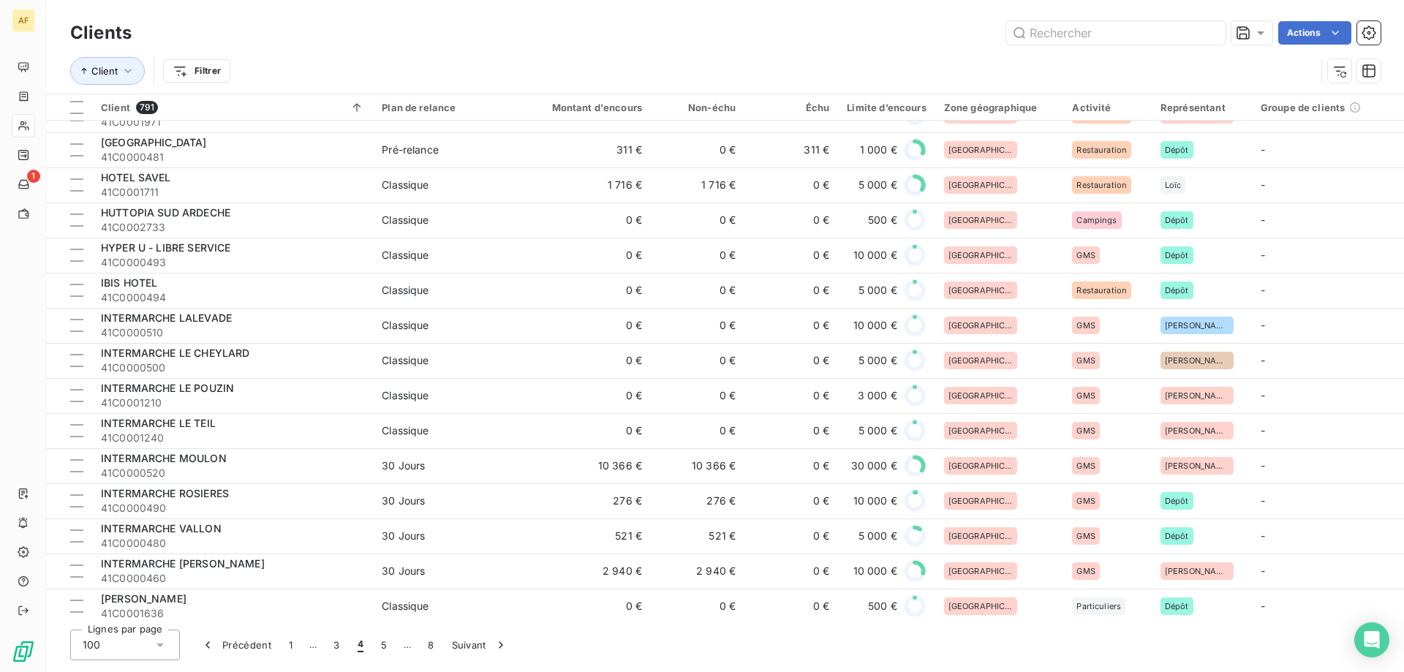
scroll to position [146, 0]
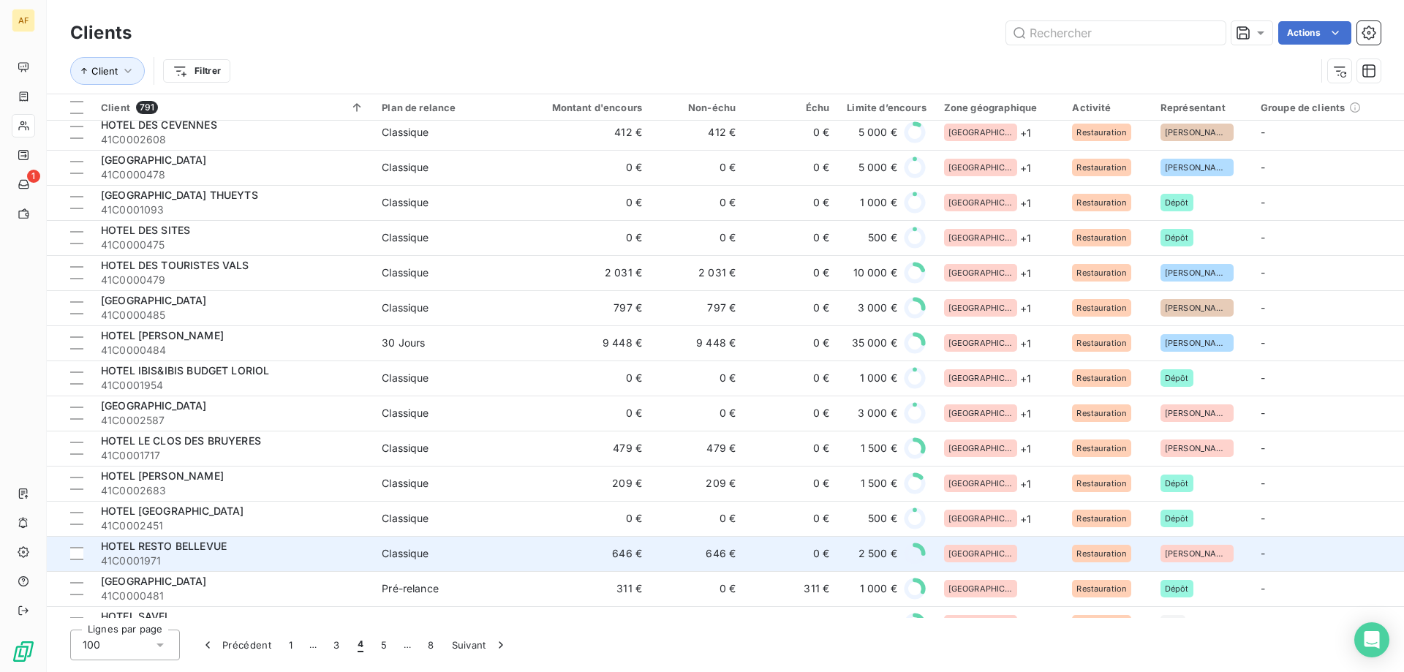
click at [1030, 557] on div "[GEOGRAPHIC_DATA]" at bounding box center [999, 554] width 111 height 18
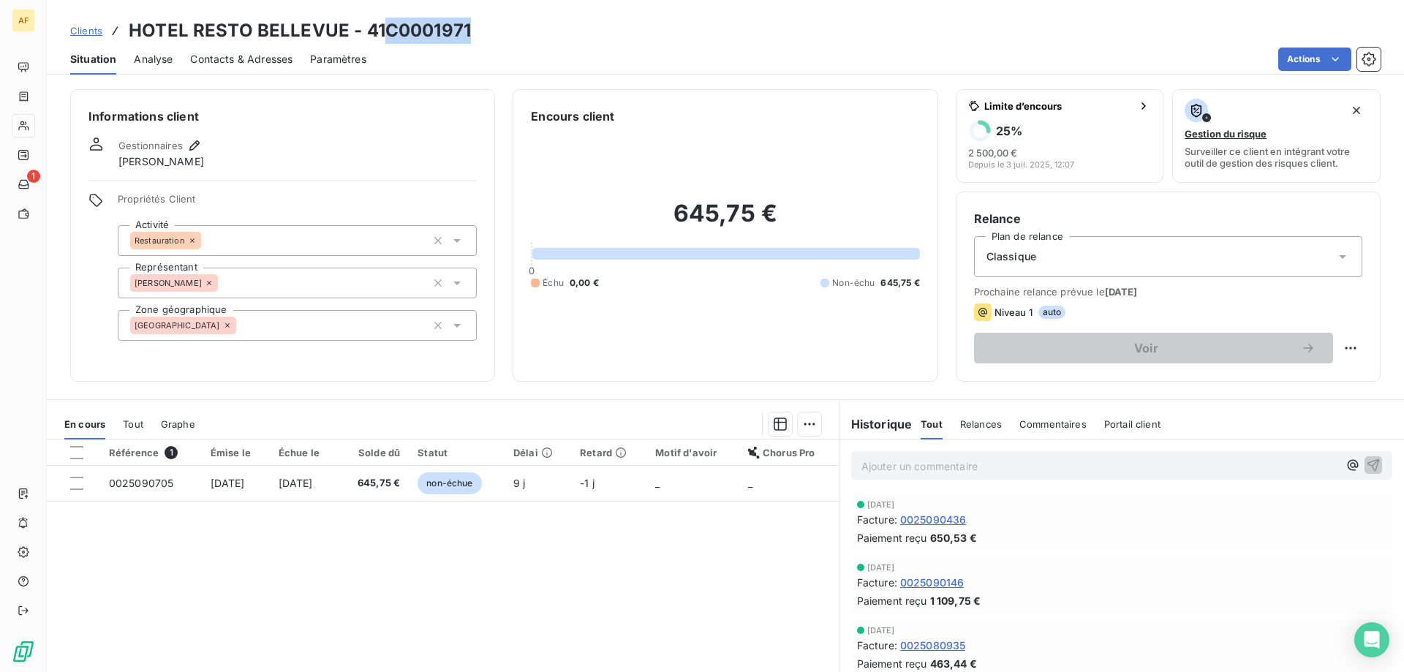
drag, startPoint x: 388, startPoint y: 27, endPoint x: 478, endPoint y: 30, distance: 90.0
click at [479, 30] on div "Clients HOTEL RESTO BELLEVUE - 41C0001971" at bounding box center [725, 31] width 1357 height 26
copy h3 "C0001971"
click at [376, 319] on div "[GEOGRAPHIC_DATA]" at bounding box center [297, 325] width 359 height 31
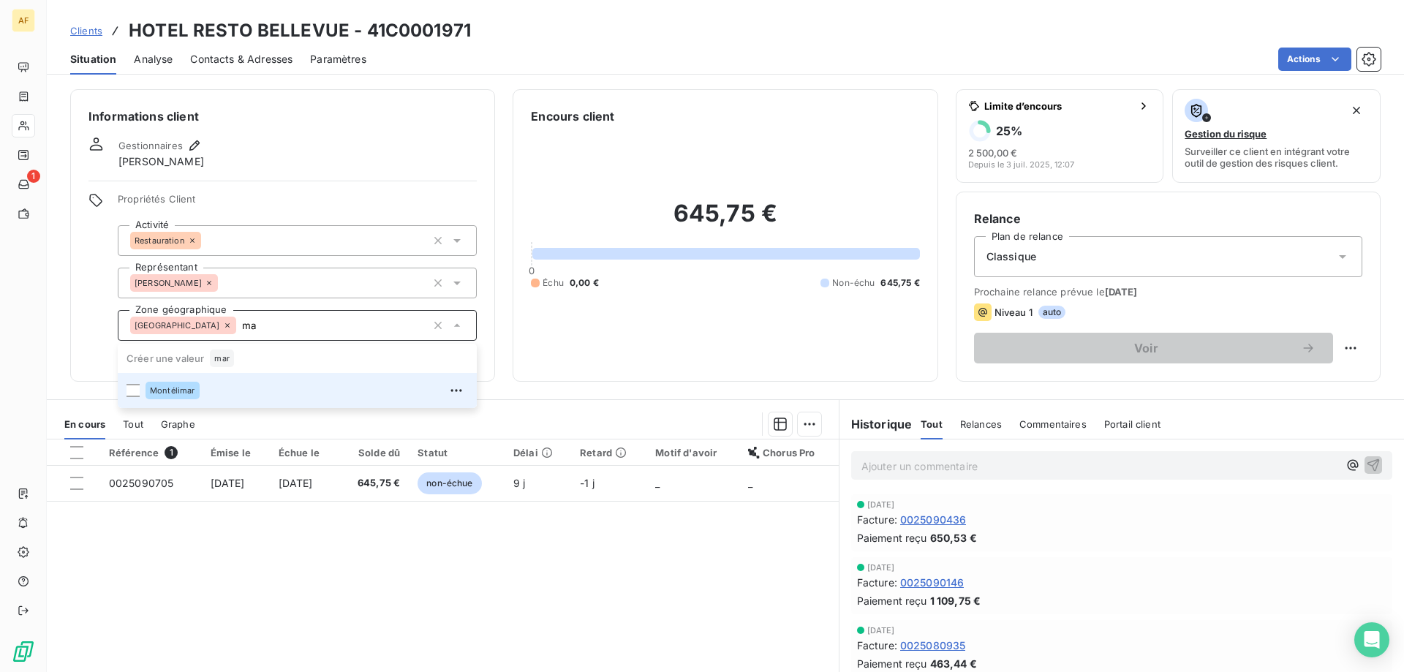
type input "m"
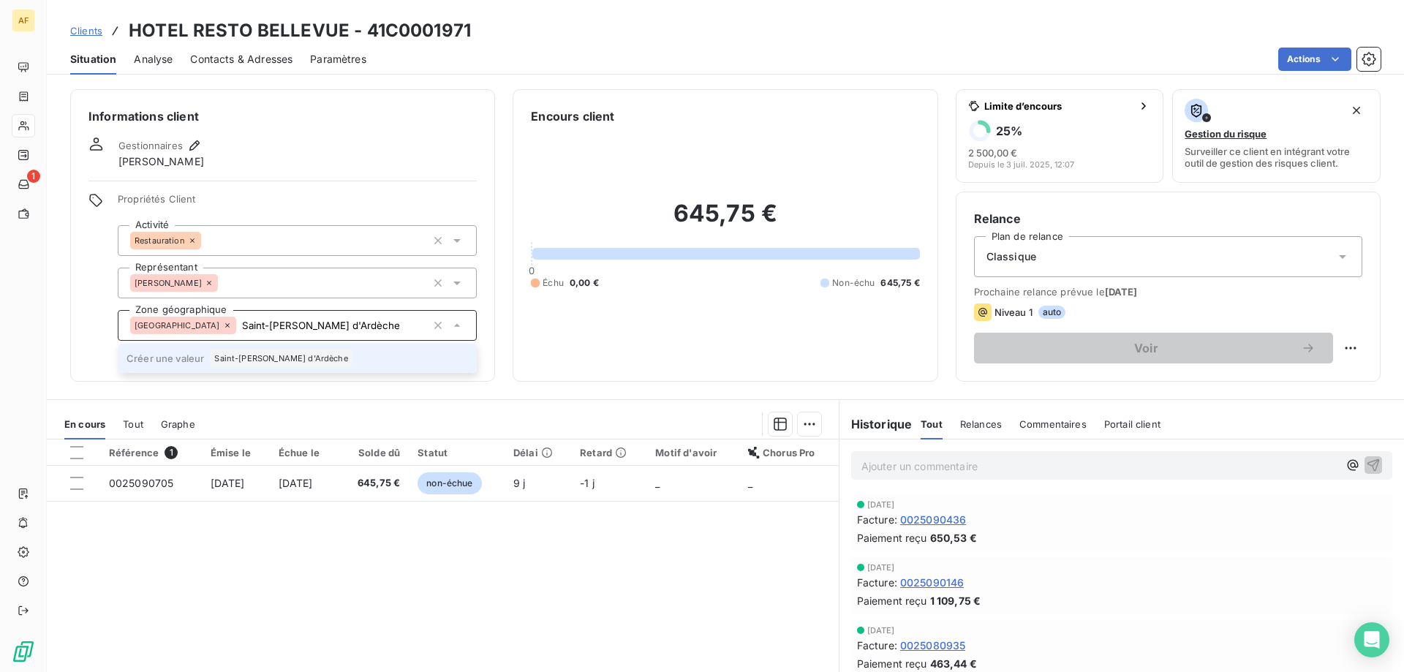
click at [306, 359] on span "Saint-[PERSON_NAME] d'Ardèche" at bounding box center [280, 358] width 133 height 9
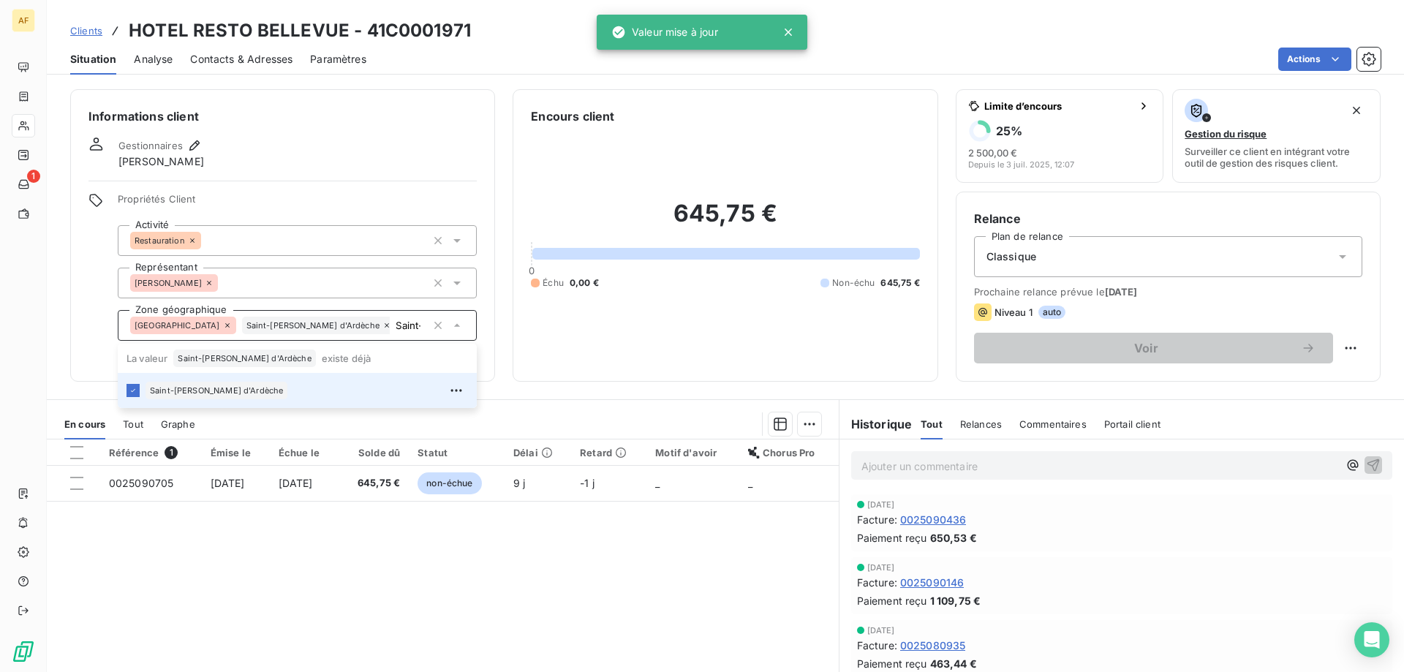
click at [363, 618] on div "Référence 1 Émise le Échue le Solde dû Statut Délai Retard Motif d'avoir Chorus…" at bounding box center [443, 579] width 792 height 281
type input "Saint-[PERSON_NAME] d'Ardèche"
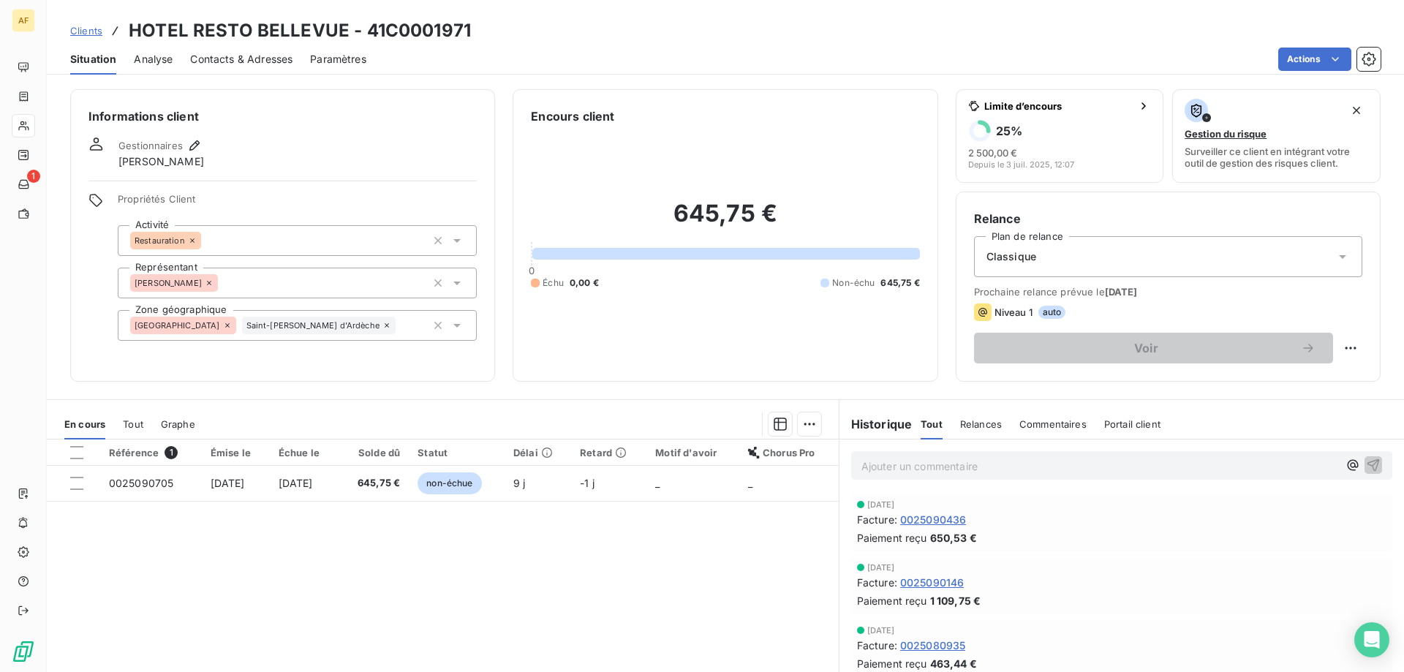
click at [90, 31] on span "Clients" at bounding box center [86, 31] width 32 height 12
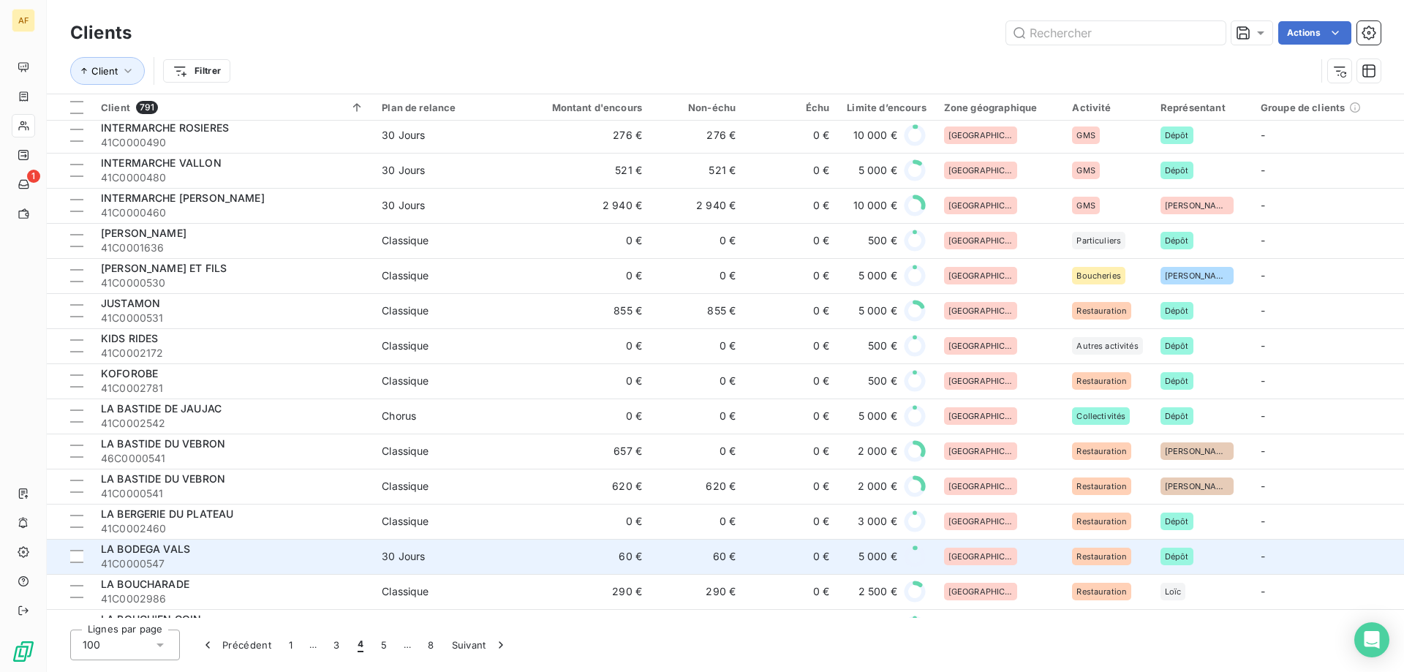
scroll to position [439, 0]
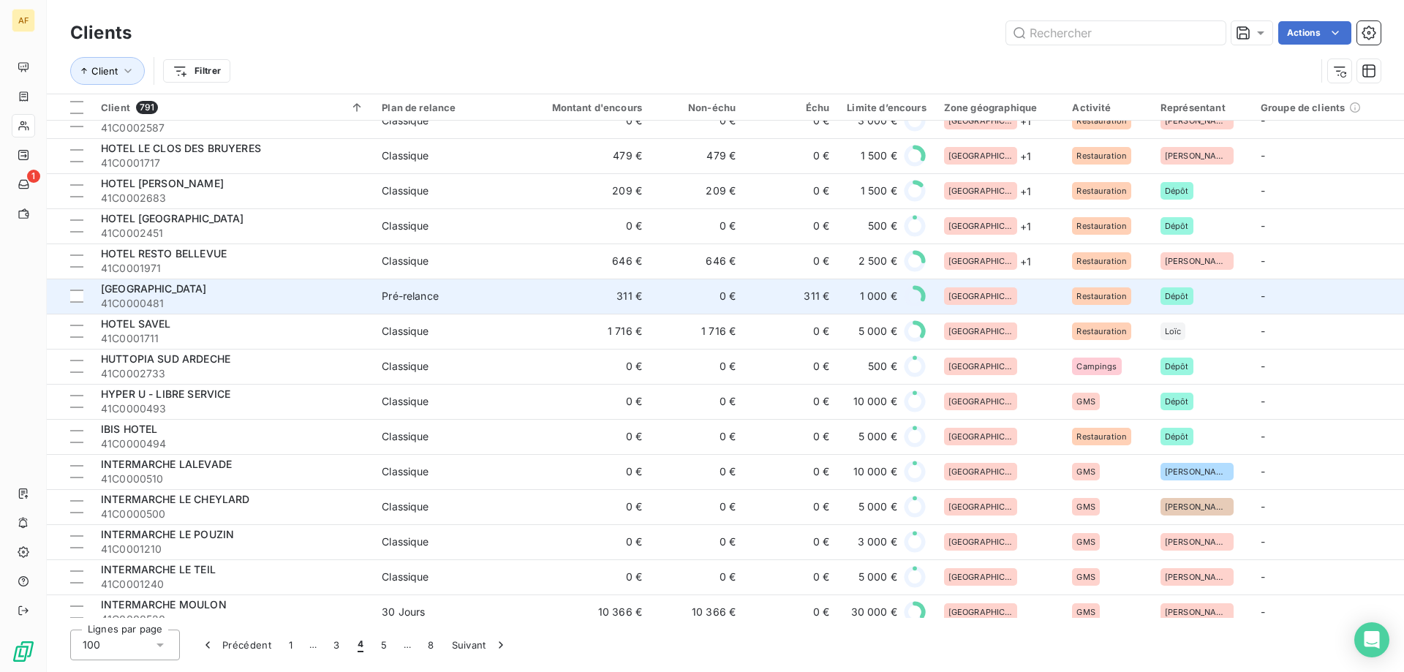
click at [998, 302] on div "[GEOGRAPHIC_DATA]" at bounding box center [999, 296] width 111 height 18
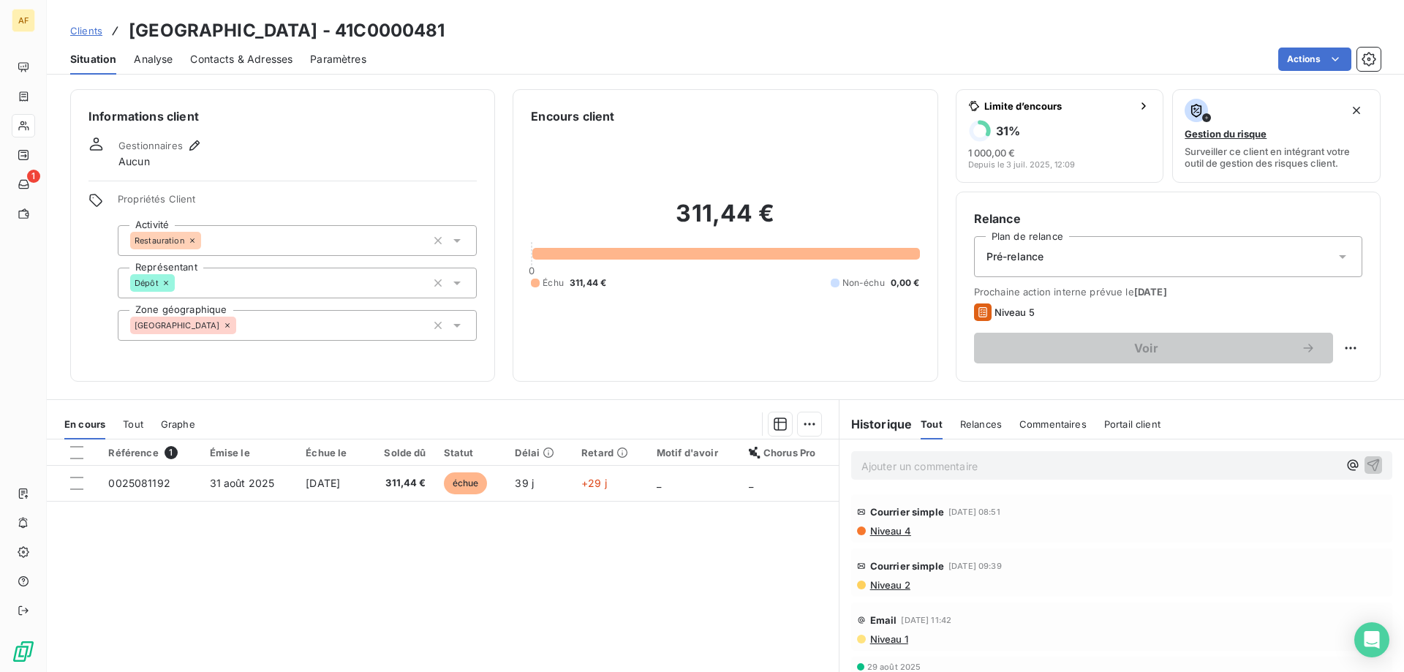
drag, startPoint x: 376, startPoint y: 29, endPoint x: 466, endPoint y: 34, distance: 90.1
click at [445, 34] on h3 "[GEOGRAPHIC_DATA] - 41C0000481" at bounding box center [287, 31] width 317 height 26
copy h3 "C0000481"
click at [319, 325] on div "[GEOGRAPHIC_DATA]" at bounding box center [297, 325] width 359 height 31
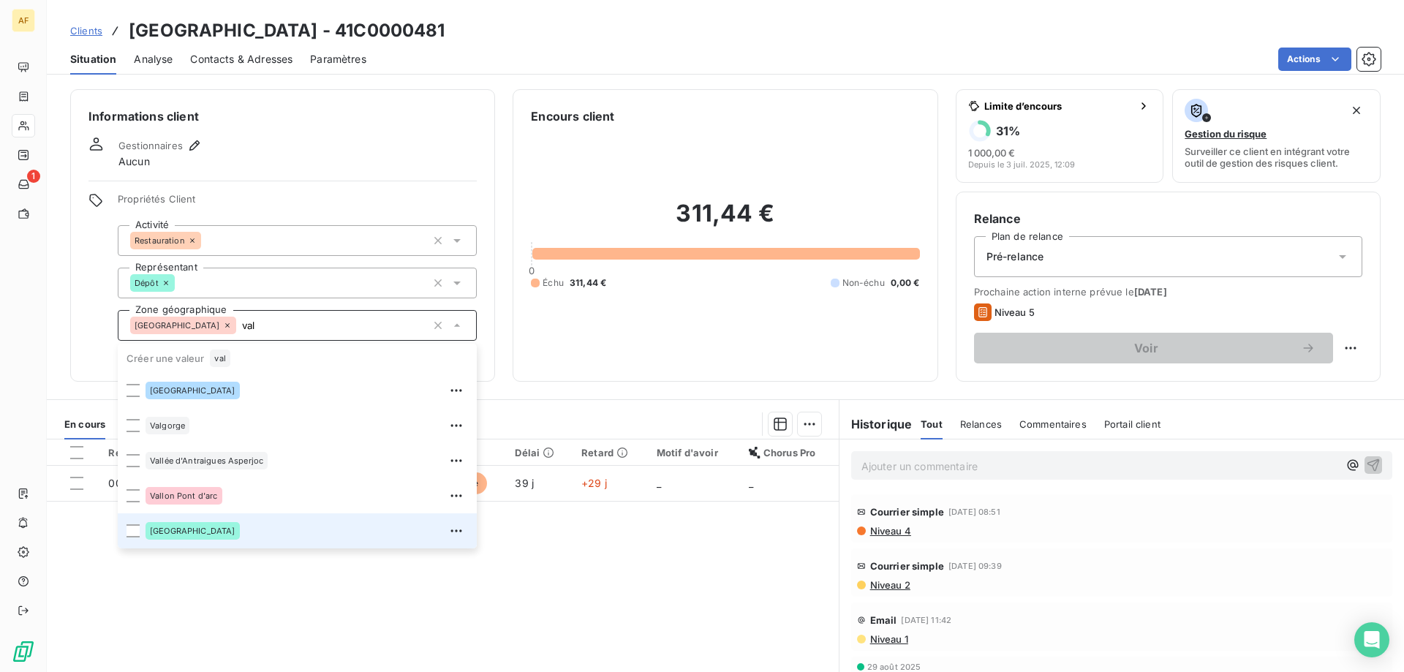
click at [227, 533] on div "[GEOGRAPHIC_DATA]" at bounding box center [306, 530] width 322 height 23
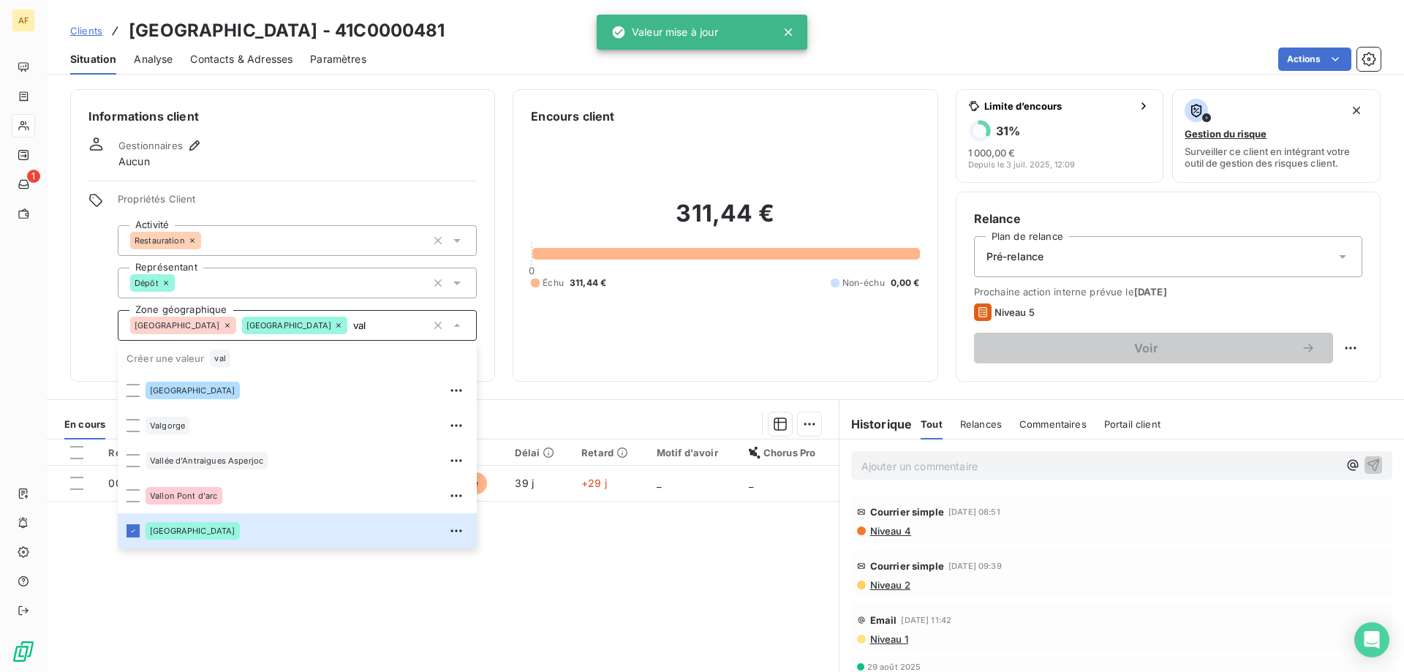
type input "val"
click at [363, 618] on div "Référence 1 Émise le Échue le Solde dû Statut Délai Retard Motif d'avoir Chorus…" at bounding box center [443, 579] width 792 height 281
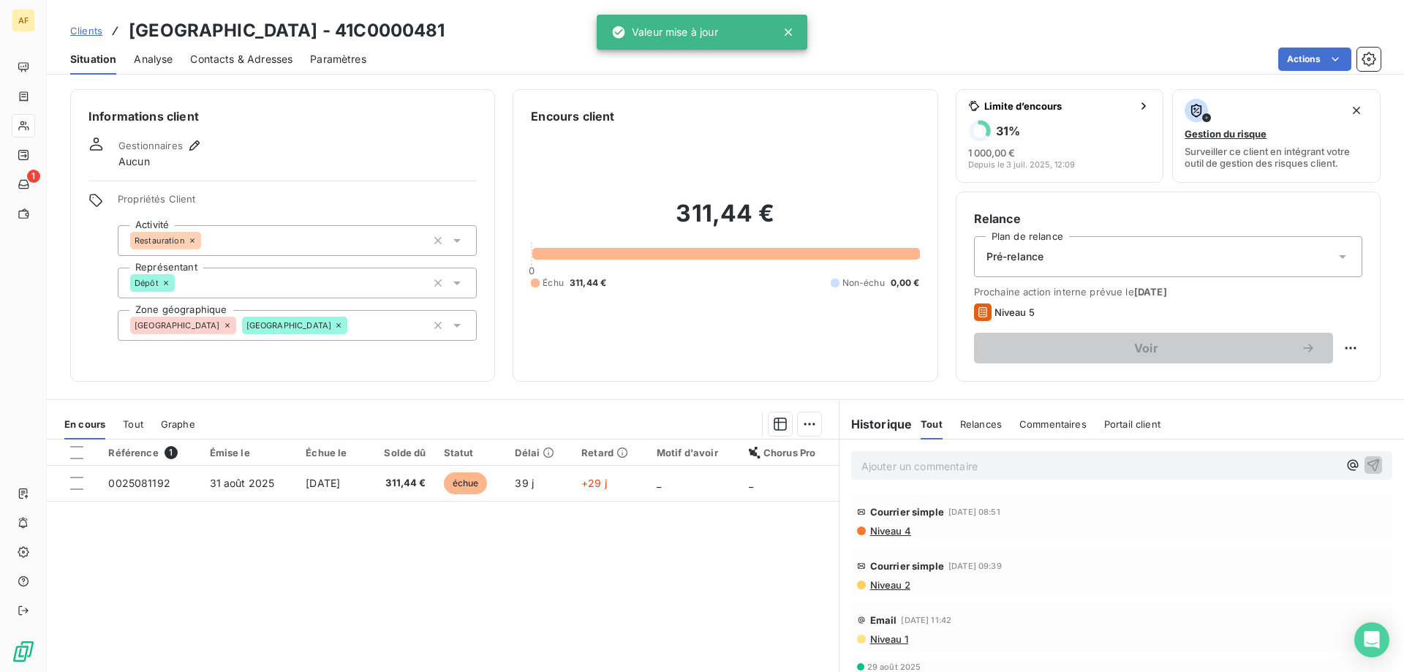
click at [94, 25] on span "Clients" at bounding box center [86, 31] width 32 height 12
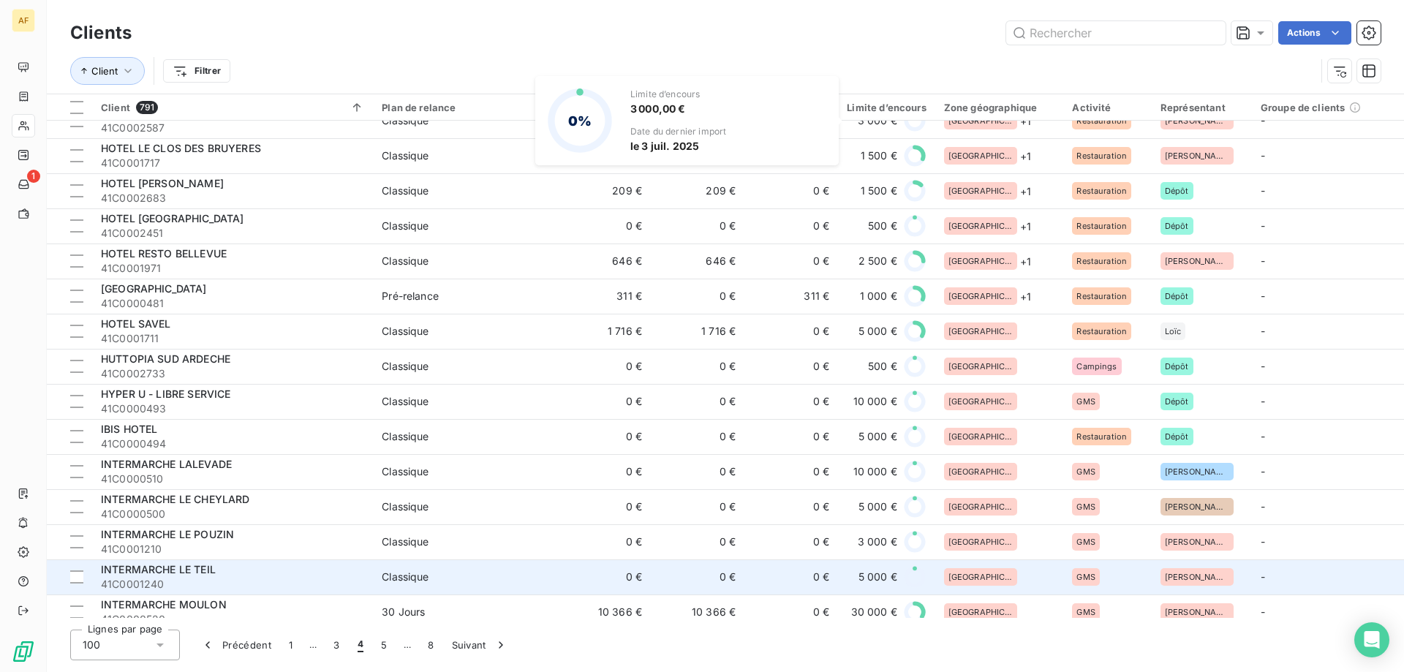
scroll to position [512, 0]
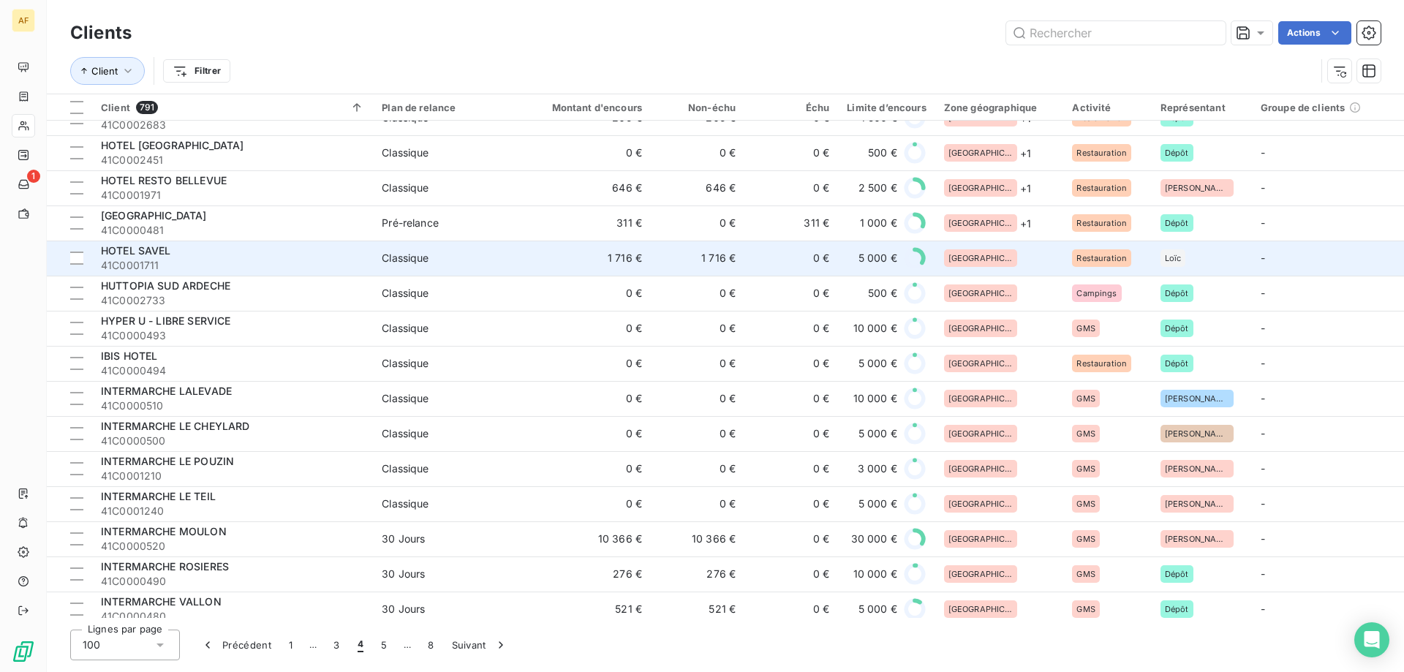
click at [994, 256] on div "[GEOGRAPHIC_DATA]" at bounding box center [999, 258] width 111 height 18
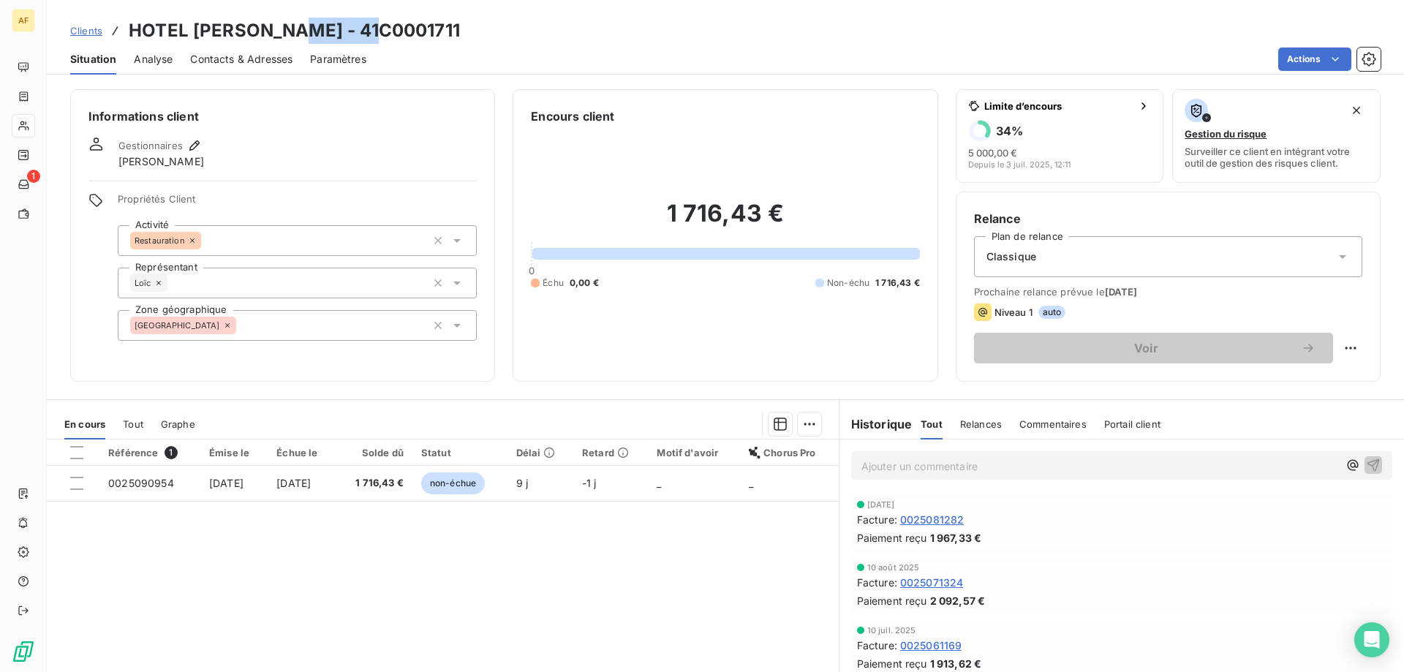
drag, startPoint x: 289, startPoint y: 29, endPoint x: 377, endPoint y: 34, distance: 87.9
click at [377, 34] on div "Clients HOTEL [PERSON_NAME] - 41C0001711" at bounding box center [725, 31] width 1357 height 26
copy h3 "C0001711"
click at [344, 327] on div "[GEOGRAPHIC_DATA]" at bounding box center [297, 325] width 359 height 31
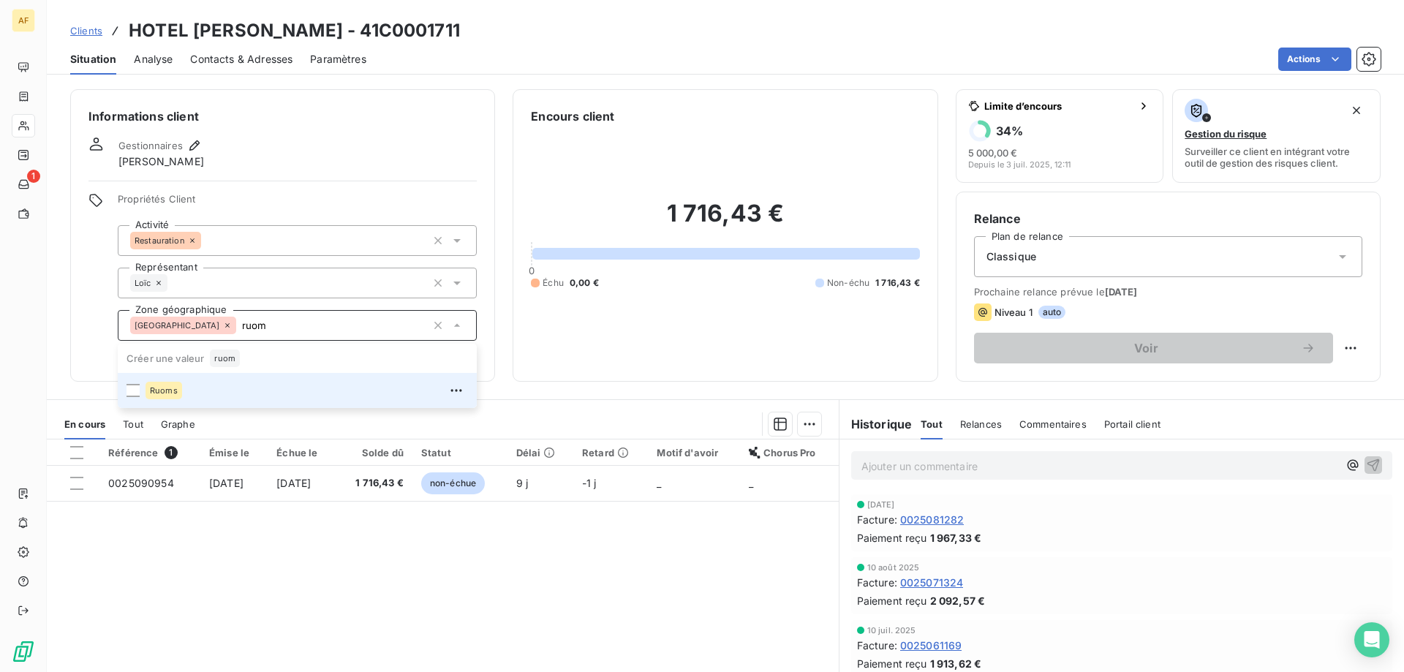
click at [339, 389] on div "Ruoms" at bounding box center [306, 390] width 322 height 23
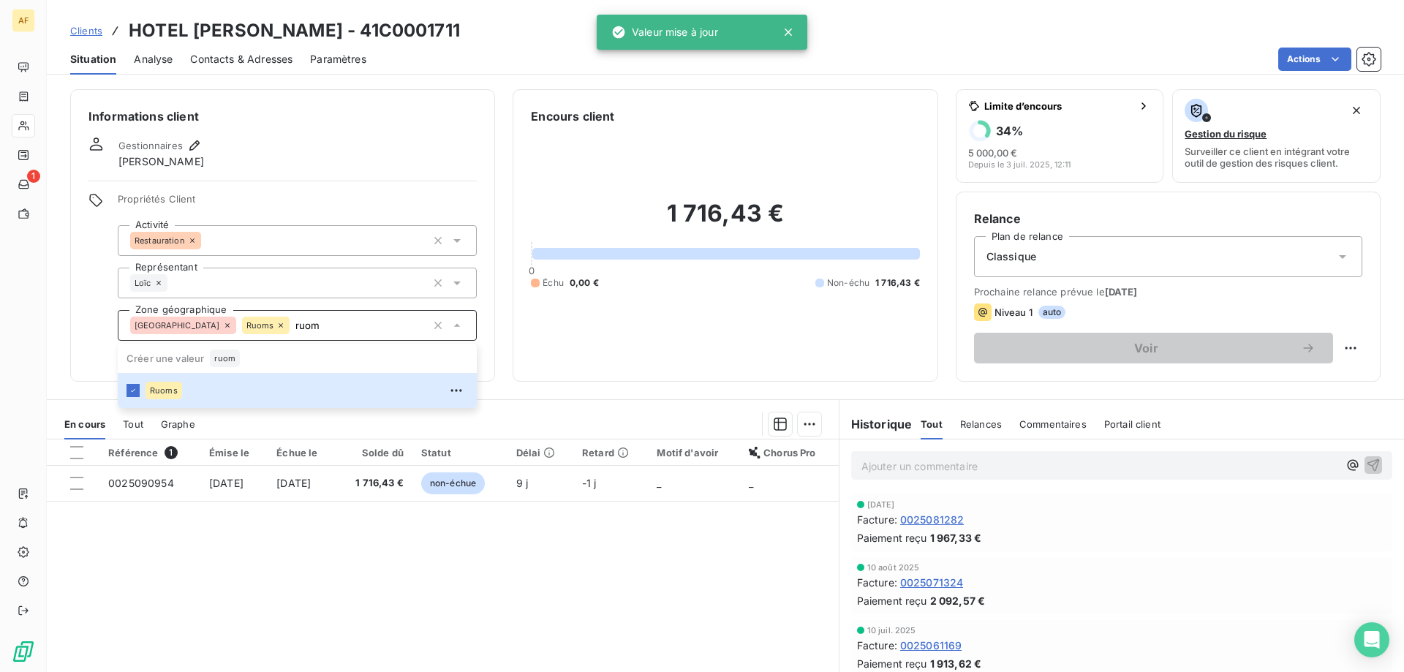
type input "ruom"
click at [370, 575] on div "Référence 1 Émise le Échue le Solde dû Statut Délai Retard Motif d'avoir Chorus…" at bounding box center [443, 579] width 792 height 281
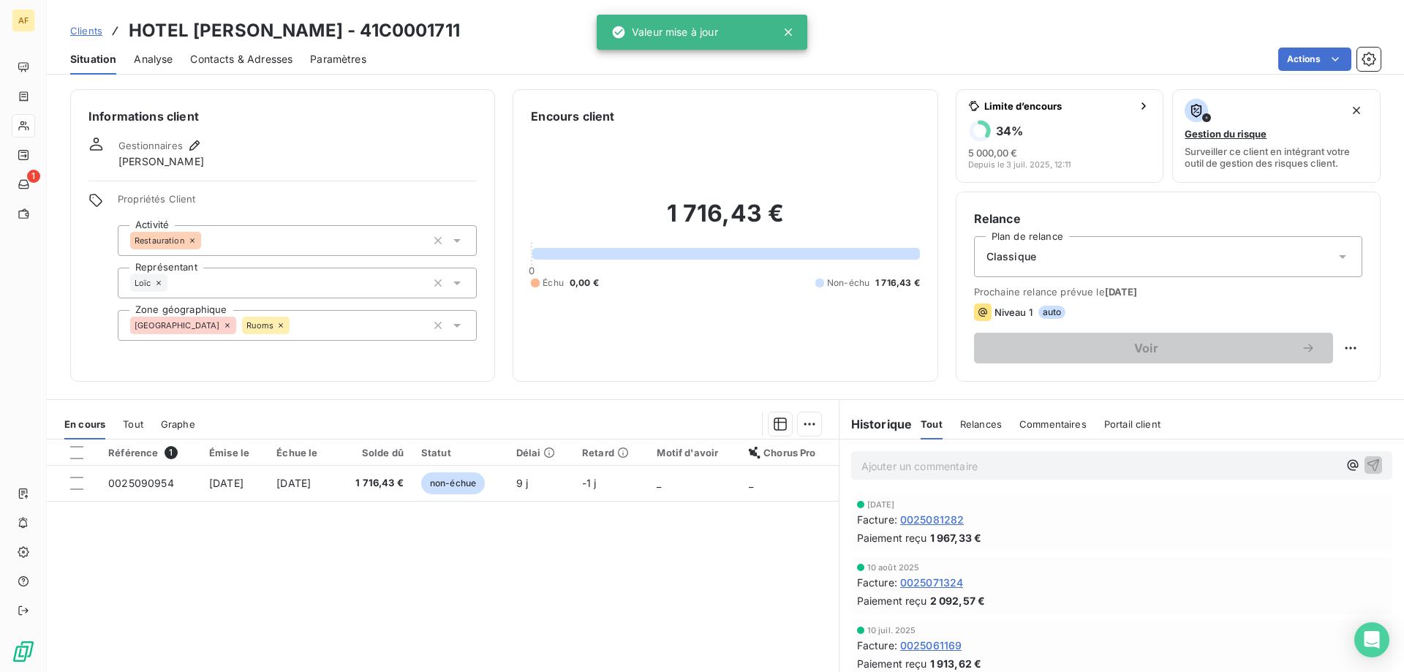
click at [91, 27] on span "Clients" at bounding box center [86, 31] width 32 height 12
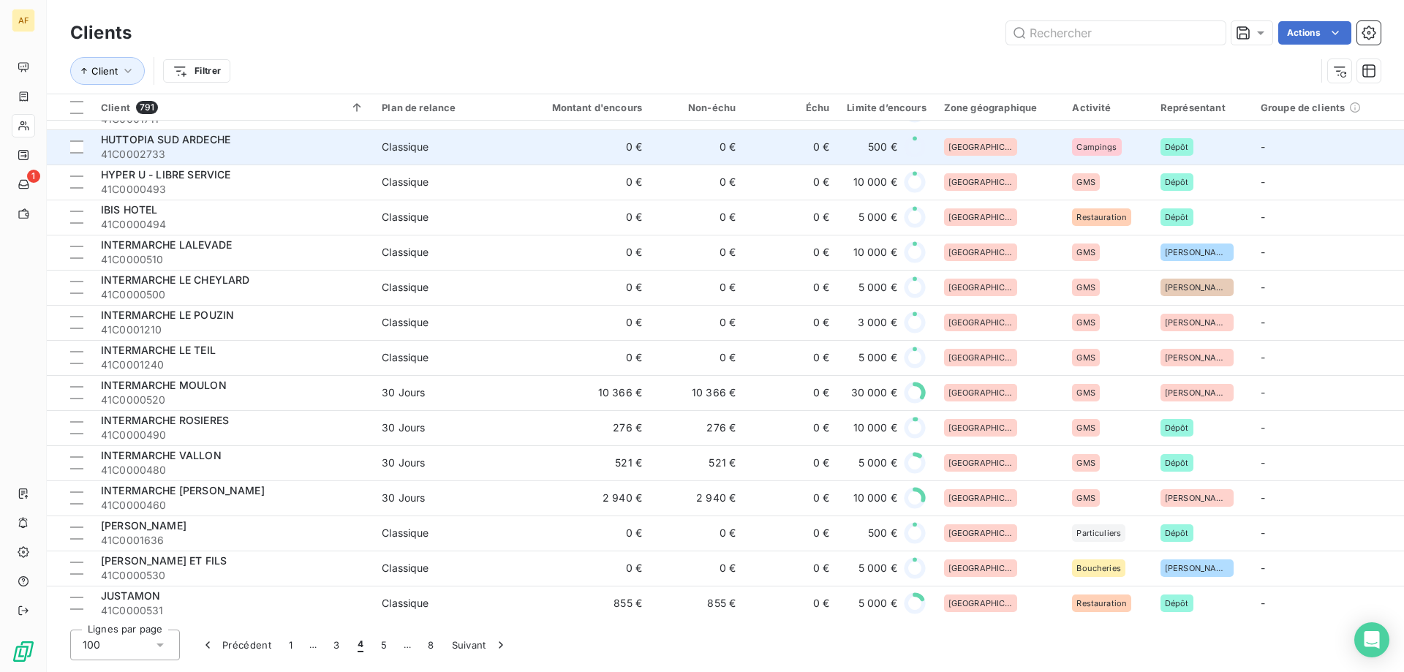
scroll to position [512, 0]
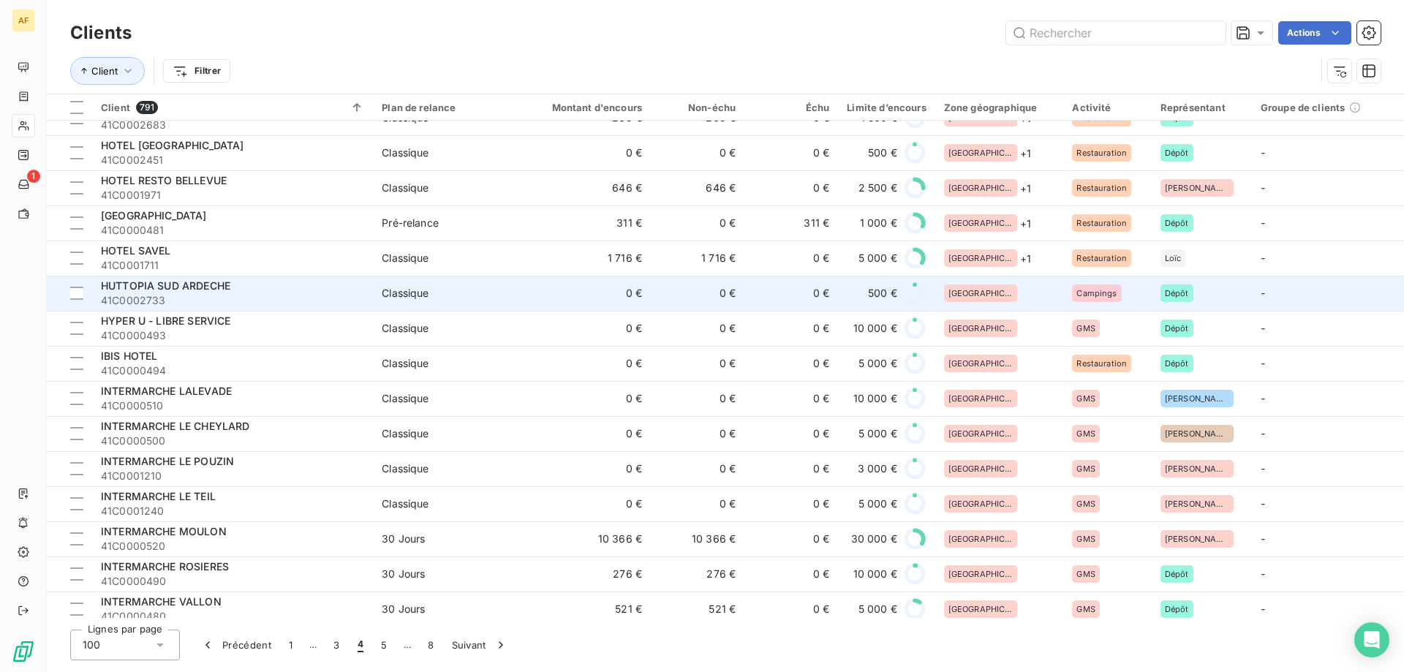
click at [998, 302] on td "[GEOGRAPHIC_DATA]" at bounding box center [999, 293] width 129 height 35
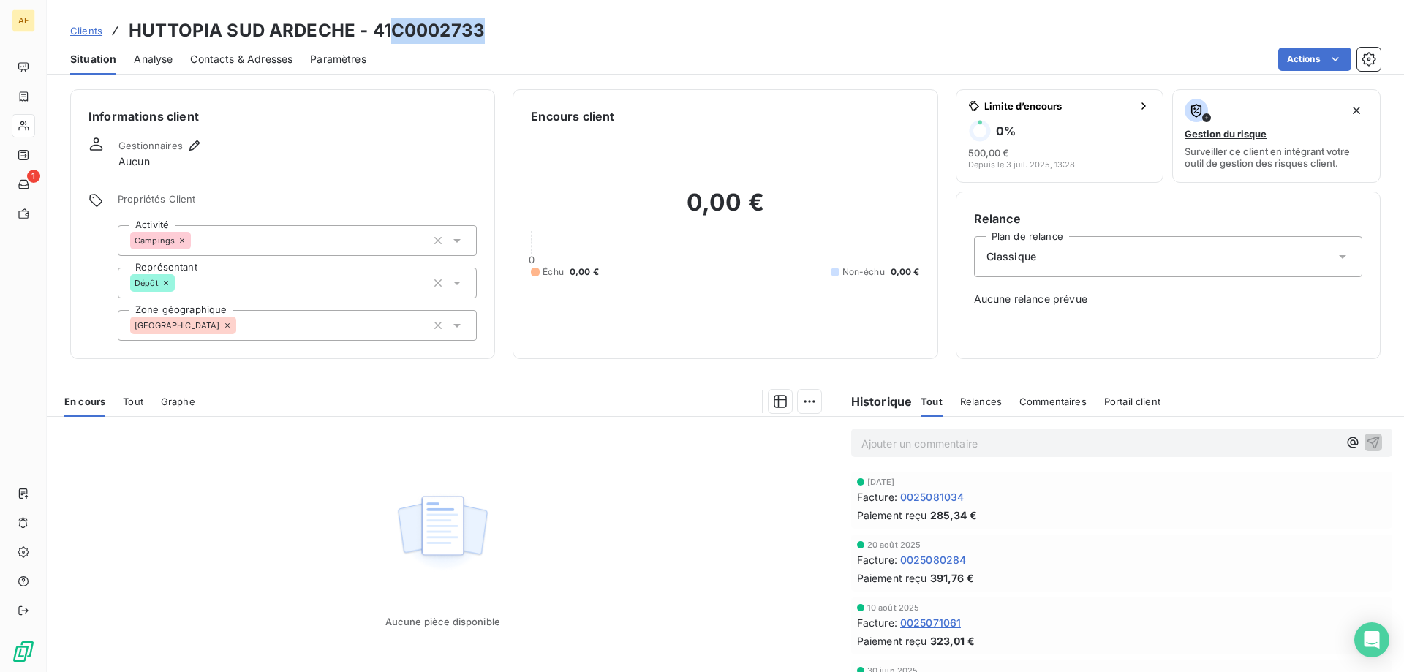
drag, startPoint x: 391, startPoint y: 26, endPoint x: 481, endPoint y: 31, distance: 90.1
click at [481, 31] on h3 "HUTTOPIA SUD ARDECHE - 41C0002733" at bounding box center [307, 31] width 356 height 26
click at [357, 327] on div "[GEOGRAPHIC_DATA]" at bounding box center [297, 325] width 359 height 31
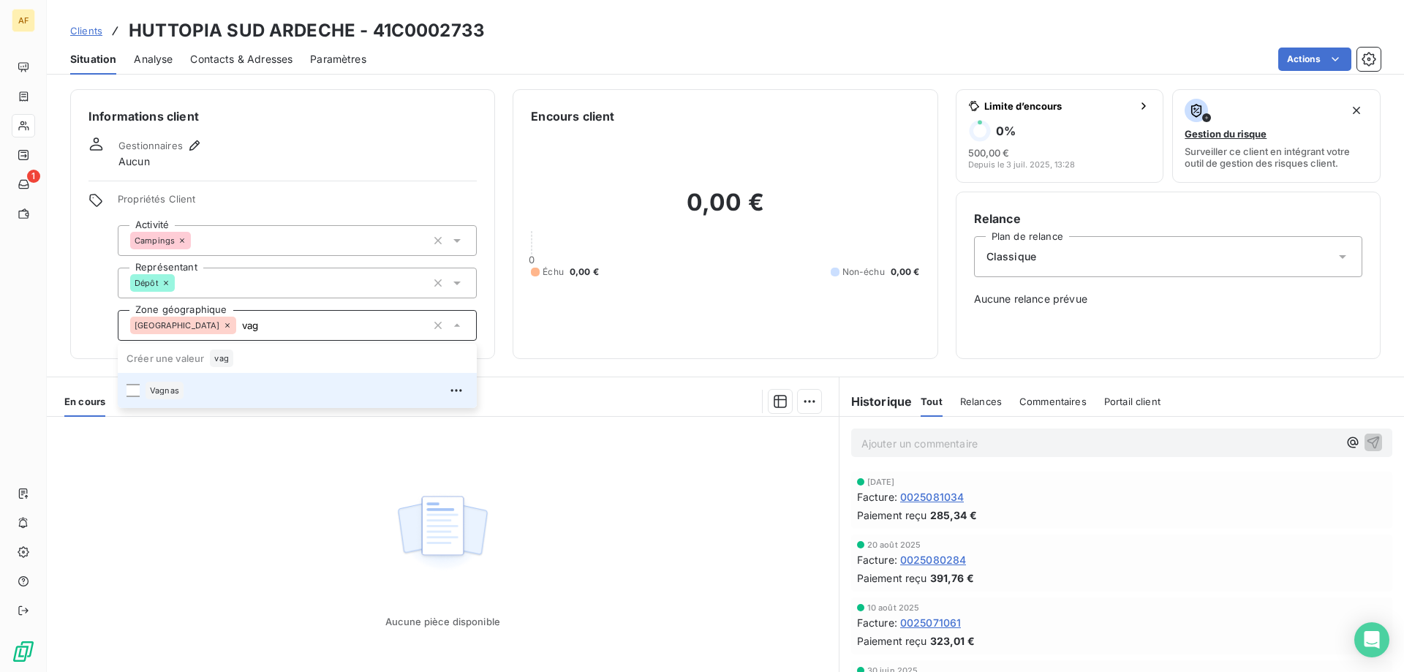
click at [309, 390] on div "Vagnas" at bounding box center [306, 390] width 322 height 23
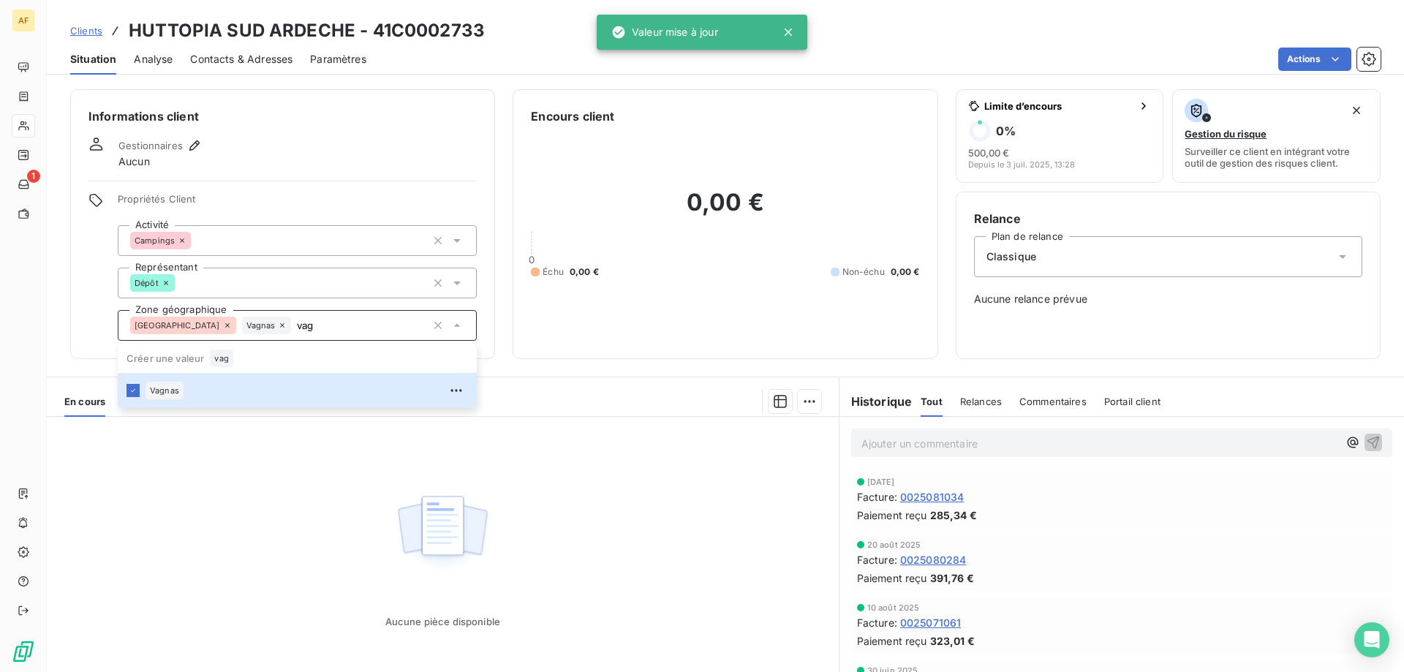
type input "vag"
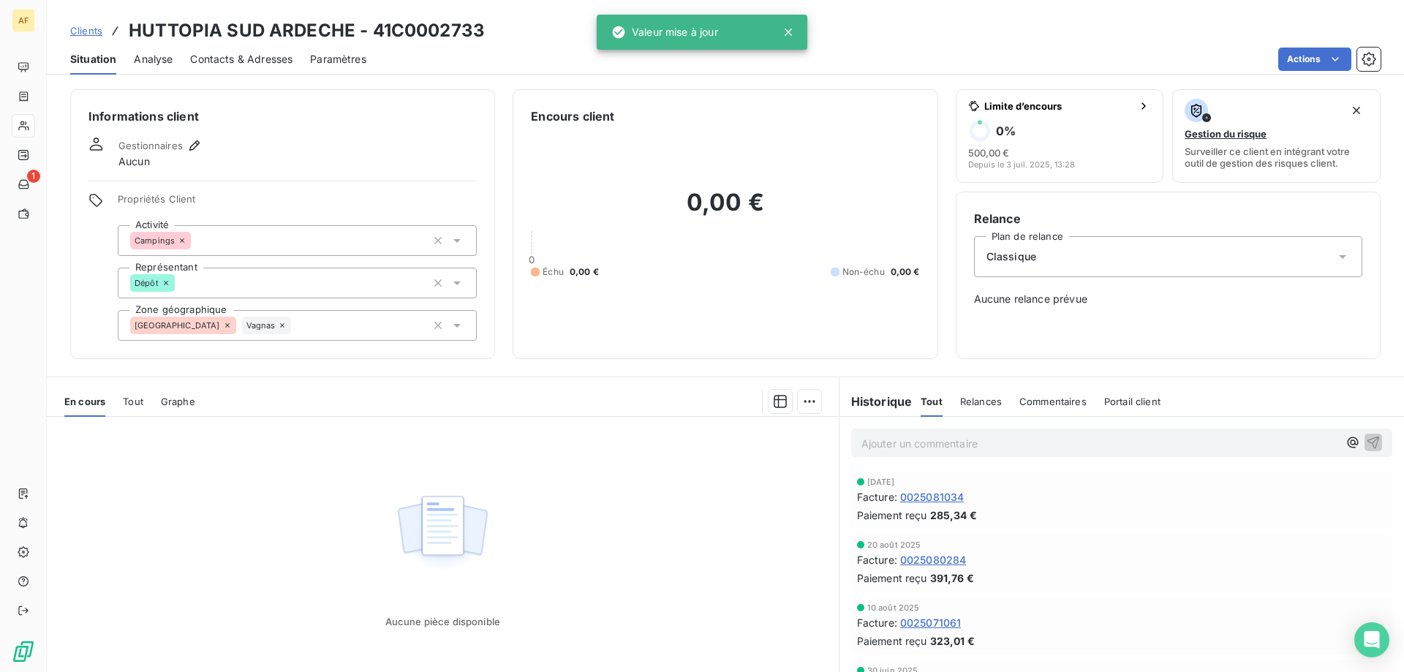
click at [289, 521] on div "Aucune pièce disponible" at bounding box center [443, 557] width 792 height 281
click at [89, 25] on span "Clients" at bounding box center [86, 31] width 32 height 12
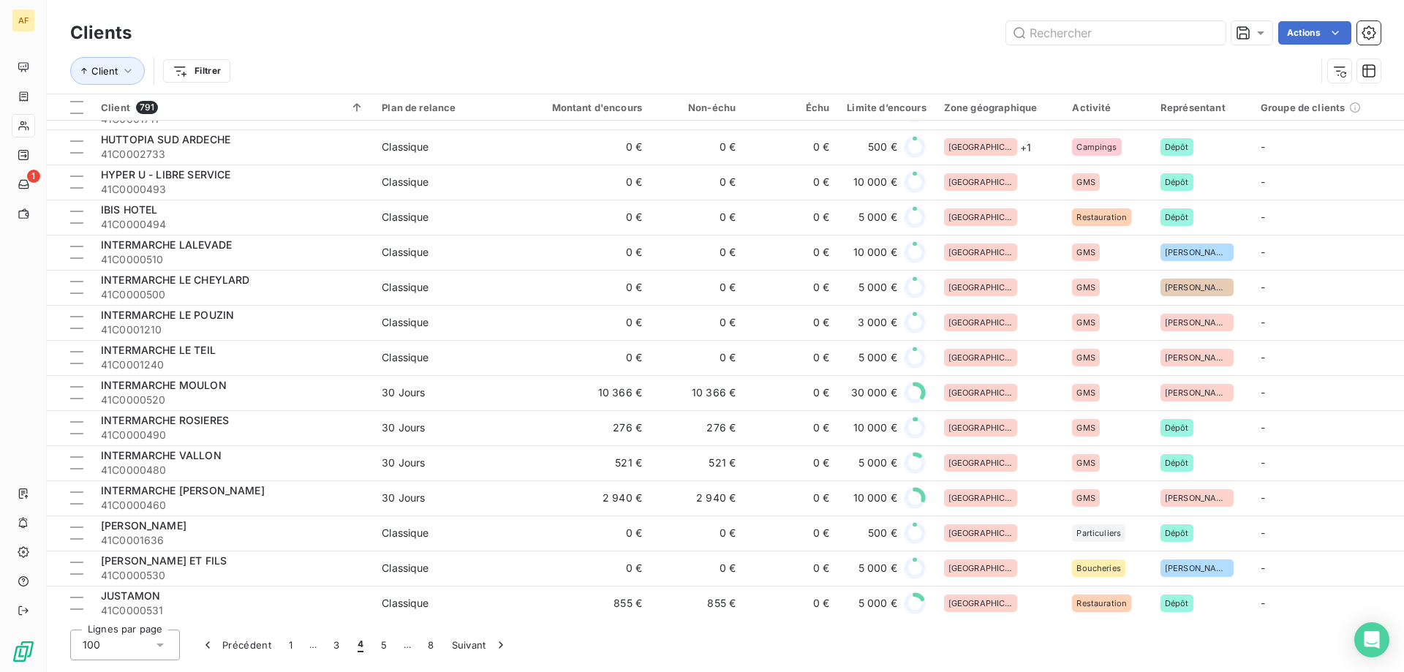
scroll to position [439, 0]
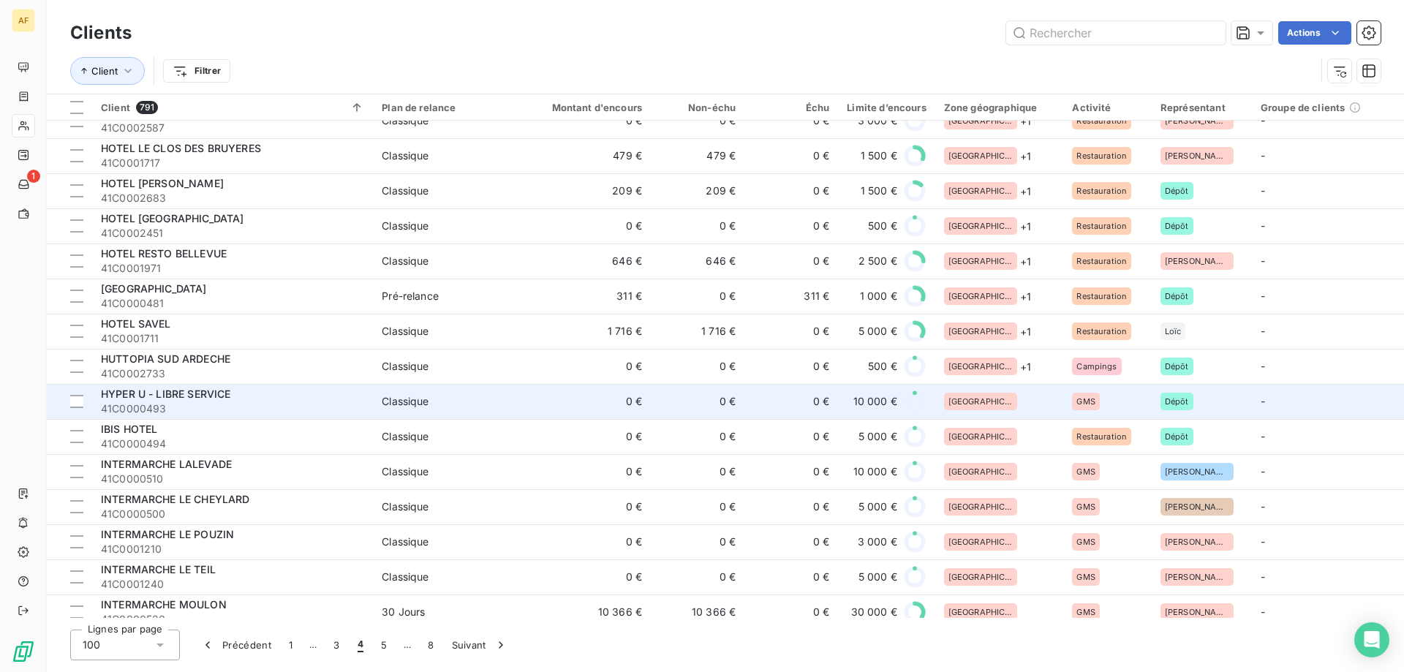
click at [1007, 401] on div "[GEOGRAPHIC_DATA]" at bounding box center [999, 402] width 111 height 18
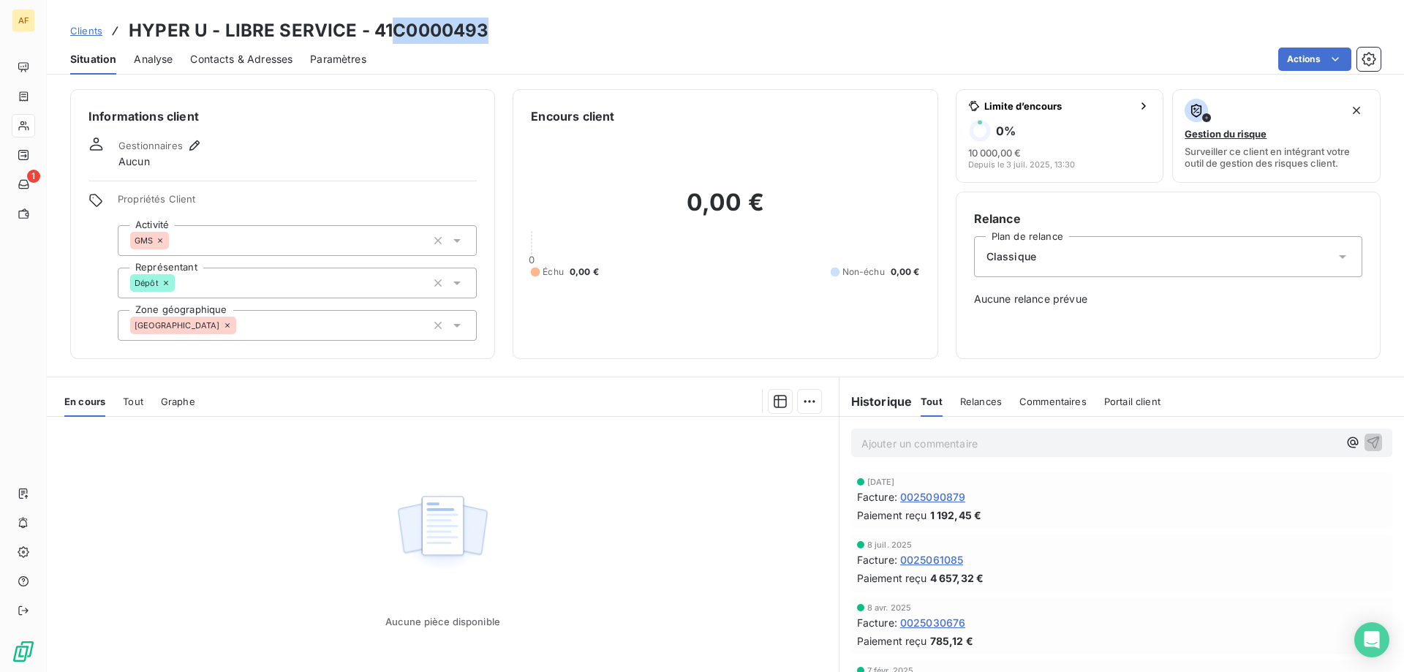
drag, startPoint x: 398, startPoint y: 29, endPoint x: 501, endPoint y: 31, distance: 102.4
click at [501, 31] on div "Clients HYPER U - LIBRE SERVICE - 41C0000493" at bounding box center [725, 31] width 1357 height 26
click at [297, 318] on div "[GEOGRAPHIC_DATA]" at bounding box center [297, 325] width 359 height 31
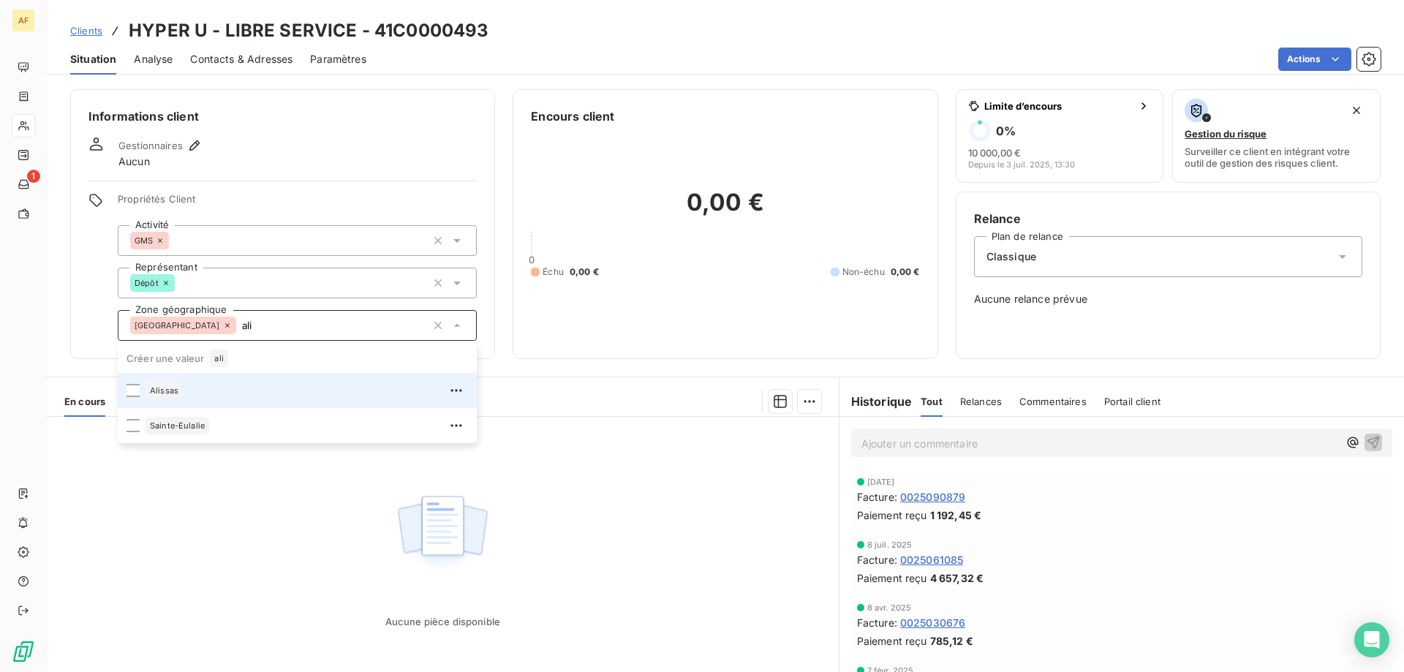
click at [243, 391] on div "Alissas" at bounding box center [306, 390] width 322 height 23
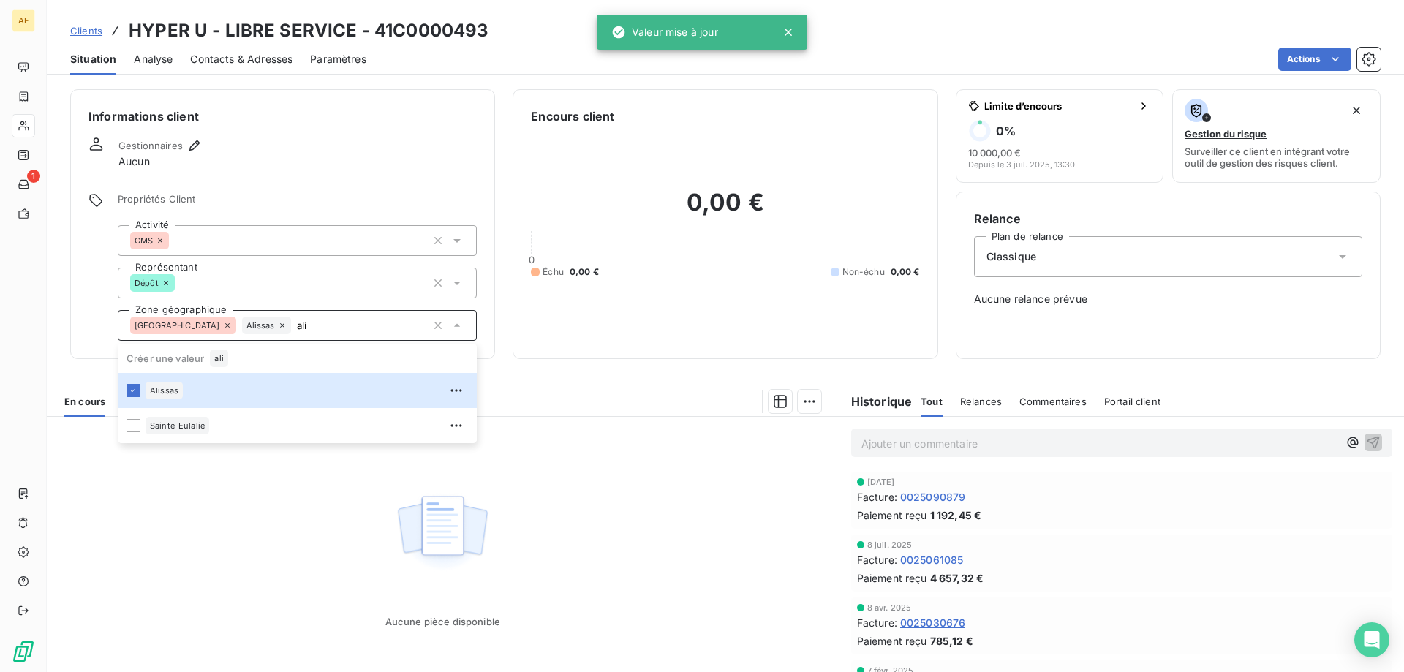
type input "ali"
click at [226, 499] on div "Aucune pièce disponible" at bounding box center [443, 557] width 792 height 281
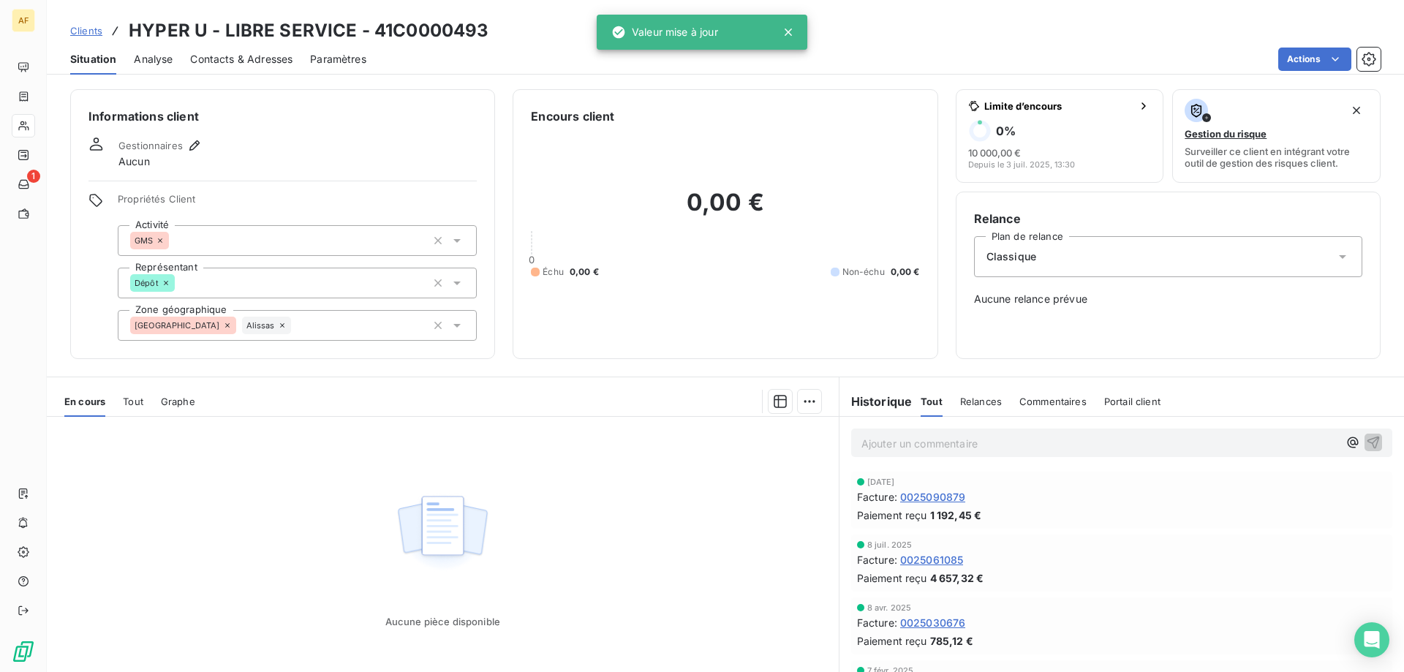
click at [99, 34] on span "Clients" at bounding box center [86, 31] width 32 height 12
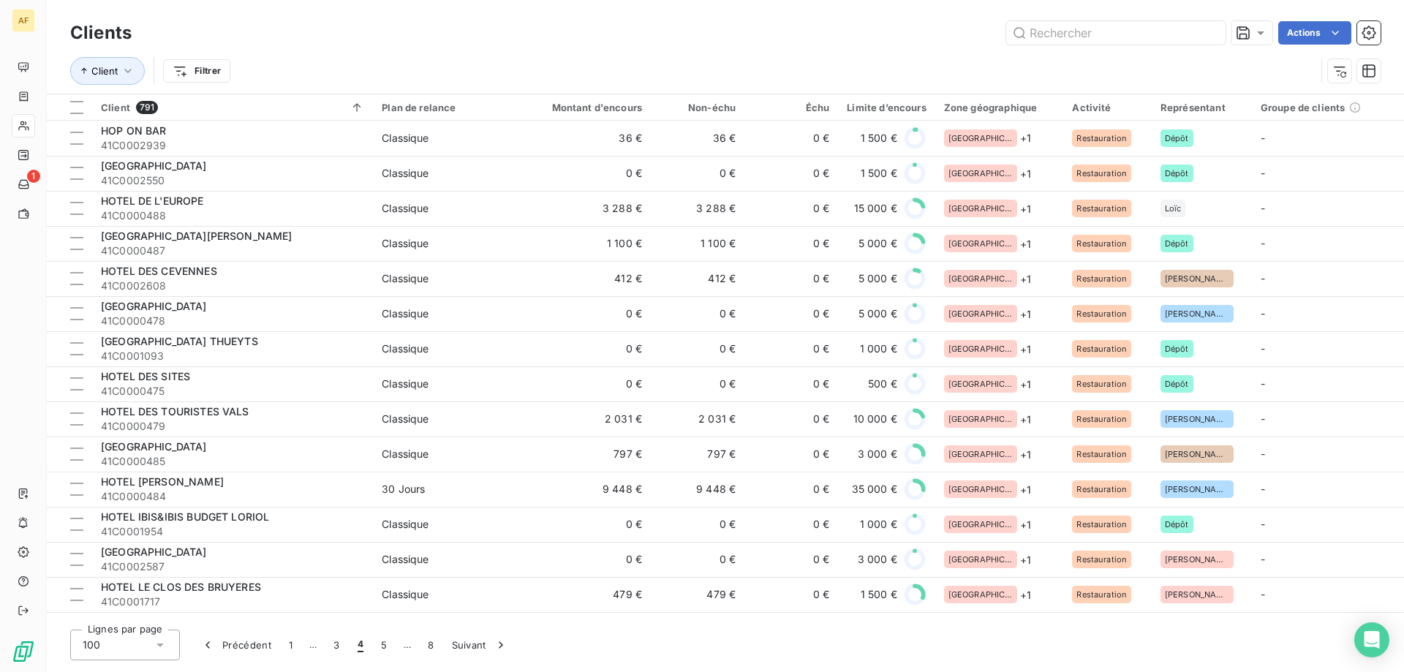
scroll to position [512, 0]
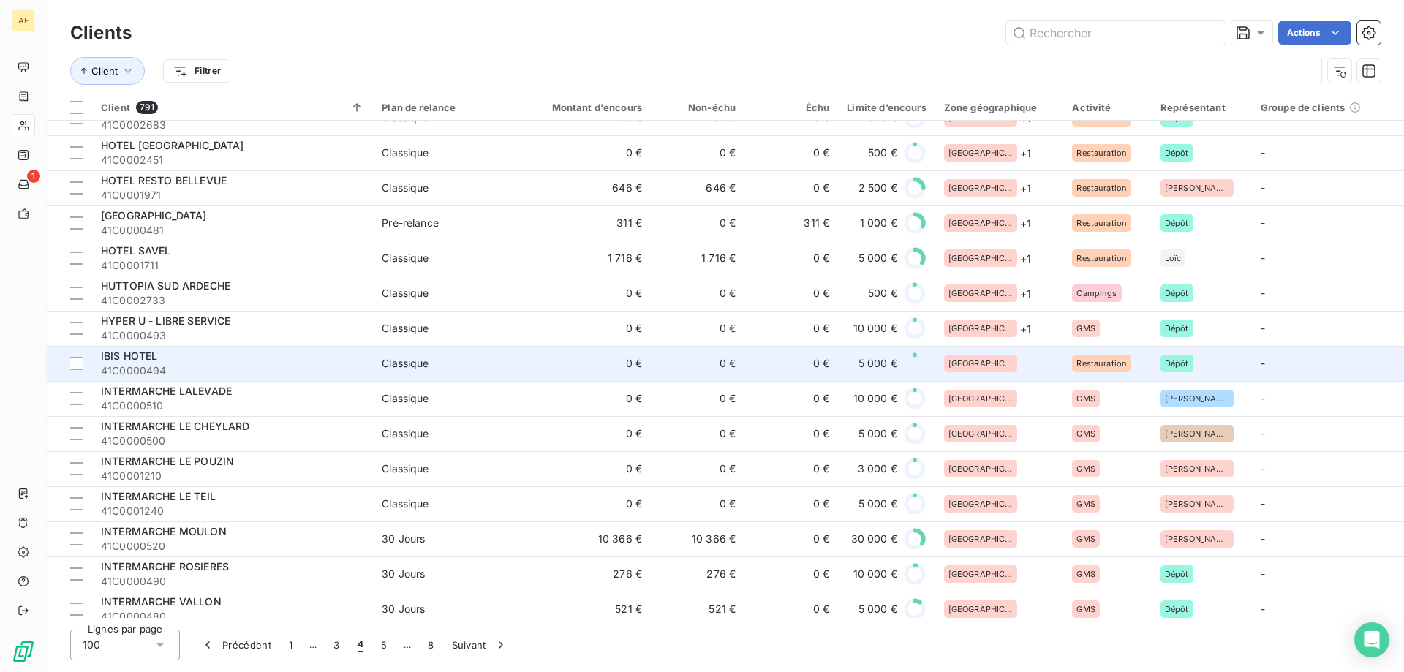
click at [1024, 360] on div "[GEOGRAPHIC_DATA]" at bounding box center [999, 364] width 111 height 18
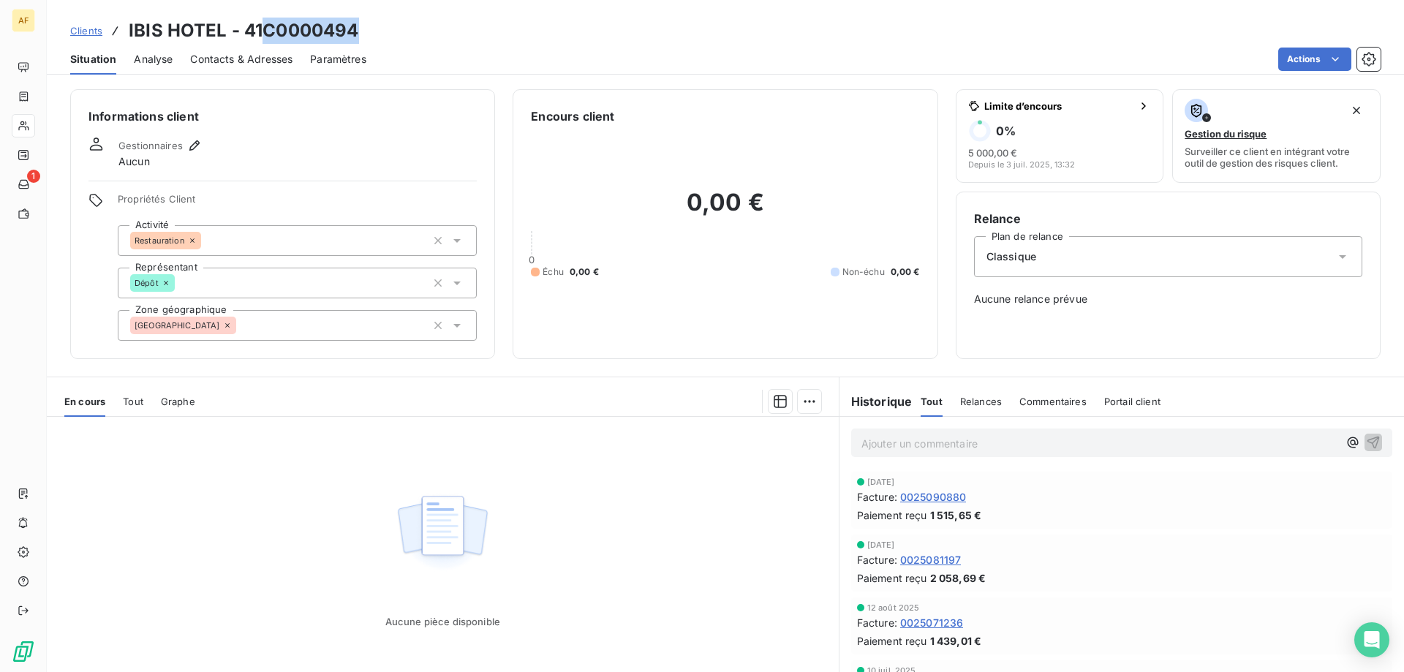
drag, startPoint x: 264, startPoint y: 29, endPoint x: 358, endPoint y: 34, distance: 93.7
click at [357, 33] on h3 "IBIS HOTEL - 41C0000494" at bounding box center [244, 31] width 230 height 26
click at [754, 669] on div "Aucune pièce disponible" at bounding box center [443, 557] width 792 height 281
click at [286, 336] on div "[GEOGRAPHIC_DATA]" at bounding box center [297, 325] width 359 height 31
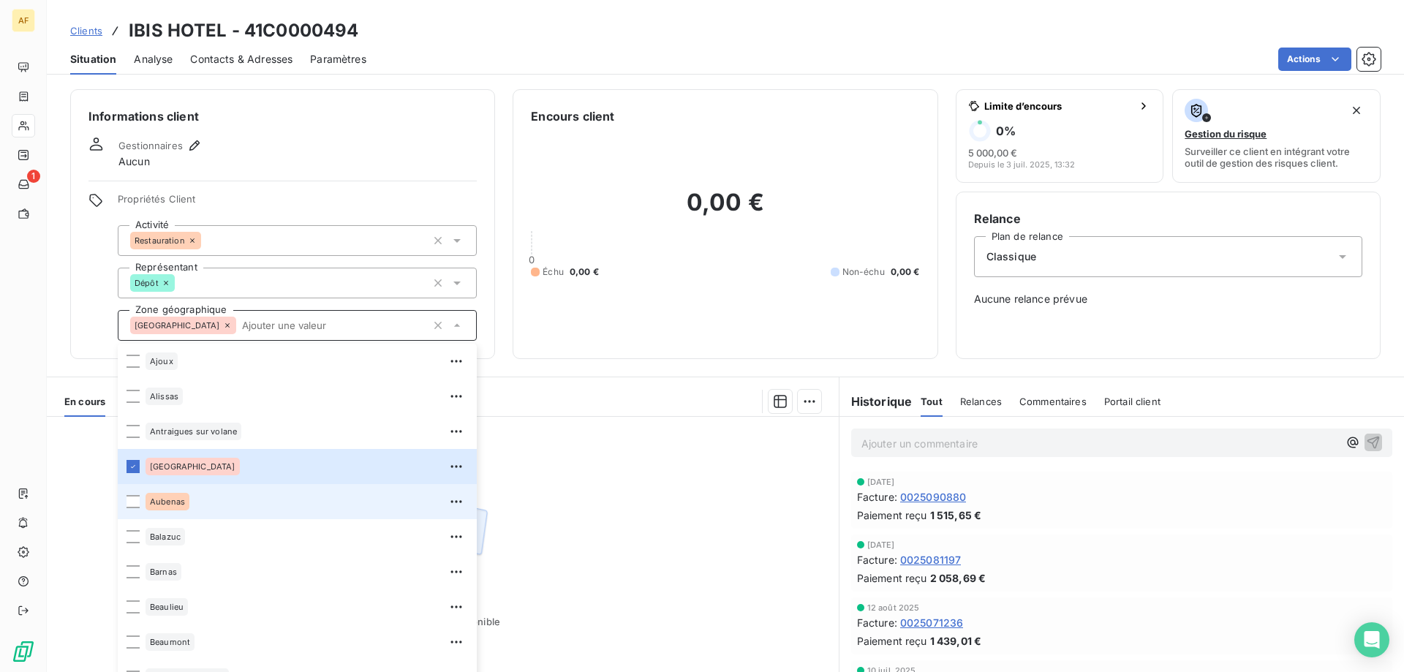
click at [216, 504] on div "Aubenas" at bounding box center [306, 501] width 322 height 23
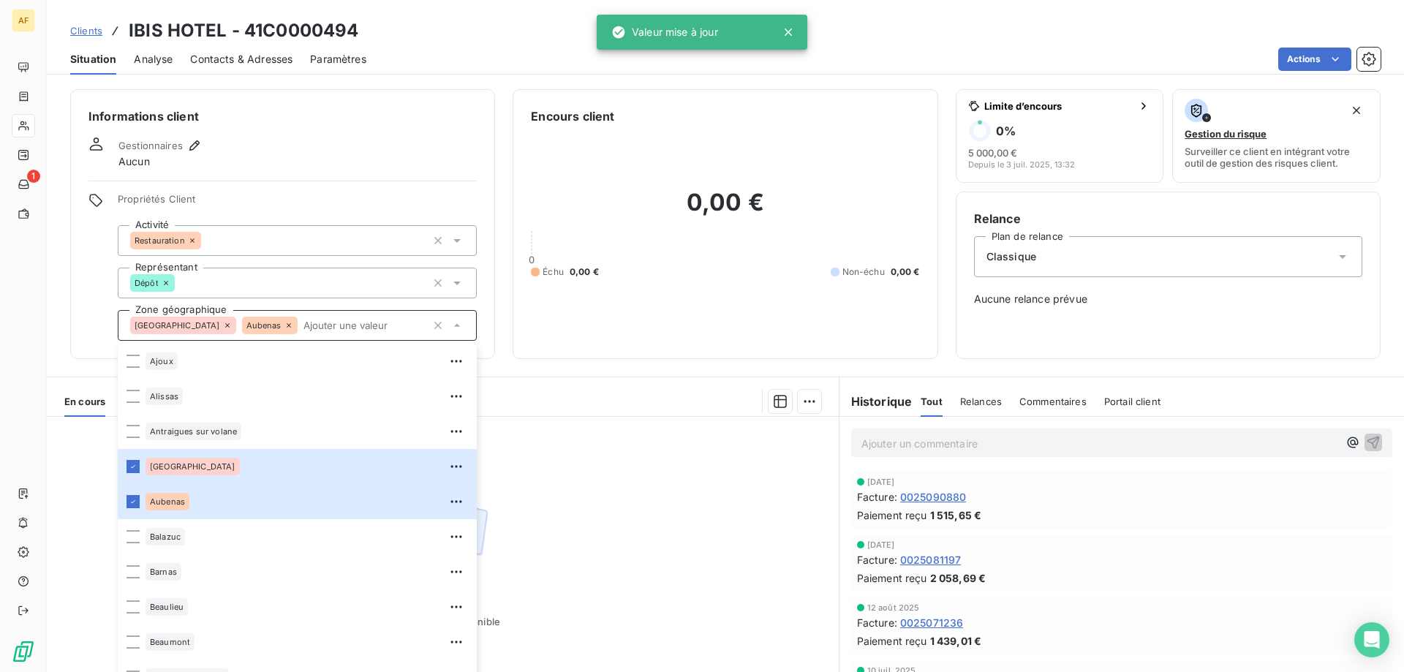
click at [580, 499] on div "Aucune pièce disponible" at bounding box center [443, 557] width 792 height 281
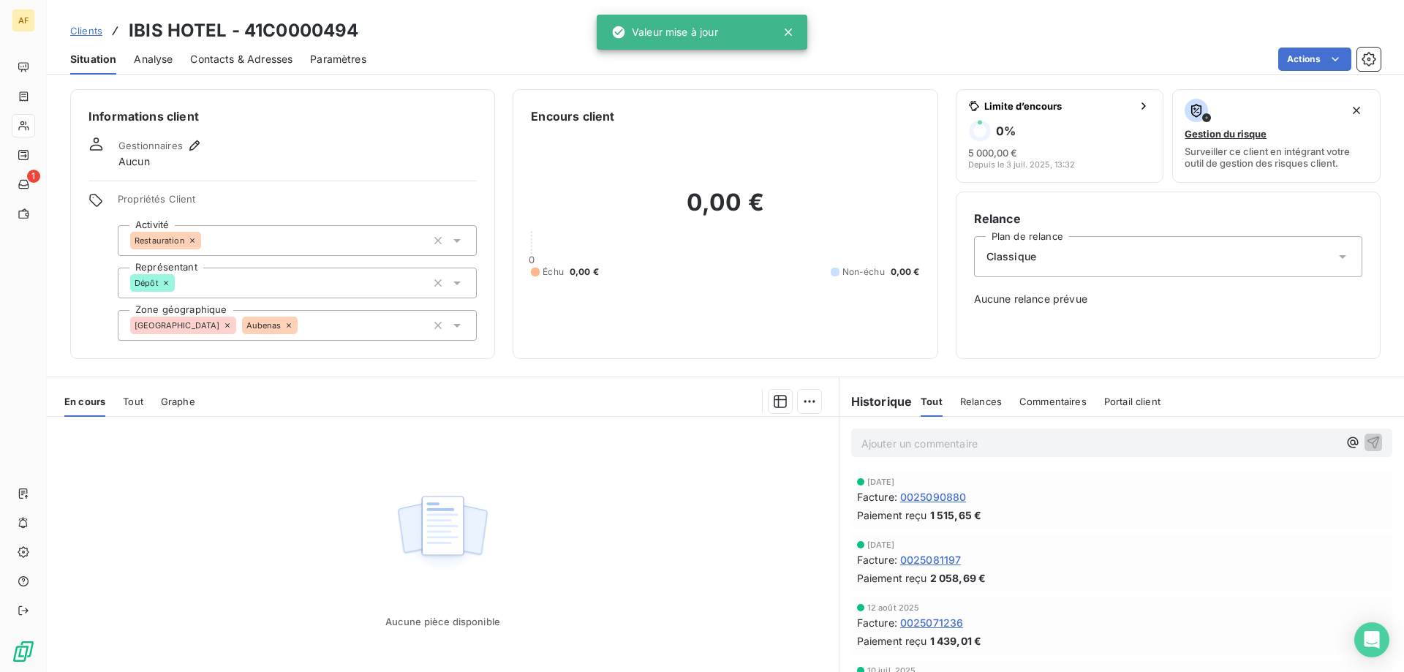
click at [86, 30] on span "Clients" at bounding box center [86, 31] width 32 height 12
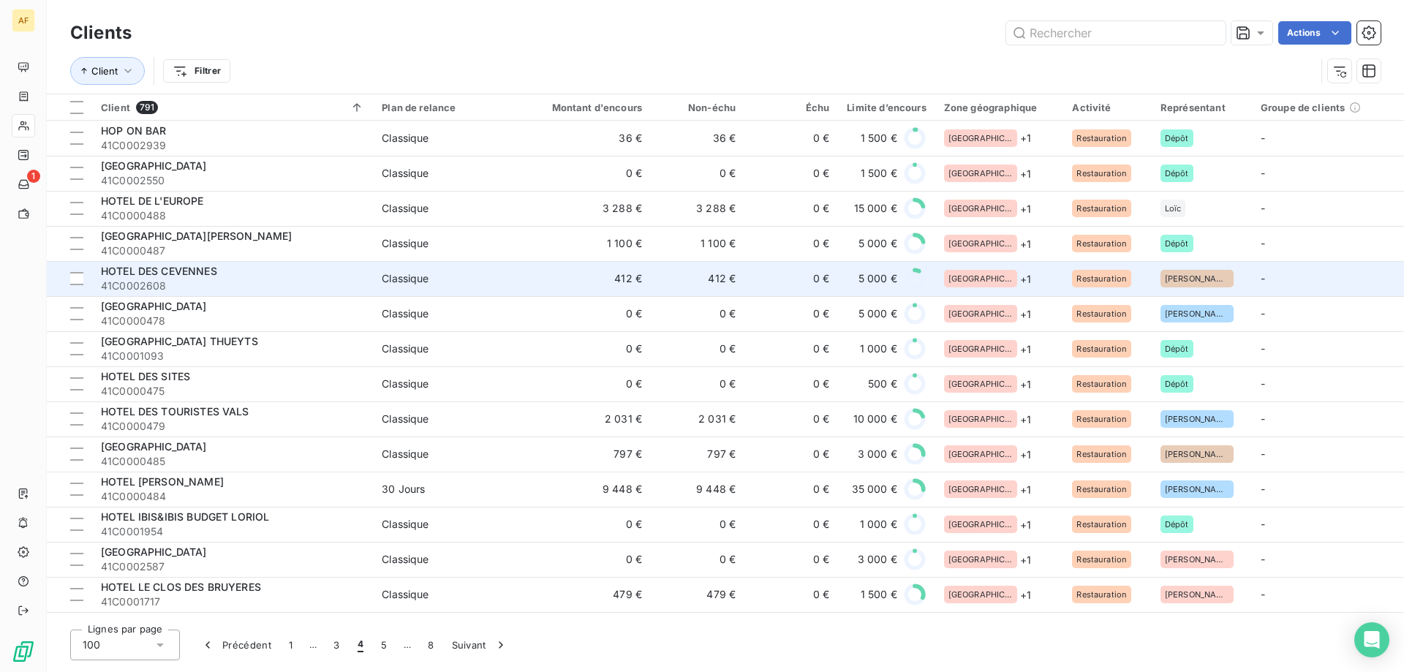
scroll to position [512, 0]
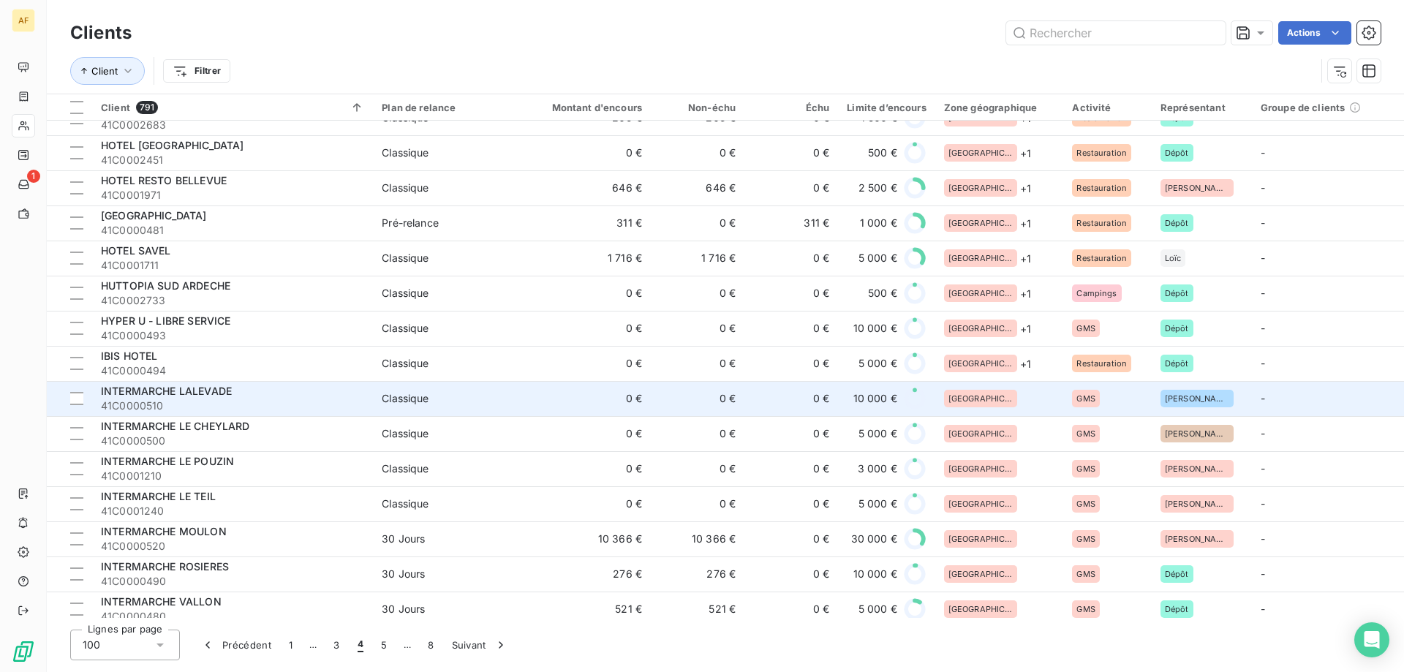
click at [1018, 393] on div "[GEOGRAPHIC_DATA]" at bounding box center [999, 399] width 111 height 18
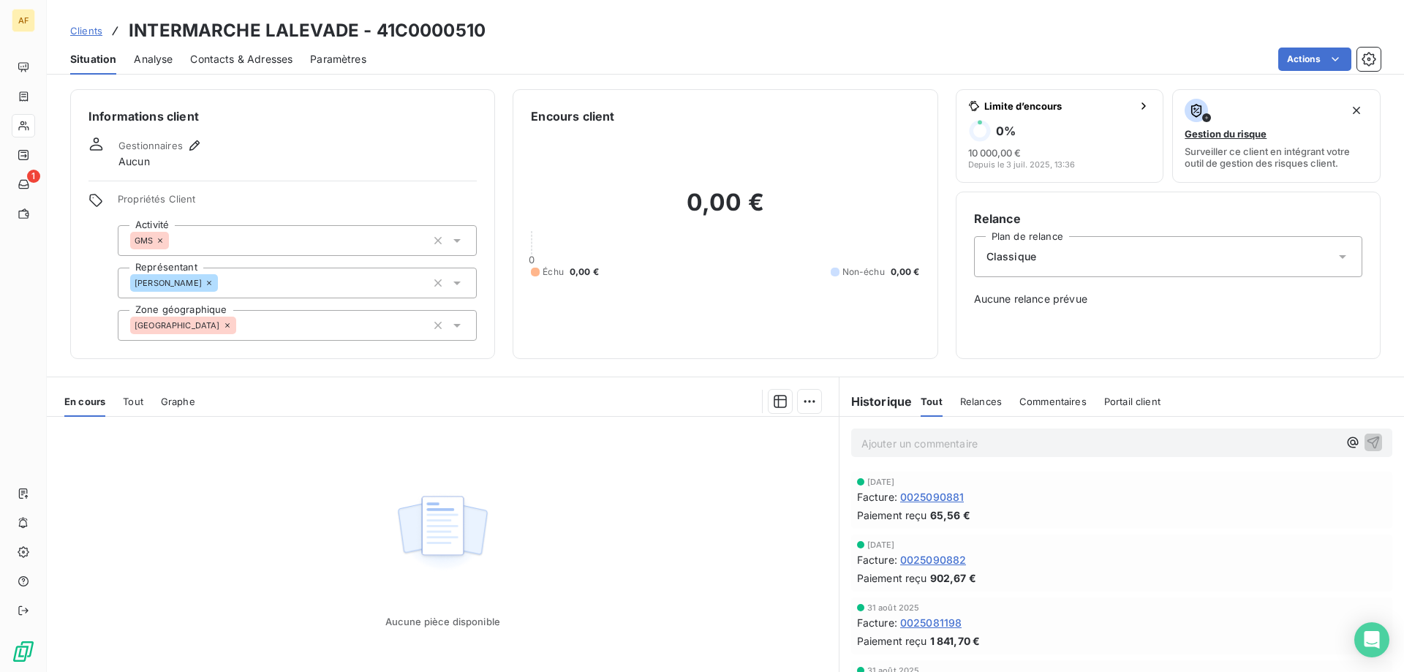
click at [280, 318] on div "[GEOGRAPHIC_DATA]" at bounding box center [297, 325] width 359 height 31
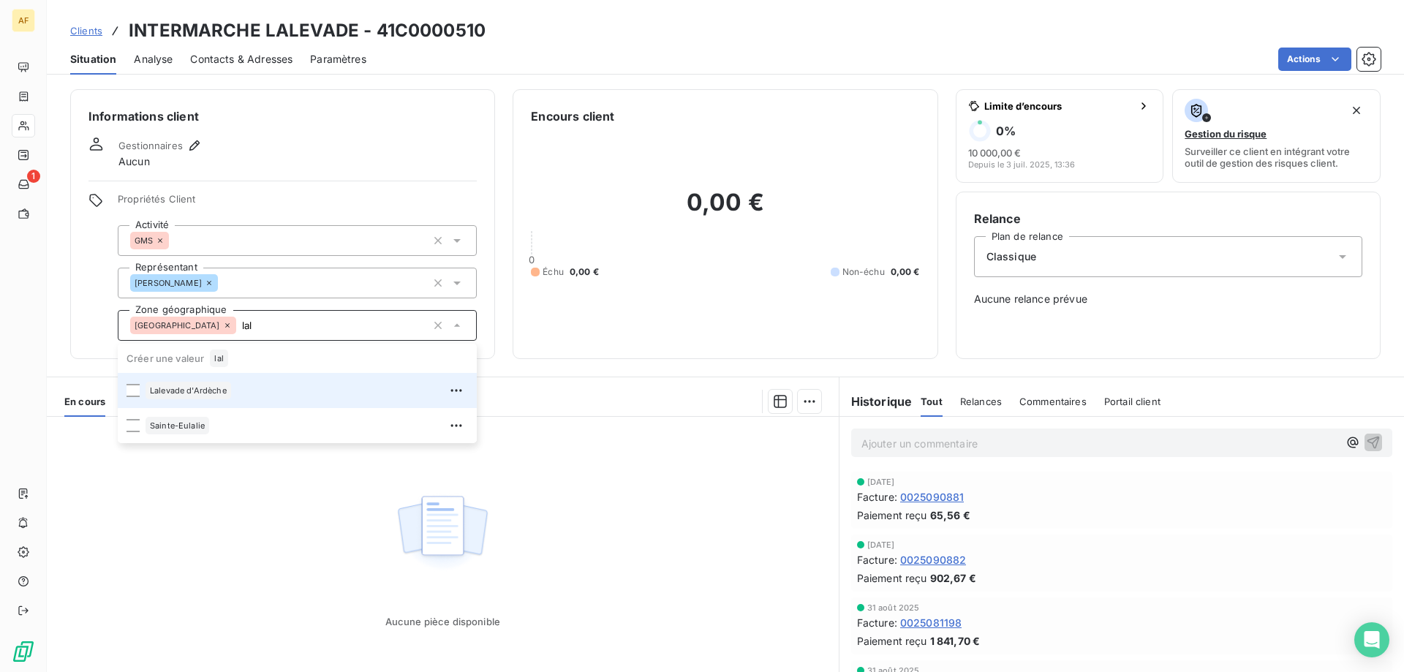
click at [223, 399] on div "Lalevade d'Ardèche" at bounding box center [306, 390] width 322 height 23
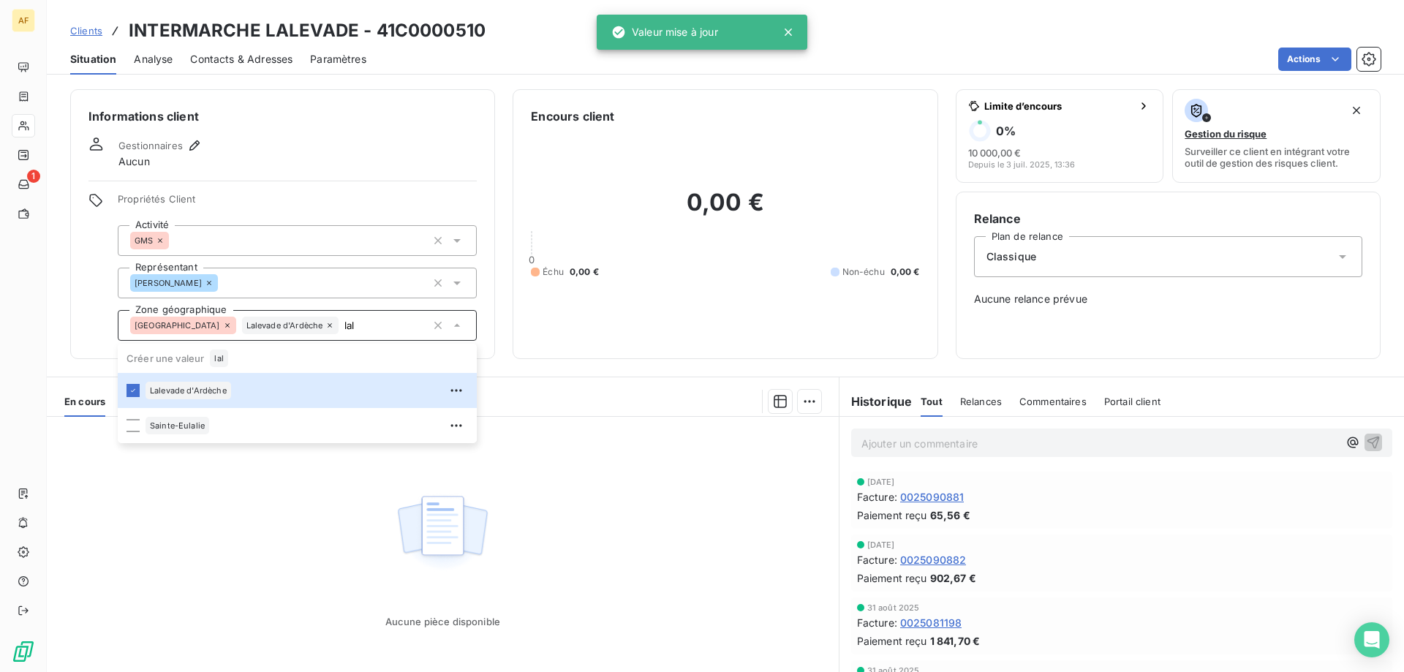
type input "lal"
click at [290, 564] on div "Aucune pièce disponible" at bounding box center [443, 557] width 792 height 281
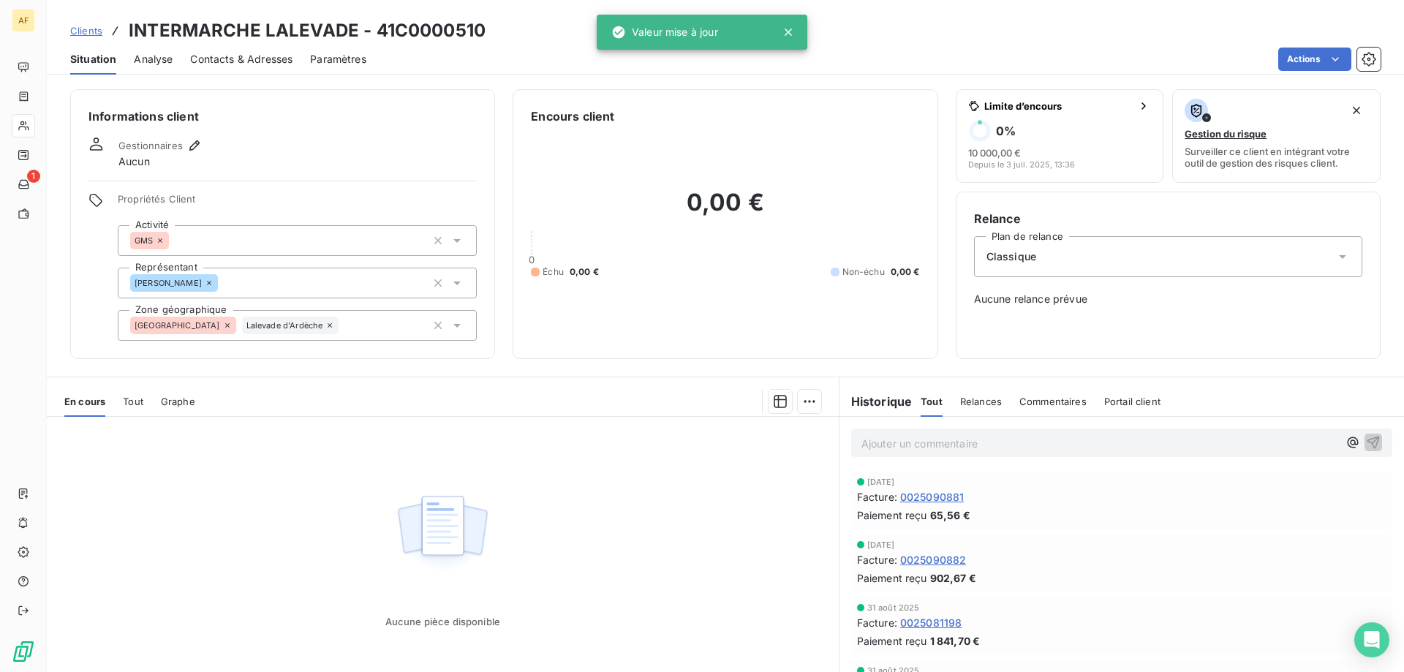
click at [90, 37] on link "Clients" at bounding box center [86, 30] width 32 height 15
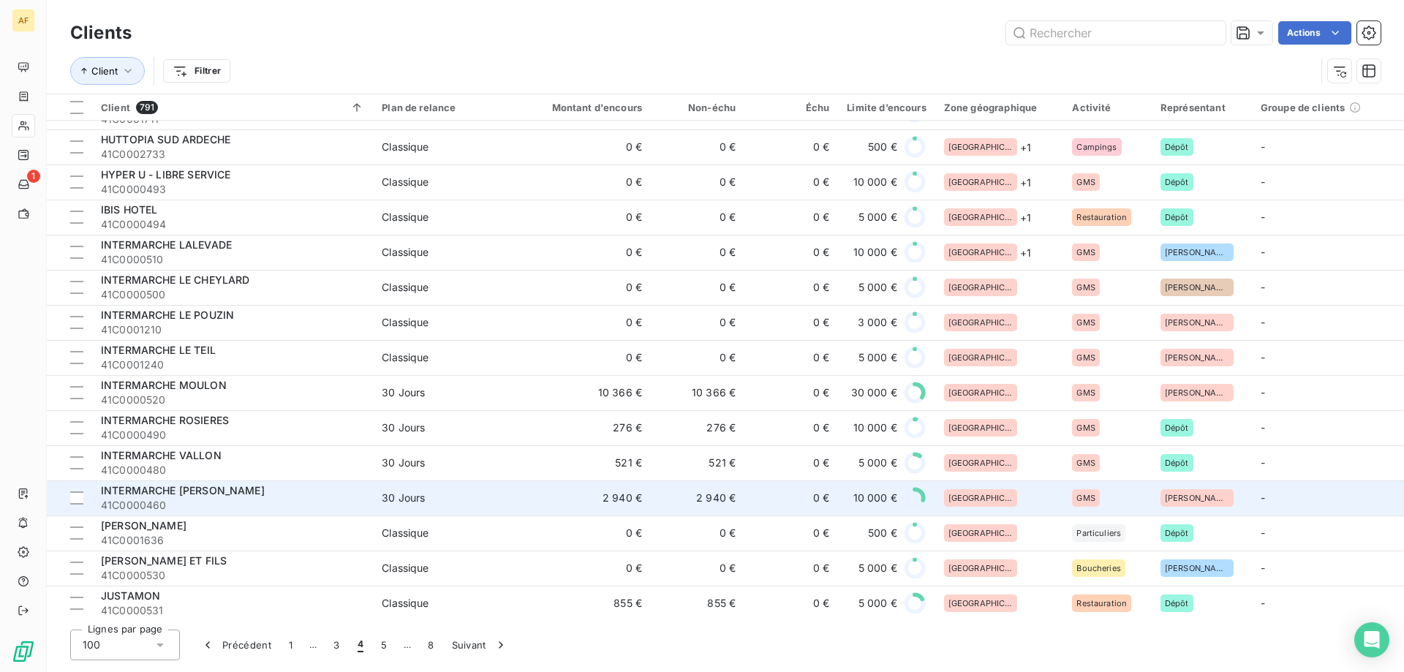
scroll to position [731, 0]
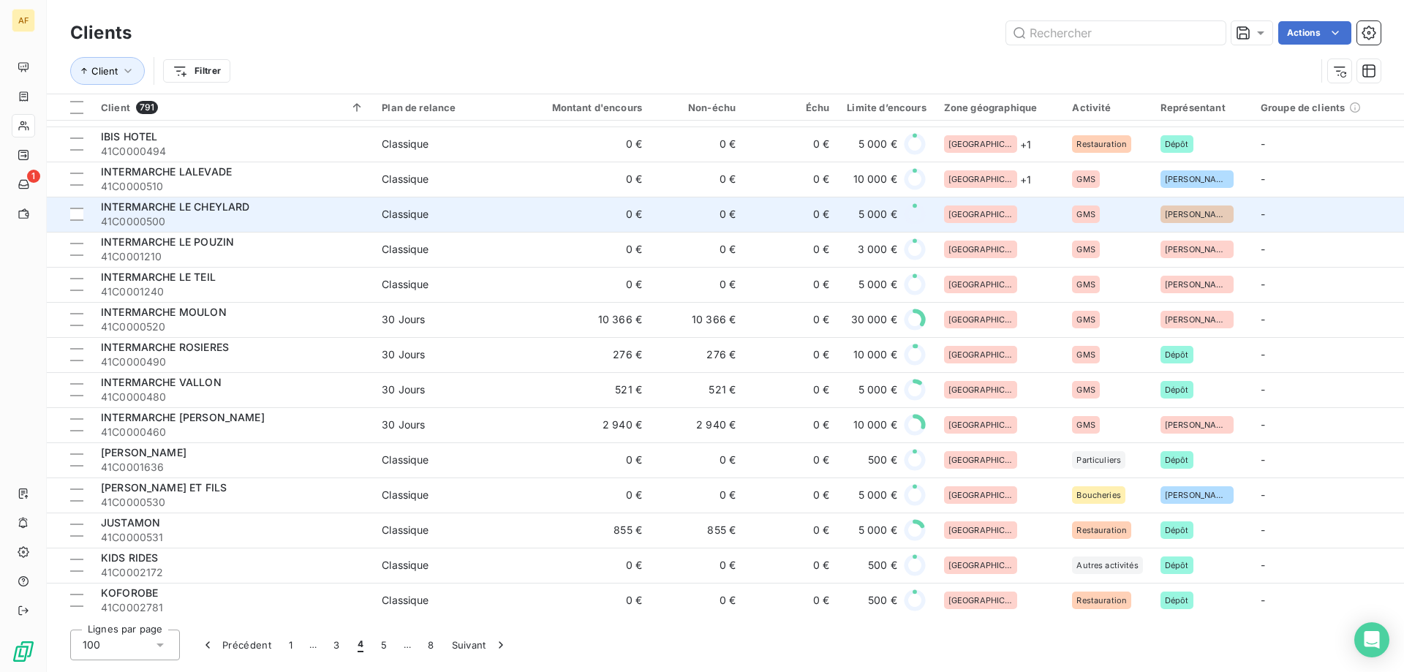
click at [1007, 208] on div "[GEOGRAPHIC_DATA]" at bounding box center [999, 214] width 111 height 18
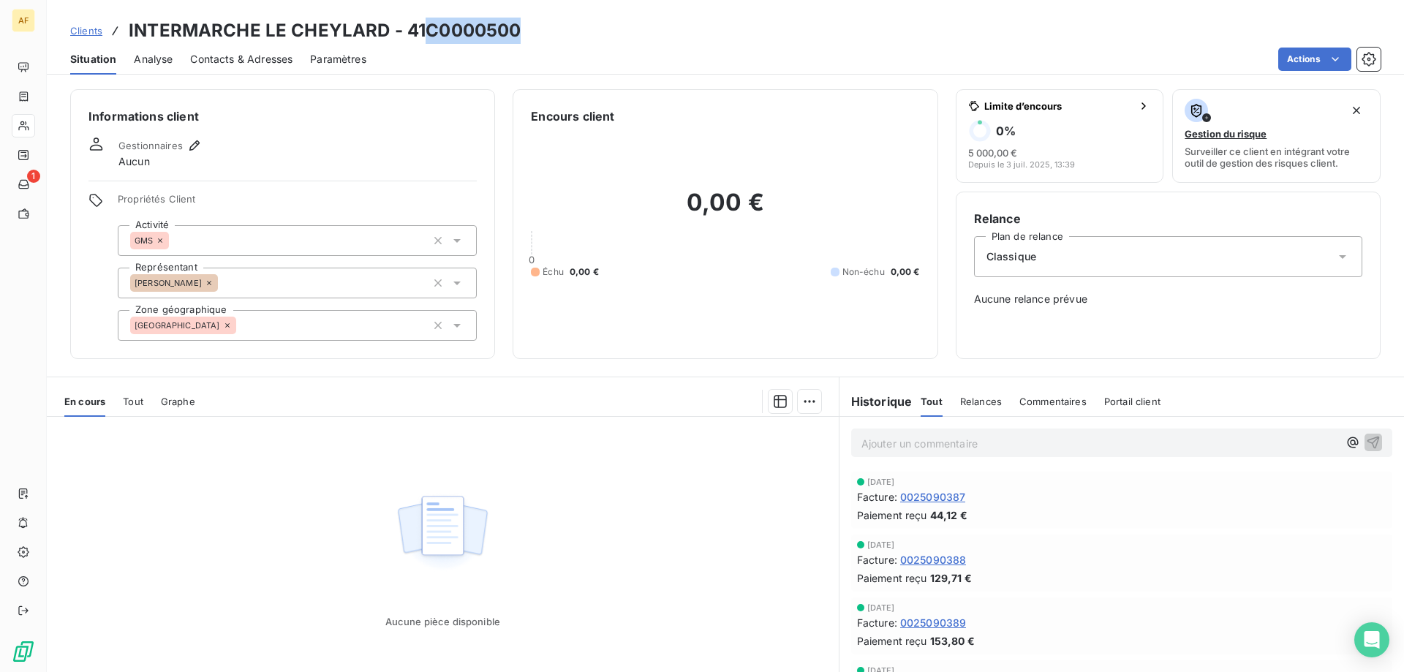
drag, startPoint x: 431, startPoint y: 32, endPoint x: 518, endPoint y: 33, distance: 86.3
click at [518, 33] on h3 "INTERMARCHE LE CHEYLARD - 41C0000500" at bounding box center [325, 31] width 392 height 26
click at [313, 333] on div "[GEOGRAPHIC_DATA]" at bounding box center [297, 325] width 359 height 31
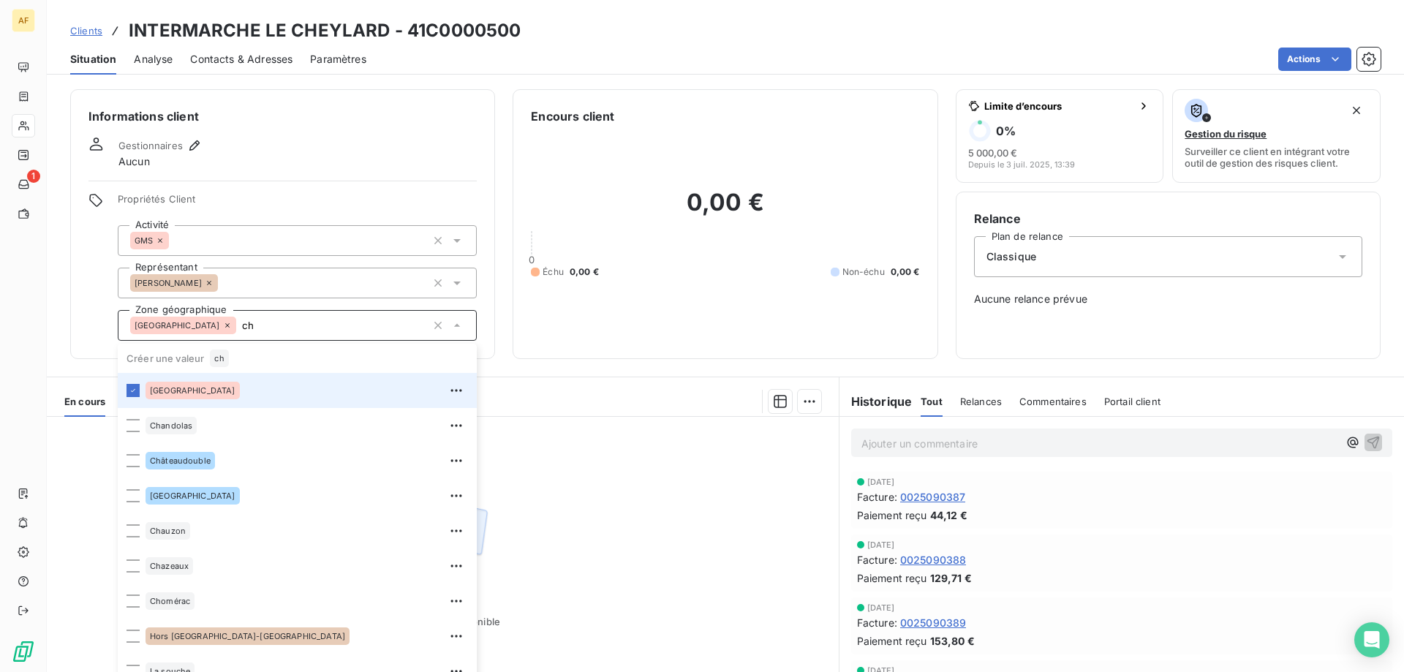
type input "c"
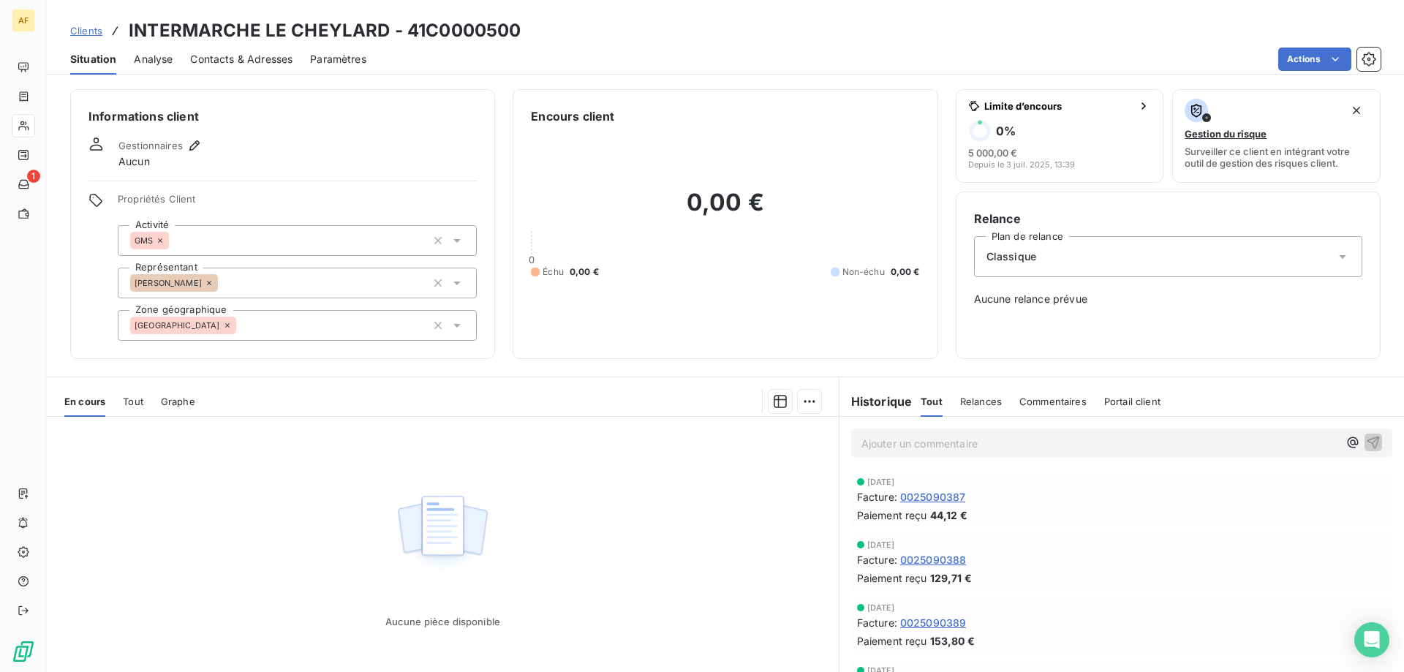
click at [736, 536] on div "Aucune pièce disponible" at bounding box center [443, 557] width 792 height 281
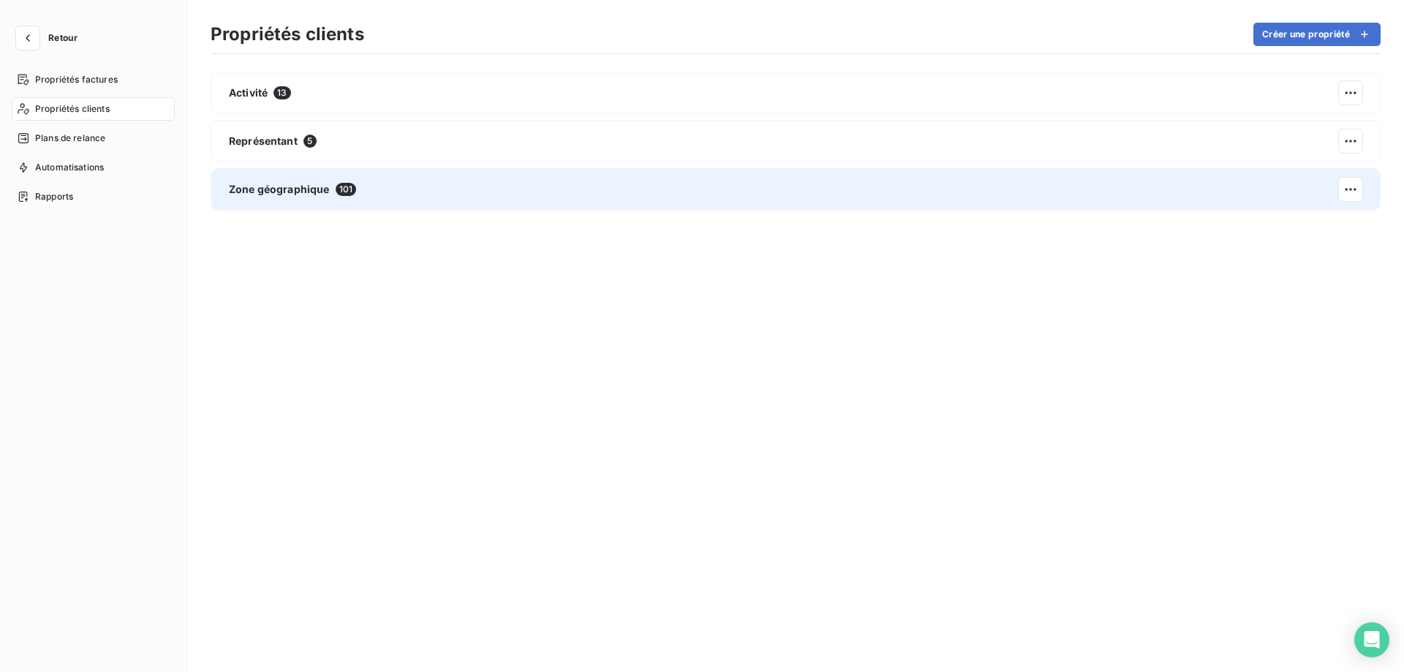
click at [487, 189] on div "Zone géographique 101" at bounding box center [796, 189] width 1170 height 42
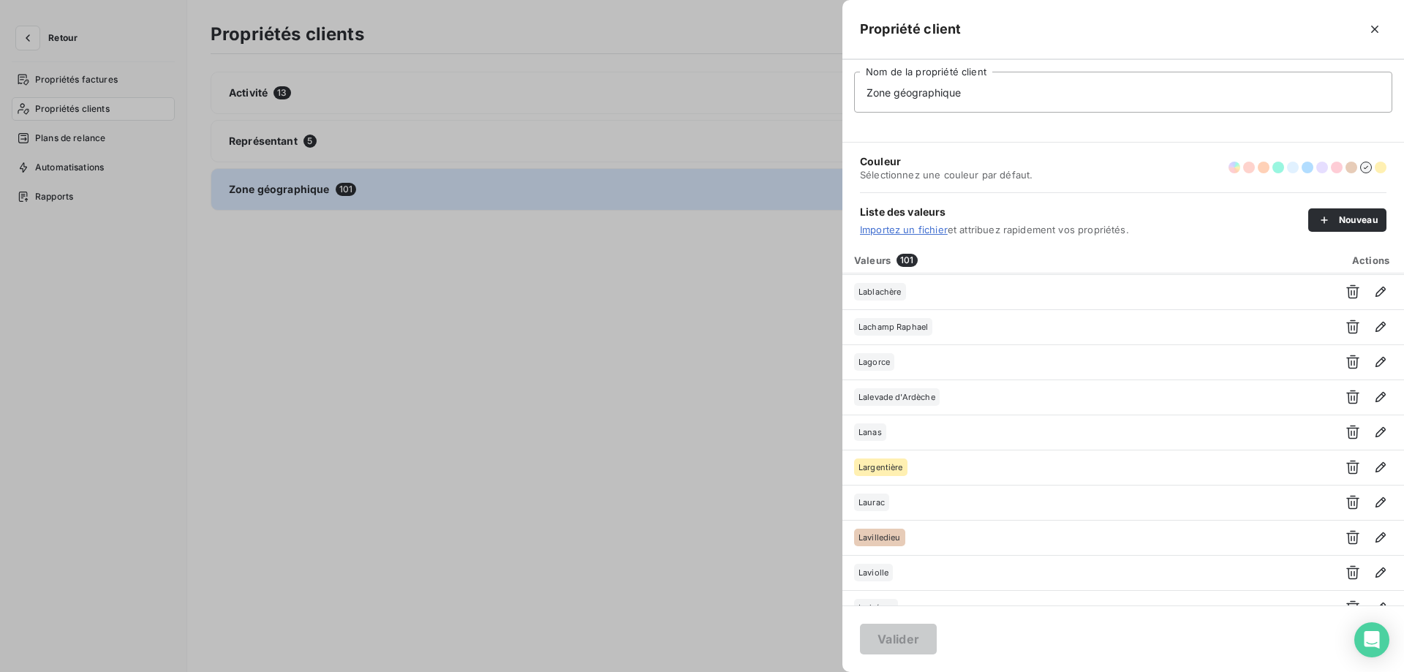
scroll to position [874, 0]
click at [1342, 216] on button "Nouveau" at bounding box center [1347, 219] width 78 height 23
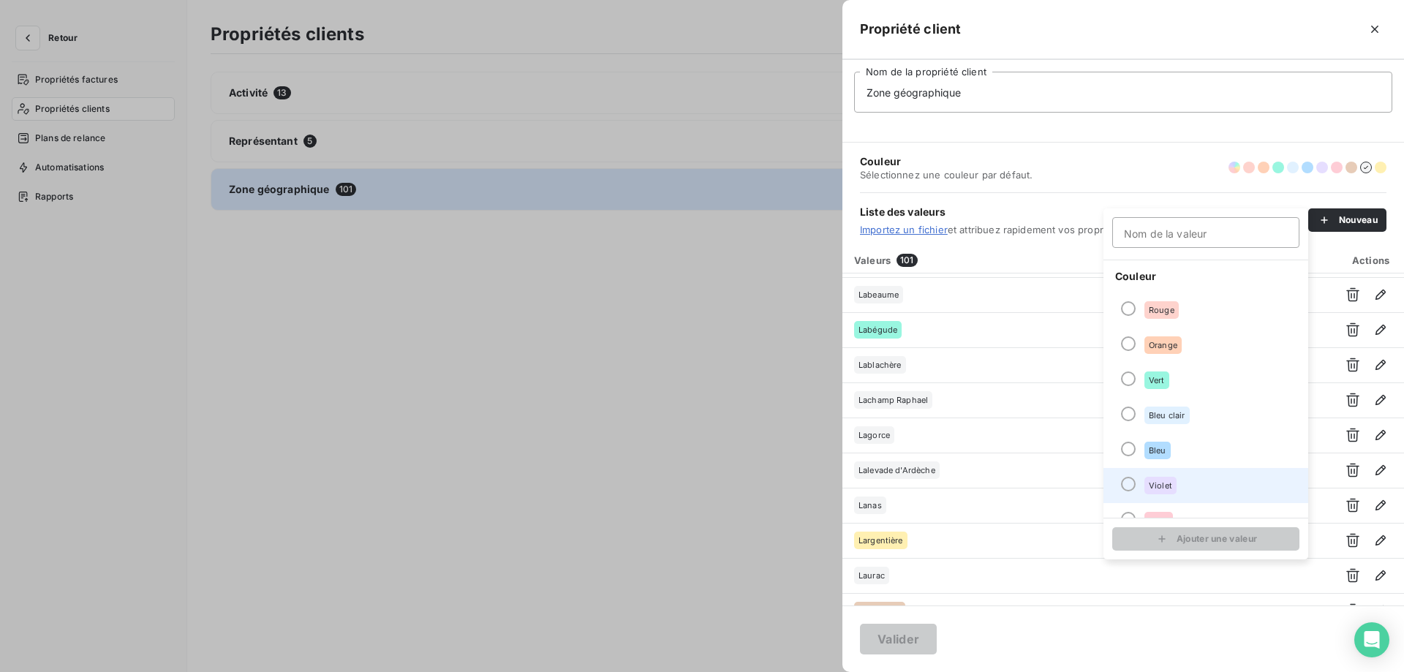
click at [1165, 487] on span "Violet" at bounding box center [1160, 485] width 23 height 9
click at [1169, 239] on input "Nom de la valeur" at bounding box center [1205, 232] width 187 height 31
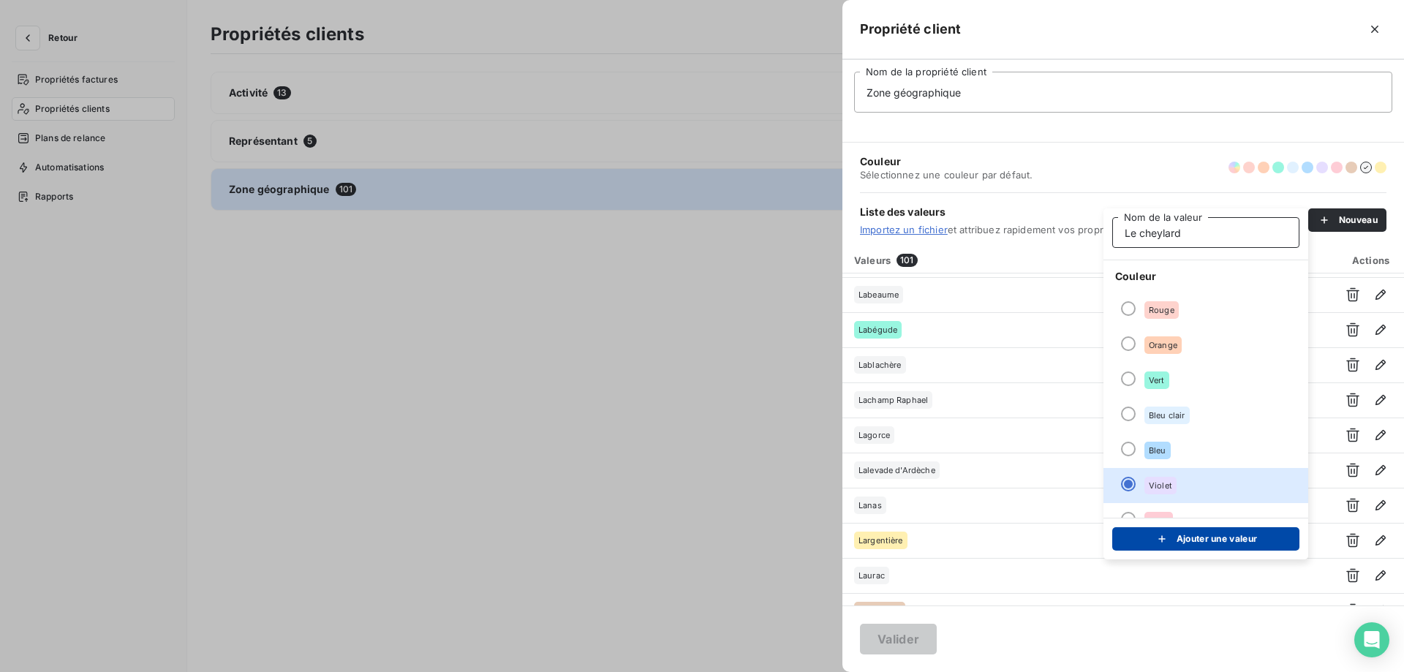
type input "Le cheylard"
click at [1219, 537] on button "Ajouter une valeur" at bounding box center [1205, 538] width 187 height 23
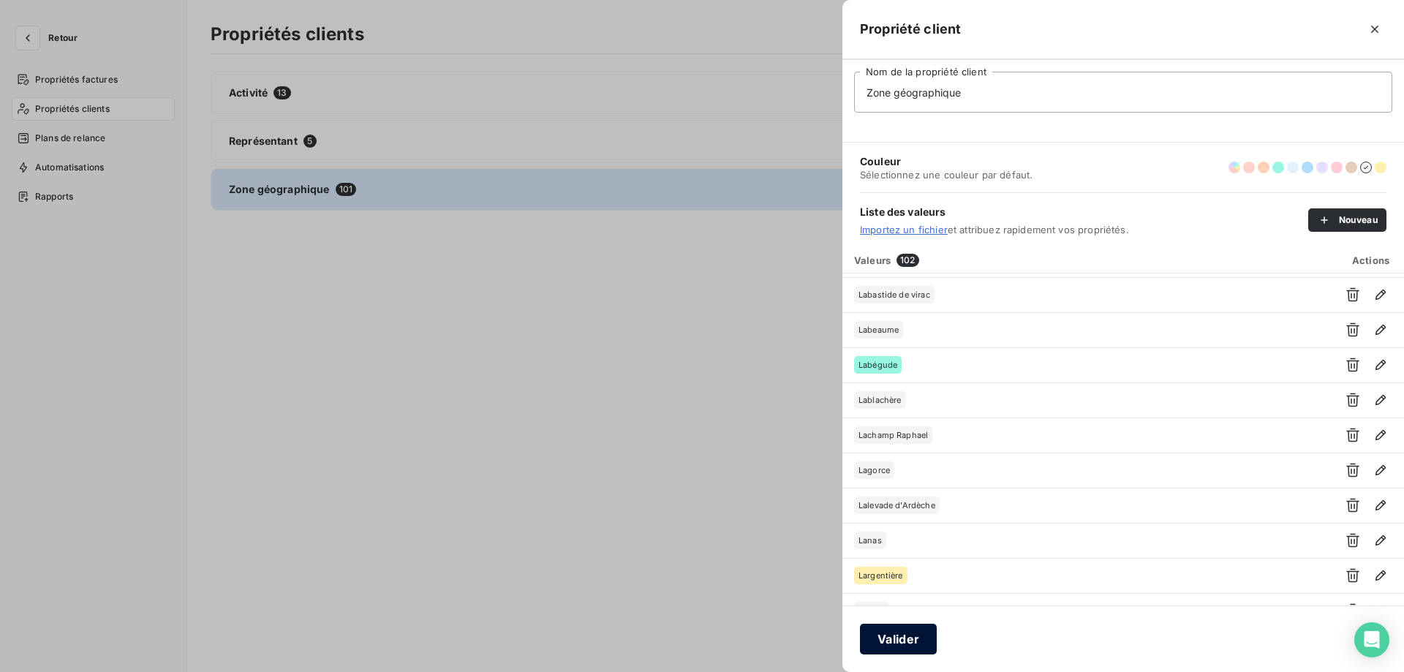
click at [881, 654] on button "Valider" at bounding box center [898, 639] width 77 height 31
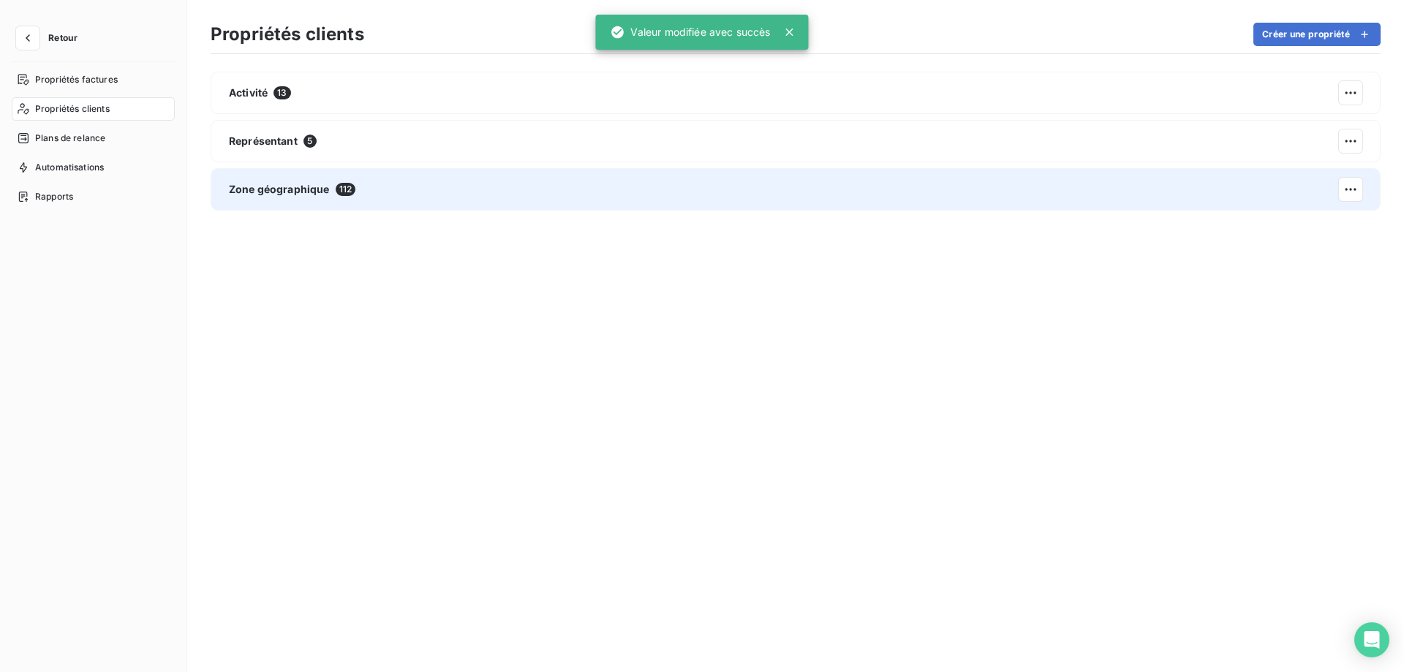
click at [567, 190] on div "Zone géographique 112" at bounding box center [796, 189] width 1170 height 42
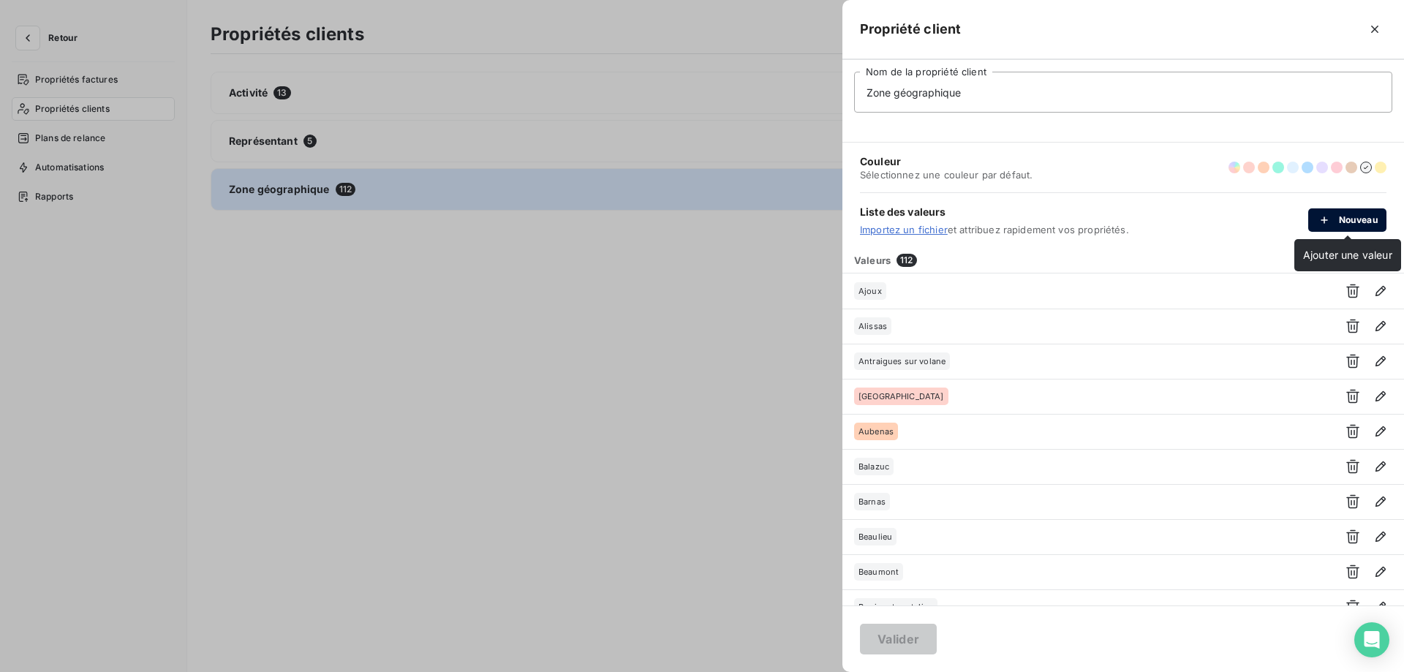
click at [1366, 223] on button "Nouveau" at bounding box center [1347, 219] width 78 height 23
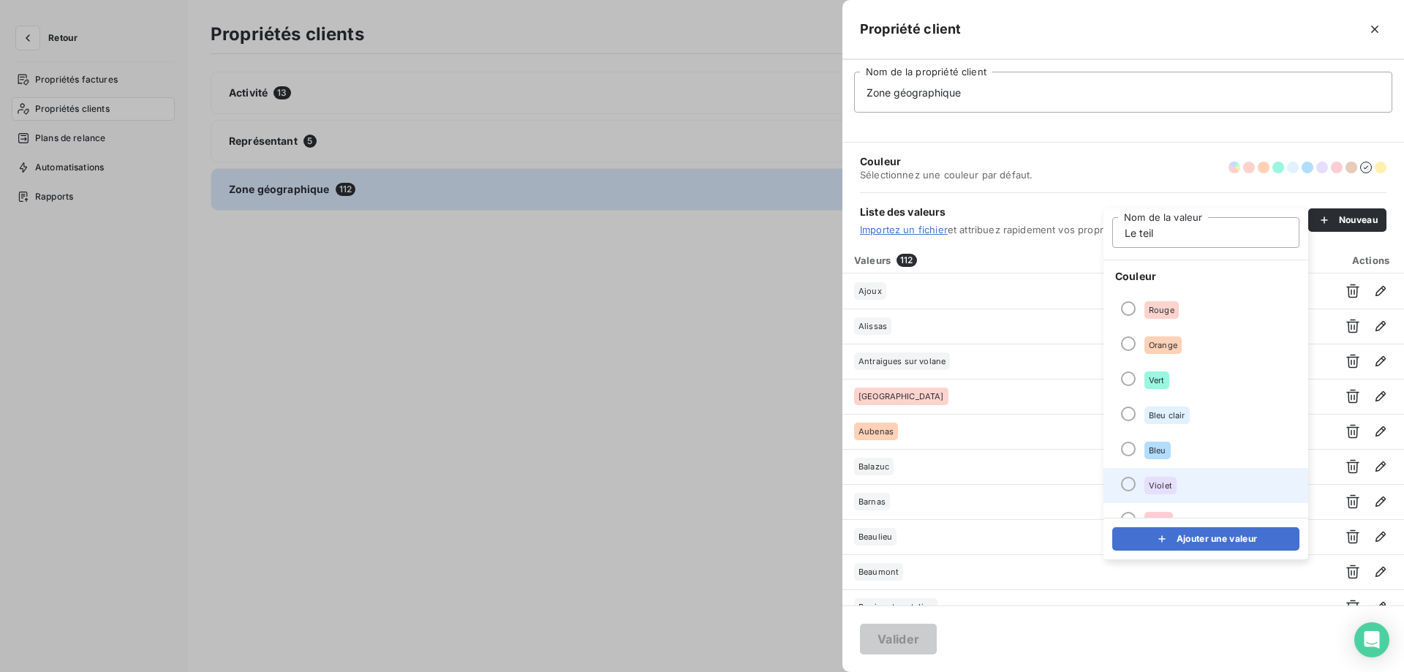
scroll to position [126, 0]
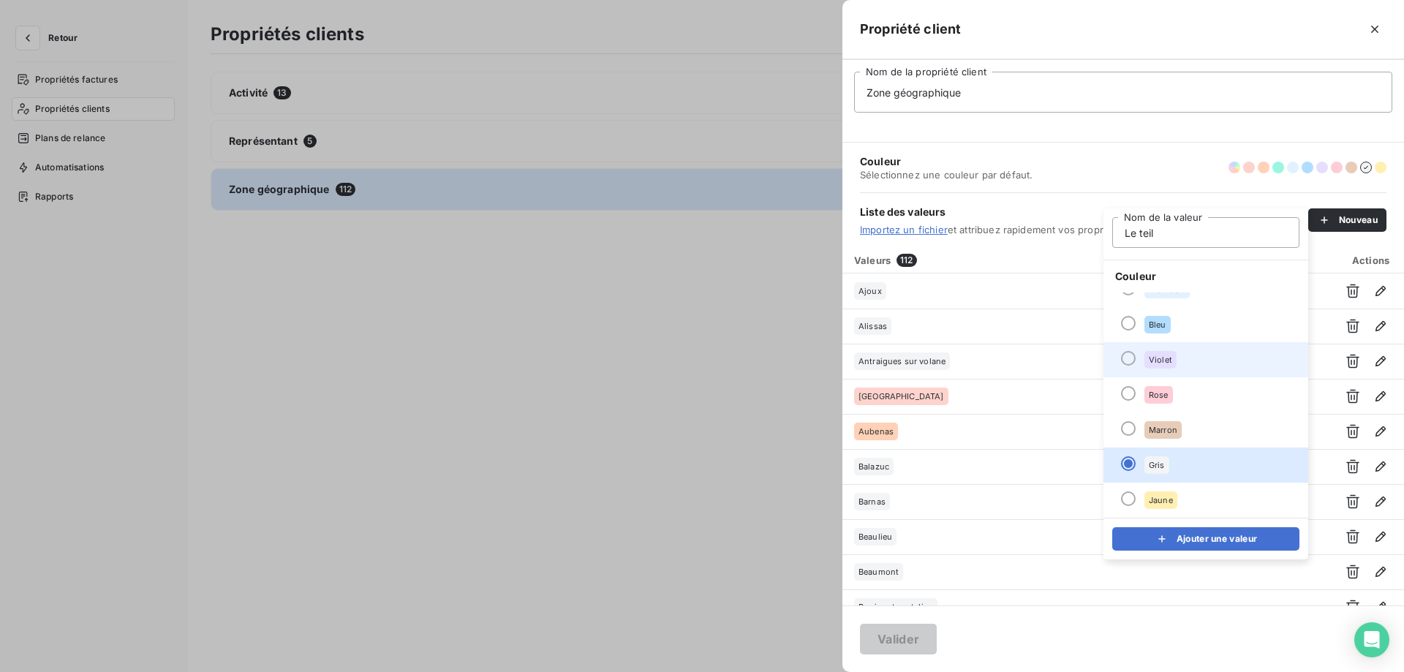
type input "Le teil"
click at [1200, 362] on li "Violet" at bounding box center [1205, 359] width 205 height 35
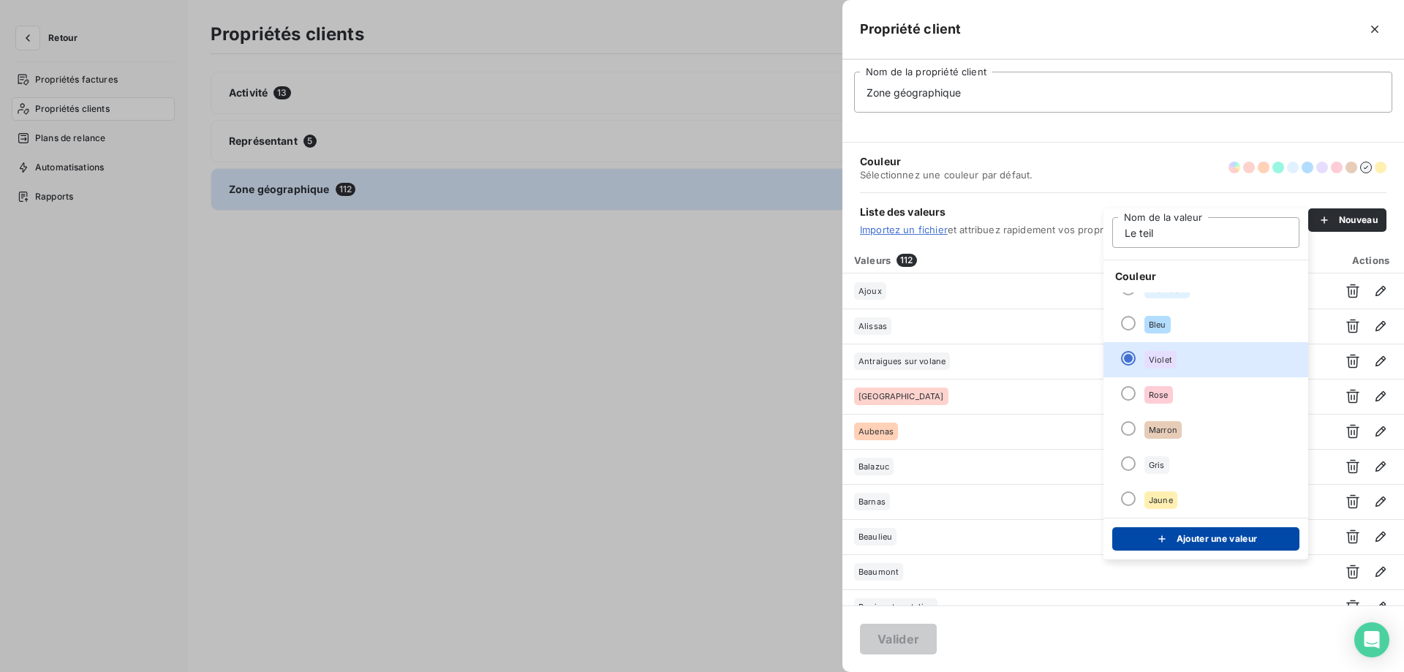
click at [1192, 532] on button "Ajouter une valeur" at bounding box center [1205, 538] width 187 height 23
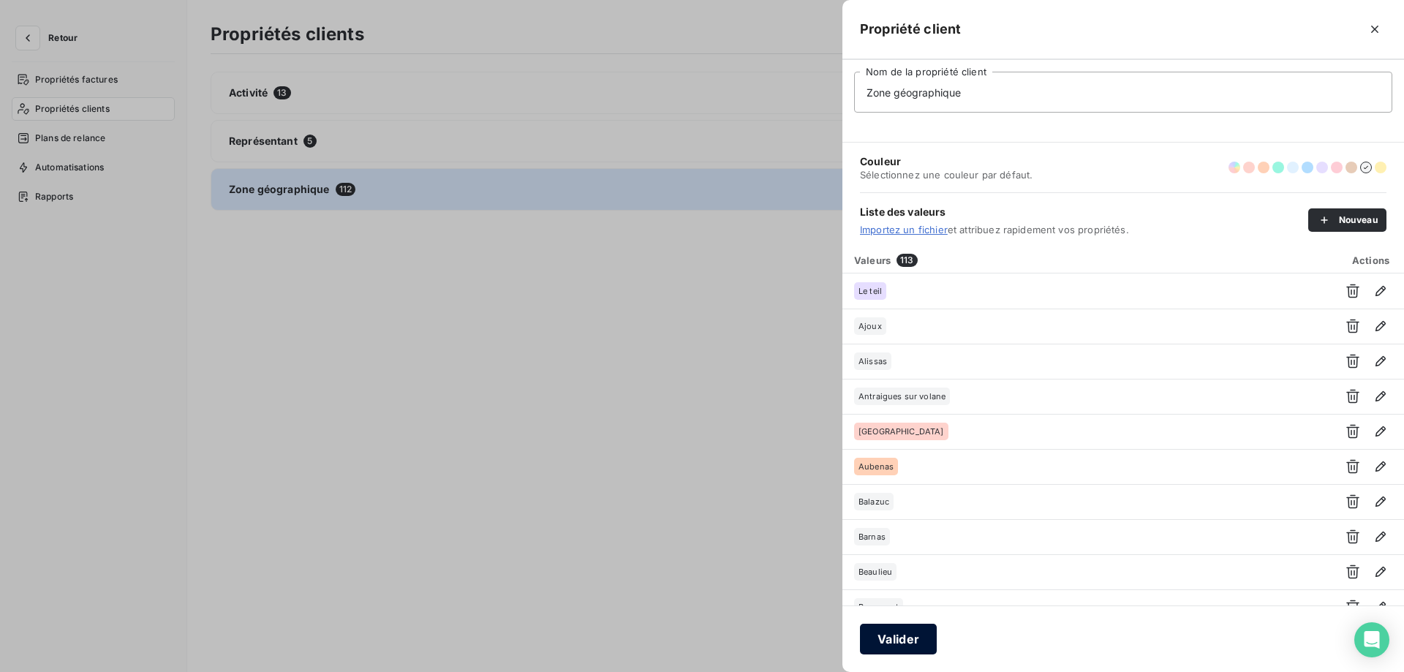
click at [919, 643] on button "Valider" at bounding box center [898, 639] width 77 height 31
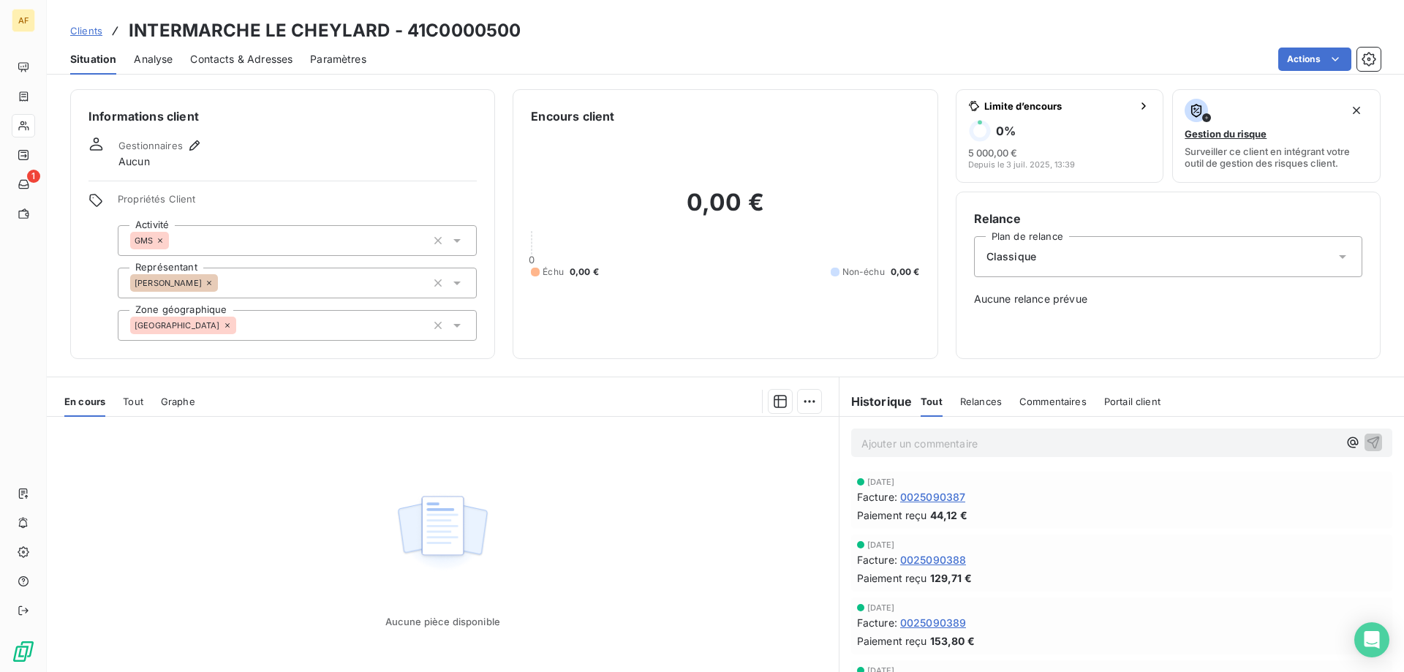
click at [309, 322] on div "[GEOGRAPHIC_DATA]" at bounding box center [297, 325] width 359 height 31
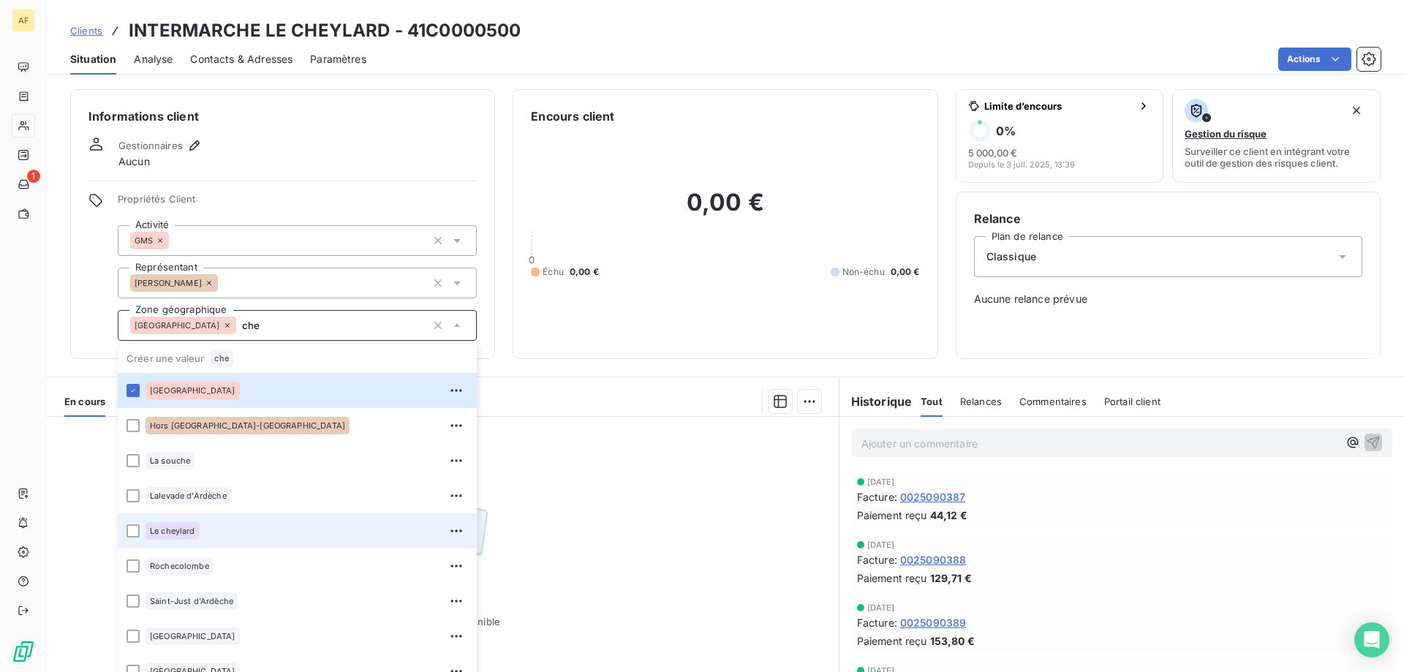
click at [192, 537] on div "Le cheylard" at bounding box center [172, 531] width 54 height 18
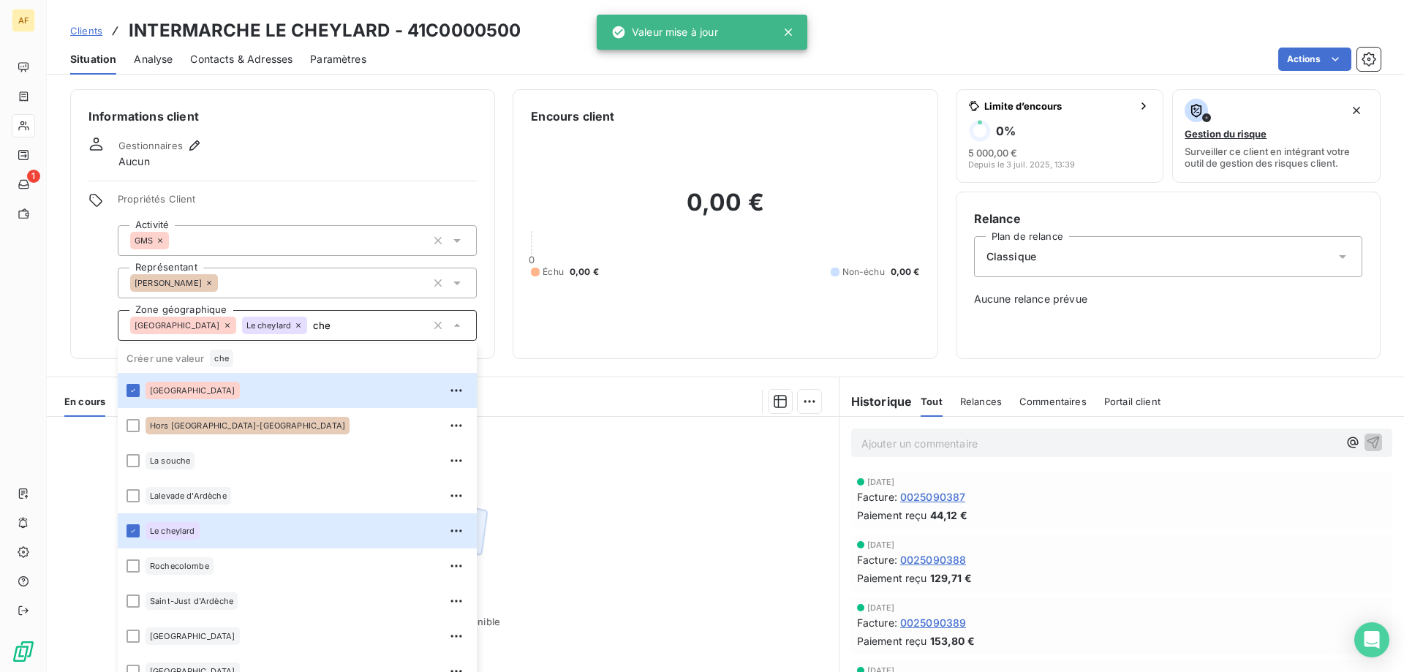
type input "che"
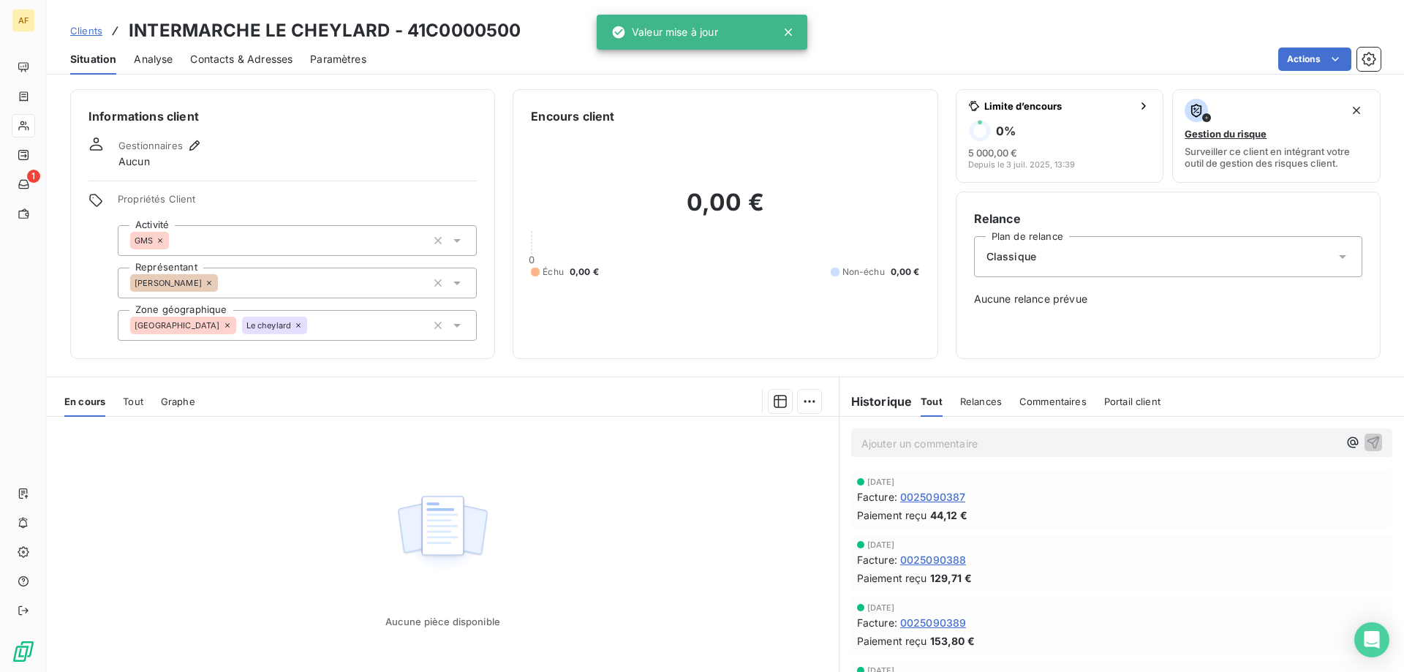
click at [670, 499] on div "Aucune pièce disponible" at bounding box center [443, 557] width 792 height 281
click at [88, 34] on span "Clients" at bounding box center [86, 31] width 32 height 12
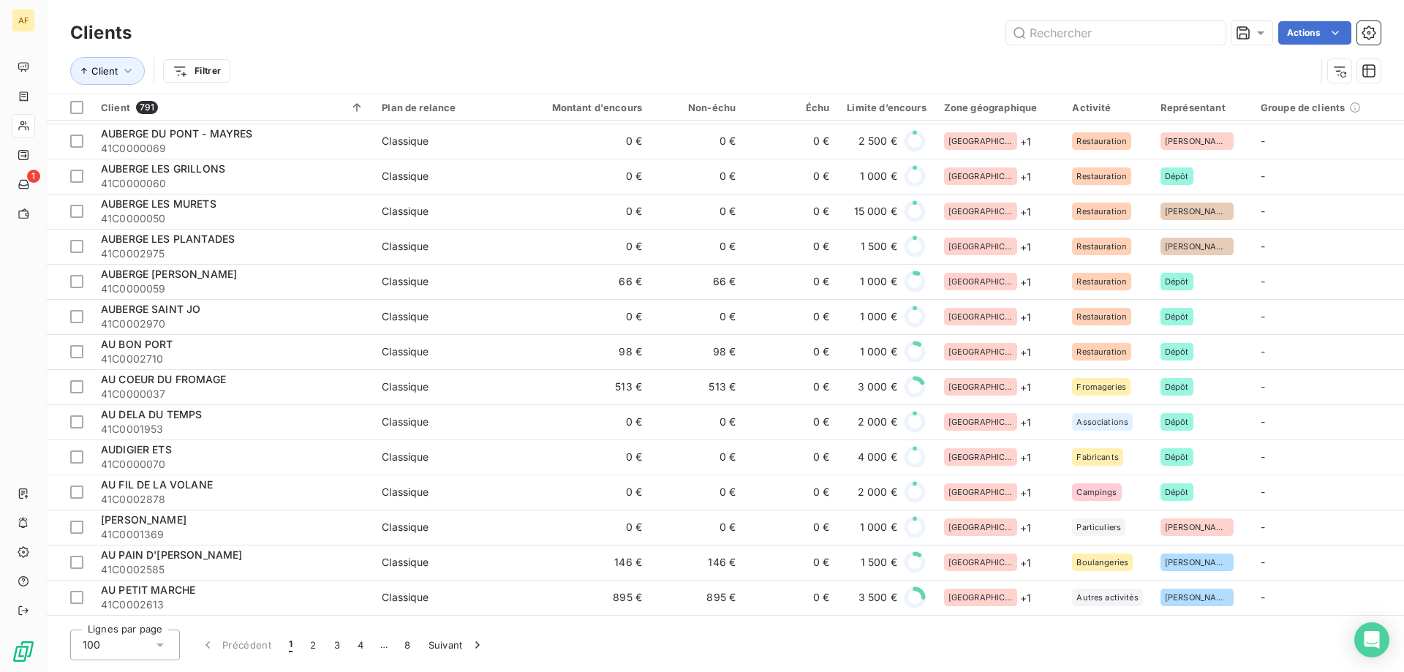
scroll to position [2120, 0]
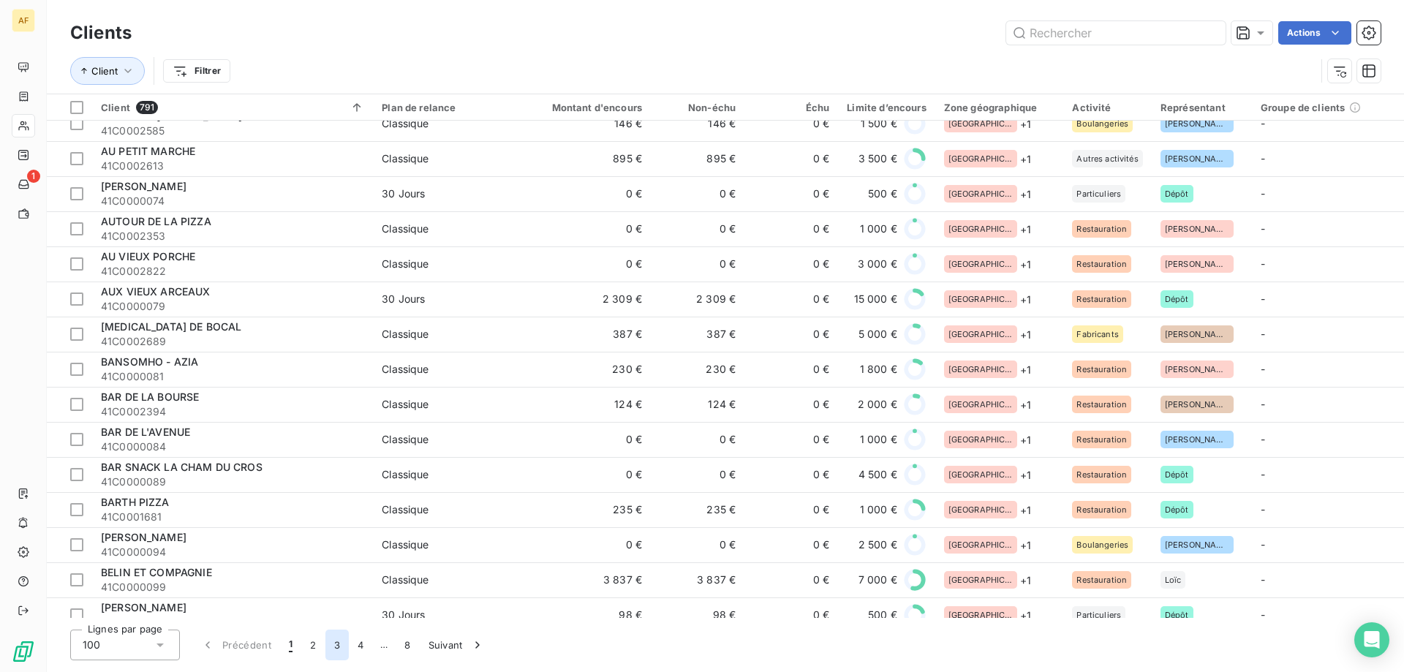
click at [335, 641] on button "3" at bounding box center [336, 644] width 23 height 31
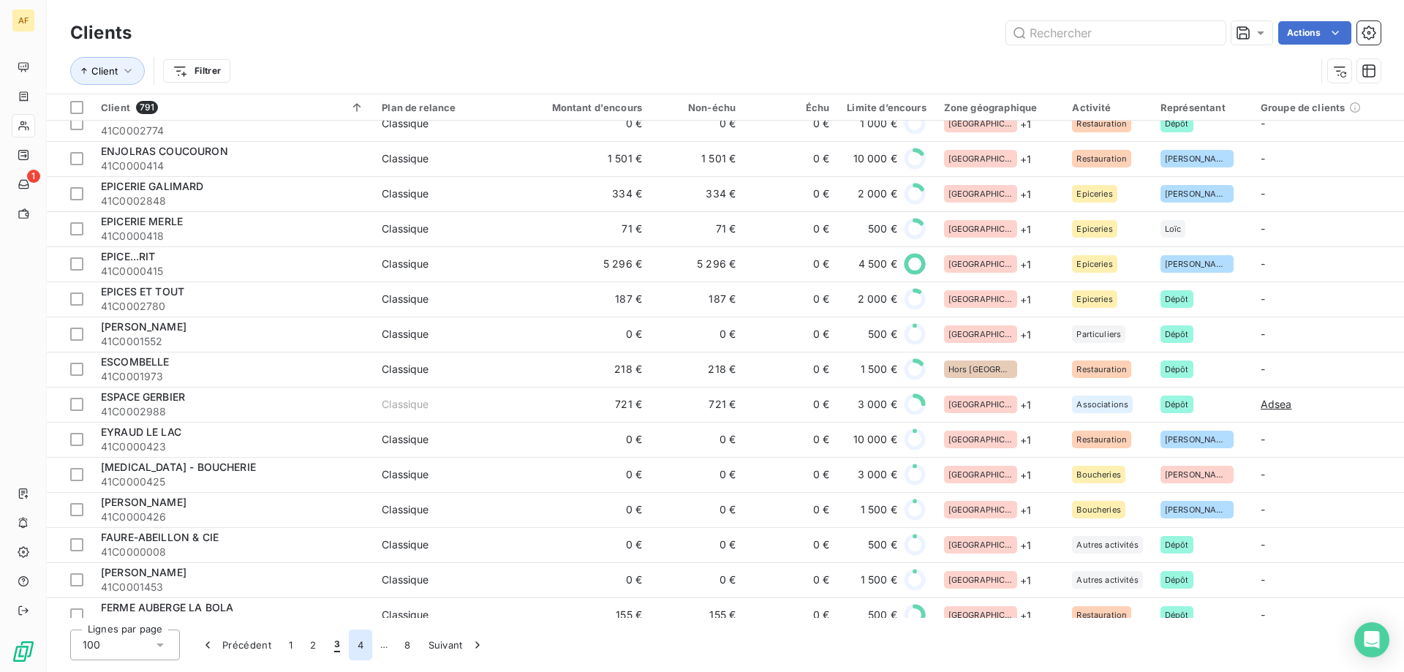
click at [360, 646] on button "4" at bounding box center [360, 644] width 23 height 31
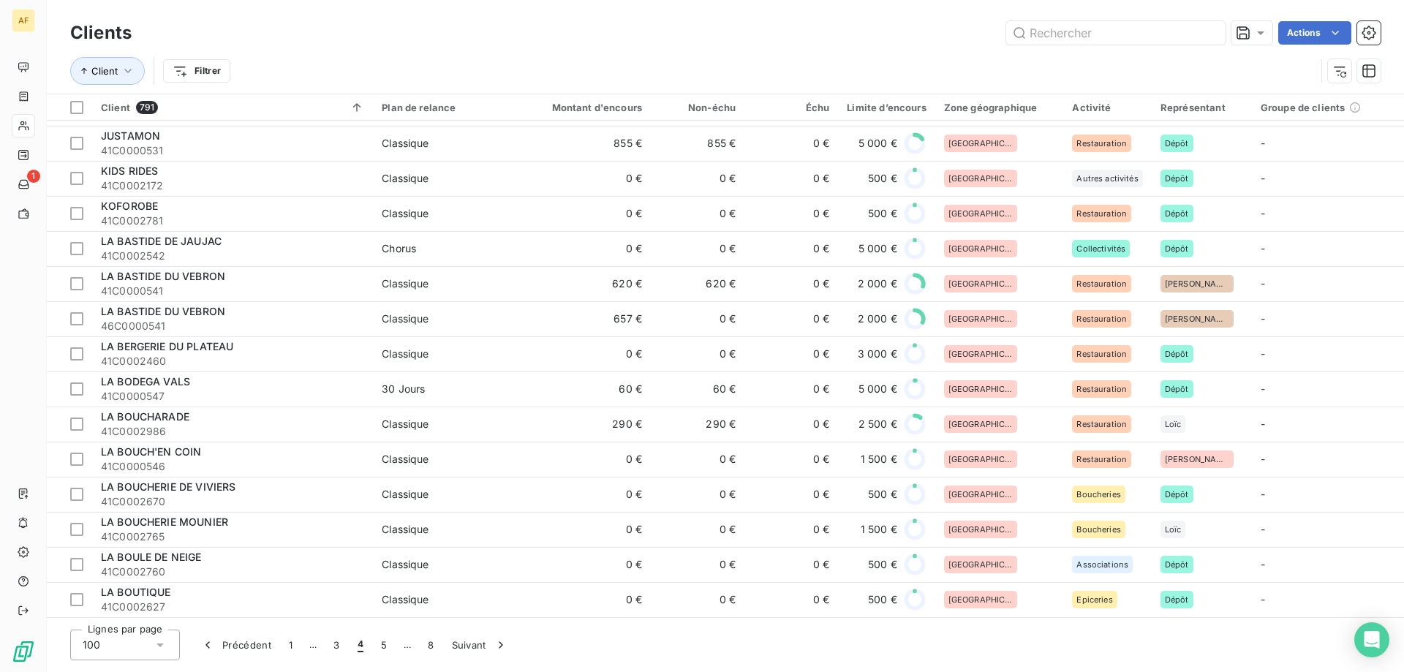
scroll to position [679, 0]
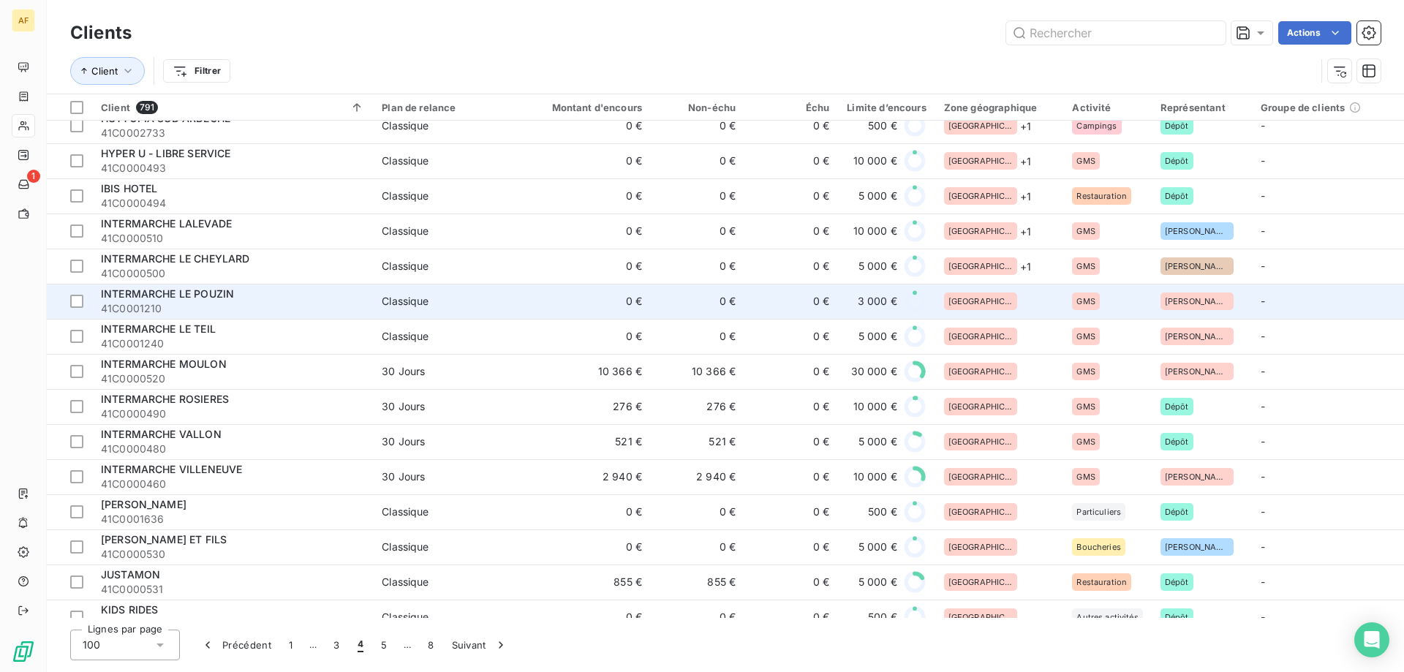
click at [1022, 302] on div "[GEOGRAPHIC_DATA]" at bounding box center [999, 301] width 111 height 18
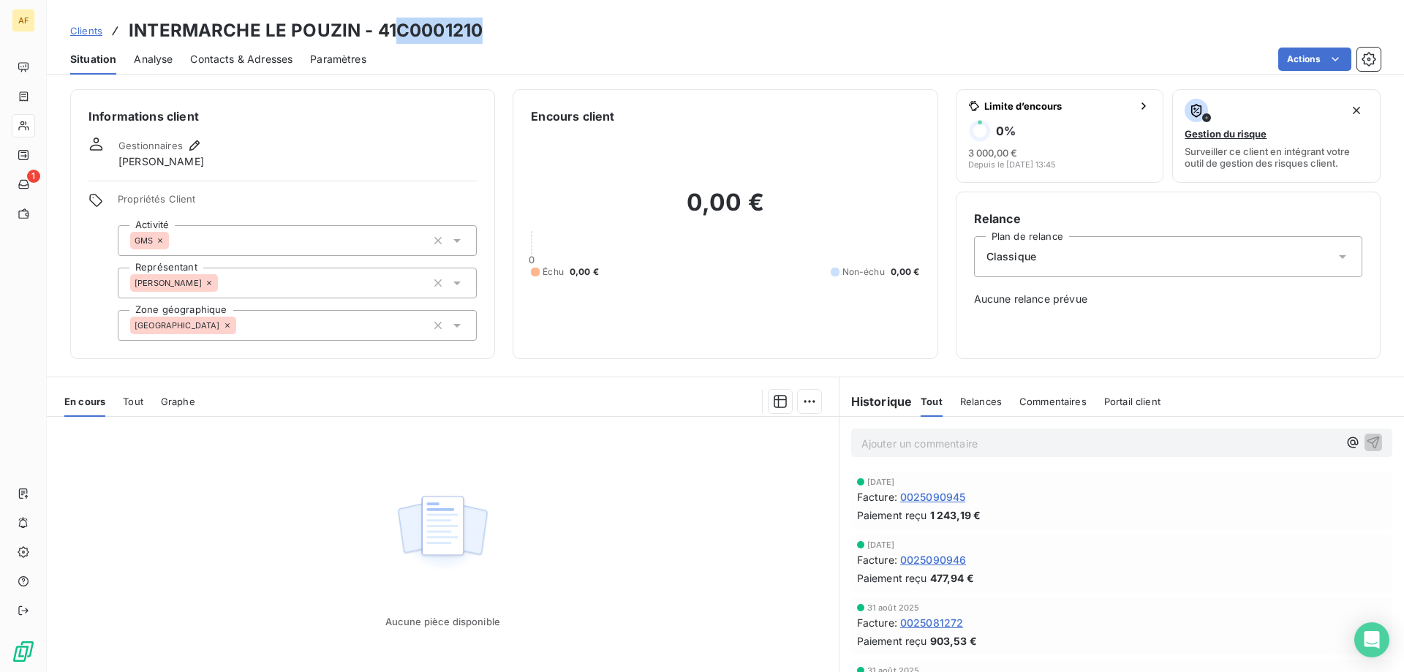
drag, startPoint x: 397, startPoint y: 30, endPoint x: 485, endPoint y: 31, distance: 88.5
click at [485, 31] on div "Clients INTERMARCHE LE POUZIN - 41C0001210" at bounding box center [725, 31] width 1357 height 26
copy h3 "C0001210"
click at [321, 322] on div "[GEOGRAPHIC_DATA]" at bounding box center [297, 325] width 359 height 31
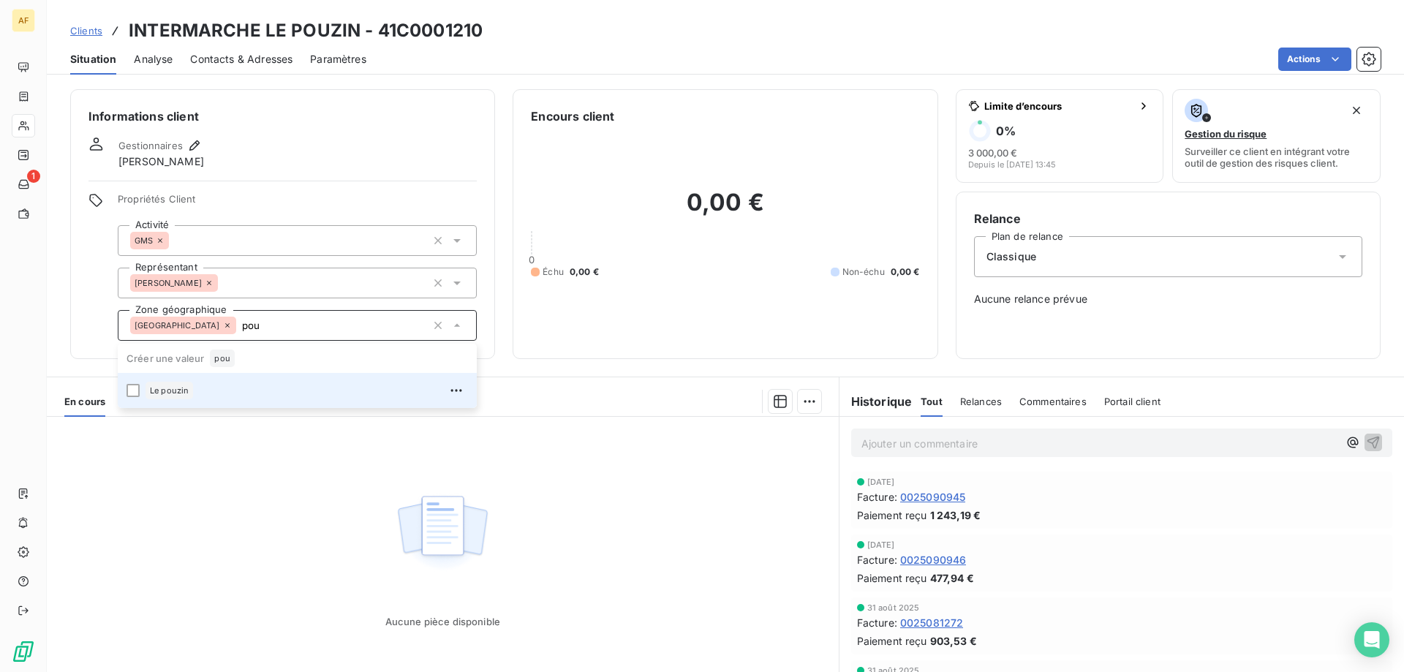
click at [277, 388] on div "Le pouzin" at bounding box center [306, 390] width 322 height 23
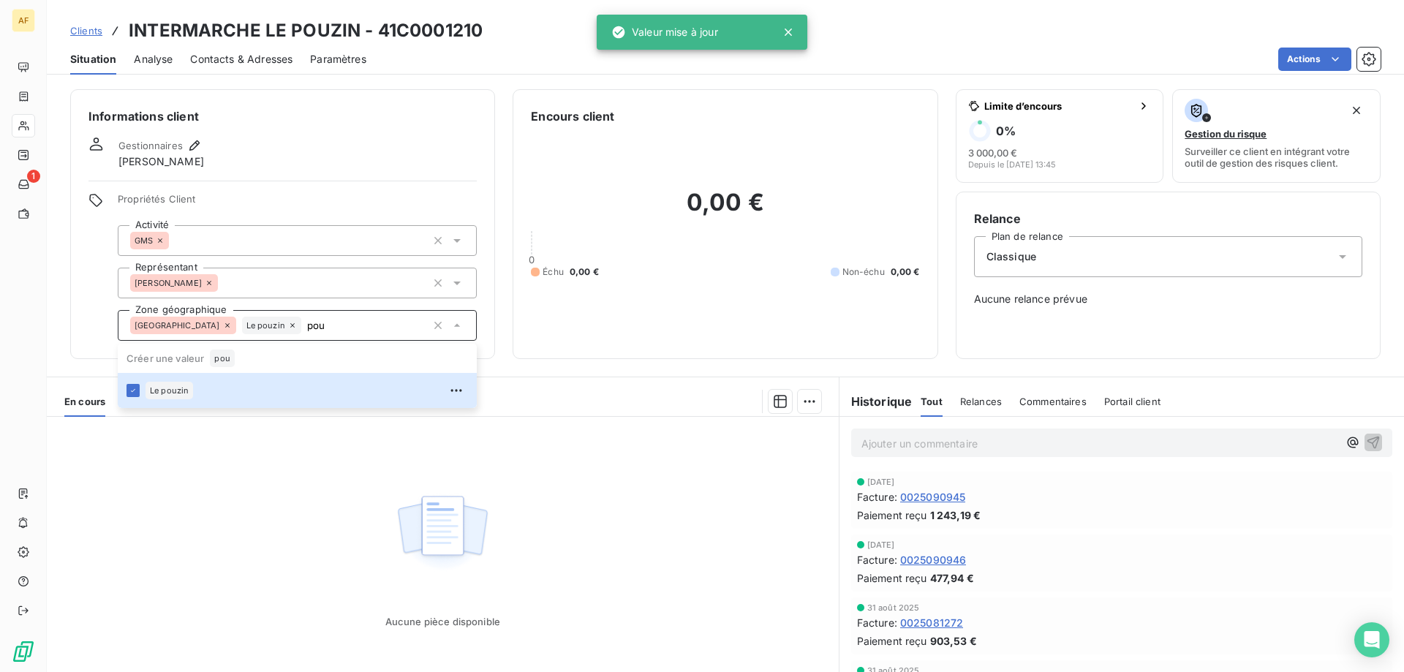
type input "pou"
click at [302, 520] on div "Aucune pièce disponible" at bounding box center [443, 557] width 792 height 281
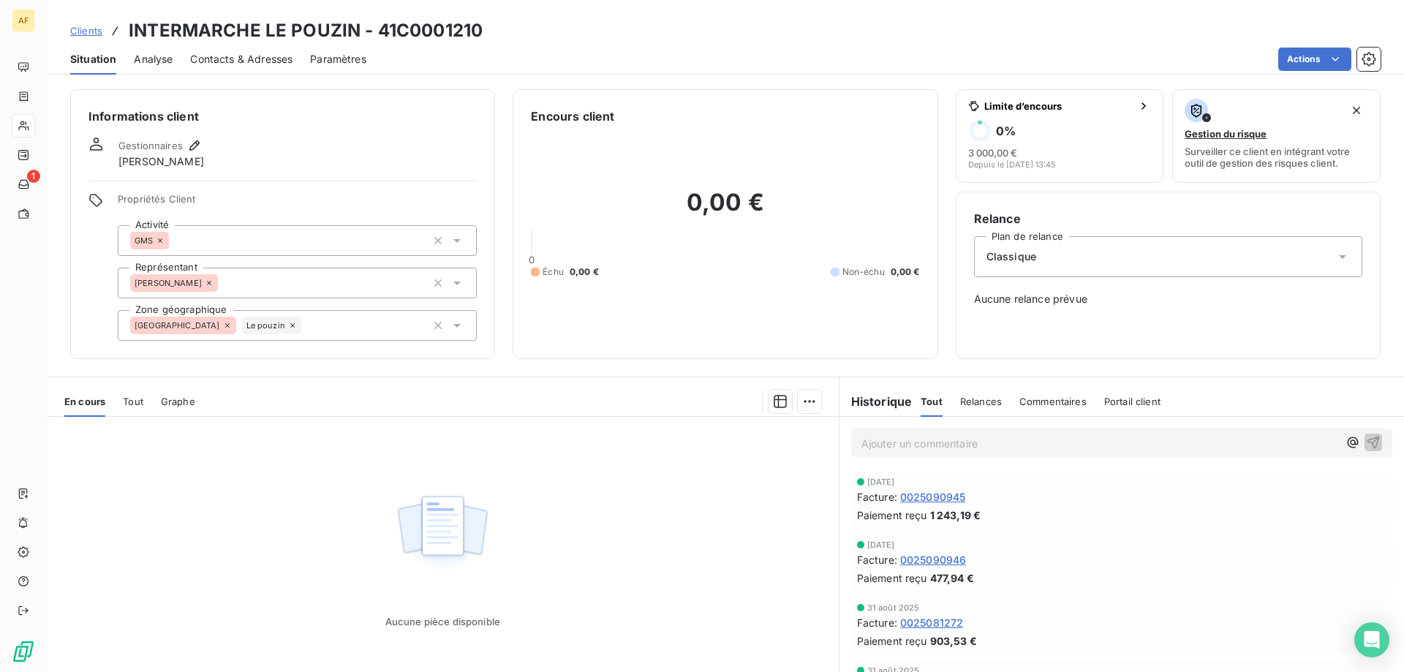
click at [97, 25] on span "Clients" at bounding box center [86, 31] width 32 height 12
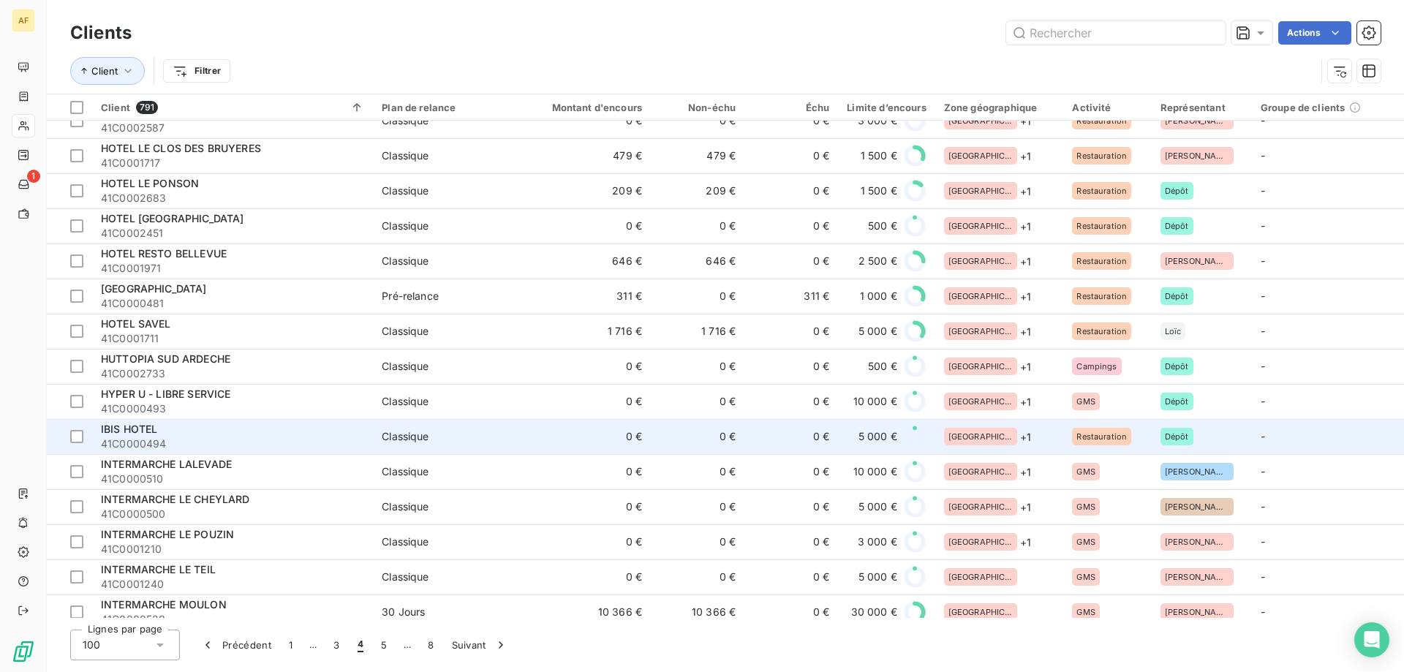
scroll to position [585, 0]
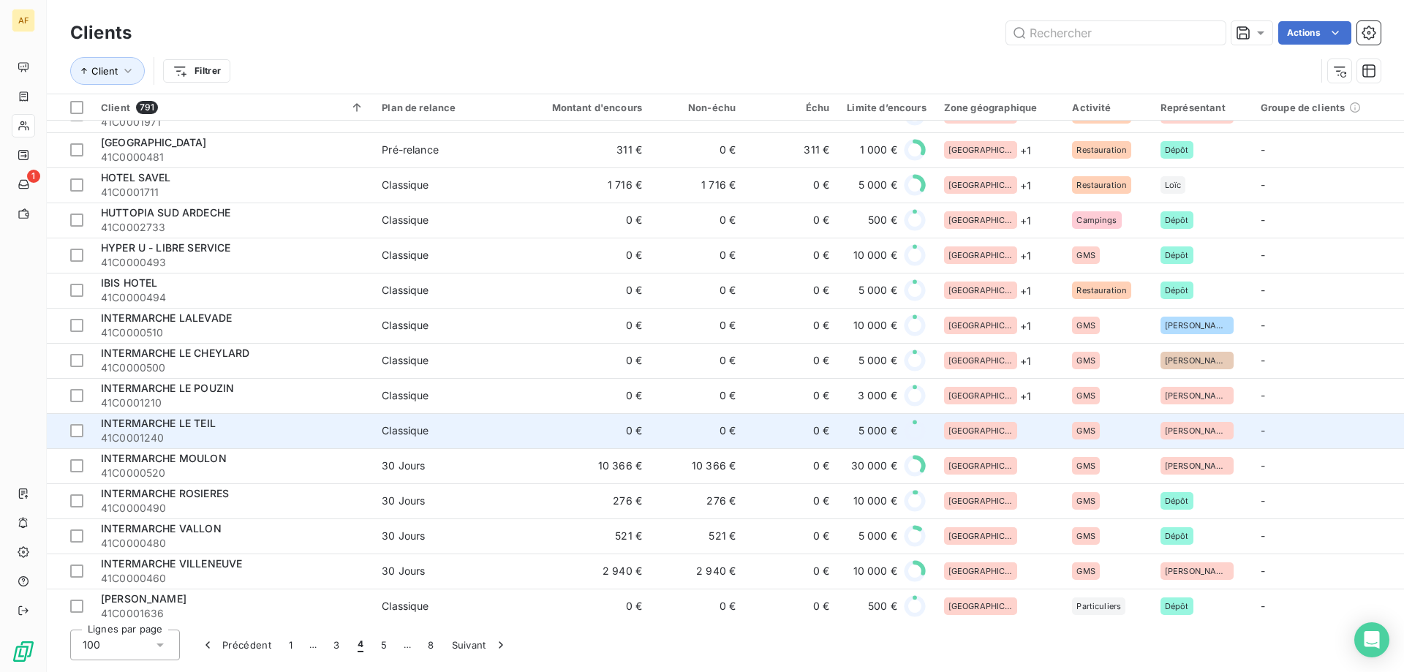
click at [1016, 433] on div "[GEOGRAPHIC_DATA]" at bounding box center [999, 431] width 111 height 18
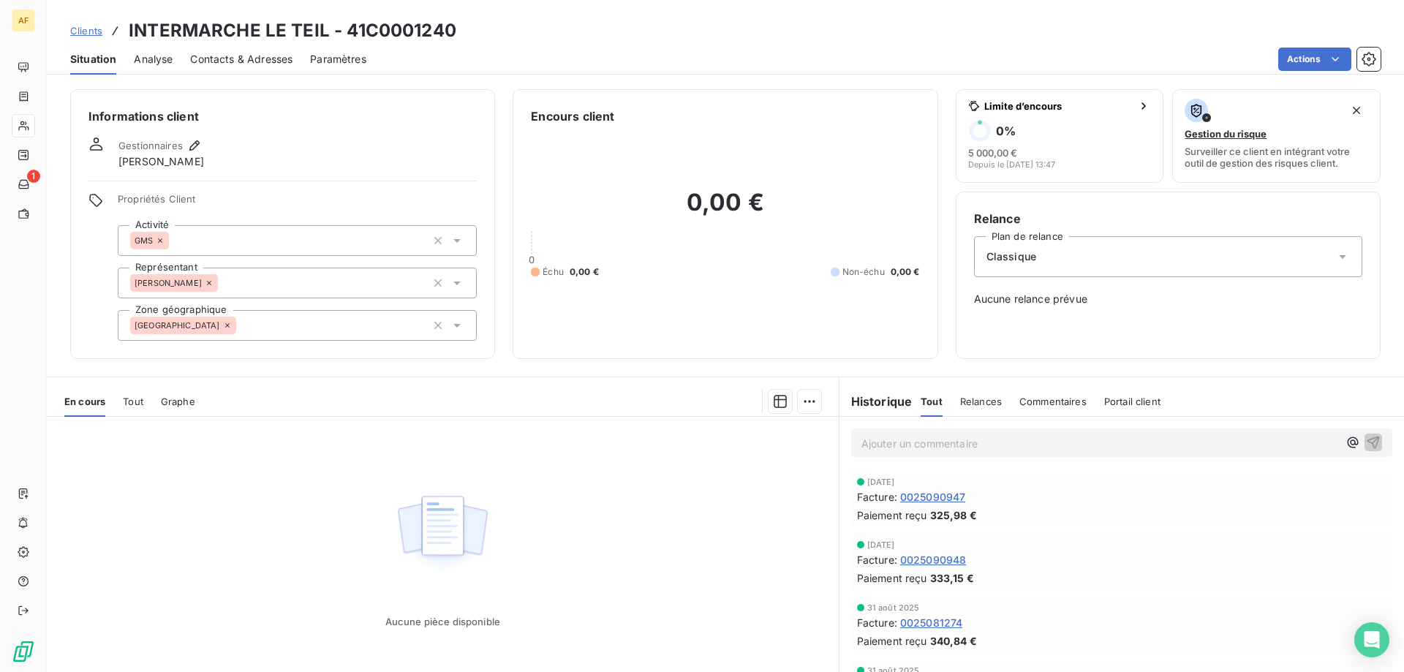
click at [300, 326] on div "[GEOGRAPHIC_DATA]" at bounding box center [297, 325] width 359 height 31
type input "t"
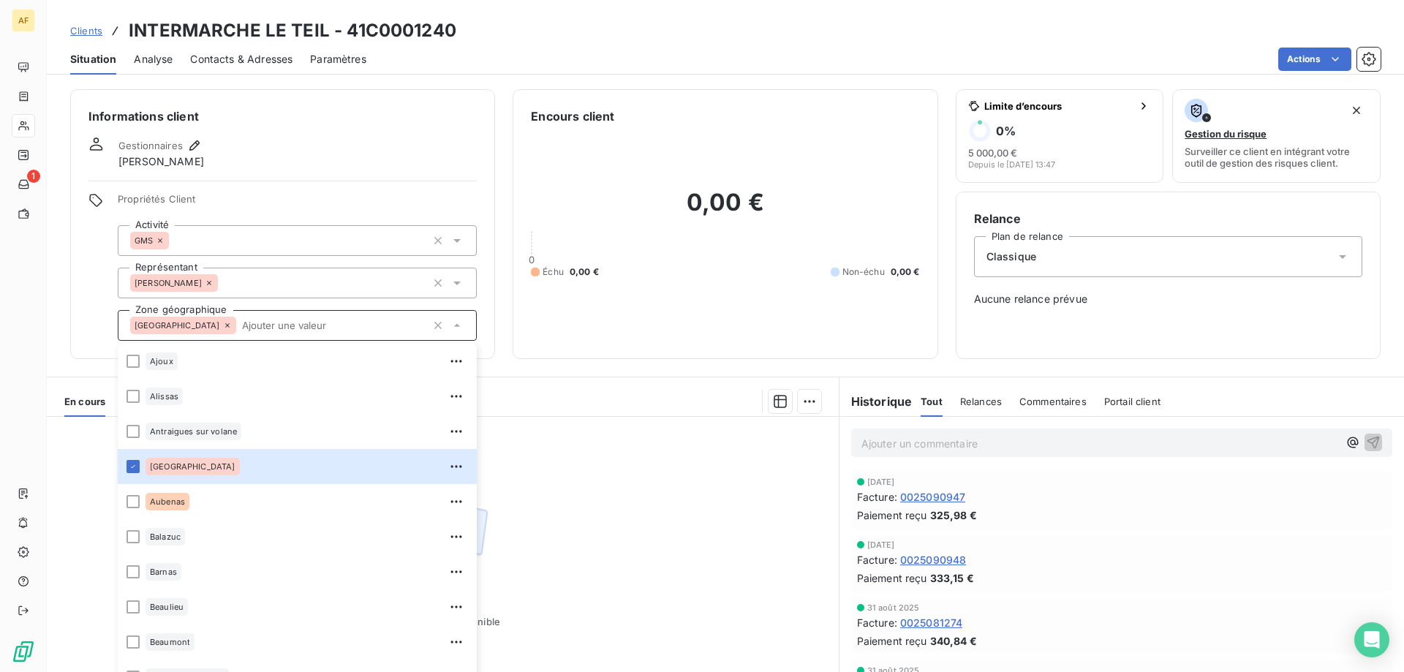
click at [639, 493] on div "Aucune pièce disponible" at bounding box center [443, 557] width 792 height 281
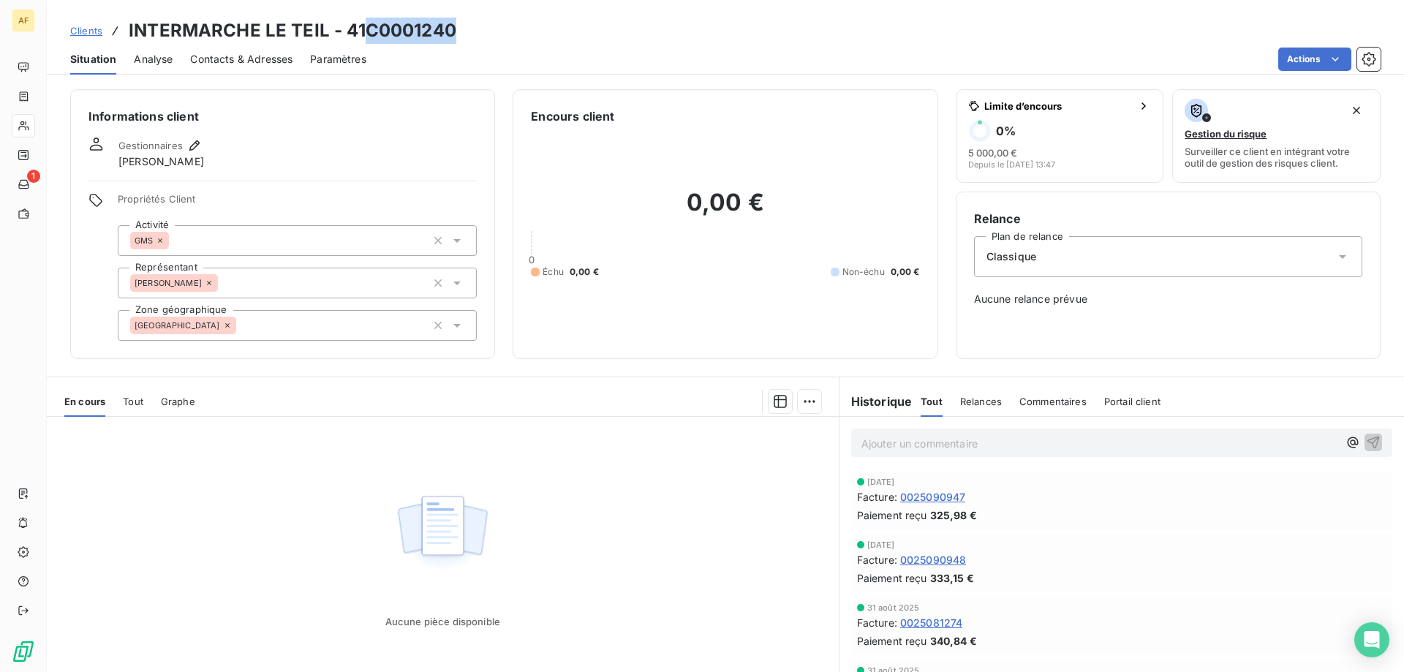
drag, startPoint x: 371, startPoint y: 30, endPoint x: 466, endPoint y: 29, distance: 95.1
click at [466, 29] on div "Clients INTERMARCHE LE TEIL - 41C0001240" at bounding box center [725, 31] width 1357 height 26
copy h3 "C0001240"
click at [249, 328] on div "[GEOGRAPHIC_DATA]" at bounding box center [297, 325] width 359 height 31
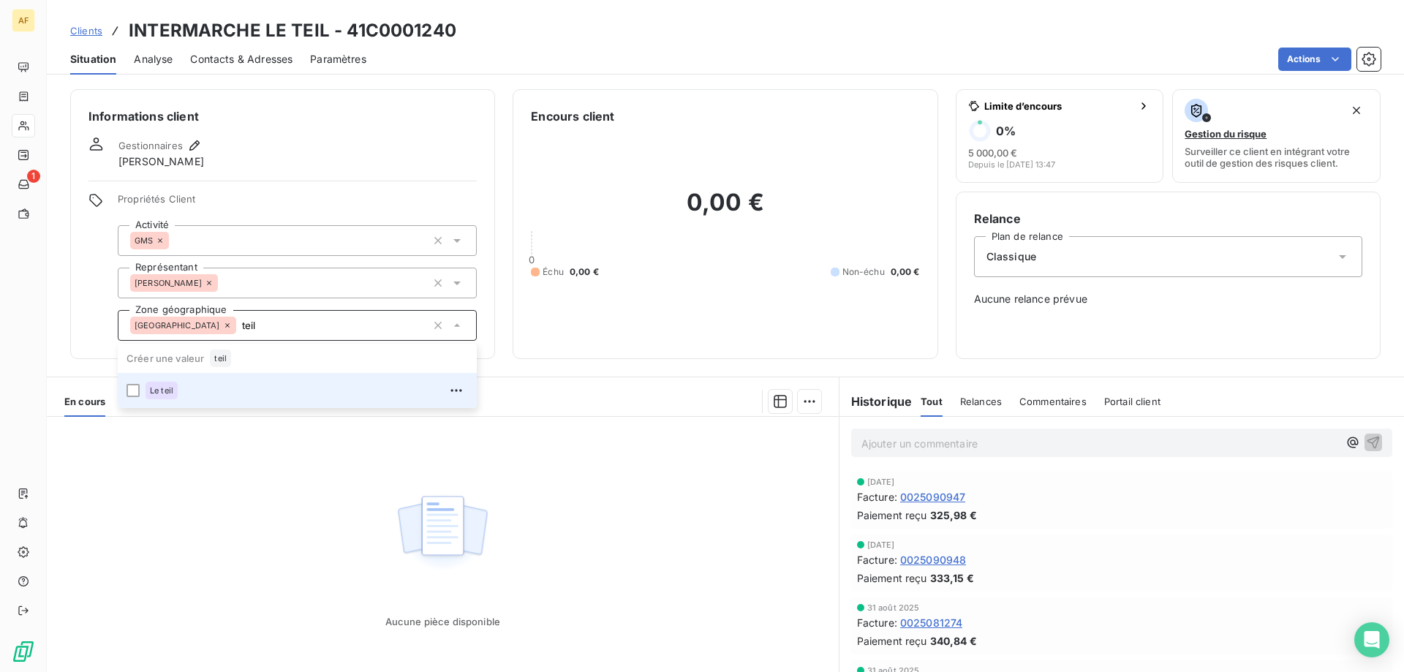
click at [236, 396] on div "Le teil" at bounding box center [306, 390] width 322 height 23
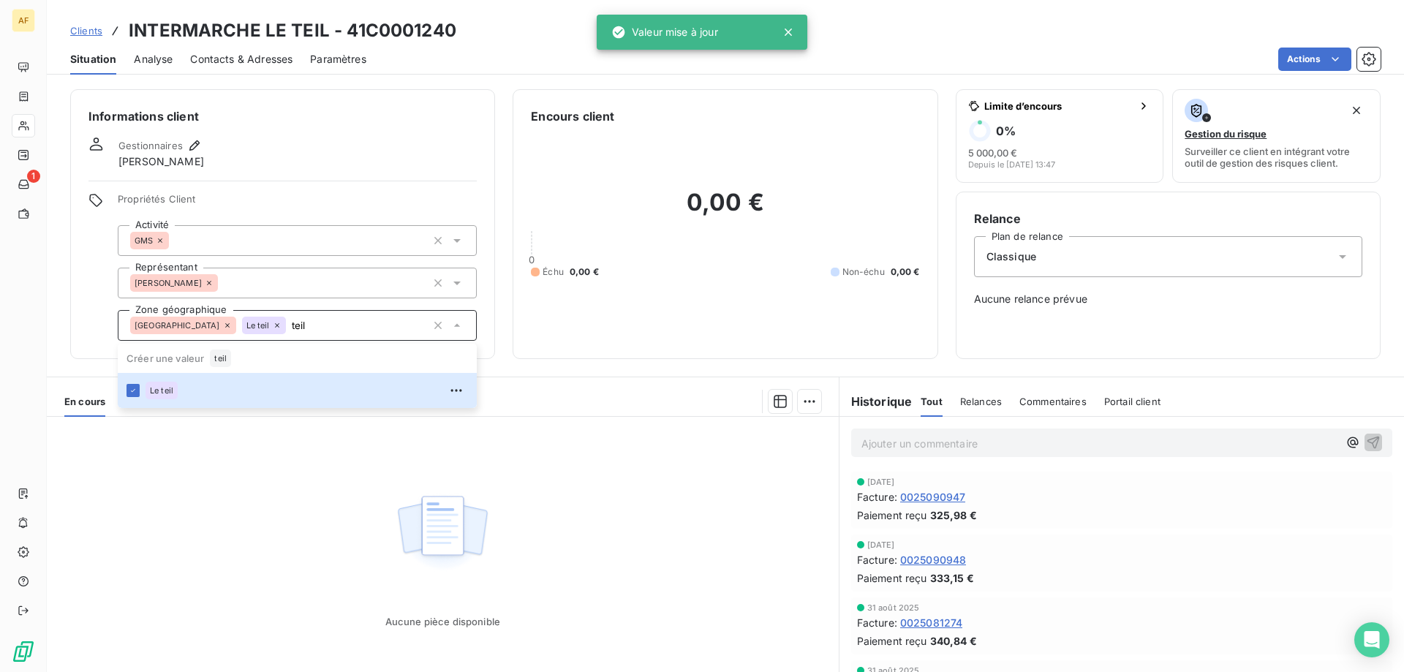
type input "teil"
click at [227, 501] on div "Aucune pièce disponible" at bounding box center [443, 557] width 792 height 281
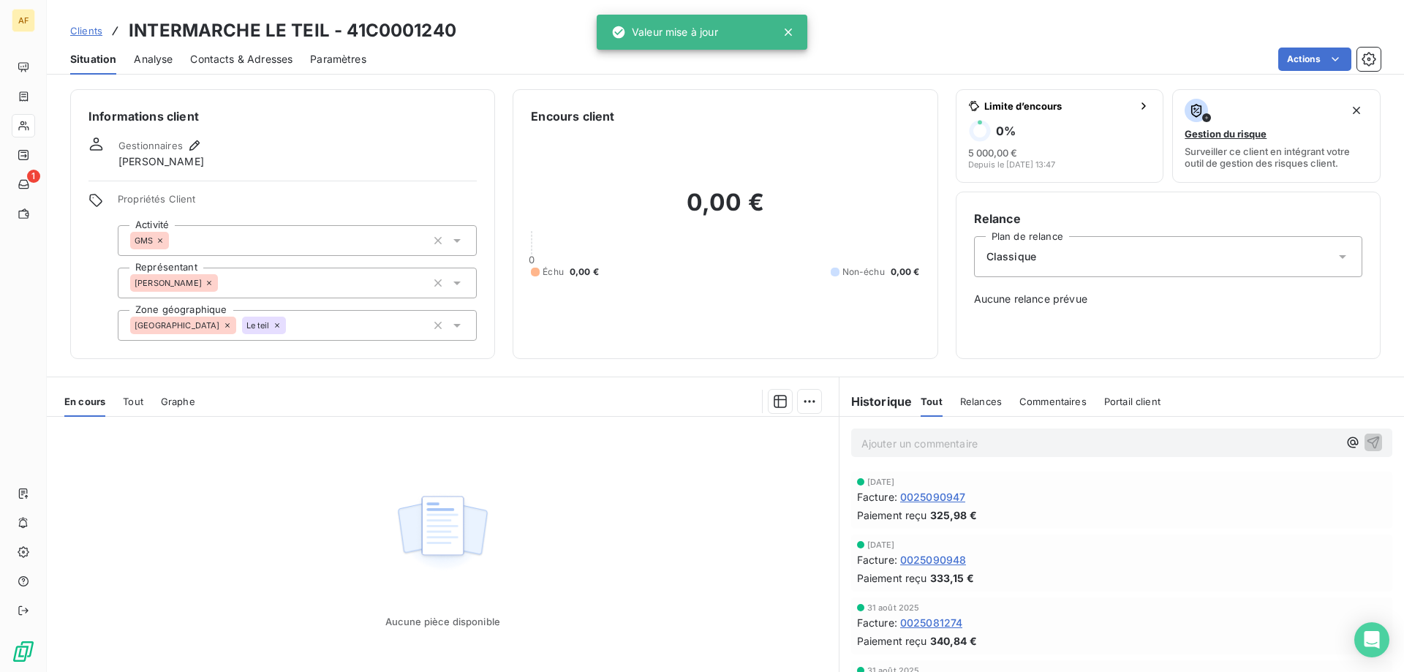
click at [91, 35] on span "Clients" at bounding box center [86, 31] width 32 height 12
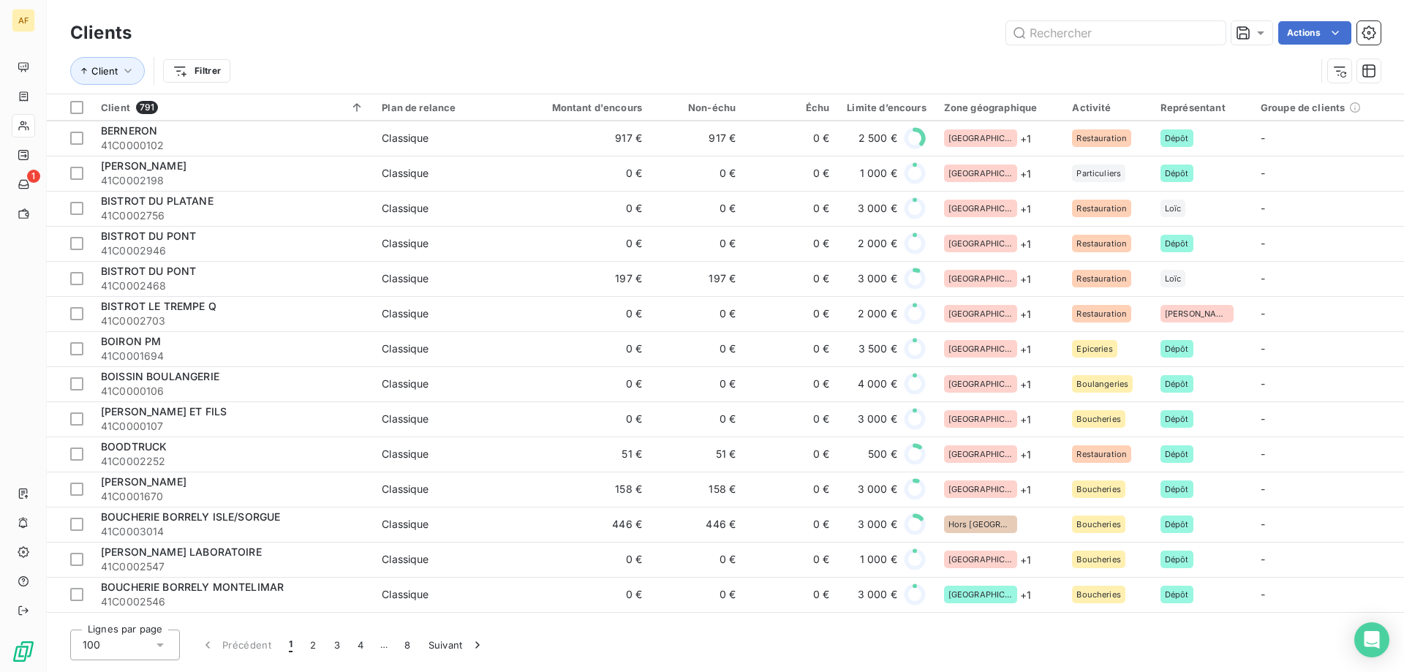
scroll to position [3019, 0]
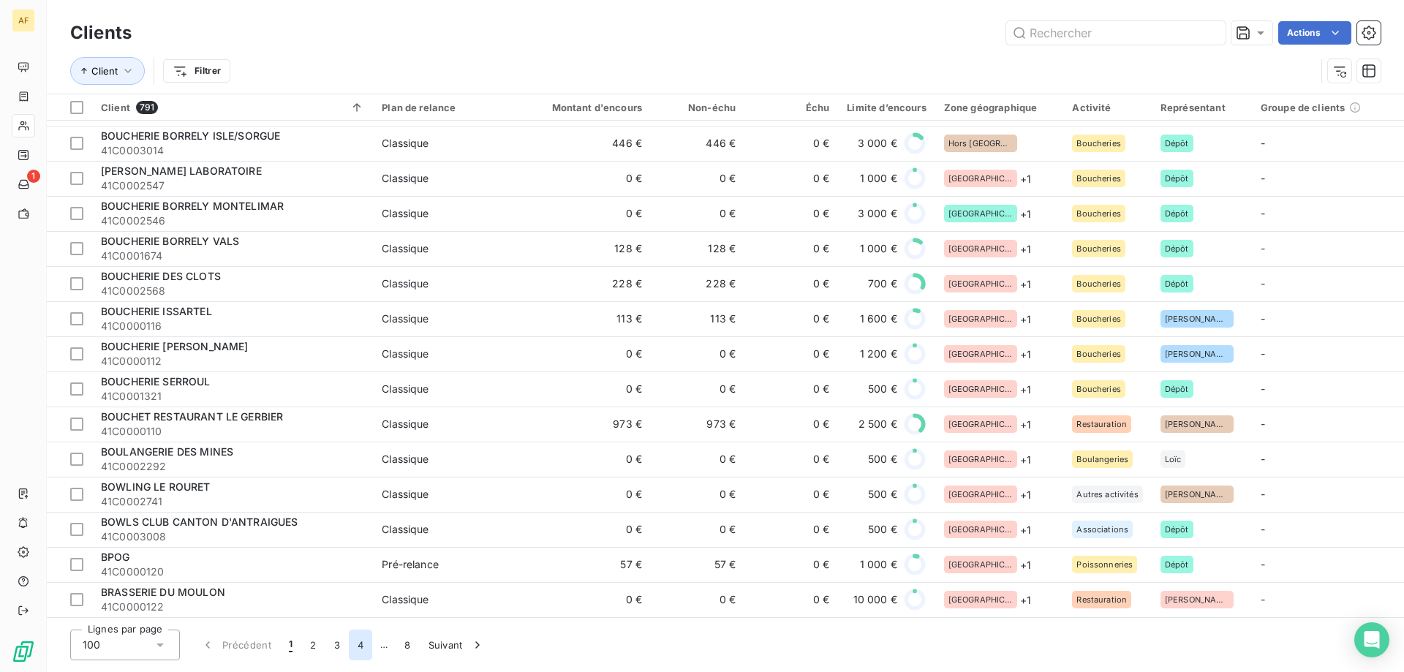
click at [353, 646] on button "4" at bounding box center [360, 644] width 23 height 31
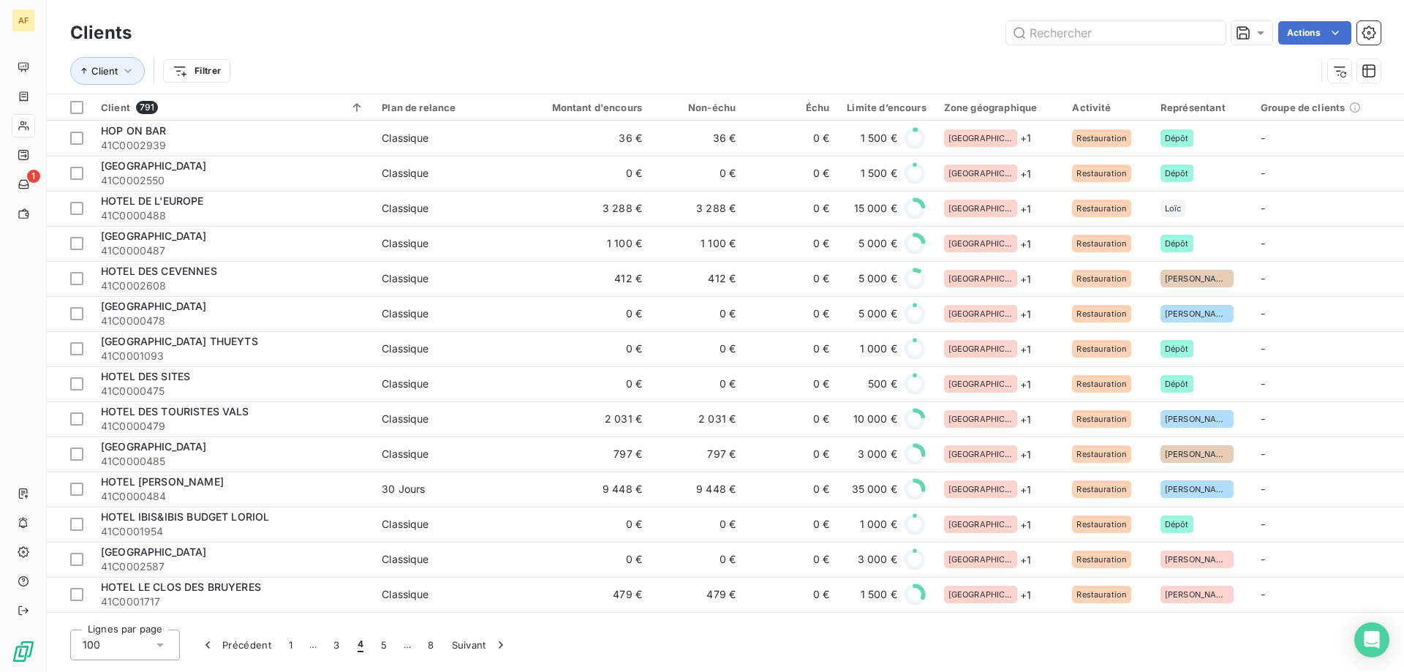
scroll to position [585, 0]
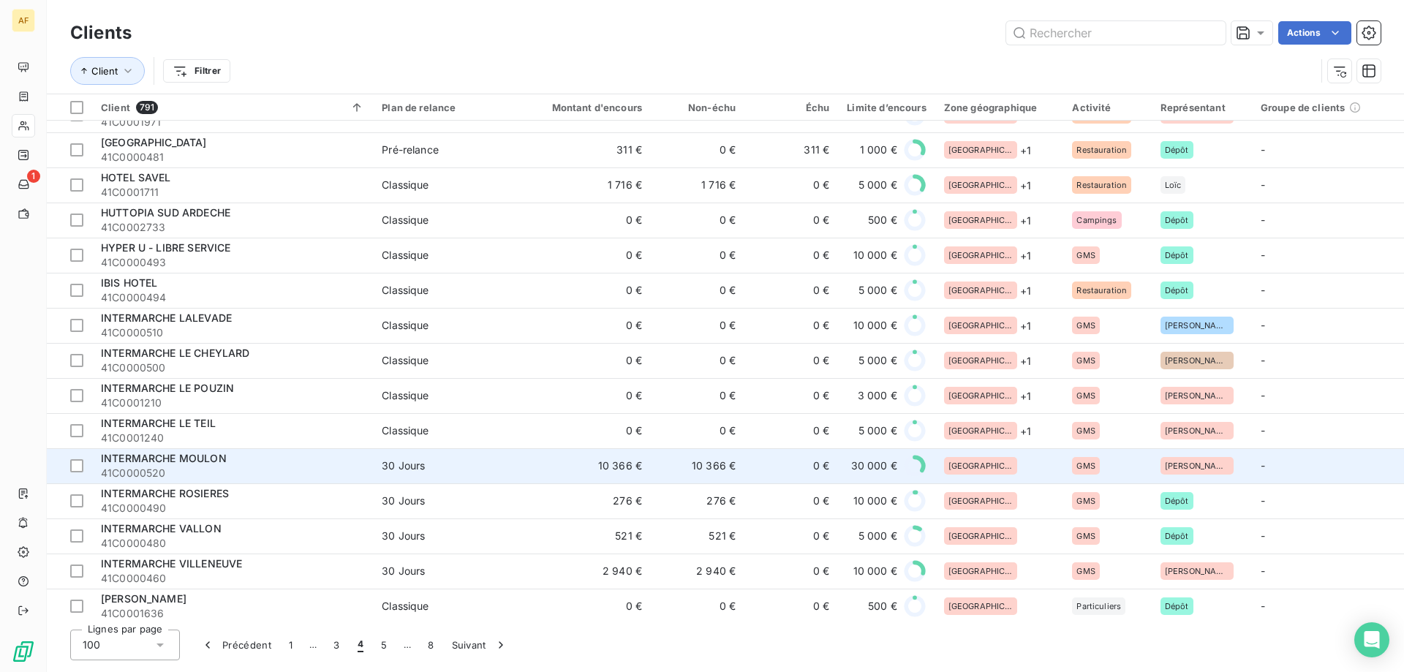
click at [1015, 462] on div "[GEOGRAPHIC_DATA]" at bounding box center [999, 466] width 111 height 18
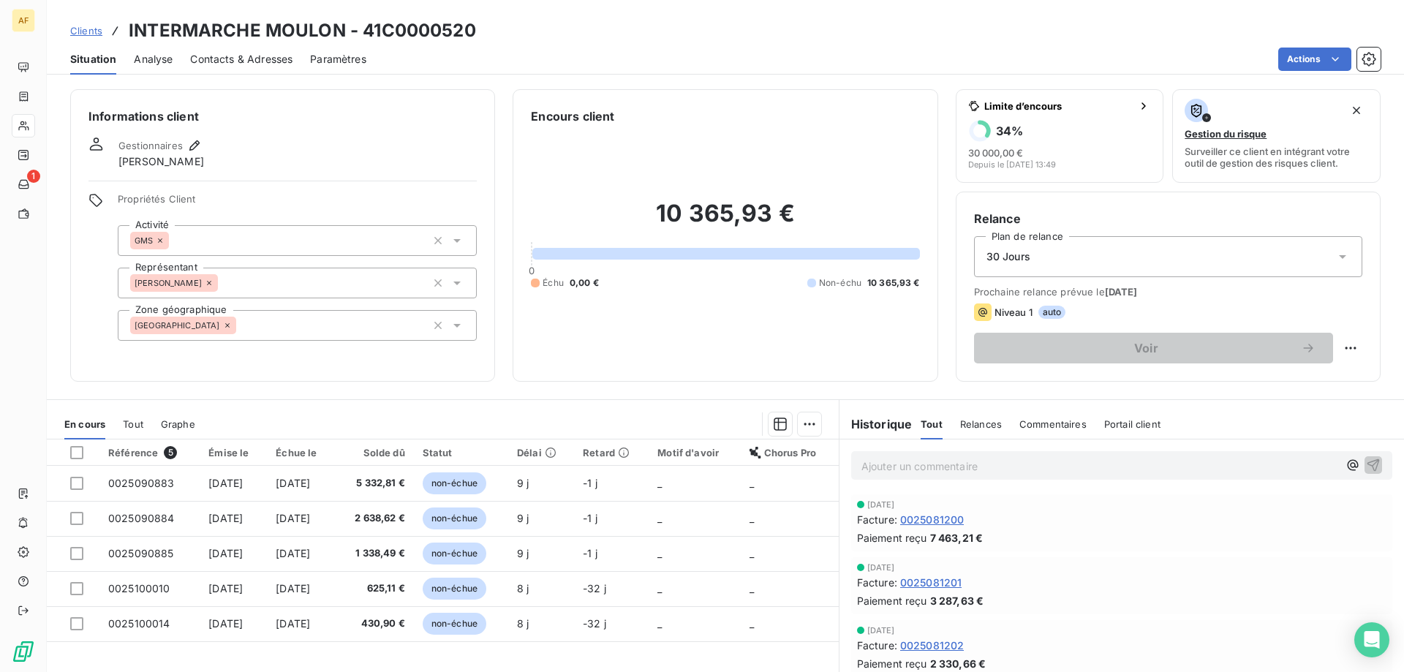
click at [325, 330] on div "[GEOGRAPHIC_DATA]" at bounding box center [297, 325] width 359 height 31
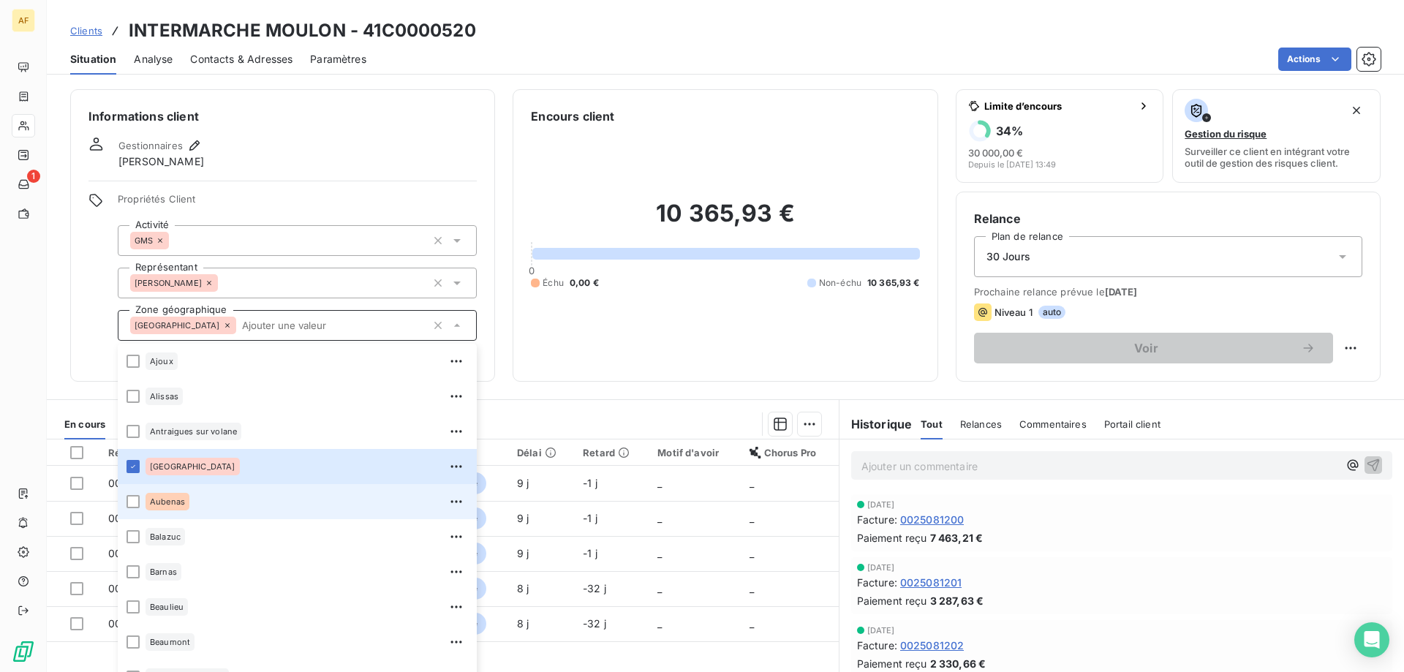
click at [250, 488] on li "Aubenas" at bounding box center [297, 501] width 359 height 35
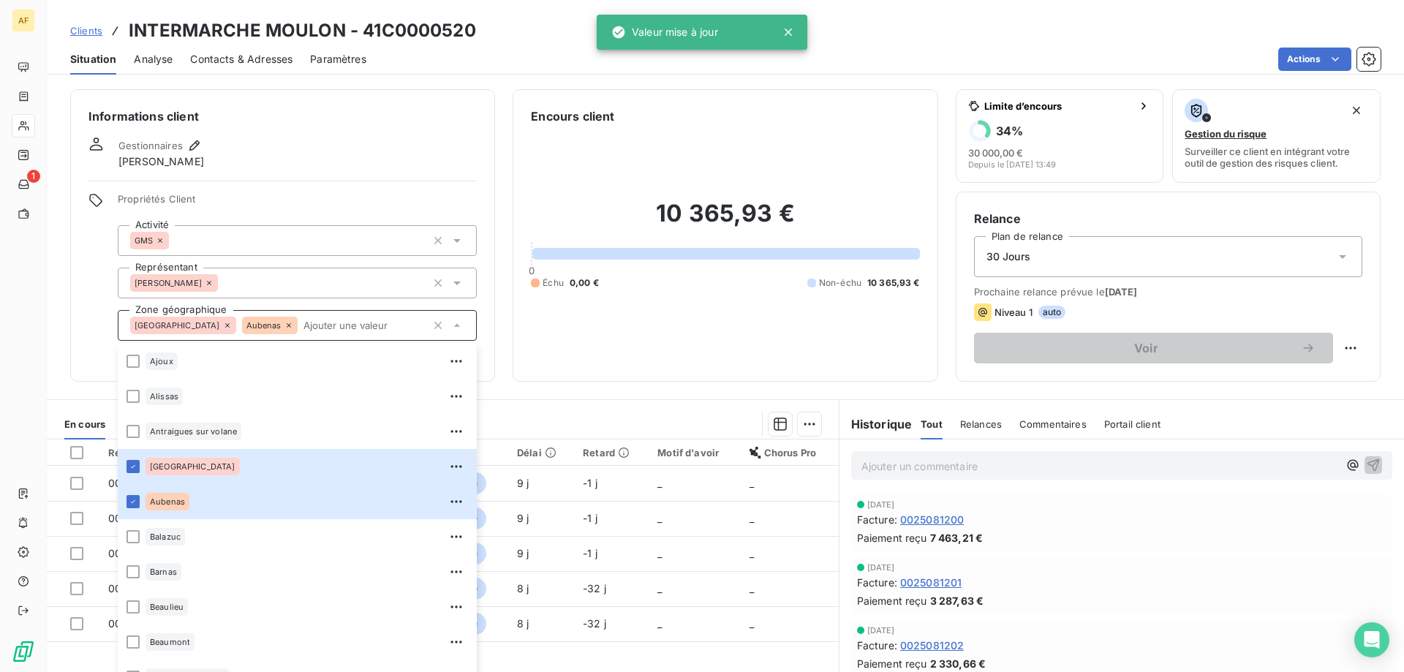
click at [92, 31] on span "Clients" at bounding box center [86, 31] width 32 height 12
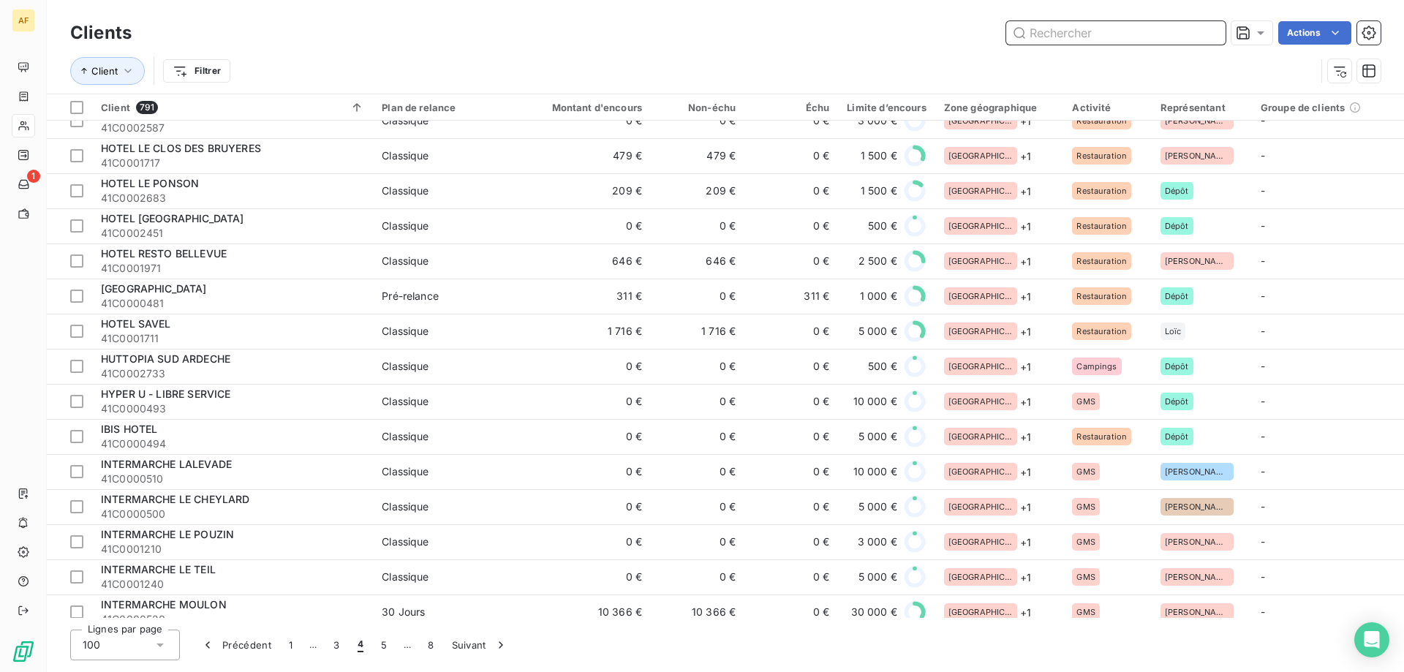
scroll to position [804, 0]
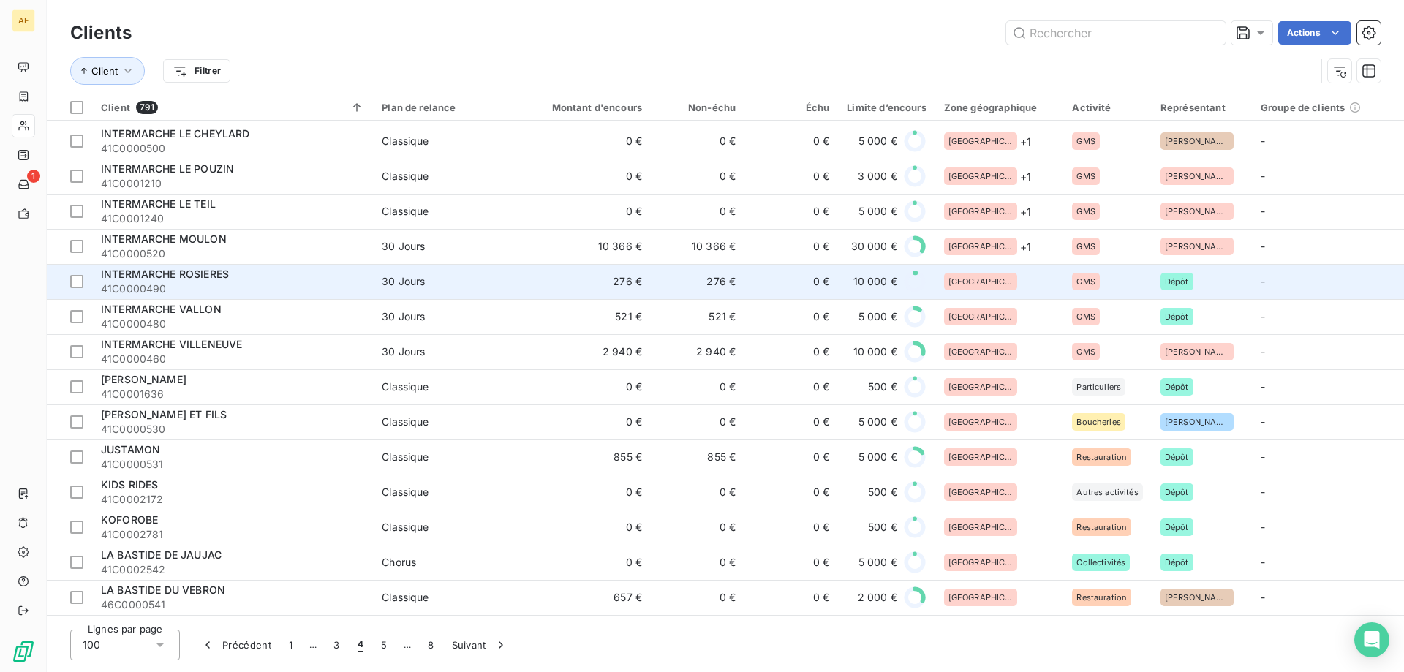
click at [995, 274] on div "[GEOGRAPHIC_DATA]" at bounding box center [999, 282] width 111 height 18
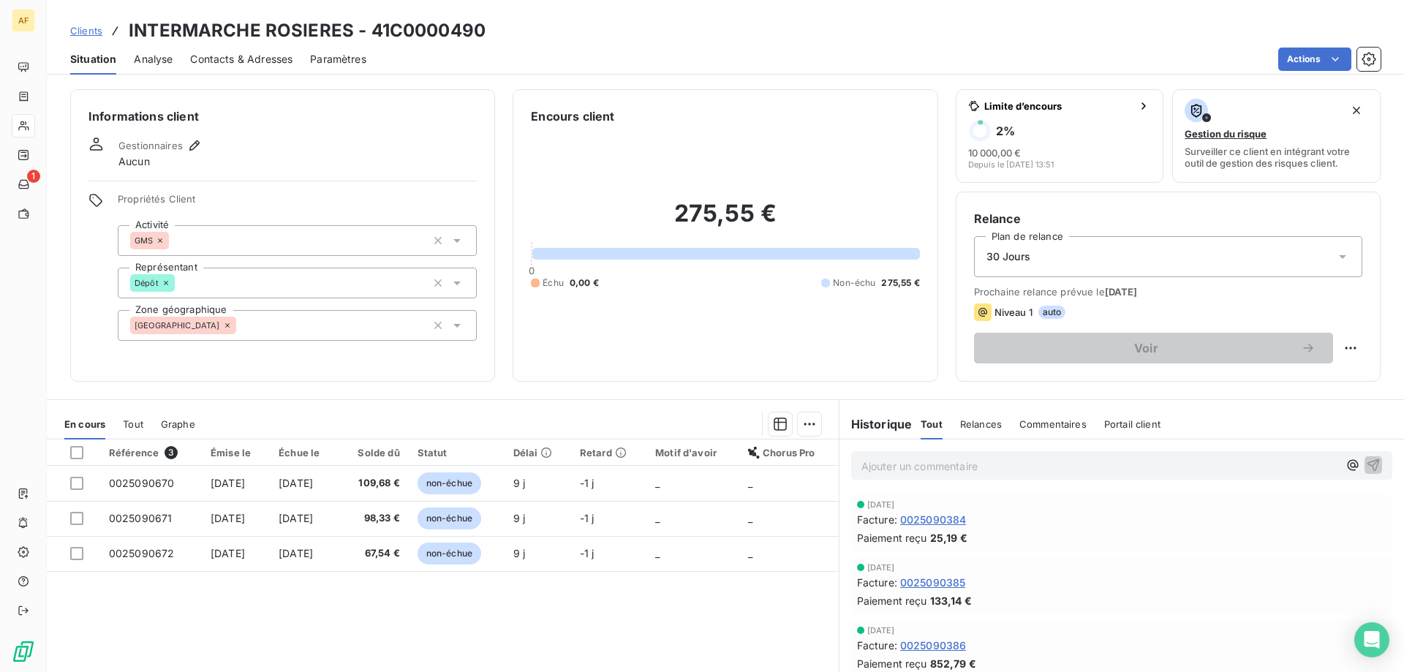
click at [335, 323] on div "[GEOGRAPHIC_DATA]" at bounding box center [297, 325] width 359 height 31
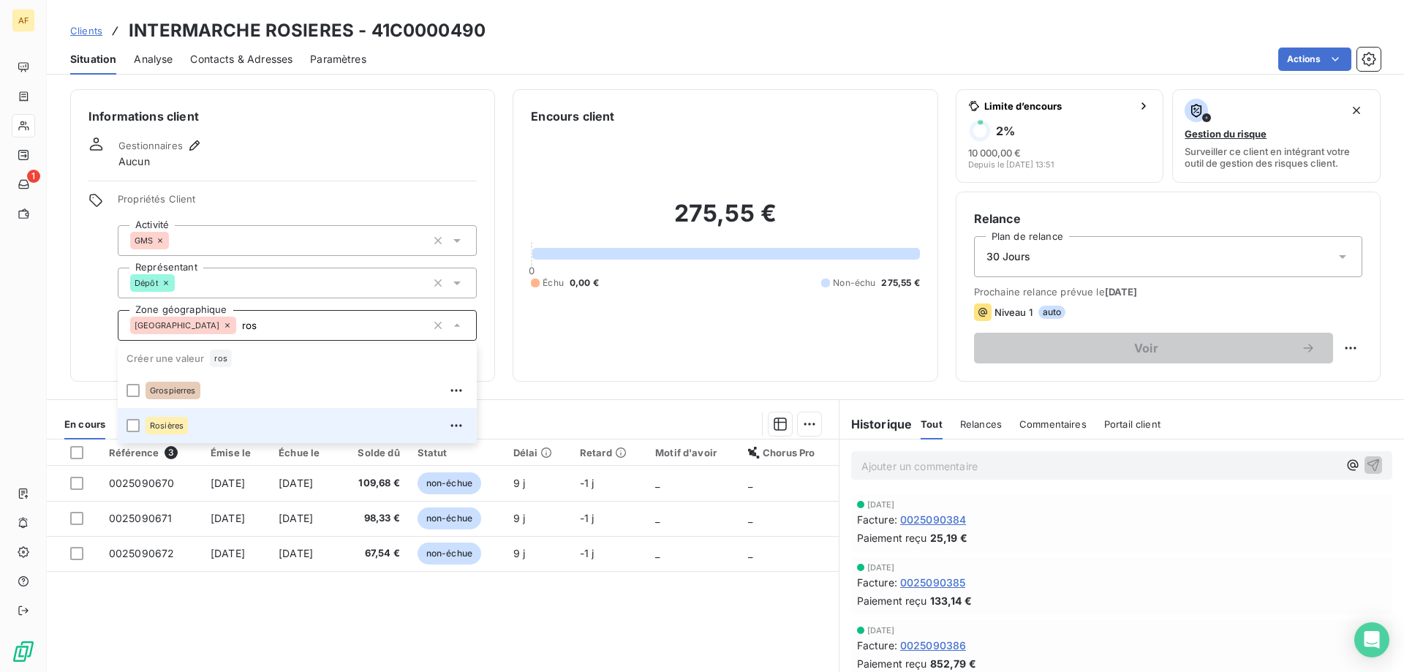
click at [279, 423] on div "Rosières" at bounding box center [306, 425] width 322 height 23
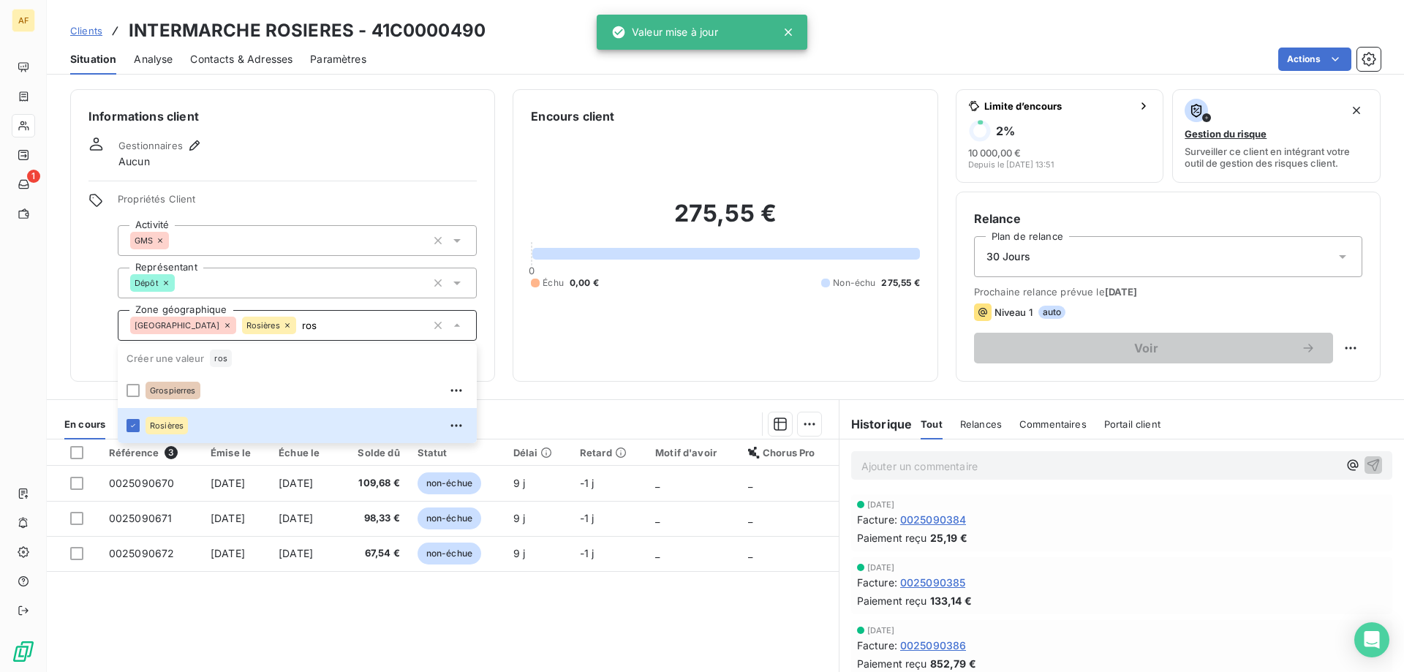
type input "ros"
click at [292, 609] on div "Référence 3 Émise le Échue le Solde dû Statut Délai Retard Motif d'avoir Chorus…" at bounding box center [443, 579] width 792 height 281
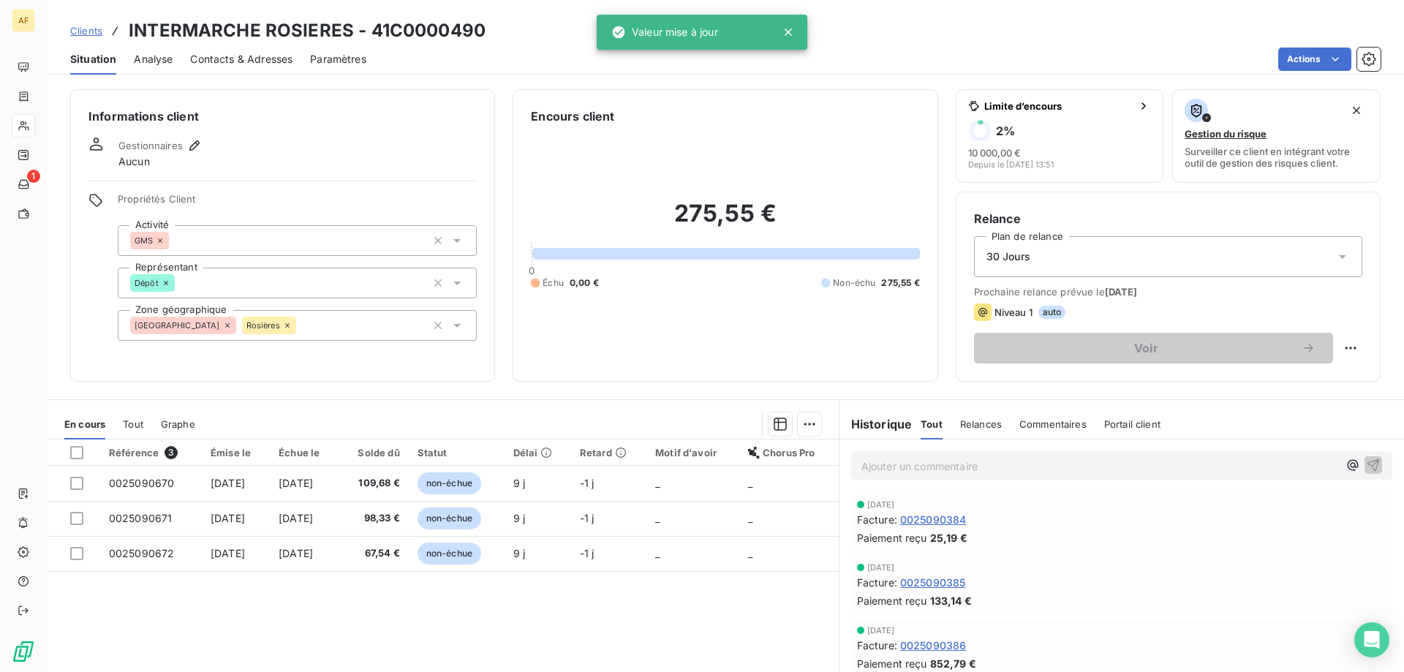
click at [86, 26] on span "Clients" at bounding box center [86, 31] width 32 height 12
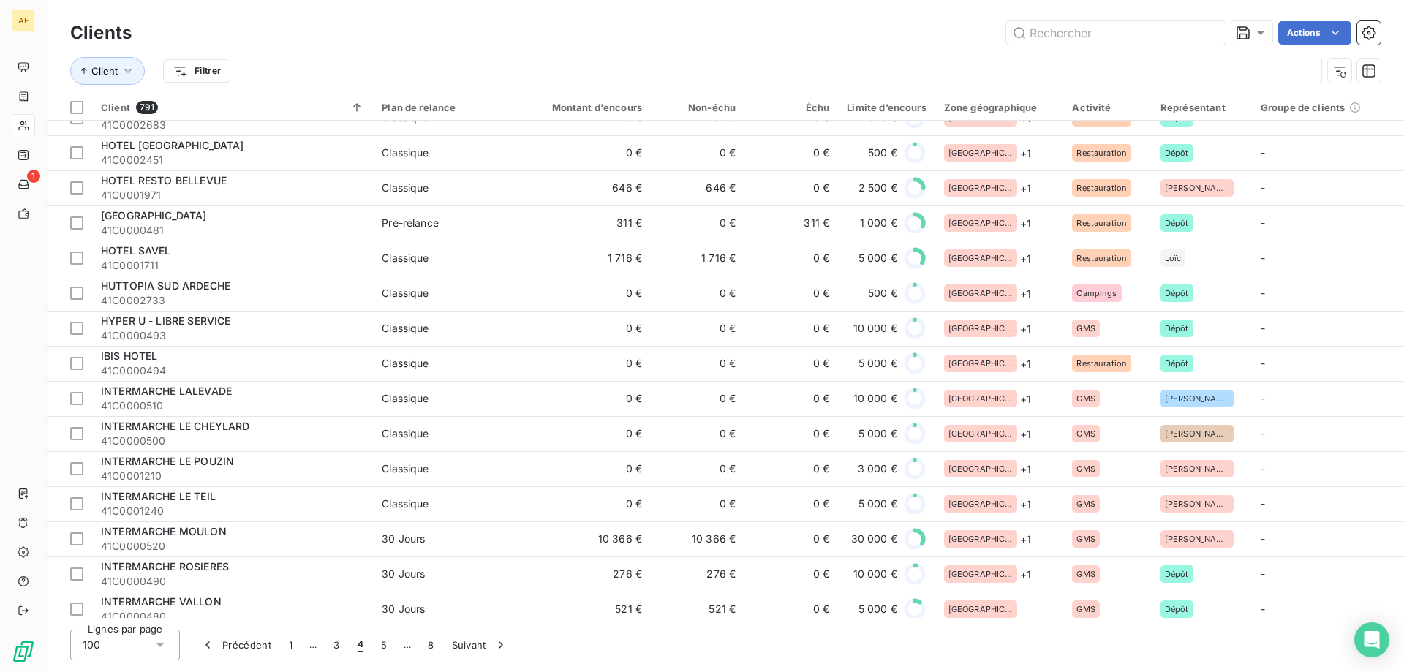
scroll to position [658, 0]
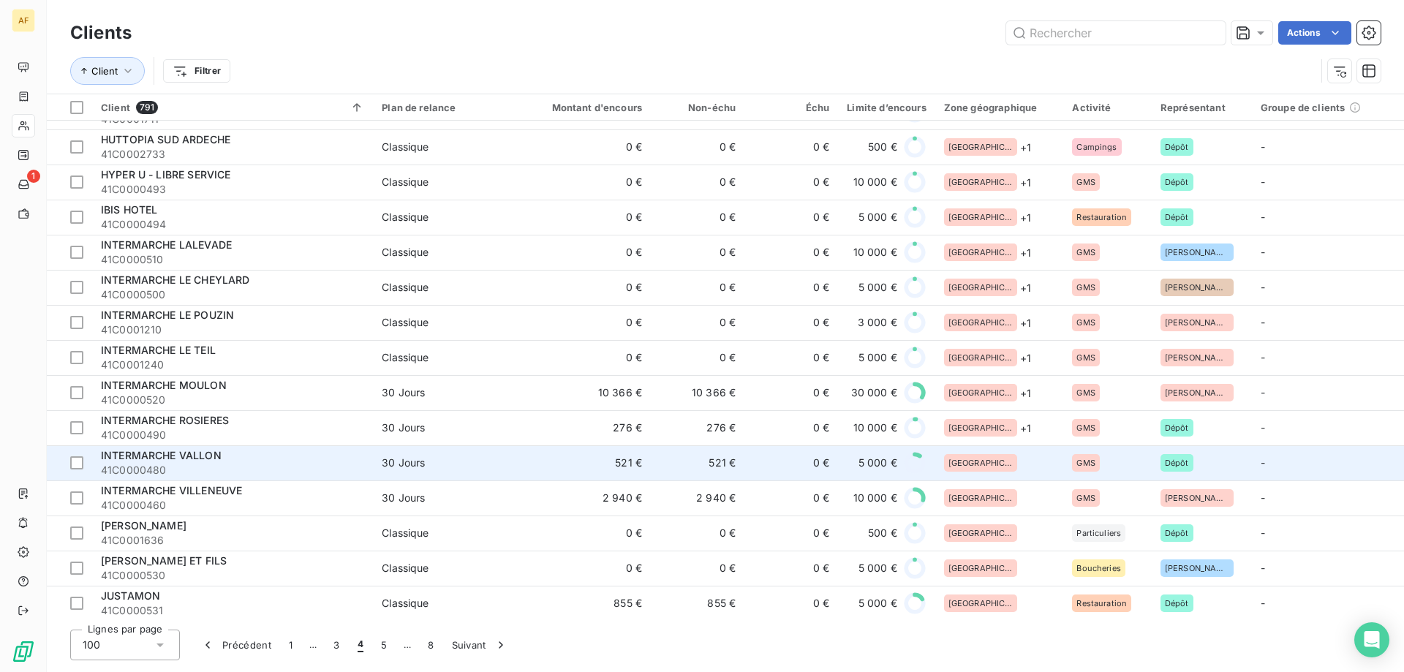
click at [738, 472] on td "521 €" at bounding box center [698, 462] width 94 height 35
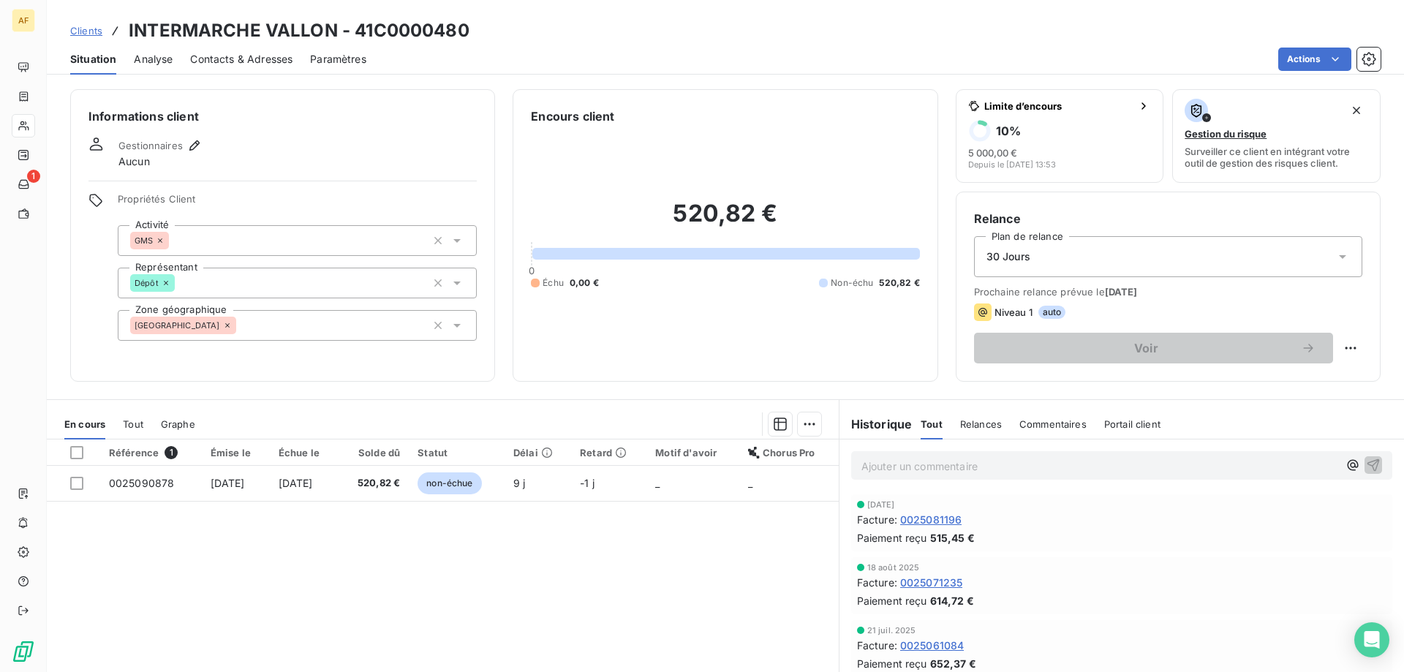
click at [311, 328] on div "[GEOGRAPHIC_DATA]" at bounding box center [297, 325] width 359 height 31
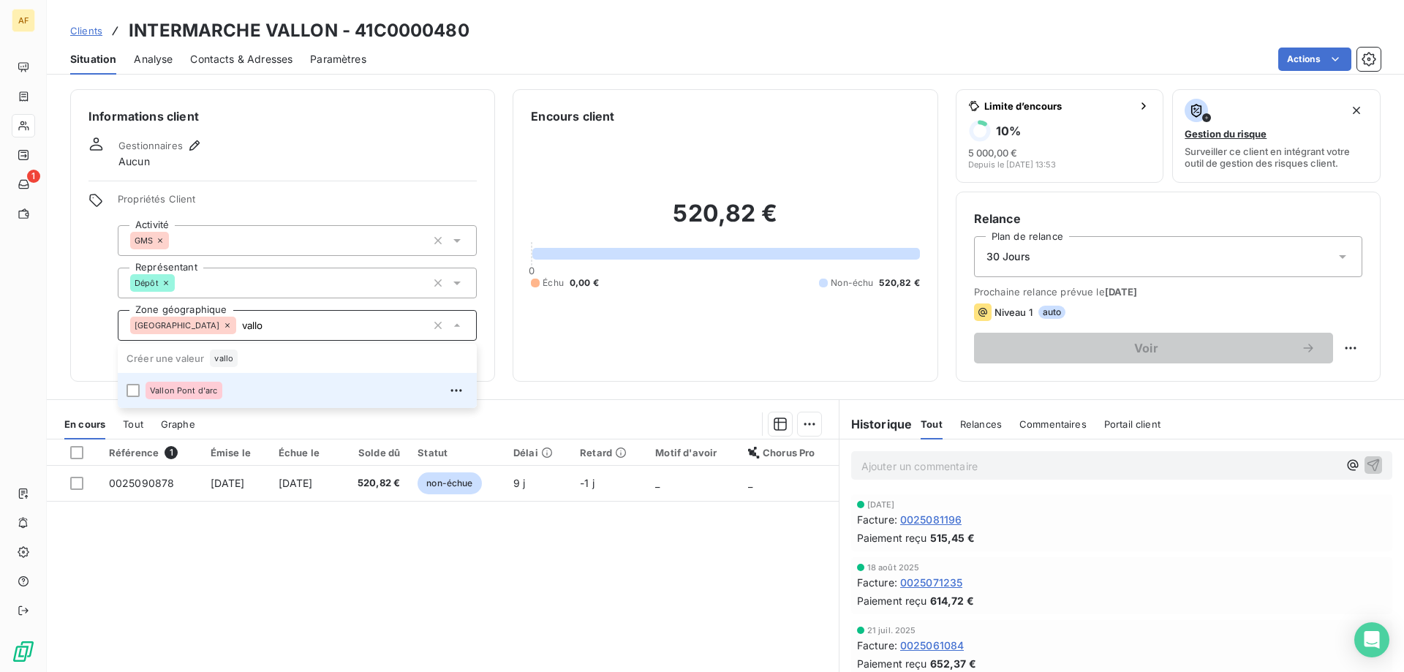
click at [184, 386] on span "Vallon Pont d'arc" at bounding box center [184, 390] width 68 height 9
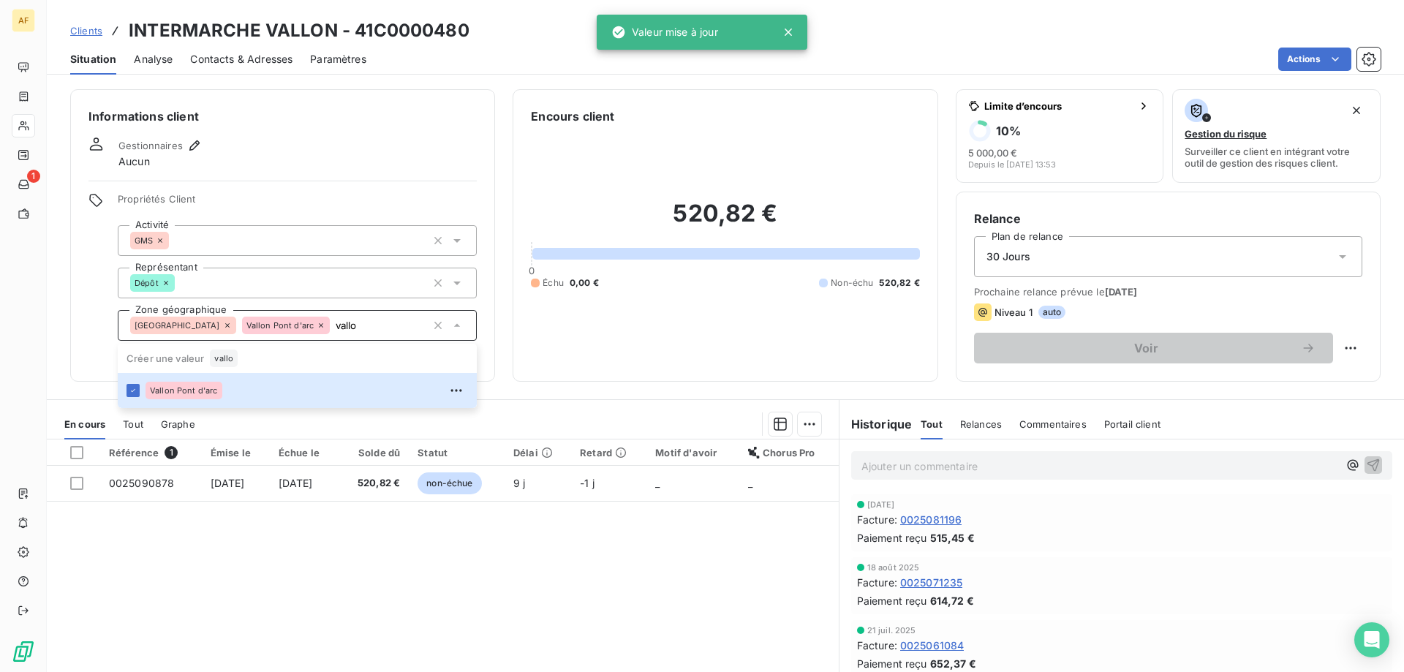
type input "vallo"
click at [285, 544] on div "Référence 1 Émise le Échue le Solde dû Statut Délai Retard Motif d'avoir Chorus…" at bounding box center [443, 579] width 792 height 281
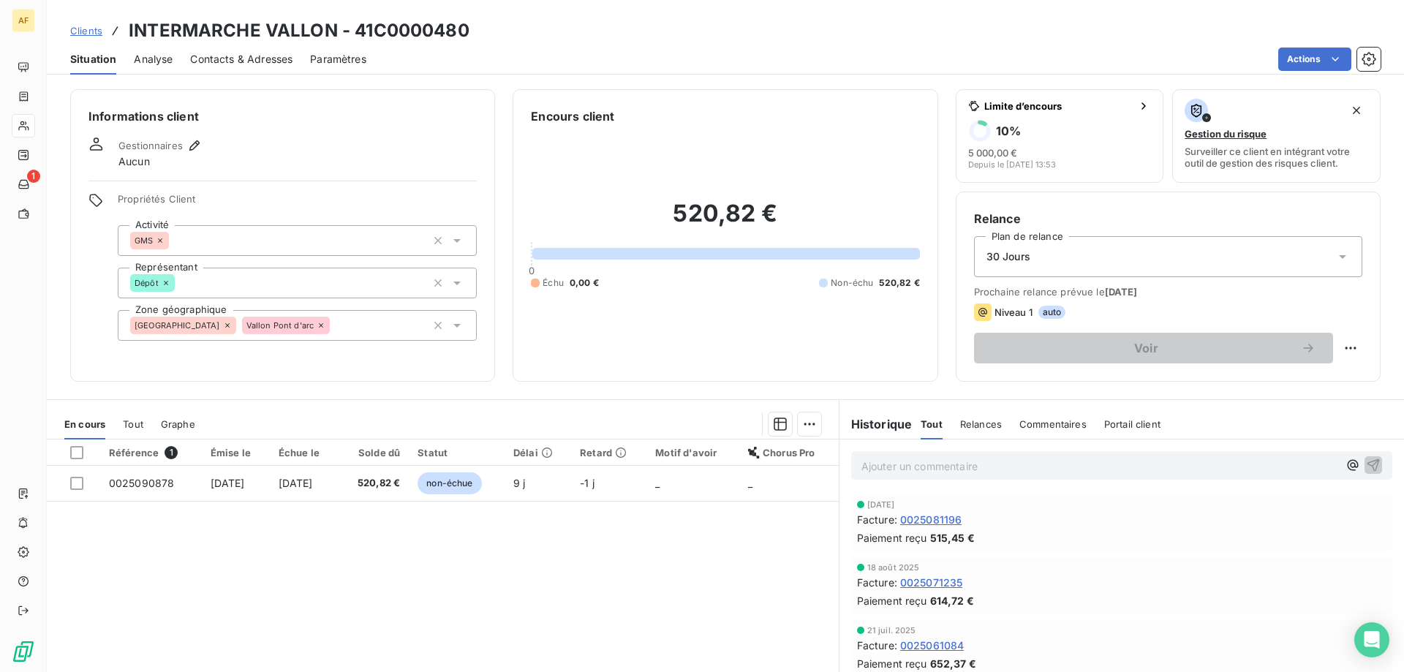
click at [80, 25] on span "Clients" at bounding box center [86, 31] width 32 height 12
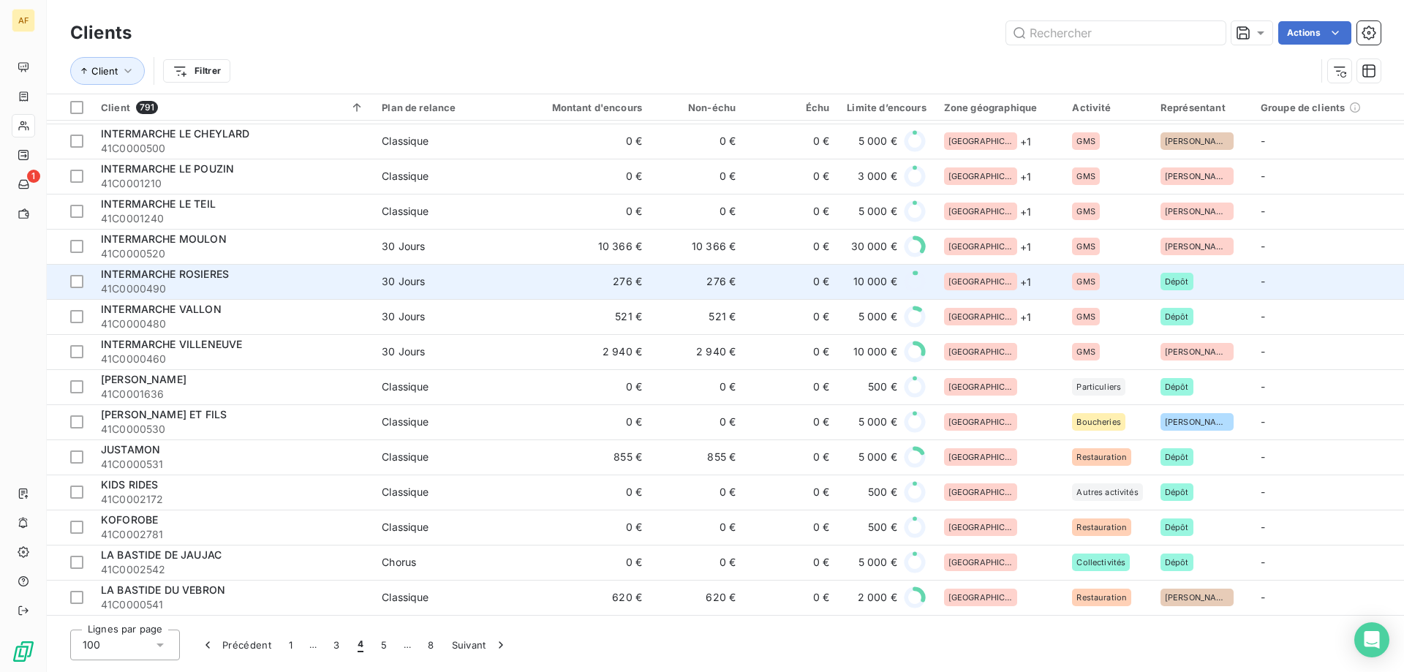
scroll to position [731, 0]
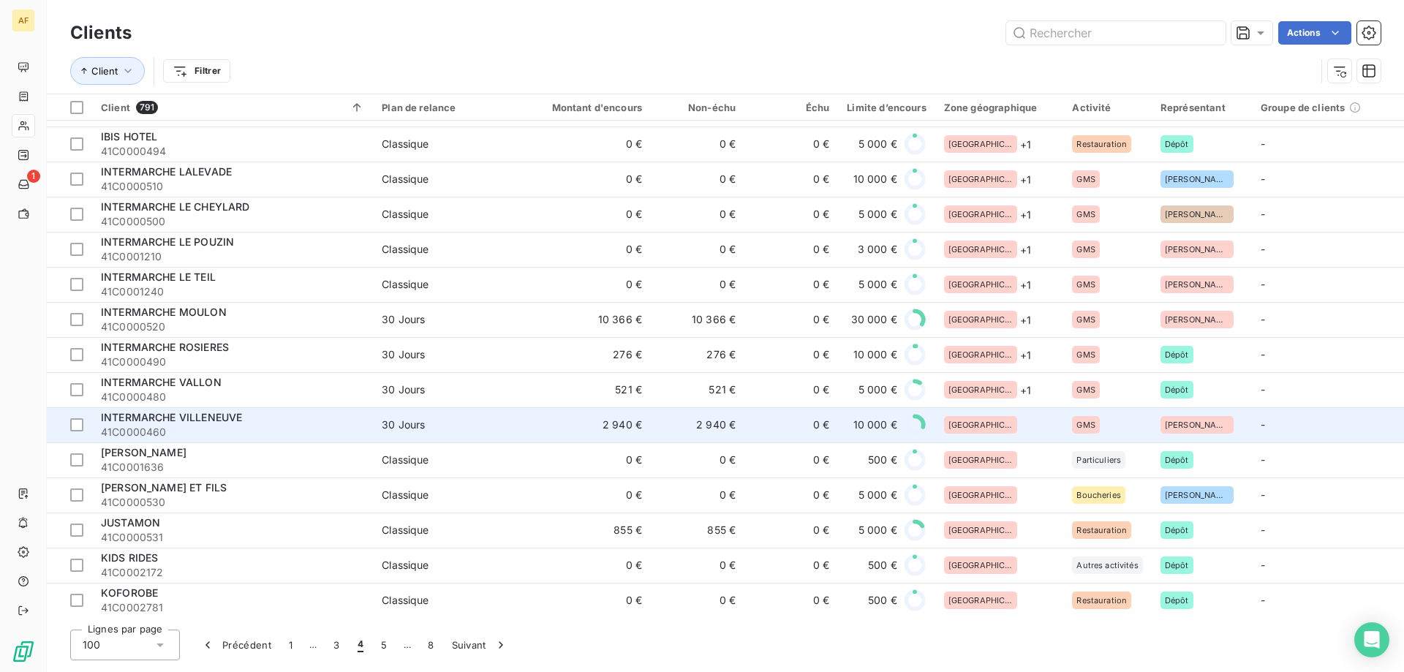
click at [1022, 430] on div "[GEOGRAPHIC_DATA]" at bounding box center [999, 425] width 111 height 18
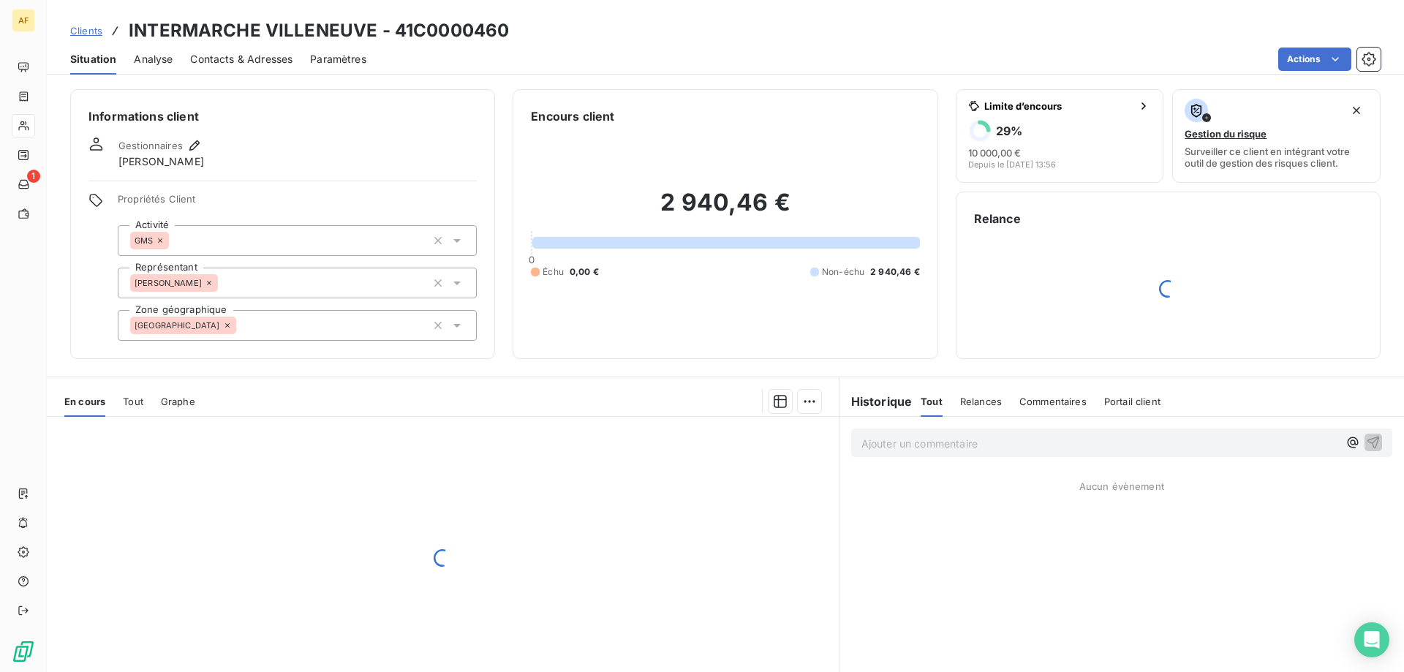
click at [241, 323] on div "[GEOGRAPHIC_DATA]" at bounding box center [297, 325] width 359 height 31
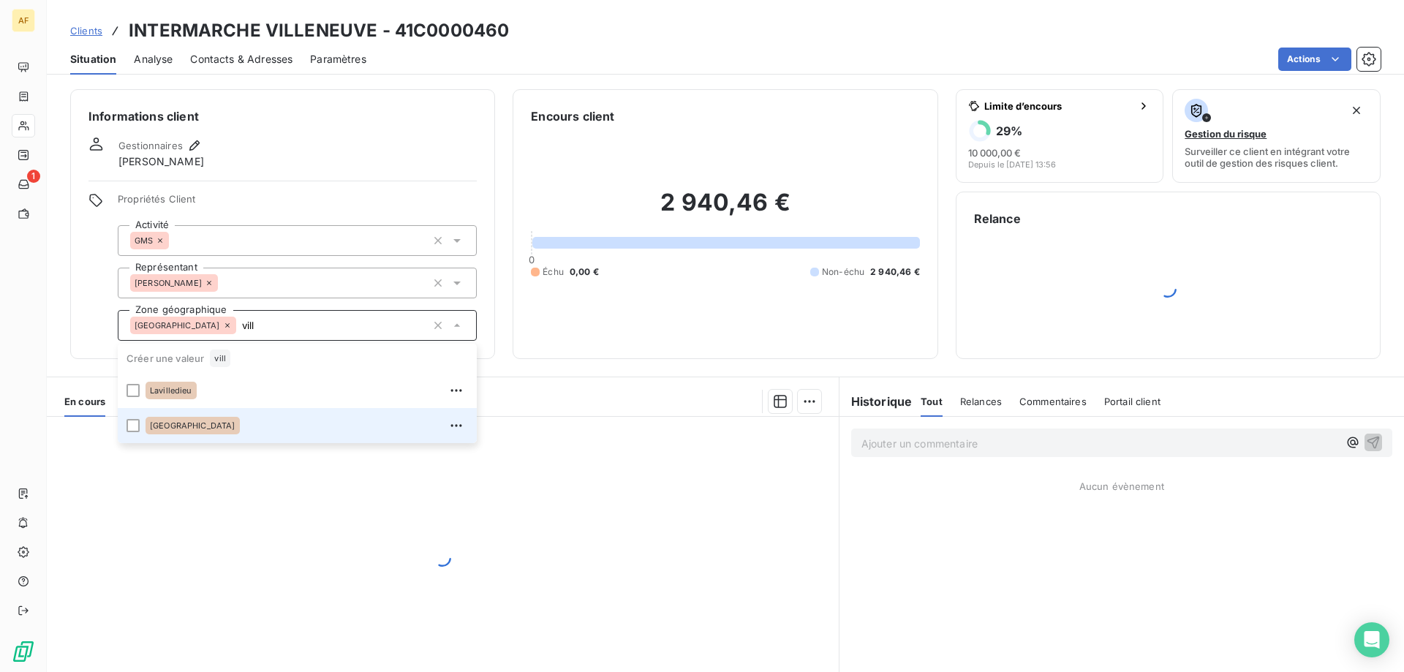
click at [240, 427] on div "[GEOGRAPHIC_DATA]" at bounding box center [306, 425] width 322 height 23
type input "vill"
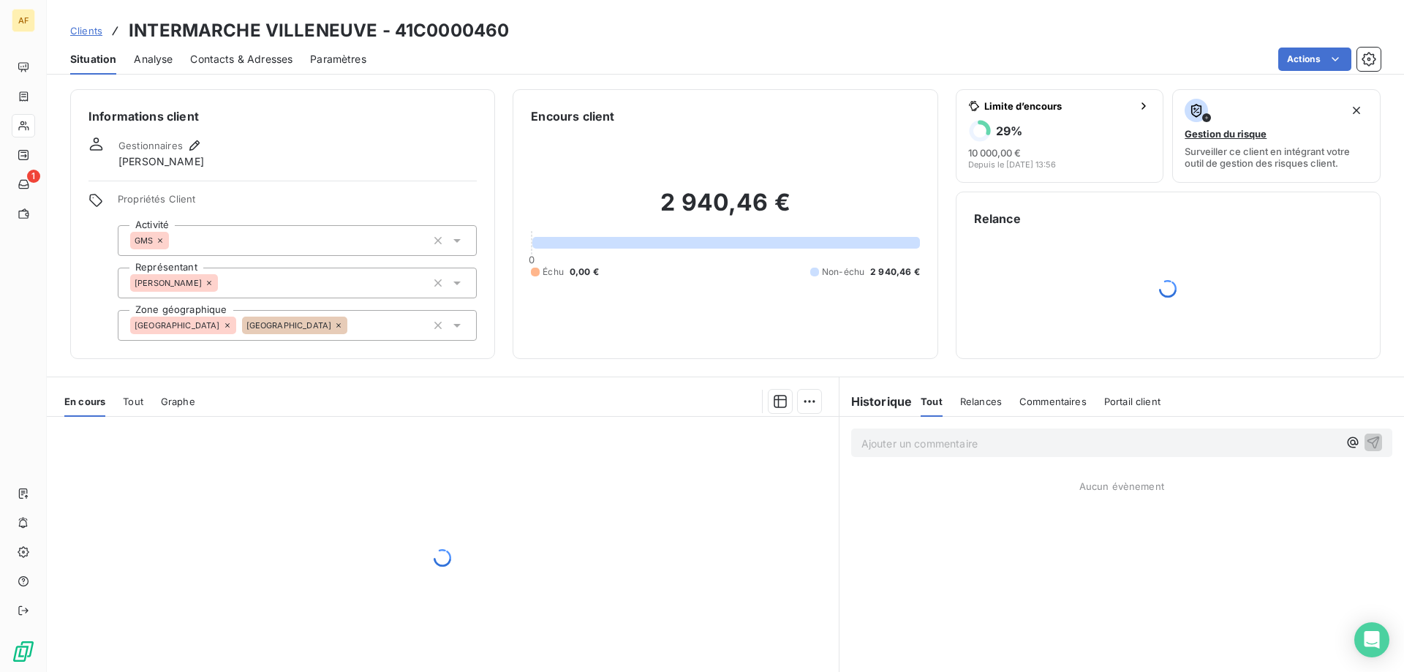
click at [210, 537] on div at bounding box center [443, 557] width 792 height 281
click at [89, 31] on span "Clients" at bounding box center [86, 31] width 32 height 12
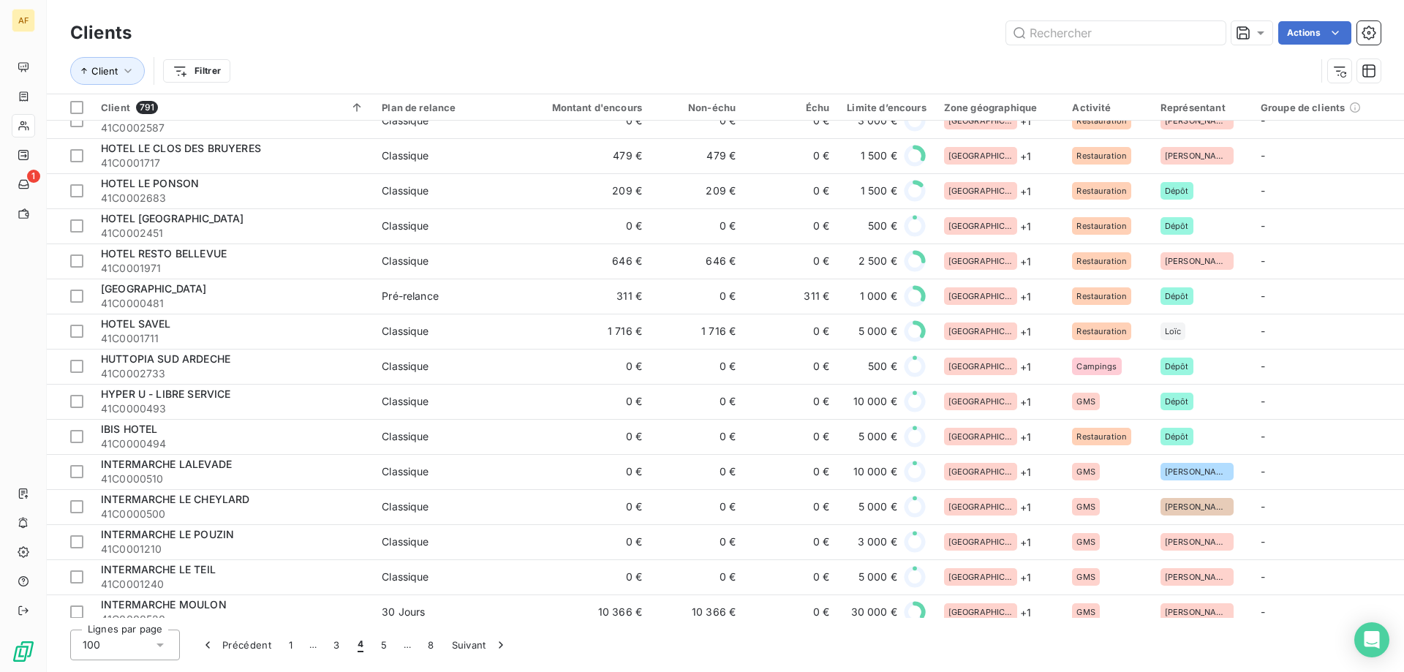
scroll to position [877, 0]
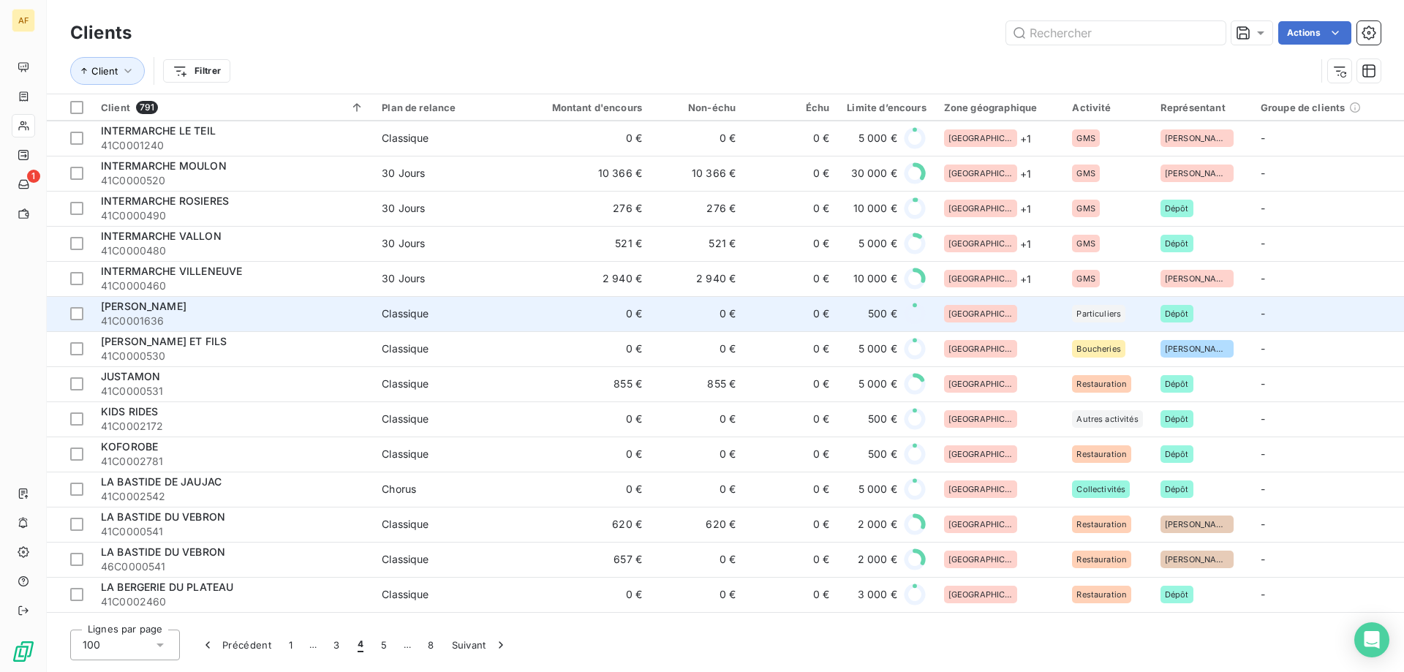
click at [988, 319] on div "[GEOGRAPHIC_DATA]" at bounding box center [999, 314] width 111 height 18
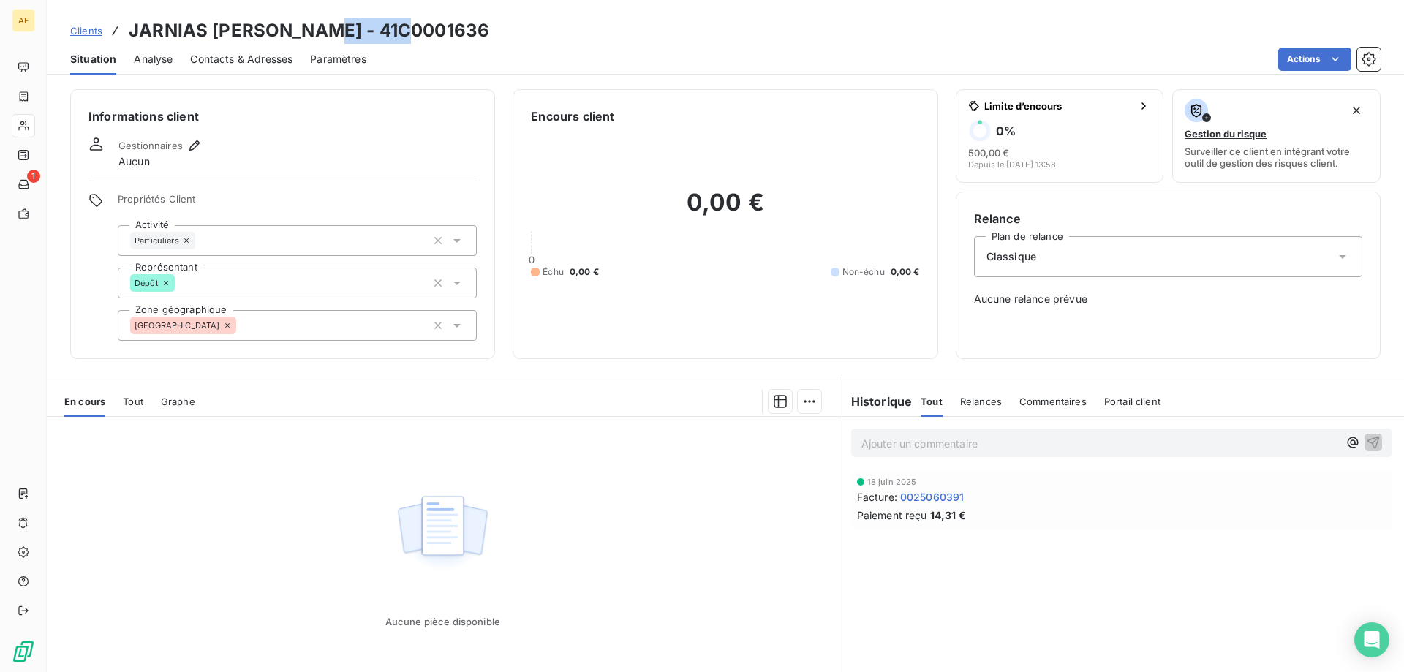
drag, startPoint x: 315, startPoint y: 29, endPoint x: 401, endPoint y: 31, distance: 86.3
click at [401, 31] on h3 "JARNIAS [PERSON_NAME] - 41C0001636" at bounding box center [309, 31] width 360 height 26
copy h3 "C0001636"
click at [345, 341] on div "Informations client Gestionnaires Aucun Propriétés Client Activité Particuliers…" at bounding box center [282, 224] width 425 height 270
click at [347, 330] on div "[GEOGRAPHIC_DATA]" at bounding box center [297, 325] width 359 height 31
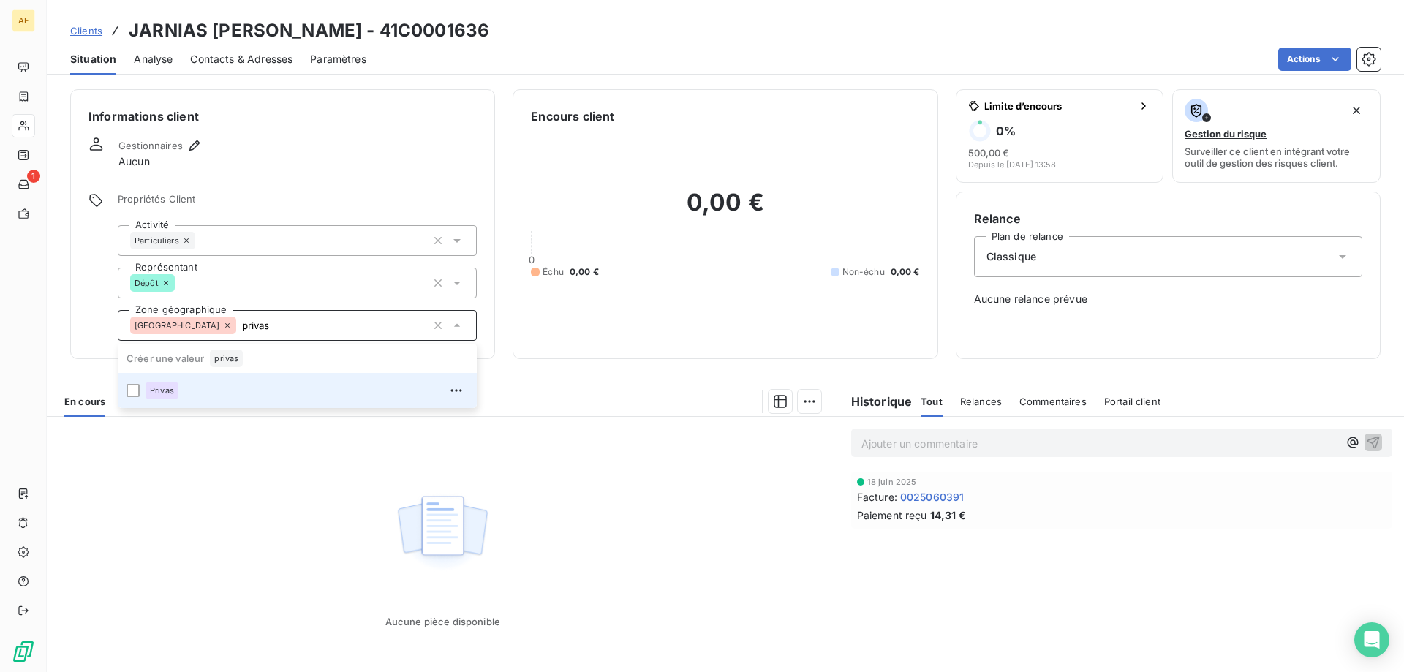
click at [256, 400] on div "Privas" at bounding box center [306, 390] width 322 height 23
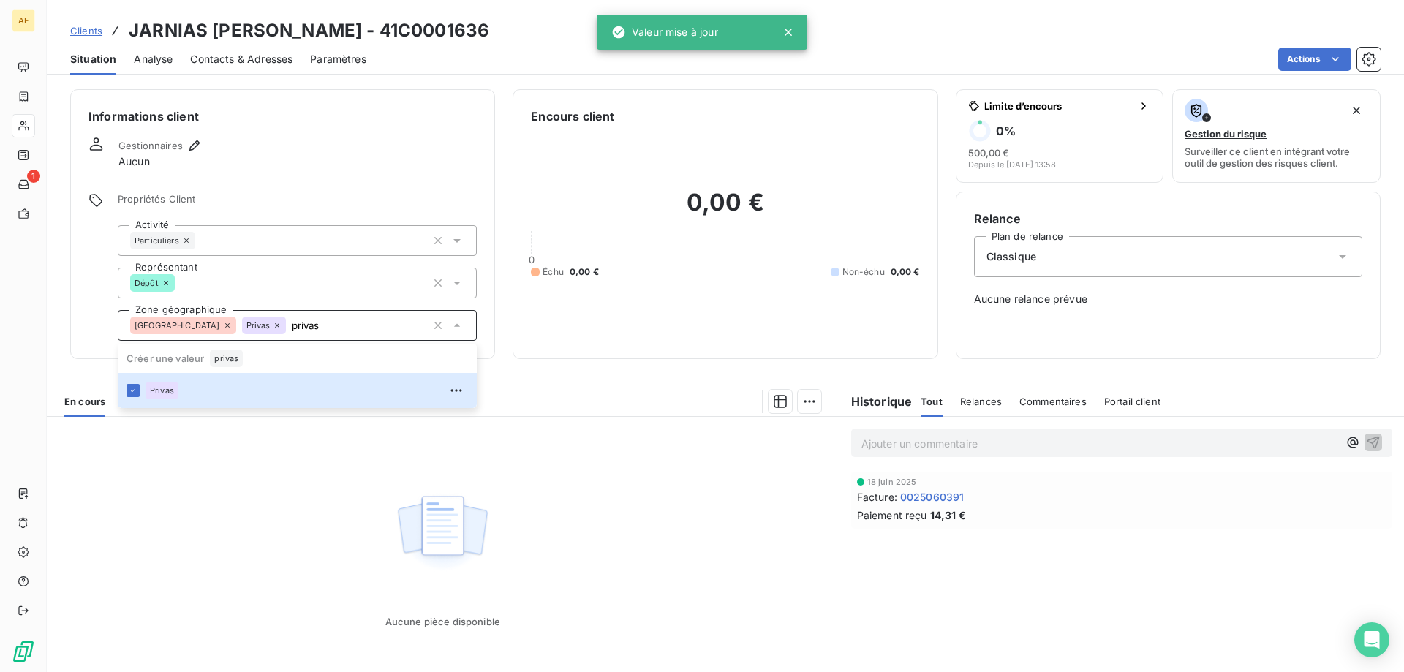
type input "privas"
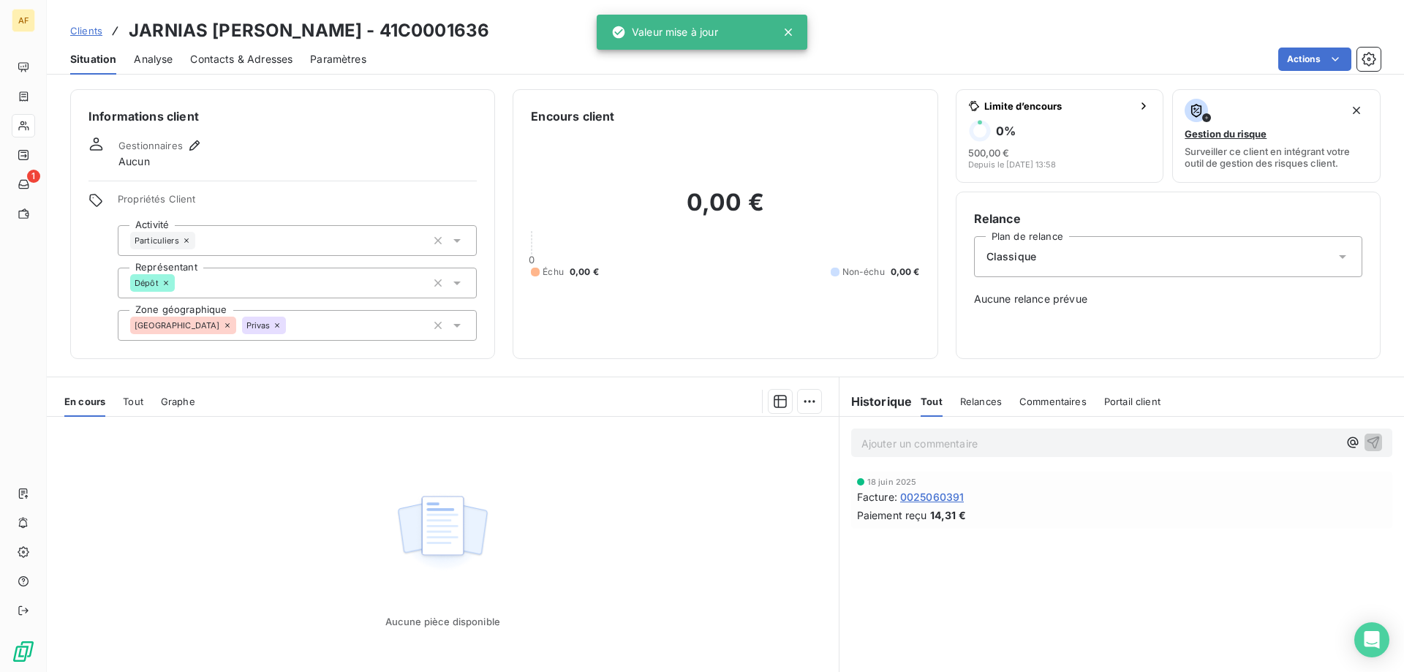
click at [256, 505] on div "Aucune pièce disponible" at bounding box center [443, 557] width 792 height 281
click at [86, 31] on span "Clients" at bounding box center [86, 31] width 32 height 12
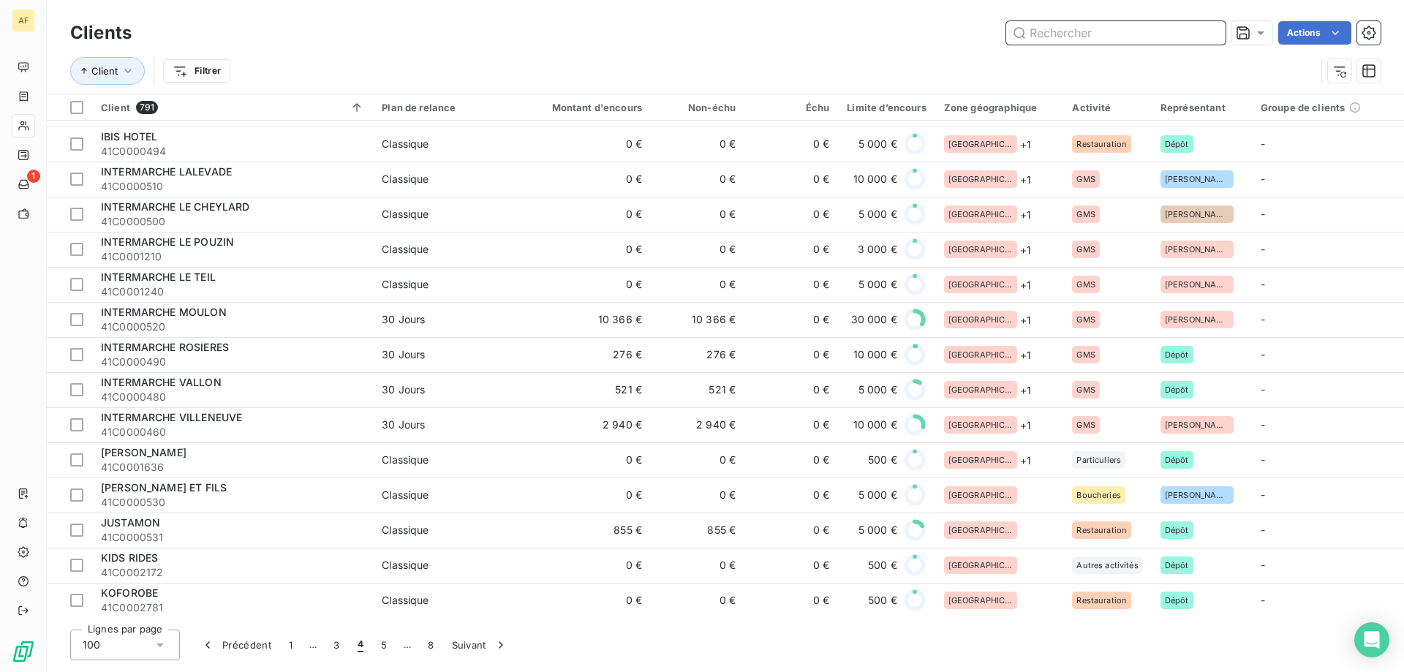
scroll to position [877, 0]
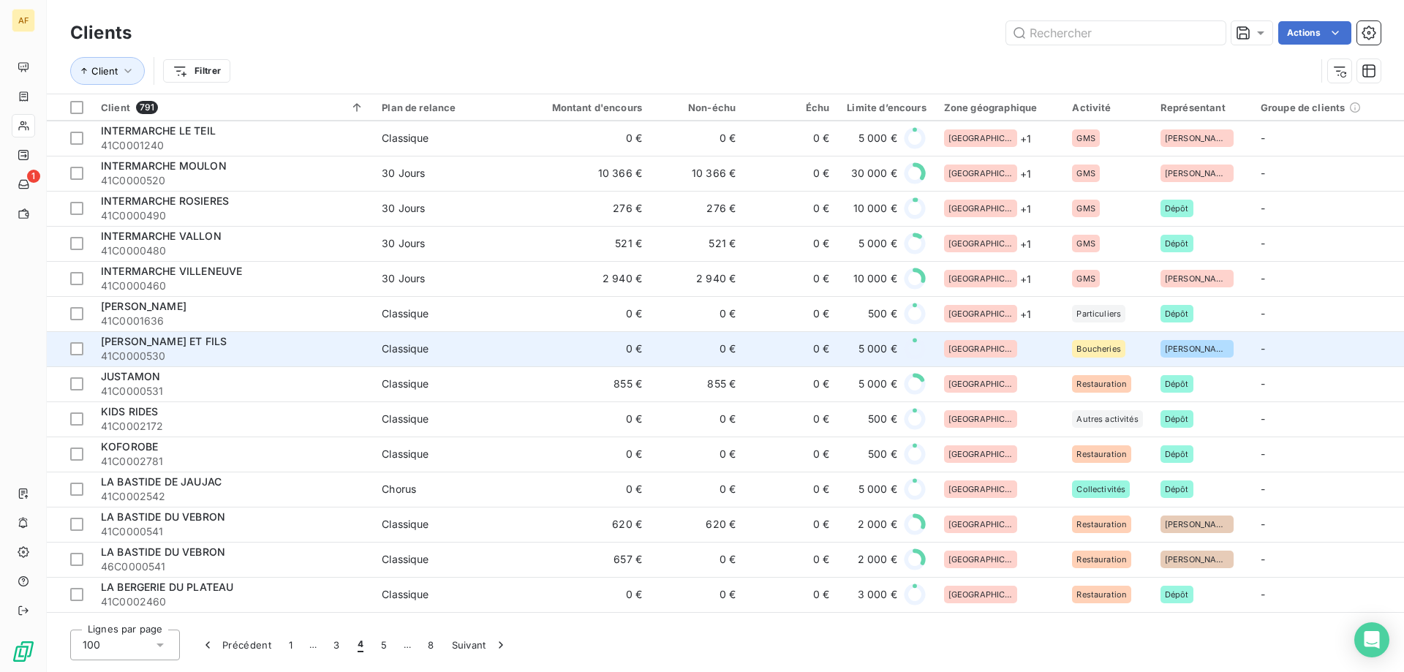
click at [1002, 353] on div "[GEOGRAPHIC_DATA]" at bounding box center [999, 349] width 111 height 18
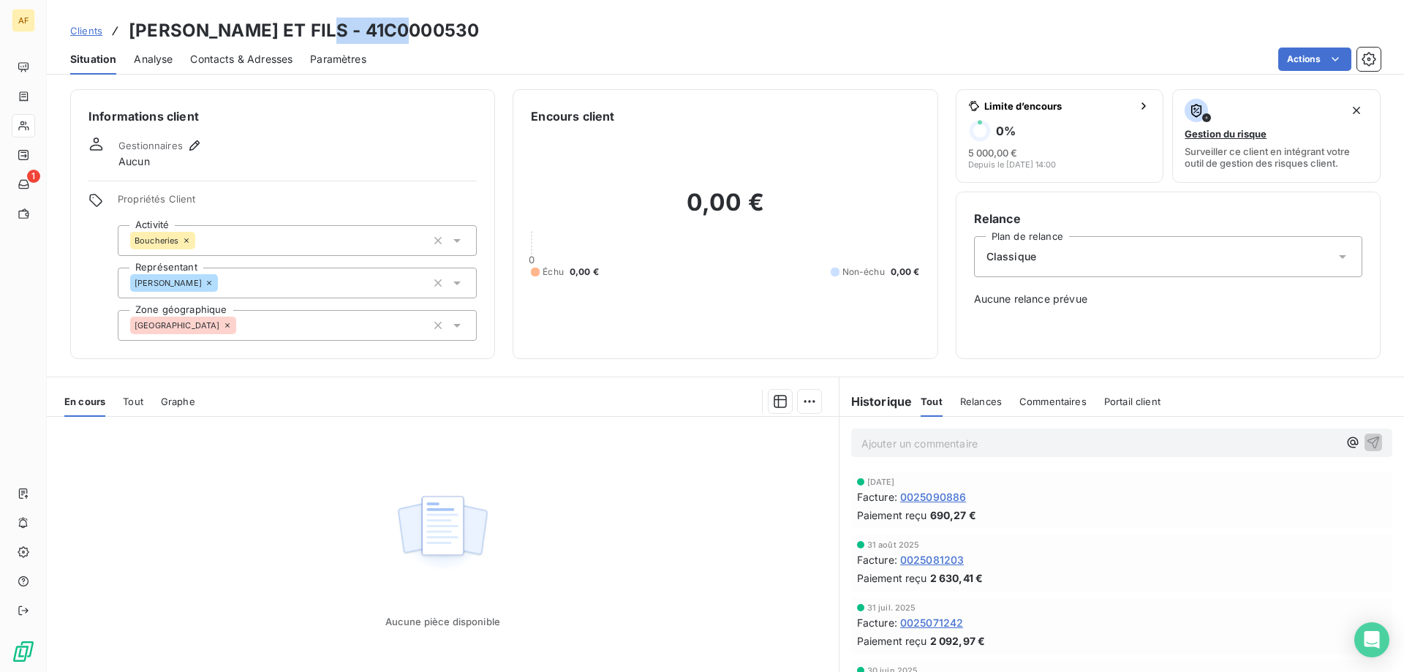
drag, startPoint x: 316, startPoint y: 29, endPoint x: 421, endPoint y: 32, distance: 105.3
click at [426, 37] on div "Clients [PERSON_NAME] ET FILS - 41C0000530" at bounding box center [725, 31] width 1357 height 26
copy h3 "C0000530"
click at [397, 319] on div "[GEOGRAPHIC_DATA]" at bounding box center [297, 325] width 359 height 31
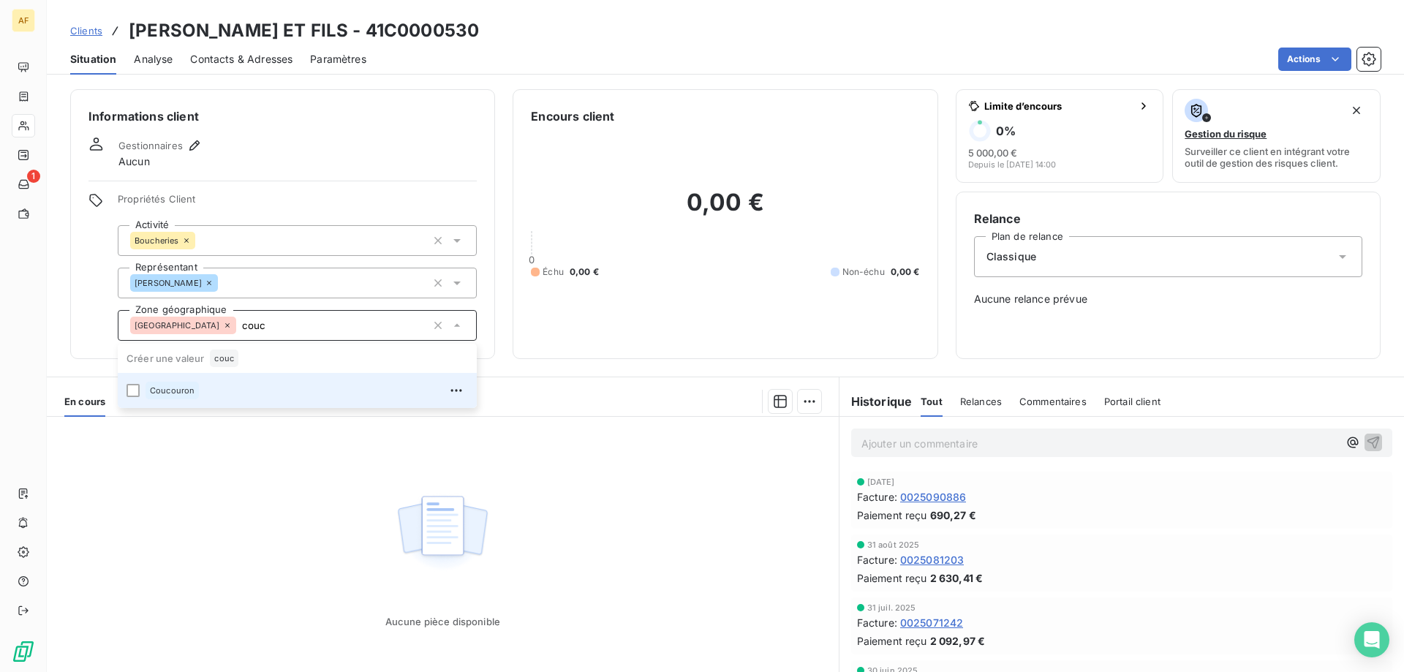
click at [249, 388] on div "Coucouron" at bounding box center [306, 390] width 322 height 23
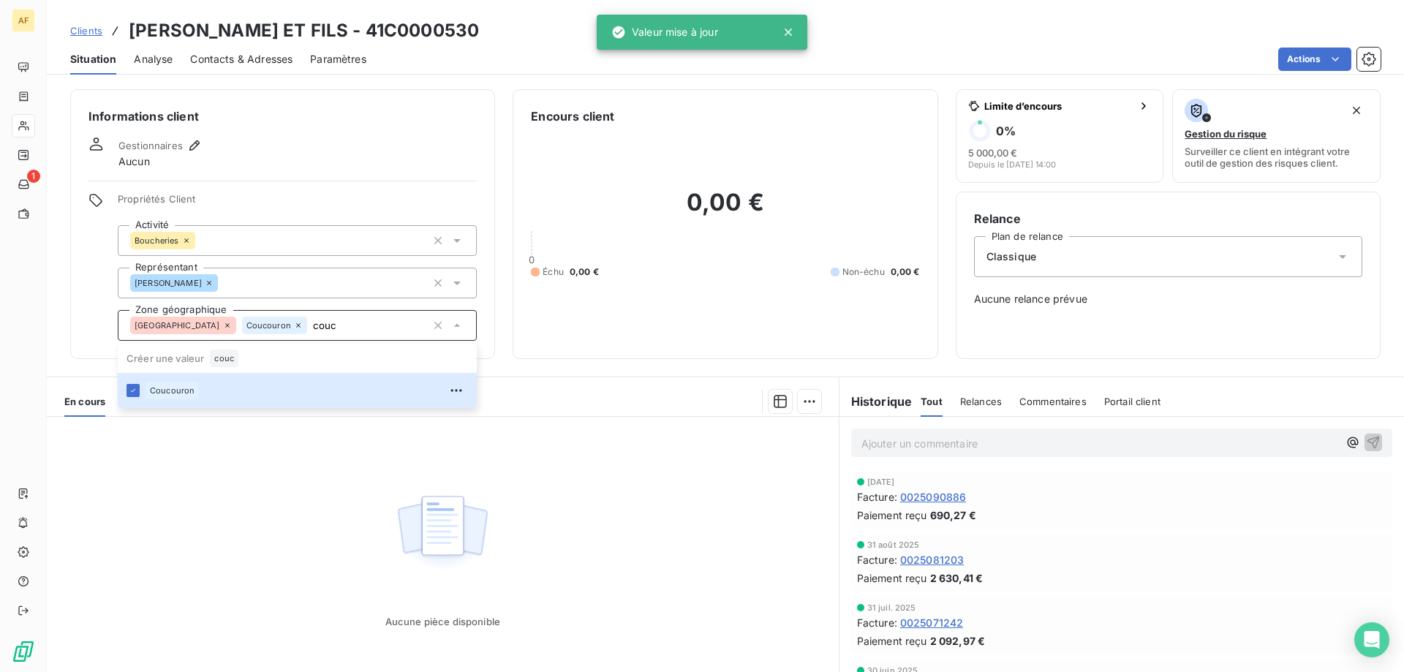
type input "couc"
click at [284, 530] on div "Aucune pièce disponible" at bounding box center [443, 557] width 792 height 281
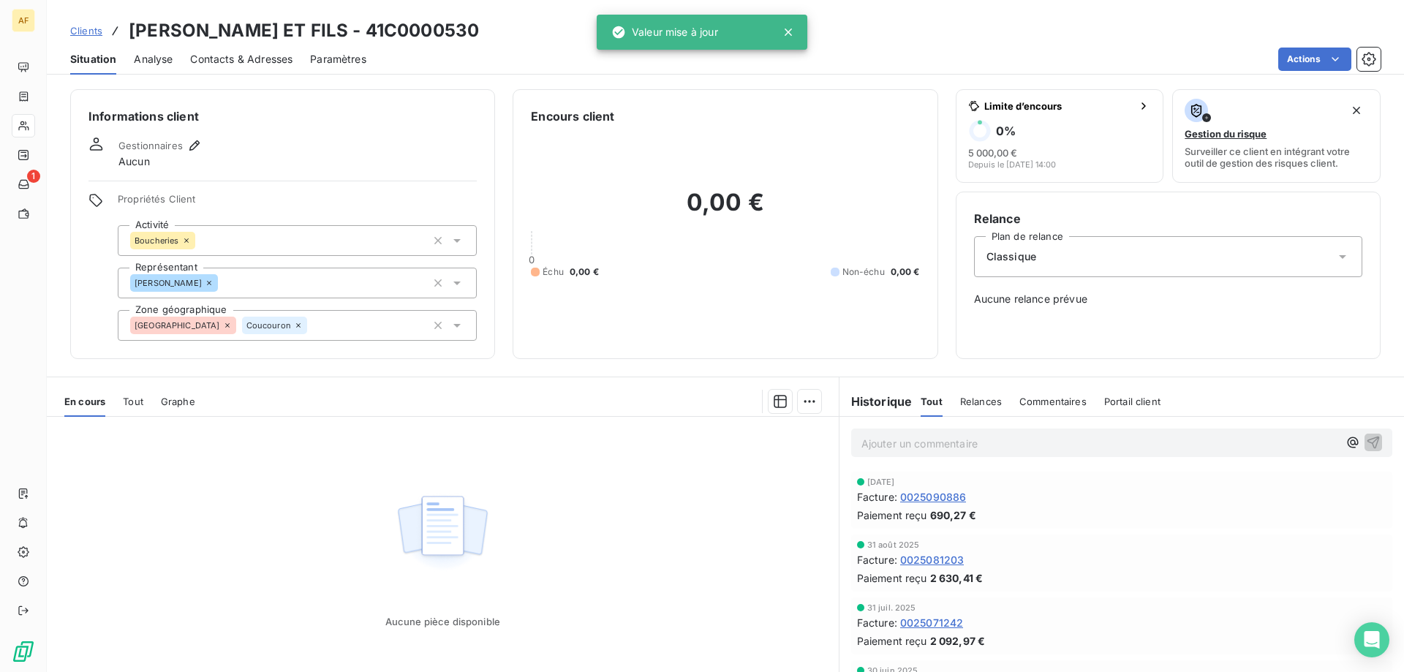
click at [91, 31] on span "Clients" at bounding box center [86, 31] width 32 height 12
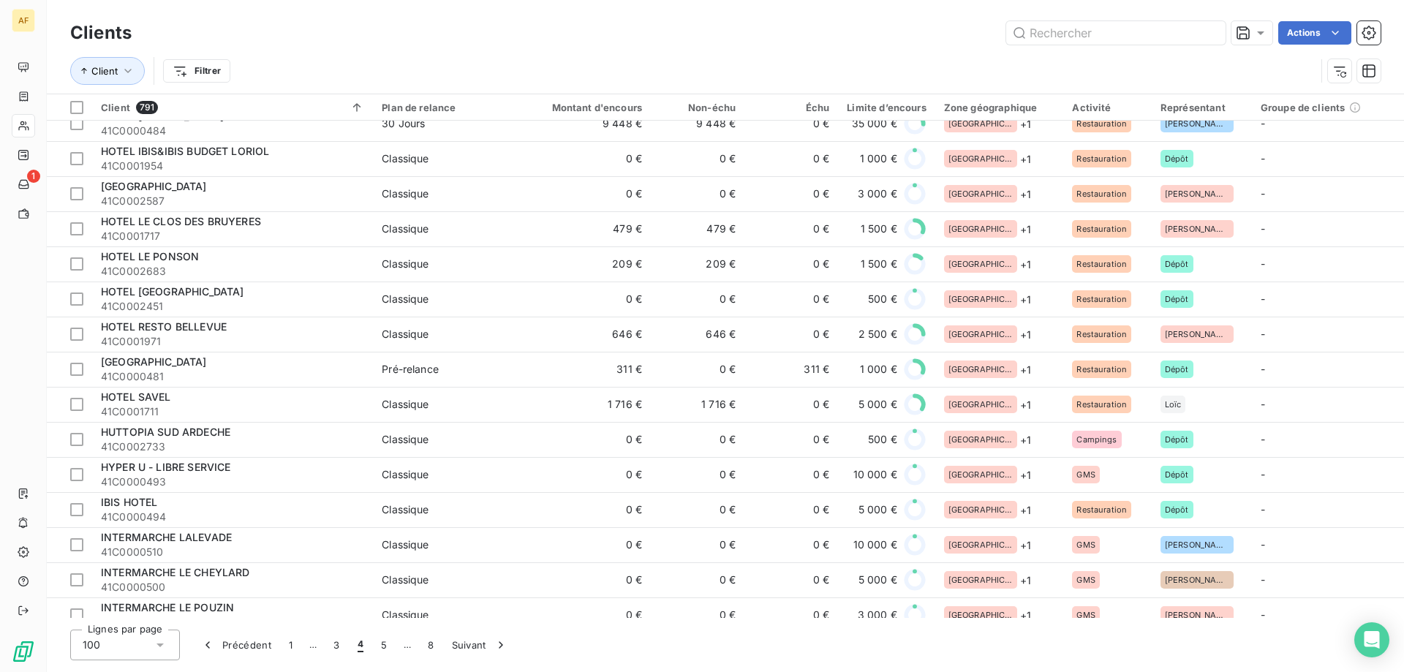
scroll to position [877, 0]
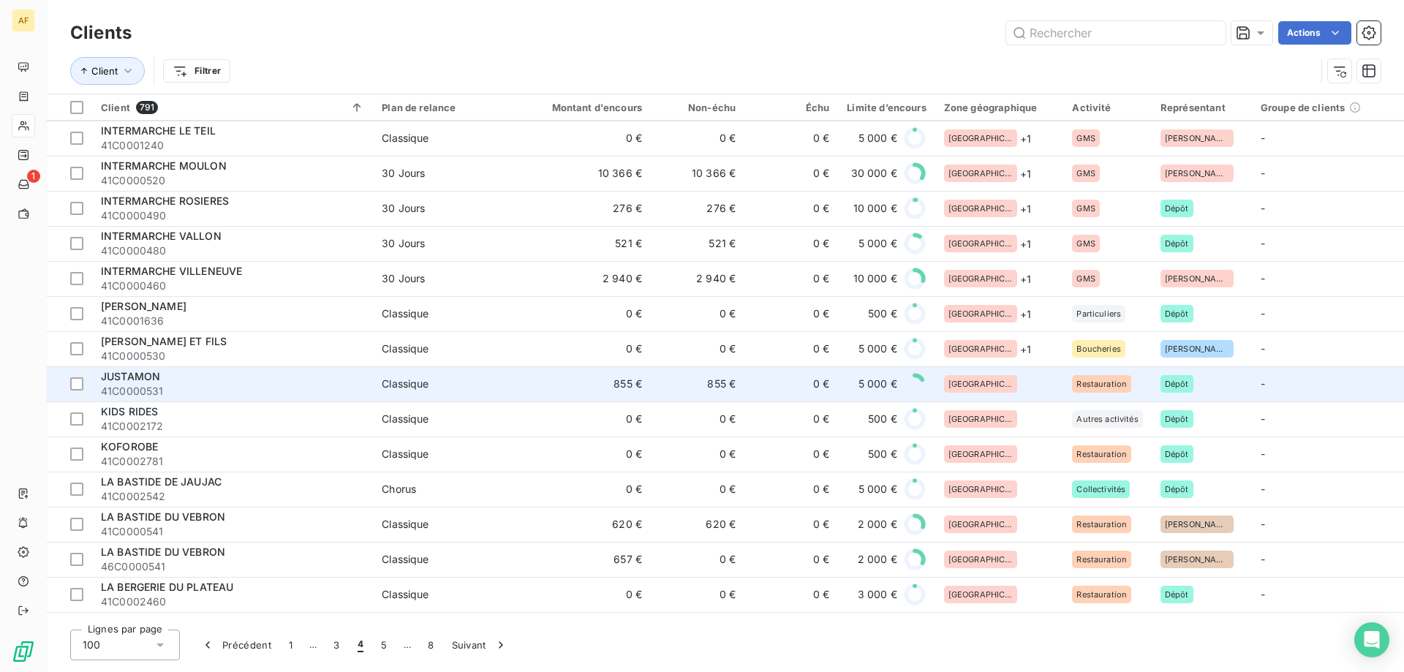
click at [1015, 385] on div "[GEOGRAPHIC_DATA]" at bounding box center [999, 384] width 111 height 18
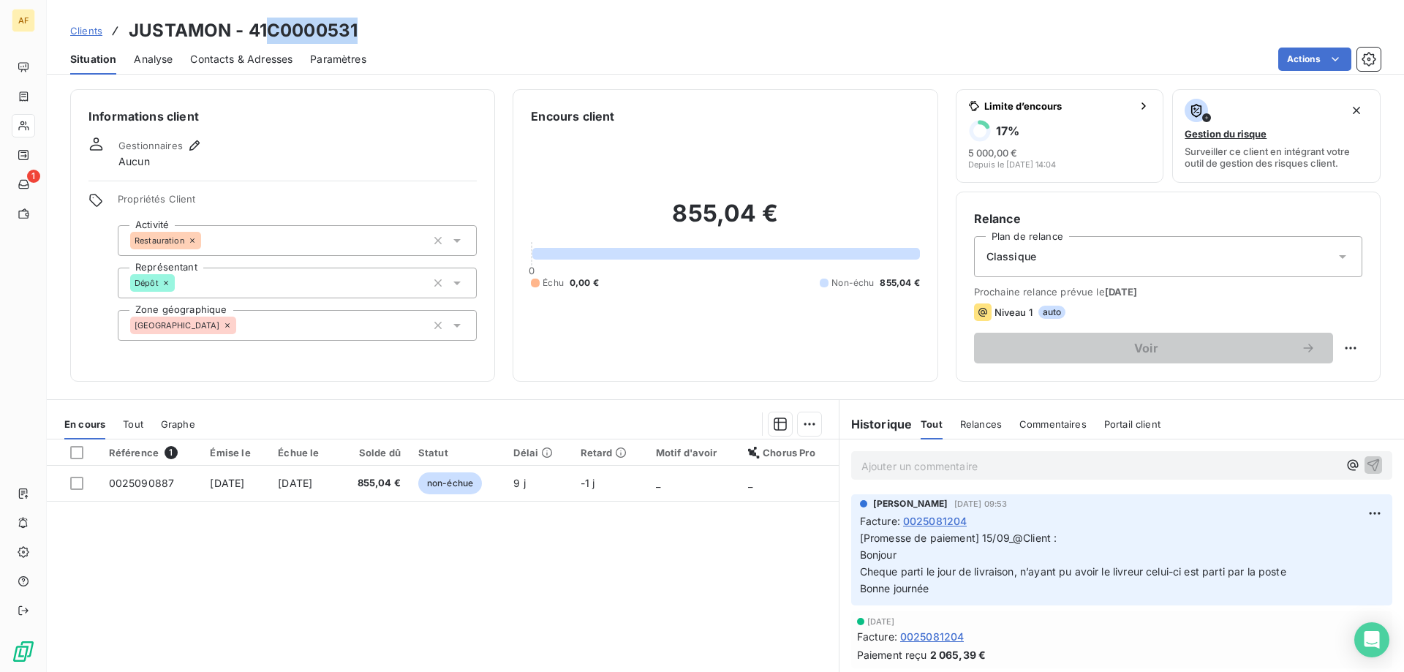
drag, startPoint x: 267, startPoint y: 29, endPoint x: 369, endPoint y: 29, distance: 102.4
click at [369, 29] on div "Clients JUSTAMON - 41C0000531" at bounding box center [725, 31] width 1357 height 26
copy h3 "C0000531"
click at [307, 339] on div "[GEOGRAPHIC_DATA]" at bounding box center [297, 325] width 359 height 31
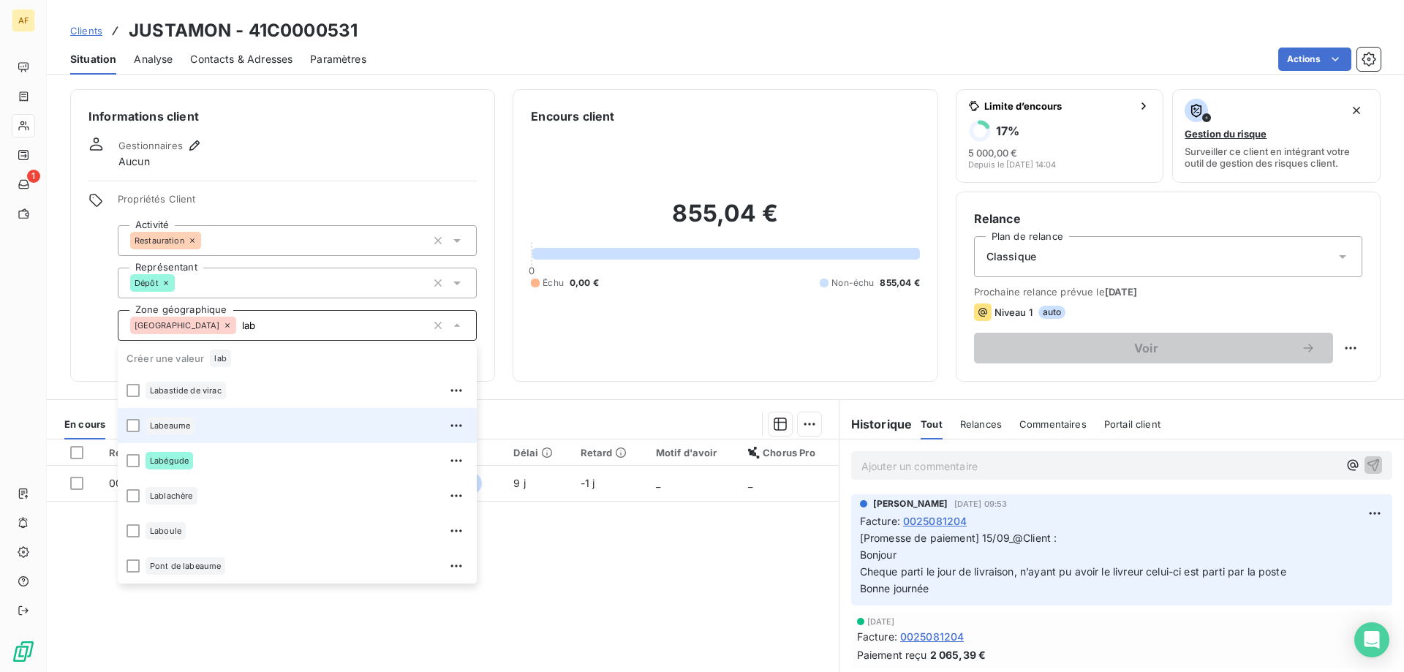
click at [205, 426] on div "Labeaume" at bounding box center [306, 425] width 322 height 23
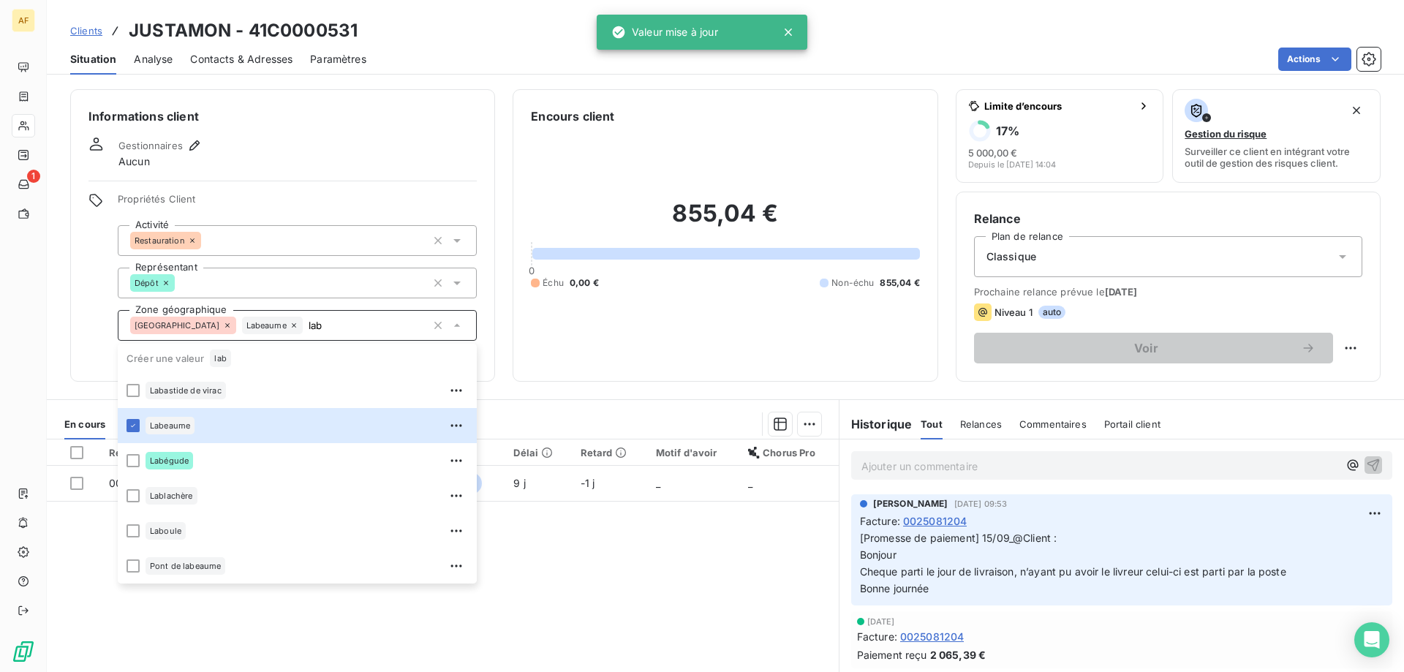
type input "lab"
click at [608, 588] on div "Référence 1 Émise le Échue le Solde dû Statut Délai Retard Motif d'avoir Chorus…" at bounding box center [443, 579] width 792 height 281
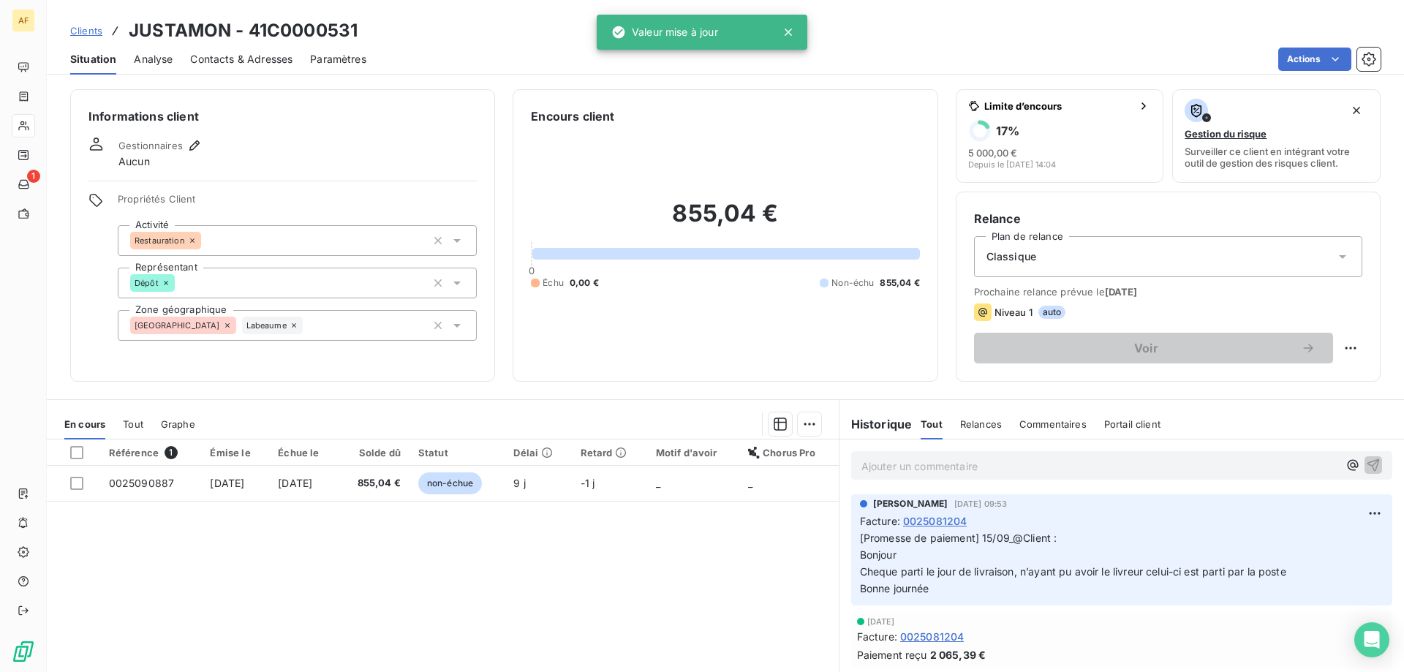
click at [74, 33] on span "Clients" at bounding box center [86, 31] width 32 height 12
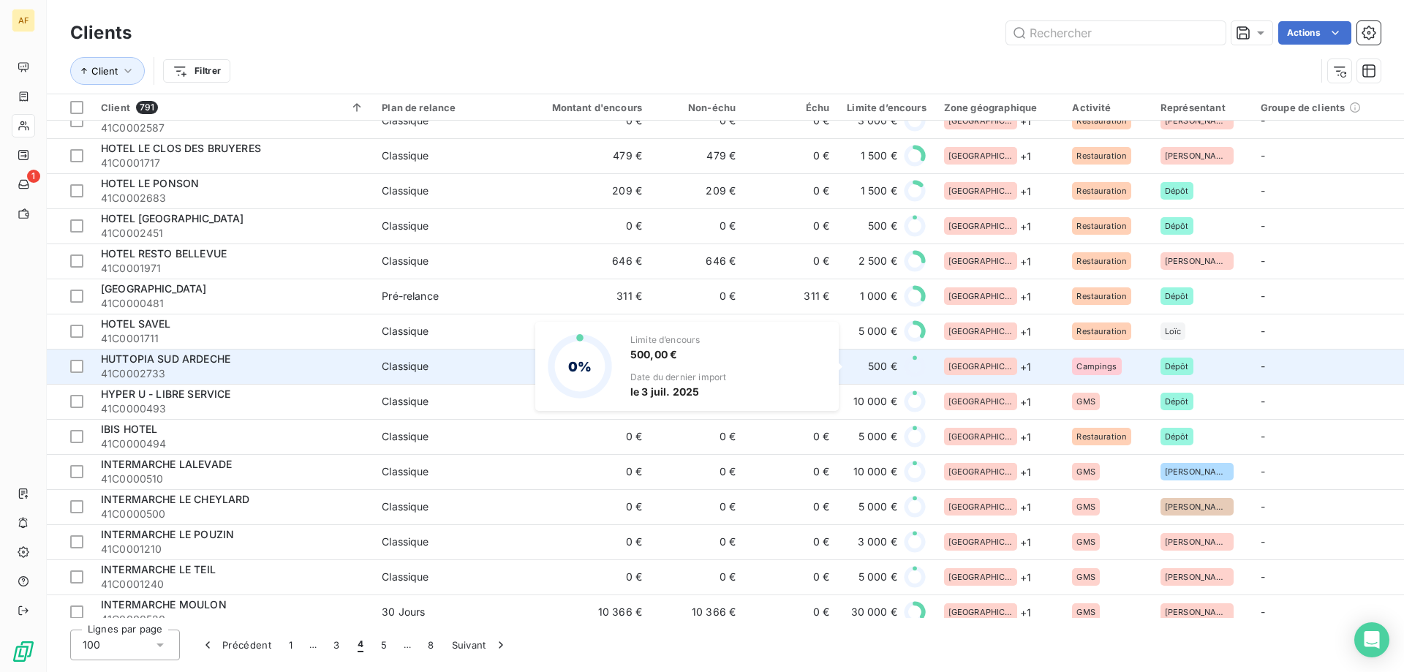
scroll to position [804, 0]
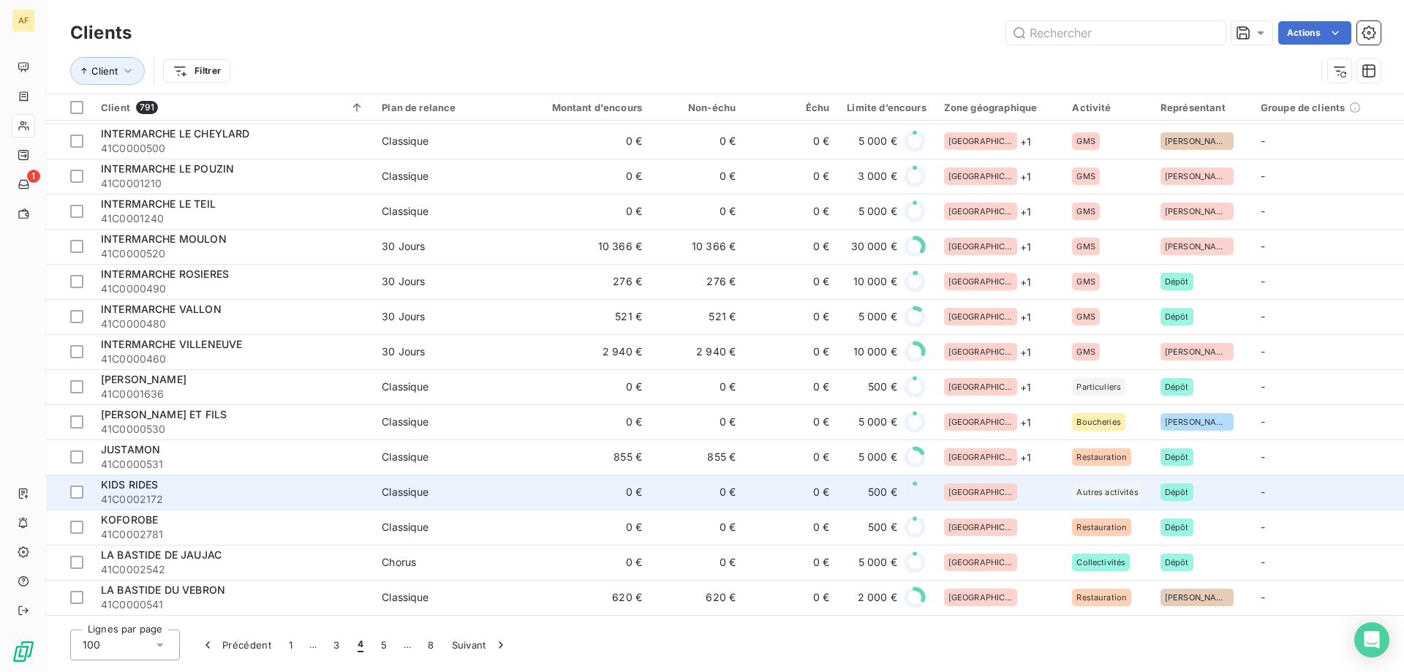
click at [1038, 488] on div "[GEOGRAPHIC_DATA]" at bounding box center [999, 492] width 111 height 18
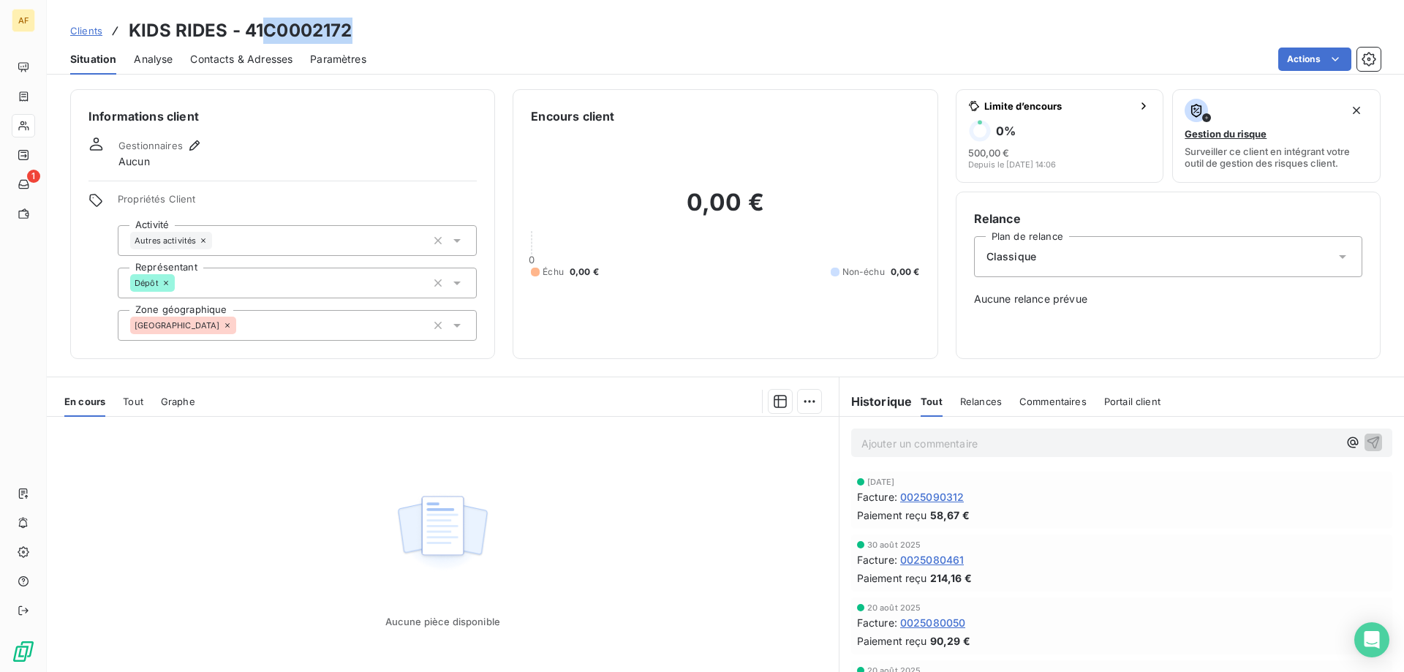
drag, startPoint x: 267, startPoint y: 26, endPoint x: 374, endPoint y: 30, distance: 106.8
click at [374, 30] on div "Clients KIDS RIDES - 41C0002172" at bounding box center [725, 31] width 1357 height 26
copy h3 "C0002172"
click at [301, 333] on div "[GEOGRAPHIC_DATA]" at bounding box center [297, 325] width 359 height 31
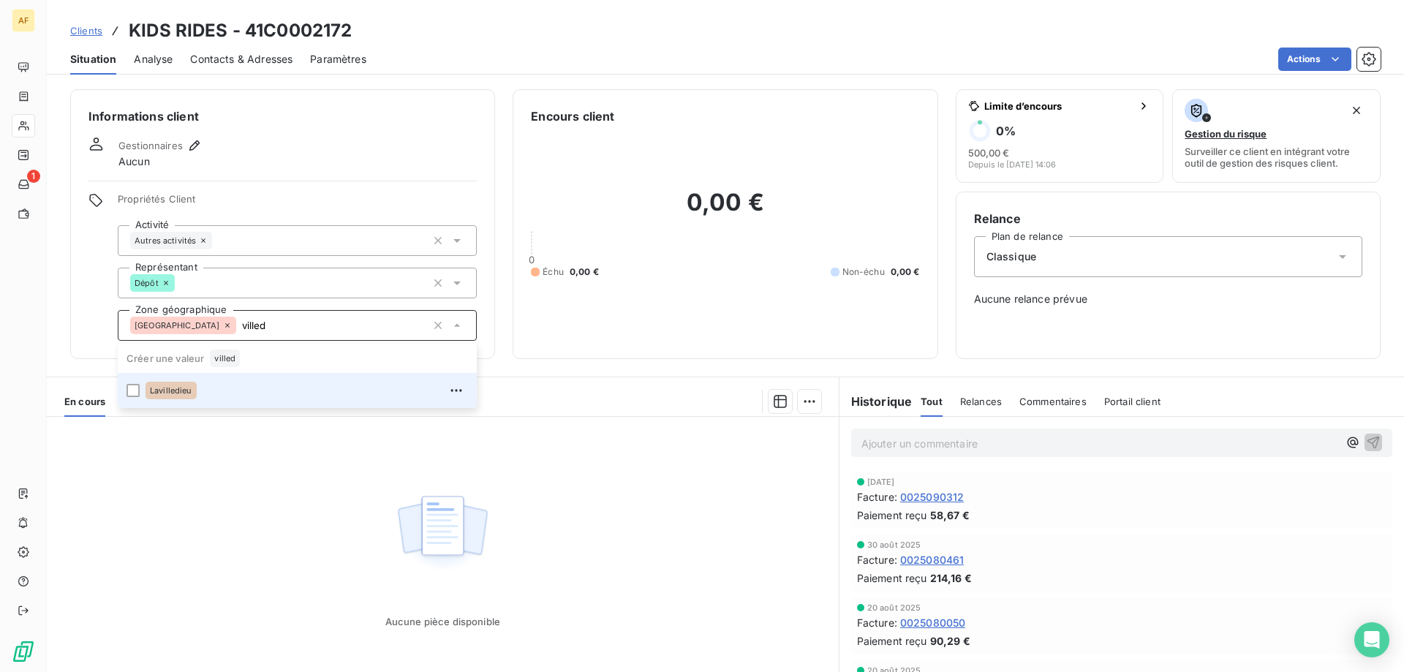
click at [277, 395] on div "Lavilledieu" at bounding box center [306, 390] width 322 height 23
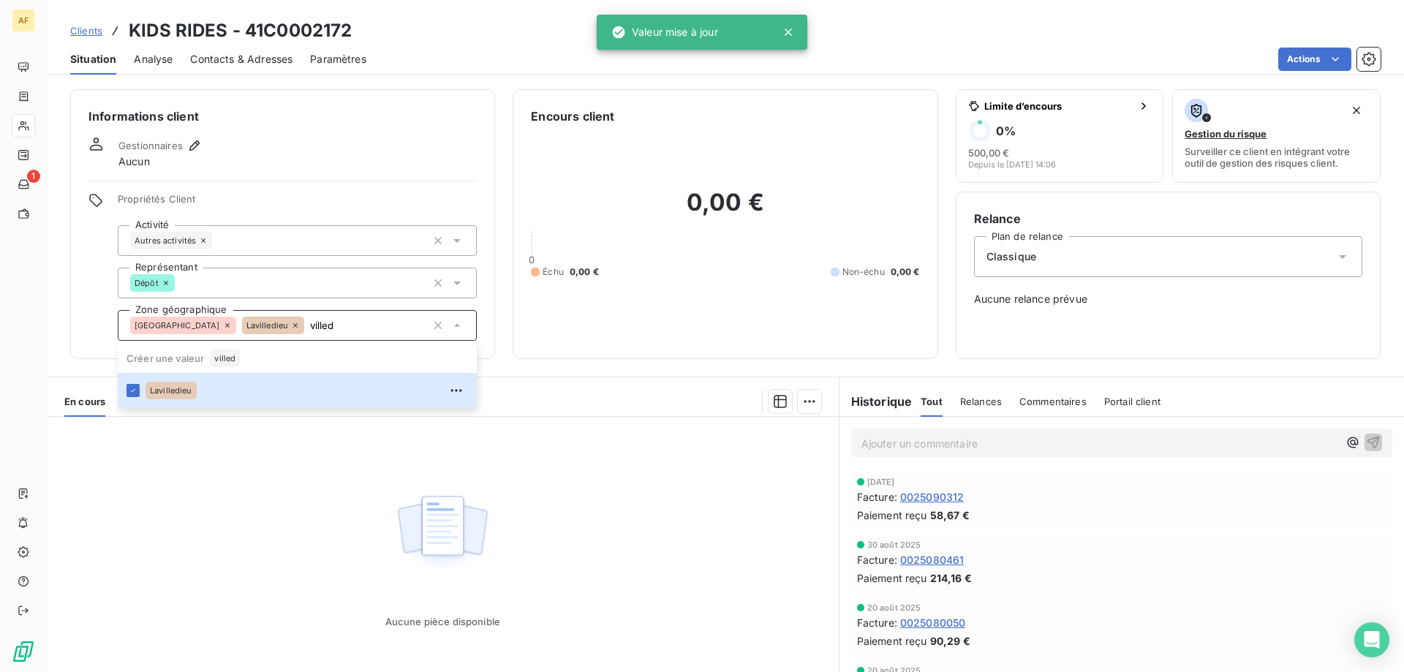
type input "villed"
click at [287, 543] on div "Aucune pièce disponible" at bounding box center [443, 557] width 792 height 281
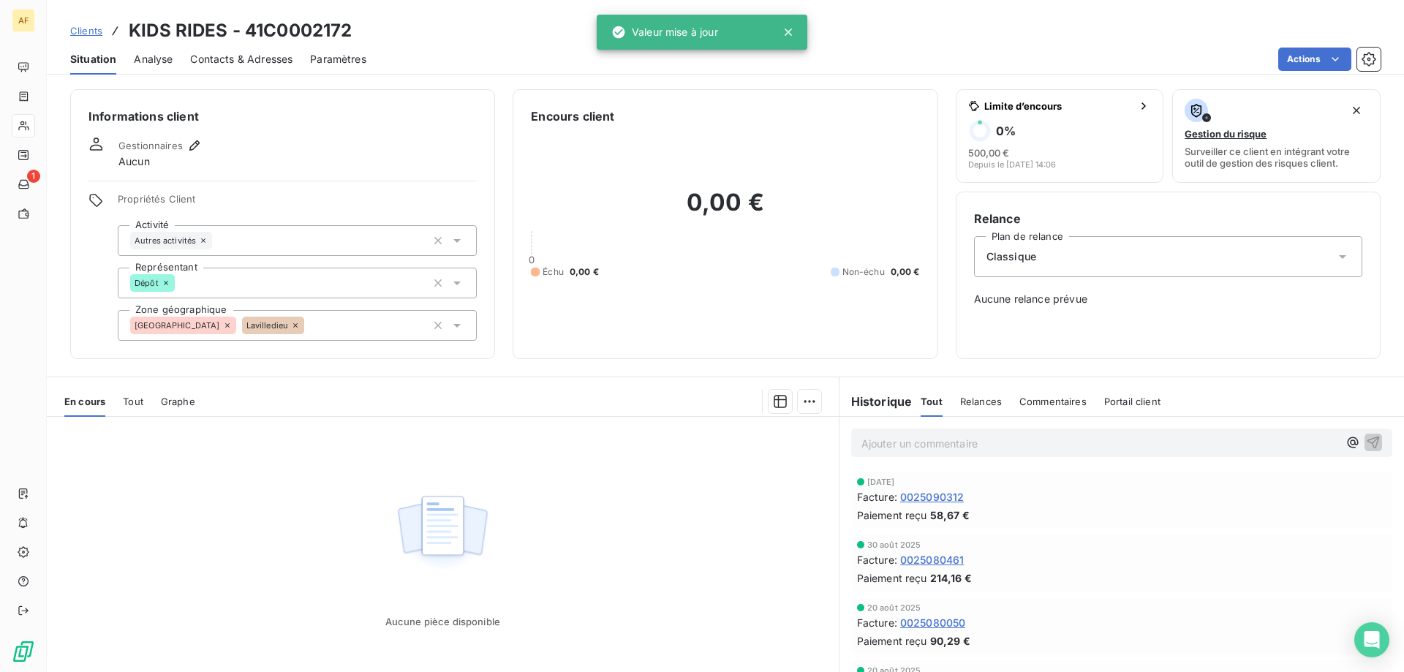
click at [94, 27] on span "Clients" at bounding box center [86, 31] width 32 height 12
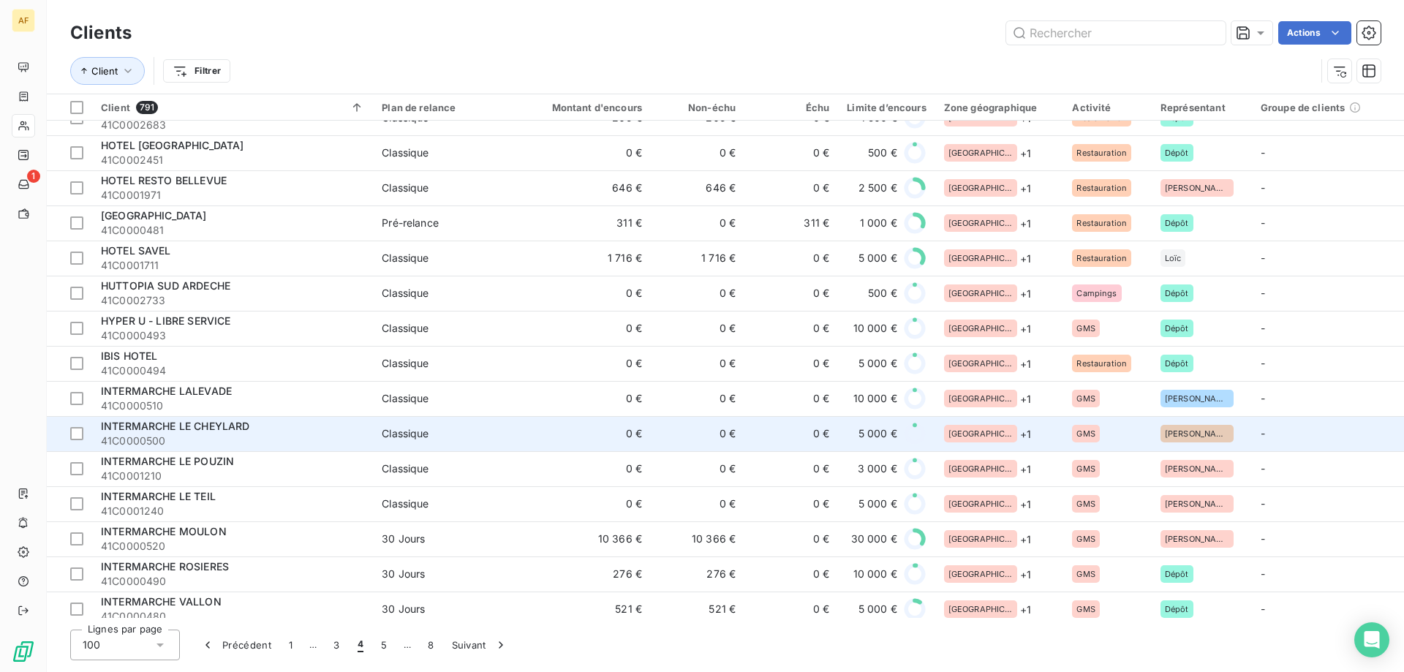
scroll to position [950, 0]
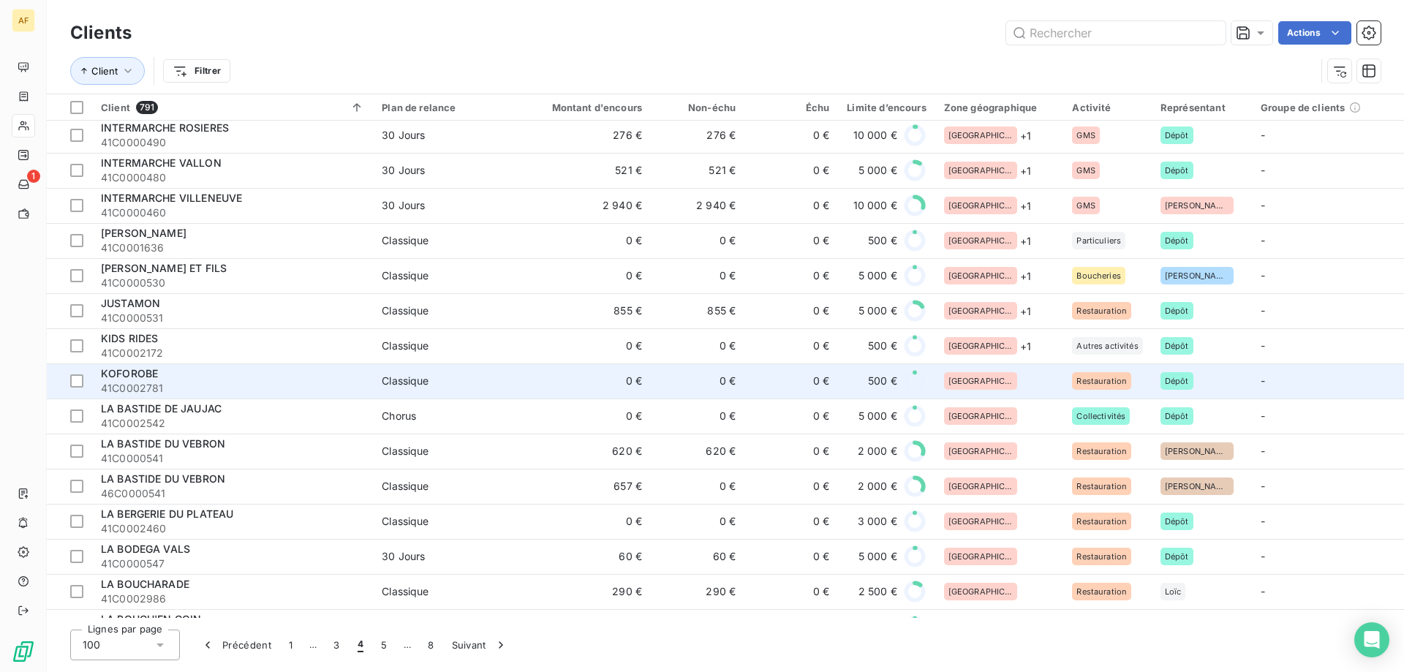
click at [1005, 384] on div "[GEOGRAPHIC_DATA]" at bounding box center [999, 381] width 111 height 18
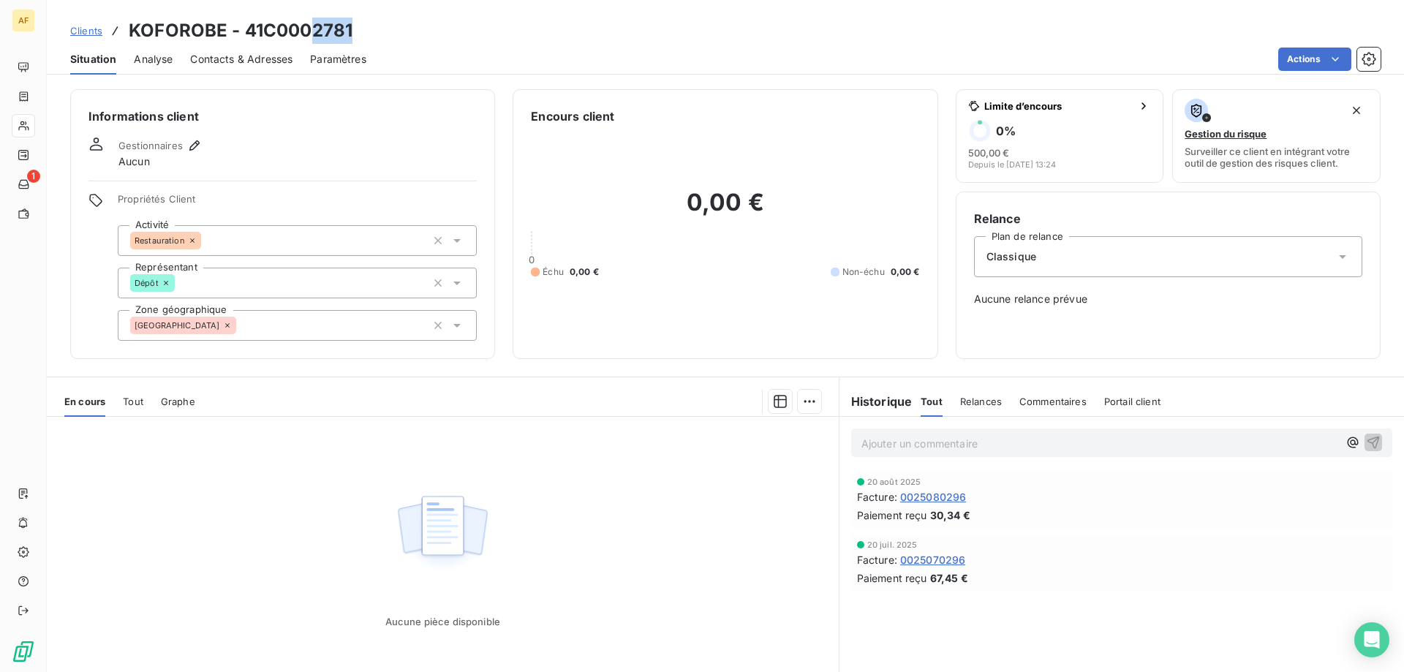
drag, startPoint x: 313, startPoint y: 34, endPoint x: 359, endPoint y: 34, distance: 46.1
click at [359, 34] on div "Clients KOFOROBE - 41C0002781" at bounding box center [725, 31] width 1357 height 26
drag, startPoint x: 264, startPoint y: 34, endPoint x: 355, endPoint y: 37, distance: 91.4
click at [355, 37] on div "Clients KOFOROBE - 41C0002781" at bounding box center [725, 31] width 1357 height 26
copy h3 "C0002781"
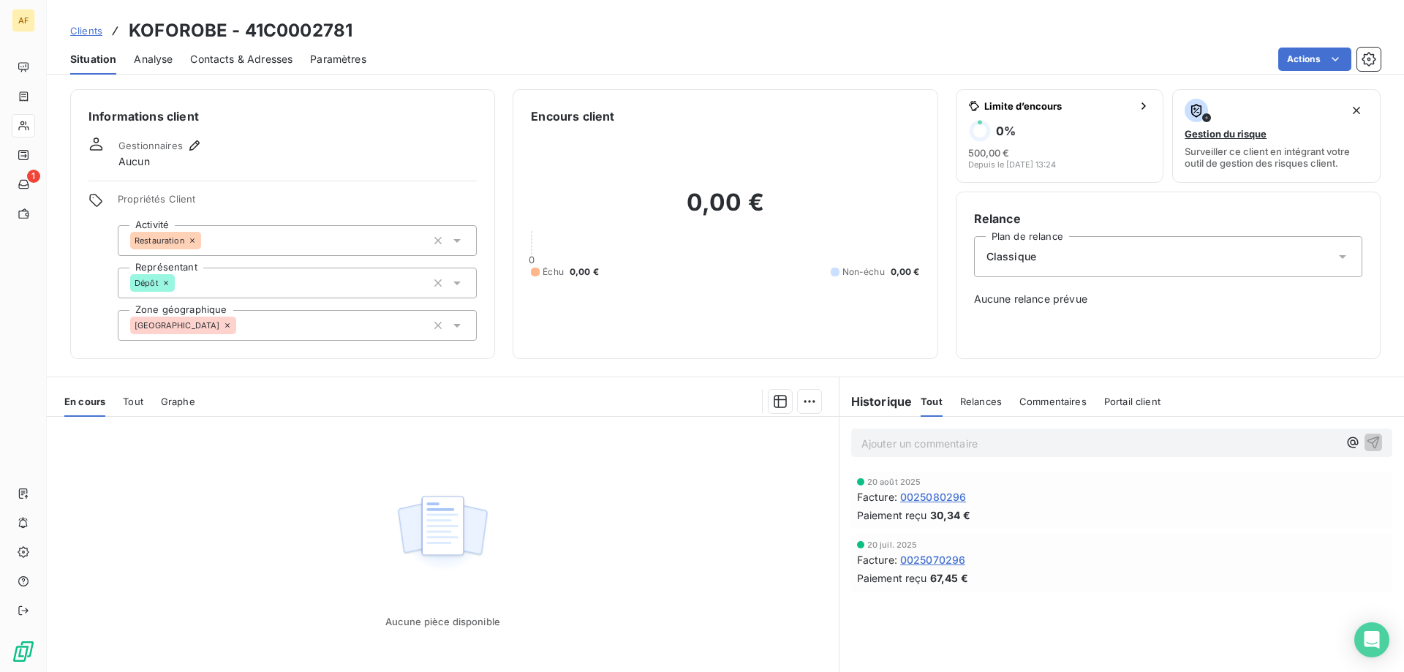
click at [299, 317] on div "[GEOGRAPHIC_DATA]" at bounding box center [297, 325] width 359 height 31
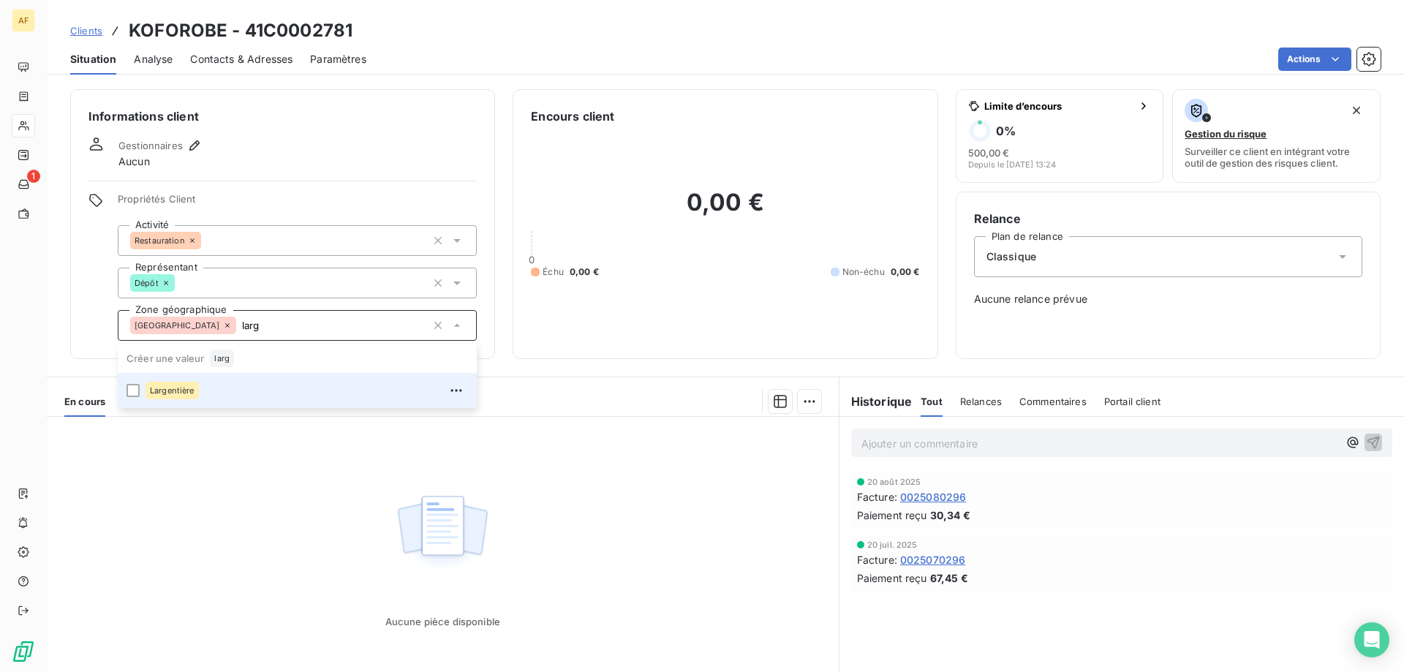
click at [267, 394] on div "Largentière" at bounding box center [306, 390] width 322 height 23
type input "larg"
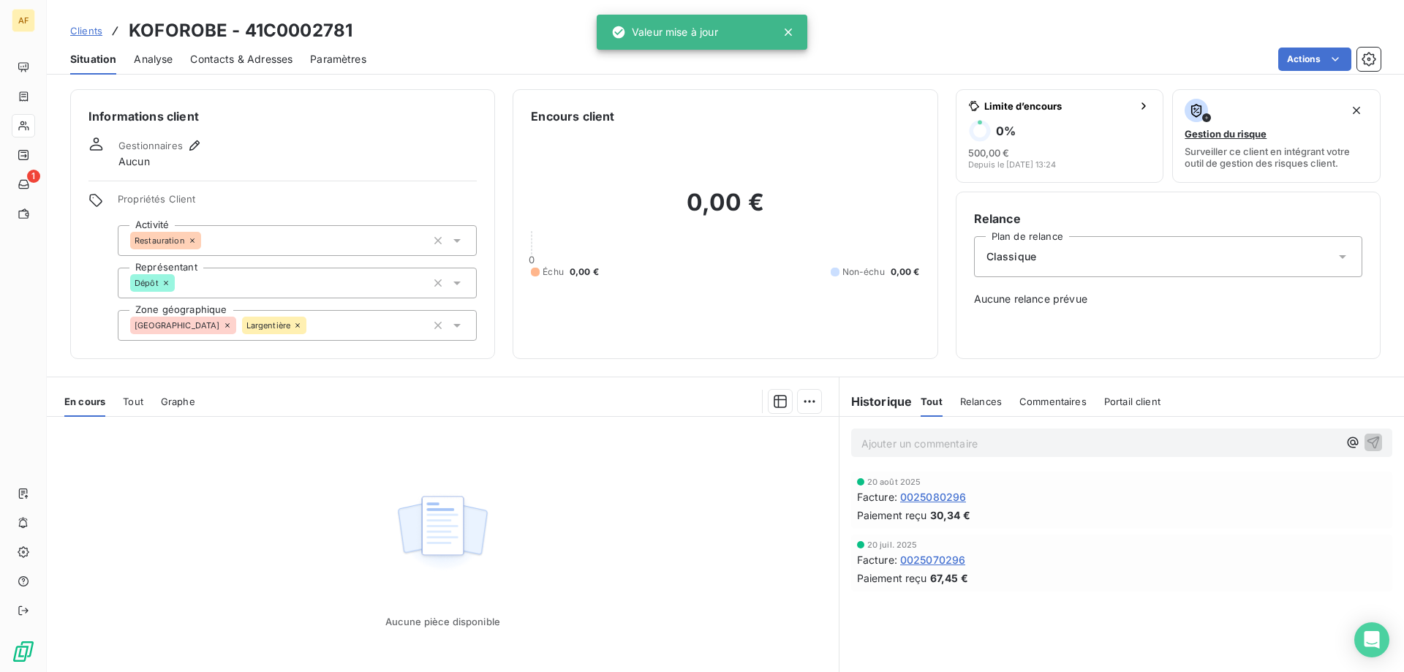
click at [327, 583] on div "Aucune pièce disponible" at bounding box center [443, 557] width 792 height 281
click at [100, 28] on span "Clients" at bounding box center [86, 31] width 32 height 12
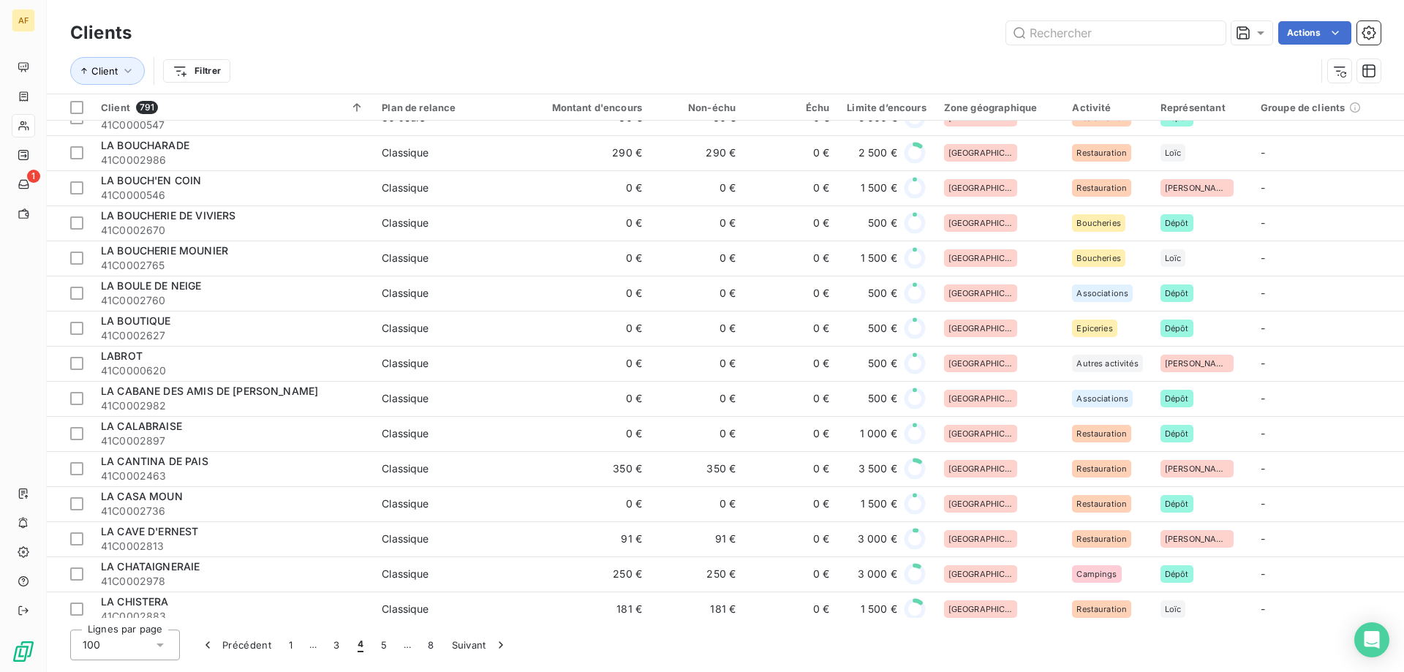
scroll to position [1024, 0]
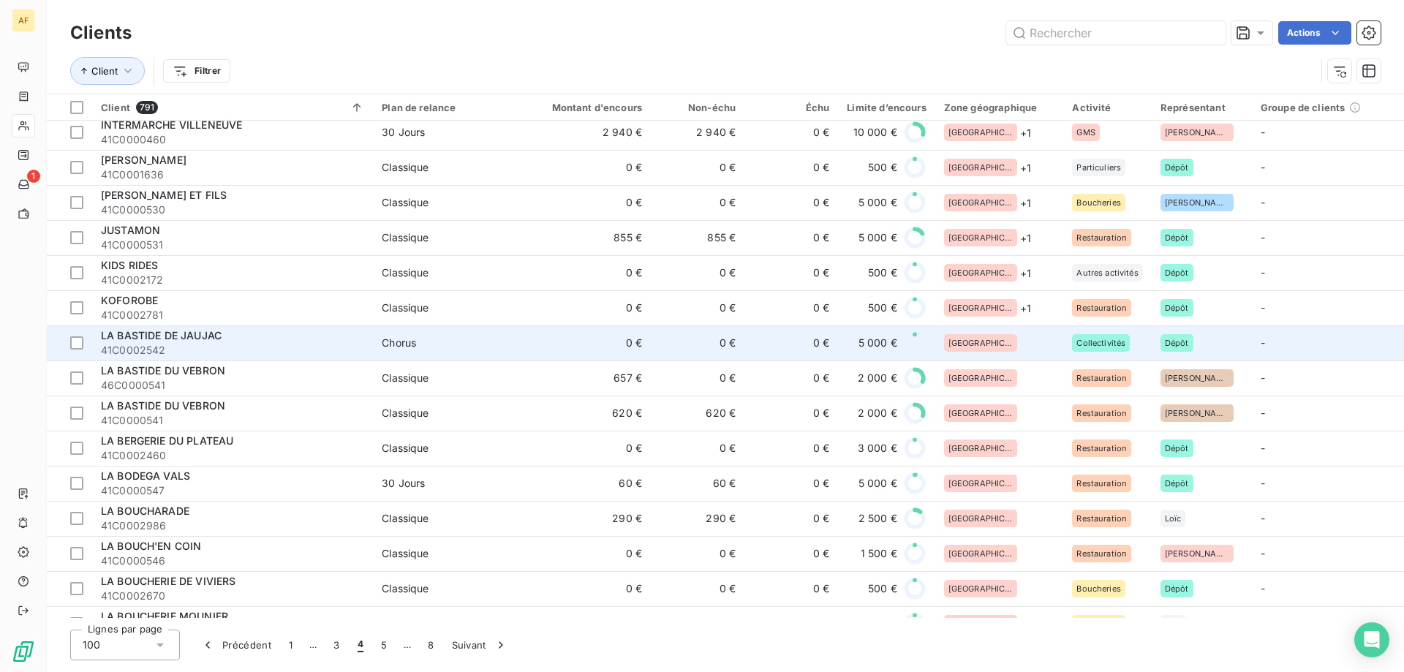
click at [990, 344] on div "[GEOGRAPHIC_DATA]" at bounding box center [999, 343] width 111 height 18
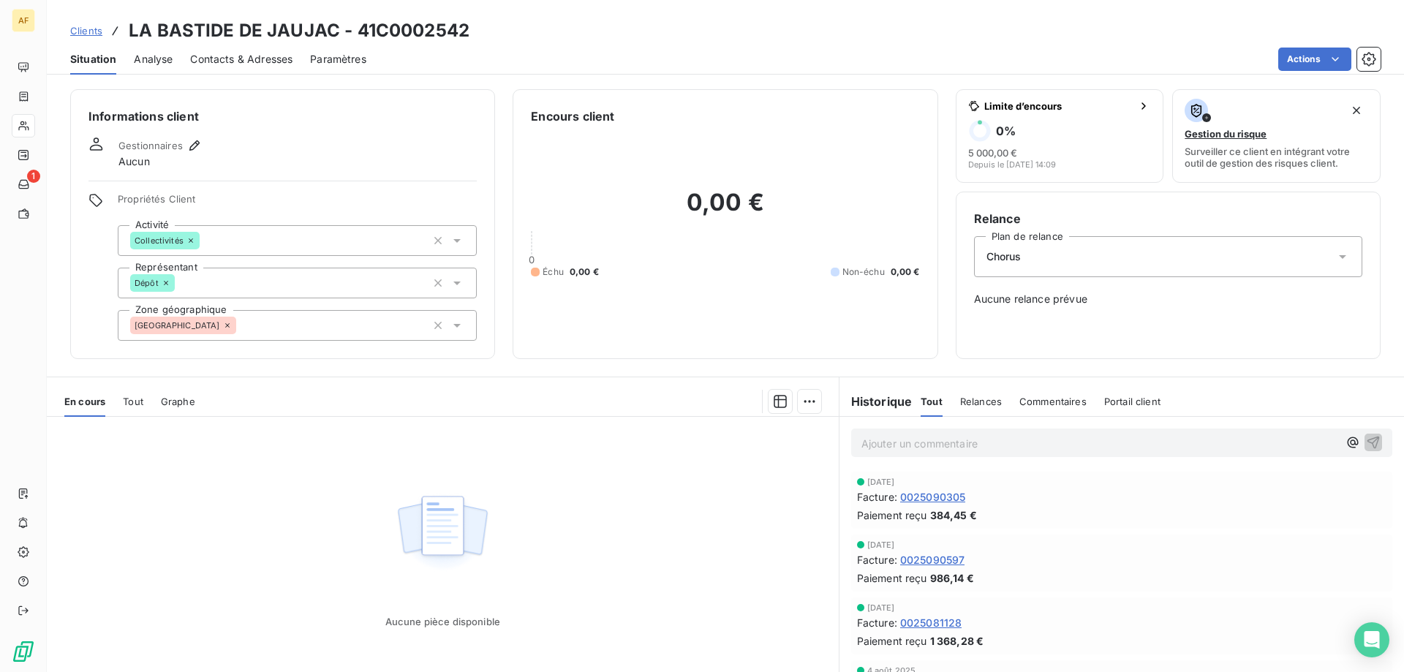
click at [346, 327] on div "[GEOGRAPHIC_DATA]" at bounding box center [297, 325] width 359 height 31
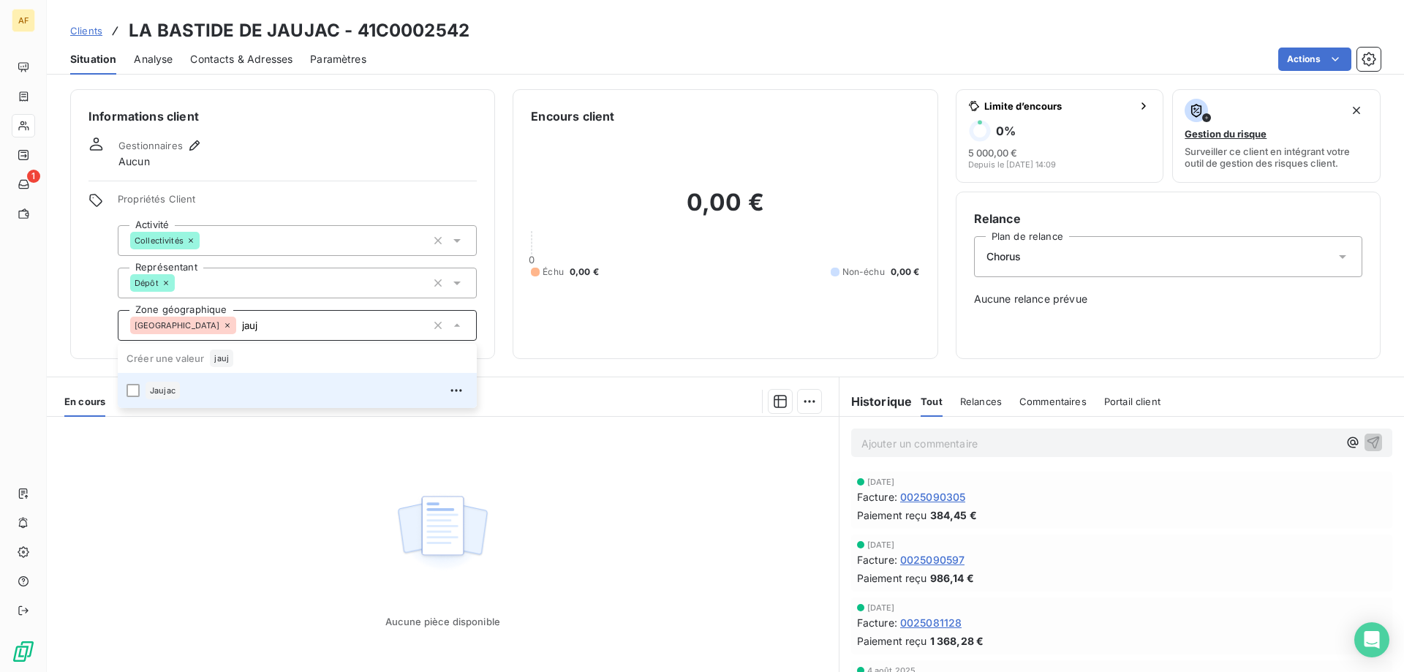
click at [311, 390] on div "Jaujac" at bounding box center [306, 390] width 322 height 23
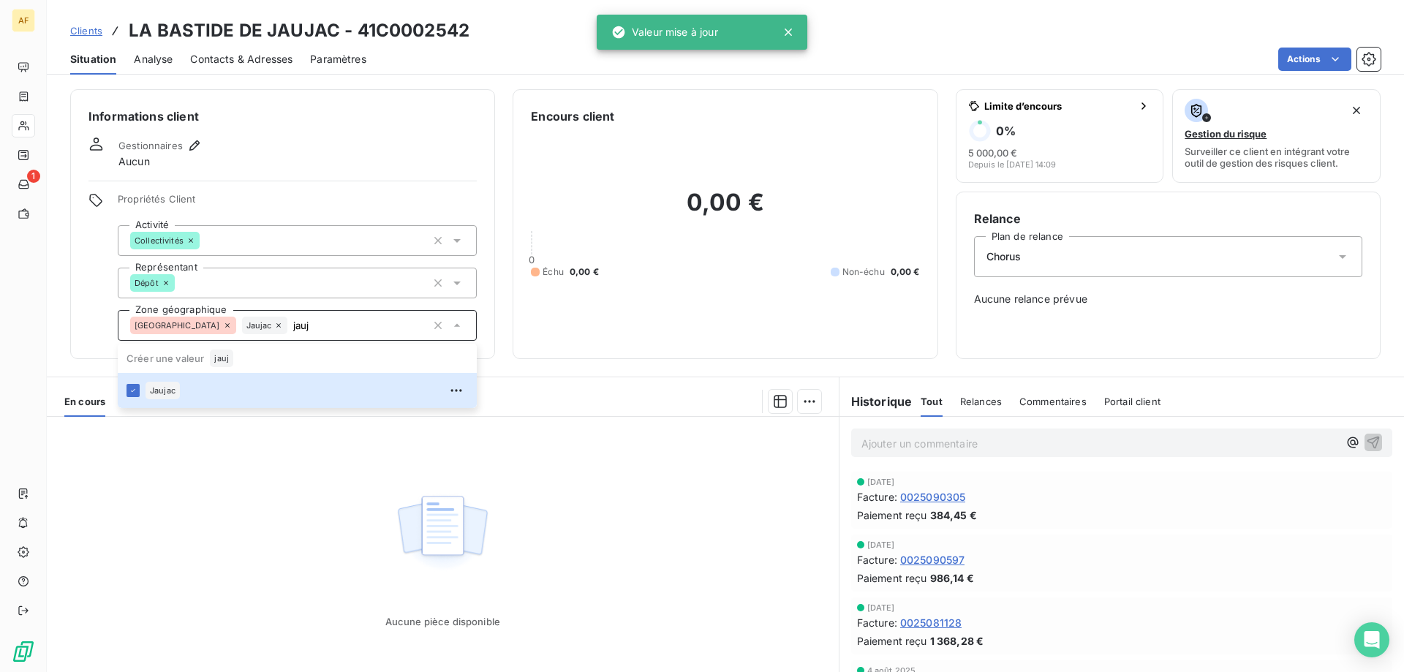
type input "jauj"
click at [347, 496] on div "Aucune pièce disponible" at bounding box center [443, 557] width 792 height 281
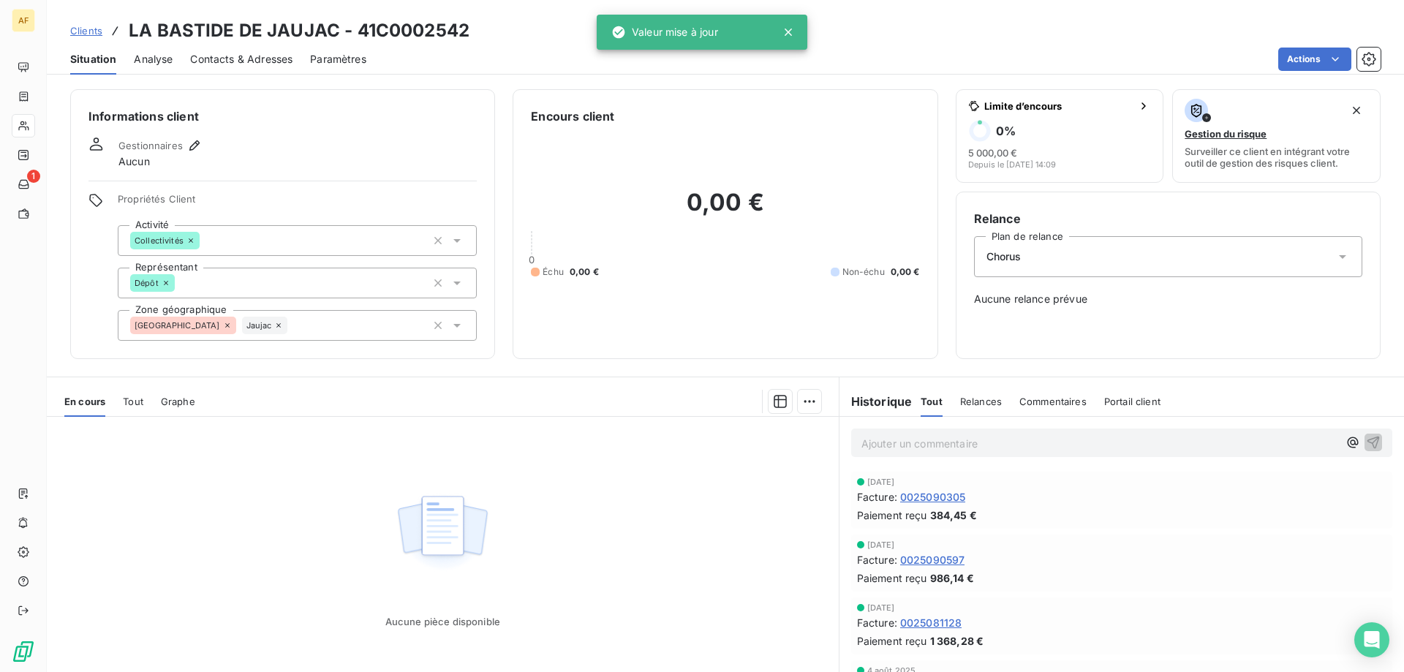
click at [81, 31] on span "Clients" at bounding box center [86, 31] width 32 height 12
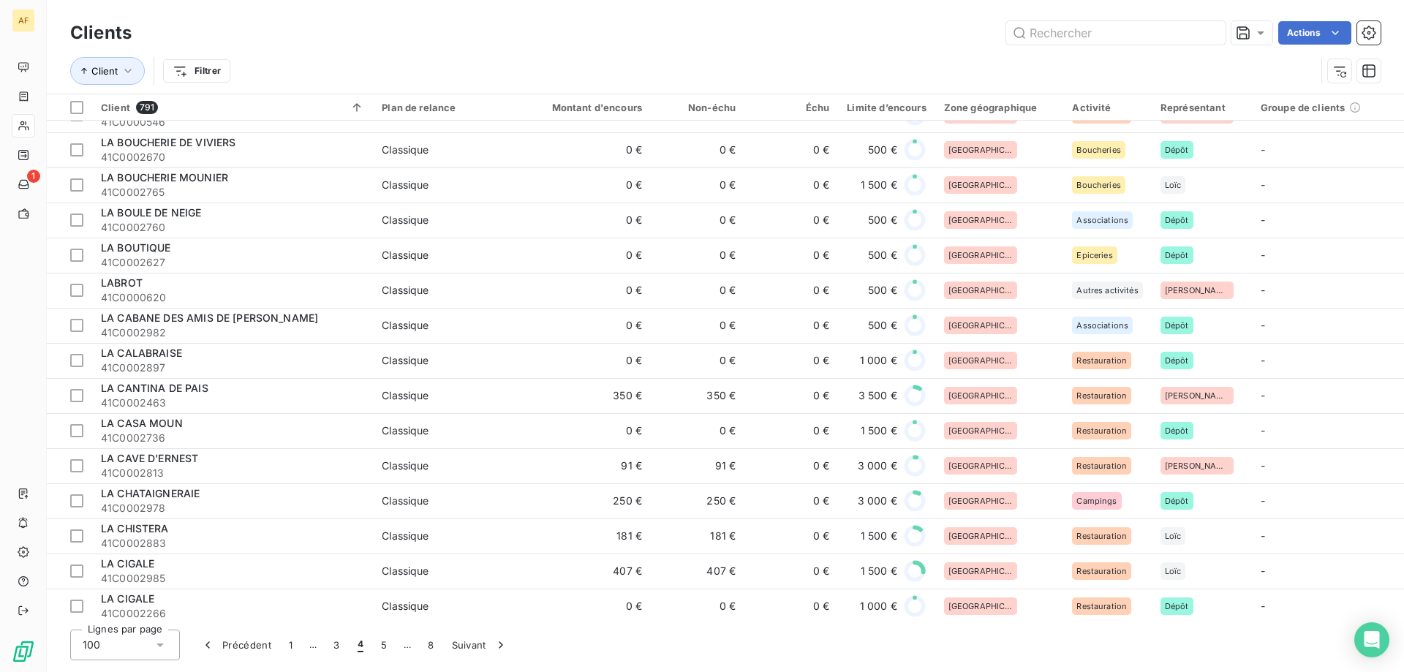
scroll to position [1024, 0]
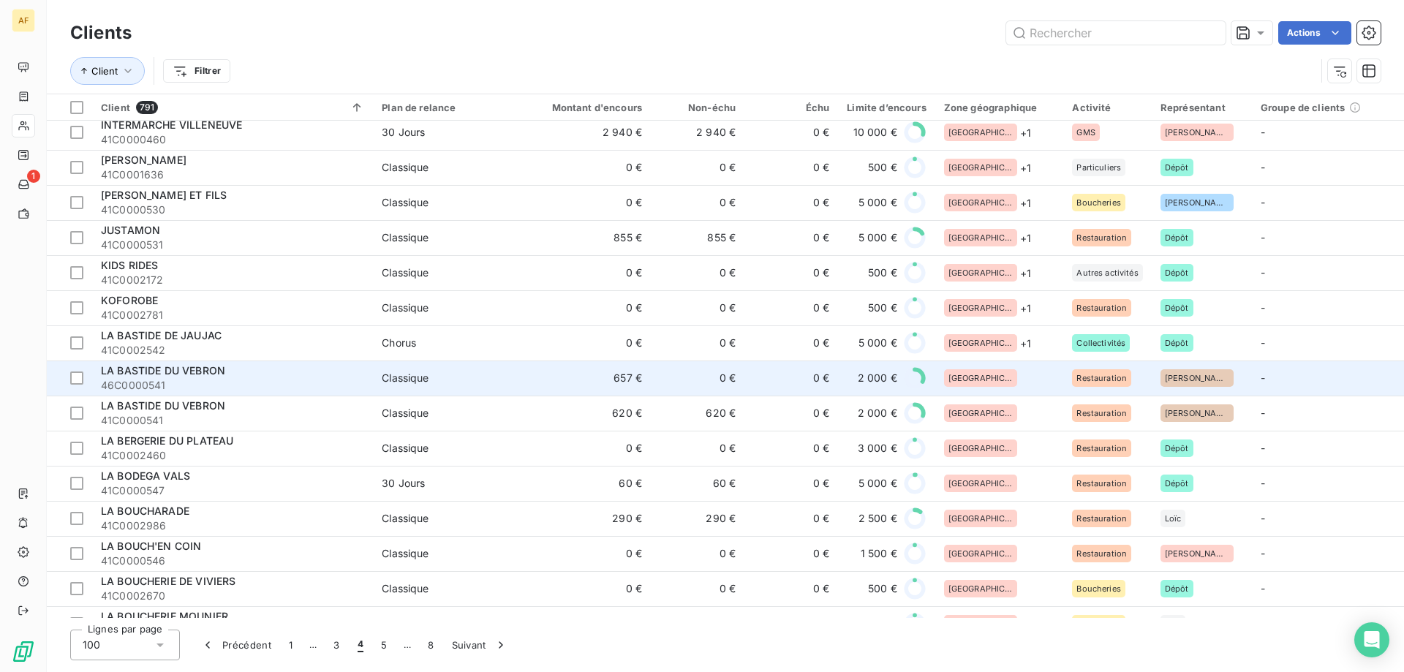
click at [1008, 379] on div "[GEOGRAPHIC_DATA]" at bounding box center [999, 378] width 111 height 18
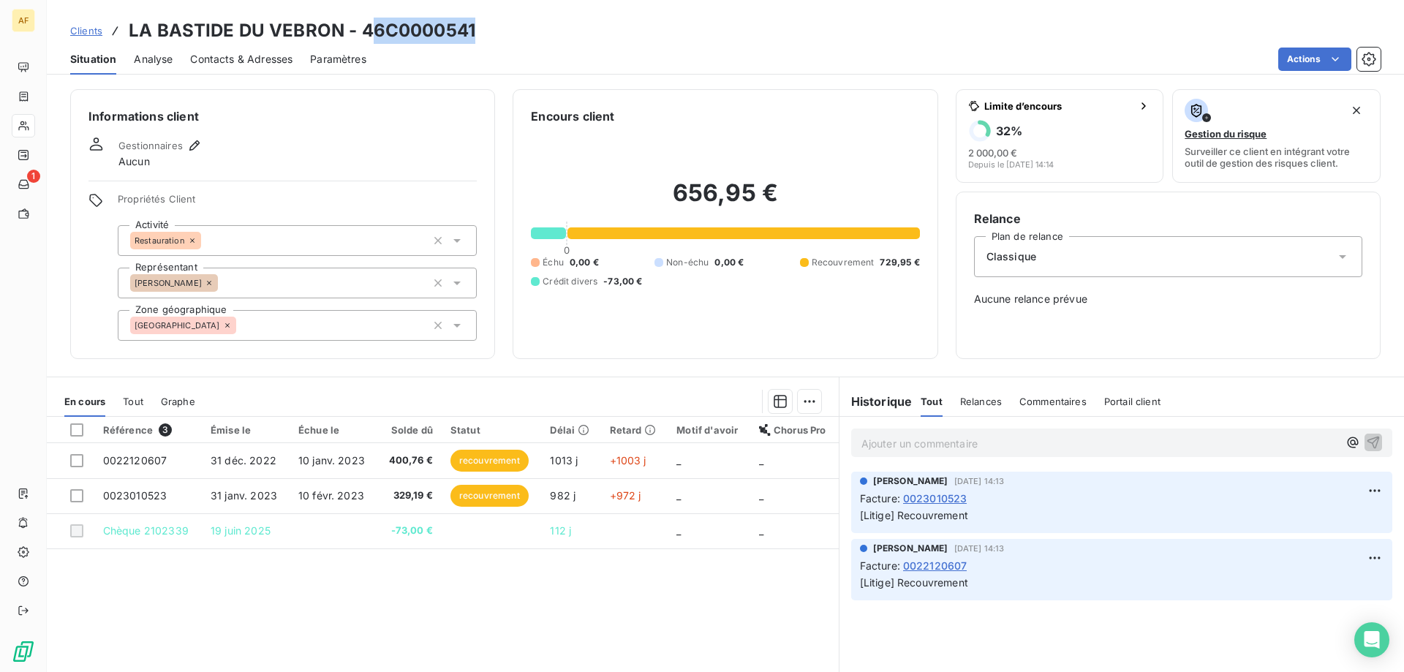
drag, startPoint x: 376, startPoint y: 28, endPoint x: 486, endPoint y: 32, distance: 110.5
click at [486, 32] on div "Clients LA BASTIDE DU VEBRON - 46C0000541" at bounding box center [725, 31] width 1357 height 26
copy h3 "6C0000541"
click at [256, 333] on div "[GEOGRAPHIC_DATA]" at bounding box center [297, 325] width 359 height 31
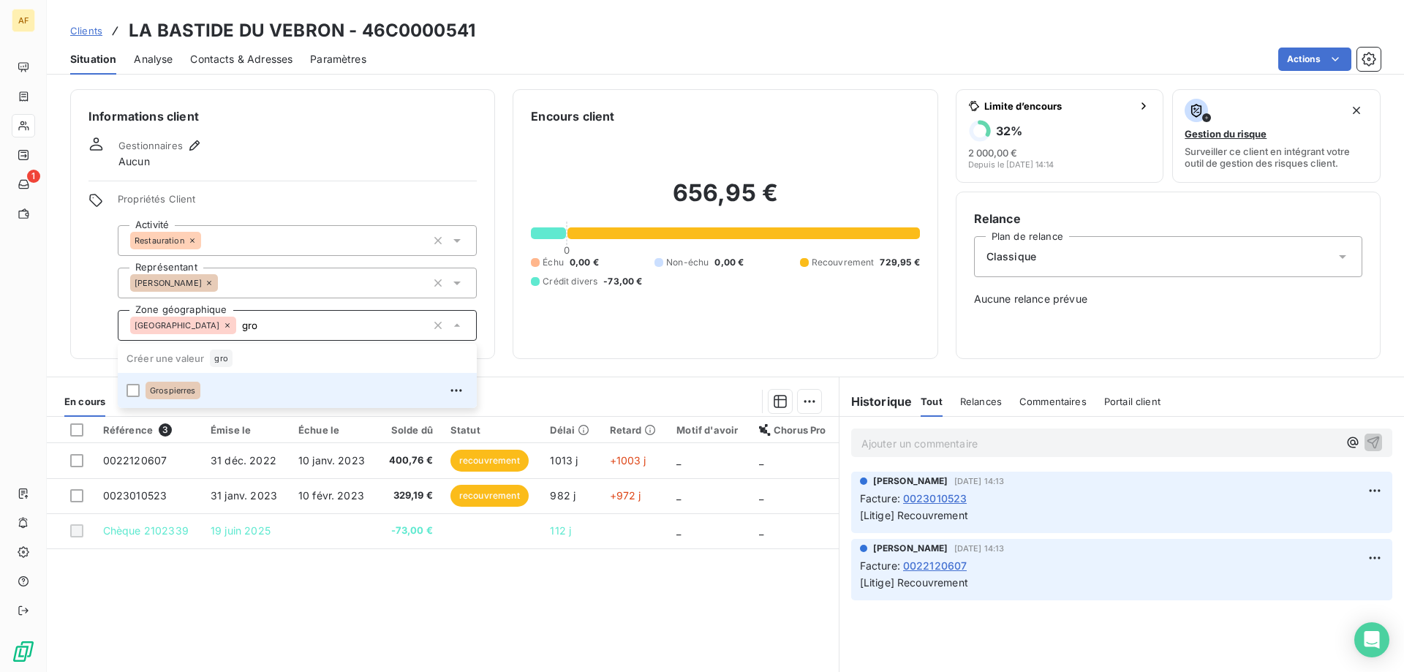
click at [246, 391] on div "Grospierres" at bounding box center [306, 390] width 322 height 23
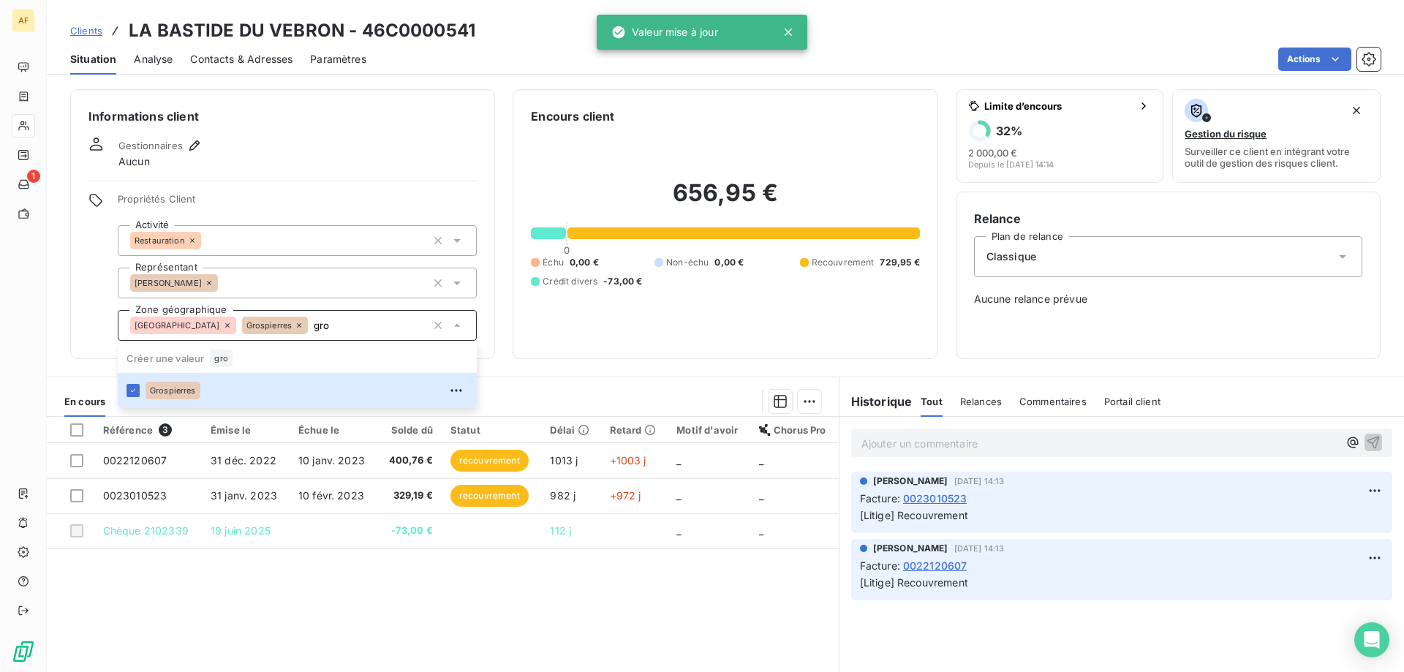
type input "gro"
click at [246, 598] on div "Référence 3 Émise le Échue le Solde dû Statut Délai Retard Motif d'avoir Chorus…" at bounding box center [443, 557] width 792 height 281
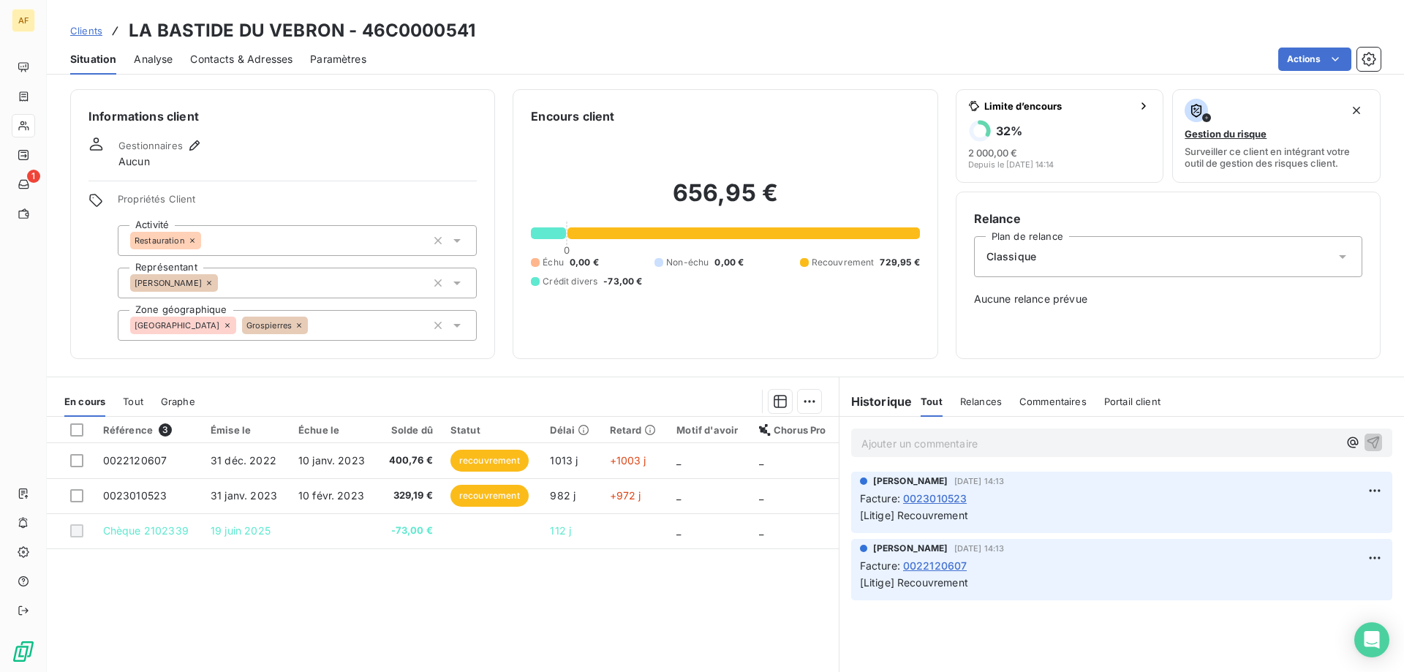
click at [88, 31] on span "Clients" at bounding box center [86, 31] width 32 height 12
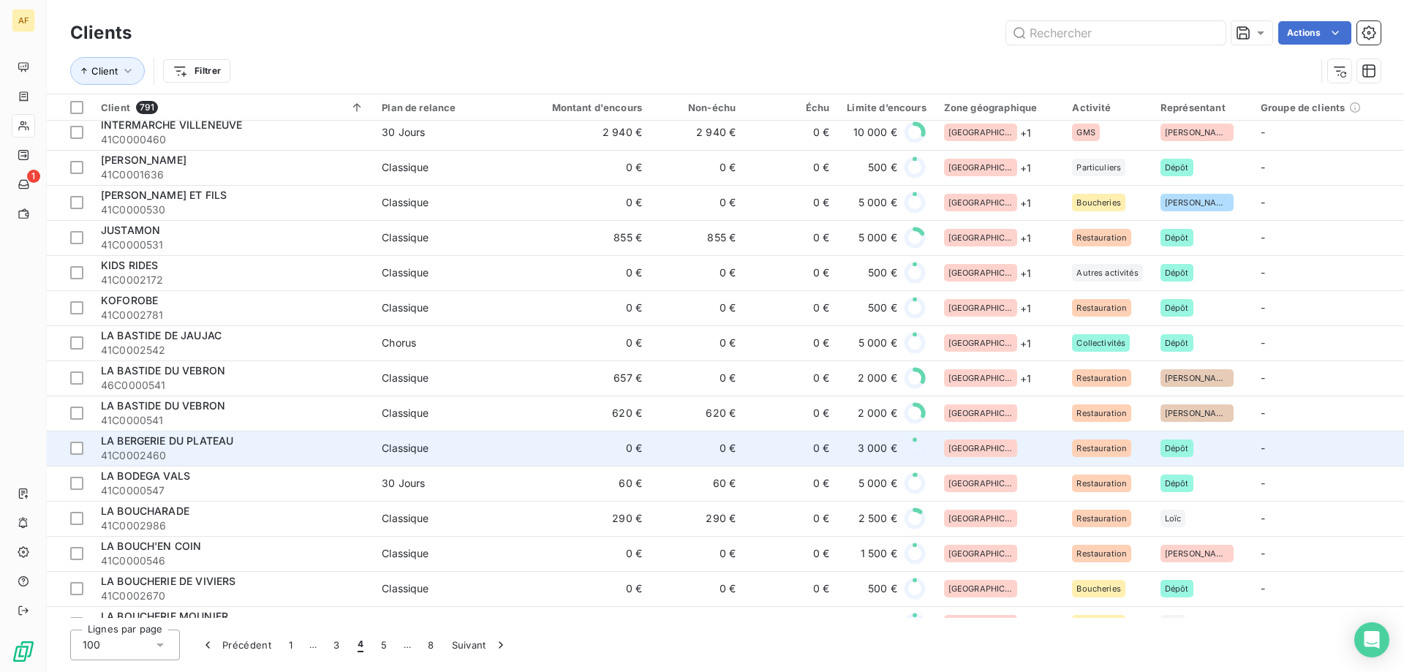
scroll to position [950, 0]
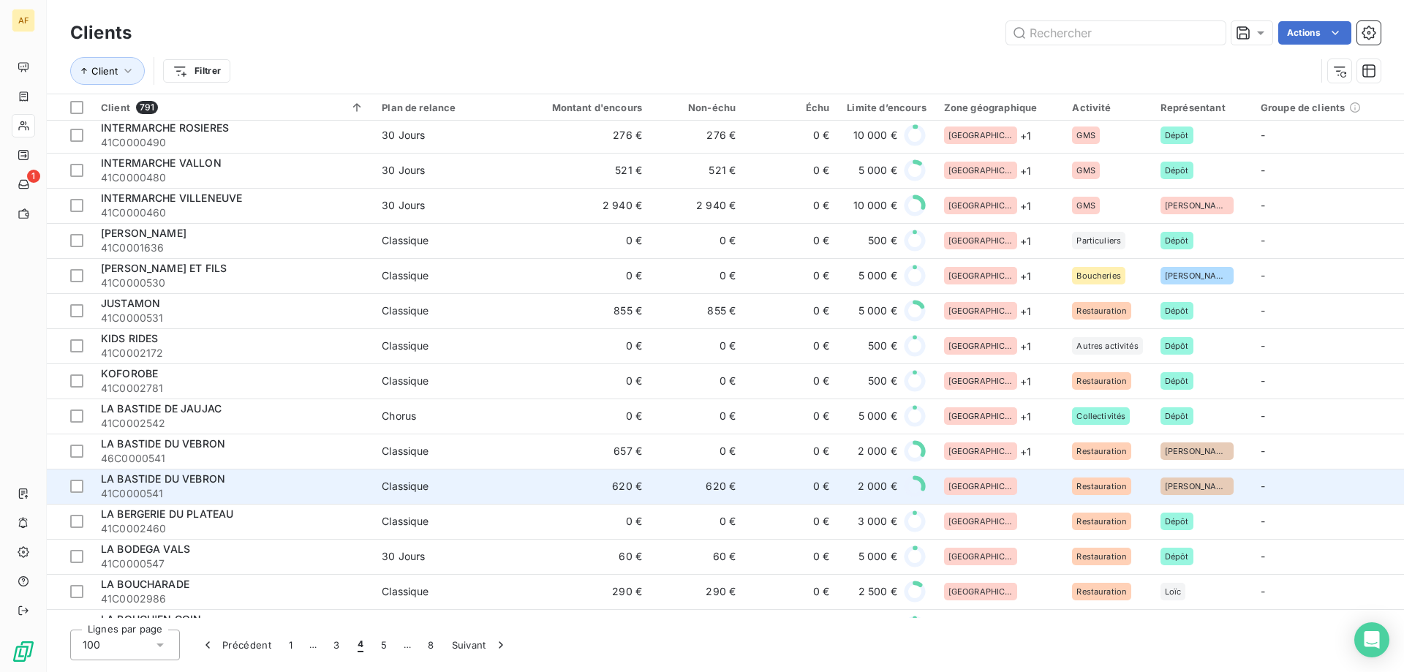
click at [1023, 491] on div "[GEOGRAPHIC_DATA]" at bounding box center [999, 486] width 111 height 18
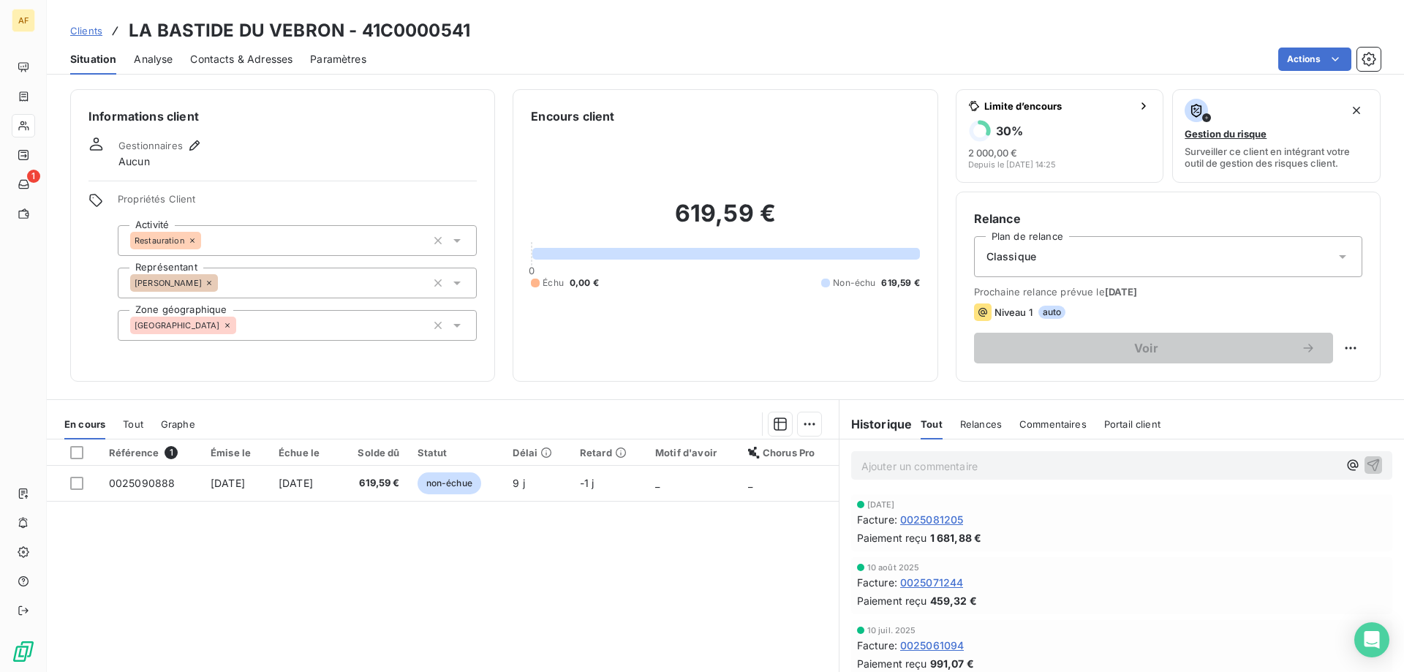
click at [325, 332] on div "[GEOGRAPHIC_DATA]" at bounding box center [297, 325] width 359 height 31
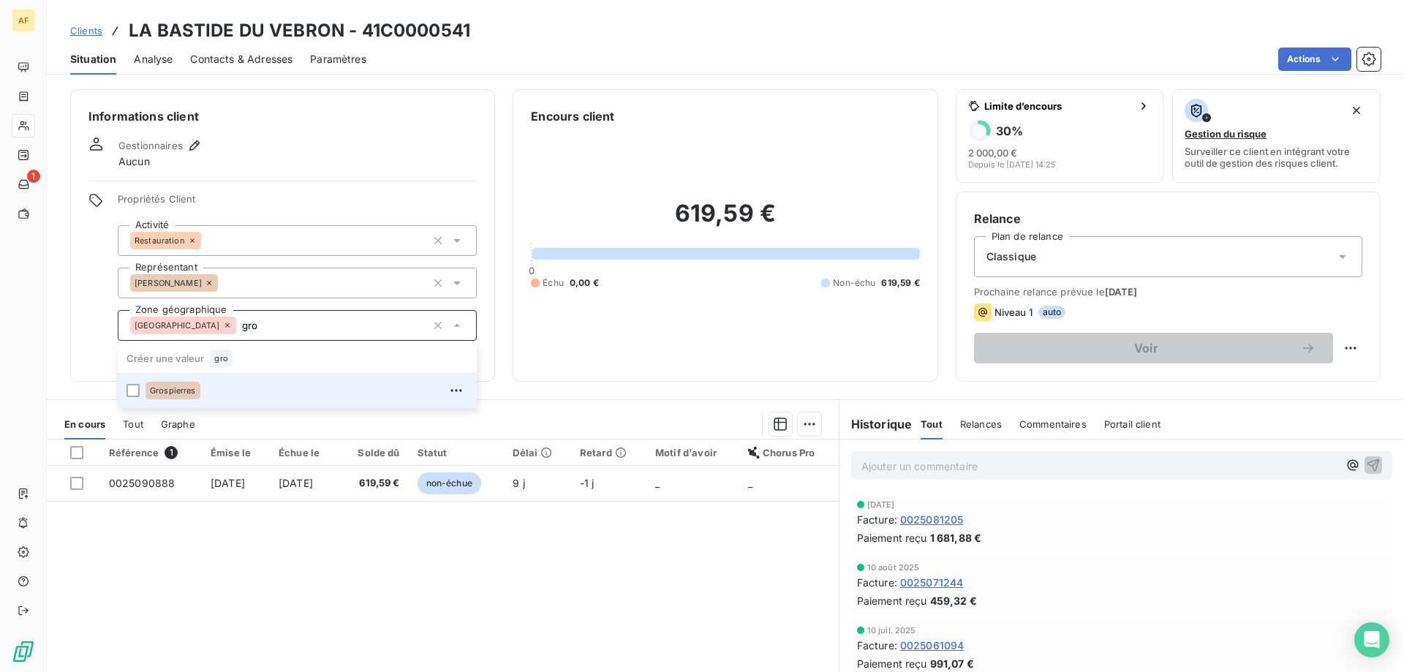
click at [319, 400] on div "Grospierres" at bounding box center [306, 390] width 322 height 23
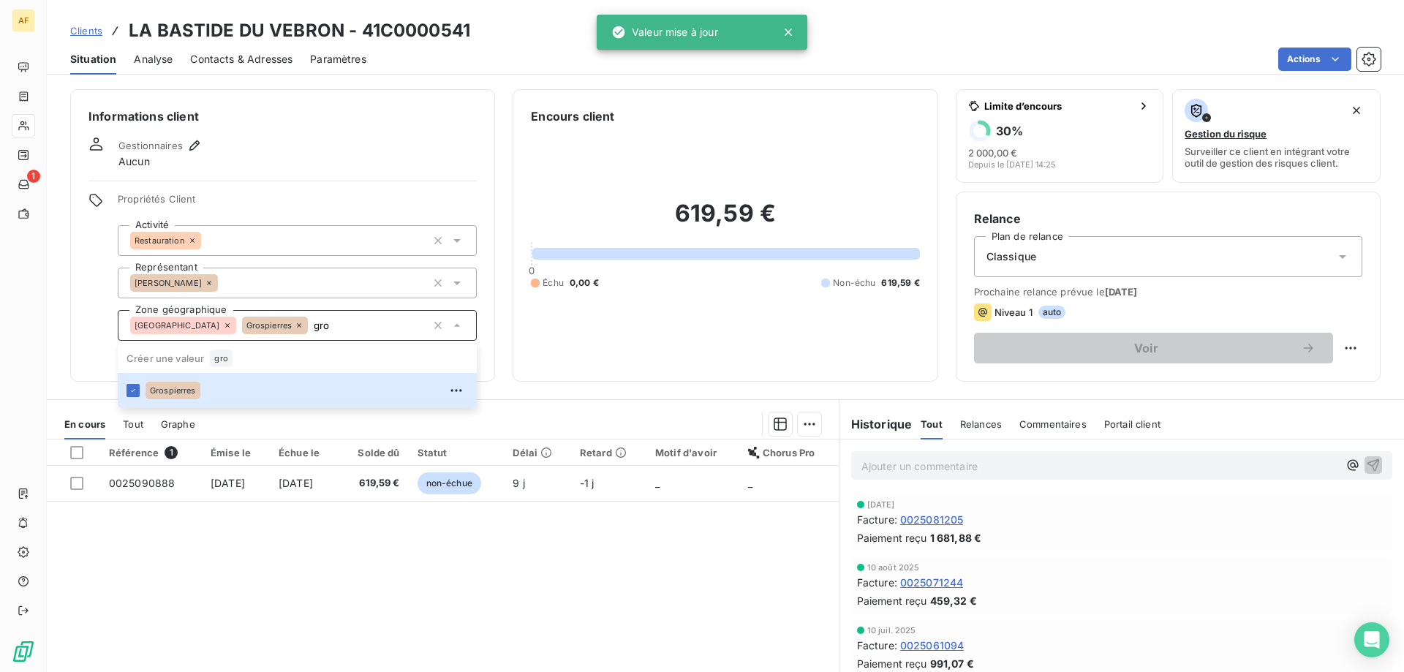
type input "gro"
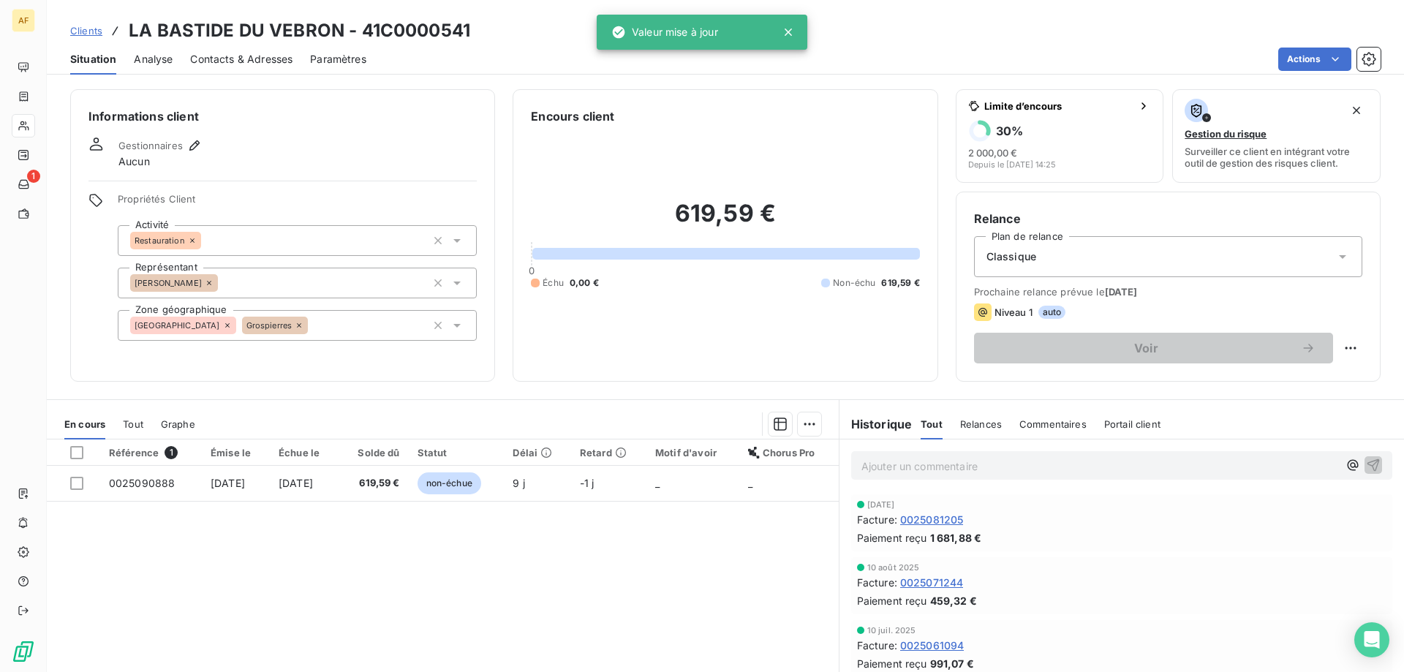
click at [276, 590] on div "Référence 1 Émise le Échue le Solde dû Statut Délai Retard Motif d'avoir Chorus…" at bounding box center [443, 579] width 792 height 281
click at [80, 36] on span "Clients" at bounding box center [86, 31] width 32 height 12
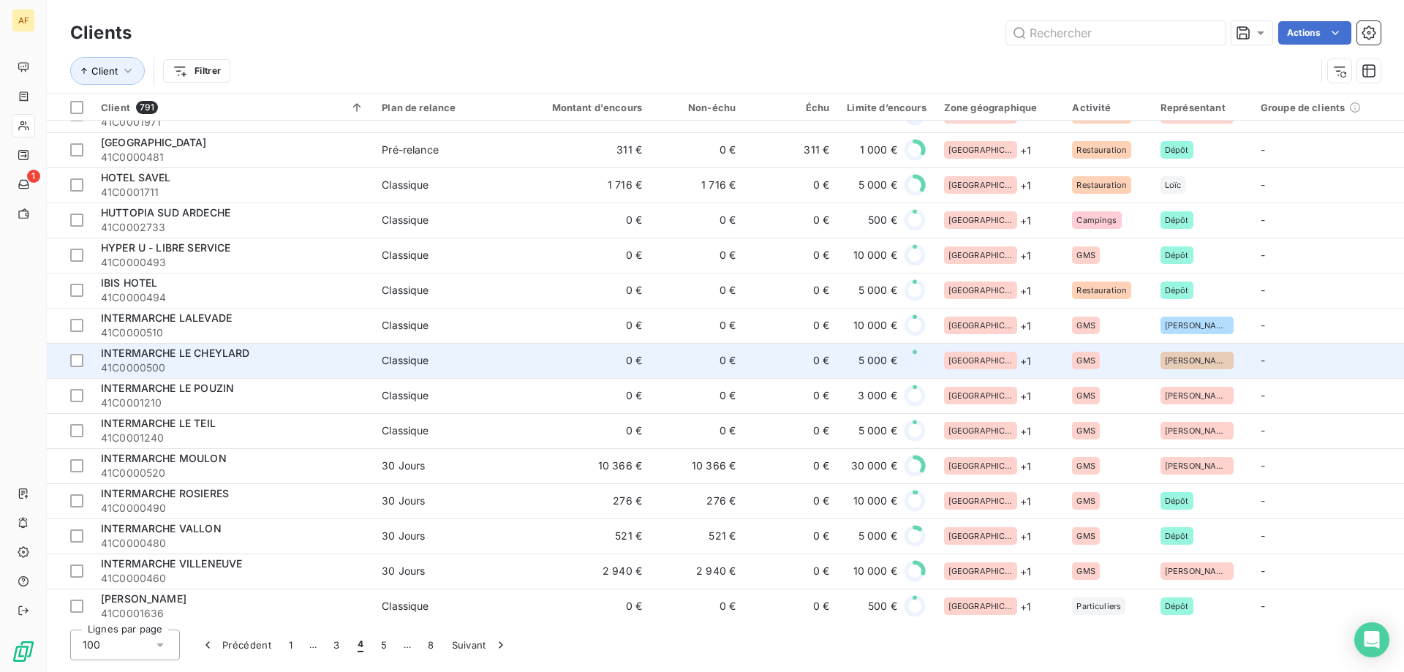
scroll to position [1097, 0]
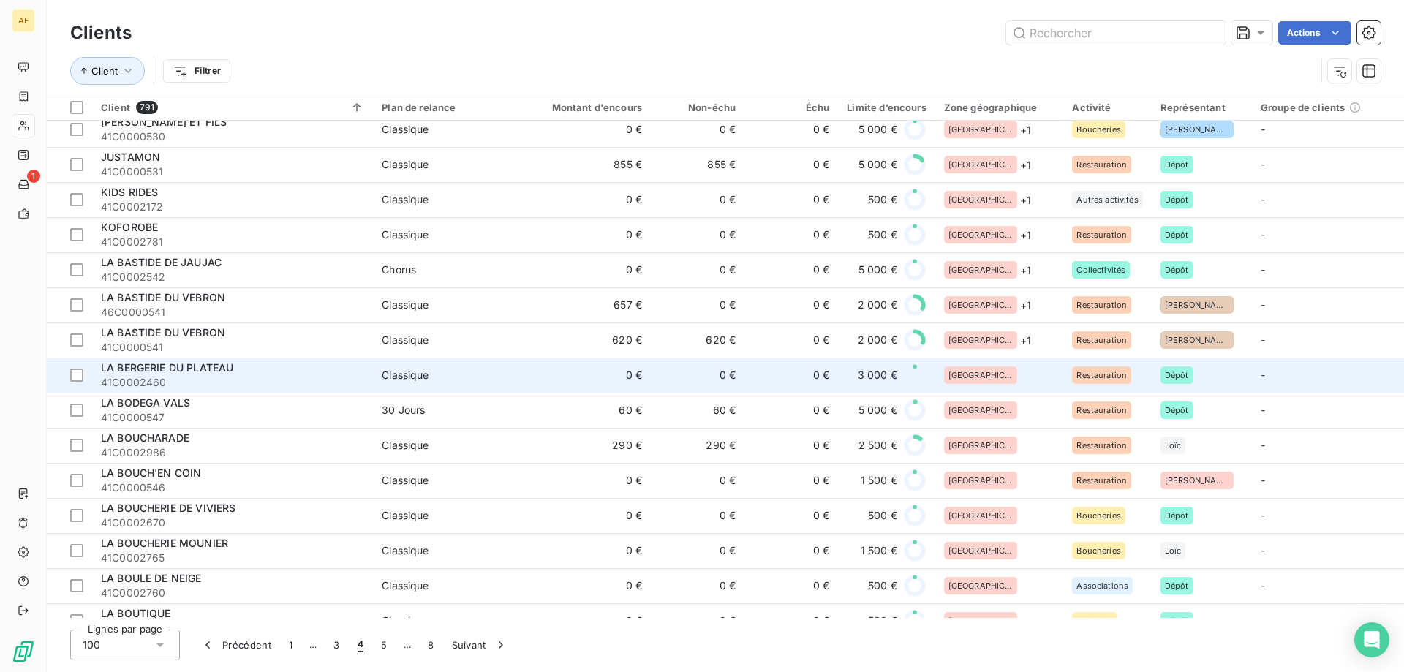
click at [994, 374] on div "[GEOGRAPHIC_DATA]" at bounding box center [999, 375] width 111 height 18
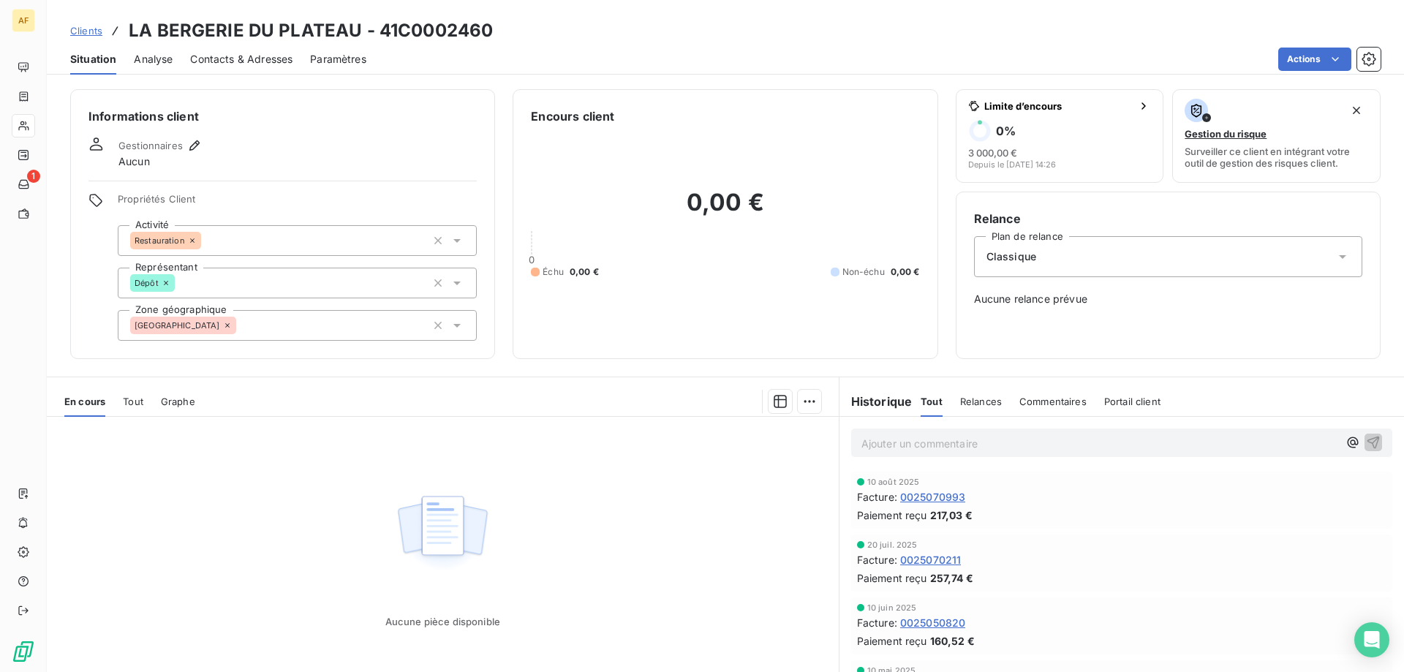
click at [401, 33] on h3 "LA BERGERIE DU PLATEAU - 41C0002460" at bounding box center [311, 31] width 364 height 26
drag, startPoint x: 398, startPoint y: 26, endPoint x: 484, endPoint y: 31, distance: 85.6
click at [506, 32] on div "Clients LA BERGERIE DU PLATEAU - 41C0002460" at bounding box center [725, 31] width 1357 height 26
copy h3 "C0002460"
click at [292, 322] on div "[GEOGRAPHIC_DATA]" at bounding box center [297, 325] width 359 height 31
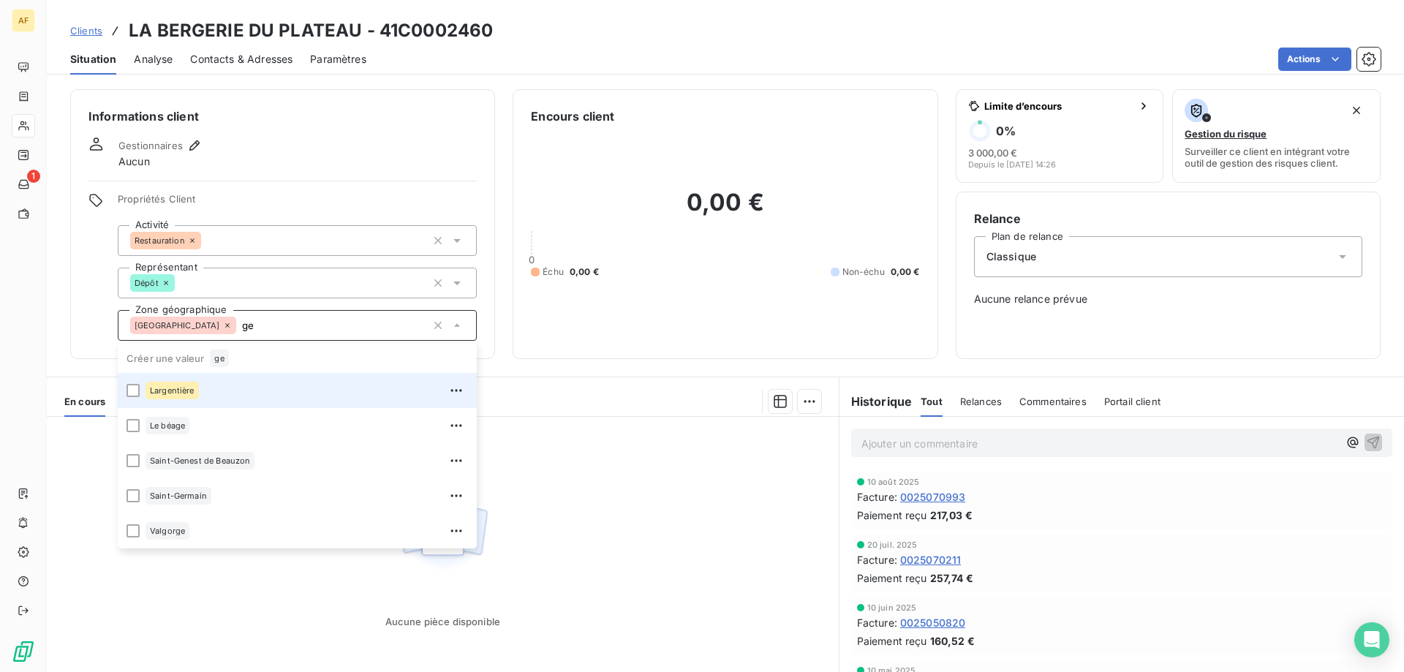
type input "g"
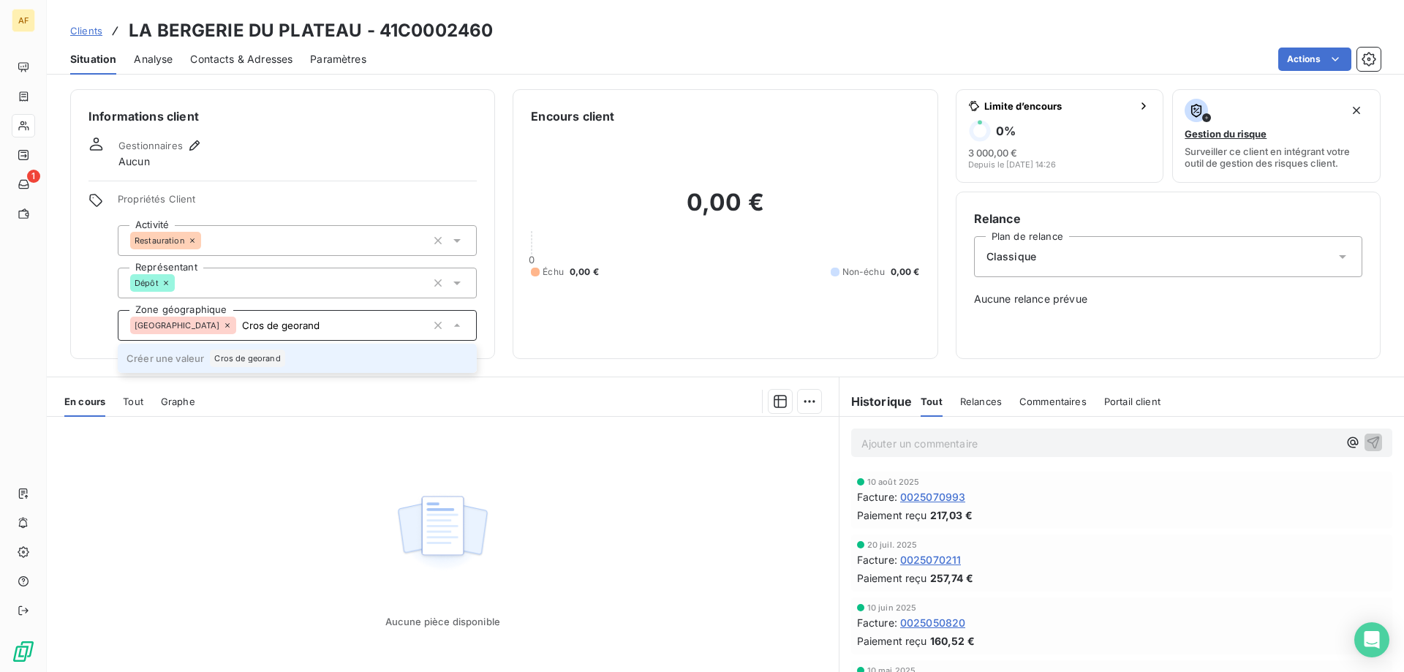
type input "Cros de georand"
click at [260, 353] on div "Cros de georand" at bounding box center [247, 358] width 75 height 18
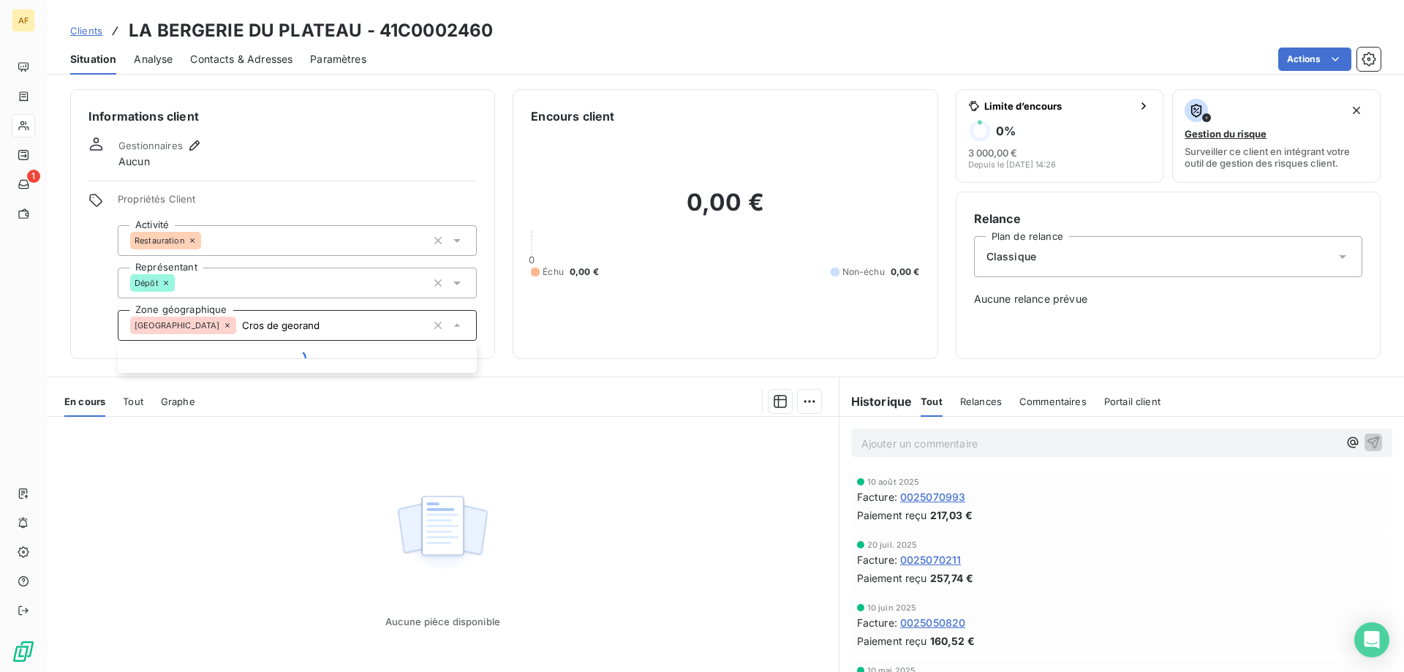
click at [344, 541] on div "Aucune pièce disponible" at bounding box center [443, 557] width 792 height 281
click at [246, 327] on span "Cros de georand" at bounding box center [279, 325] width 66 height 9
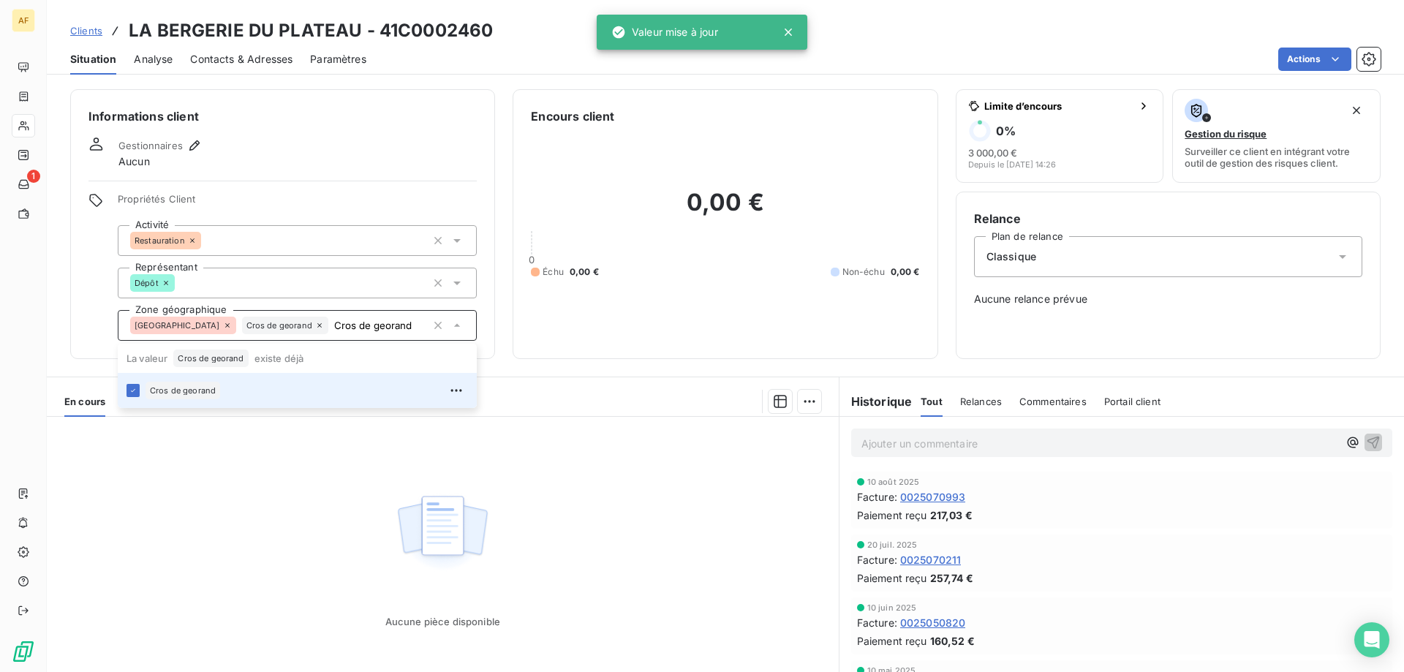
type input "Cros de georand"
click at [465, 569] on img at bounding box center [443, 533] width 94 height 91
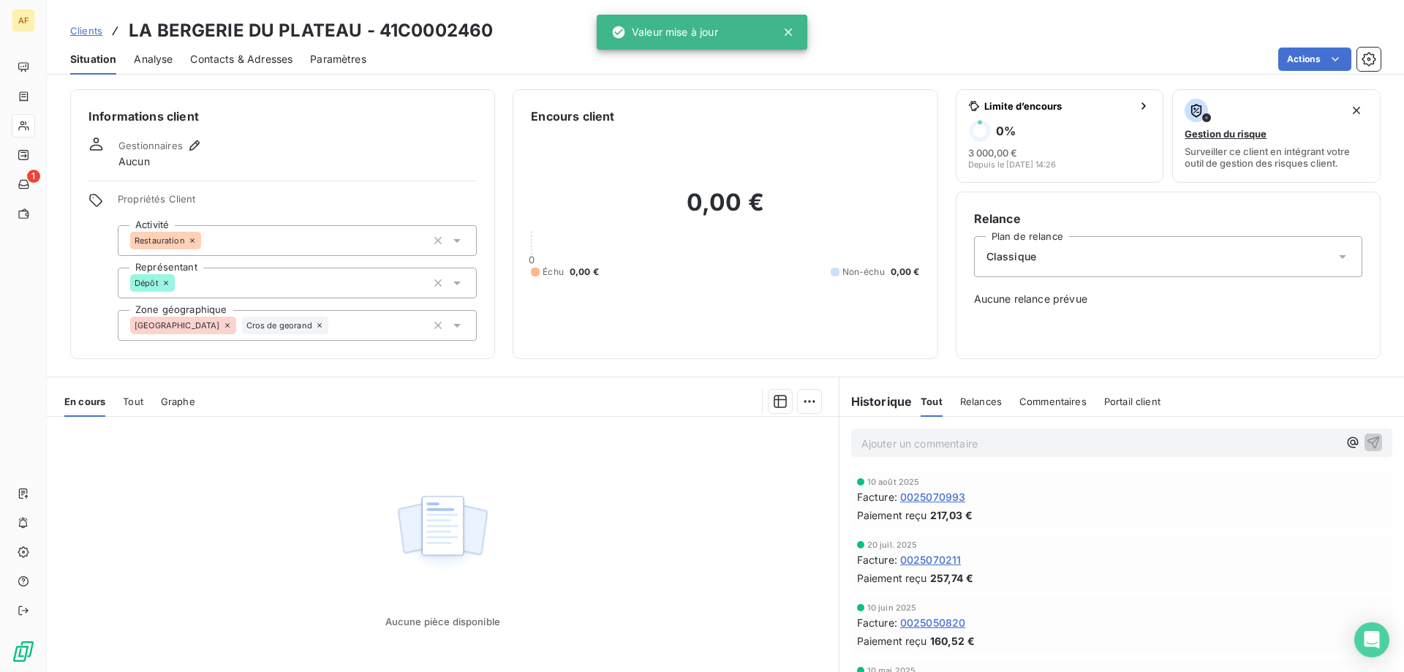
click at [83, 33] on span "Clients" at bounding box center [86, 31] width 32 height 12
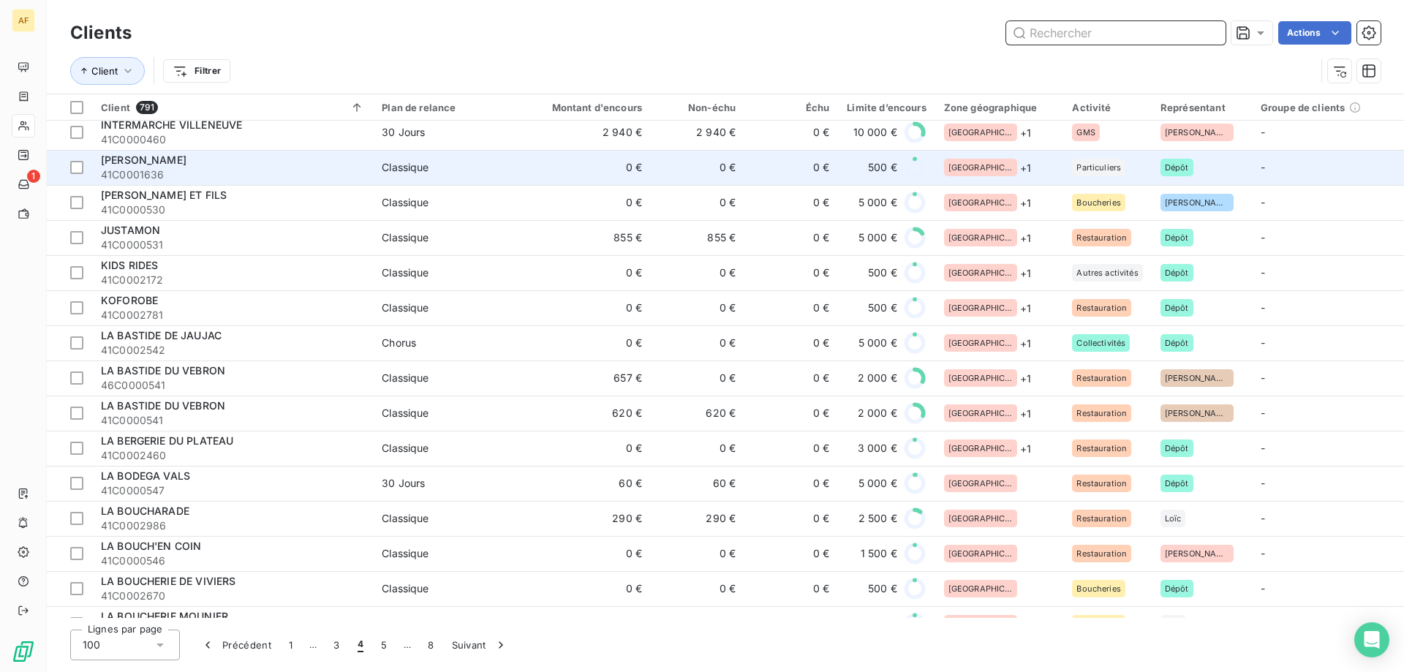
scroll to position [1243, 0]
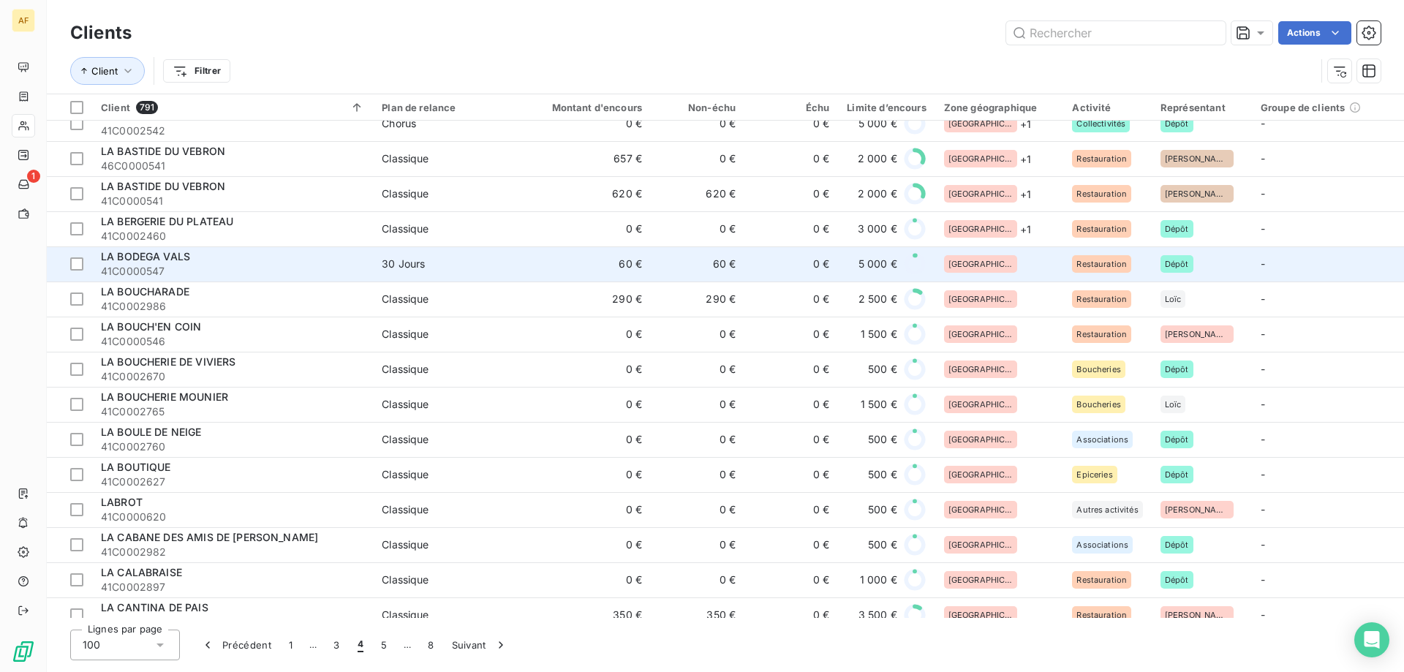
click at [998, 262] on div "[GEOGRAPHIC_DATA]" at bounding box center [999, 264] width 111 height 18
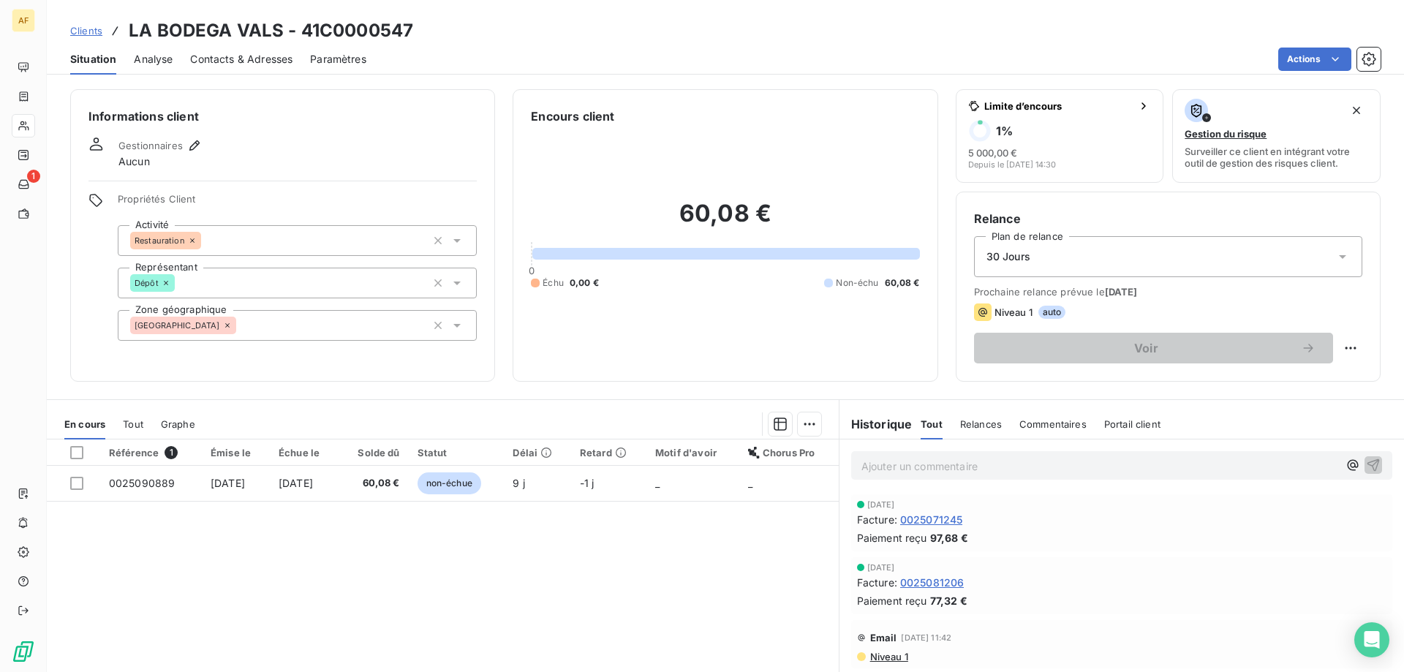
click at [206, 336] on div "[GEOGRAPHIC_DATA]" at bounding box center [297, 325] width 359 height 31
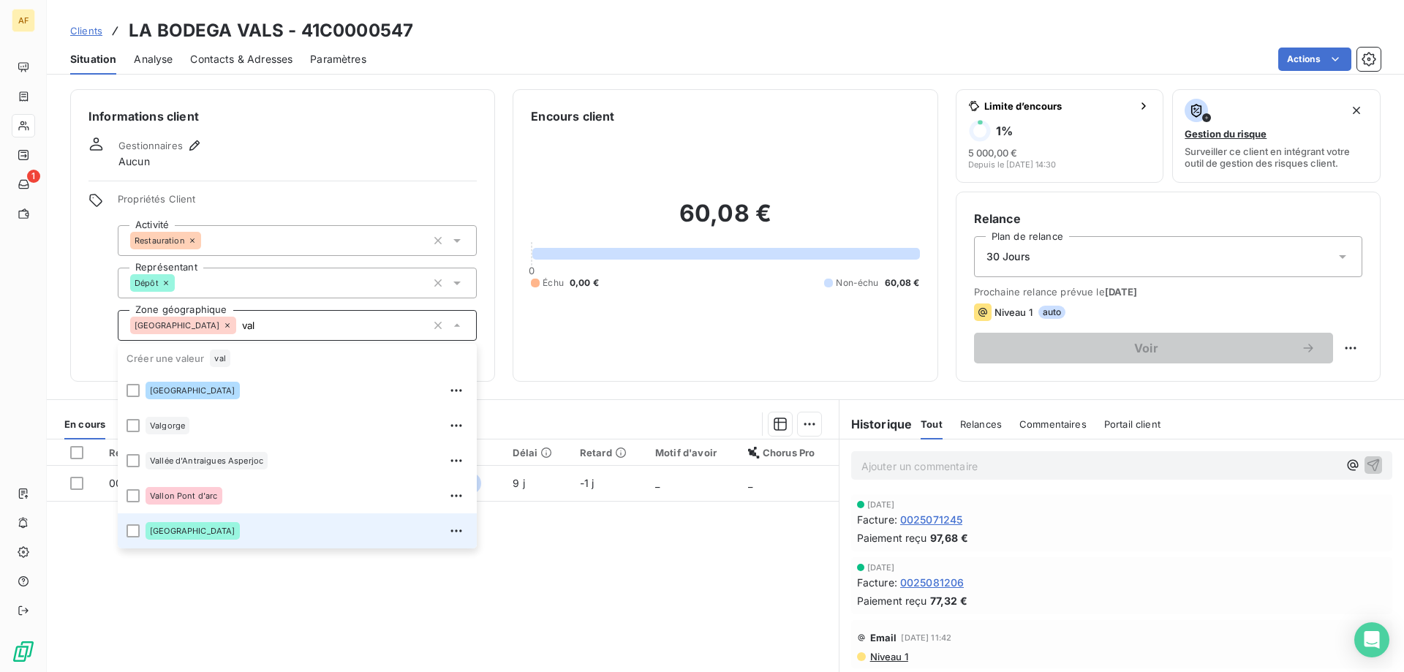
click at [222, 529] on div "[GEOGRAPHIC_DATA]" at bounding box center [306, 530] width 322 height 23
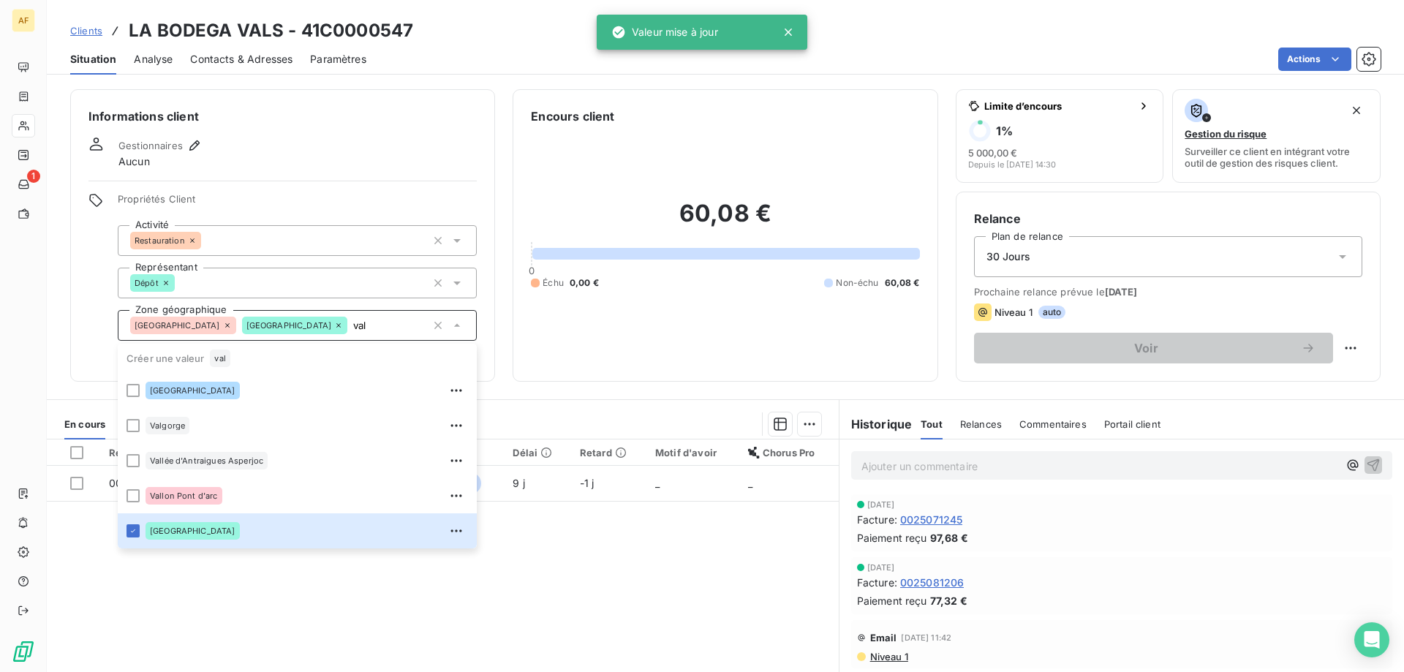
type input "val"
click at [455, 579] on div "Référence 1 Émise le Échue le Solde dû Statut Délai Retard Motif d'avoir Chorus…" at bounding box center [443, 579] width 792 height 281
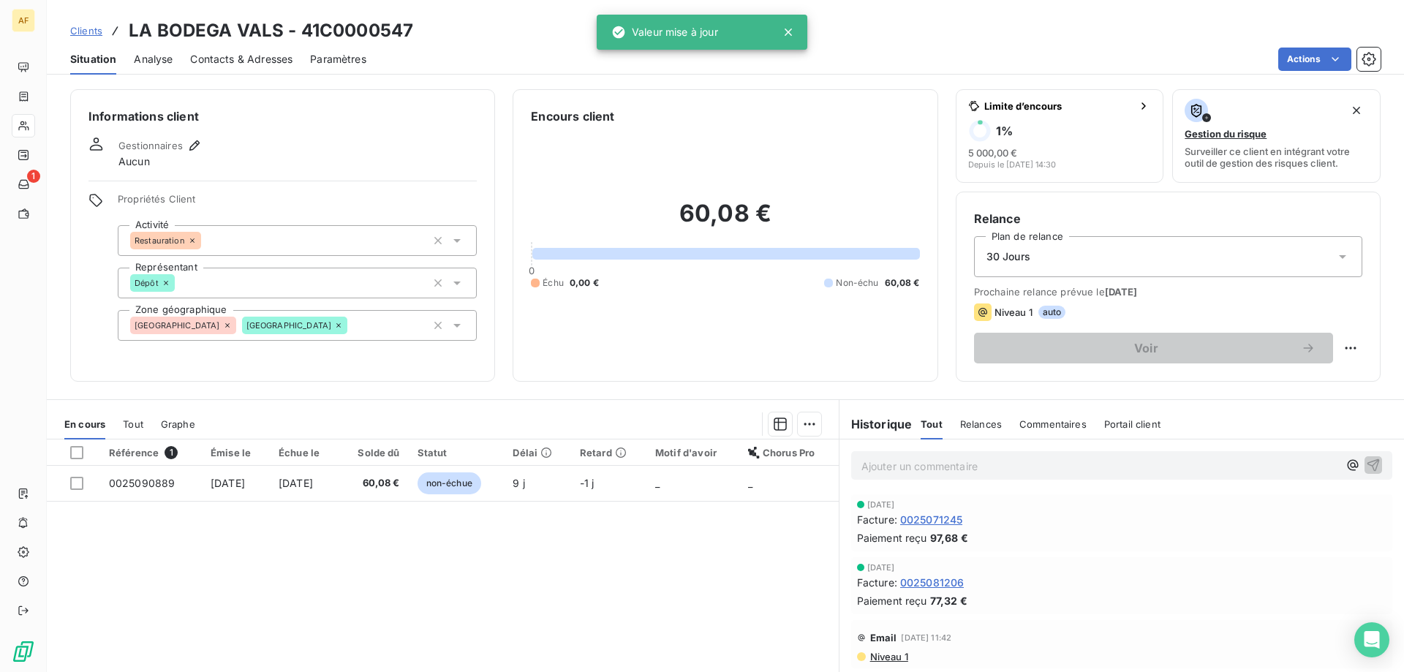
click at [94, 31] on span "Clients" at bounding box center [86, 31] width 32 height 12
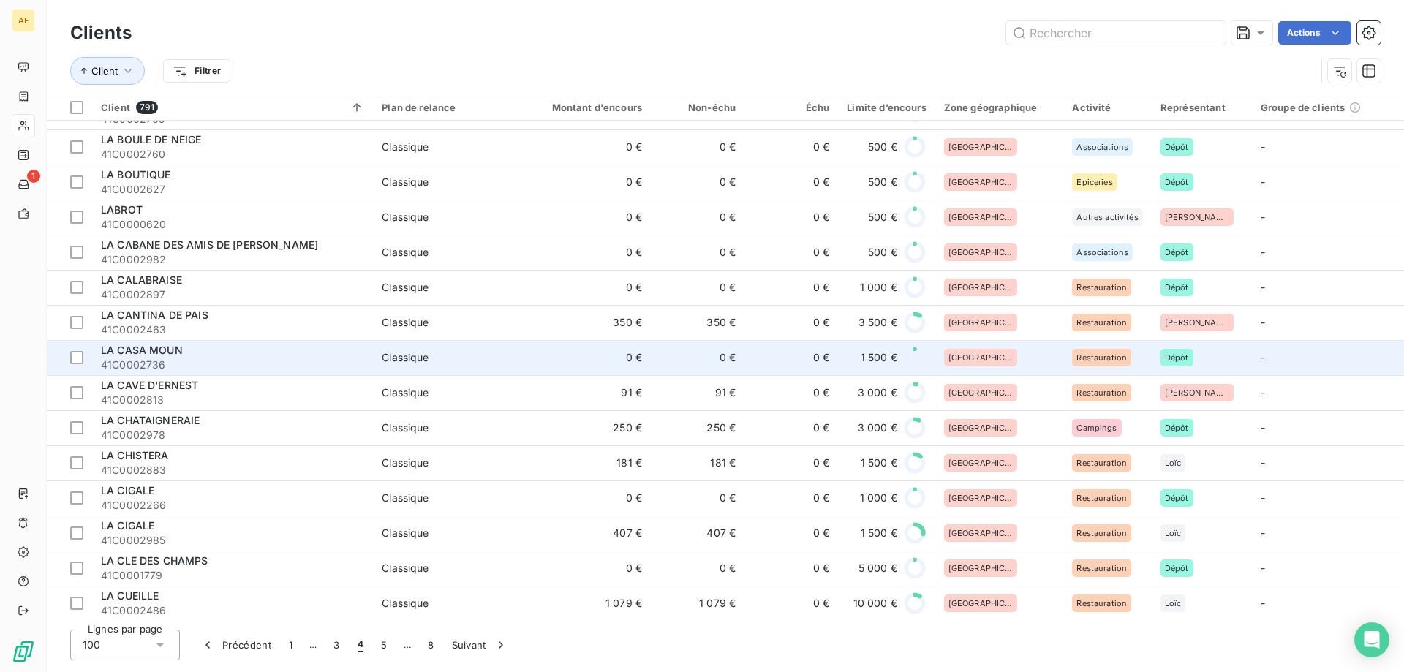
scroll to position [1316, 0]
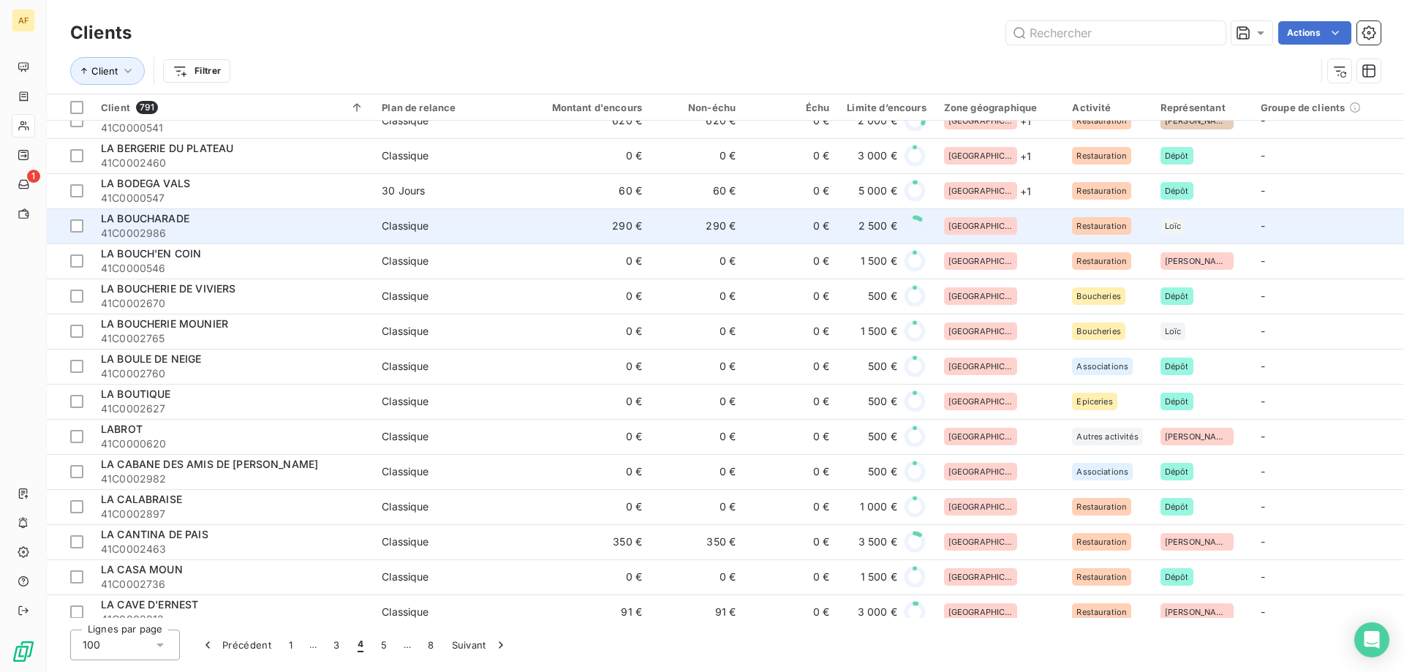
click at [996, 230] on div "[GEOGRAPHIC_DATA]" at bounding box center [999, 226] width 111 height 18
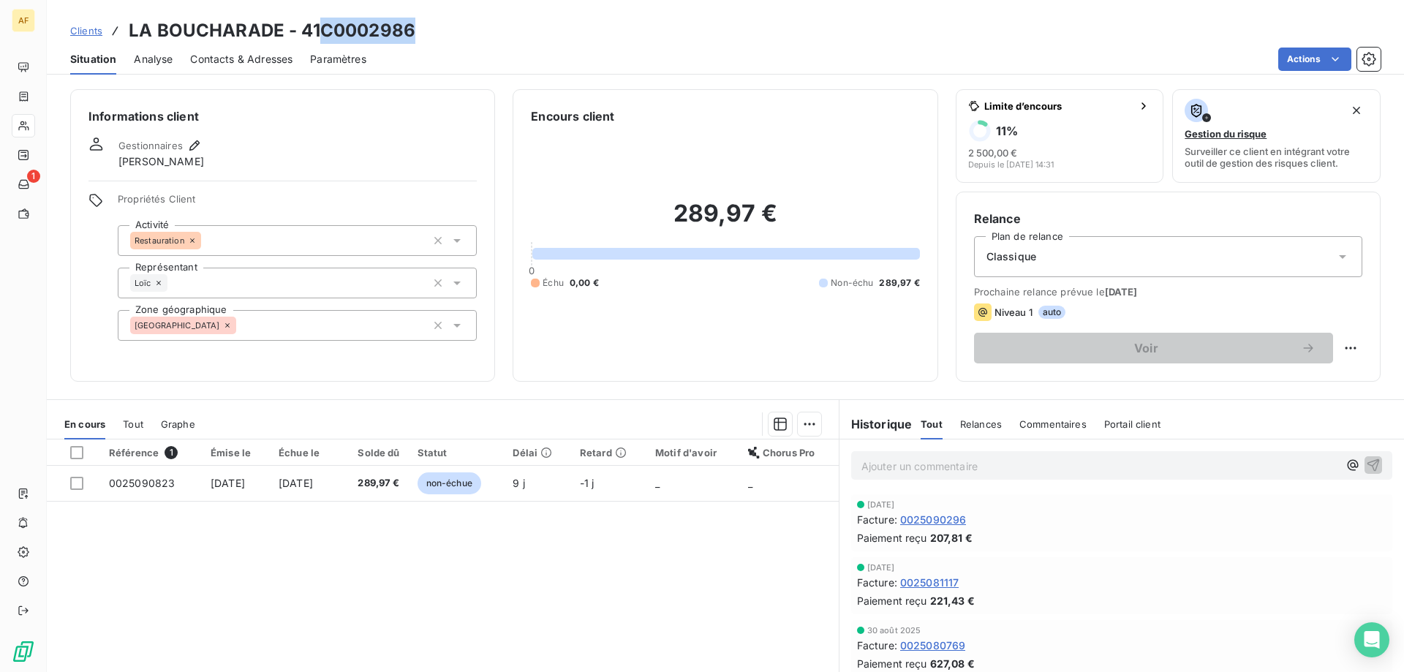
drag, startPoint x: 323, startPoint y: 30, endPoint x: 415, endPoint y: 33, distance: 91.4
click at [415, 33] on h3 "LA BOUCHARADE - 41C0002986" at bounding box center [272, 31] width 287 height 26
copy h3 "C0002986"
click at [352, 327] on div "[GEOGRAPHIC_DATA]" at bounding box center [297, 325] width 359 height 31
type input "a"
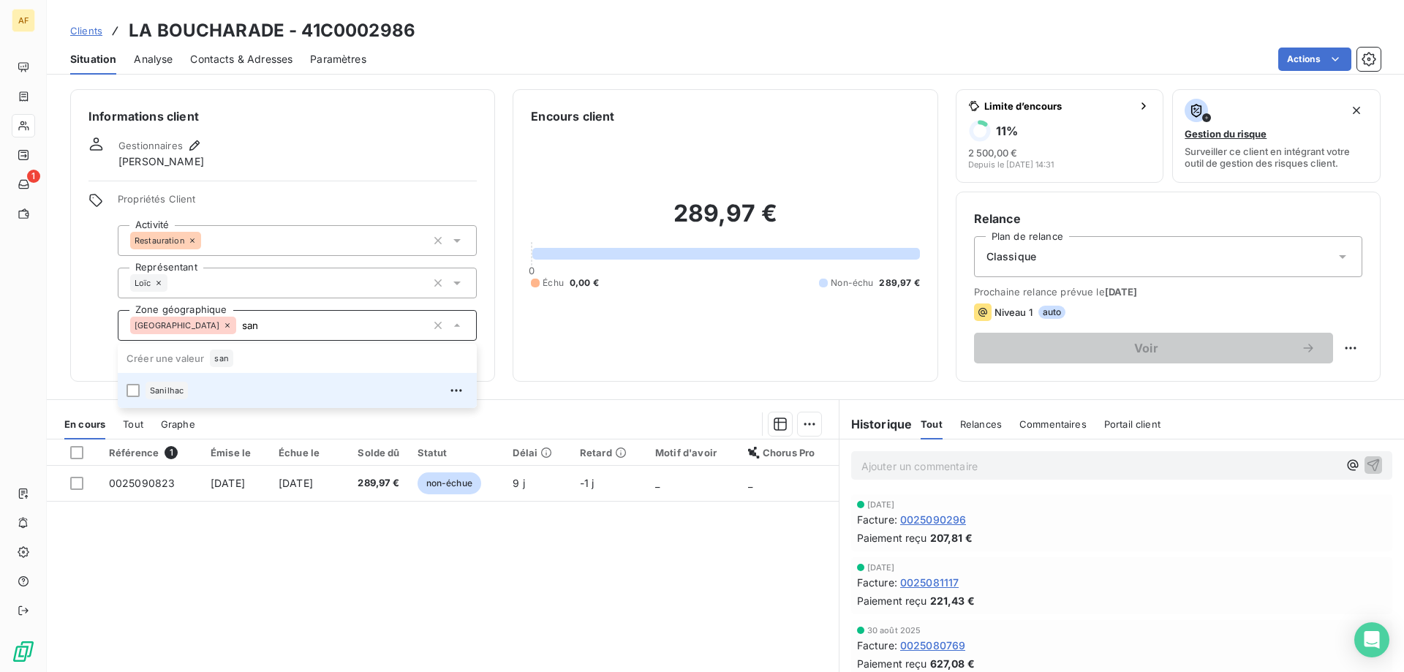
click at [275, 390] on div "Sanilhac" at bounding box center [306, 390] width 322 height 23
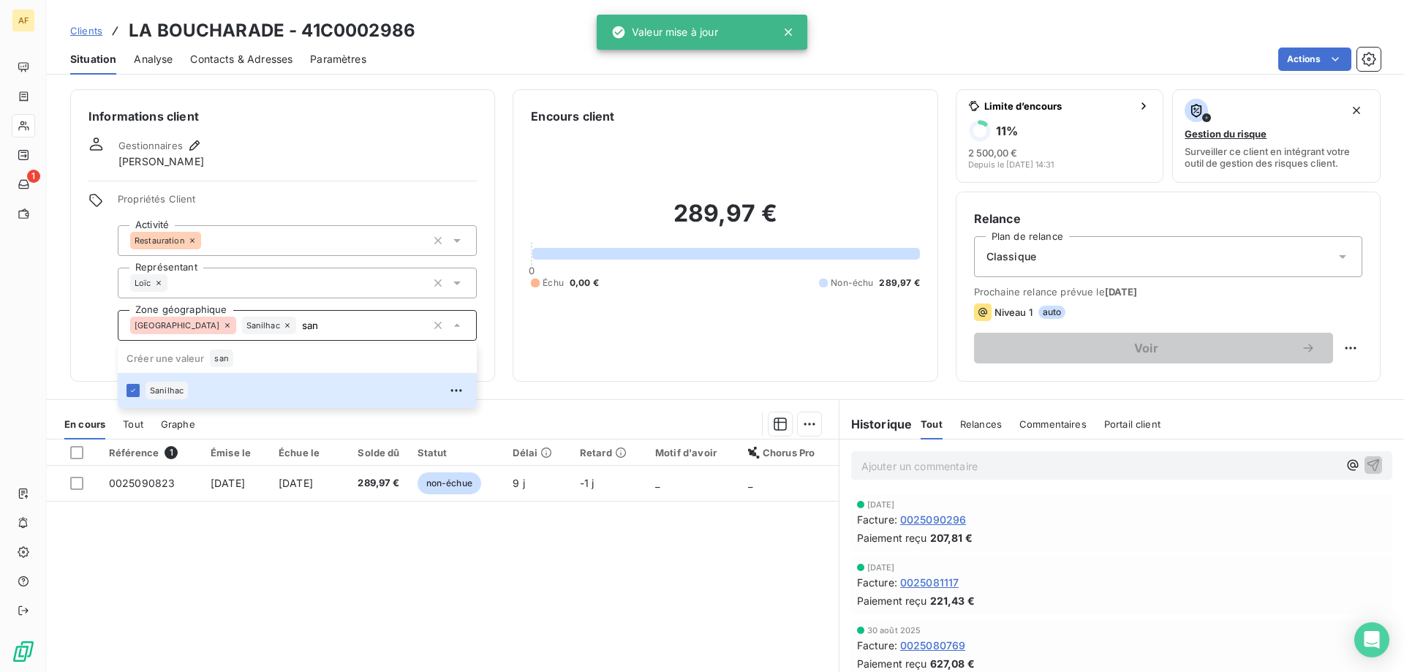
type input "san"
click at [268, 628] on div "Référence 1 Émise le Échue le Solde dû Statut Délai Retard Motif d'avoir Chorus…" at bounding box center [443, 579] width 792 height 281
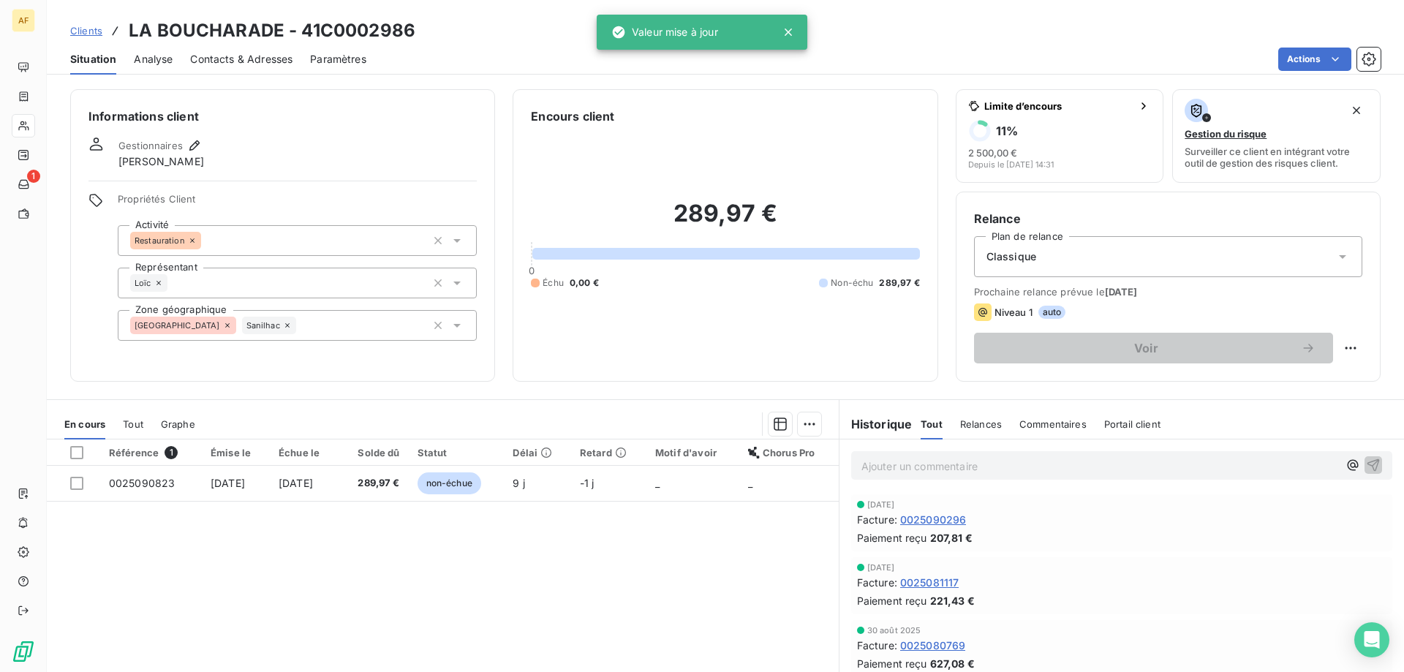
click at [87, 28] on span "Clients" at bounding box center [86, 31] width 32 height 12
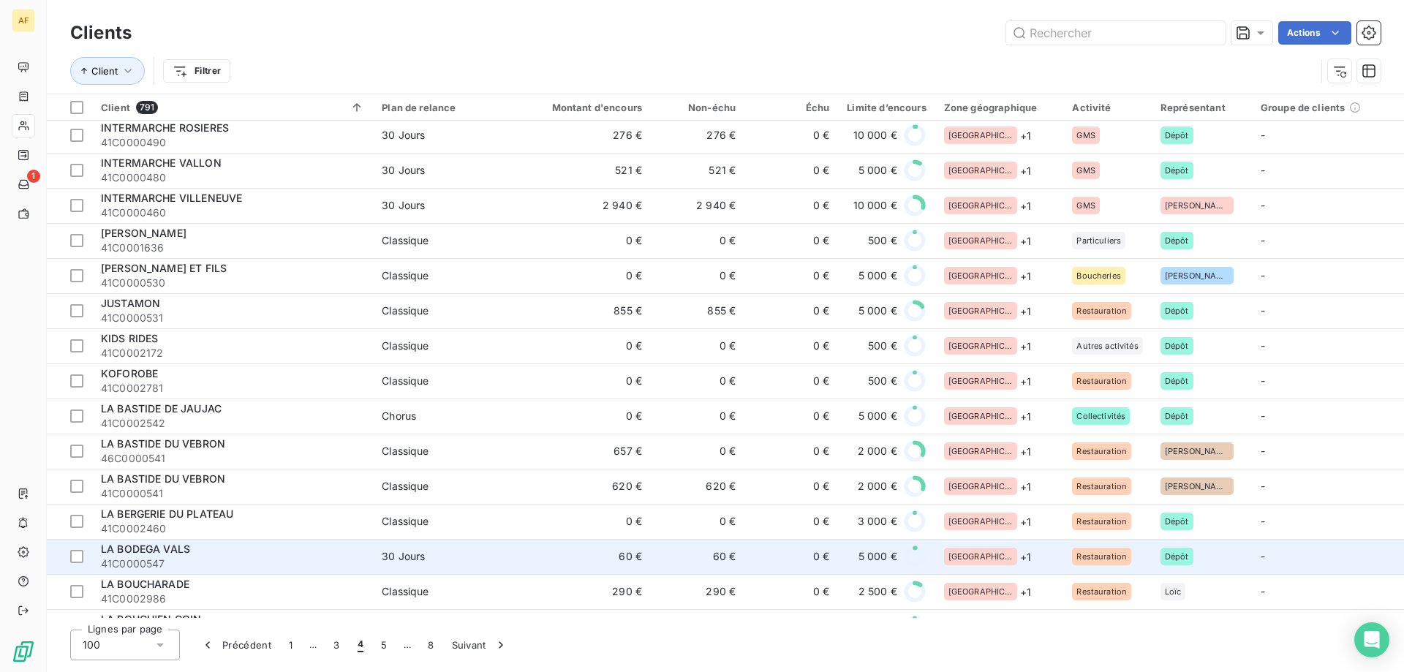
scroll to position [1097, 0]
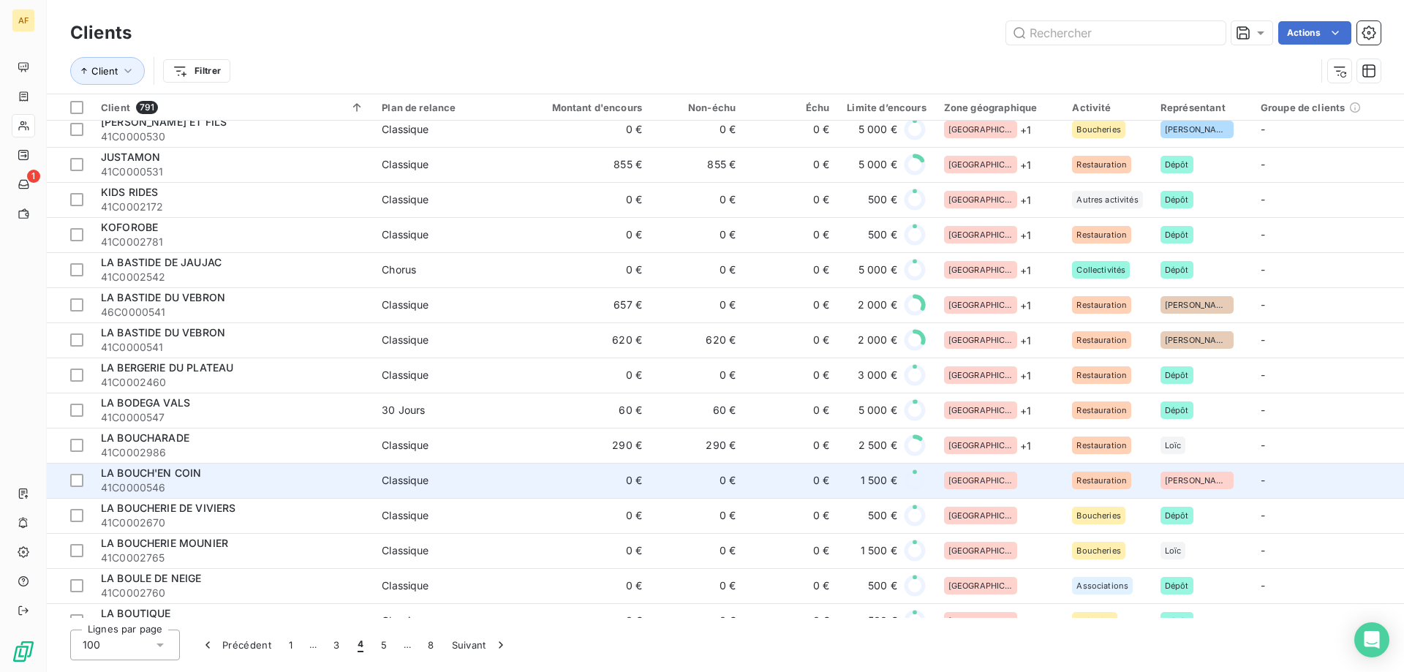
click at [1017, 485] on div "[GEOGRAPHIC_DATA]" at bounding box center [999, 481] width 111 height 18
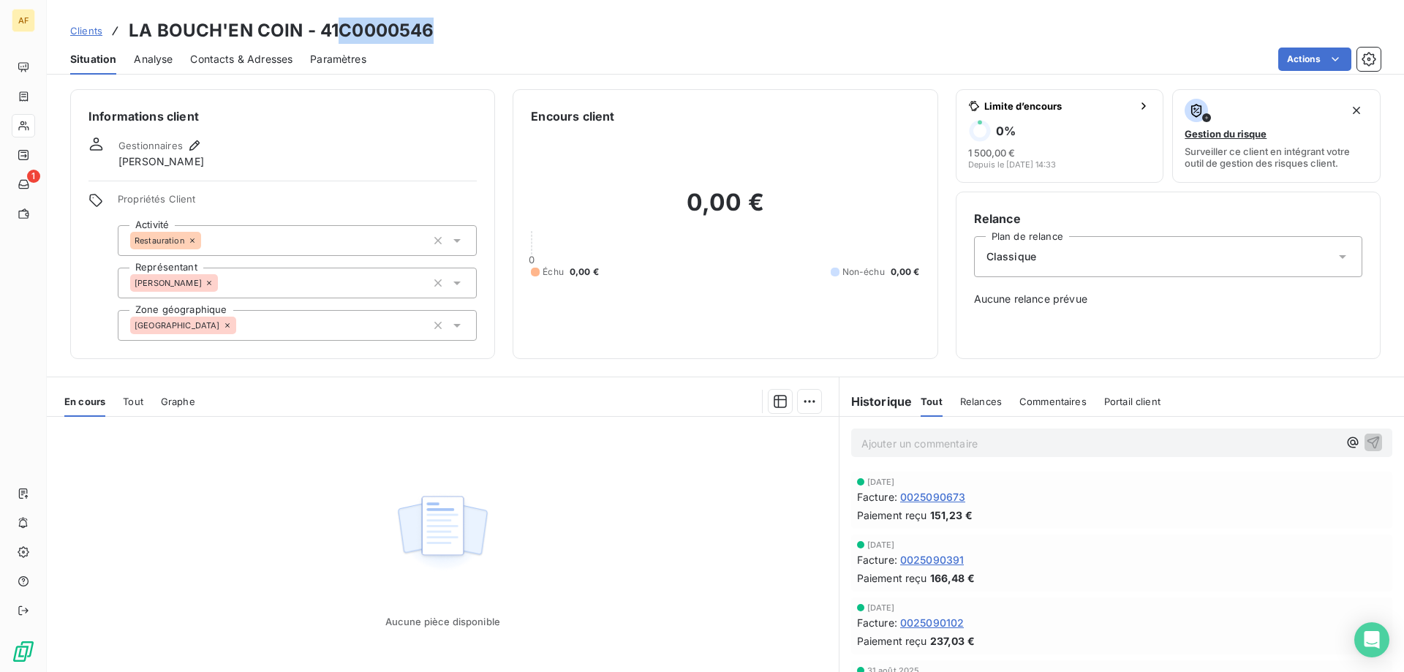
drag, startPoint x: 338, startPoint y: 30, endPoint x: 441, endPoint y: 28, distance: 103.1
click at [441, 28] on div "Clients LA BOUCH'EN COIN - 41C0000546" at bounding box center [725, 31] width 1357 height 26
copy h3 "C0000546"
click at [265, 332] on div "[GEOGRAPHIC_DATA]" at bounding box center [297, 325] width 359 height 31
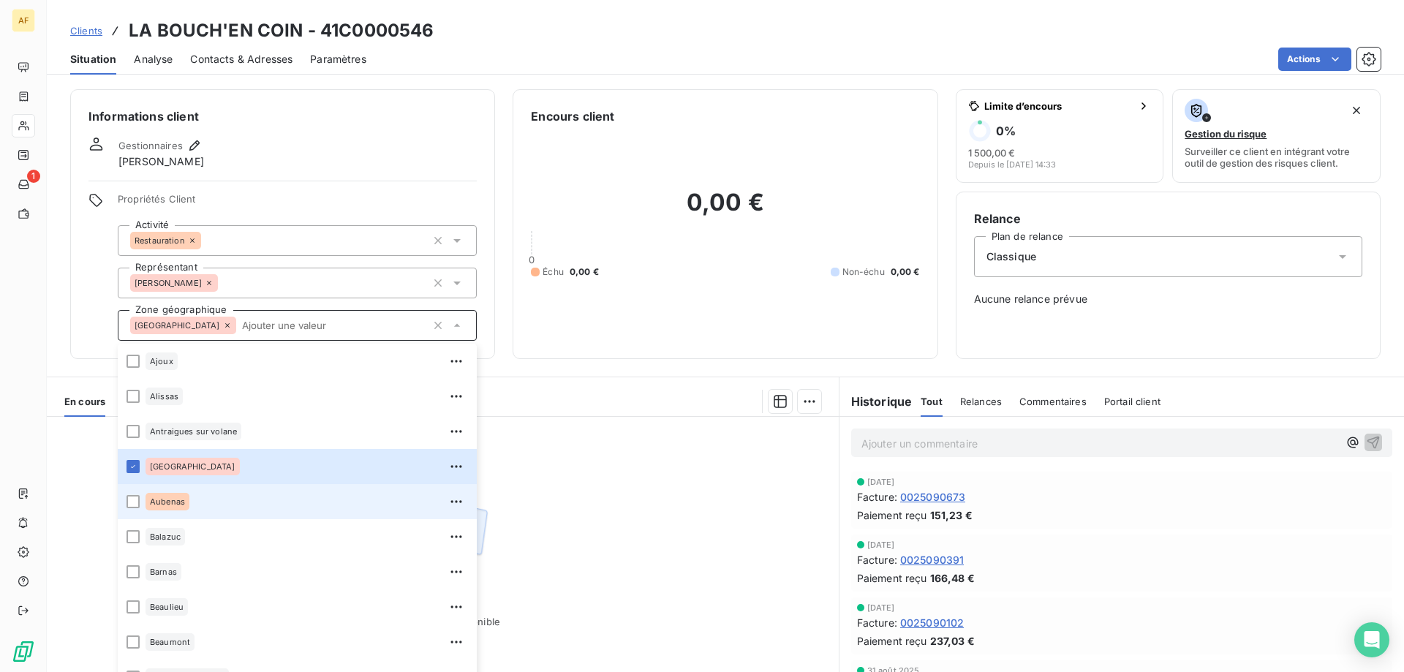
click at [213, 497] on div "Aubenas" at bounding box center [306, 501] width 322 height 23
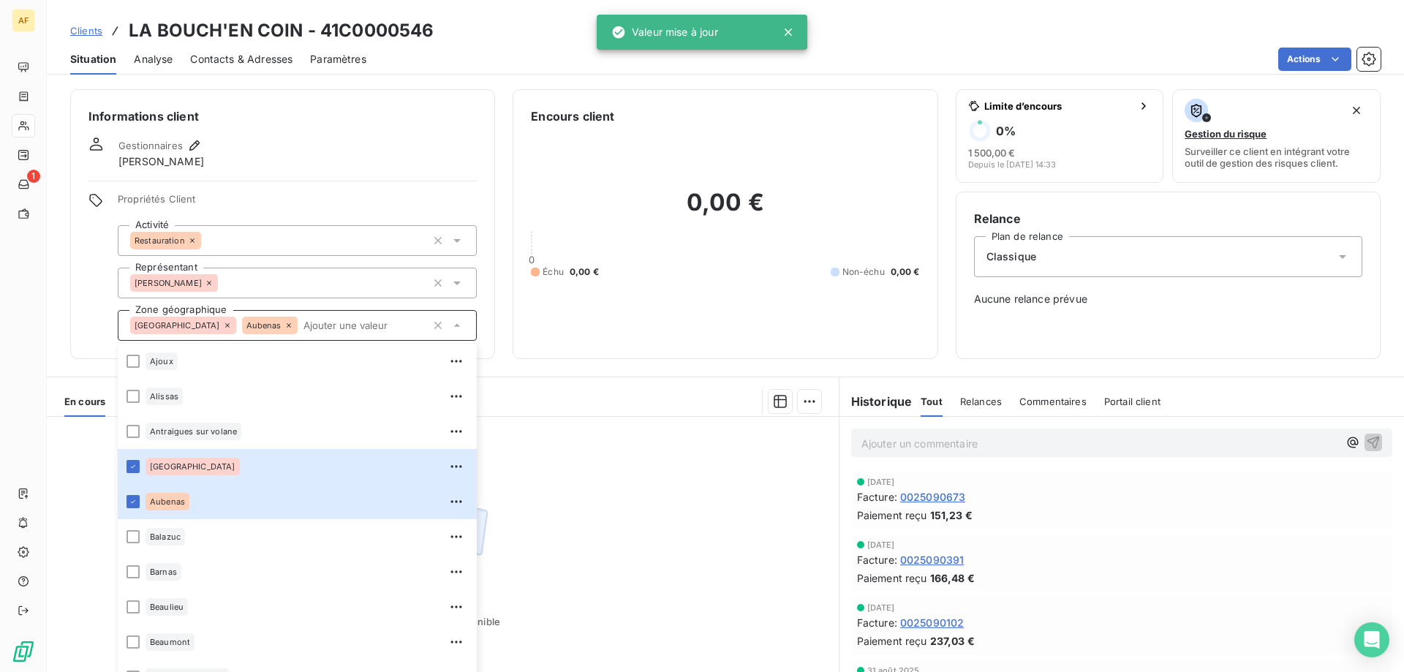
click at [610, 493] on div "Aucune pièce disponible" at bounding box center [443, 557] width 792 height 281
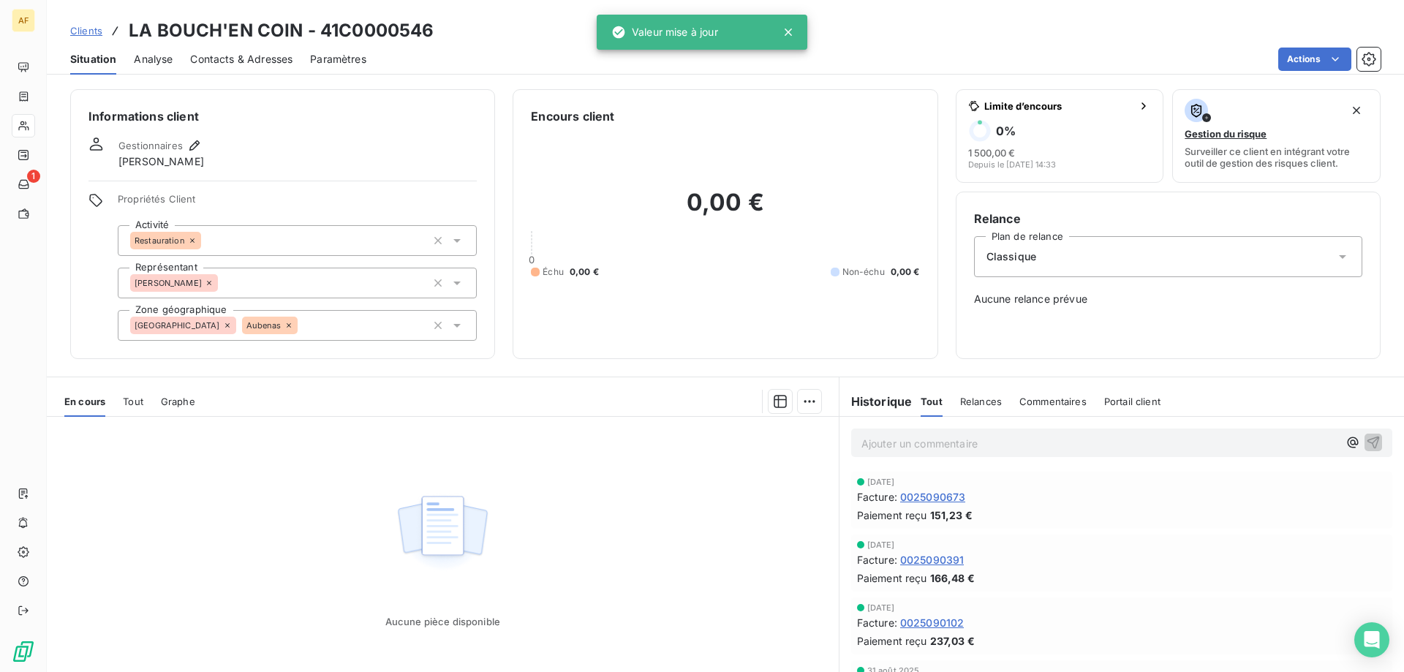
click at [89, 30] on span "Clients" at bounding box center [86, 31] width 32 height 12
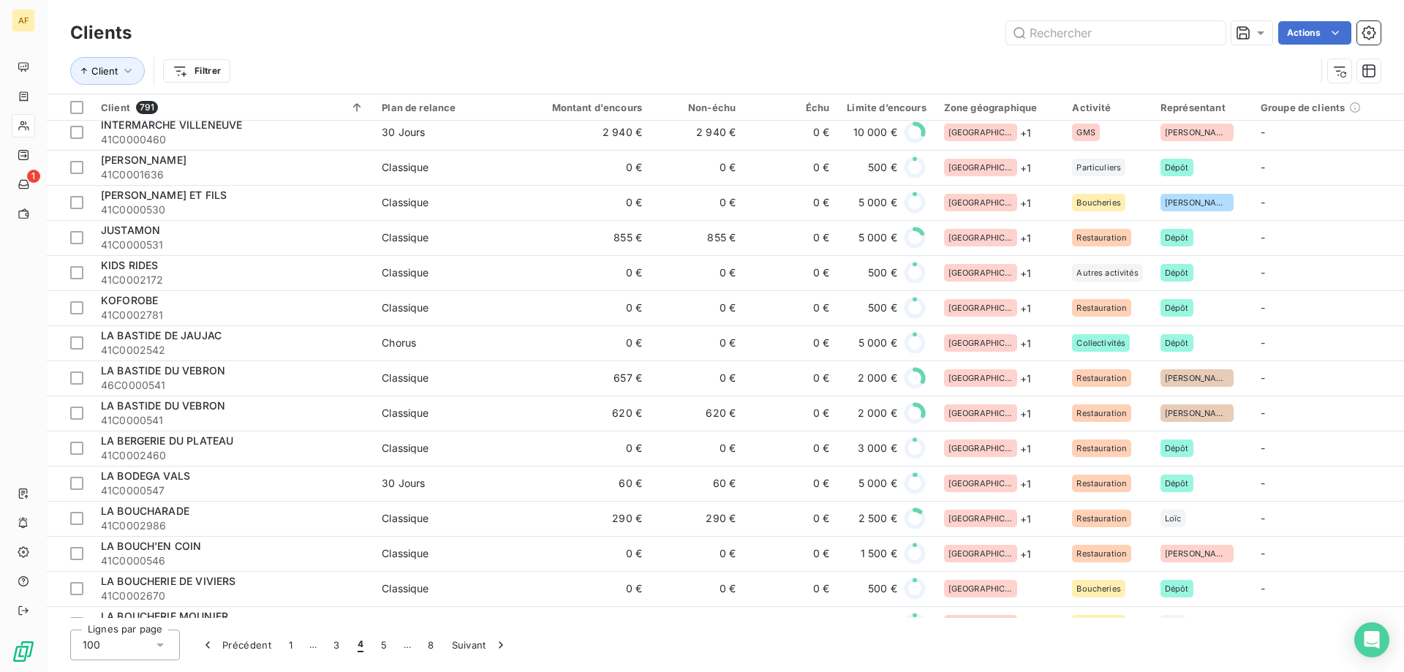
scroll to position [1243, 0]
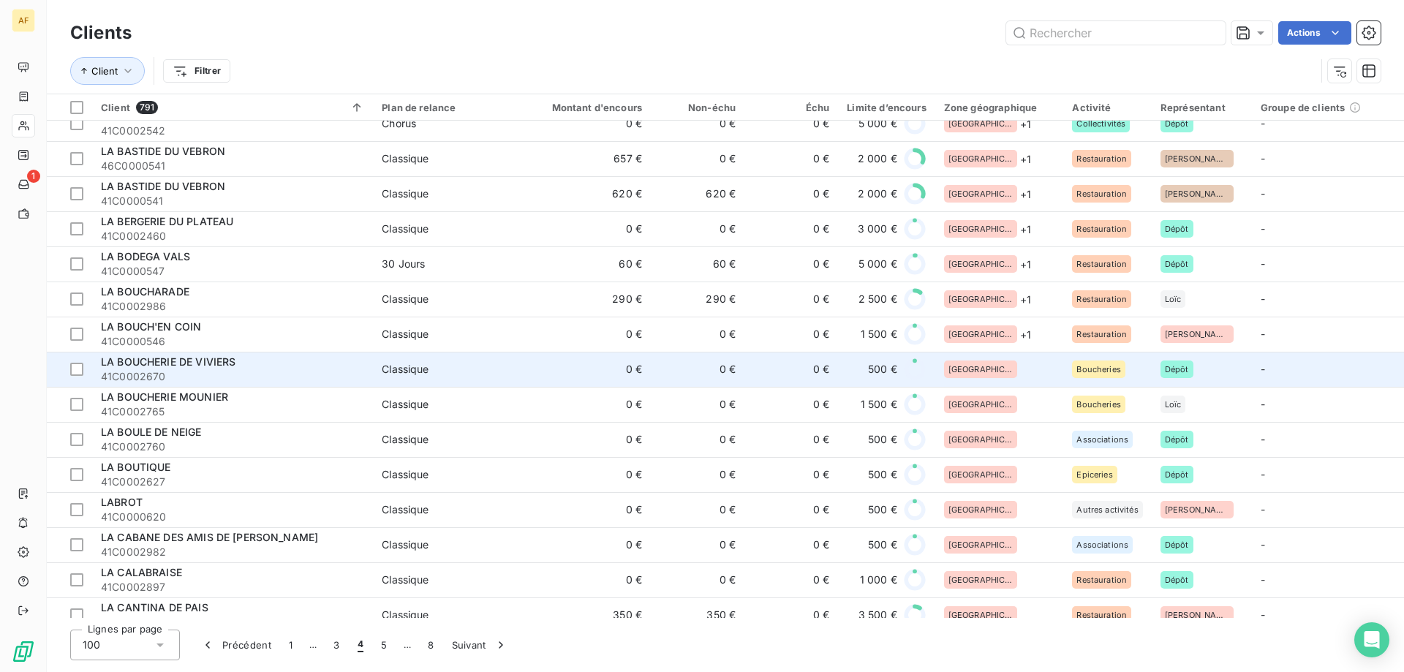
click at [703, 378] on td "0 €" at bounding box center [698, 369] width 94 height 35
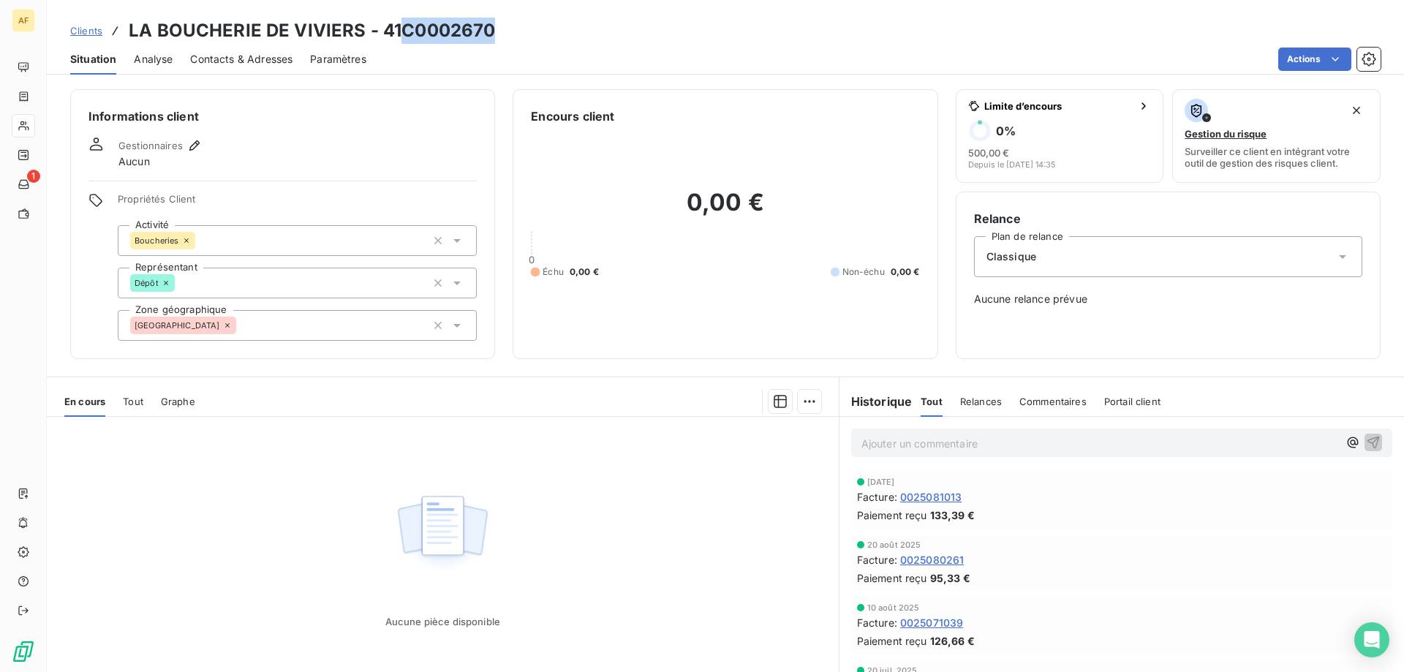
drag, startPoint x: 402, startPoint y: 34, endPoint x: 511, endPoint y: 35, distance: 108.9
click at [510, 35] on div "Clients LA BOUCHERIE DE VIVIERS - 41C0002670" at bounding box center [725, 31] width 1357 height 26
copy h3 "C0002670"
click at [295, 336] on div "[GEOGRAPHIC_DATA]" at bounding box center [297, 325] width 359 height 31
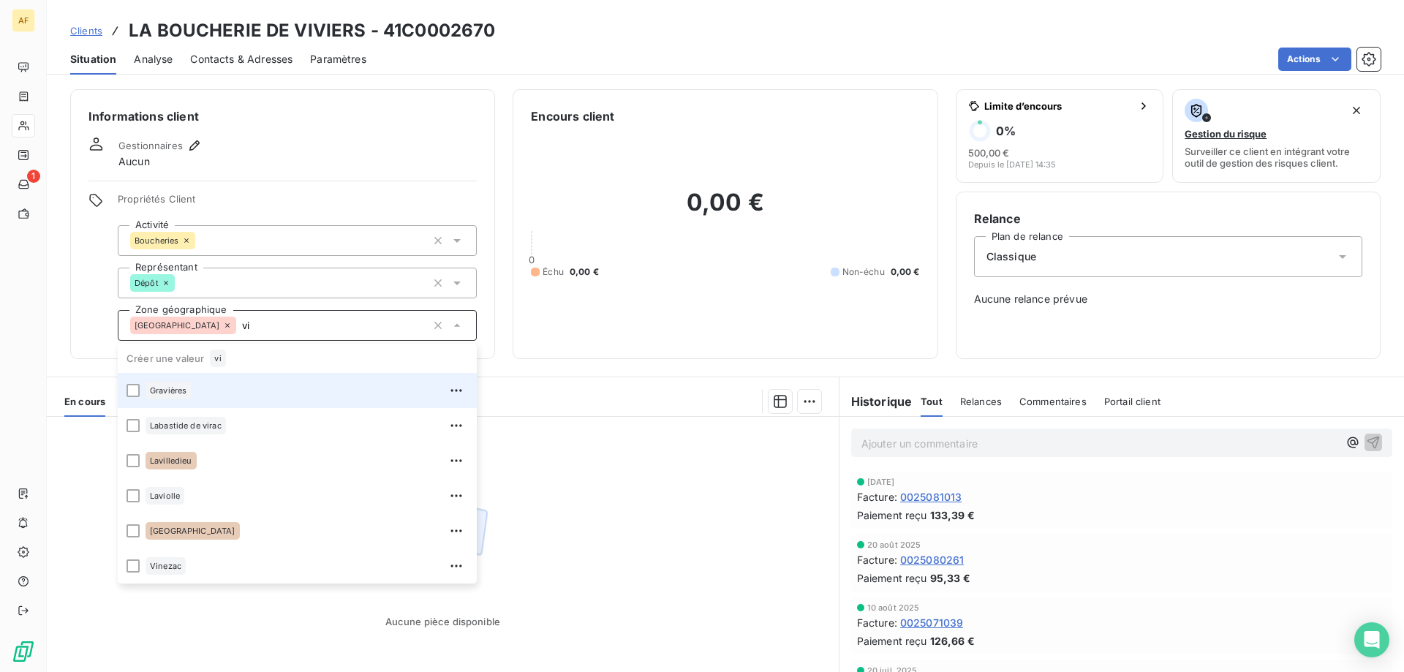
type input "v"
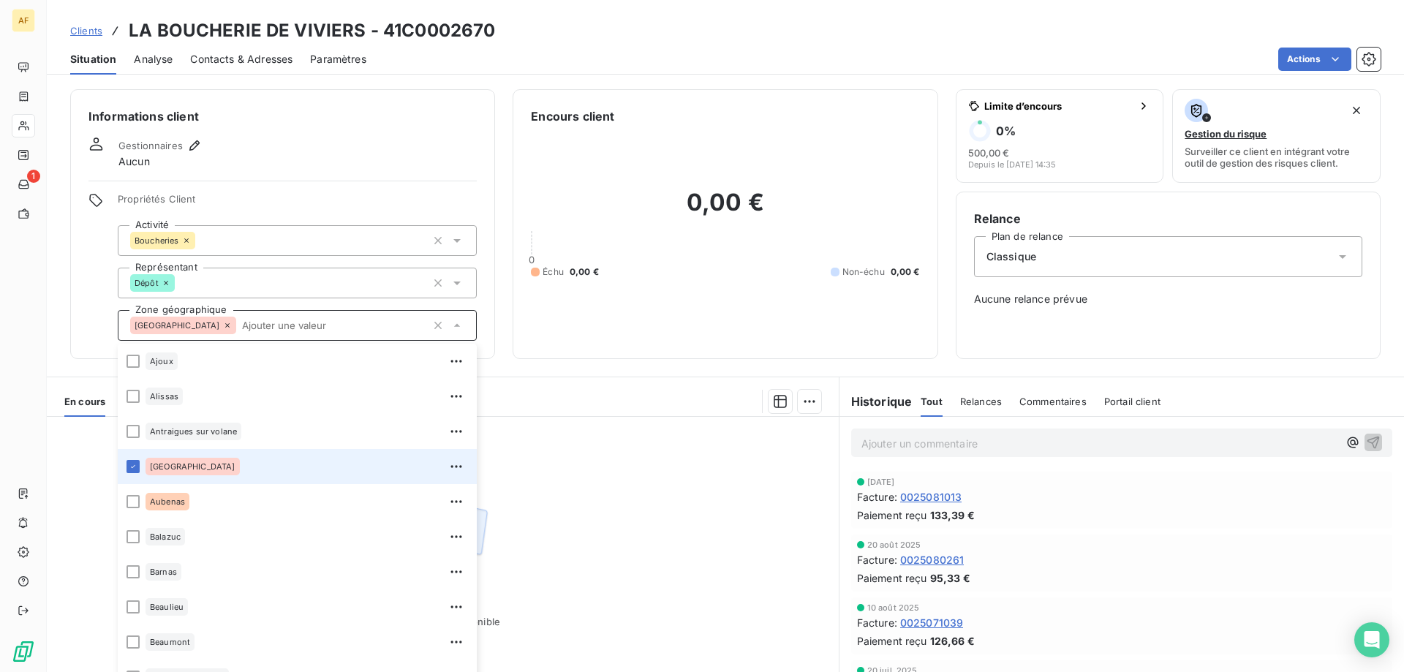
click at [543, 527] on div "Aucune pièce disponible" at bounding box center [443, 557] width 792 height 281
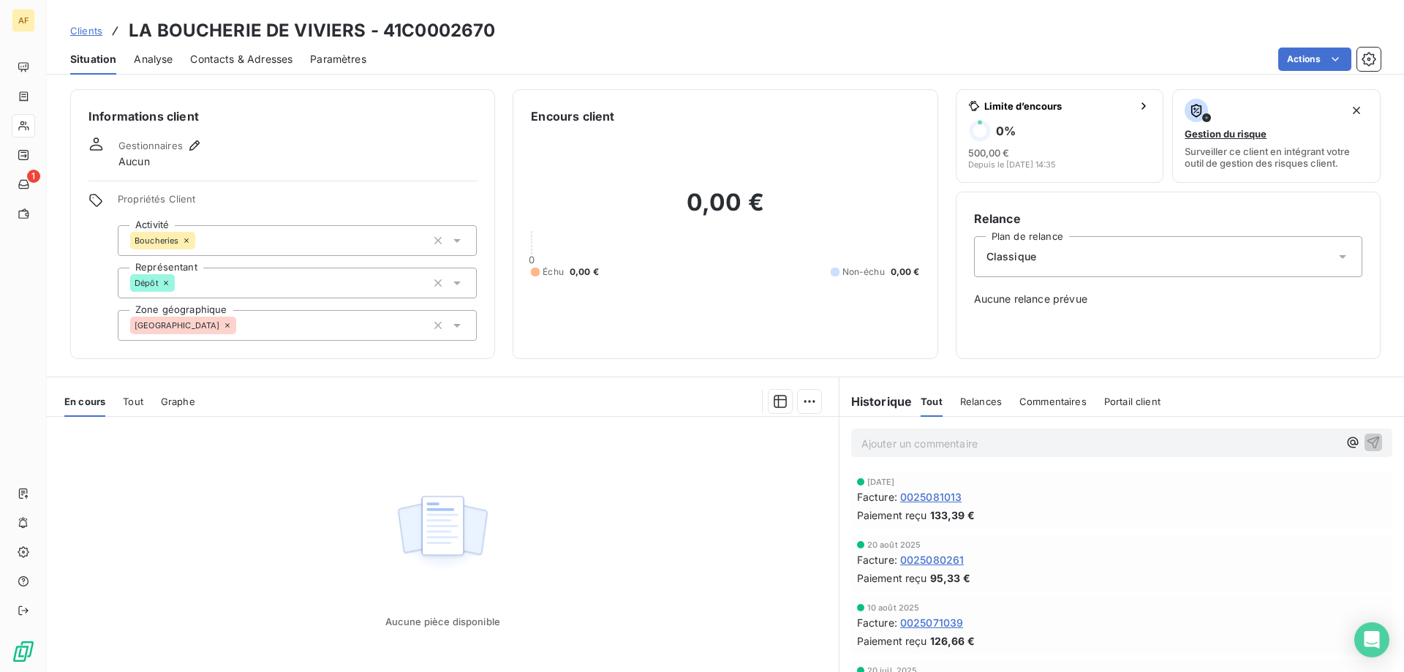
click at [275, 333] on div "[GEOGRAPHIC_DATA]" at bounding box center [297, 325] width 359 height 31
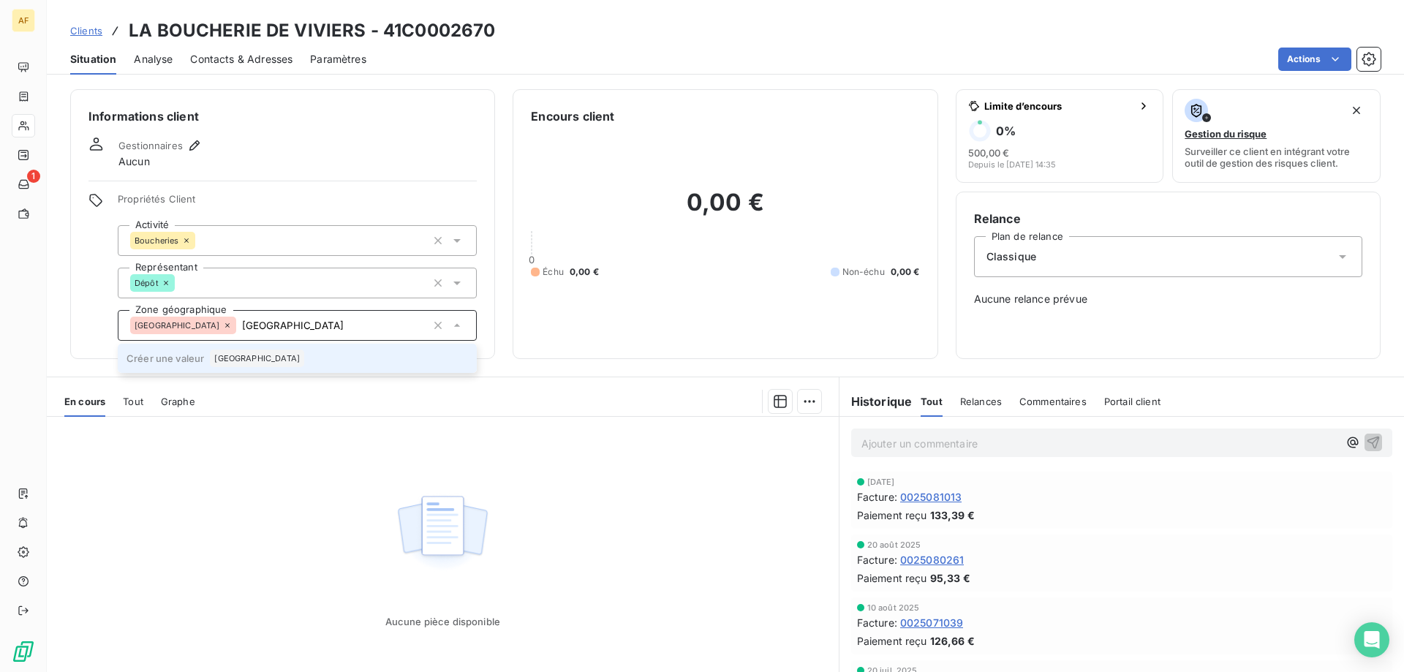
click at [268, 350] on li "Créer une valeur [GEOGRAPHIC_DATA]" at bounding box center [297, 358] width 359 height 29
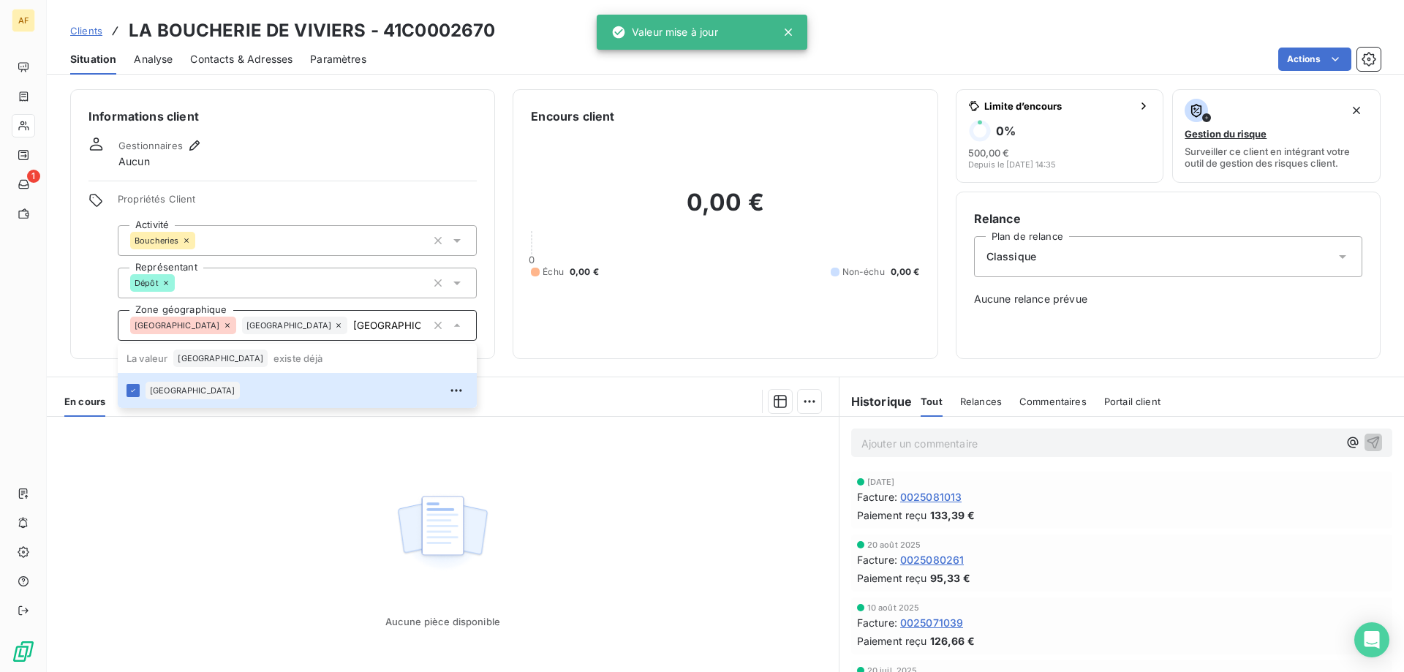
click at [268, 510] on div "Aucune pièce disponible" at bounding box center [443, 557] width 792 height 281
type input "[GEOGRAPHIC_DATA]"
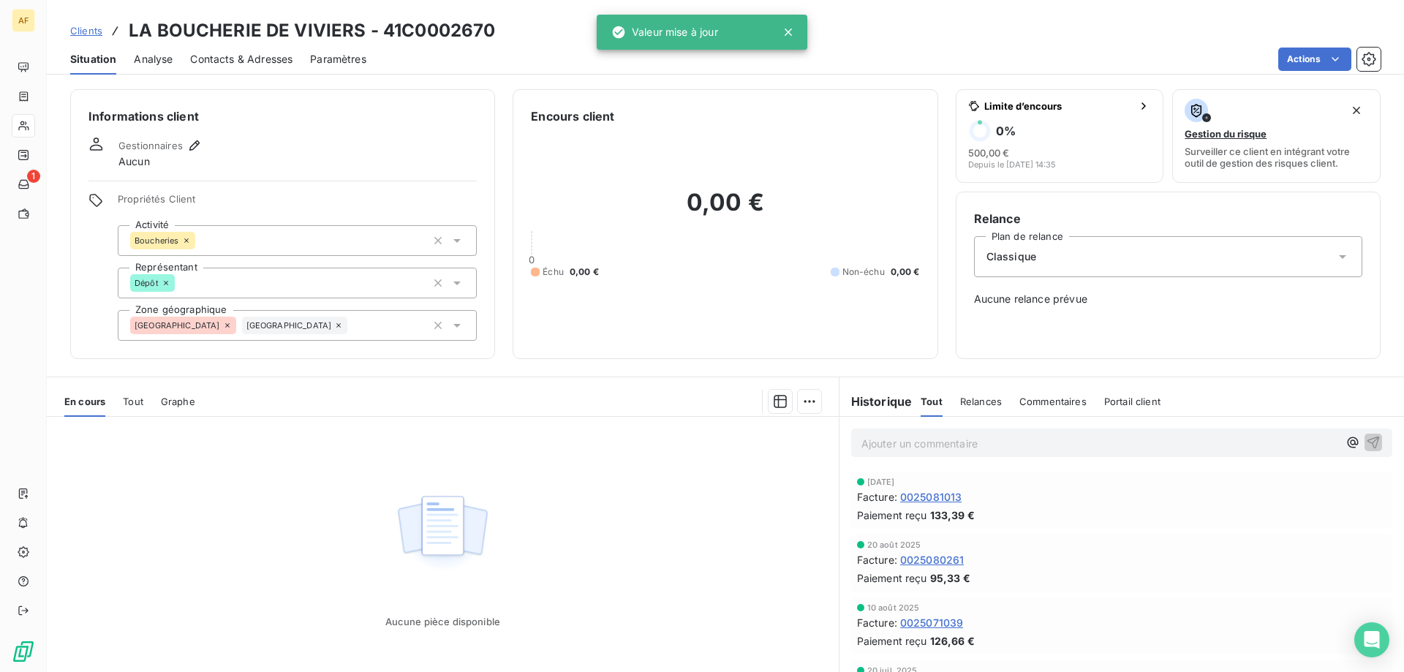
click at [87, 28] on span "Clients" at bounding box center [86, 31] width 32 height 12
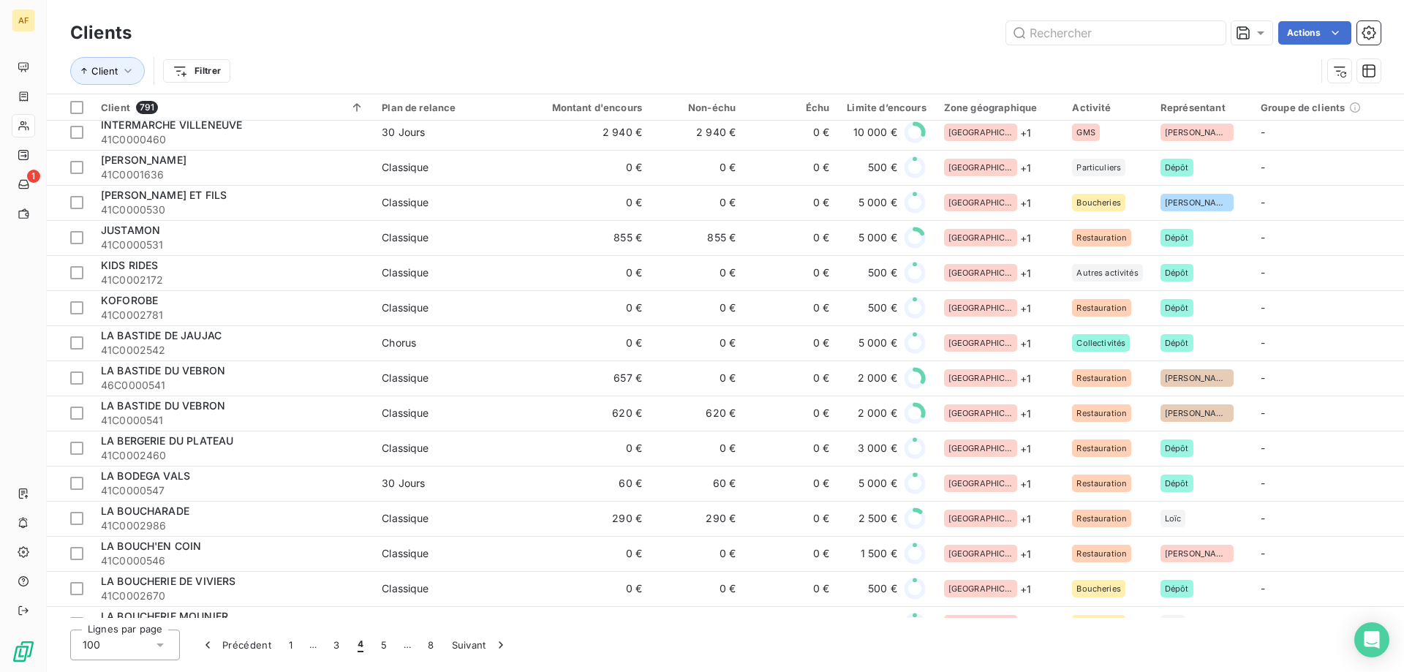
scroll to position [1243, 0]
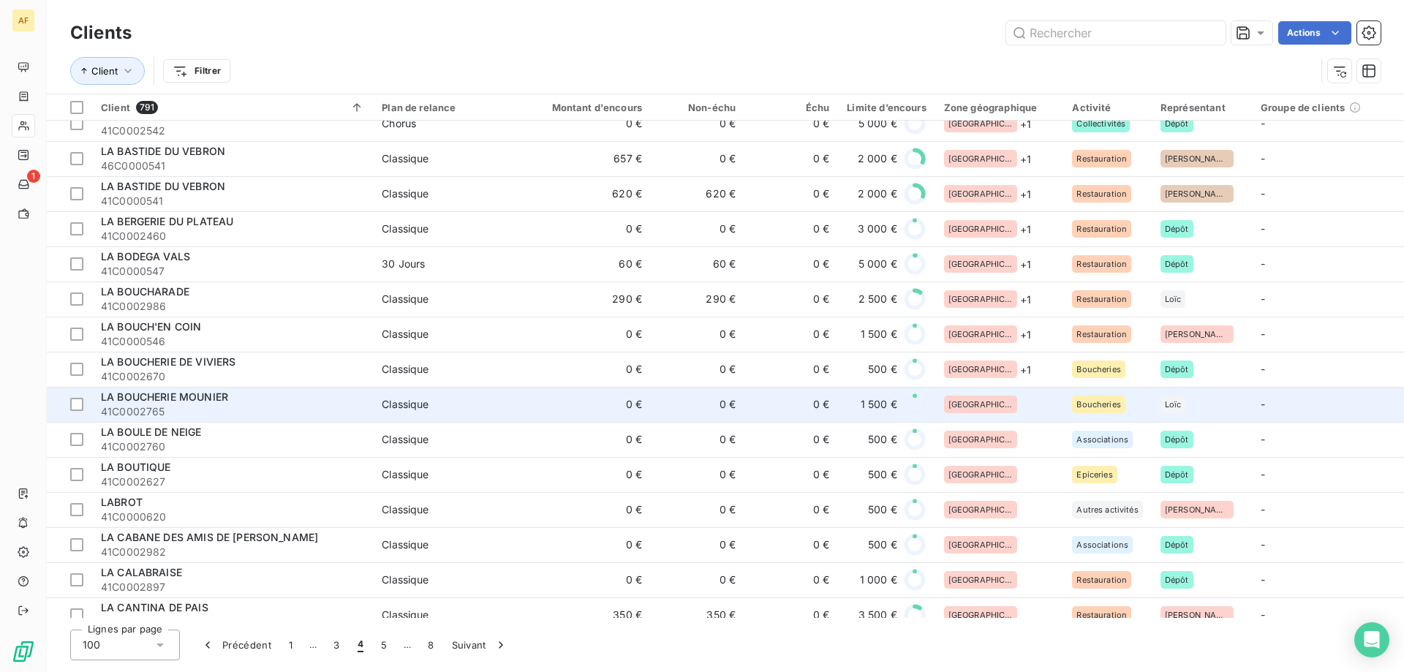
click at [1006, 394] on td "[GEOGRAPHIC_DATA]" at bounding box center [999, 404] width 129 height 35
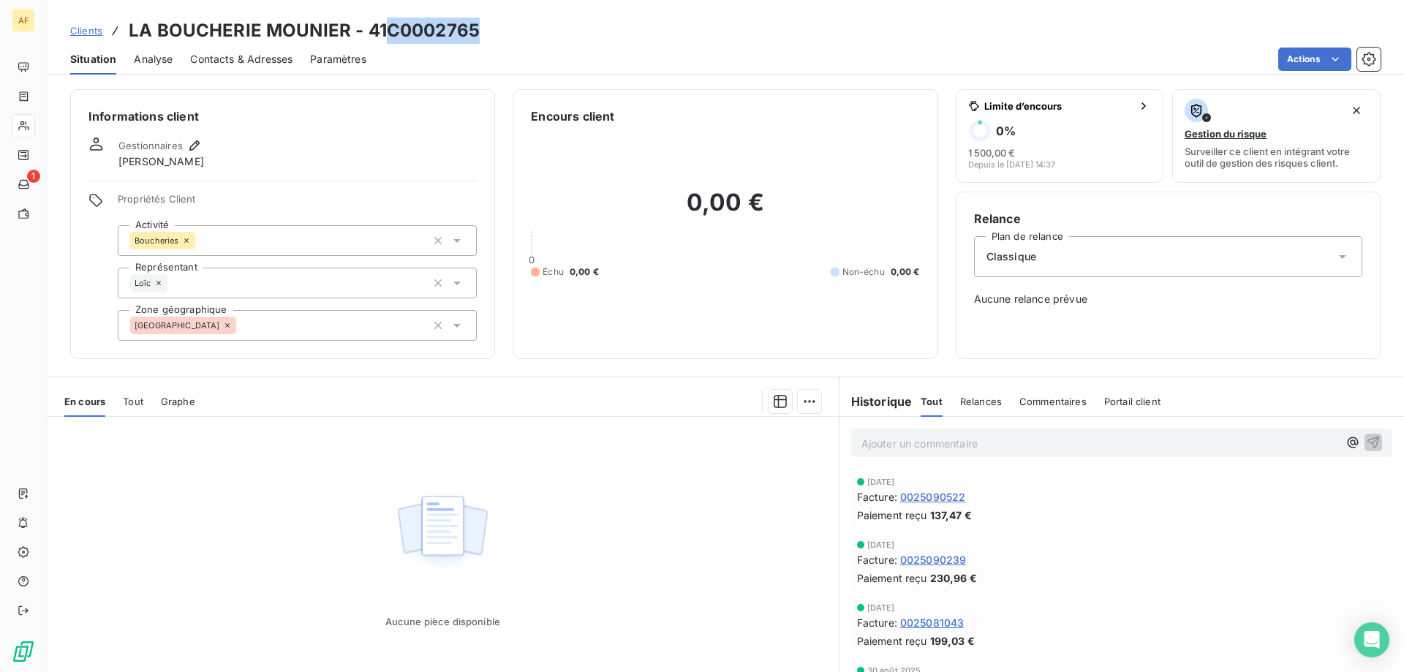
drag, startPoint x: 392, startPoint y: 31, endPoint x: 492, endPoint y: 30, distance: 100.2
click at [492, 30] on div "Clients LA BOUCHERIE MOUNIER - 41C0002765" at bounding box center [725, 31] width 1357 height 26
click at [342, 321] on div "[GEOGRAPHIC_DATA]" at bounding box center [297, 325] width 359 height 31
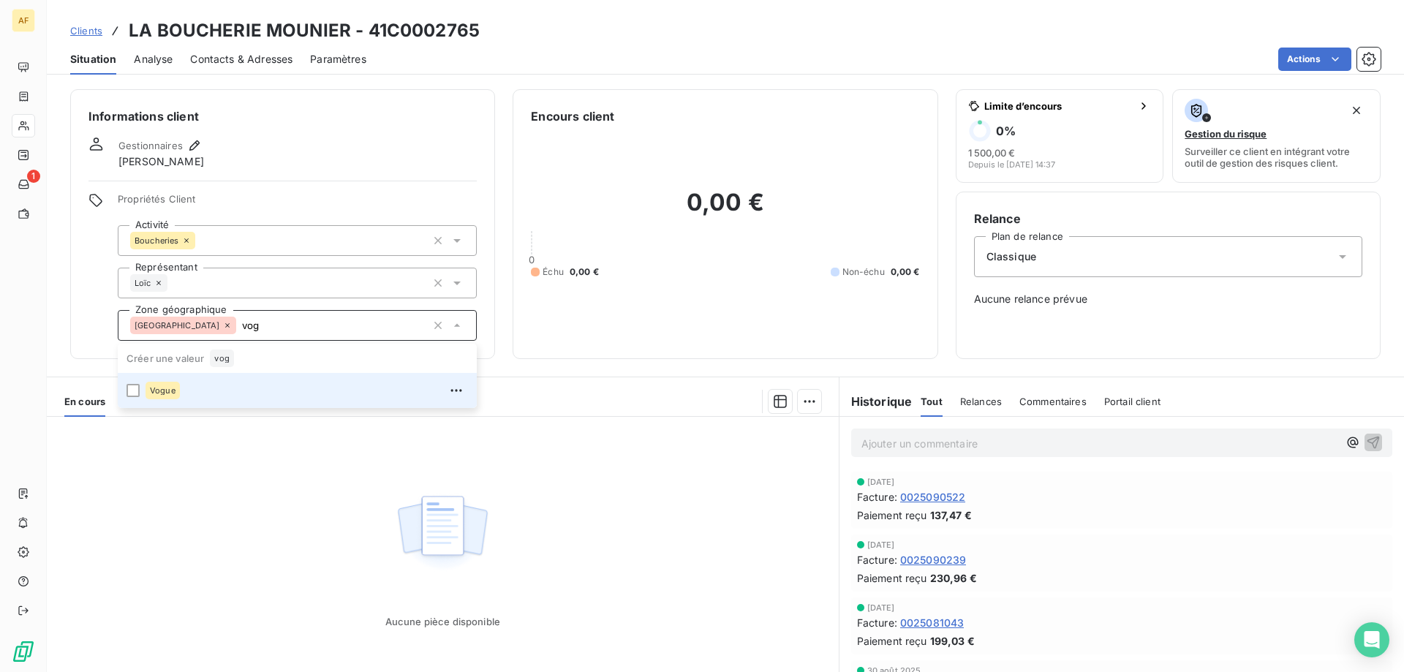
click at [309, 390] on div "Vogue" at bounding box center [306, 390] width 322 height 23
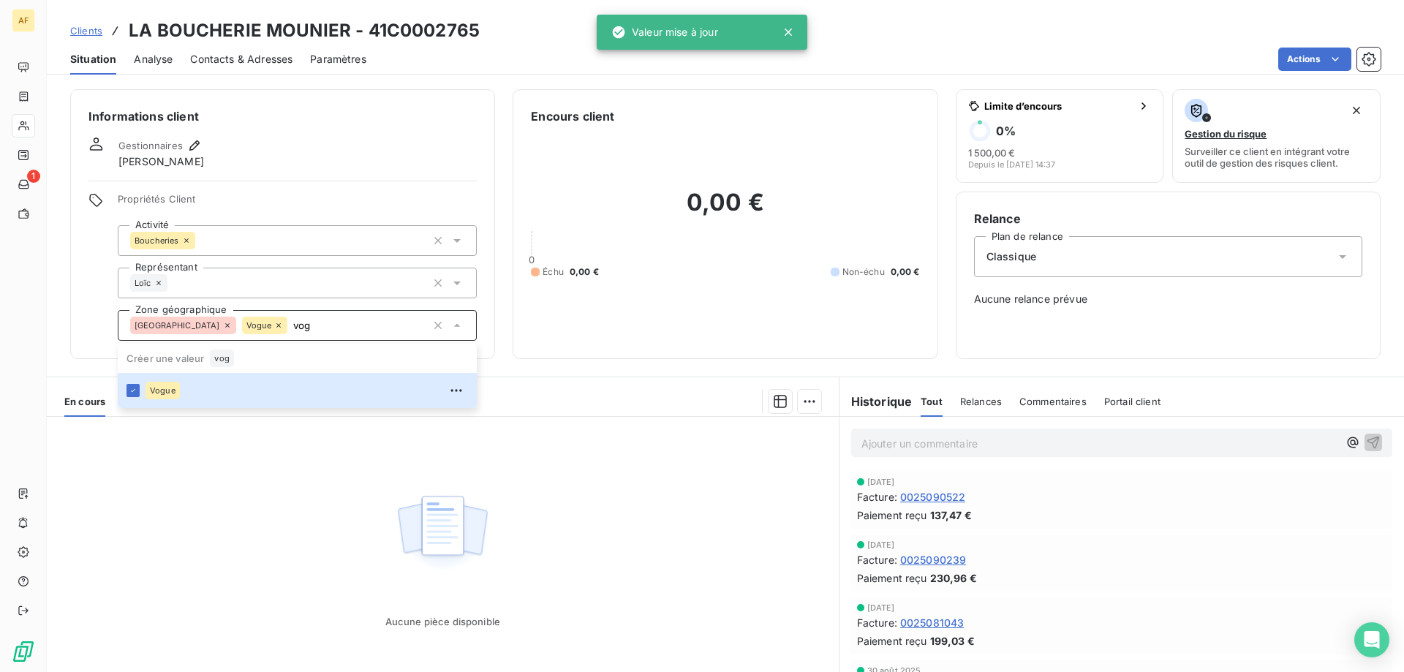
type input "vog"
click at [255, 514] on div "Aucune pièce disponible" at bounding box center [443, 557] width 792 height 281
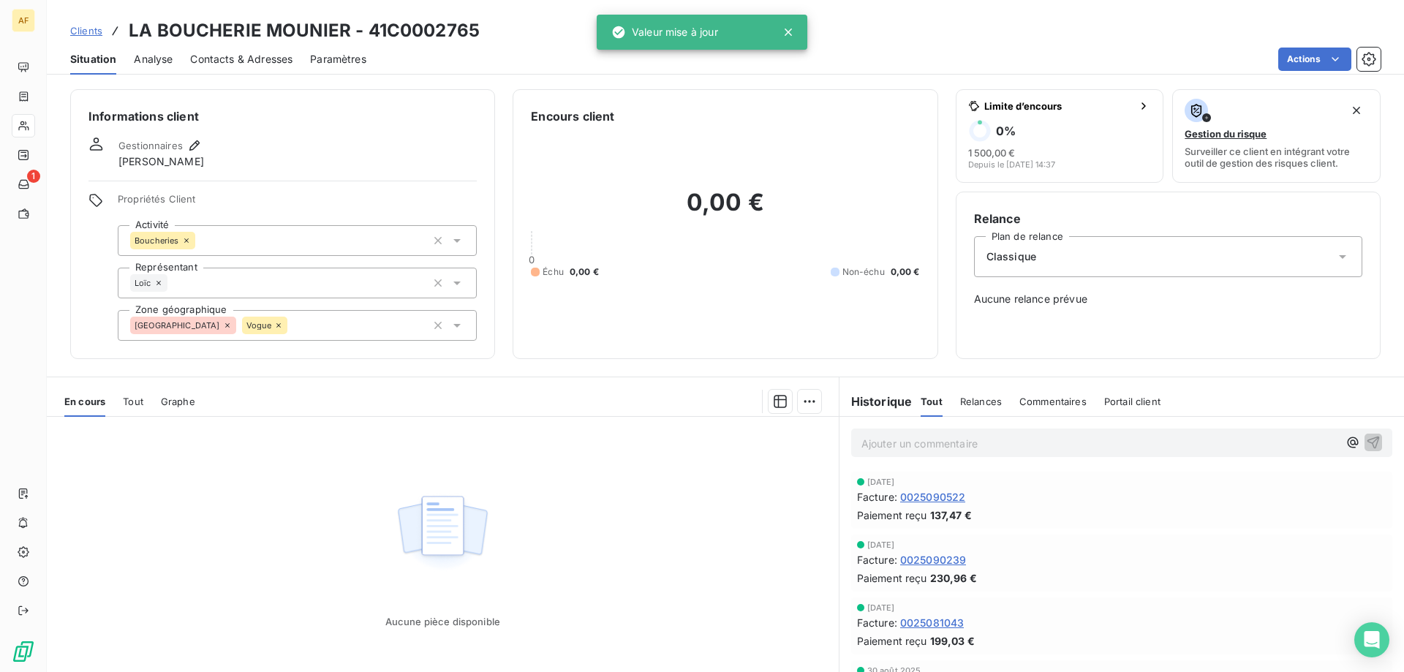
click at [97, 26] on span "Clients" at bounding box center [86, 31] width 32 height 12
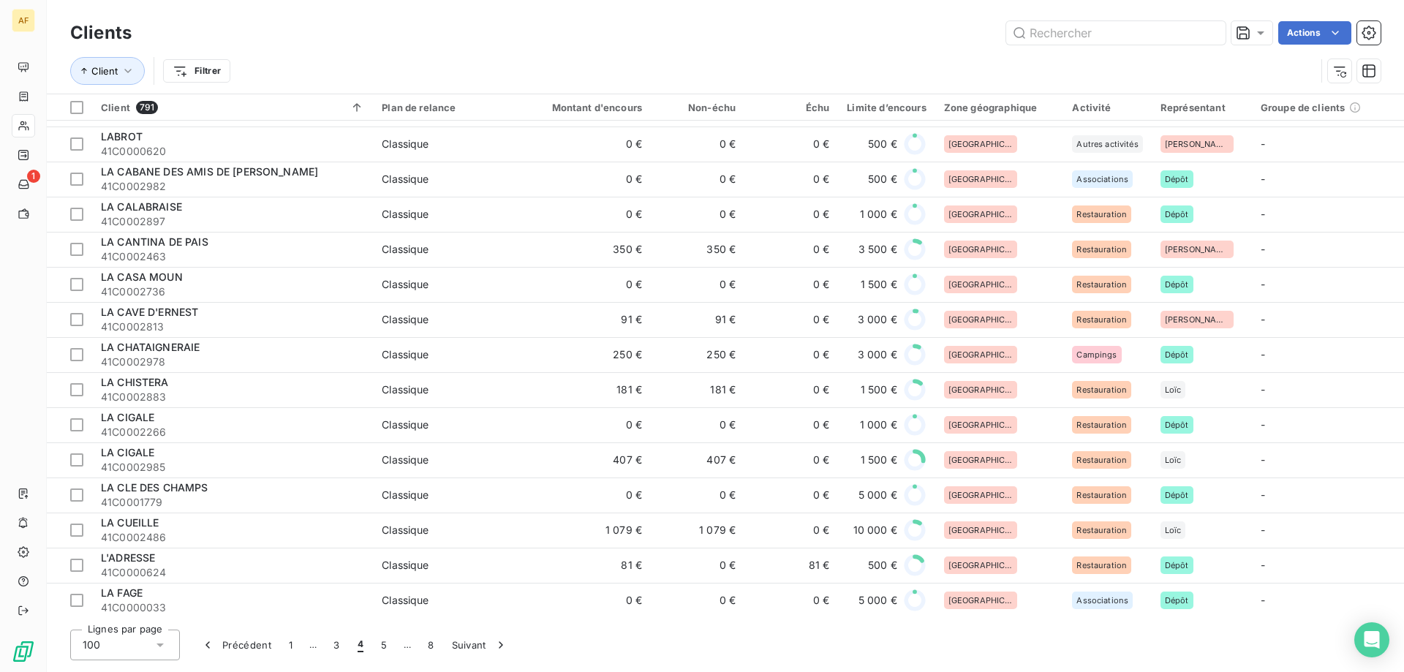
scroll to position [1243, 0]
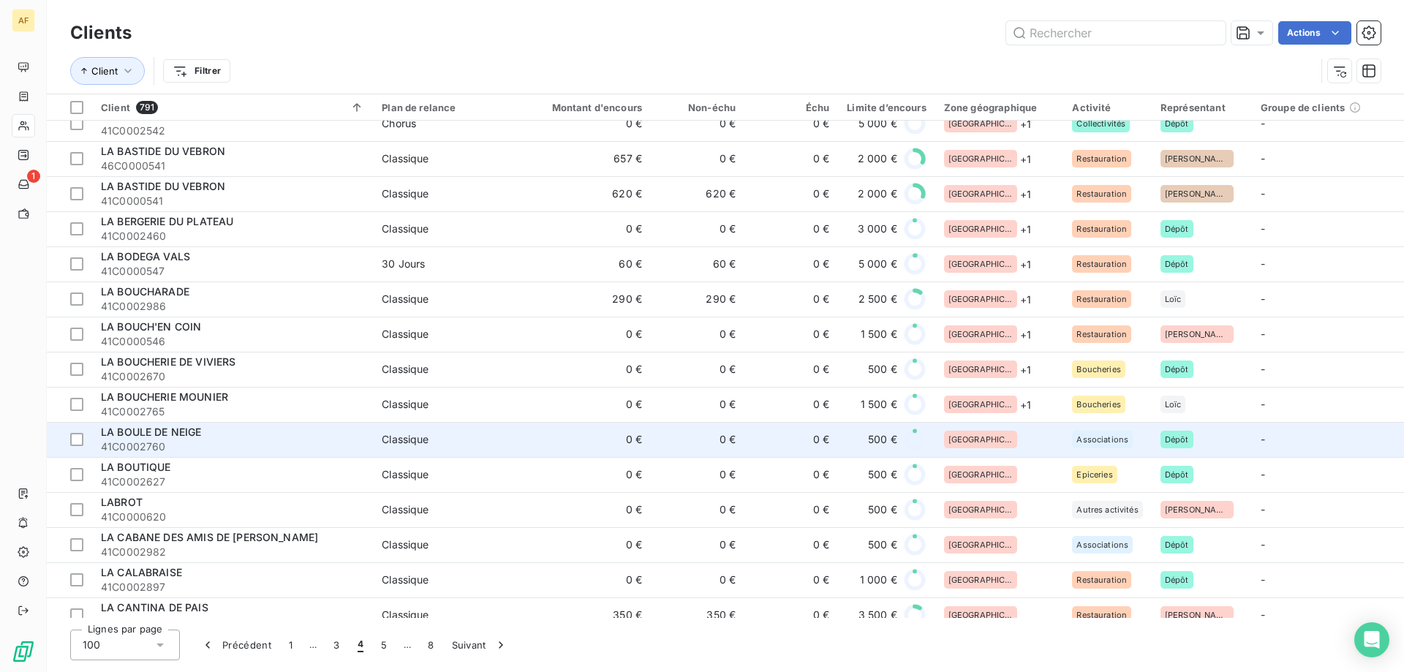
click at [1010, 439] on div "[GEOGRAPHIC_DATA]" at bounding box center [999, 440] width 111 height 18
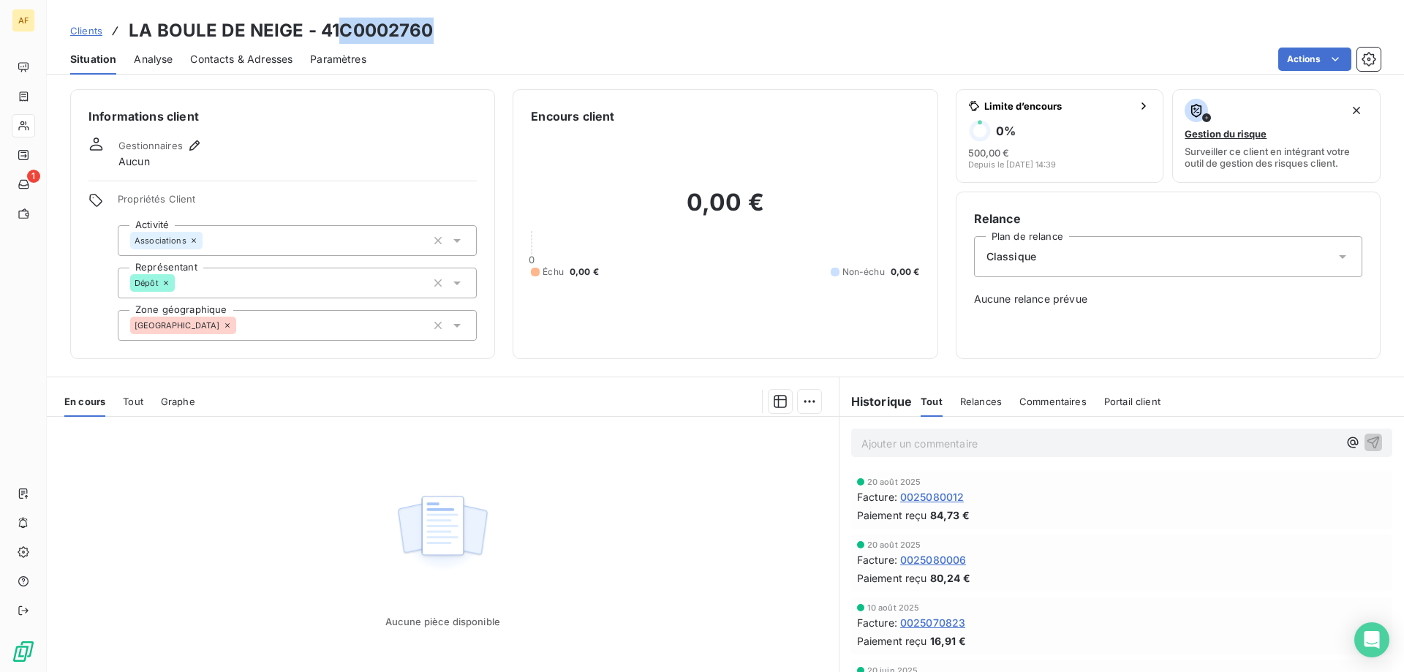
drag, startPoint x: 341, startPoint y: 30, endPoint x: 441, endPoint y: 34, distance: 100.3
click at [441, 34] on div "Clients LA BOULE DE NEIGE - 41C0002760" at bounding box center [725, 31] width 1357 height 26
click at [354, 341] on div "Informations client Gestionnaires Aucun Propriétés Client Activité Associations…" at bounding box center [282, 224] width 425 height 270
click at [354, 333] on div "[GEOGRAPHIC_DATA]" at bounding box center [297, 325] width 359 height 31
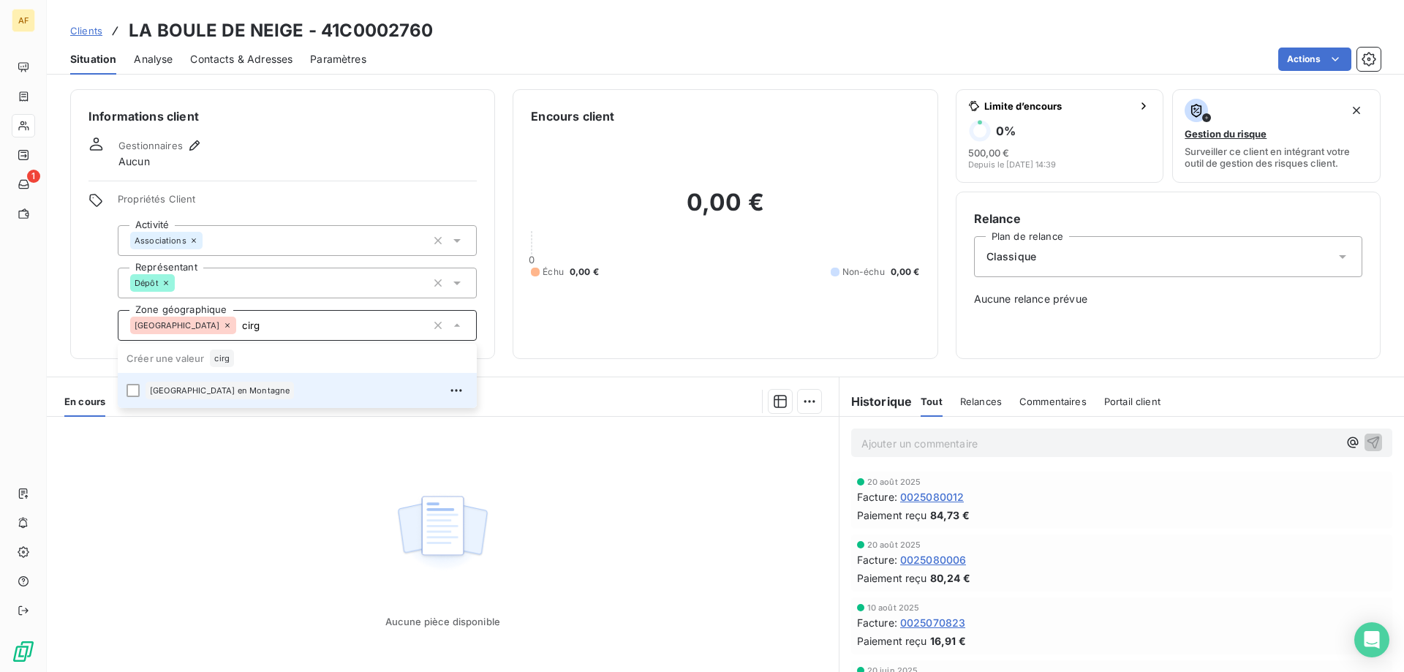
click at [297, 387] on div "[GEOGRAPHIC_DATA] en Montagne" at bounding box center [306, 390] width 322 height 23
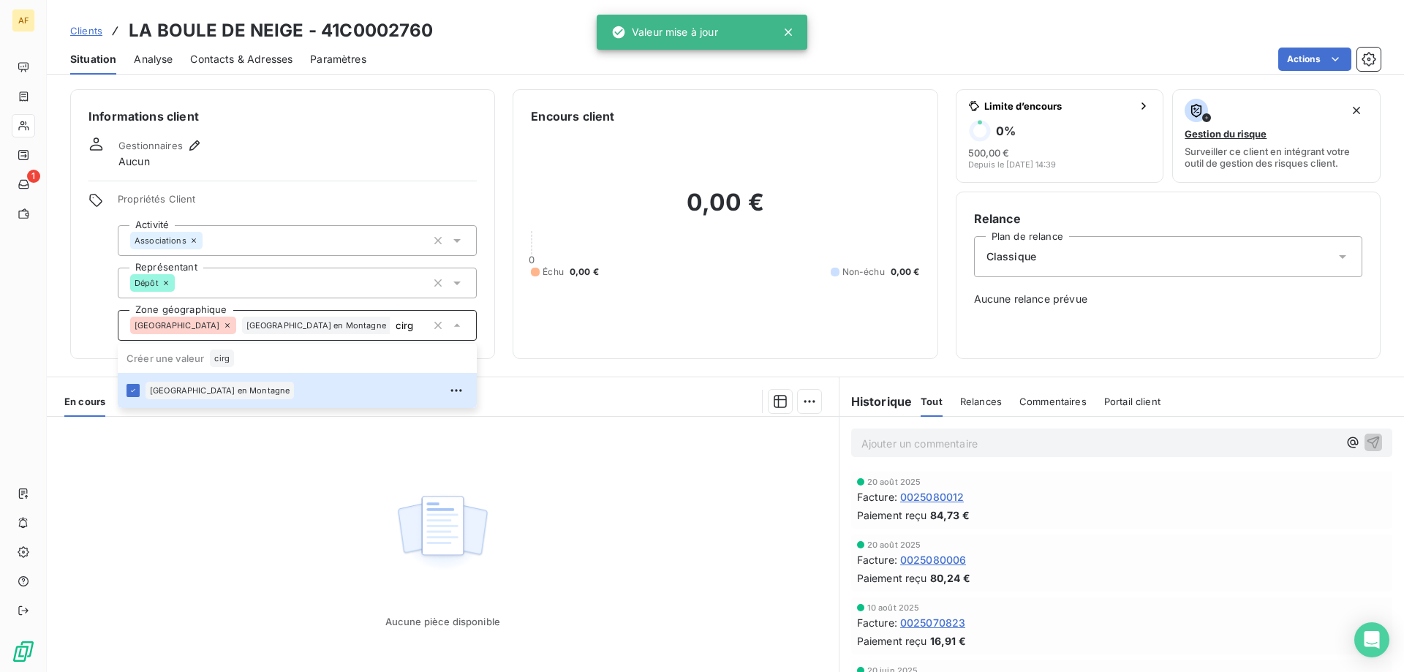
type input "cirg"
click at [285, 505] on div "Aucune pièce disponible" at bounding box center [443, 557] width 792 height 281
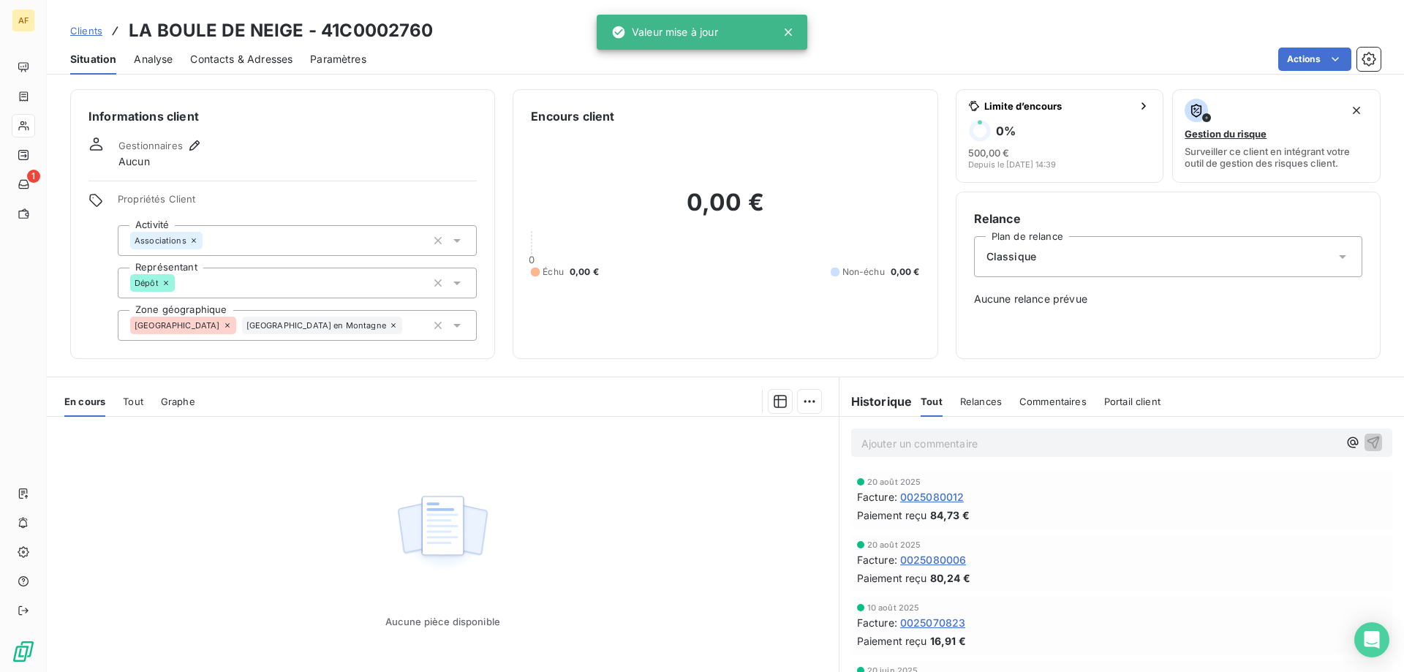
click at [86, 34] on span "Clients" at bounding box center [86, 31] width 32 height 12
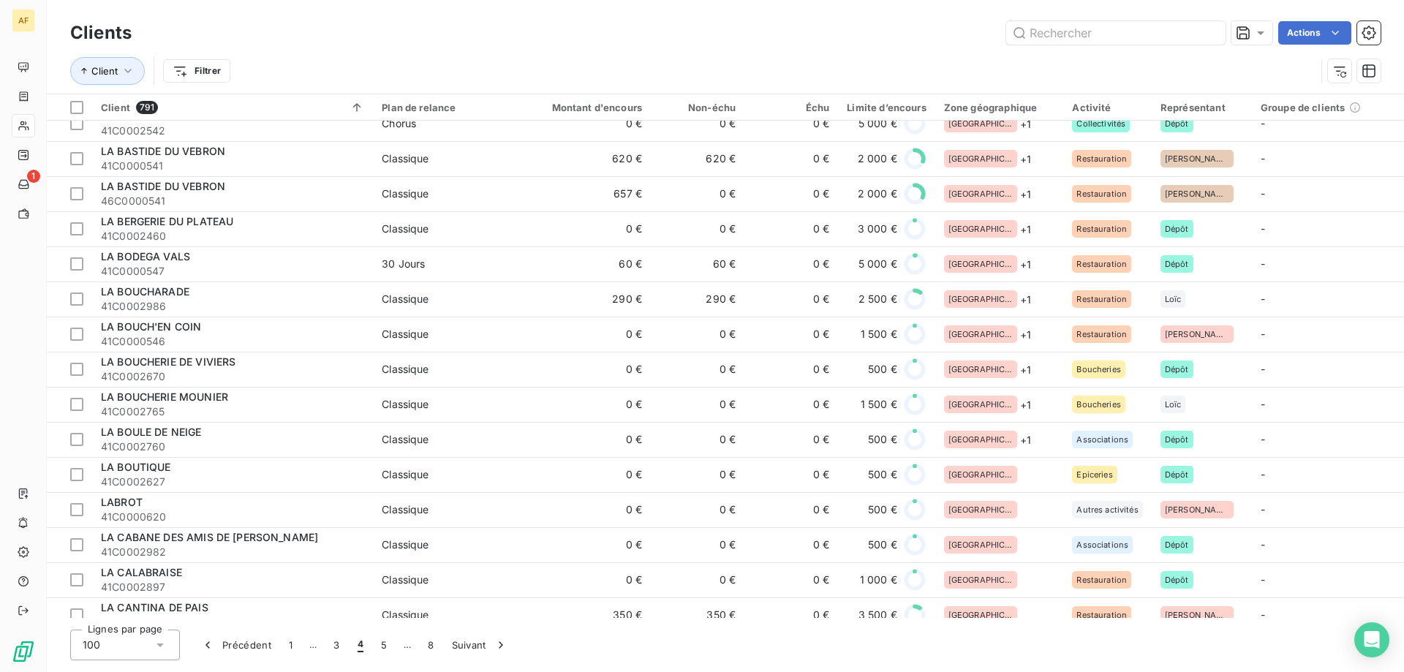
scroll to position [1389, 0]
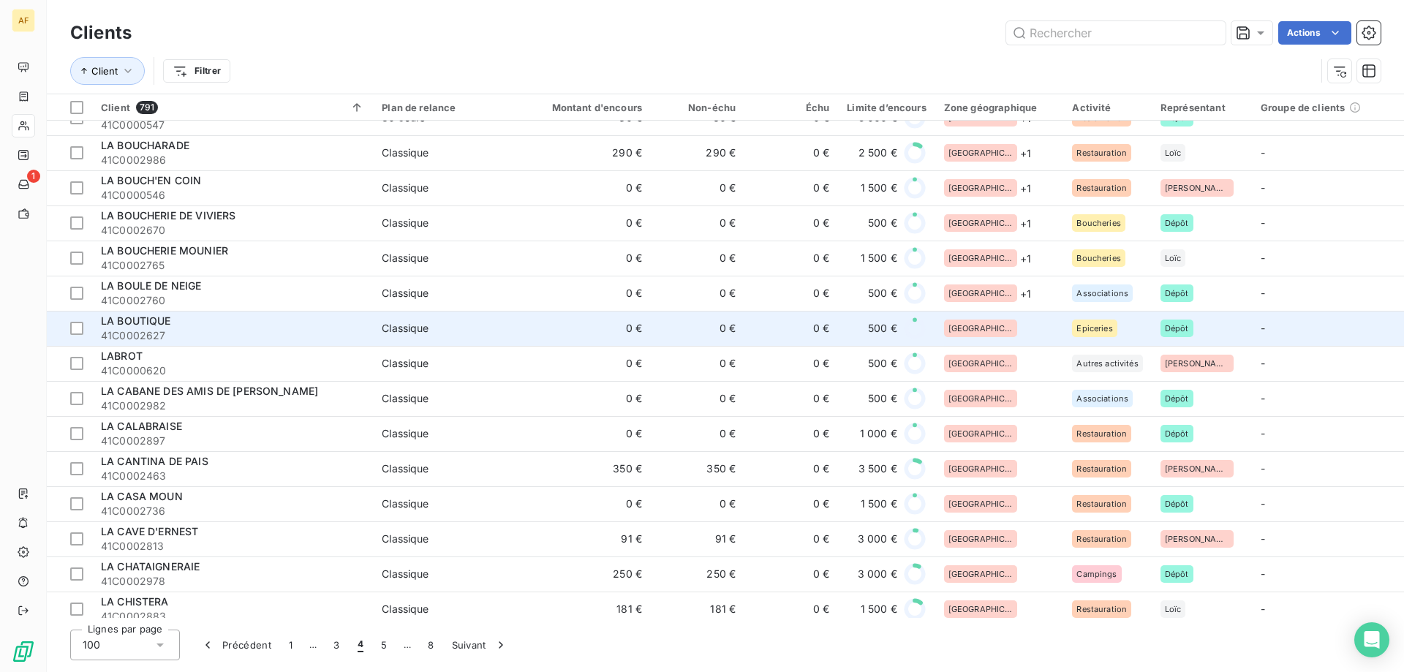
click at [1013, 331] on div "[GEOGRAPHIC_DATA]" at bounding box center [999, 328] width 111 height 18
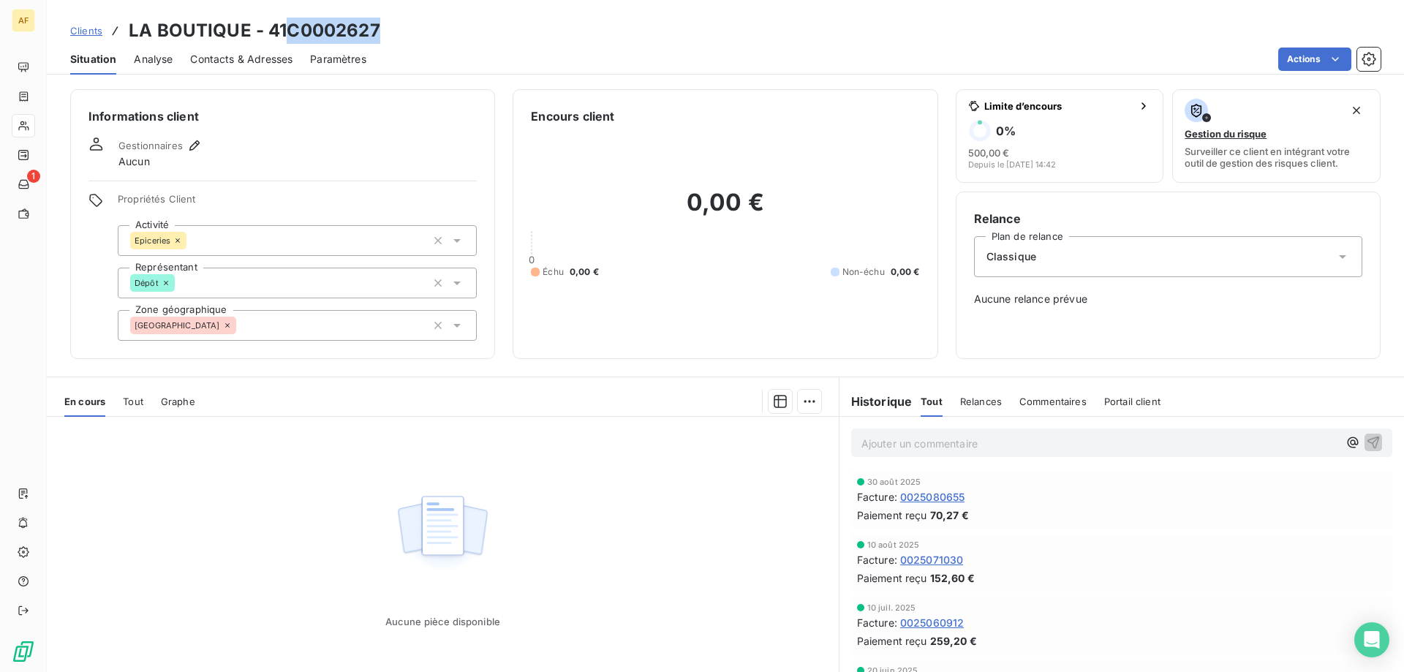
drag, startPoint x: 292, startPoint y: 30, endPoint x: 406, endPoint y: 29, distance: 114.8
click at [406, 29] on div "Clients LA BOUTIQUE - 41C0002627" at bounding box center [725, 31] width 1357 height 26
click at [87, 31] on span "Clients" at bounding box center [86, 31] width 32 height 12
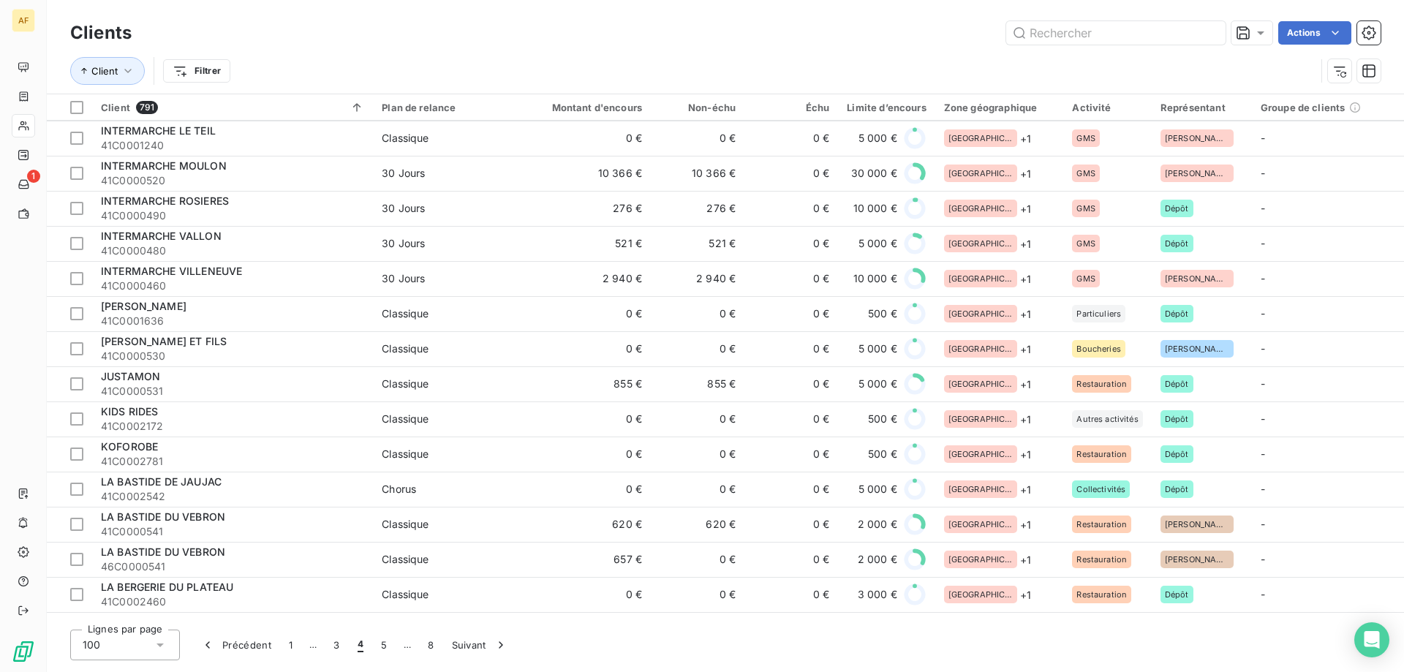
scroll to position [1316, 0]
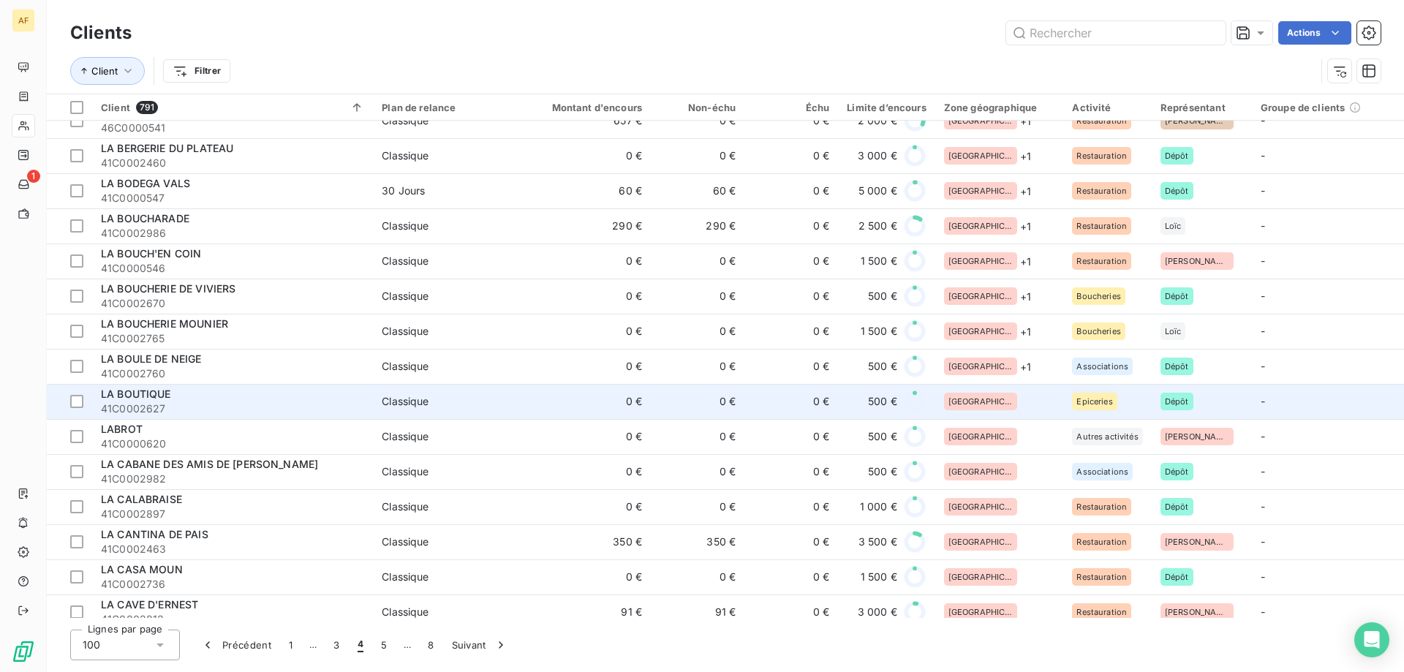
click at [996, 398] on div "[GEOGRAPHIC_DATA]" at bounding box center [999, 402] width 111 height 18
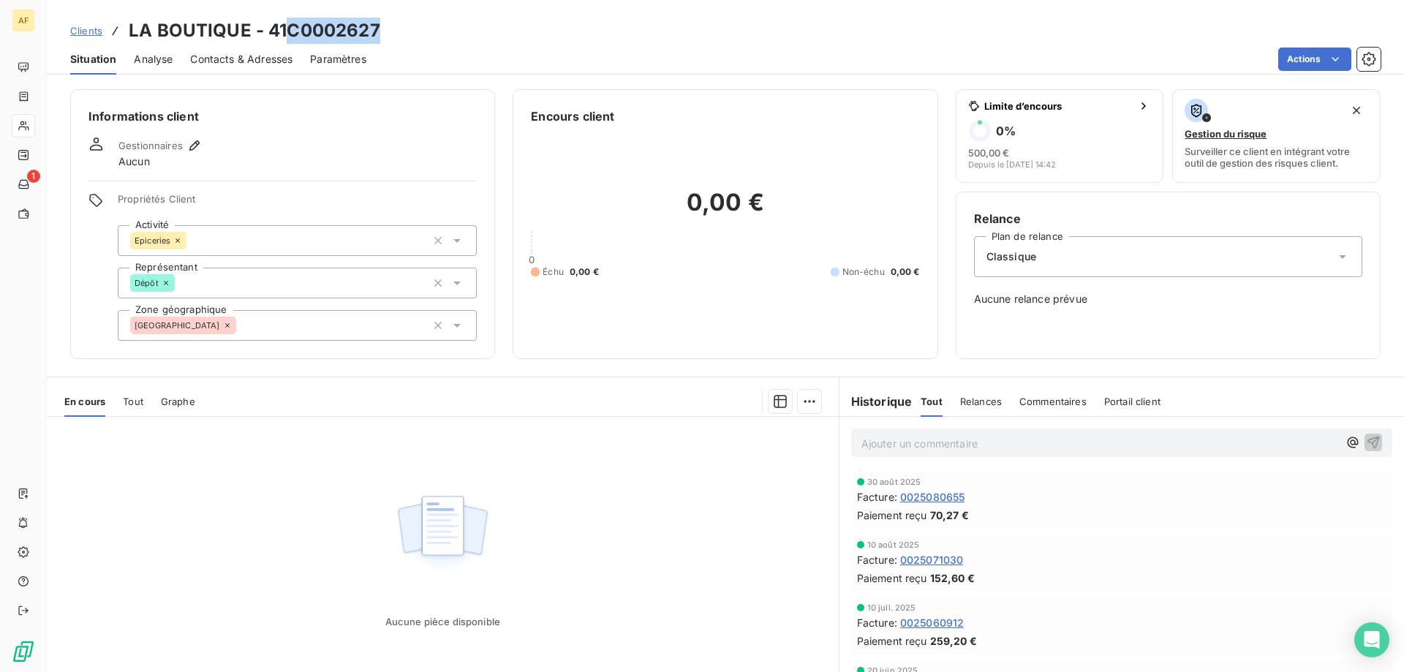
drag, startPoint x: 288, startPoint y: 31, endPoint x: 379, endPoint y: 33, distance: 90.7
click at [379, 33] on h3 "LA BOUTIQUE - 41C0002627" at bounding box center [254, 31] width 251 height 26
click at [375, 325] on div "[GEOGRAPHIC_DATA]" at bounding box center [297, 325] width 359 height 31
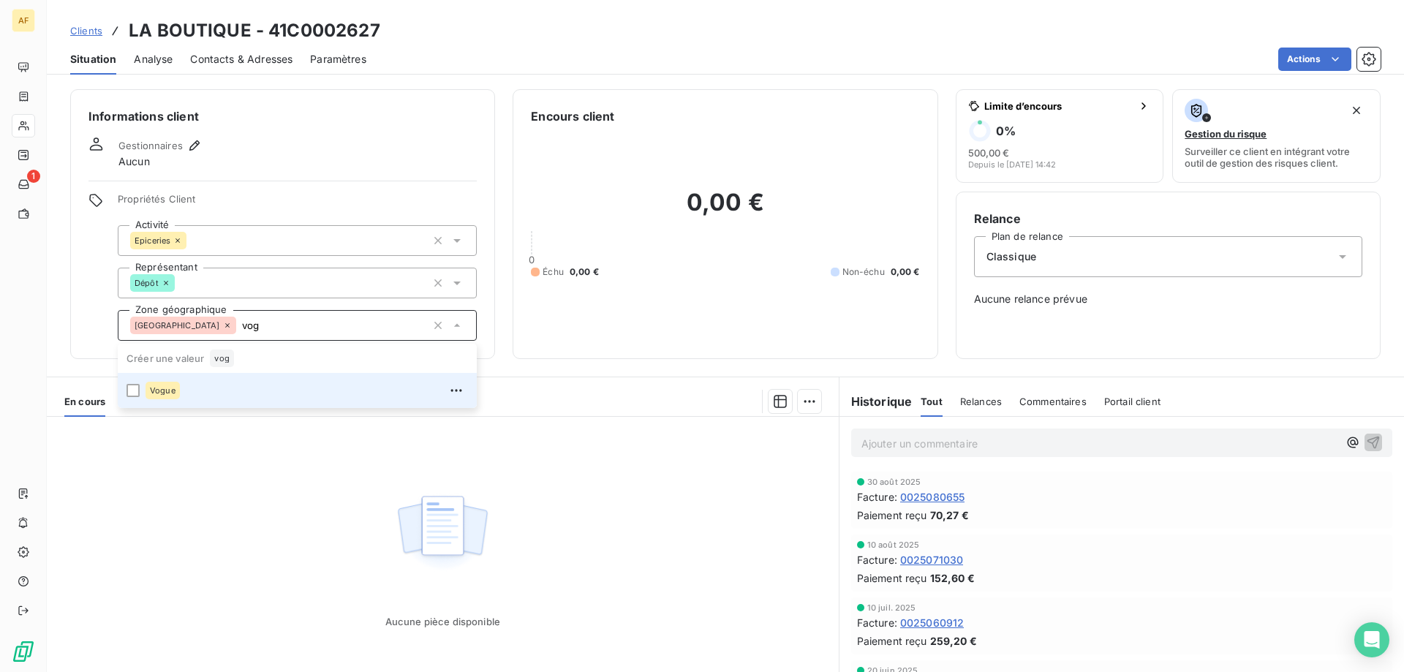
click at [192, 406] on li "Vogue" at bounding box center [297, 390] width 359 height 35
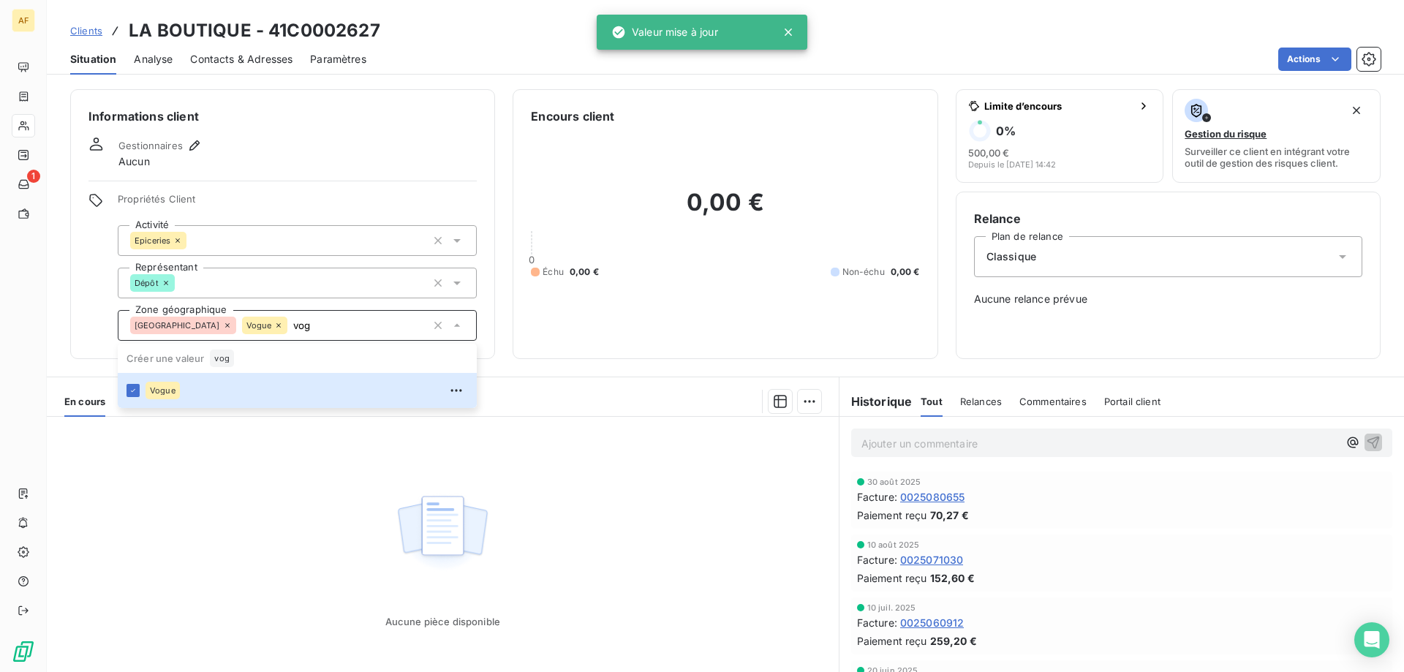
type input "vog"
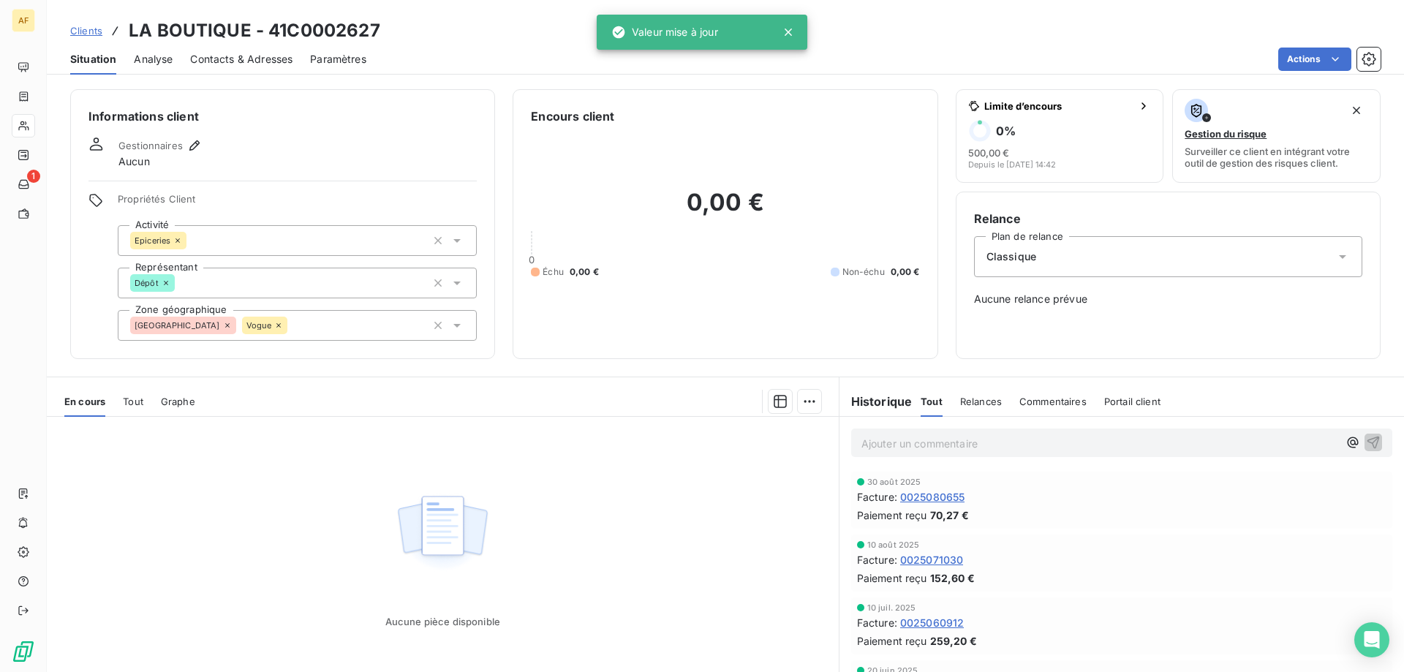
click at [198, 494] on div "Aucune pièce disponible" at bounding box center [443, 557] width 792 height 281
click at [88, 33] on span "Clients" at bounding box center [86, 31] width 32 height 12
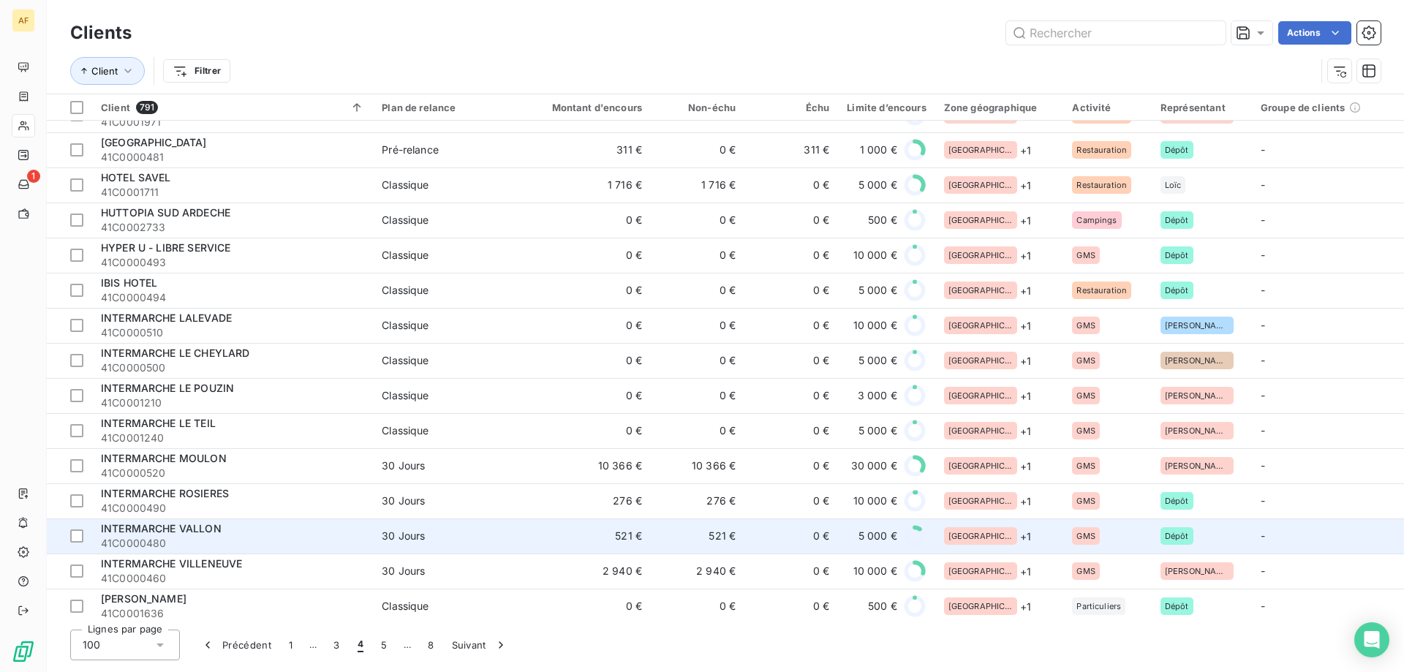
scroll to position [1316, 0]
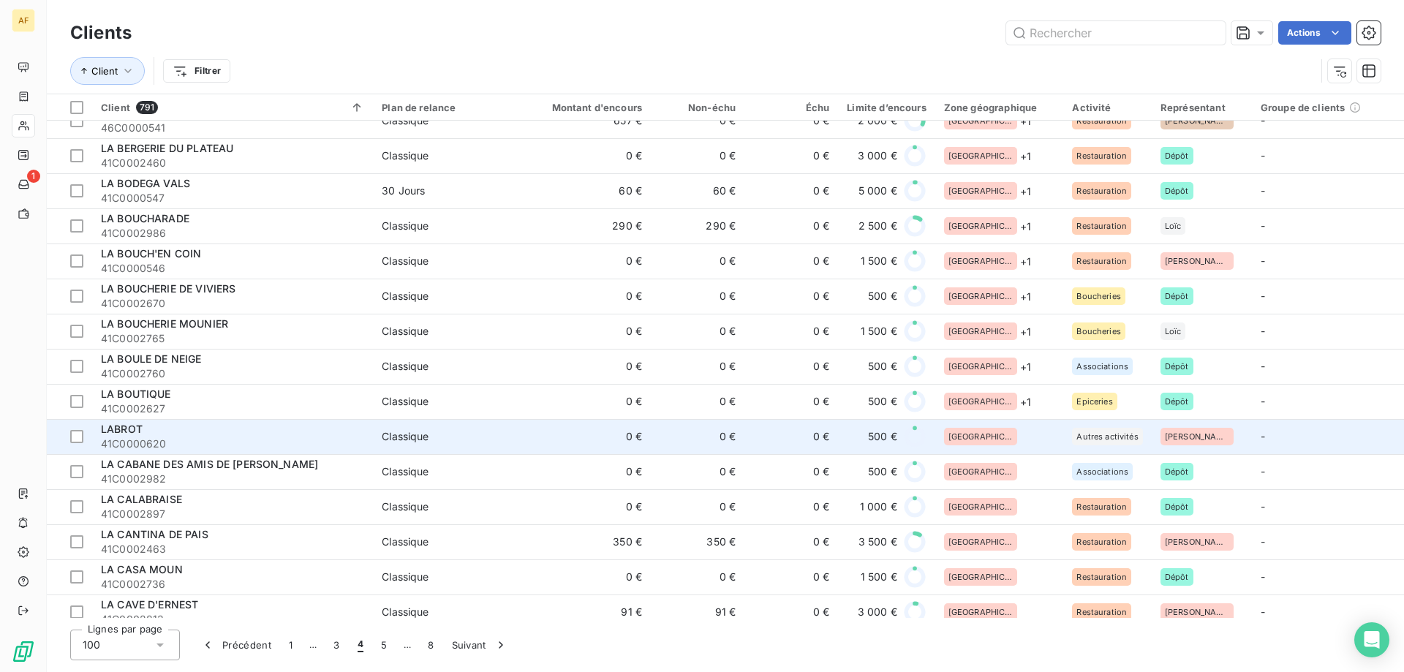
click at [1011, 434] on div "[GEOGRAPHIC_DATA]" at bounding box center [999, 437] width 111 height 18
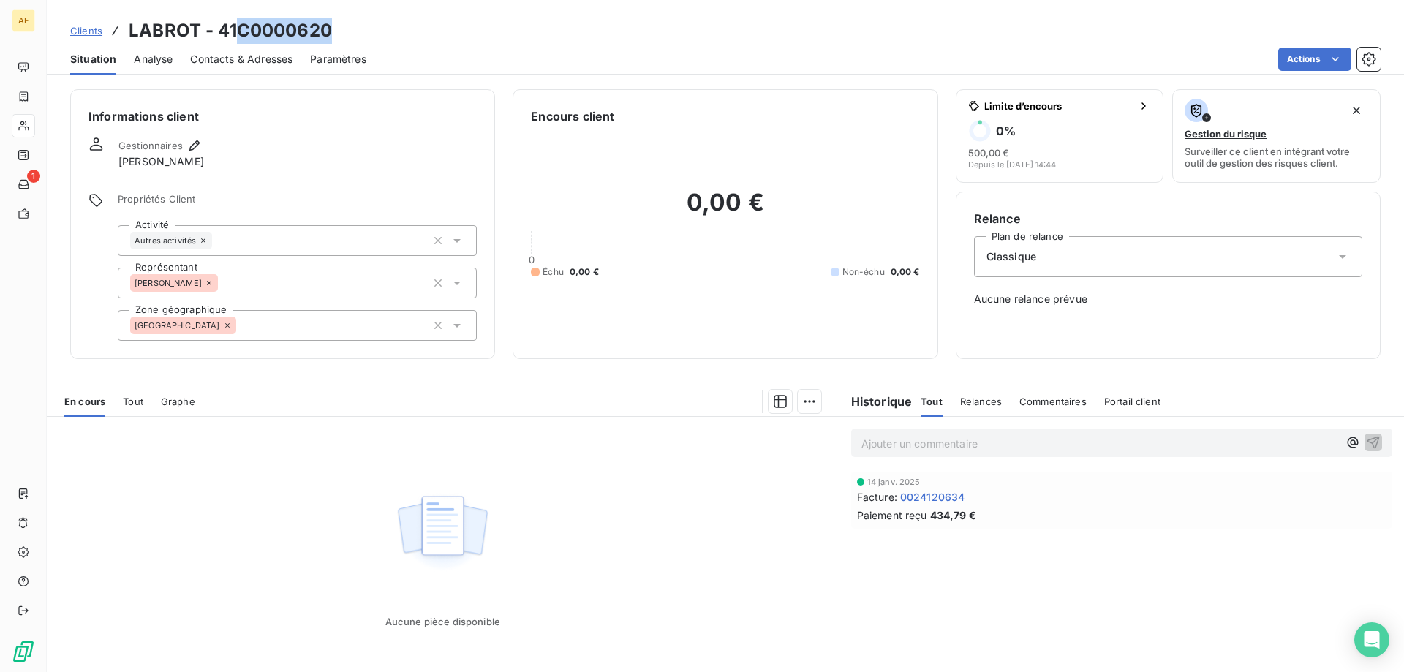
drag, startPoint x: 236, startPoint y: 25, endPoint x: 389, endPoint y: 32, distance: 153.0
click at [389, 32] on div "Clients LABROT - 41C0000620" at bounding box center [725, 31] width 1357 height 26
click at [257, 37] on h3 "LABROT - 41C0000620" at bounding box center [230, 31] width 203 height 26
drag, startPoint x: 236, startPoint y: 29, endPoint x: 331, endPoint y: 33, distance: 95.1
click at [331, 33] on h3 "LABROT - 41C0000620" at bounding box center [230, 31] width 203 height 26
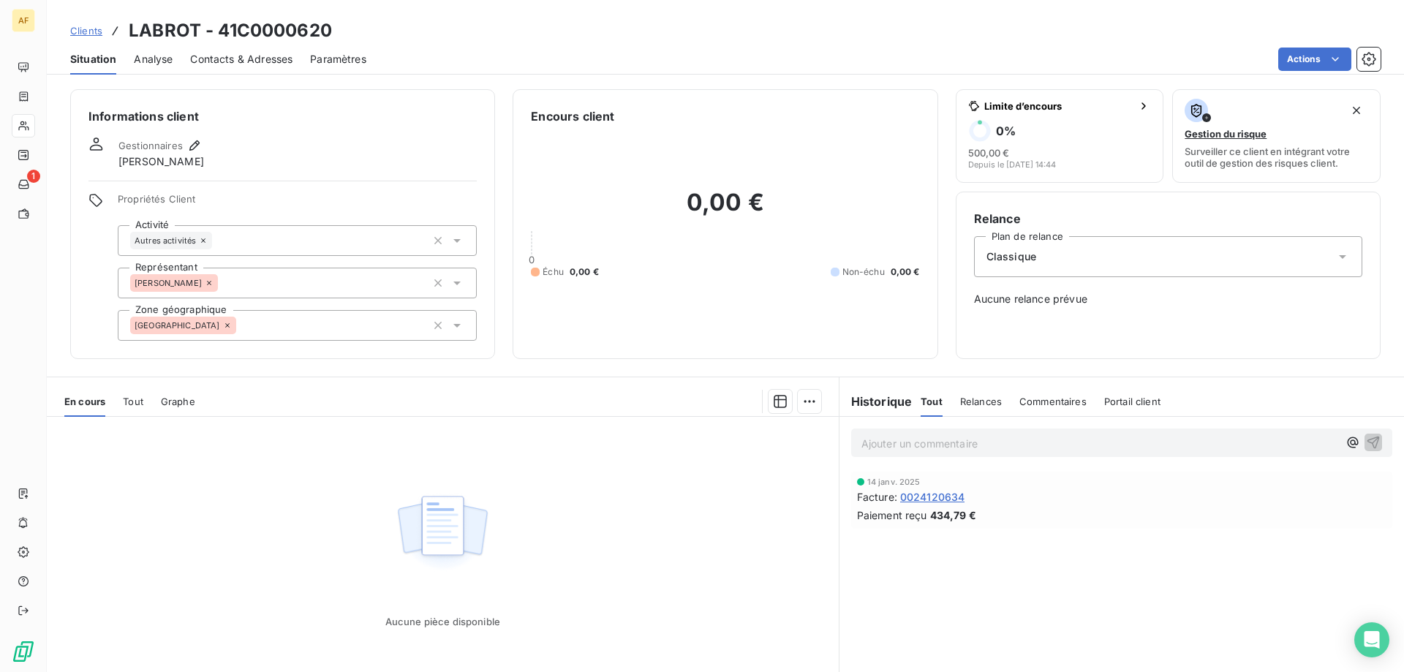
click at [227, 319] on div "[GEOGRAPHIC_DATA]" at bounding box center [297, 325] width 359 height 31
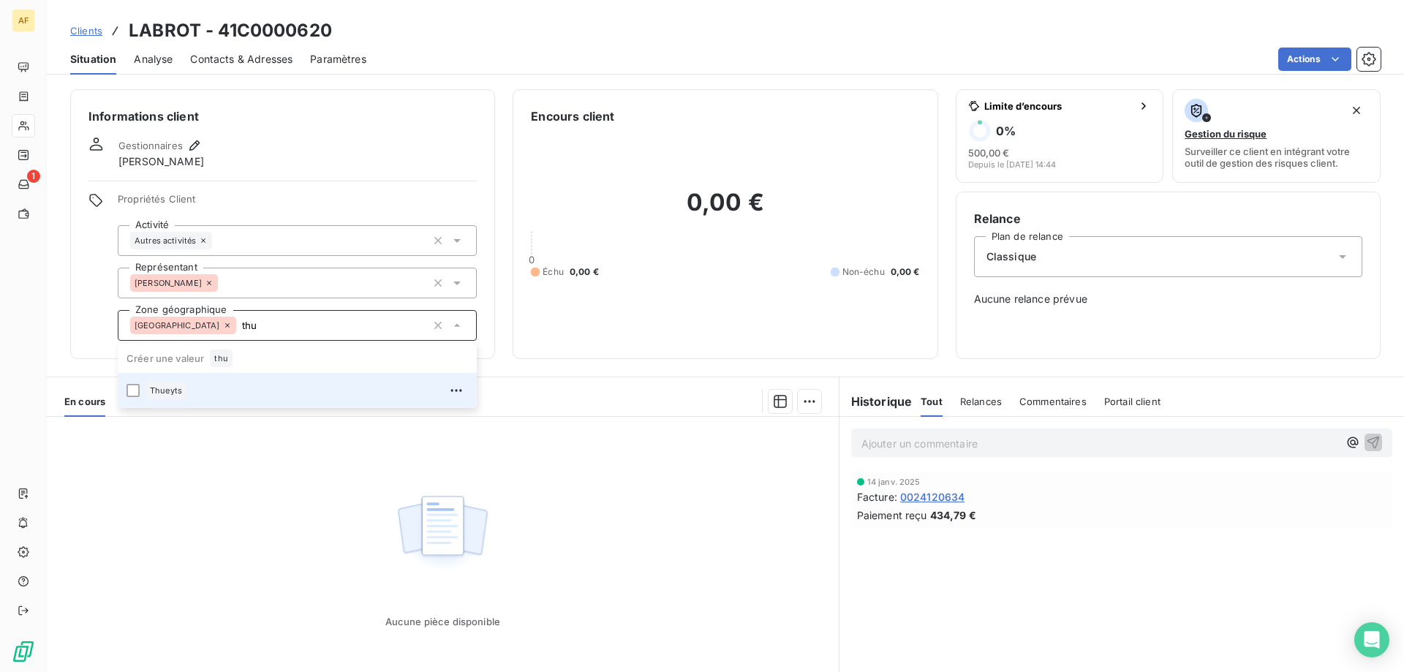
click at [222, 377] on li "Thueyts" at bounding box center [297, 390] width 359 height 35
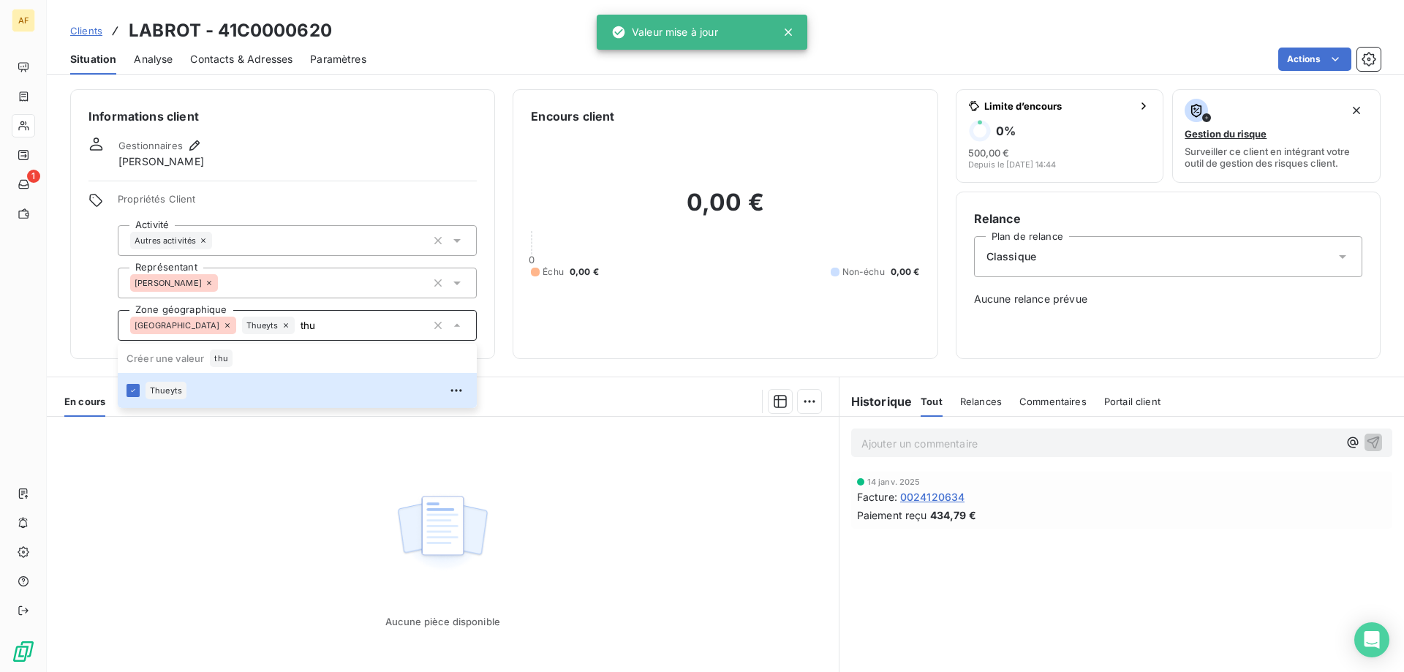
type input "thu"
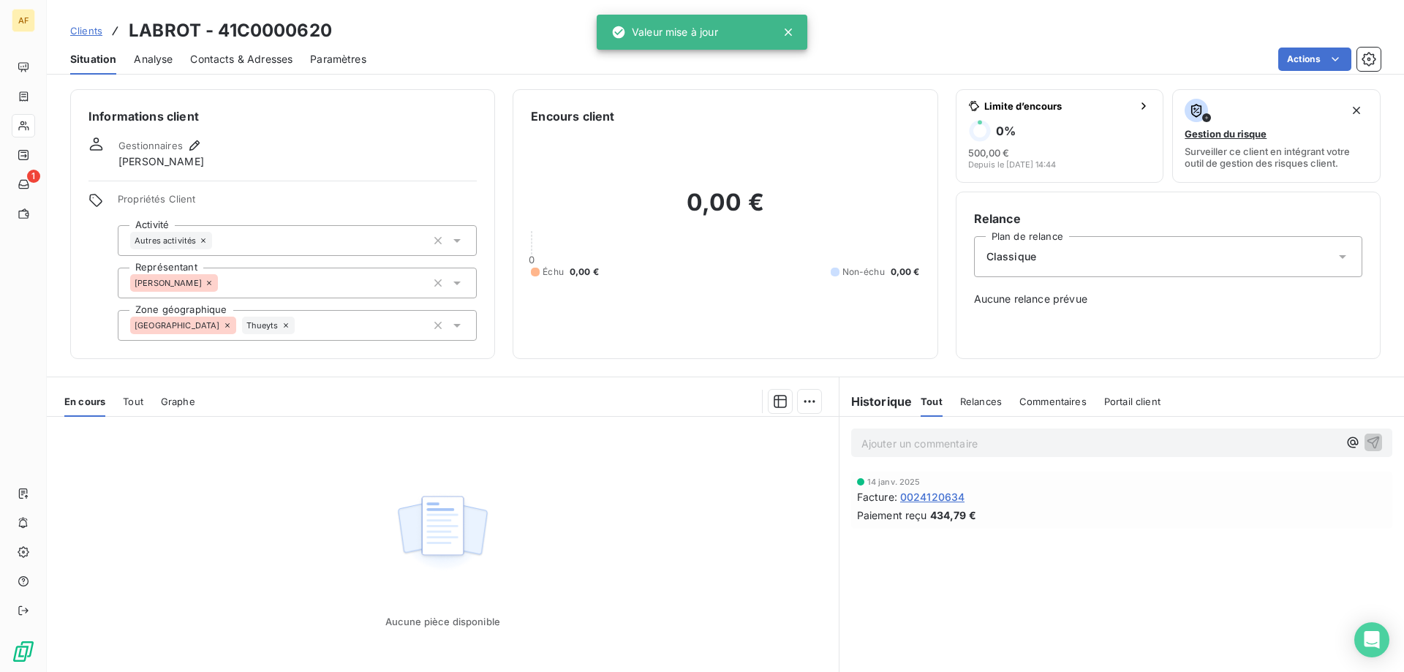
click at [756, 529] on div "Aucune pièce disponible" at bounding box center [443, 557] width 792 height 281
click at [74, 28] on span "Clients" at bounding box center [86, 31] width 32 height 12
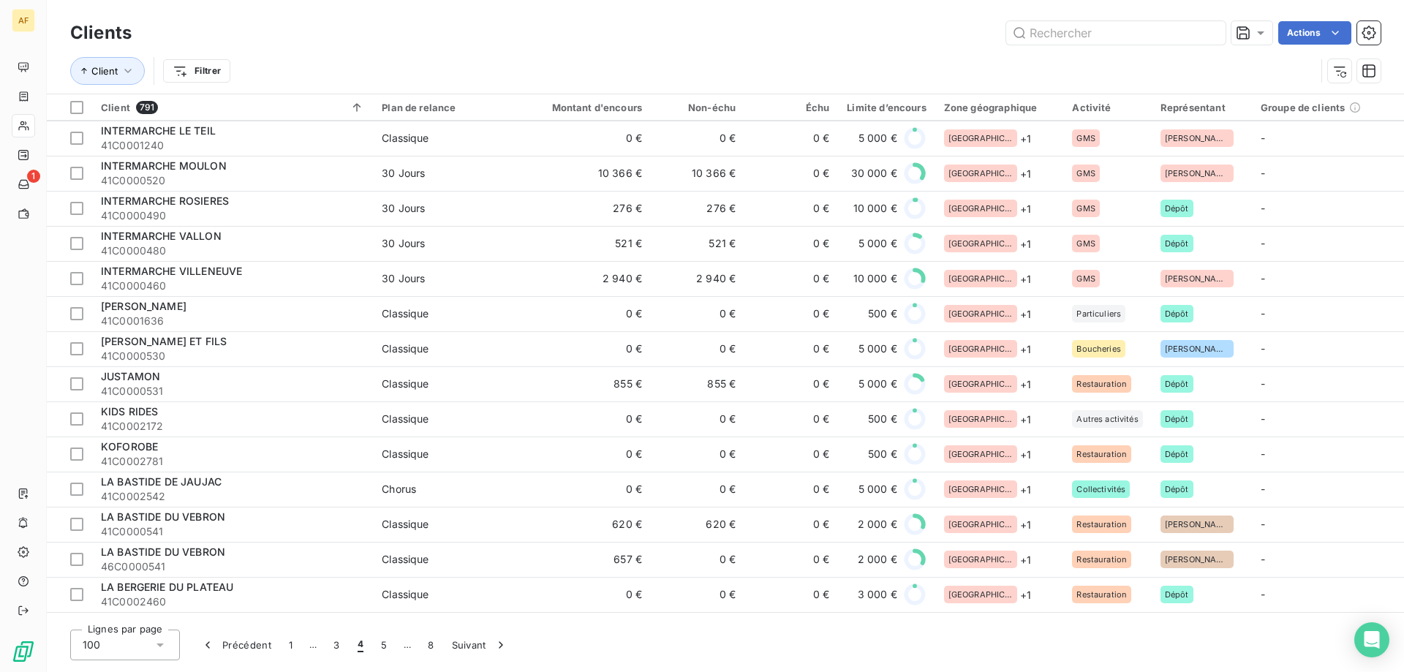
scroll to position [1316, 0]
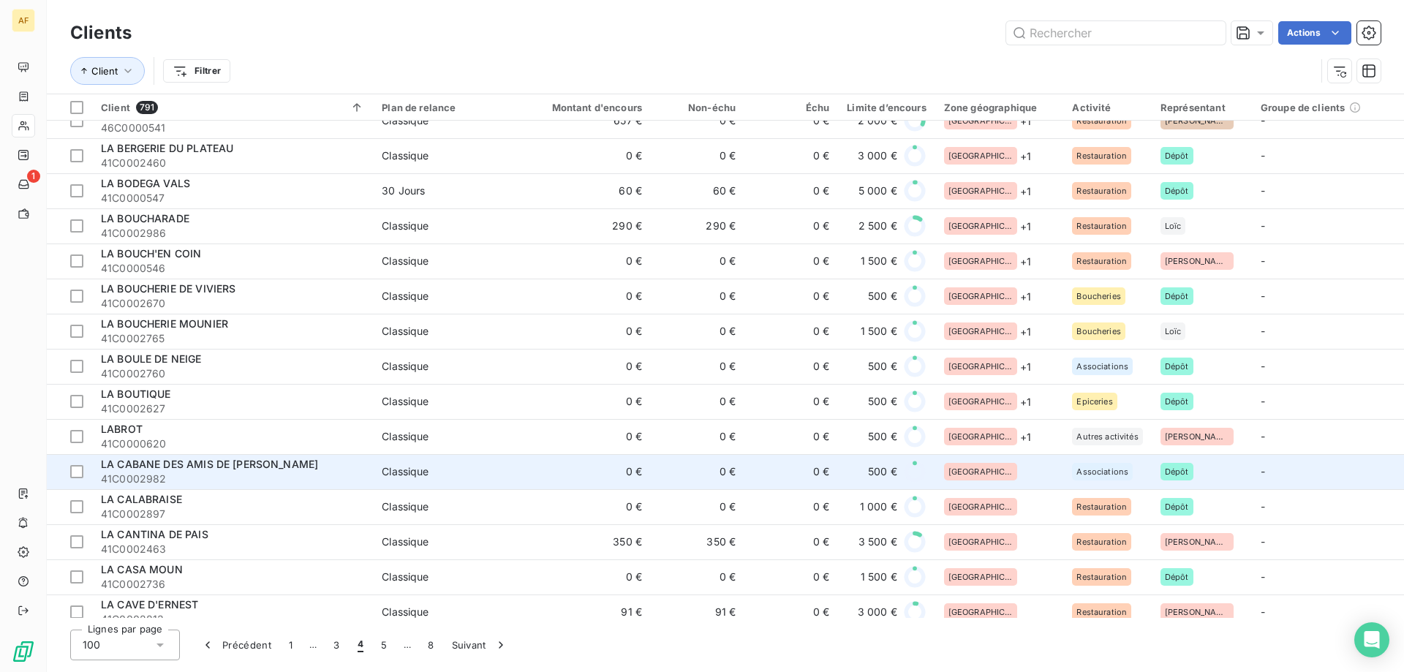
click at [1021, 460] on td "[GEOGRAPHIC_DATA]" at bounding box center [999, 471] width 129 height 35
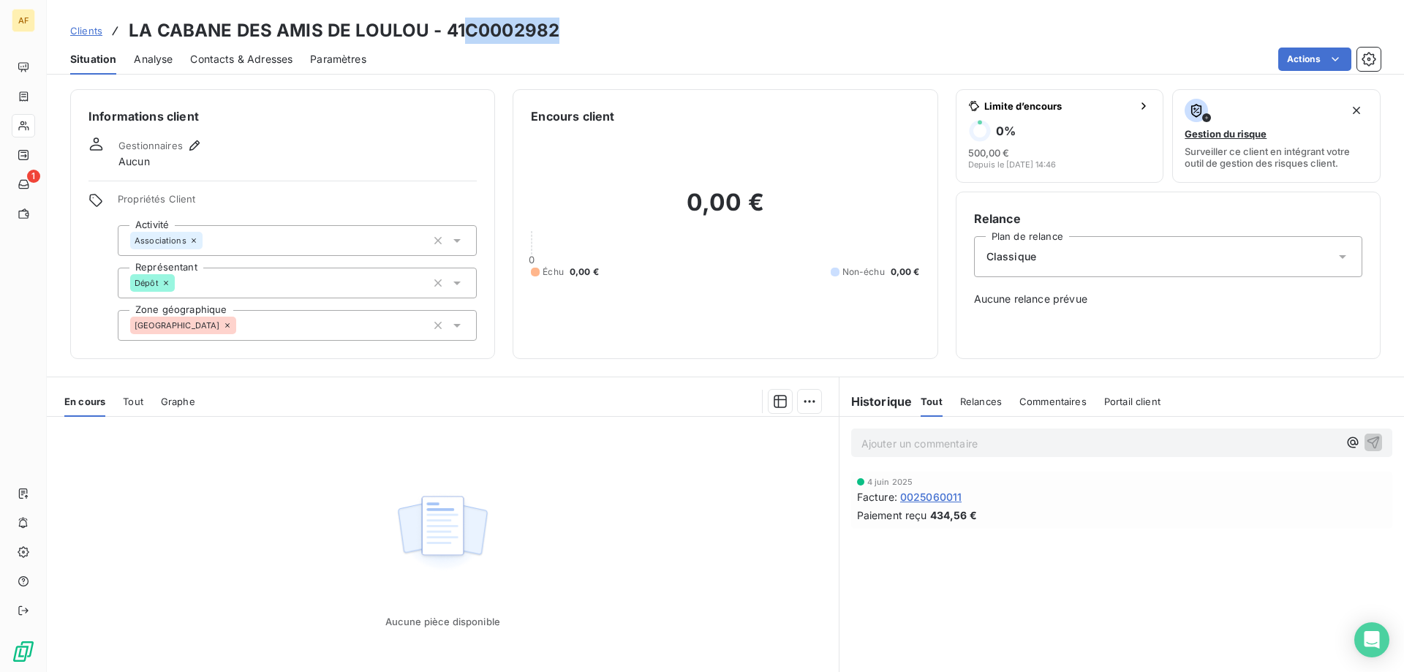
drag, startPoint x: 468, startPoint y: 22, endPoint x: 573, endPoint y: 31, distance: 105.7
click at [573, 31] on div "Clients LA CABANE DES AMIS DE LOULOU - 41C0002982" at bounding box center [725, 31] width 1357 height 26
click at [303, 332] on div "[GEOGRAPHIC_DATA]" at bounding box center [297, 325] width 359 height 31
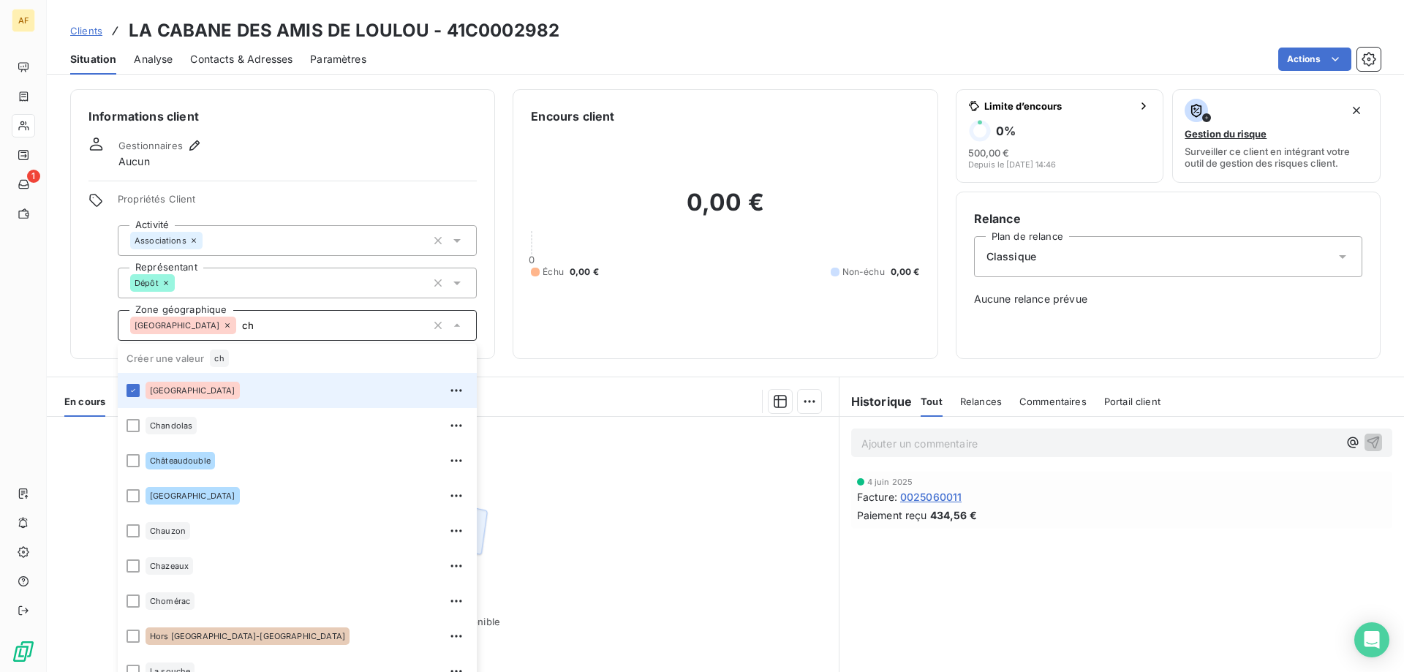
type input "c"
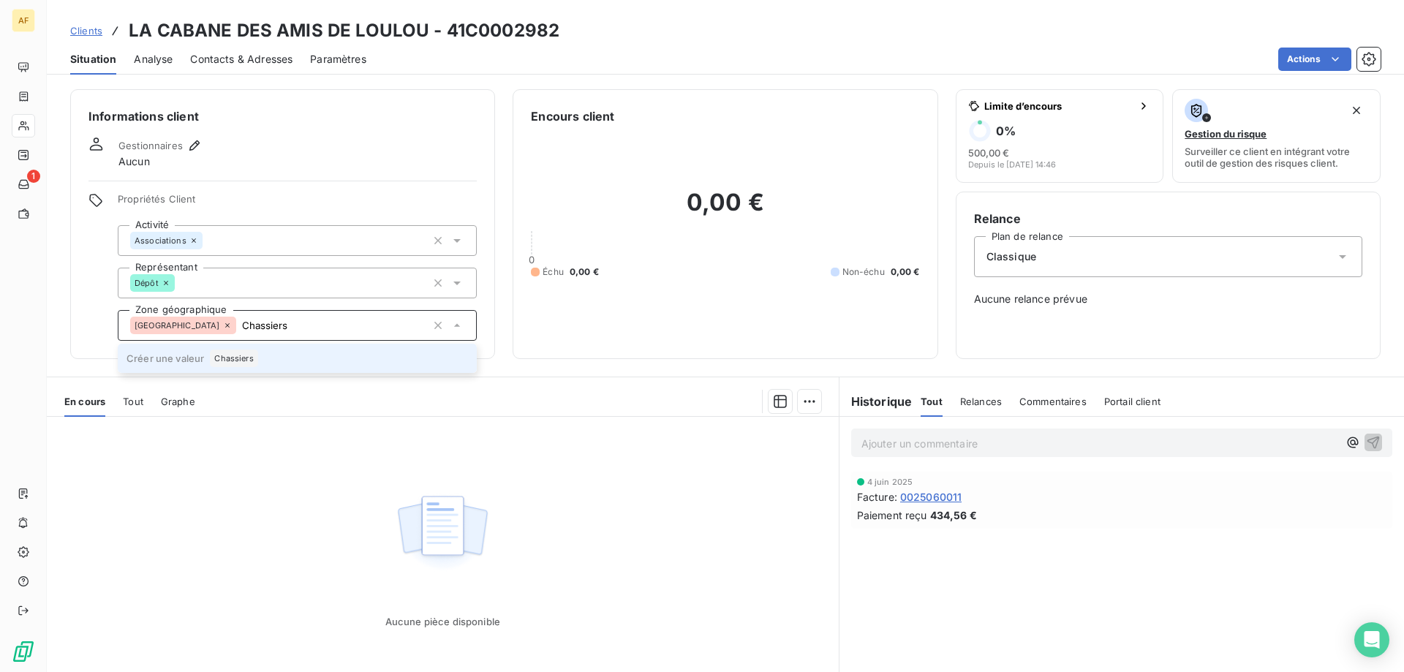
click at [231, 357] on span "Chassiers" at bounding box center [233, 358] width 39 height 9
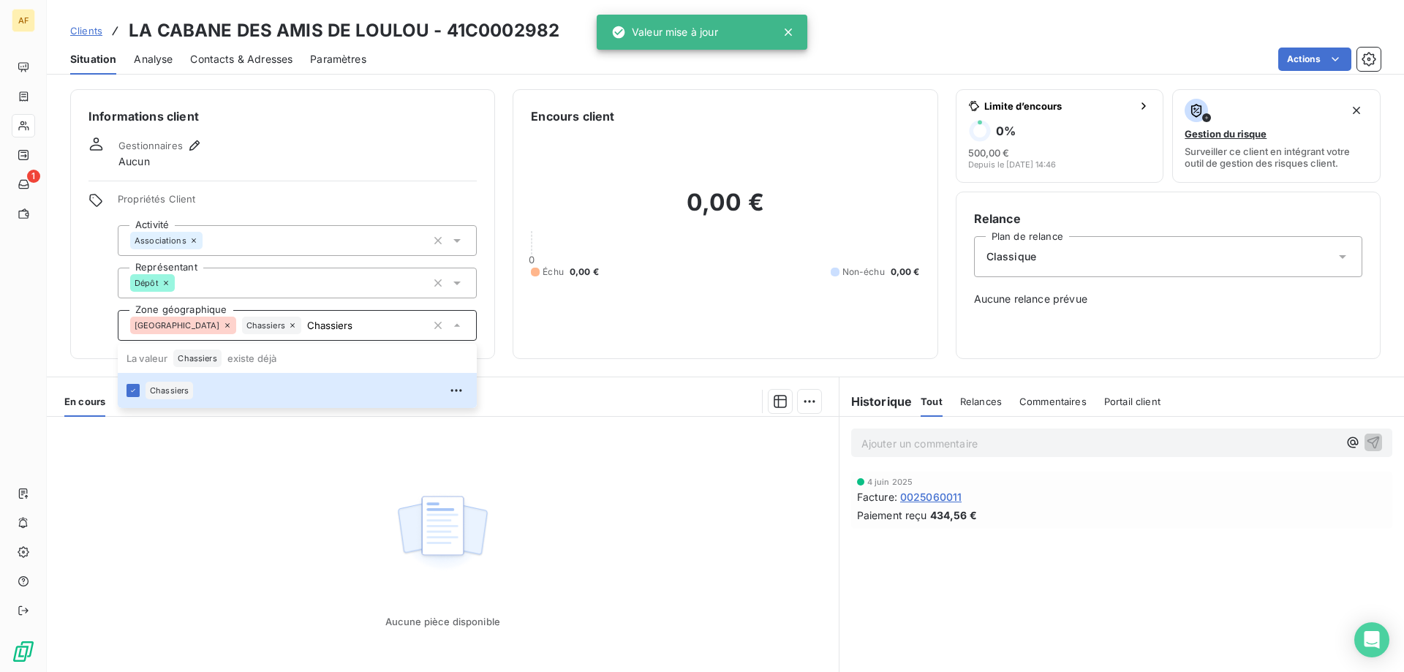
click at [358, 499] on div "Aucune pièce disponible" at bounding box center [443, 557] width 792 height 281
type input "Chassiers"
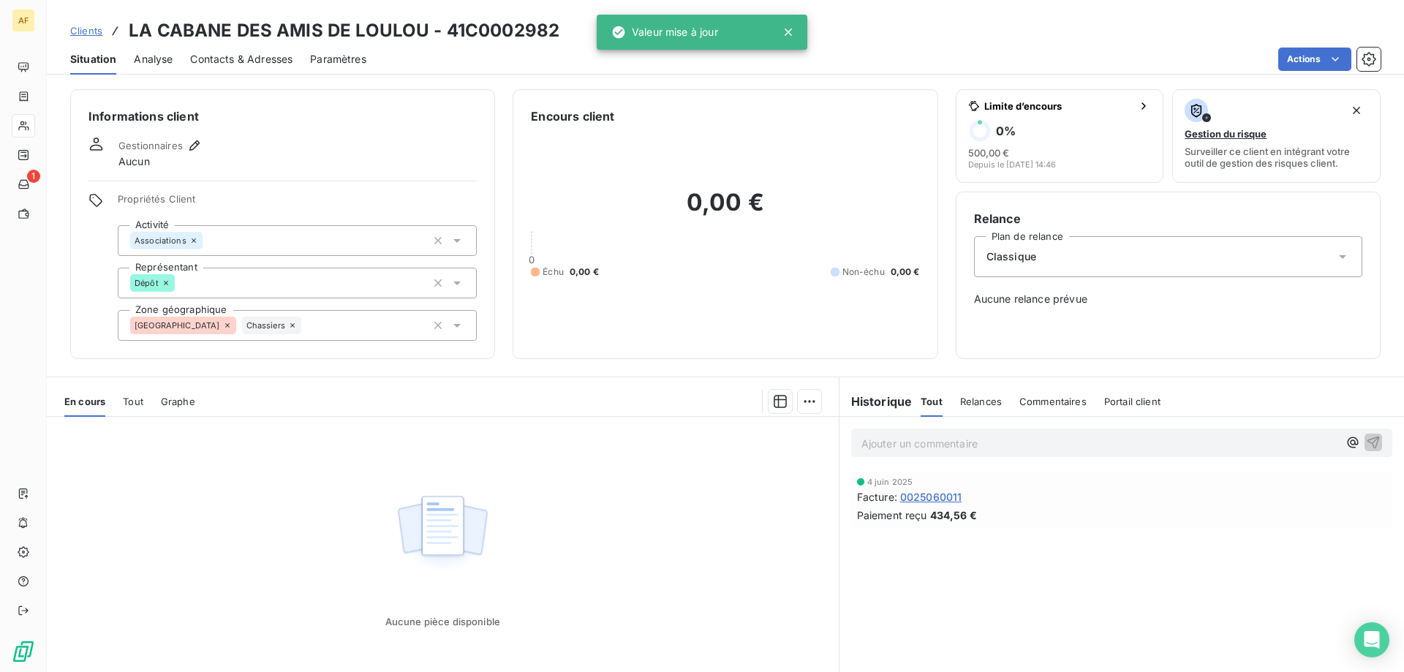
click at [97, 33] on span "Clients" at bounding box center [86, 31] width 32 height 12
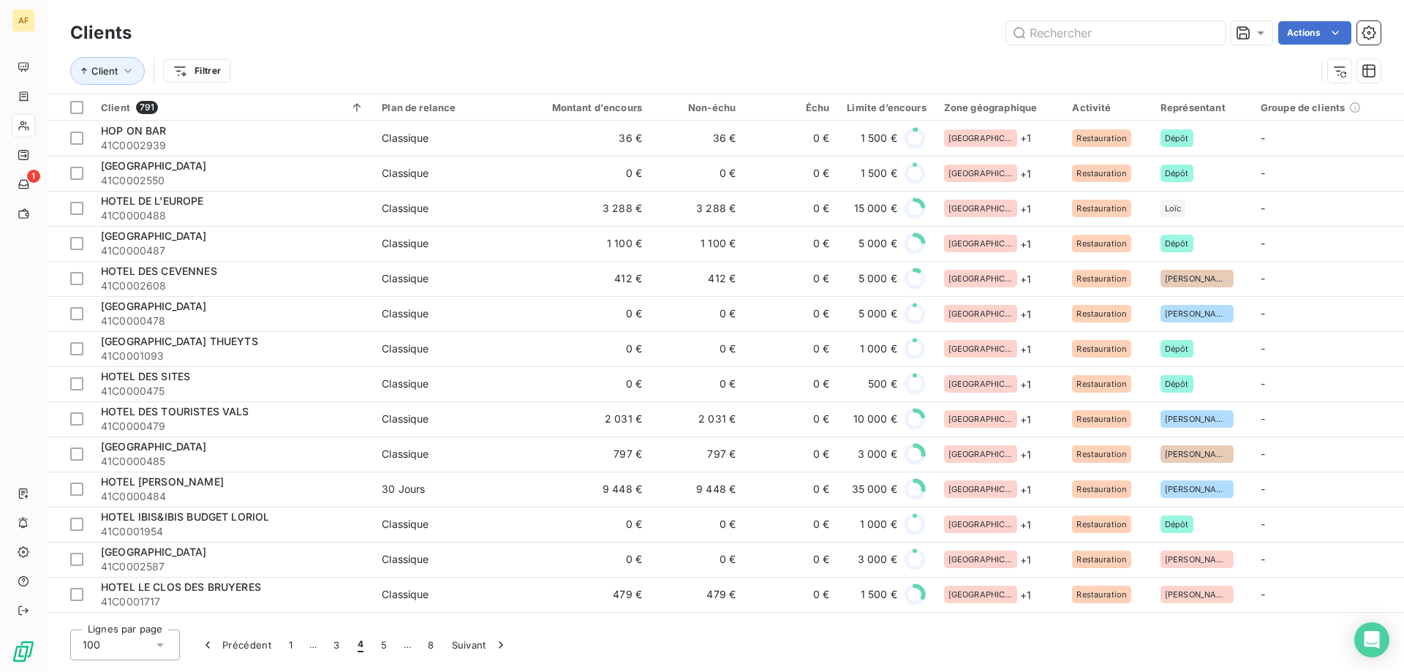
click at [555, 667] on div "Clients Actions Client Filtrer Client 791 Plan de relance Montant d'encours Non…" at bounding box center [725, 336] width 1357 height 672
click at [554, 670] on div "Clients Actions Client Filtrer Client 791 Plan de relance Montant d'encours Non…" at bounding box center [725, 336] width 1357 height 672
